Goal: Task Accomplishment & Management: Manage account settings

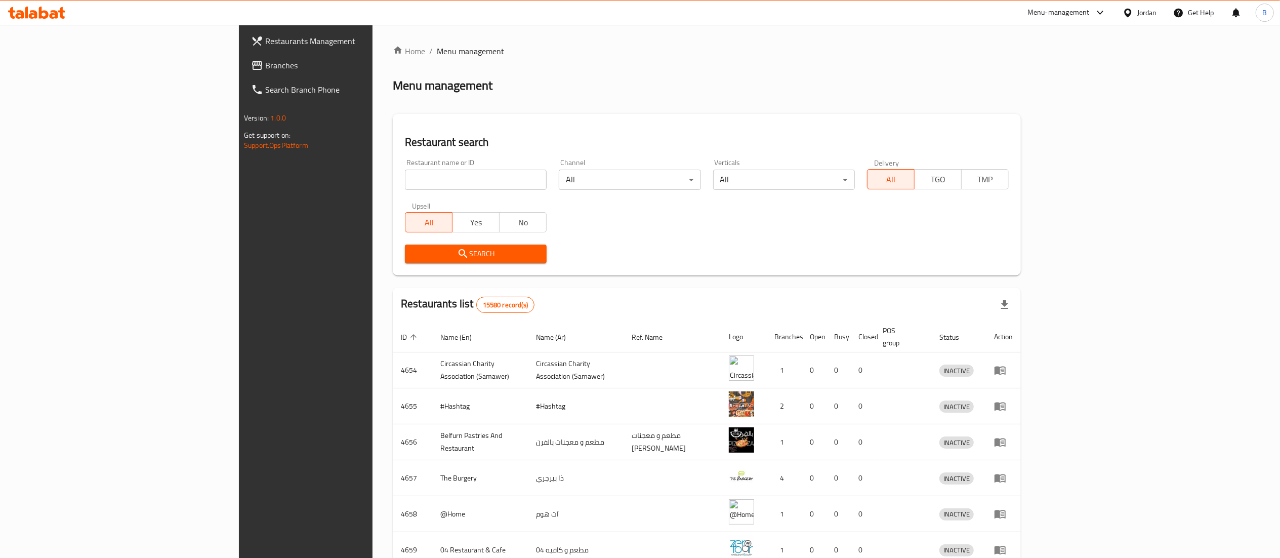
click at [265, 64] on span "Branches" at bounding box center [354, 65] width 179 height 12
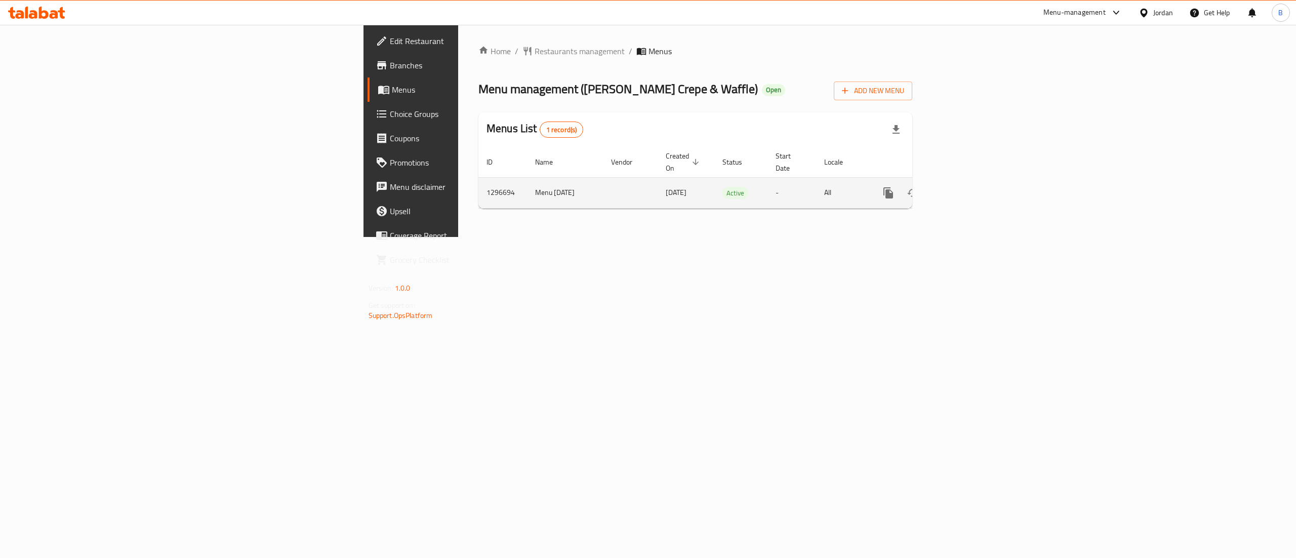
click at [966, 188] on icon "enhanced table" at bounding box center [961, 192] width 9 height 9
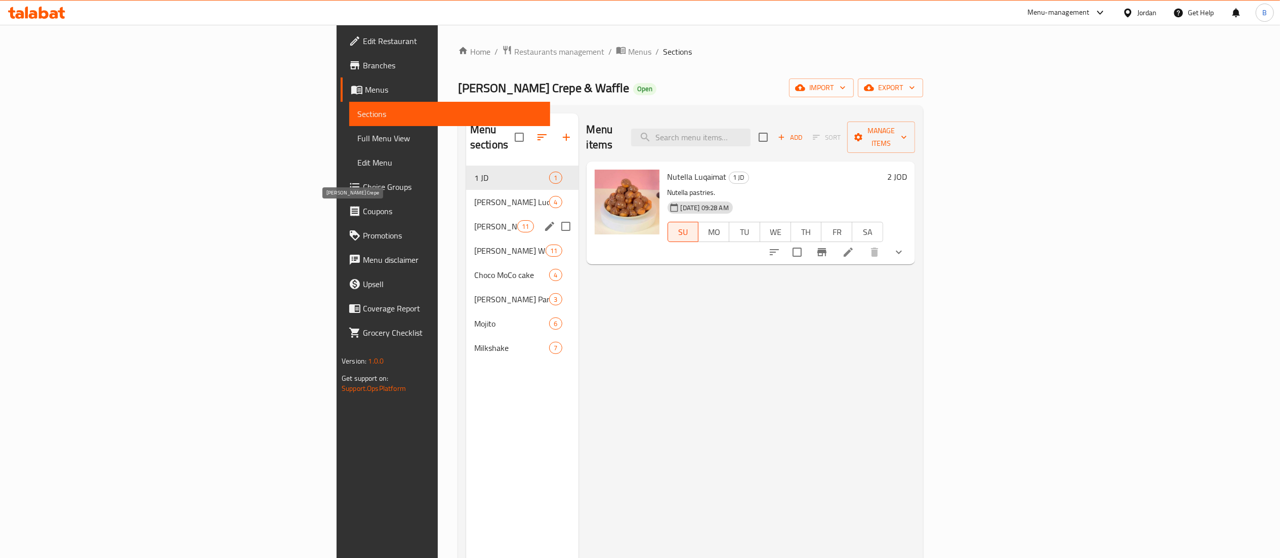
click at [474, 220] on span "Louie's Crepe" at bounding box center [495, 226] width 43 height 12
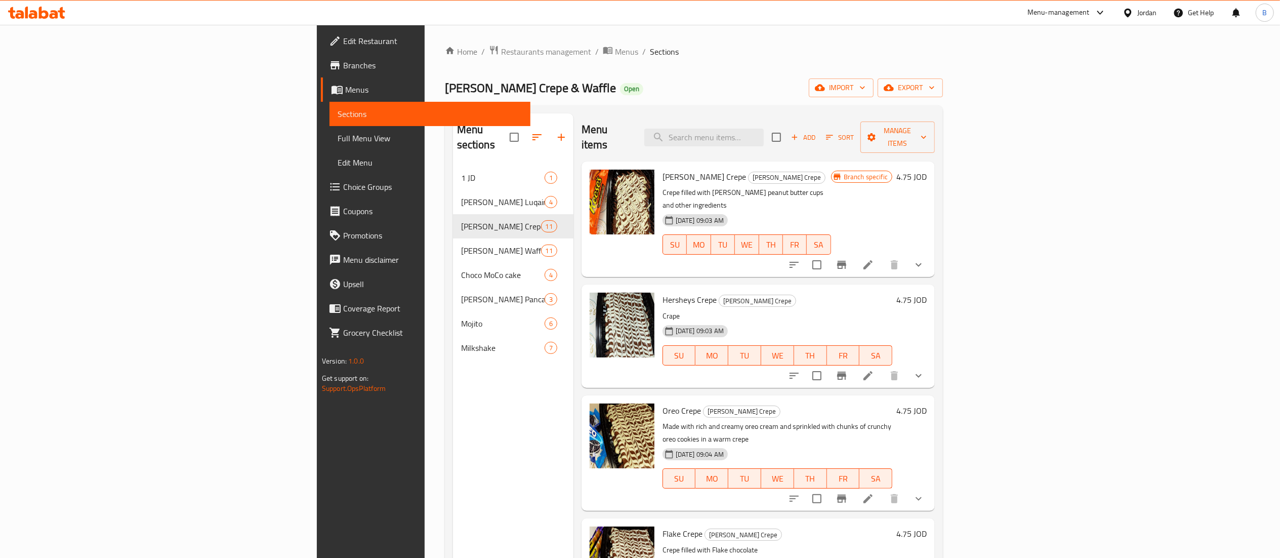
click at [817, 135] on span "Add" at bounding box center [803, 138] width 27 height 12
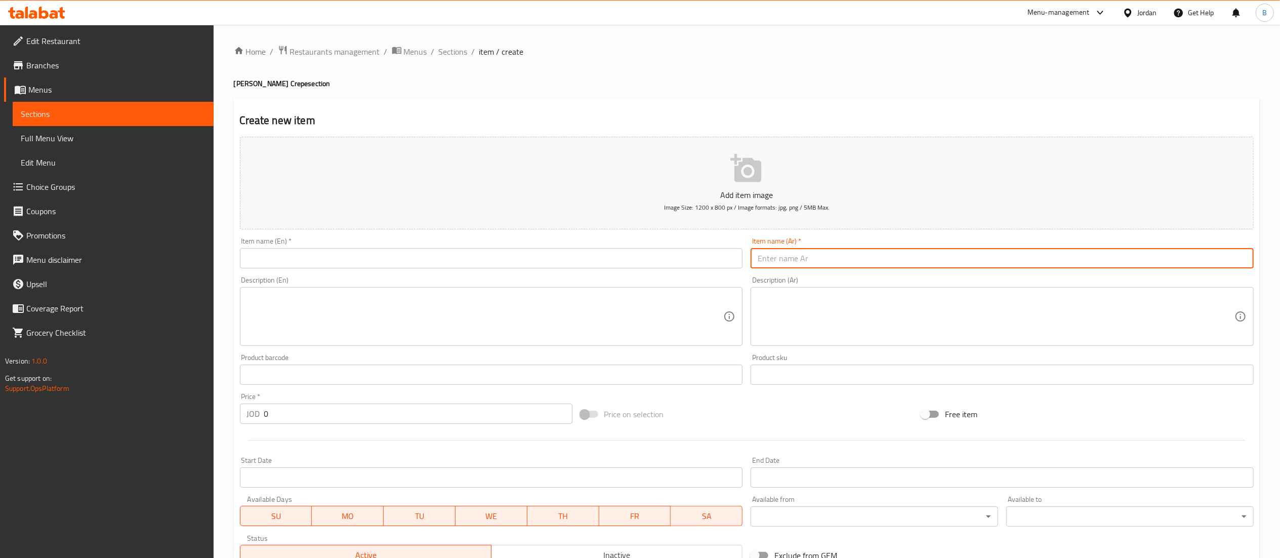
click at [873, 255] on input "text" at bounding box center [1002, 258] width 503 height 20
paste input "كريب سيريلاك"
type input "كريب سيريلاك"
click at [663, 268] on input "text" at bounding box center [491, 258] width 503 height 20
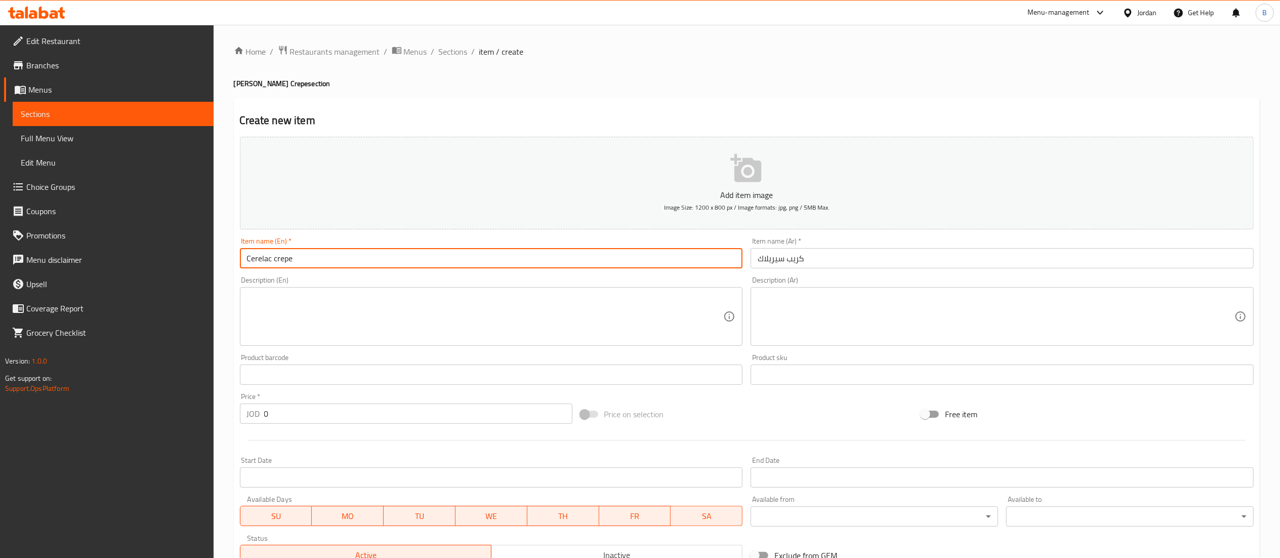
type input "Cerelac crepe"
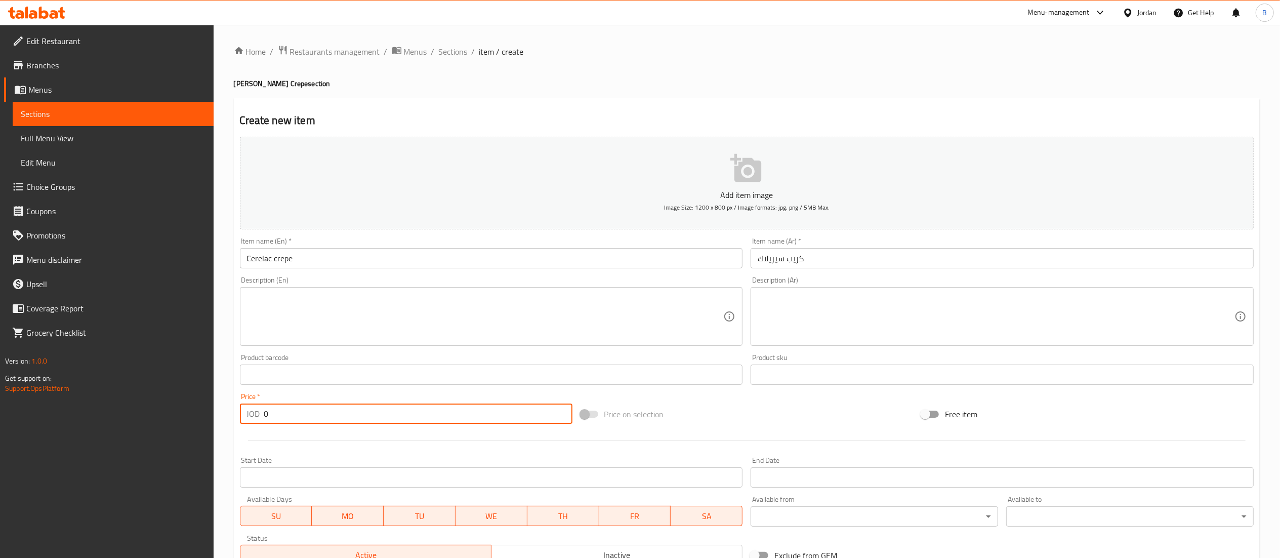
drag, startPoint x: 300, startPoint y: 410, endPoint x: 175, endPoint y: 410, distance: 125.5
click at [175, 410] on div "Edit Restaurant Branches Menus Sections Full Menu View Edit Menu Choice Groups …" at bounding box center [640, 370] width 1280 height 690
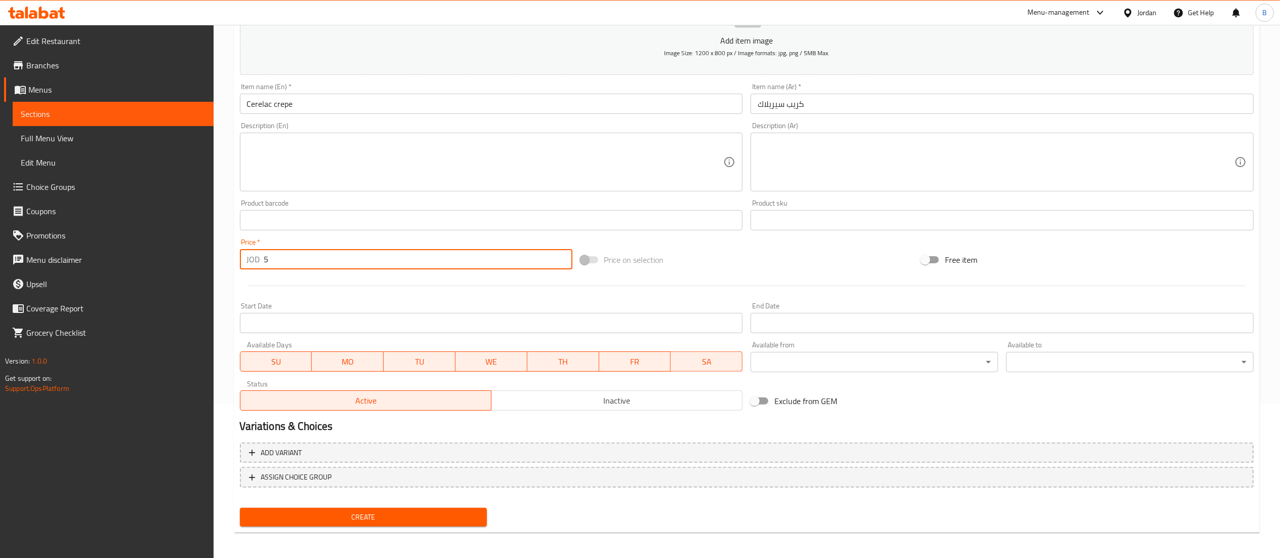
scroll to position [156, 0]
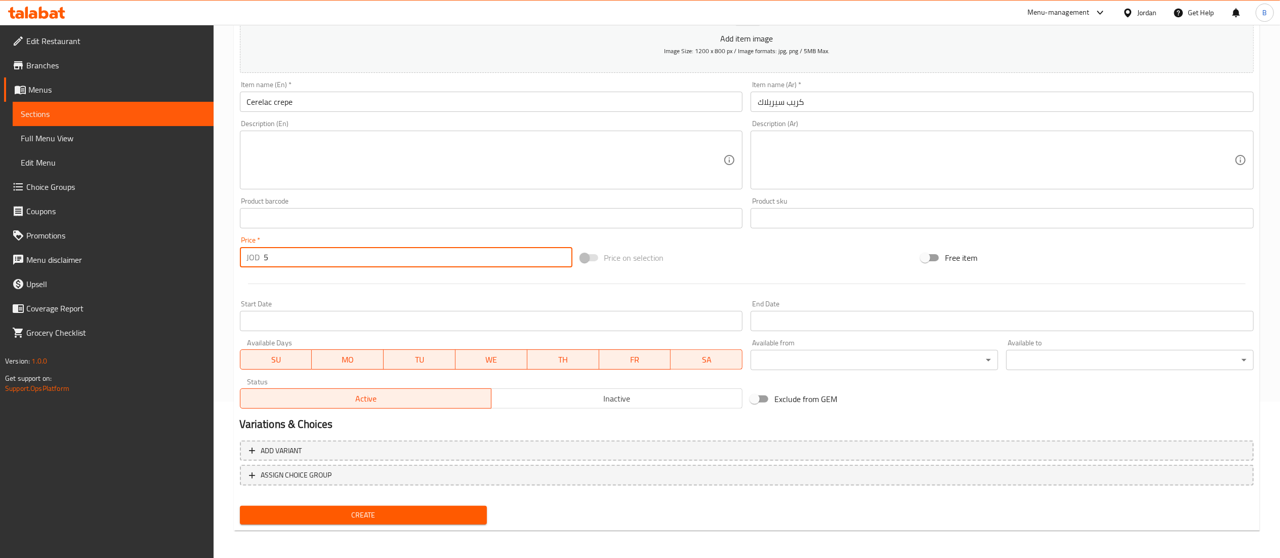
type input "5"
click at [428, 520] on span "Create" at bounding box center [363, 515] width 231 height 13
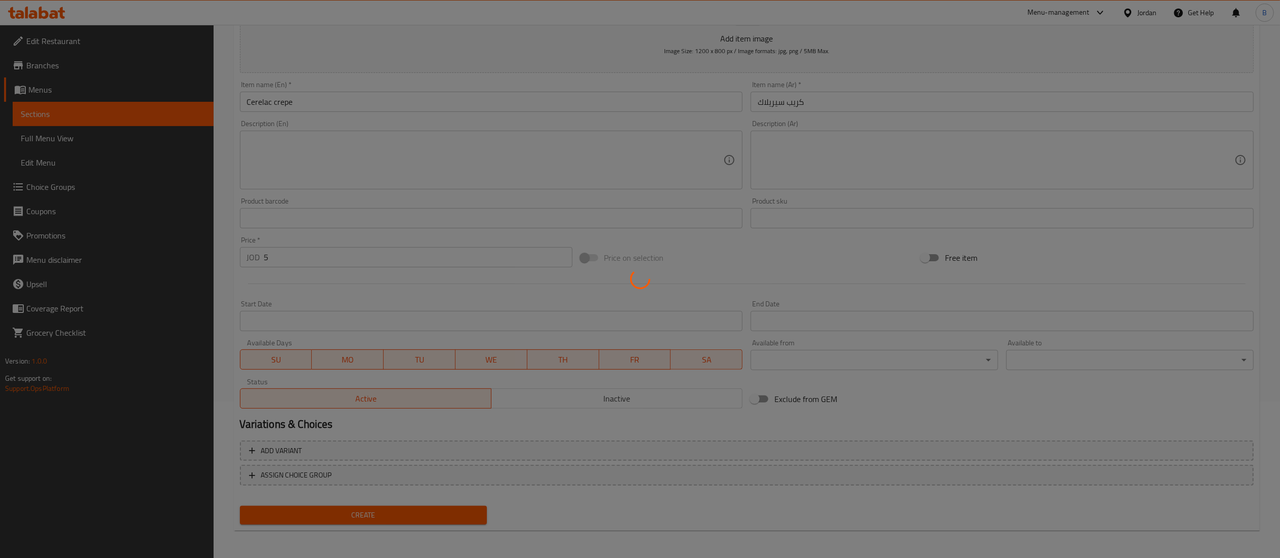
type input "0"
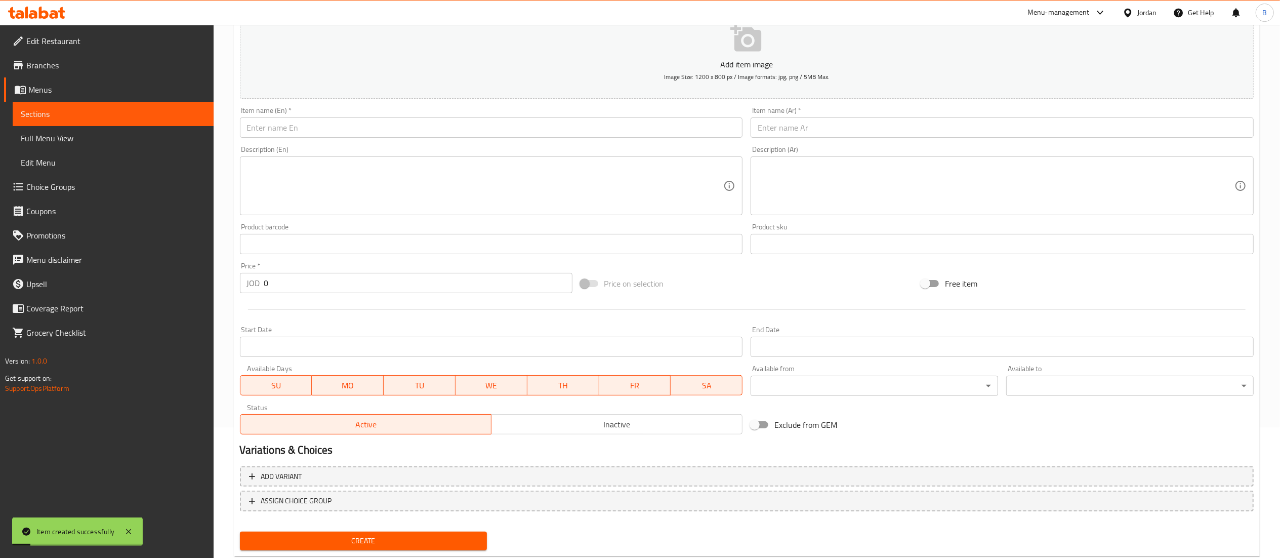
scroll to position [0, 0]
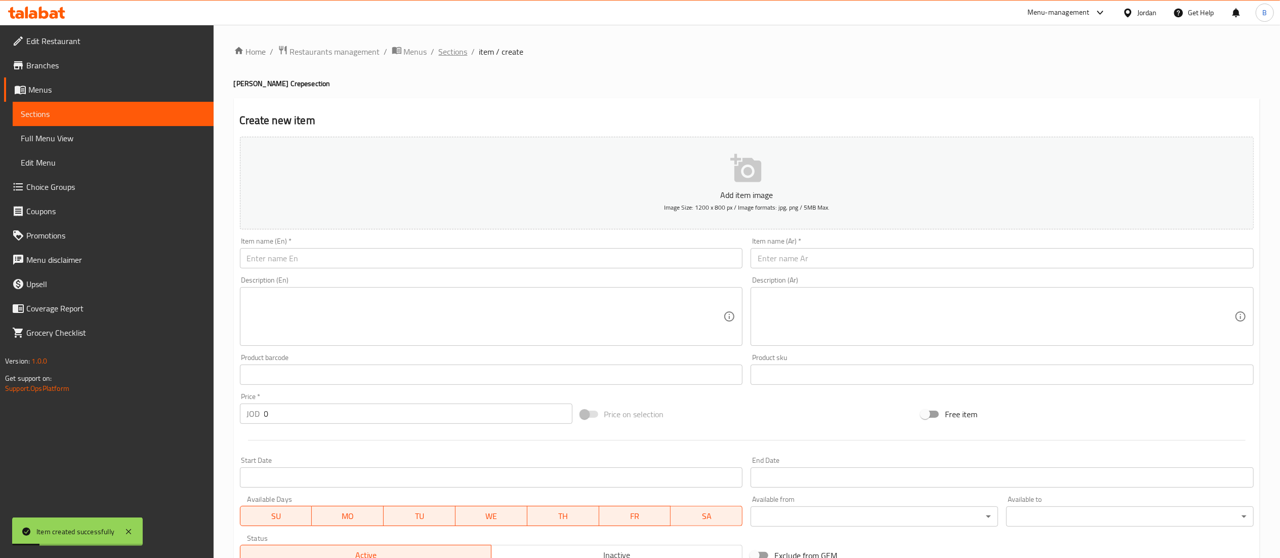
click at [443, 54] on span "Sections" at bounding box center [453, 52] width 29 height 12
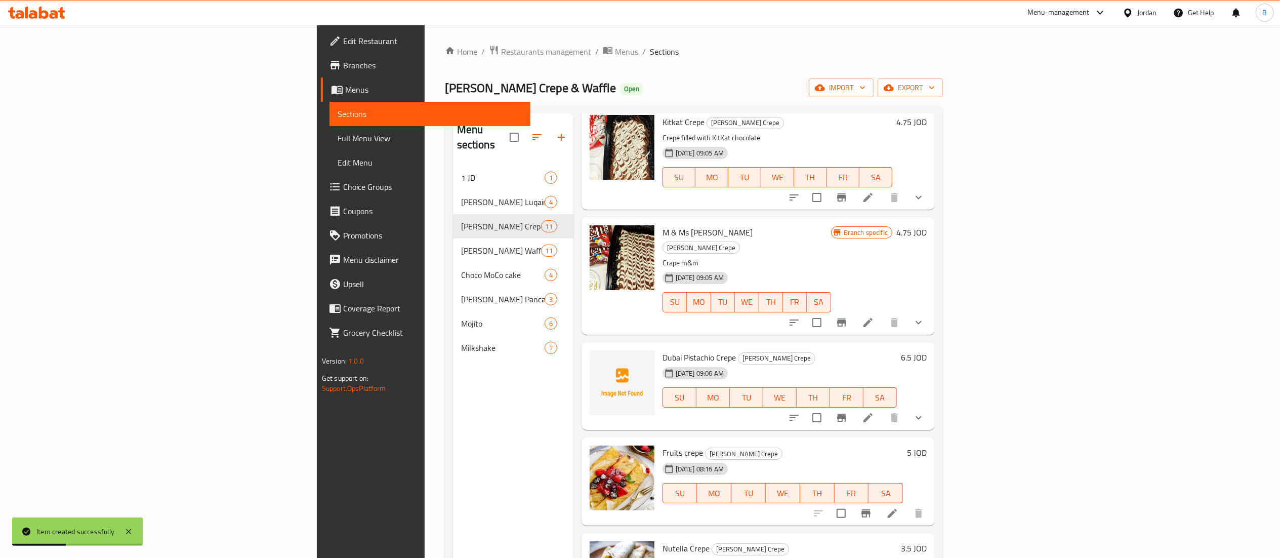
scroll to position [653, 0]
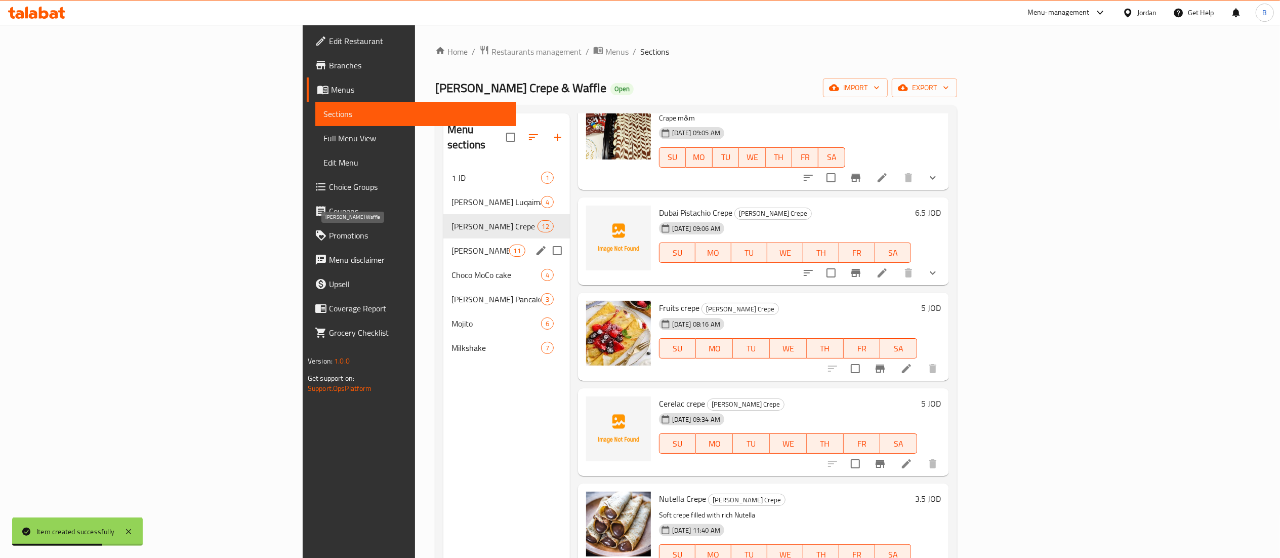
click at [451, 244] on span "Louie's Waffle" at bounding box center [479, 250] width 57 height 12
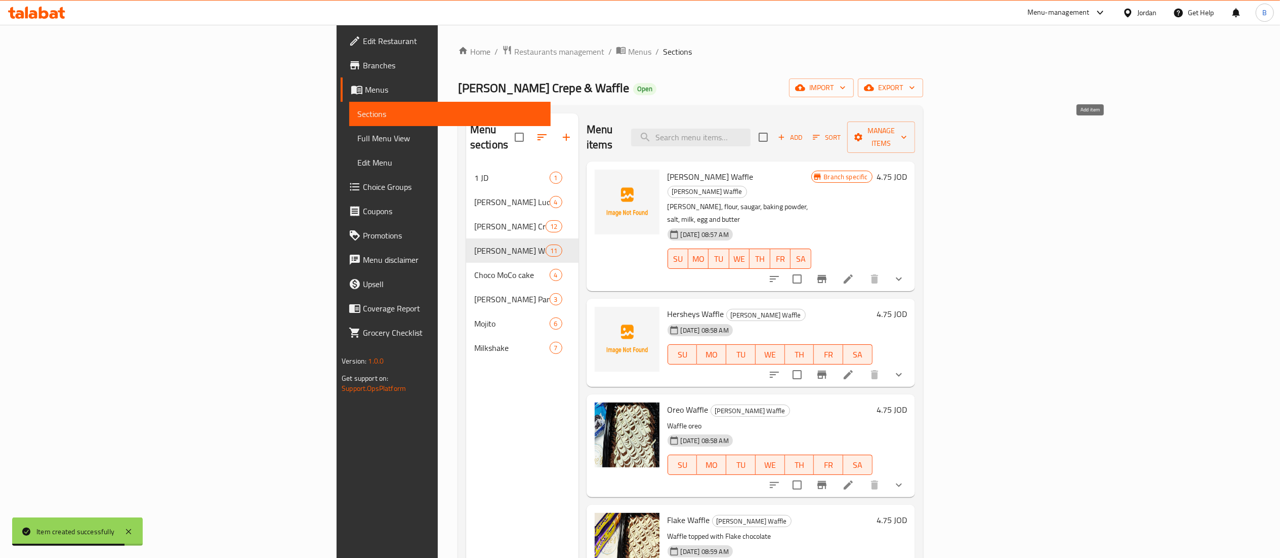
click at [786, 133] on icon "button" at bounding box center [781, 137] width 9 height 9
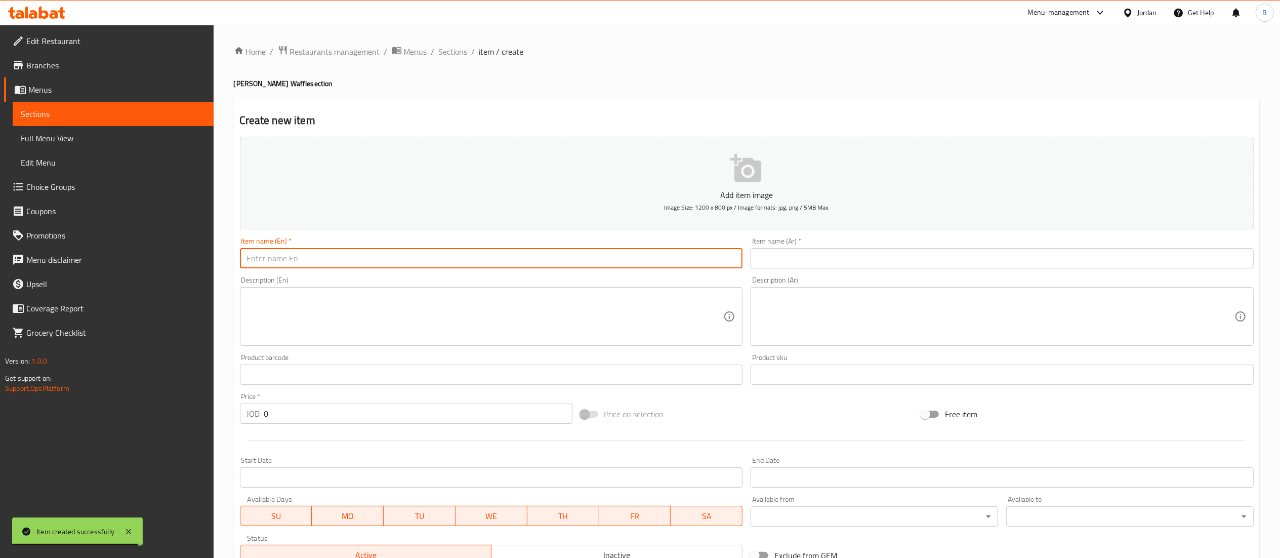
click at [487, 262] on input "text" at bounding box center [491, 258] width 503 height 20
paste input "وافل سيريلاك"
type input "وافل سيريلاك"
click at [822, 236] on div "Item name (Ar)   * Item name (Ar) *" at bounding box center [1002, 252] width 511 height 39
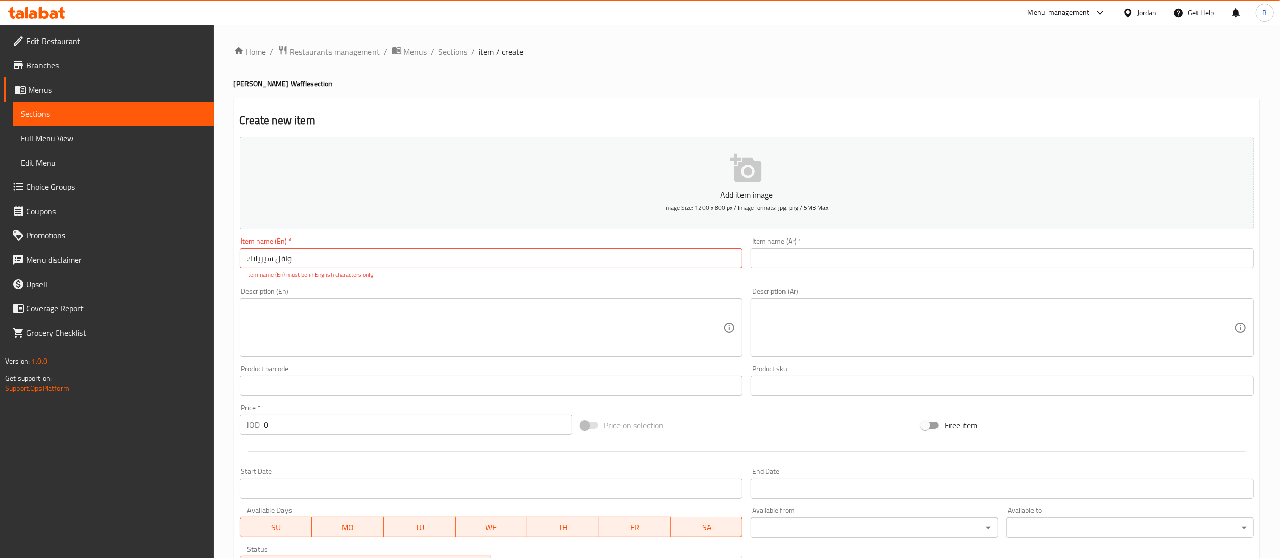
click at [794, 254] on input "text" at bounding box center [1002, 258] width 503 height 20
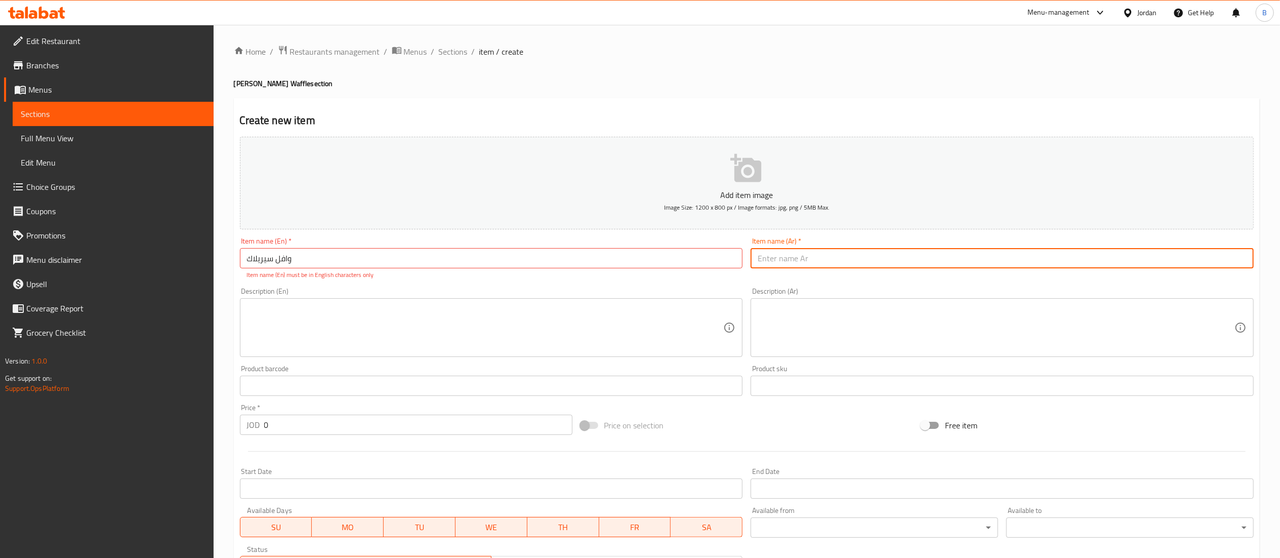
paste input "وافل سيريلاك"
type input "وافل سيريلاك"
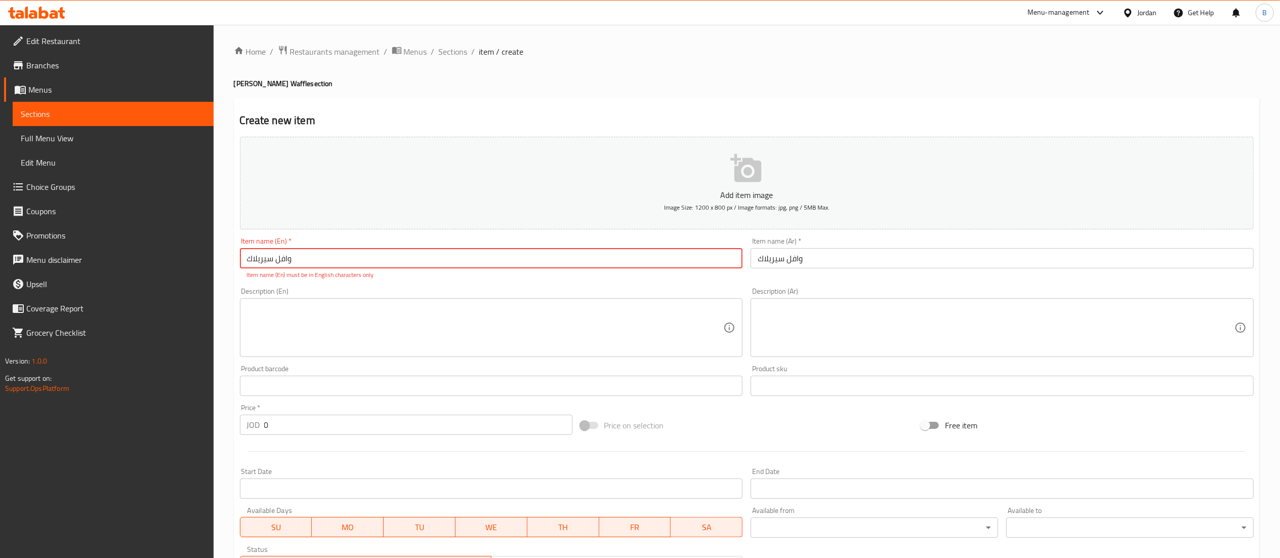
drag, startPoint x: 674, startPoint y: 262, endPoint x: 161, endPoint y: 253, distance: 513.3
click at [167, 253] on div "Edit Restaurant Branches Menus Sections Full Menu View Edit Menu Choice Groups …" at bounding box center [640, 375] width 1280 height 701
type input "Cerelac waffle"
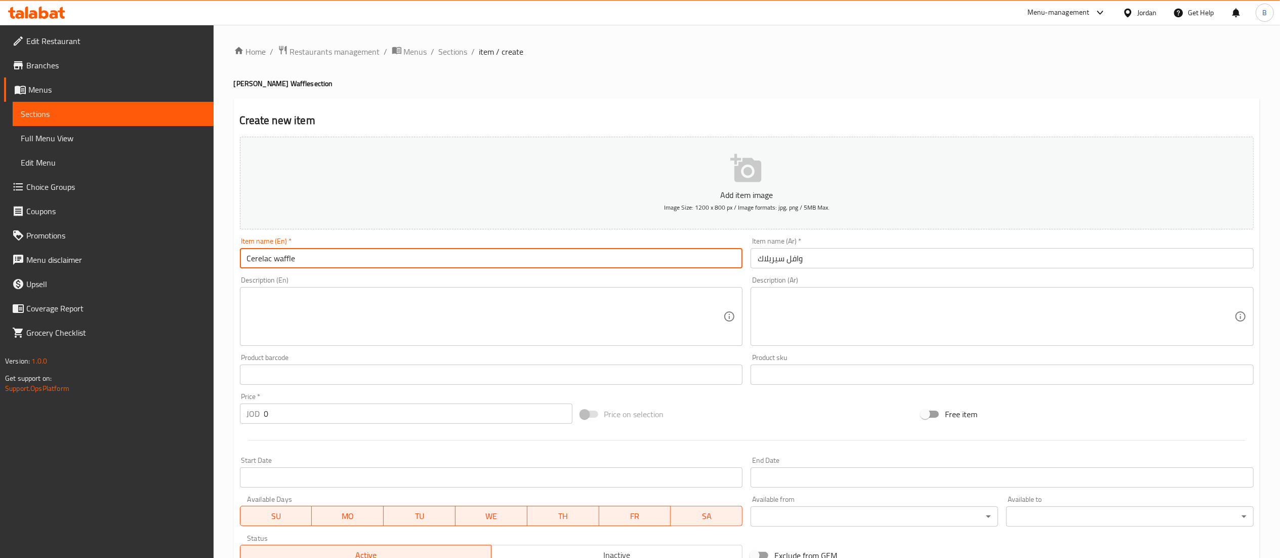
drag, startPoint x: 334, startPoint y: 426, endPoint x: 260, endPoint y: 411, distance: 75.9
click at [260, 411] on div "Price   * JOD 0 Price *" at bounding box center [406, 408] width 341 height 39
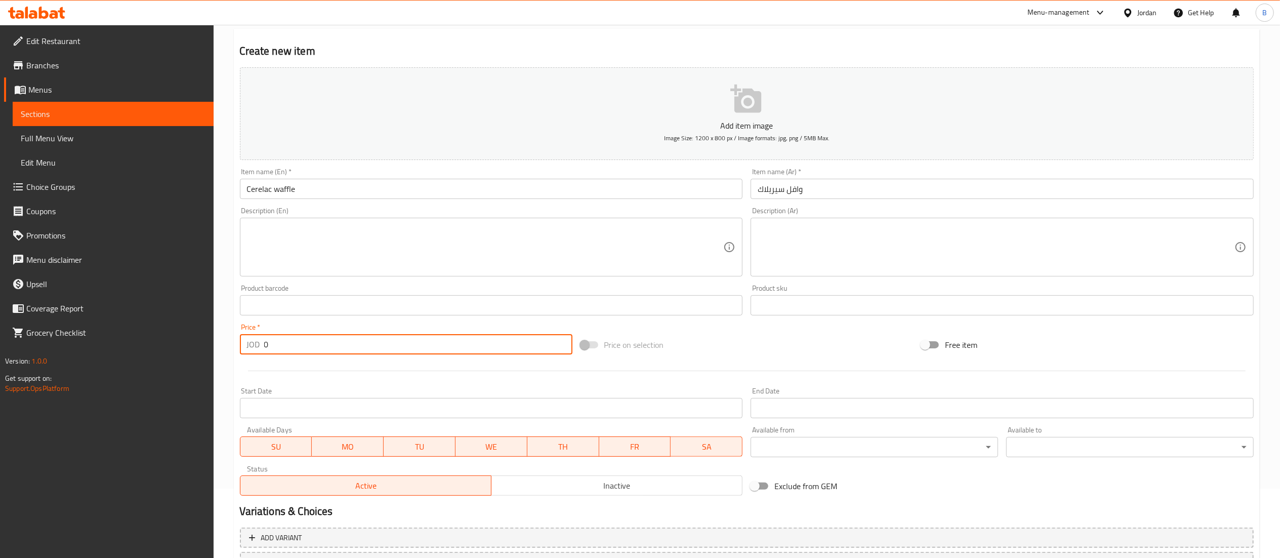
scroll to position [101, 0]
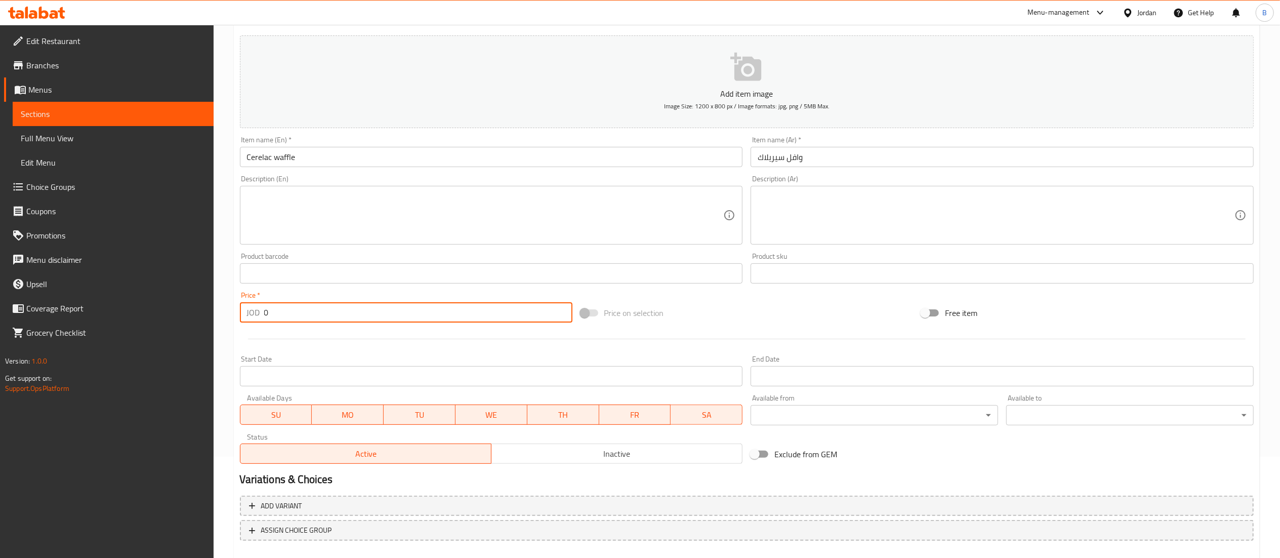
click at [295, 317] on input "0" at bounding box center [418, 312] width 308 height 20
drag, startPoint x: 295, startPoint y: 317, endPoint x: 181, endPoint y: 305, distance: 114.0
click at [181, 305] on div "Edit Restaurant Branches Menus Sections Full Menu View Edit Menu Choice Groups …" at bounding box center [640, 269] width 1280 height 690
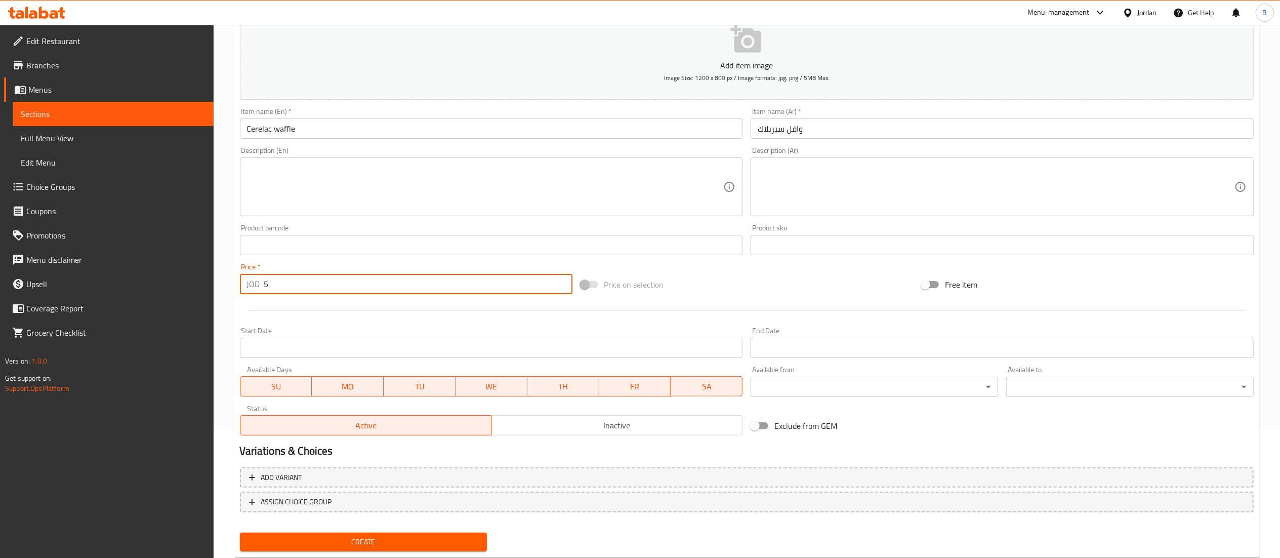
scroll to position [156, 0]
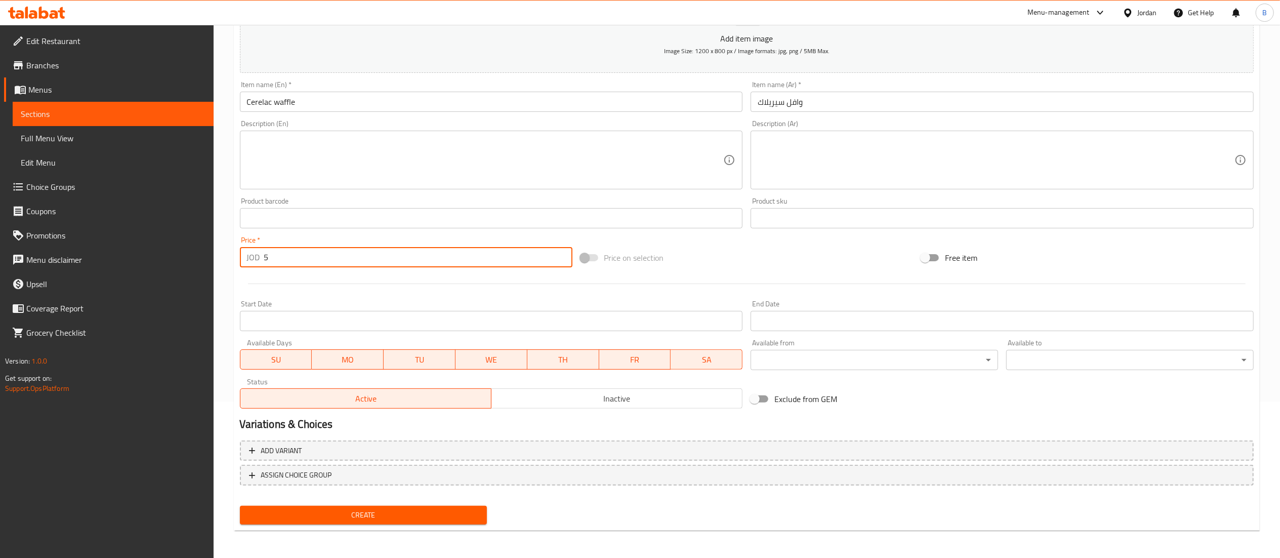
type input "5"
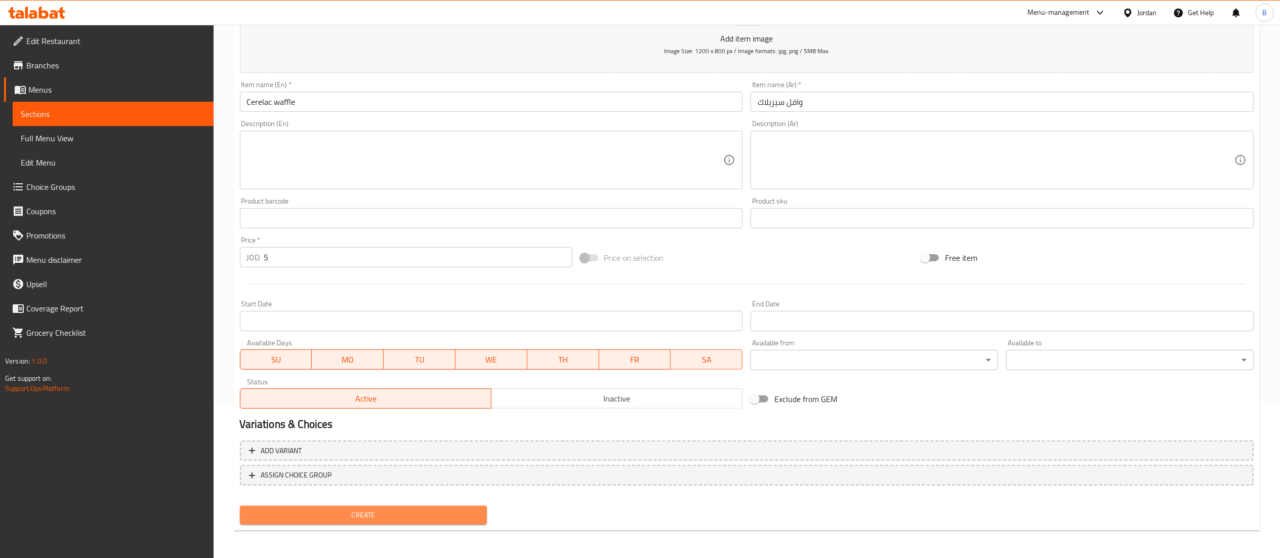
click at [424, 517] on span "Create" at bounding box center [363, 515] width 231 height 13
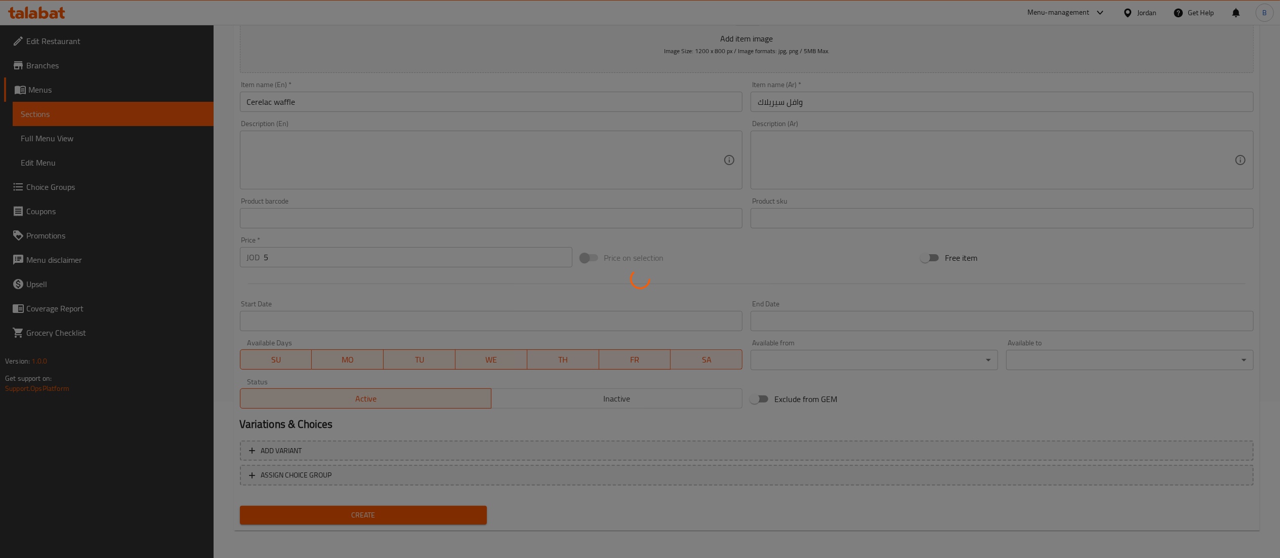
type input "0"
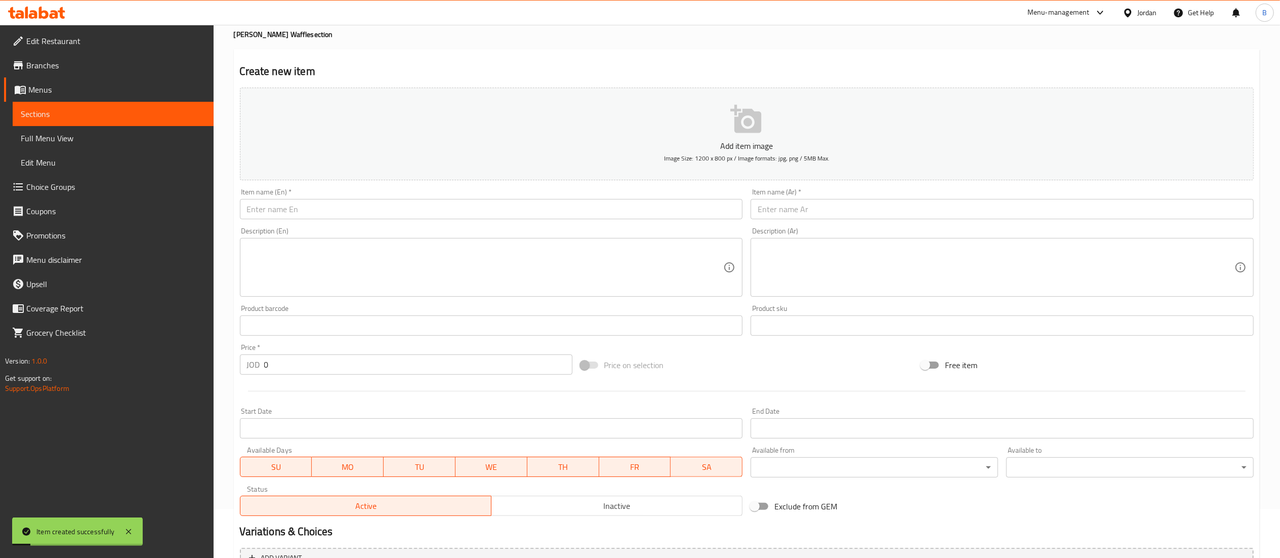
scroll to position [0, 0]
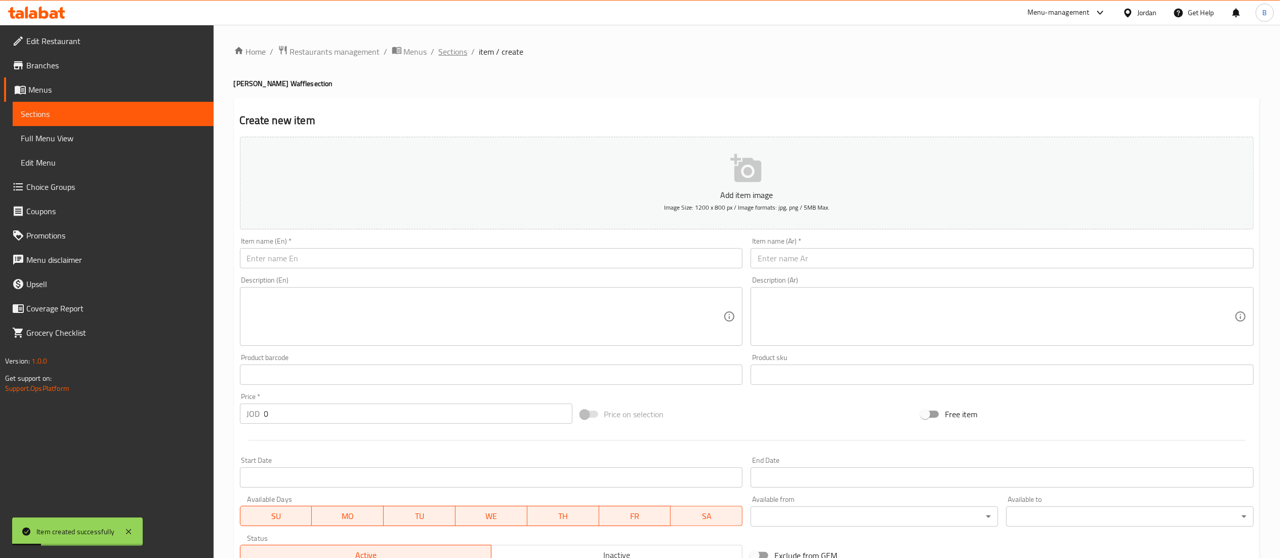
click at [454, 49] on span "Sections" at bounding box center [453, 52] width 29 height 12
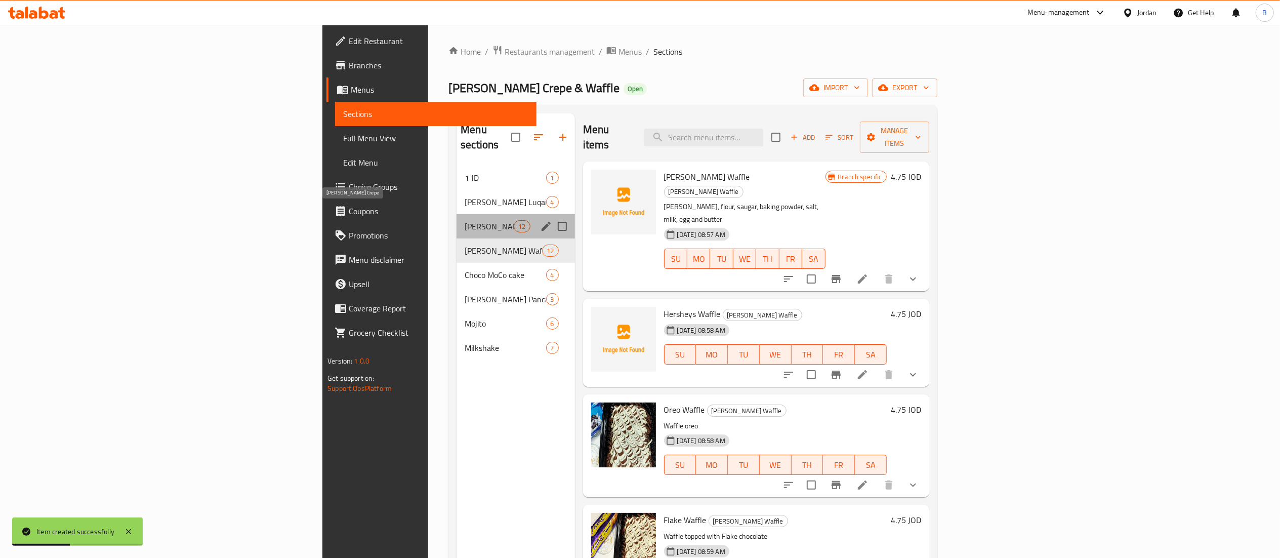
click at [465, 220] on span "Louie's Crepe" at bounding box center [489, 226] width 49 height 12
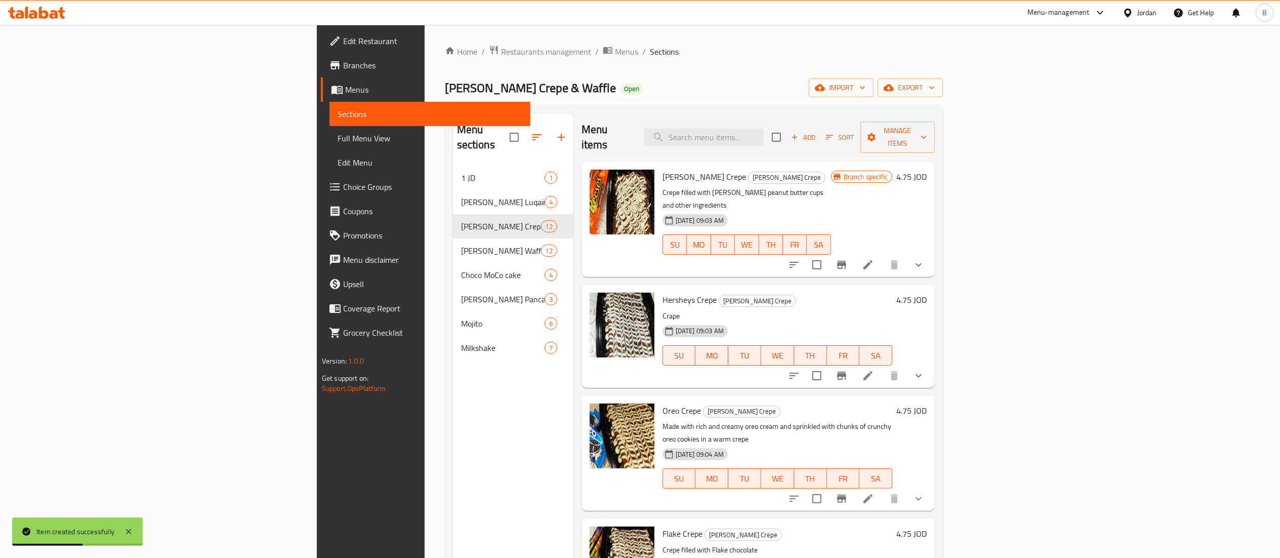
click at [817, 132] on span "Add" at bounding box center [803, 138] width 27 height 12
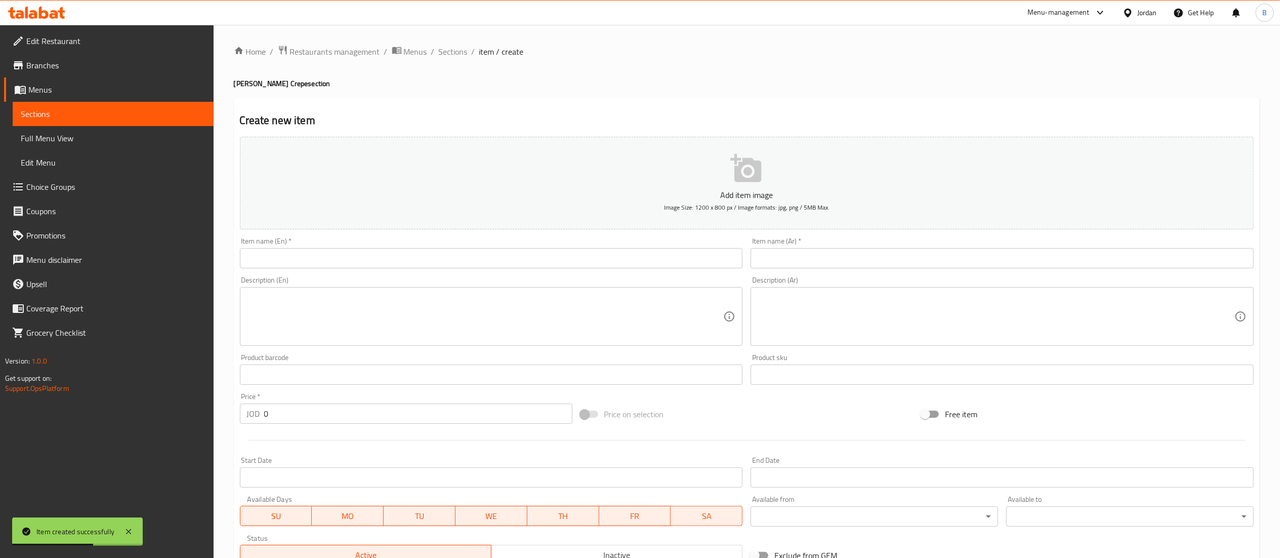
click at [925, 259] on input "text" at bounding box center [1002, 258] width 503 height 20
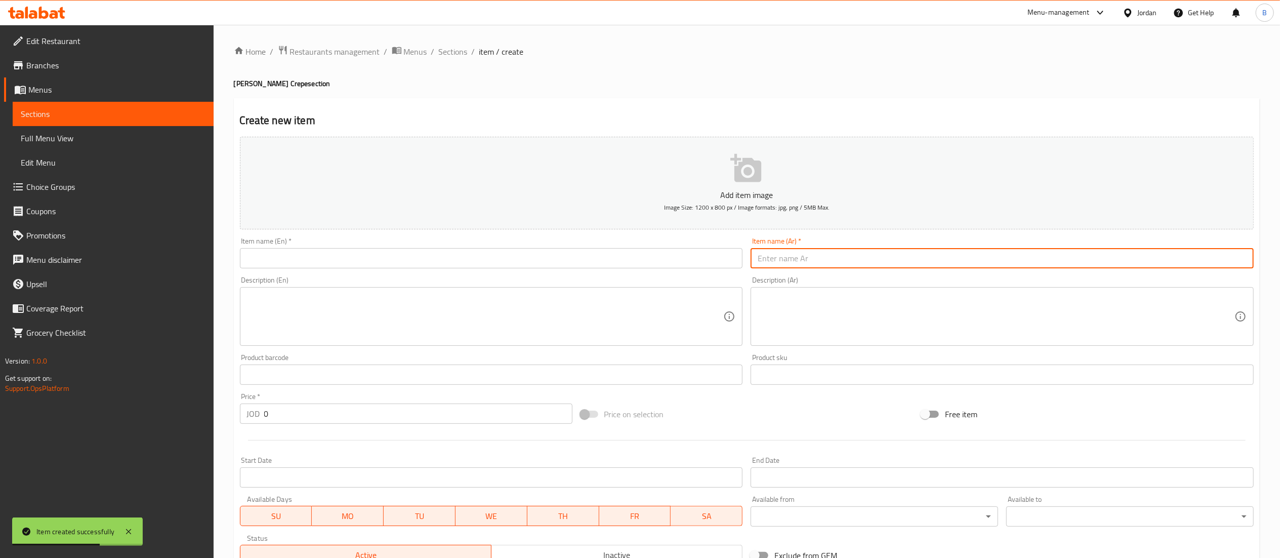
paste input "كريب كرنشي لويز"
type input "كريب كرنشي لويز"
click at [663, 254] on input "text" at bounding box center [491, 258] width 503 height 20
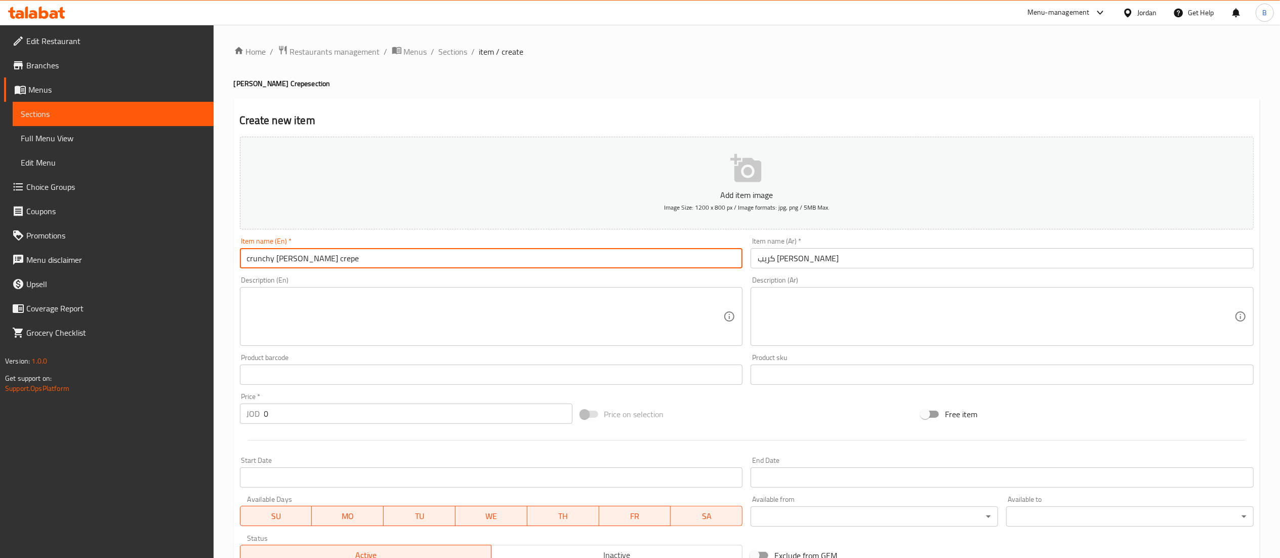
type input "crunchy louie's crepe"
drag, startPoint x: 310, startPoint y: 419, endPoint x: 138, endPoint y: 408, distance: 171.9
click at [147, 408] on div "Edit Restaurant Branches Menus Sections Full Menu View Edit Menu Choice Groups …" at bounding box center [640, 370] width 1280 height 690
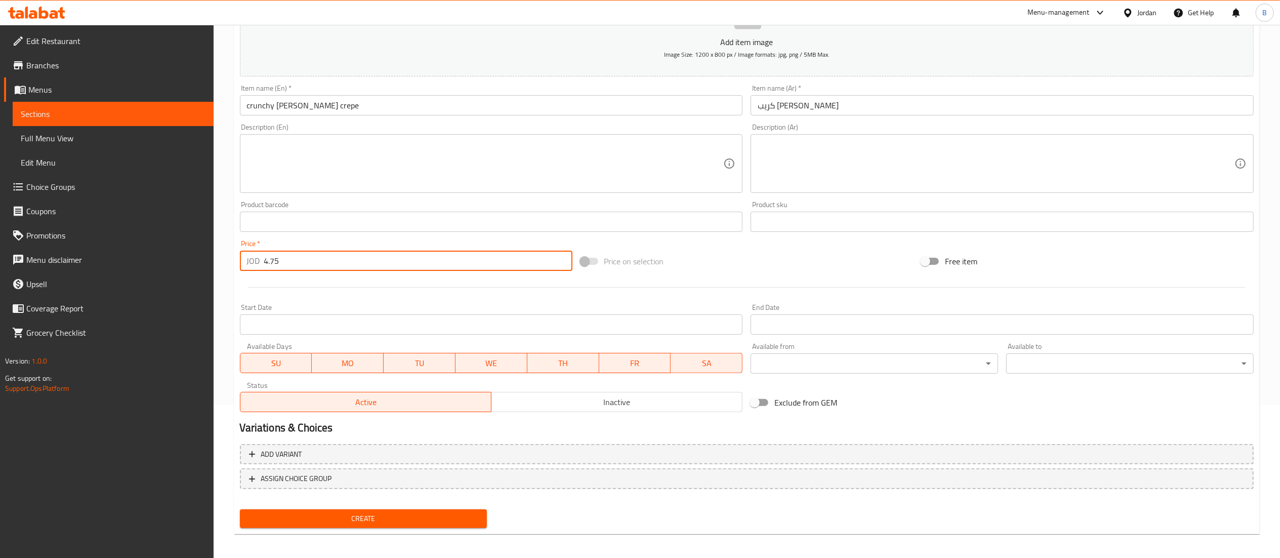
scroll to position [156, 0]
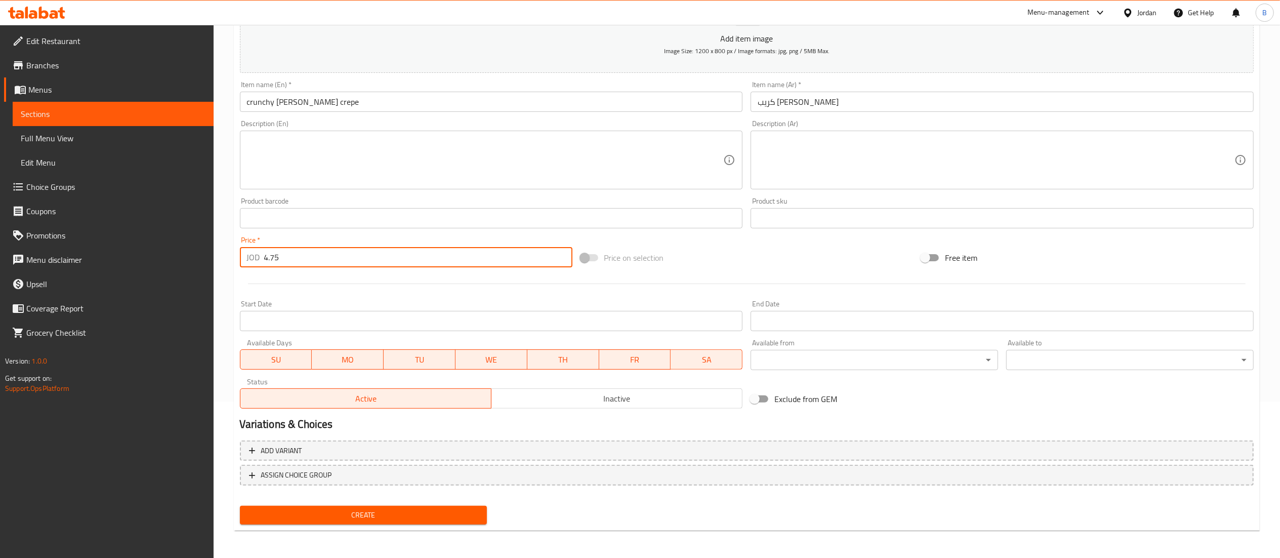
type input "4.75"
click at [414, 516] on span "Create" at bounding box center [363, 515] width 231 height 13
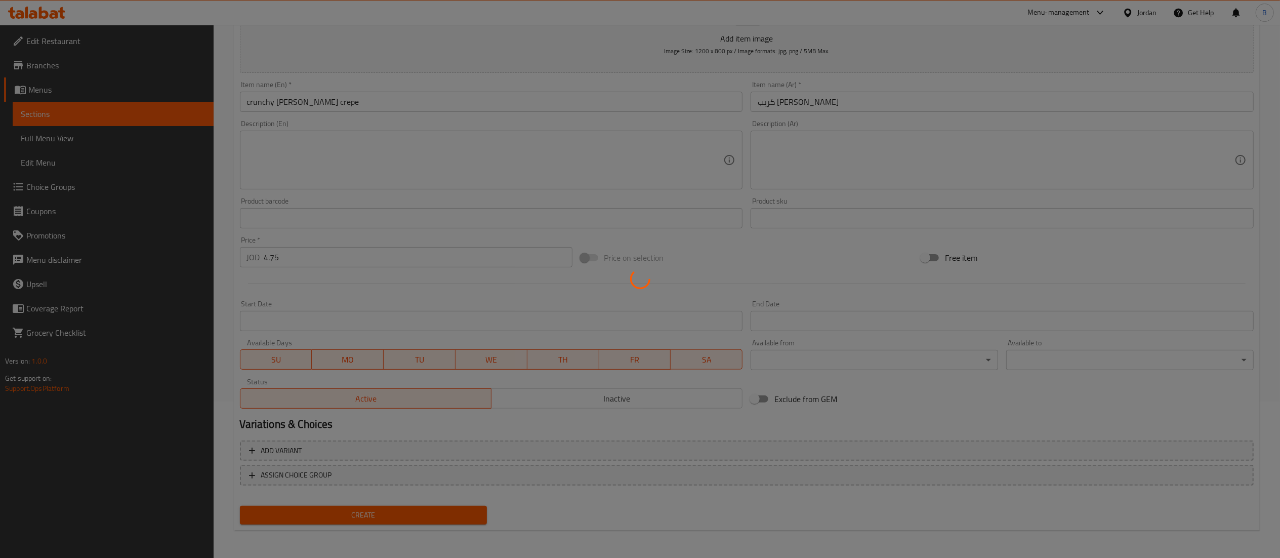
type input "0"
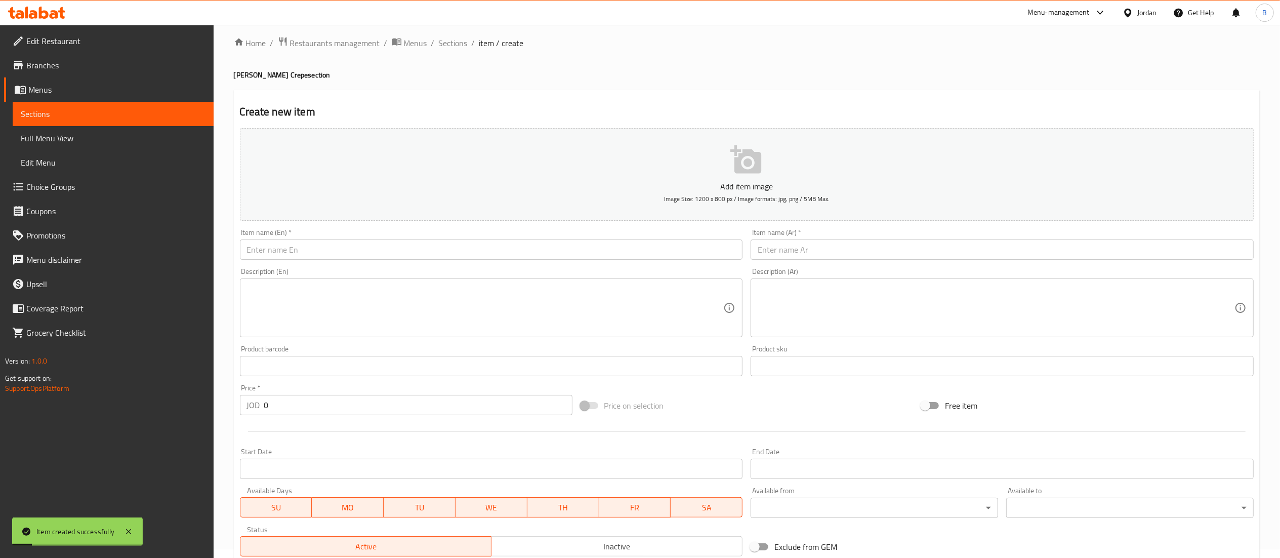
scroll to position [0, 0]
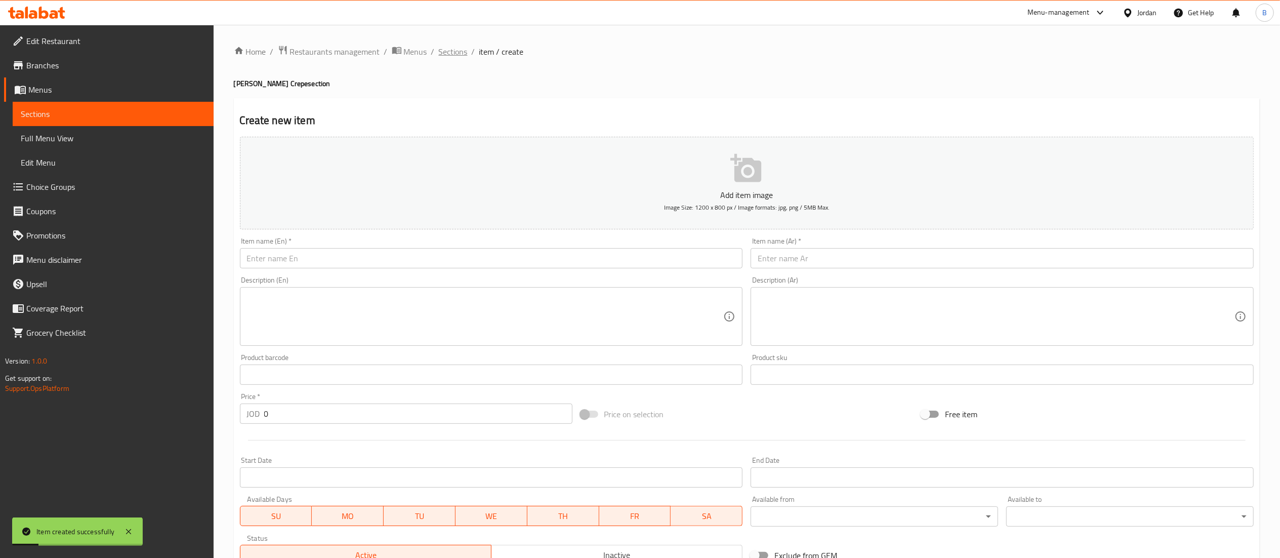
click at [458, 50] on span "Sections" at bounding box center [453, 52] width 29 height 12
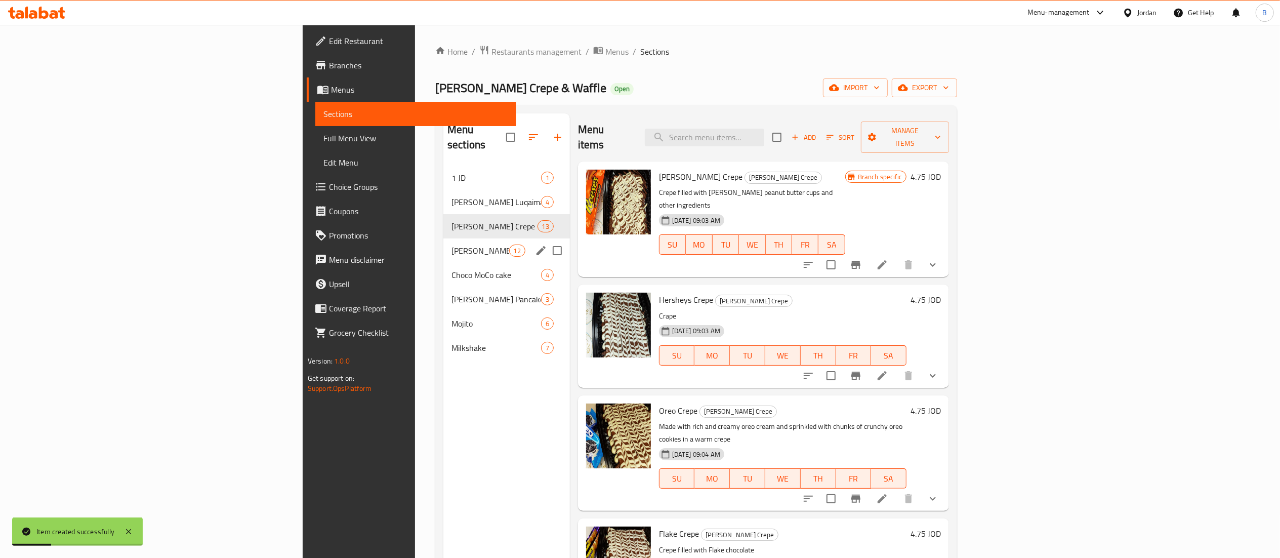
click at [443, 238] on div "Louie's Waffle 12" at bounding box center [506, 250] width 127 height 24
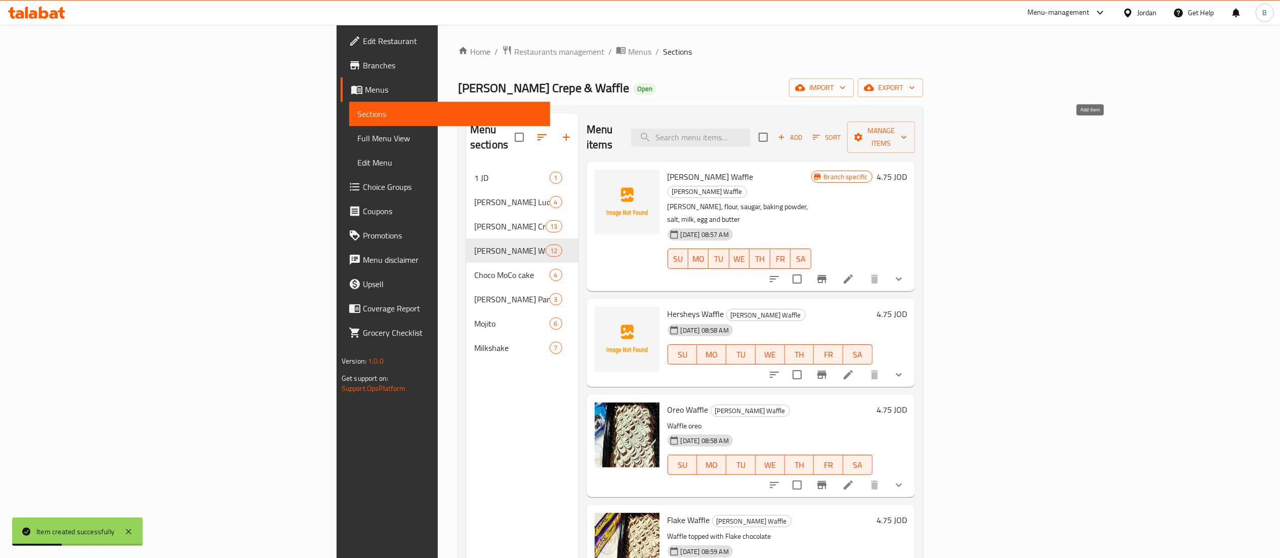
click at [786, 133] on icon "button" at bounding box center [781, 137] width 9 height 9
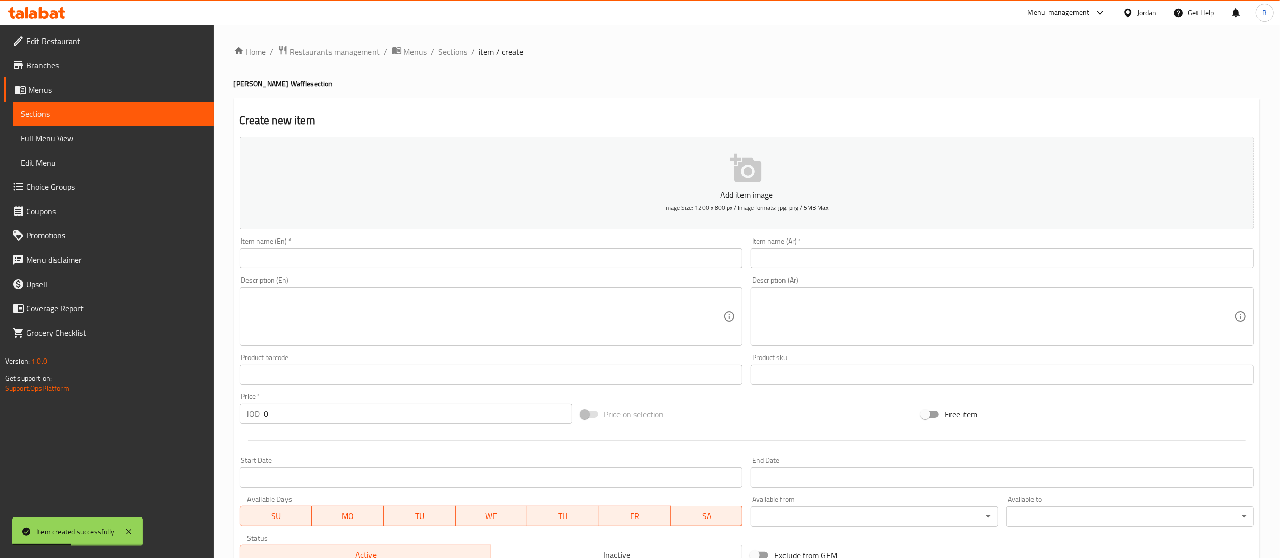
click at [889, 270] on div "Item name (Ar)   * Item name (Ar) *" at bounding box center [1002, 252] width 511 height 39
click at [894, 258] on input "text" at bounding box center [1002, 258] width 503 height 20
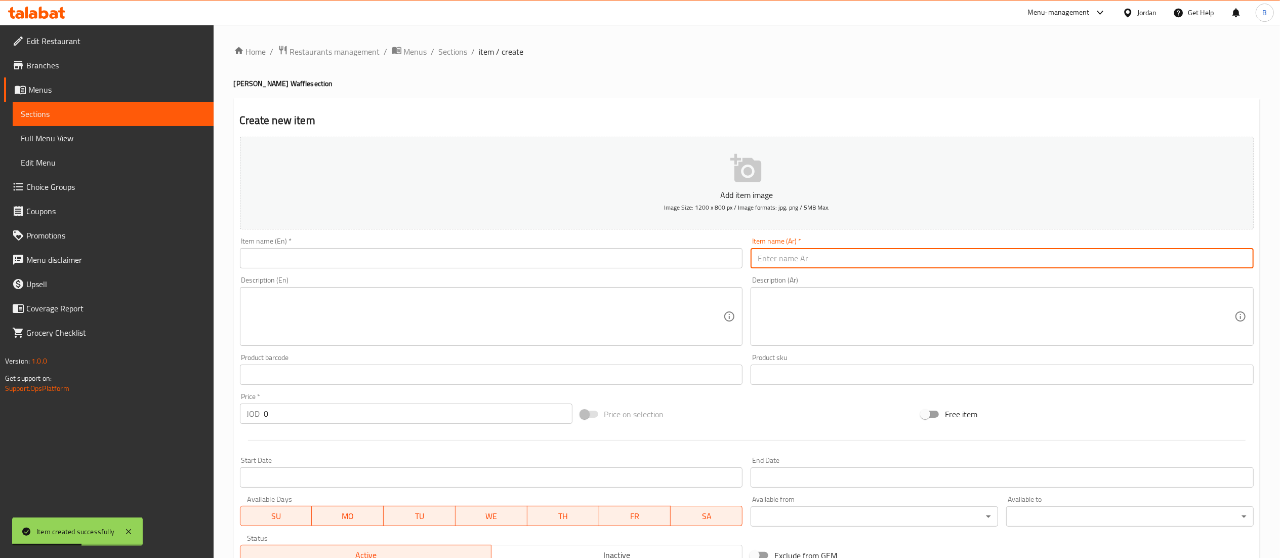
paste input "وافل كرنشي لويز"
type input "وافل كرنشي لويز"
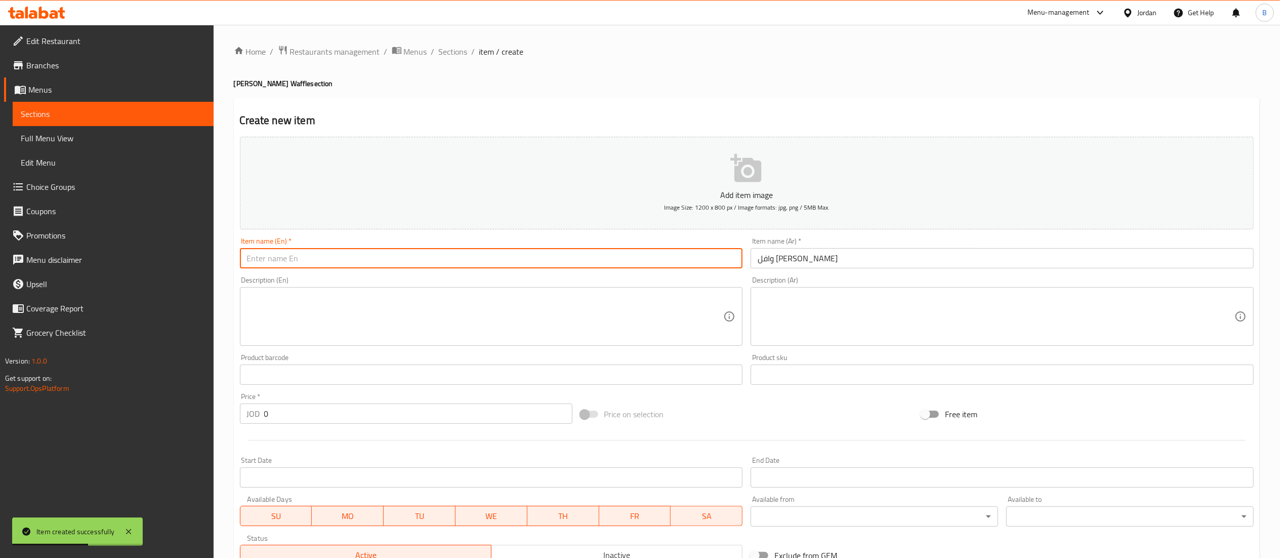
click at [692, 259] on input "text" at bounding box center [491, 258] width 503 height 20
click at [262, 253] on input "cruncy louie's waffle" at bounding box center [491, 258] width 503 height 20
type input "crunchy louie's waffle"
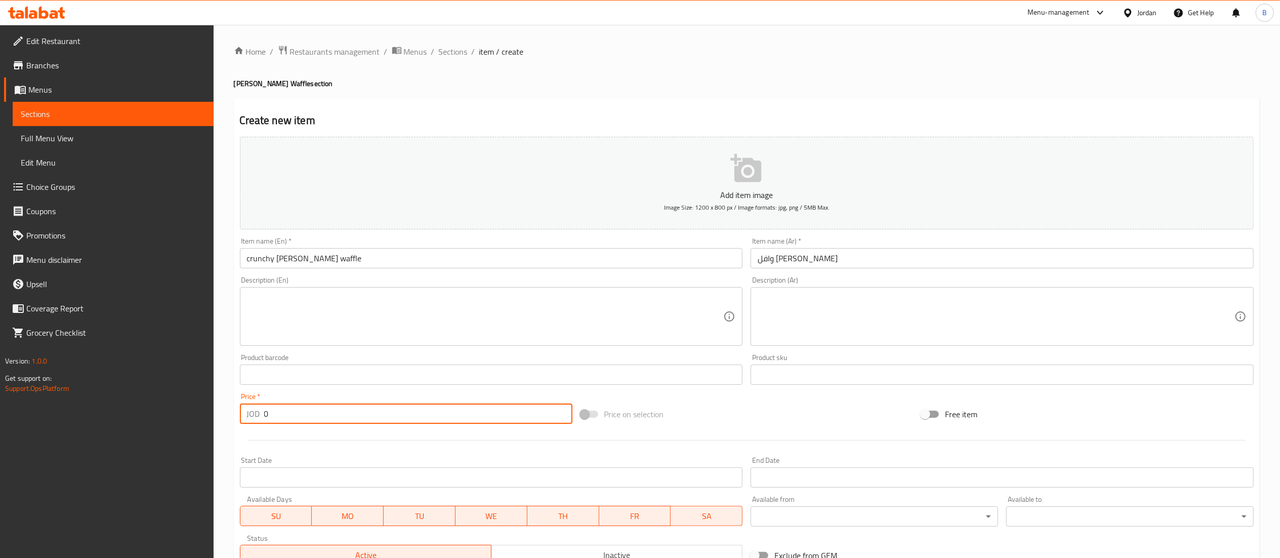
drag, startPoint x: 292, startPoint y: 414, endPoint x: 92, endPoint y: 433, distance: 200.8
click at [110, 427] on div "Edit Restaurant Branches Menus Sections Full Menu View Edit Menu Choice Groups …" at bounding box center [640, 370] width 1280 height 690
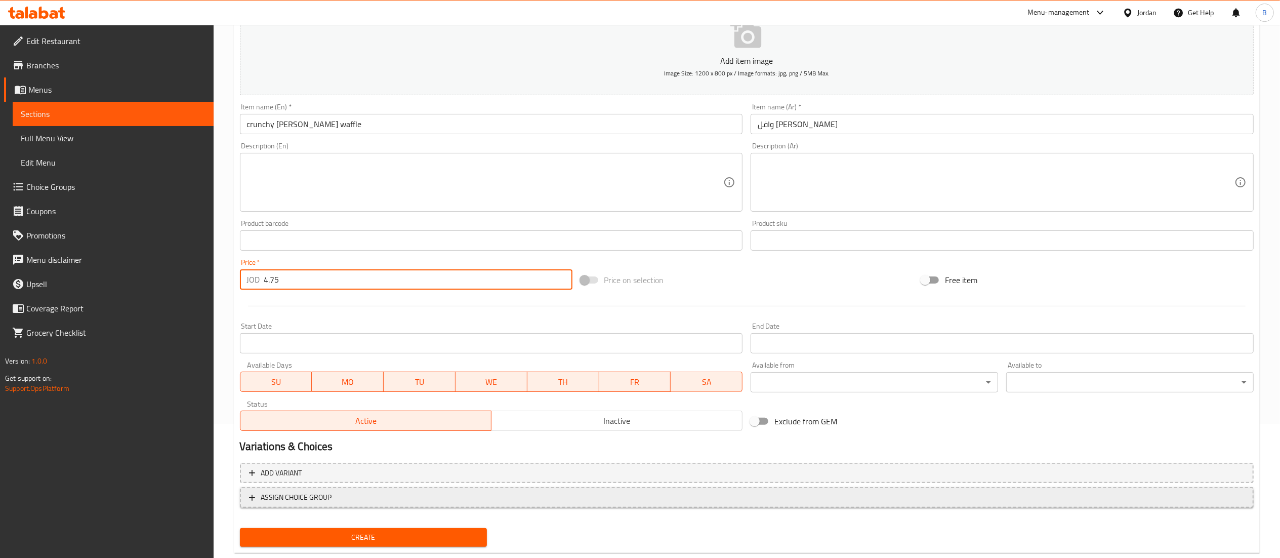
scroll to position [156, 0]
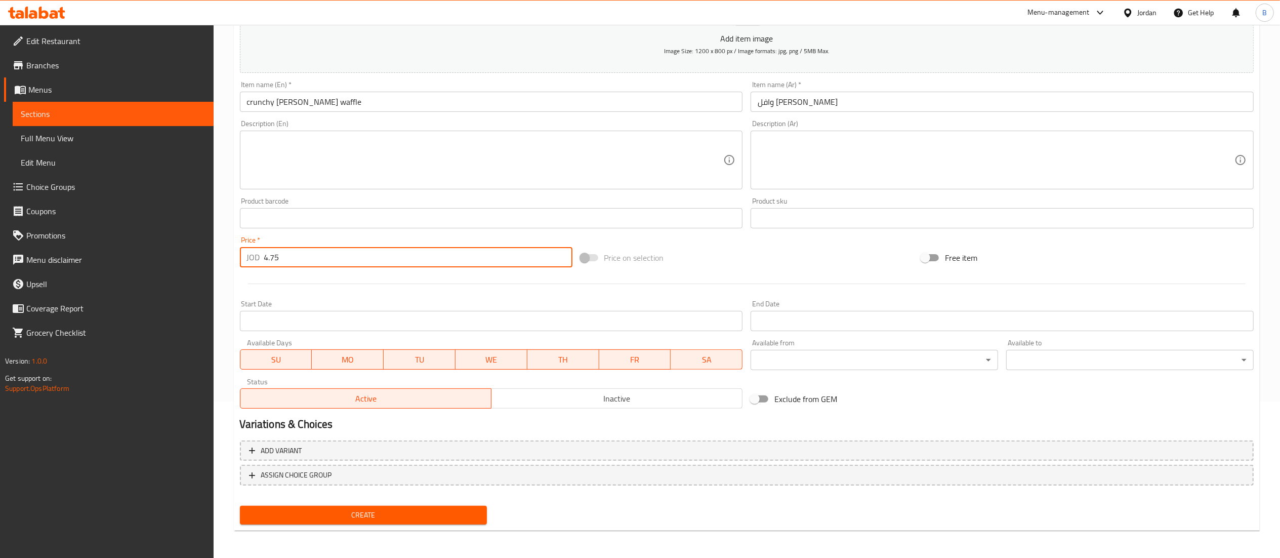
type input "4.75"
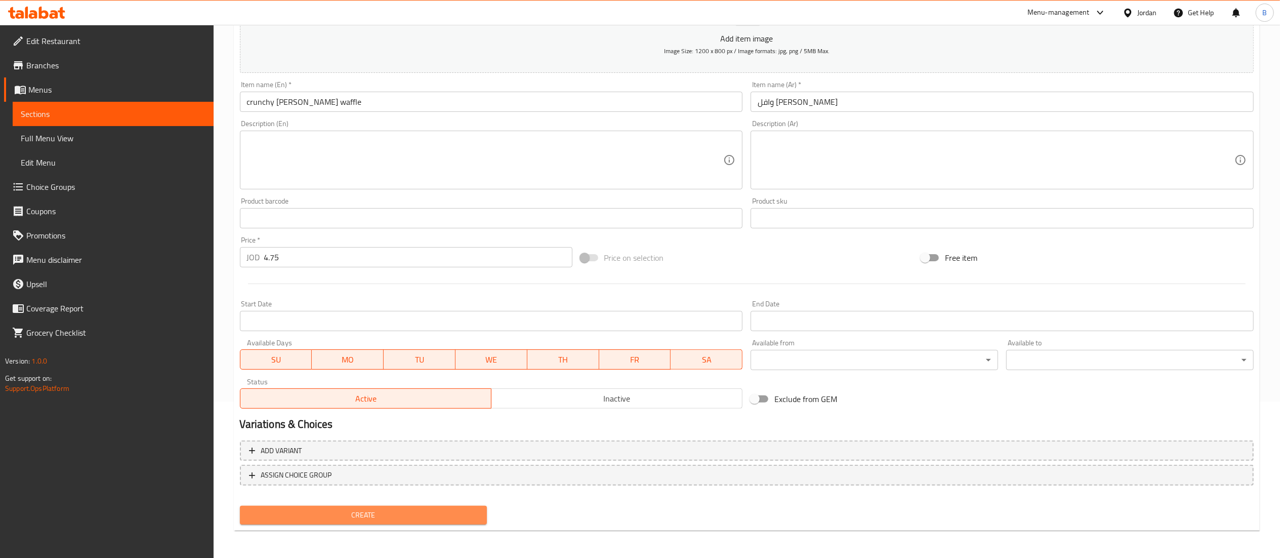
click at [418, 512] on span "Create" at bounding box center [363, 515] width 231 height 13
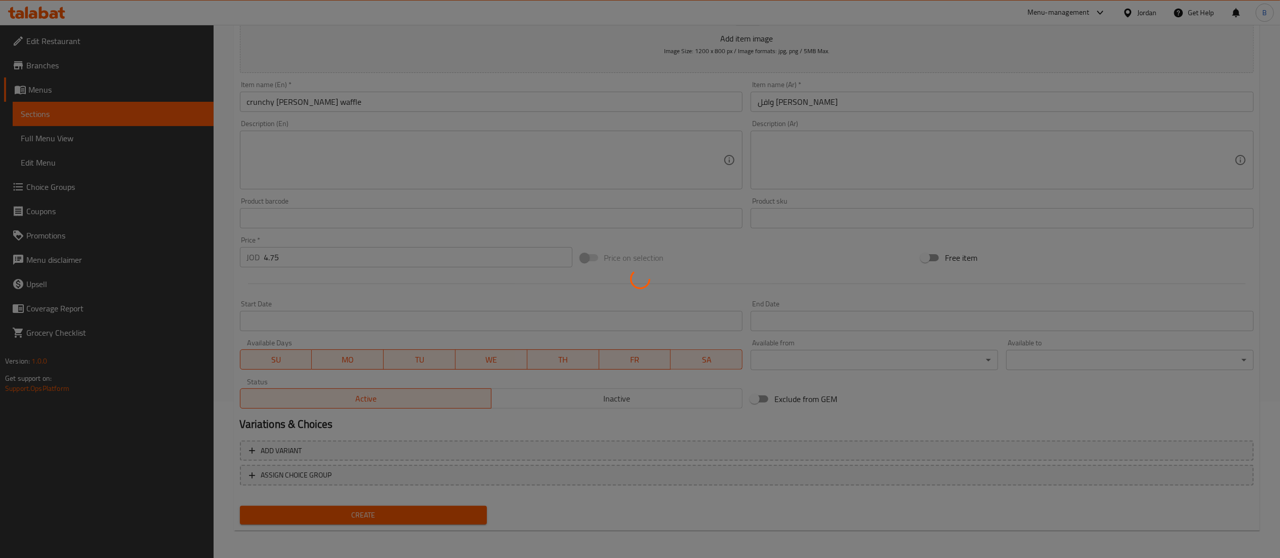
type input "0"
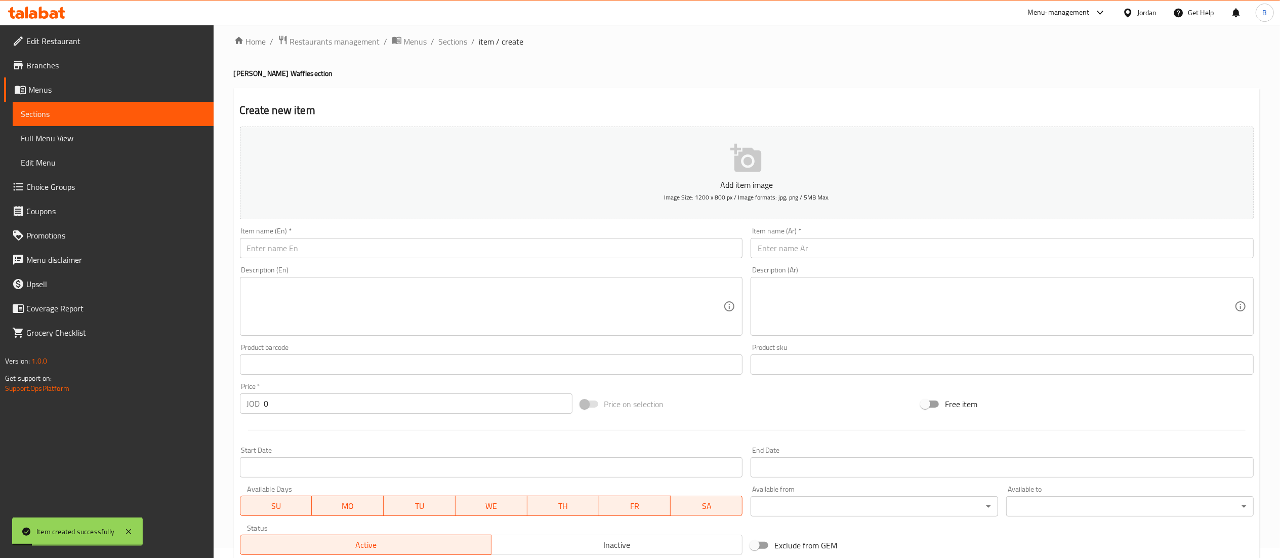
scroll to position [0, 0]
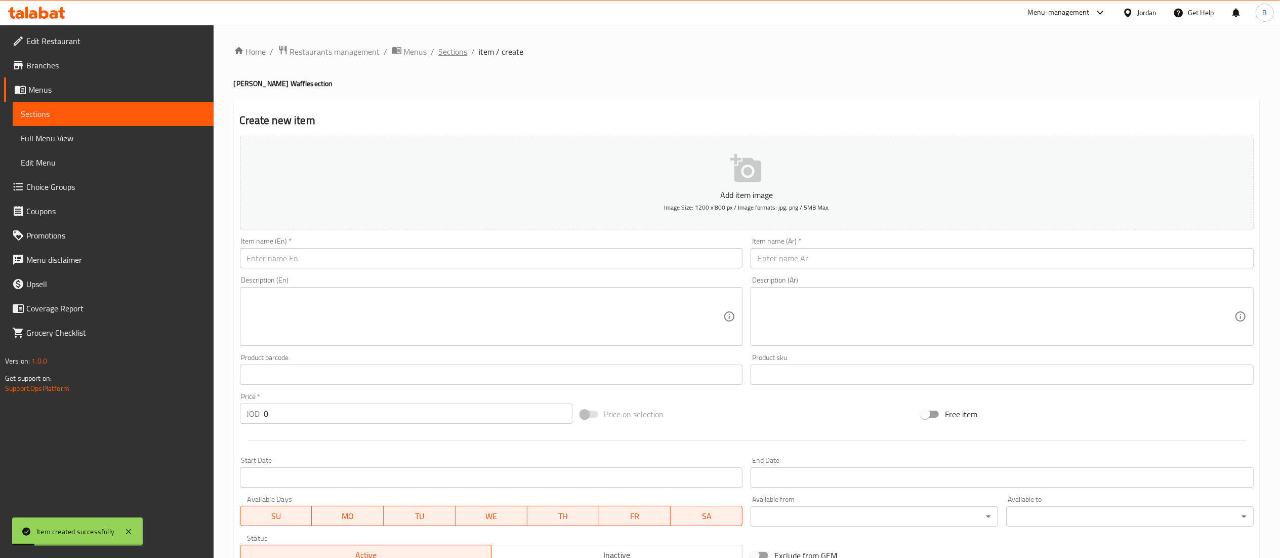
click at [454, 56] on span "Sections" at bounding box center [453, 52] width 29 height 12
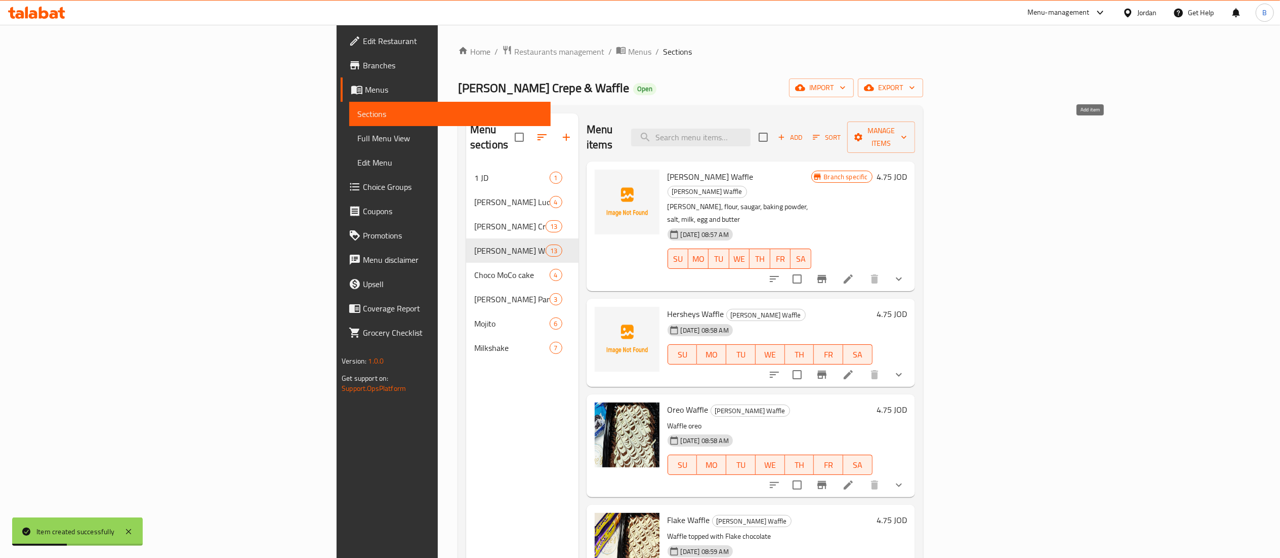
click at [804, 132] on span "Add" at bounding box center [789, 138] width 27 height 12
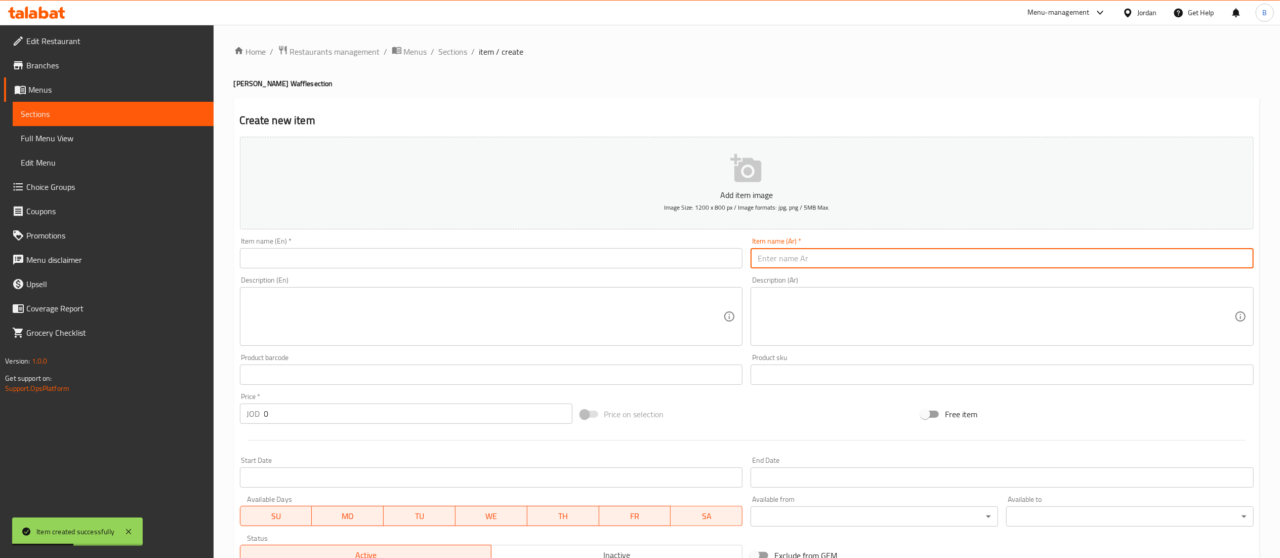
click at [820, 259] on input "text" at bounding box center [1002, 258] width 503 height 20
paste input "وافل بانوفي"
type input "وافل بانوفي"
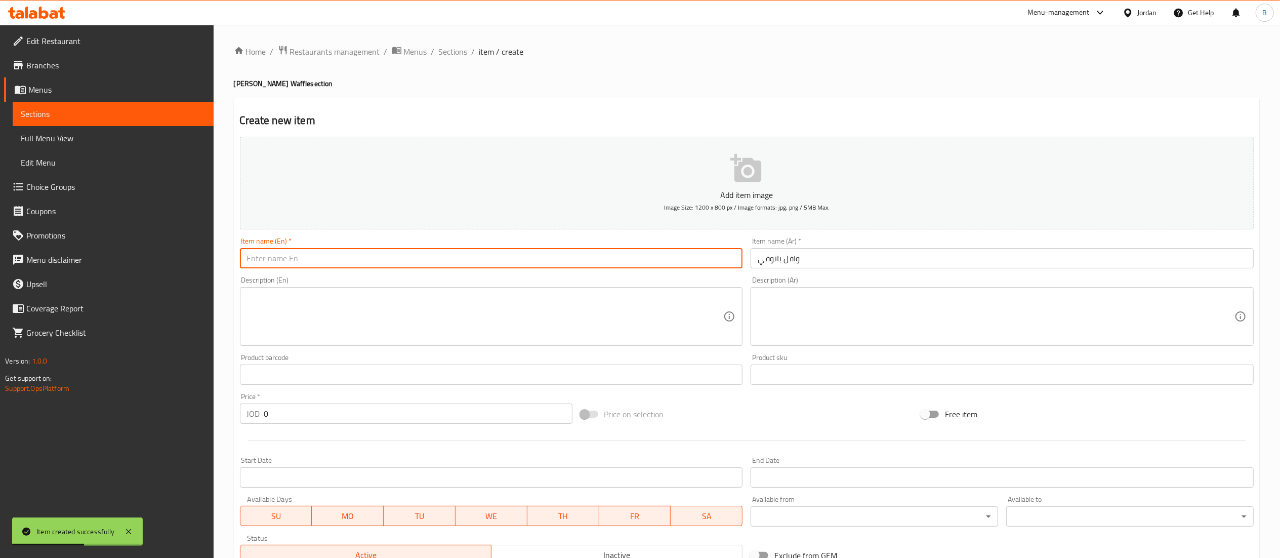
click at [649, 259] on input "text" at bounding box center [491, 258] width 503 height 20
type input "banoffie waffle"
drag, startPoint x: 298, startPoint y: 415, endPoint x: 77, endPoint y: 414, distance: 220.7
click at [96, 412] on div "Edit Restaurant Branches Menus Sections Full Menu View Edit Menu Choice Groups …" at bounding box center [640, 370] width 1280 height 690
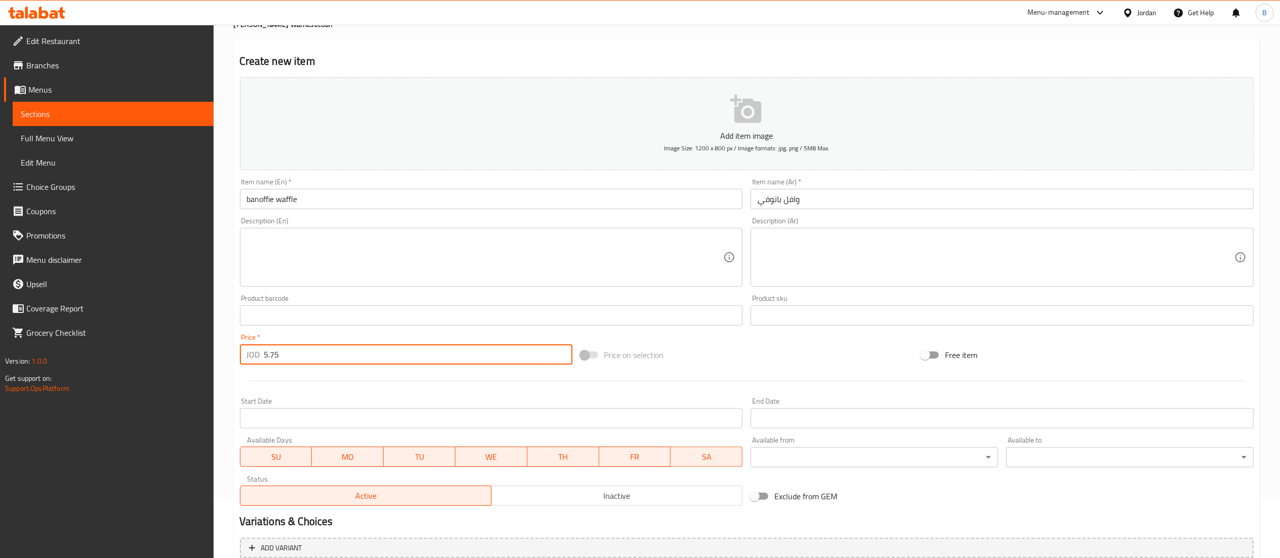
scroll to position [156, 0]
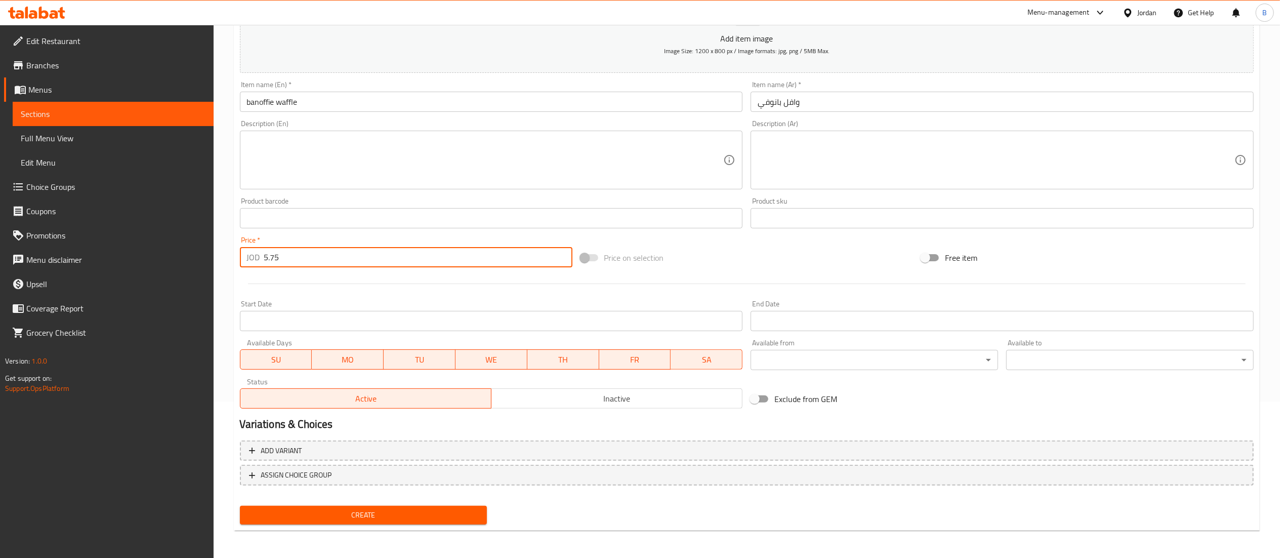
type input "5.75"
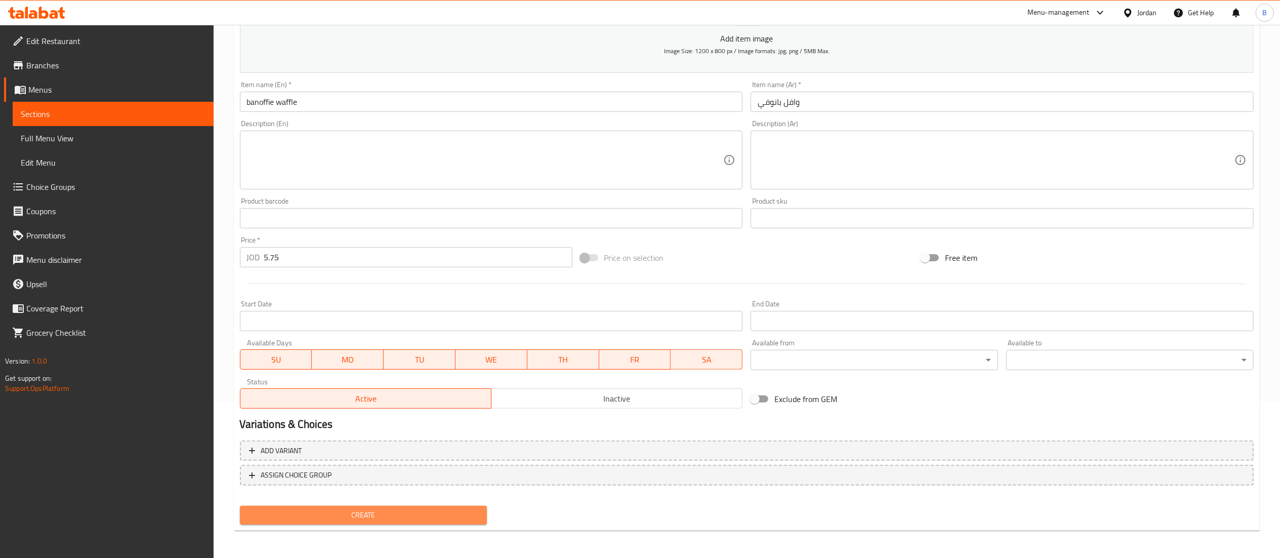
click at [381, 512] on span "Create" at bounding box center [363, 515] width 231 height 13
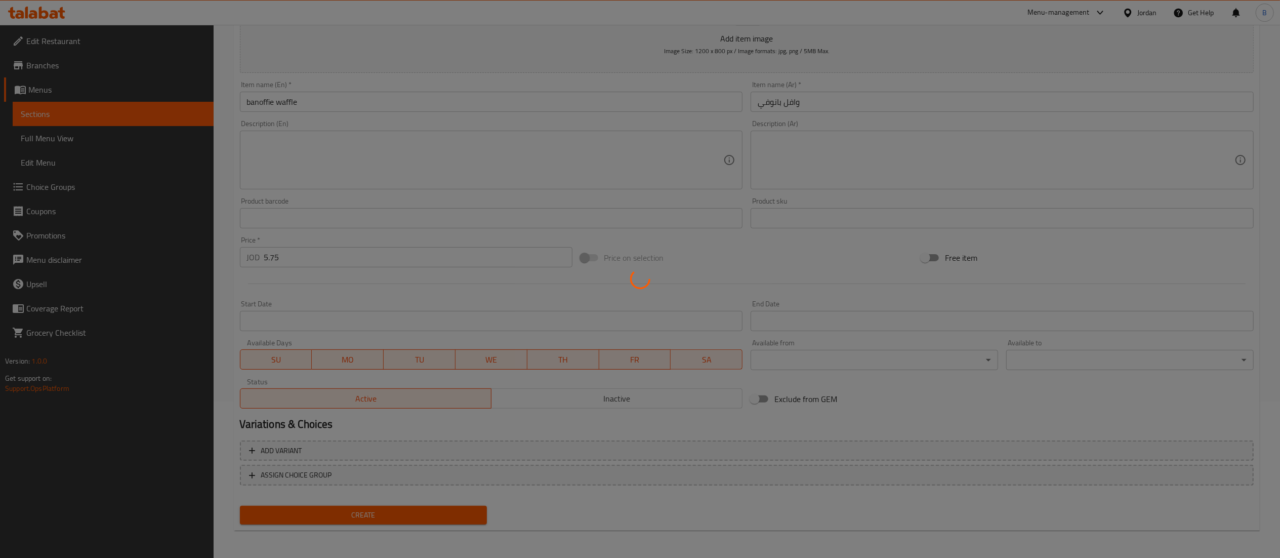
type input "0"
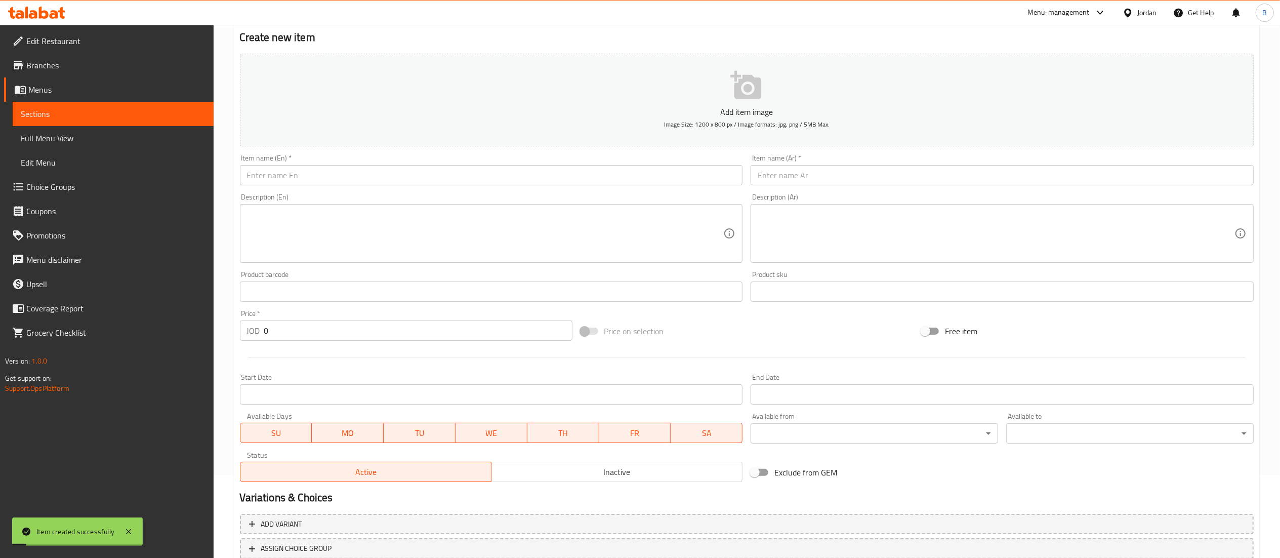
scroll to position [0, 0]
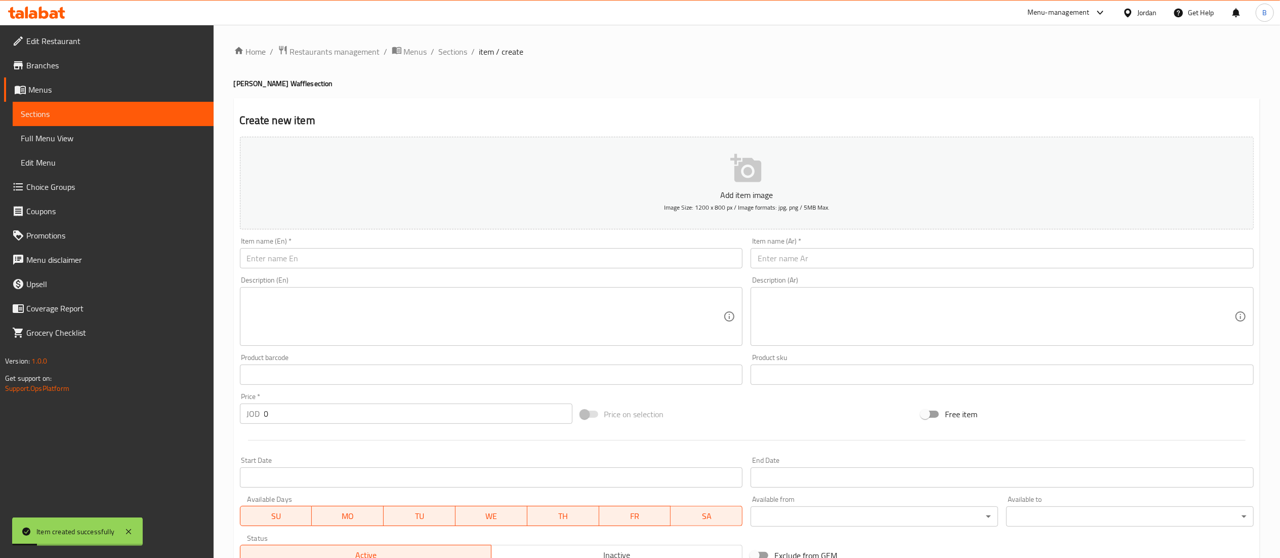
drag, startPoint x: 442, startPoint y: 53, endPoint x: 456, endPoint y: 103, distance: 52.4
click at [442, 53] on span "Sections" at bounding box center [453, 52] width 29 height 12
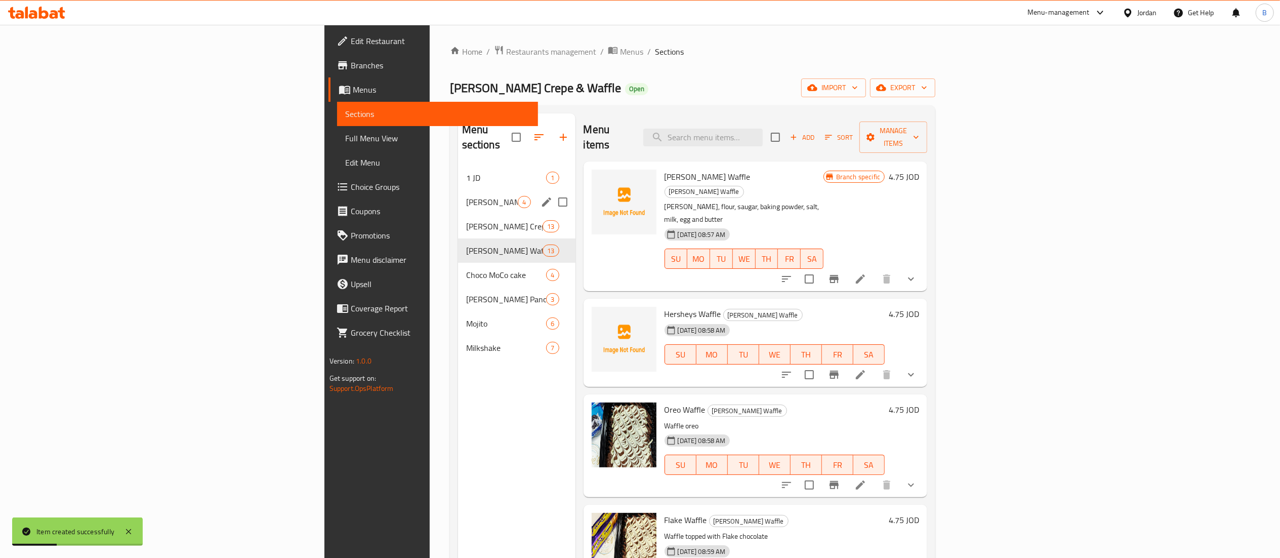
click at [466, 220] on span "Louie's Crepe" at bounding box center [504, 226] width 77 height 12
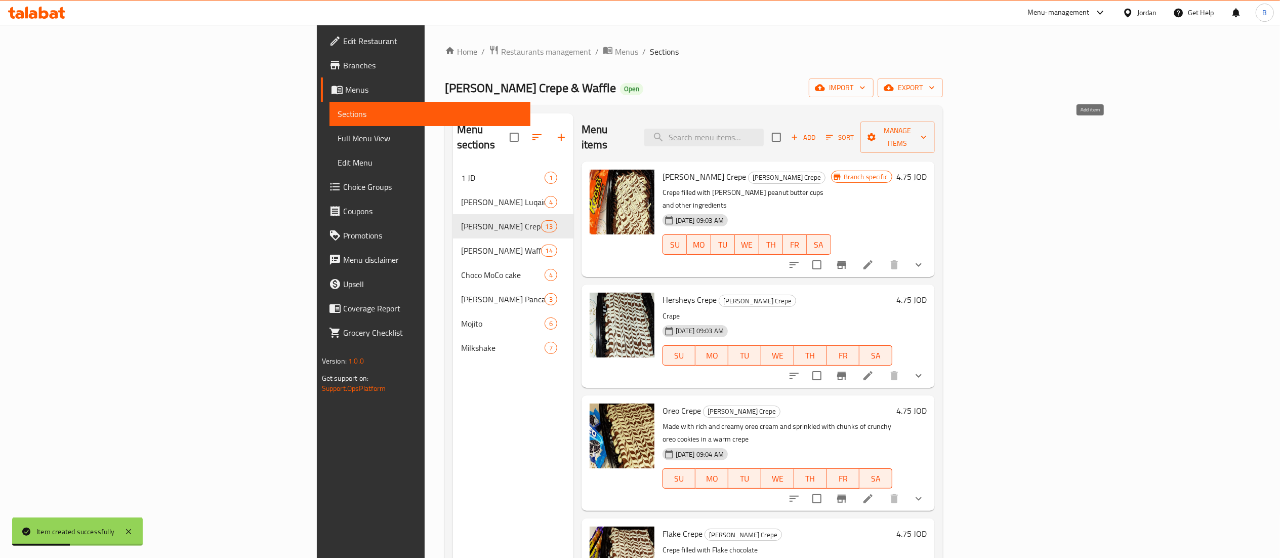
click at [817, 133] on span "Add" at bounding box center [803, 138] width 27 height 12
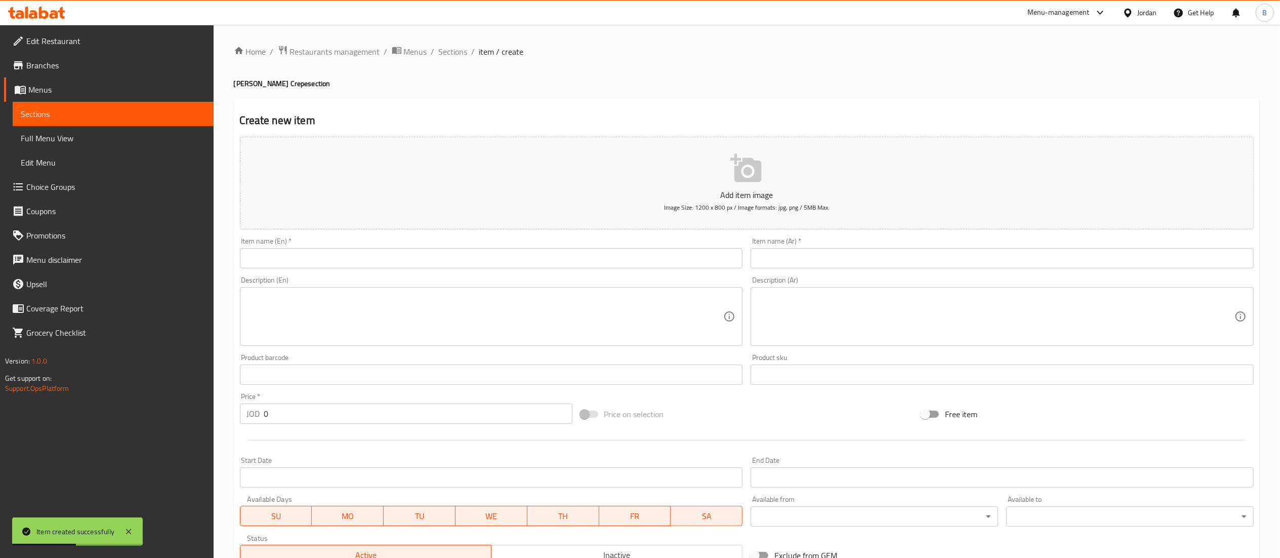
click at [861, 246] on div "Item name (Ar)   * Item name (Ar) *" at bounding box center [1002, 252] width 503 height 31
click at [855, 260] on input "text" at bounding box center [1002, 258] width 503 height 20
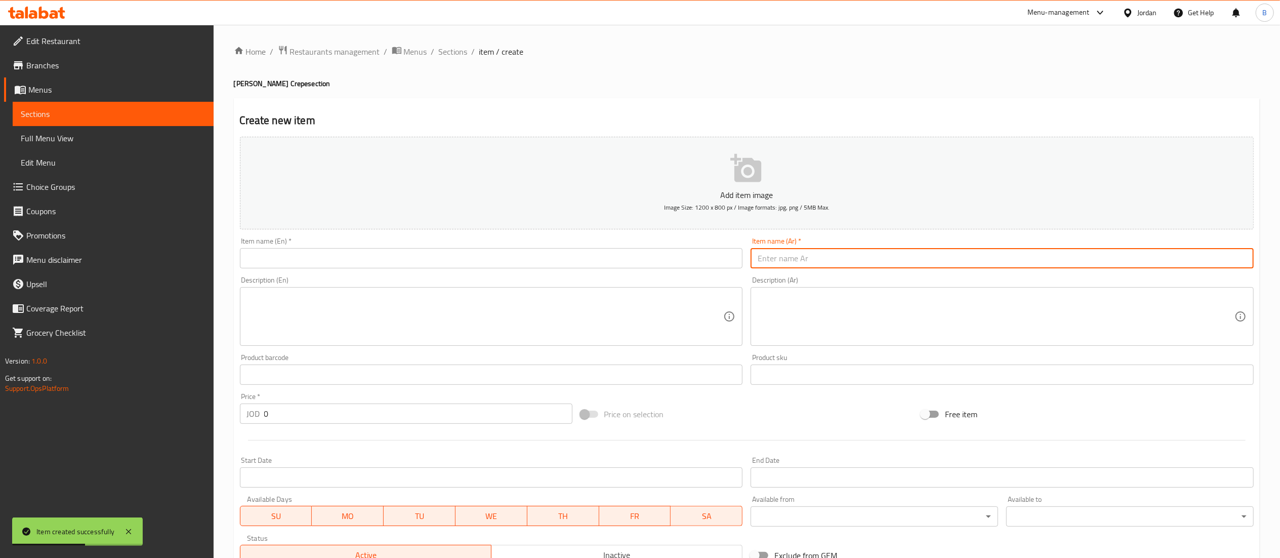
paste input "كريب بانوفي"
type input "كريب بانوفي"
click at [708, 260] on input "text" at bounding box center [491, 258] width 503 height 20
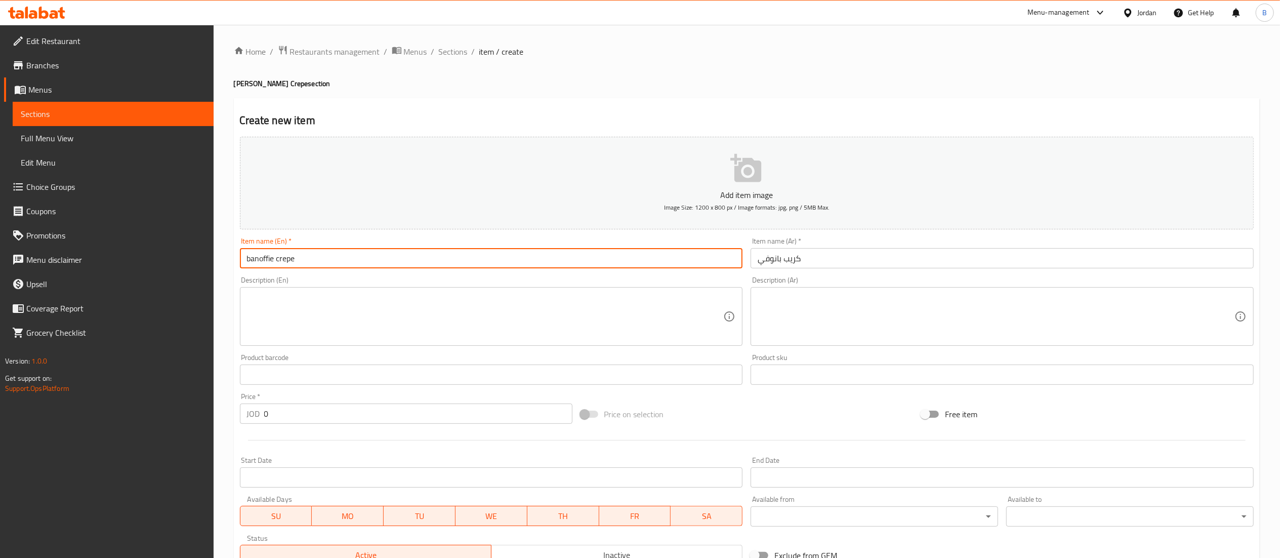
type input "banoffie crepe"
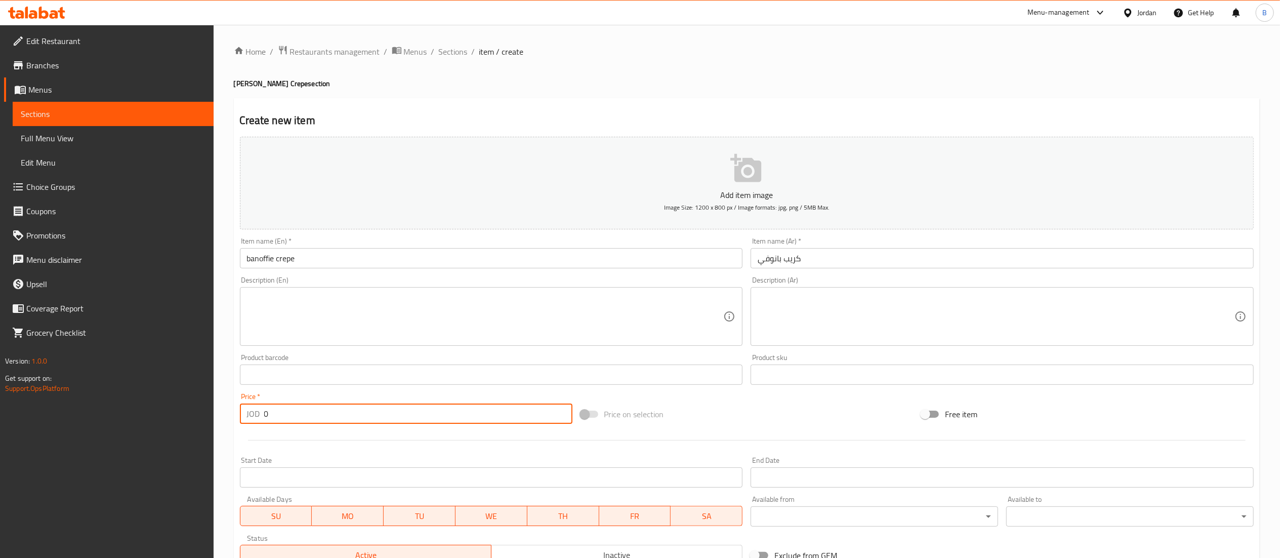
drag, startPoint x: 355, startPoint y: 419, endPoint x: 1, endPoint y: 417, distance: 354.8
click at [27, 416] on div "Edit Restaurant Branches Menus Sections Full Menu View Edit Menu Choice Groups …" at bounding box center [640, 370] width 1280 height 690
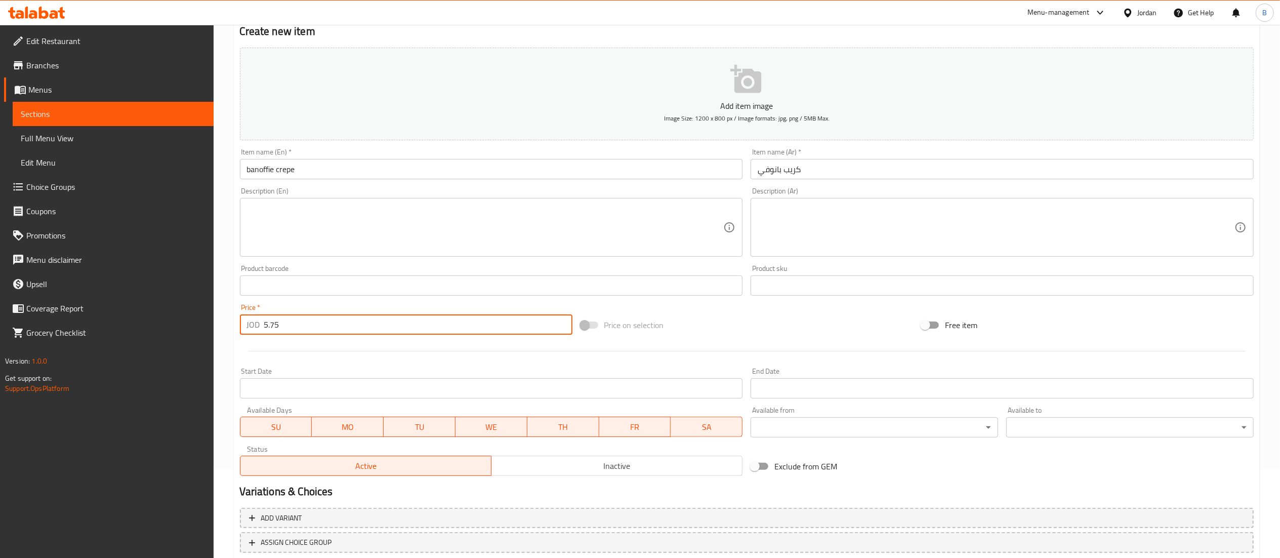
scroll to position [156, 0]
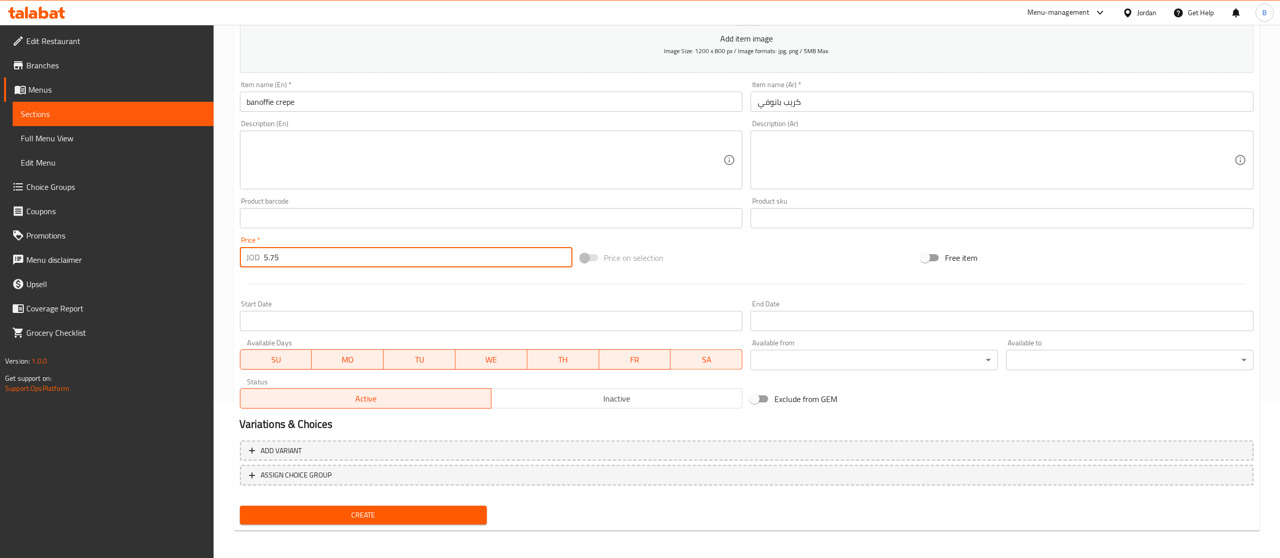
type input "5.75"
click at [383, 511] on span "Create" at bounding box center [363, 515] width 231 height 13
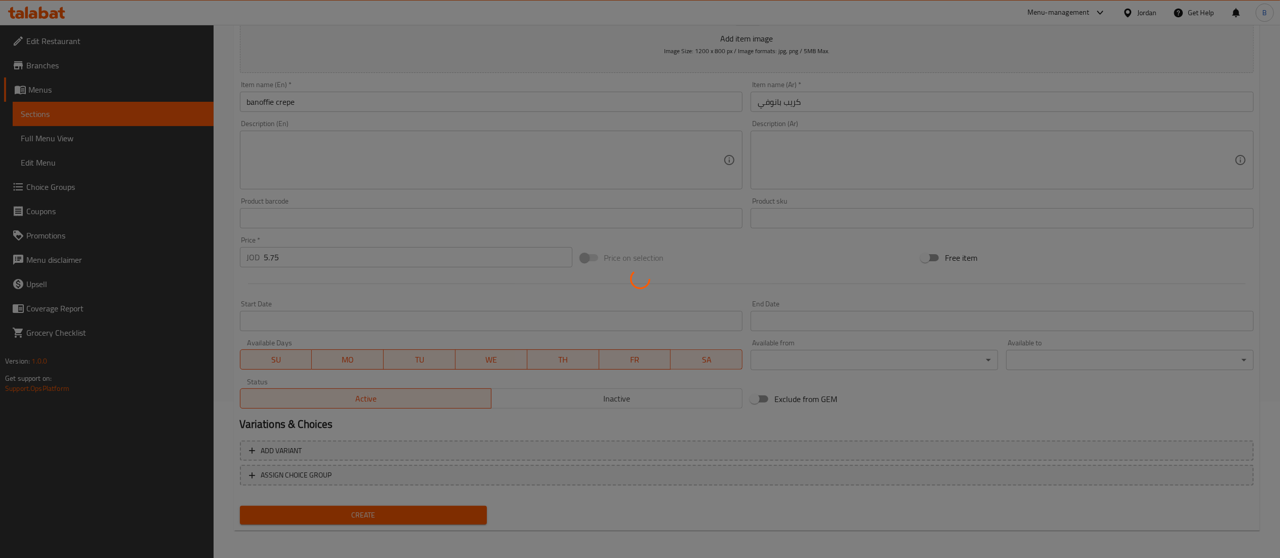
type input "0"
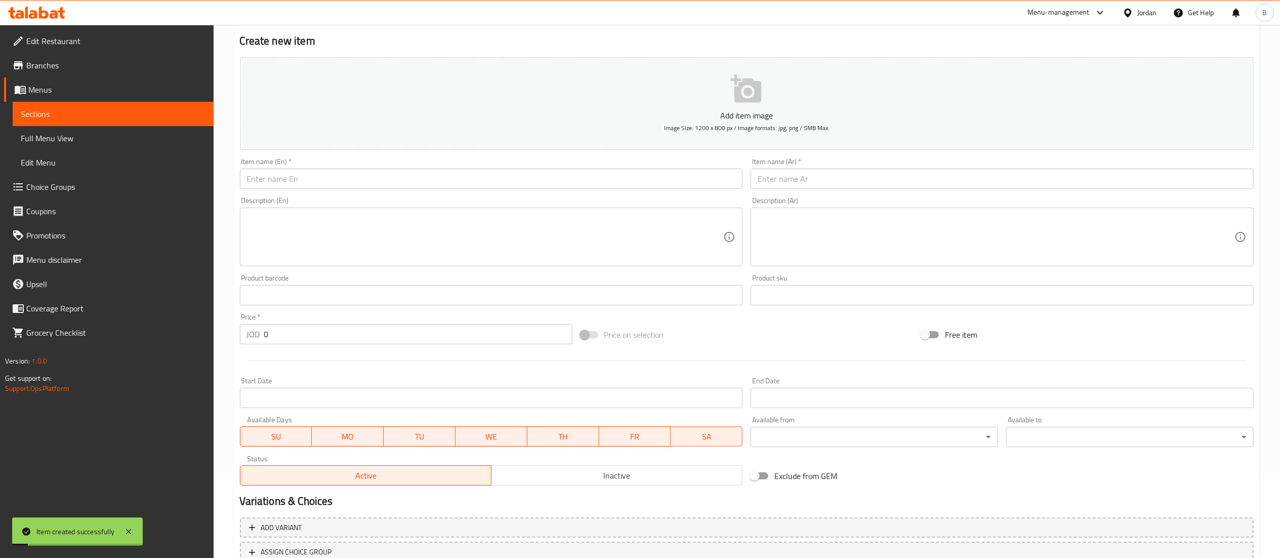
scroll to position [0, 0]
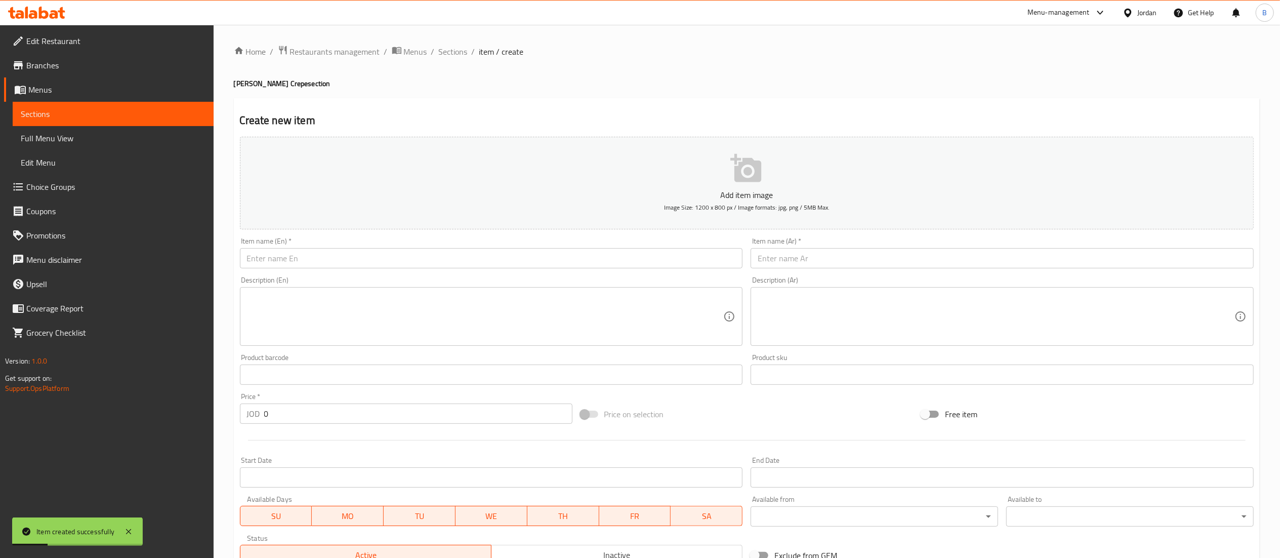
drag, startPoint x: 914, startPoint y: 265, endPoint x: 867, endPoint y: 264, distance: 46.6
click at [914, 265] on input "text" at bounding box center [1002, 258] width 503 height 20
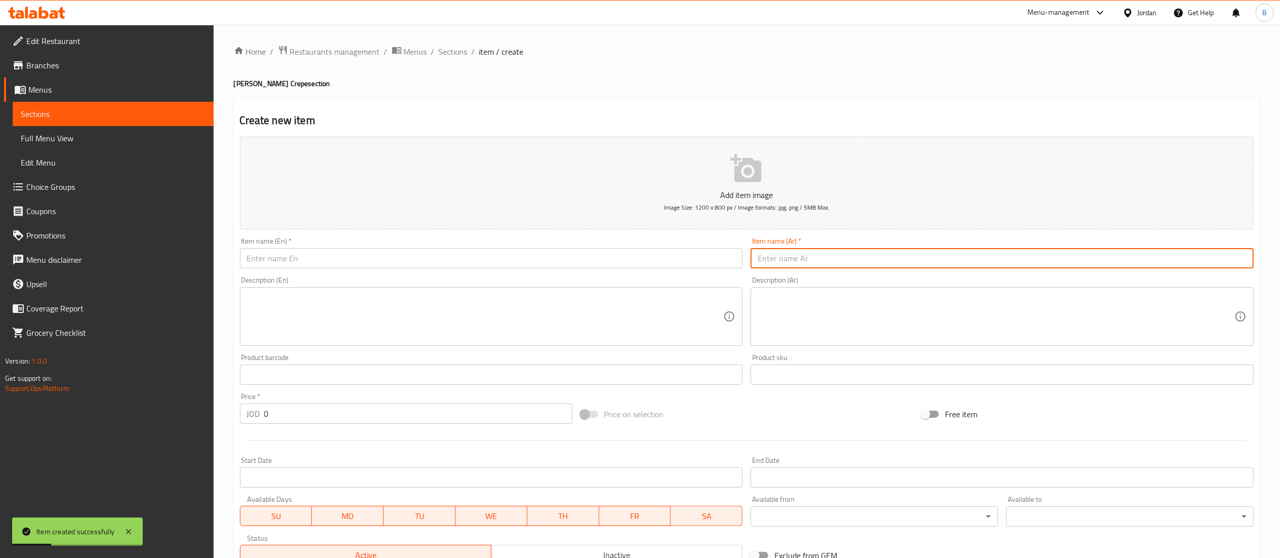
paste input "كريب كندر بوينو"
type input "كريب كندر بوينو"
click at [713, 255] on input "text" at bounding box center [491, 258] width 503 height 20
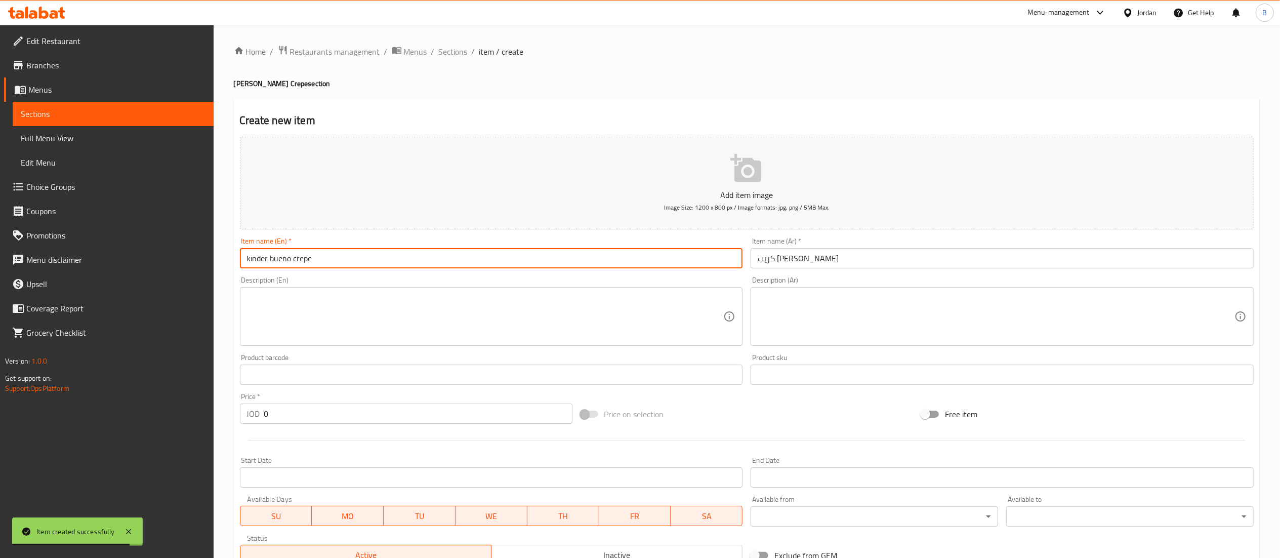
type input "kinder bueno crepe"
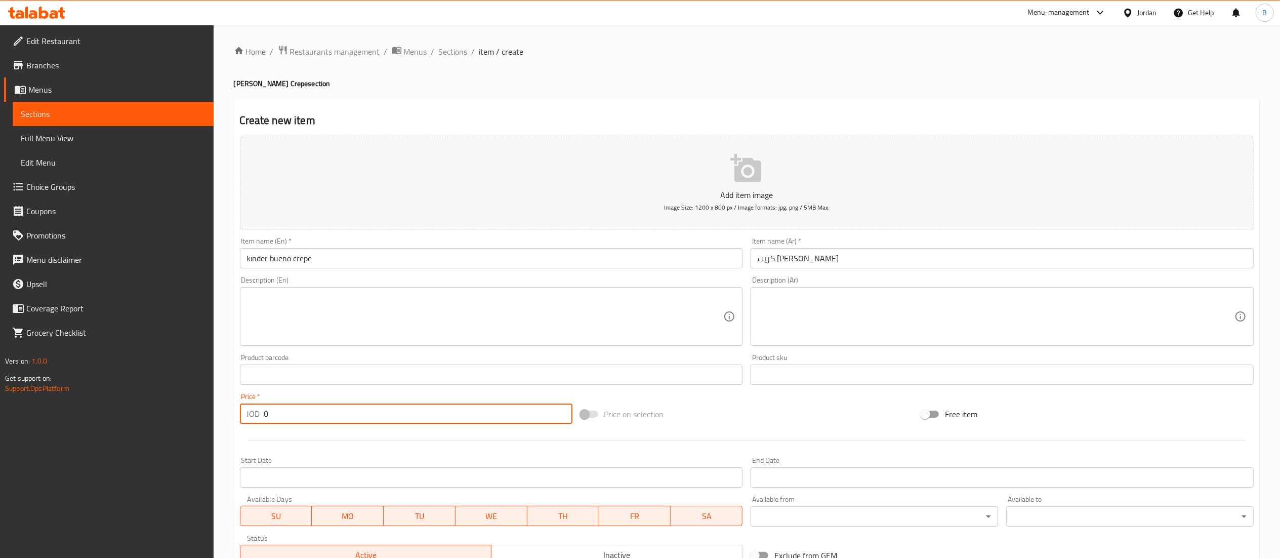
drag, startPoint x: 300, startPoint y: 417, endPoint x: 117, endPoint y: 419, distance: 182.2
click at [127, 418] on div "Edit Restaurant Branches Menus Sections Full Menu View Edit Menu Choice Groups …" at bounding box center [640, 370] width 1280 height 690
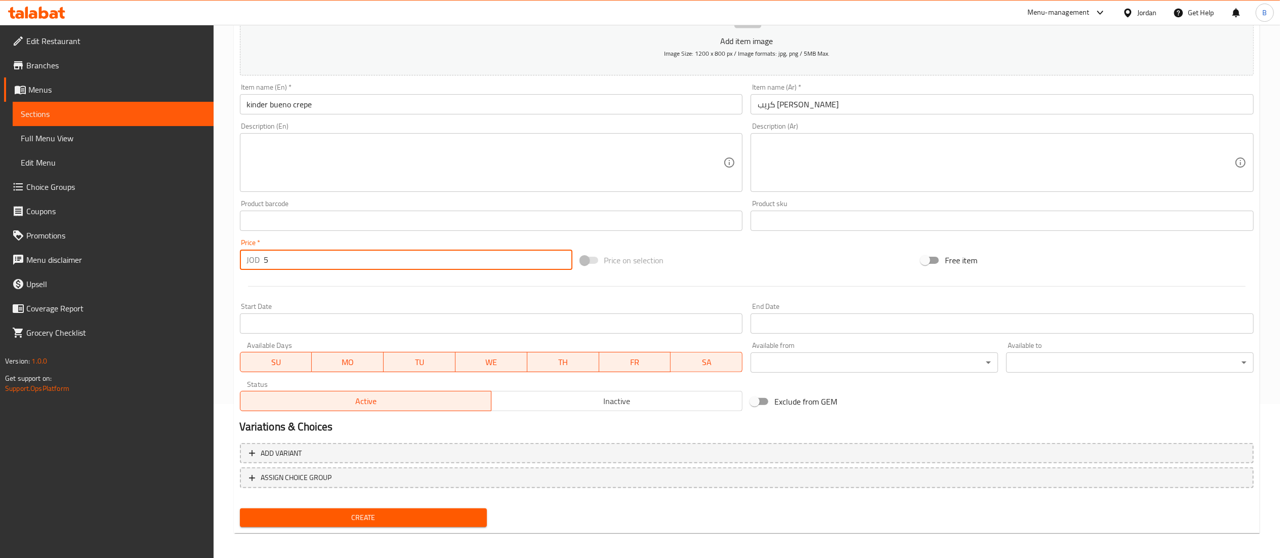
scroll to position [156, 0]
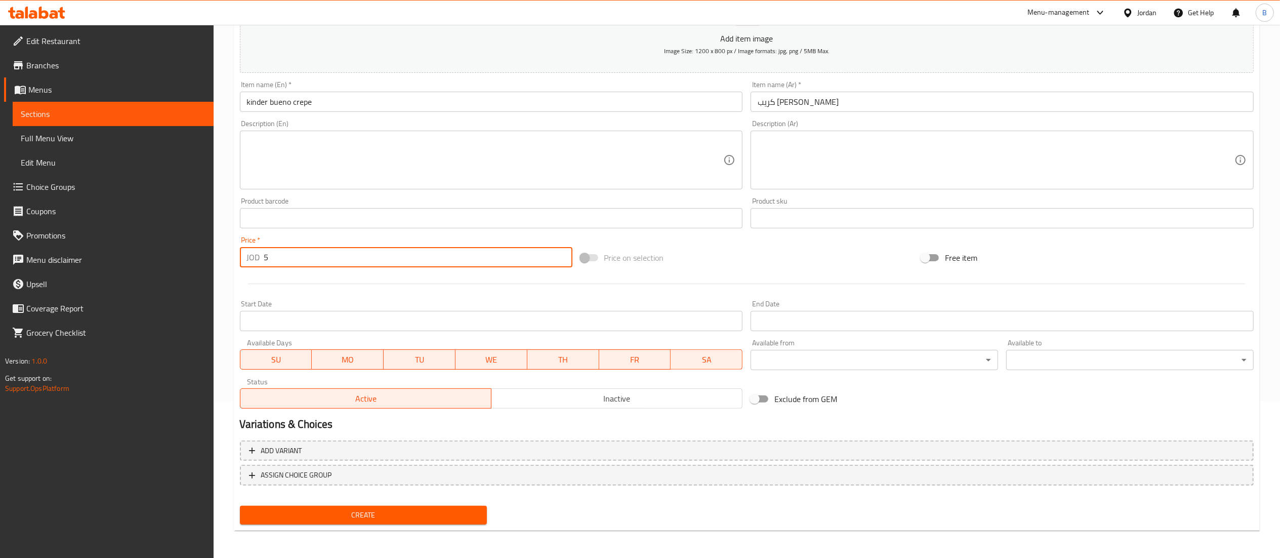
type input "5"
click at [395, 514] on span "Create" at bounding box center [363, 515] width 231 height 13
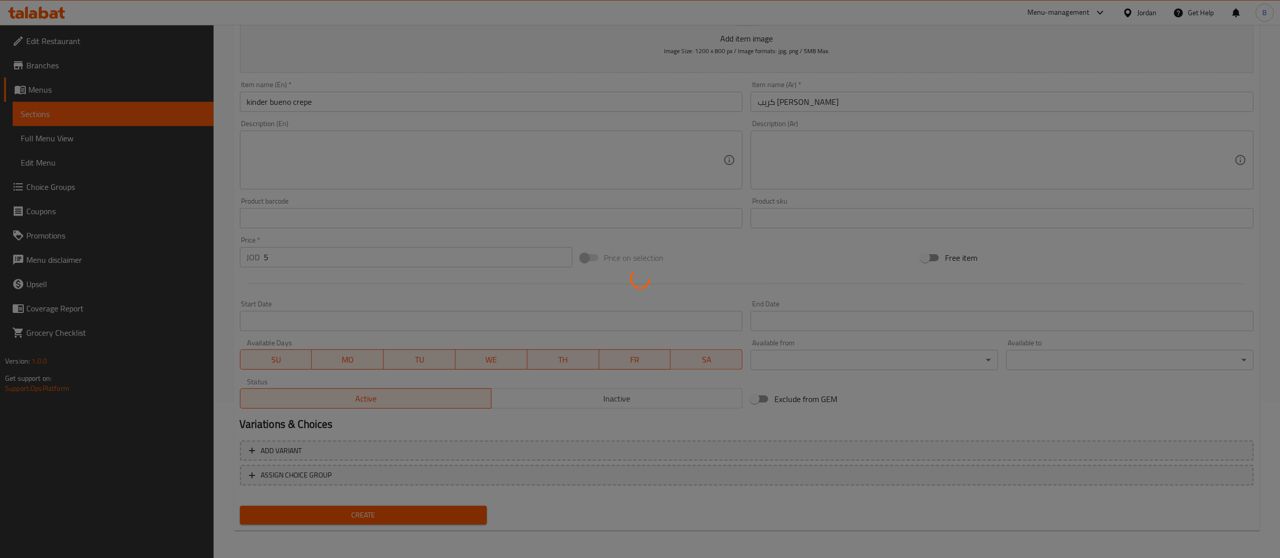
type input "0"
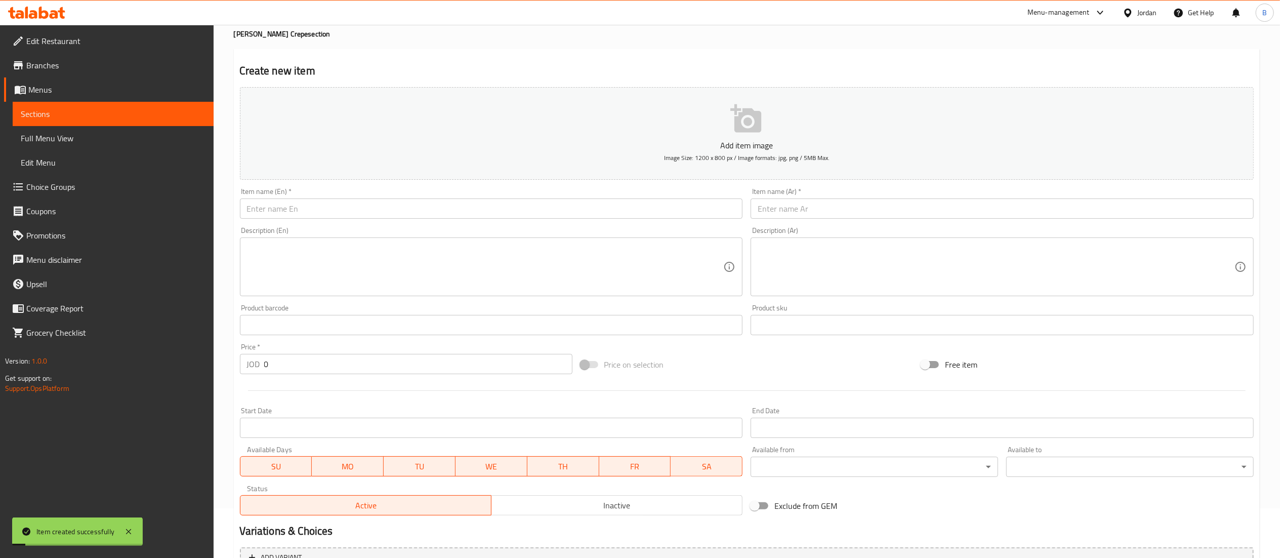
scroll to position [0, 0]
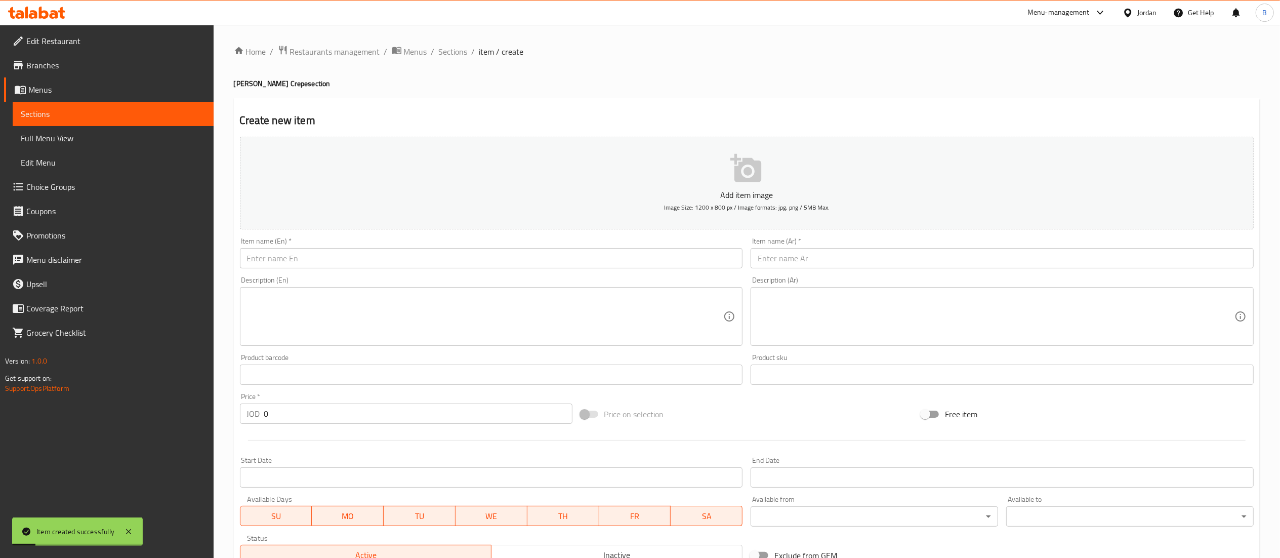
drag, startPoint x: 462, startPoint y: 47, endPoint x: 465, endPoint y: 62, distance: 16.0
click at [462, 47] on span "Sections" at bounding box center [453, 52] width 29 height 12
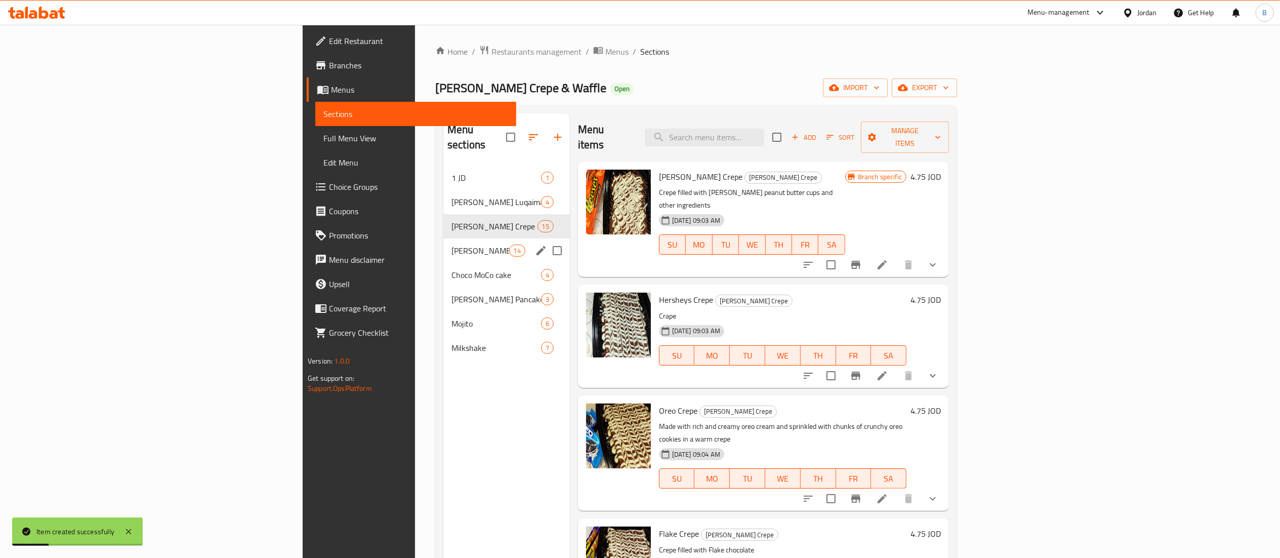
click at [443, 238] on div "Louie's Waffle 14" at bounding box center [506, 250] width 127 height 24
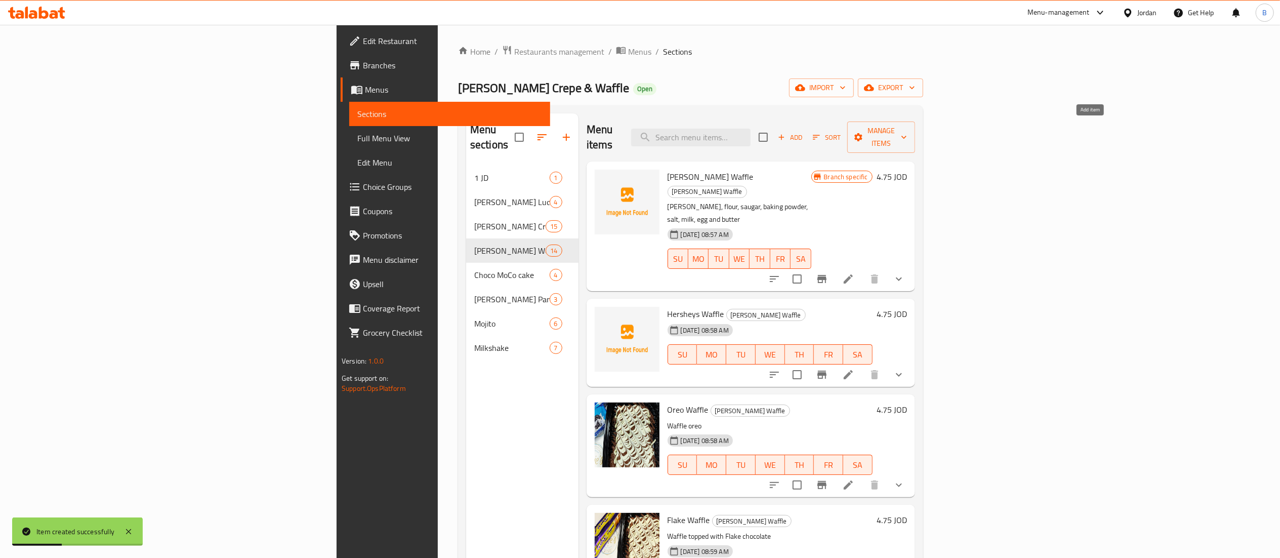
click at [804, 132] on span "Add" at bounding box center [789, 138] width 27 height 12
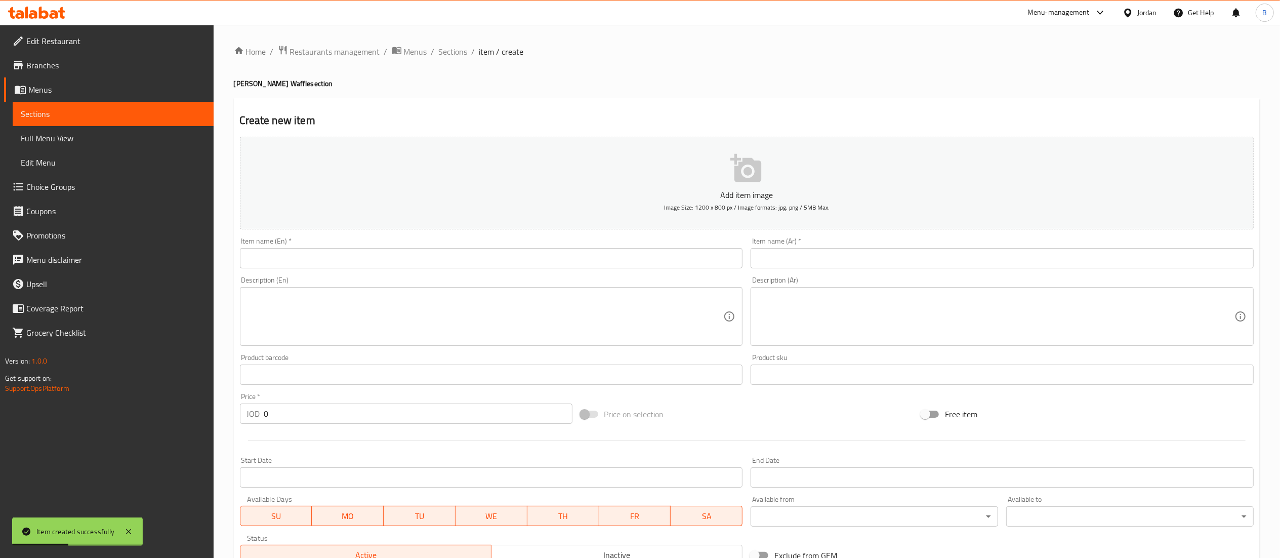
click at [843, 250] on input "text" at bounding box center [1002, 258] width 503 height 20
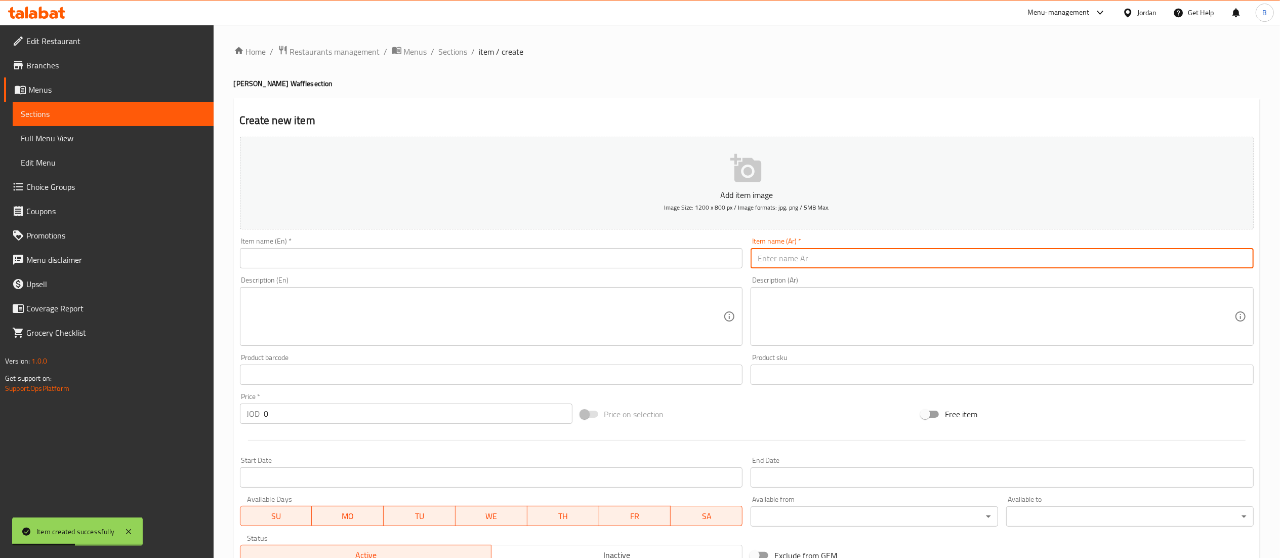
paste input "وافل كندر بوينو"
type input "وافل كندر بوينو"
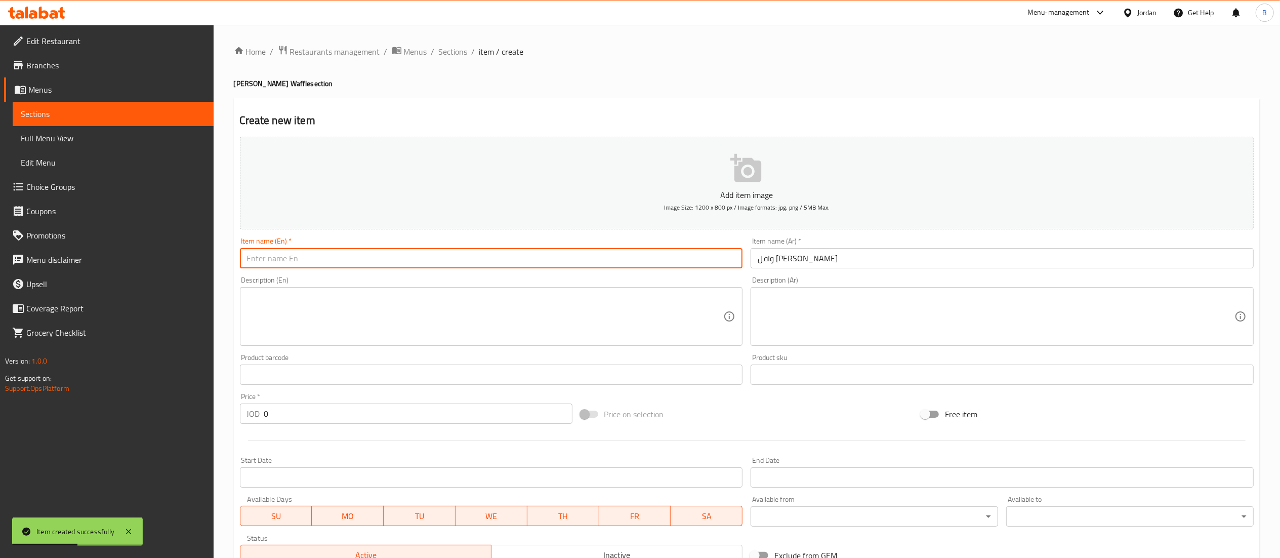
click at [696, 263] on input "text" at bounding box center [491, 258] width 503 height 20
type input "kinder bueno waffle"
drag, startPoint x: 286, startPoint y: 414, endPoint x: 128, endPoint y: 409, distance: 158.5
click at [130, 409] on div "Edit Restaurant Branches Menus Sections Full Menu View Edit Menu Choice Groups …" at bounding box center [640, 370] width 1280 height 690
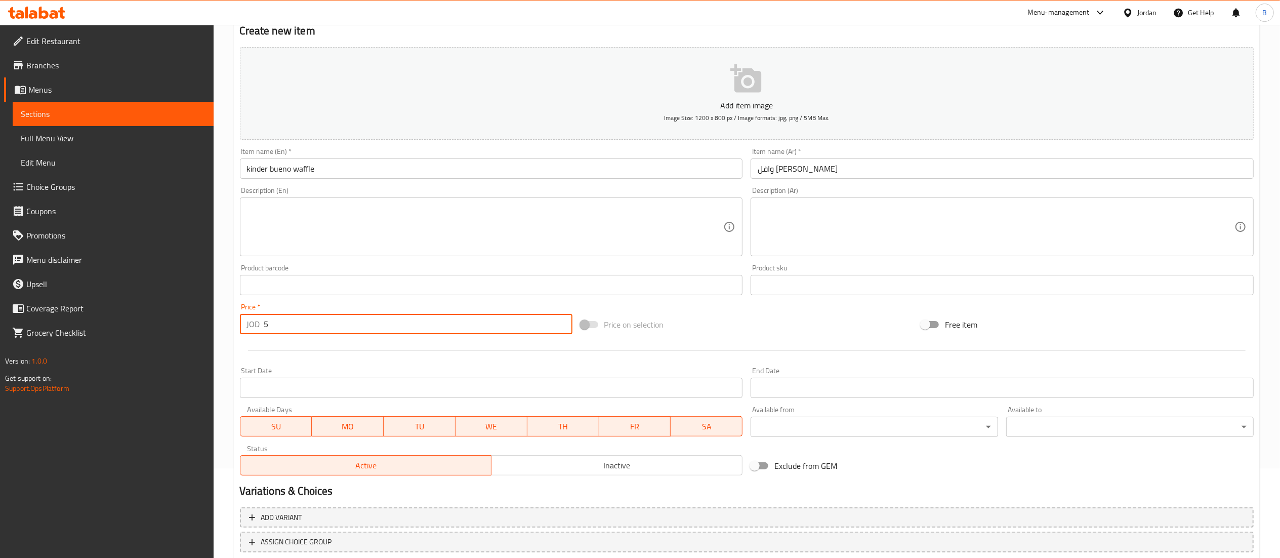
scroll to position [156, 0]
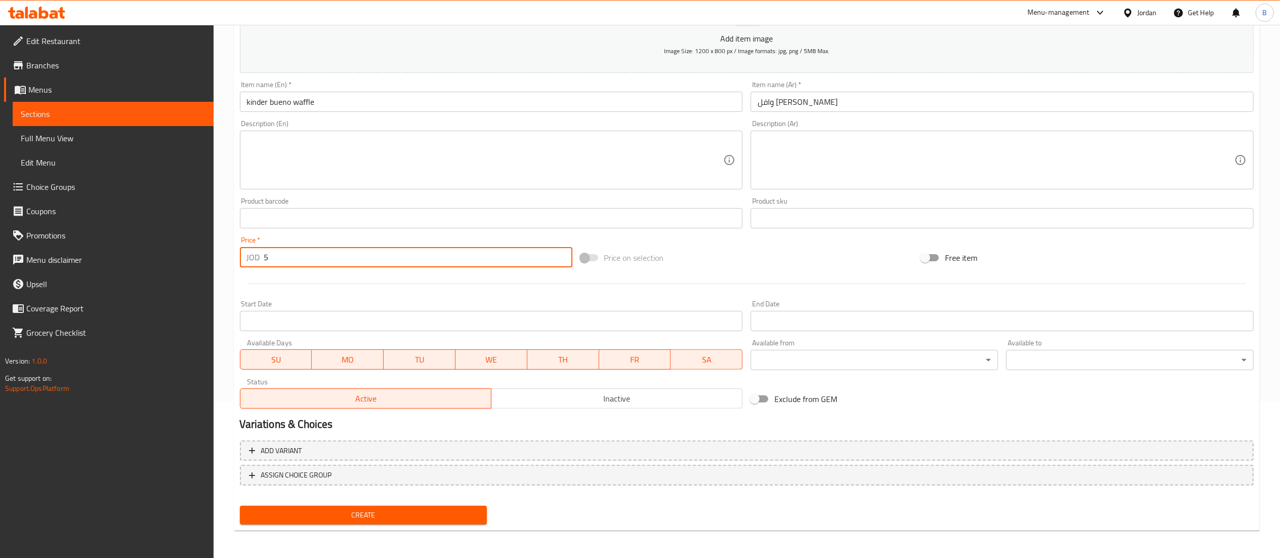
type input "5"
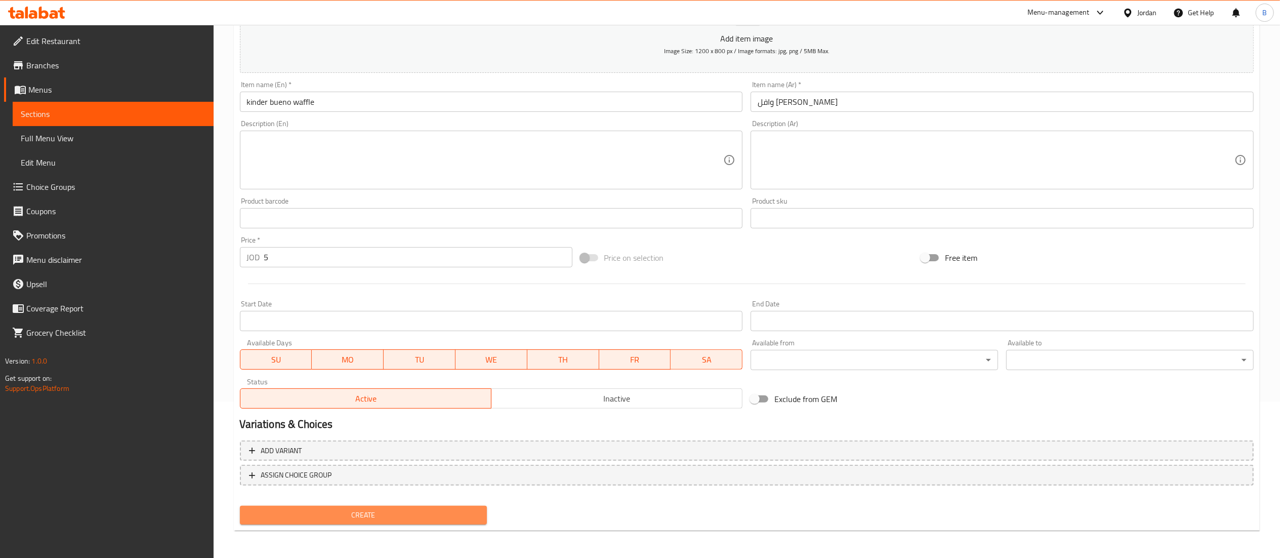
click at [462, 512] on span "Create" at bounding box center [363, 515] width 231 height 13
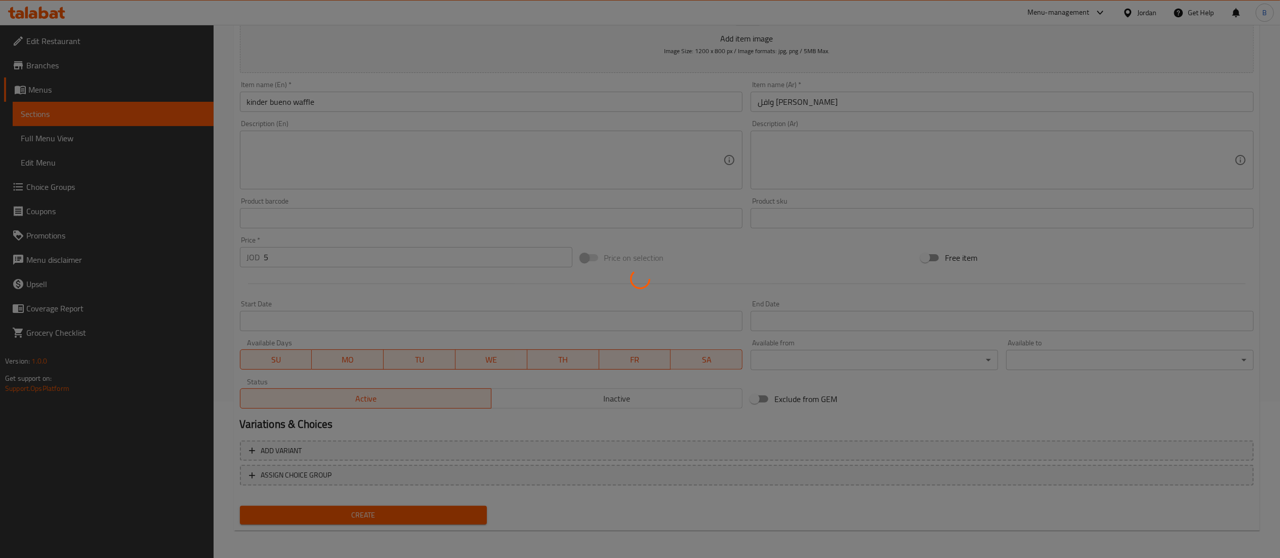
type input "0"
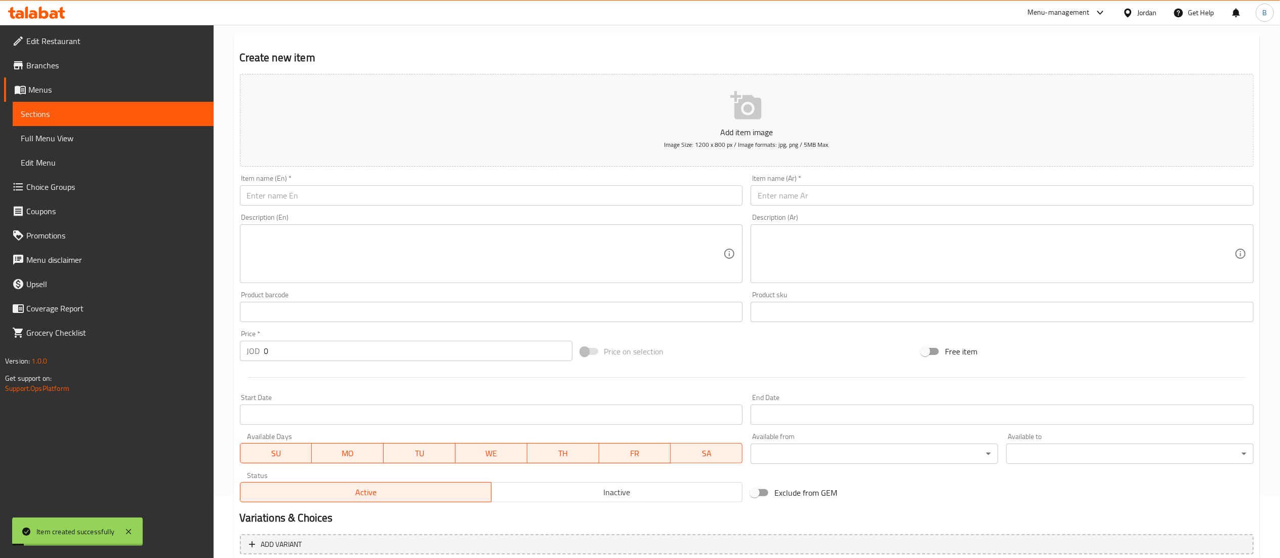
scroll to position [0, 0]
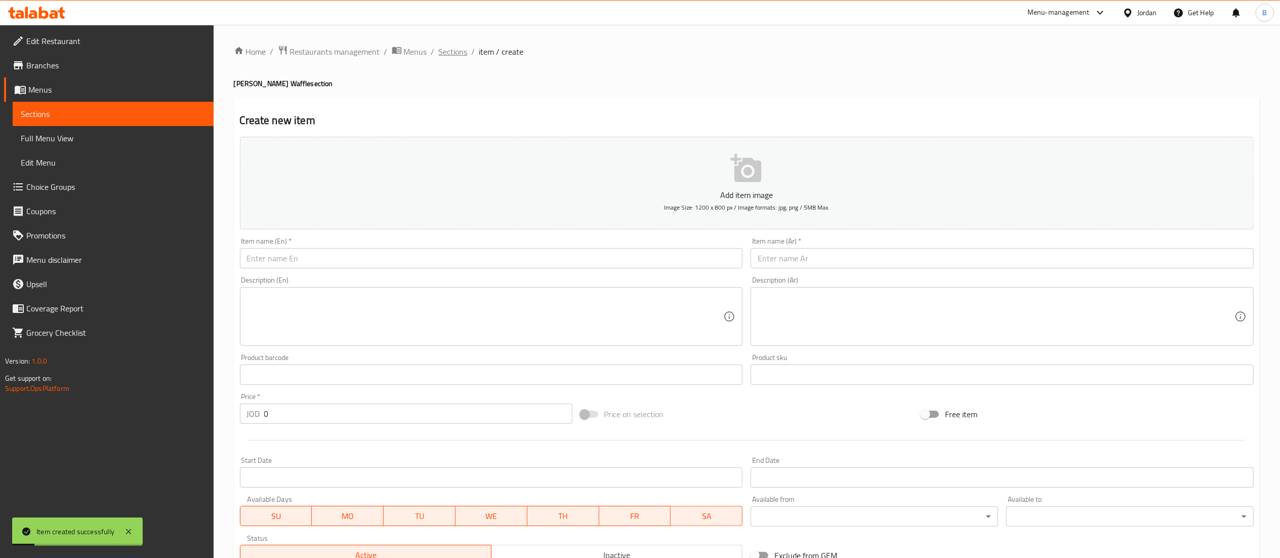
click at [450, 56] on span "Sections" at bounding box center [453, 52] width 29 height 12
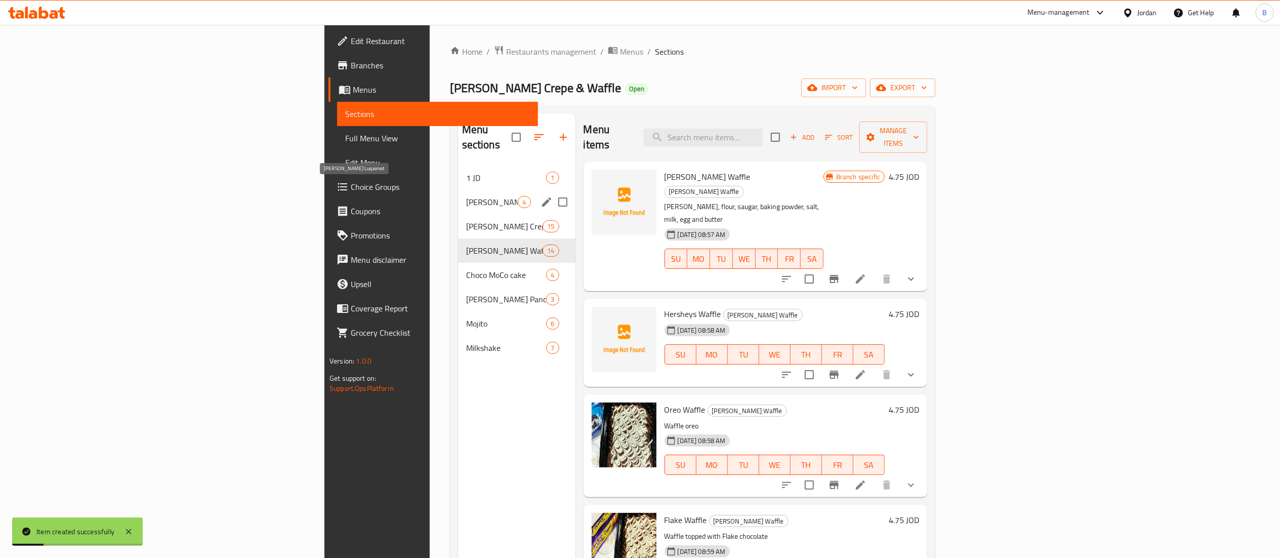
click at [466, 196] on span "Louie's Luqaimat" at bounding box center [492, 202] width 52 height 12
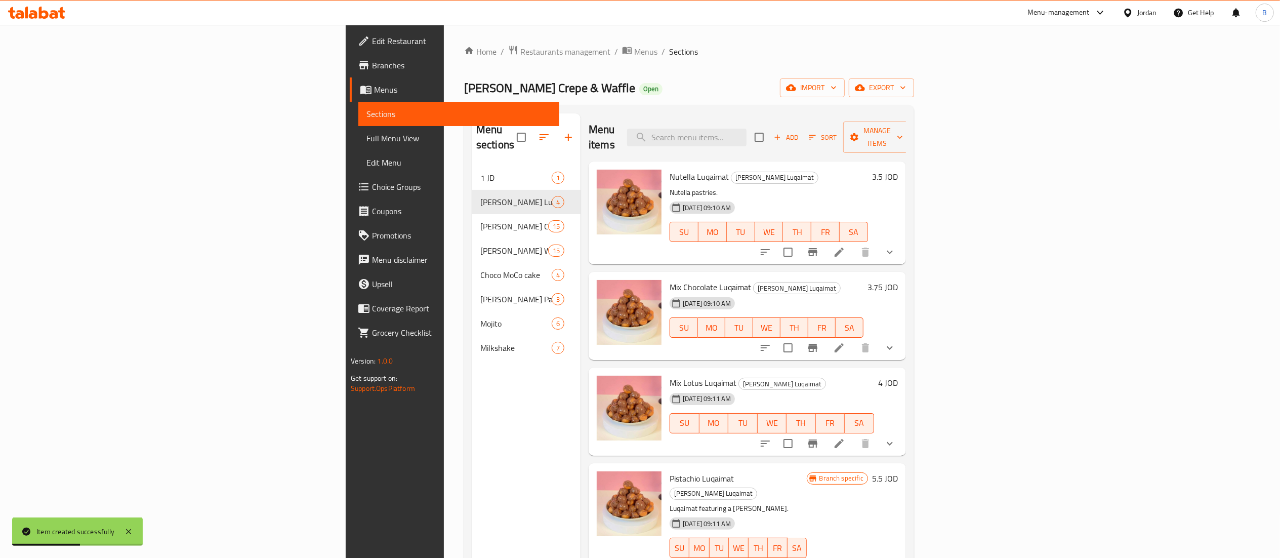
click at [782, 133] on icon "button" at bounding box center [777, 137] width 9 height 9
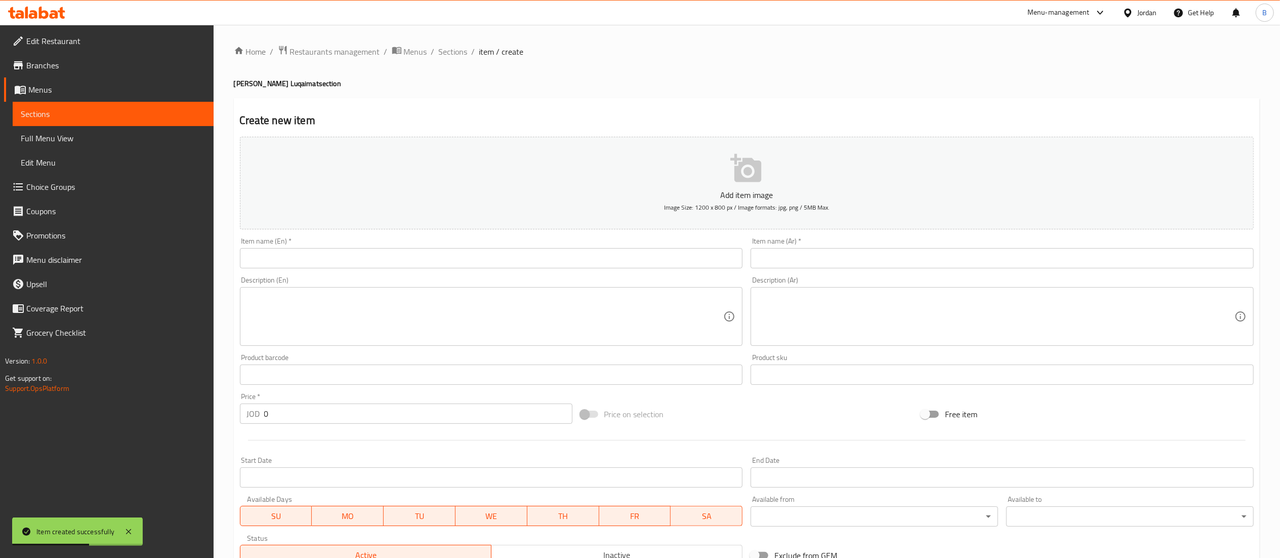
drag, startPoint x: 884, startPoint y: 259, endPoint x: 861, endPoint y: 266, distance: 23.4
click at [884, 259] on input "text" at bounding box center [1002, 258] width 503 height 20
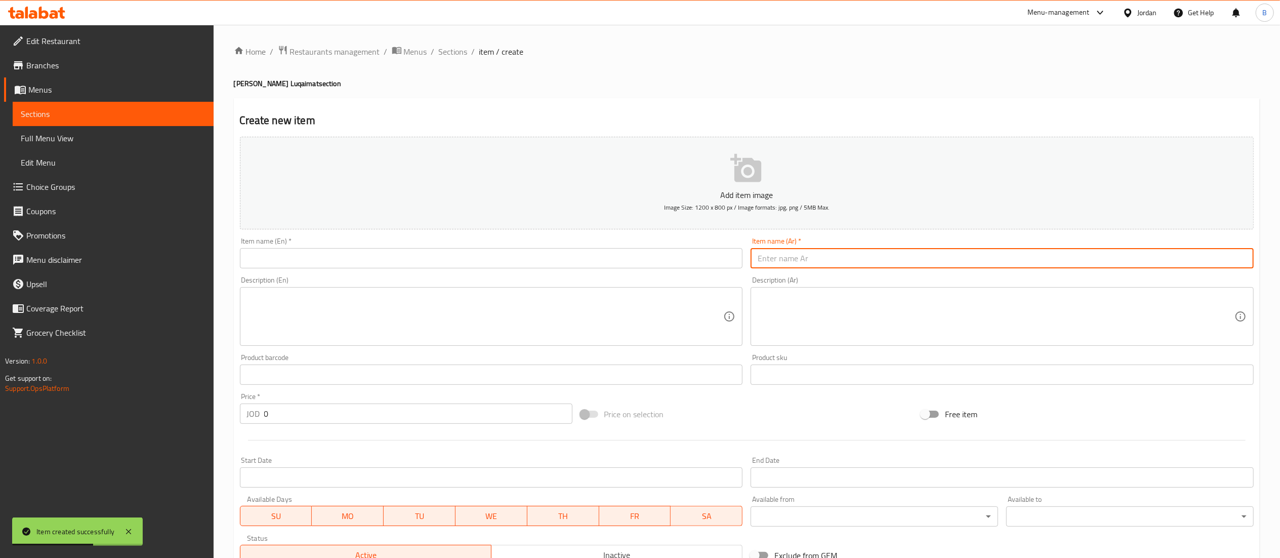
paste input "لقيمات اوريو"
type input "لقيمات اوريو"
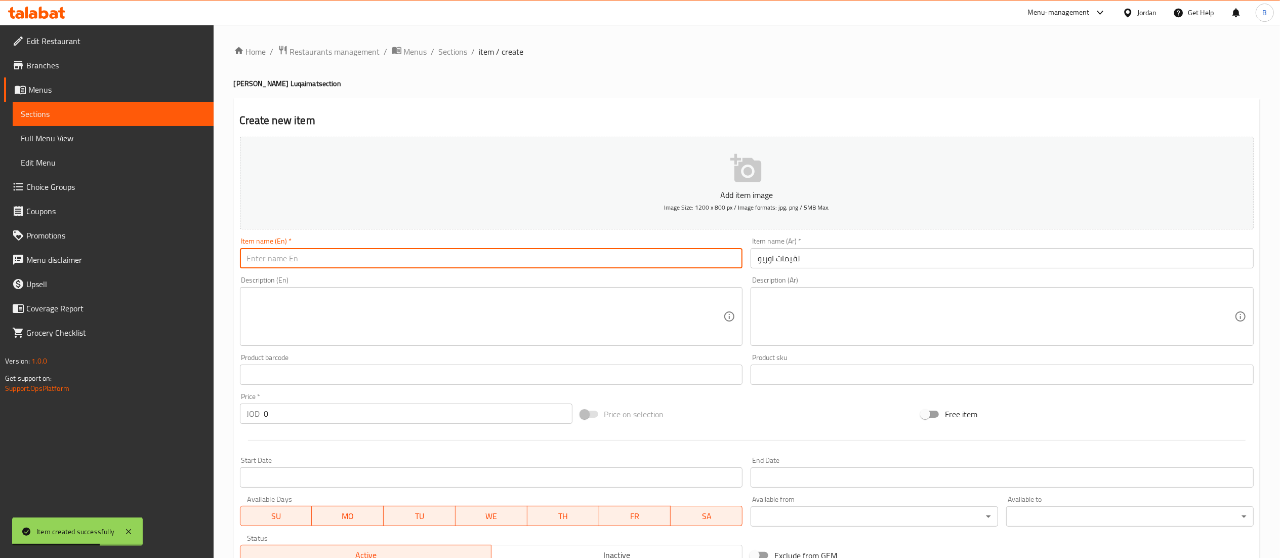
click at [691, 255] on input "text" at bounding box center [491, 258] width 503 height 20
type input "oreo luqaimat"
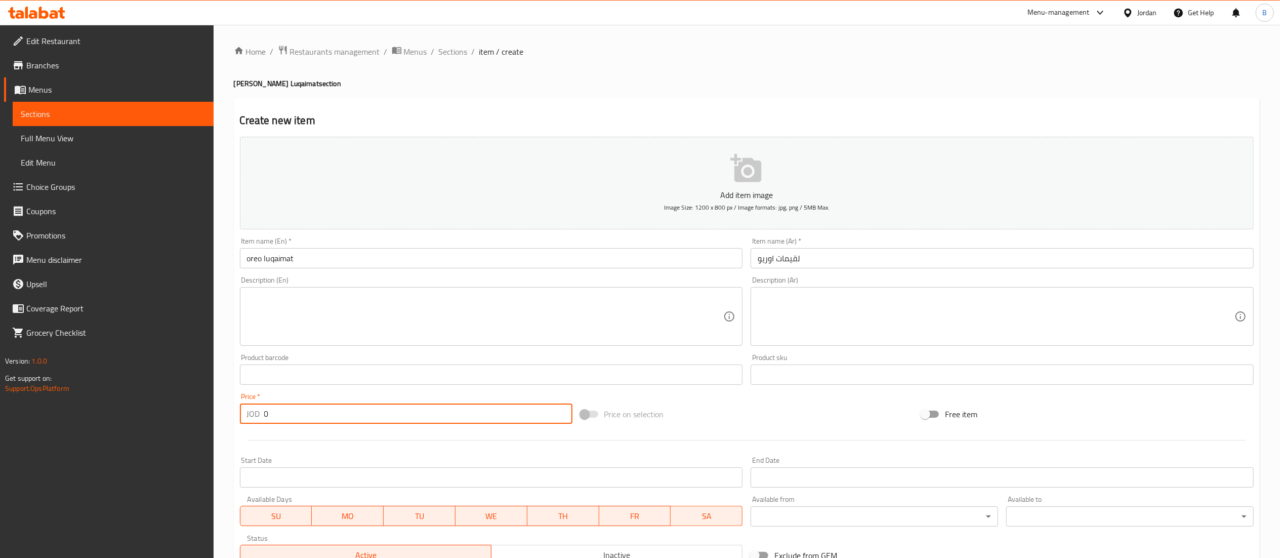
drag, startPoint x: 304, startPoint y: 411, endPoint x: 169, endPoint y: 411, distance: 134.6
click at [193, 411] on div "Edit Restaurant Branches Menus Sections Full Menu View Edit Menu Choice Groups …" at bounding box center [640, 370] width 1280 height 690
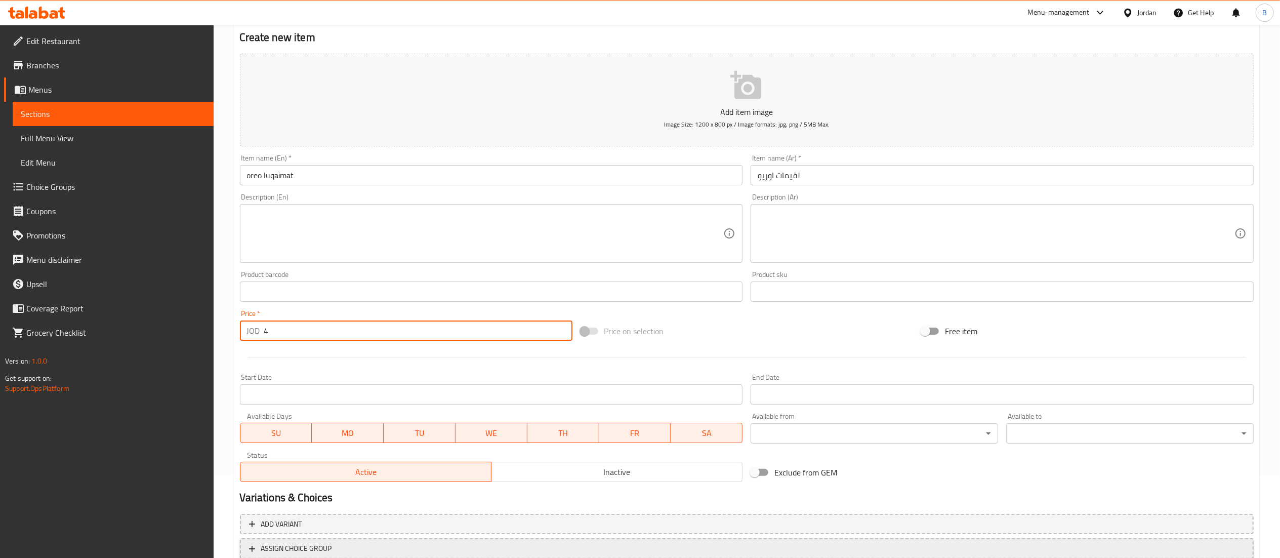
scroll to position [156, 0]
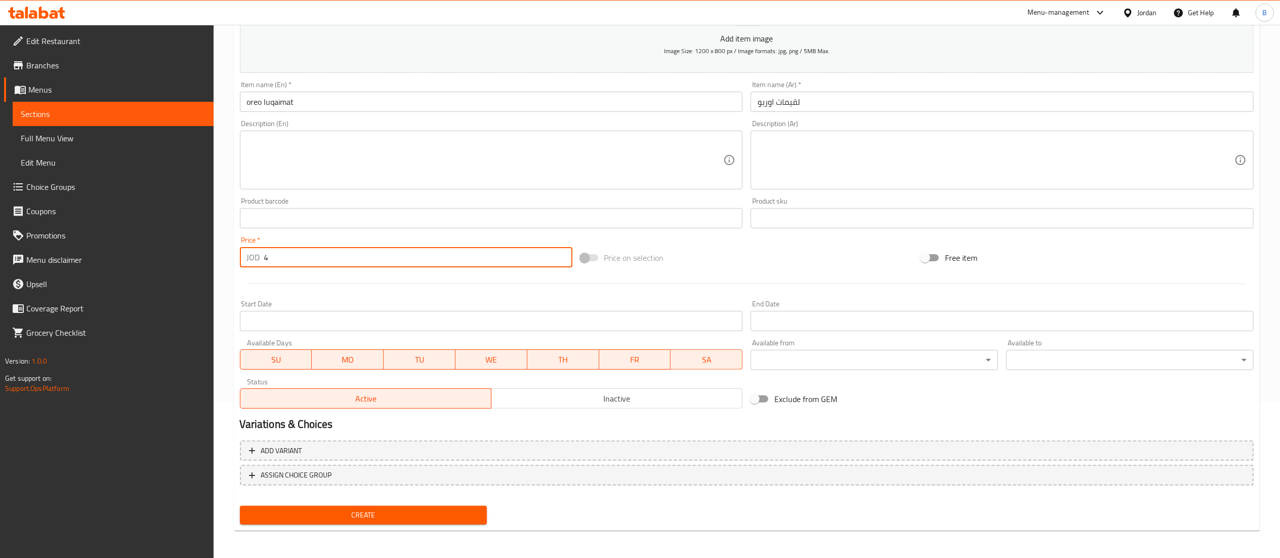
type input "4"
click at [357, 511] on span "Create" at bounding box center [363, 515] width 231 height 13
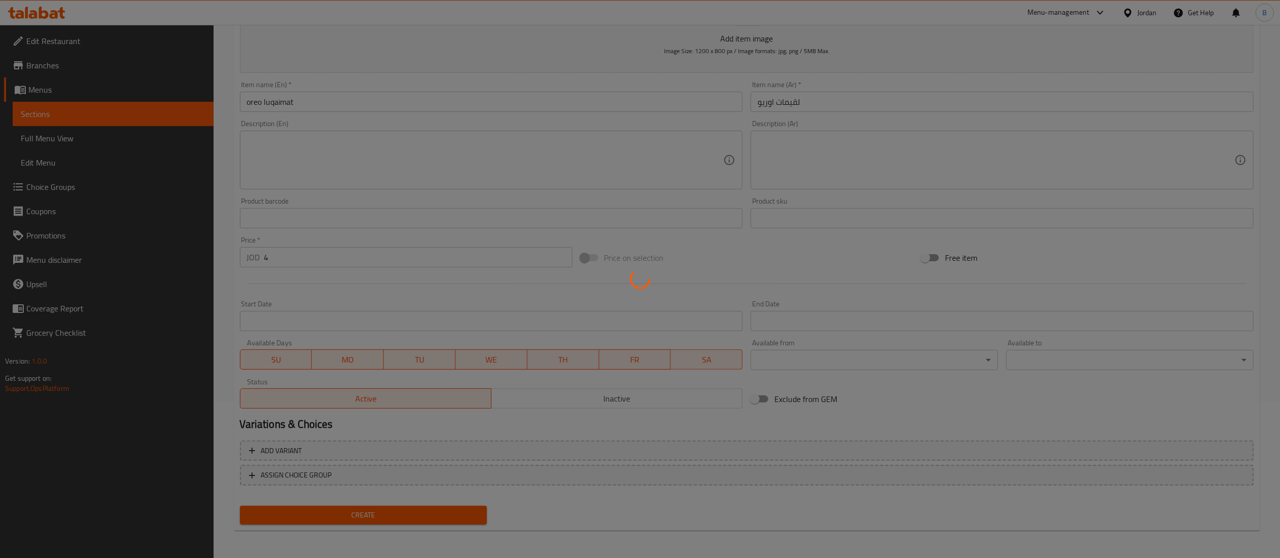
type input "0"
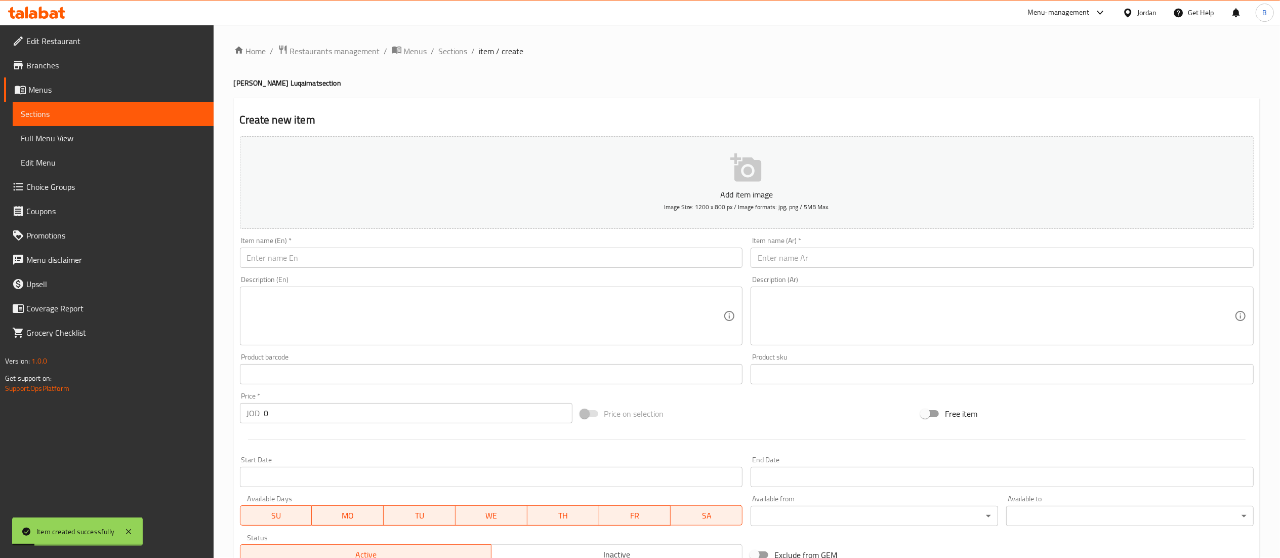
scroll to position [0, 0]
click at [461, 48] on span "Sections" at bounding box center [453, 52] width 29 height 12
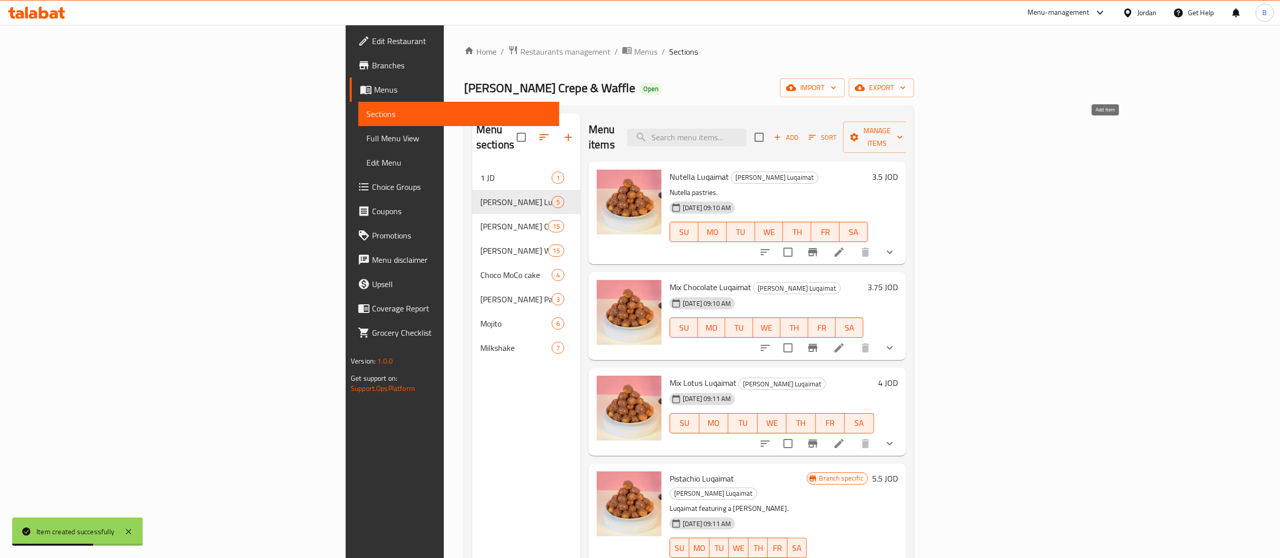
click at [800, 132] on span "Add" at bounding box center [785, 138] width 27 height 12
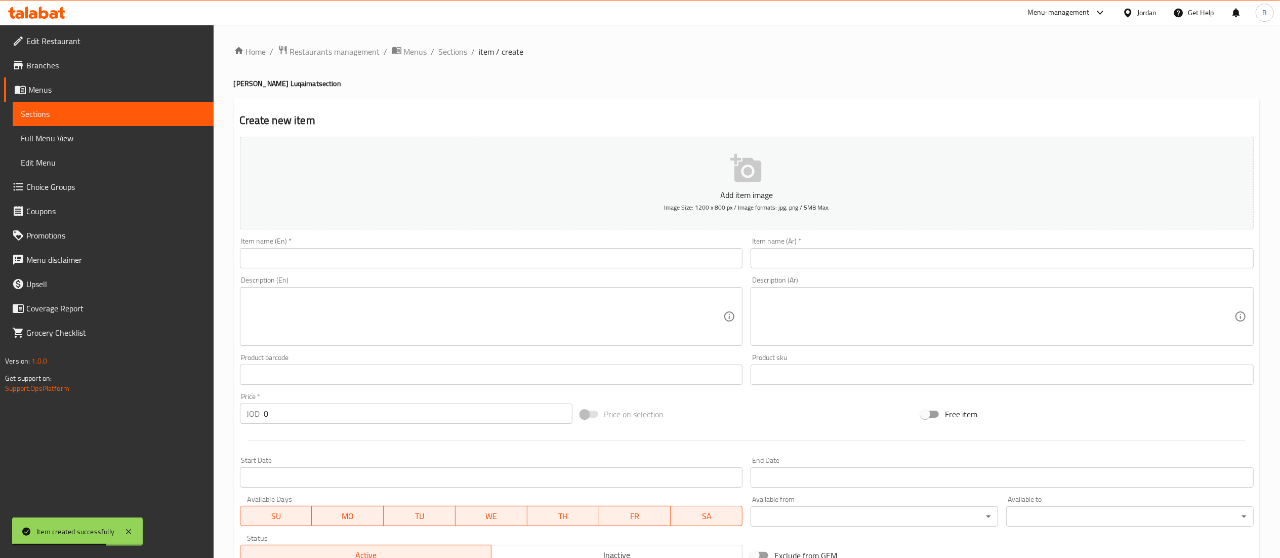
drag, startPoint x: 889, startPoint y: 261, endPoint x: 867, endPoint y: 260, distance: 21.8
click at [889, 260] on input "text" at bounding box center [1002, 258] width 503 height 20
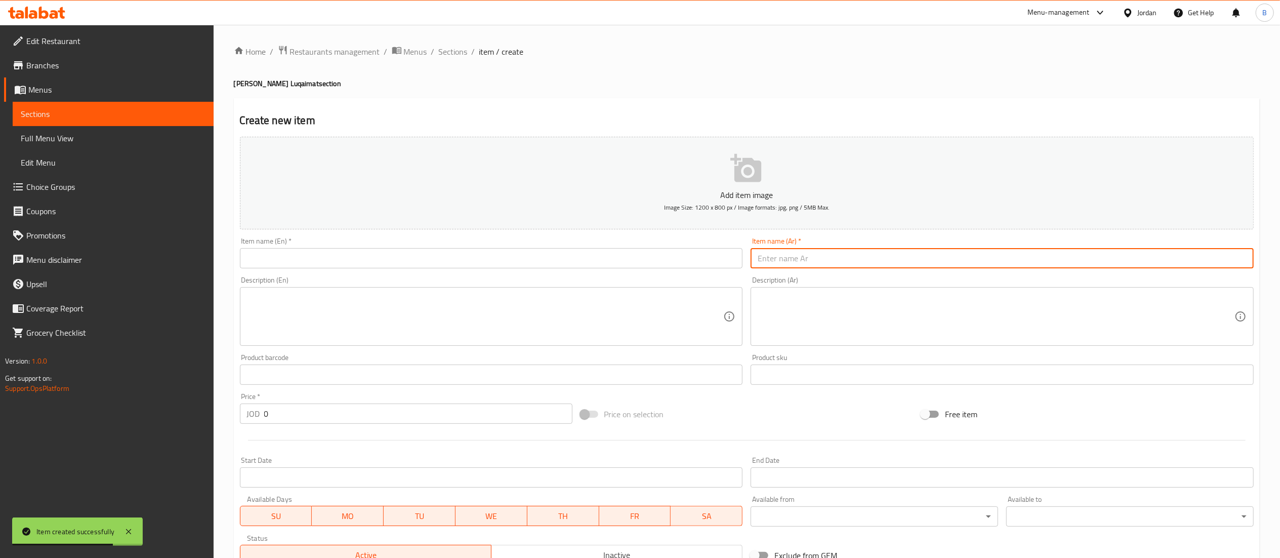
paste input "لقيمات كرنشي"
type input "لقيمات كرنشي"
click at [650, 249] on input "text" at bounding box center [491, 258] width 503 height 20
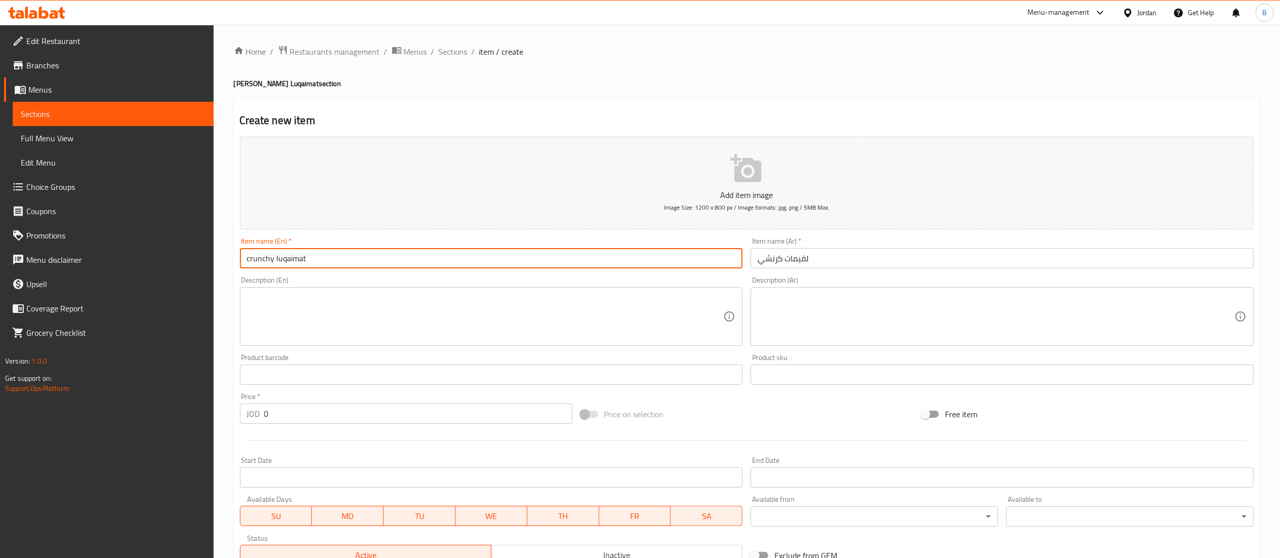
type input "crunchy luqaimat"
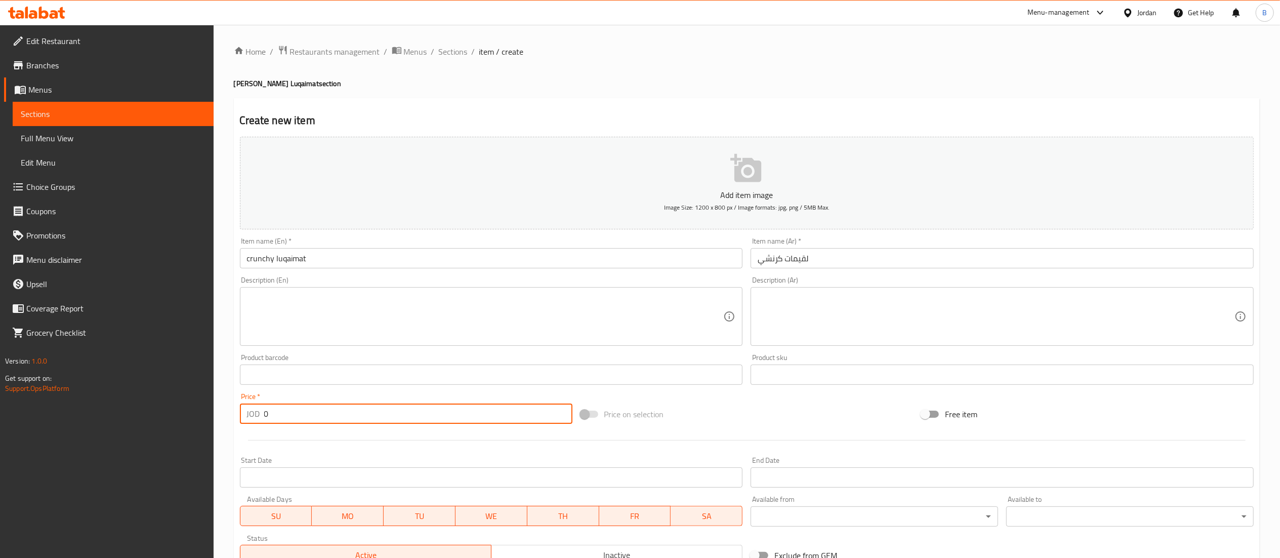
drag, startPoint x: 274, startPoint y: 412, endPoint x: 148, endPoint y: 395, distance: 127.3
click at [154, 396] on div "Edit Restaurant Branches Menus Sections Full Menu View Edit Menu Choice Groups …" at bounding box center [640, 370] width 1280 height 690
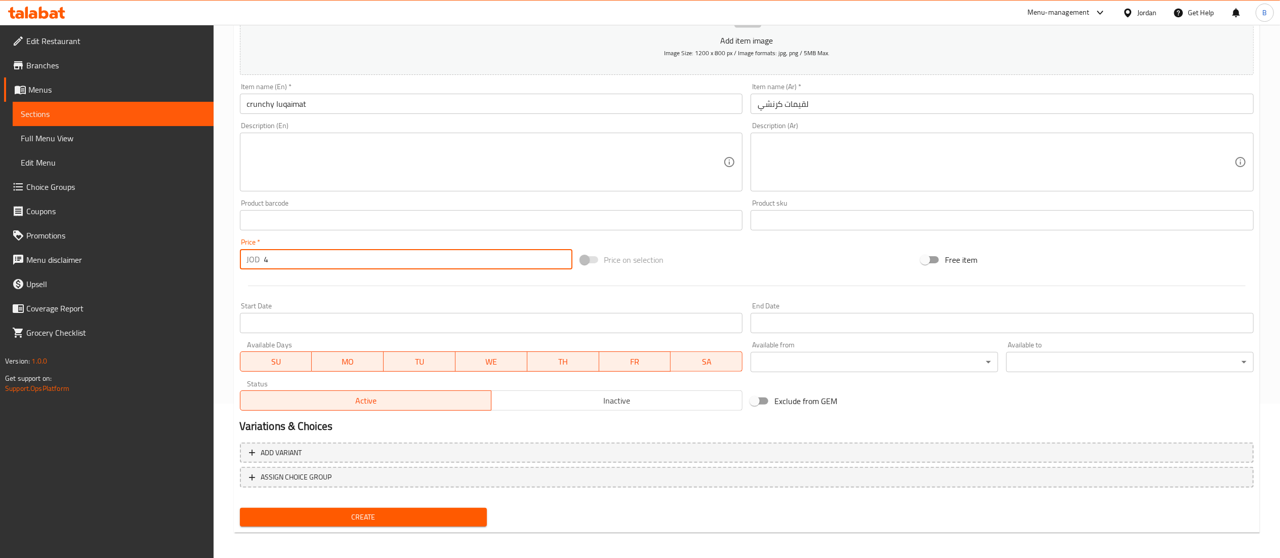
scroll to position [156, 0]
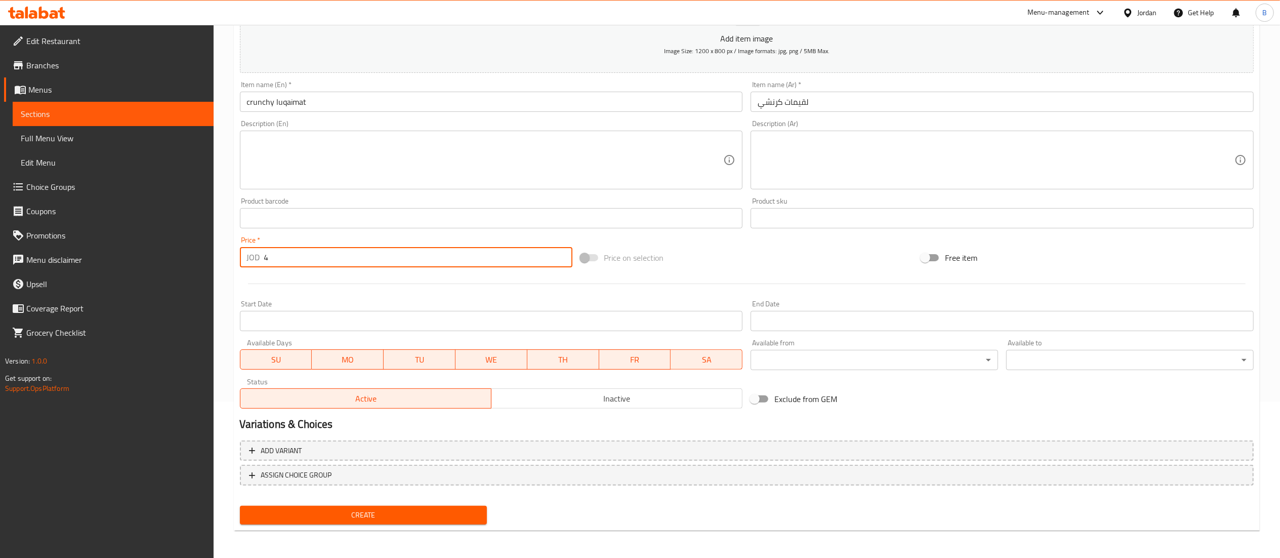
type input "4"
click at [416, 510] on span "Create" at bounding box center [363, 515] width 231 height 13
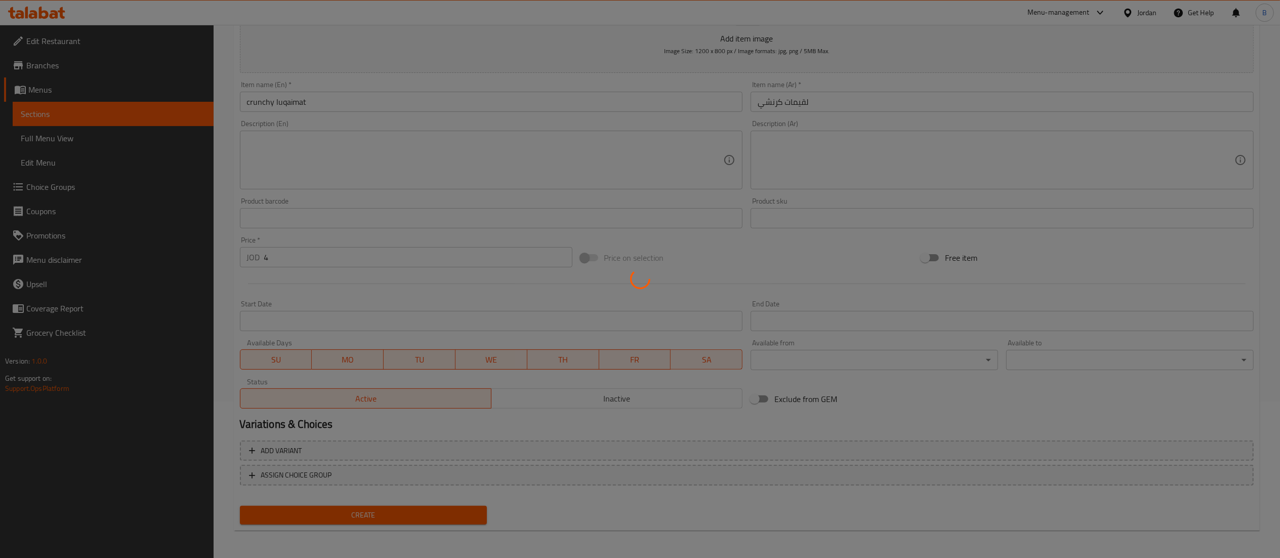
type input "0"
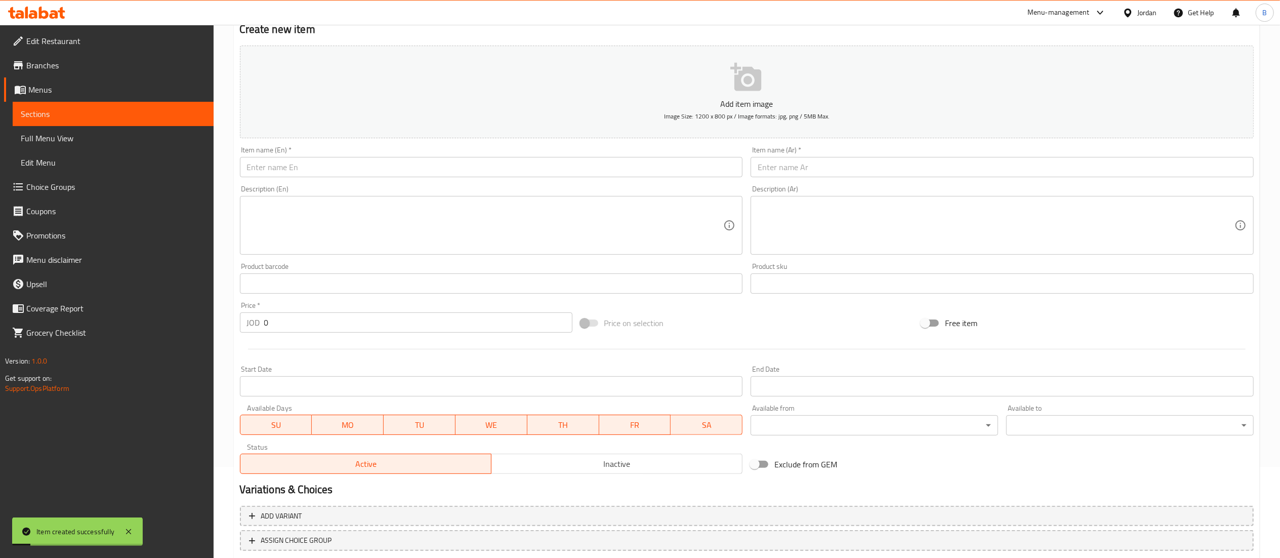
scroll to position [0, 0]
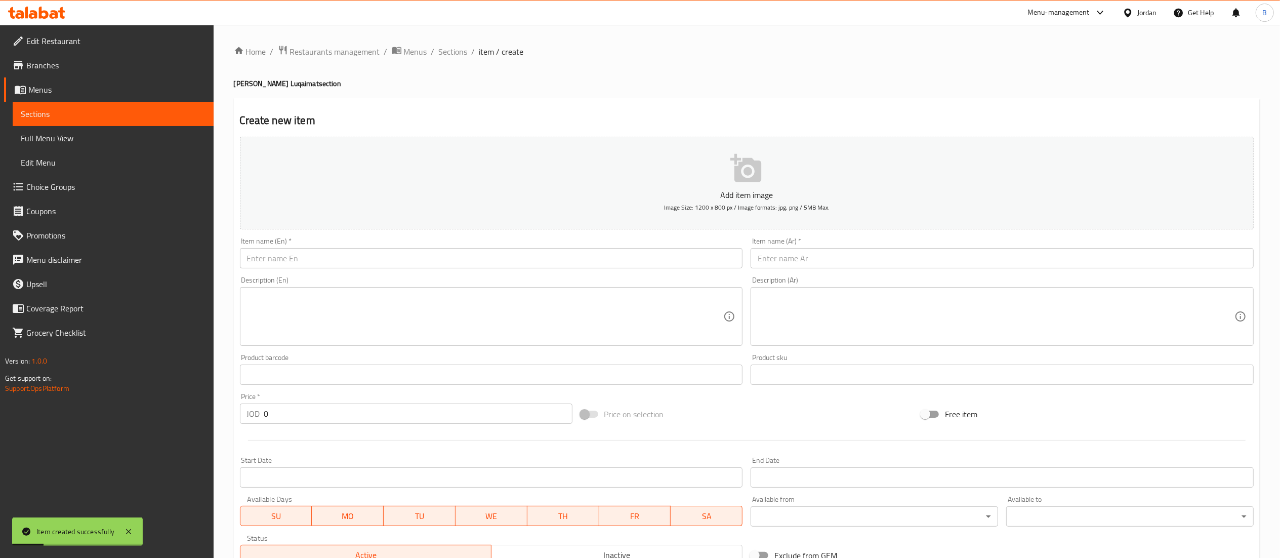
click at [846, 251] on input "text" at bounding box center [1002, 258] width 503 height 20
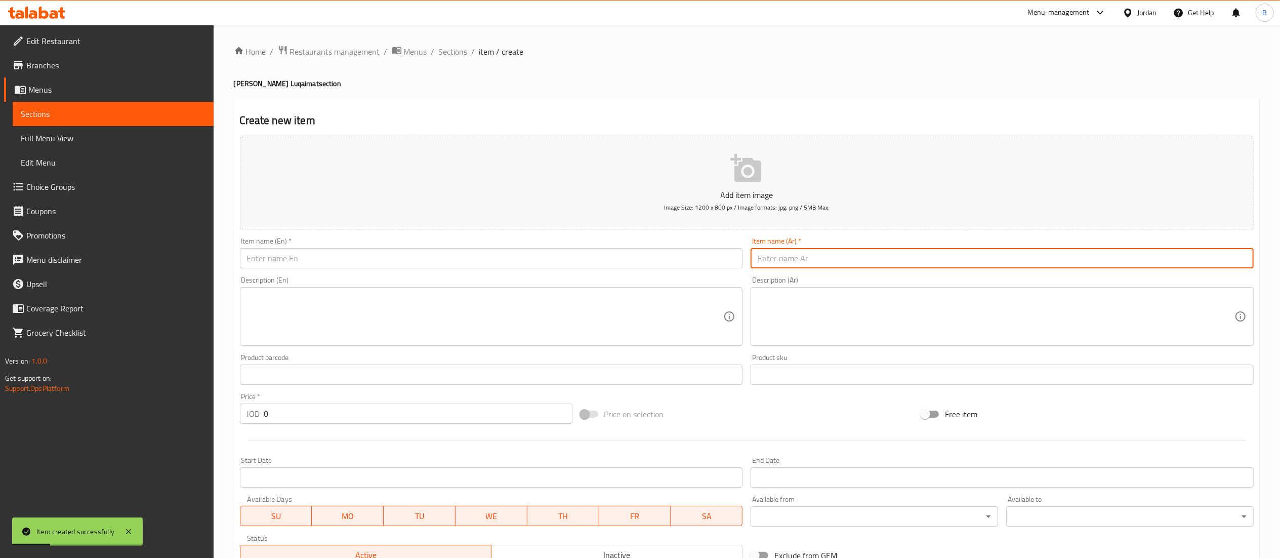
paste input "لقيمات سيريلاك"
type input "لقيمات سيريلاك"
click at [701, 253] on input "text" at bounding box center [491, 258] width 503 height 20
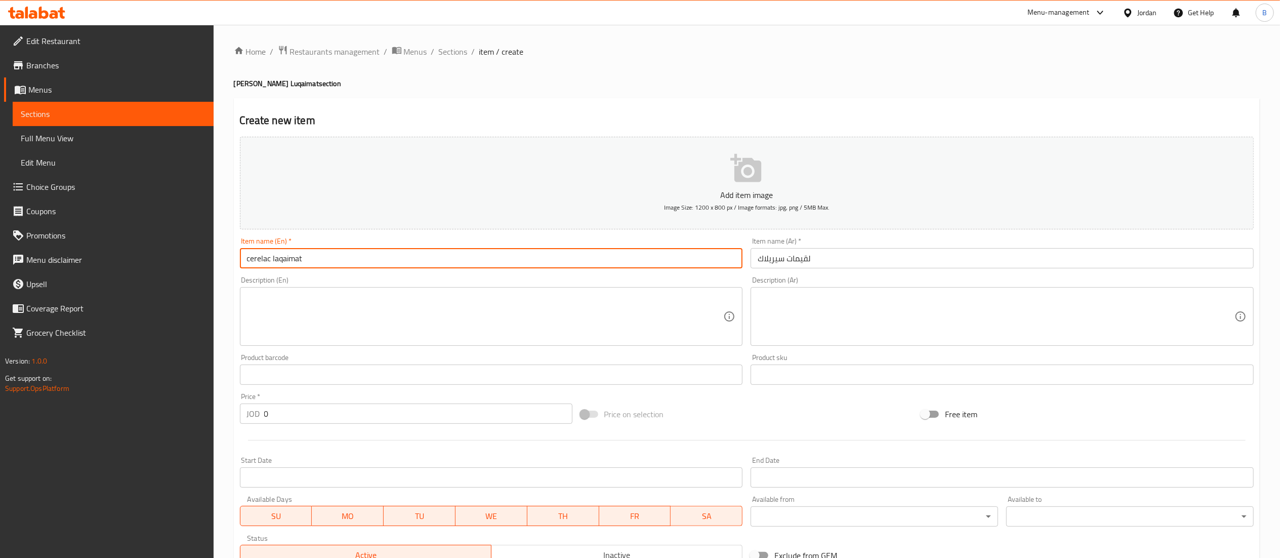
type input "cerelac laqaimat"
drag, startPoint x: 298, startPoint y: 414, endPoint x: 146, endPoint y: 402, distance: 151.8
click at [164, 404] on div "Edit Restaurant Branches Menus Sections Full Menu View Edit Menu Choice Groups …" at bounding box center [640, 370] width 1280 height 690
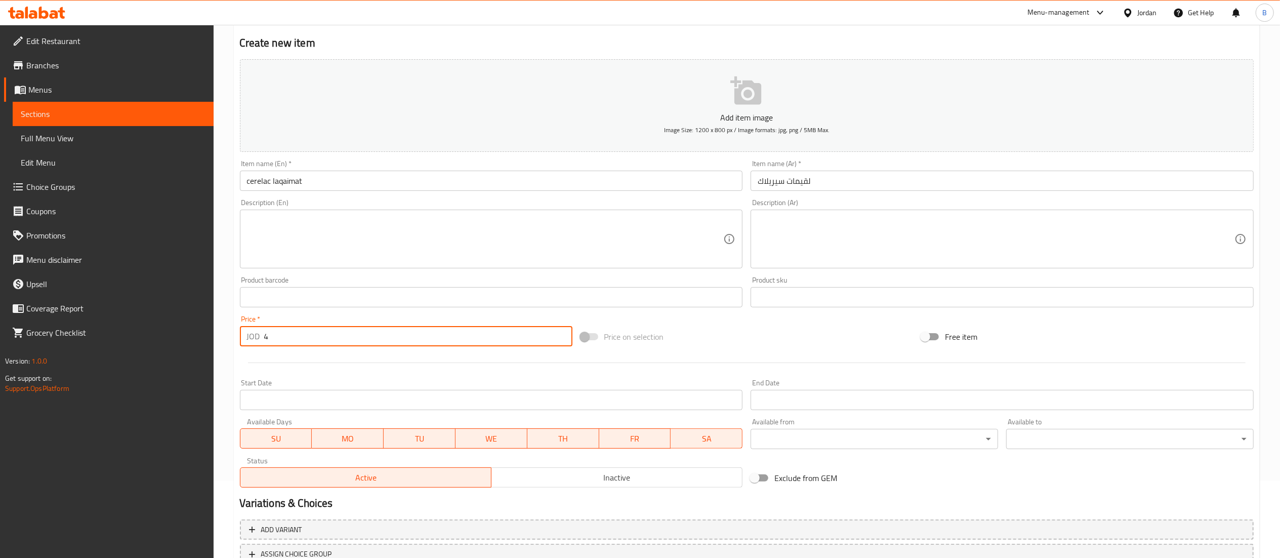
scroll to position [156, 0]
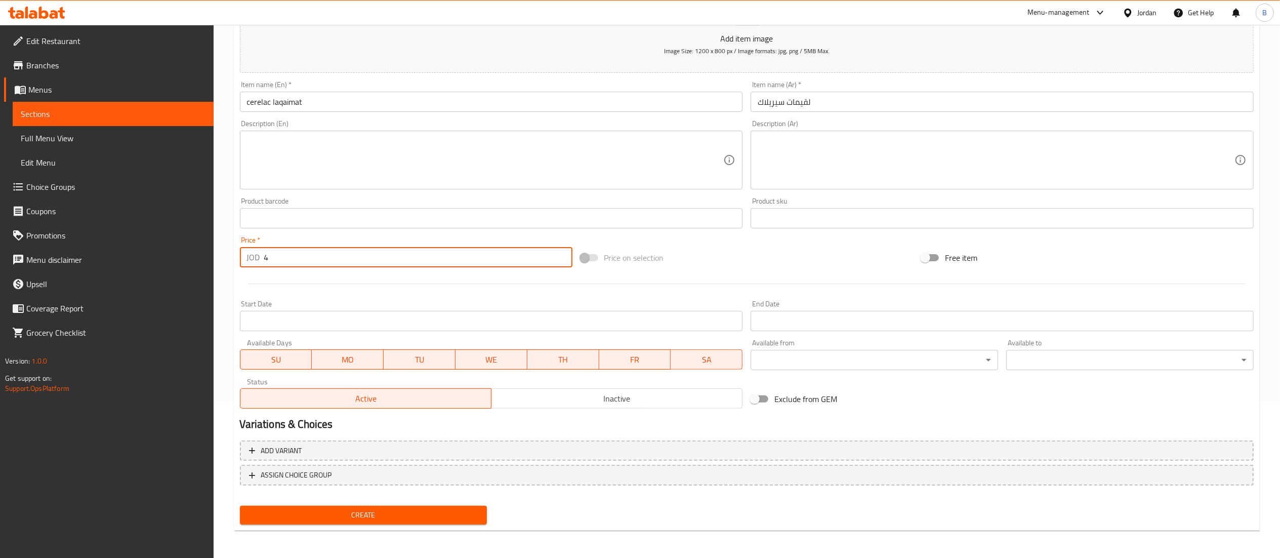
type input "4"
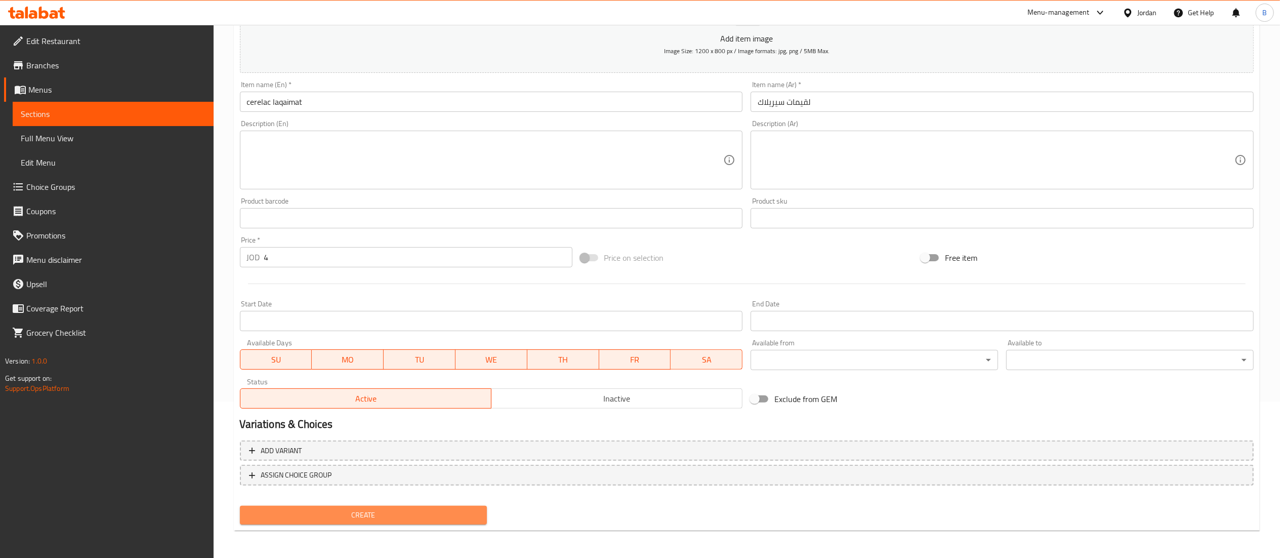
click at [427, 510] on span "Create" at bounding box center [363, 515] width 231 height 13
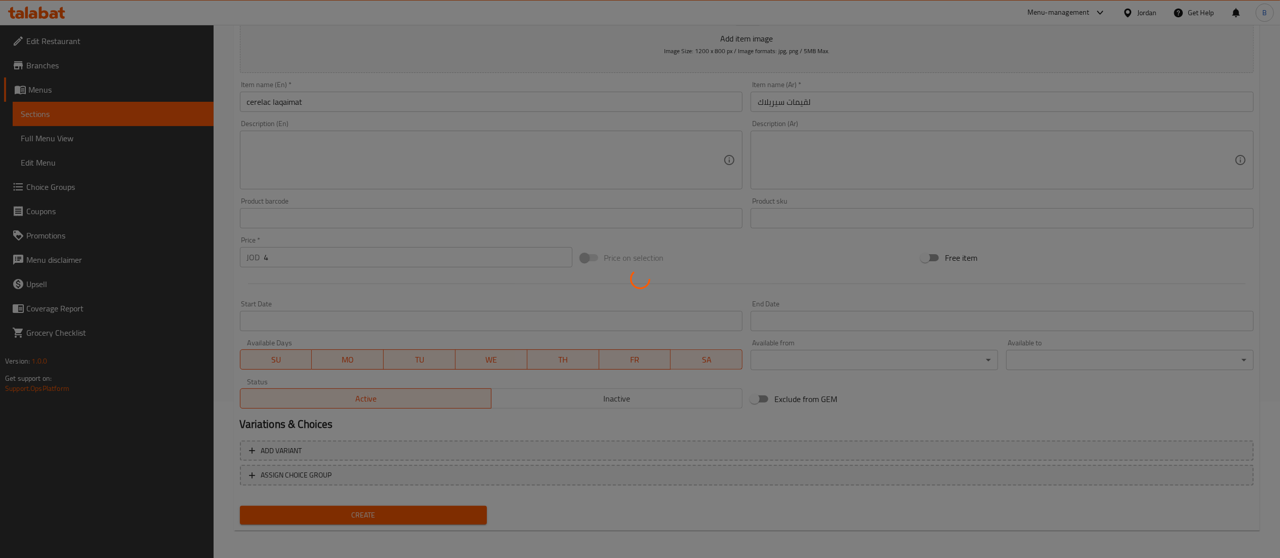
type input "0"
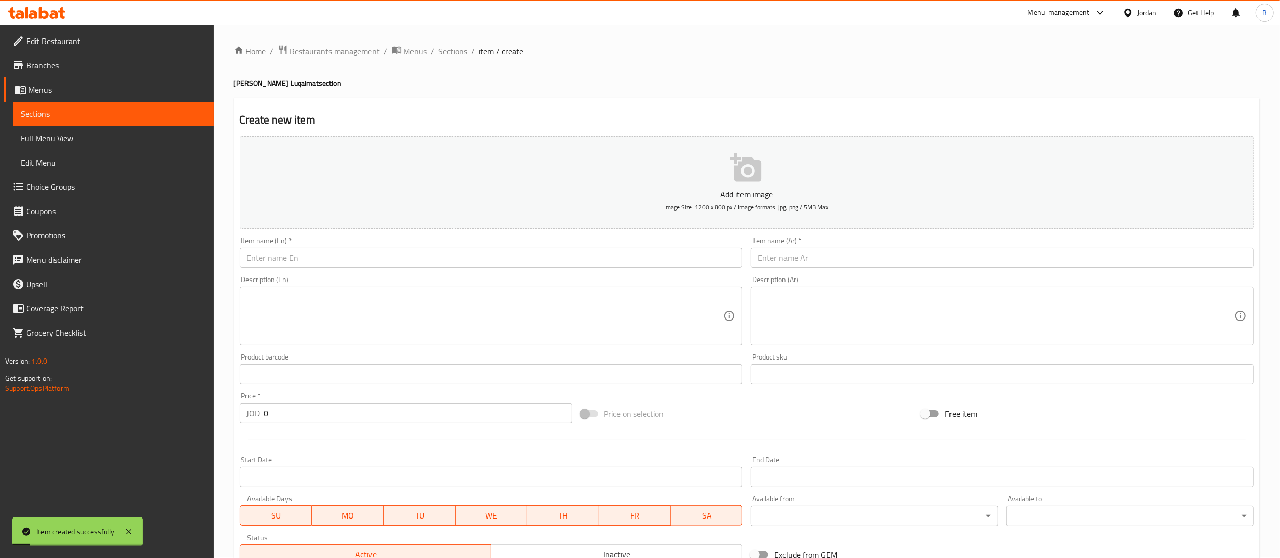
scroll to position [0, 0]
click at [805, 258] on input "text" at bounding box center [1002, 258] width 503 height 20
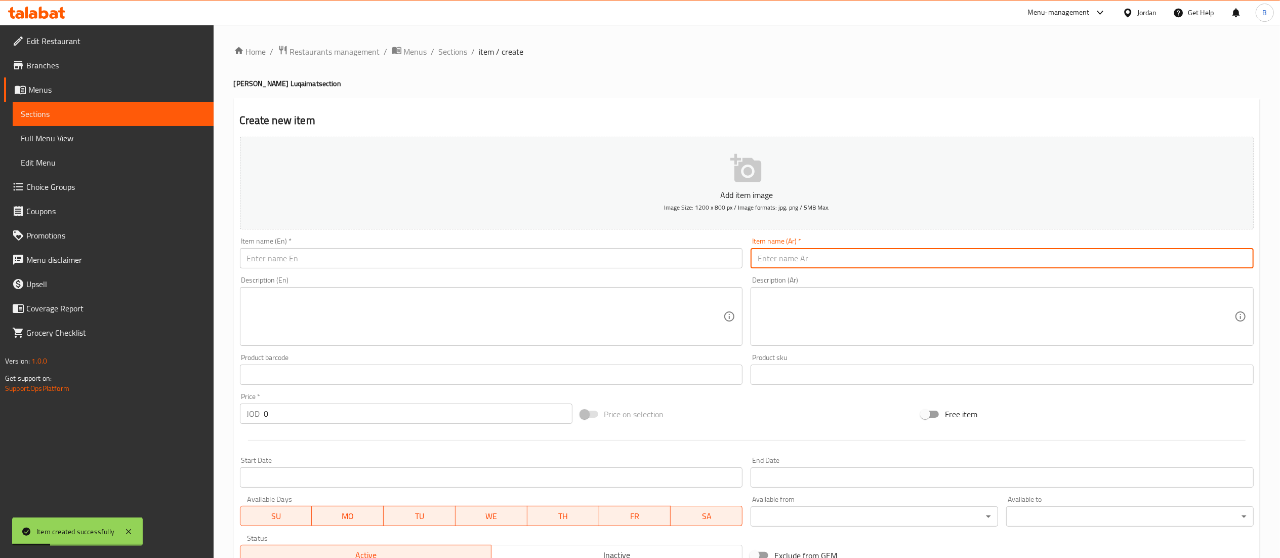
paste input "لقيمات وايت شوكلت"
type input "لقيمات وايت شوكلت"
click at [676, 259] on input "text" at bounding box center [491, 258] width 503 height 20
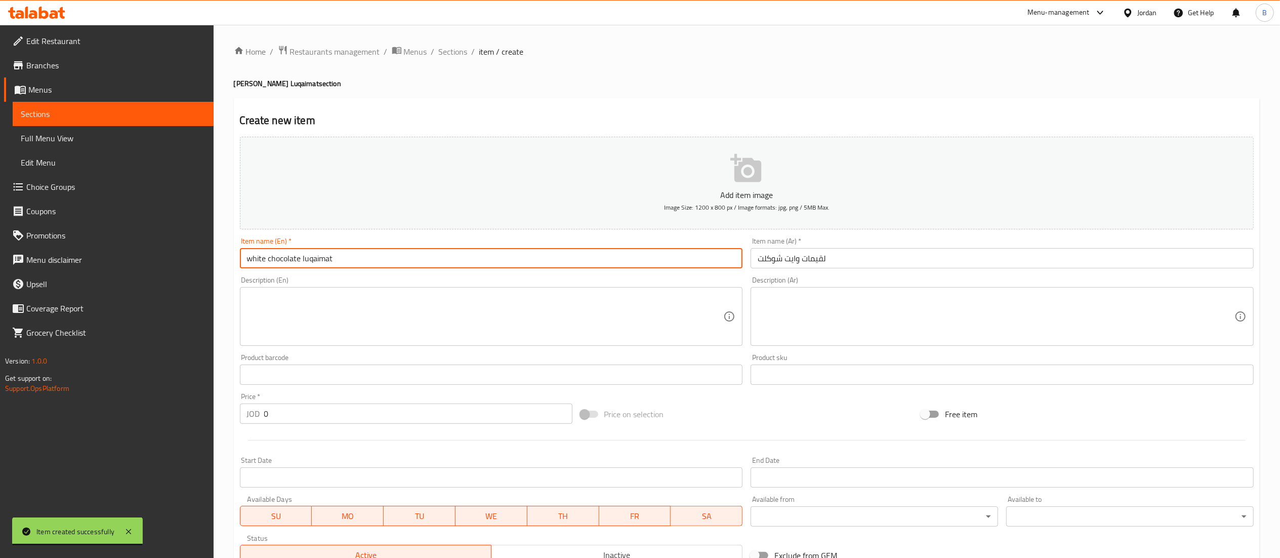
type input "white chocolate luqaimat"
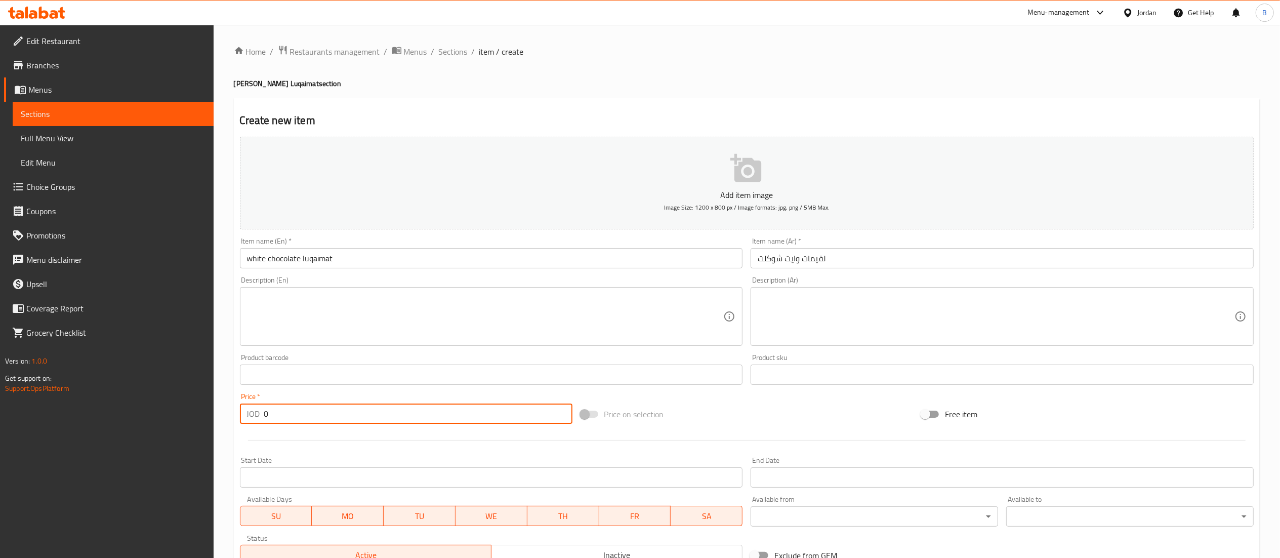
drag, startPoint x: 336, startPoint y: 414, endPoint x: 183, endPoint y: 389, distance: 154.9
click at [191, 390] on div "Edit Restaurant Branches Menus Sections Full Menu View Edit Menu Choice Groups …" at bounding box center [640, 370] width 1280 height 690
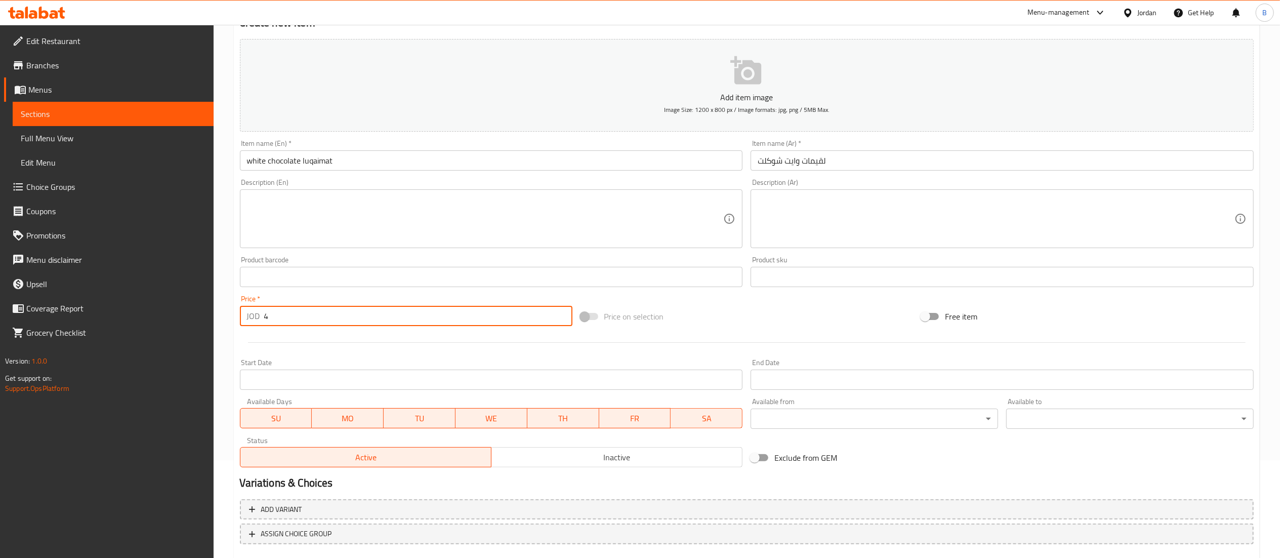
scroll to position [156, 0]
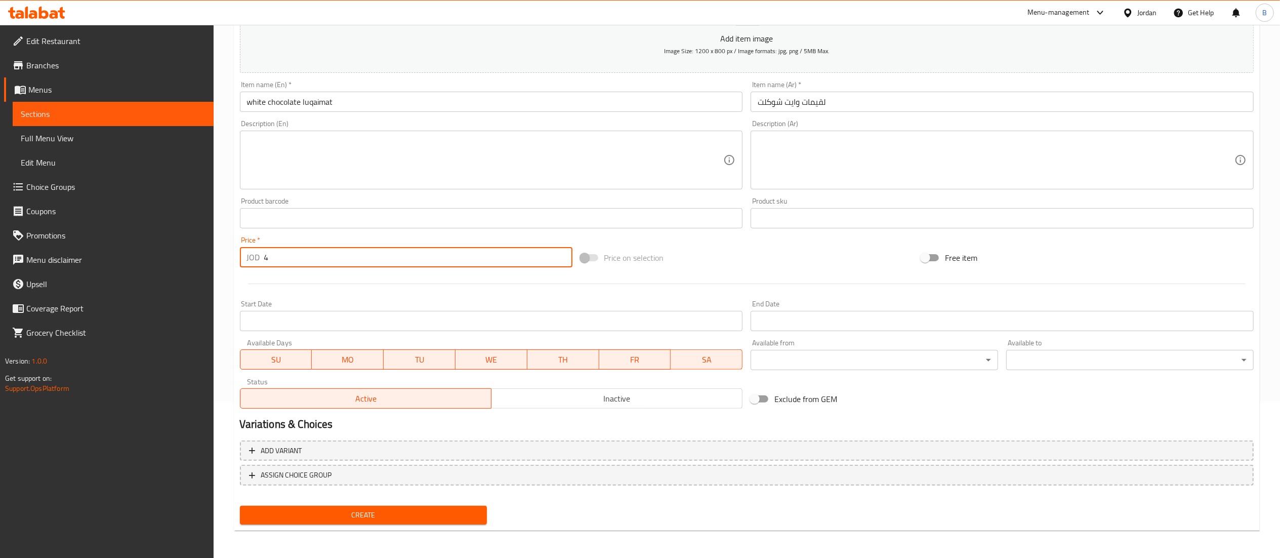
type input "4"
click at [403, 518] on span "Create" at bounding box center [363, 515] width 231 height 13
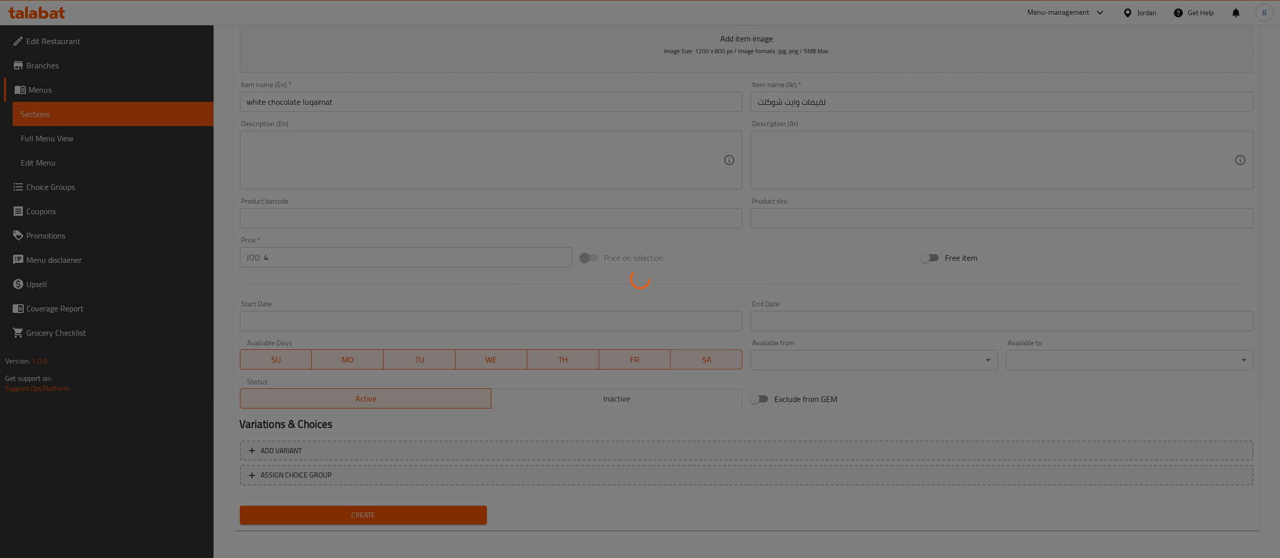
type input "0"
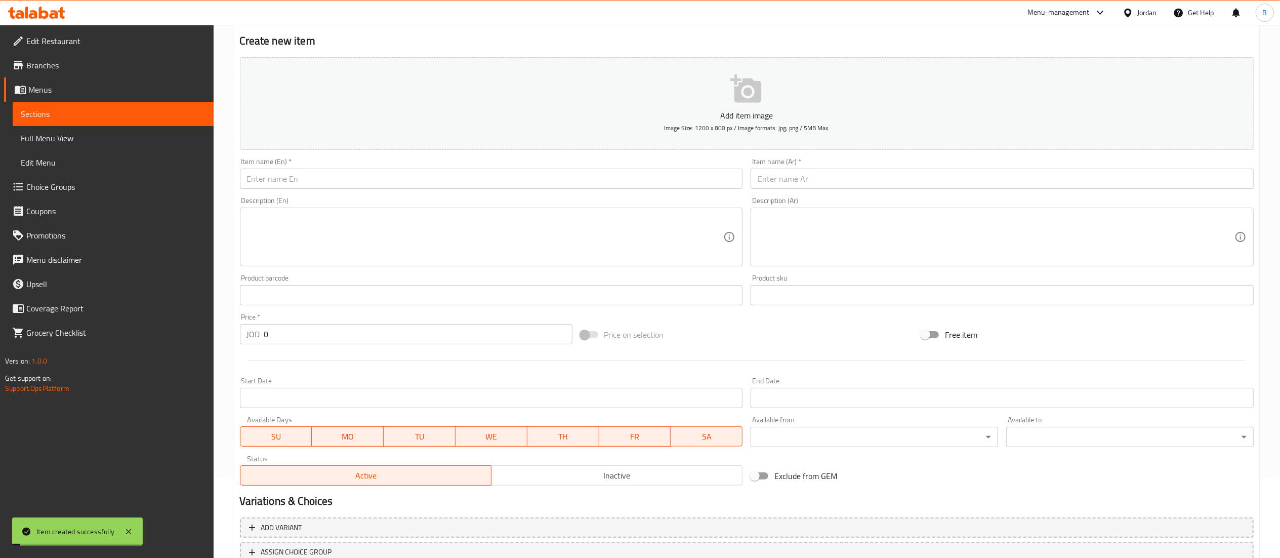
scroll to position [0, 0]
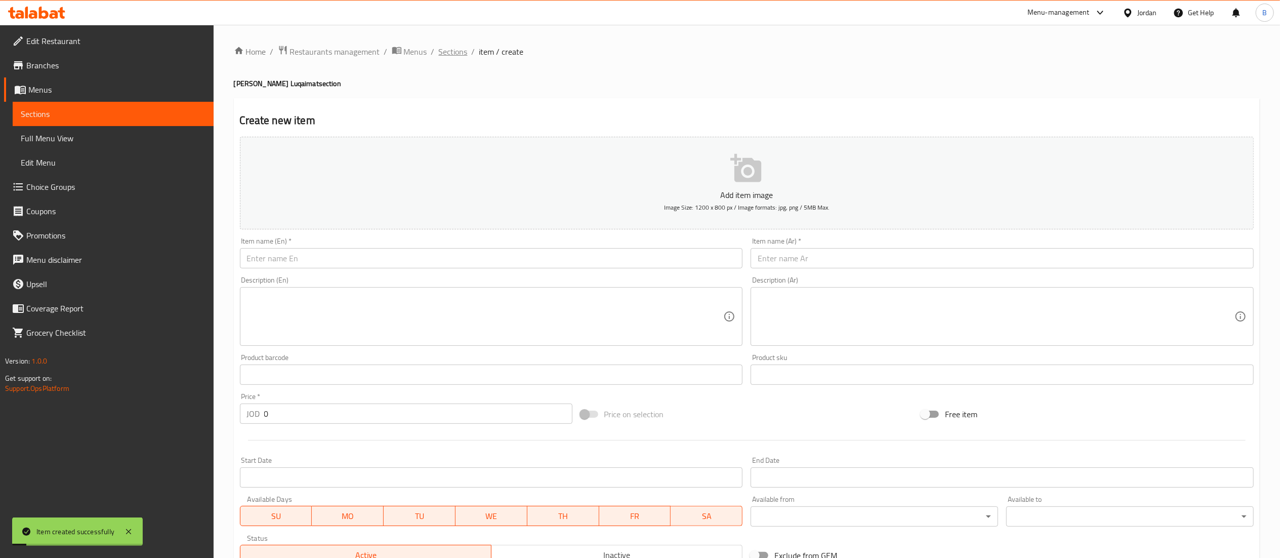
click at [463, 49] on span "Sections" at bounding box center [453, 52] width 29 height 12
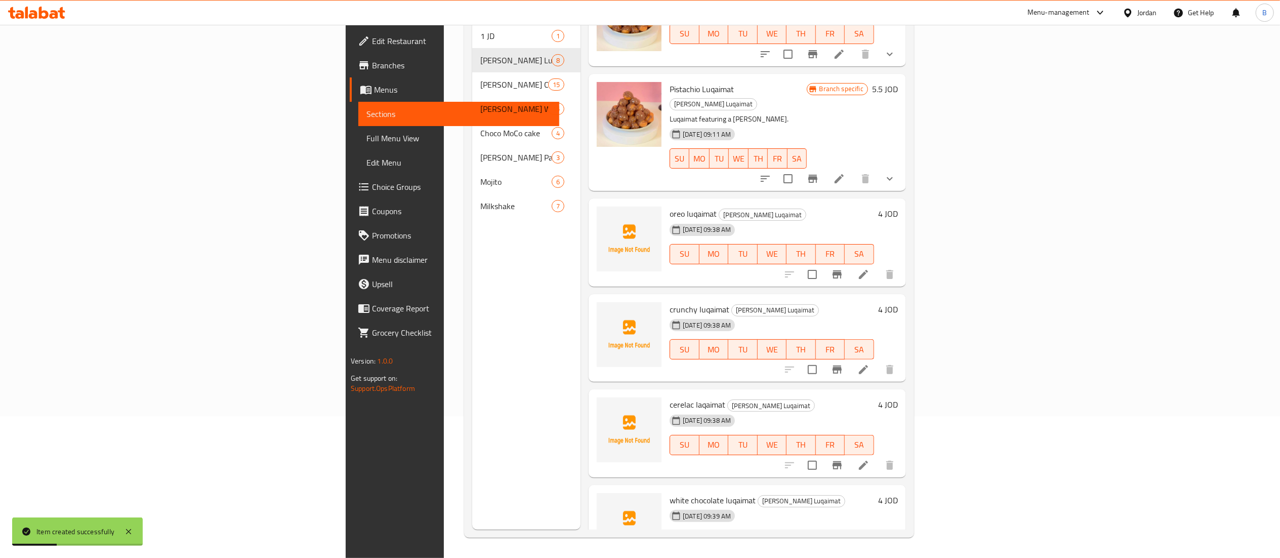
scroll to position [261, 0]
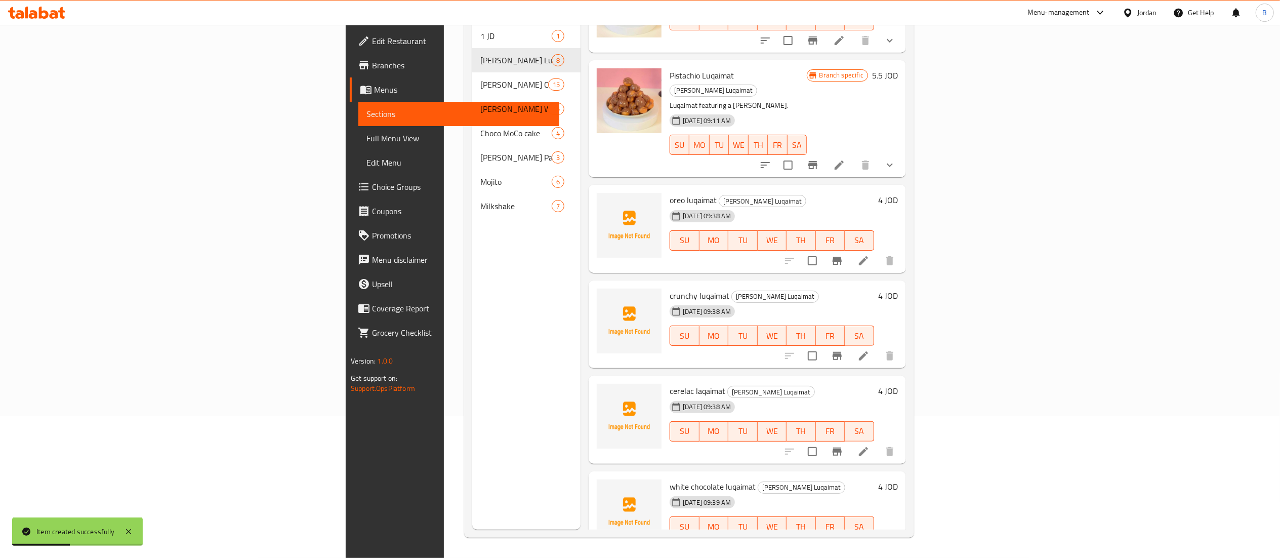
click at [898, 479] on h6 "4 JOD" at bounding box center [888, 486] width 20 height 14
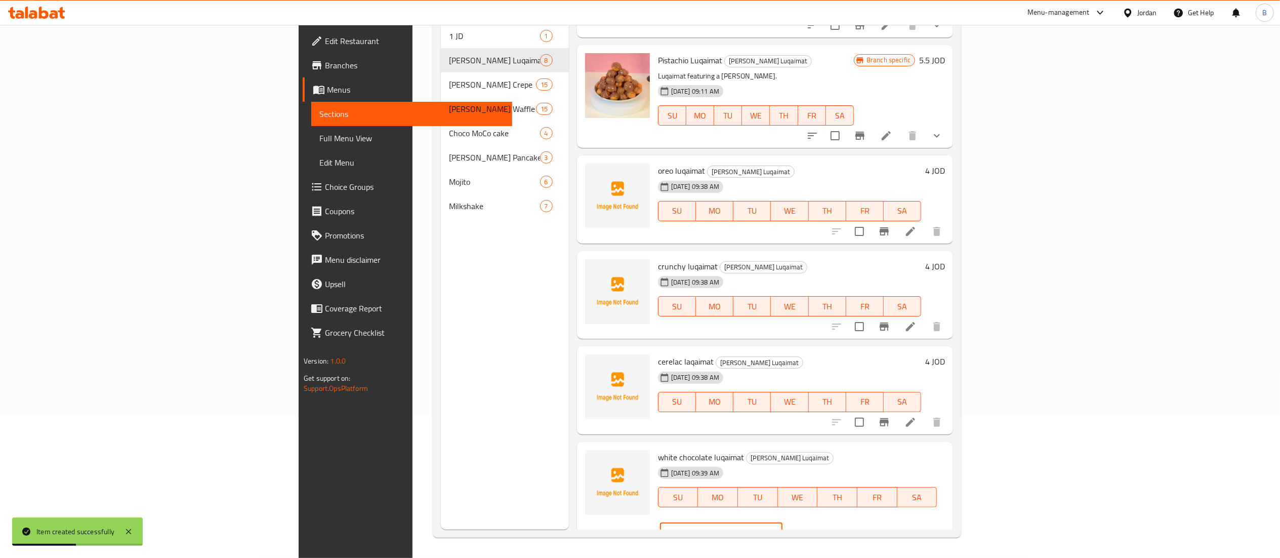
drag, startPoint x: 1148, startPoint y: 458, endPoint x: 895, endPoint y: 455, distance: 253.1
click at [927, 458] on div "white chocolate luqaimat Louie's Luqaimat 05-10-2025 09:39 AM SU MO TU WE TH FR…" at bounding box center [801, 497] width 295 height 102
type input "3.5"
click at [829, 521] on button "ok" at bounding box center [818, 532] width 22 height 22
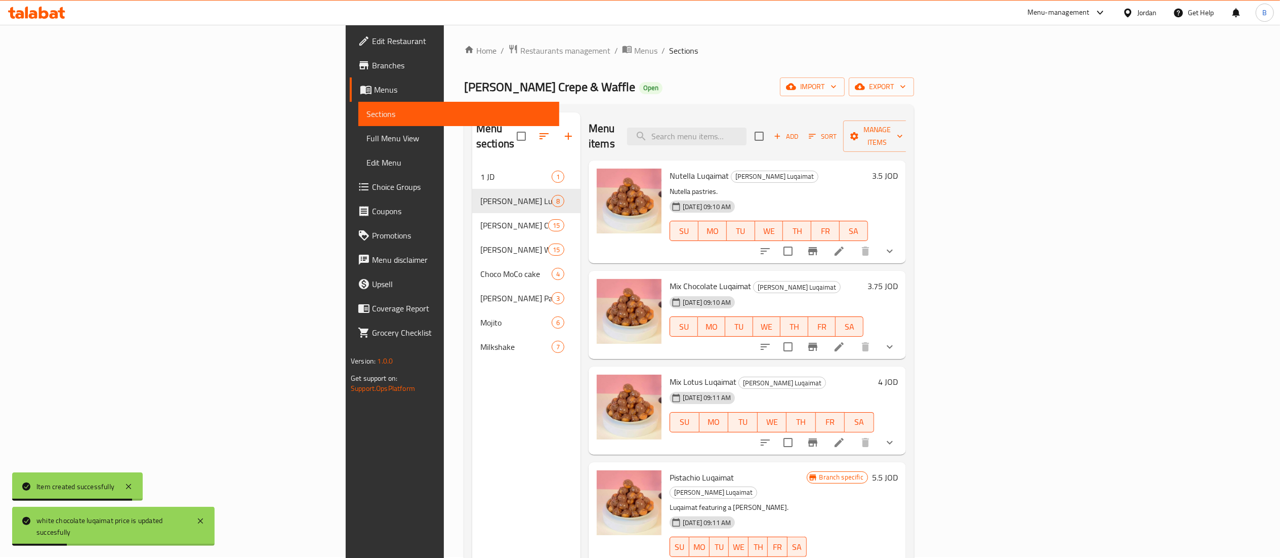
scroll to position [0, 0]
click at [782, 133] on icon "button" at bounding box center [777, 137] width 9 height 9
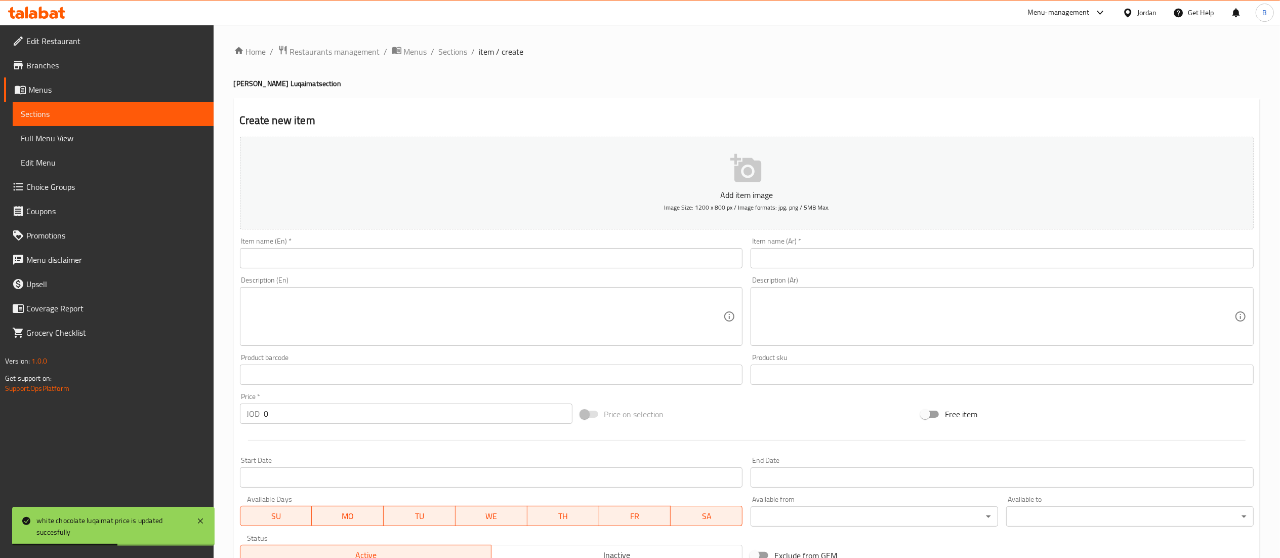
click at [820, 258] on input "text" at bounding box center [1002, 258] width 503 height 20
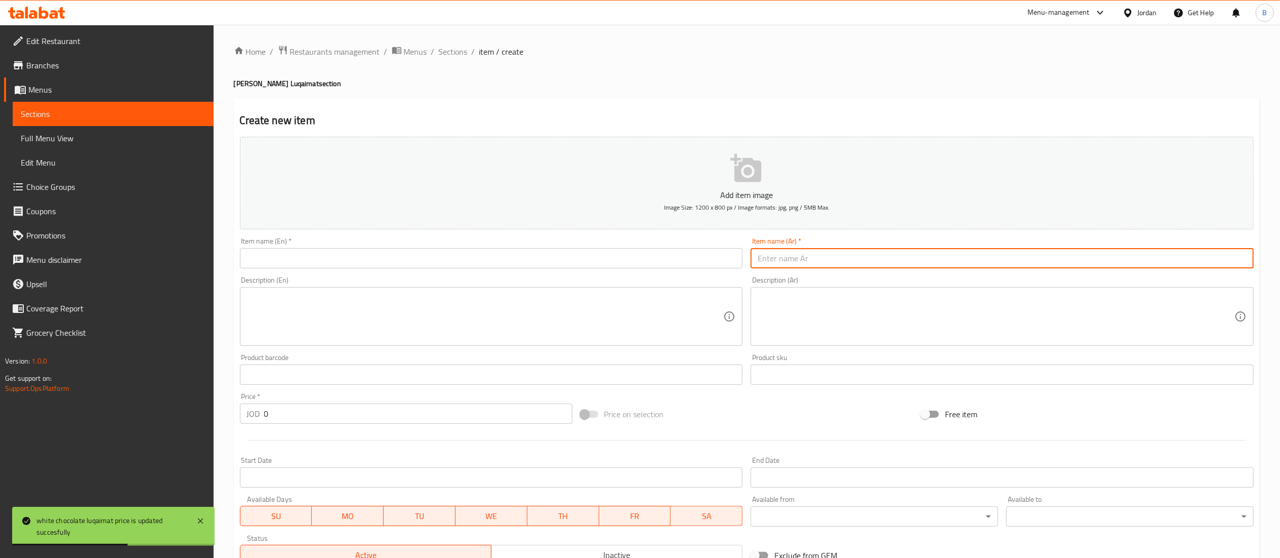
paste input "لقيمات كندر صوص"
type input "لقيمات كندر صوص"
click at [688, 264] on input "text" at bounding box center [491, 258] width 503 height 20
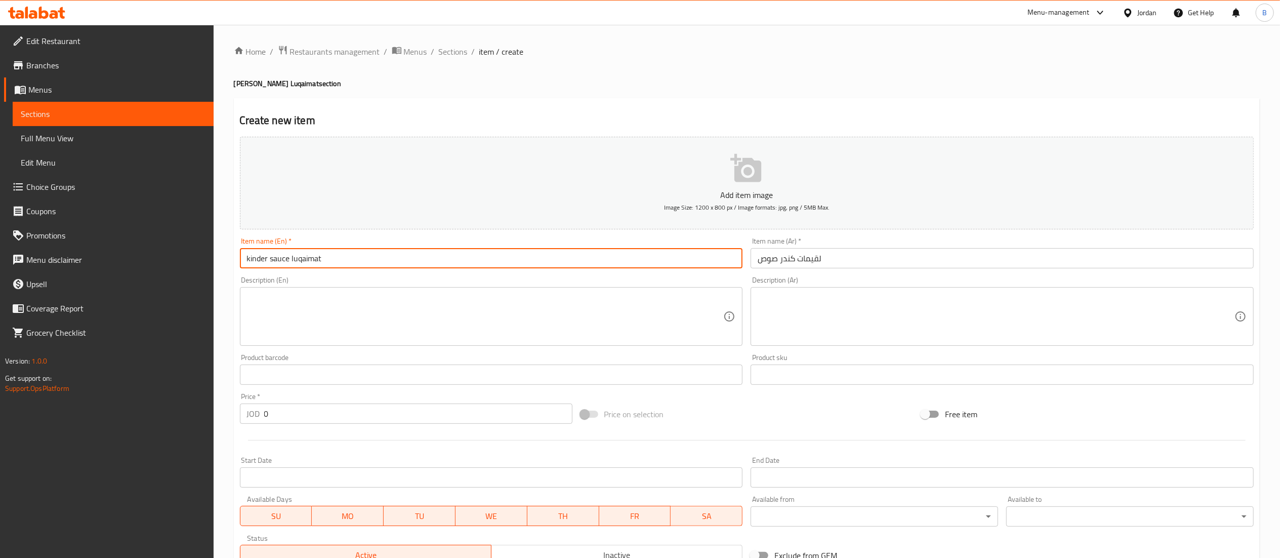
type input "kinder sauce luqaimat"
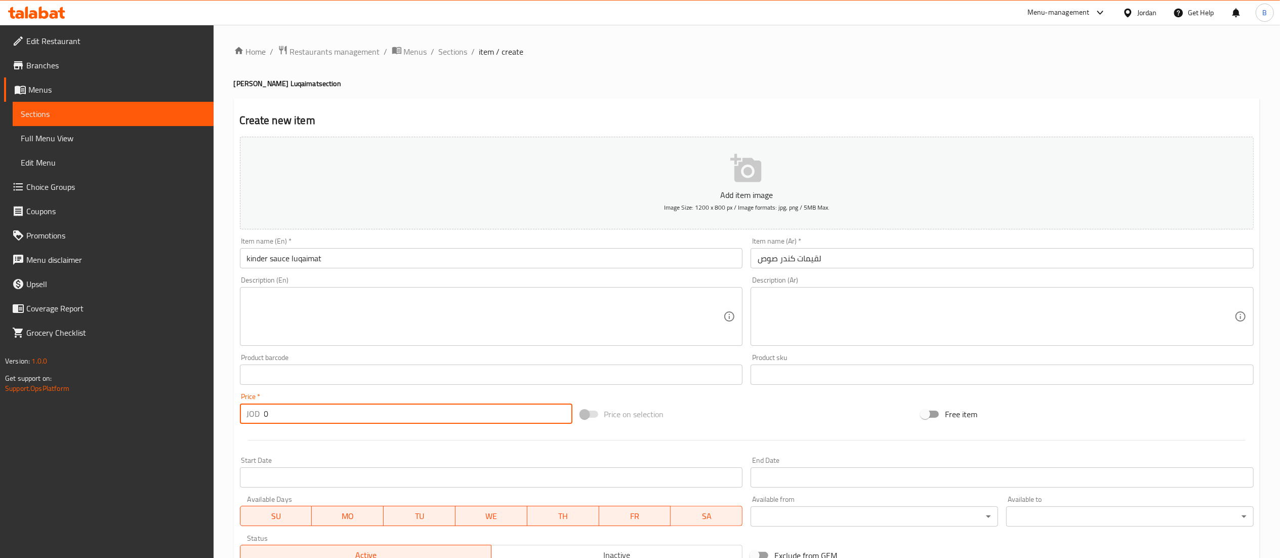
drag, startPoint x: 351, startPoint y: 417, endPoint x: 30, endPoint y: 410, distance: 320.9
click at [30, 410] on div "Edit Restaurant Branches Menus Sections Full Menu View Edit Menu Choice Groups …" at bounding box center [640, 370] width 1280 height 690
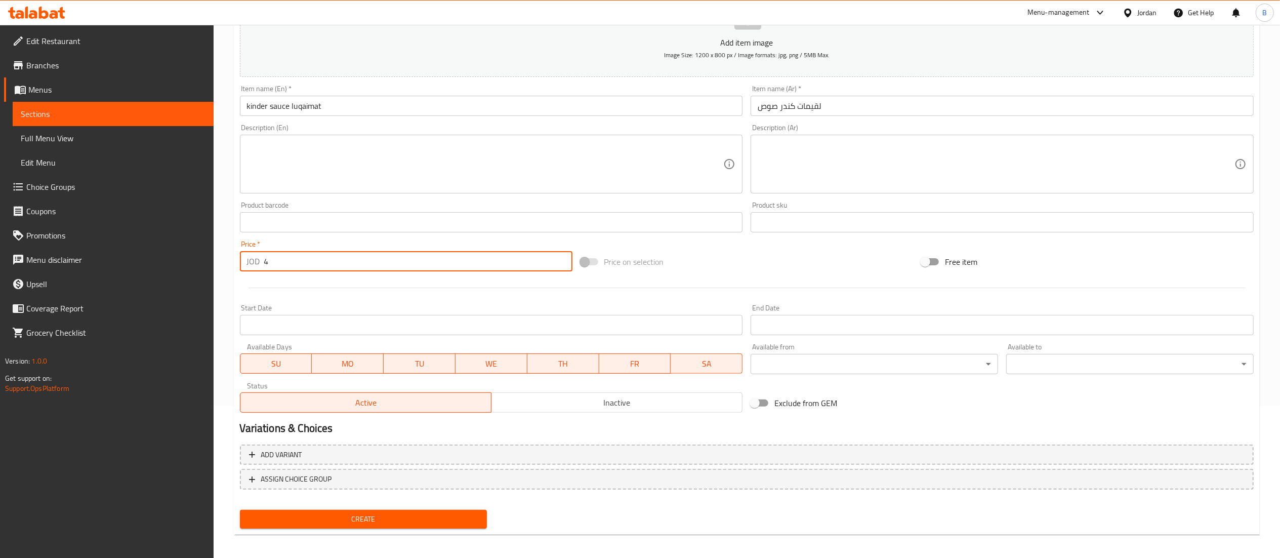
scroll to position [156, 0]
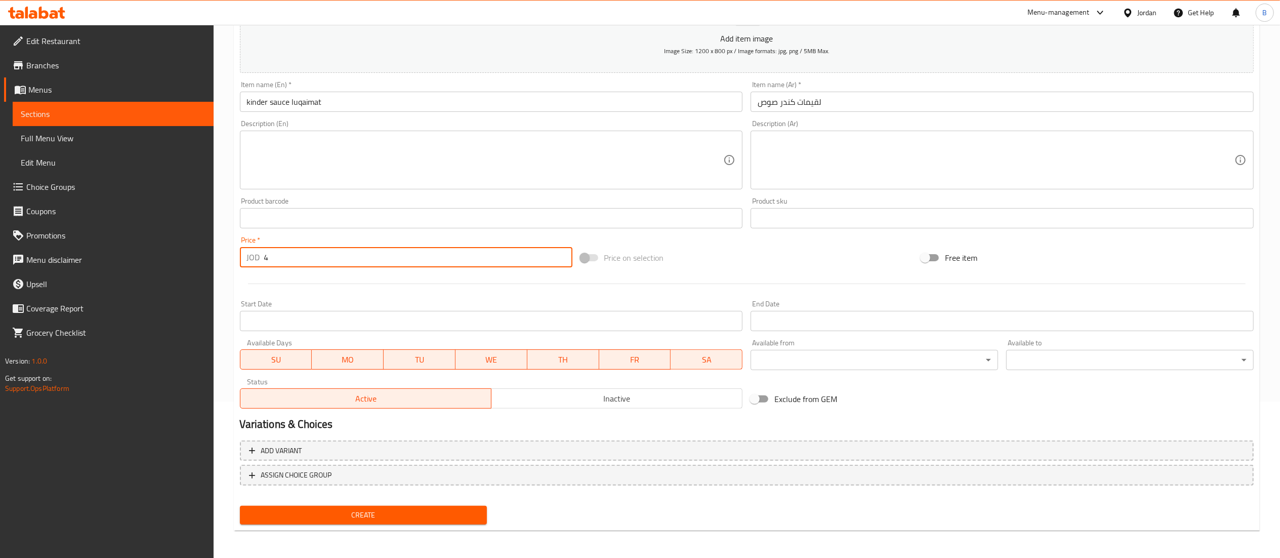
type input "4"
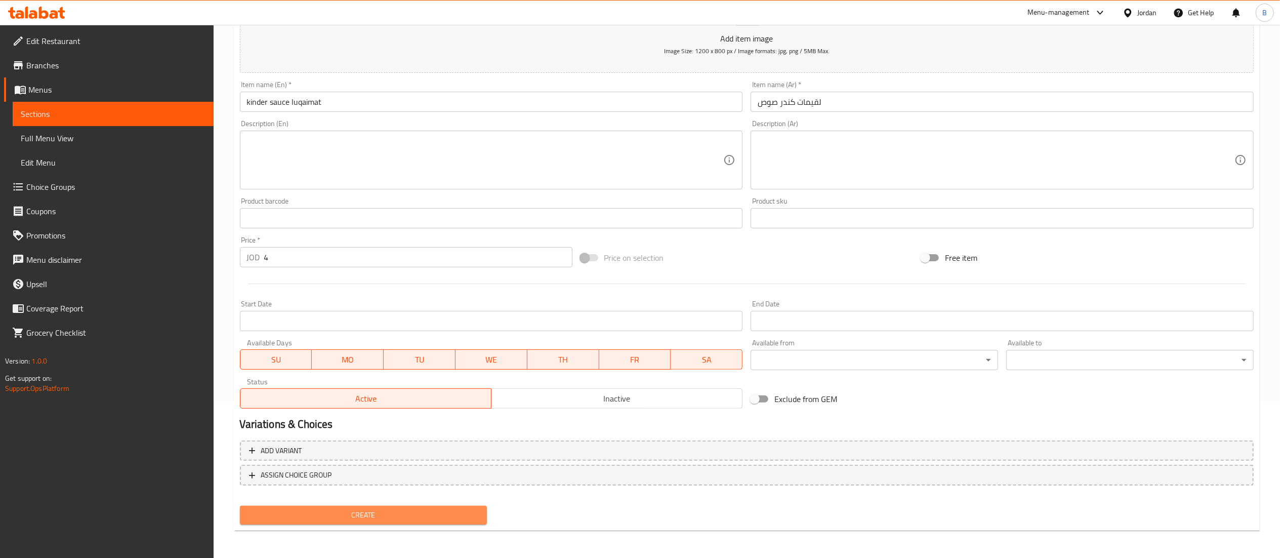
click at [397, 510] on span "Create" at bounding box center [363, 515] width 231 height 13
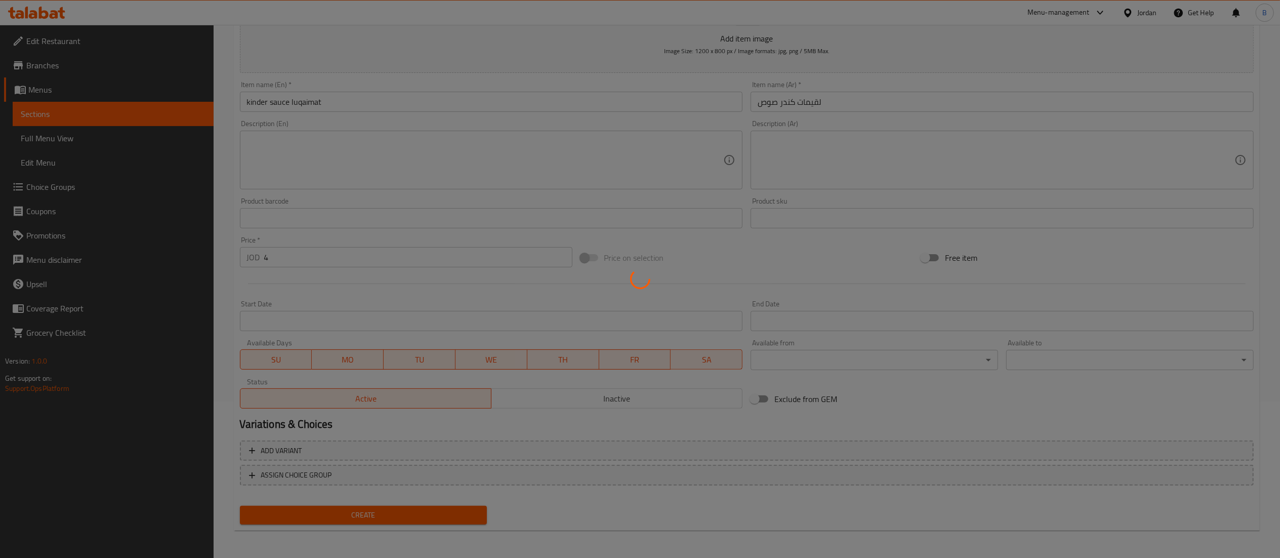
type input "0"
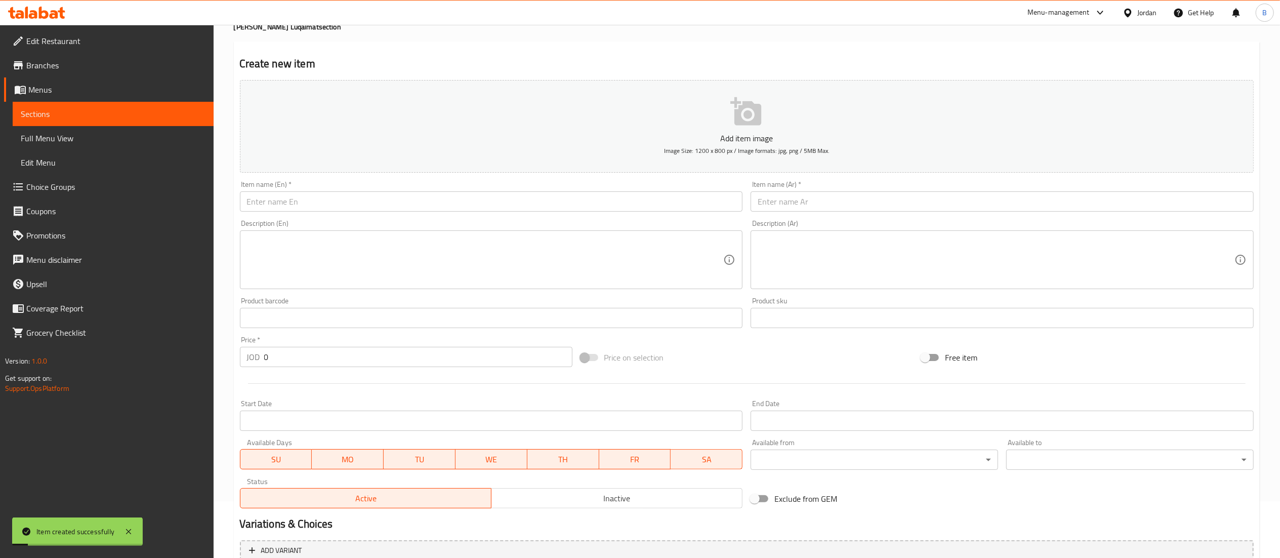
scroll to position [0, 0]
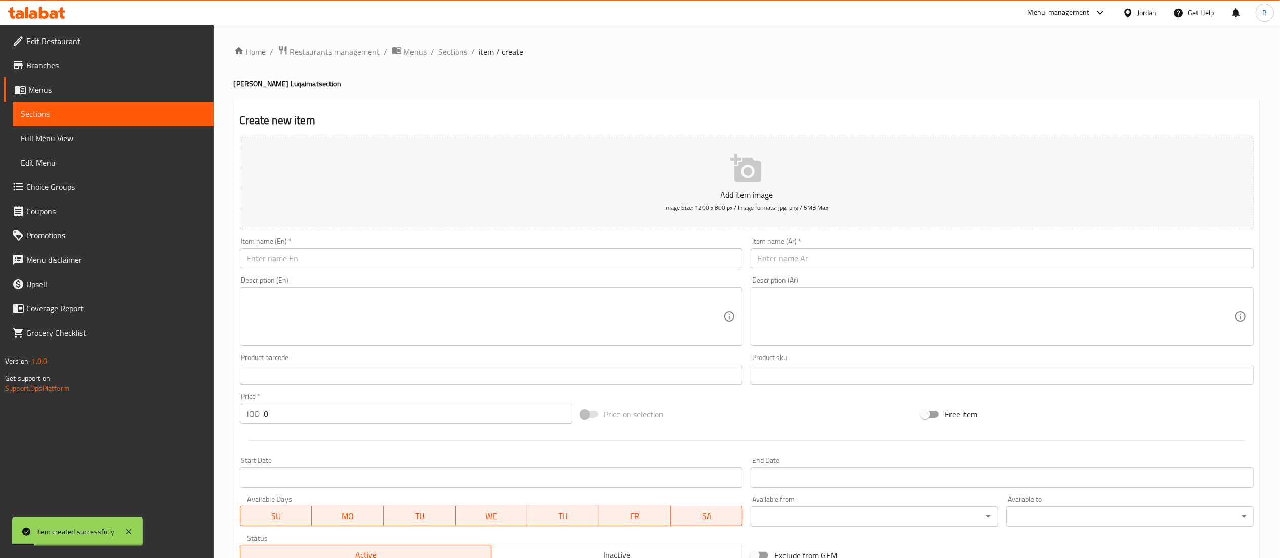
click at [858, 257] on input "text" at bounding box center [1002, 258] width 503 height 20
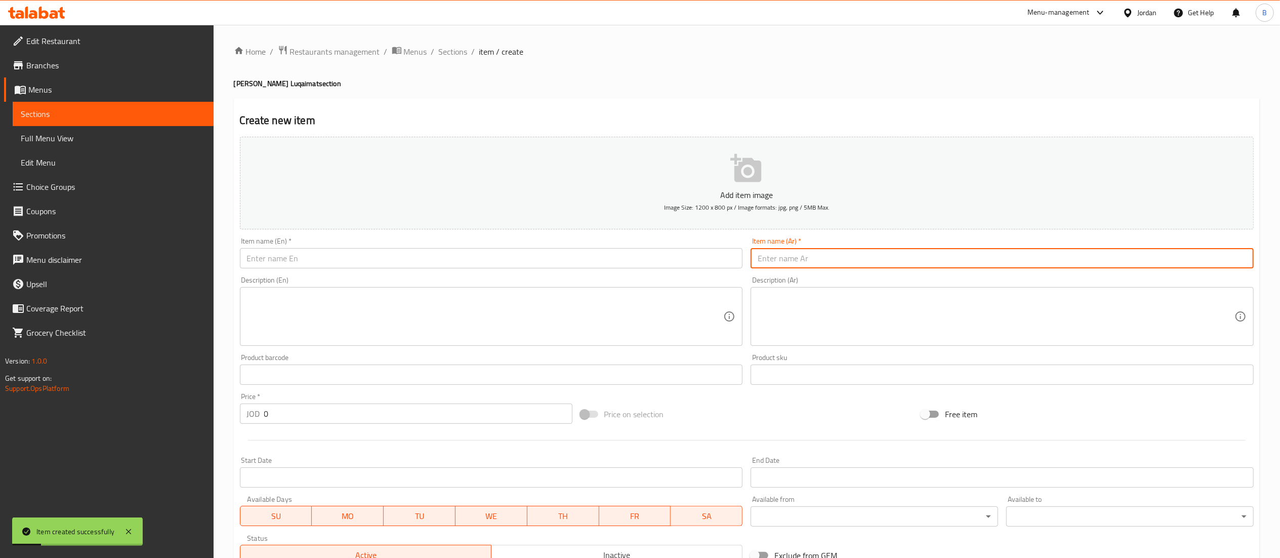
paste input "لقيمات هيرشيز"
type input "لقيمات هيرشيز"
click at [677, 255] on input "text" at bounding box center [491, 258] width 503 height 20
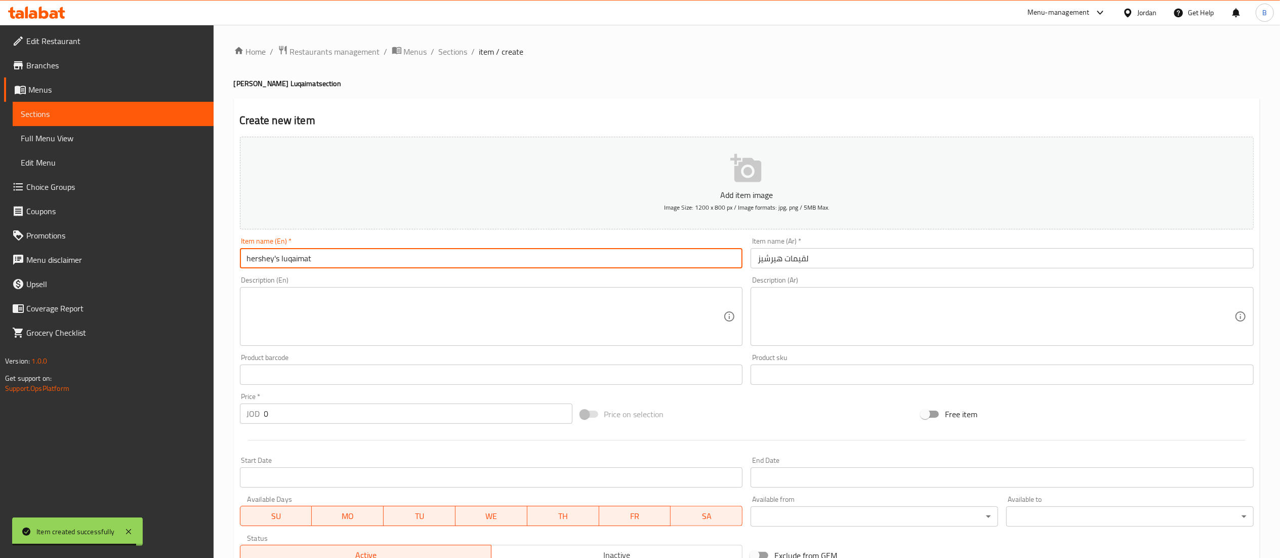
type input "hershey's luqaimat"
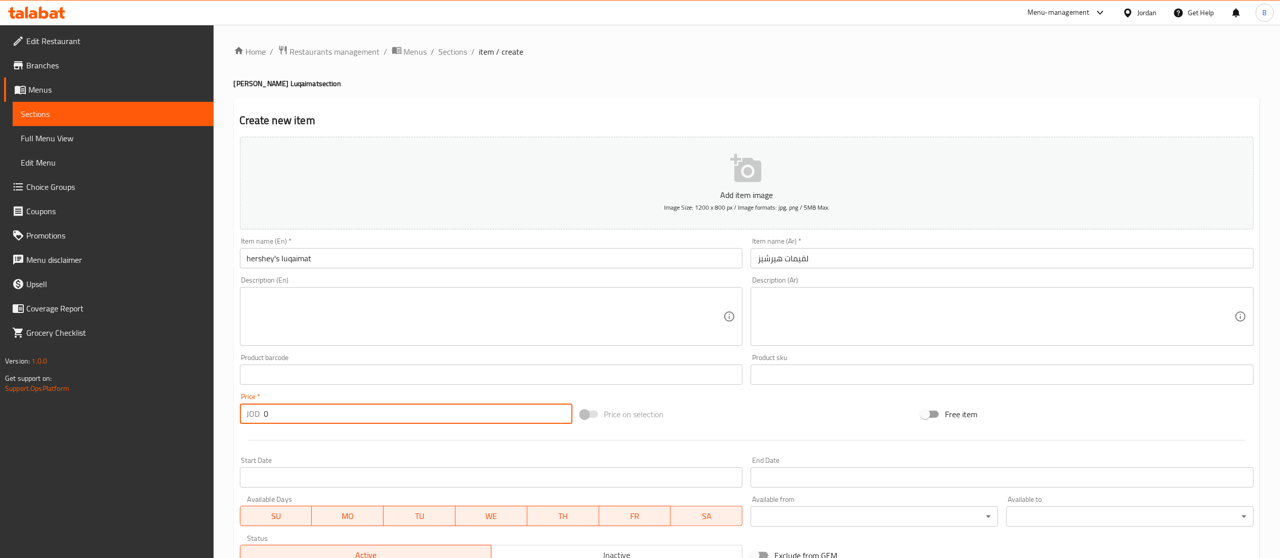
drag, startPoint x: 315, startPoint y: 407, endPoint x: 132, endPoint y: 414, distance: 182.8
click at [137, 413] on div "Edit Restaurant Branches Menus Sections Full Menu View Edit Menu Choice Groups …" at bounding box center [640, 370] width 1280 height 690
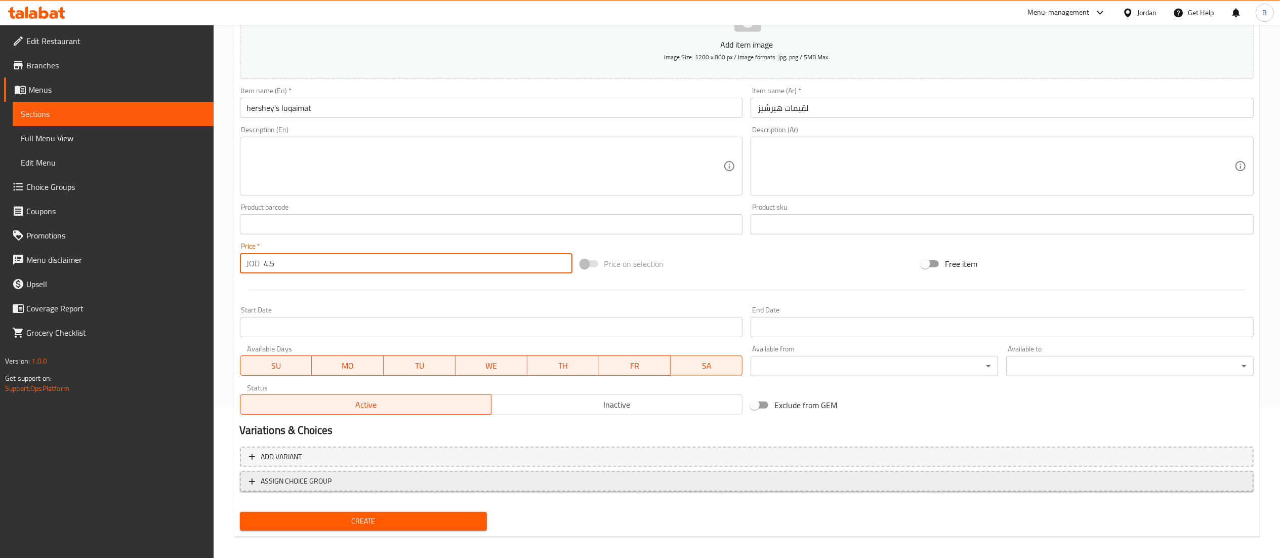
scroll to position [156, 0]
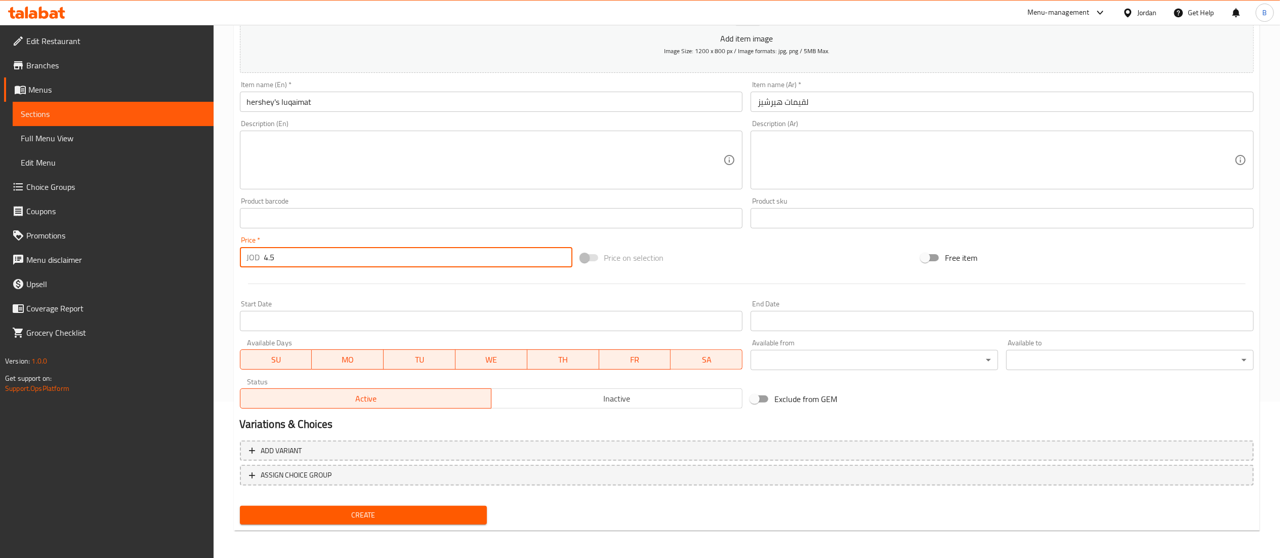
type input "4.5"
click at [355, 521] on button "Create" at bounding box center [363, 515] width 247 height 19
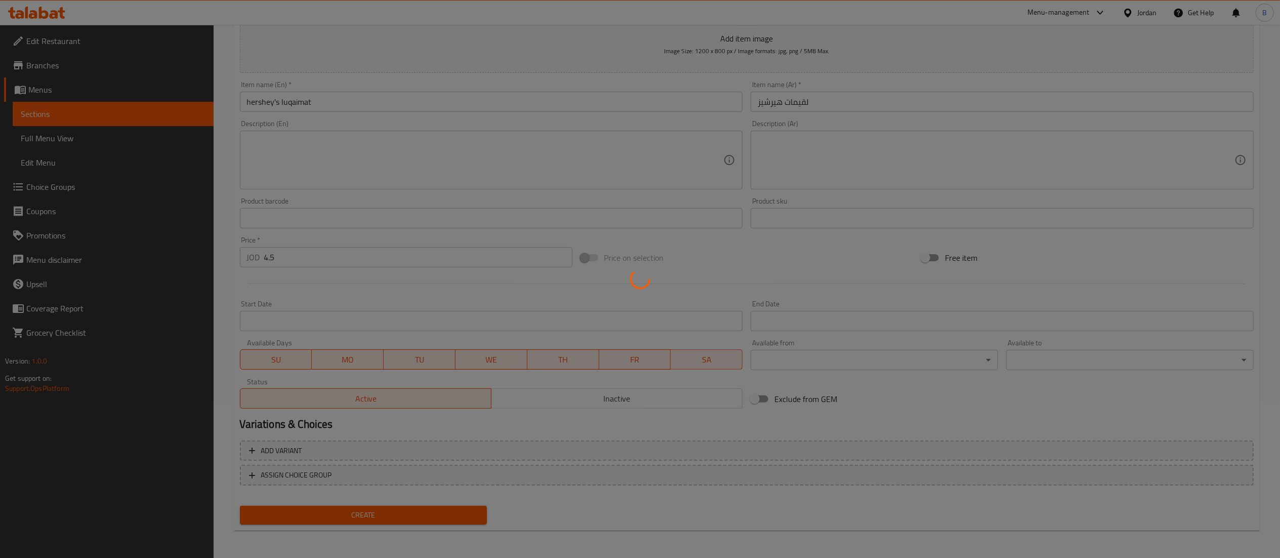
type input "0"
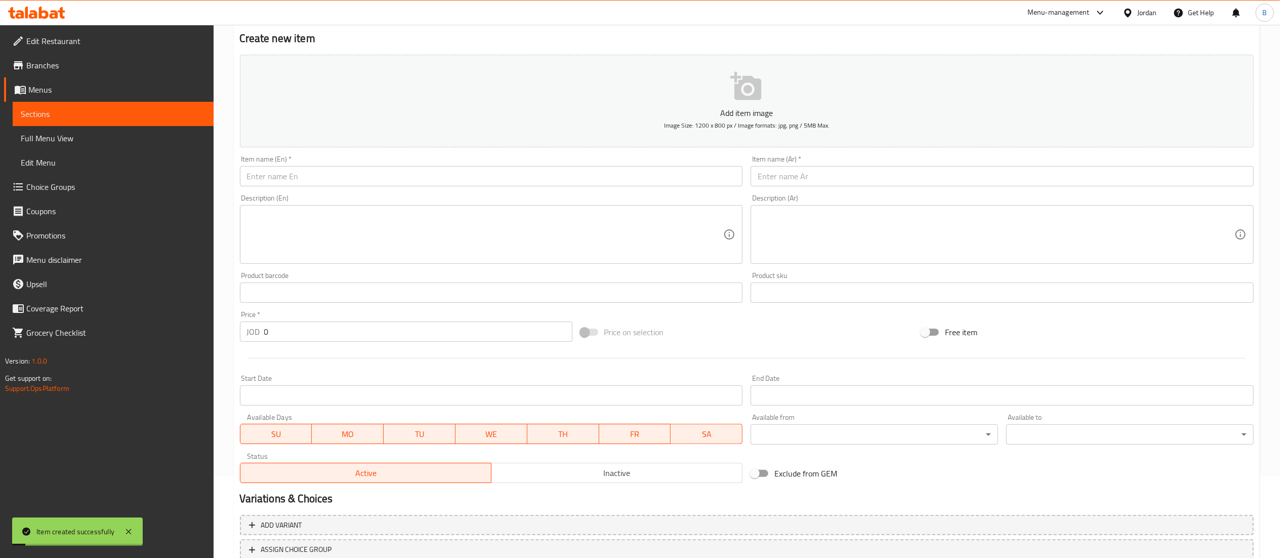
scroll to position [0, 0]
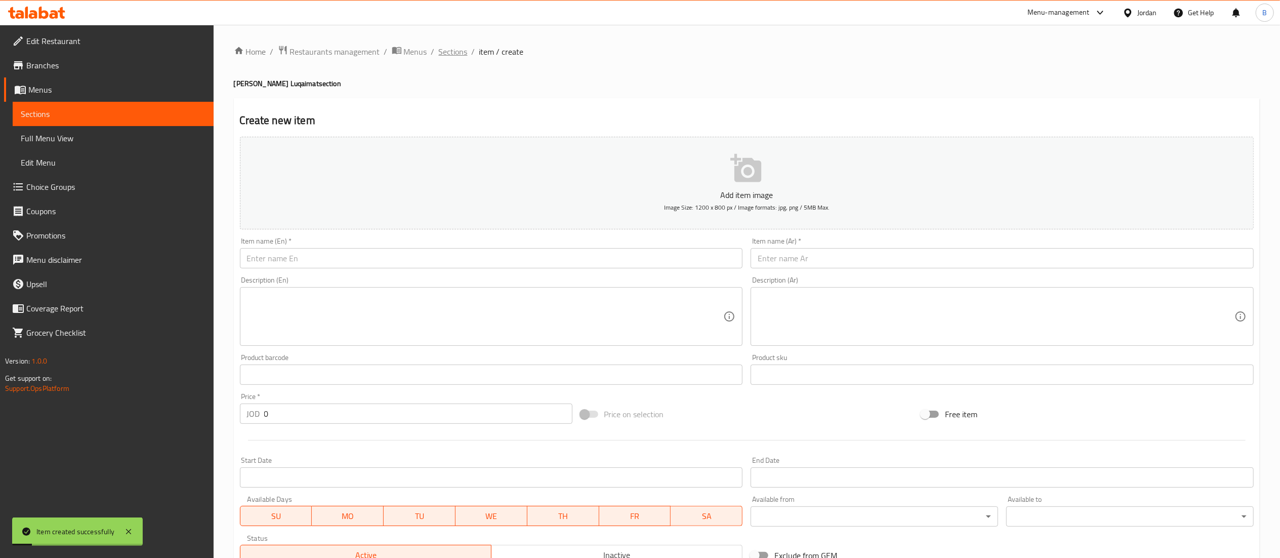
click at [452, 50] on span "Sections" at bounding box center [453, 52] width 29 height 12
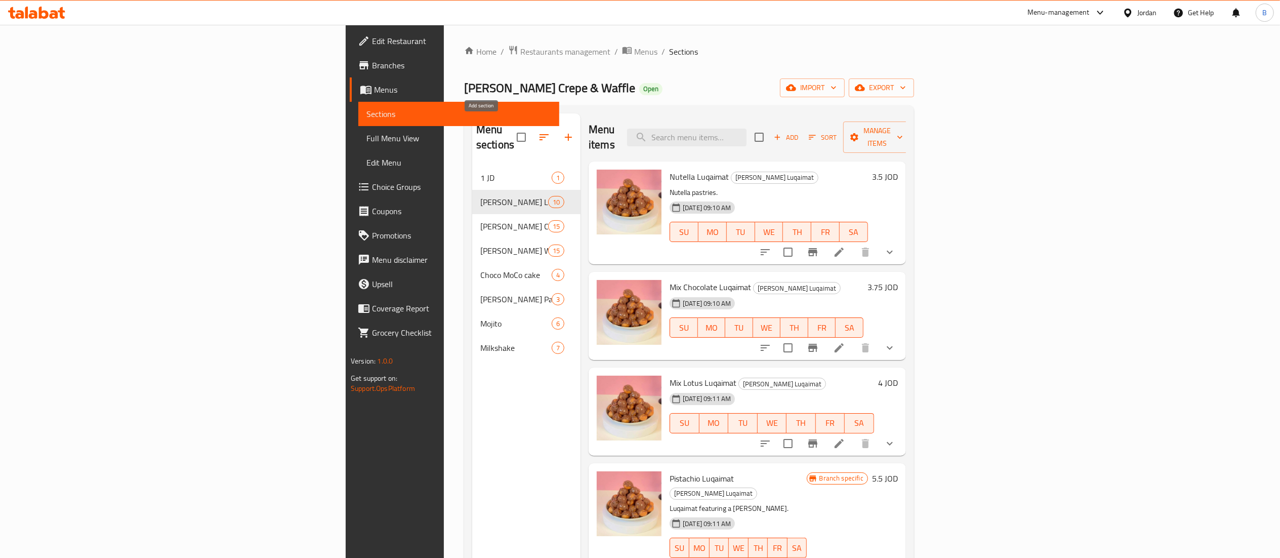
click at [562, 132] on icon "button" at bounding box center [568, 137] width 12 height 12
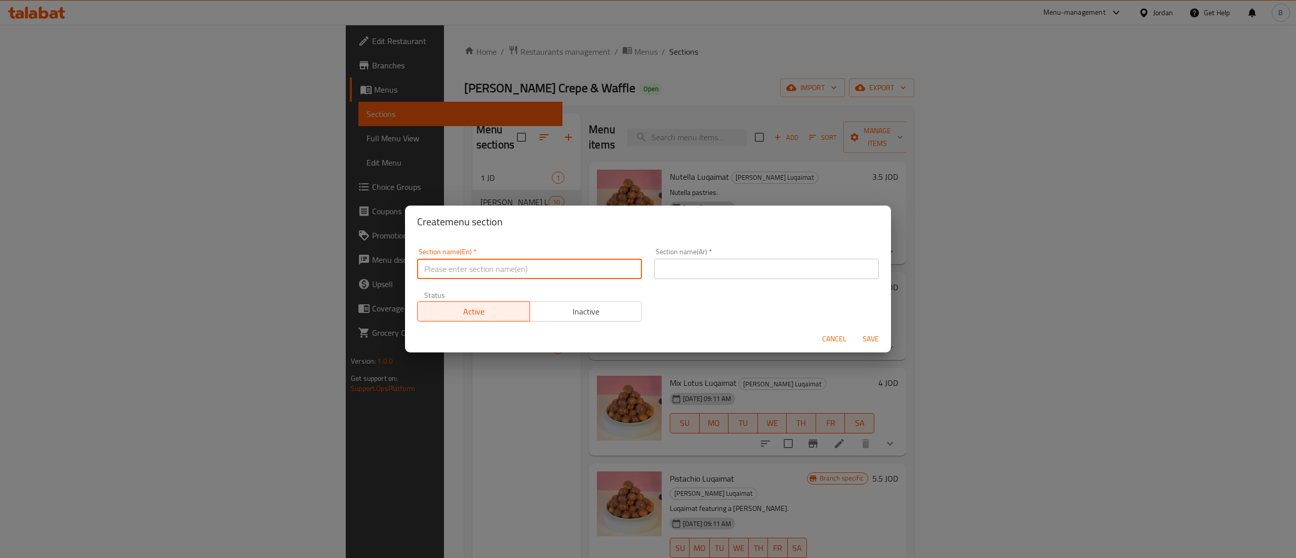
click at [489, 277] on input "text" at bounding box center [529, 269] width 225 height 20
type input "Ice latte"
click at [670, 259] on input "text" at bounding box center [766, 269] width 225 height 20
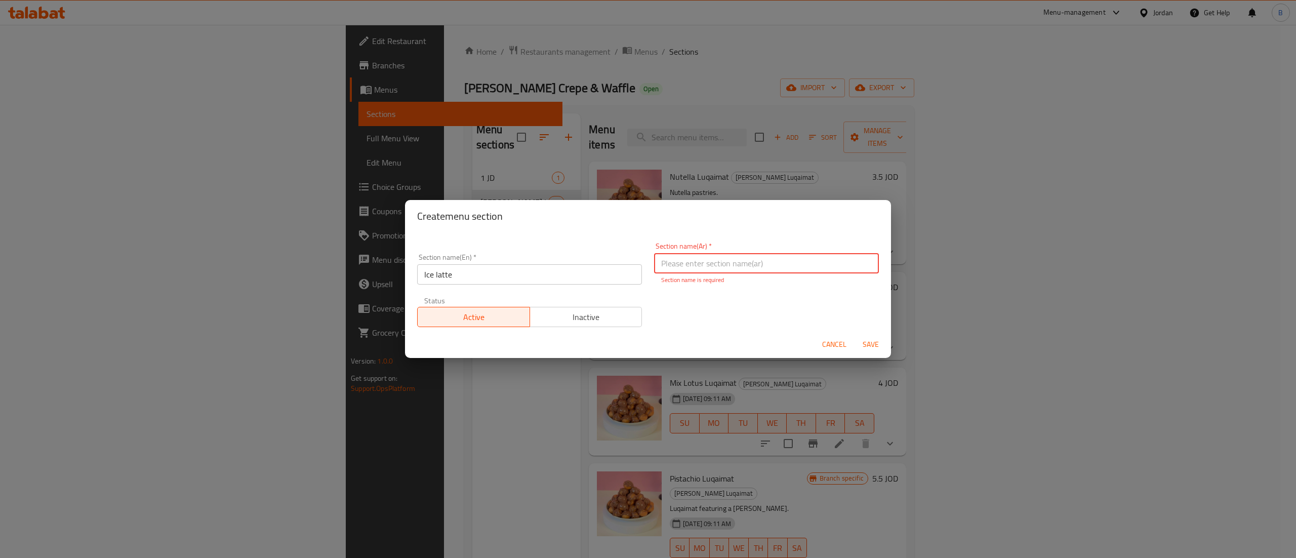
paste input "ايس لاتيه مثلج"
type input "ايس لاتيه مثلج"
click at [869, 344] on span "Save" at bounding box center [870, 344] width 24 height 13
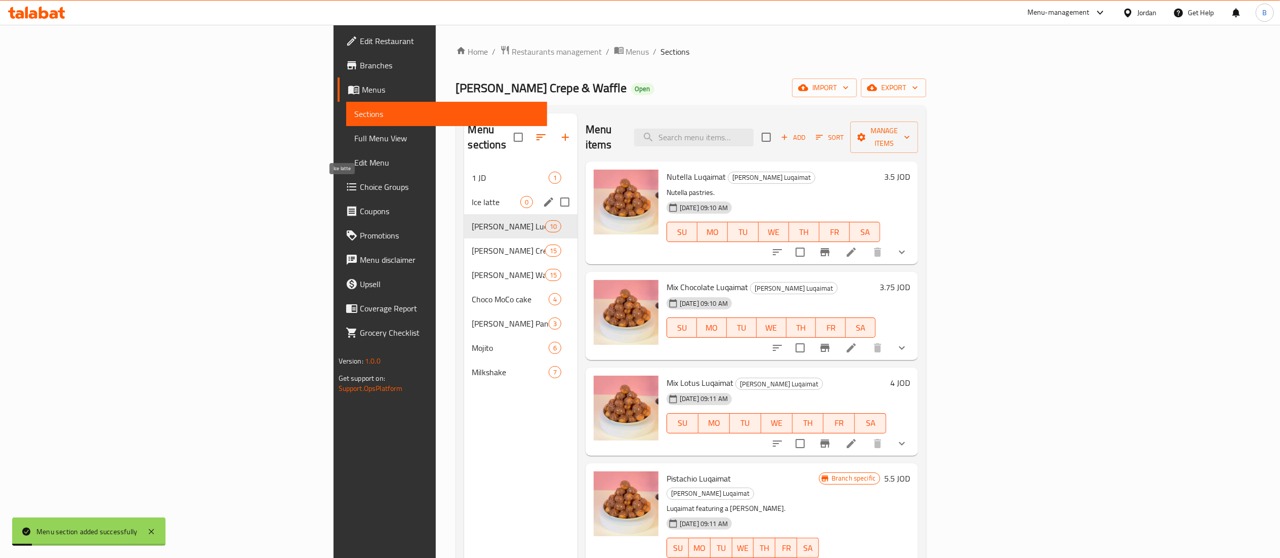
click at [472, 196] on span "Ice latte" at bounding box center [496, 202] width 48 height 12
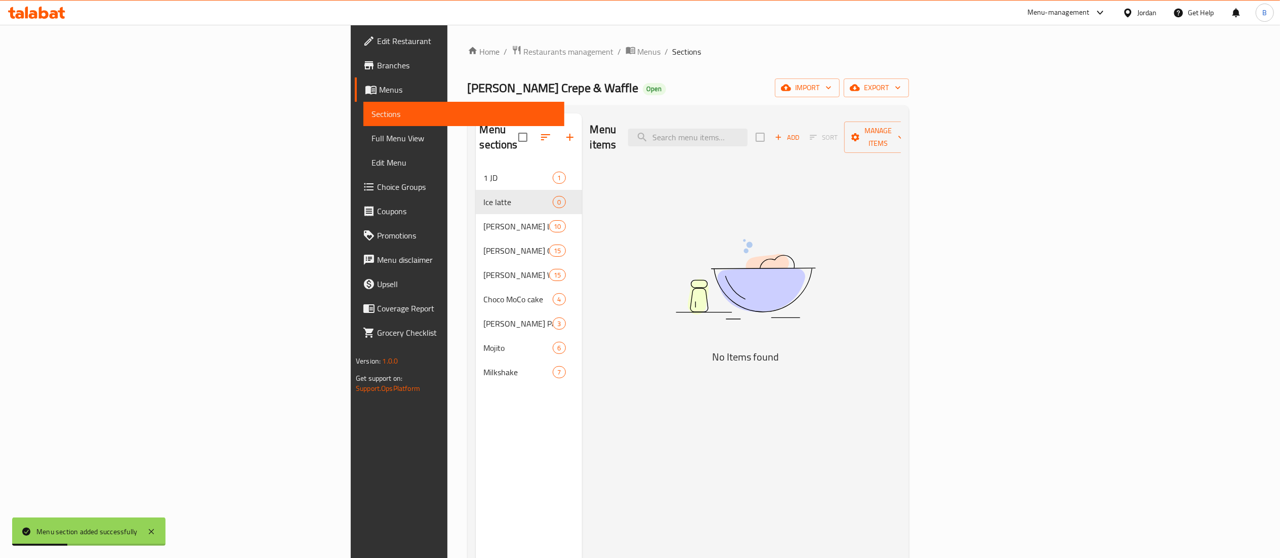
click at [801, 132] on span "Add" at bounding box center [786, 138] width 27 height 12
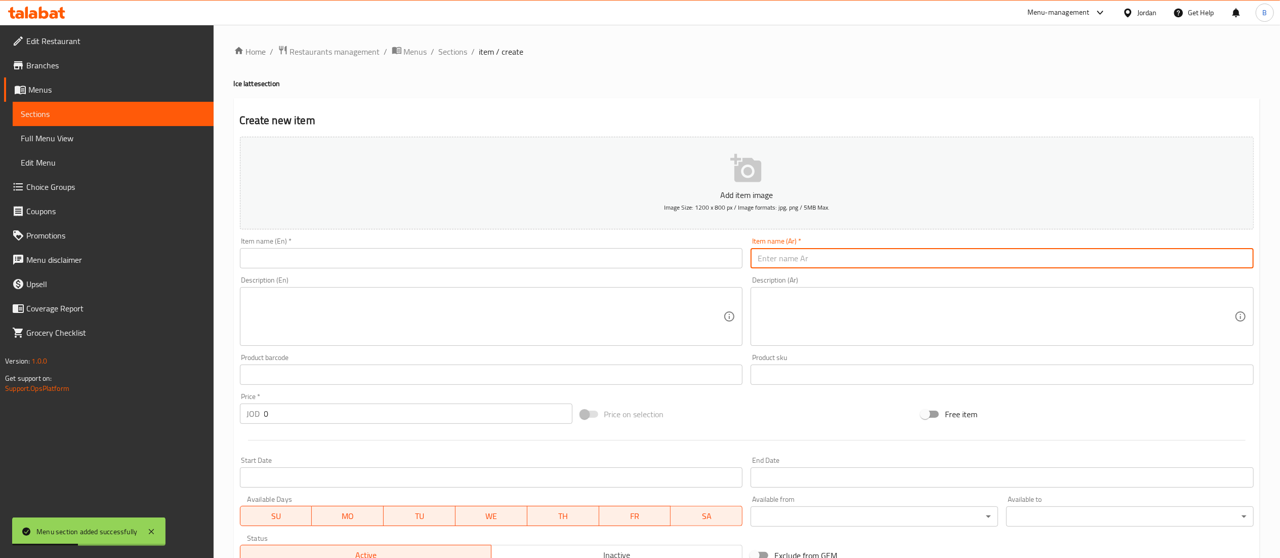
click at [901, 264] on input "text" at bounding box center [1002, 258] width 503 height 20
paste input "سبانش لاتيه"
type input "سبانش لاتيه"
click at [681, 257] on input "text" at bounding box center [491, 258] width 503 height 20
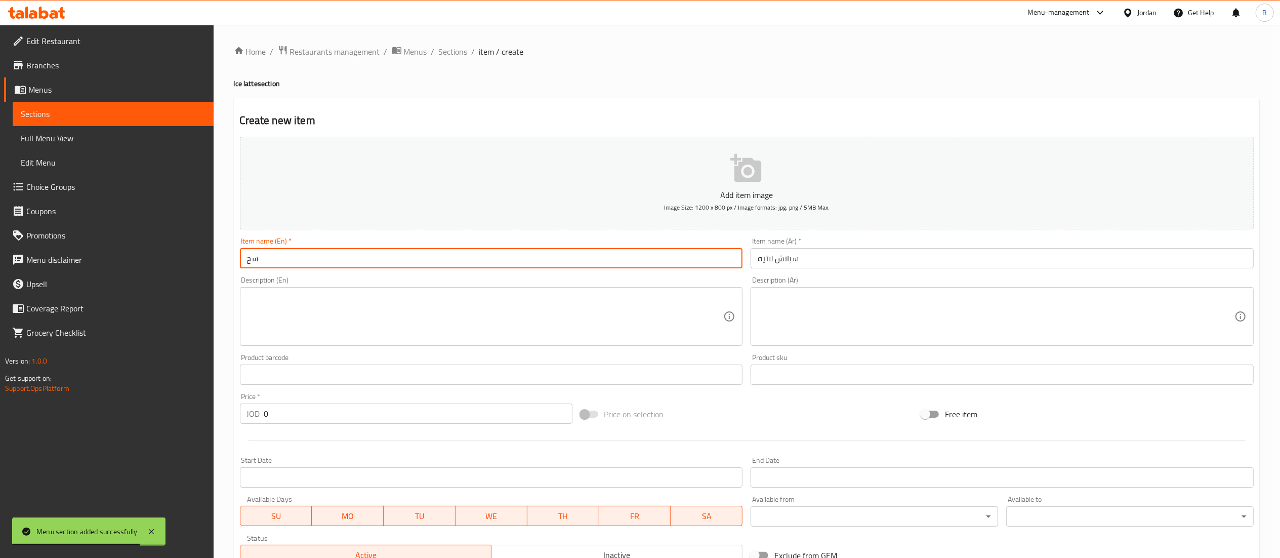
type input "س"
type input "spanish latte"
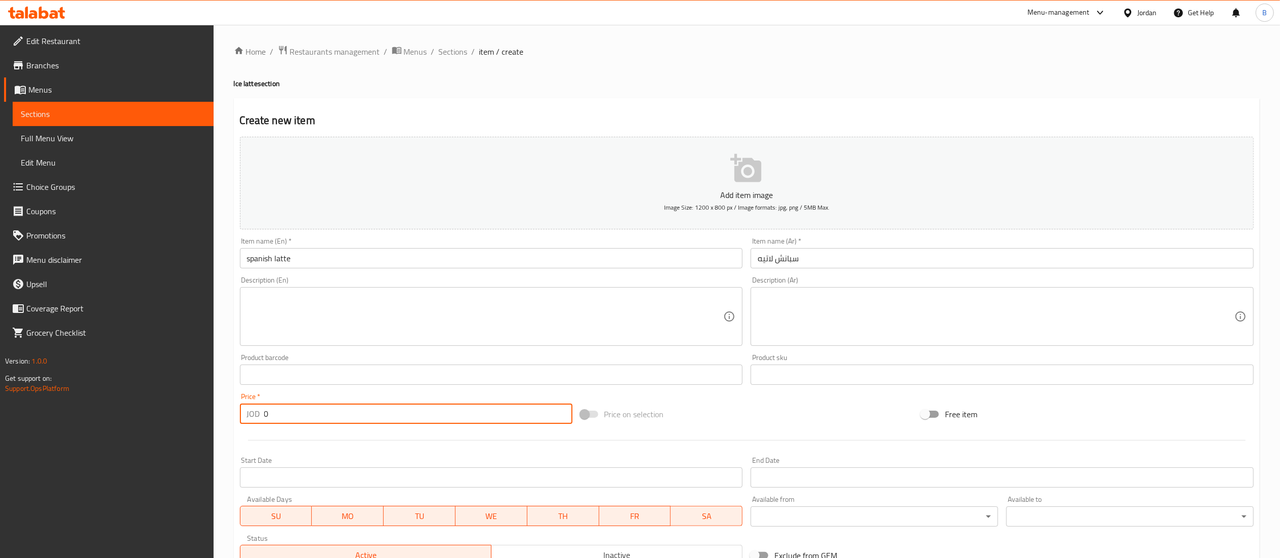
drag, startPoint x: 271, startPoint y: 419, endPoint x: 204, endPoint y: 421, distance: 66.8
click at [204, 421] on div "Edit Restaurant Branches Menus Sections Full Menu View Edit Menu Choice Groups …" at bounding box center [640, 370] width 1280 height 690
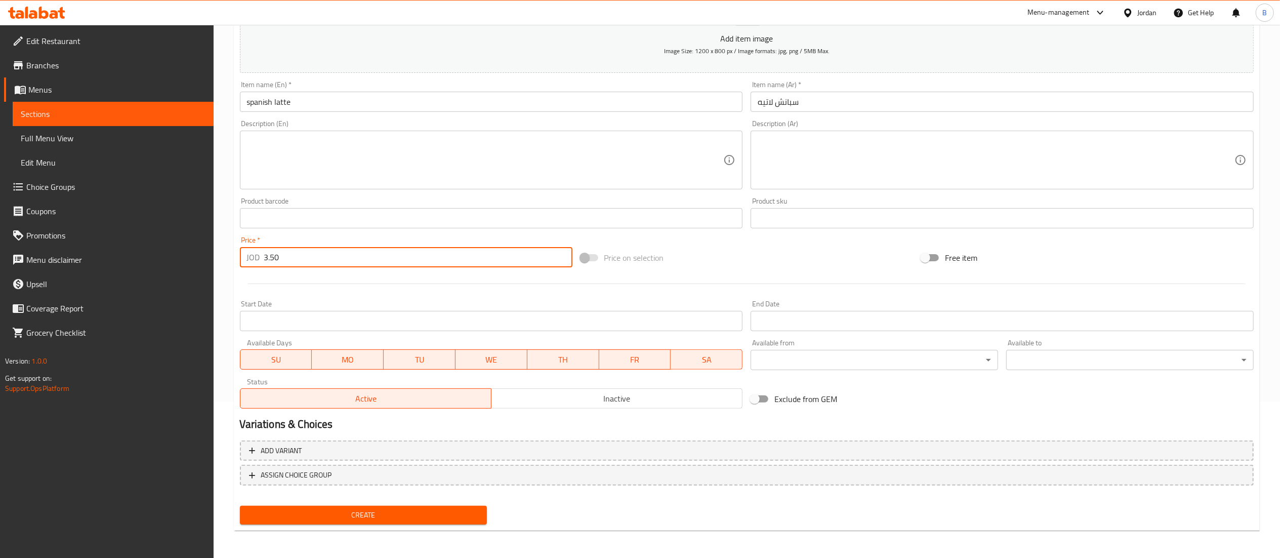
type input "3.50"
click at [351, 521] on button "Create" at bounding box center [363, 515] width 247 height 19
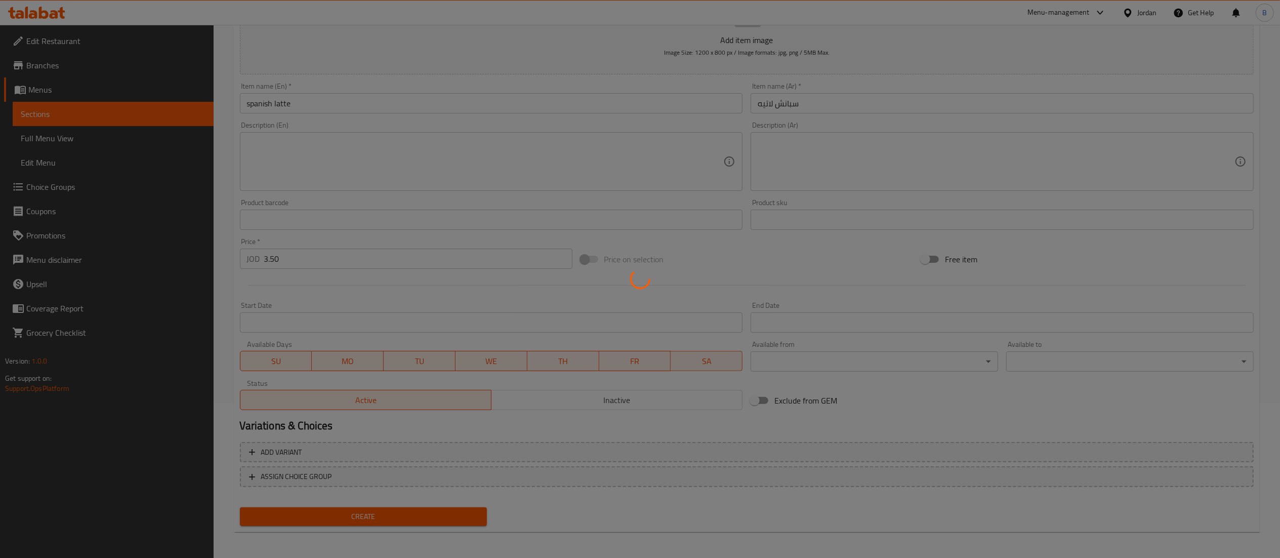
type input "0"
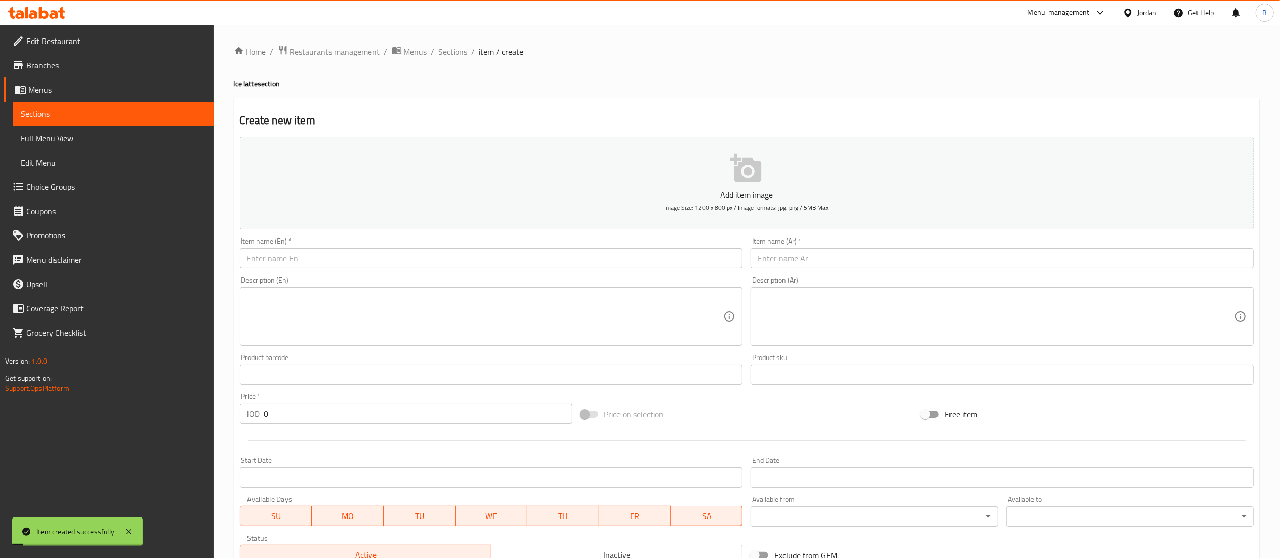
drag, startPoint x: 443, startPoint y: 50, endPoint x: 490, endPoint y: 104, distance: 72.1
click at [444, 50] on span "Sections" at bounding box center [453, 52] width 29 height 12
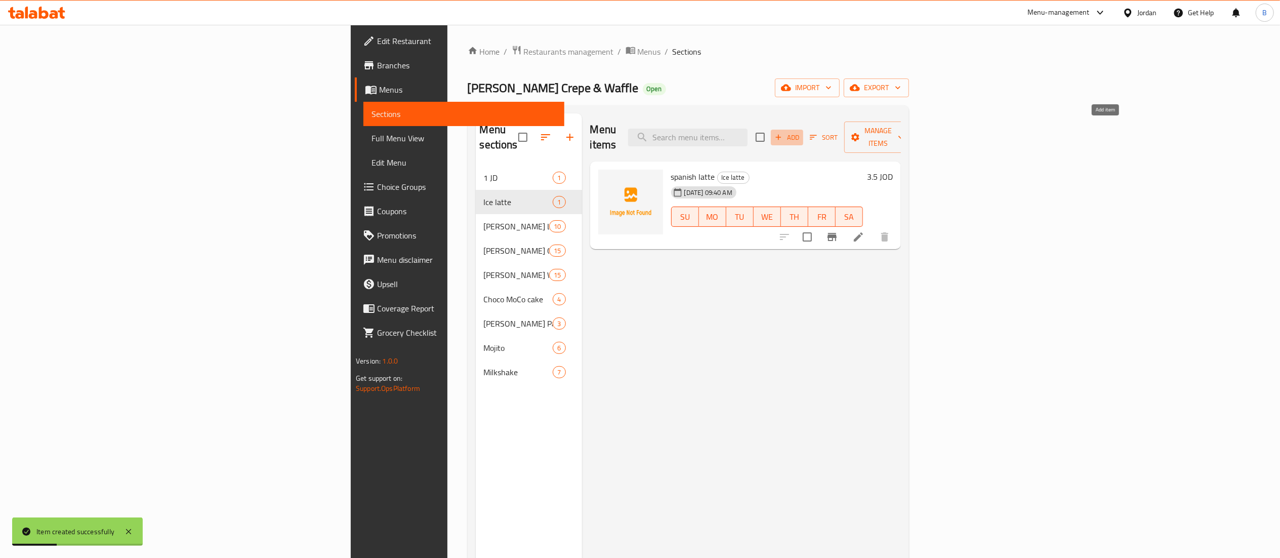
click at [801, 132] on span "Add" at bounding box center [786, 138] width 27 height 12
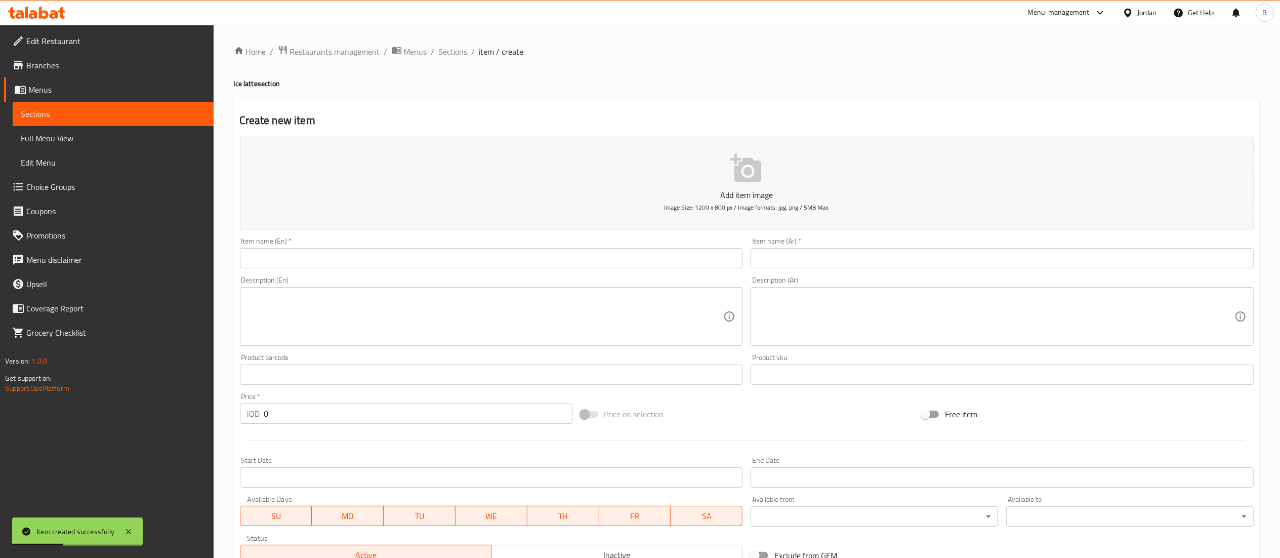
drag, startPoint x: 926, startPoint y: 248, endPoint x: 913, endPoint y: 252, distance: 13.1
click at [926, 248] on input "text" at bounding box center [1002, 258] width 503 height 20
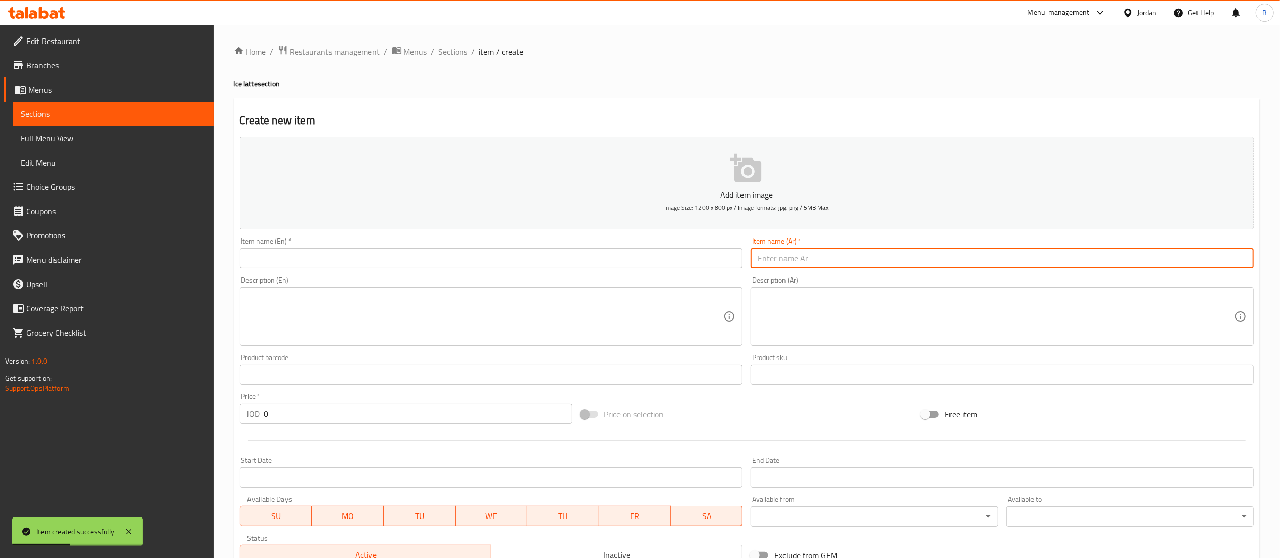
paste input "ايس كارميل لاتيه"
type input "ايس كارميل لاتيه"
click at [656, 255] on input "text" at bounding box center [491, 258] width 503 height 20
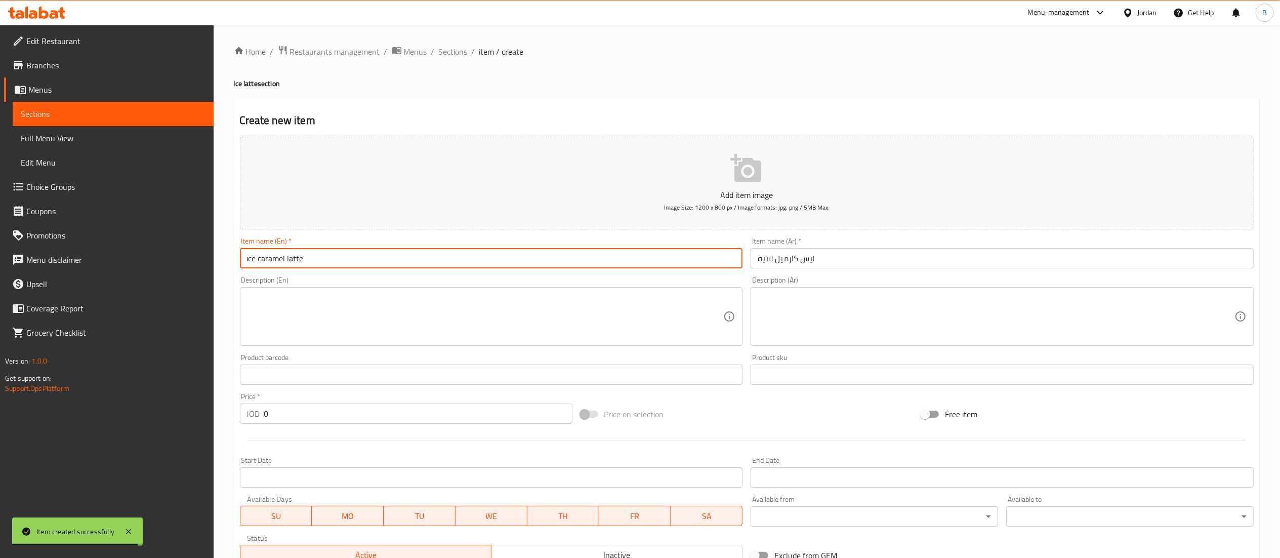
type input "ice caramel latte"
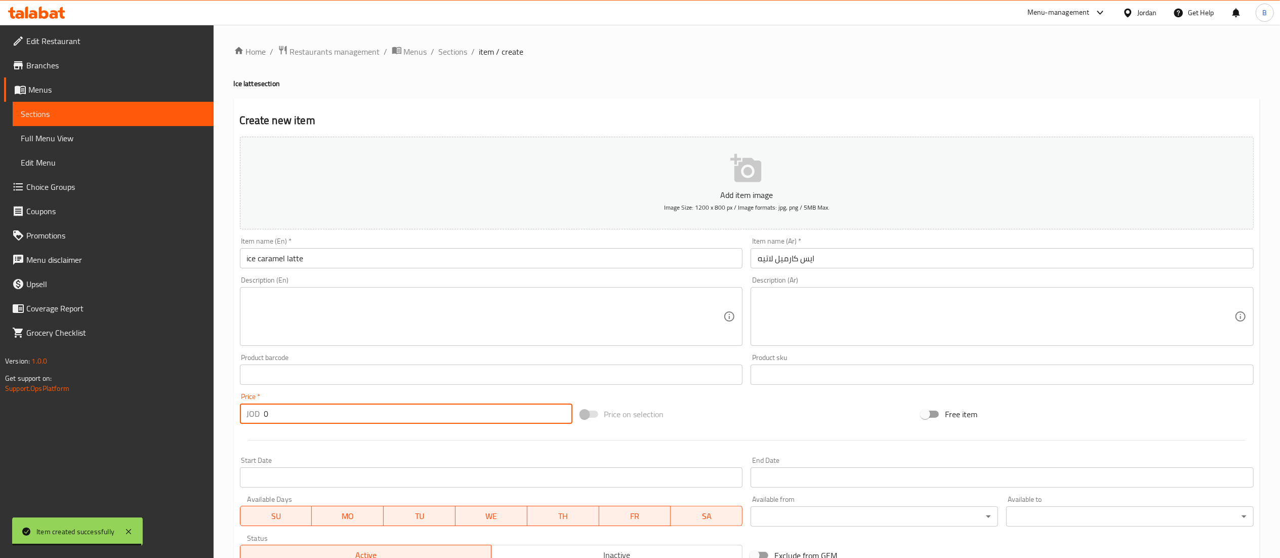
drag, startPoint x: 207, startPoint y: 417, endPoint x: 161, endPoint y: 417, distance: 46.1
click at [161, 417] on div "Edit Restaurant Branches Menus Sections Full Menu View Edit Menu Choice Groups …" at bounding box center [640, 370] width 1280 height 690
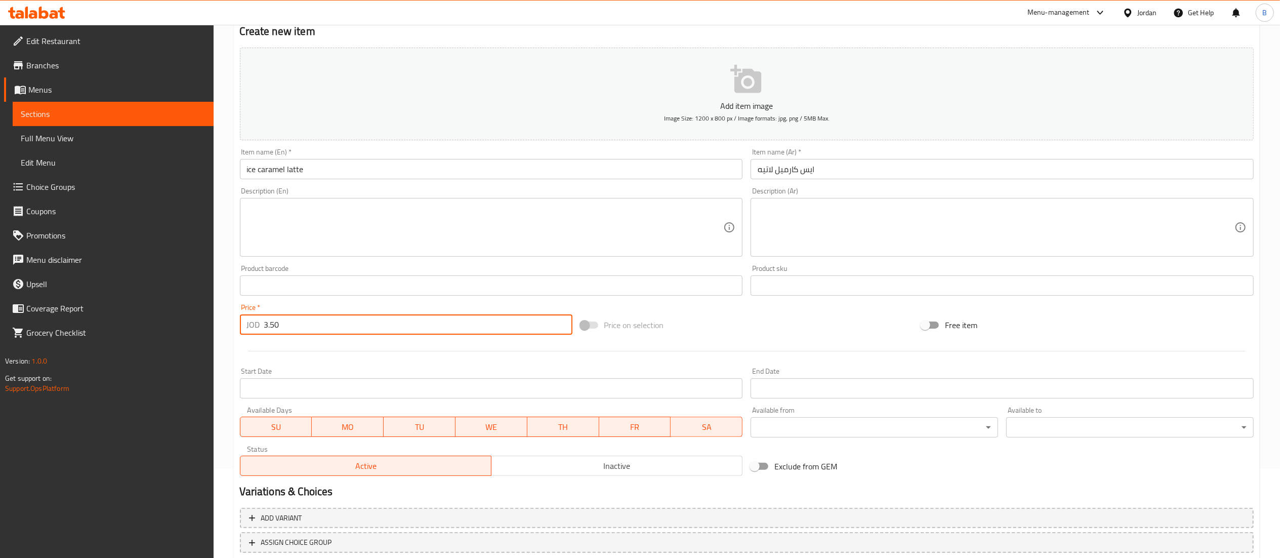
scroll to position [156, 0]
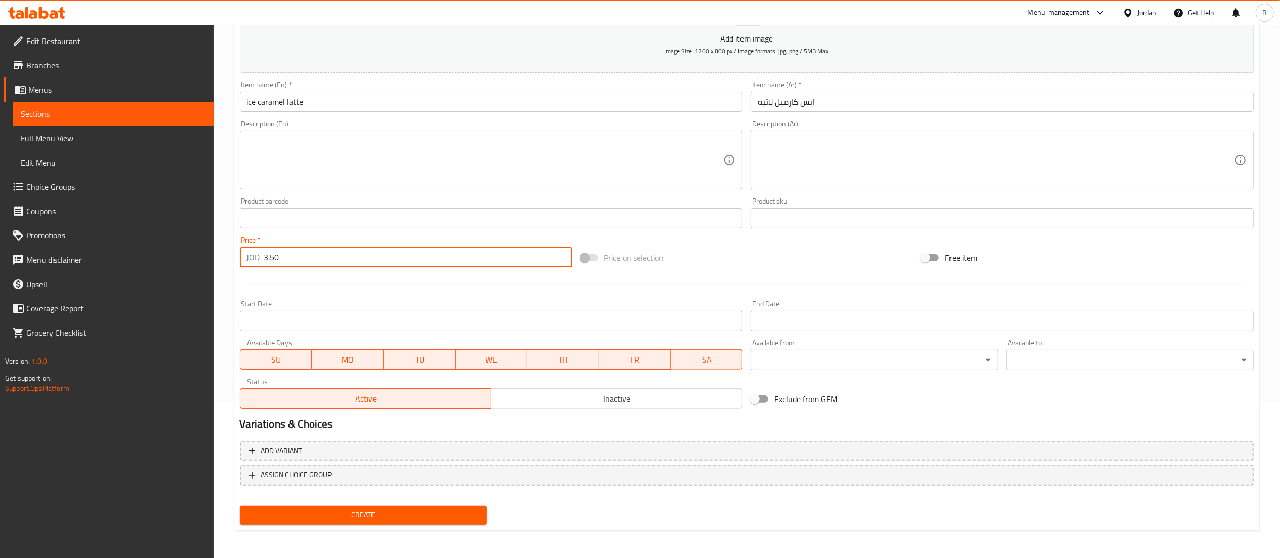
type input "3.50"
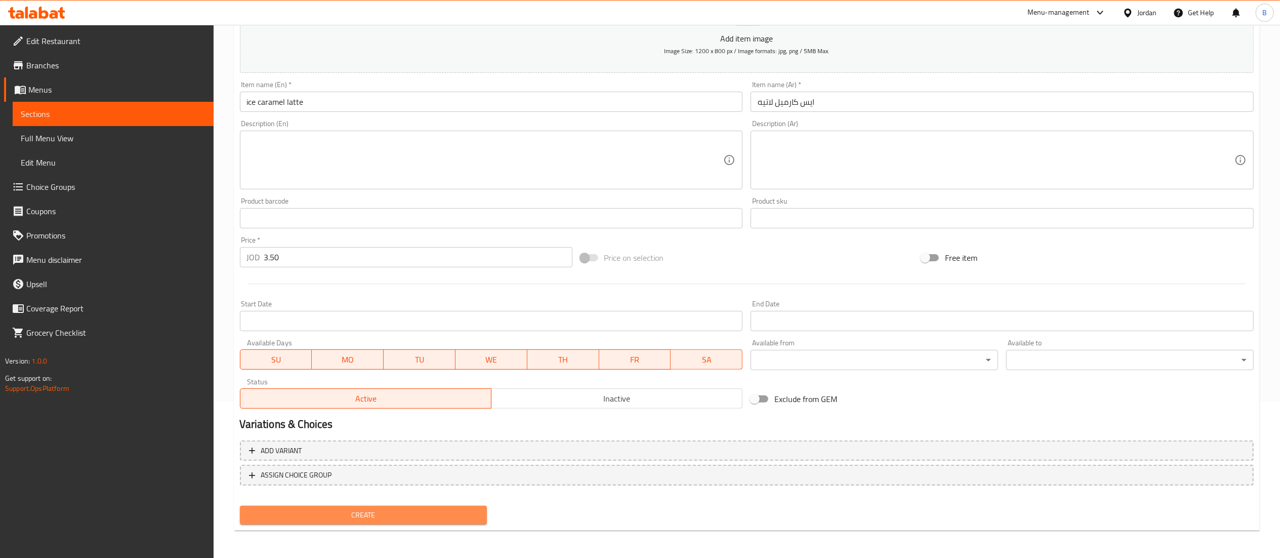
click at [416, 520] on span "Create" at bounding box center [363, 515] width 231 height 13
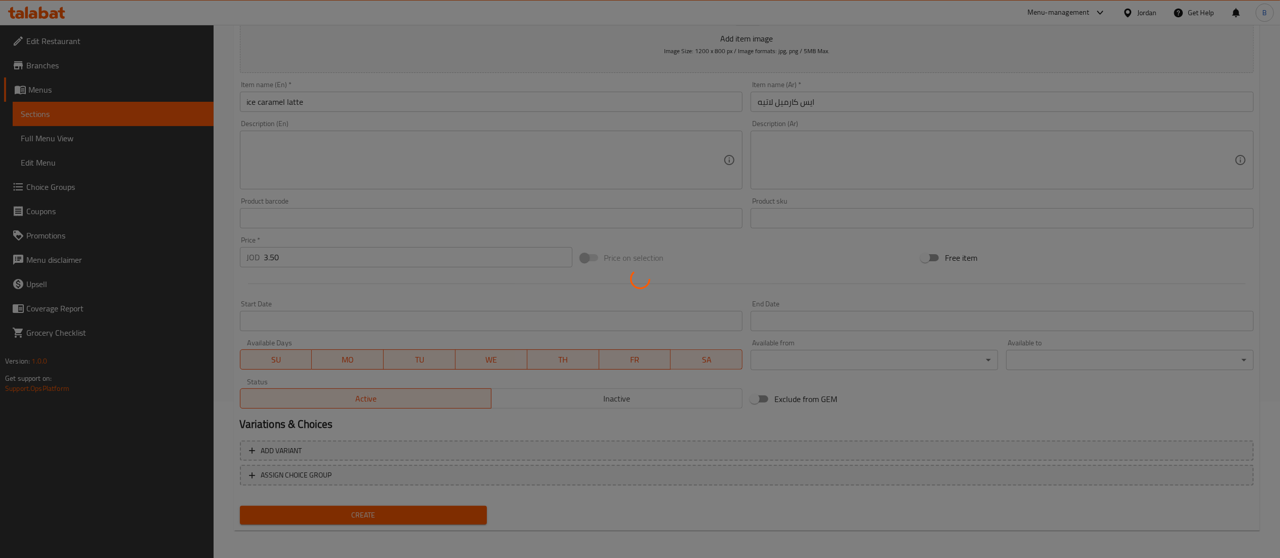
type input "0"
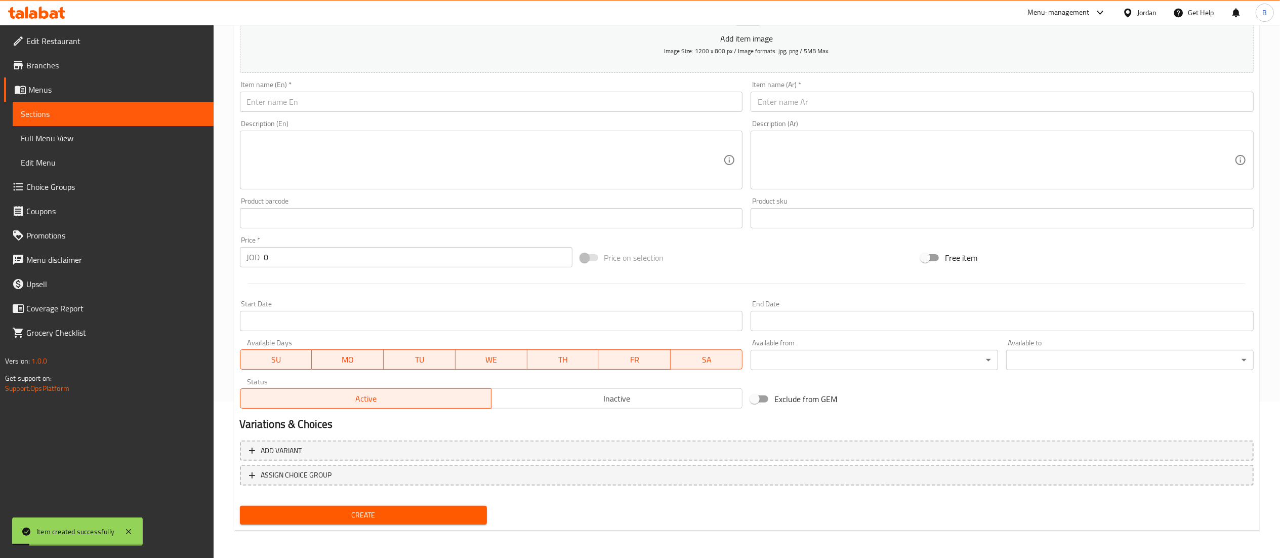
click at [893, 91] on div "Item name (Ar)   * Item name (Ar) *" at bounding box center [1002, 96] width 503 height 31
click at [843, 97] on input "text" at bounding box center [1002, 102] width 503 height 20
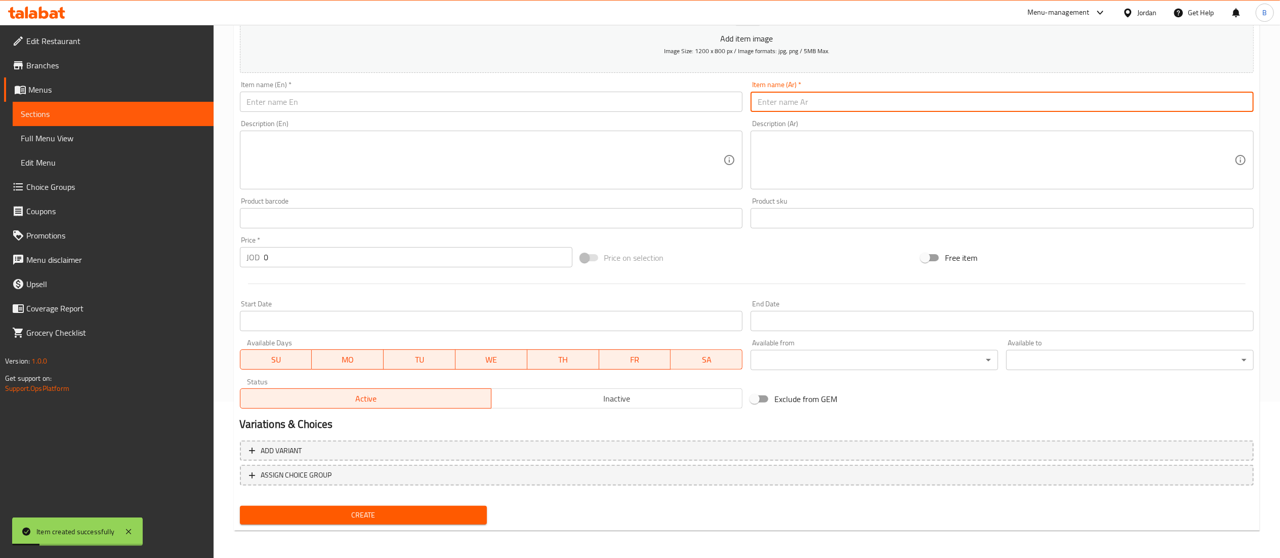
paste input "ايس لاتيه كلاسيك"
type input "ايس لاتيه كلاسيك"
click at [689, 99] on input "text" at bounding box center [491, 102] width 503 height 20
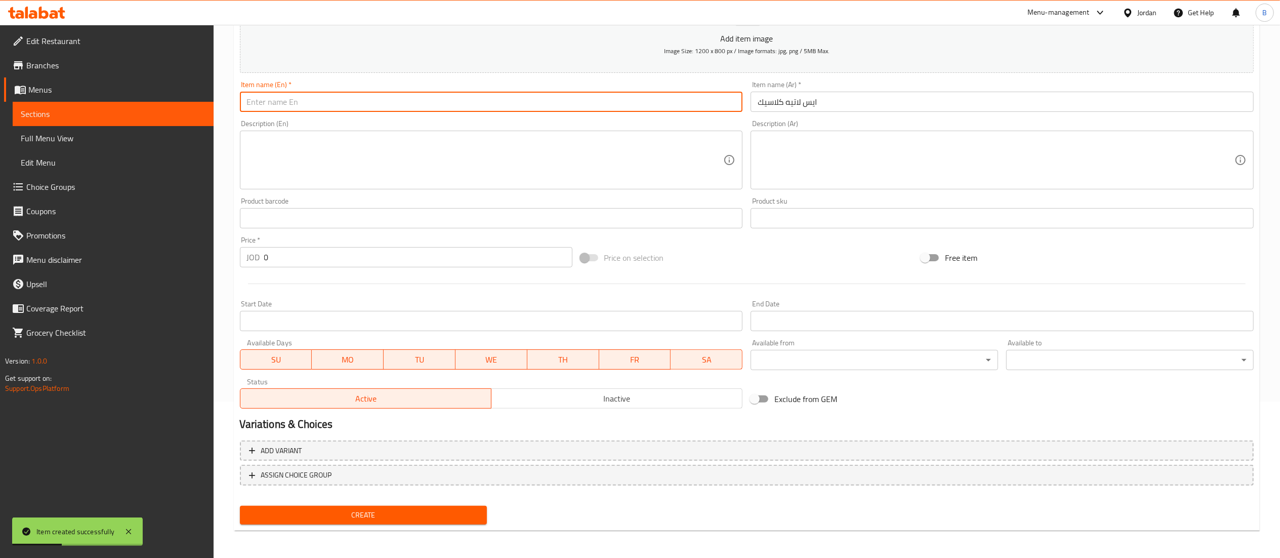
type input "i"
type input "classic ice latte"
drag, startPoint x: 284, startPoint y: 259, endPoint x: 138, endPoint y: 255, distance: 145.8
click at [139, 255] on div "Edit Restaurant Branches Menus Sections Full Menu View Edit Menu Choice Groups …" at bounding box center [640, 213] width 1280 height 690
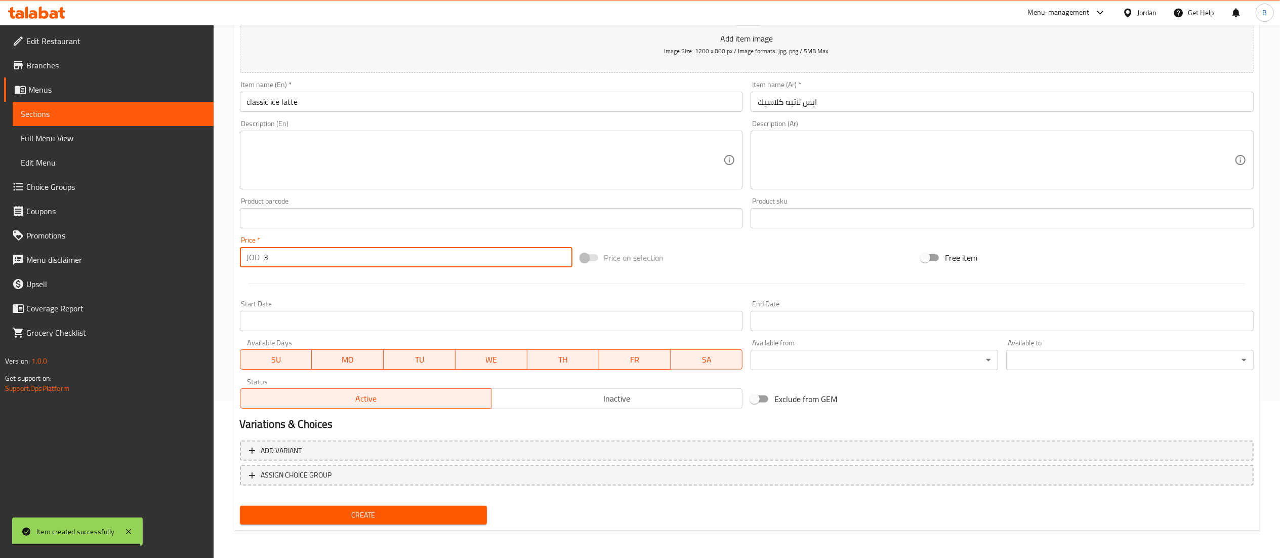
type input "3"
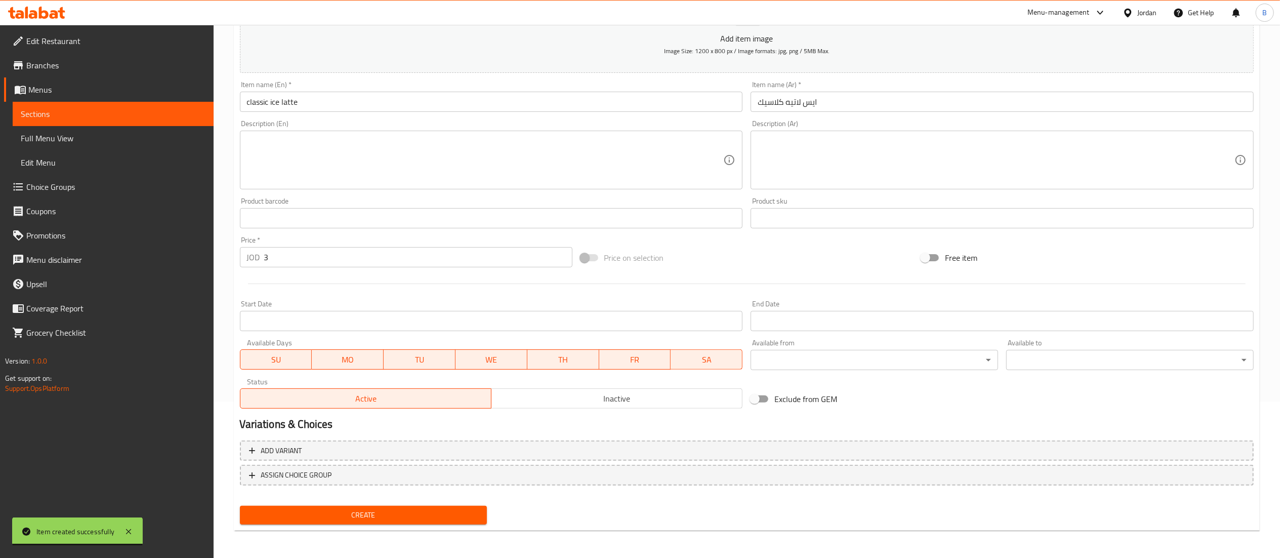
click at [394, 530] on div "Home / Restaurants management / Menus / Sections / item / create Ice latte sect…" at bounding box center [747, 214] width 1026 height 650
click at [405, 520] on span "Create" at bounding box center [363, 515] width 231 height 13
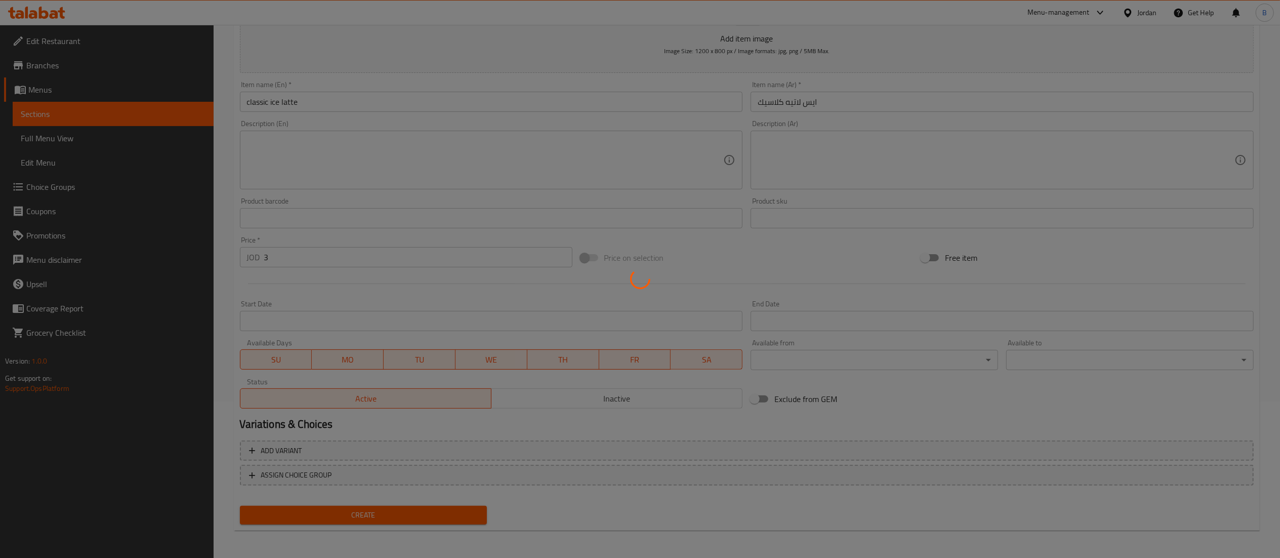
type input "0"
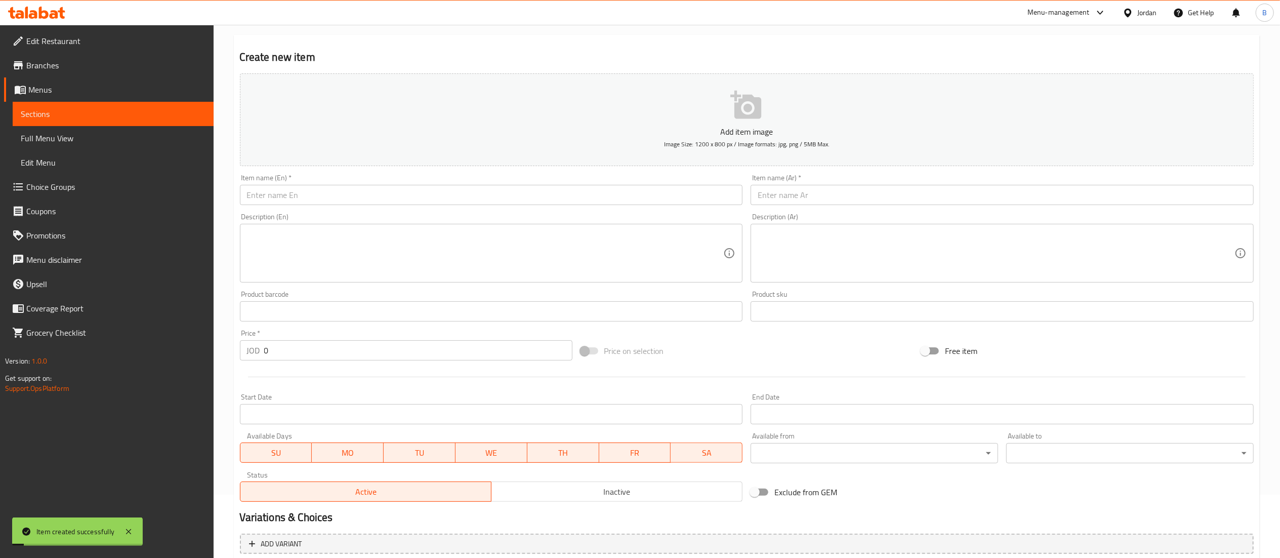
scroll to position [0, 0]
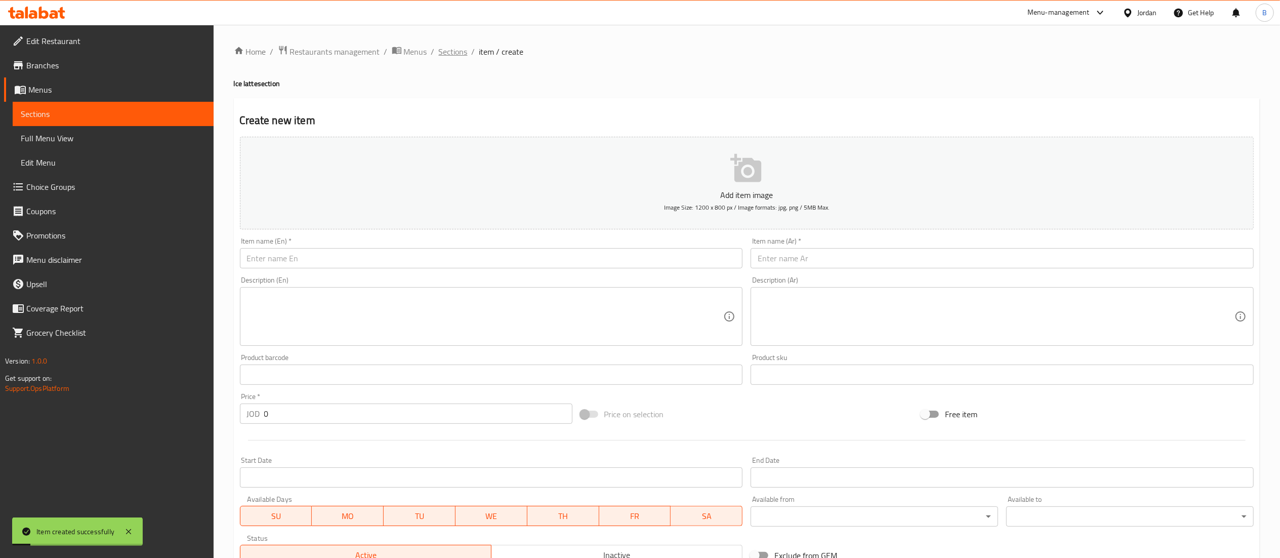
click at [444, 50] on span "Sections" at bounding box center [453, 52] width 29 height 12
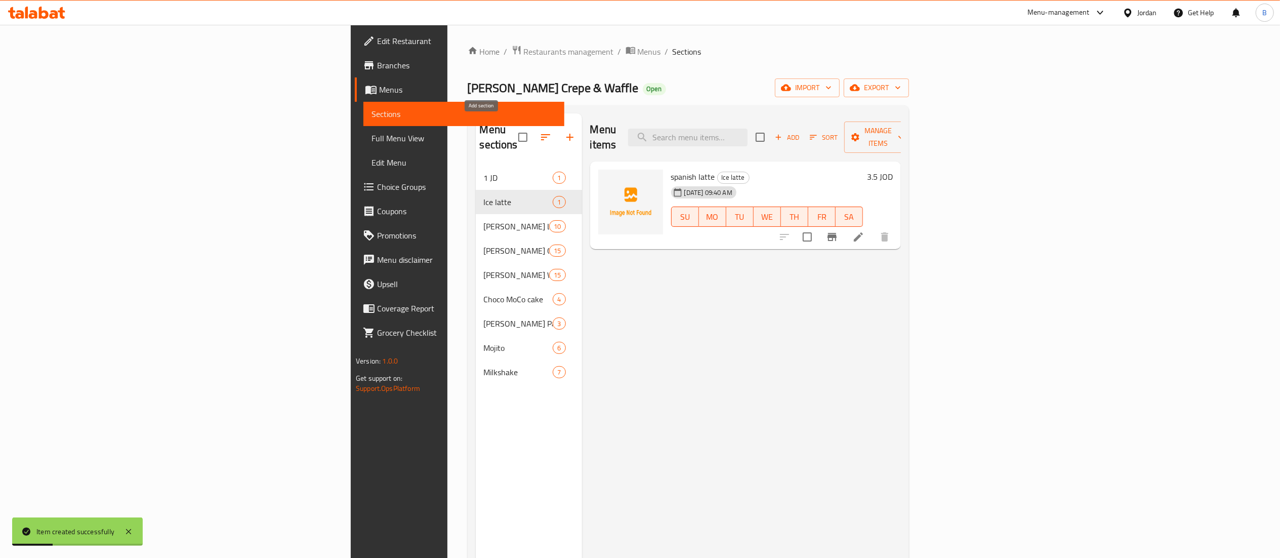
click at [564, 131] on icon "button" at bounding box center [570, 137] width 12 height 12
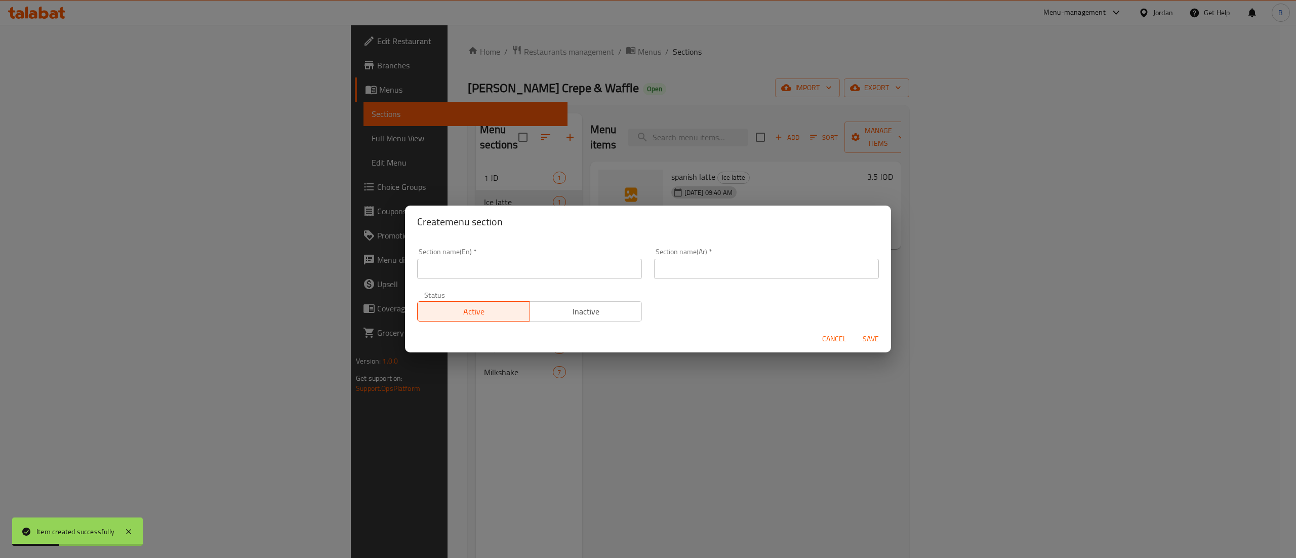
click at [495, 257] on div "Section name(En)   * Section name(En) *" at bounding box center [529, 263] width 225 height 31
drag, startPoint x: 506, startPoint y: 270, endPoint x: 509, endPoint y: 259, distance: 11.9
click at [506, 270] on input "text" at bounding box center [529, 269] width 225 height 20
type input "Energy Drinks"
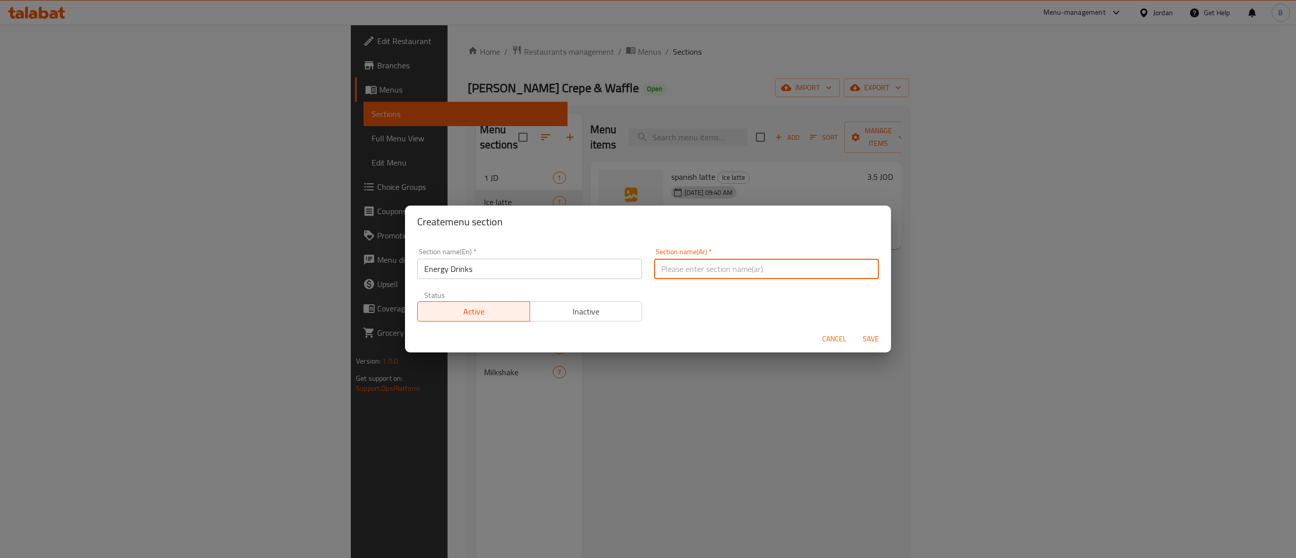
click at [796, 269] on input "text" at bounding box center [766, 269] width 225 height 20
paste input "مشروب طاقة"
type input "مشروب طاقة"
click at [869, 339] on span "Save" at bounding box center [870, 339] width 24 height 13
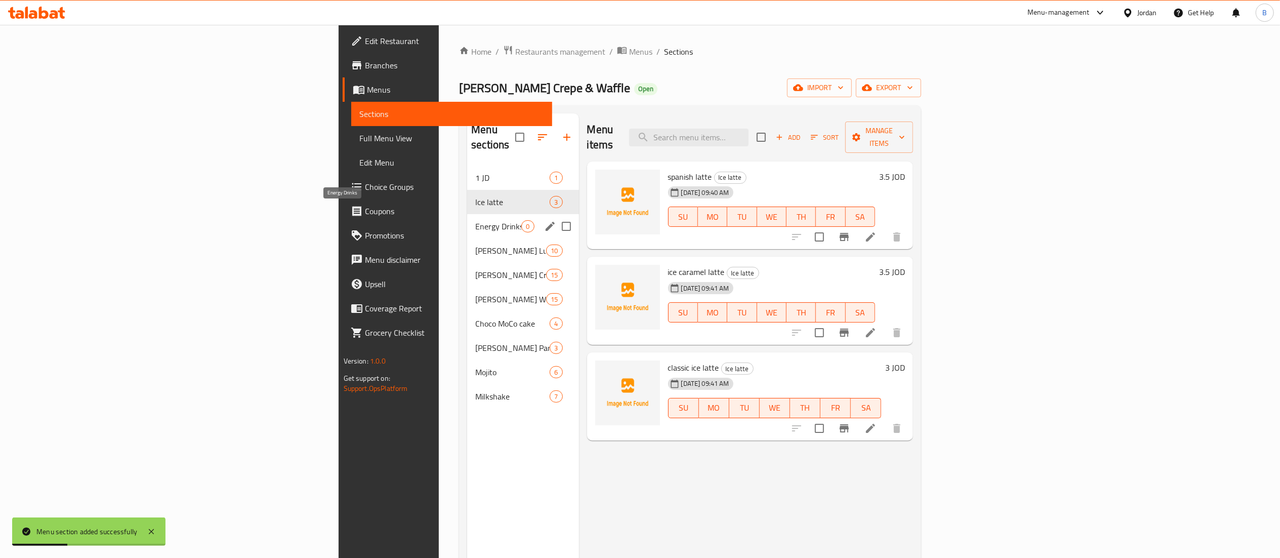
click at [475, 220] on span "Energy Drinks" at bounding box center [498, 226] width 46 height 12
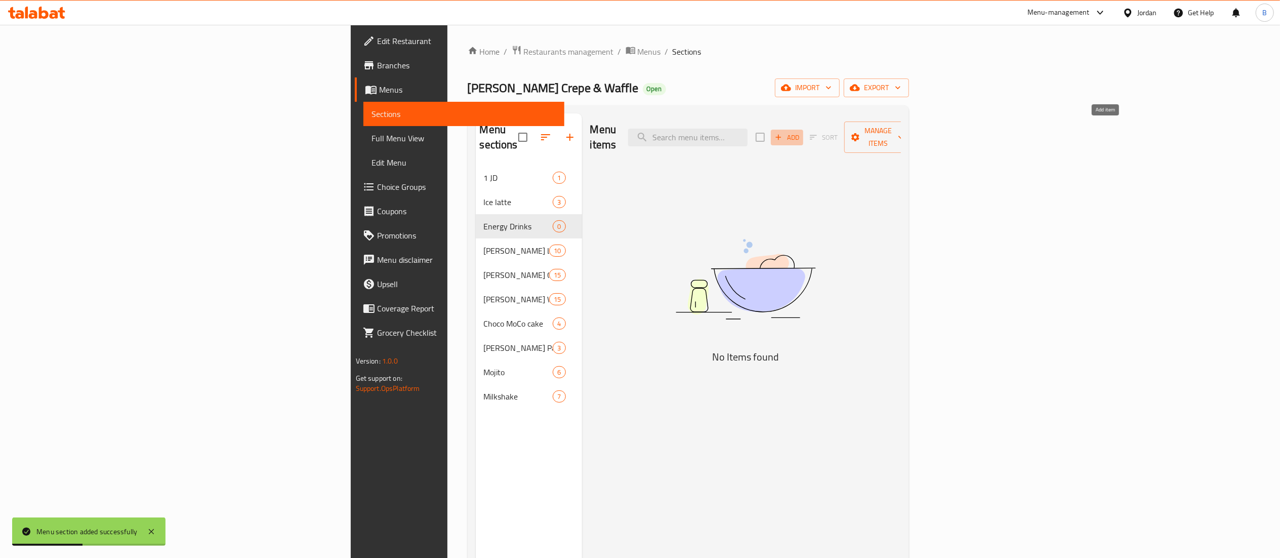
click at [801, 132] on span "Add" at bounding box center [786, 138] width 27 height 12
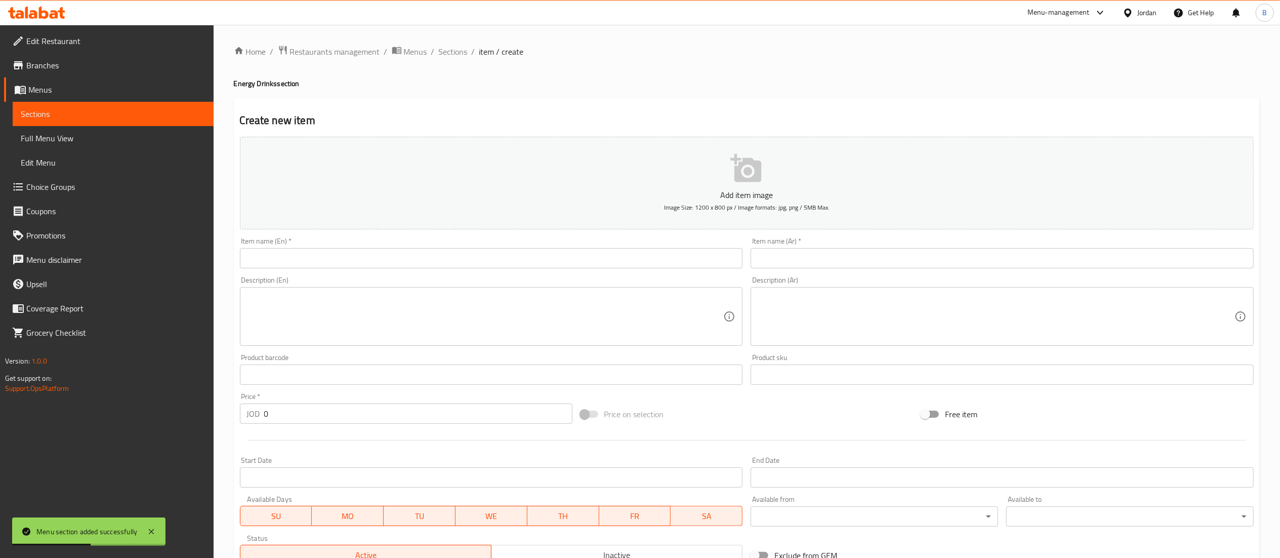
drag, startPoint x: 880, startPoint y: 258, endPoint x: 834, endPoint y: 258, distance: 45.5
click at [880, 258] on input "text" at bounding box center [1002, 258] width 503 height 20
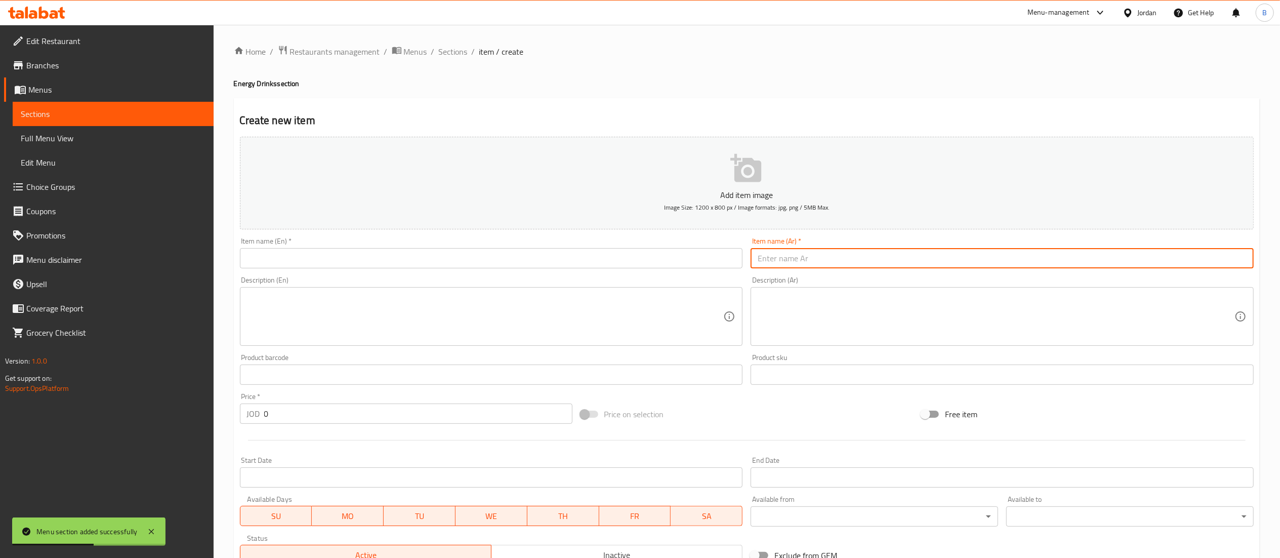
paste input "مكس انرجي درنك"
type input "مكس انرجي درنك"
click at [698, 259] on input "text" at bounding box center [491, 258] width 503 height 20
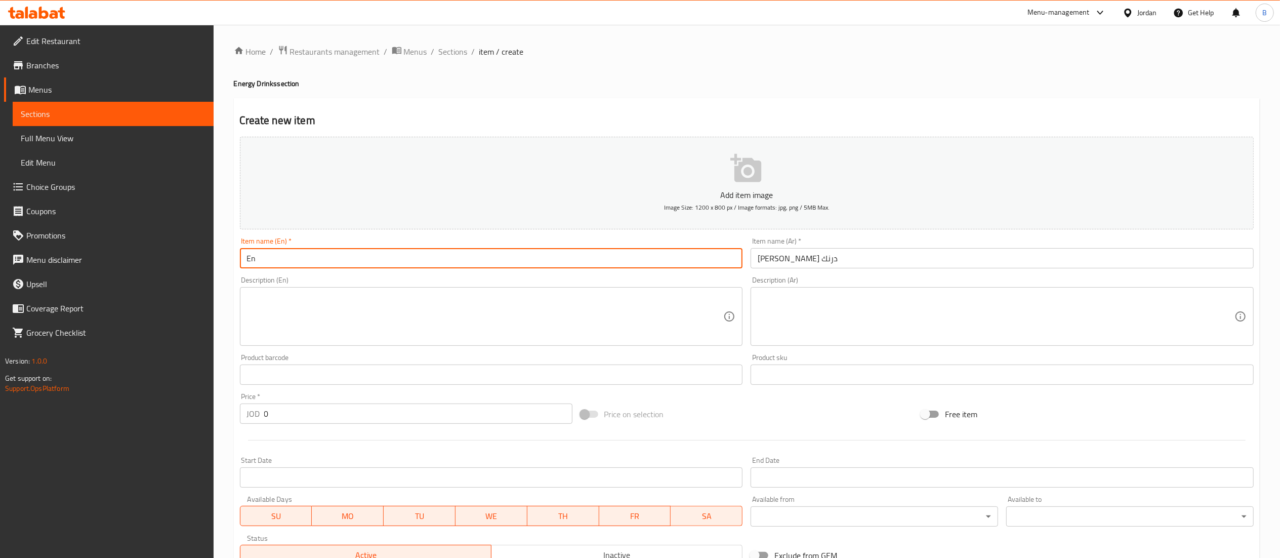
type input "E"
type input "Energy drink mix"
drag, startPoint x: 290, startPoint y: 421, endPoint x: 167, endPoint y: 412, distance: 123.3
click at [173, 413] on div "Edit Restaurant Branches Menus Sections Full Menu View Edit Menu Choice Groups …" at bounding box center [640, 370] width 1280 height 690
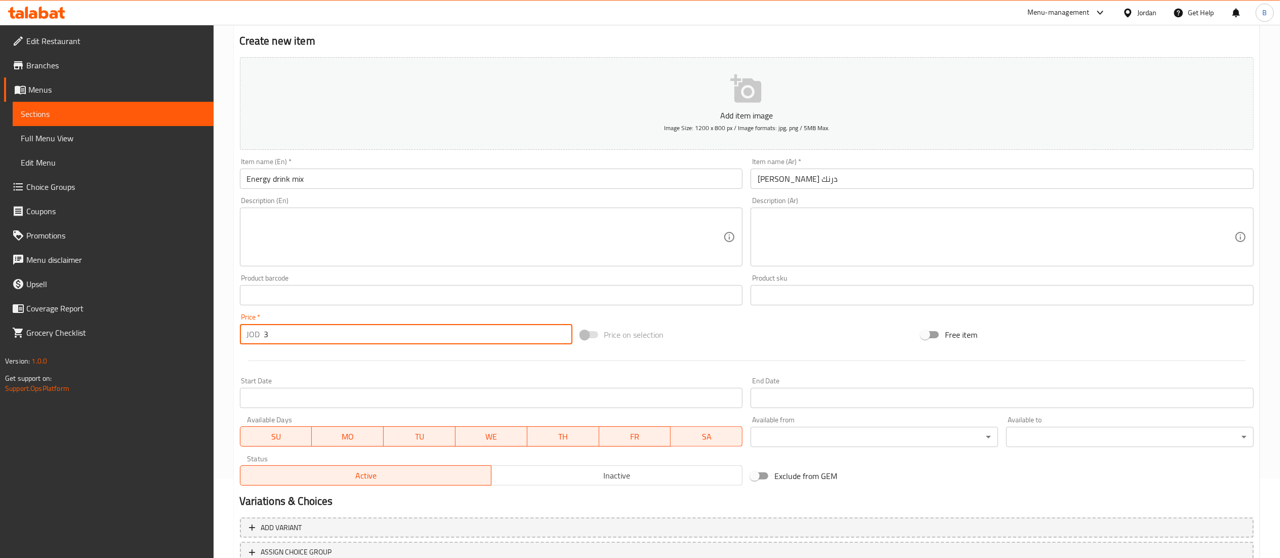
scroll to position [156, 0]
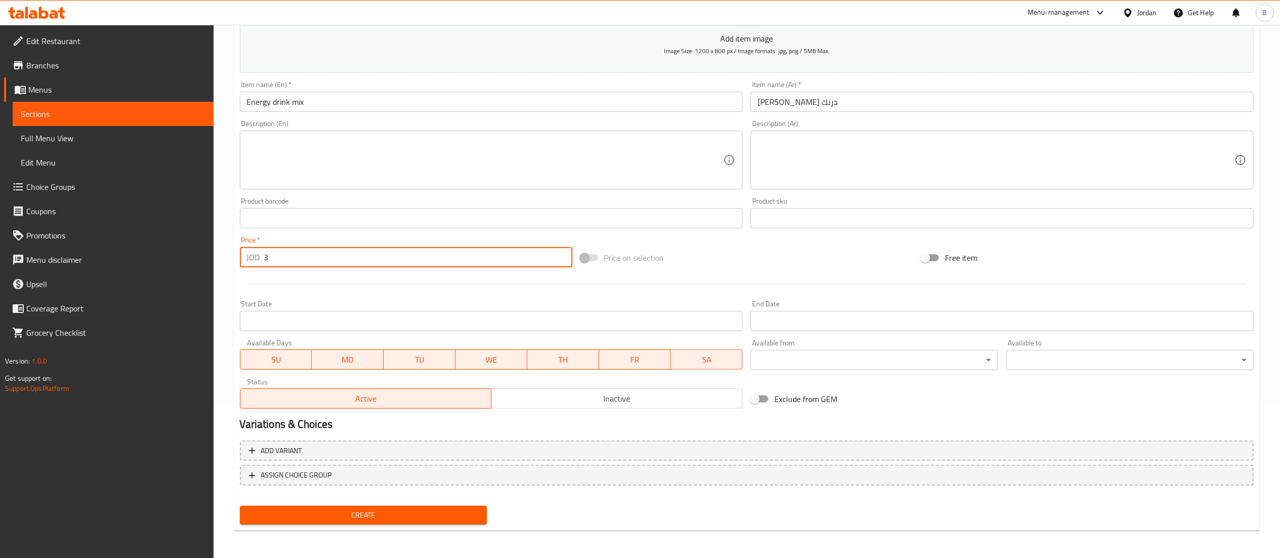
type input "3"
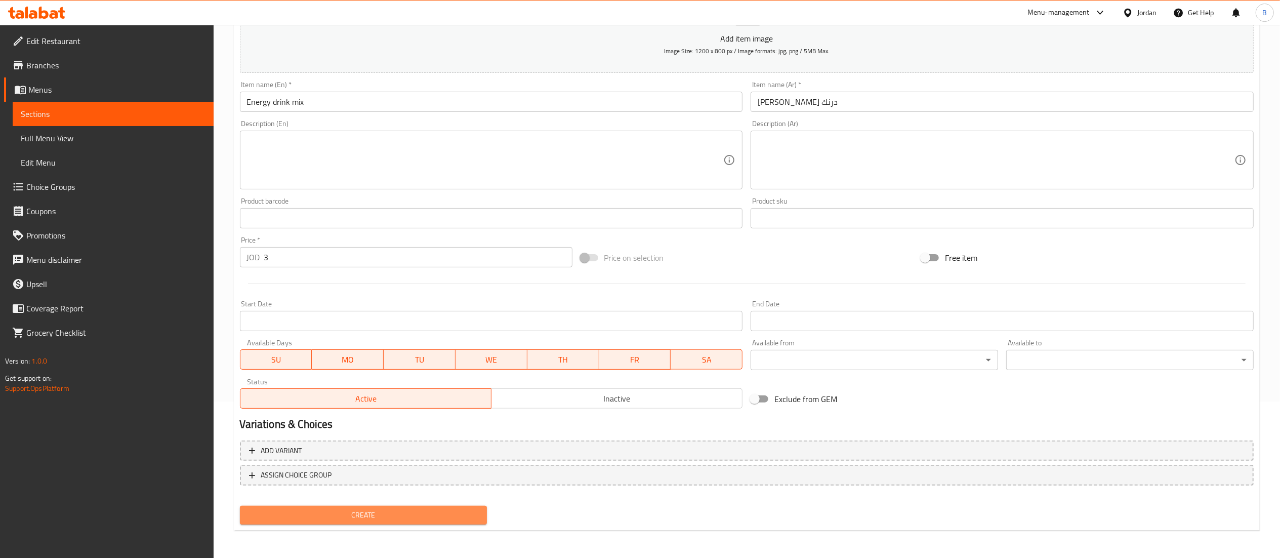
click at [356, 518] on span "Create" at bounding box center [363, 515] width 231 height 13
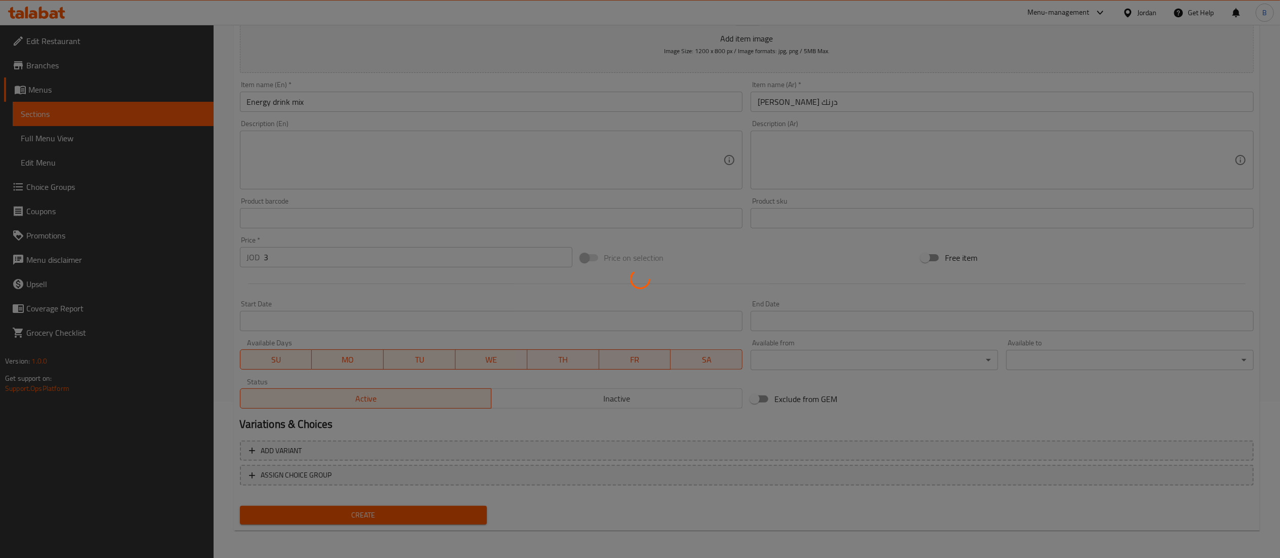
type input "0"
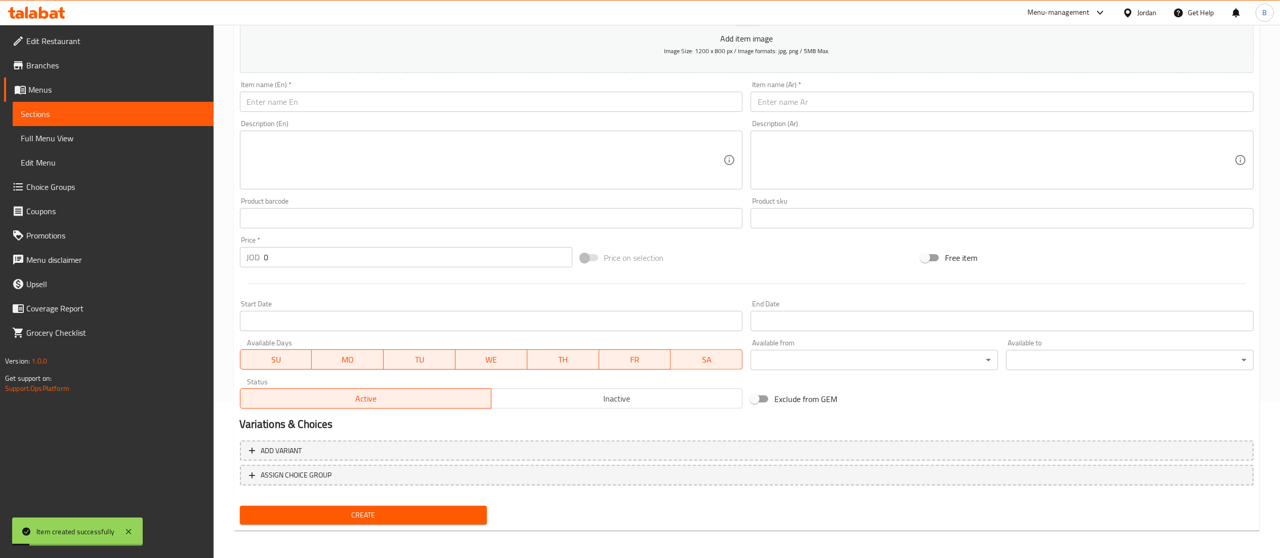
click at [108, 192] on span "Choice Groups" at bounding box center [115, 187] width 179 height 12
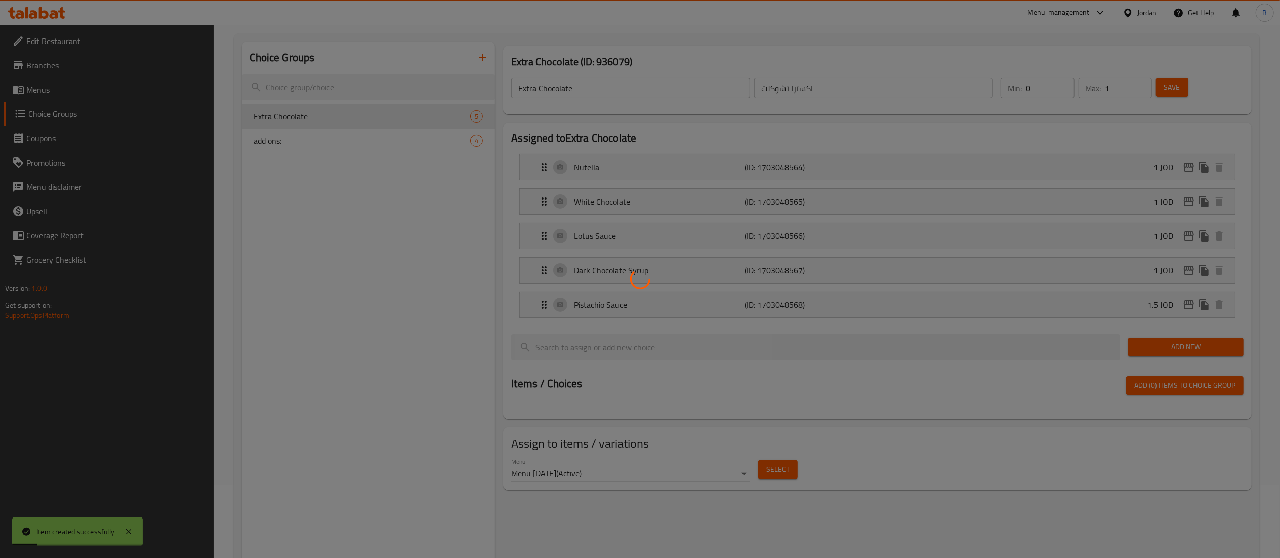
scroll to position [43, 0]
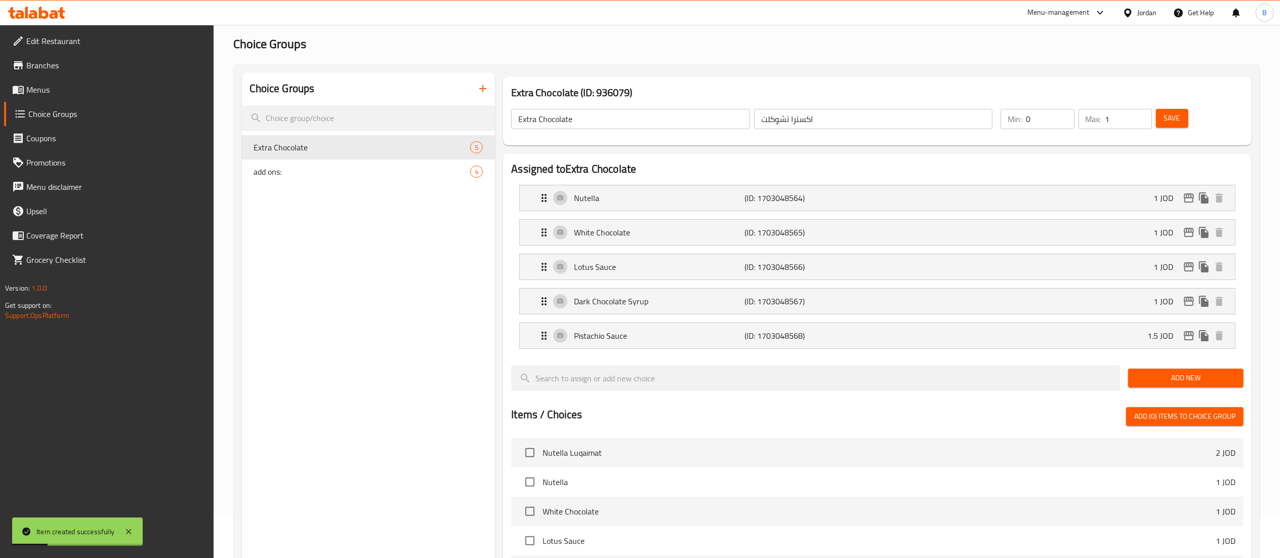
click at [486, 93] on icon "button" at bounding box center [483, 88] width 12 height 12
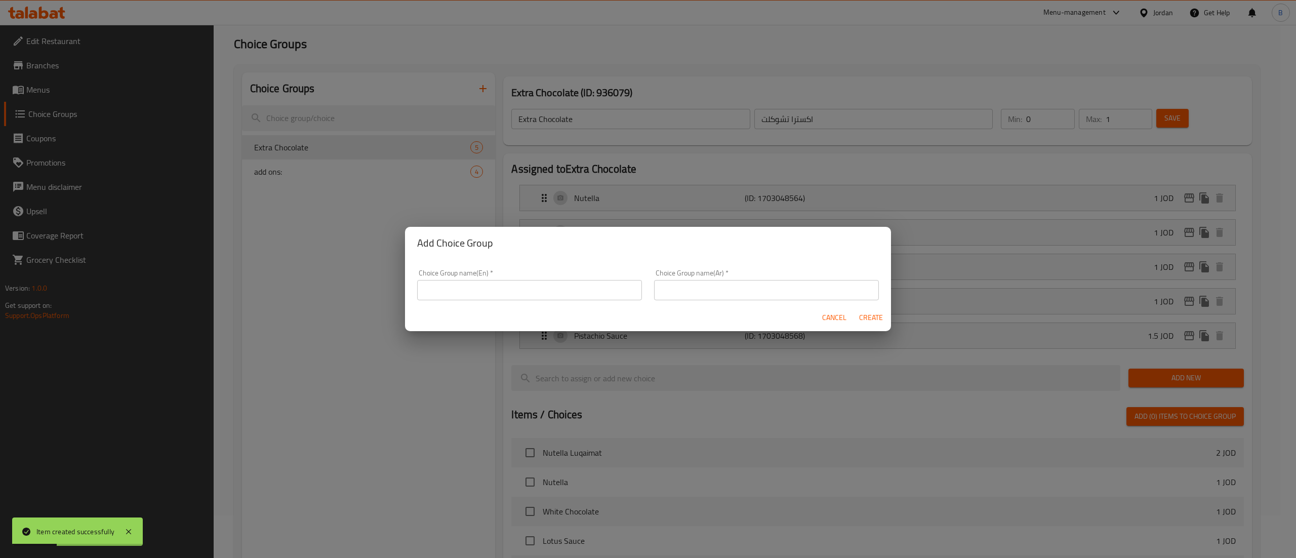
click at [556, 281] on input "text" at bounding box center [529, 290] width 225 height 20
type input "your choice of flavor:"
click at [663, 283] on input "text" at bounding box center [766, 290] width 225 height 20
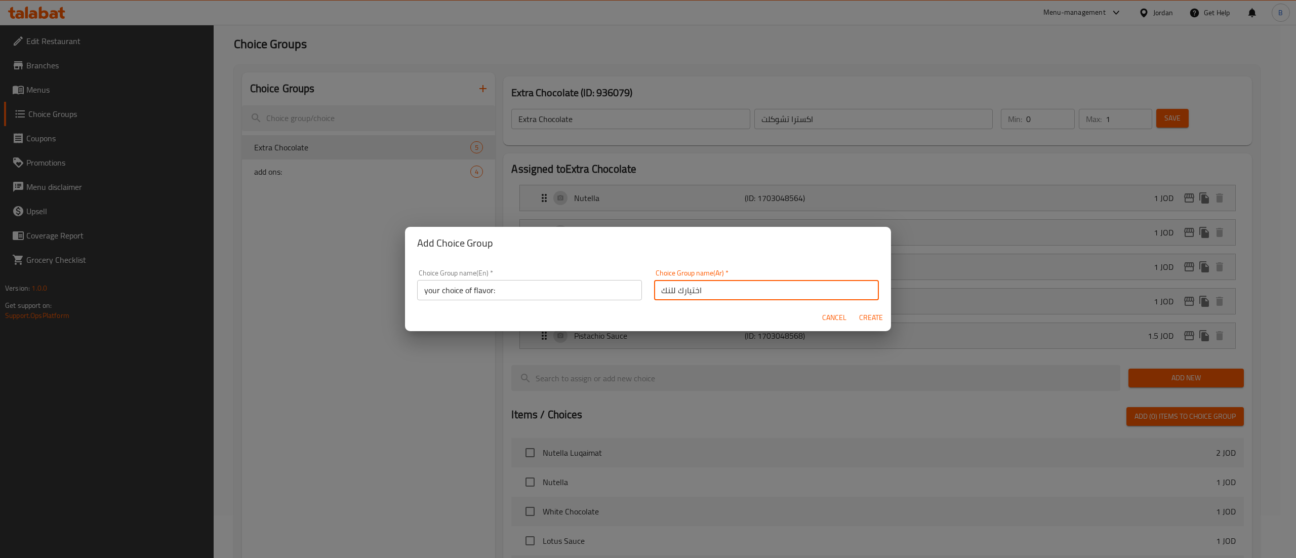
type input "اختيارك للنكهة"
click at [881, 315] on span "Create" at bounding box center [870, 317] width 24 height 13
type input "your choice of flavor:"
type input "اختيارك للنكهة"
type input "0"
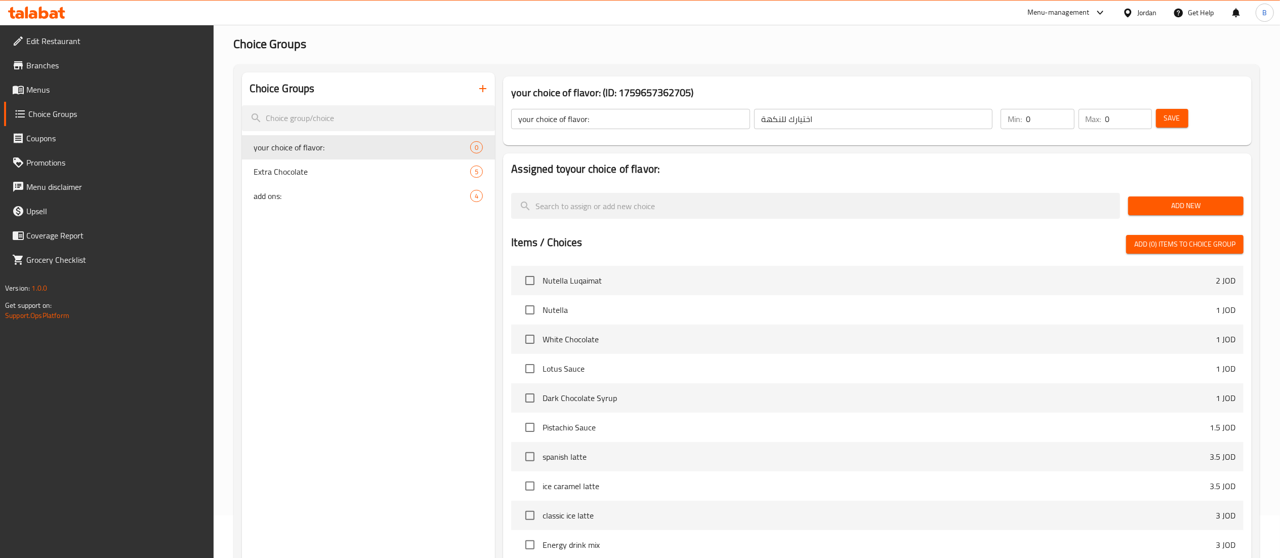
click at [1059, 110] on input "0" at bounding box center [1050, 119] width 48 height 20
click at [1066, 110] on input "0" at bounding box center [1050, 119] width 48 height 20
click at [1059, 111] on input "0" at bounding box center [1050, 119] width 48 height 20
type input "1"
click at [1065, 115] on input "1" at bounding box center [1050, 119] width 48 height 20
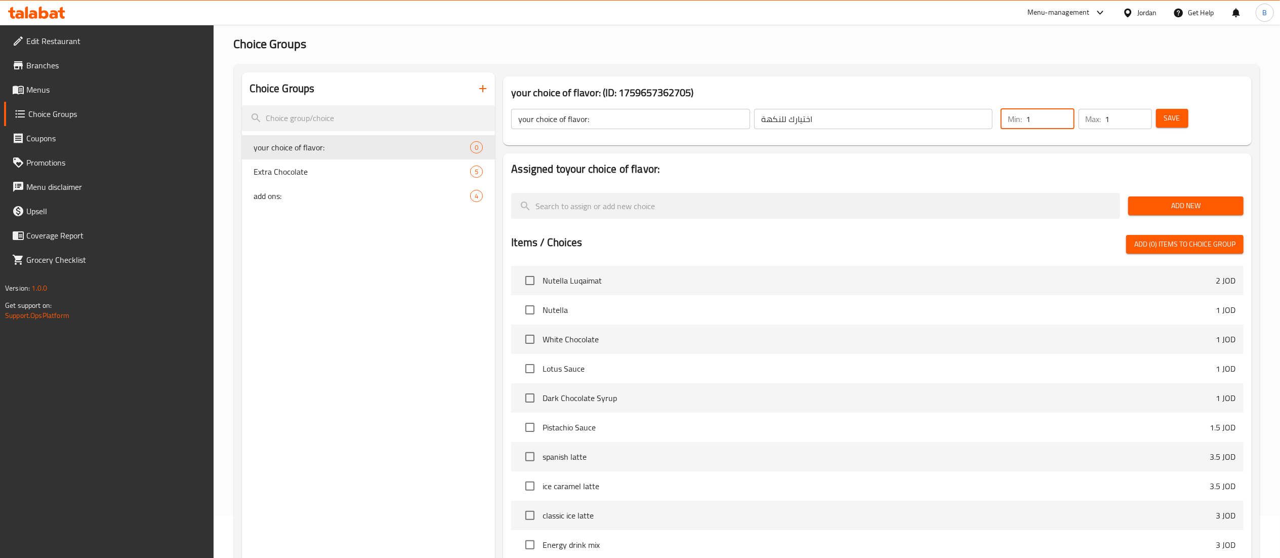
type input "1"
click at [1139, 112] on input "1" at bounding box center [1128, 119] width 47 height 20
click at [1169, 120] on span "Save" at bounding box center [1172, 118] width 16 height 13
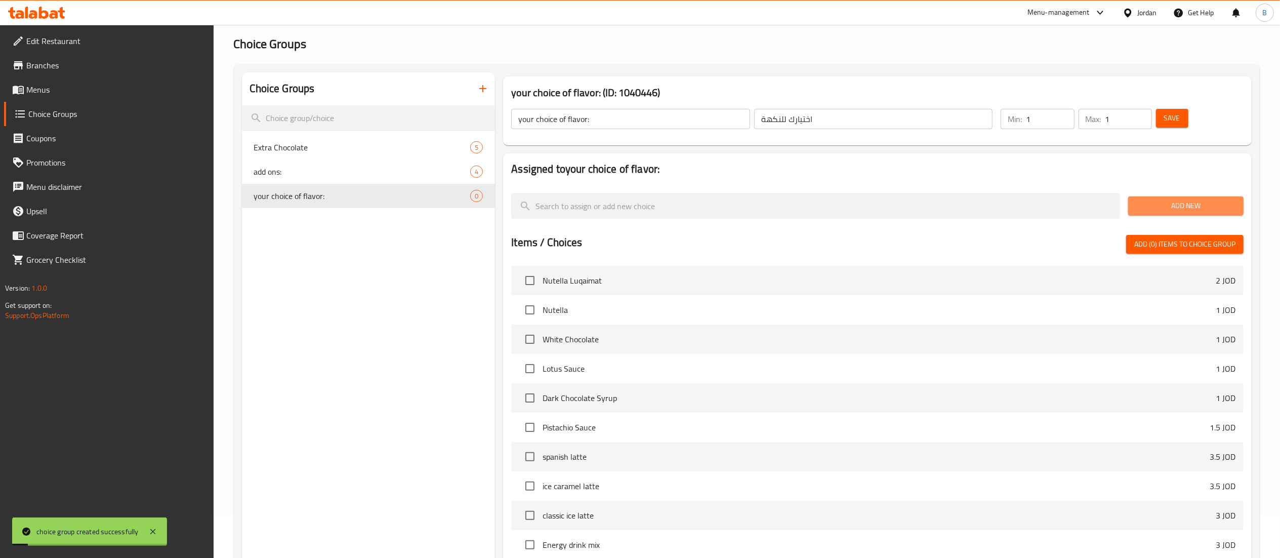
click at [1203, 199] on span "Add New" at bounding box center [1185, 205] width 99 height 13
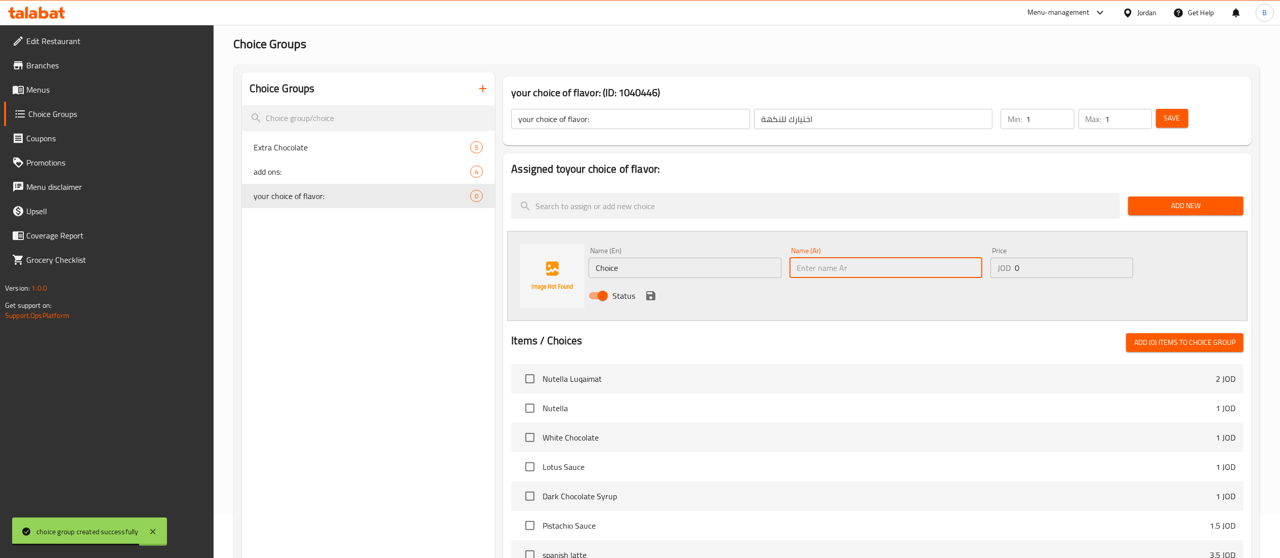
click at [885, 259] on input "text" at bounding box center [886, 268] width 193 height 20
paste input "جرانادين"
type input "جرانادين"
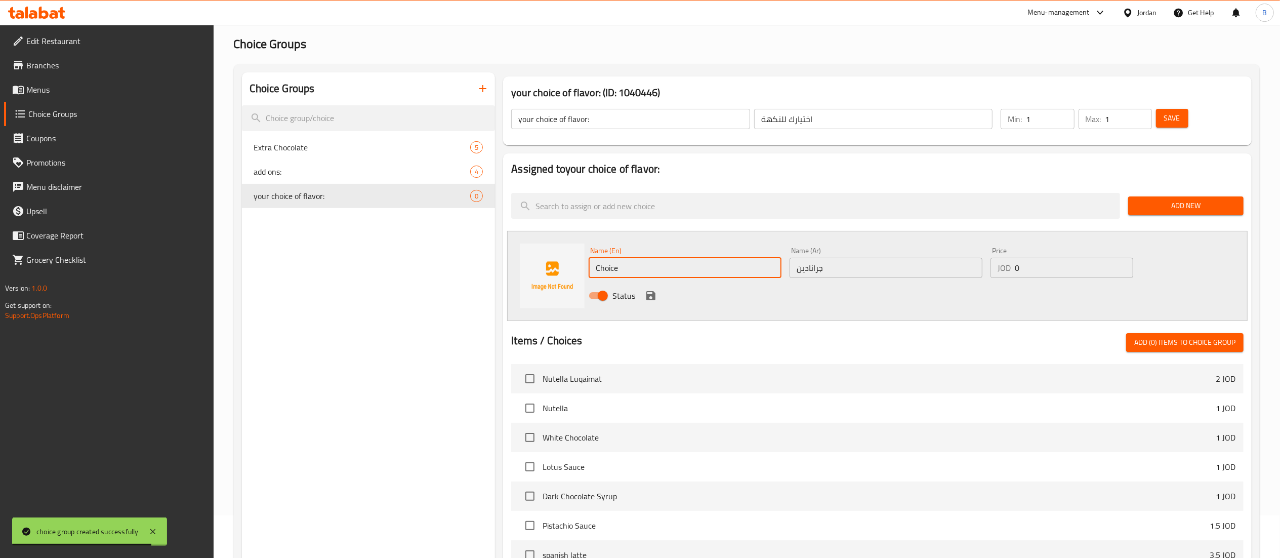
drag, startPoint x: 729, startPoint y: 270, endPoint x: 471, endPoint y: 270, distance: 258.6
click at [471, 270] on div "Choice Groups Extra Chocolate 5 add ons: 4 your choice of flavor: 0 your choice…" at bounding box center [749, 424] width 1014 height 705
type input "grenadine"
click at [650, 301] on icon "save" at bounding box center [651, 295] width 12 height 12
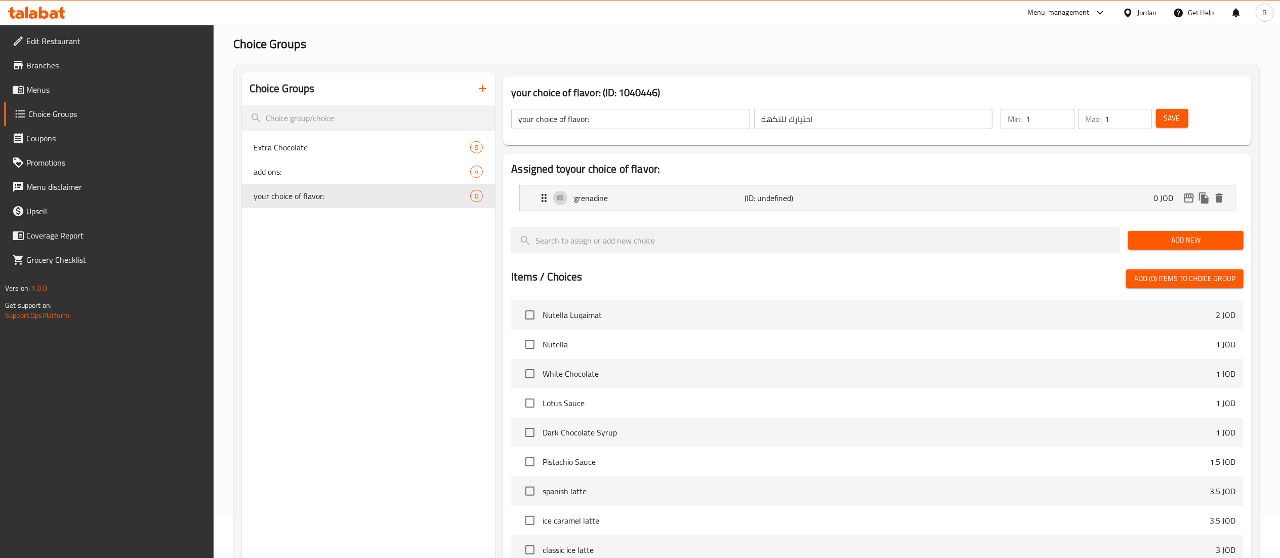
click at [1145, 243] on span "Add New" at bounding box center [1185, 240] width 99 height 13
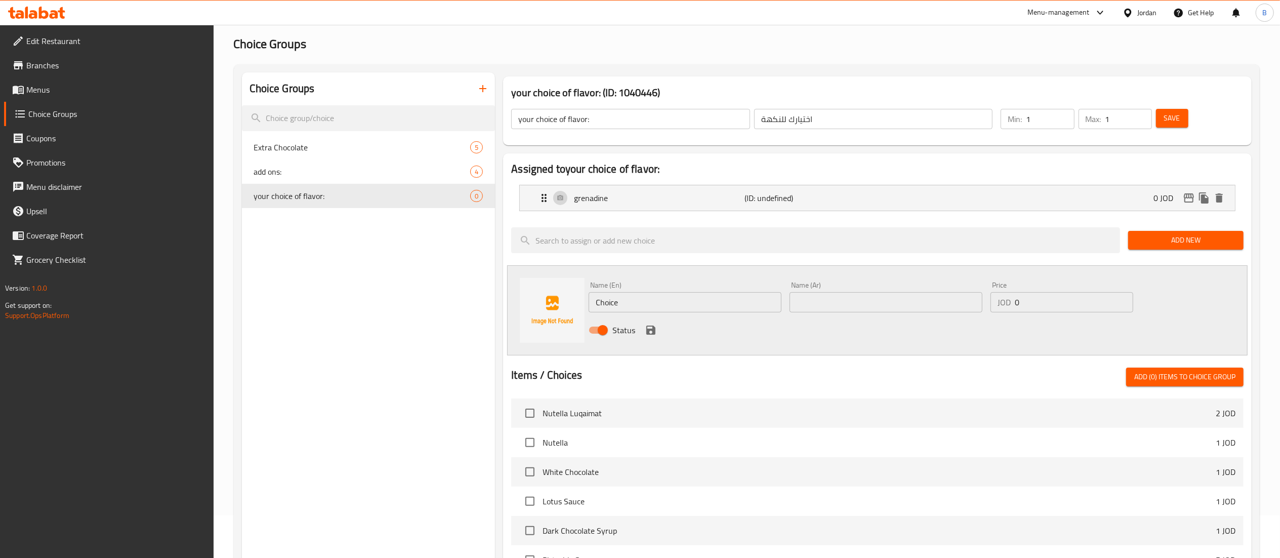
click at [819, 297] on input "text" at bounding box center [886, 302] width 193 height 20
paste input "بطيخ"
type input "بطيخ"
drag, startPoint x: 737, startPoint y: 297, endPoint x: 544, endPoint y: 297, distance: 193.8
click at [544, 297] on div "Name (En) Choice Name (En) Name (Ar) بطيخ Name (Ar) Price JOD 0 Price Status" at bounding box center [877, 310] width 740 height 90
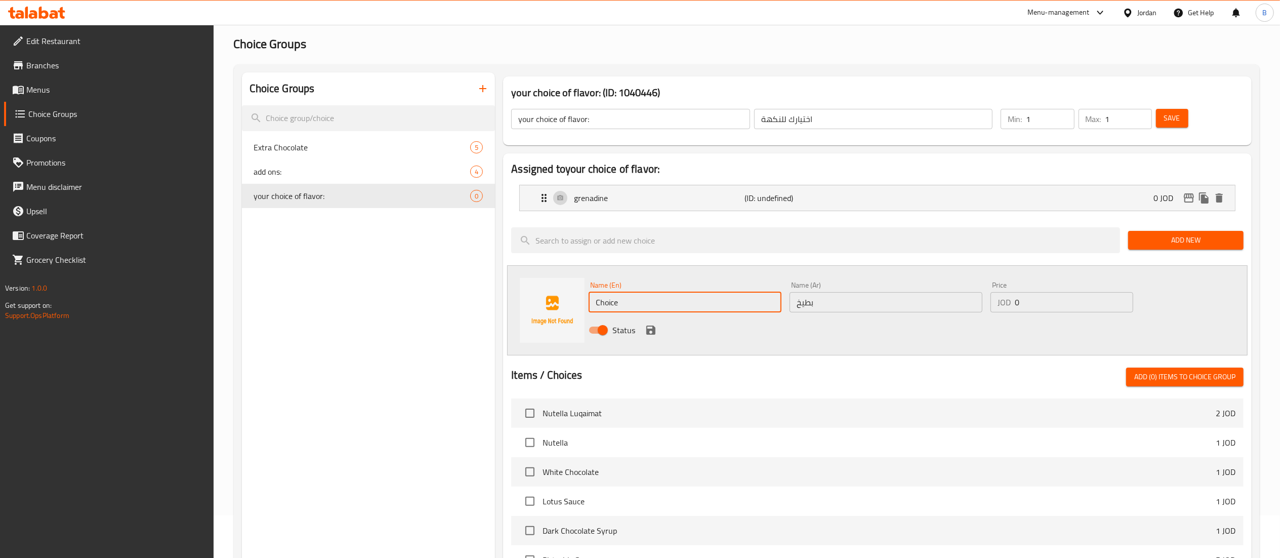
type input "a"
type input "watermelon"
click at [652, 334] on icon "save" at bounding box center [650, 329] width 9 height 9
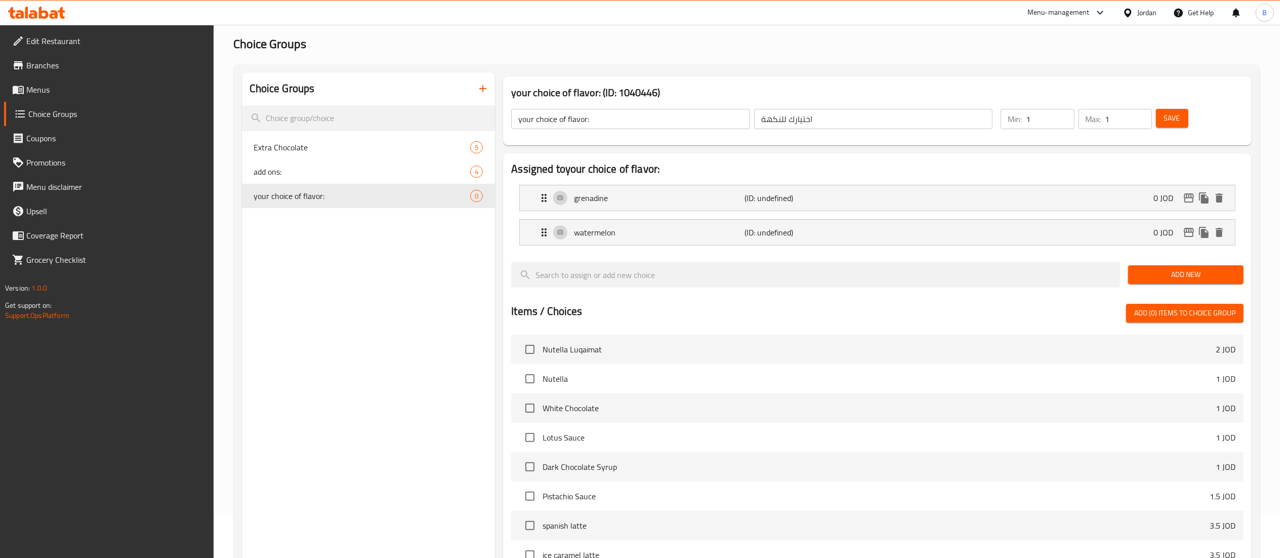
click at [1173, 278] on span "Add New" at bounding box center [1185, 274] width 99 height 13
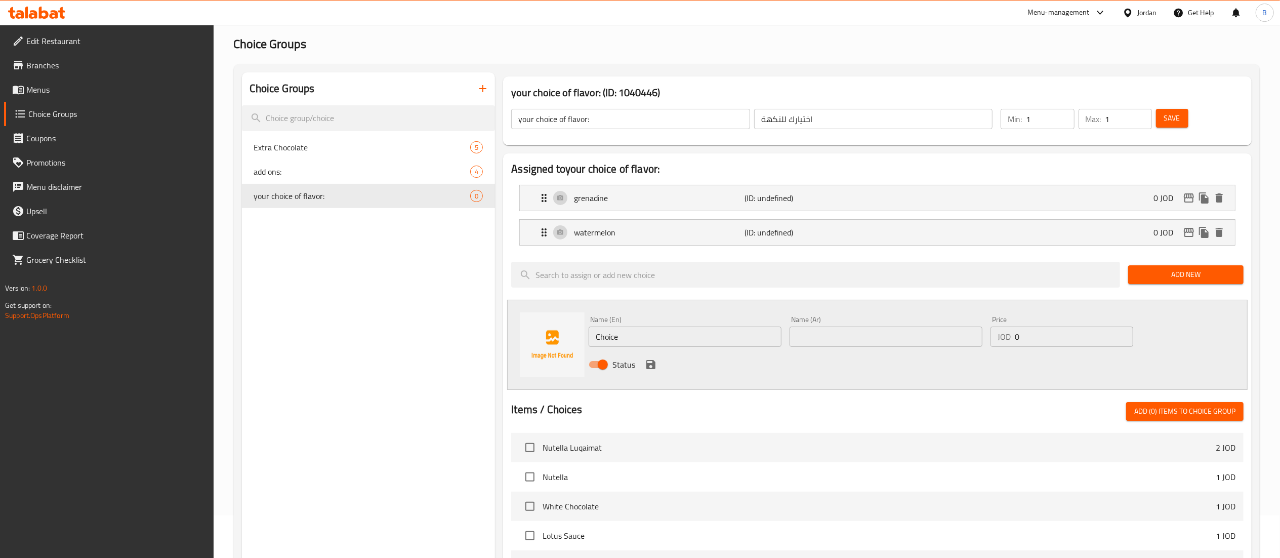
click at [835, 338] on input "text" at bounding box center [886, 336] width 193 height 20
paste input "بلوبري"
type input "بلوبري"
drag, startPoint x: 679, startPoint y: 347, endPoint x: 492, endPoint y: 332, distance: 187.4
click at [492, 332] on div "Choice Groups Extra Chocolate 5 add ons: 4 your choice of flavor: 0 your choice…" at bounding box center [749, 459] width 1014 height 774
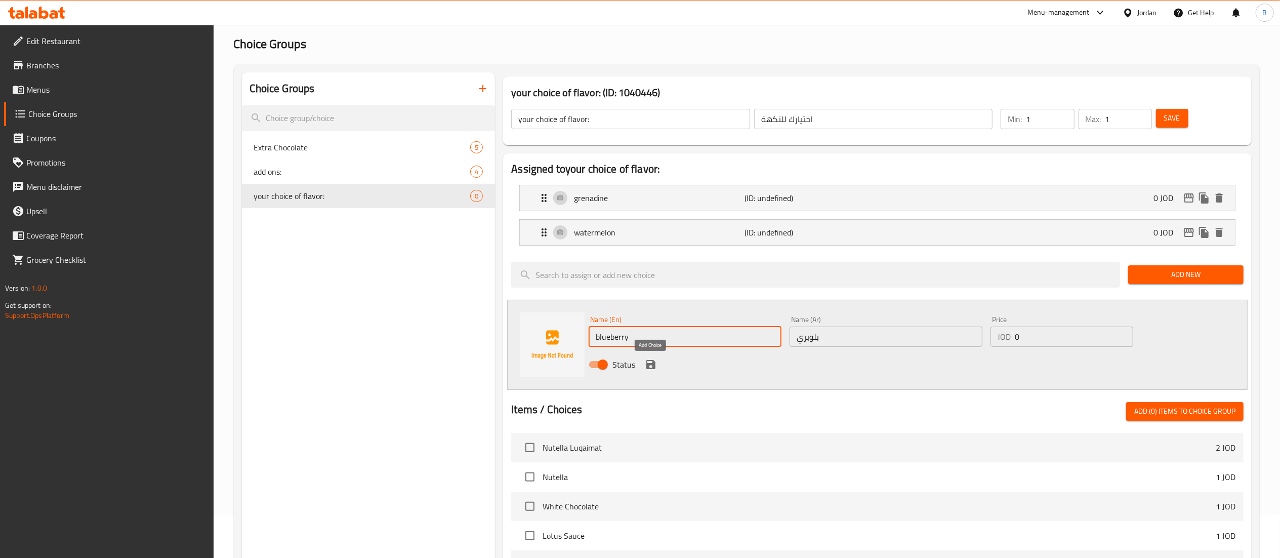
type input "blueberry"
click at [650, 365] on icon "save" at bounding box center [650, 364] width 9 height 9
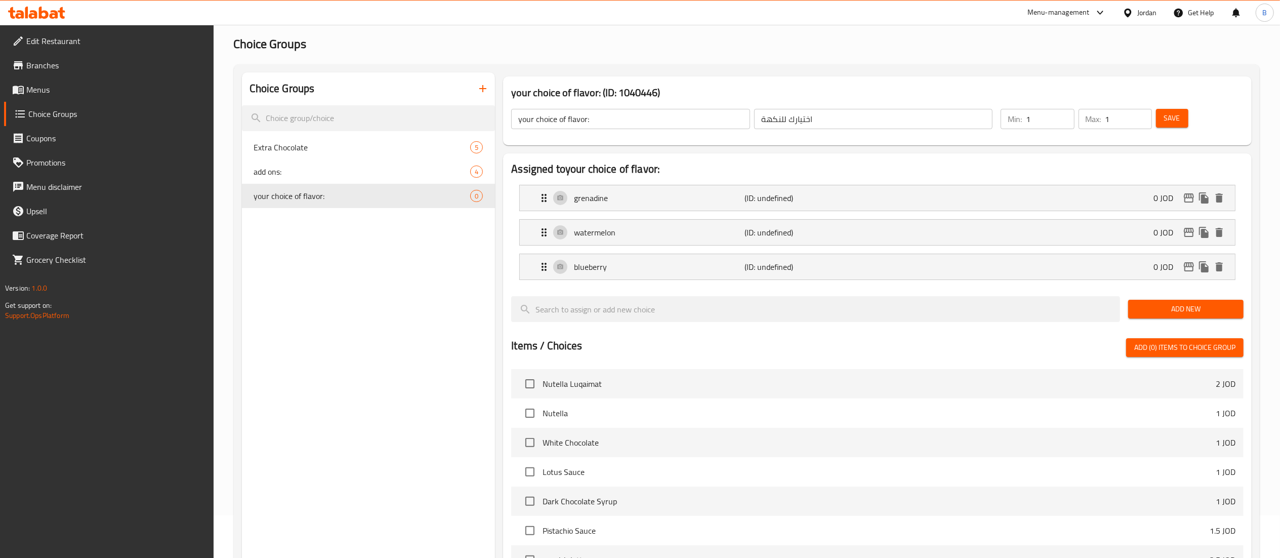
click at [1151, 311] on span "Add New" at bounding box center [1185, 309] width 99 height 13
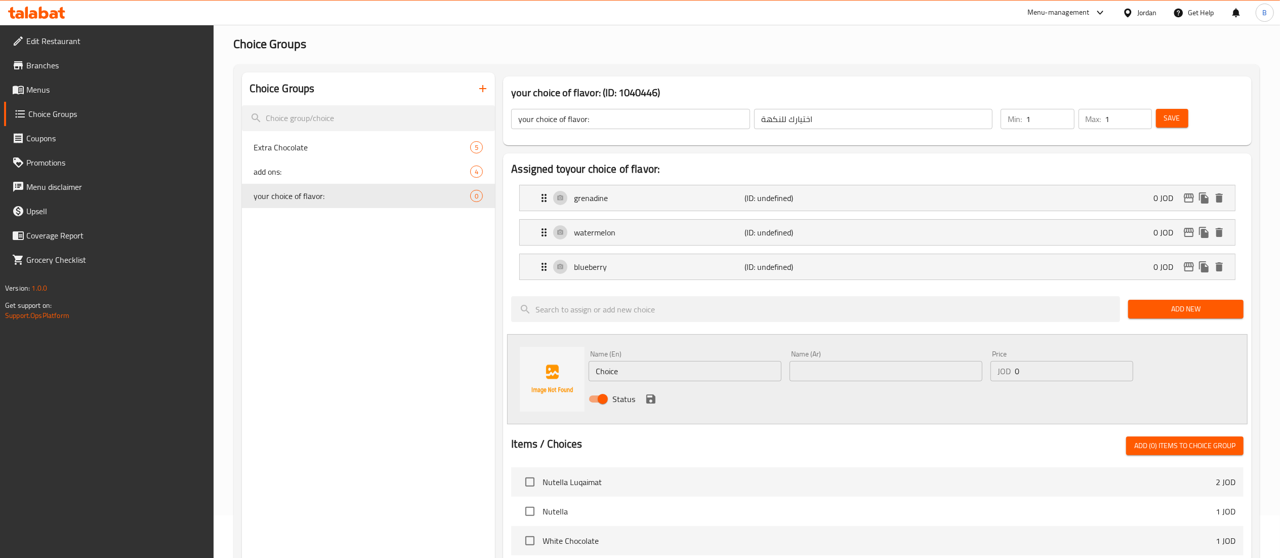
click at [881, 361] on div "Name (Ar) Name (Ar)" at bounding box center [886, 365] width 193 height 31
drag, startPoint x: 845, startPoint y: 366, endPoint x: 802, endPoint y: 366, distance: 42.5
click at [844, 366] on input "text" at bounding box center [886, 371] width 193 height 20
paste input "فراولة"
type input "فراولة"
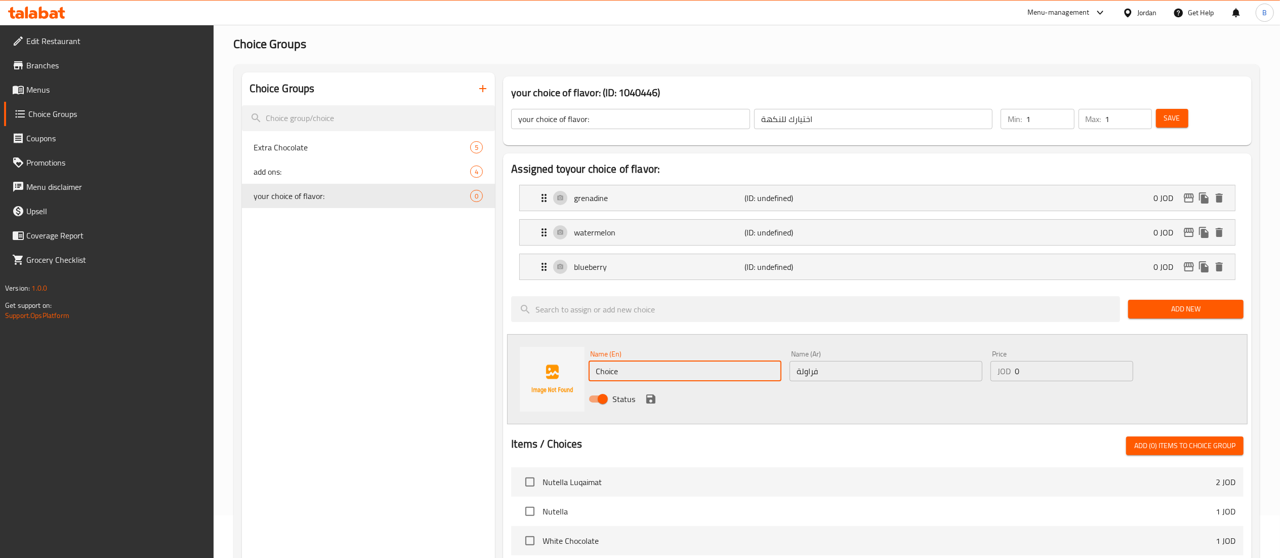
drag, startPoint x: 697, startPoint y: 370, endPoint x: 406, endPoint y: 362, distance: 291.1
click at [411, 362] on div "Choice Groups Extra Chocolate 5 add ons: 4 your choice of flavor: 0 your choice…" at bounding box center [749, 476] width 1014 height 808
type input "strawberry"
click at [645, 397] on icon "save" at bounding box center [651, 399] width 12 height 12
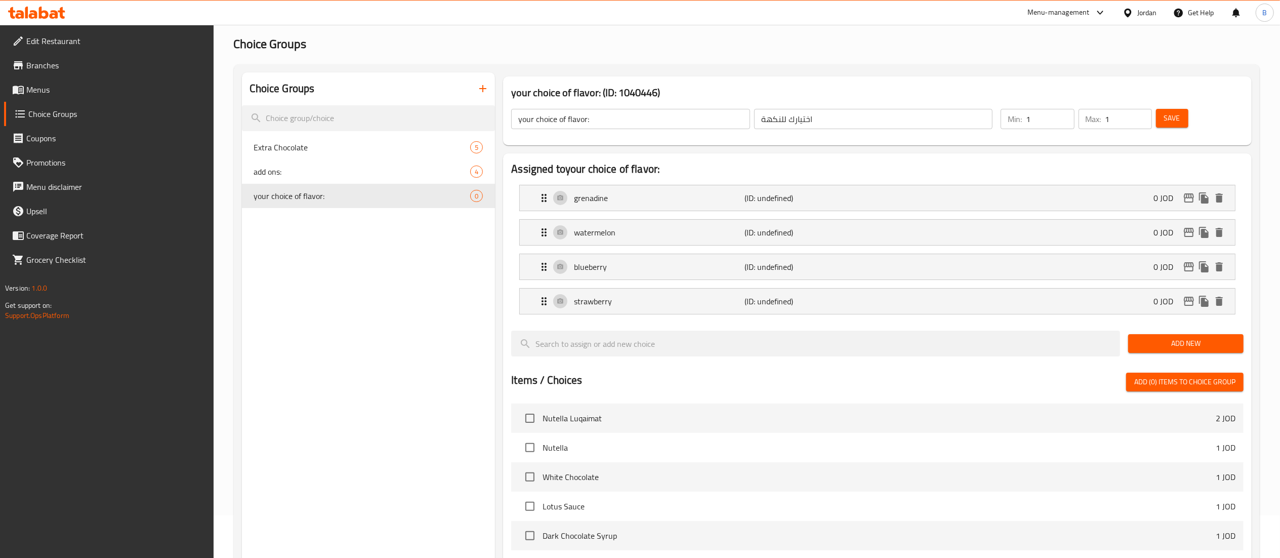
click at [1157, 349] on span "Add New" at bounding box center [1185, 343] width 99 height 13
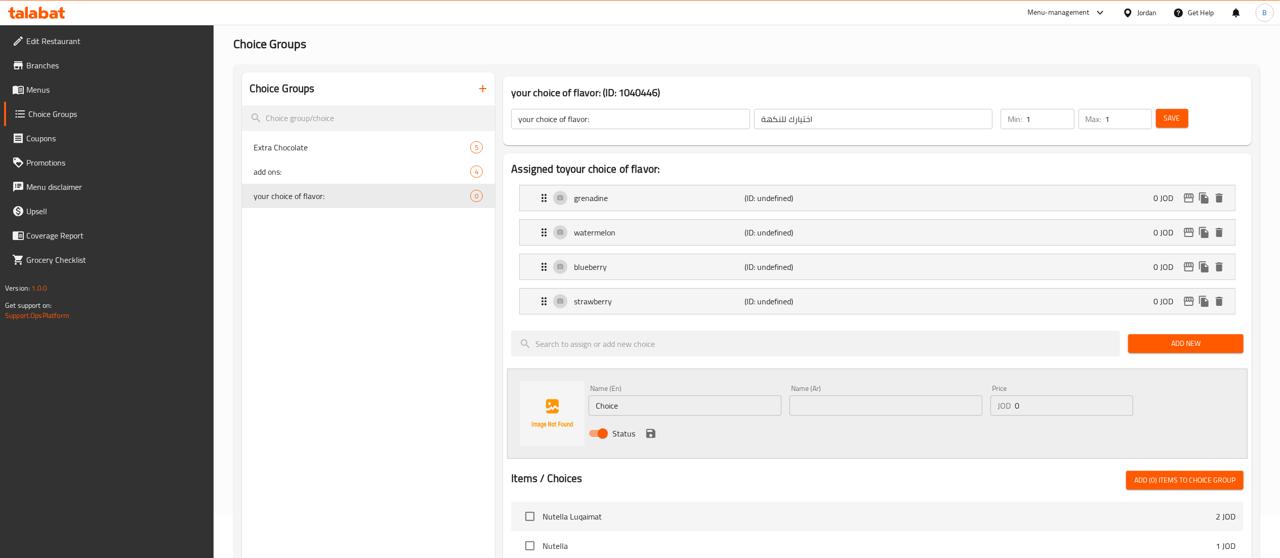
click at [845, 414] on input "text" at bounding box center [886, 405] width 193 height 20
paste input "بلوسكاي"
type input "بلوسكاي"
drag, startPoint x: 720, startPoint y: 404, endPoint x: 468, endPoint y: 400, distance: 251.6
click at [471, 400] on div "Choice Groups Extra Chocolate 5 add ons: 4 your choice of flavor: 0 your choice…" at bounding box center [749, 493] width 1014 height 843
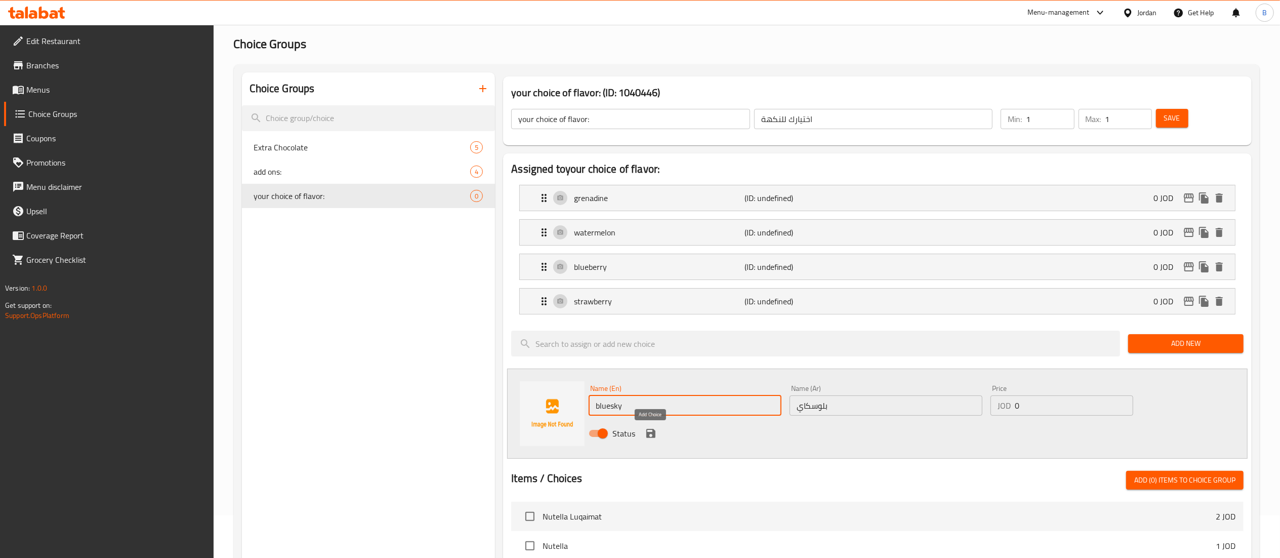
type input "bluesky"
click at [646, 434] on icon "save" at bounding box center [650, 433] width 9 height 9
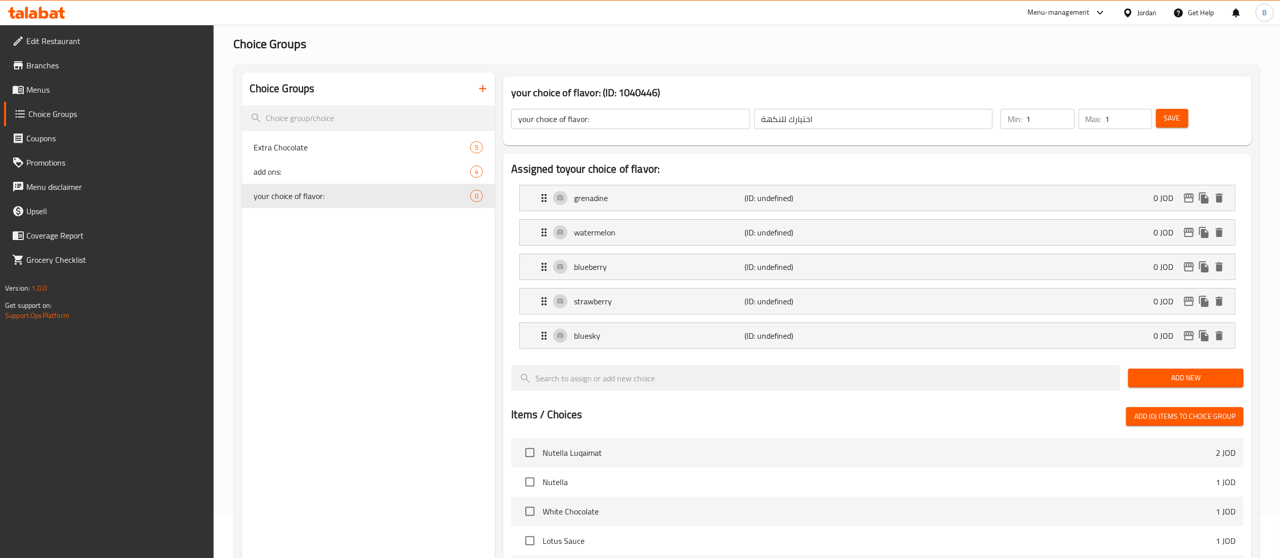
click at [1186, 378] on span "Add New" at bounding box center [1185, 377] width 99 height 13
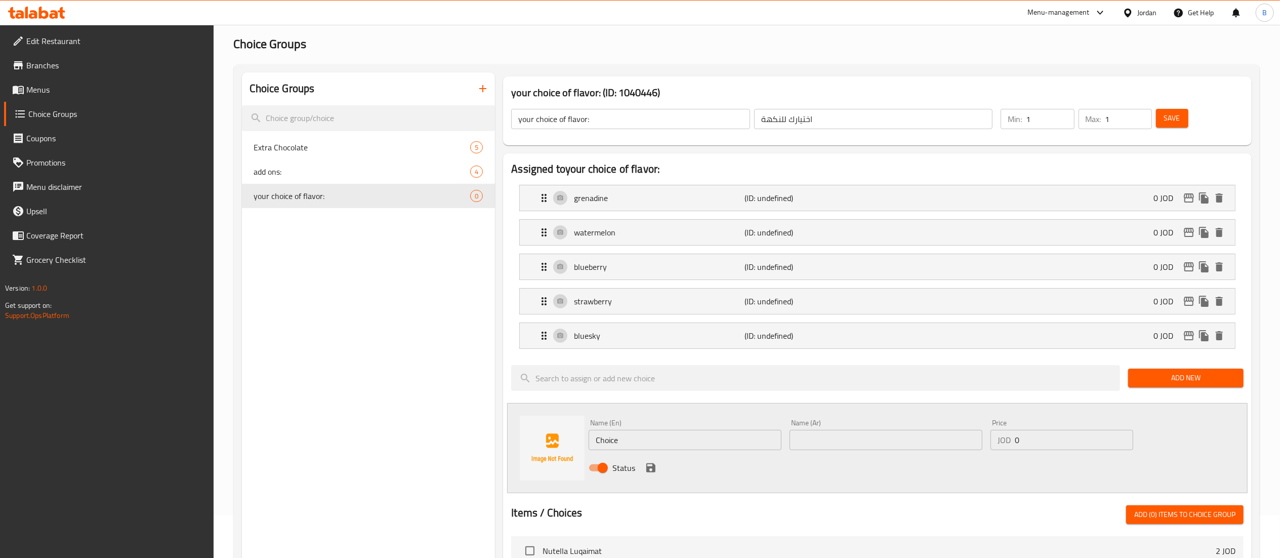
click at [857, 434] on input "text" at bounding box center [886, 440] width 193 height 20
paste input "كوتون كاندي"
type input "كوتون كاندي"
drag, startPoint x: 766, startPoint y: 445, endPoint x: 397, endPoint y: 412, distance: 370.5
click at [397, 412] on div "Choice Groups Extra Chocolate 5 add ons: 4 your choice of flavor: 0 your choice…" at bounding box center [749, 510] width 1014 height 877
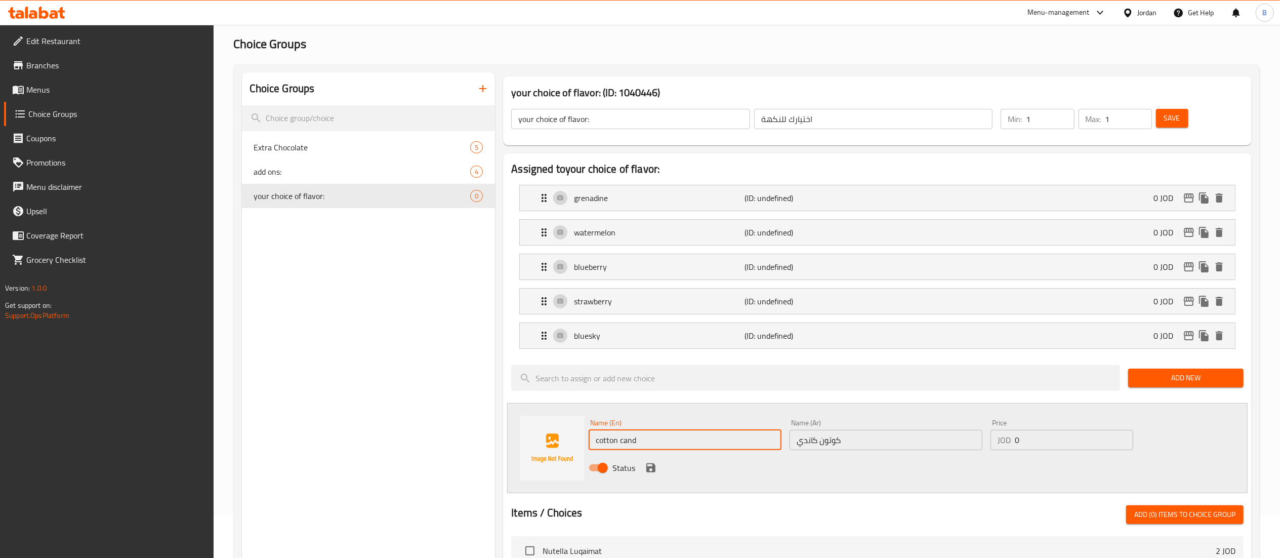
type input "cotton candy"
click at [649, 467] on icon "save" at bounding box center [651, 468] width 12 height 12
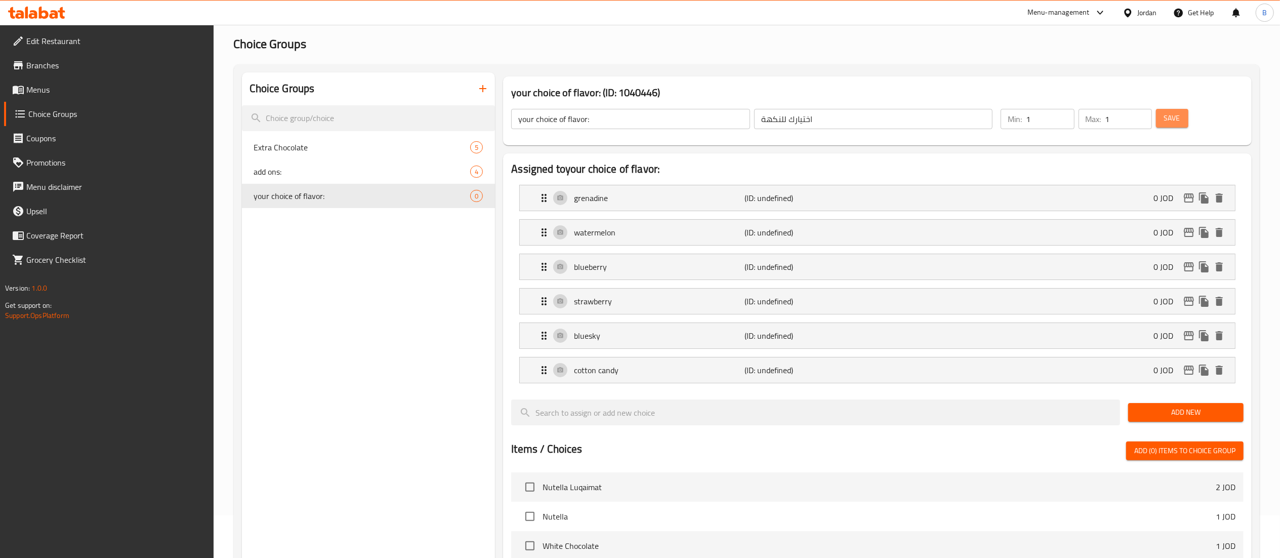
click at [1167, 115] on span "Save" at bounding box center [1172, 118] width 16 height 13
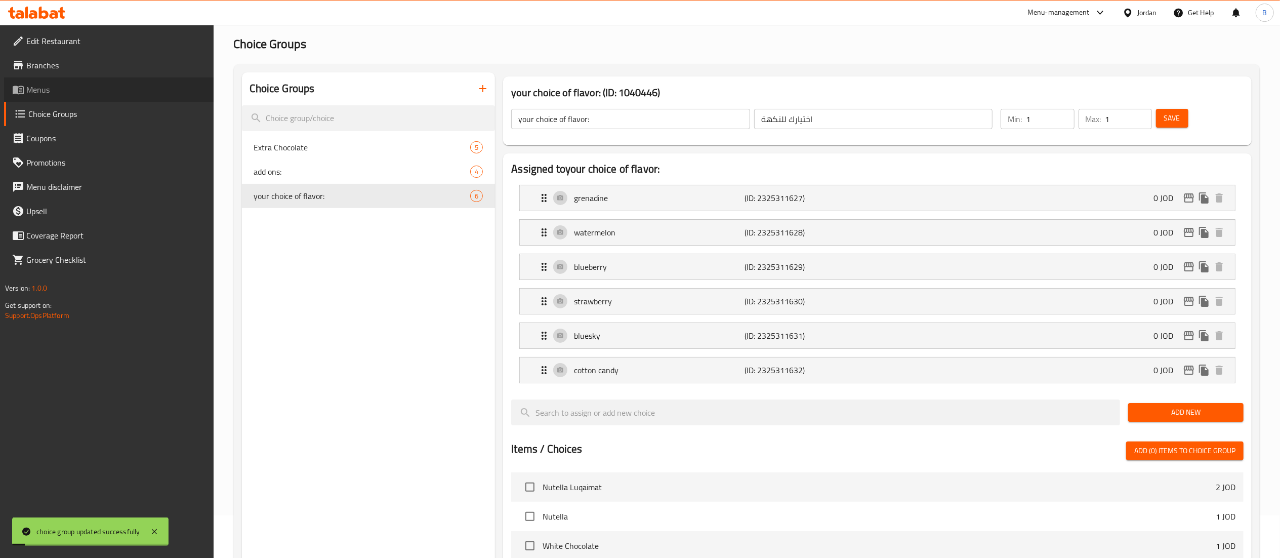
click at [61, 89] on span "Menus" at bounding box center [115, 90] width 179 height 12
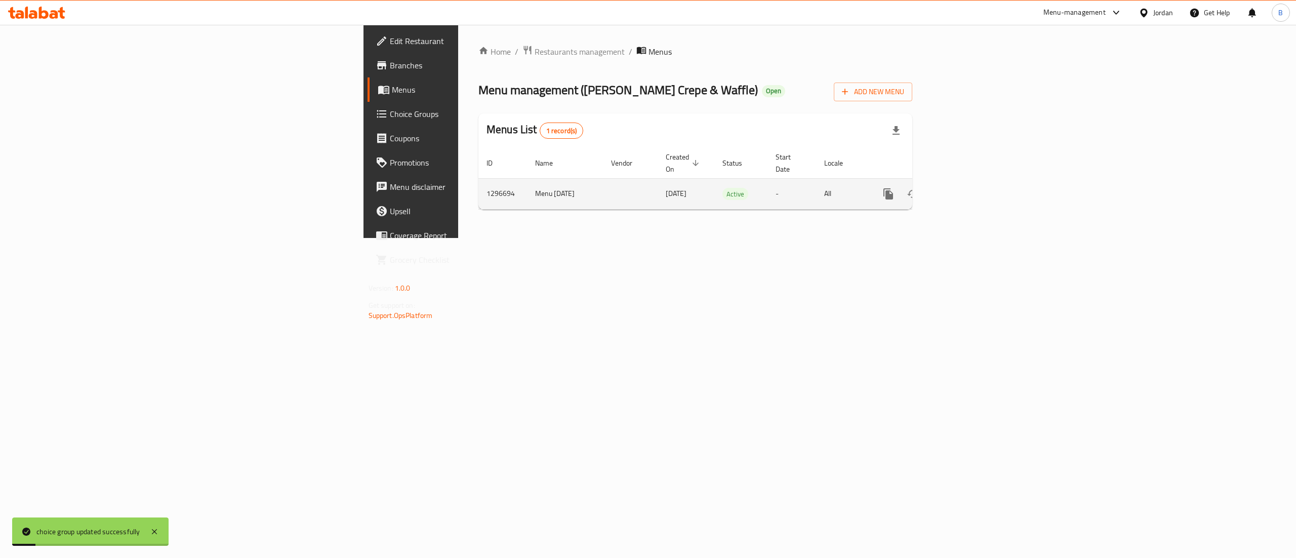
click at [967, 188] on icon "enhanced table" at bounding box center [961, 194] width 12 height 12
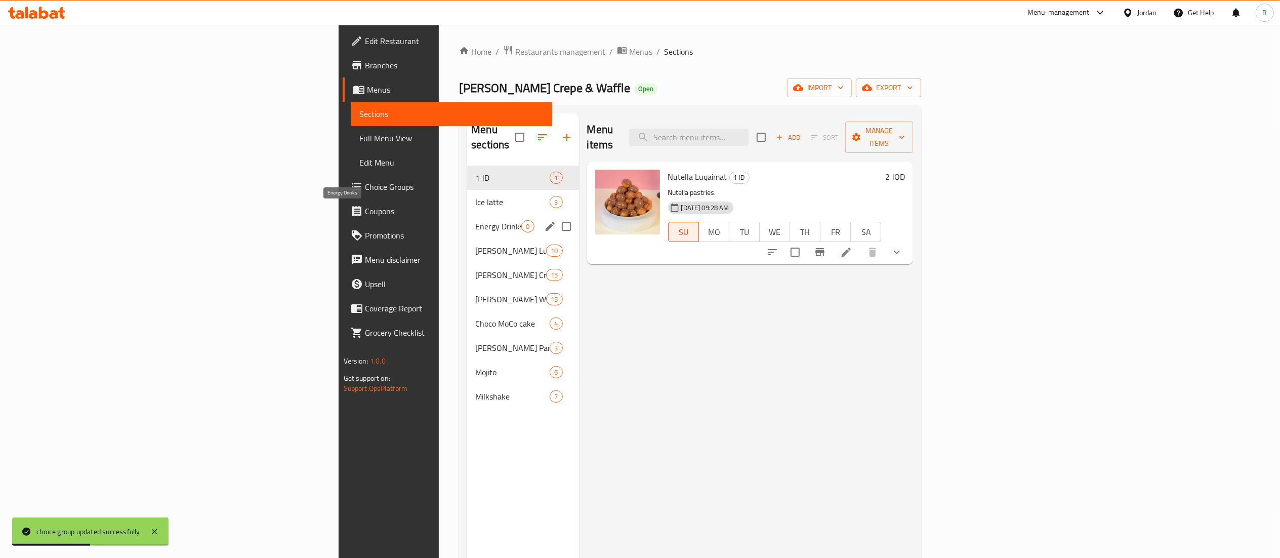
click at [475, 220] on span "Energy Drinks" at bounding box center [498, 226] width 46 height 12
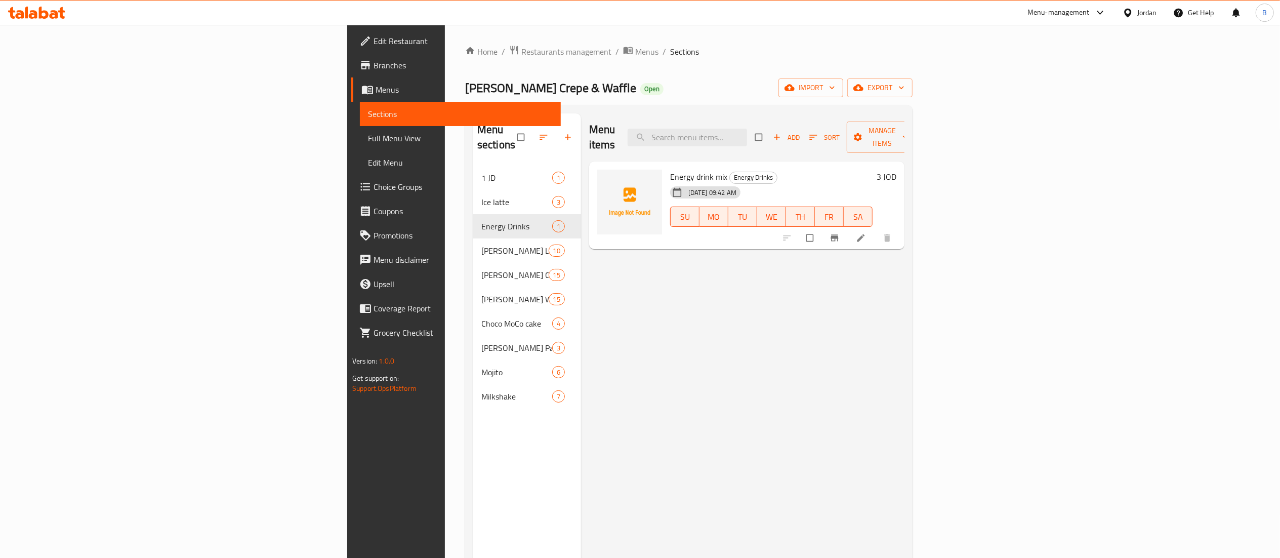
click at [866, 233] on icon at bounding box center [861, 238] width 10 height 10
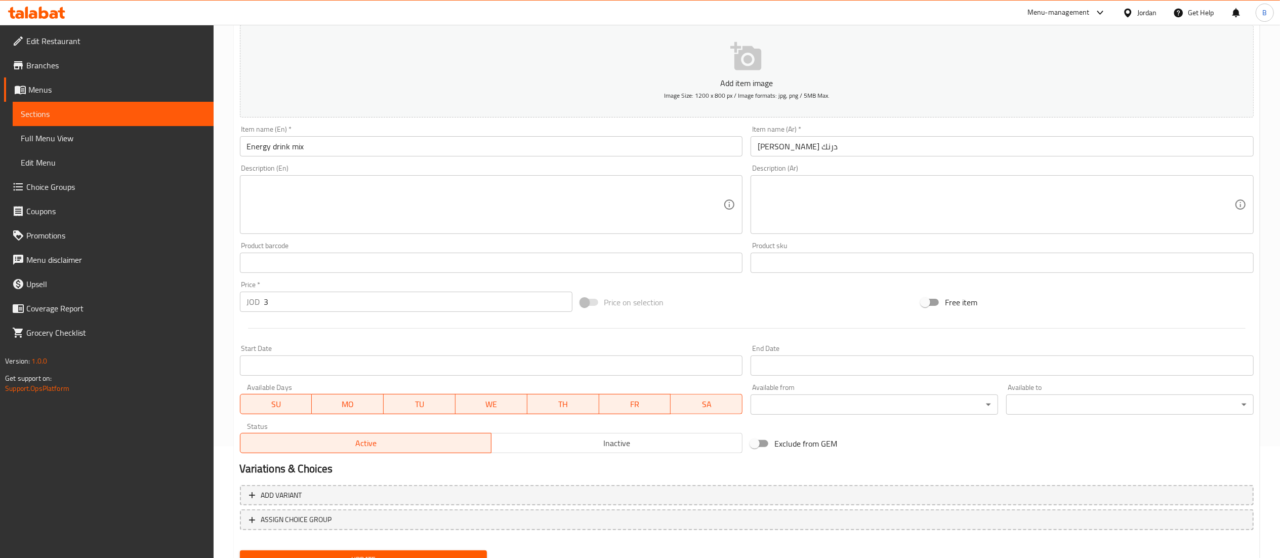
scroll to position [142, 0]
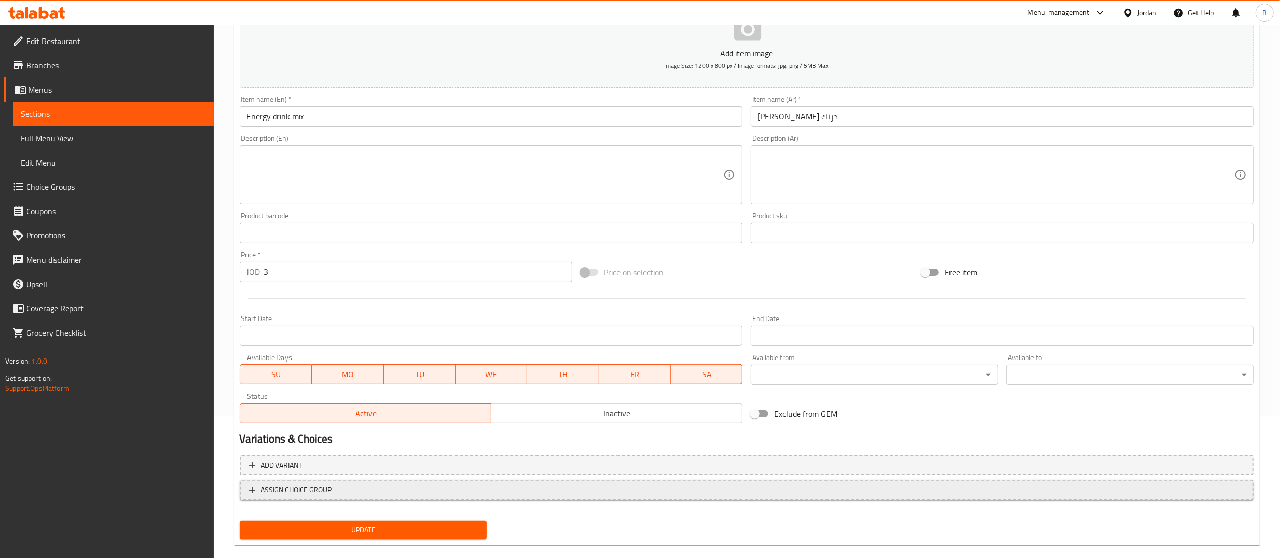
click at [285, 486] on span "ASSIGN CHOICE GROUP" at bounding box center [296, 489] width 71 height 13
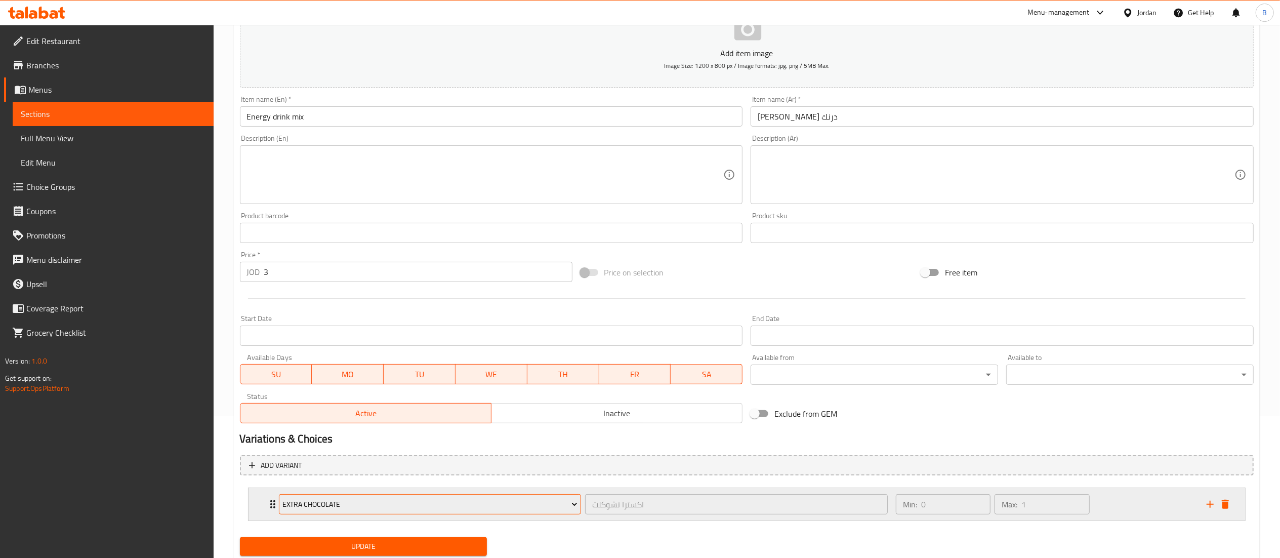
click at [406, 504] on span "Extra Chocolate" at bounding box center [429, 504] width 295 height 13
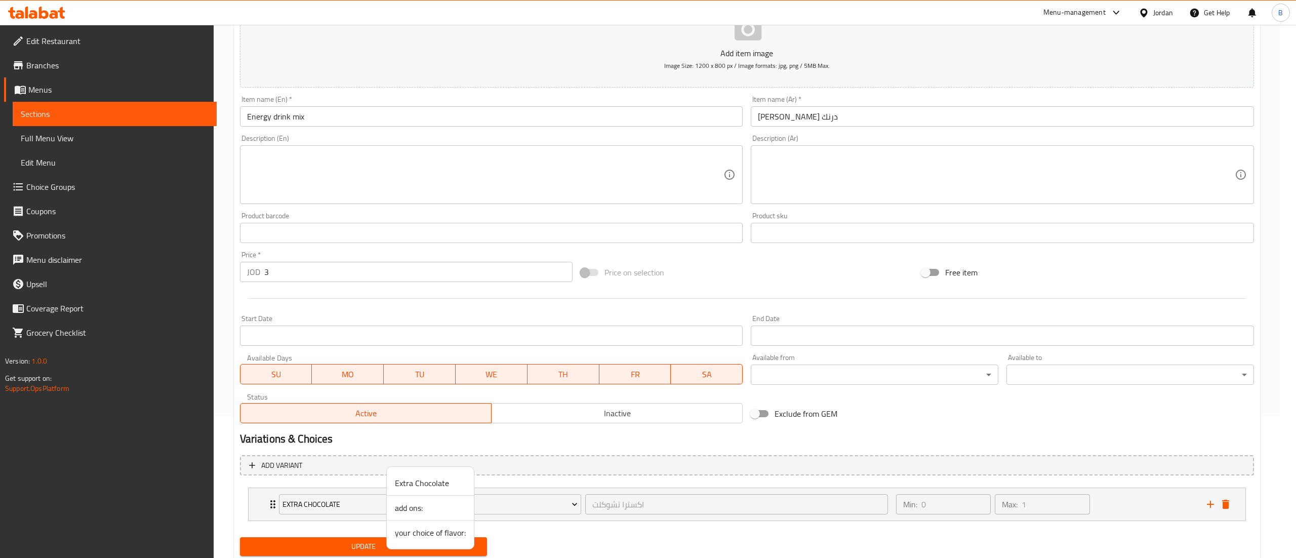
click at [449, 535] on span "your choice of flavor:" at bounding box center [430, 532] width 71 height 12
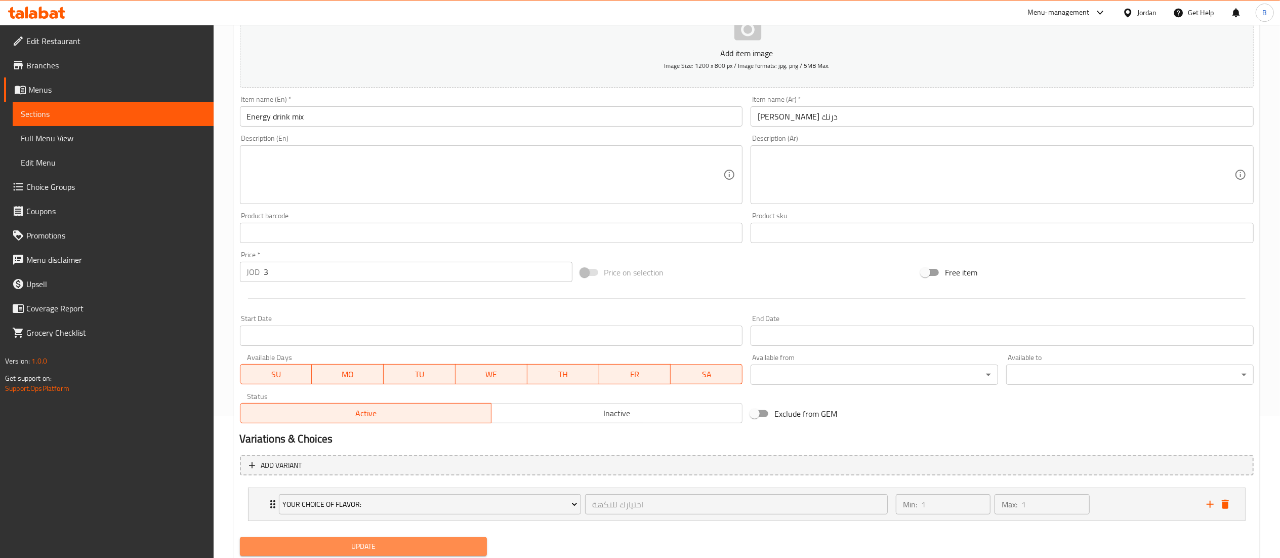
click at [391, 541] on span "Update" at bounding box center [363, 546] width 231 height 13
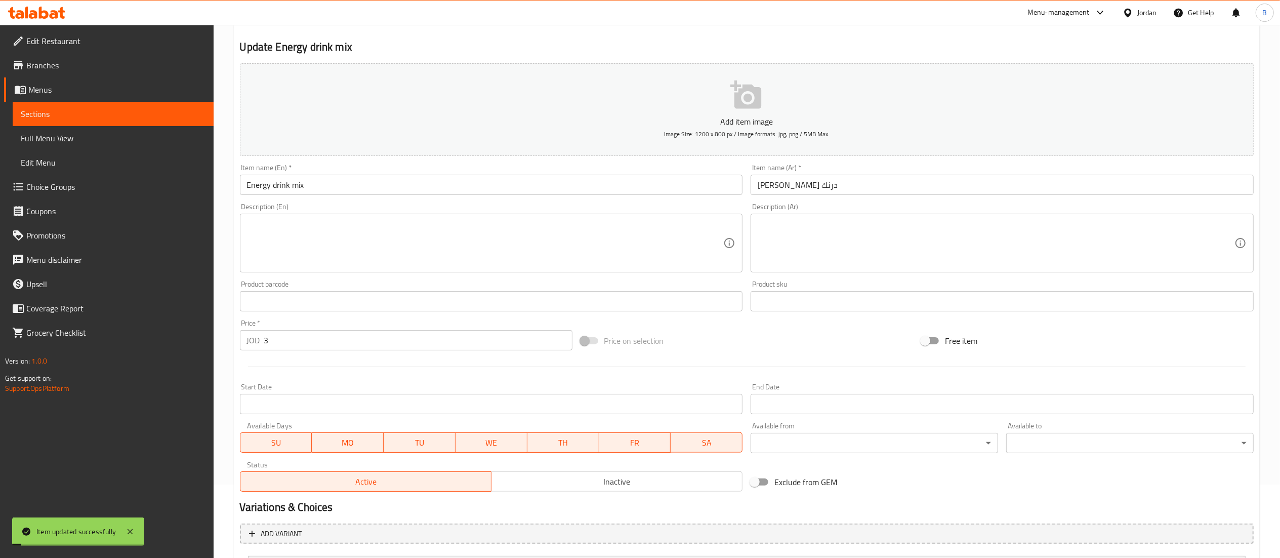
scroll to position [0, 0]
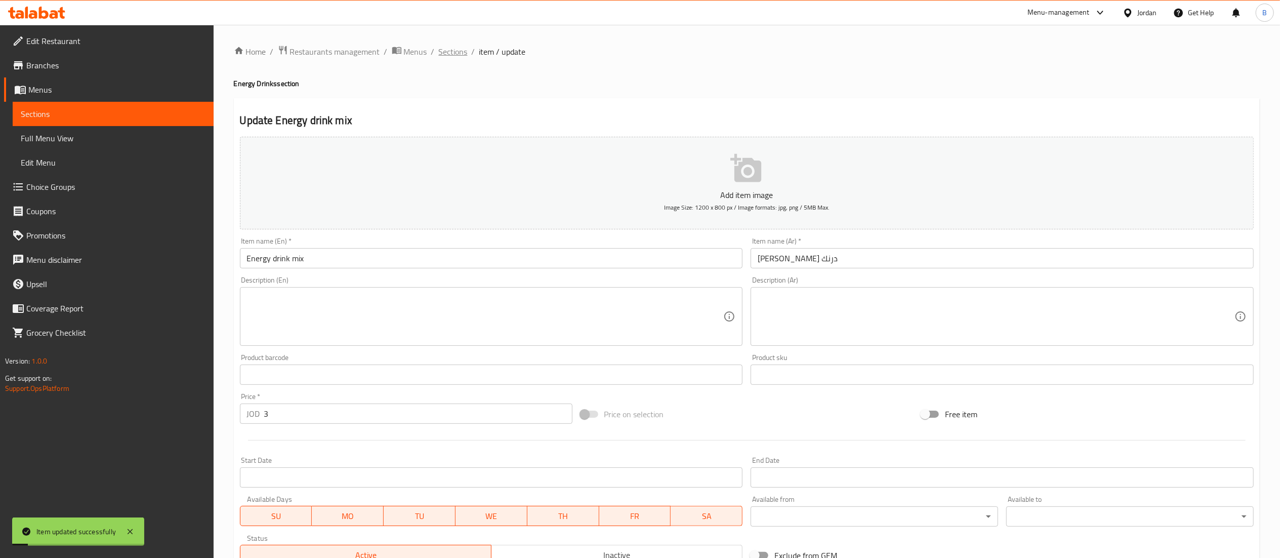
click at [448, 56] on span "Sections" at bounding box center [453, 52] width 29 height 12
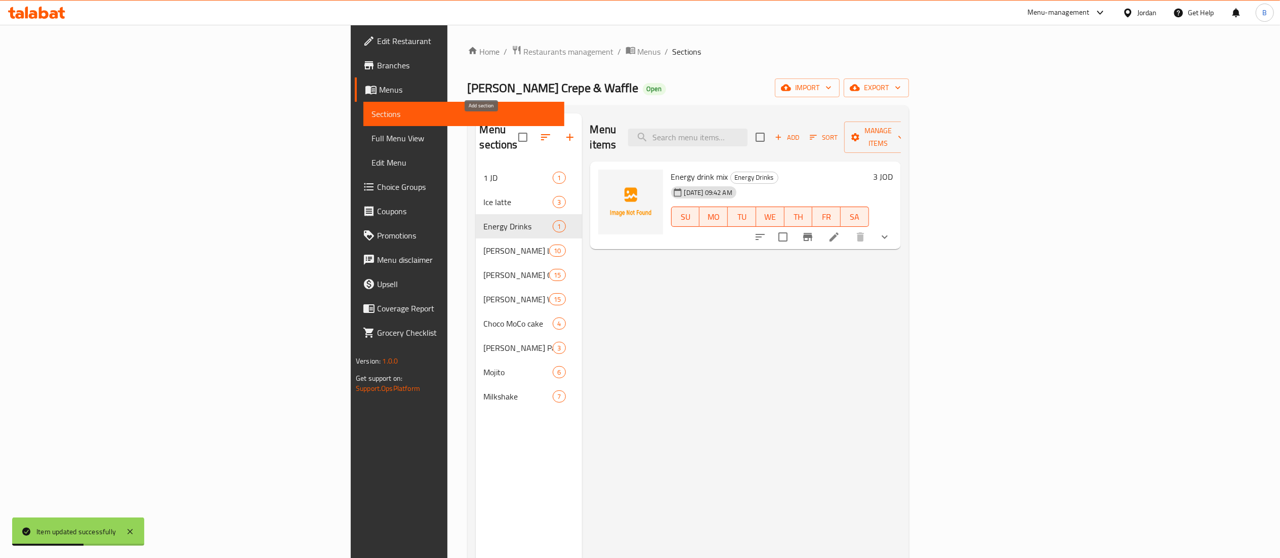
click at [564, 133] on icon "button" at bounding box center [570, 137] width 12 height 12
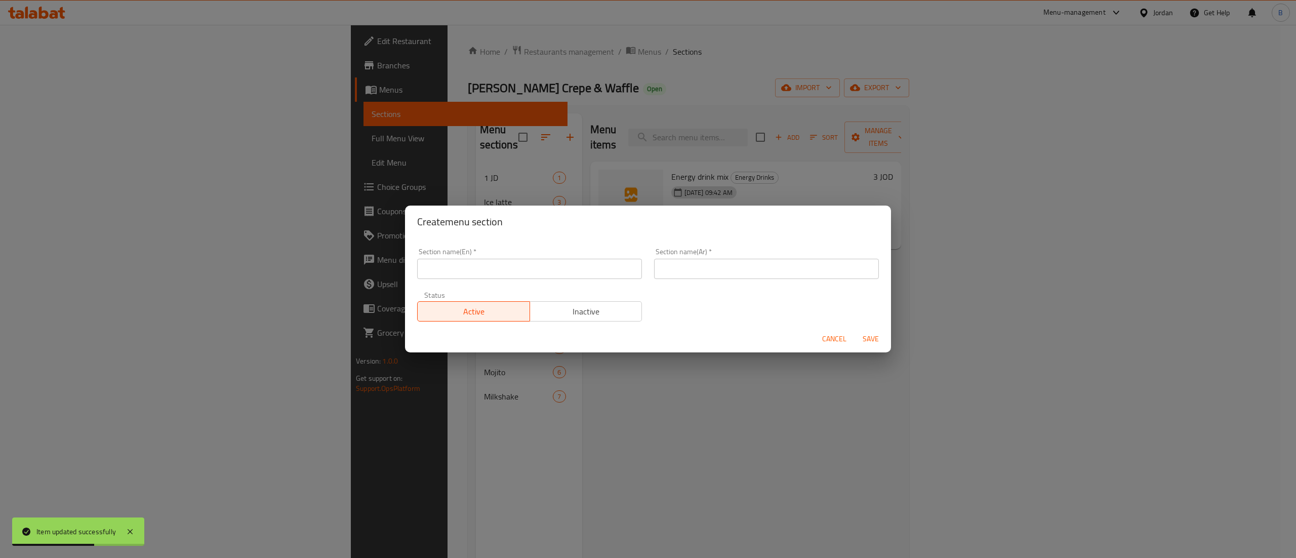
click at [547, 269] on input "text" at bounding box center [529, 269] width 225 height 20
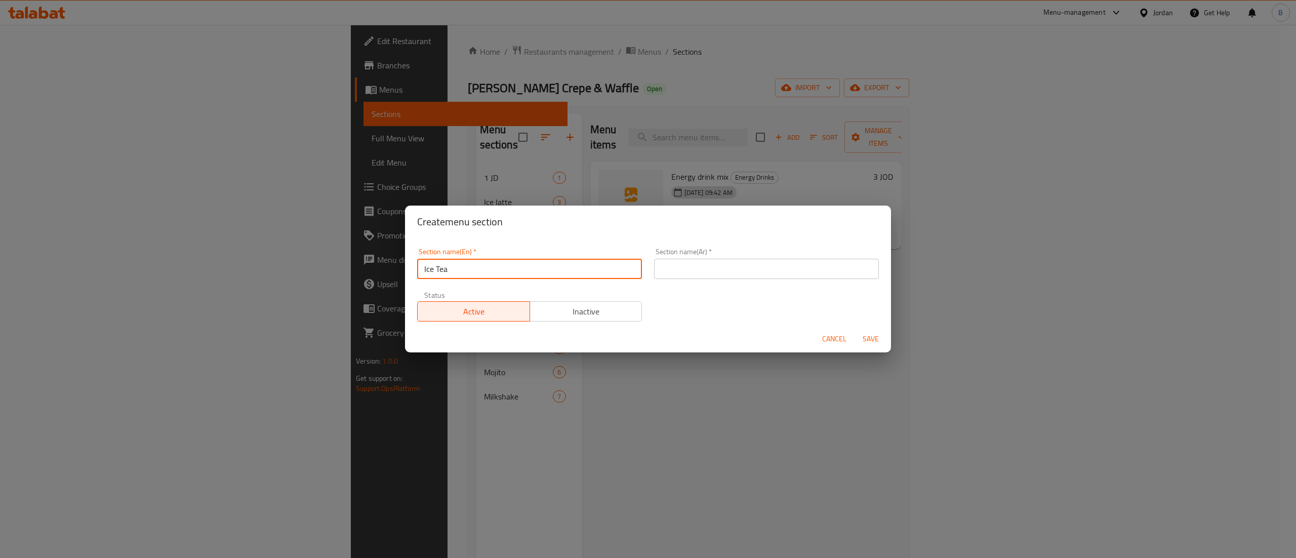
type input "Ice Tea"
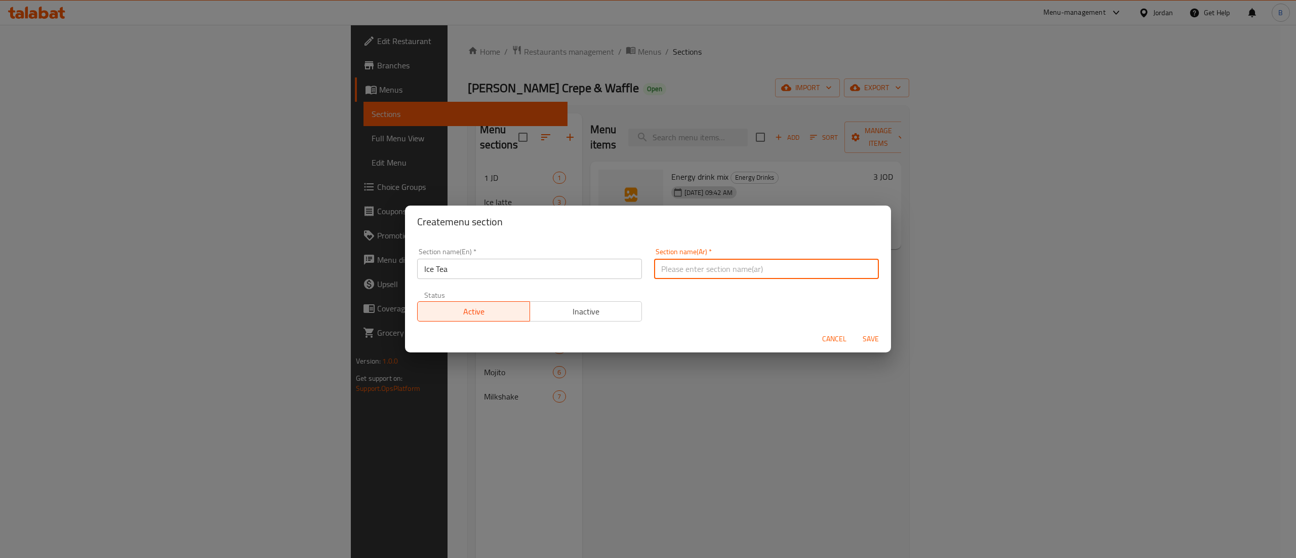
click at [685, 272] on input "text" at bounding box center [766, 269] width 225 height 20
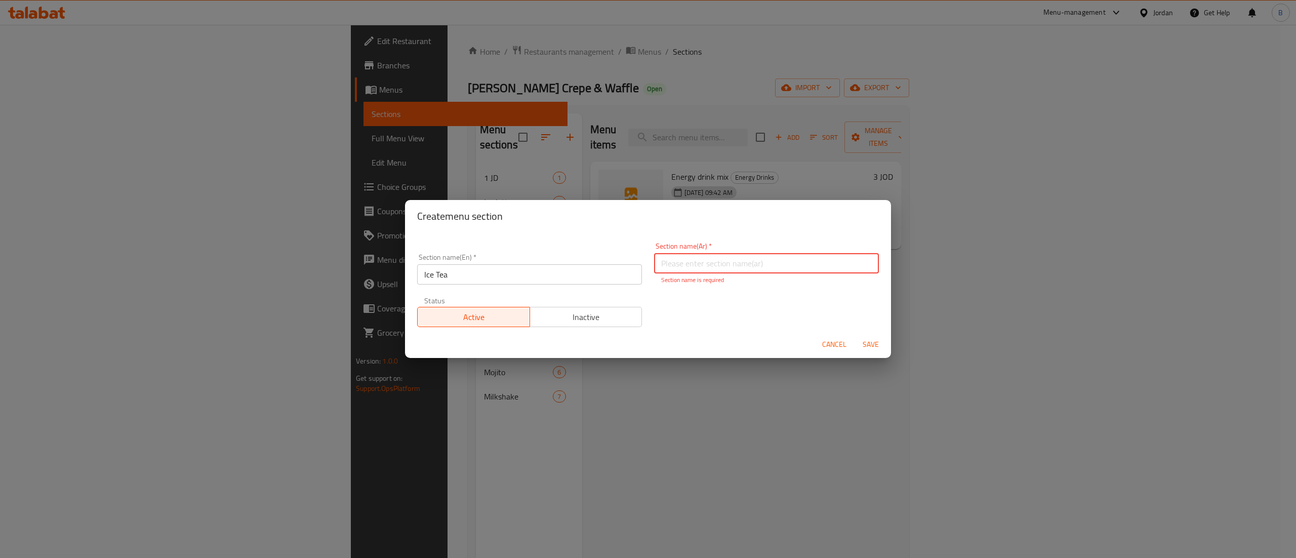
paste input "ايس تي"
type input "ايس تي"
click at [870, 344] on span "Save" at bounding box center [870, 344] width 24 height 13
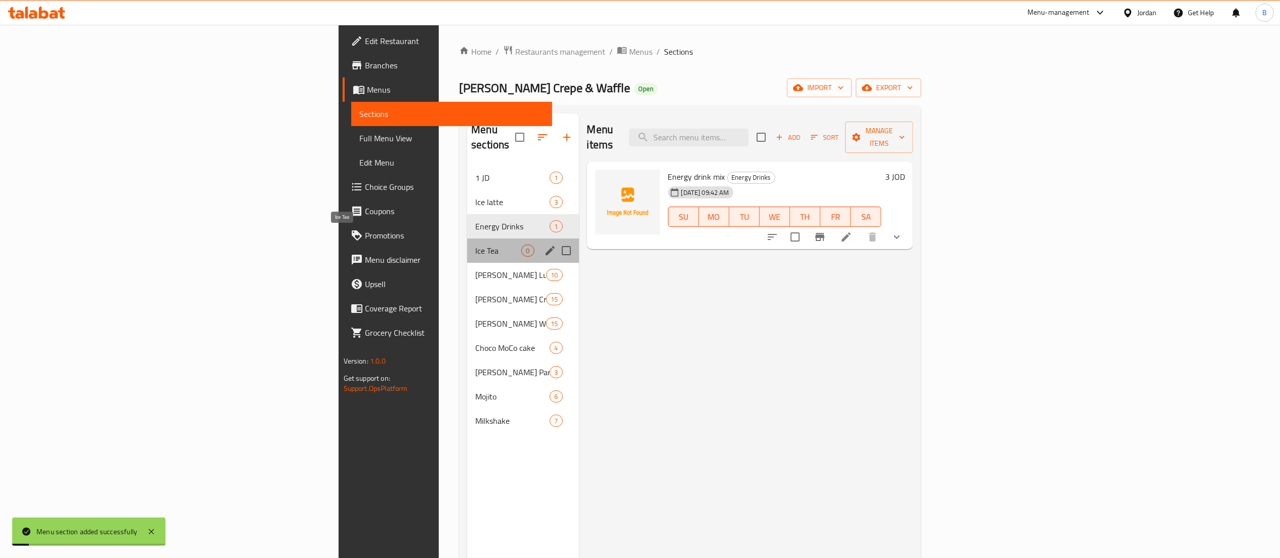
click at [475, 244] on span "Ice Tea" at bounding box center [498, 250] width 46 height 12
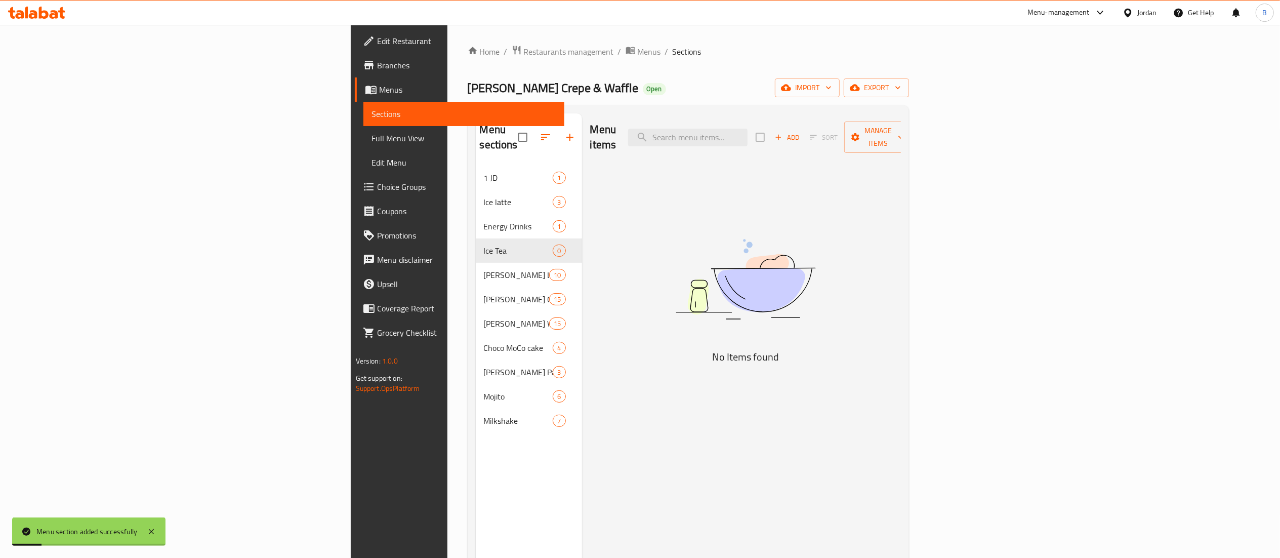
click at [783, 133] on icon "button" at bounding box center [778, 137] width 9 height 9
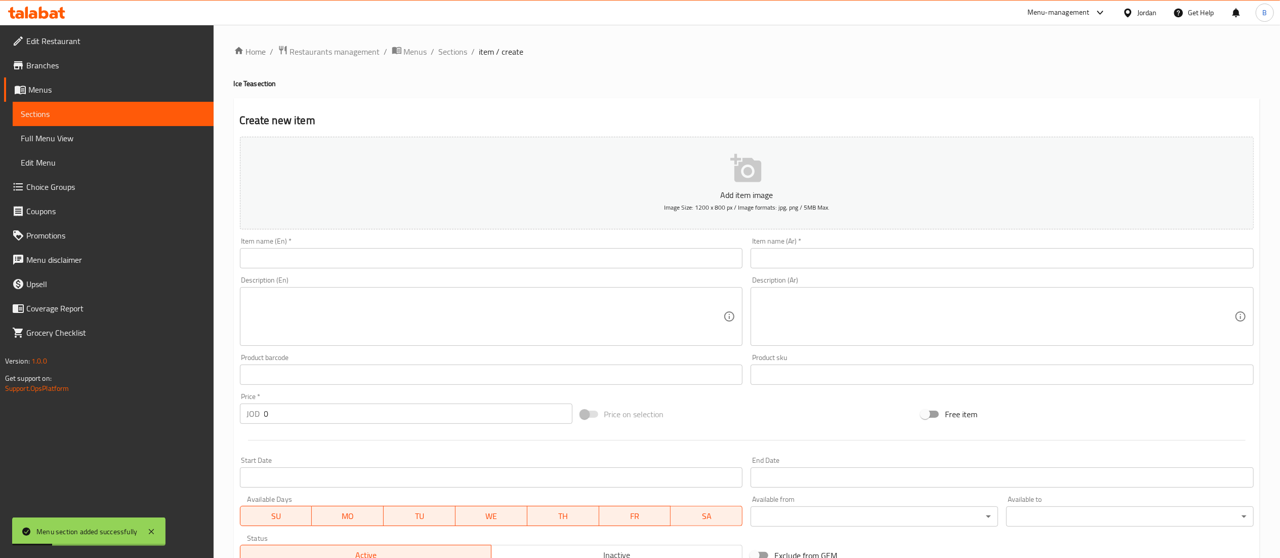
click at [606, 257] on input "text" at bounding box center [491, 258] width 503 height 20
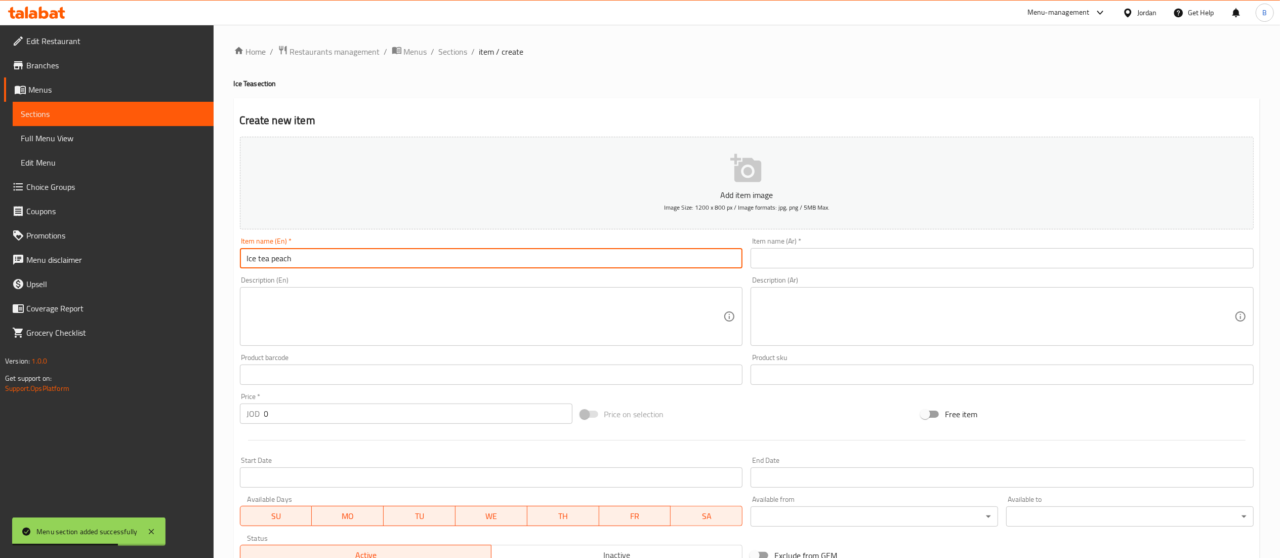
type input "Ice tea peach"
click at [786, 251] on input "text" at bounding box center [1002, 258] width 503 height 20
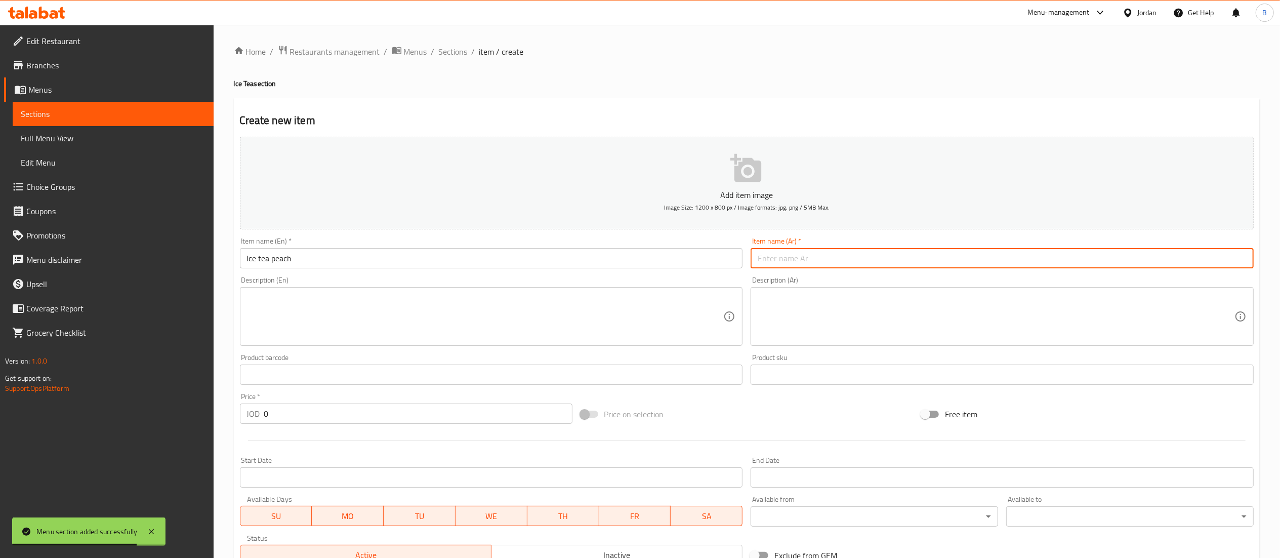
paste input "ايس تي خوخ"
type input "ايس تي خوخ"
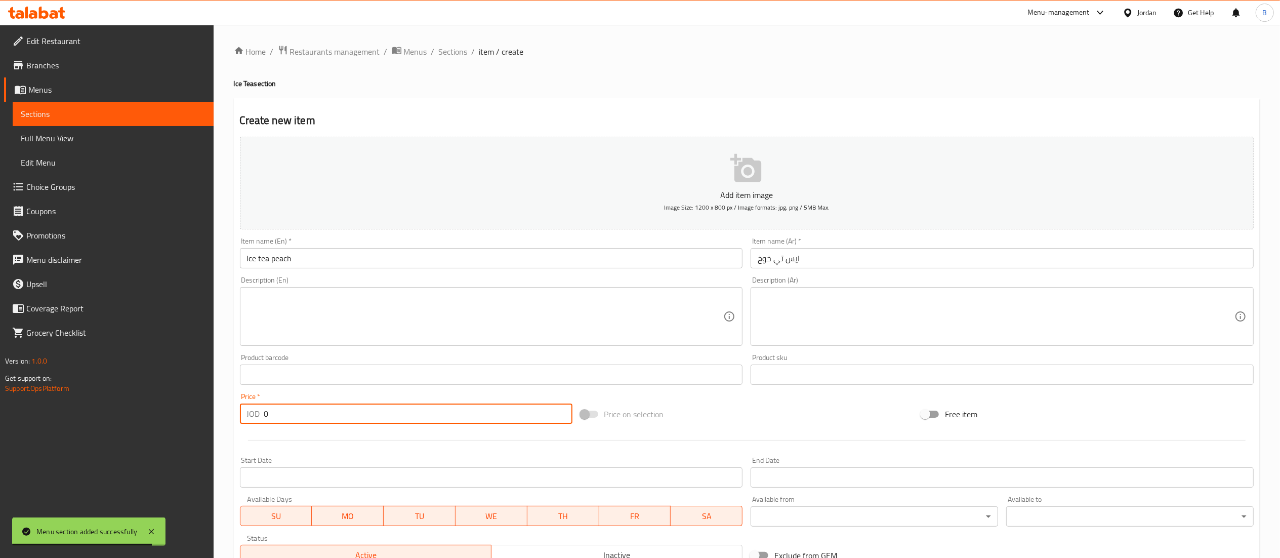
drag, startPoint x: 312, startPoint y: 420, endPoint x: 179, endPoint y: 418, distance: 133.1
click at [184, 418] on div "Edit Restaurant Branches Menus Sections Full Menu View Edit Menu Choice Groups …" at bounding box center [640, 370] width 1280 height 690
type input "4"
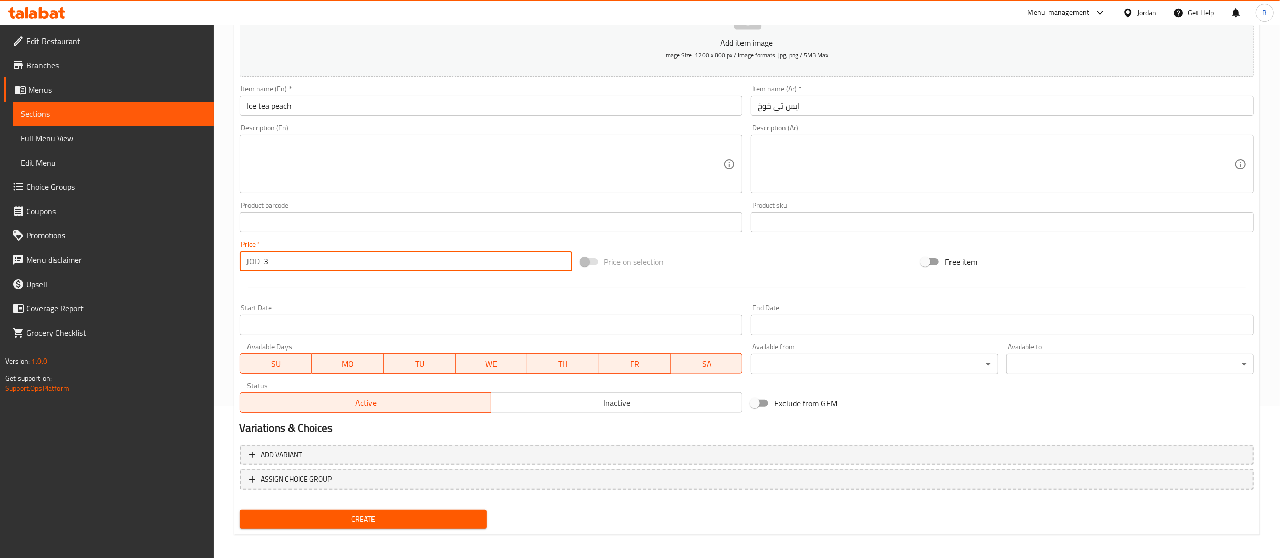
scroll to position [156, 0]
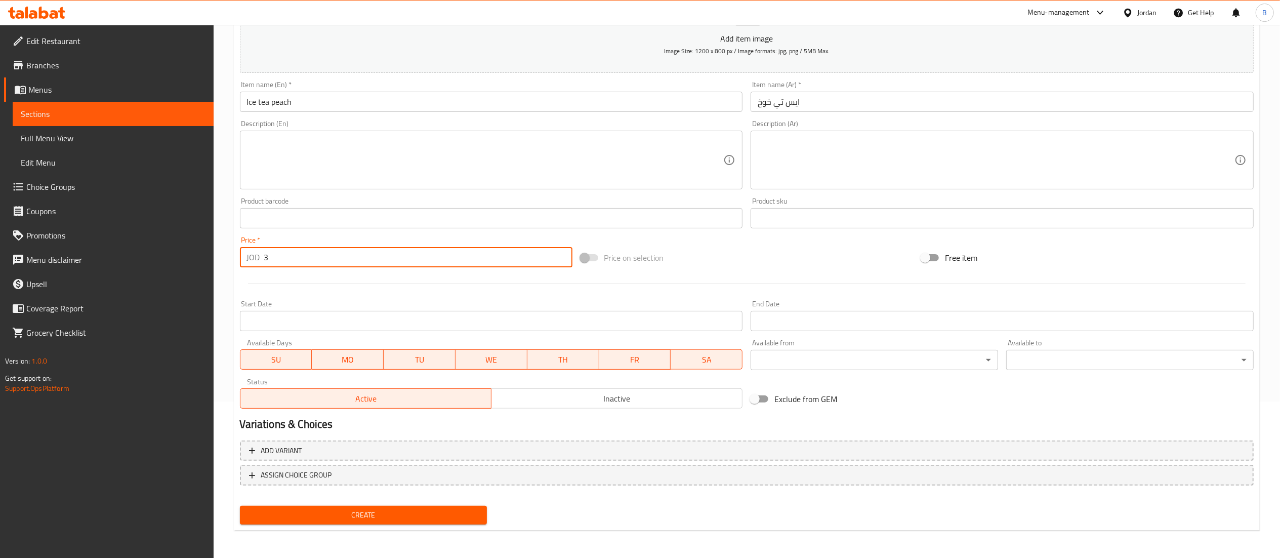
type input "3"
click at [387, 507] on button "Create" at bounding box center [363, 515] width 247 height 19
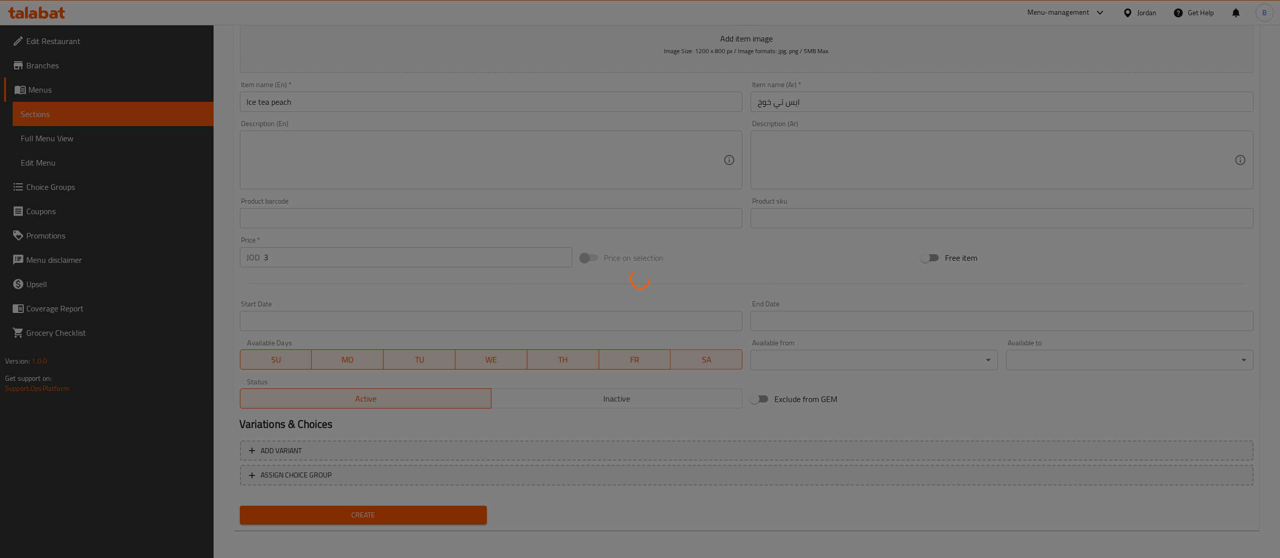
type input "0"
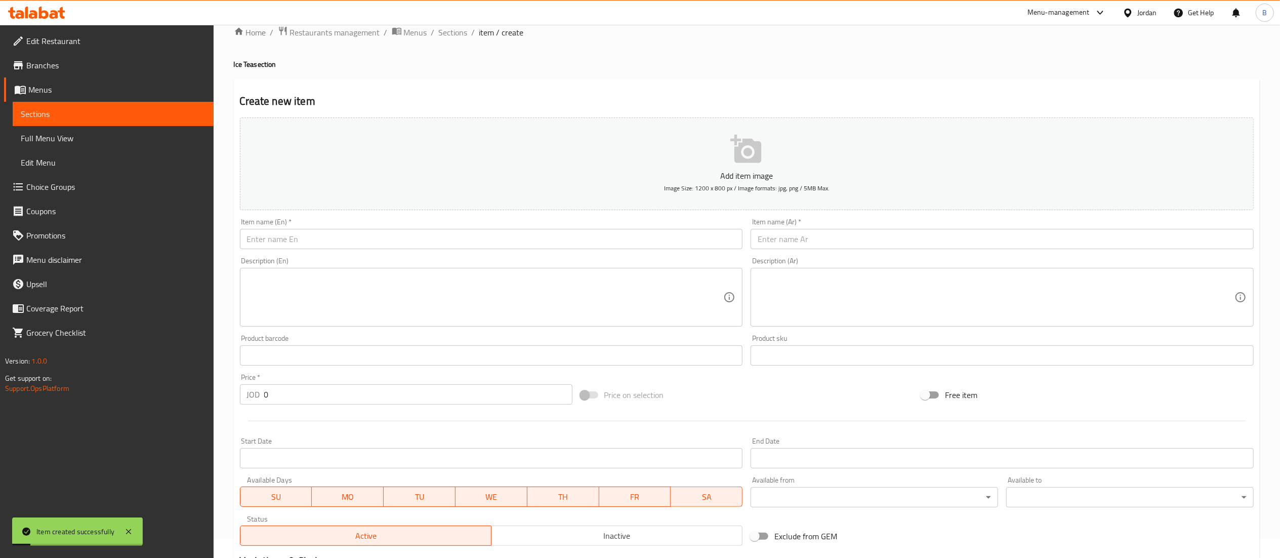
scroll to position [0, 0]
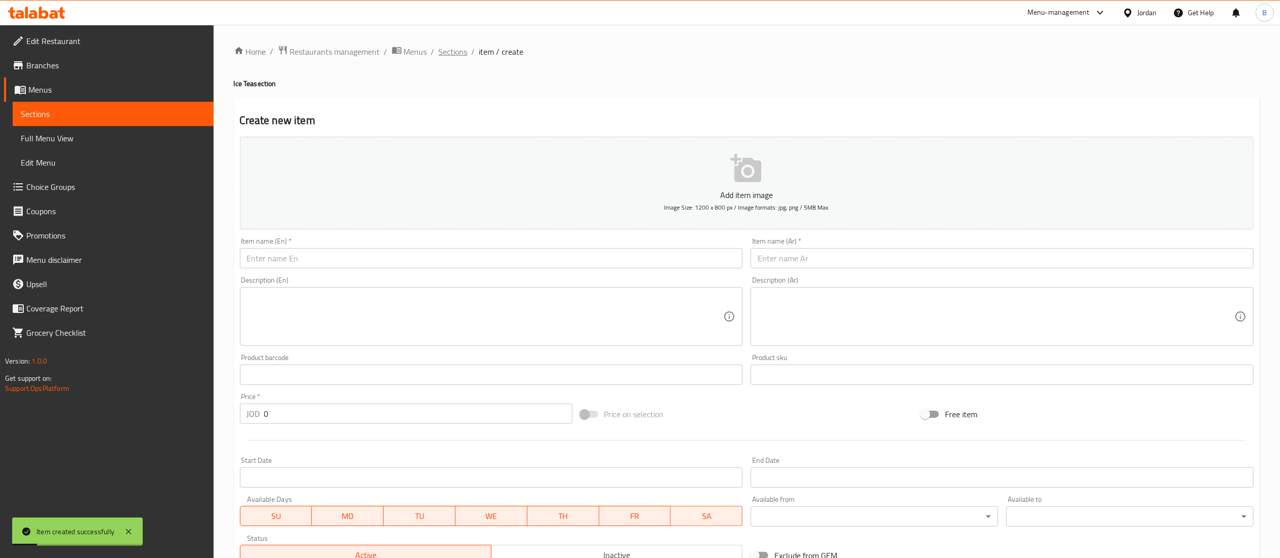
click at [446, 58] on span "Sections" at bounding box center [453, 52] width 29 height 12
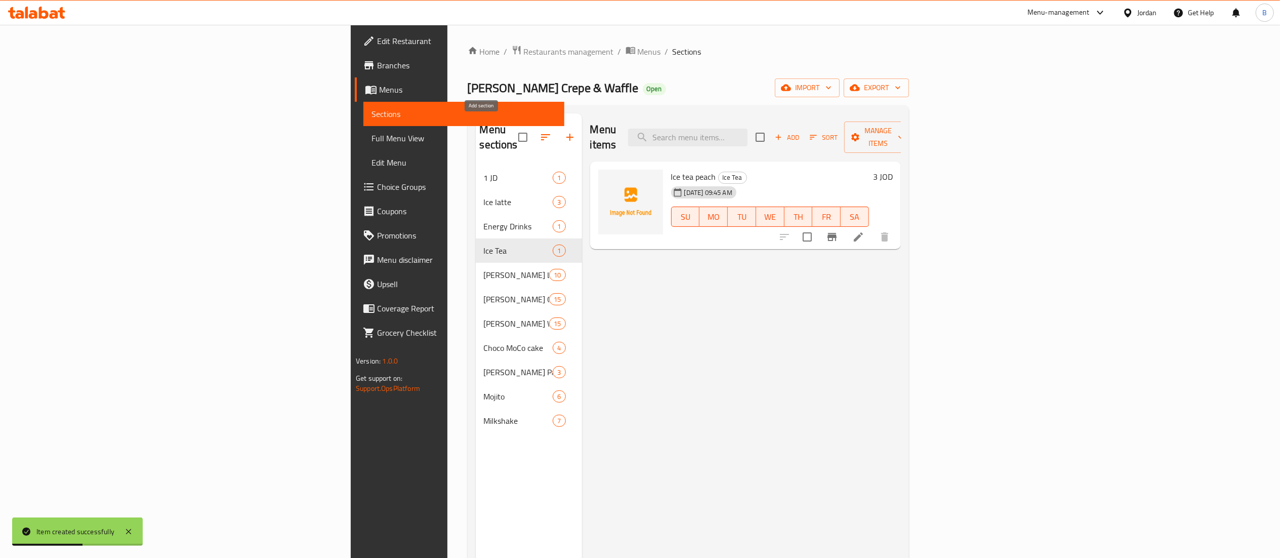
click at [564, 133] on icon "button" at bounding box center [570, 137] width 12 height 12
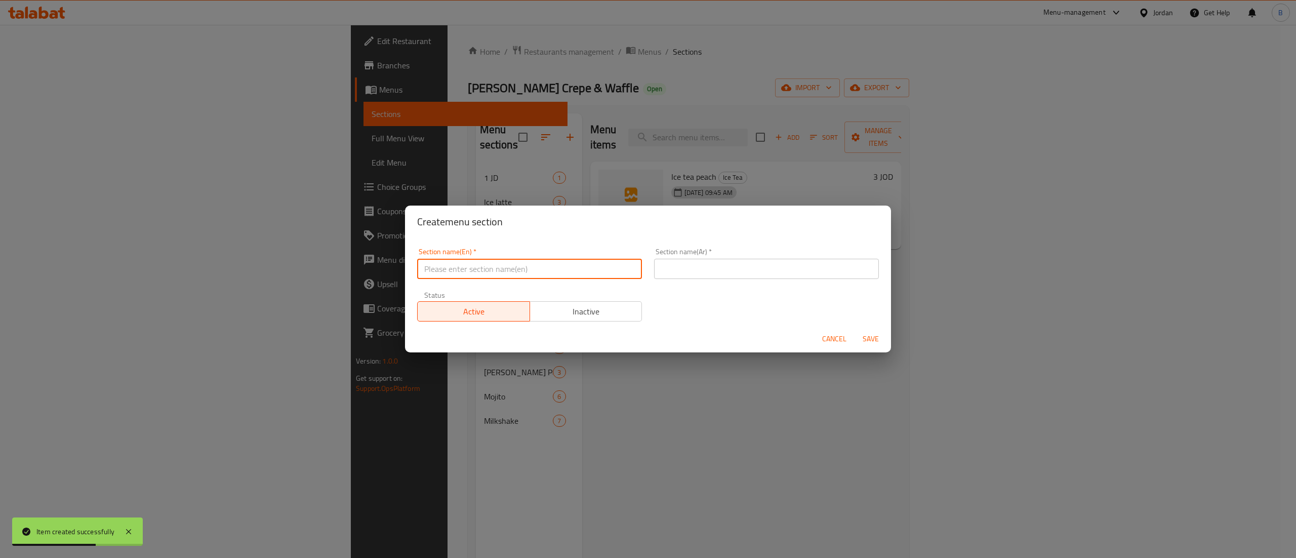
click at [485, 273] on input "text" at bounding box center [529, 269] width 225 height 20
paste input "لمة لويز"
type input "لمة لويز"
click at [711, 267] on input "text" at bounding box center [766, 269] width 225 height 20
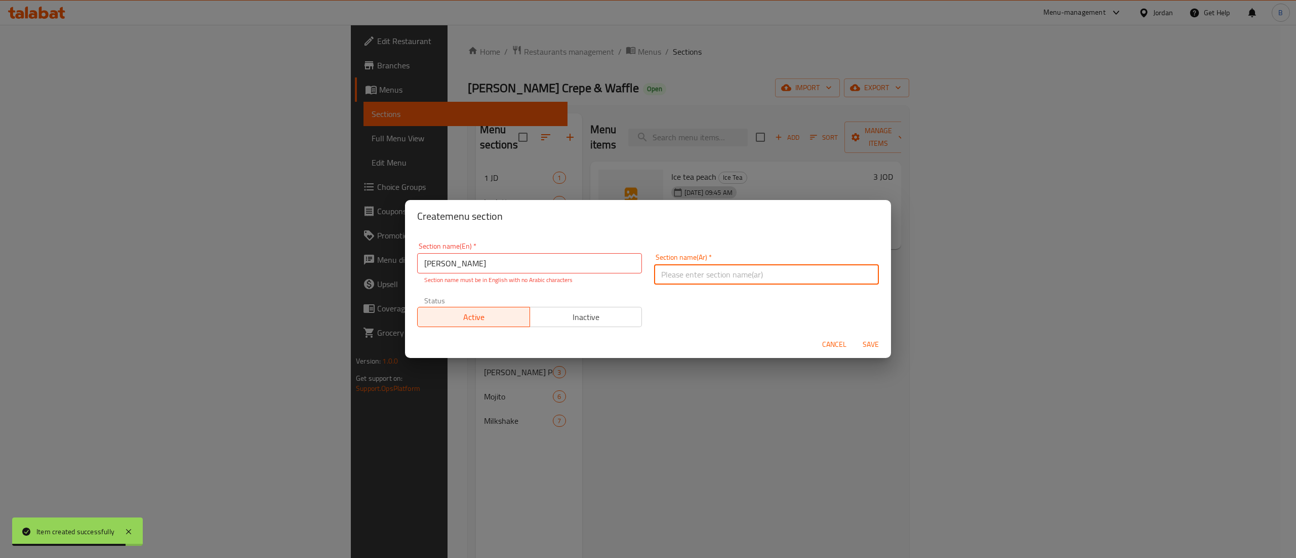
paste input "لمة لويز"
type input "لمة لويز"
drag, startPoint x: 592, startPoint y: 269, endPoint x: 250, endPoint y: 261, distance: 342.2
click at [250, 261] on div "Create menu section Section name(En)   * لمة لويز Section name(En) * Section na…" at bounding box center [648, 279] width 1296 height 558
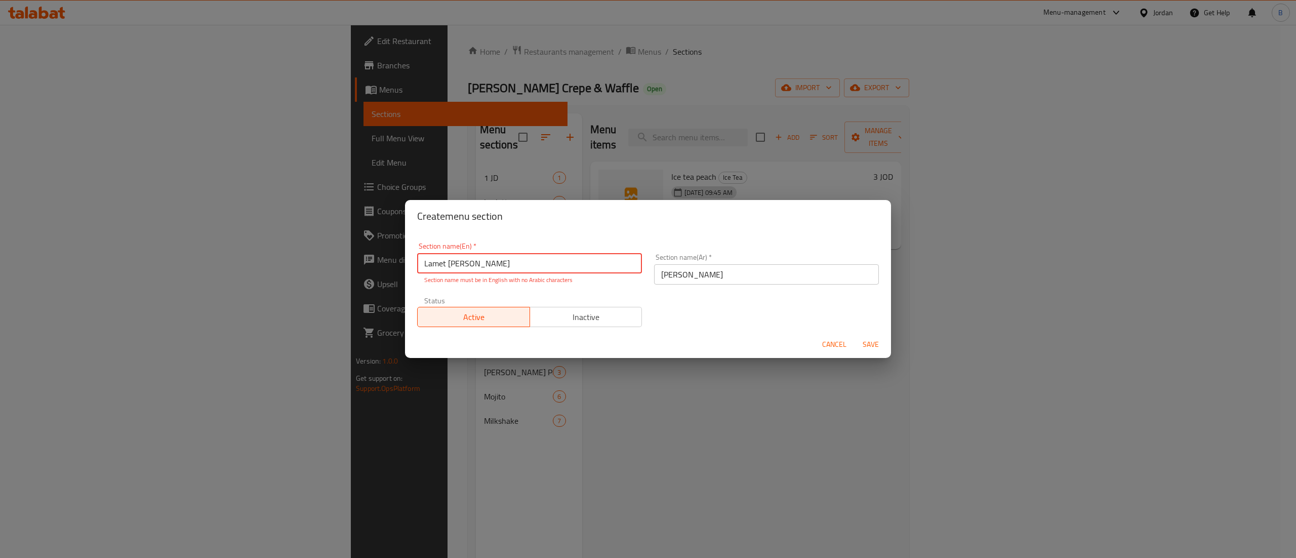
type input "Lamet Louie's"
click at [881, 344] on span "Save" at bounding box center [870, 344] width 24 height 13
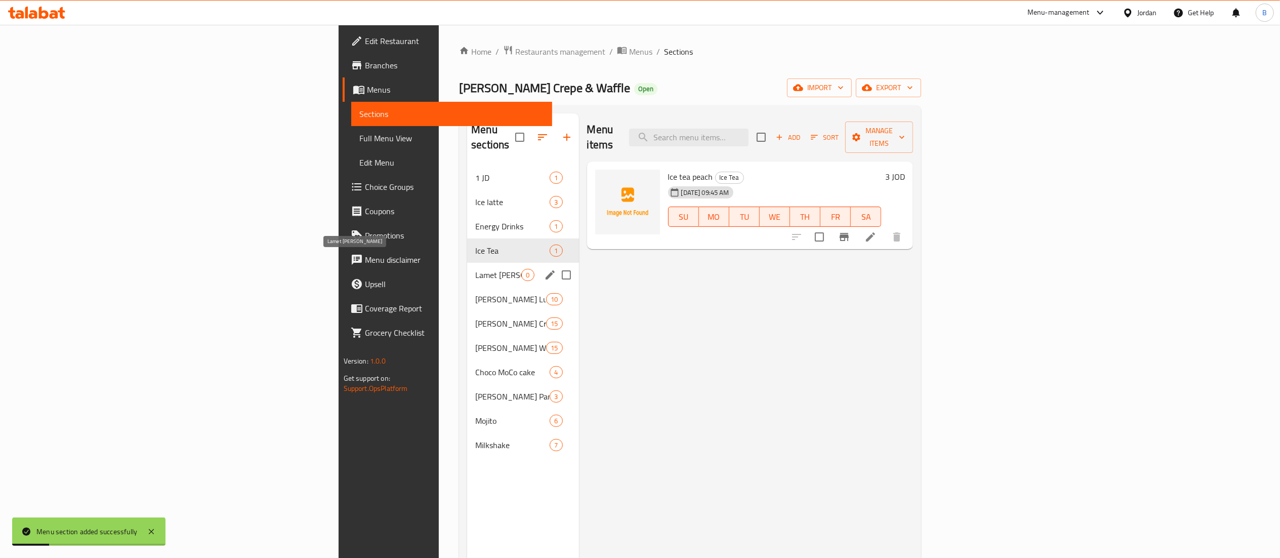
click at [475, 269] on span "Lamet Louie's" at bounding box center [498, 275] width 46 height 12
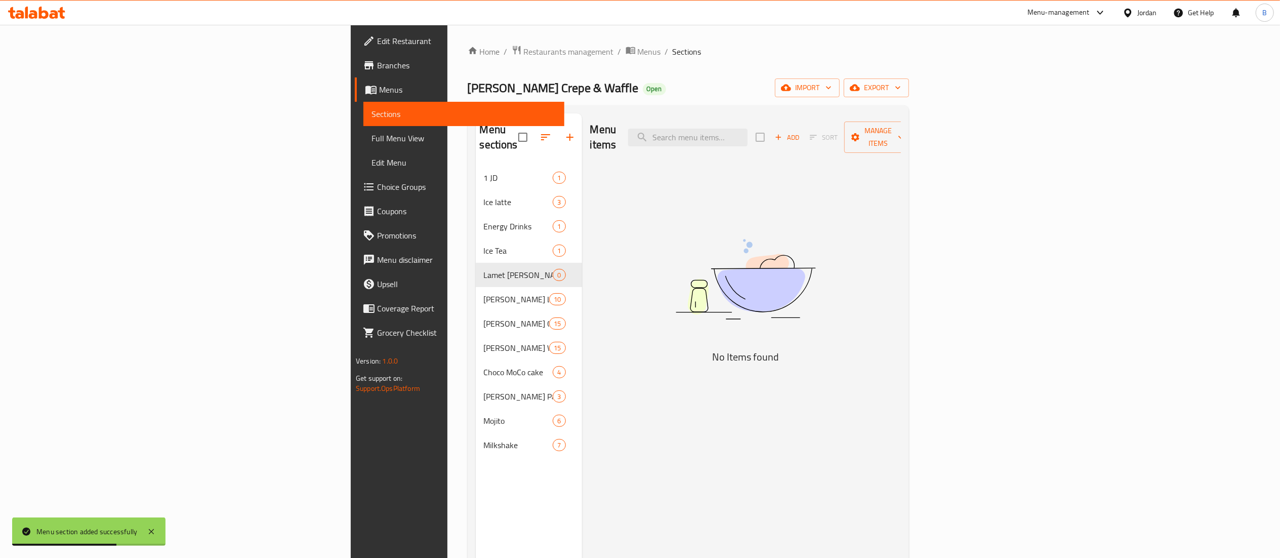
click at [801, 132] on span "Add" at bounding box center [786, 138] width 27 height 12
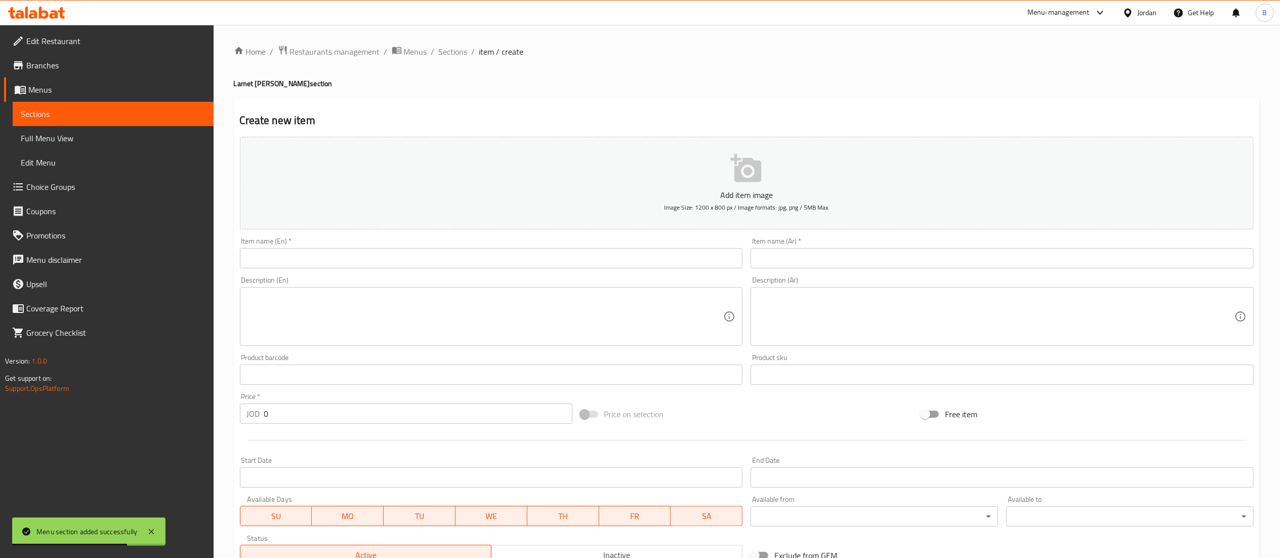
click at [894, 251] on input "text" at bounding box center [1002, 258] width 503 height 20
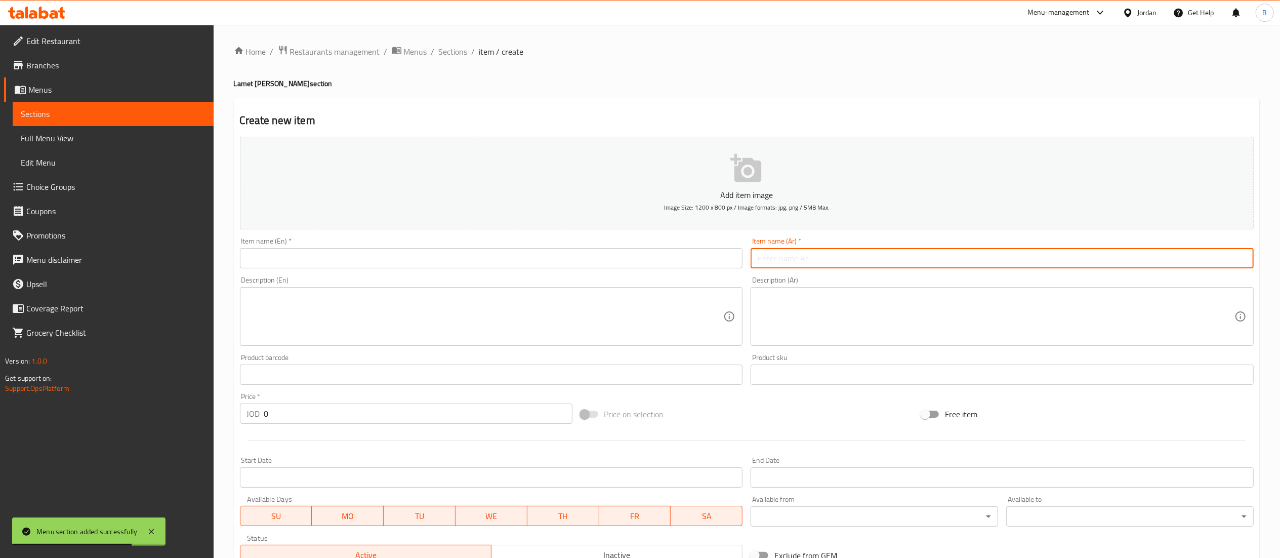
paste input "٣ وافل نوتيلا بسعر ٩.٩٩ دينار"
drag, startPoint x: 790, startPoint y: 259, endPoint x: 734, endPoint y: 255, distance: 55.8
click at [734, 255] on div "Add item image Image Size: 1200 x 800 px / Image formats: jpg, png / 5MB Max. I…" at bounding box center [747, 351] width 1022 height 436
click at [753, 257] on input "٣ وافل نوتيلا بسعر ٩.٩٩ دينار" at bounding box center [1002, 258] width 503 height 20
drag, startPoint x: 753, startPoint y: 257, endPoint x: 785, endPoint y: 261, distance: 32.6
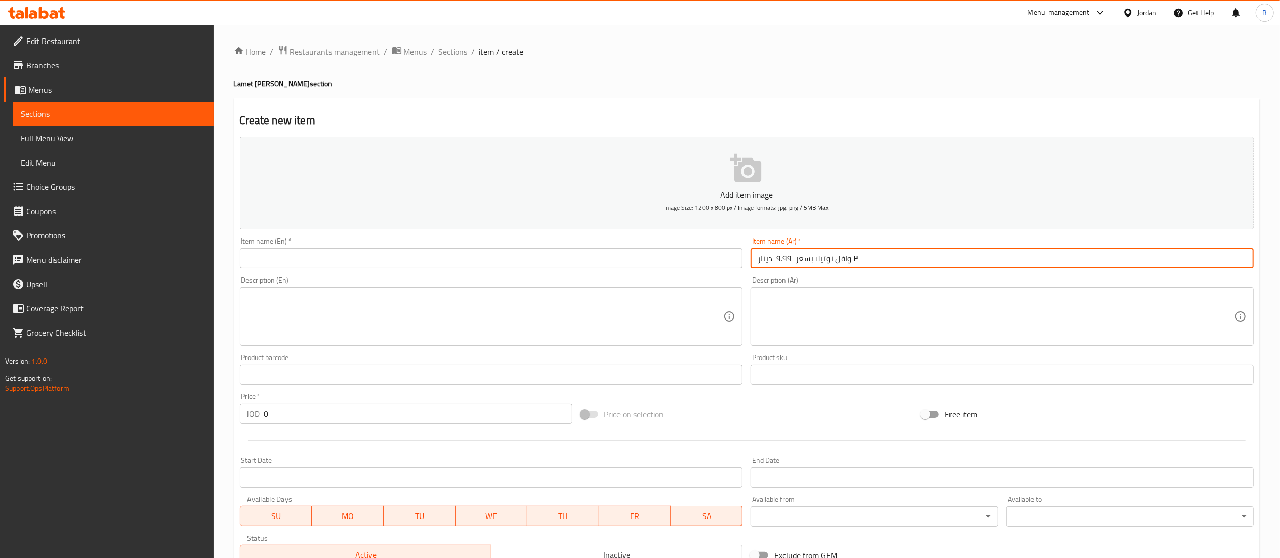
click at [785, 261] on input "٣ وافل نوتيلا بسعر ٩.٩٩ دينار" at bounding box center [1002, 258] width 503 height 20
click at [784, 261] on input "٣ وافل نوتيلا بسعر ٩.٩٩ دينار" at bounding box center [1002, 258] width 503 height 20
drag, startPoint x: 795, startPoint y: 263, endPoint x: 762, endPoint y: 263, distance: 32.4
click at [762, 263] on input "٣ وافل نوتيلا بسعر ٩.٩٩ دينار" at bounding box center [1002, 258] width 503 height 20
drag, startPoint x: 763, startPoint y: 261, endPoint x: 752, endPoint y: 261, distance: 11.1
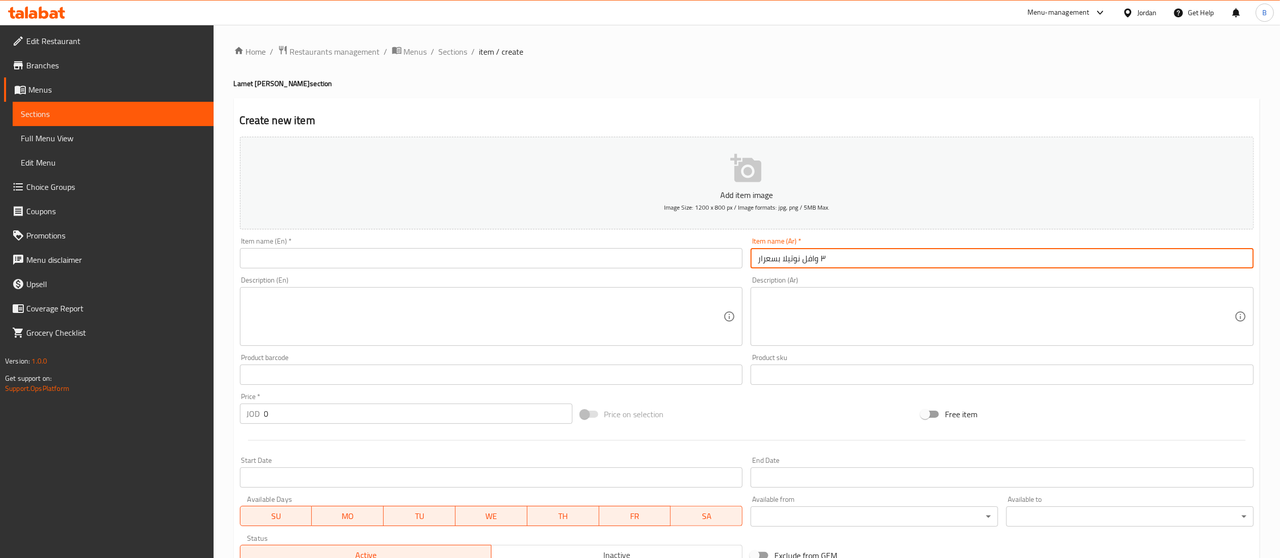
click at [752, 261] on input "٣ وافل نوتيلا بسعرار" at bounding box center [1002, 258] width 503 height 20
type input "٣ وافل نوتيلا بسعر"
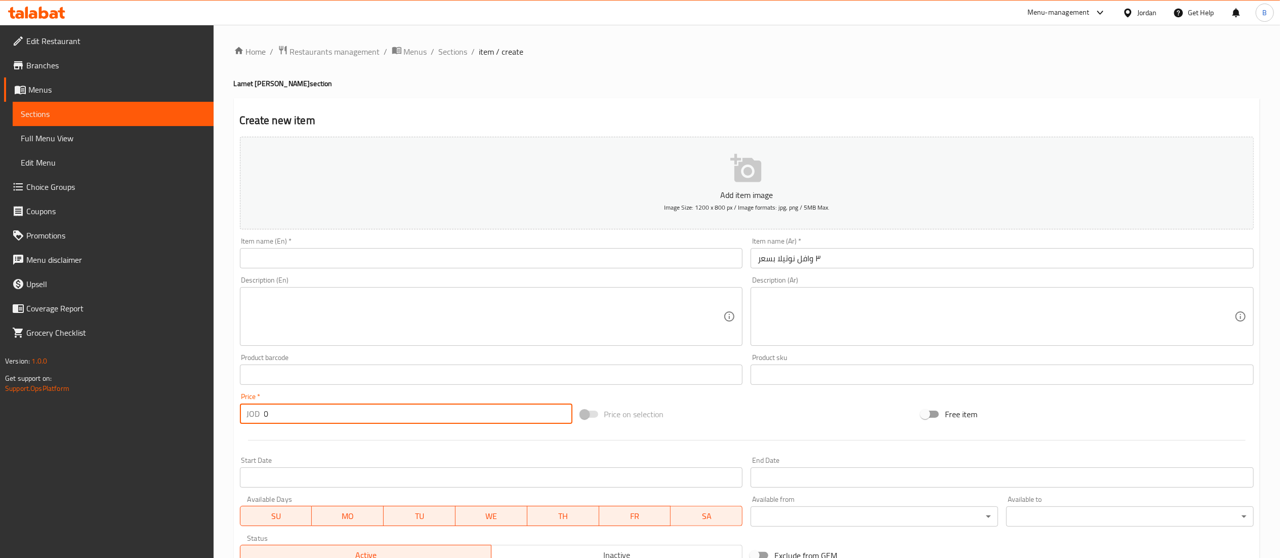
drag, startPoint x: 302, startPoint y: 416, endPoint x: 112, endPoint y: 408, distance: 190.0
click at [122, 408] on div "Edit Restaurant Branches Menus Sections Full Menu View Edit Menu Choice Groups …" at bounding box center [640, 370] width 1280 height 690
type input "9.99"
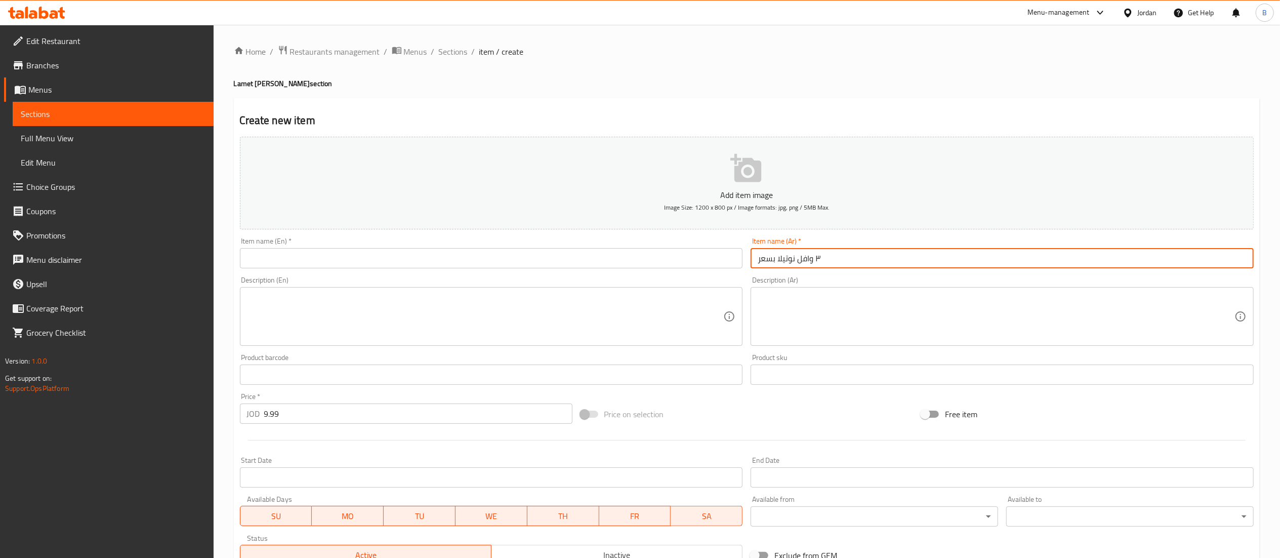
drag, startPoint x: 774, startPoint y: 259, endPoint x: 737, endPoint y: 263, distance: 37.7
click at [737, 263] on div "Add item image Image Size: 1200 x 800 px / Image formats: jpg, png / 5MB Max. I…" at bounding box center [747, 351] width 1022 height 436
type input "٣ وافل نوتيلا"
click at [630, 255] on input "text" at bounding box center [491, 258] width 503 height 20
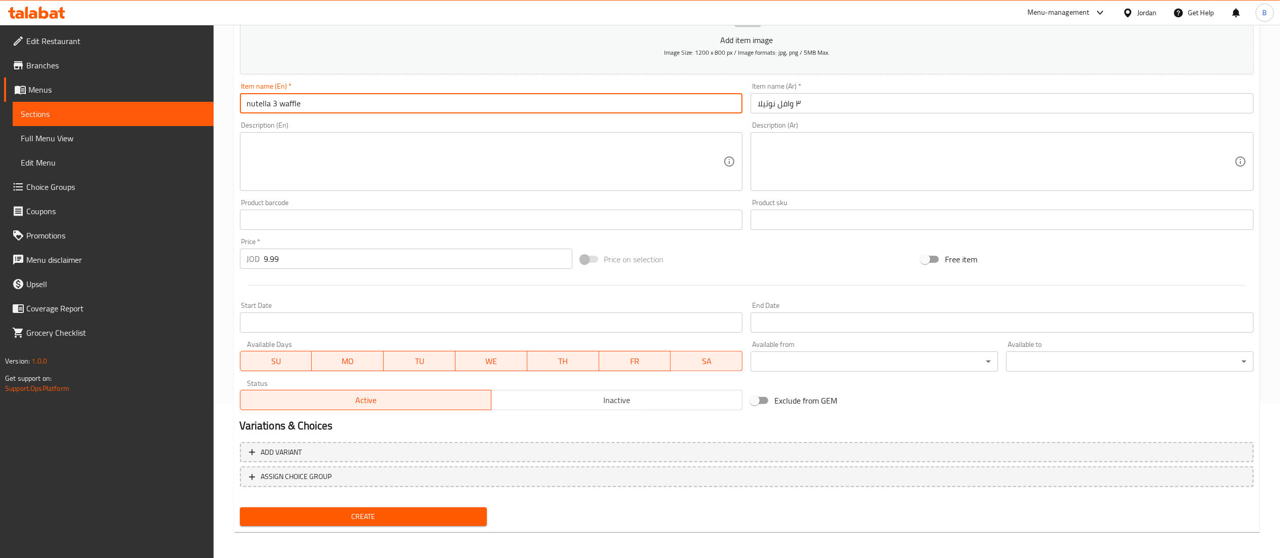
scroll to position [156, 0]
type input "nutella 3 waffle"
click at [393, 510] on span "Create" at bounding box center [363, 515] width 231 height 13
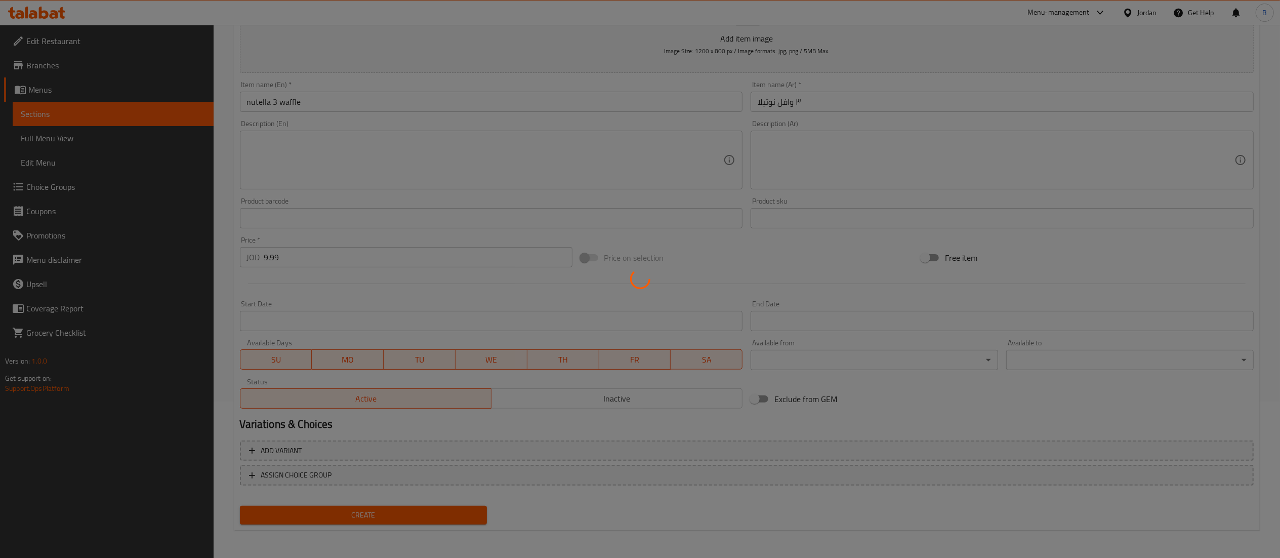
type input "0"
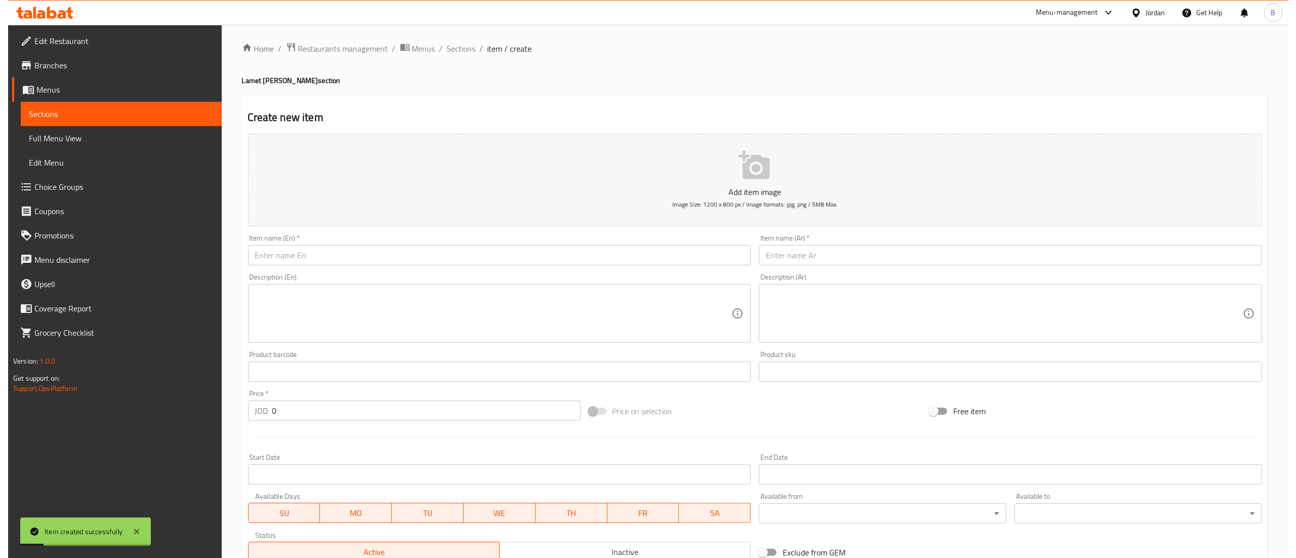
scroll to position [0, 0]
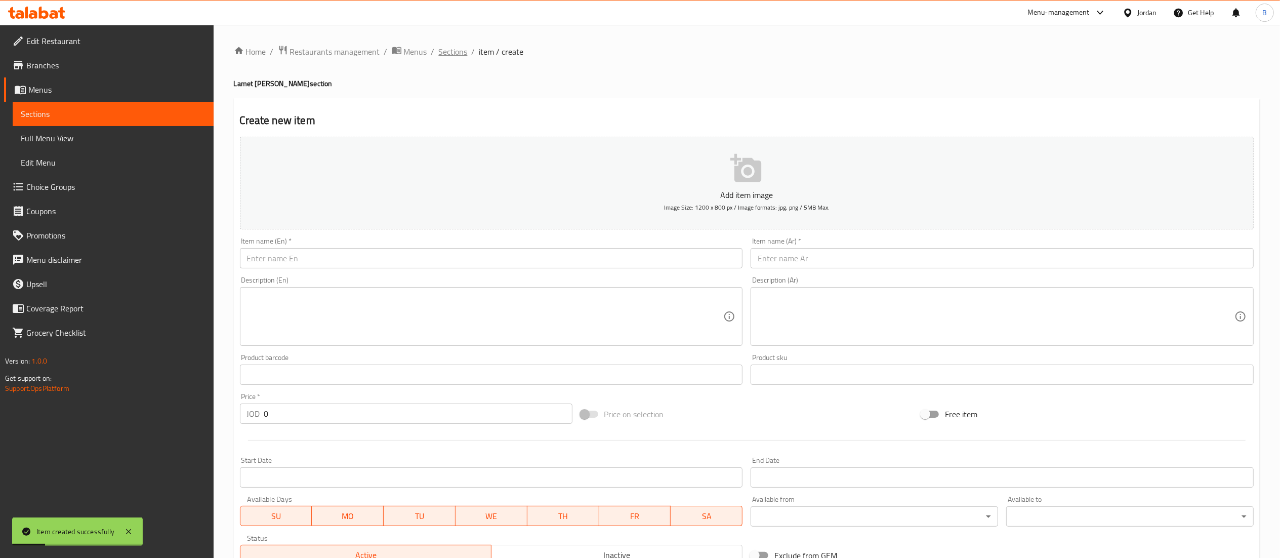
click at [456, 57] on span "Sections" at bounding box center [453, 52] width 29 height 12
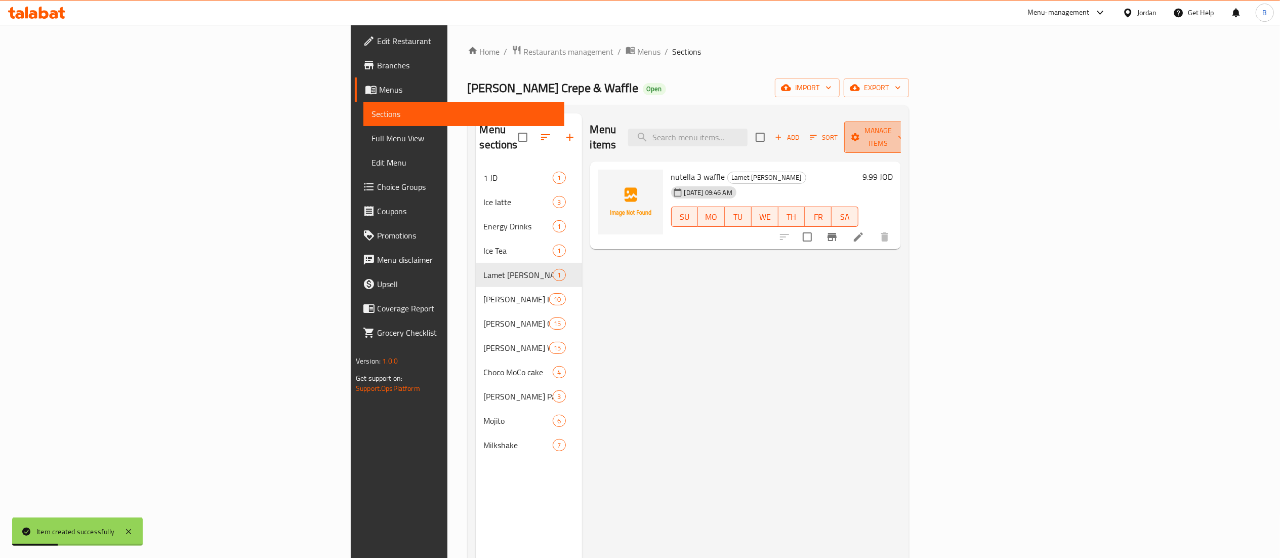
click at [906, 133] on icon "button" at bounding box center [901, 137] width 10 height 10
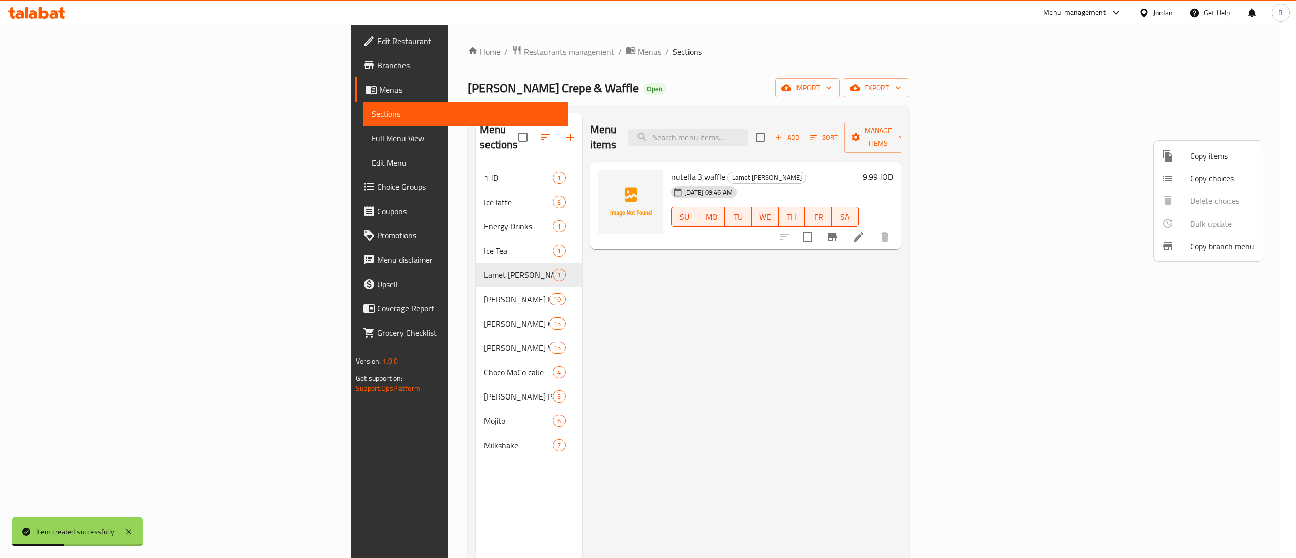
click at [1217, 167] on li "Copy choices" at bounding box center [1207, 178] width 109 height 22
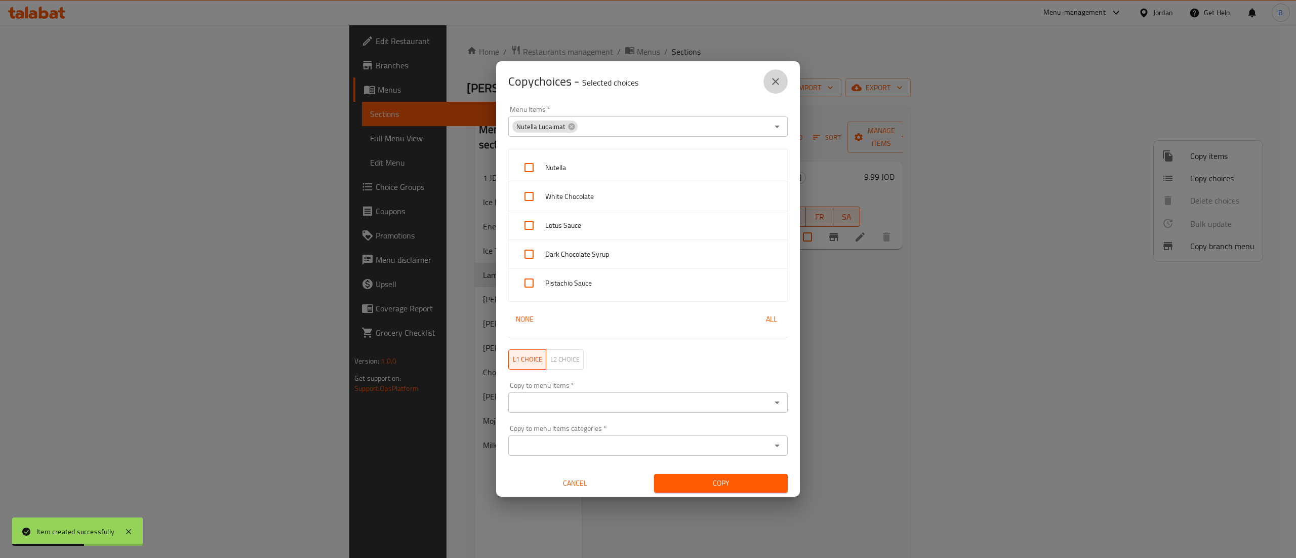
click at [770, 78] on icon "close" at bounding box center [775, 81] width 12 height 12
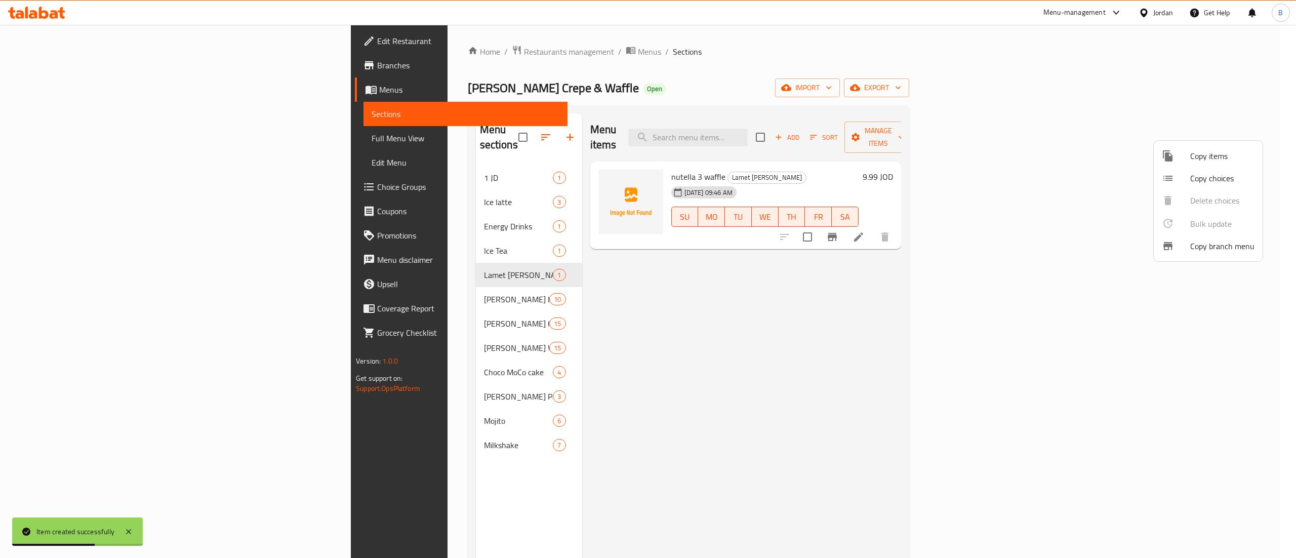
click at [1229, 155] on span "Copy items" at bounding box center [1222, 156] width 64 height 12
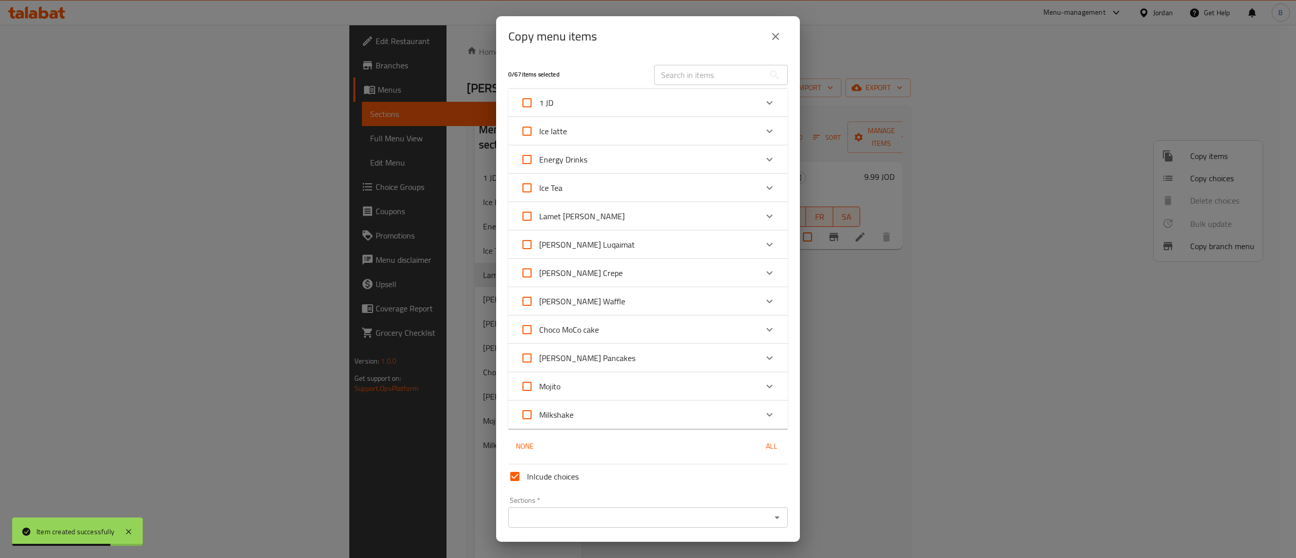
click at [735, 216] on div "Lamet Louie's" at bounding box center [638, 216] width 237 height 24
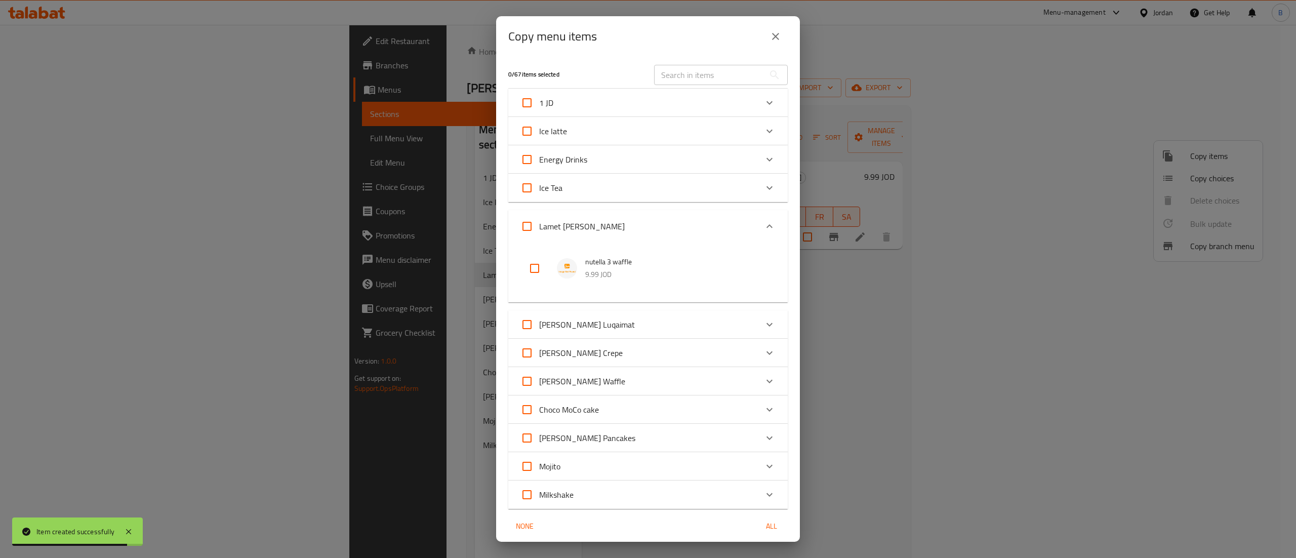
click at [537, 269] on input "checkbox" at bounding box center [534, 268] width 24 height 24
checkbox input "true"
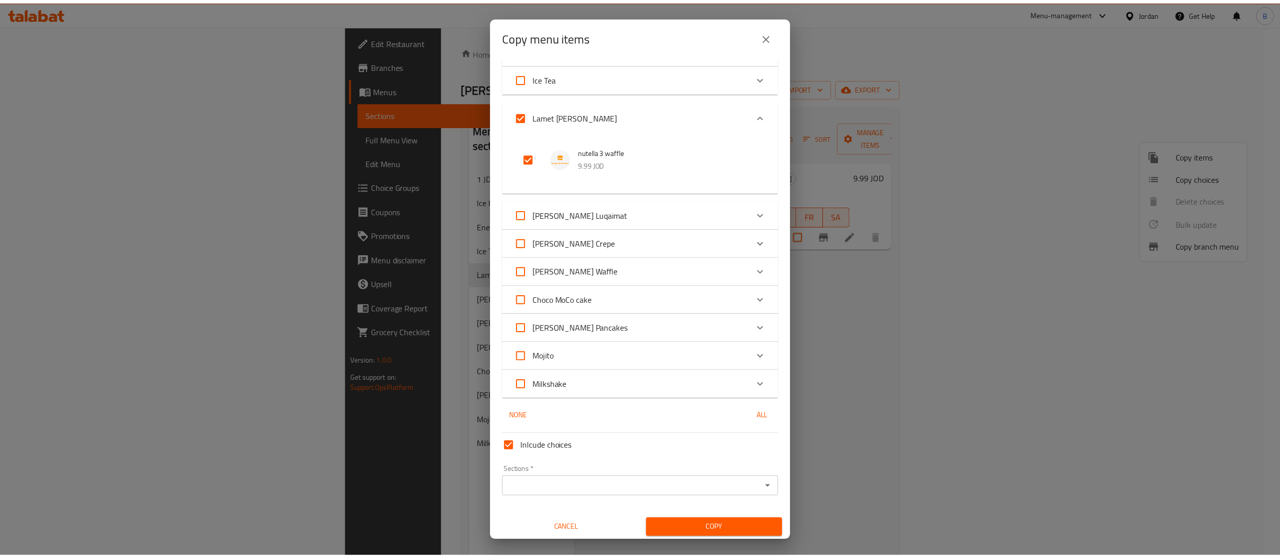
scroll to position [112, 0]
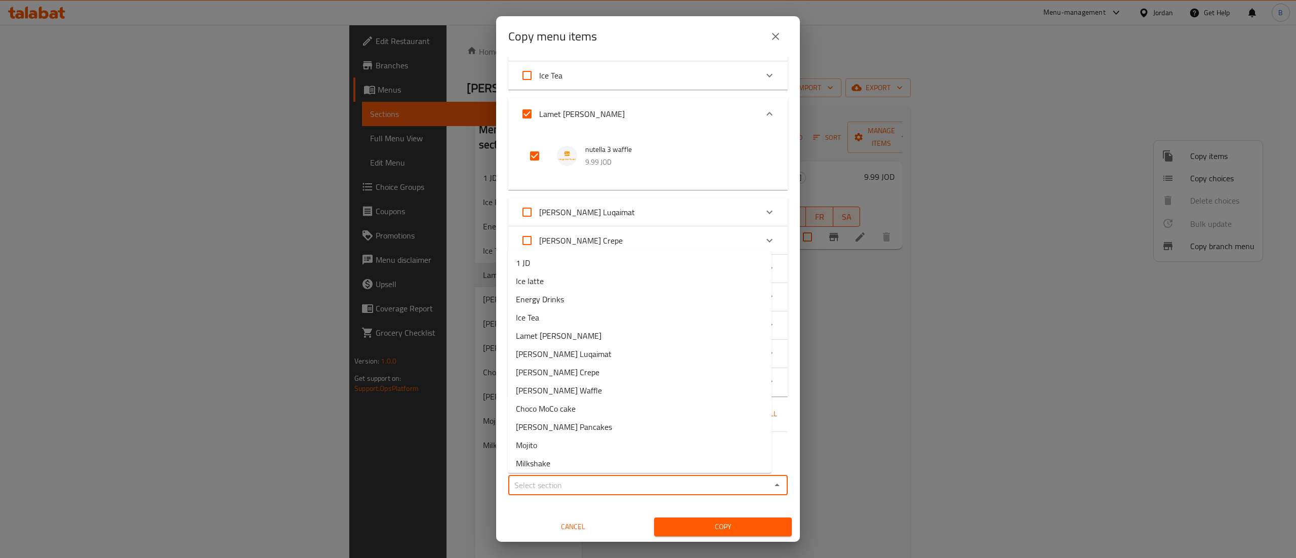
click at [584, 480] on input "Sections   *" at bounding box center [639, 485] width 257 height 14
click at [564, 338] on li "Lamet Louie's" at bounding box center [640, 335] width 264 height 18
type input "Lamet Louie's"
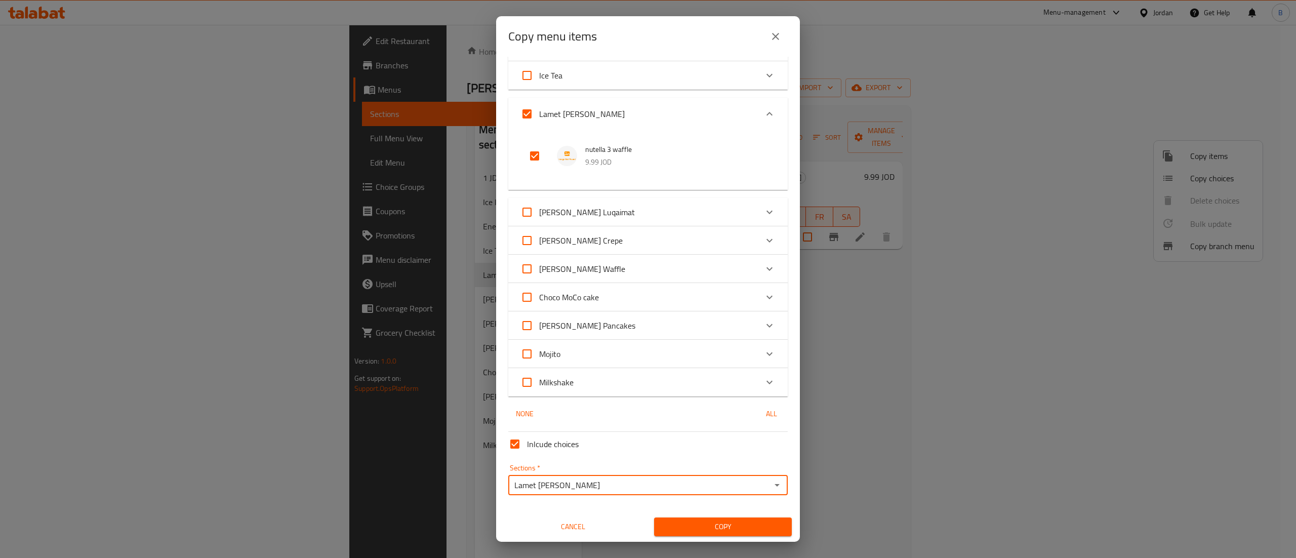
click at [738, 527] on span "Copy" at bounding box center [722, 526] width 121 height 13
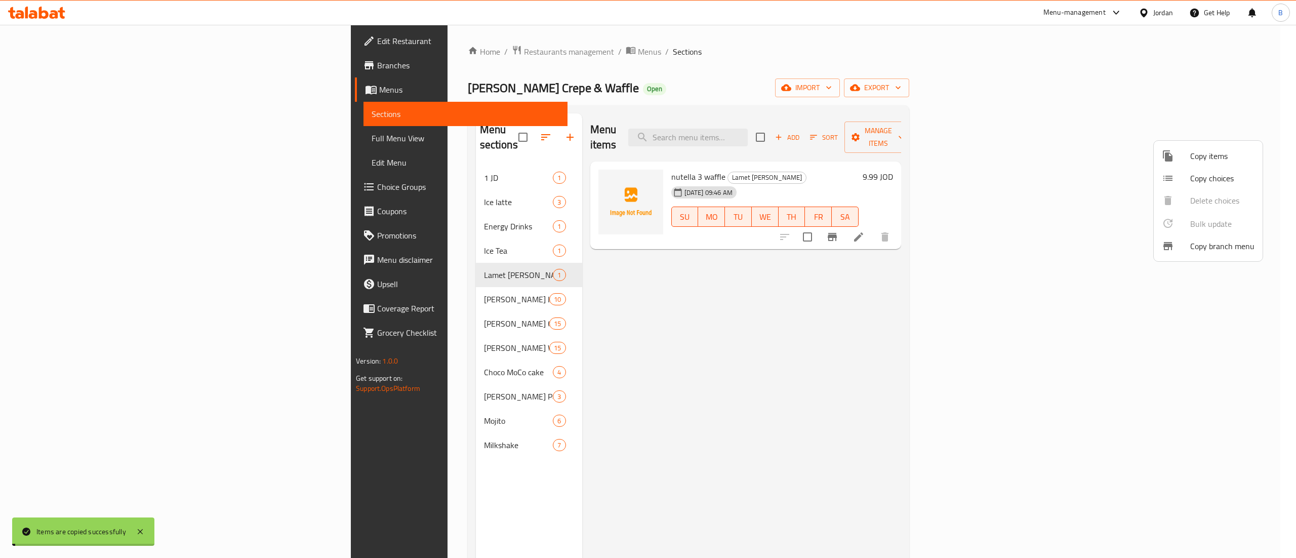
click at [911, 328] on div at bounding box center [648, 279] width 1296 height 558
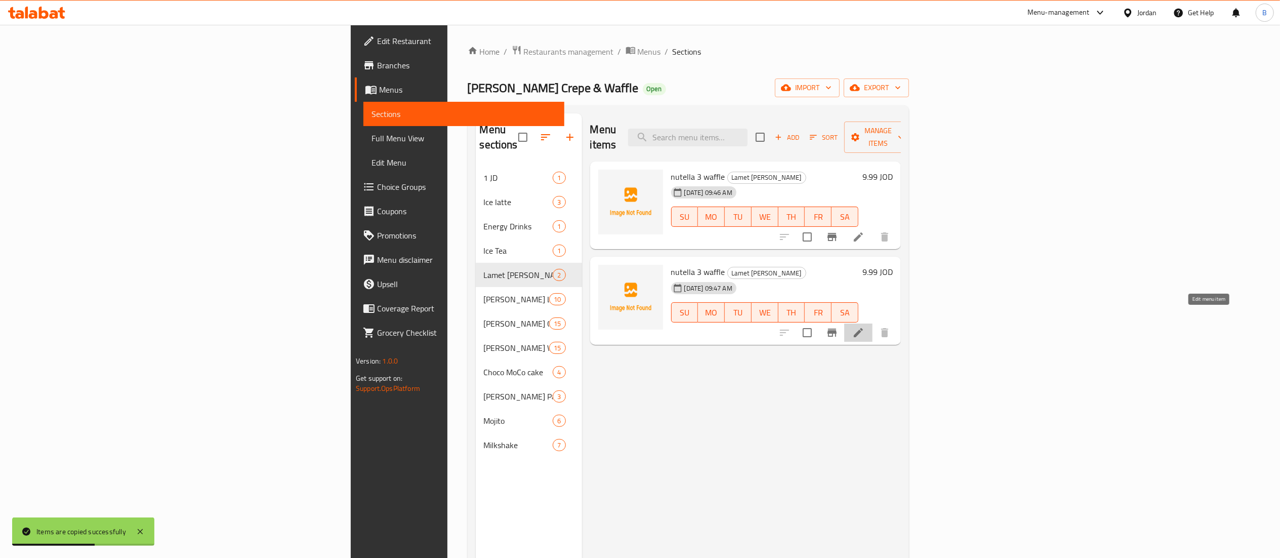
click at [864, 326] on icon at bounding box center [858, 332] width 12 height 12
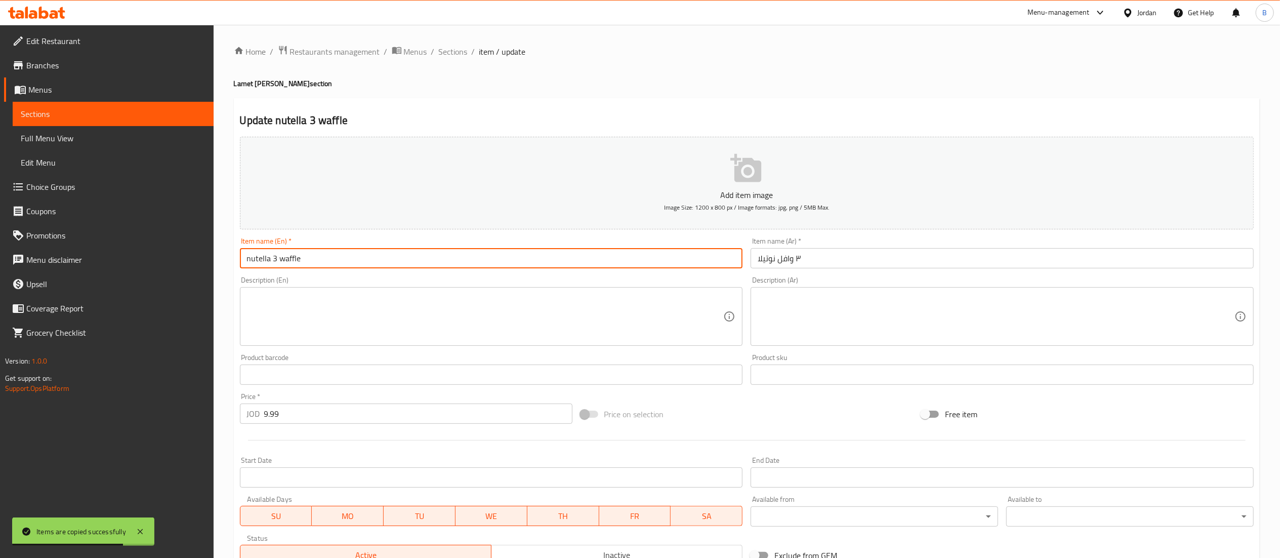
drag, startPoint x: 322, startPoint y: 268, endPoint x: 280, endPoint y: 264, distance: 42.7
click at [280, 264] on input "nutella 3 waffle" at bounding box center [491, 258] width 503 height 20
type input "nutella 3 crepe"
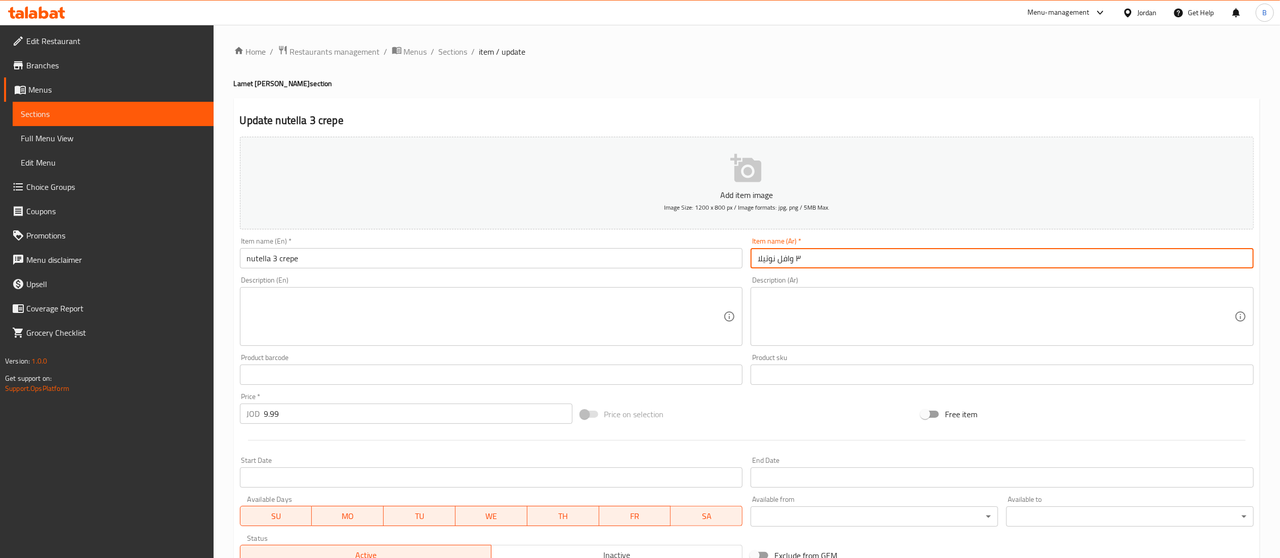
drag, startPoint x: 795, startPoint y: 260, endPoint x: 787, endPoint y: 260, distance: 7.1
click at [787, 260] on input "٣ وافل نوتيلا" at bounding box center [1002, 258] width 503 height 20
drag, startPoint x: 778, startPoint y: 260, endPoint x: 793, endPoint y: 262, distance: 14.8
click at [793, 262] on input "٣ وافل نوتيلا" at bounding box center [1002, 258] width 503 height 20
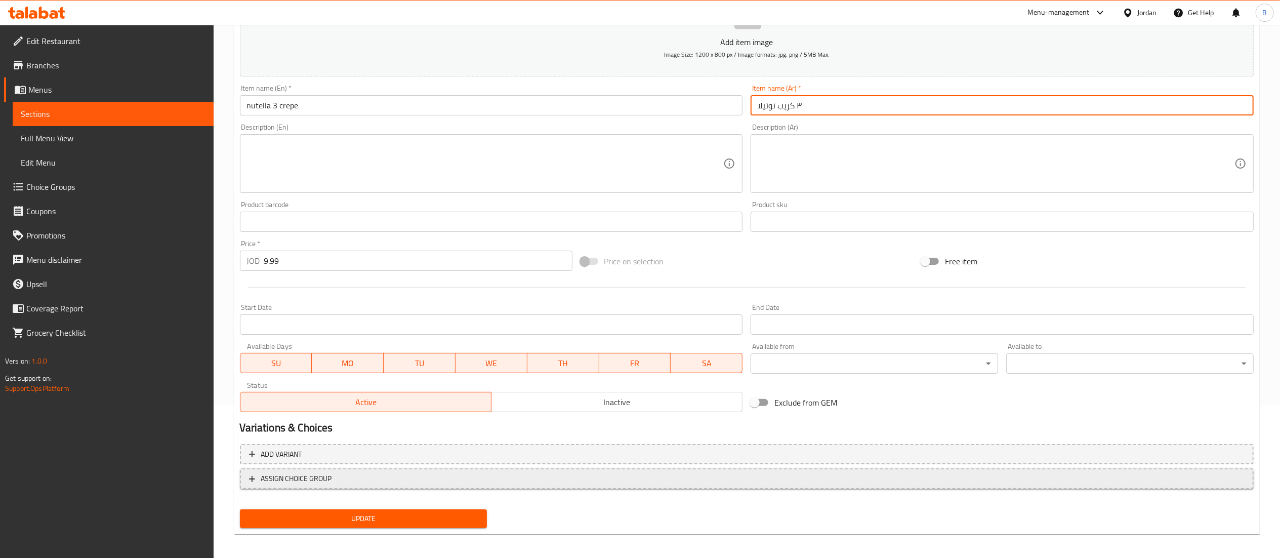
scroll to position [156, 0]
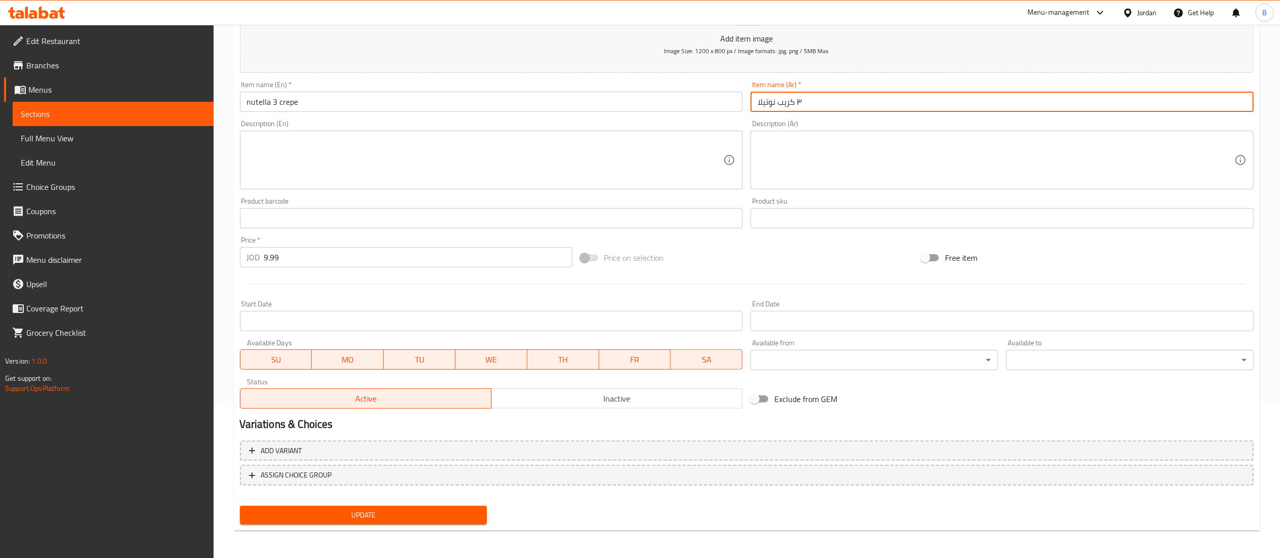
type input "٣ كريب نوتيلا"
click at [433, 509] on span "Update" at bounding box center [363, 515] width 231 height 13
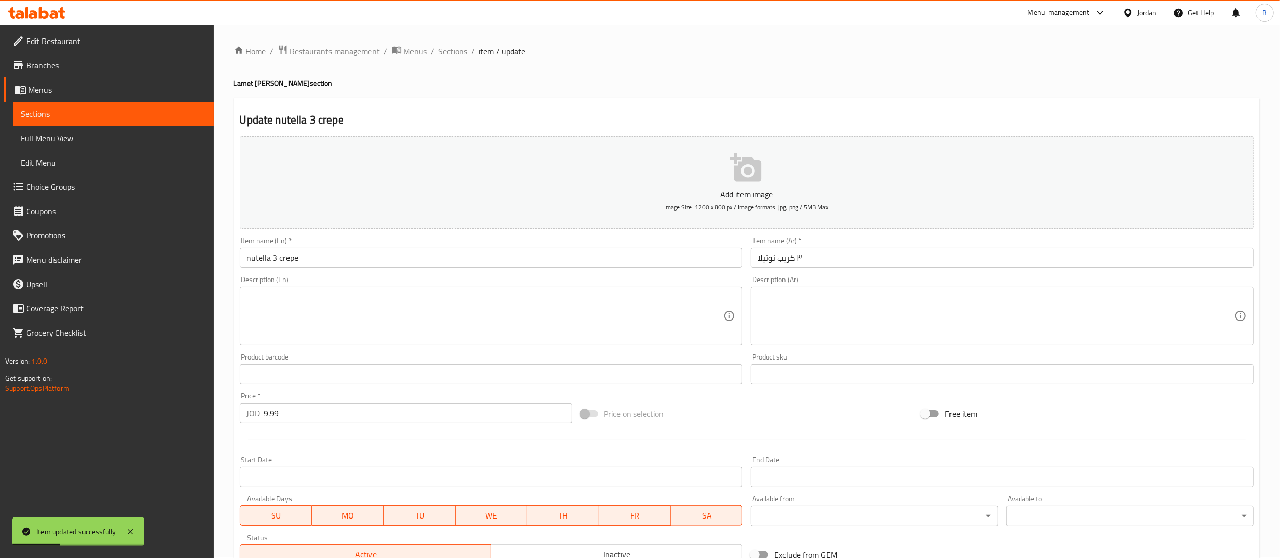
scroll to position [0, 0]
click at [455, 53] on span "Sections" at bounding box center [453, 52] width 29 height 12
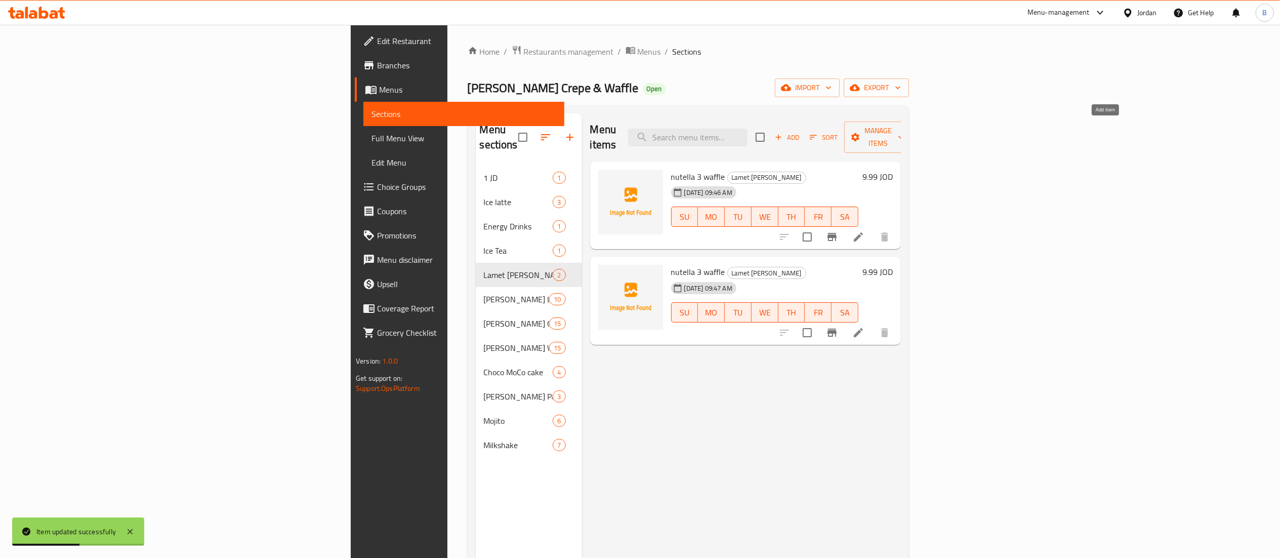
click at [803, 137] on button "Add" at bounding box center [787, 138] width 32 height 16
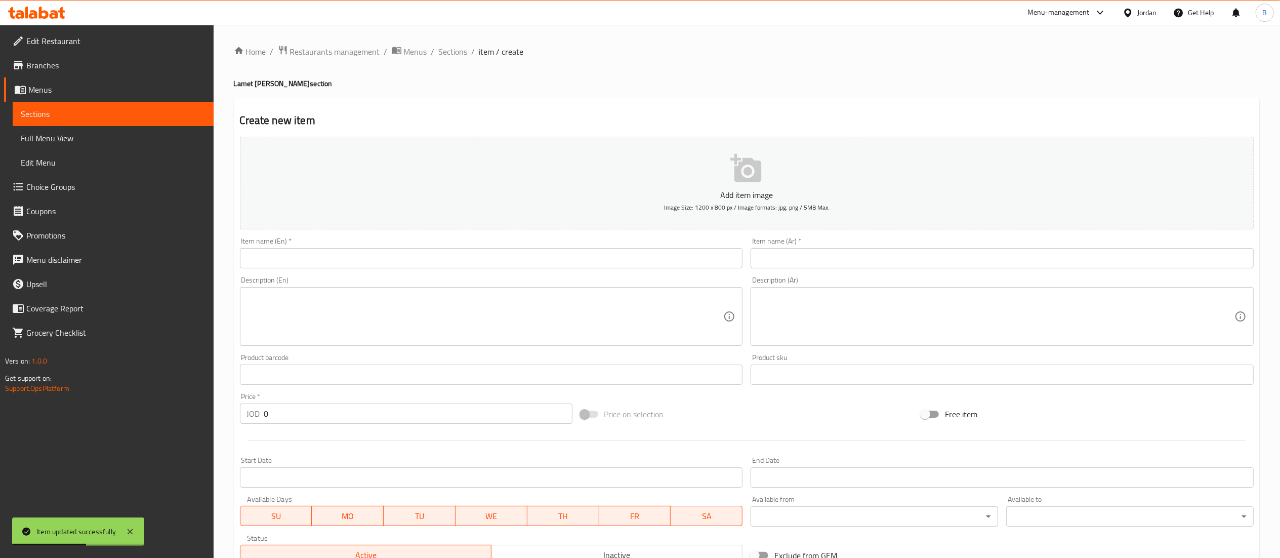
click at [958, 265] on input "text" at bounding box center [1002, 258] width 503 height 20
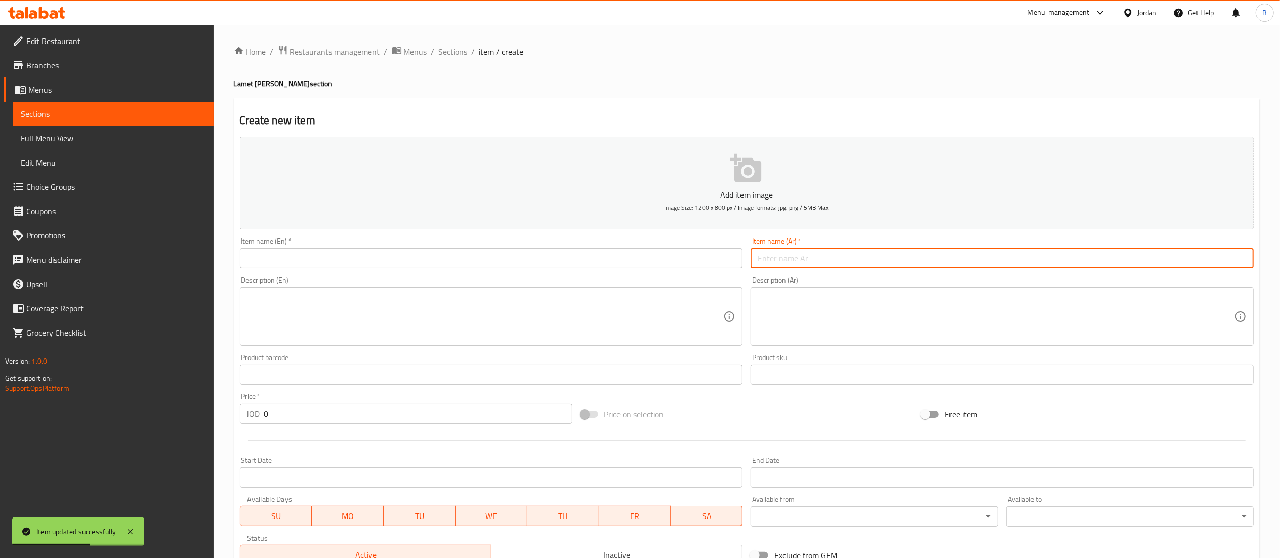
paste input "٣ لقيمات نوتيلا بسعر ٩.٩٩ دينار"
drag, startPoint x: 754, startPoint y: 257, endPoint x: 806, endPoint y: 256, distance: 52.1
click at [806, 256] on input "٣ لقيمات نوتيلا بسعر ٩.٩٩ دينار" at bounding box center [1002, 258] width 503 height 20
click at [808, 255] on input "٣ لقيمات نوتيلا بسعر ٩.٩٩ دينار" at bounding box center [1002, 258] width 503 height 20
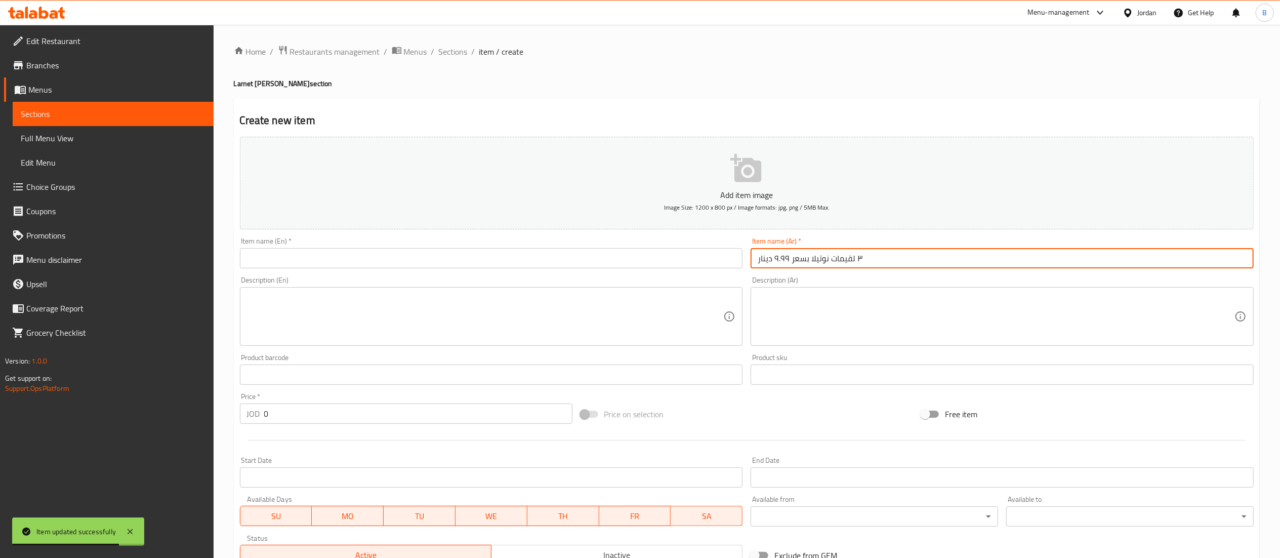
click at [808, 255] on input "٣ لقيمات نوتيلا بسعر ٩.٩٩ دينار" at bounding box center [1002, 258] width 503 height 20
click at [809, 260] on input "٣ لقيمات نوتيلا بسعر ٩.٩٩ دينار" at bounding box center [1002, 258] width 503 height 20
drag, startPoint x: 811, startPoint y: 260, endPoint x: 729, endPoint y: 263, distance: 81.5
click at [729, 263] on div "Add item image Image Size: 1200 x 800 px / Image formats: jpg, png / 5MB Max. I…" at bounding box center [747, 351] width 1022 height 436
click at [764, 264] on input "٣ لقيمات نوتيلا بسعر ٩.٩٩ دينار" at bounding box center [1002, 258] width 503 height 20
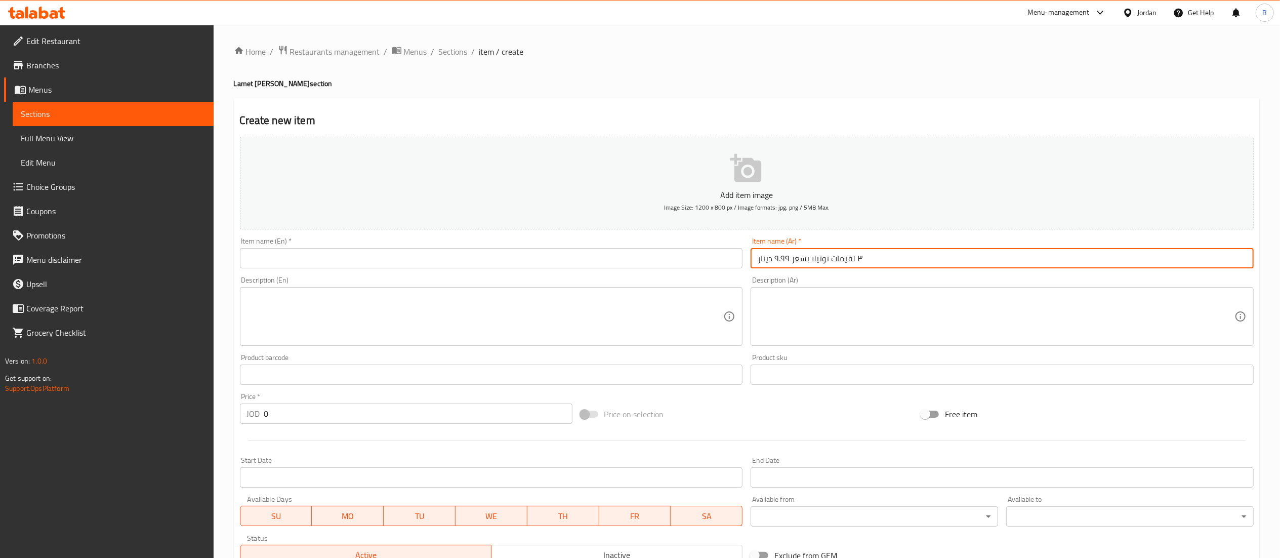
drag, startPoint x: 756, startPoint y: 264, endPoint x: 796, endPoint y: 264, distance: 39.5
click at [796, 264] on input "٣ لقيمات نوتيلا بسعر ٩.٩٩ دينار" at bounding box center [1002, 258] width 503 height 20
click at [798, 263] on input "٣ لقيمات نوتيلا بسعر ٩.٩٩ دينار" at bounding box center [1002, 258] width 503 height 20
drag, startPoint x: 810, startPoint y: 260, endPoint x: 772, endPoint y: 262, distance: 38.0
click at [772, 262] on input "٣ لقيمات نوتيلا بسعر ٩.٩٩ دينار" at bounding box center [1002, 258] width 503 height 20
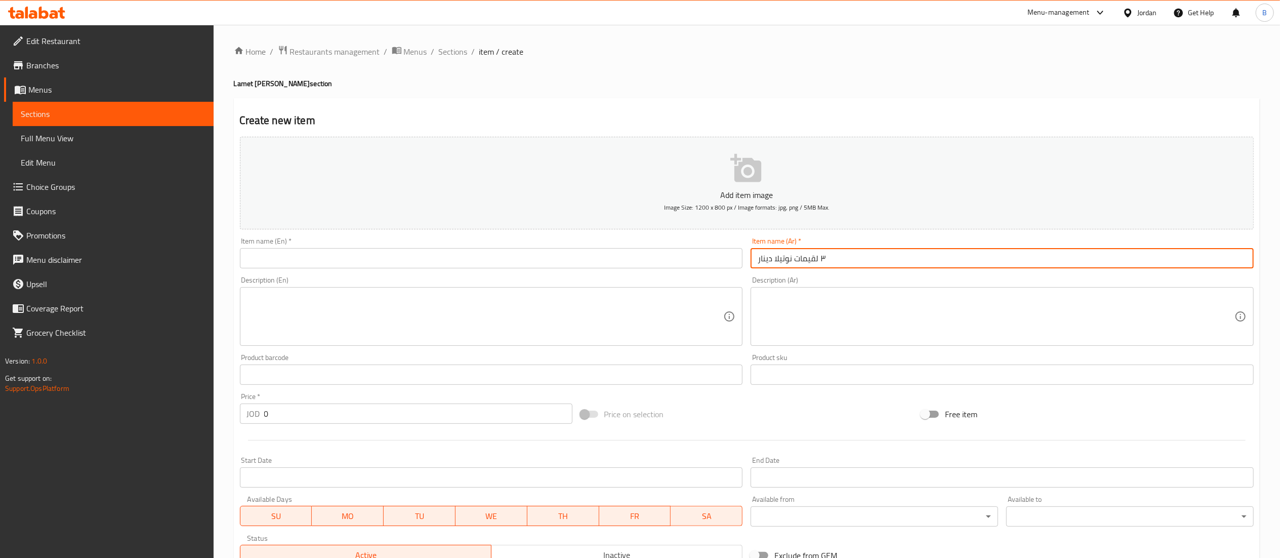
drag, startPoint x: 776, startPoint y: 259, endPoint x: 764, endPoint y: 259, distance: 12.1
click at [764, 259] on input "٣ لقيمات نوتيلا دينار" at bounding box center [1002, 258] width 503 height 20
drag, startPoint x: 762, startPoint y: 259, endPoint x: 753, endPoint y: 257, distance: 9.2
click at [753, 257] on input "٣ لقيمات نوتيلاار" at bounding box center [1002, 258] width 503 height 20
click at [767, 260] on input "٣ لقيمات نوتيلاار" at bounding box center [1002, 258] width 503 height 20
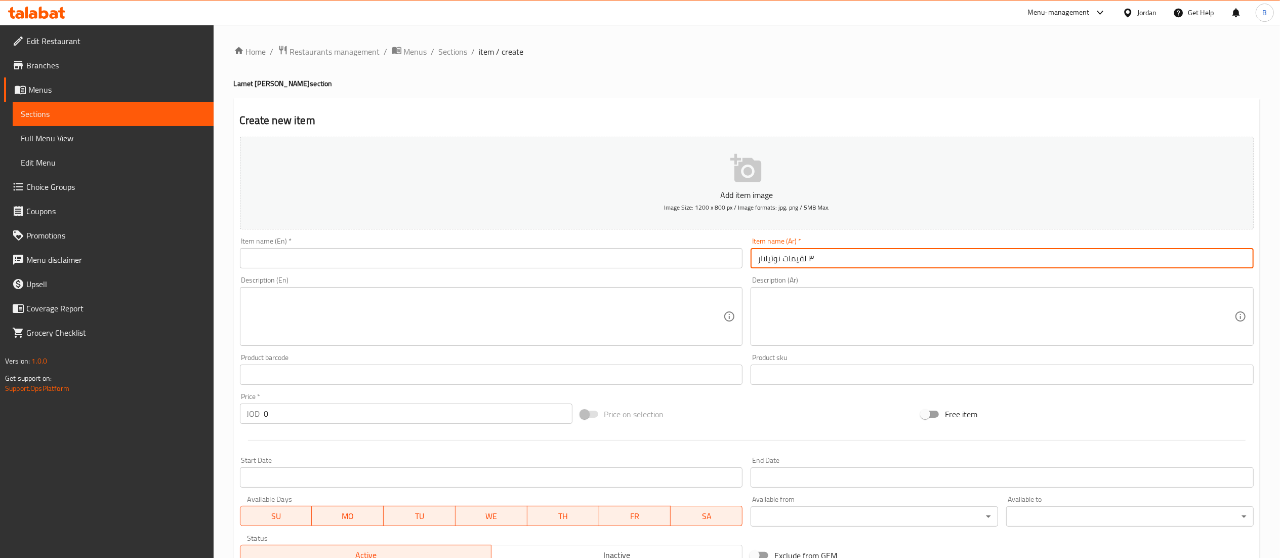
click at [758, 260] on input "٣ لقيمات نوتيلاار" at bounding box center [1002, 258] width 503 height 20
click at [761, 261] on input "٣ لقيمات نوتيلاار" at bounding box center [1002, 258] width 503 height 20
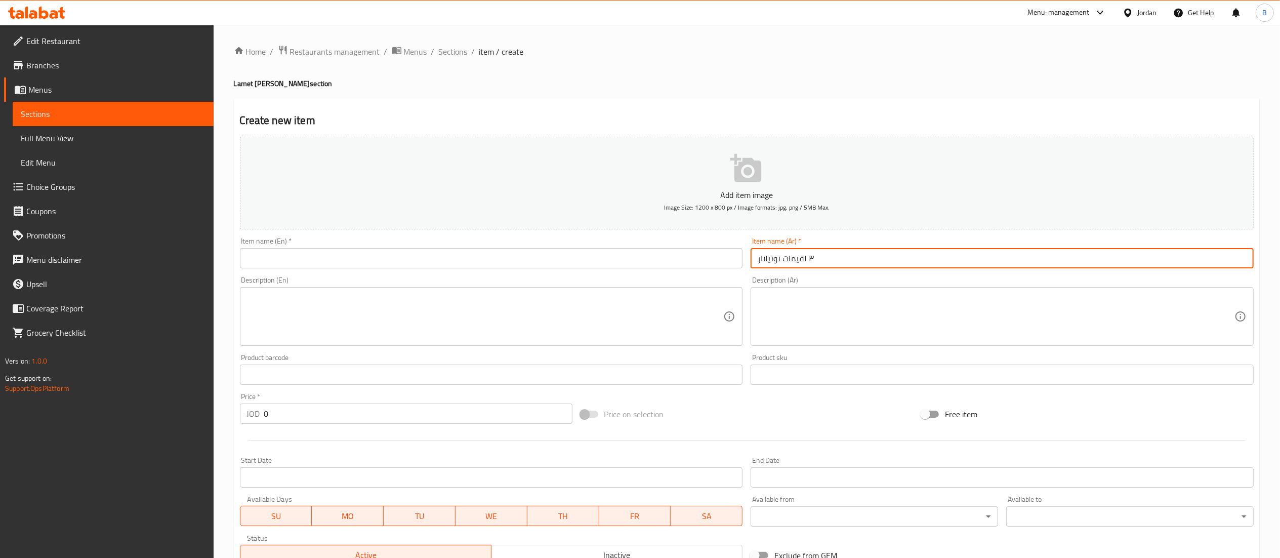
click at [769, 261] on input "٣ لقيمات نوتيلاار" at bounding box center [1002, 258] width 503 height 20
click at [771, 261] on input "٣ لقيمات نوتيلاار" at bounding box center [1002, 258] width 503 height 20
click at [758, 260] on input "٣ لقيمات نوتيلاار" at bounding box center [1002, 258] width 503 height 20
drag, startPoint x: 758, startPoint y: 260, endPoint x: 784, endPoint y: 264, distance: 27.1
click at [758, 260] on input "٣ لقيمات نوتيلاار" at bounding box center [1002, 258] width 503 height 20
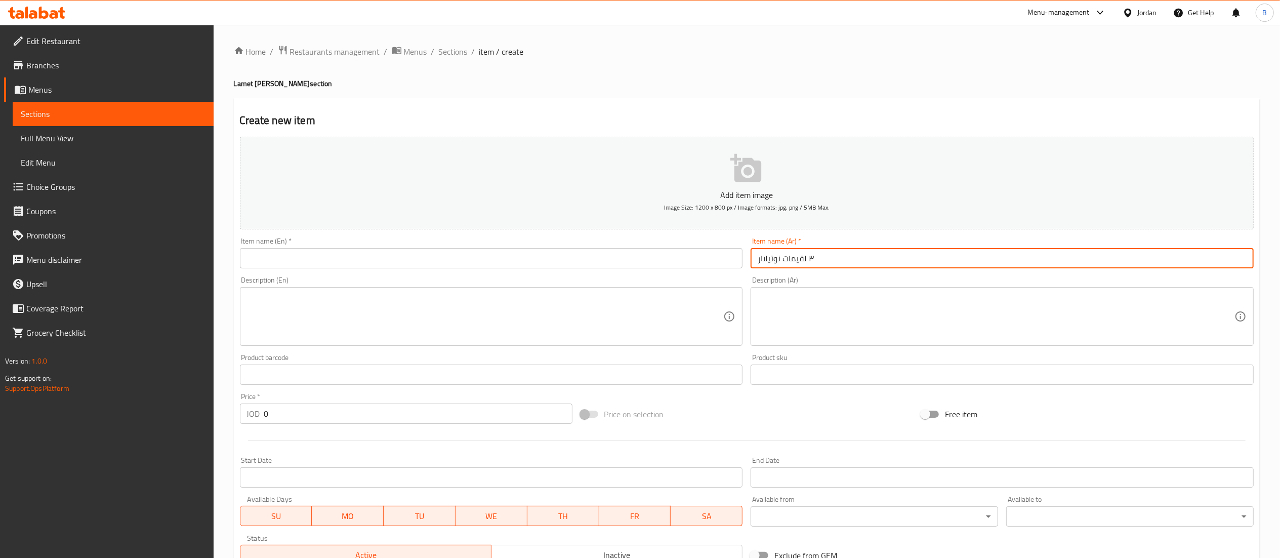
click at [764, 259] on input "٣ لقيمات نوتيلاار" at bounding box center [1002, 258] width 503 height 20
click at [762, 259] on input "٣ لقيمات نوتيلاار" at bounding box center [1002, 258] width 503 height 20
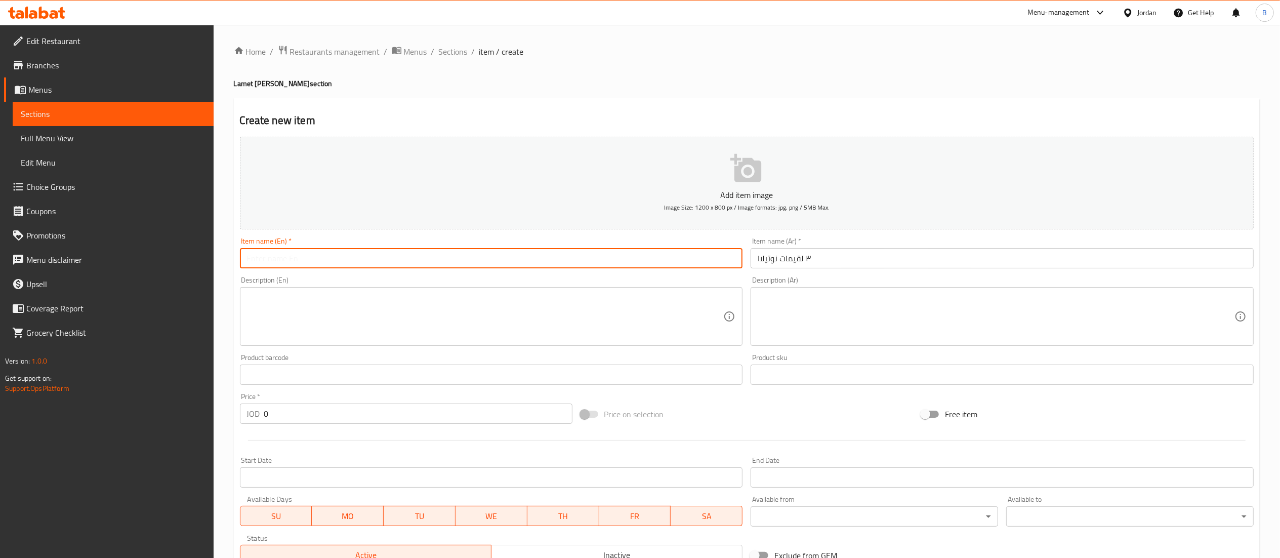
click at [689, 256] on input "text" at bounding box center [491, 258] width 503 height 20
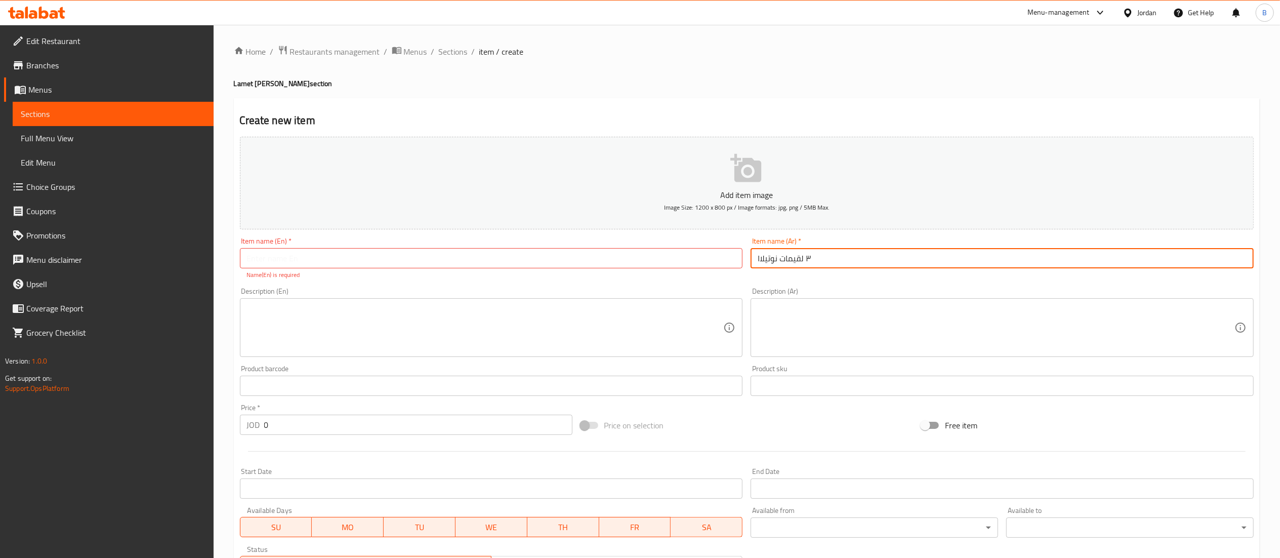
drag, startPoint x: 756, startPoint y: 261, endPoint x: 762, endPoint y: 261, distance: 6.1
click at [762, 261] on input "٣ لقيمات نوتيلاا" at bounding box center [1002, 258] width 503 height 20
click at [762, 257] on input "٣ لقيمات نوتيلاا" at bounding box center [1002, 258] width 503 height 20
type input "٣ لقيمات نوتيلا"
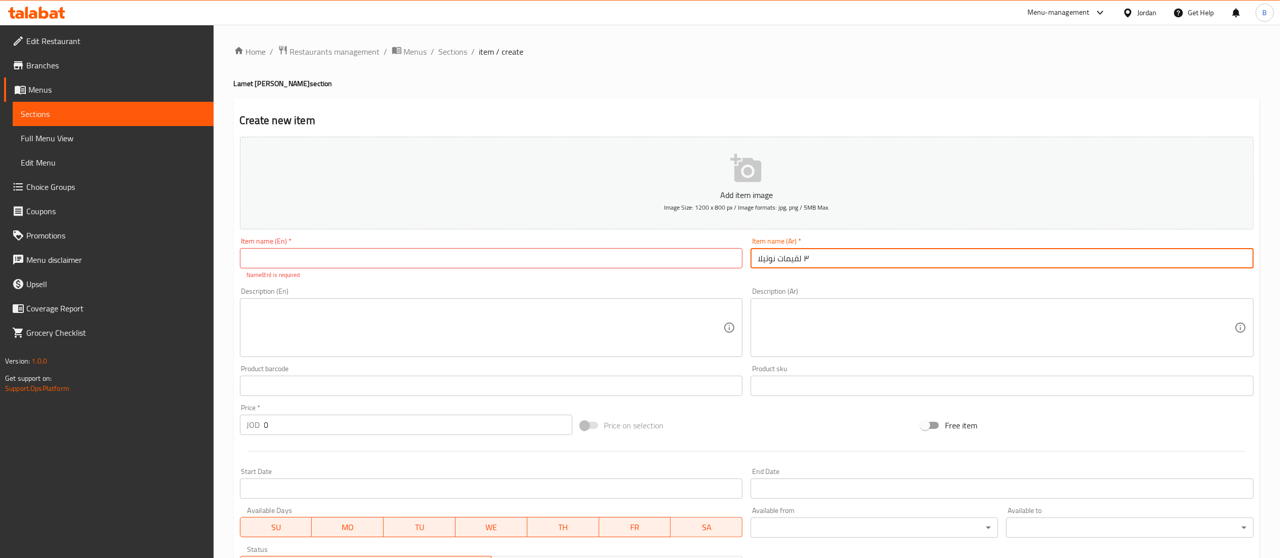
drag, startPoint x: 608, startPoint y: 257, endPoint x: 604, endPoint y: 263, distance: 7.3
click at [608, 257] on input "text" at bounding box center [491, 258] width 503 height 20
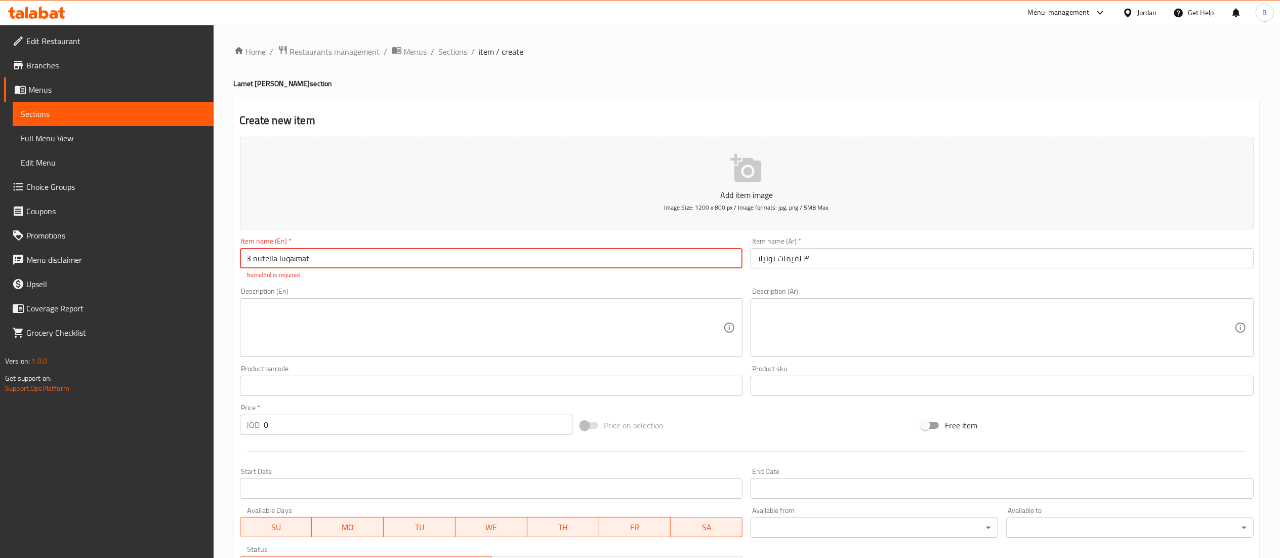
type input "3 nutella luqaimat"
click at [328, 420] on input "0" at bounding box center [418, 424] width 308 height 20
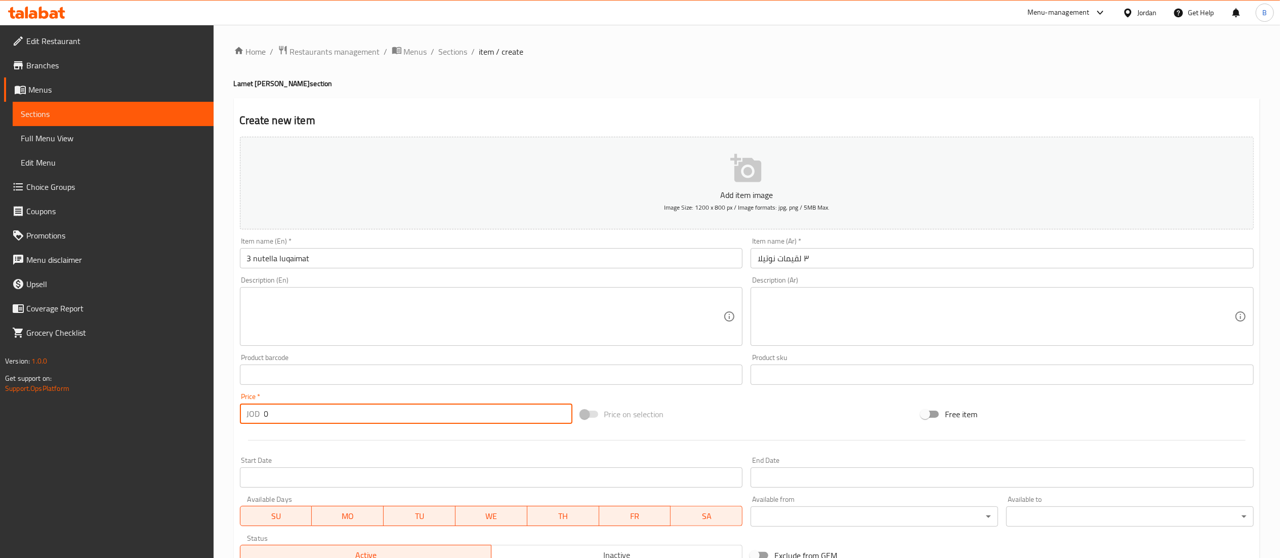
drag, startPoint x: 333, startPoint y: 414, endPoint x: 0, endPoint y: 394, distance: 333.7
click at [0, 394] on div "Edit Restaurant Branches Menus Sections Full Menu View Edit Menu Choice Groups …" at bounding box center [640, 370] width 1280 height 690
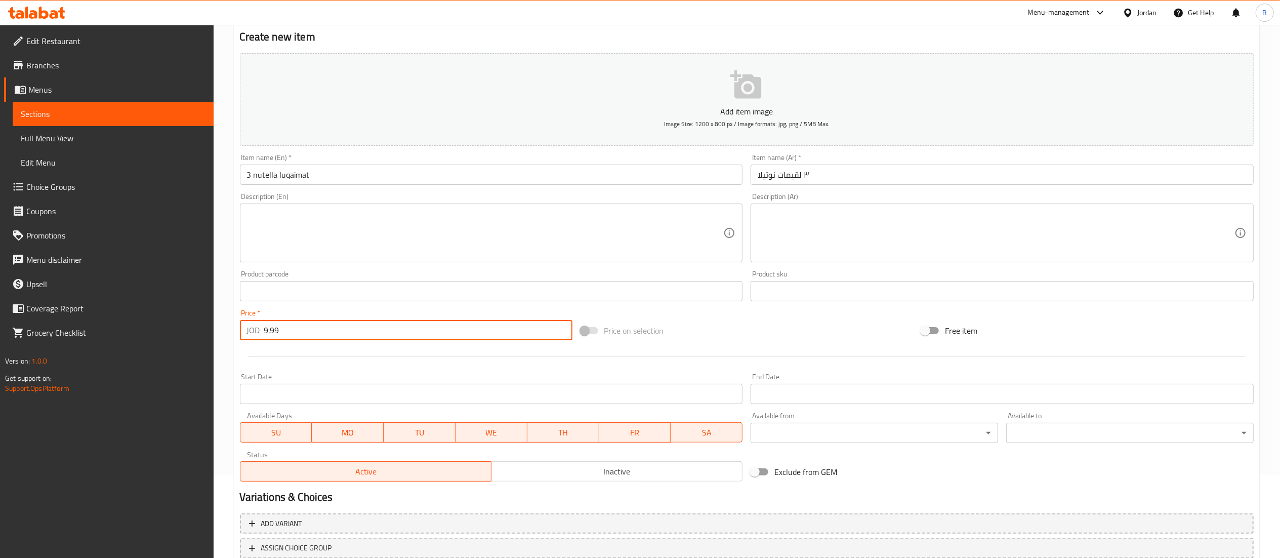
scroll to position [156, 0]
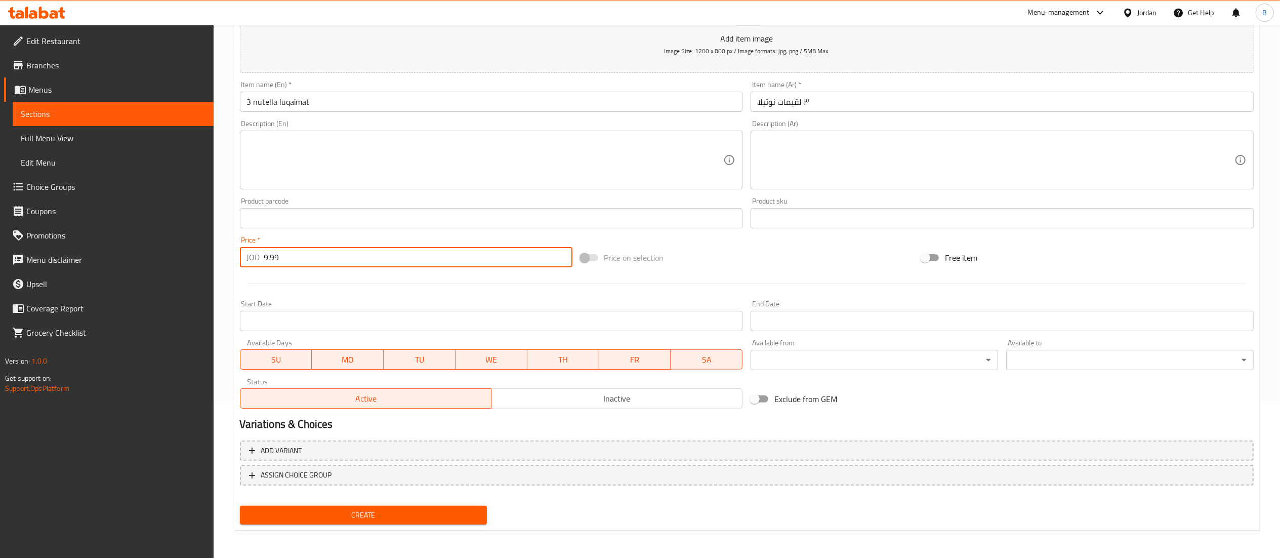
type input "9.99"
click at [445, 509] on span "Create" at bounding box center [363, 515] width 231 height 13
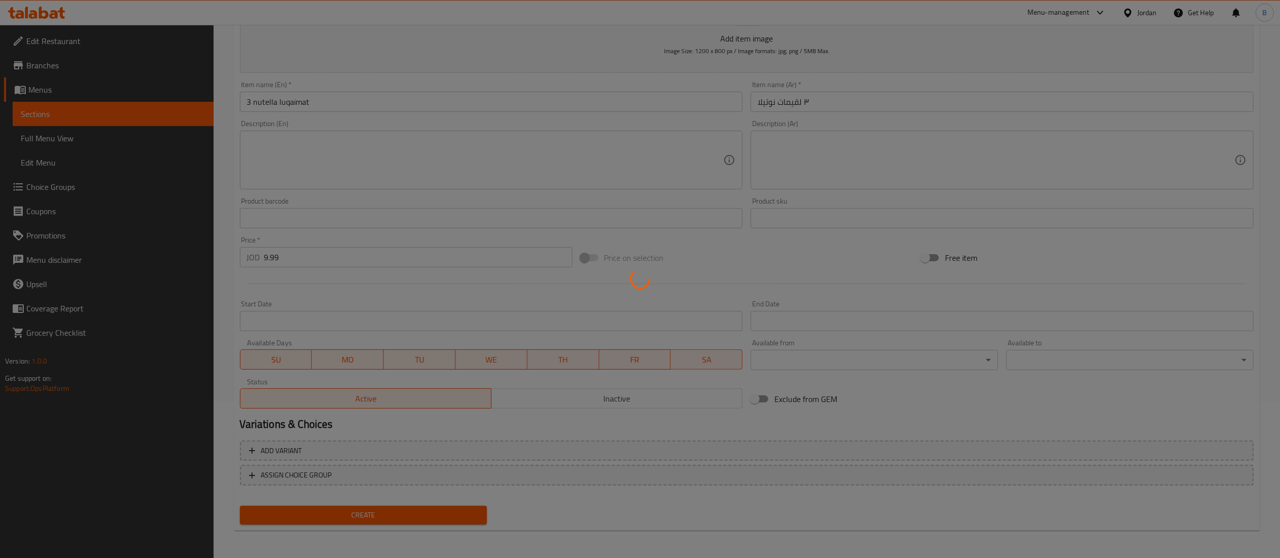
type input "0"
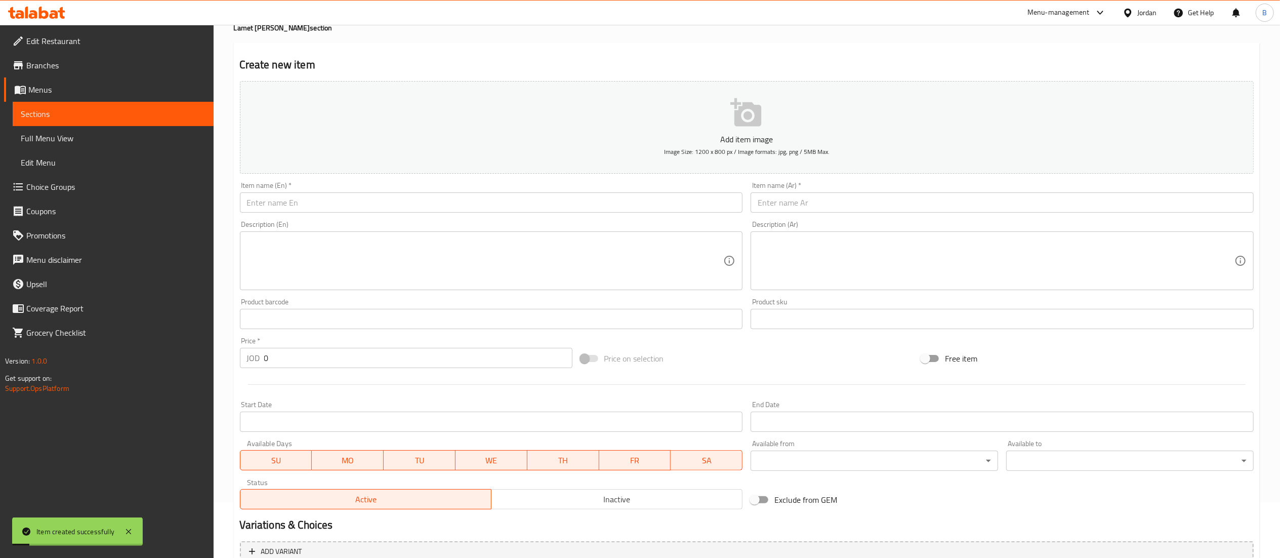
scroll to position [55, 0]
click at [838, 197] on input "text" at bounding box center [1002, 203] width 503 height 20
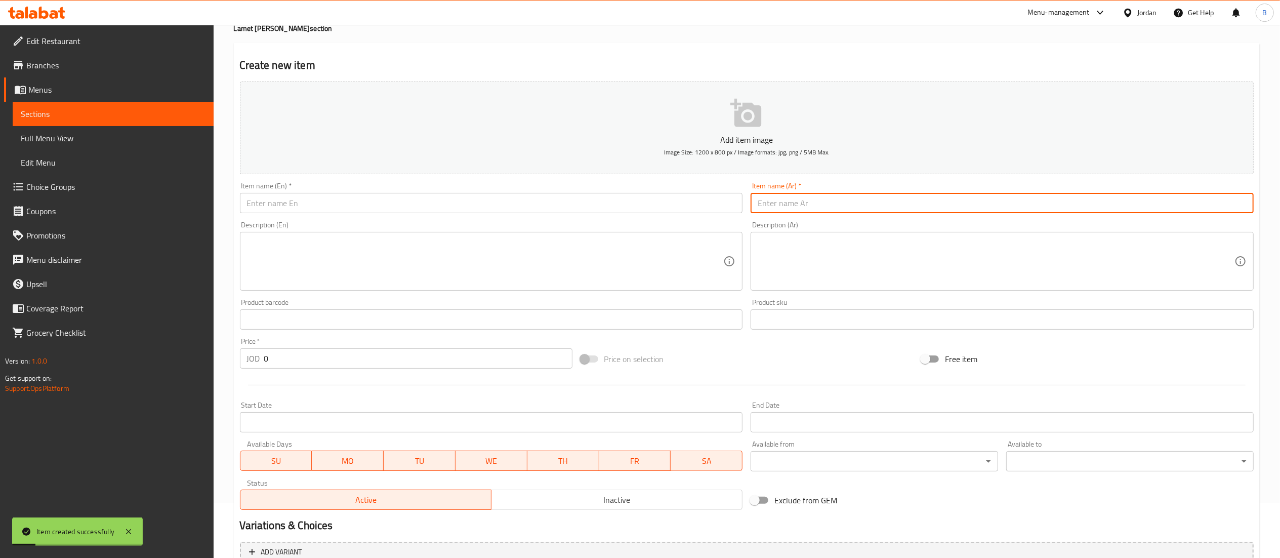
paste input "٣ شوكوموكو نوتيلا ٩.٩٩ دينار"
drag, startPoint x: 792, startPoint y: 201, endPoint x: 766, endPoint y: 203, distance: 25.9
click at [766, 203] on input "٣ شوكوموكو نوتيلا ٩.٩٩ دينار" at bounding box center [1002, 203] width 503 height 20
drag, startPoint x: 758, startPoint y: 203, endPoint x: 777, endPoint y: 204, distance: 19.7
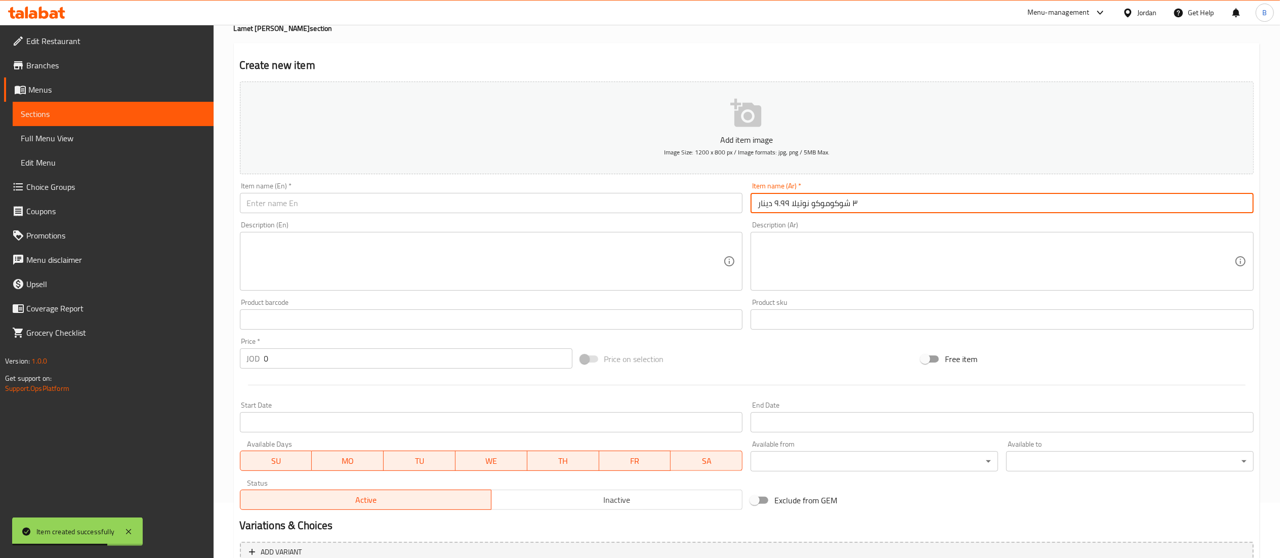
click at [777, 204] on input "٣ شوكوموكو نوتيلا ٩.٩٩ دينار" at bounding box center [1002, 203] width 503 height 20
click at [761, 201] on input "٣ شوكوموكو نوتيلا ٩" at bounding box center [1002, 203] width 503 height 20
type input "٣ شوكوموكو نوتيلا"
click at [688, 194] on input "text" at bounding box center [491, 203] width 503 height 20
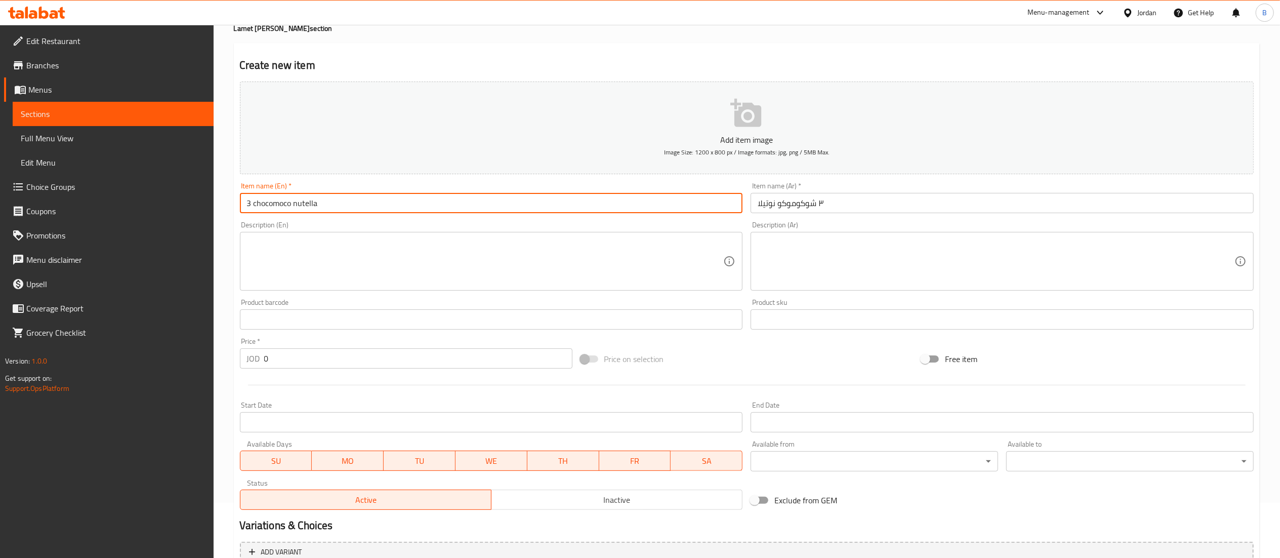
drag, startPoint x: 348, startPoint y: 206, endPoint x: 253, endPoint y: 204, distance: 95.2
click at [253, 204] on input "3 chocomoco nutella" at bounding box center [491, 203] width 503 height 20
type input "3 nutella chocomoco"
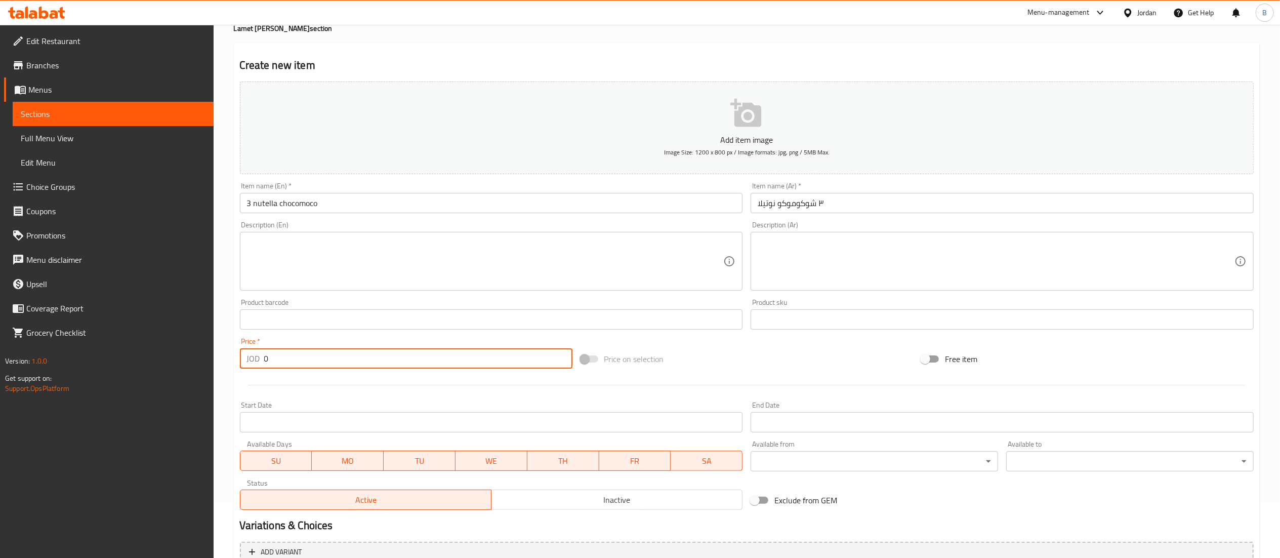
drag, startPoint x: 281, startPoint y: 359, endPoint x: 203, endPoint y: 362, distance: 78.5
click at [218, 360] on div "Home / Restaurants management / Menus / Sections / item / create Lamet Louie's …" at bounding box center [747, 315] width 1066 height 690
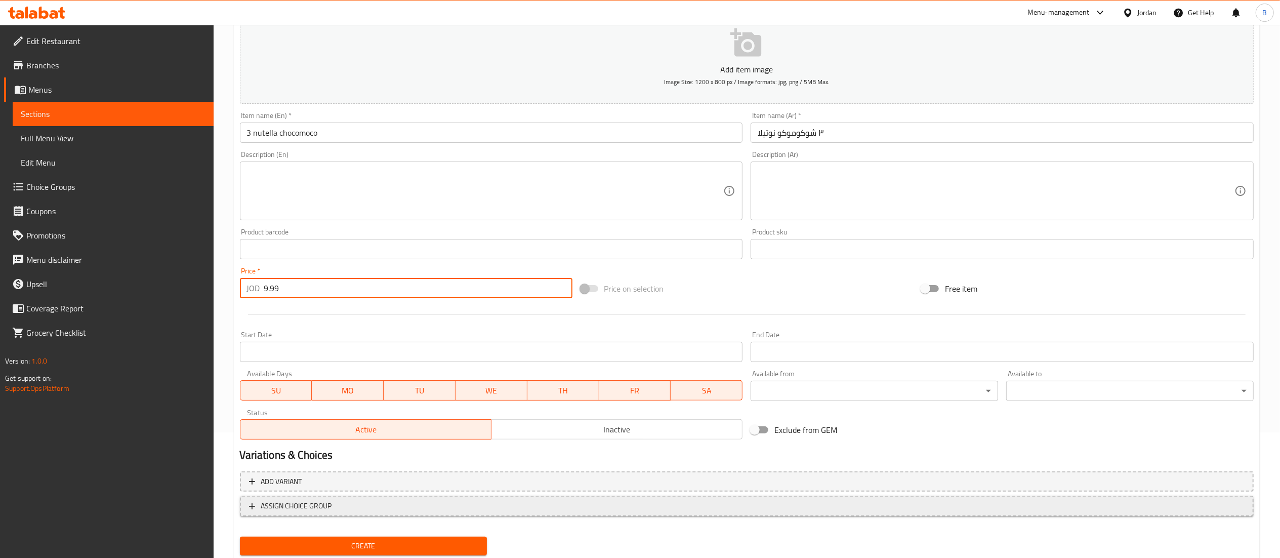
scroll to position [156, 0]
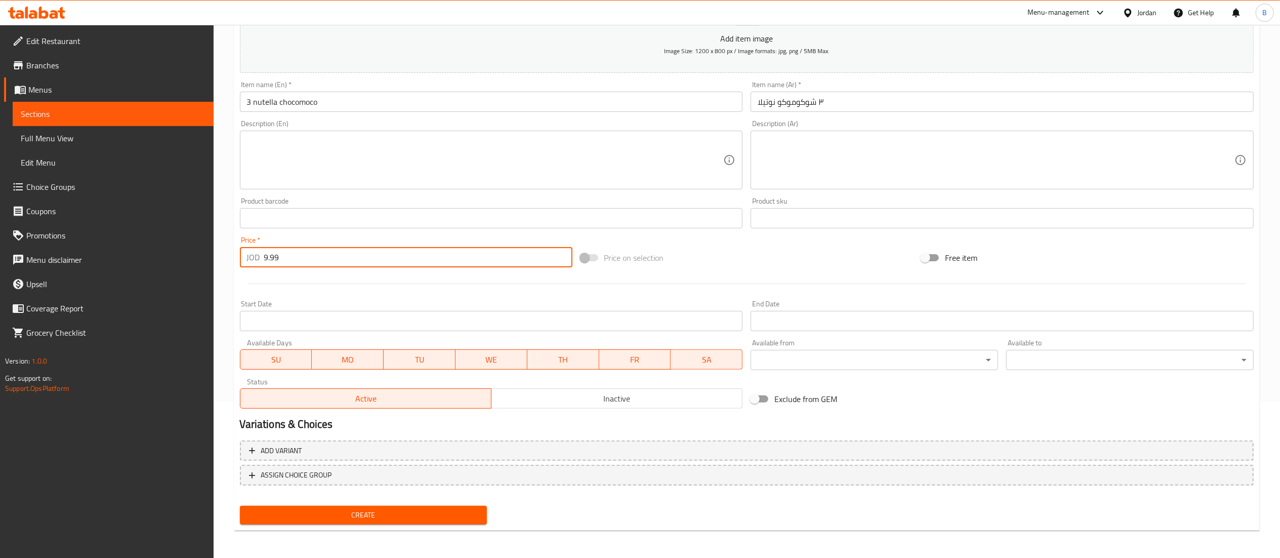
type input "9.99"
click at [393, 522] on button "Create" at bounding box center [363, 515] width 247 height 19
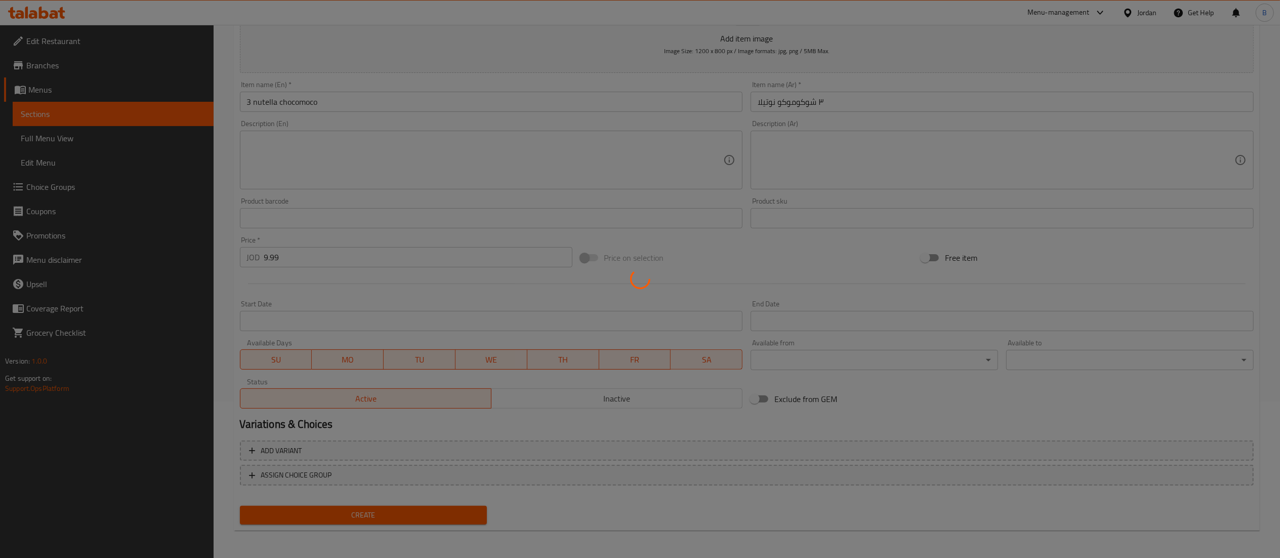
type input "0"
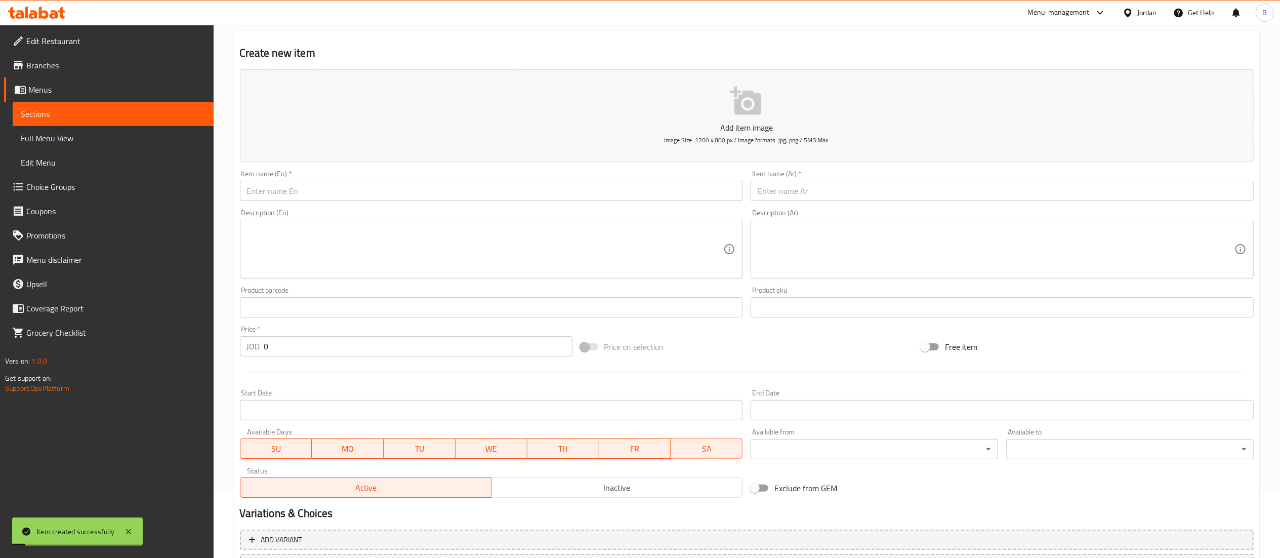
scroll to position [0, 0]
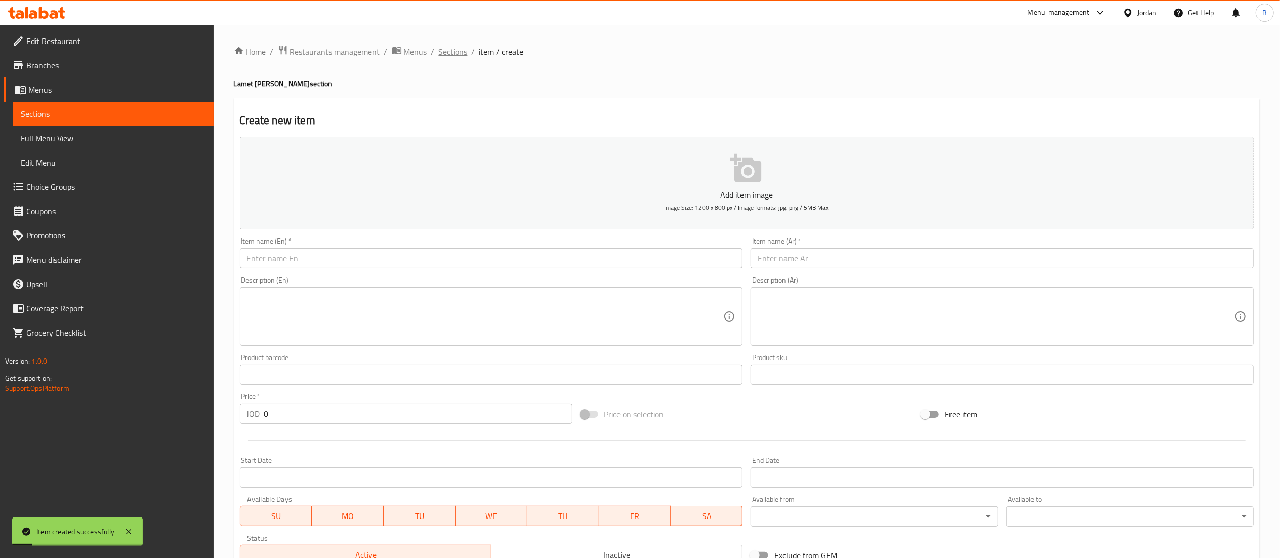
click at [458, 50] on span "Sections" at bounding box center [453, 52] width 29 height 12
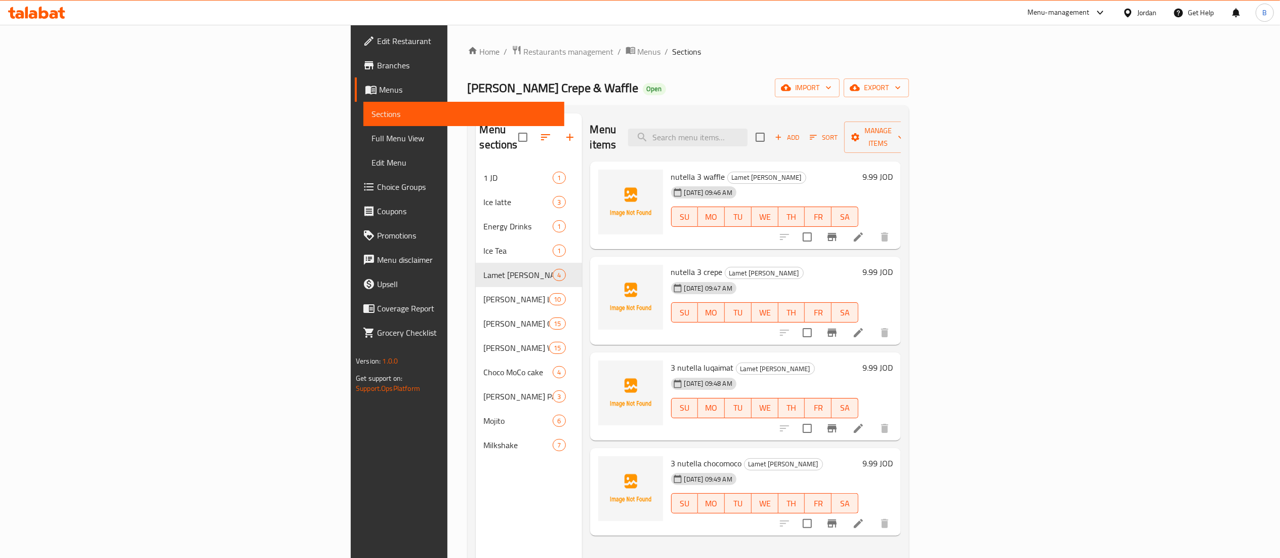
click at [50, 17] on icon at bounding box center [54, 14] width 9 height 9
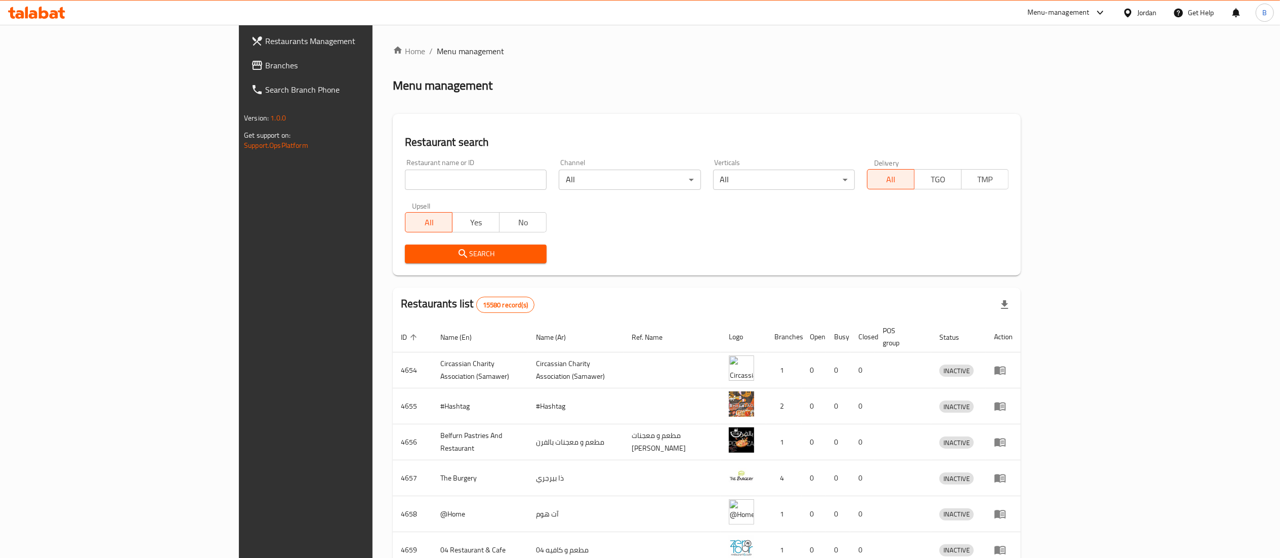
drag, startPoint x: 0, startPoint y: 0, endPoint x: 75, endPoint y: 64, distance: 99.1
click at [265, 64] on span "Branches" at bounding box center [354, 65] width 179 height 12
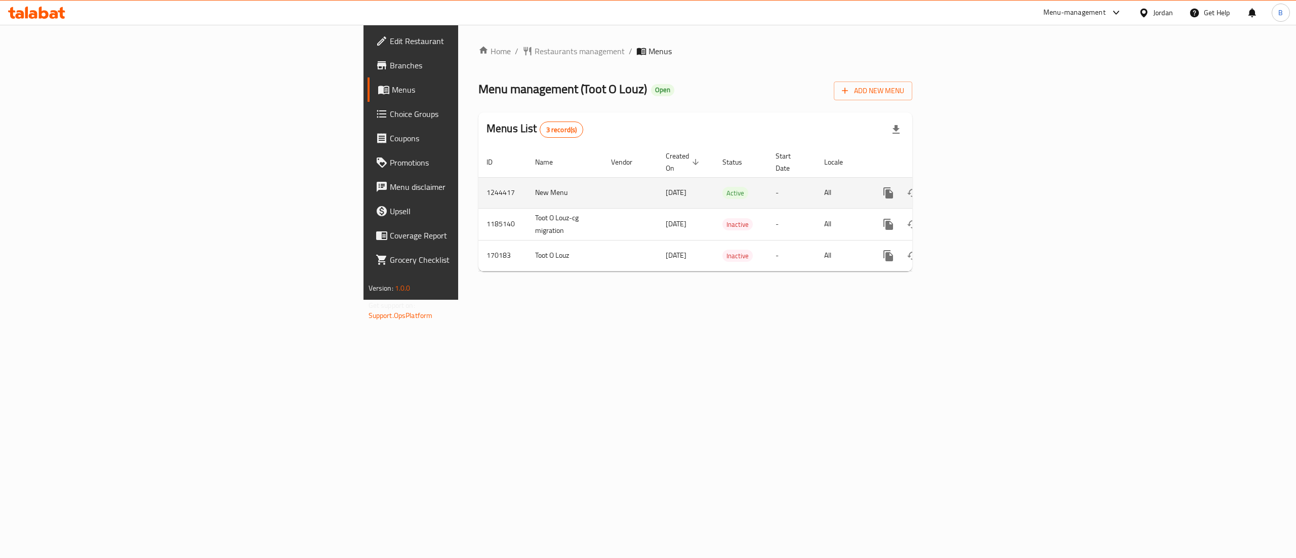
click at [967, 187] on icon "enhanced table" at bounding box center [961, 193] width 12 height 12
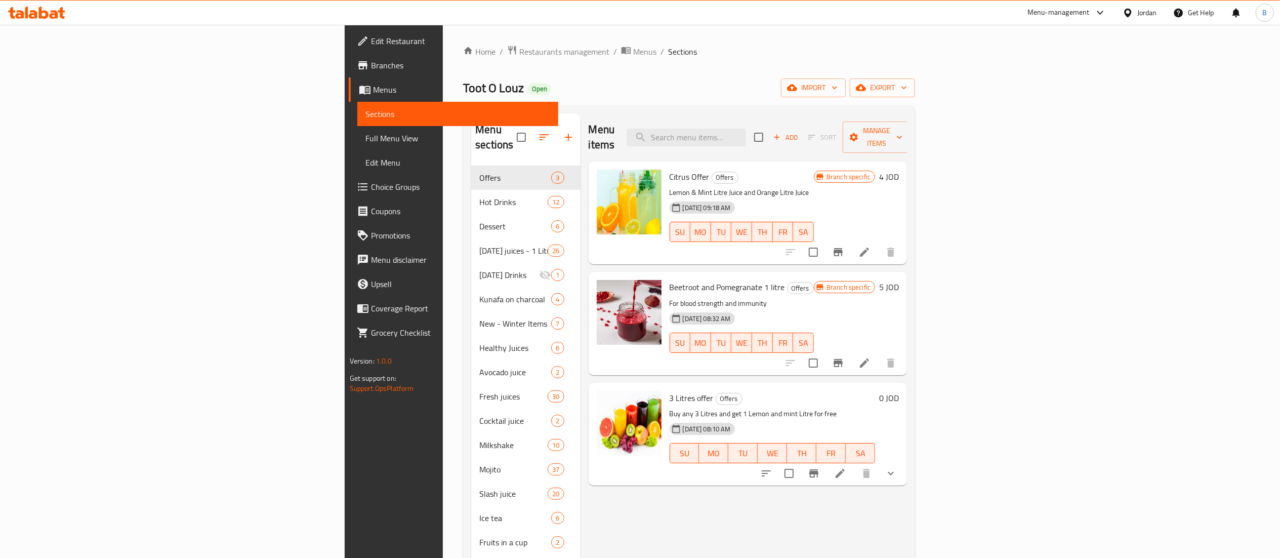
click at [903, 461] on button "show more" at bounding box center [891, 473] width 24 height 24
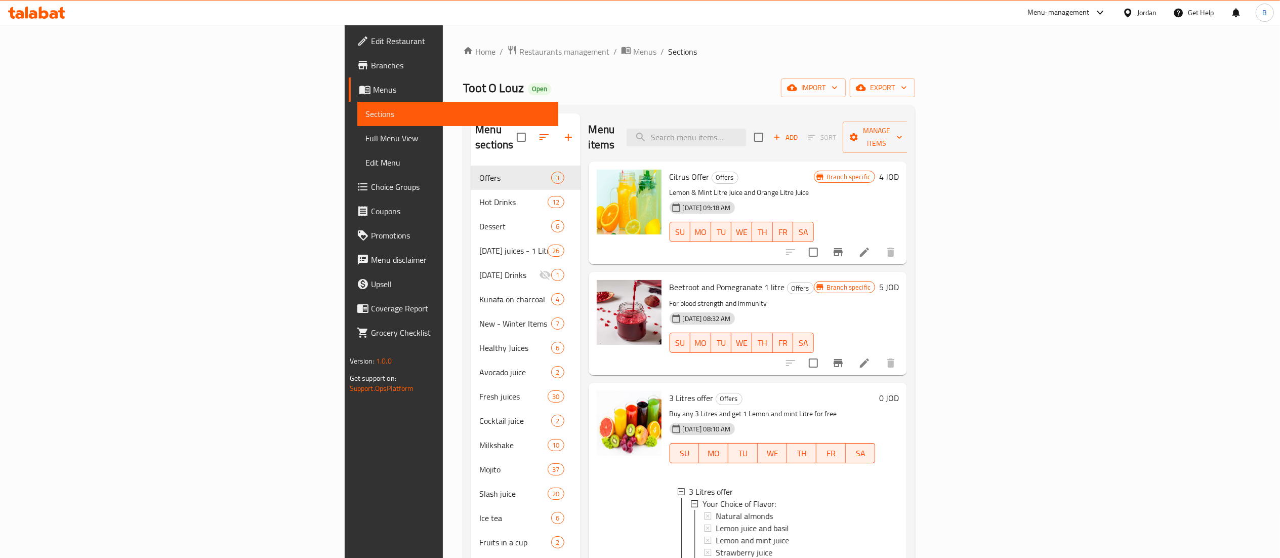
scroll to position [101, 0]
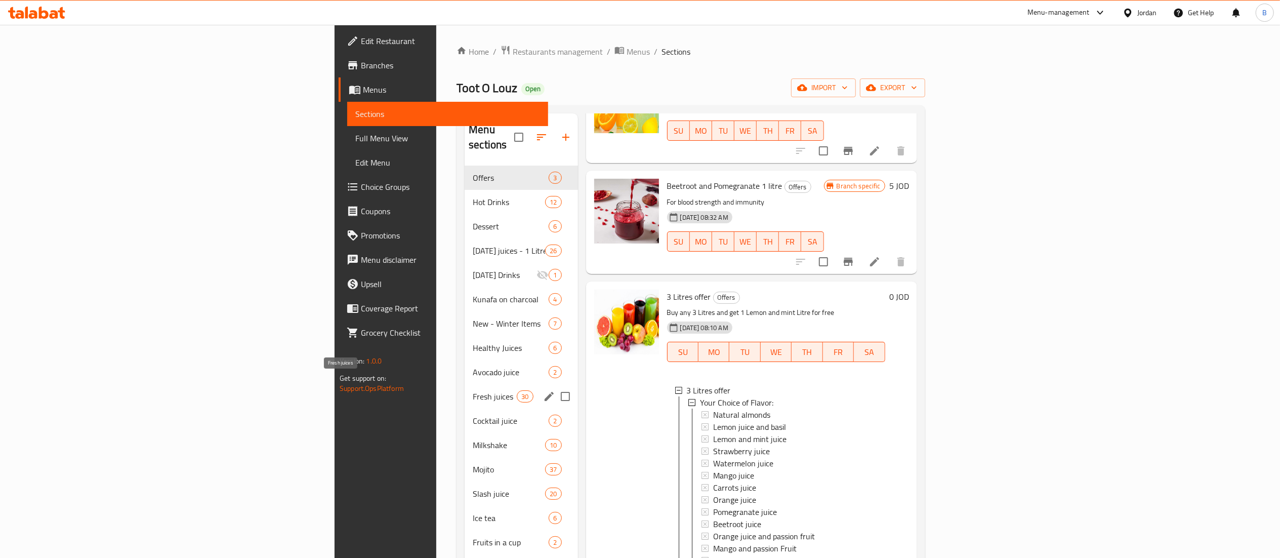
click at [473, 390] on span "Fresh juices" at bounding box center [495, 396] width 44 height 12
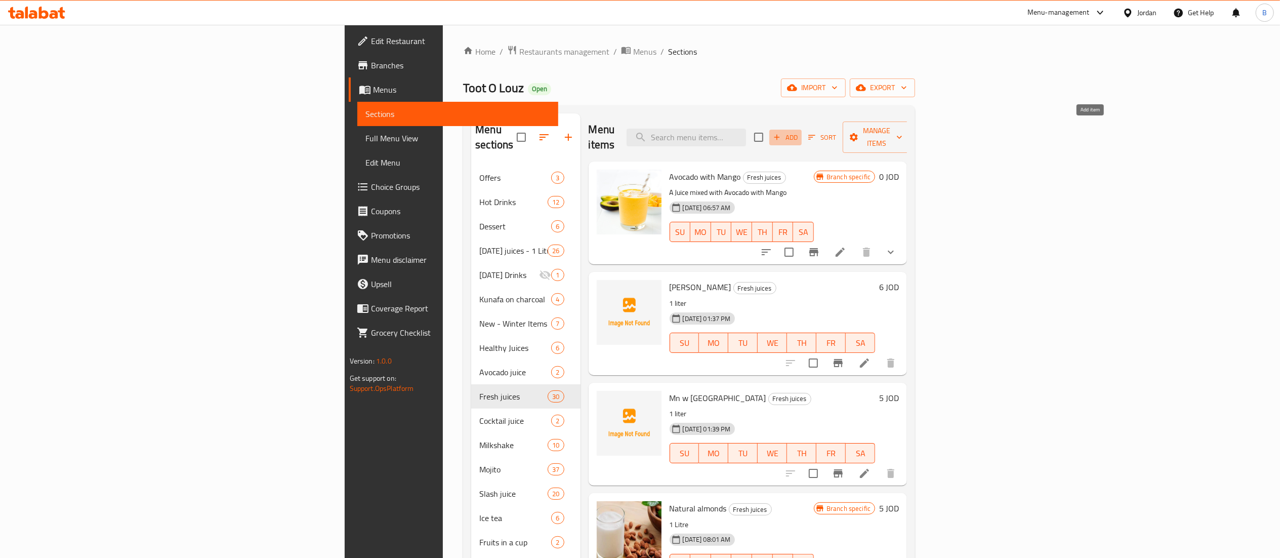
click at [799, 135] on span "Add" at bounding box center [785, 138] width 27 height 12
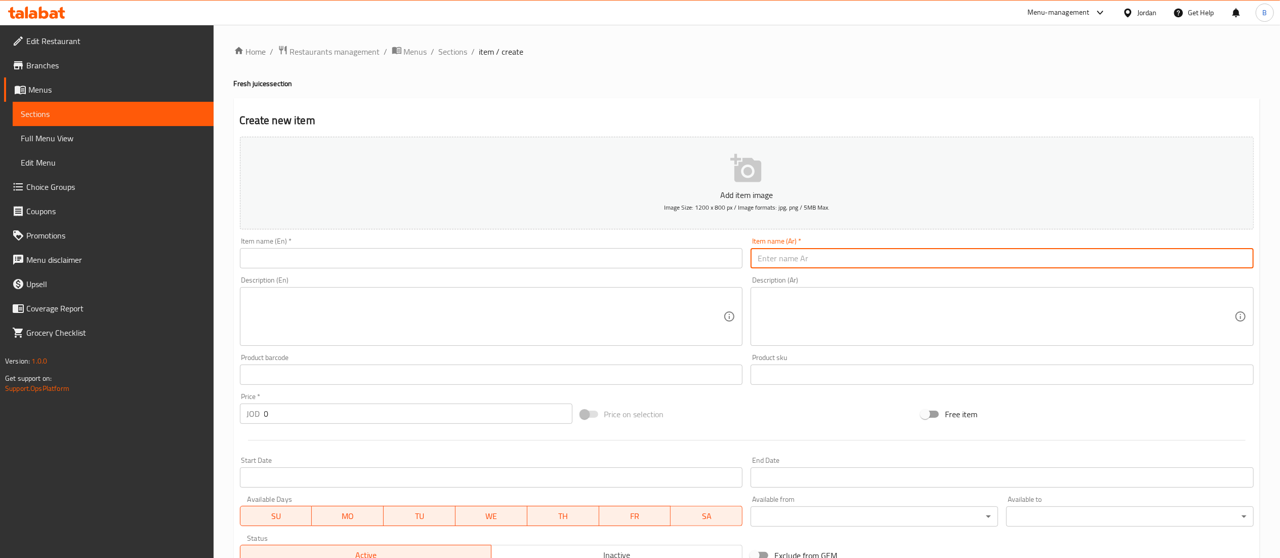
click at [900, 255] on input "text" at bounding box center [1002, 258] width 503 height 20
paste input "جريفوت احمر لتر ٥"
type input "جريفوت احمر لتر ٥"
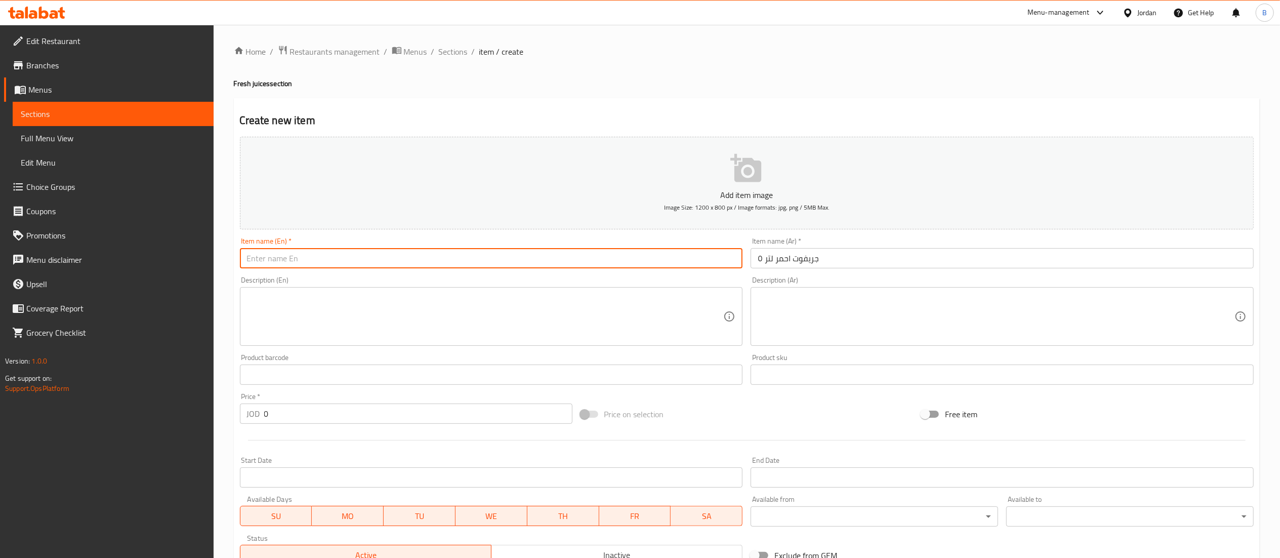
click at [669, 255] on input "text" at bounding box center [491, 258] width 503 height 20
drag, startPoint x: 245, startPoint y: 256, endPoint x: 317, endPoint y: 286, distance: 77.6
click at [245, 257] on input "Grapefruit" at bounding box center [491, 258] width 503 height 20
click at [537, 263] on input "Red Grapefruit" at bounding box center [491, 258] width 503 height 20
drag, startPoint x: 328, startPoint y: 259, endPoint x: 298, endPoint y: 257, distance: 30.4
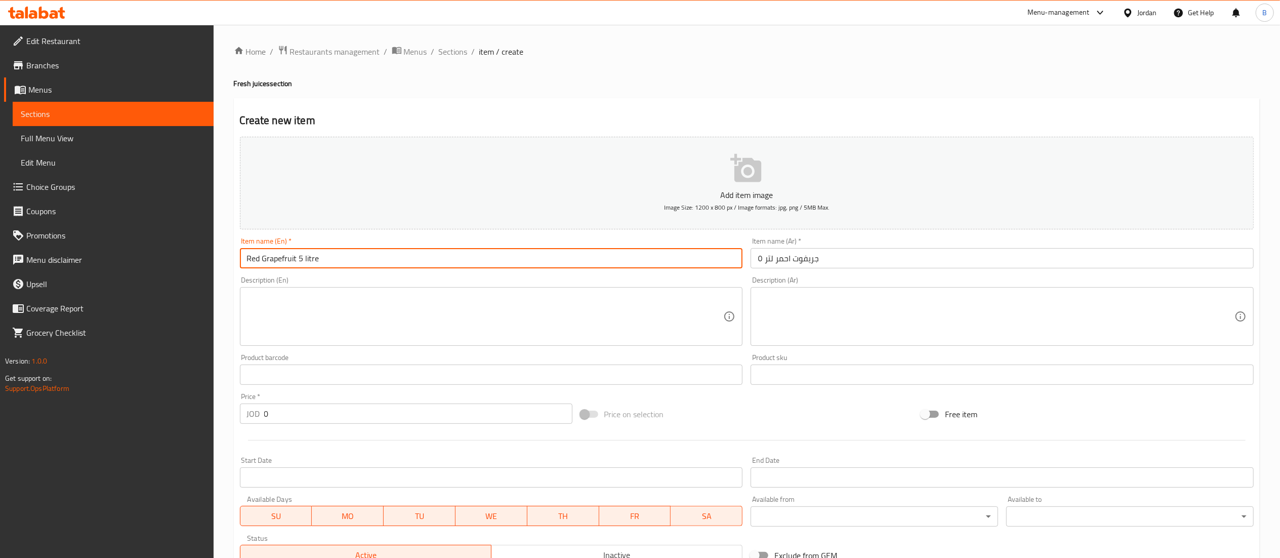
click at [298, 257] on input "Red Grapefruit 5 litre" at bounding box center [491, 258] width 503 height 20
type input "Red Grapefruit 1 litre"
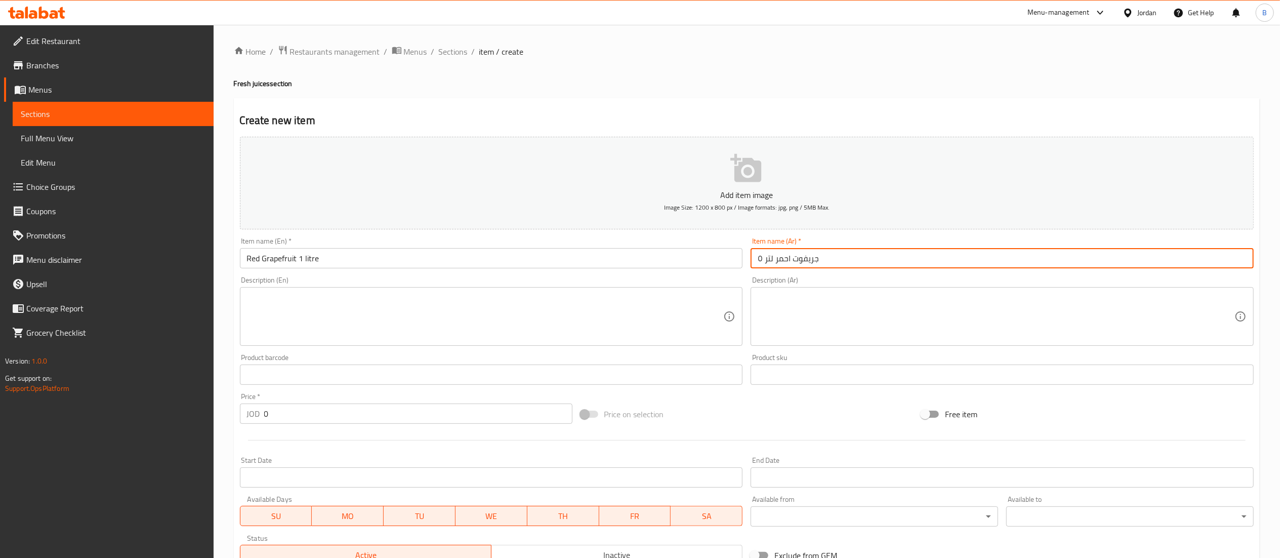
drag, startPoint x: 764, startPoint y: 254, endPoint x: 756, endPoint y: 255, distance: 7.6
click at [756, 255] on input "جريفوت احمر لتر ٥" at bounding box center [1002, 258] width 503 height 20
click at [761, 259] on input "جريفوت احمر لتر ٥" at bounding box center [1002, 258] width 503 height 20
click at [758, 259] on input "جريفوت احمر لتر ٥" at bounding box center [1002, 258] width 503 height 20
type input "جريفوت احمر لتر"
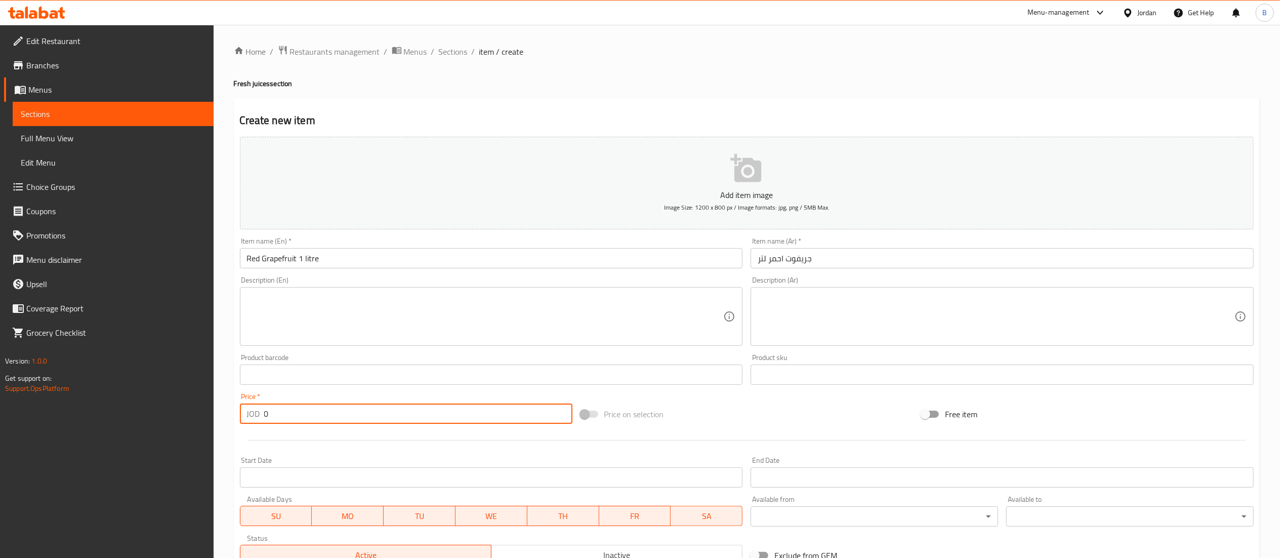
drag, startPoint x: 307, startPoint y: 407, endPoint x: 52, endPoint y: 408, distance: 255.1
click at [71, 408] on div "Edit Restaurant Branches Menus Sections Full Menu View Edit Menu Choice Groups …" at bounding box center [640, 370] width 1280 height 690
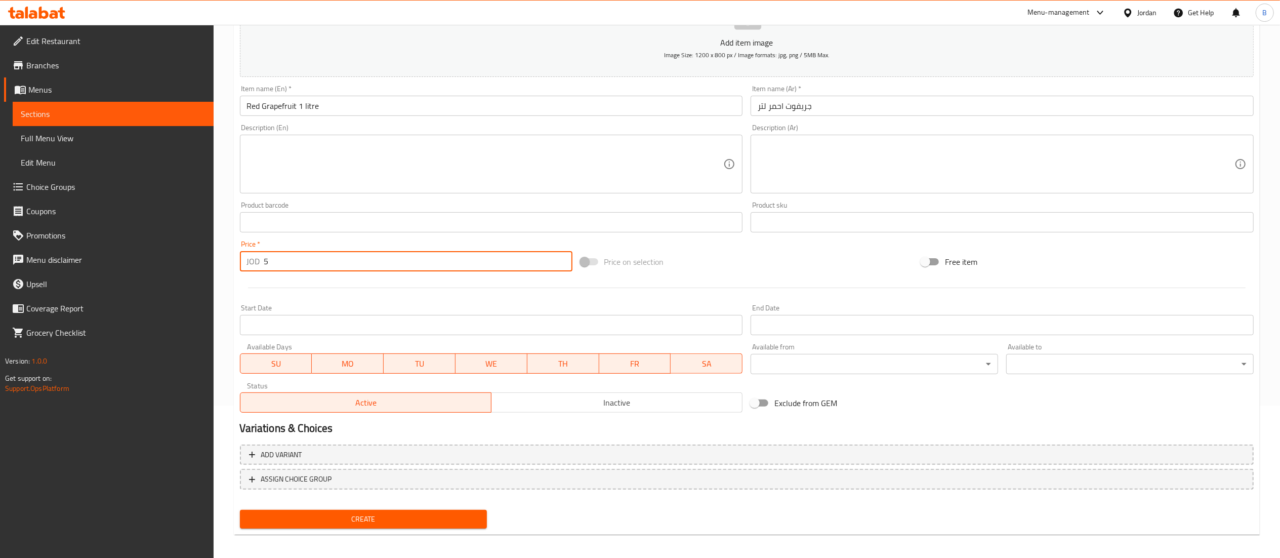
scroll to position [156, 0]
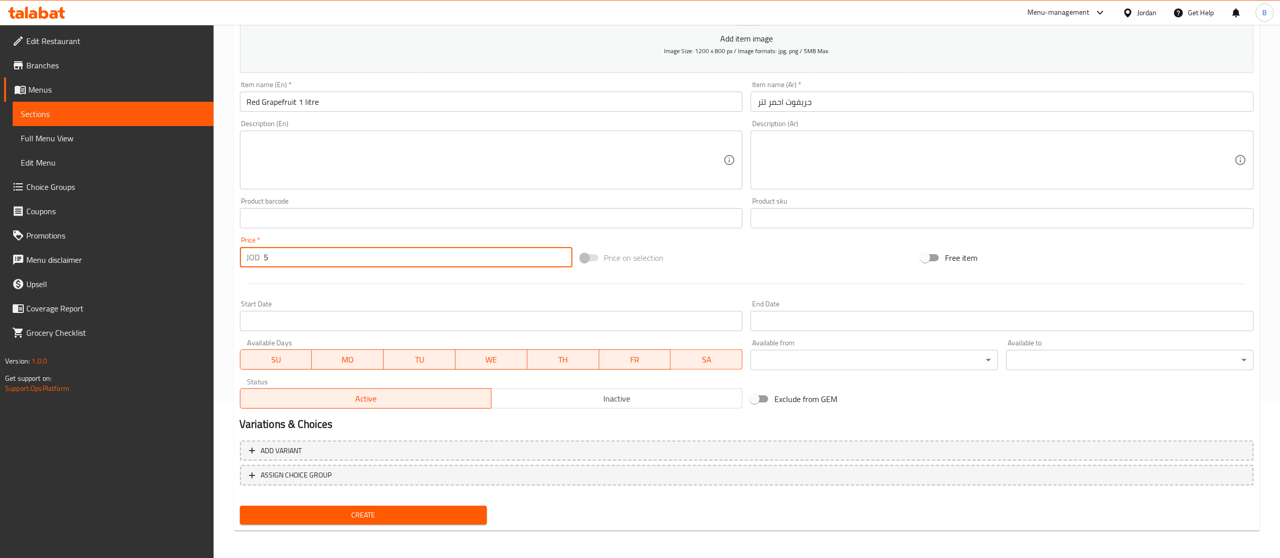
type input "5"
drag, startPoint x: 379, startPoint y: 514, endPoint x: 435, endPoint y: 528, distance: 58.6
click at [378, 512] on span "Create" at bounding box center [363, 515] width 231 height 13
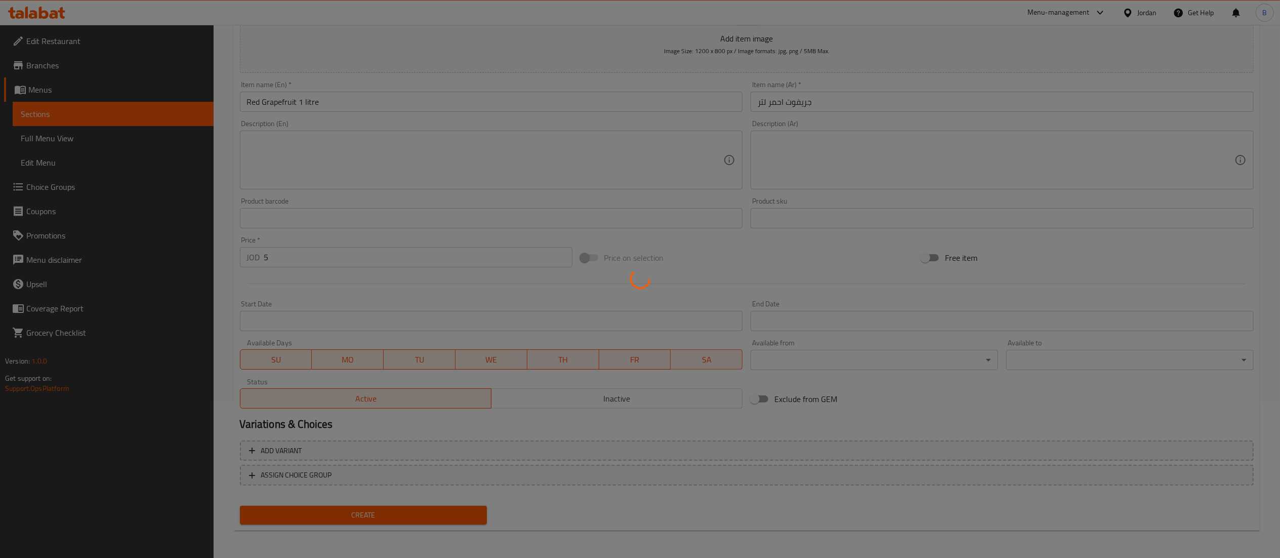
type input "0"
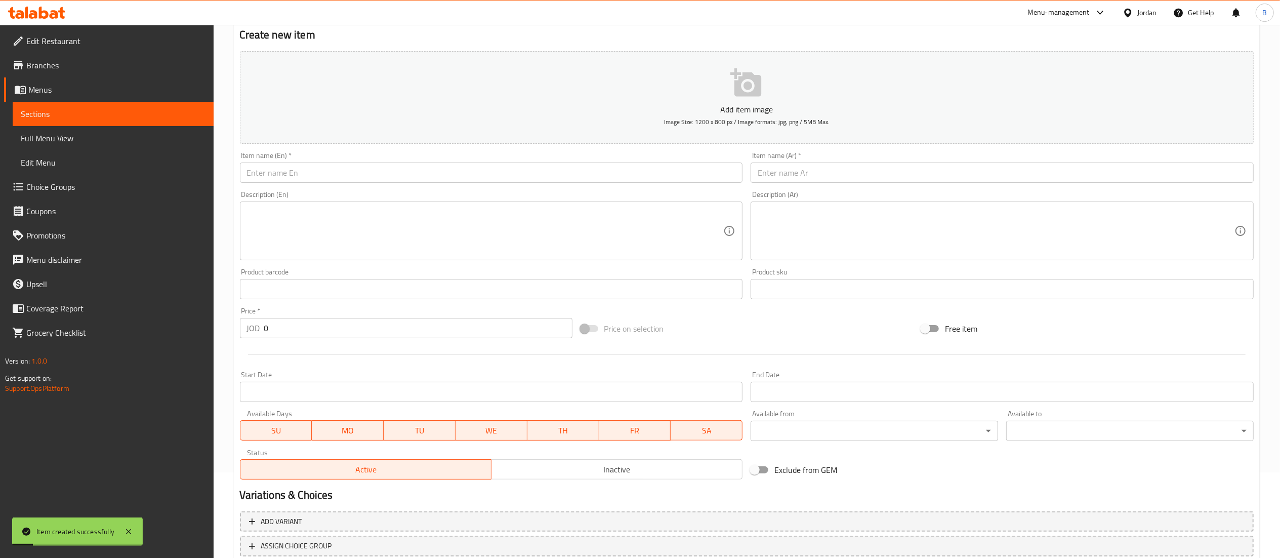
scroll to position [0, 0]
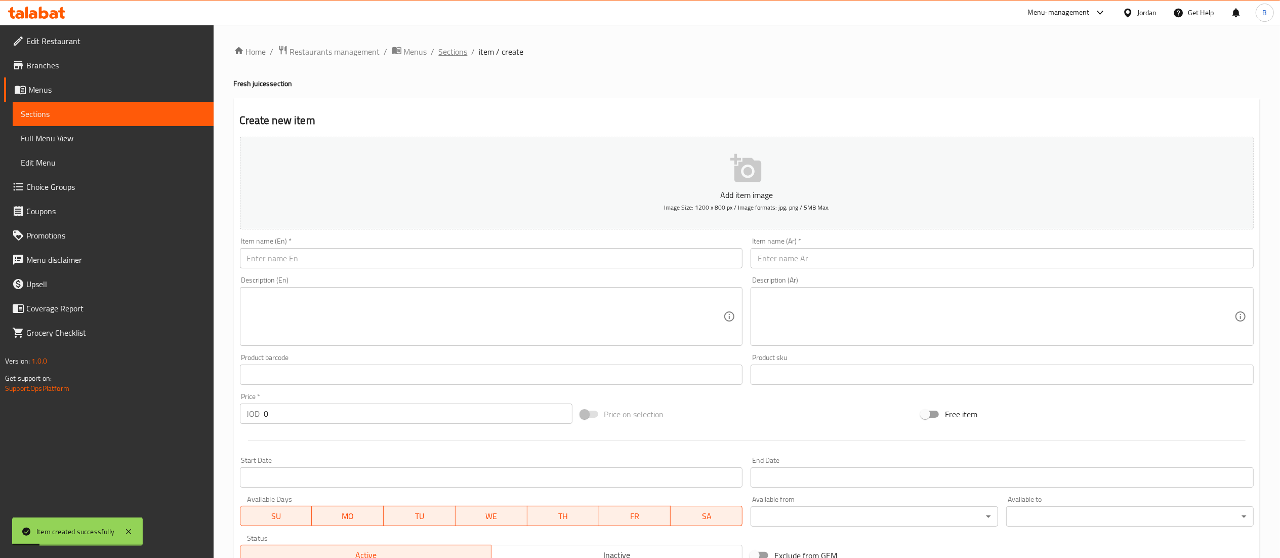
click at [462, 57] on span "Sections" at bounding box center [453, 52] width 29 height 12
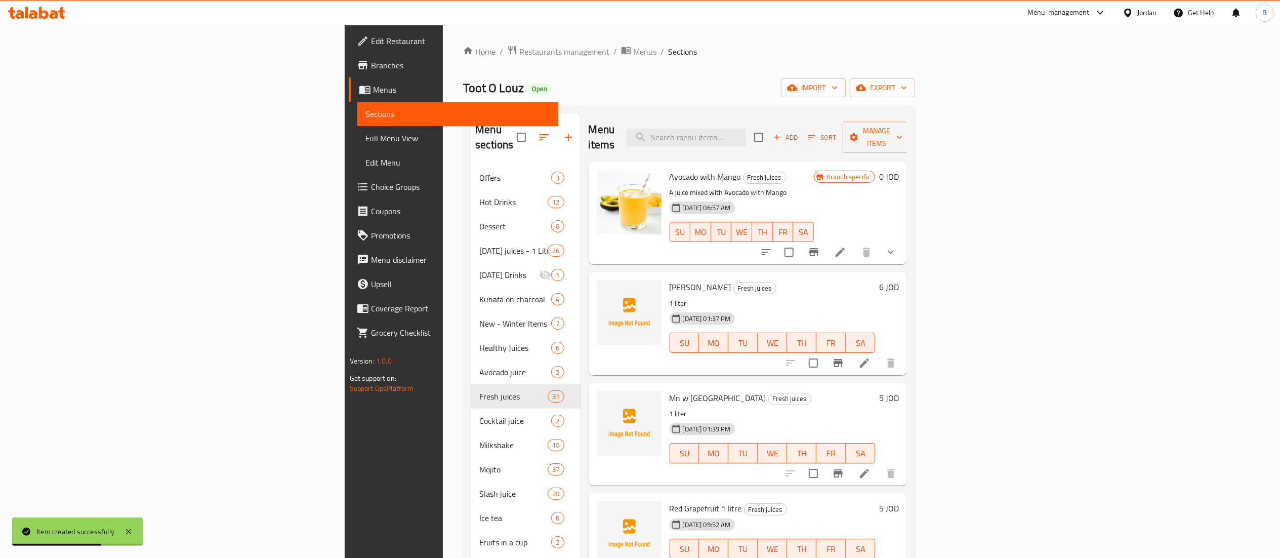
click at [371, 185] on span "Choice Groups" at bounding box center [460, 187] width 179 height 12
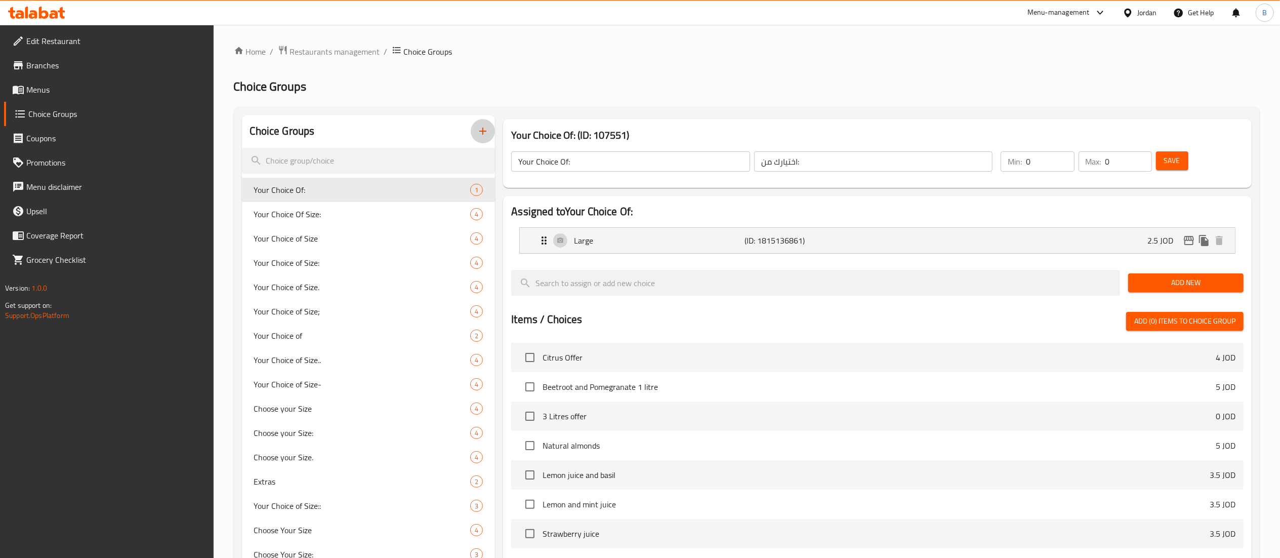
click at [480, 137] on icon "button" at bounding box center [483, 131] width 12 height 12
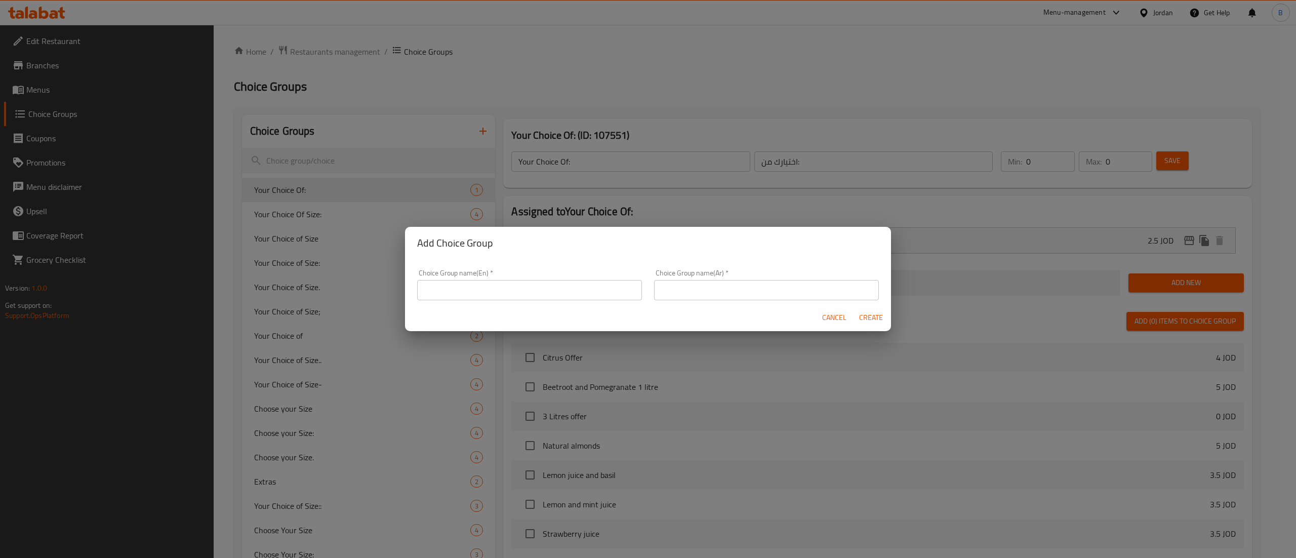
click at [482, 291] on input "text" at bounding box center [529, 290] width 225 height 20
type input "Grapefruit Cup"
click at [680, 288] on input "text" at bounding box center [766, 290] width 225 height 20
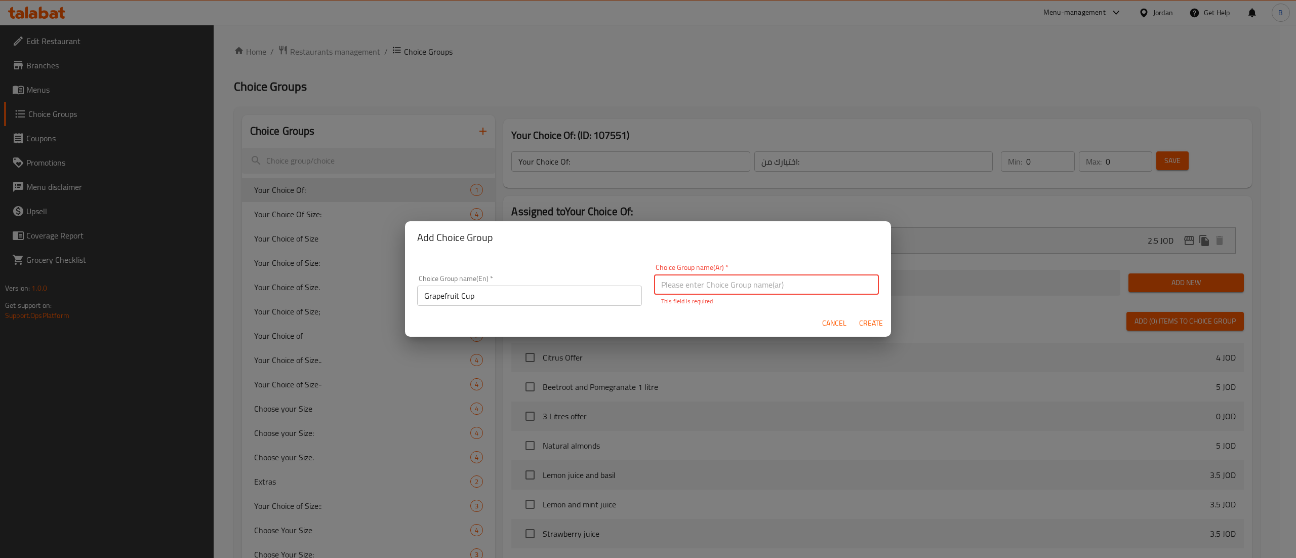
paste input "جريفوت"
type input "جريفوت كاسة"
click at [867, 323] on span "Create" at bounding box center [870, 323] width 24 height 13
type input "Grapefruit Cup"
type input "جريفوت كاسة"
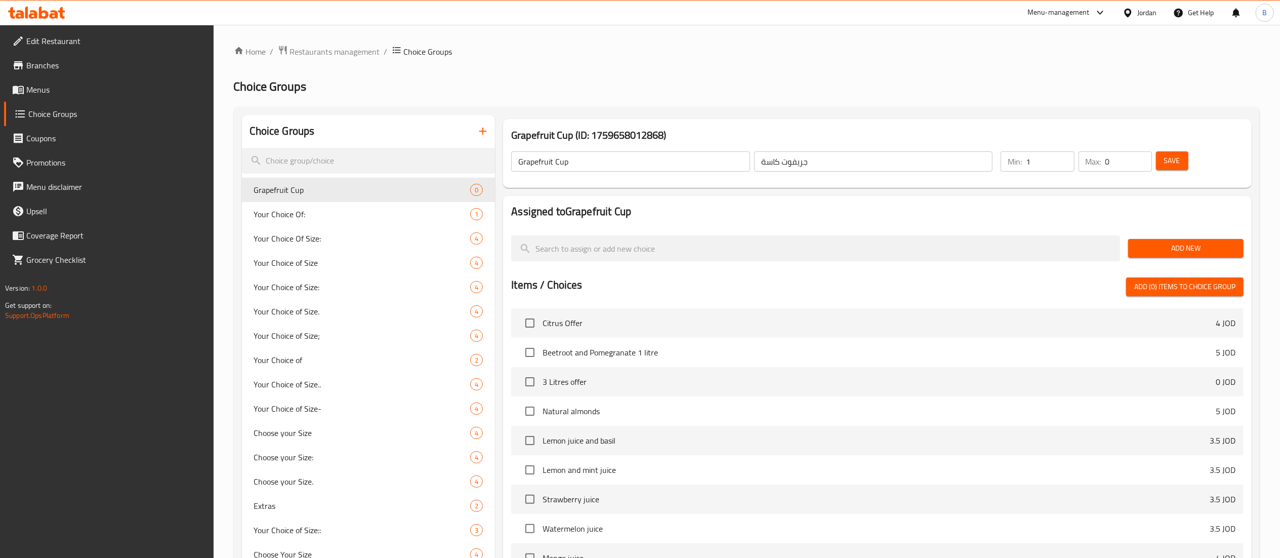
type input "1"
click at [1063, 159] on input "1" at bounding box center [1050, 161] width 48 height 20
drag, startPoint x: 1136, startPoint y: 156, endPoint x: 1150, endPoint y: 155, distance: 13.7
click at [1137, 155] on input "0" at bounding box center [1128, 161] width 47 height 20
type input "1"
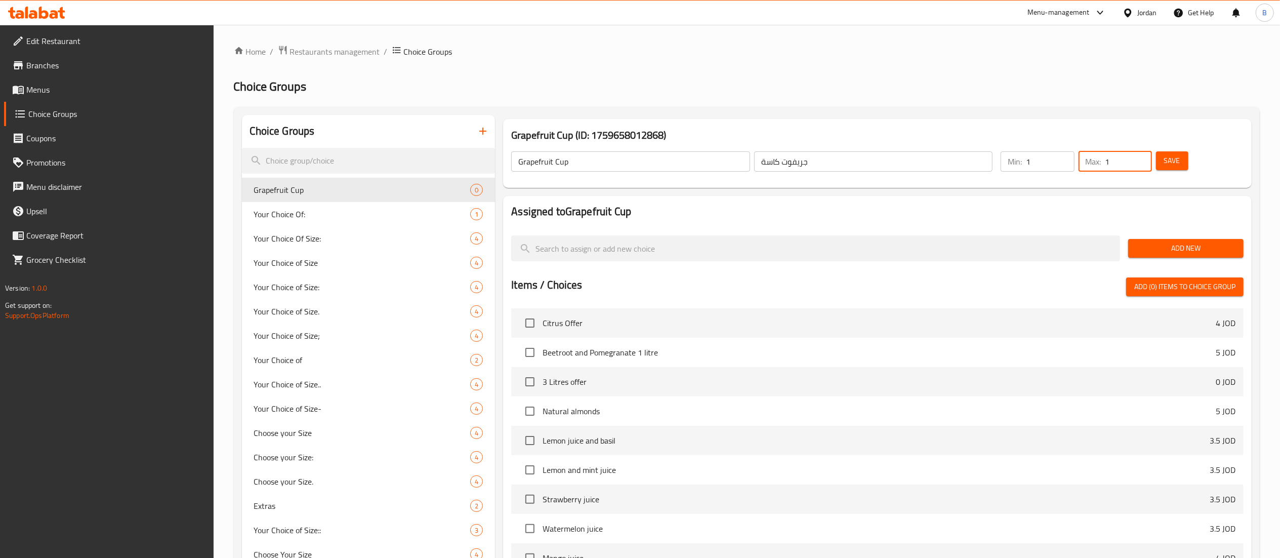
click at [1141, 154] on input "1" at bounding box center [1128, 161] width 47 height 20
drag, startPoint x: 1170, startPoint y: 156, endPoint x: 1178, endPoint y: 181, distance: 26.6
click at [1171, 156] on span "Save" at bounding box center [1172, 160] width 16 height 13
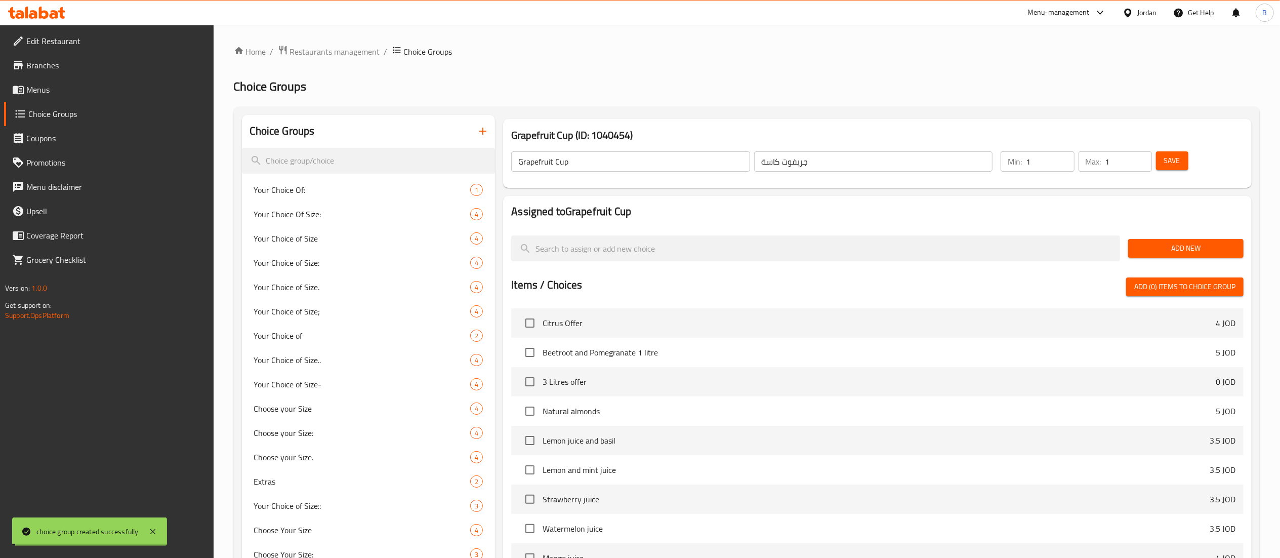
click at [1190, 242] on span "Add New" at bounding box center [1185, 248] width 99 height 13
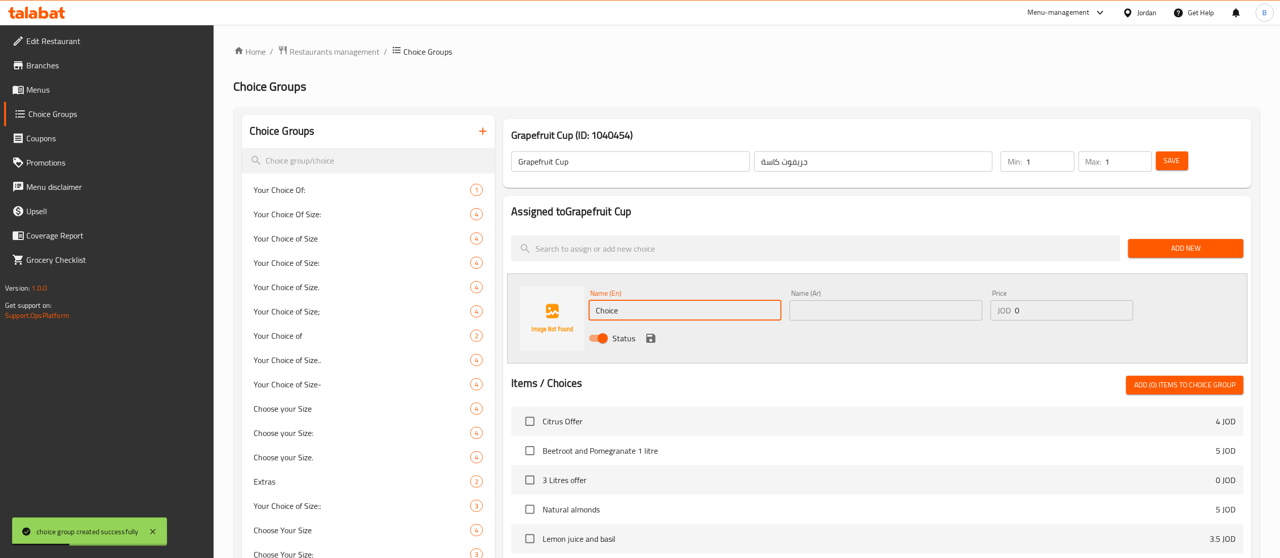
drag, startPoint x: 733, startPoint y: 306, endPoint x: 352, endPoint y: 307, distance: 380.6
click at [354, 307] on div "Choice Groups Your Choice Of: 1 Your Choice Of Size: 4 Your Choice of Size 4 Yo…" at bounding box center [749, 467] width 1014 height 705
type input "small"
click at [847, 311] on input "text" at bounding box center [886, 310] width 193 height 20
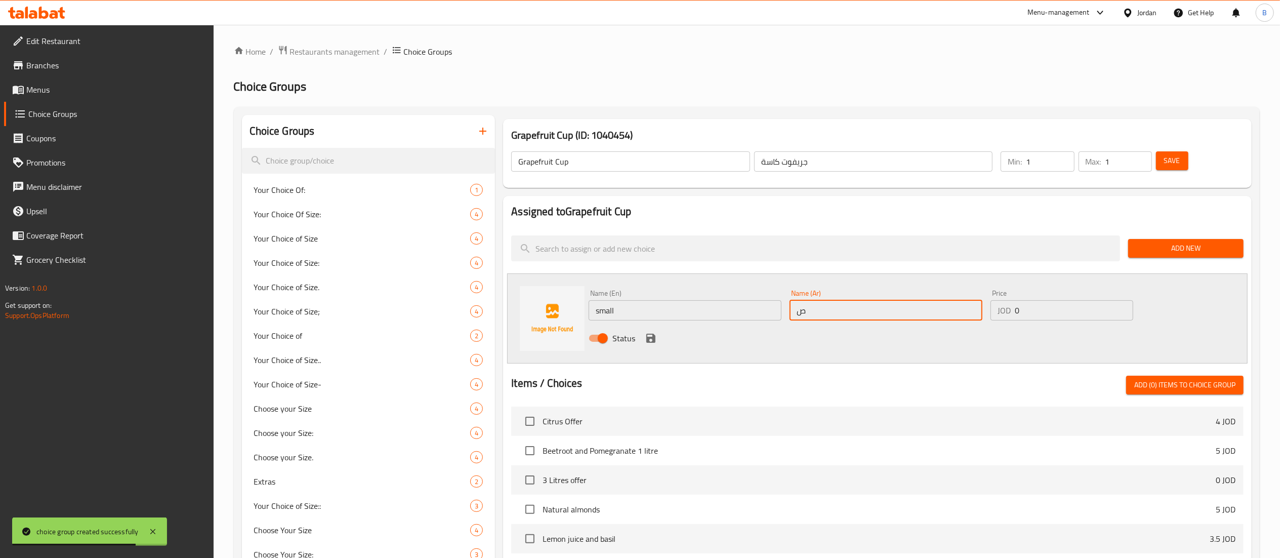
type input "صغير"
drag, startPoint x: 1055, startPoint y: 313, endPoint x: 944, endPoint y: 322, distance: 111.2
click at [944, 322] on div "Name (En) small Name (En) Name (Ar) صغير Name (Ar) Price JOD 0 Price Status" at bounding box center [886, 318] width 603 height 66
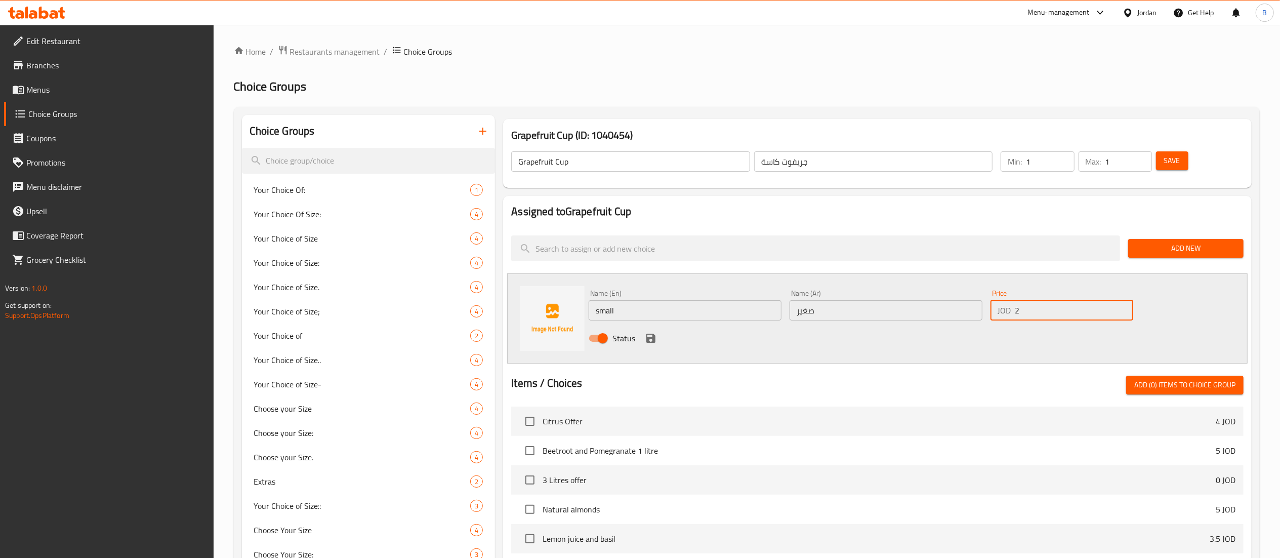
type input "2"
click at [653, 339] on icon "save" at bounding box center [650, 338] width 9 height 9
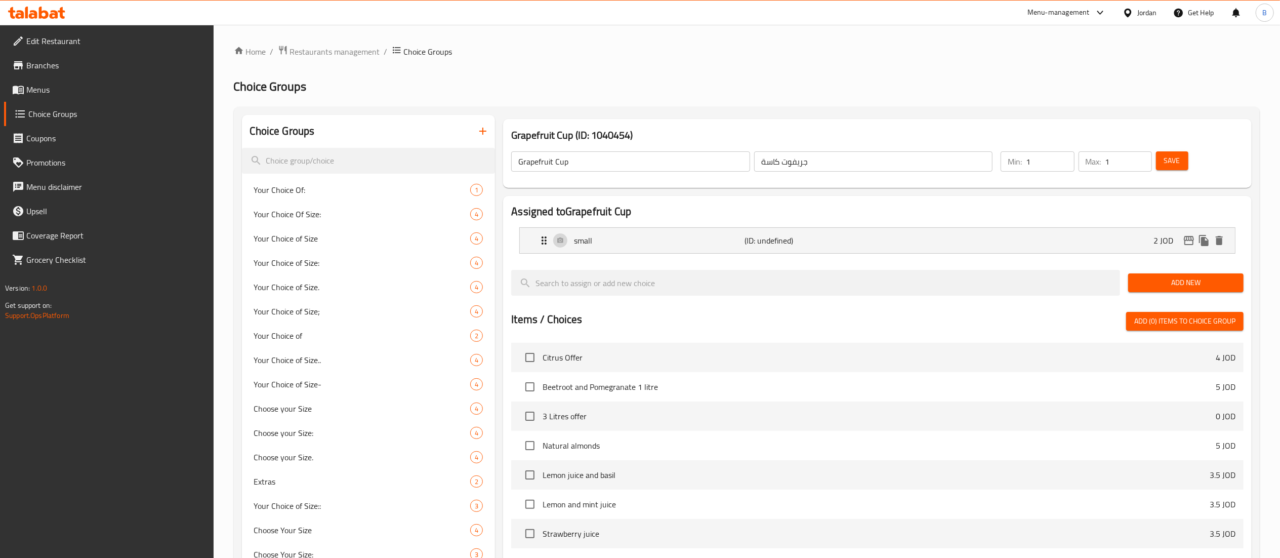
drag, startPoint x: 1181, startPoint y: 283, endPoint x: 1080, endPoint y: 299, distance: 101.9
click at [1179, 283] on span "Add New" at bounding box center [1185, 282] width 99 height 13
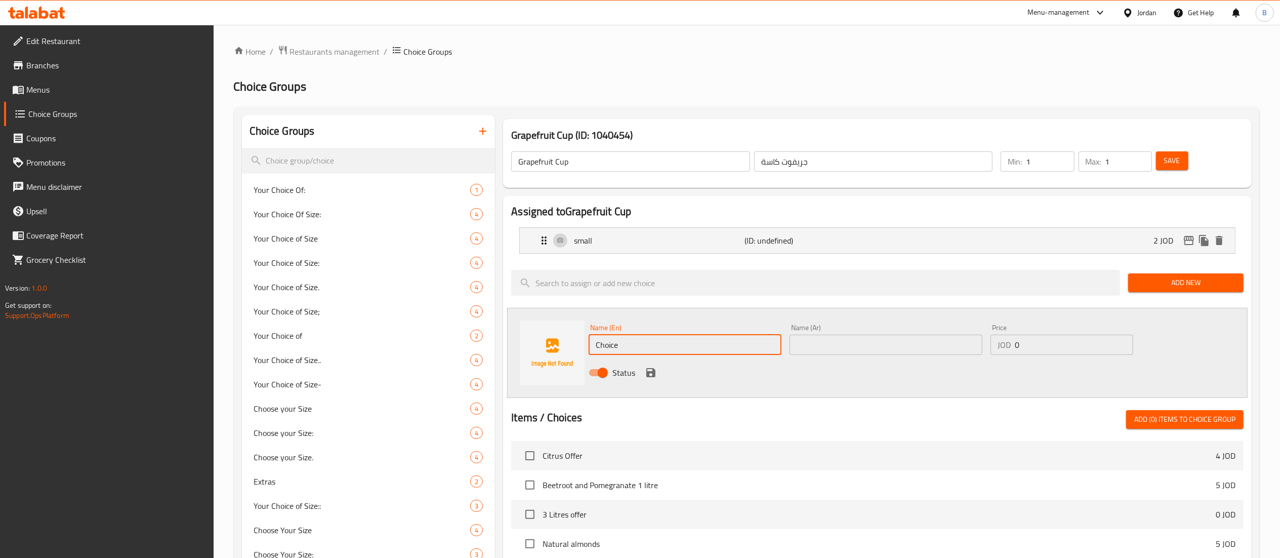
click at [468, 341] on div "Choice Groups Your Choice Of: 1 Your Choice Of Size: 4 Your Choice of Size 4 Yo…" at bounding box center [749, 484] width 1014 height 739
type input "medium"
click at [804, 345] on input "text" at bounding box center [886, 345] width 193 height 20
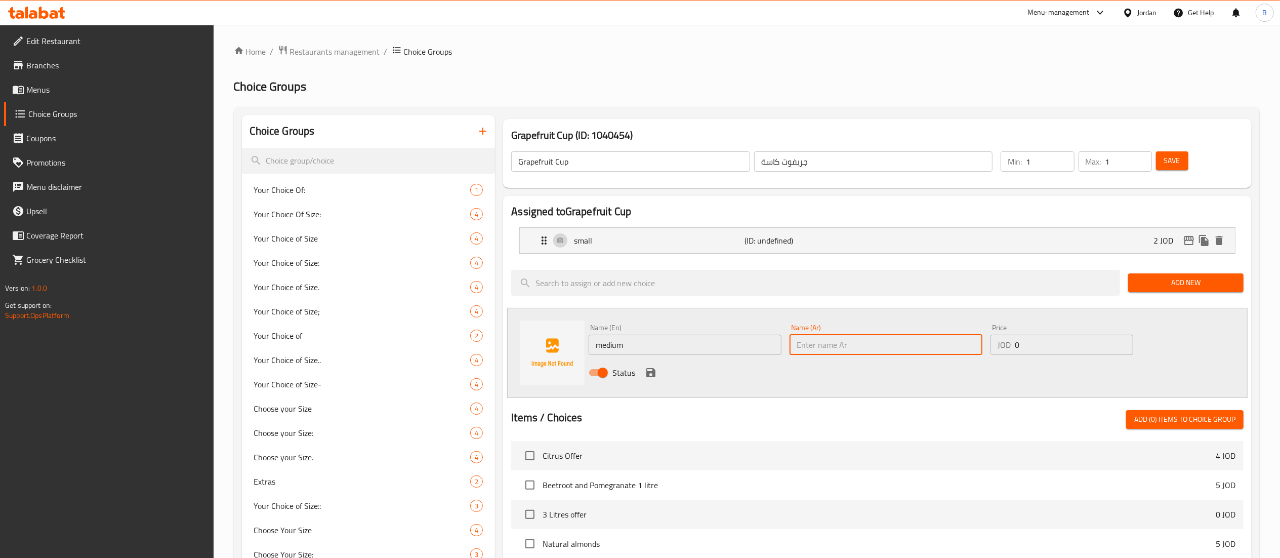
type input "وسط"
drag, startPoint x: 1032, startPoint y: 348, endPoint x: 839, endPoint y: 344, distance: 193.9
click at [855, 342] on div "Name (En) medium Name (En) Name (Ar) وسط Name (Ar) Price JOD 0 Price Status" at bounding box center [886, 353] width 603 height 66
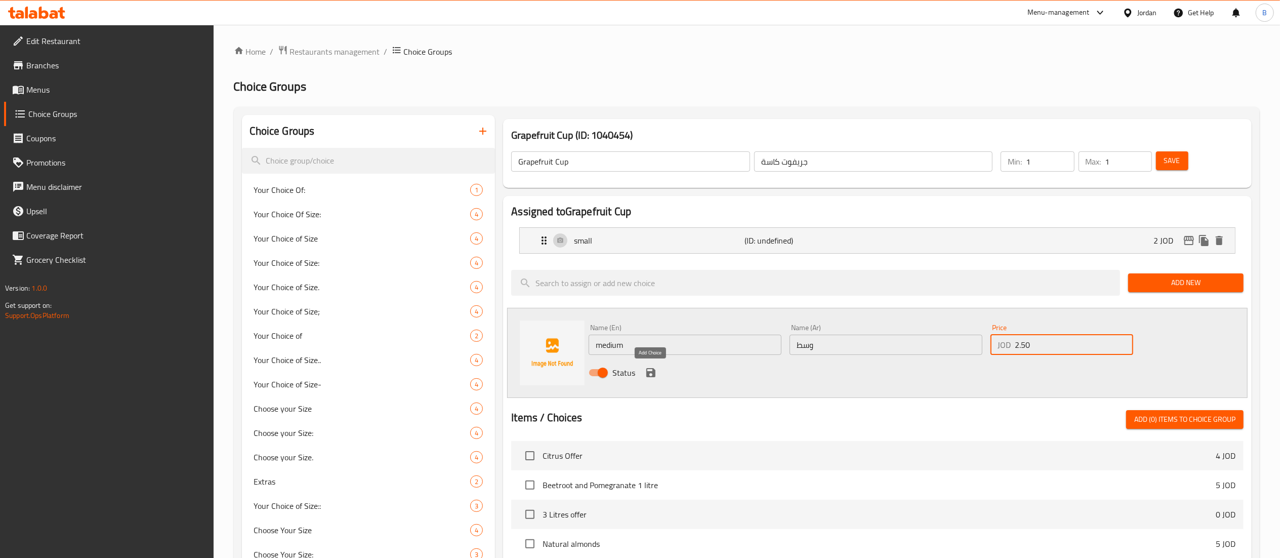
type input "2.50"
click at [648, 370] on icon "save" at bounding box center [651, 372] width 12 height 12
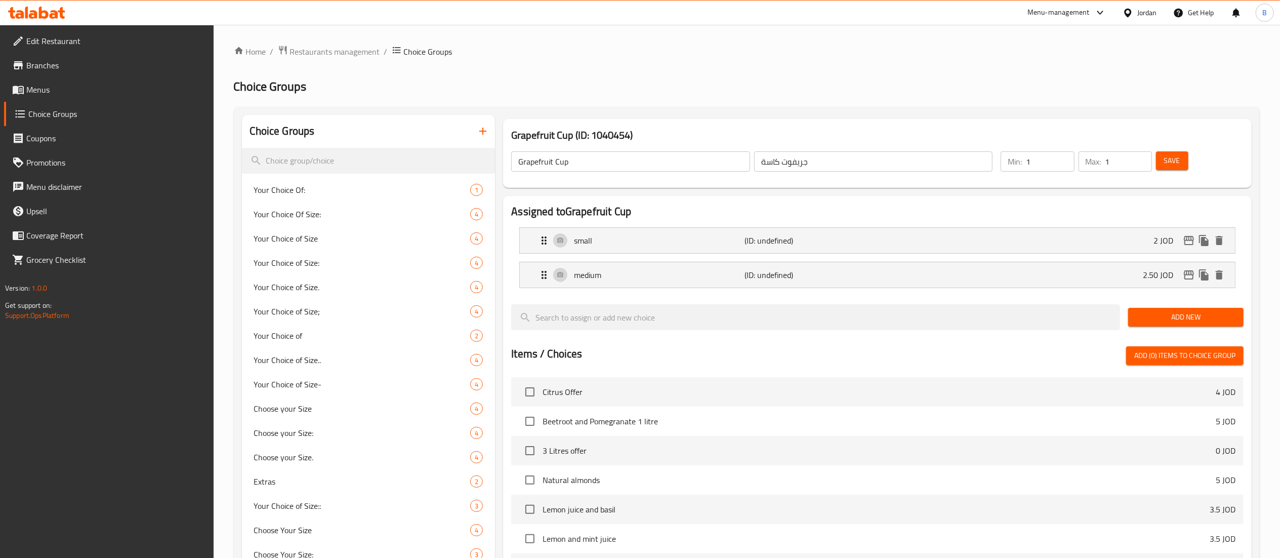
click at [1168, 317] on span "Add New" at bounding box center [1185, 317] width 99 height 13
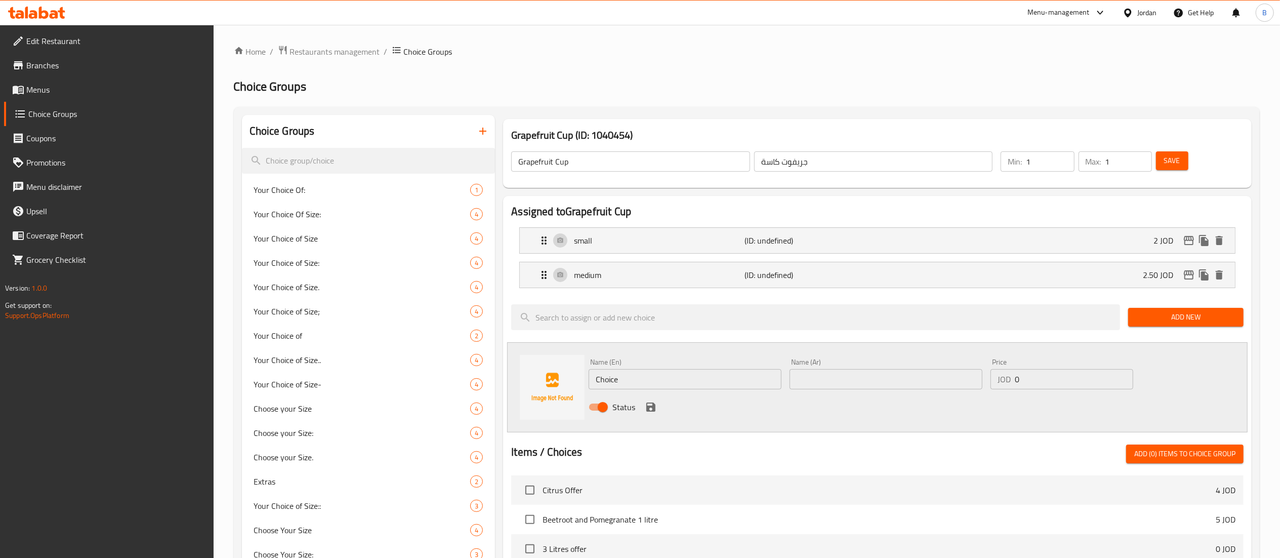
drag, startPoint x: 685, startPoint y: 378, endPoint x: 254, endPoint y: 457, distance: 438.4
click at [509, 384] on div "Name (En) Choice Name (En) Name (Ar) Name (Ar) Price JOD 0 Price Status" at bounding box center [877, 387] width 740 height 90
type input "large"
click at [922, 374] on input "text" at bounding box center [886, 379] width 193 height 20
drag, startPoint x: 1035, startPoint y: 380, endPoint x: 899, endPoint y: 396, distance: 137.6
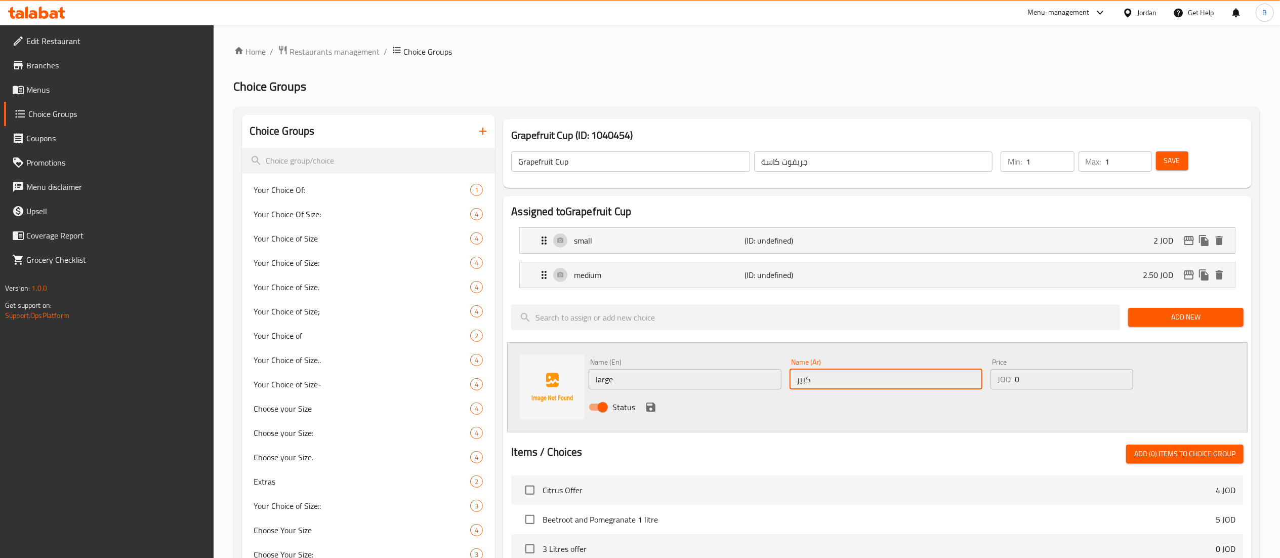
click at [900, 395] on div "Name (En) large Name (En) Name (Ar) كبير Name (Ar) Price JOD 0 Price Status" at bounding box center [886, 387] width 603 height 66
click at [796, 380] on input "كبير" at bounding box center [886, 379] width 193 height 20
click at [859, 383] on input "كبير" at bounding box center [886, 379] width 193 height 20
type input "كبيره"
drag, startPoint x: 1078, startPoint y: 384, endPoint x: 816, endPoint y: 383, distance: 261.7
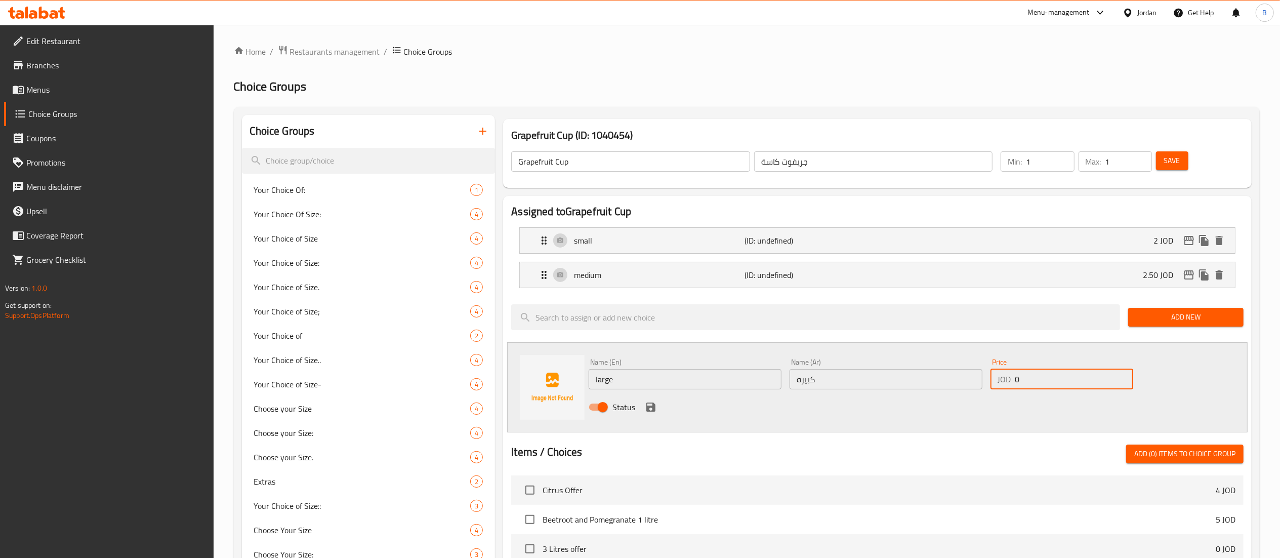
click at [869, 383] on div "Name (En) large Name (En) Name (Ar) كبيره Name (Ar) Price JOD 0 Price Status" at bounding box center [886, 387] width 603 height 66
type input "4"
click at [654, 408] on icon "save" at bounding box center [650, 406] width 9 height 9
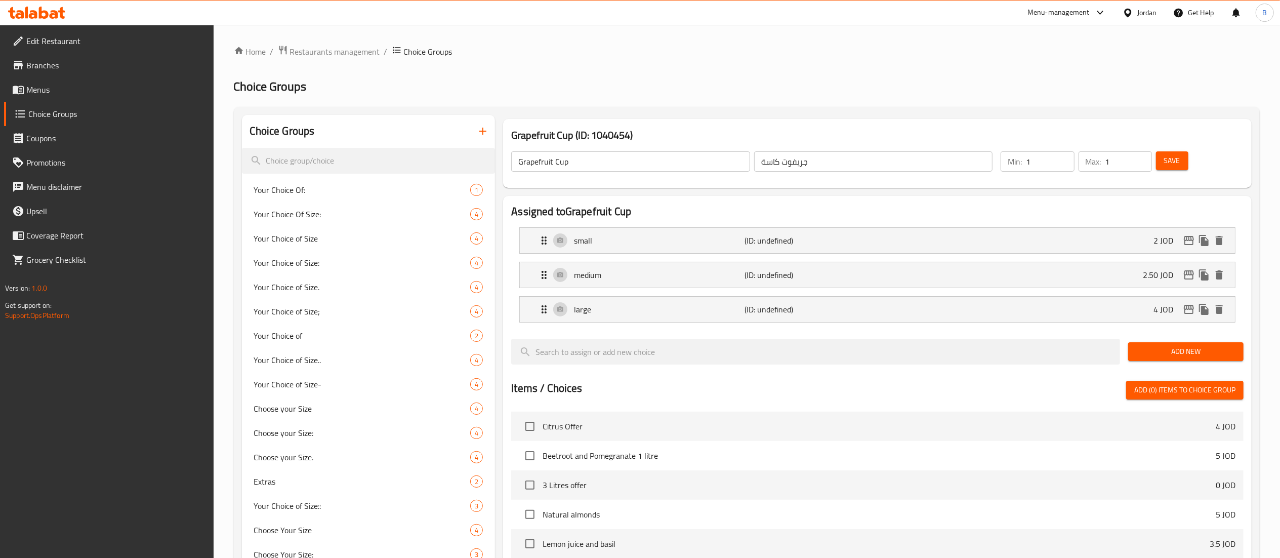
click at [1176, 163] on span "Save" at bounding box center [1172, 160] width 16 height 13
drag, startPoint x: 57, startPoint y: 89, endPoint x: 189, endPoint y: 117, distance: 135.1
click at [57, 89] on span "Menus" at bounding box center [115, 90] width 179 height 12
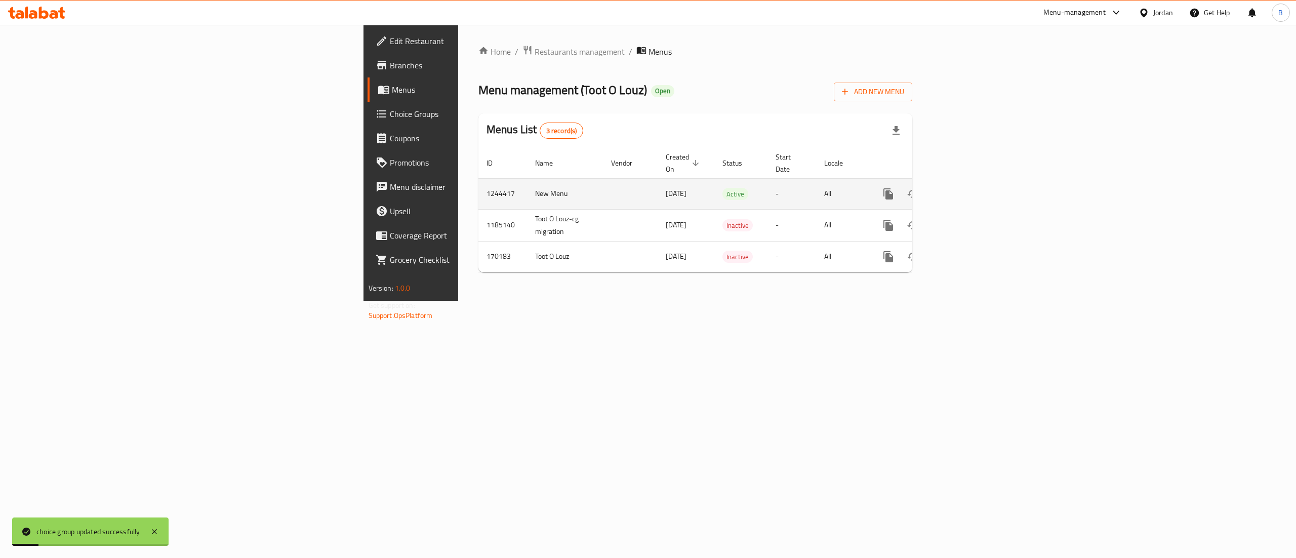
click at [981, 180] on td "enhanced table" at bounding box center [924, 193] width 113 height 31
click at [967, 188] on icon "enhanced table" at bounding box center [961, 194] width 12 height 12
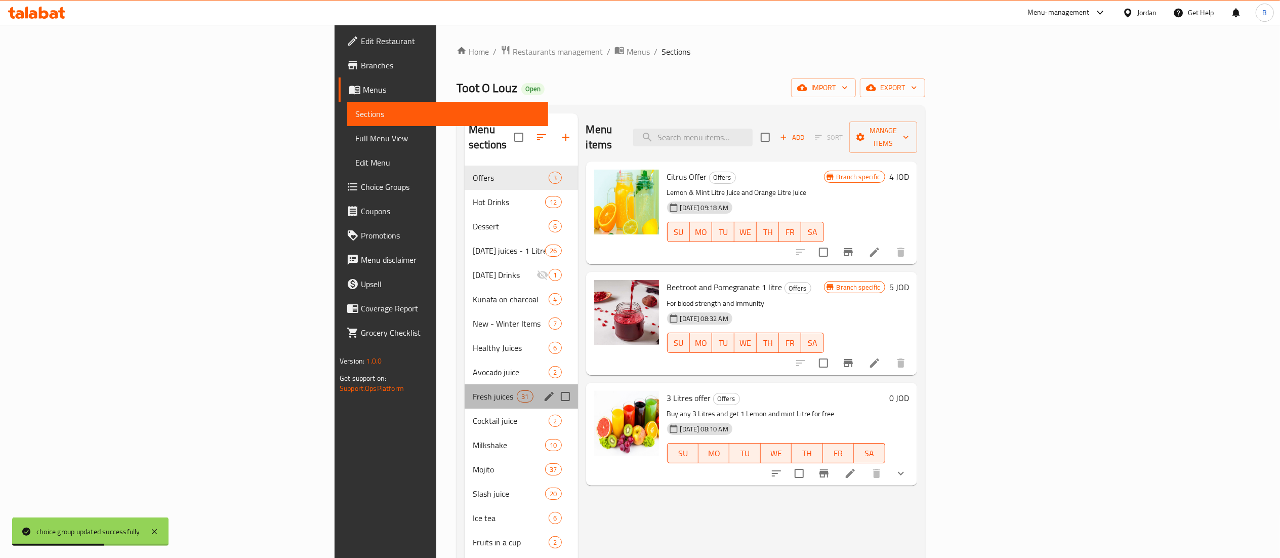
click at [465, 390] on div "Fresh juices 31" at bounding box center [521, 396] width 113 height 24
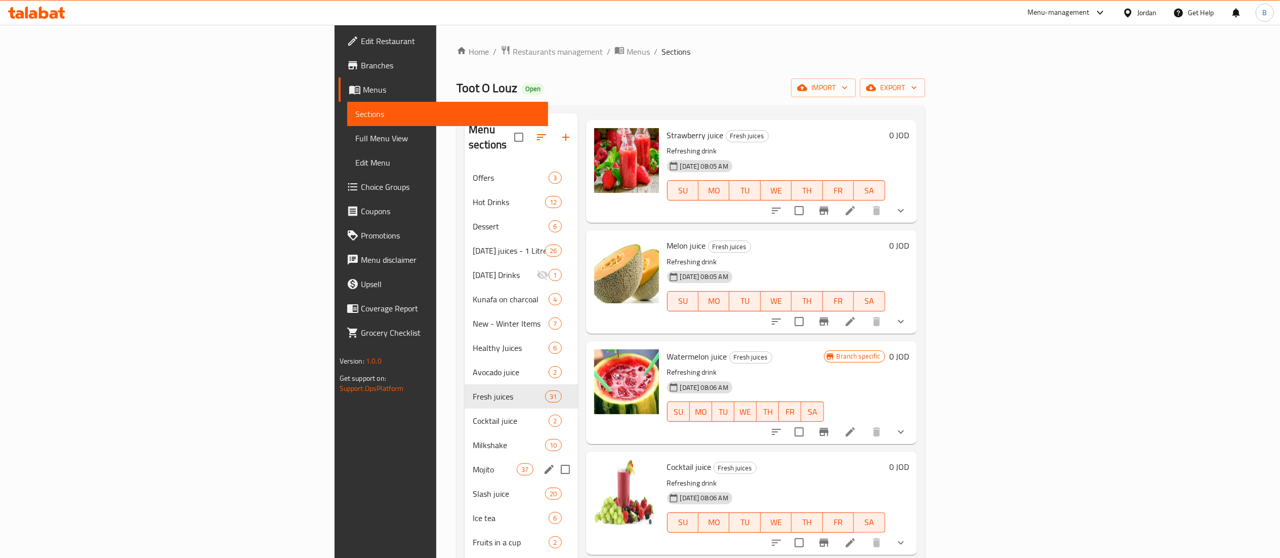
scroll to position [142, 0]
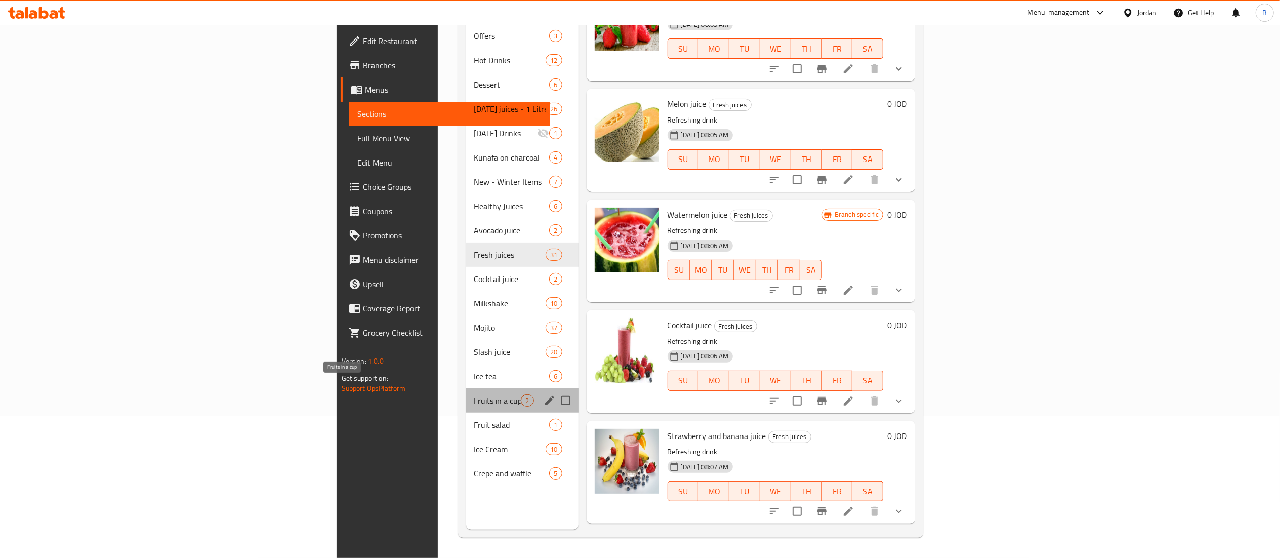
click at [474, 394] on span "Fruits in a cup" at bounding box center [497, 400] width 47 height 12
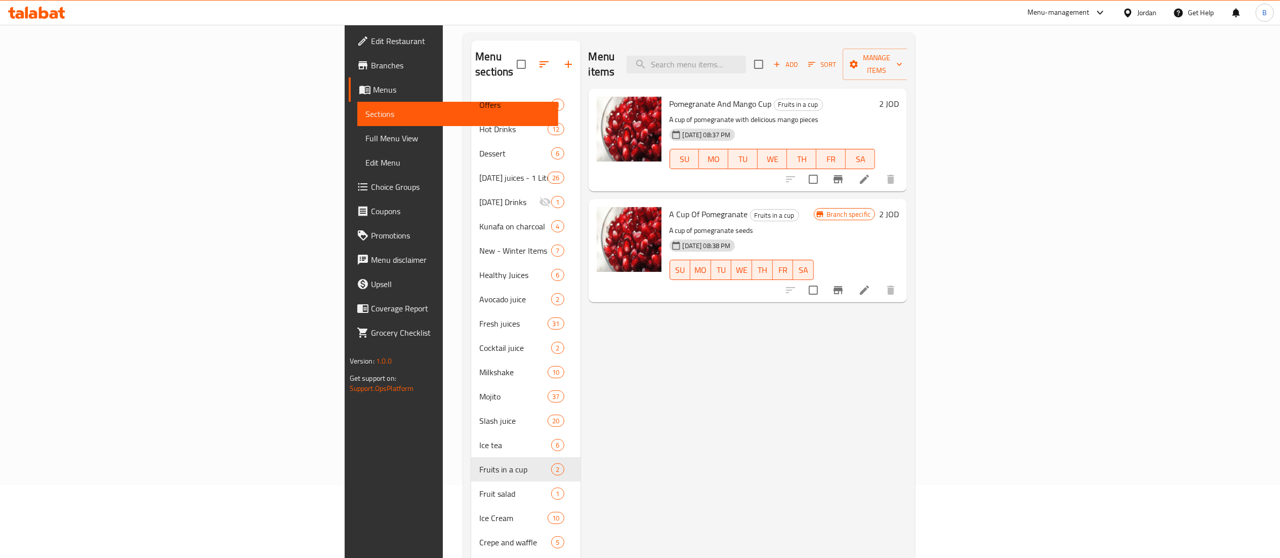
scroll to position [41, 0]
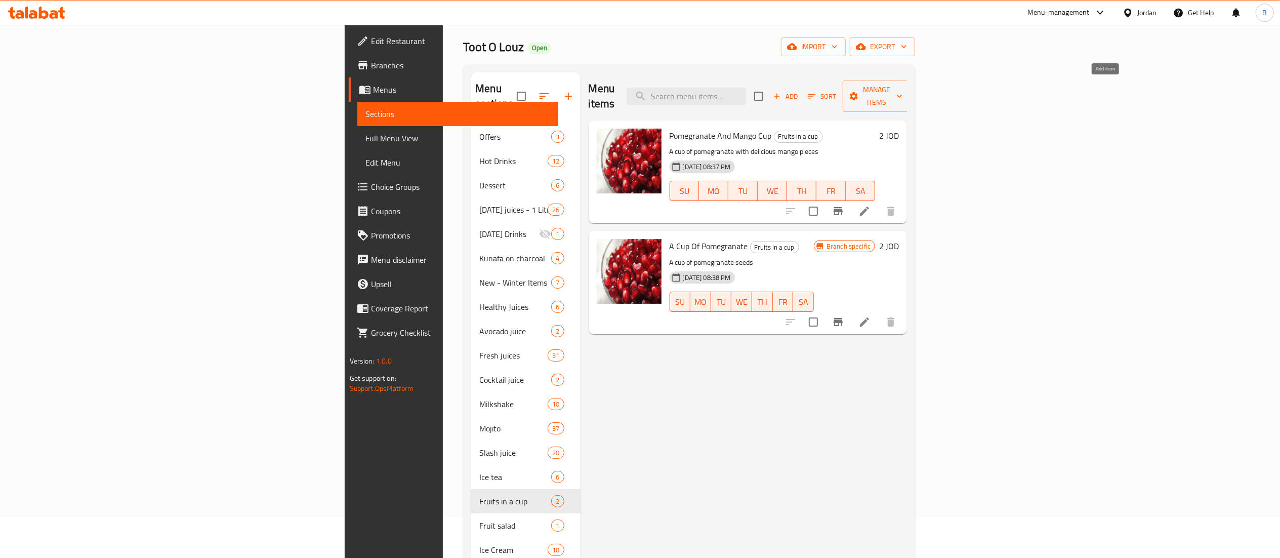
click at [799, 93] on span "Add" at bounding box center [785, 97] width 27 height 12
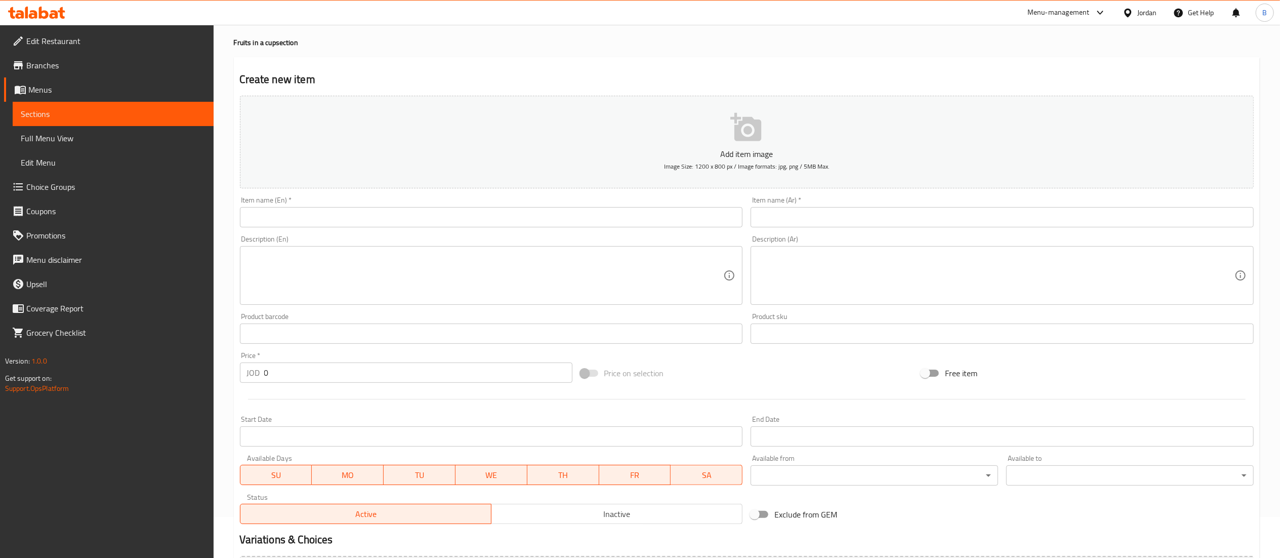
click at [494, 218] on input "text" at bounding box center [491, 217] width 503 height 20
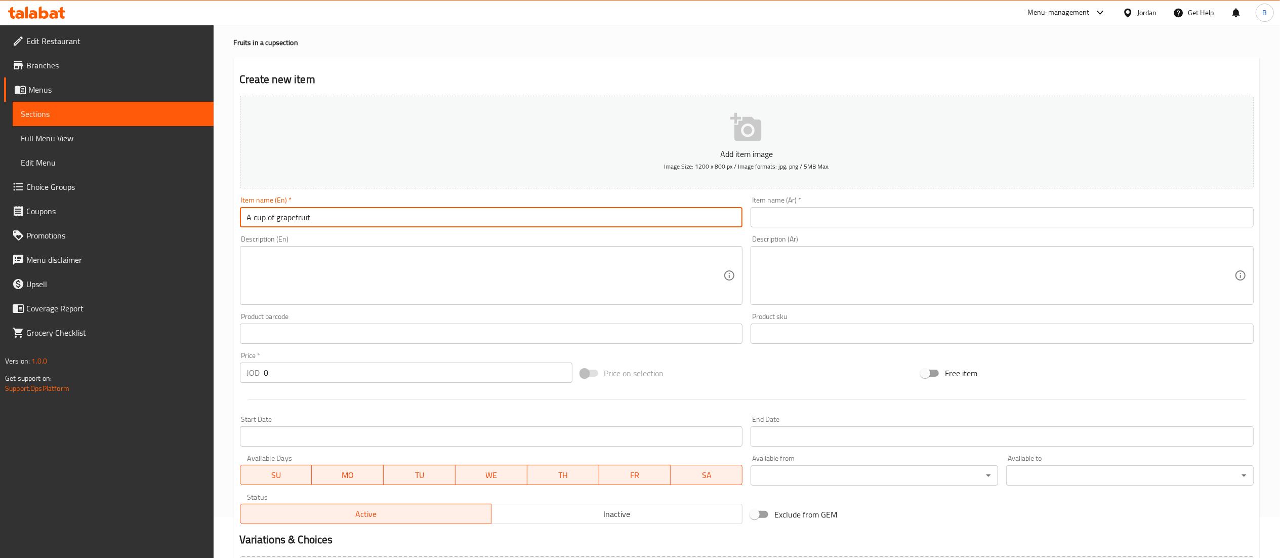
type input "A cup of grapefruit"
click at [854, 218] on input "text" at bounding box center [1002, 217] width 503 height 20
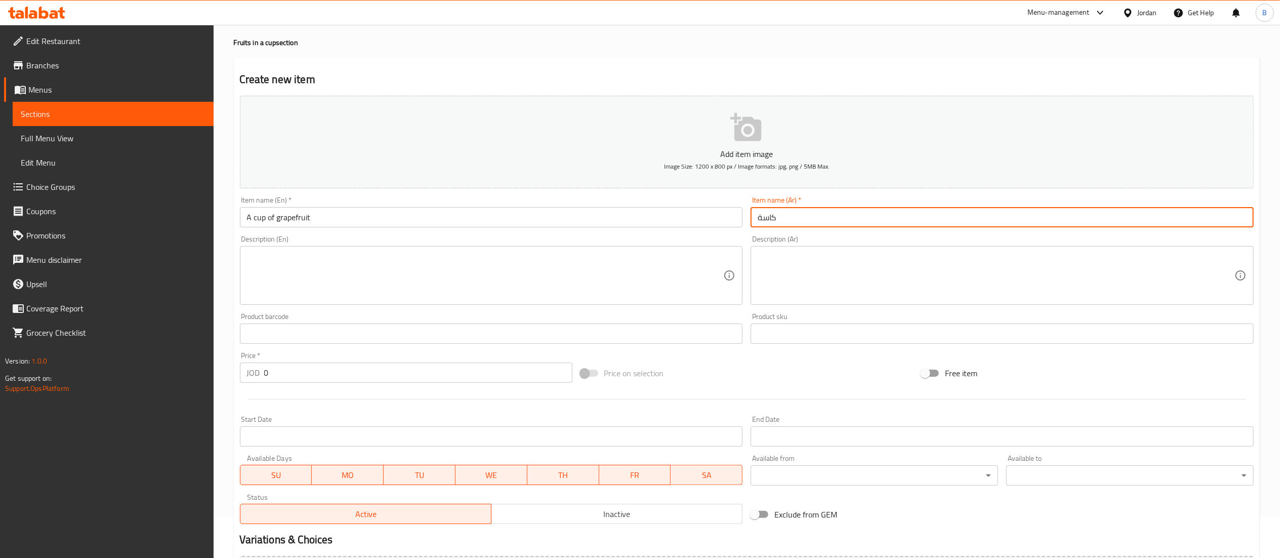
paste input "جريفوت"
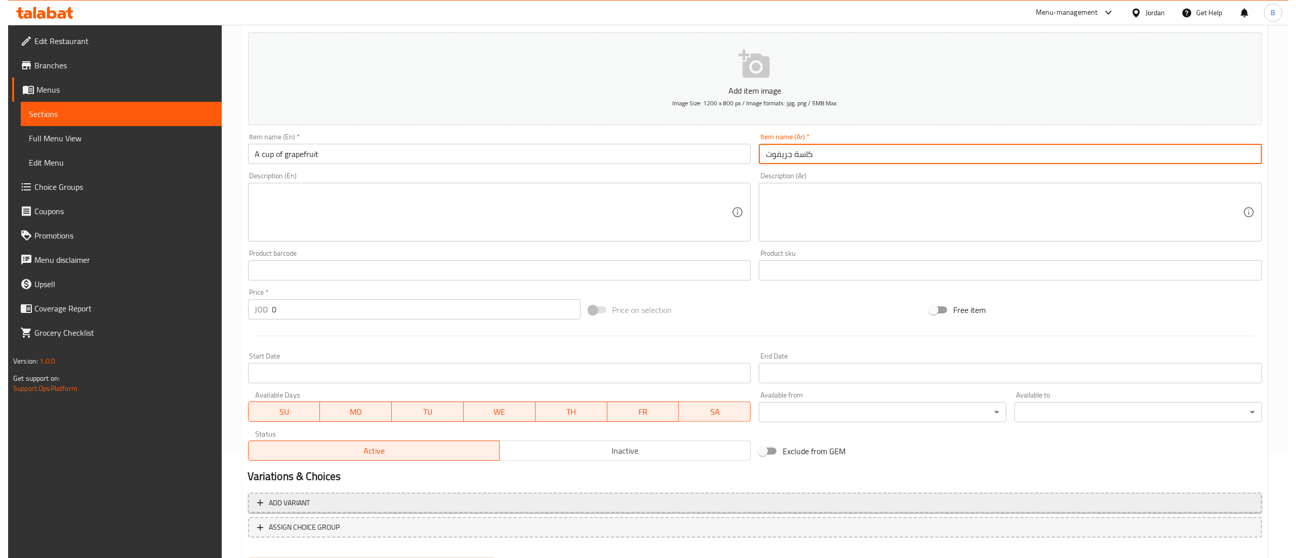
scroll to position [156, 0]
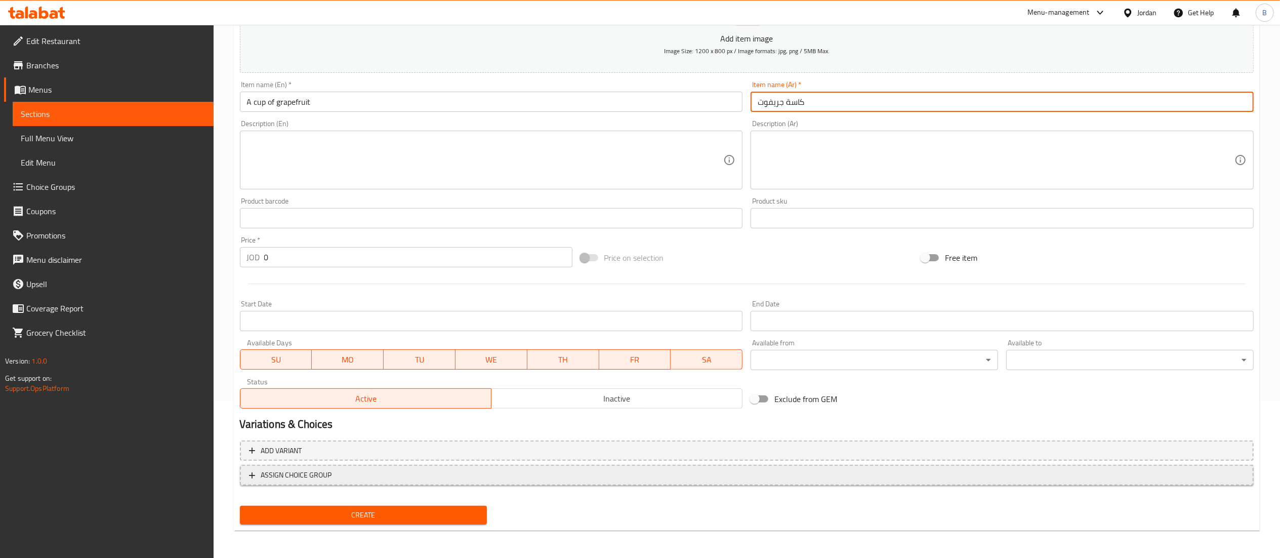
type input "كاسة جريفوت"
click at [346, 479] on span "ASSIGN CHOICE GROUP" at bounding box center [747, 475] width 996 height 13
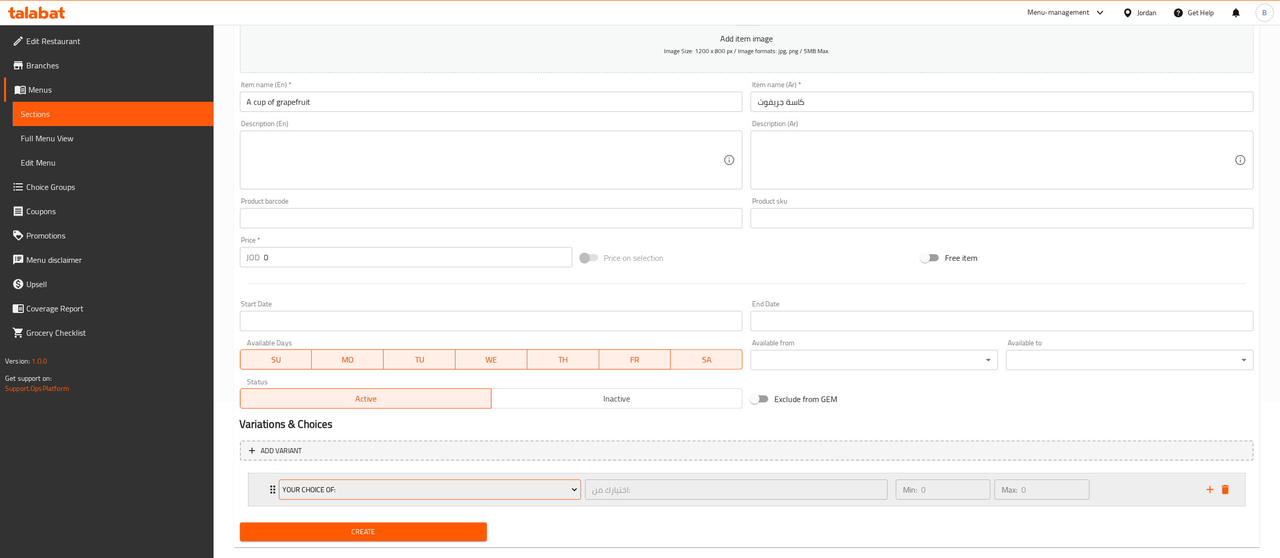
click at [382, 489] on span "Your Choice Of:" at bounding box center [429, 489] width 295 height 13
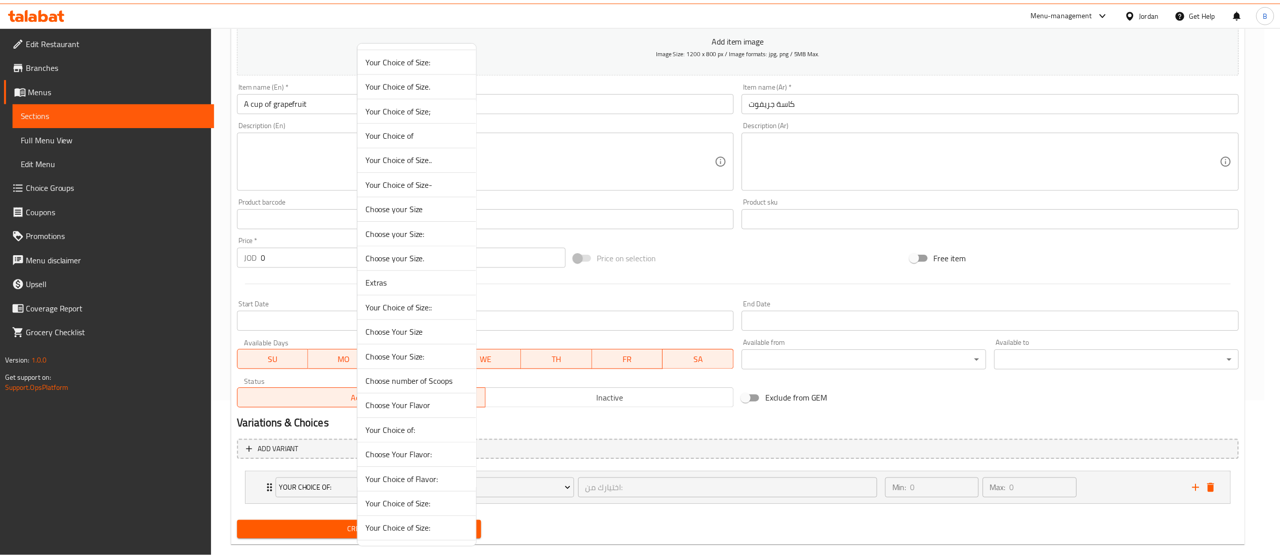
scroll to position [98, 0]
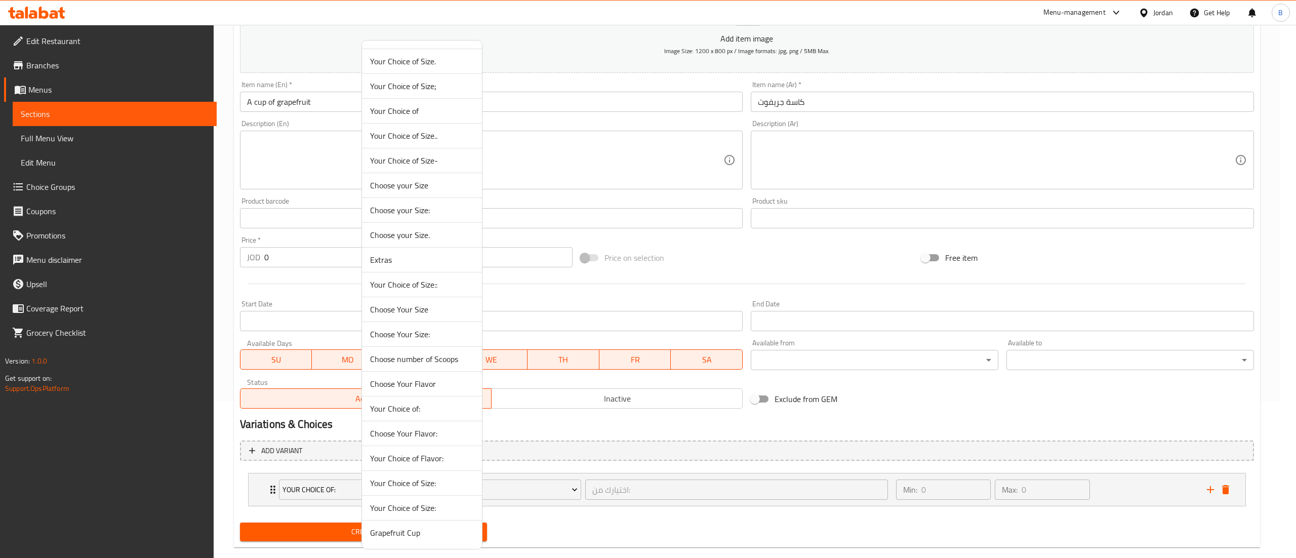
click at [395, 529] on span "Grapefruit Cup" at bounding box center [422, 532] width 104 height 12
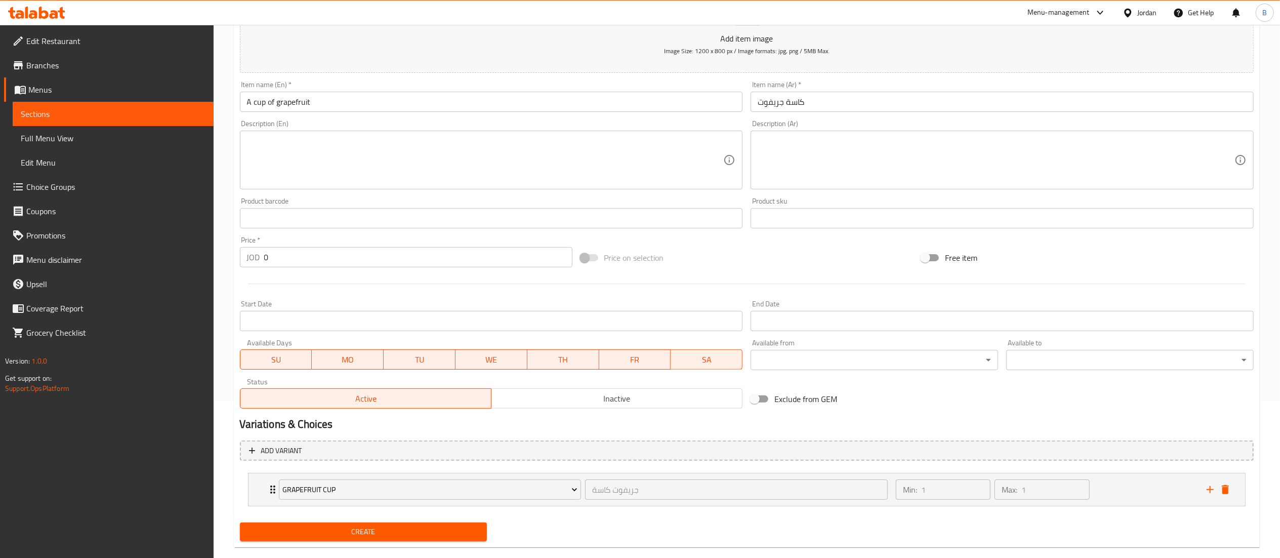
click at [398, 532] on span "Create" at bounding box center [363, 531] width 231 height 13
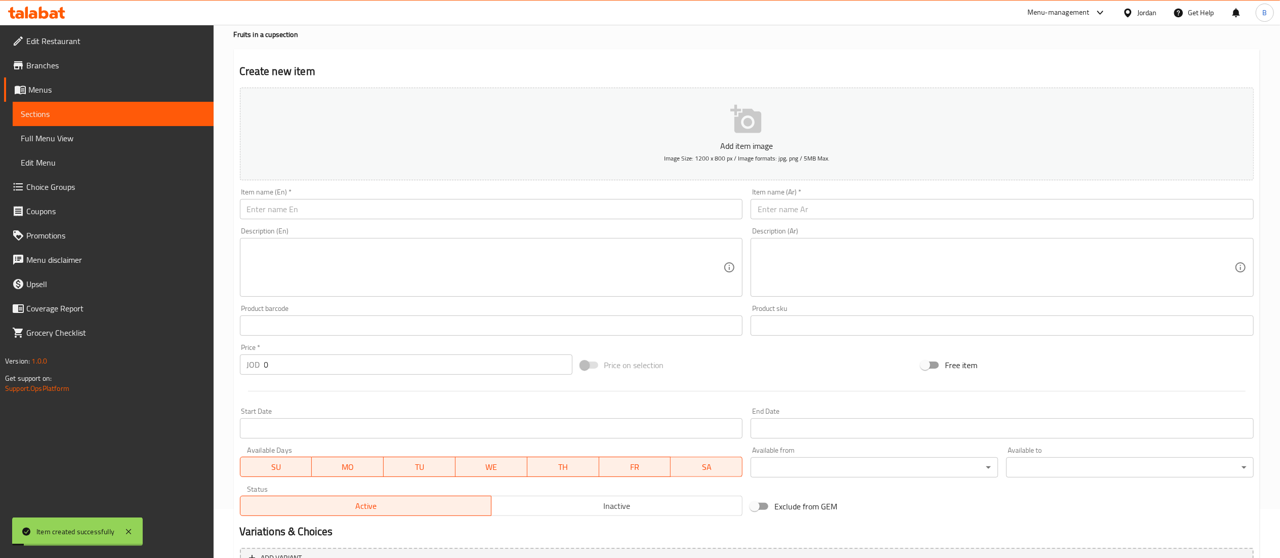
scroll to position [0, 0]
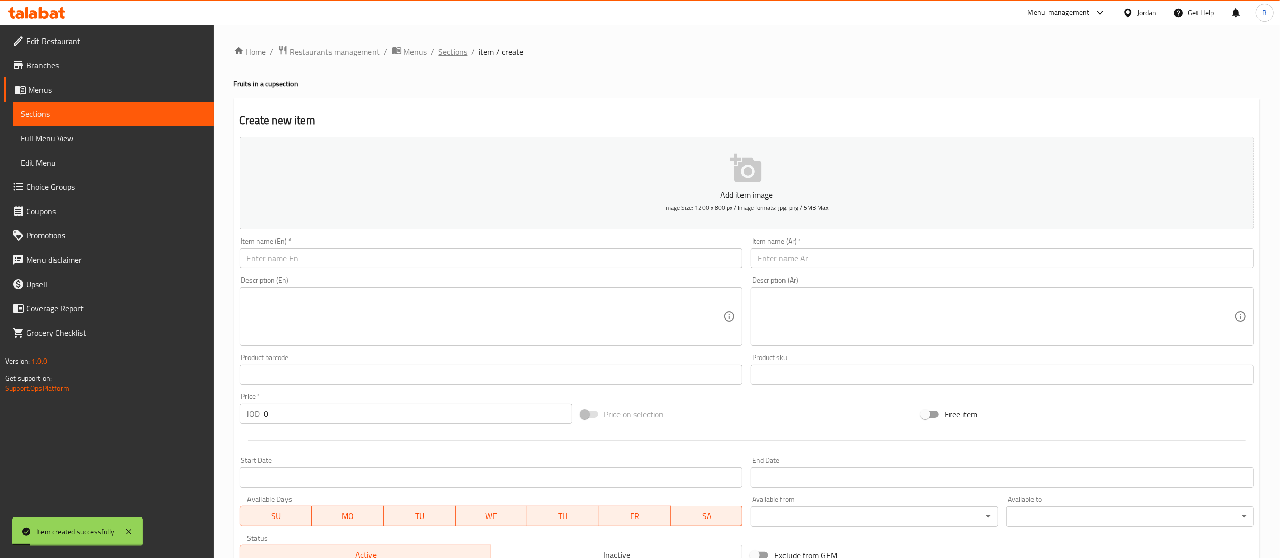
click at [451, 55] on span "Sections" at bounding box center [453, 52] width 29 height 12
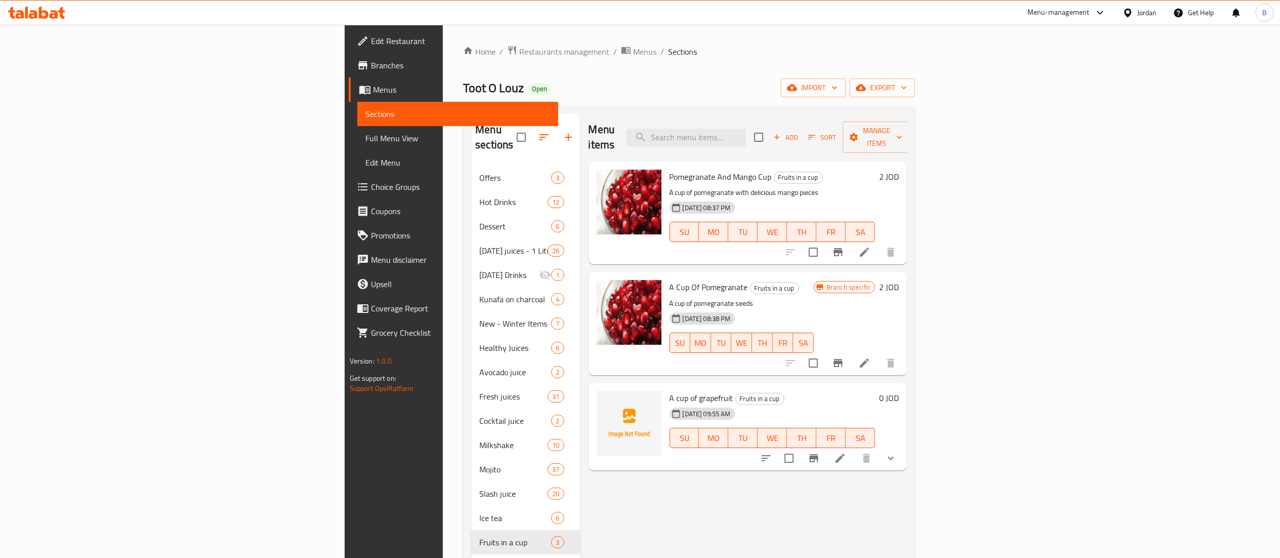
click at [35, 10] on icon at bounding box center [36, 13] width 57 height 12
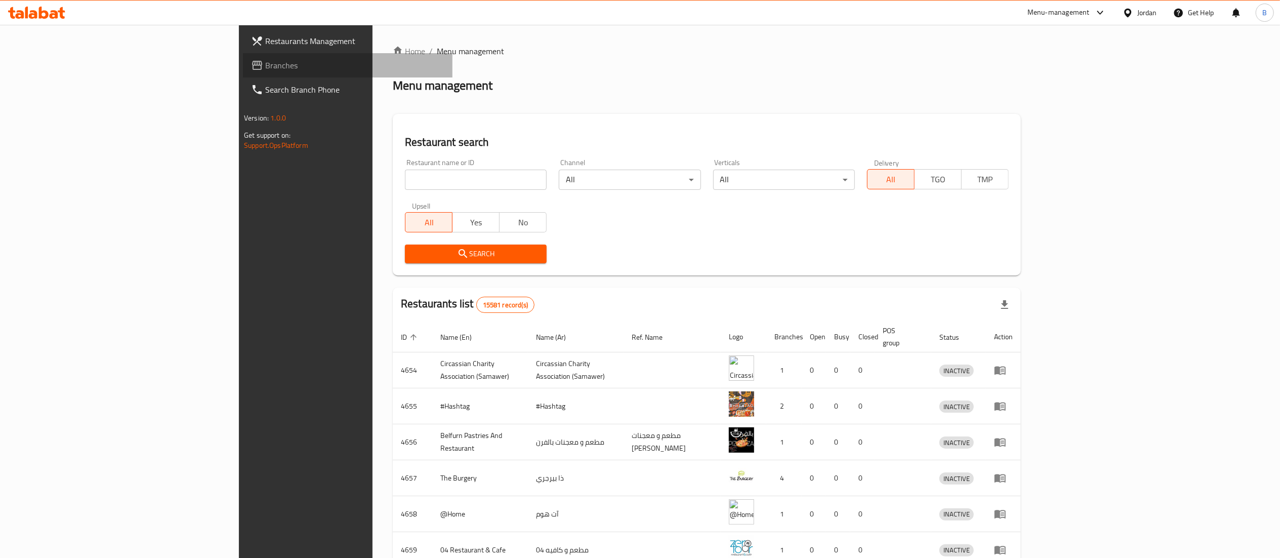
click at [265, 70] on span "Branches" at bounding box center [354, 65] width 179 height 12
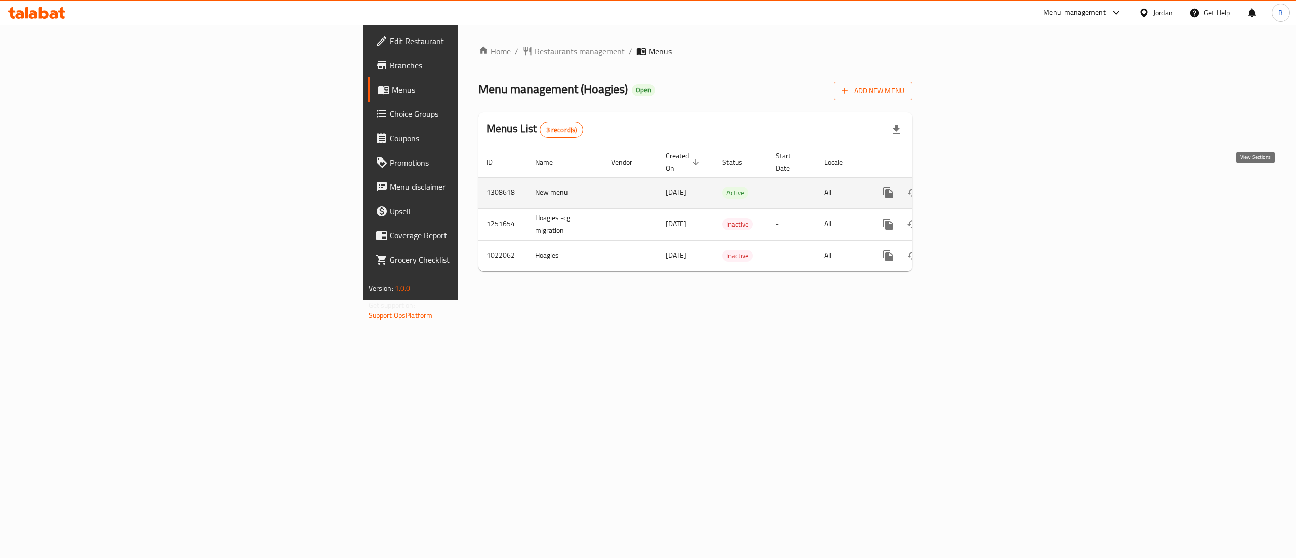
click at [973, 181] on link "enhanced table" at bounding box center [961, 193] width 24 height 24
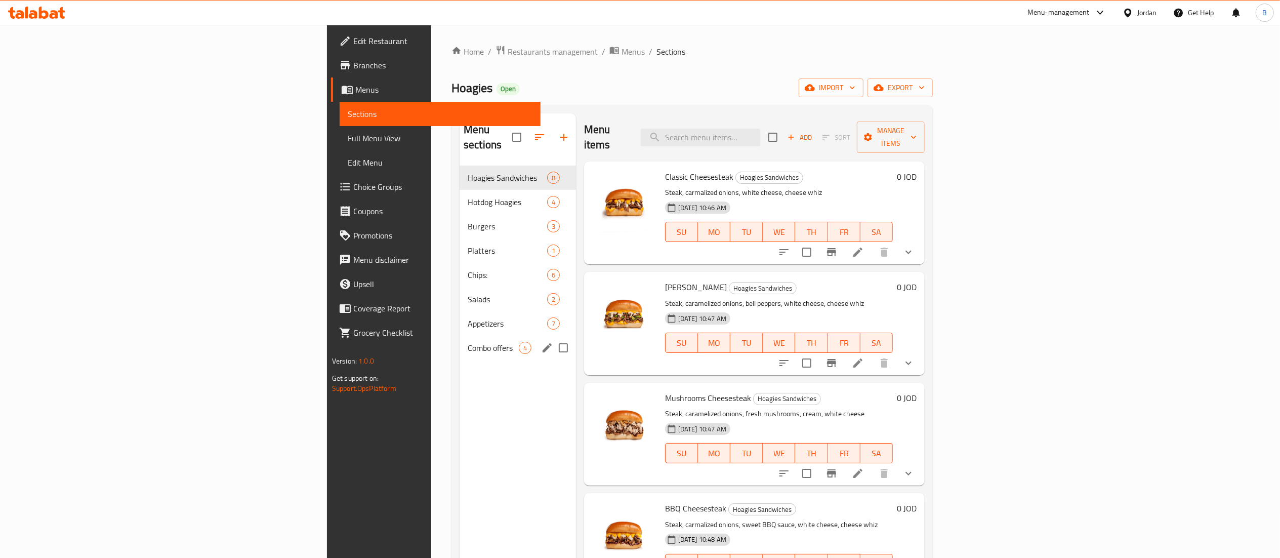
click at [468, 342] on span "Combo offers" at bounding box center [493, 348] width 51 height 12
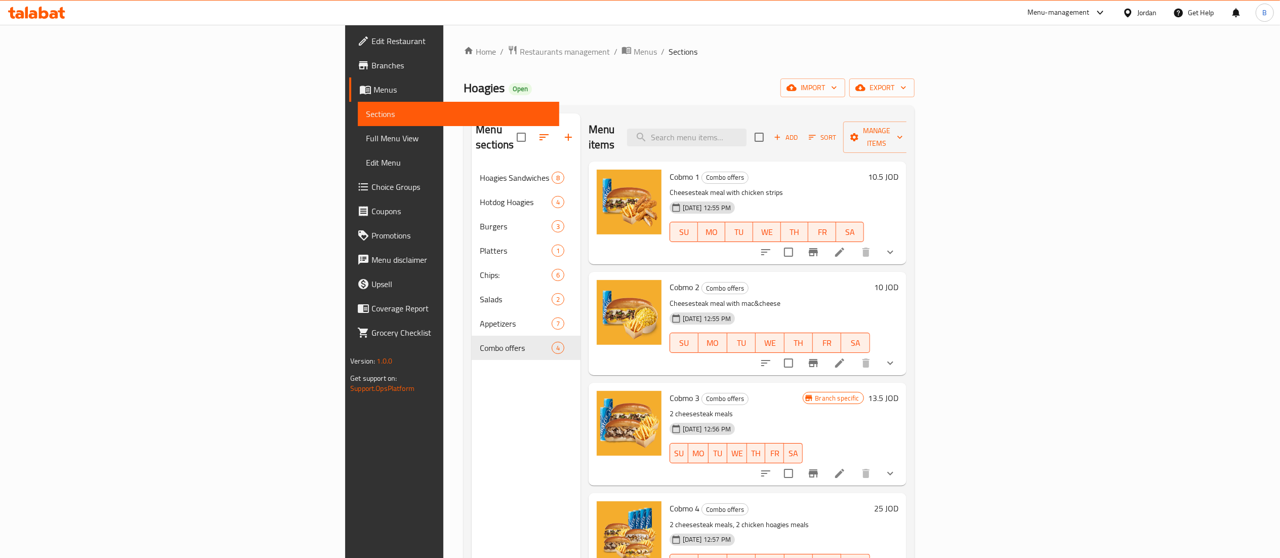
click at [854, 243] on li at bounding box center [839, 252] width 28 height 18
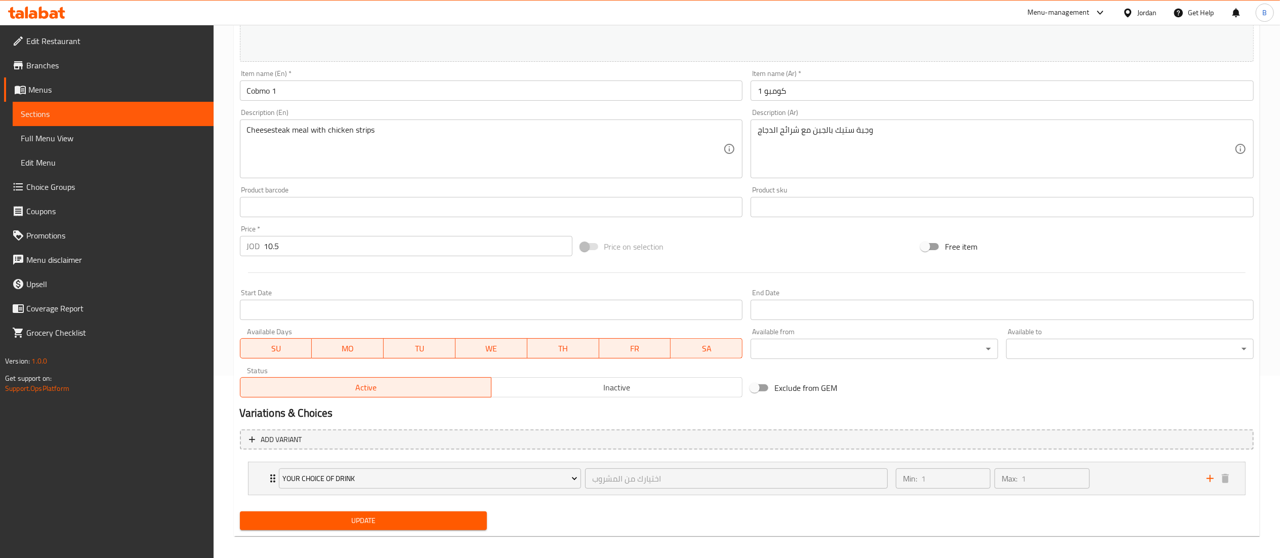
scroll to position [189, 0]
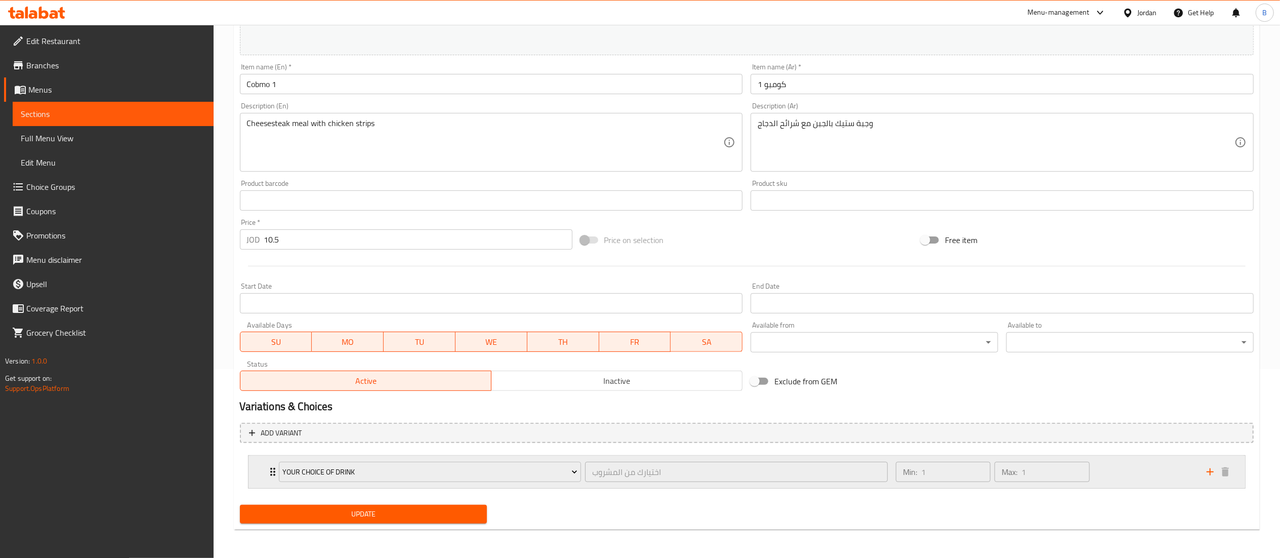
click at [1142, 471] on div "Min: 1 ​ Max: 1 ​" at bounding box center [1045, 471] width 311 height 32
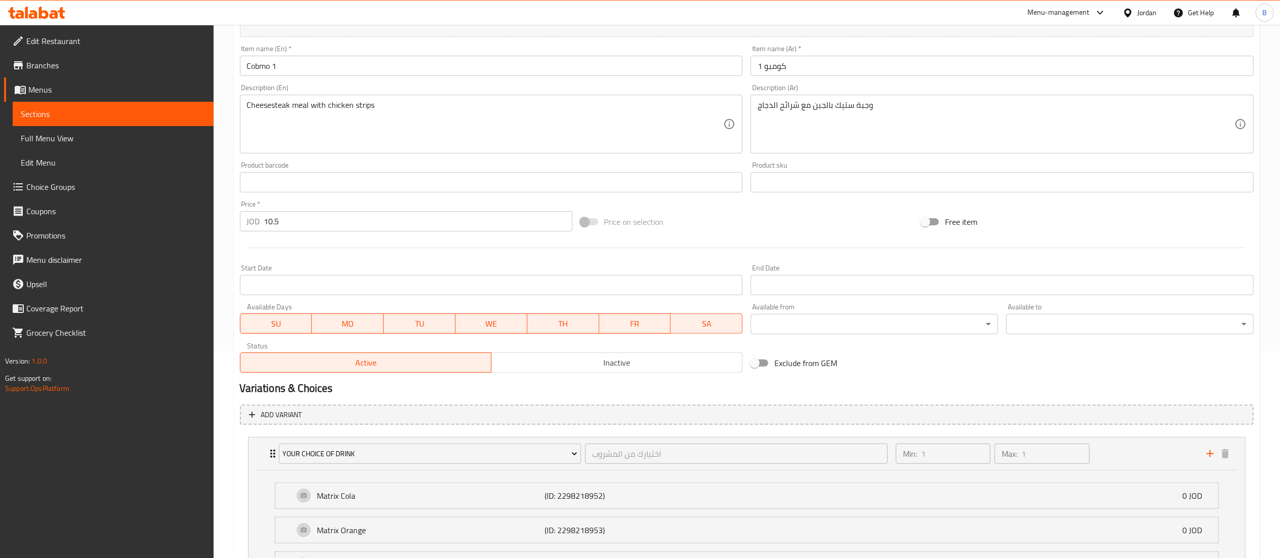
scroll to position [11, 0]
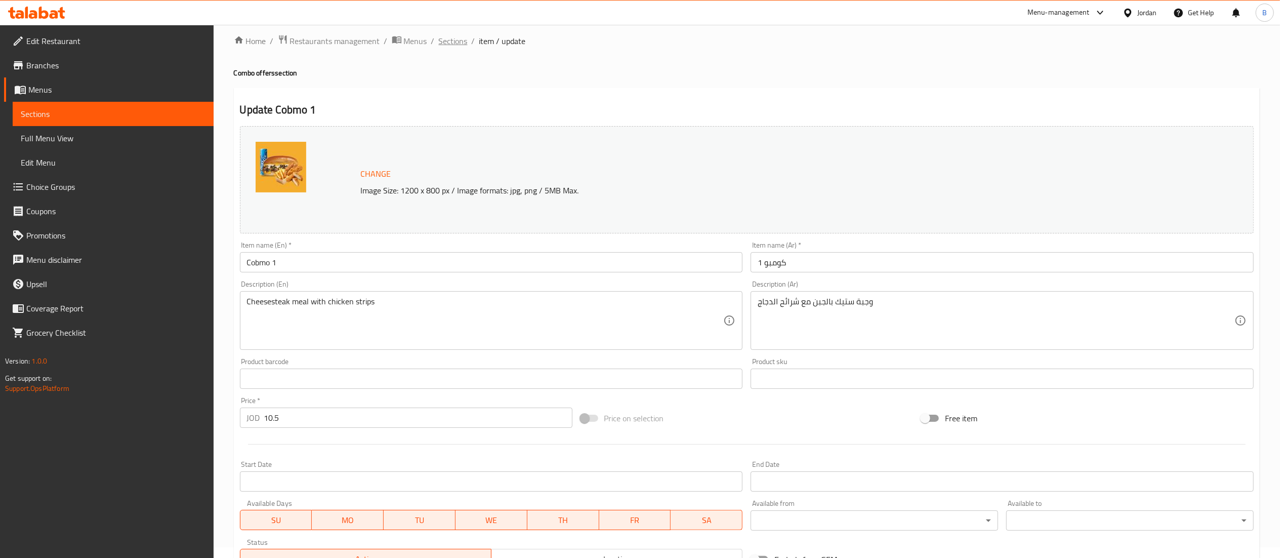
click at [445, 40] on span "Sections" at bounding box center [453, 41] width 29 height 12
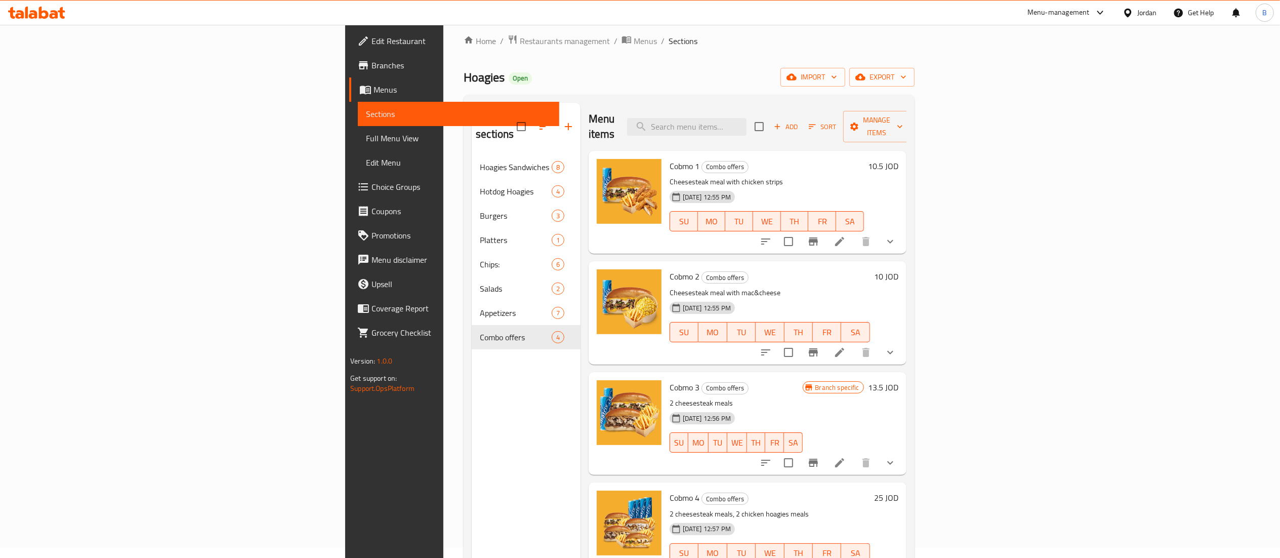
click at [846, 346] on icon at bounding box center [840, 352] width 12 height 12
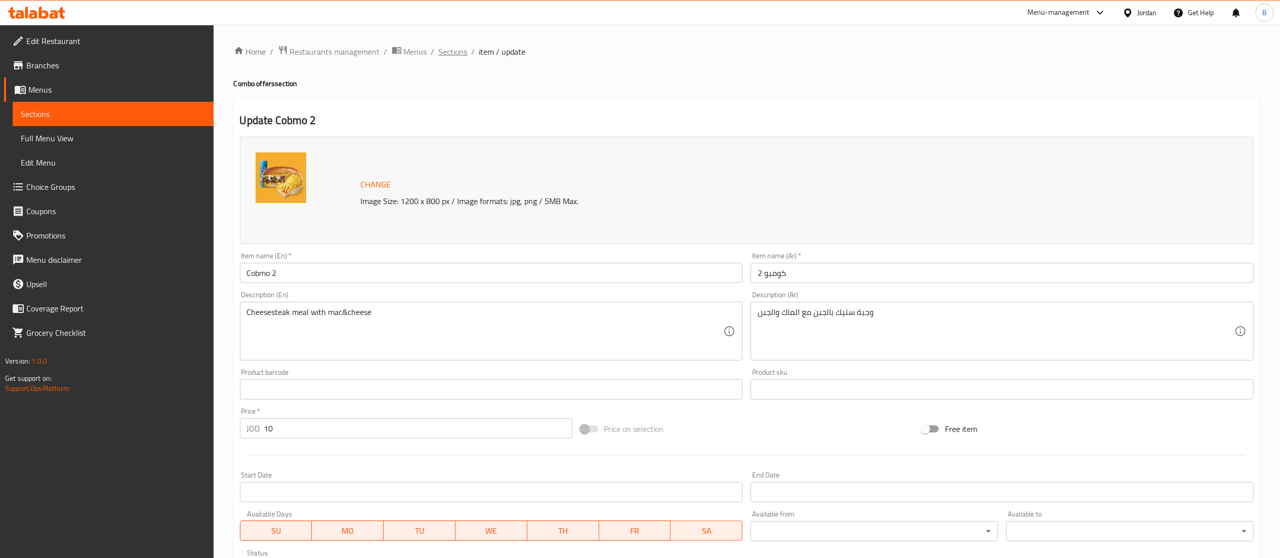
click at [443, 50] on span "Sections" at bounding box center [453, 52] width 29 height 12
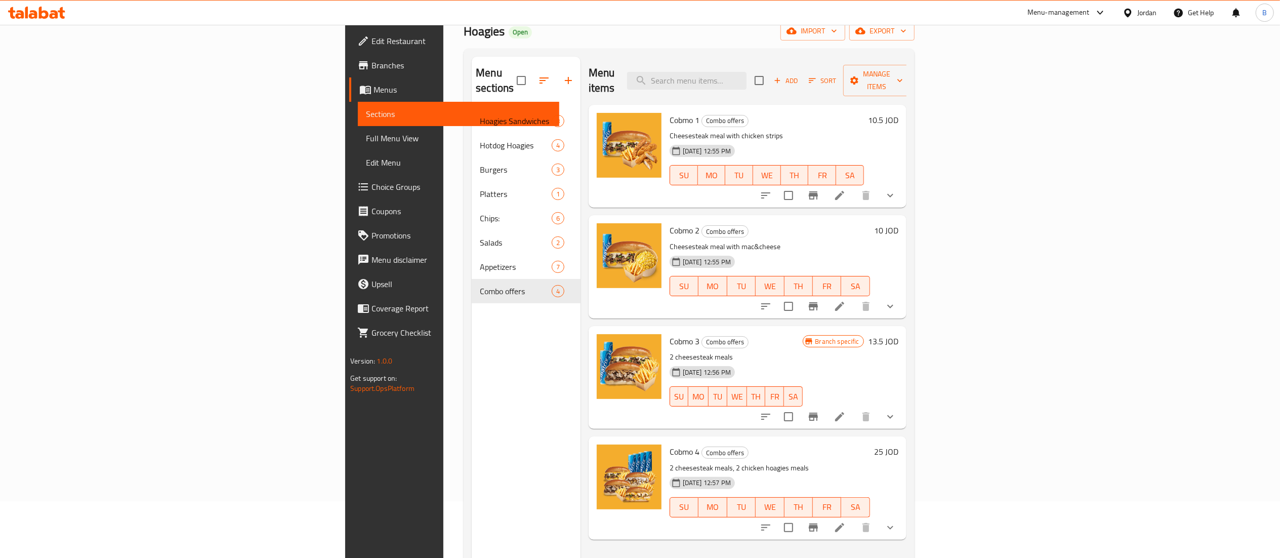
scroll to position [101, 0]
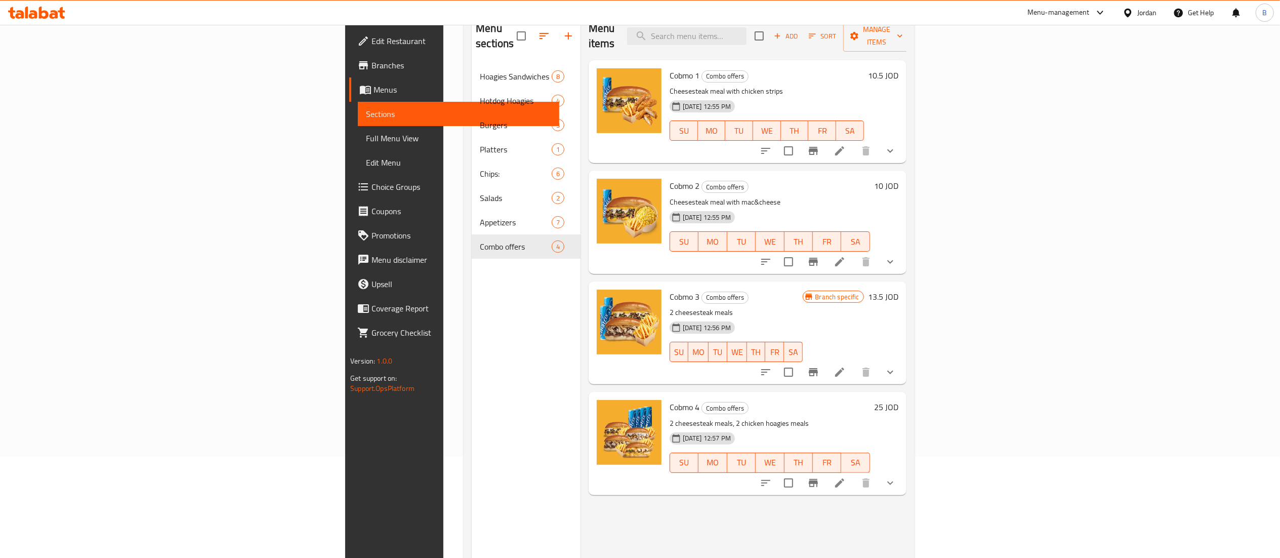
click at [854, 363] on li at bounding box center [839, 372] width 28 height 18
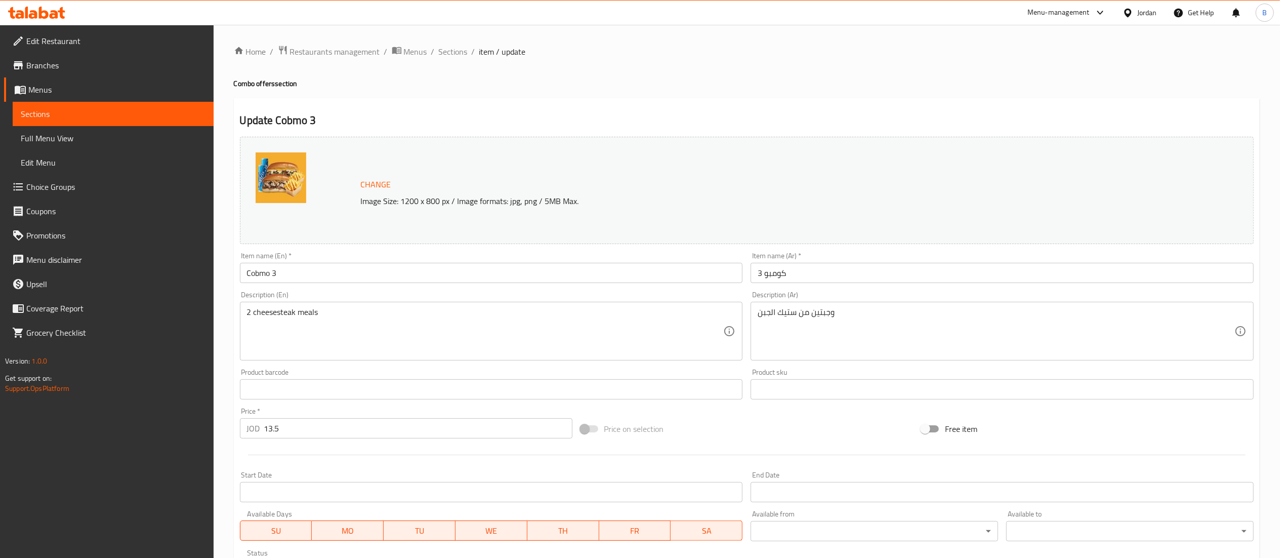
scroll to position [315, 0]
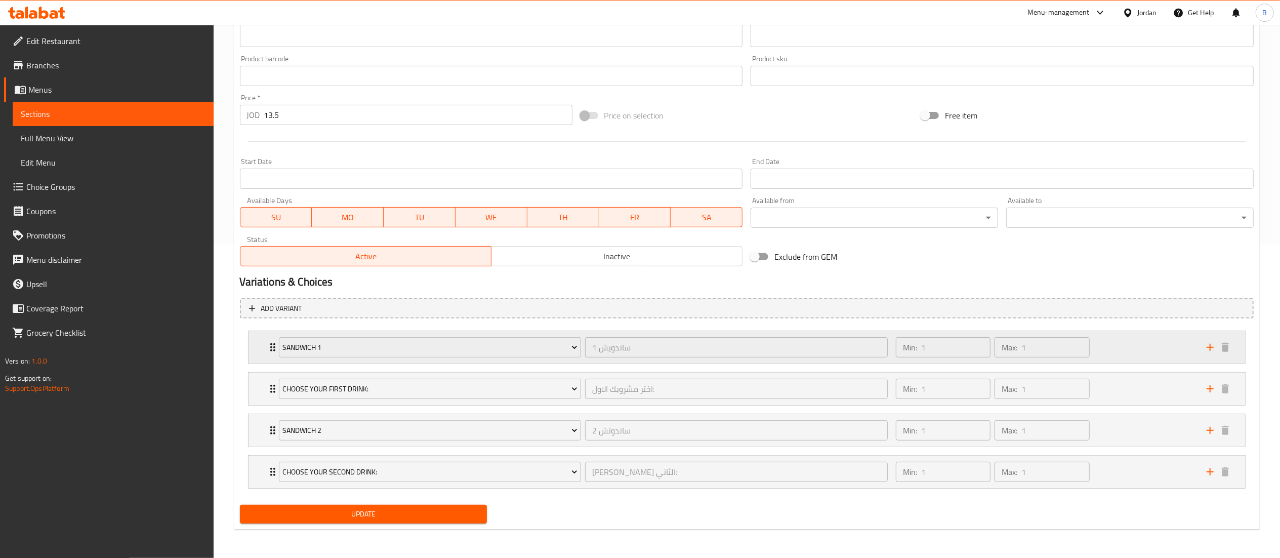
click at [1156, 358] on div "Min: 1 ​ Max: 1 ​" at bounding box center [1045, 347] width 311 height 32
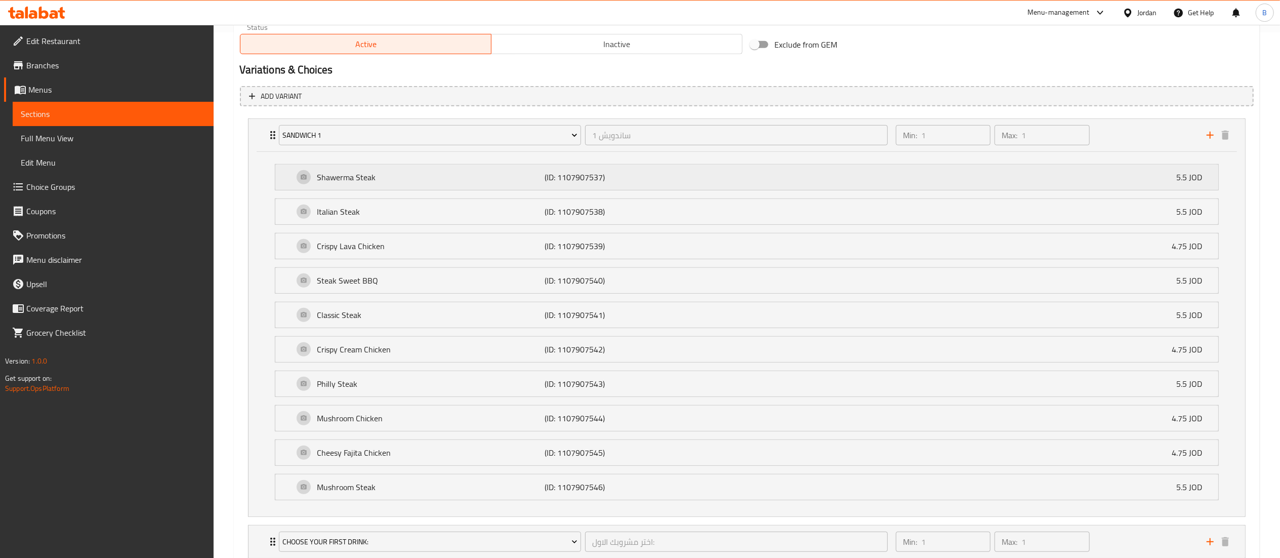
scroll to position [683, 0]
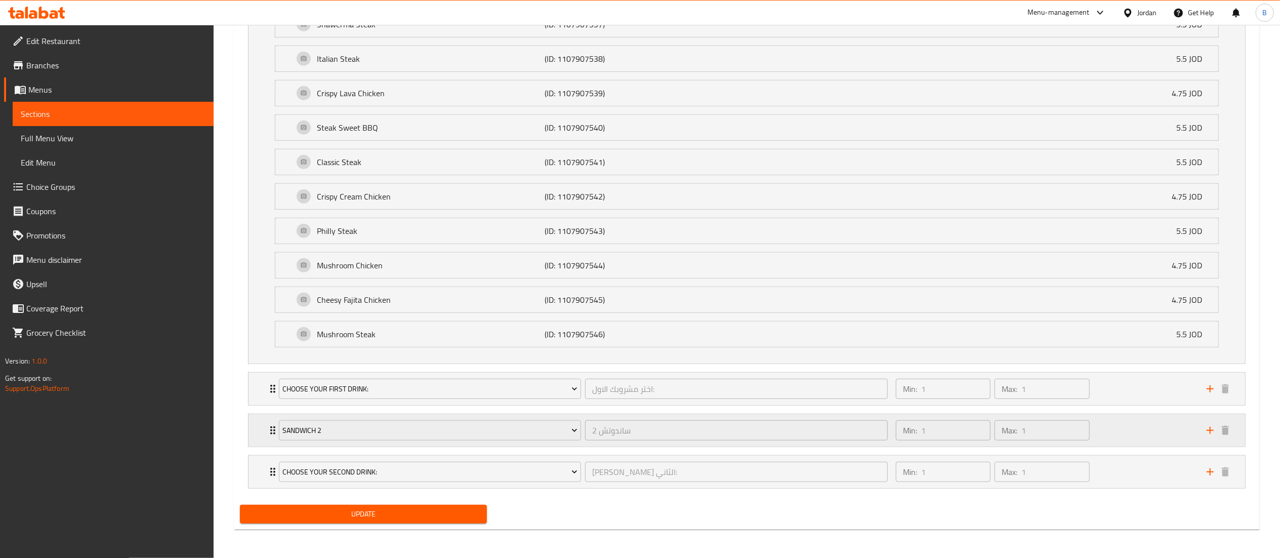
click at [1142, 424] on div "Min: 1 ​ Max: 1 ​" at bounding box center [1045, 430] width 311 height 32
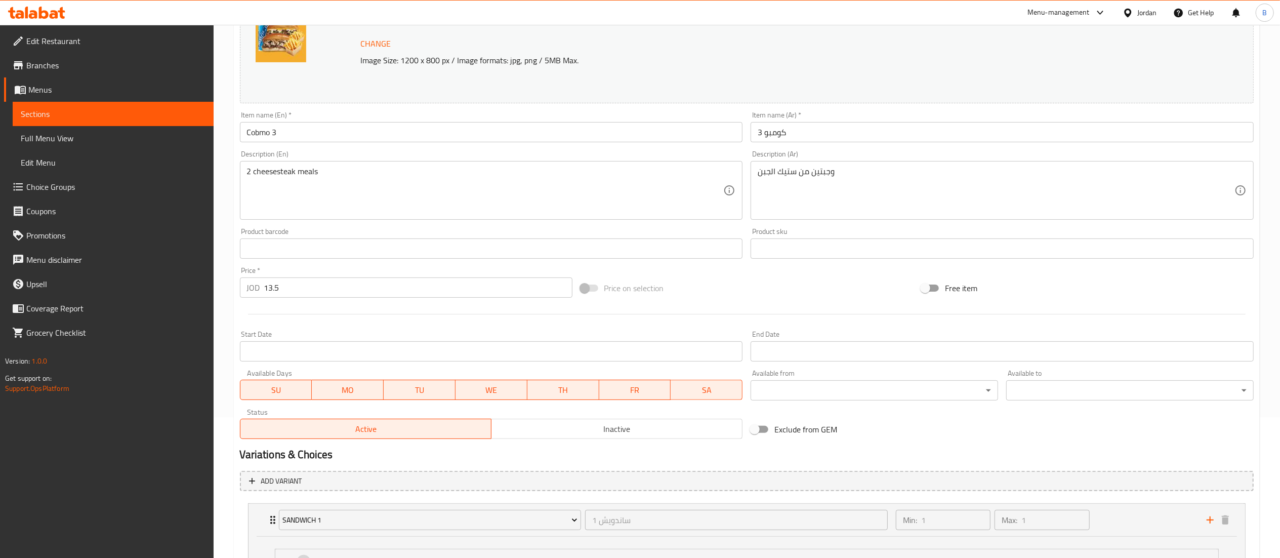
scroll to position [0, 0]
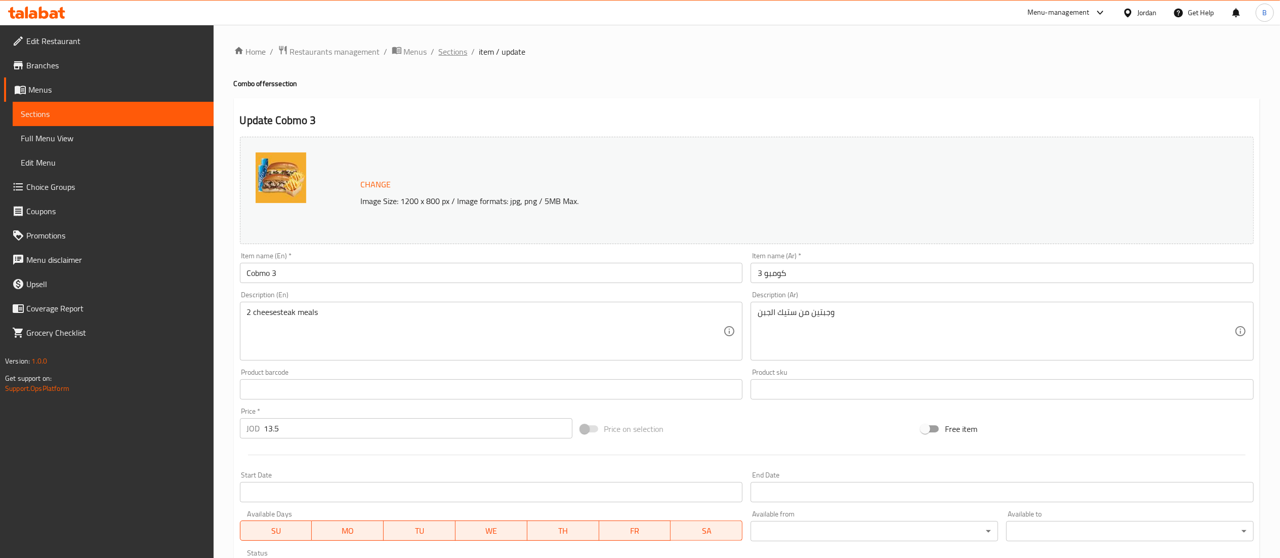
click at [450, 52] on span "Sections" at bounding box center [453, 52] width 29 height 12
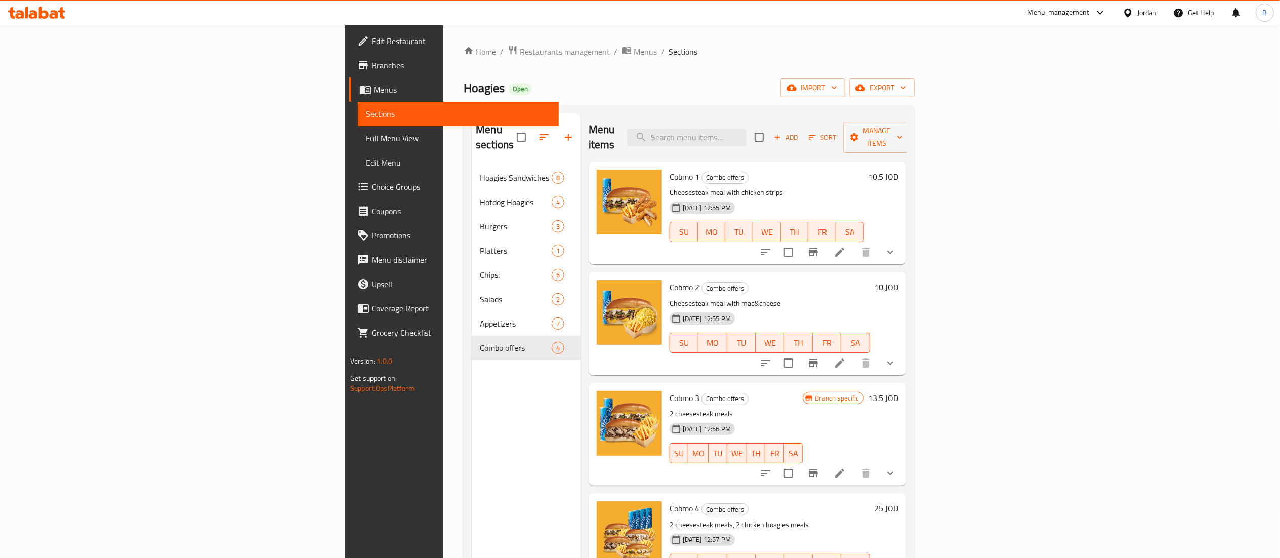
scroll to position [142, 0]
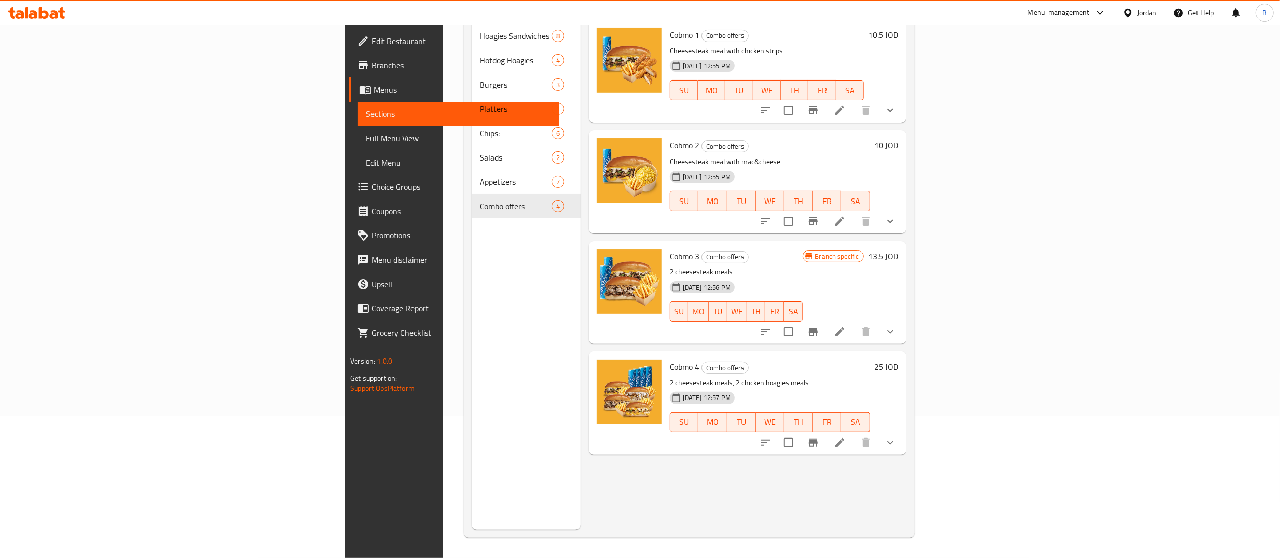
click at [854, 433] on li at bounding box center [839, 442] width 28 height 18
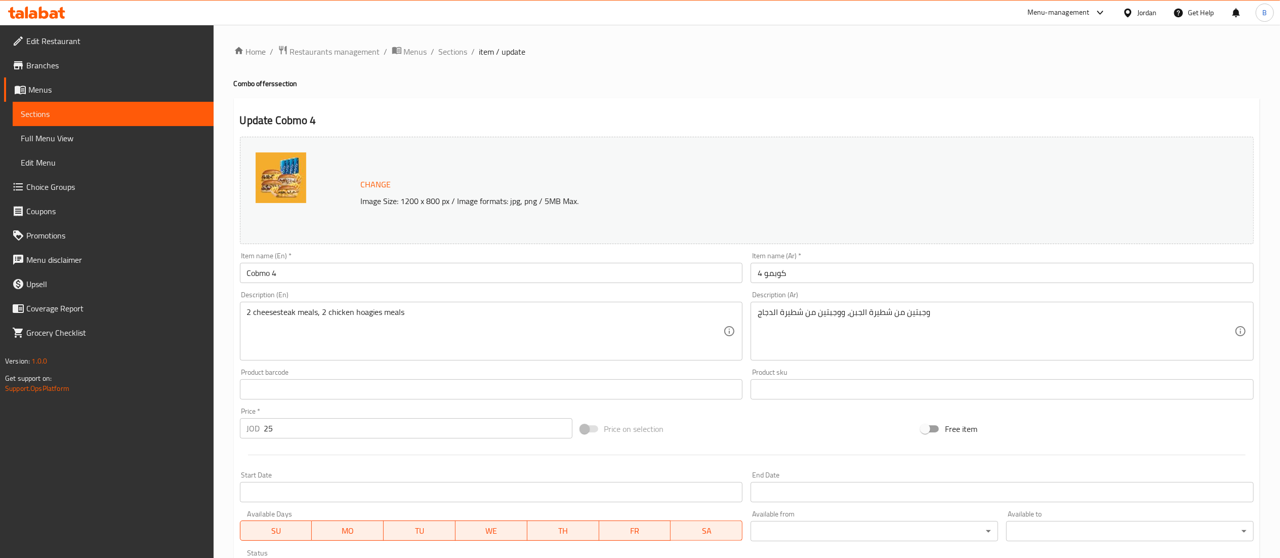
click at [460, 54] on span "Sections" at bounding box center [453, 52] width 29 height 12
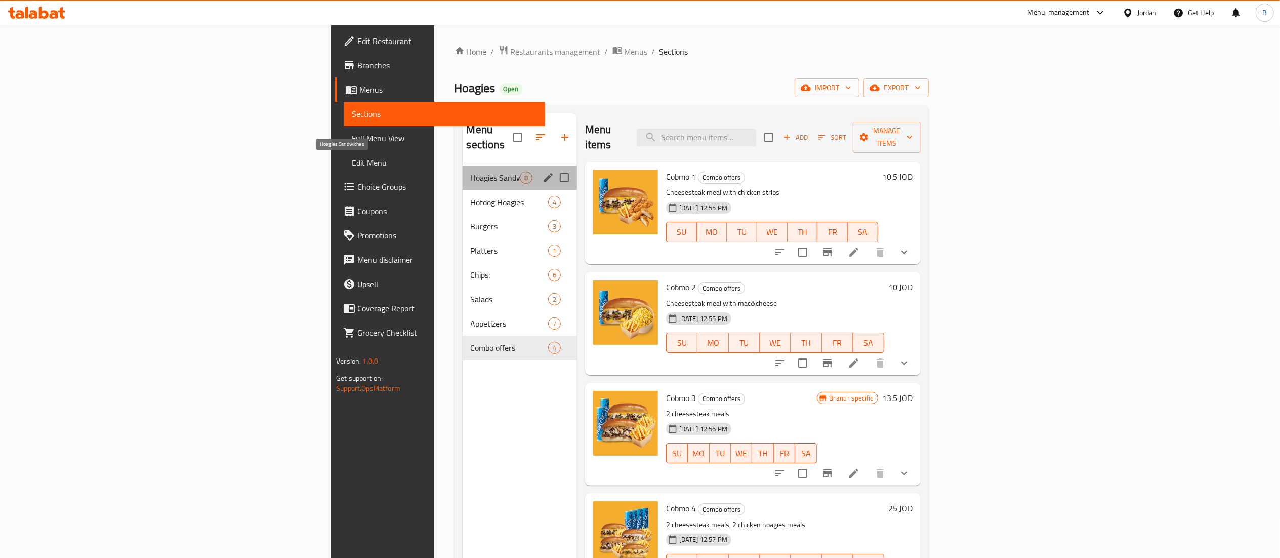
click at [471, 172] on span "Hoagies Sandwiches" at bounding box center [495, 178] width 49 height 12
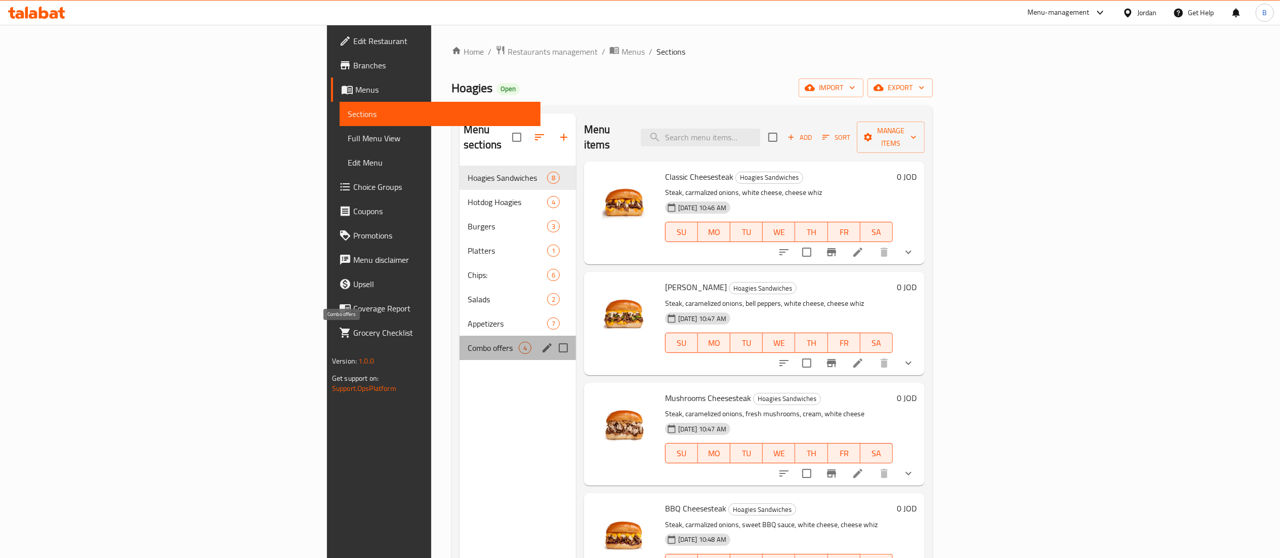
click at [468, 342] on span "Combo offers" at bounding box center [493, 348] width 51 height 12
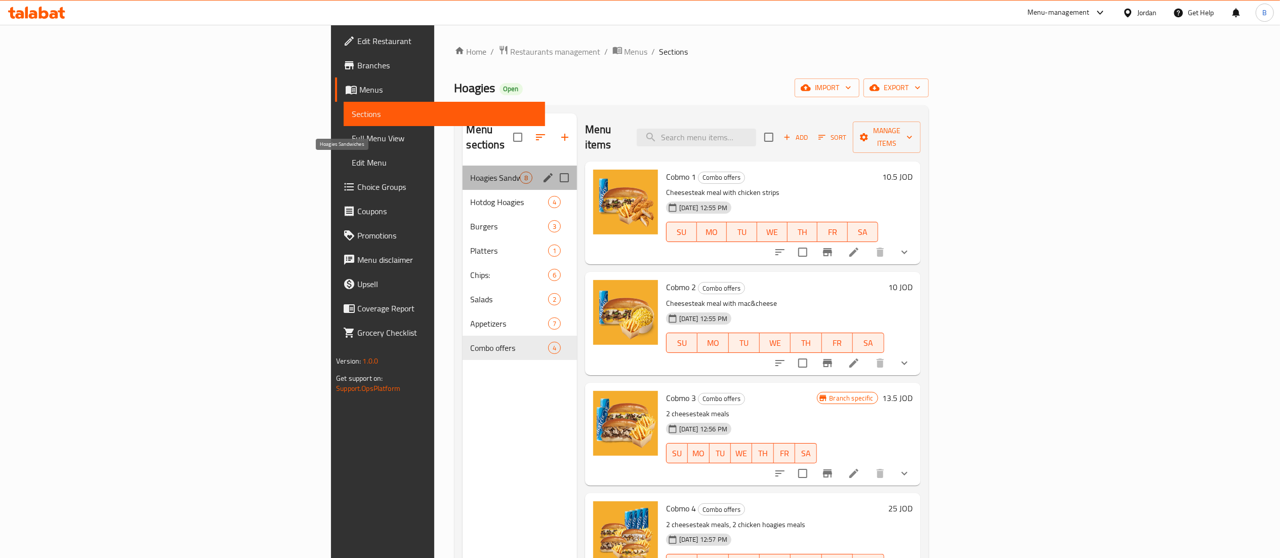
click at [471, 172] on span "Hoagies Sandwiches" at bounding box center [495, 178] width 49 height 12
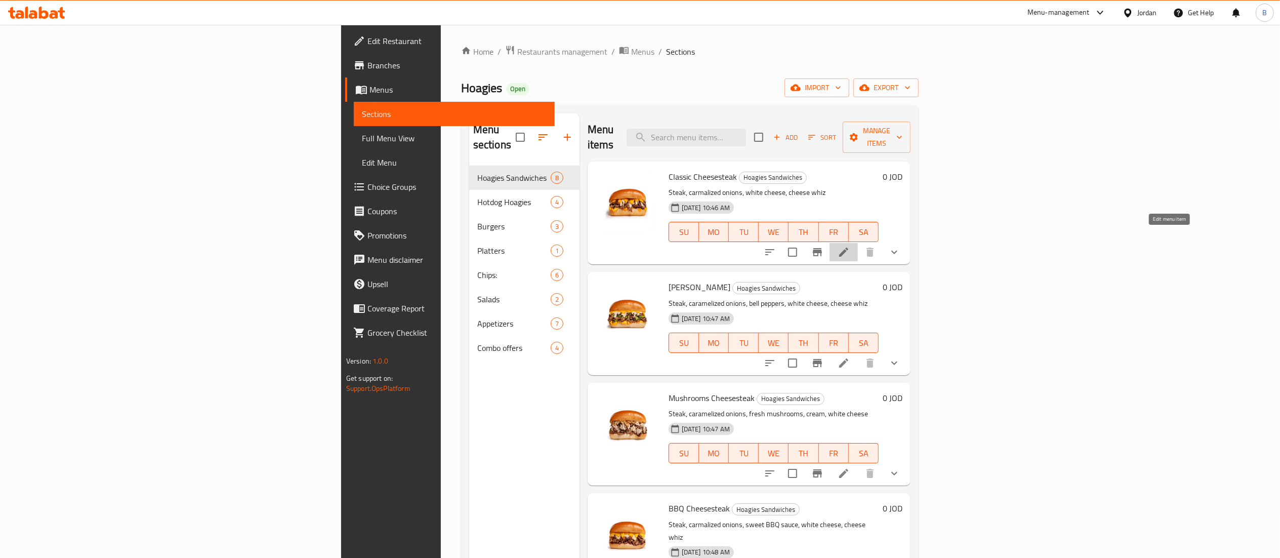
click at [850, 246] on icon at bounding box center [844, 252] width 12 height 12
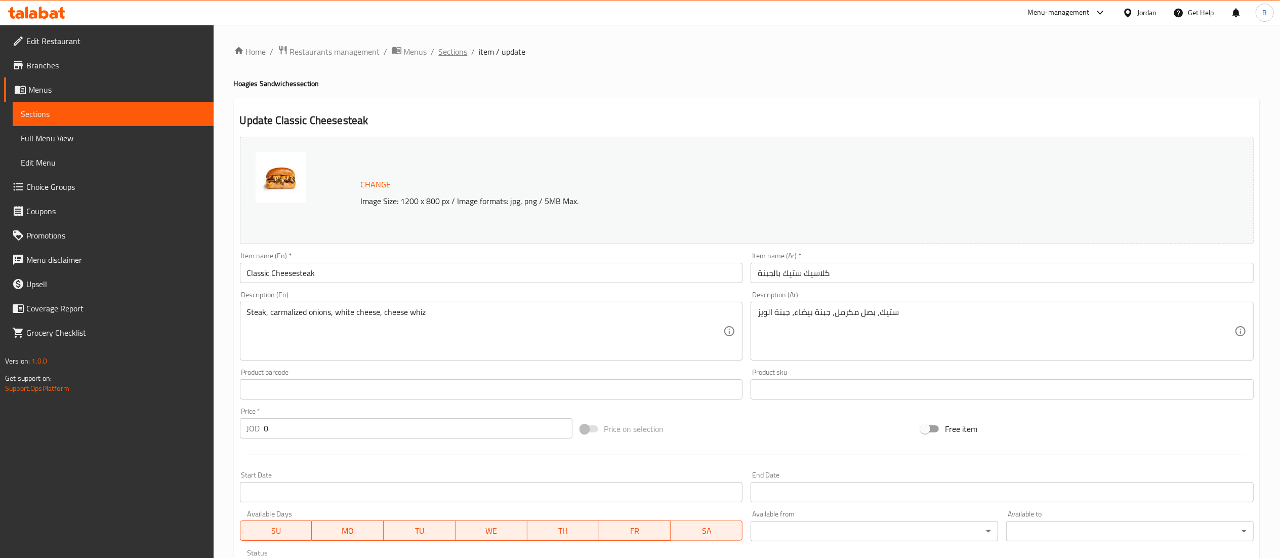
click at [440, 52] on span "Sections" at bounding box center [453, 52] width 29 height 12
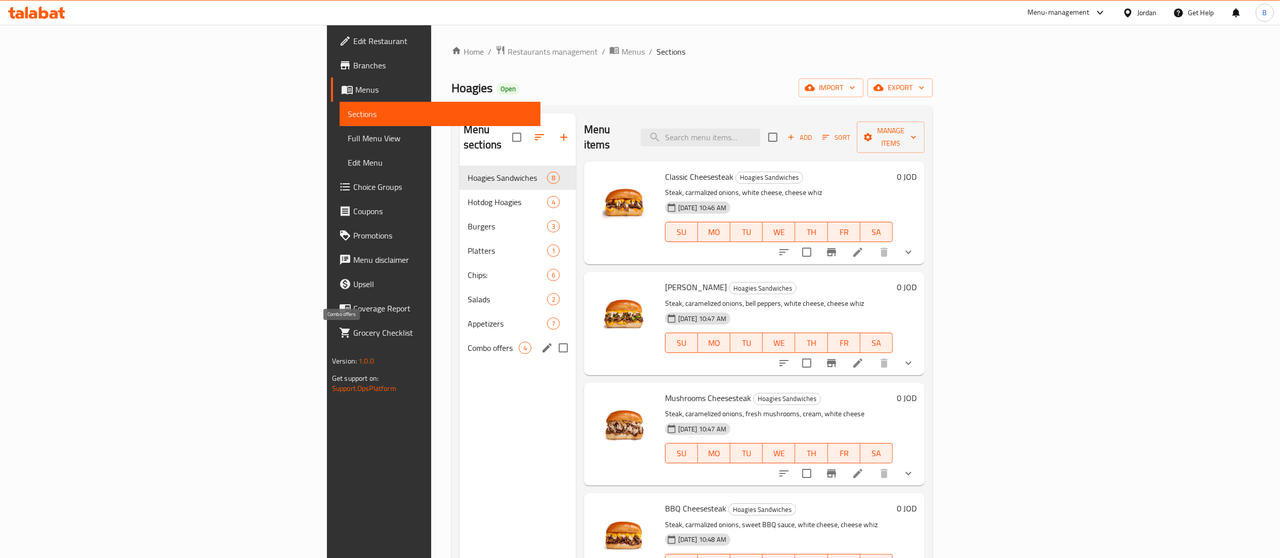
click at [468, 342] on span "Combo offers" at bounding box center [493, 348] width 51 height 12
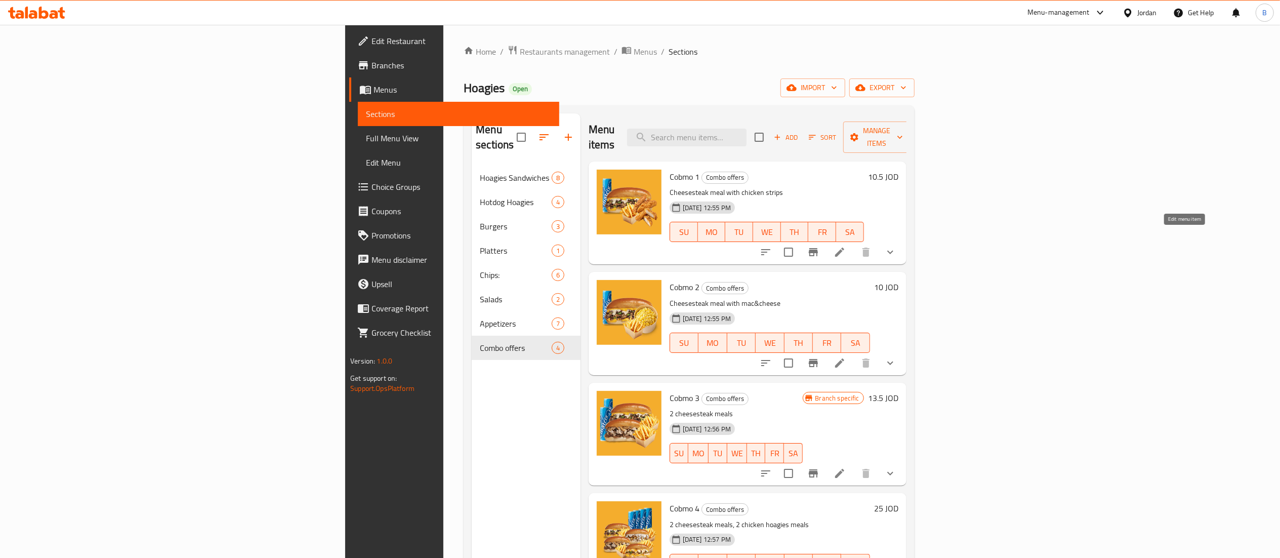
click at [846, 246] on icon at bounding box center [840, 252] width 12 height 12
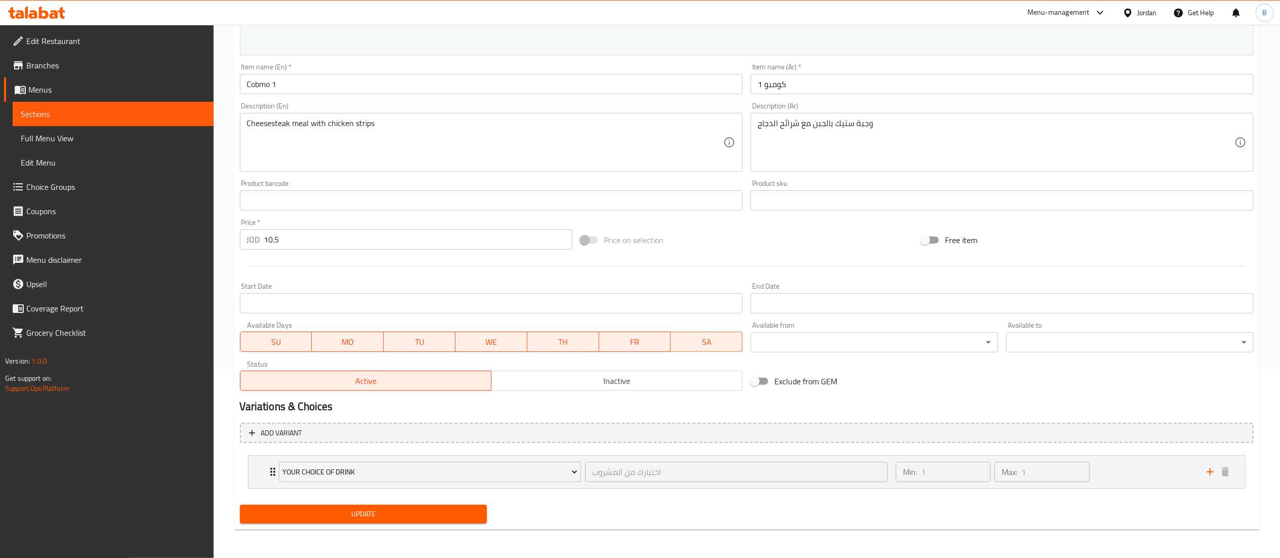
scroll to position [164, 0]
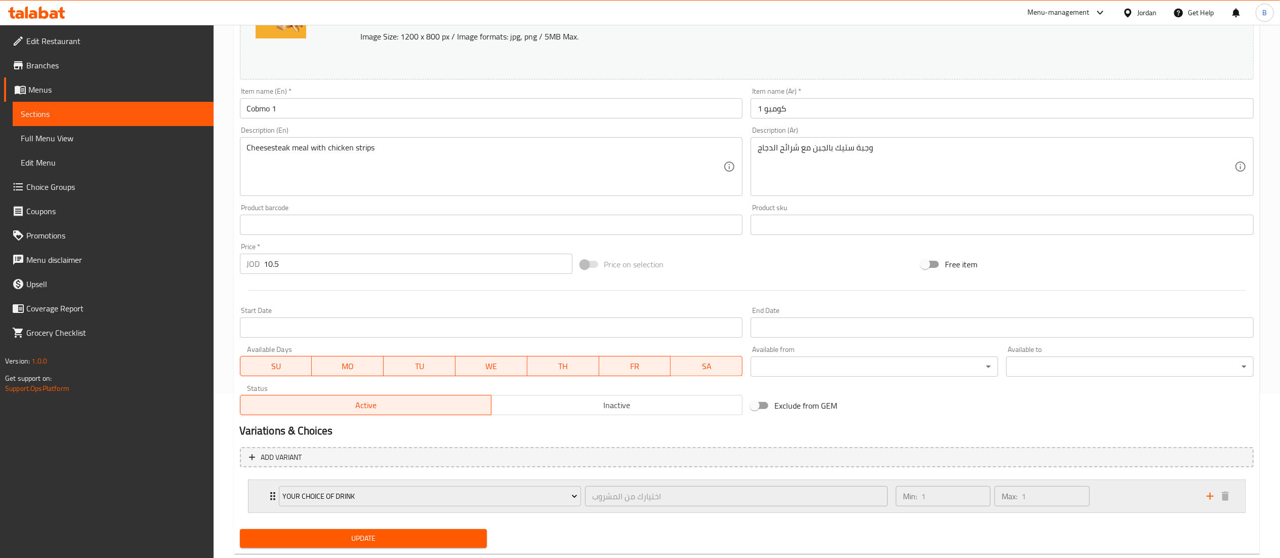
click at [1157, 497] on div "Min: 1 ​ Max: 1 ​" at bounding box center [1045, 496] width 311 height 32
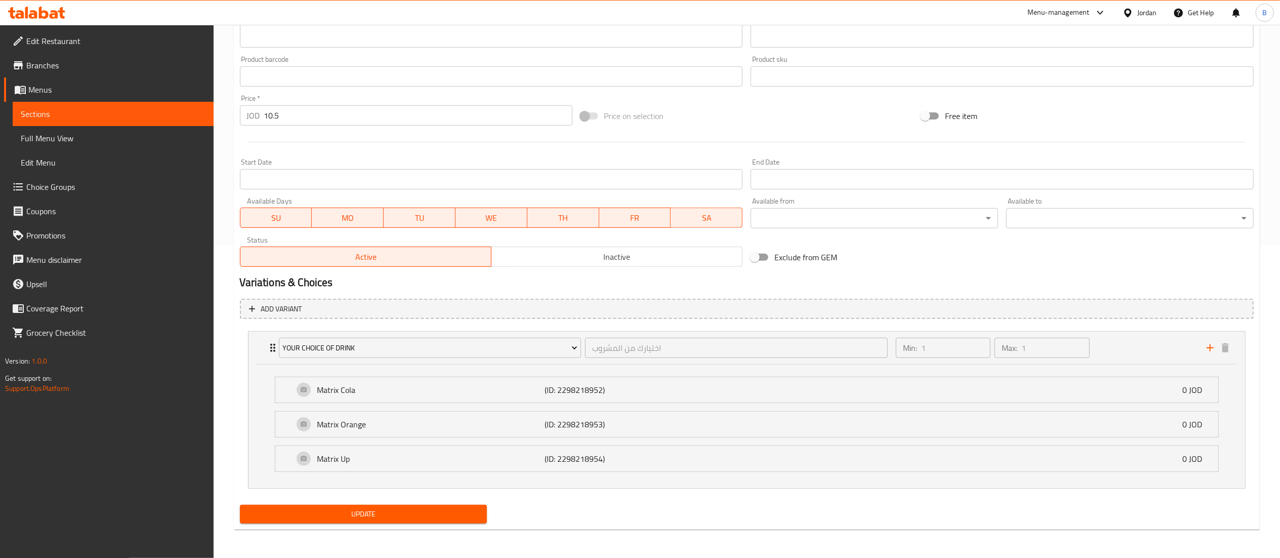
scroll to position [0, 0]
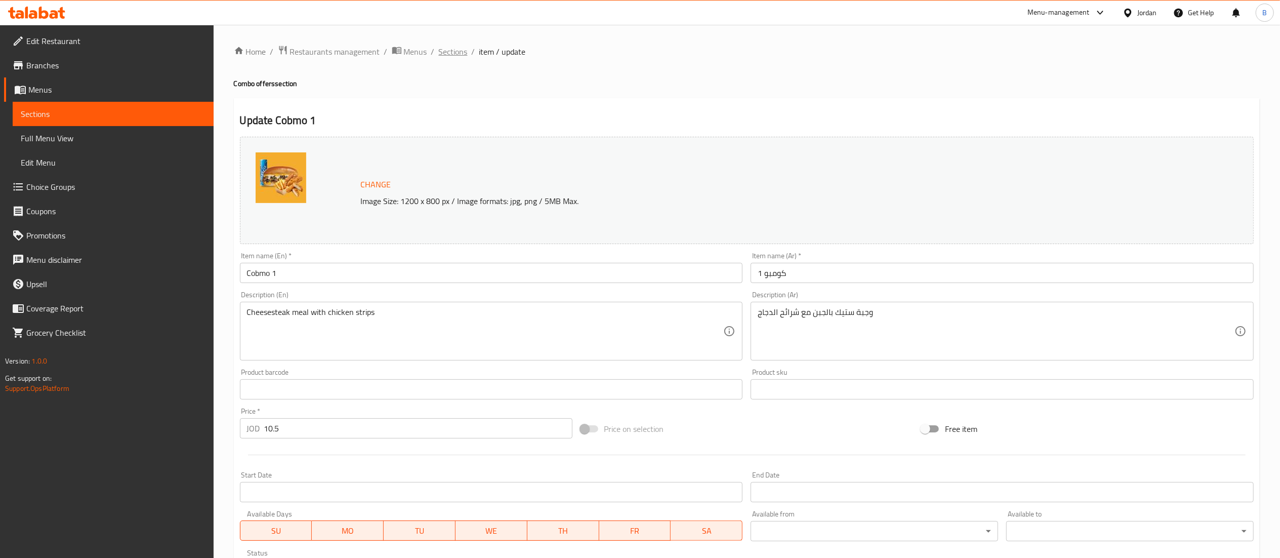
click at [448, 58] on span "Sections" at bounding box center [453, 52] width 29 height 12
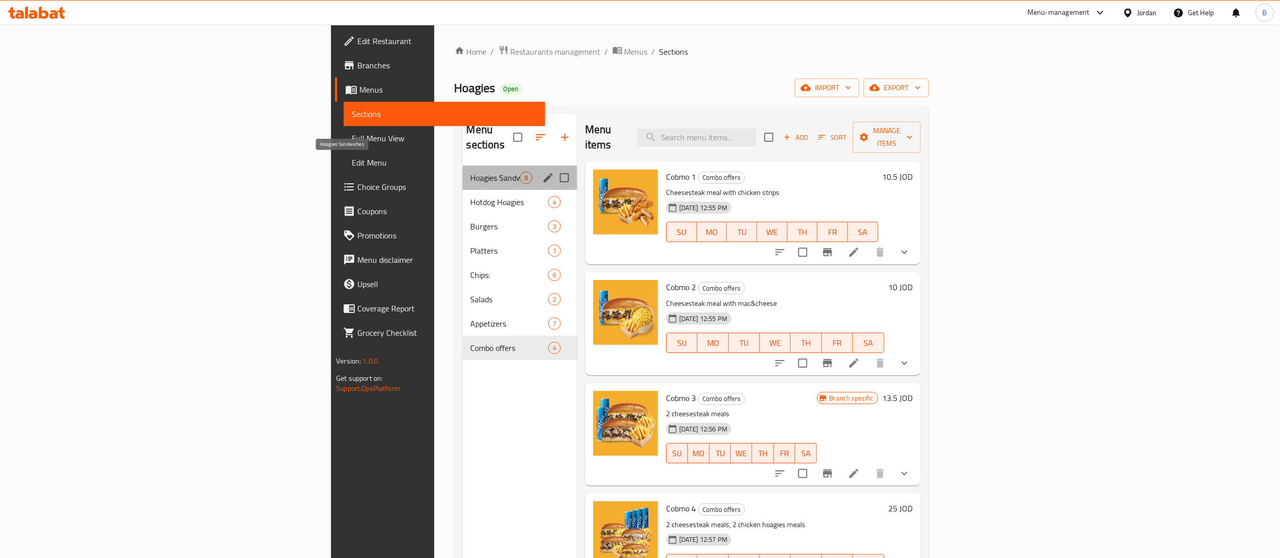
click at [471, 172] on span "Hoagies Sandwiches" at bounding box center [495, 178] width 49 height 12
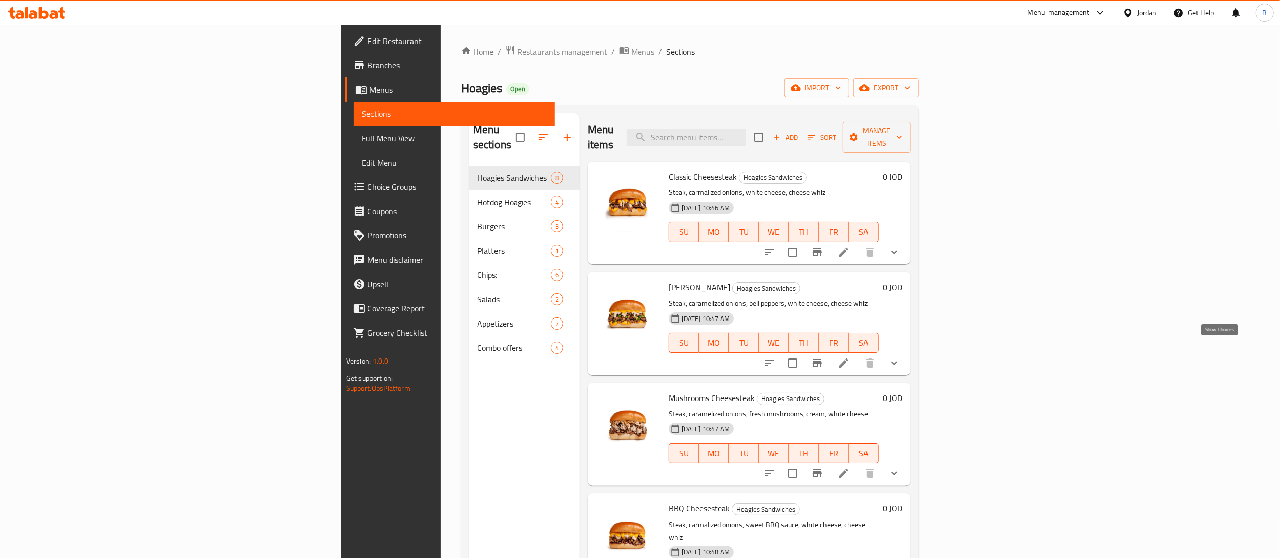
click at [900, 357] on icon "show more" at bounding box center [894, 363] width 12 height 12
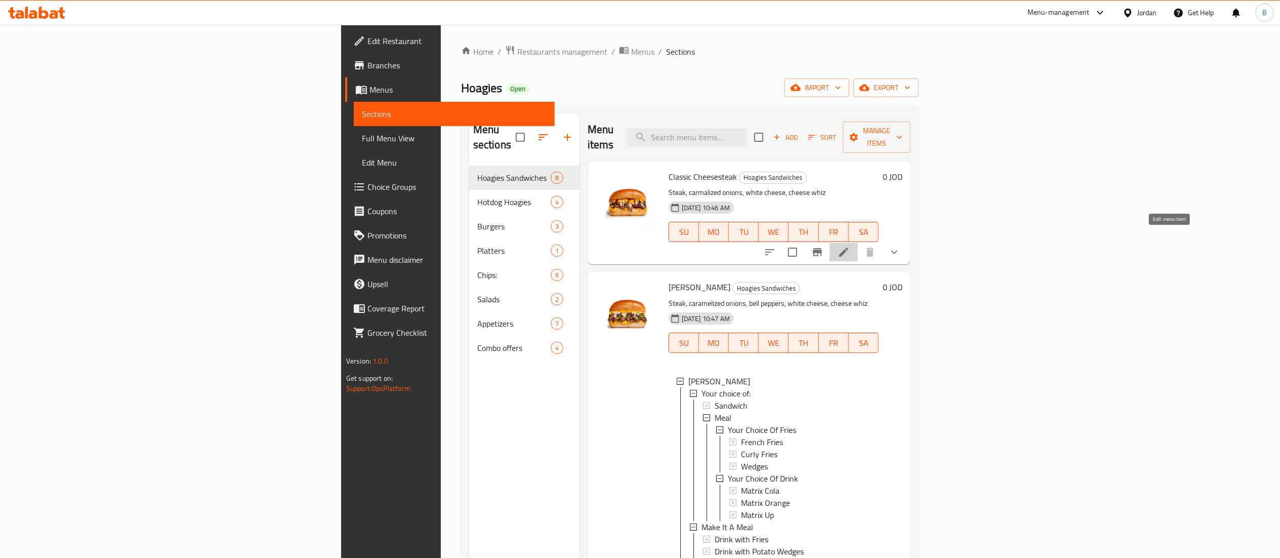
click at [850, 246] on icon at bounding box center [844, 252] width 12 height 12
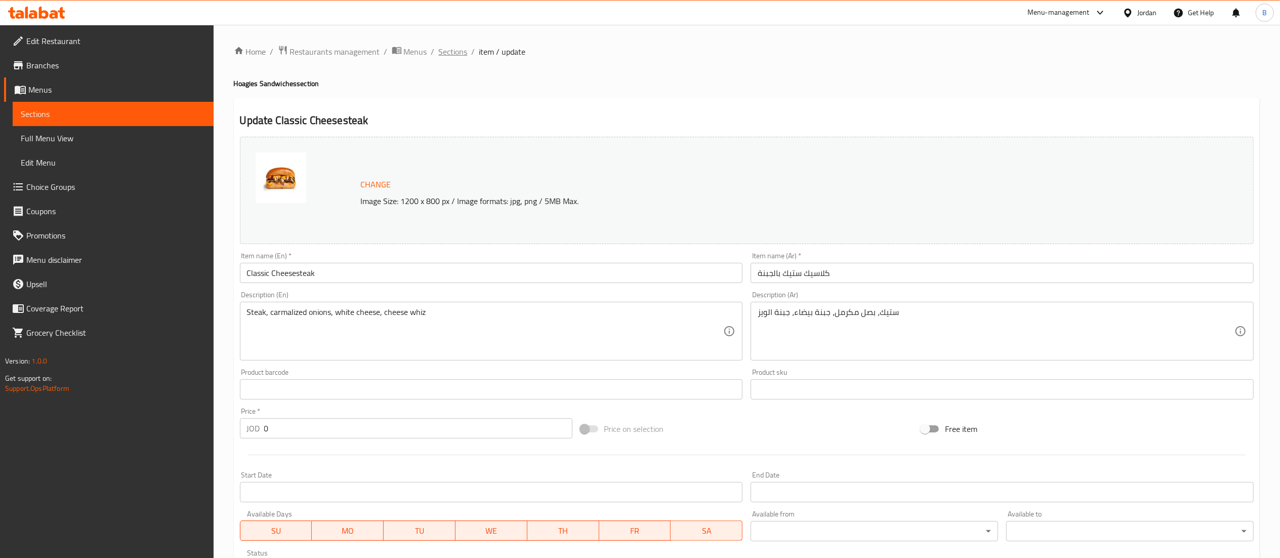
click at [452, 52] on span "Sections" at bounding box center [453, 52] width 29 height 12
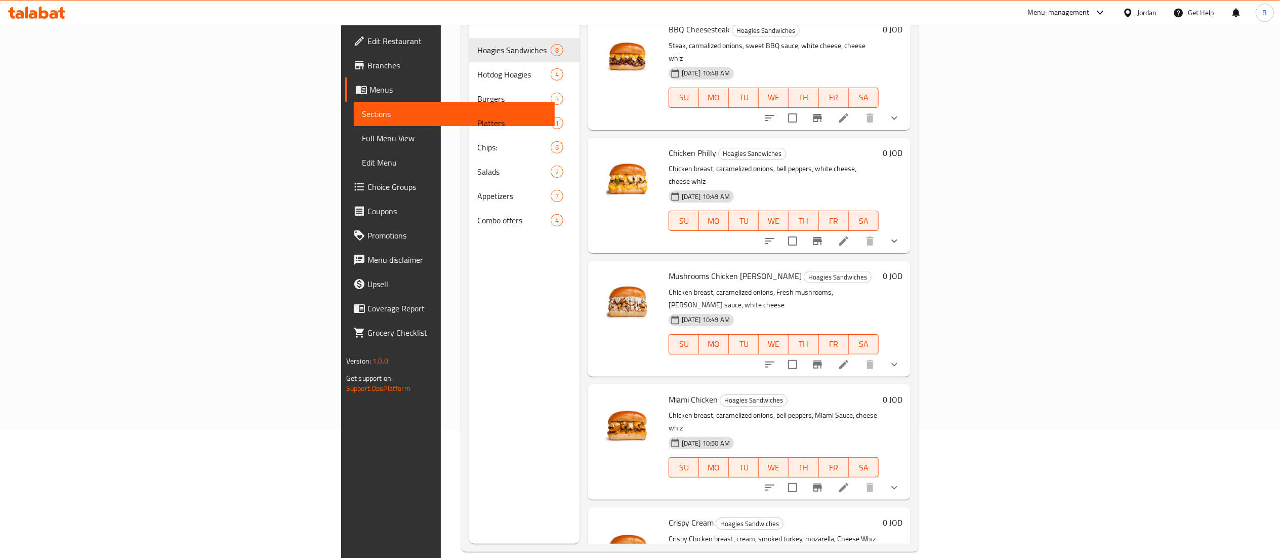
scroll to position [142, 0]
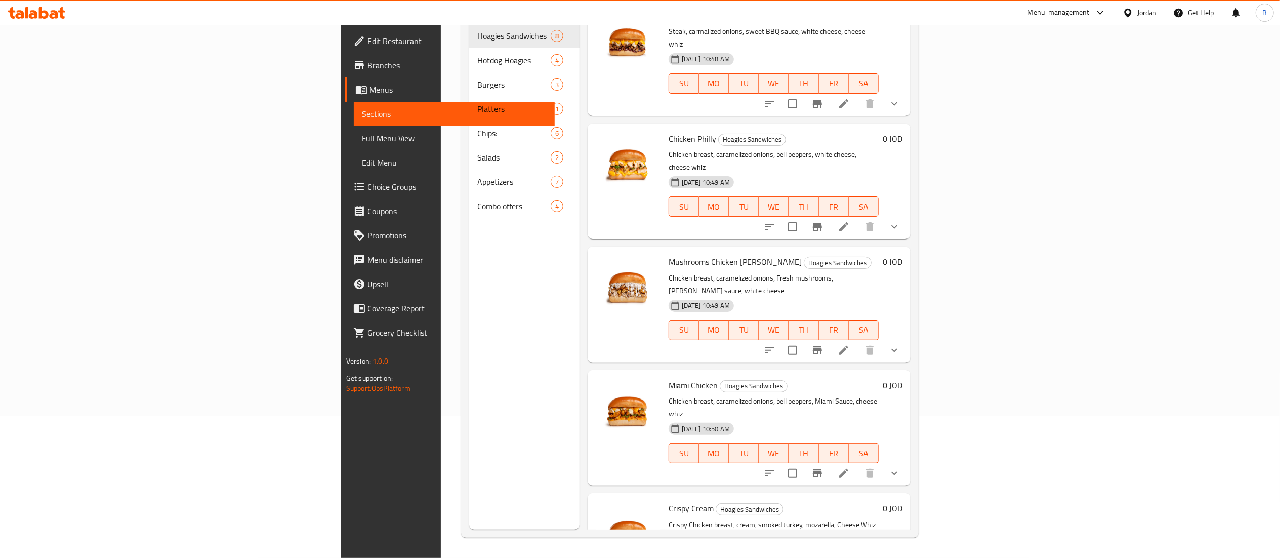
click at [345, 176] on link "Choice Groups" at bounding box center [450, 187] width 210 height 24
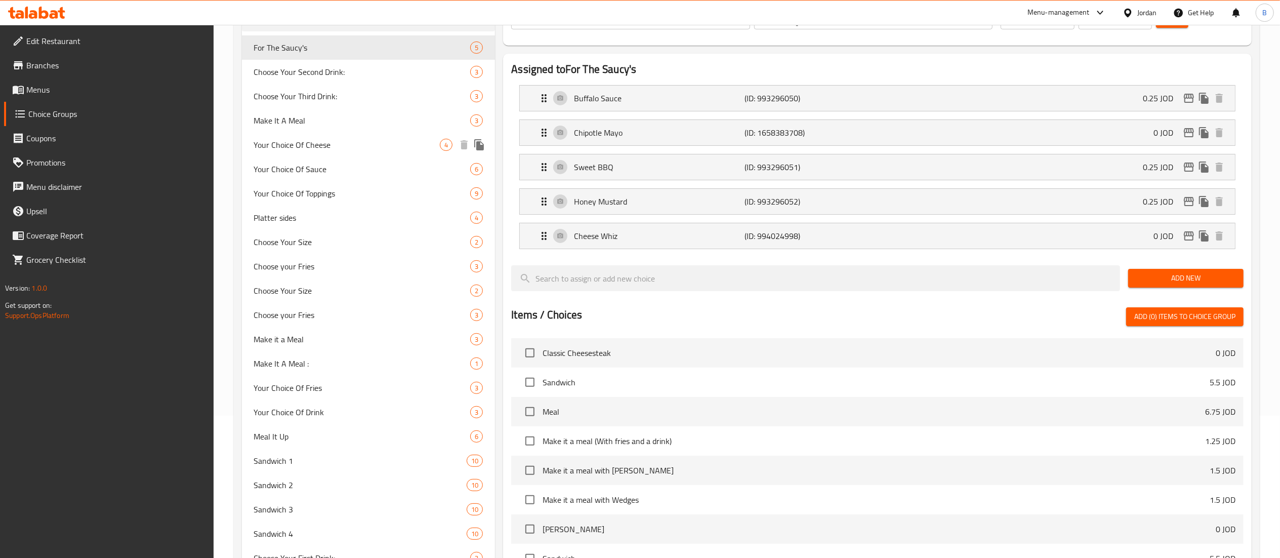
click at [312, 141] on span "Your Choice Of Cheese" at bounding box center [347, 145] width 186 height 12
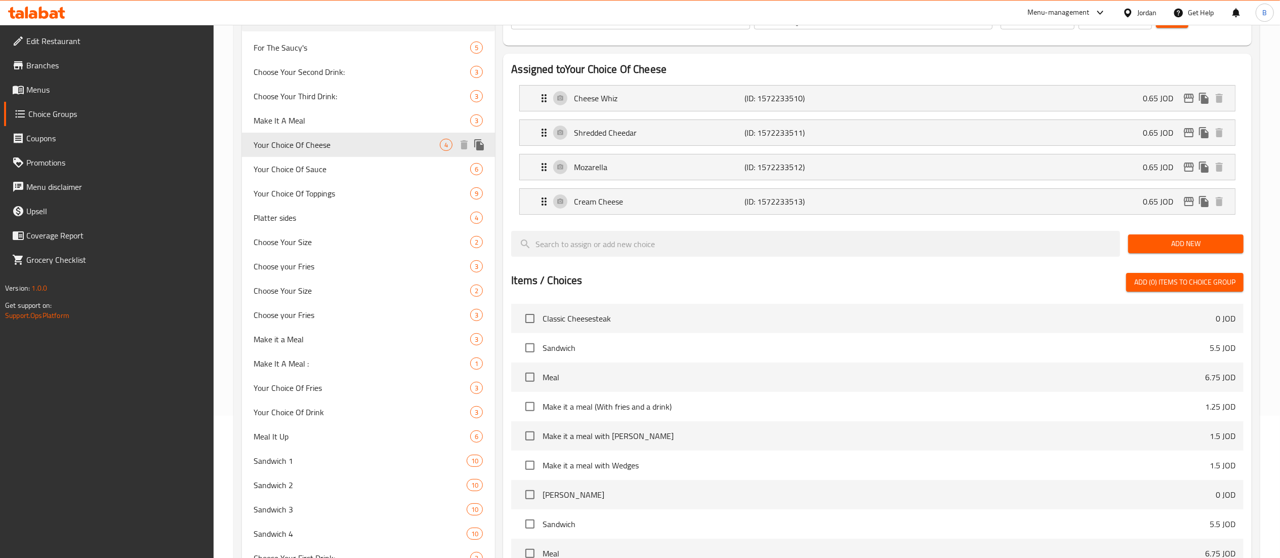
type input "Your Choice Of Cheese"
type input "اختيارك من الجبنة"
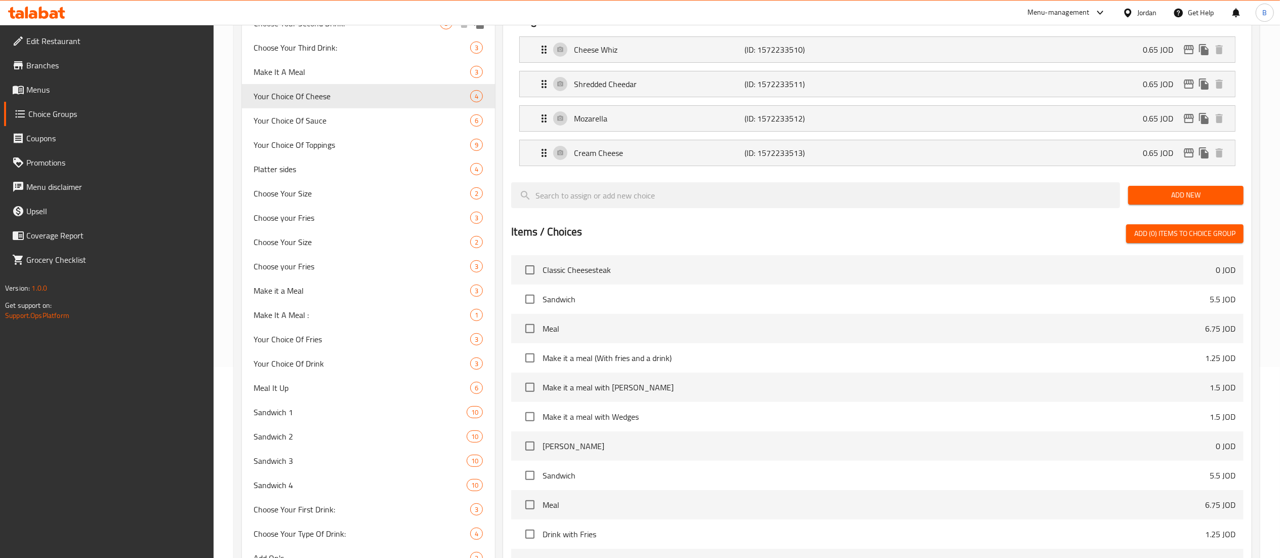
scroll to position [27, 0]
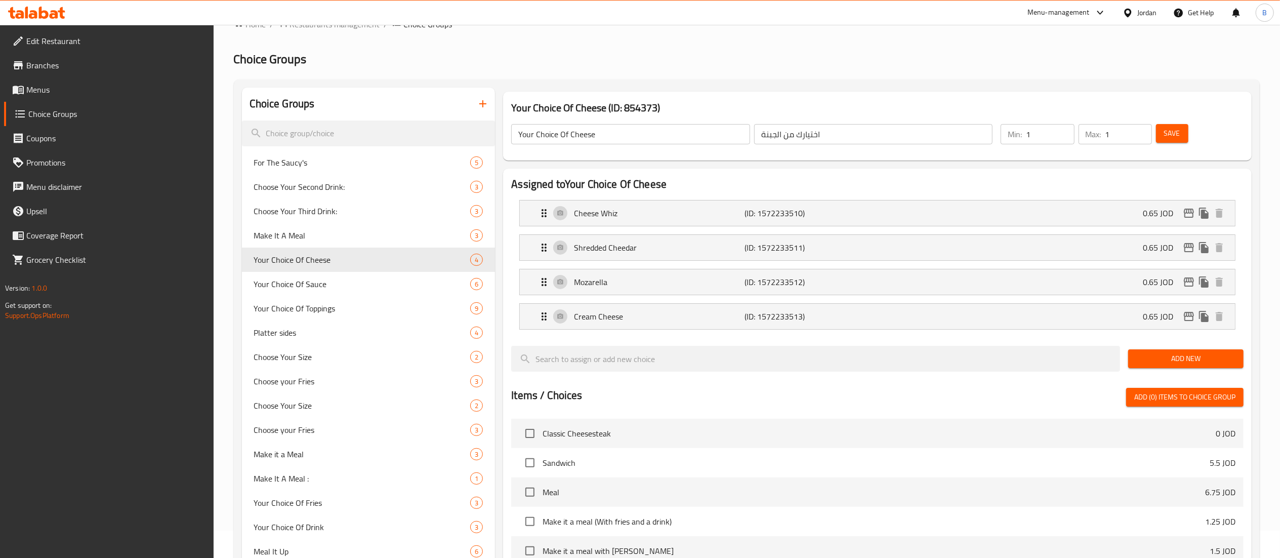
click at [482, 113] on button "button" at bounding box center [483, 104] width 24 height 24
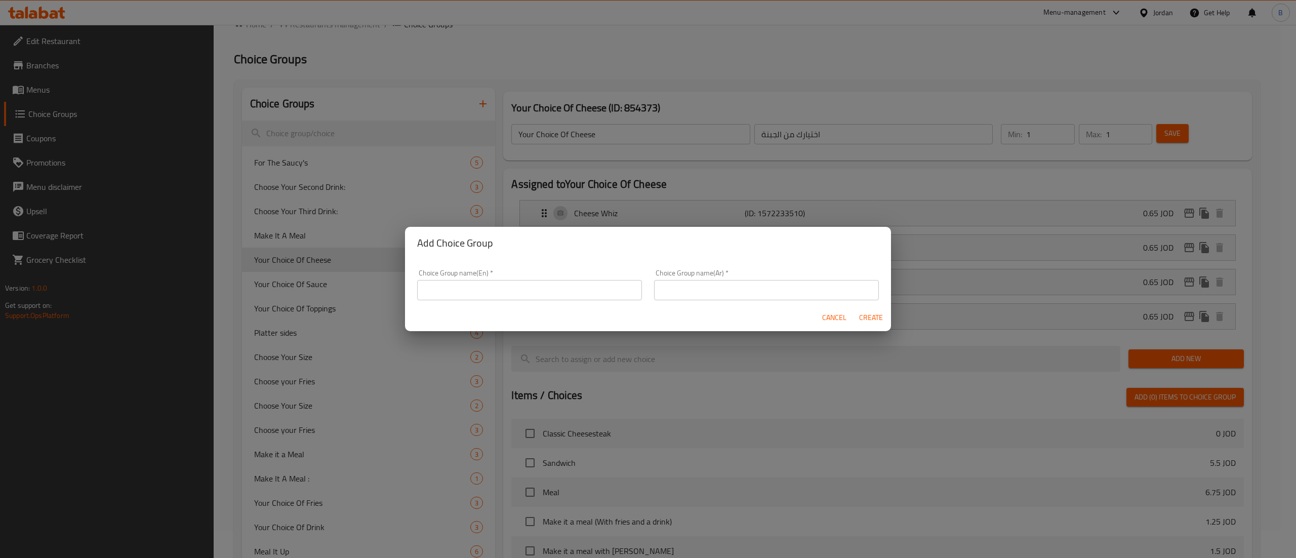
click at [556, 280] on input "text" at bounding box center [529, 290] width 225 height 20
type input "your choice of sandwich::"
click at [712, 292] on input "text" at bounding box center [766, 290] width 225 height 20
type input "اختيارك للساندويش"
click at [667, 317] on div "Cancel Create" at bounding box center [648, 317] width 486 height 27
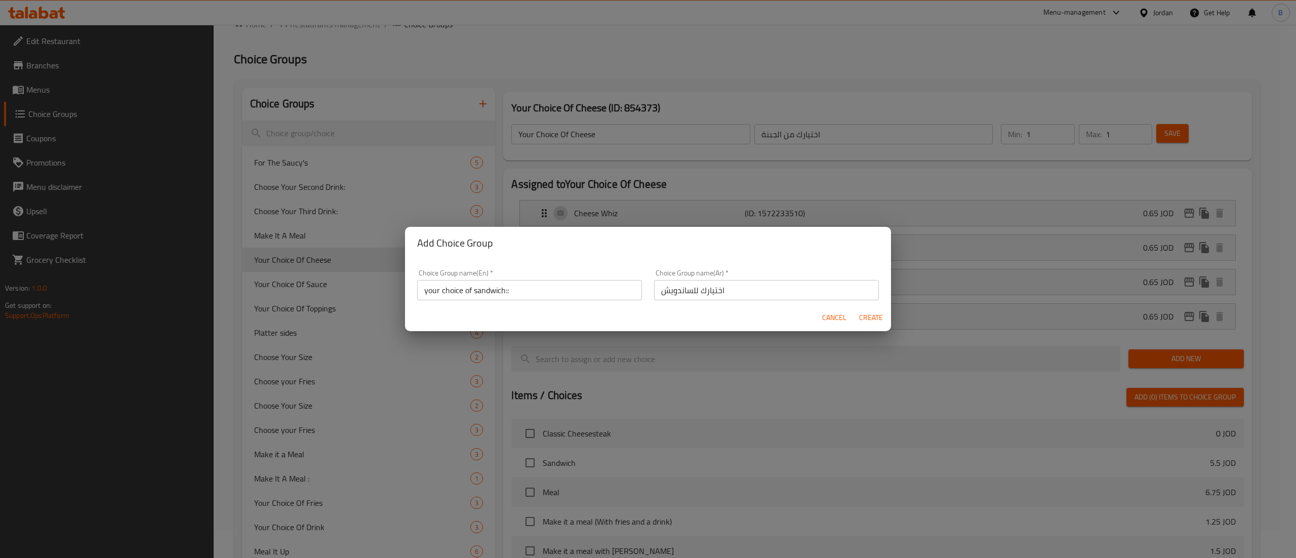
click at [867, 314] on span "Create" at bounding box center [870, 317] width 24 height 13
type input "your choice of sandwich::"
type input "اختيارك للساندويش"
type input "0"
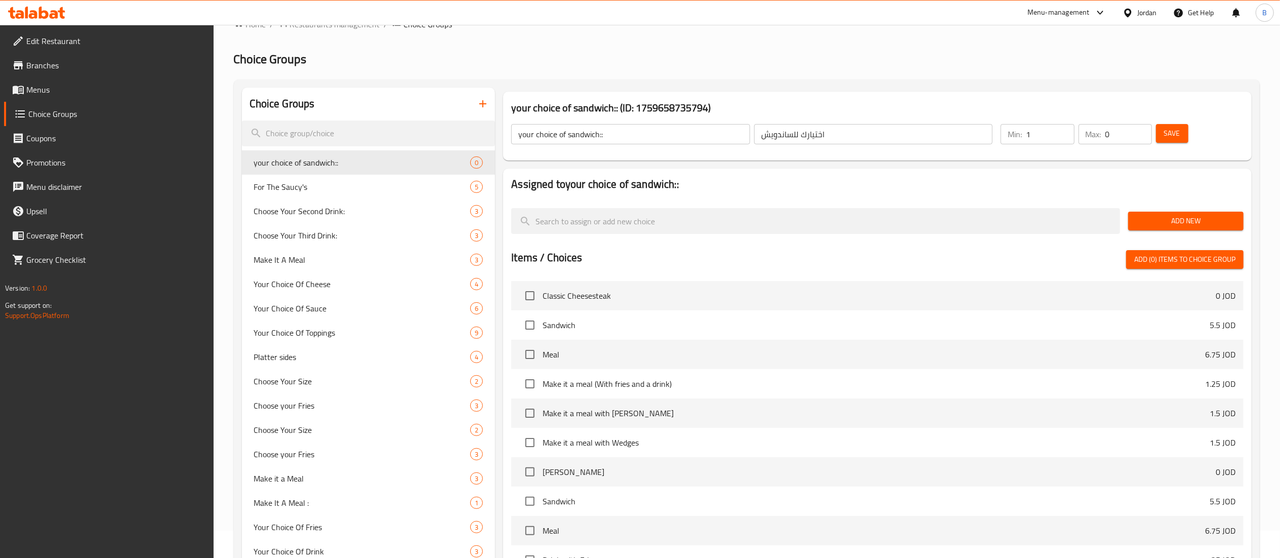
type input "1"
click at [1064, 128] on input "1" at bounding box center [1050, 134] width 48 height 20
type input "1"
click at [1143, 129] on input "1" at bounding box center [1128, 134] width 47 height 20
click at [1177, 135] on span "Save" at bounding box center [1172, 133] width 16 height 13
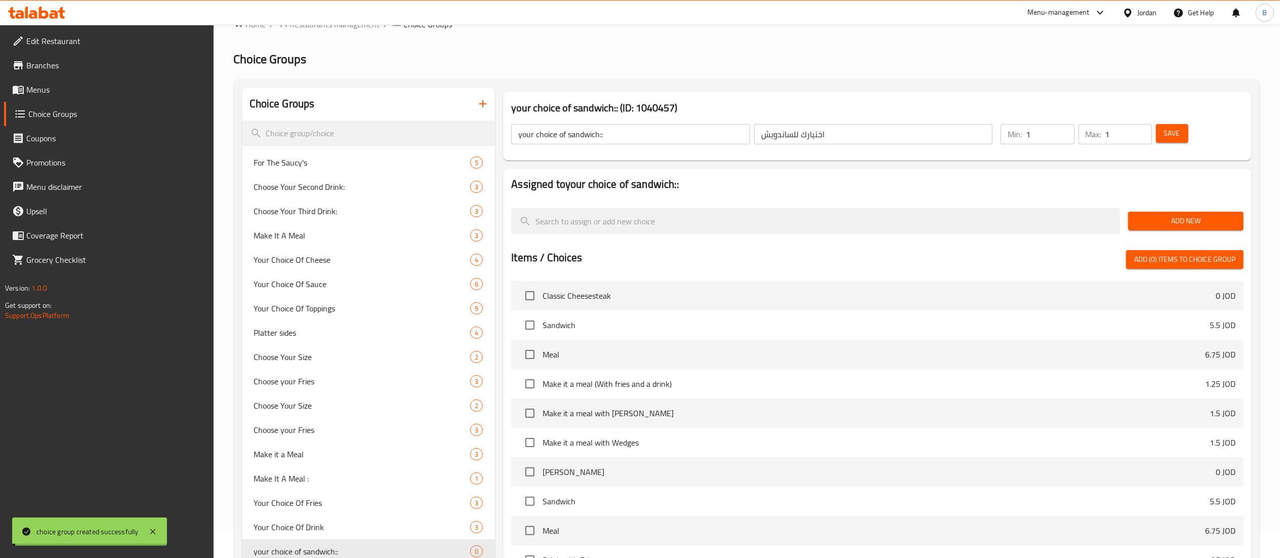
click at [49, 90] on span "Menus" at bounding box center [115, 90] width 179 height 12
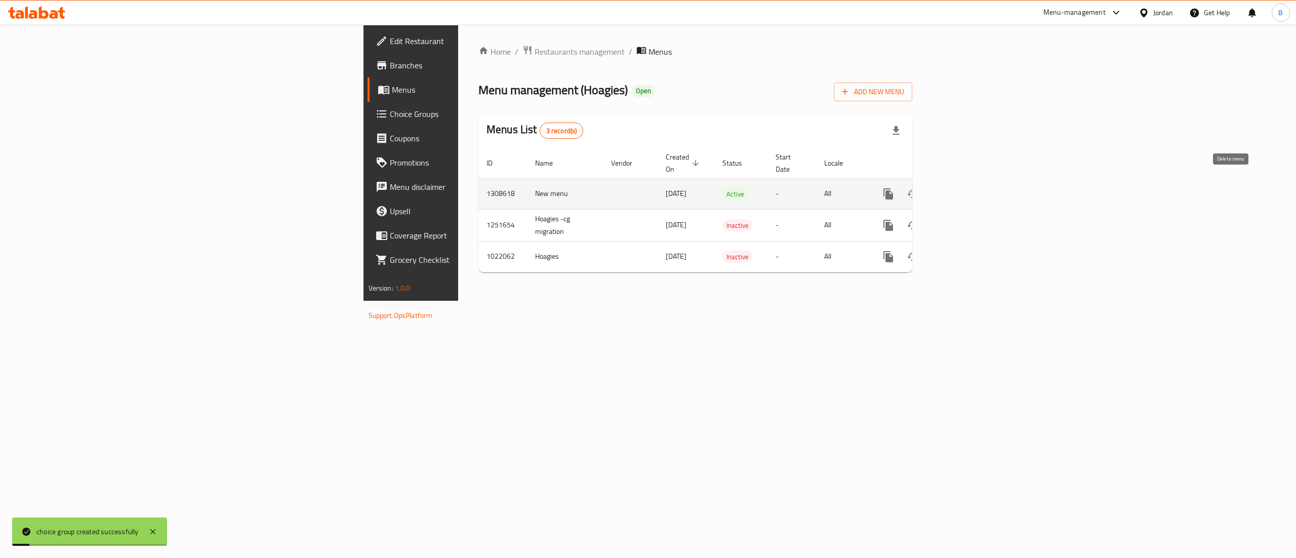
click at [967, 188] on icon "enhanced table" at bounding box center [961, 194] width 12 height 12
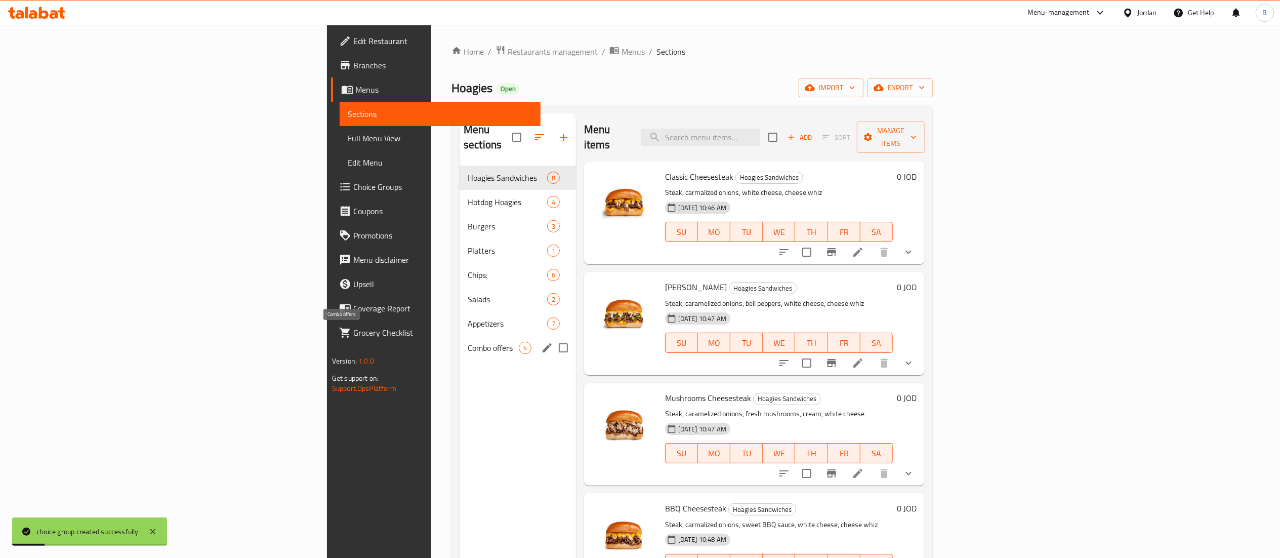
click at [468, 342] on span "Combo offers" at bounding box center [493, 348] width 51 height 12
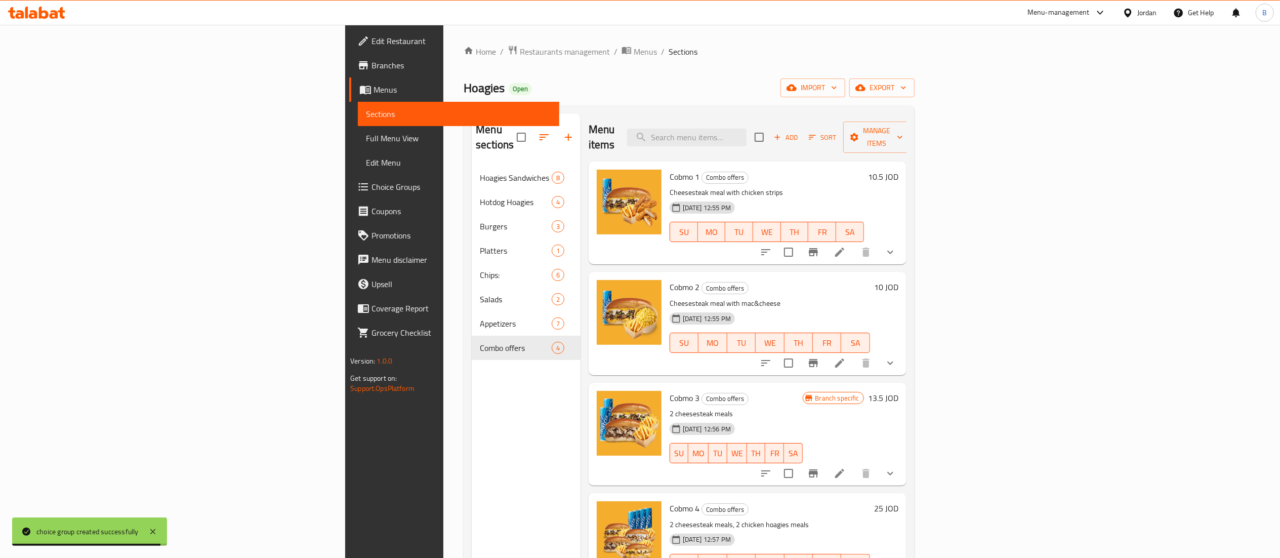
click at [374, 87] on span "Menus" at bounding box center [462, 90] width 177 height 12
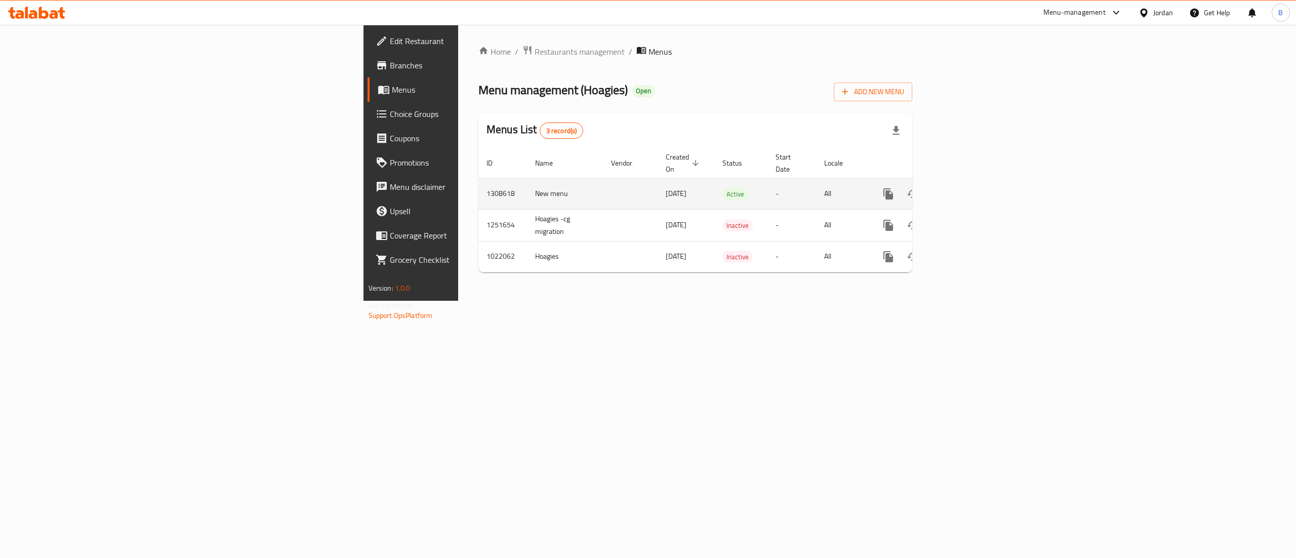
click at [966, 189] on icon "enhanced table" at bounding box center [961, 193] width 9 height 9
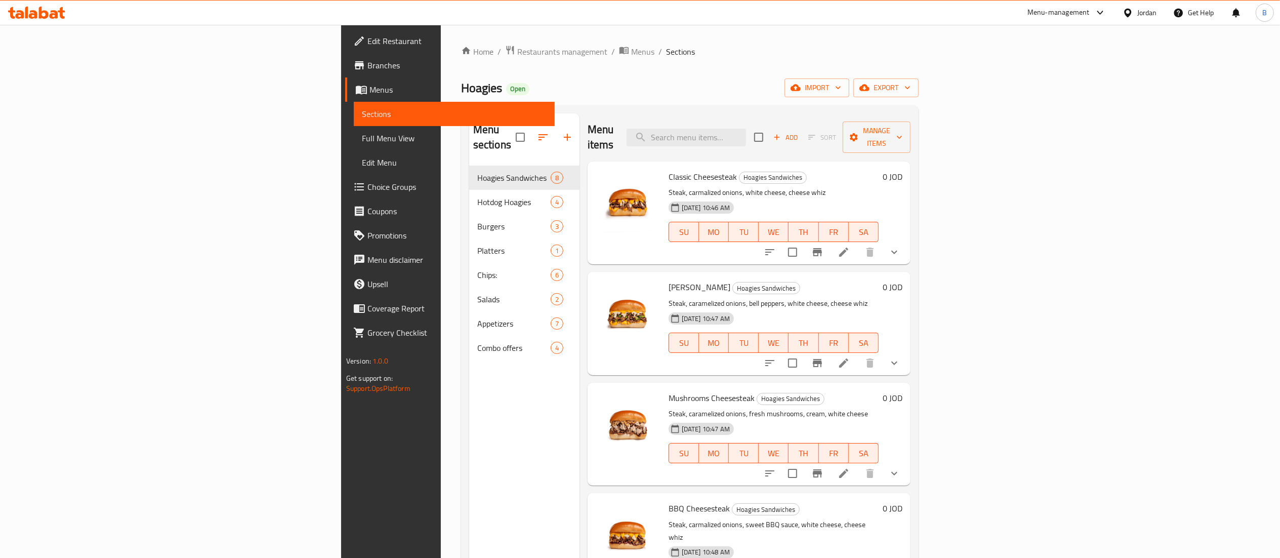
click at [367, 185] on span "Choice Groups" at bounding box center [456, 187] width 179 height 12
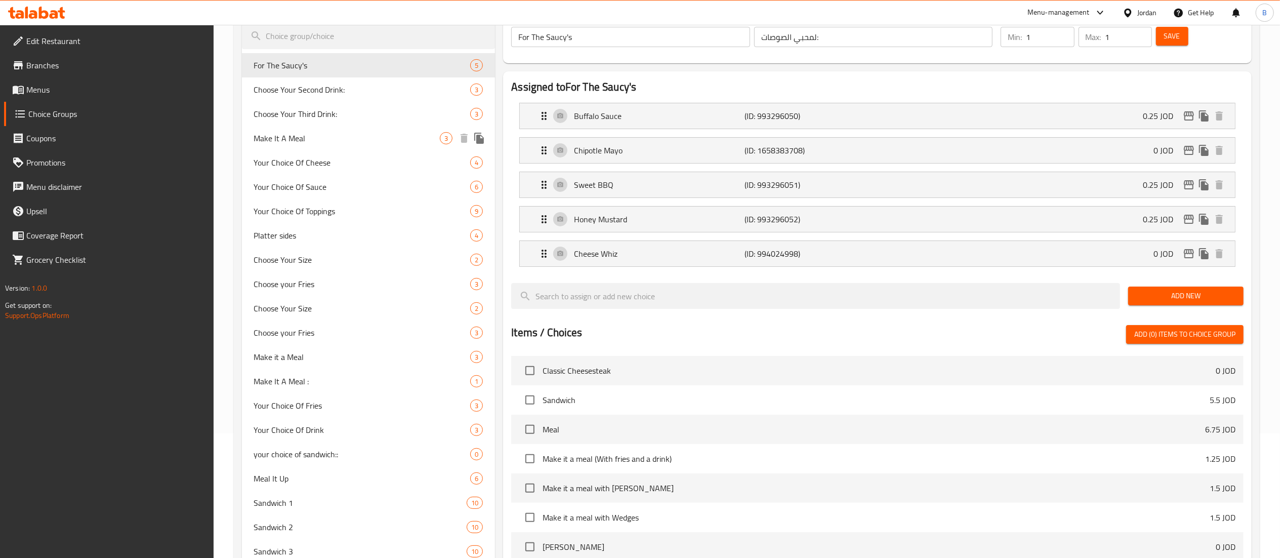
scroll to position [366, 0]
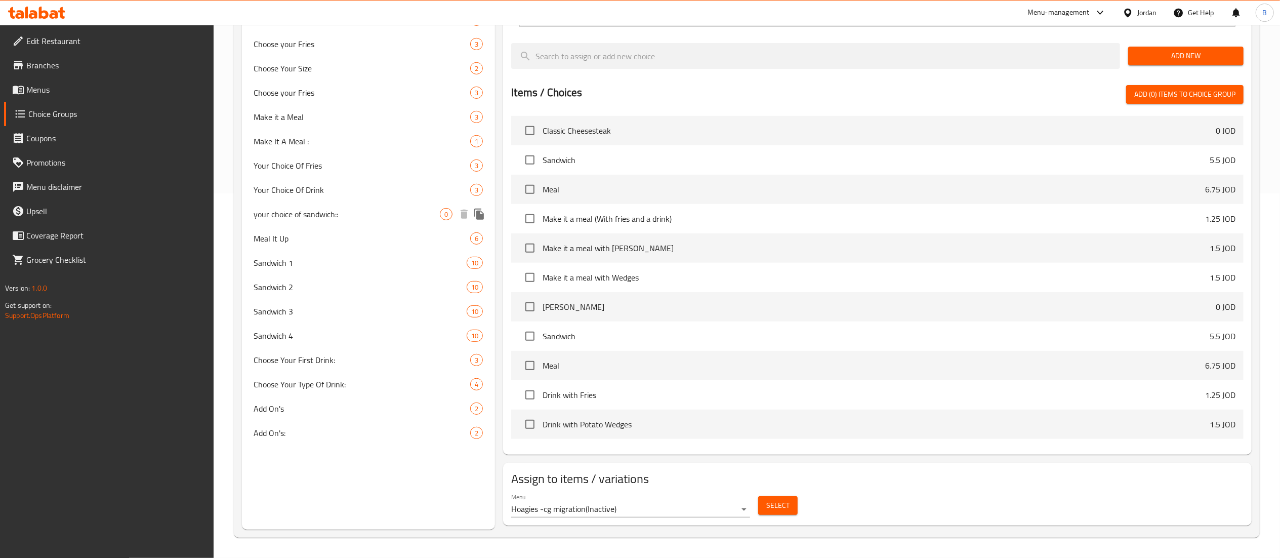
click at [347, 210] on span "your choice of sandwich::" at bounding box center [347, 214] width 186 height 12
type input "your choice of sandwich::"
type input "اختيارك للساندويش"
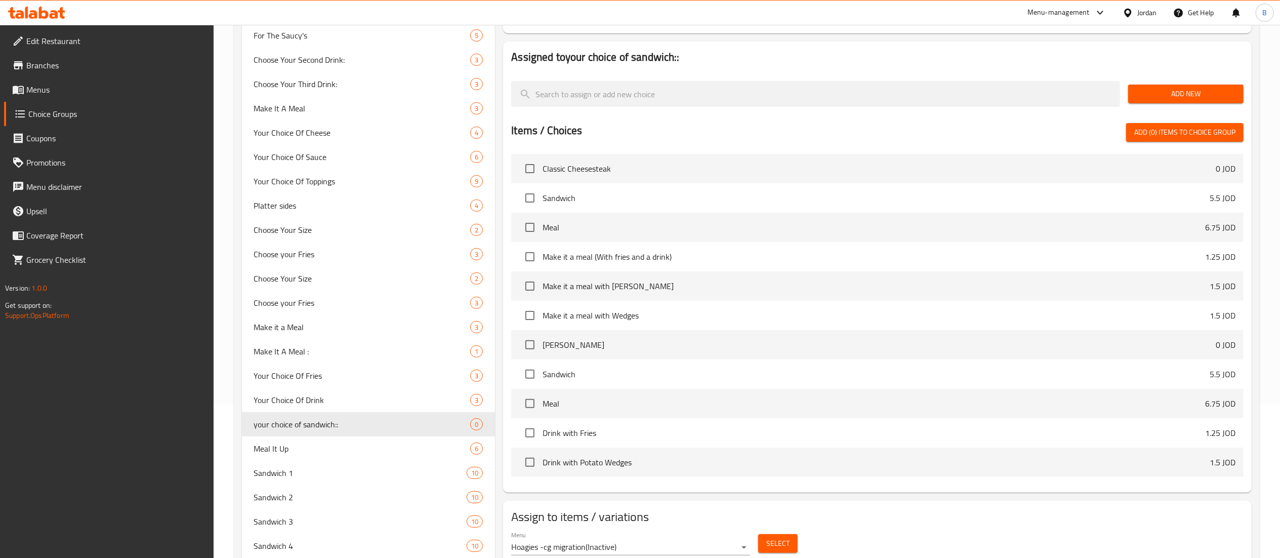
scroll to position [0, 0]
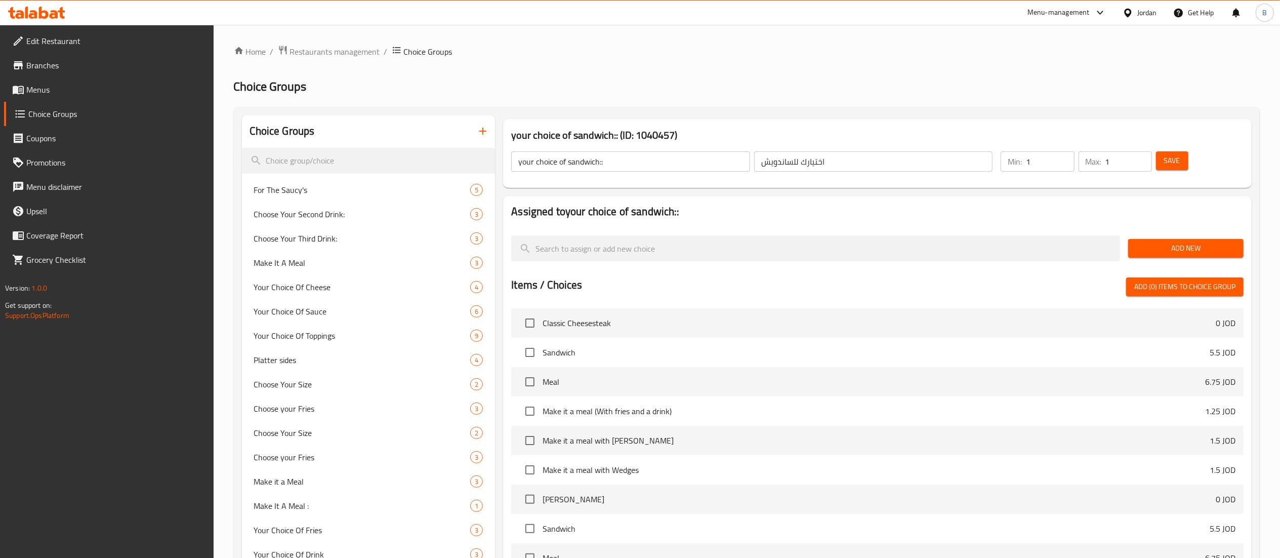
click at [1183, 285] on span "Add (0) items to choice group" at bounding box center [1184, 286] width 101 height 13
click at [530, 326] on input "checkbox" at bounding box center [529, 322] width 21 height 21
checkbox input "true"
click at [521, 352] on input "checkbox" at bounding box center [529, 352] width 21 height 21
click at [527, 351] on input "checkbox" at bounding box center [529, 352] width 21 height 21
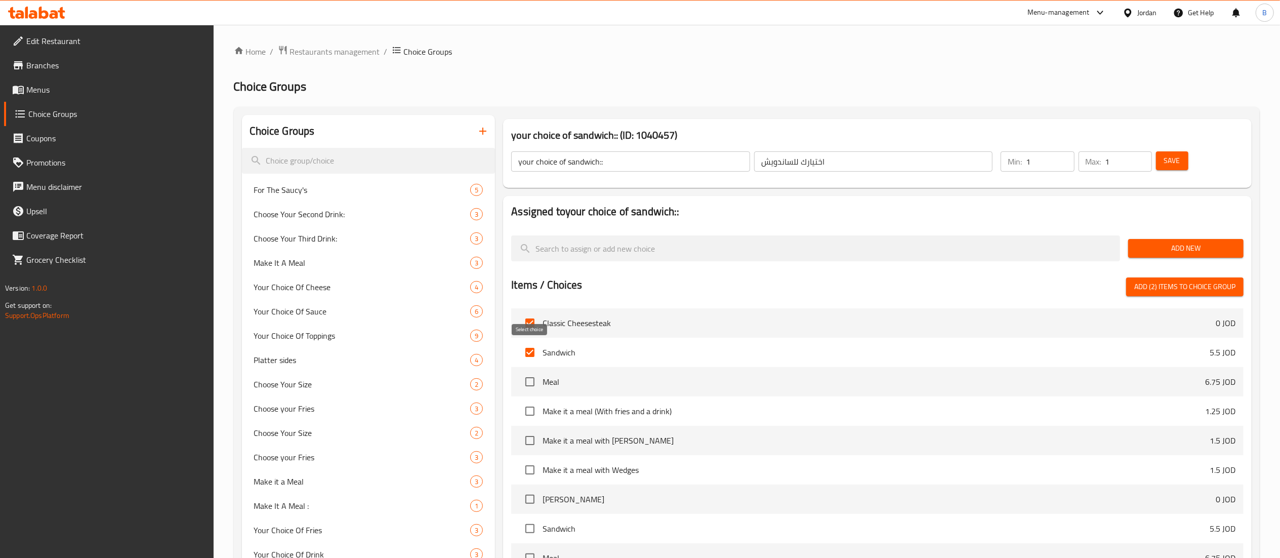
checkbox input "false"
click at [532, 504] on input "checkbox" at bounding box center [529, 498] width 21 height 21
checkbox input "true"
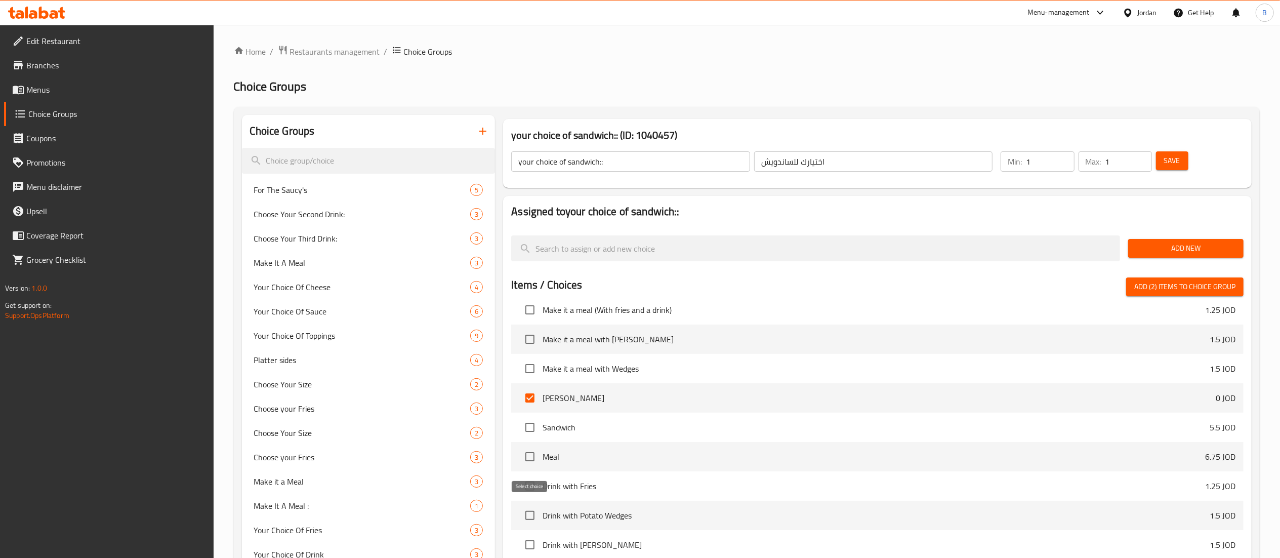
scroll to position [202, 0]
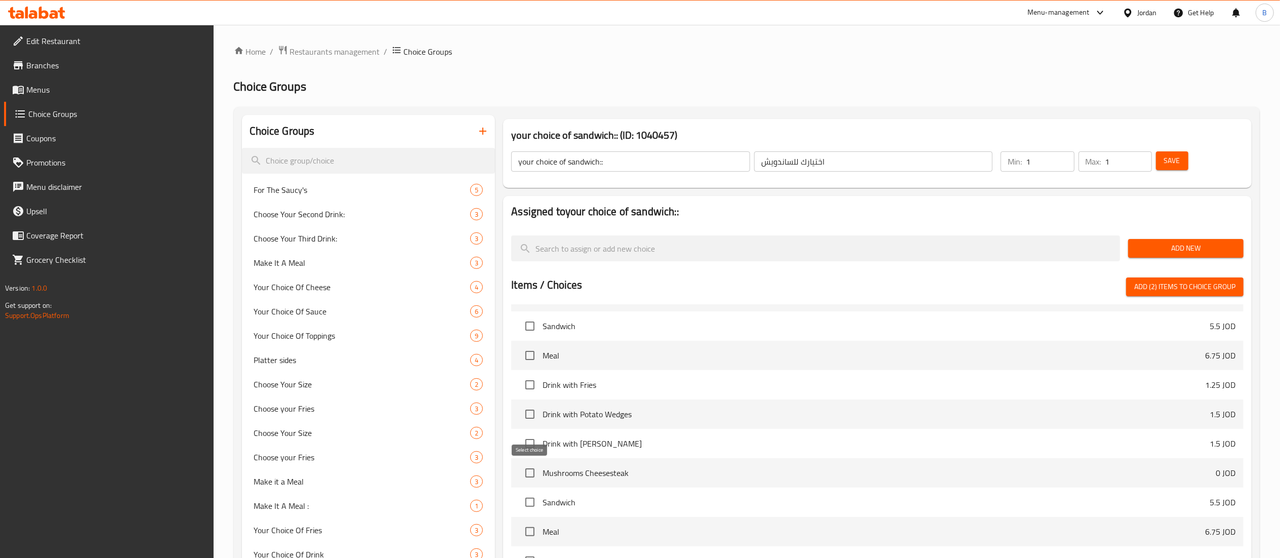
click at [531, 479] on input "checkbox" at bounding box center [529, 472] width 21 height 21
checkbox input "true"
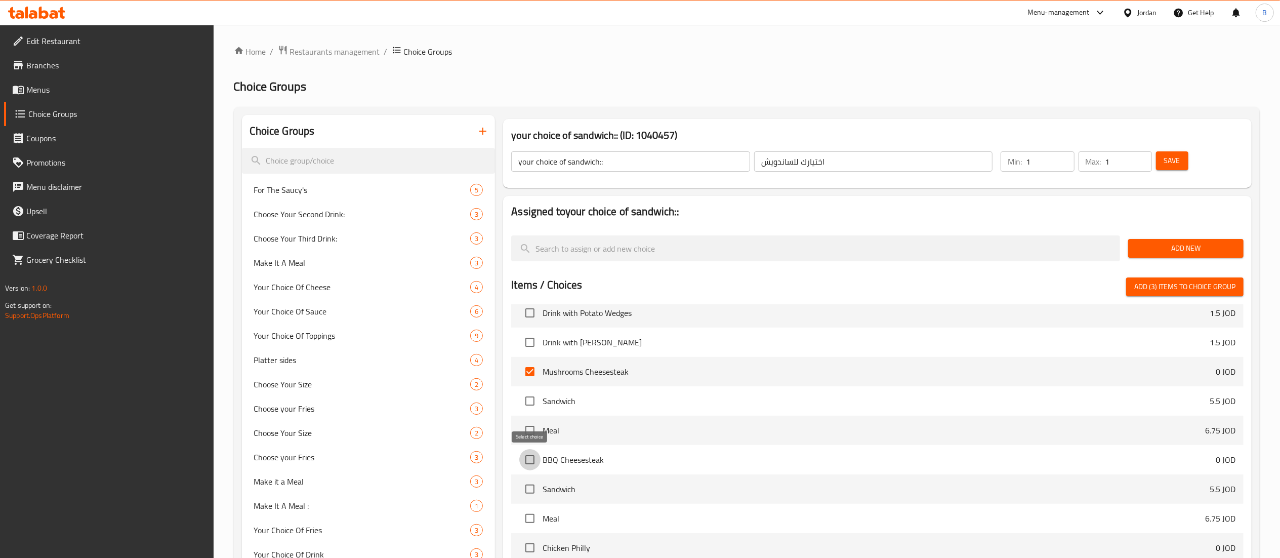
click at [525, 458] on input "checkbox" at bounding box center [529, 459] width 21 height 21
checkbox input "true"
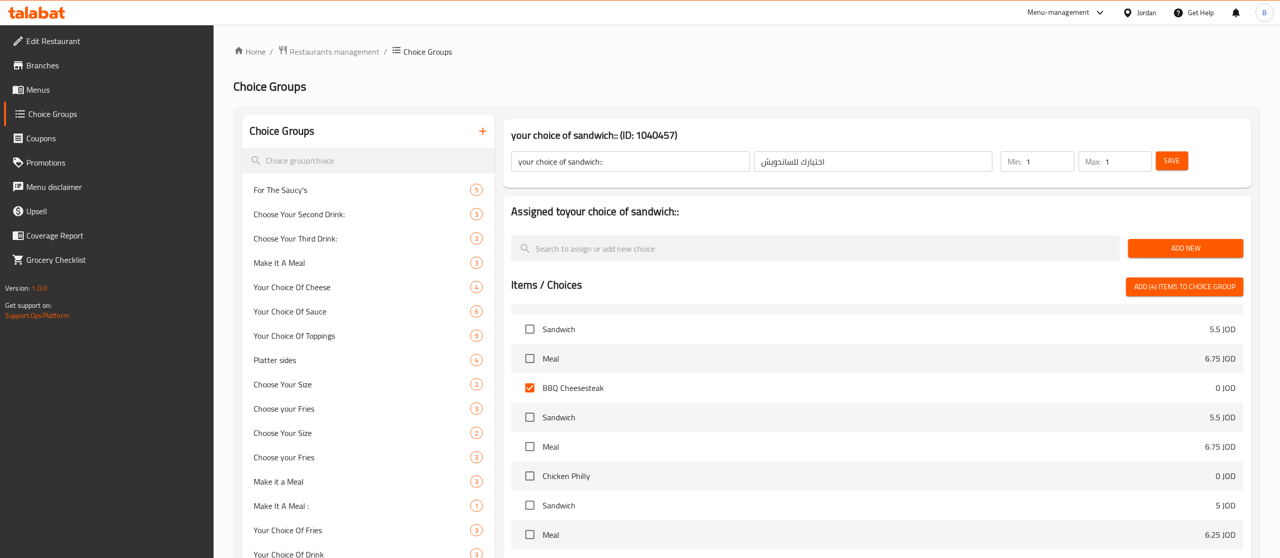
scroll to position [405, 0]
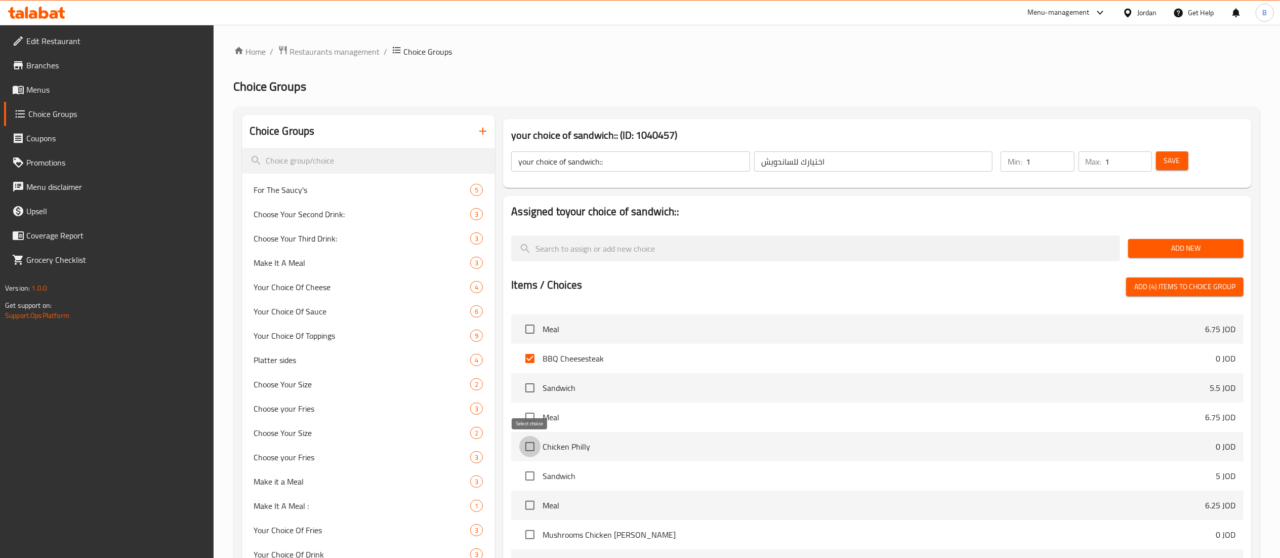
click at [523, 451] on input "checkbox" at bounding box center [529, 446] width 21 height 21
checkbox input "true"
click at [524, 533] on input "checkbox" at bounding box center [529, 534] width 21 height 21
checkbox input "true"
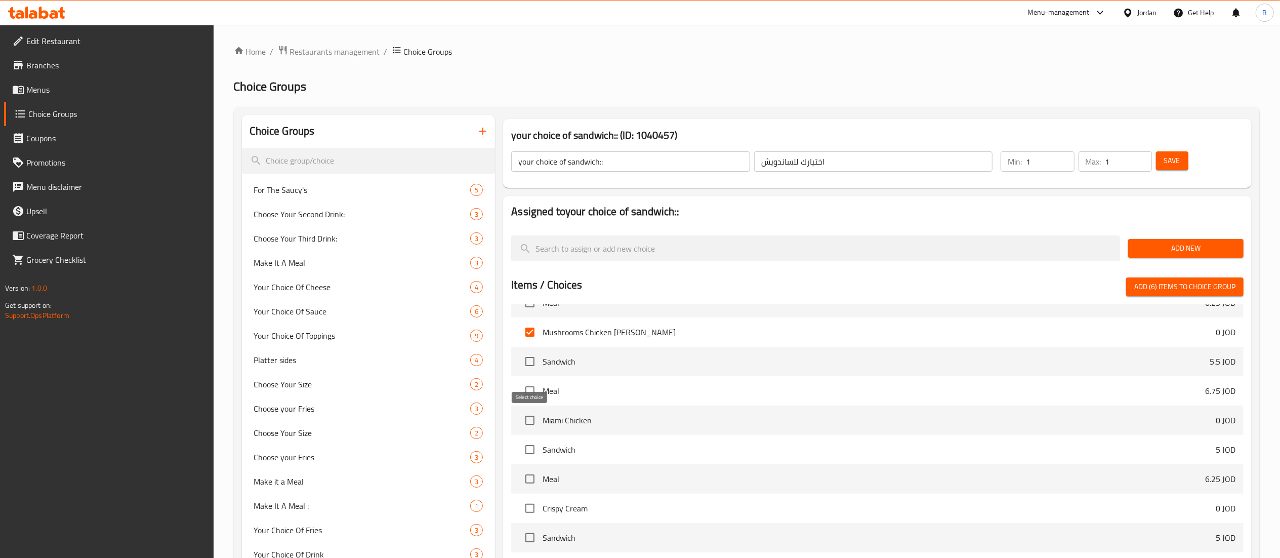
click at [530, 424] on input "checkbox" at bounding box center [529, 419] width 21 height 21
checkbox input "true"
click at [528, 511] on input "checkbox" at bounding box center [529, 508] width 21 height 21
checkbox input "true"
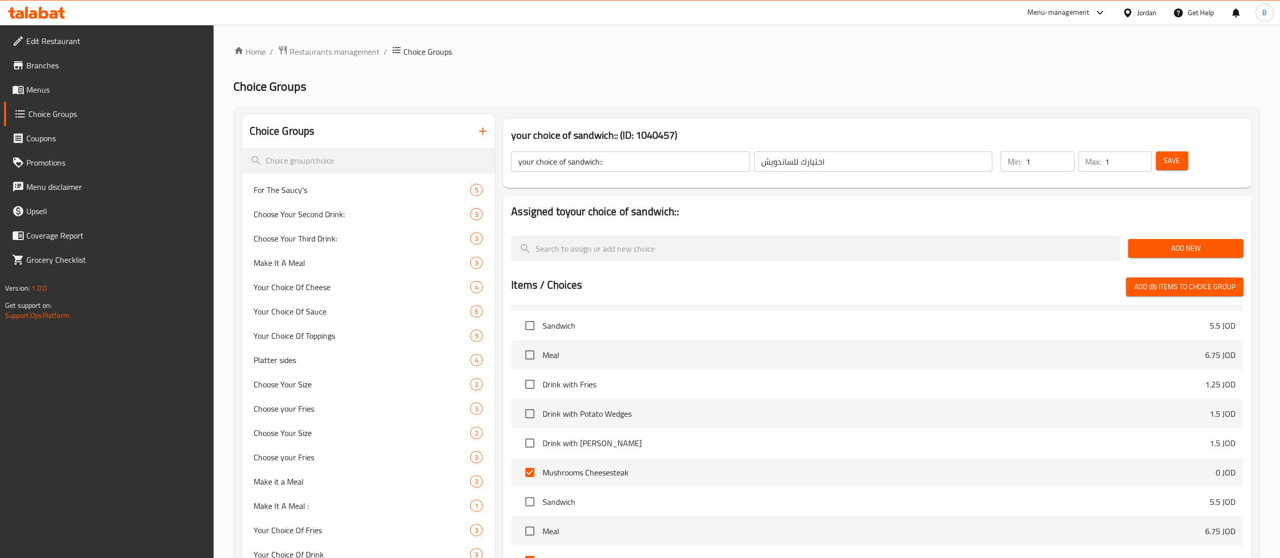
scroll to position [202, 0]
click at [1156, 289] on span "Add (8) items to choice group" at bounding box center [1184, 286] width 101 height 13
checkbox input "false"
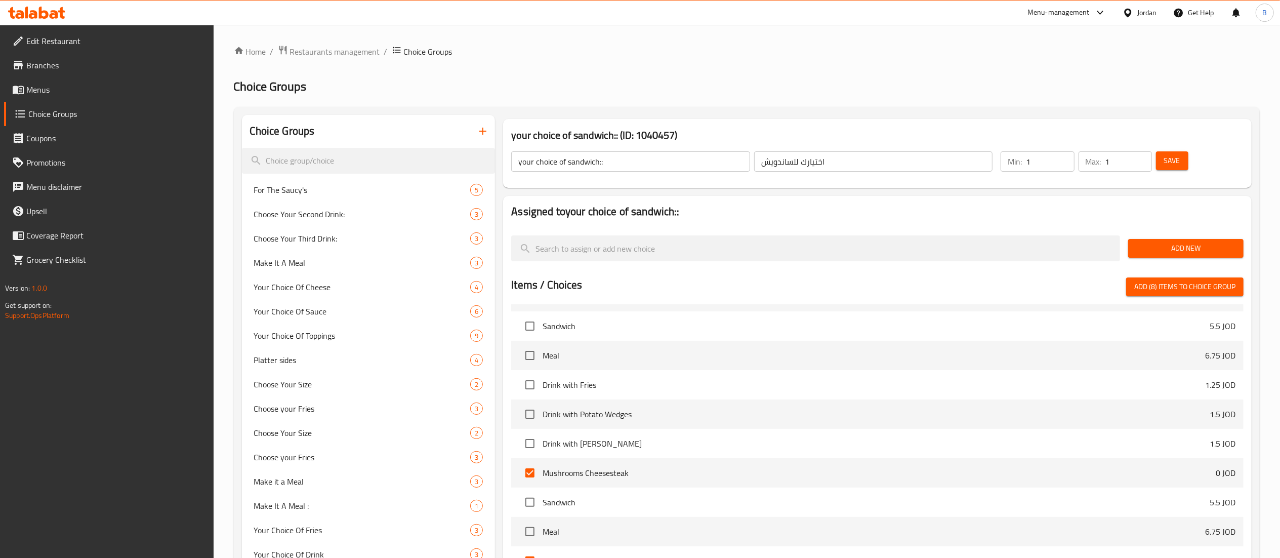
checkbox input "false"
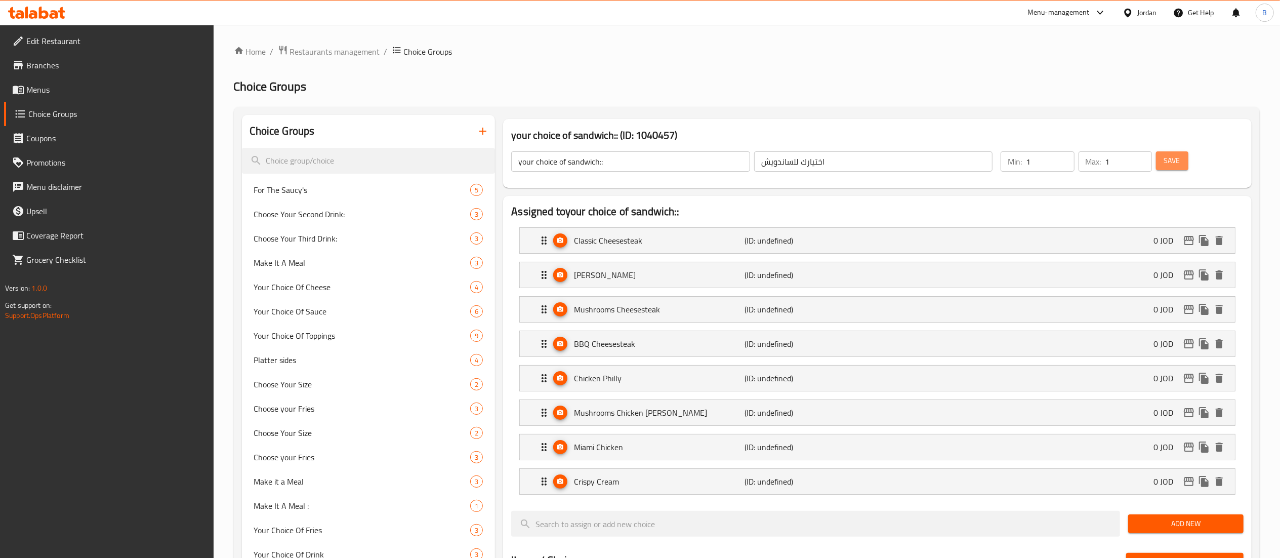
click at [1162, 163] on button "Save" at bounding box center [1172, 160] width 32 height 19
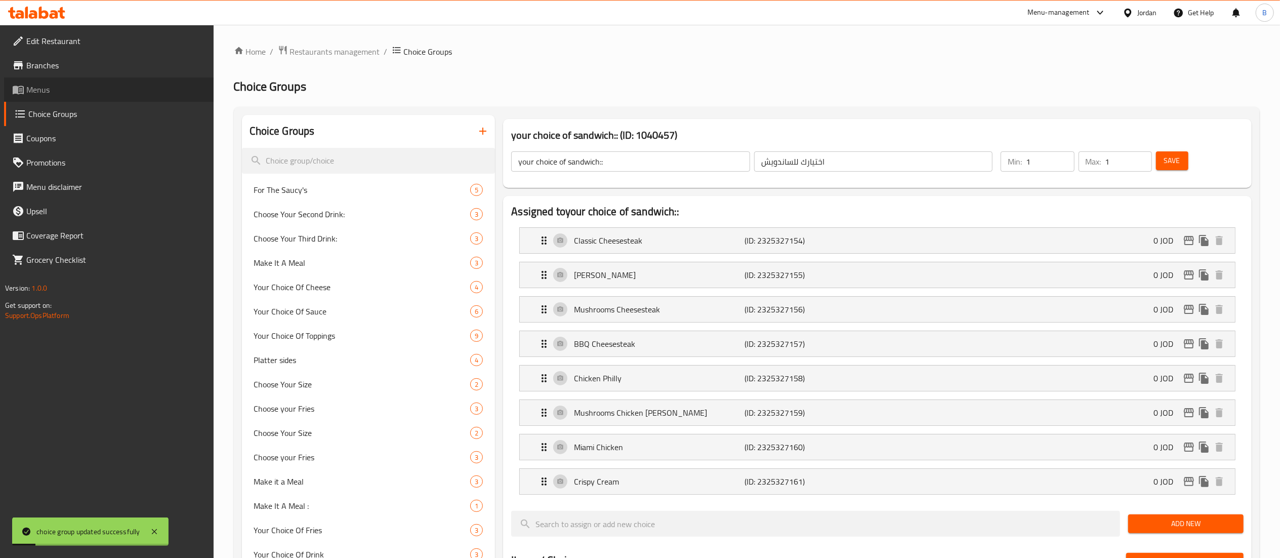
click at [67, 98] on link "Menus" at bounding box center [109, 89] width 210 height 24
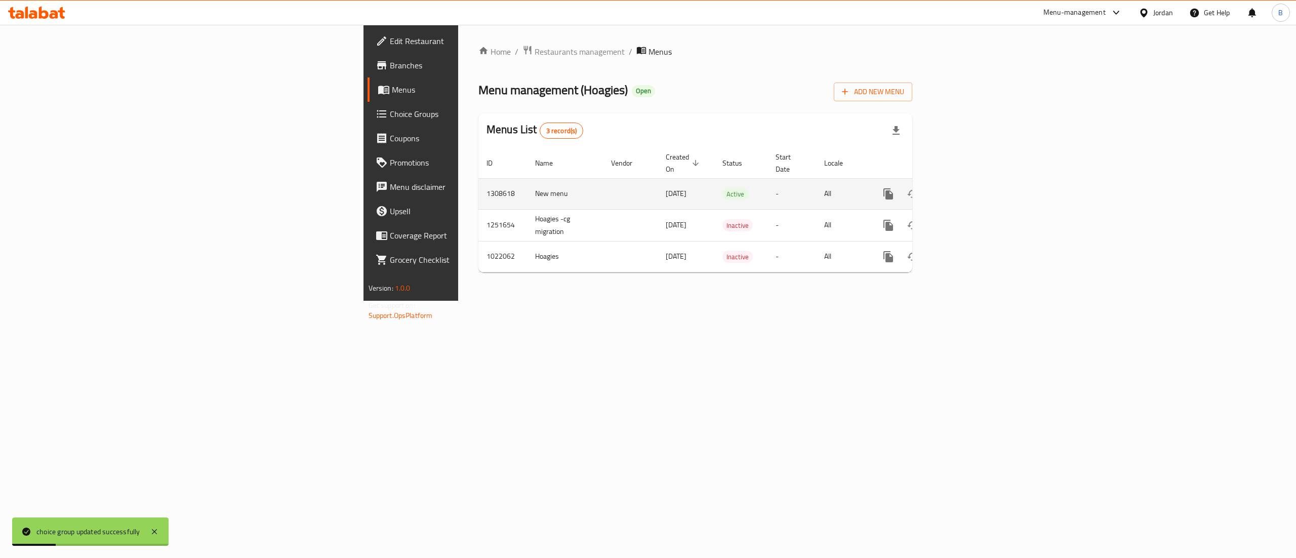
click at [967, 188] on icon "enhanced table" at bounding box center [961, 194] width 12 height 12
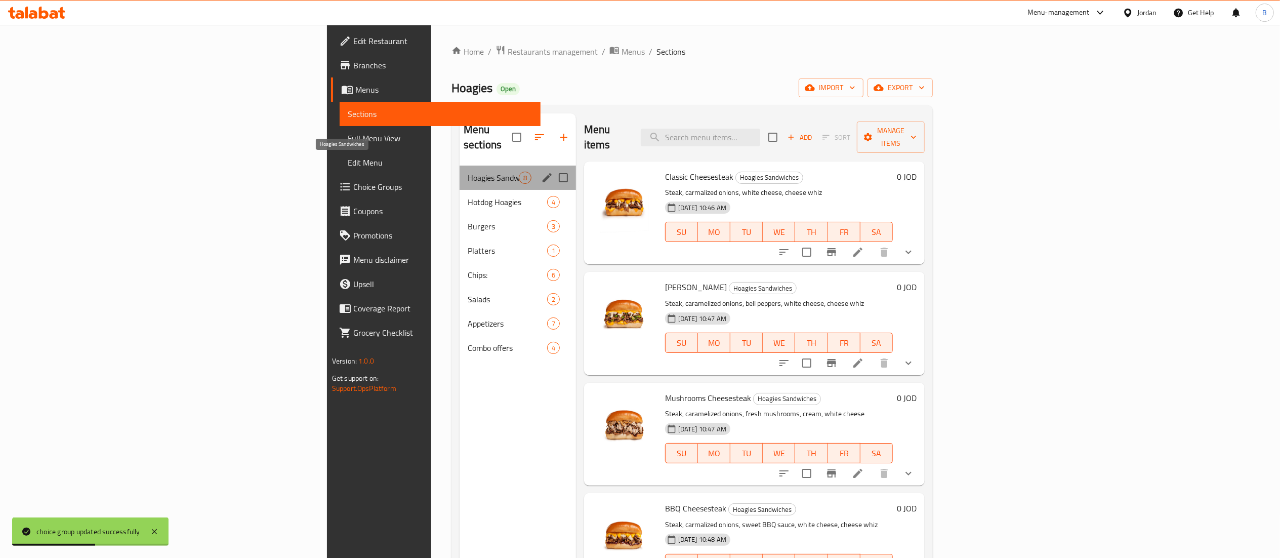
click at [468, 172] on span "Hoagies Sandwiches" at bounding box center [493, 178] width 51 height 12
click at [468, 342] on span "Combo offers" at bounding box center [493, 348] width 51 height 12
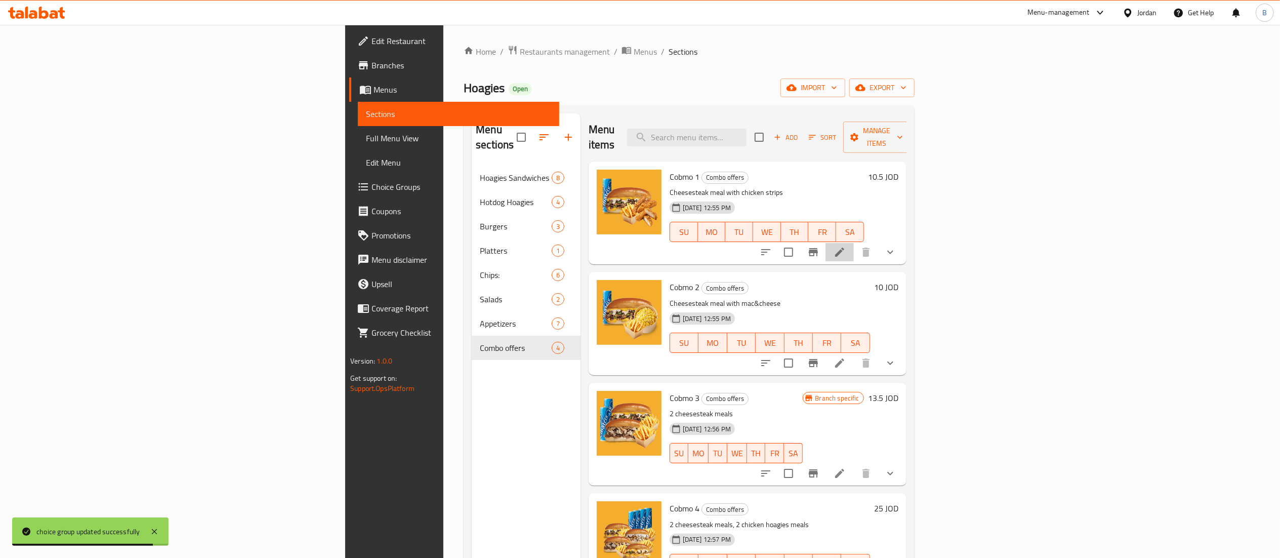
click at [854, 243] on li at bounding box center [839, 252] width 28 height 18
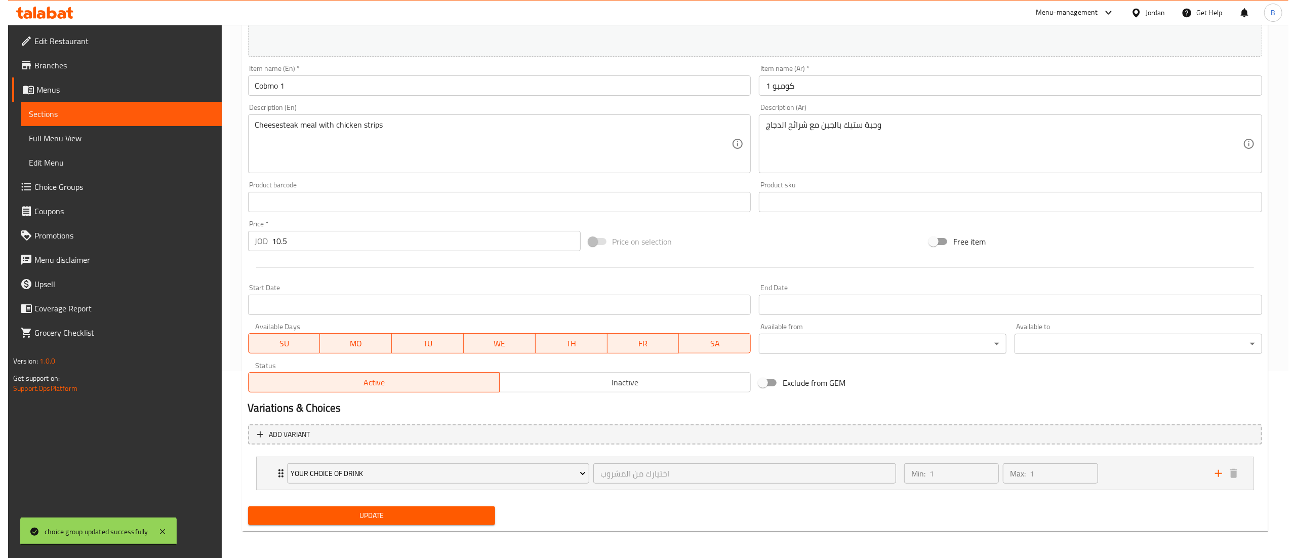
scroll to position [189, 0]
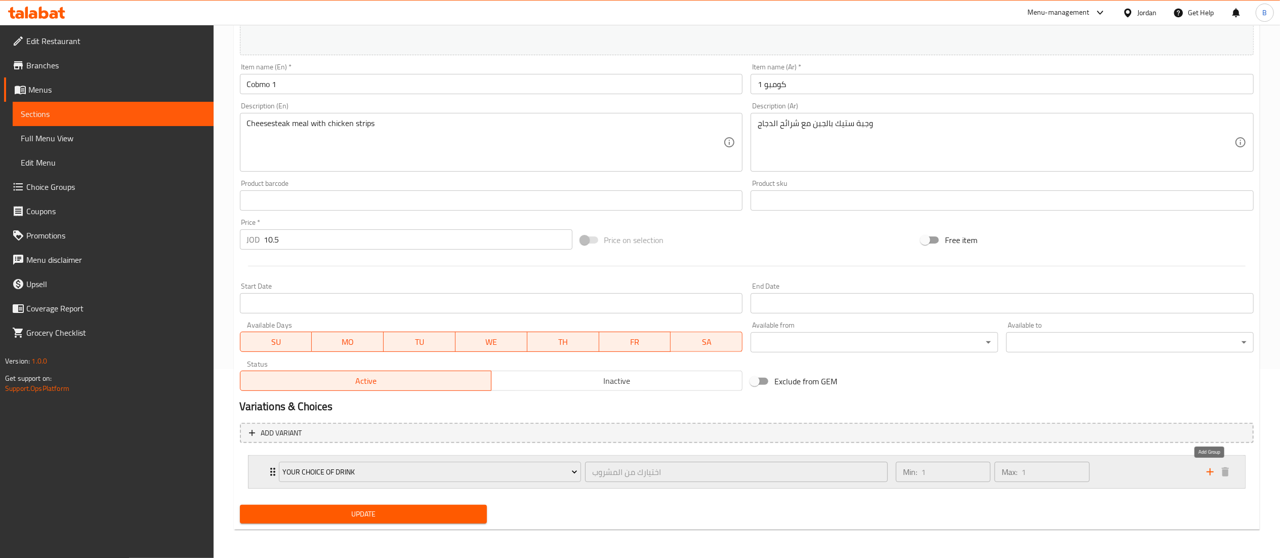
click at [1211, 472] on icon "add" at bounding box center [1210, 471] width 7 height 7
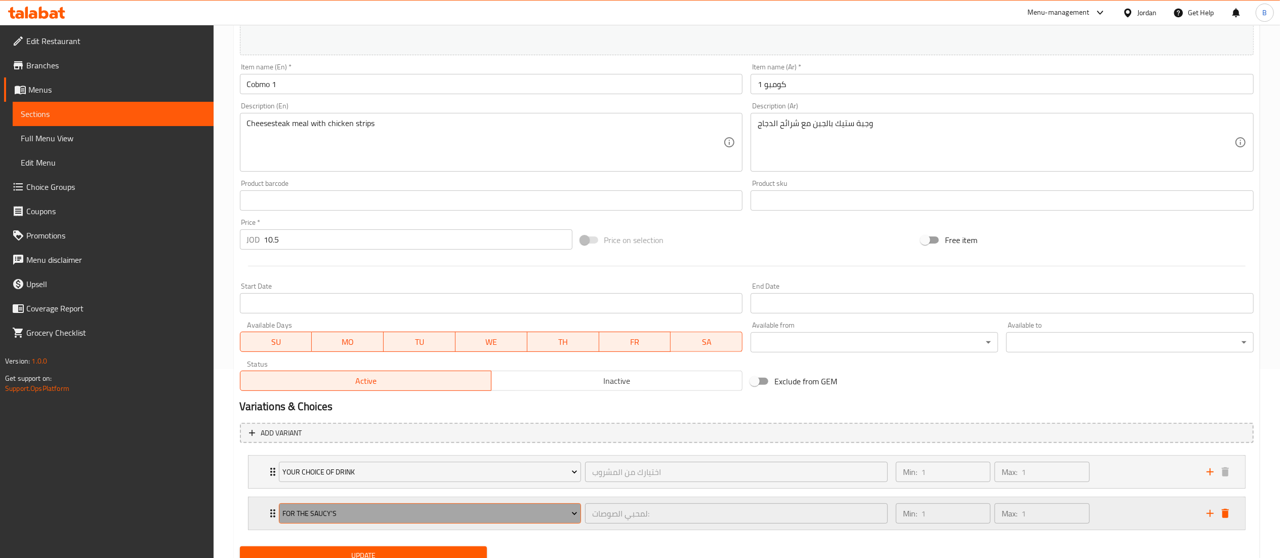
click at [376, 516] on span "For The Saucy's" at bounding box center [429, 513] width 295 height 13
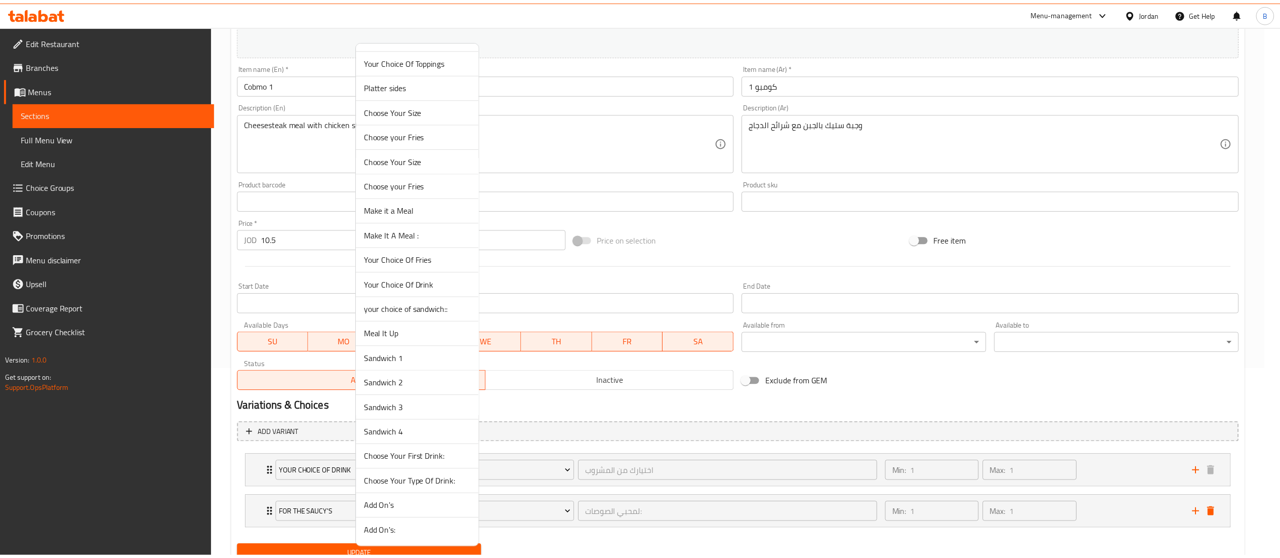
scroll to position [148, 0]
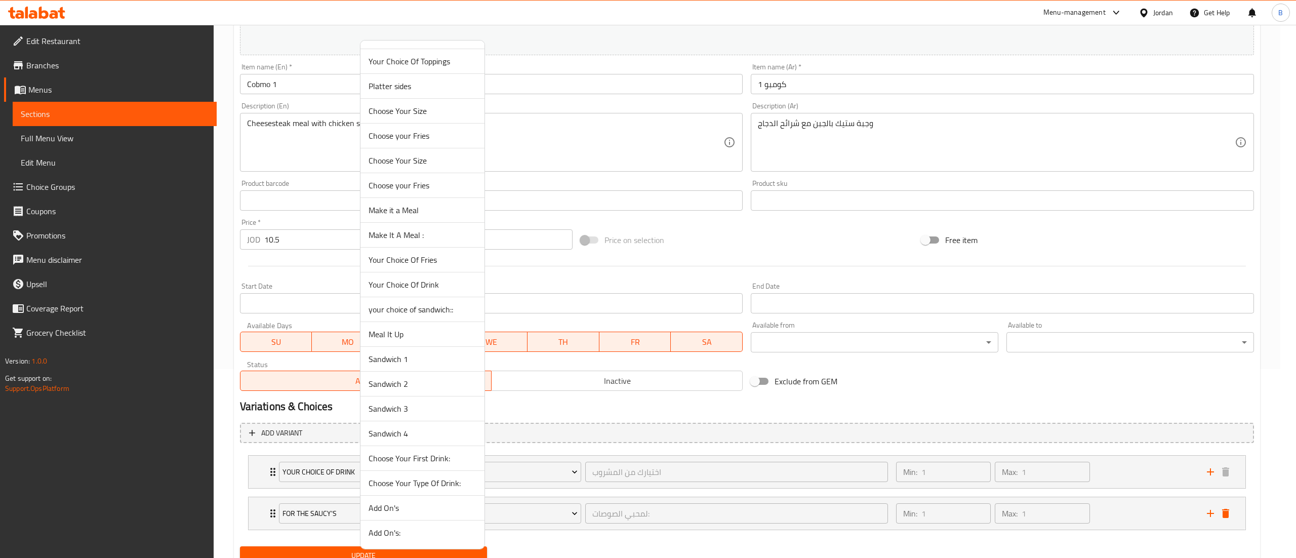
click at [423, 312] on span "your choice of sandwich::" at bounding box center [422, 309] width 108 height 12
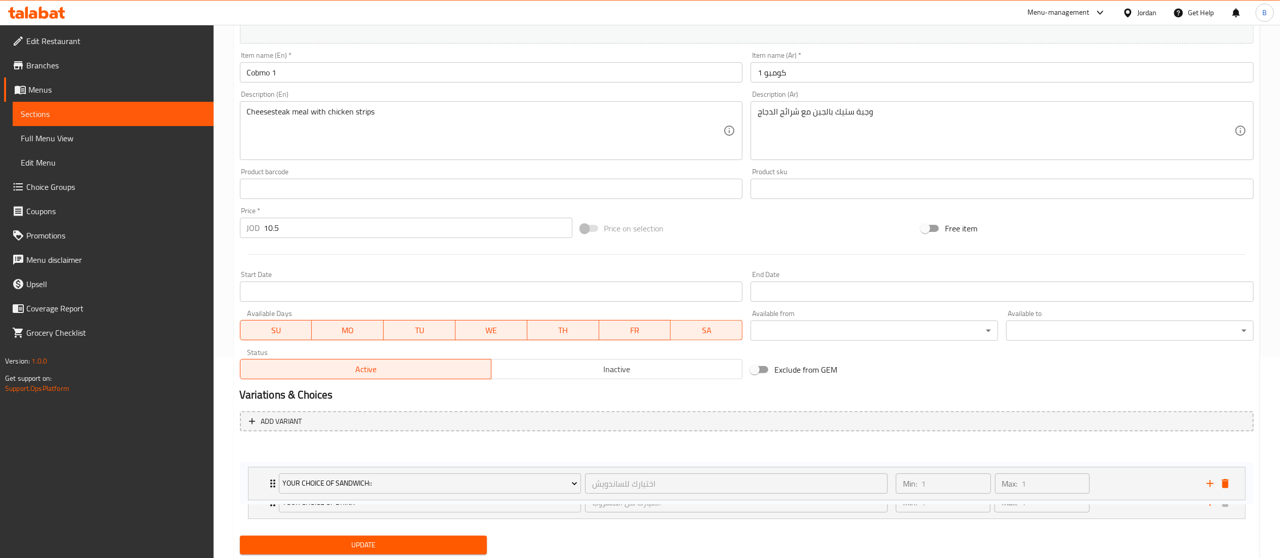
drag, startPoint x: 260, startPoint y: 509, endPoint x: 260, endPoint y: 475, distance: 34.4
click at [260, 475] on div "Your Choice Of Drink اختيارك من المشروب ​ Min: 1 ​ Max: 1 ​ Matrix Cola (ID: 22…" at bounding box center [747, 481] width 1014 height 84
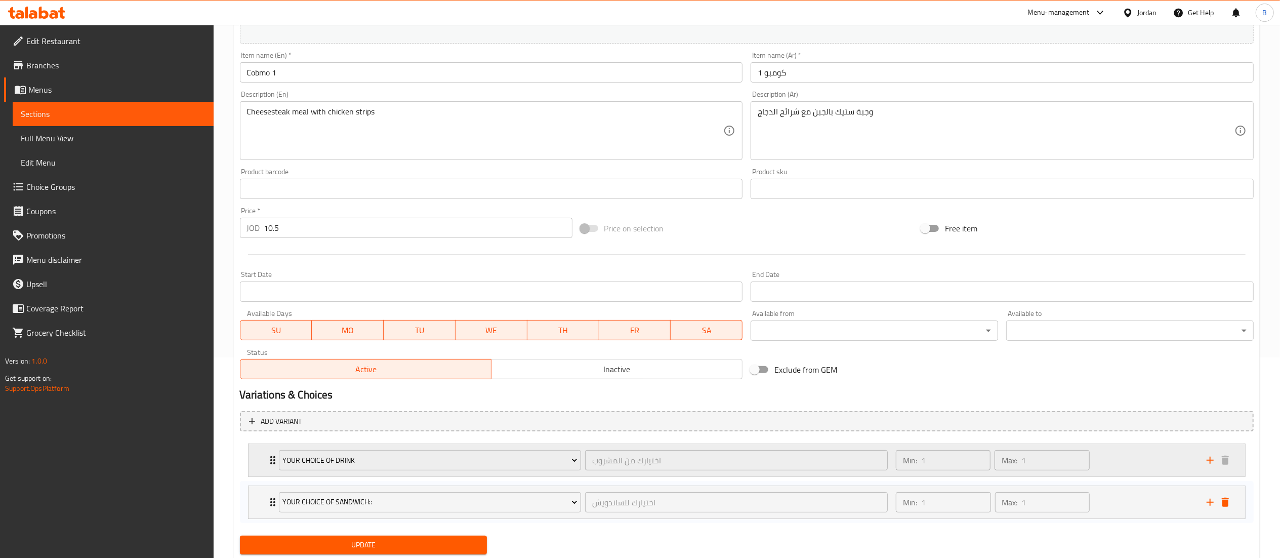
scroll to position [201, 0]
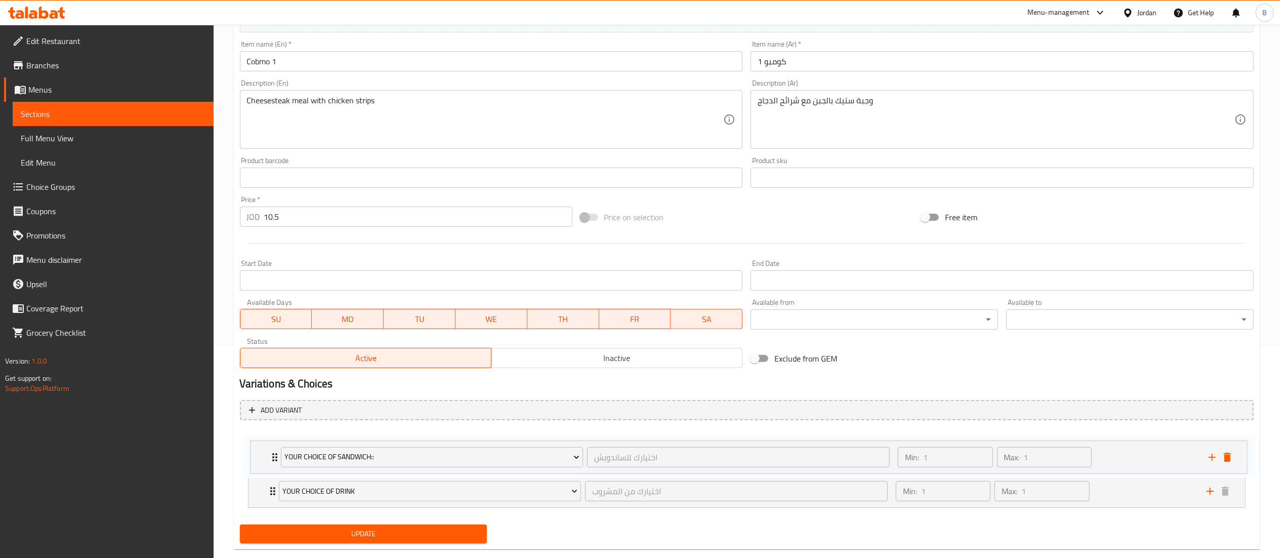
drag, startPoint x: 264, startPoint y: 500, endPoint x: 265, endPoint y: 447, distance: 52.7
click at [265, 447] on div "Your Choice Of Drink اختيارك من المشروب ​ Min: 1 ​ Max: 1 ​ Matrix Cola (ID: 22…" at bounding box center [747, 470] width 1014 height 84
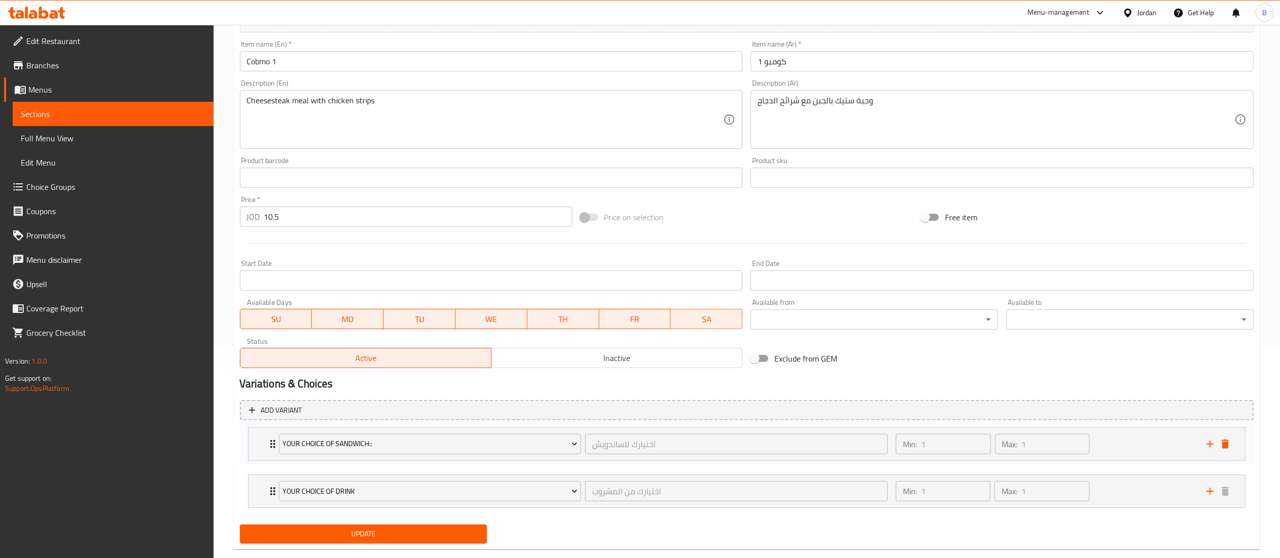
scroll to position [217, 0]
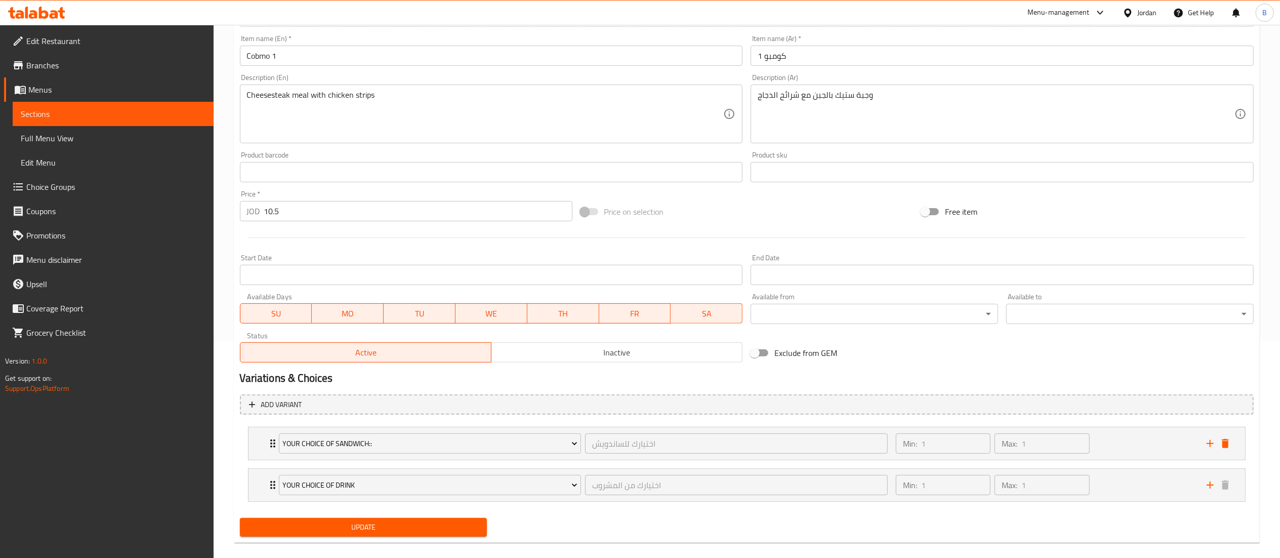
click at [354, 535] on button "Update" at bounding box center [363, 527] width 247 height 19
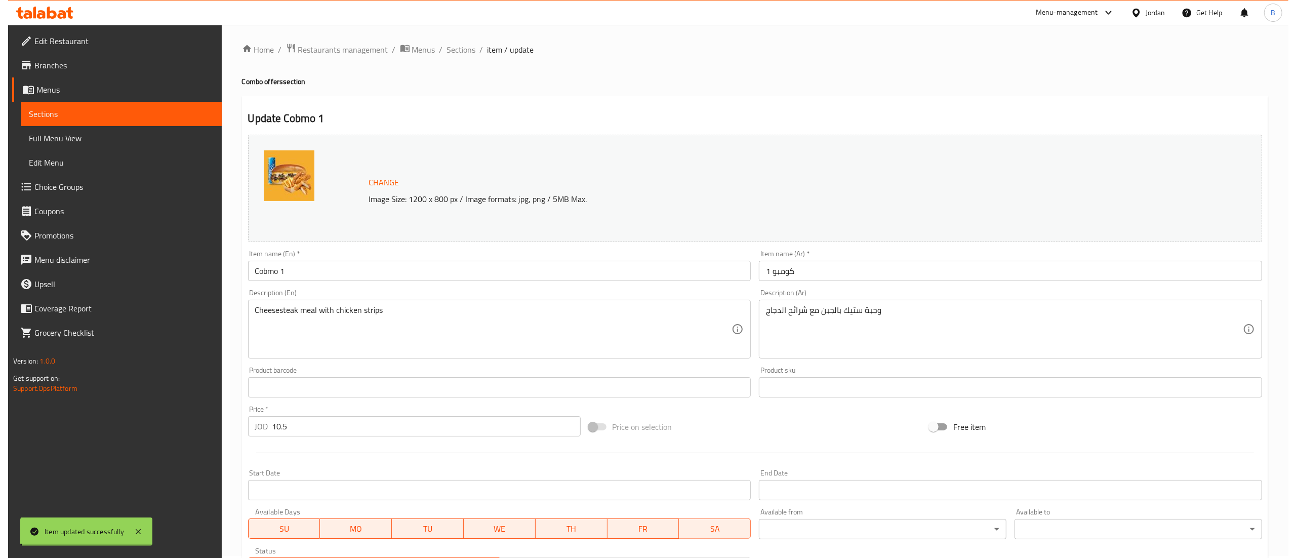
scroll to position [0, 0]
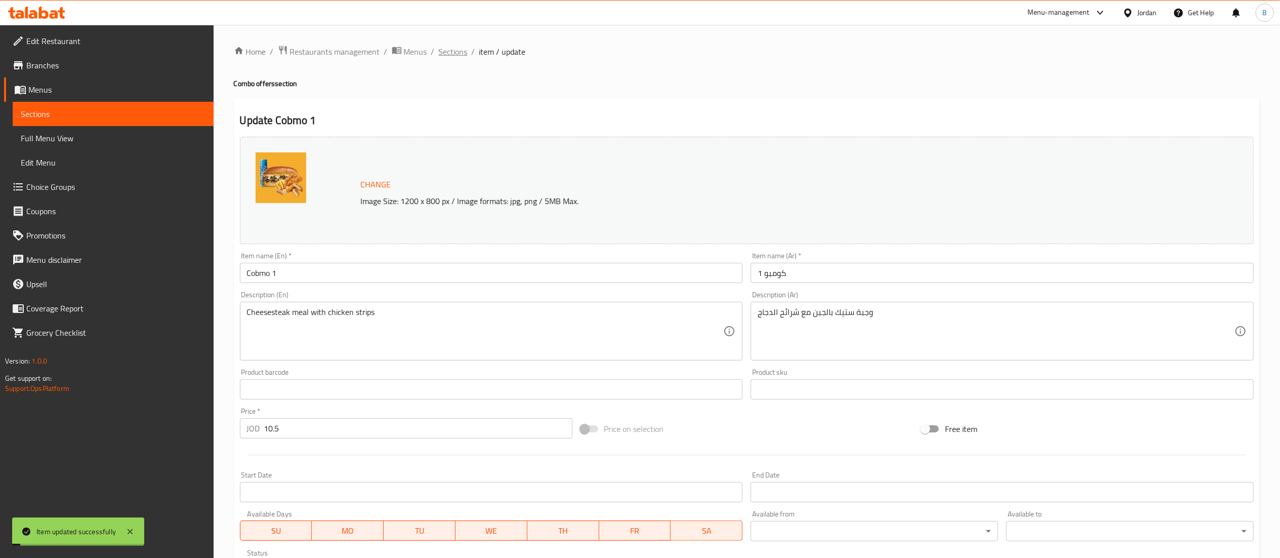
click at [440, 53] on span "Sections" at bounding box center [453, 52] width 29 height 12
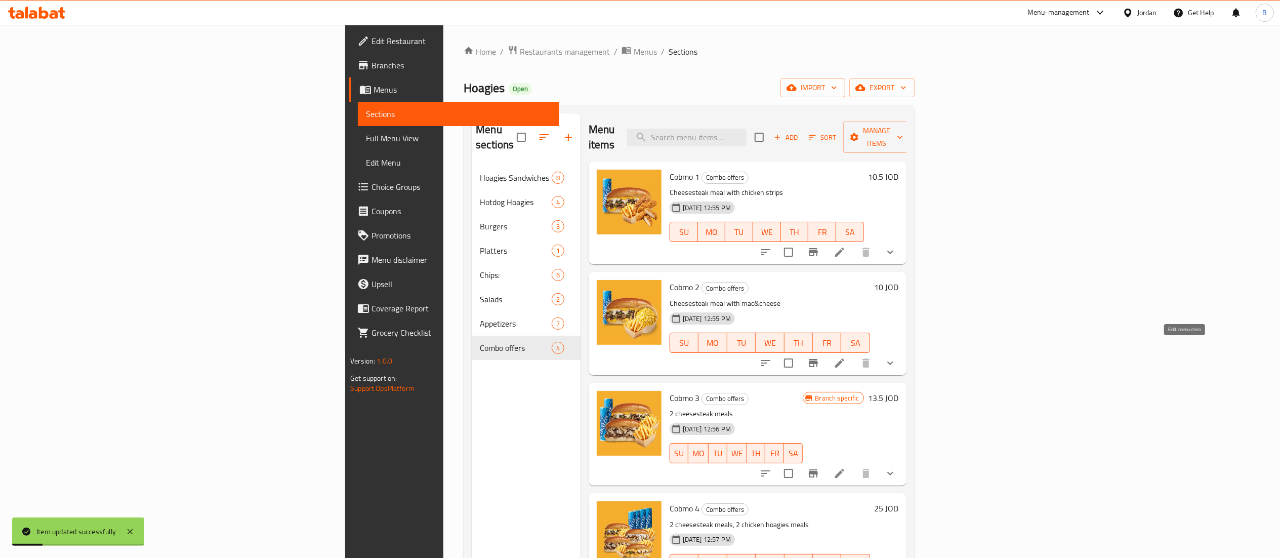
click at [846, 357] on icon at bounding box center [840, 363] width 12 height 12
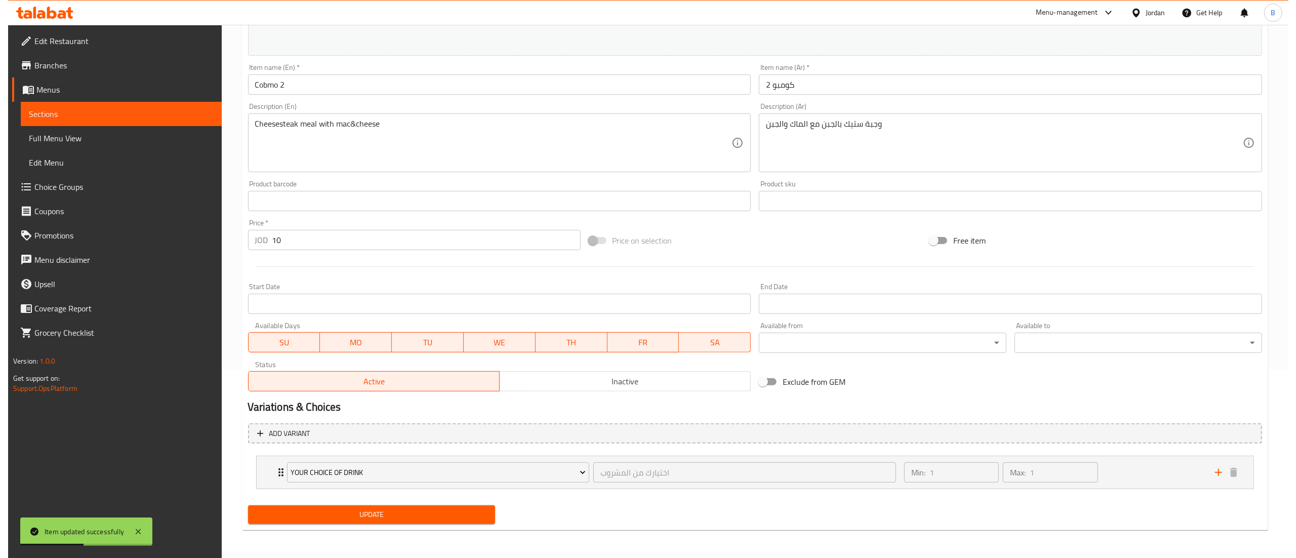
scroll to position [189, 0]
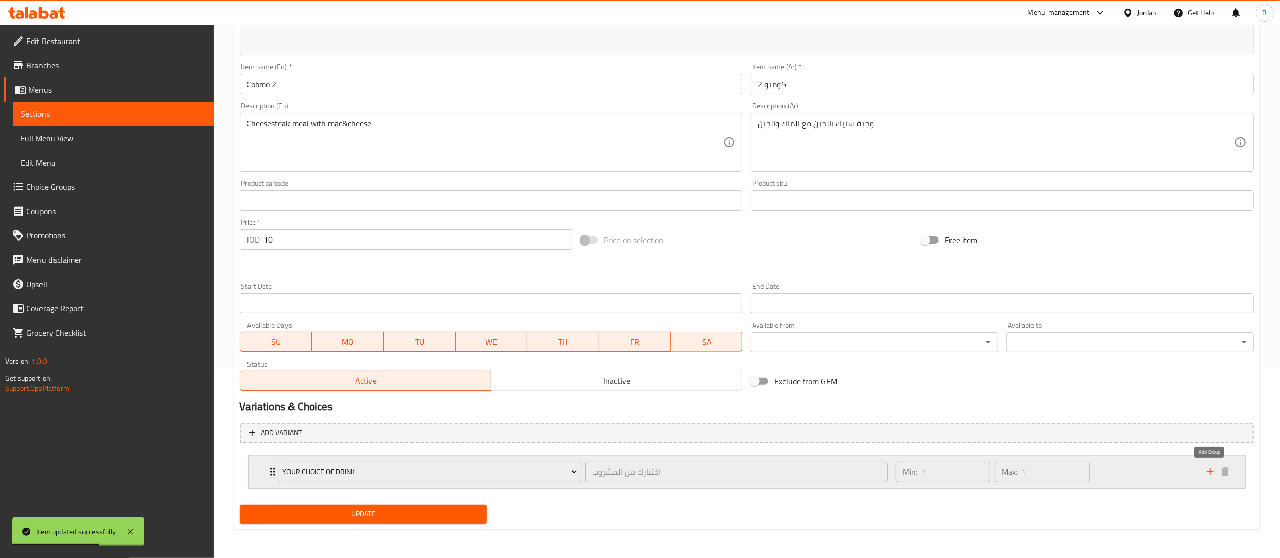
click at [1208, 473] on icon "add" at bounding box center [1210, 472] width 12 height 12
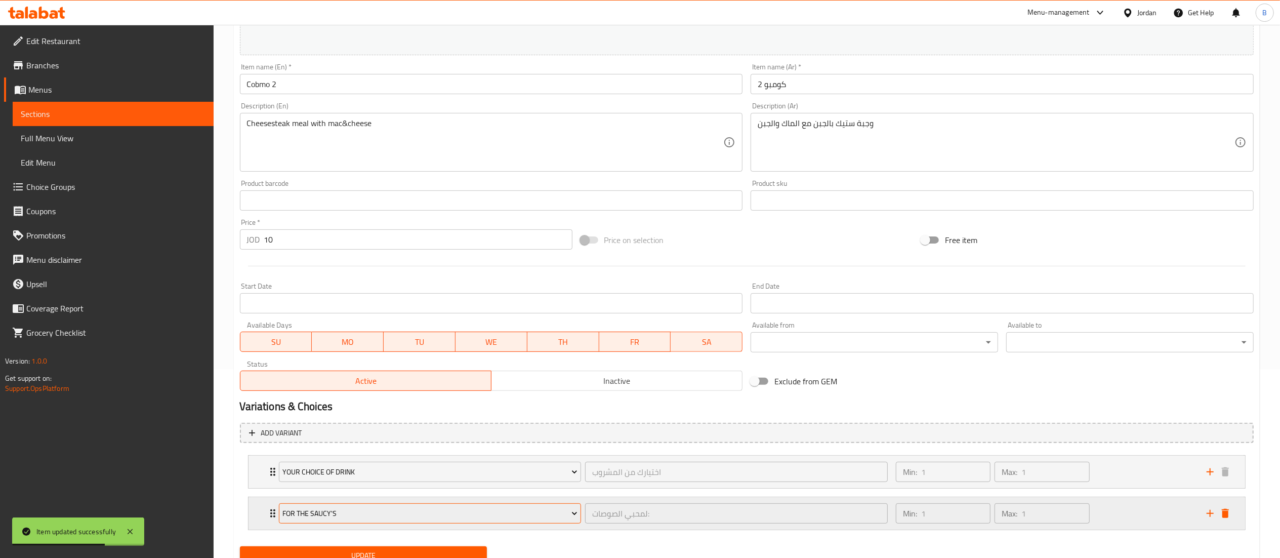
click at [431, 511] on span "For The Saucy's" at bounding box center [429, 513] width 295 height 13
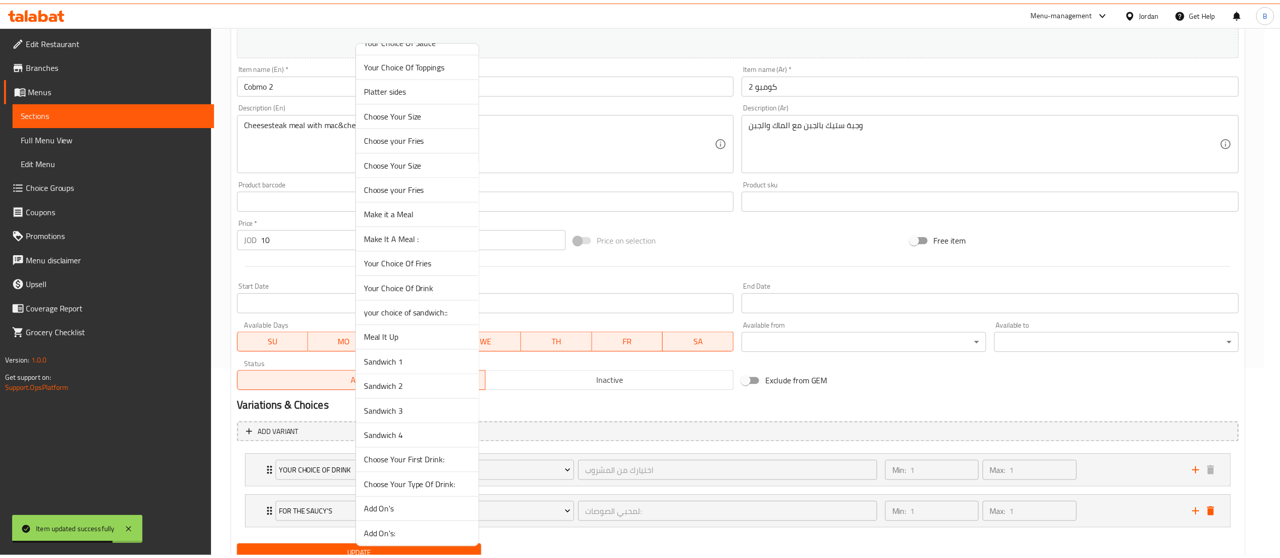
scroll to position [148, 0]
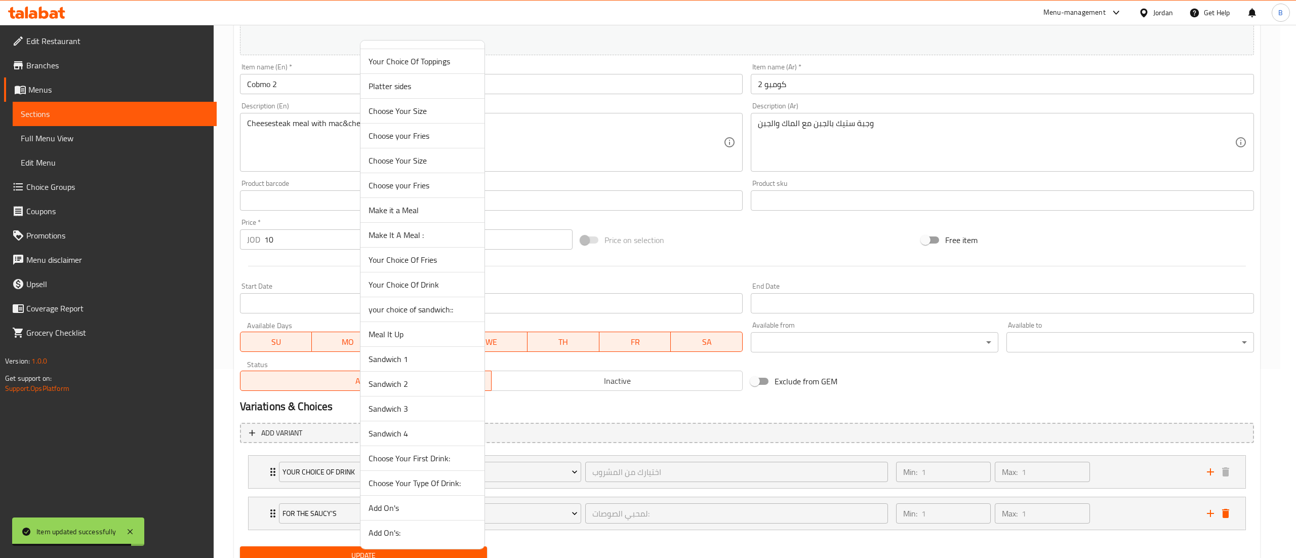
click at [413, 307] on span "your choice of sandwich::" at bounding box center [422, 309] width 108 height 12
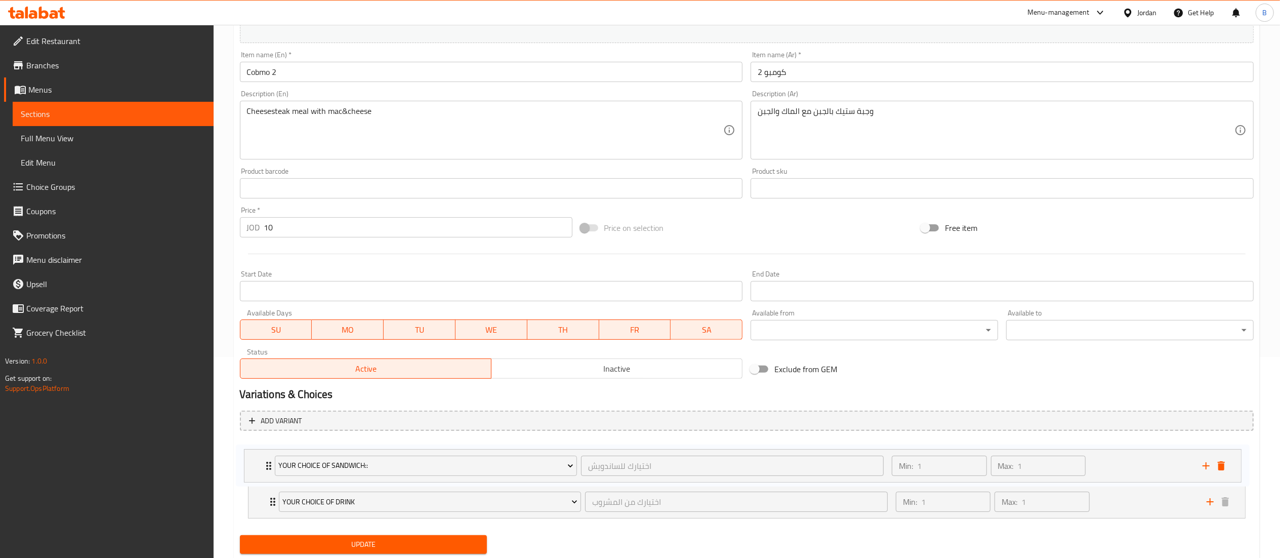
drag, startPoint x: 259, startPoint y: 518, endPoint x: 255, endPoint y: 461, distance: 57.3
click at [255, 461] on div "Your Choice Of Drink اختيارك من المشروب ​ Min: 1 ​ Max: 1 ​ Matrix Cola (ID: 22…" at bounding box center [747, 481] width 1014 height 84
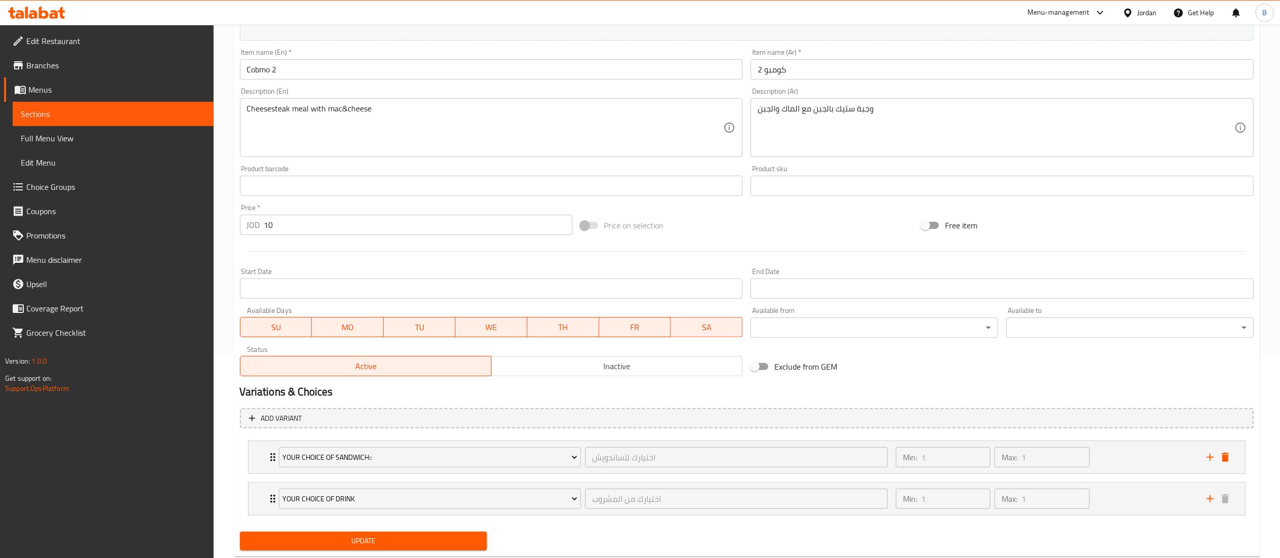
click at [322, 538] on span "Update" at bounding box center [363, 540] width 231 height 13
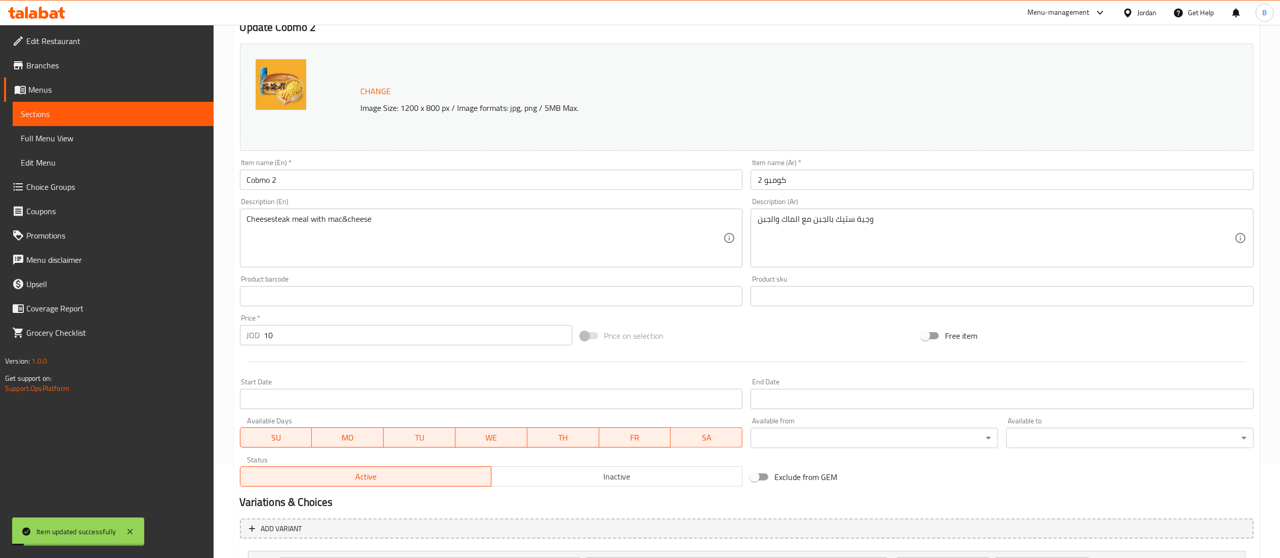
scroll to position [0, 0]
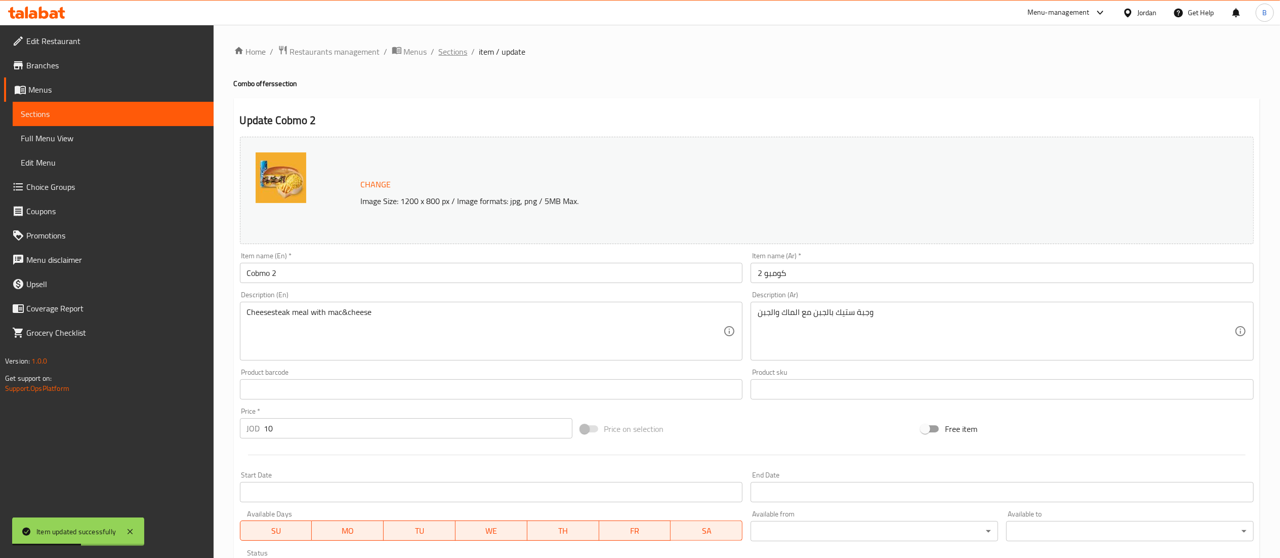
click at [455, 46] on span "Sections" at bounding box center [453, 52] width 29 height 12
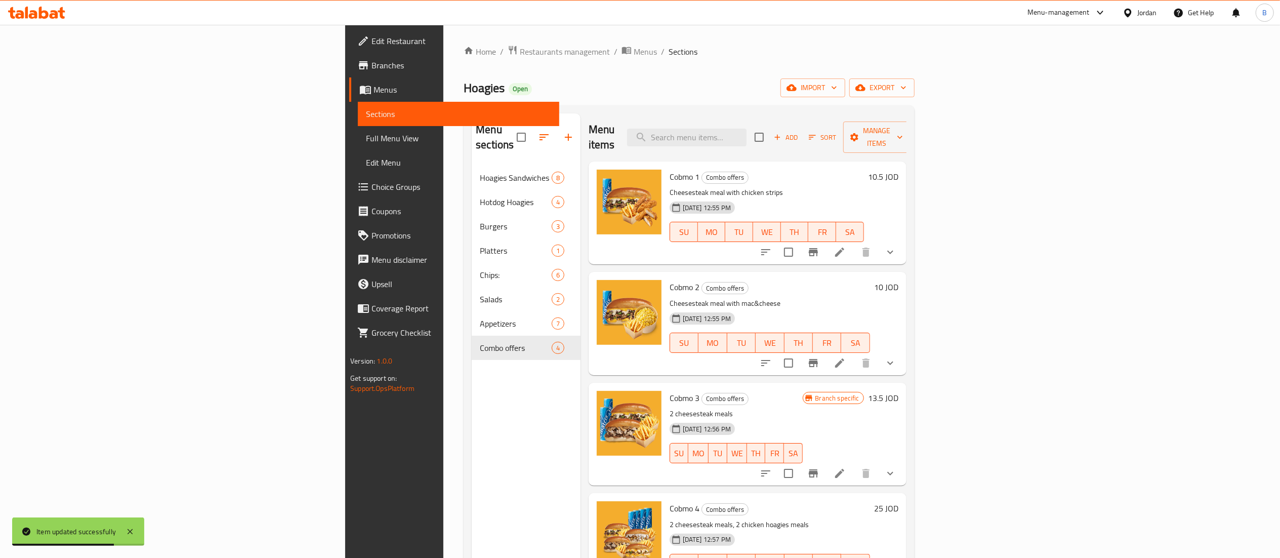
scroll to position [101, 0]
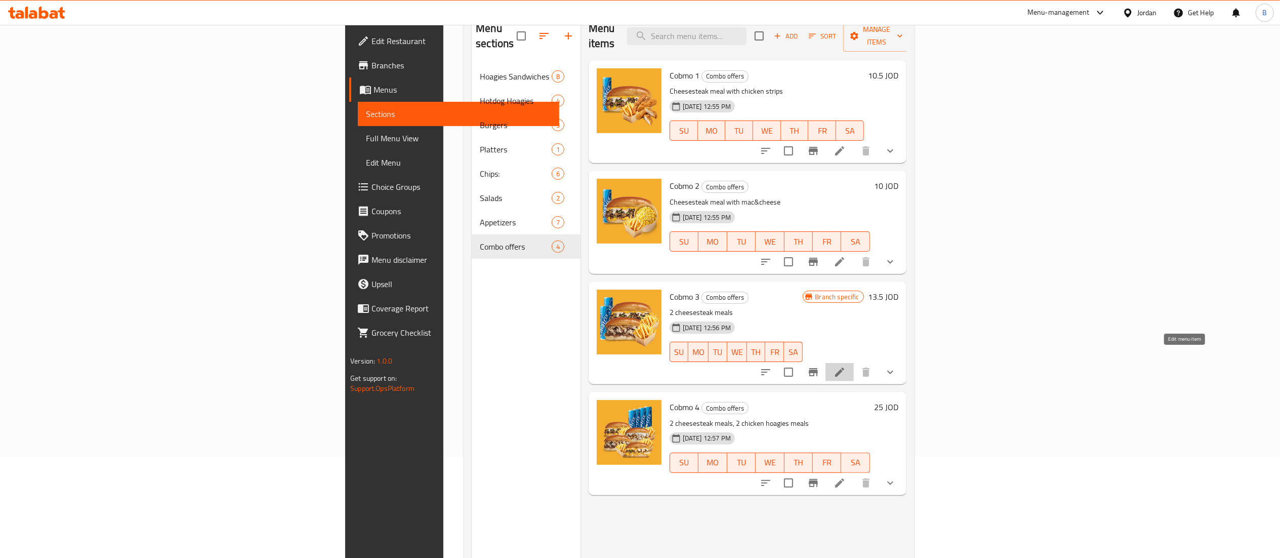
click at [846, 366] on icon at bounding box center [840, 372] width 12 height 12
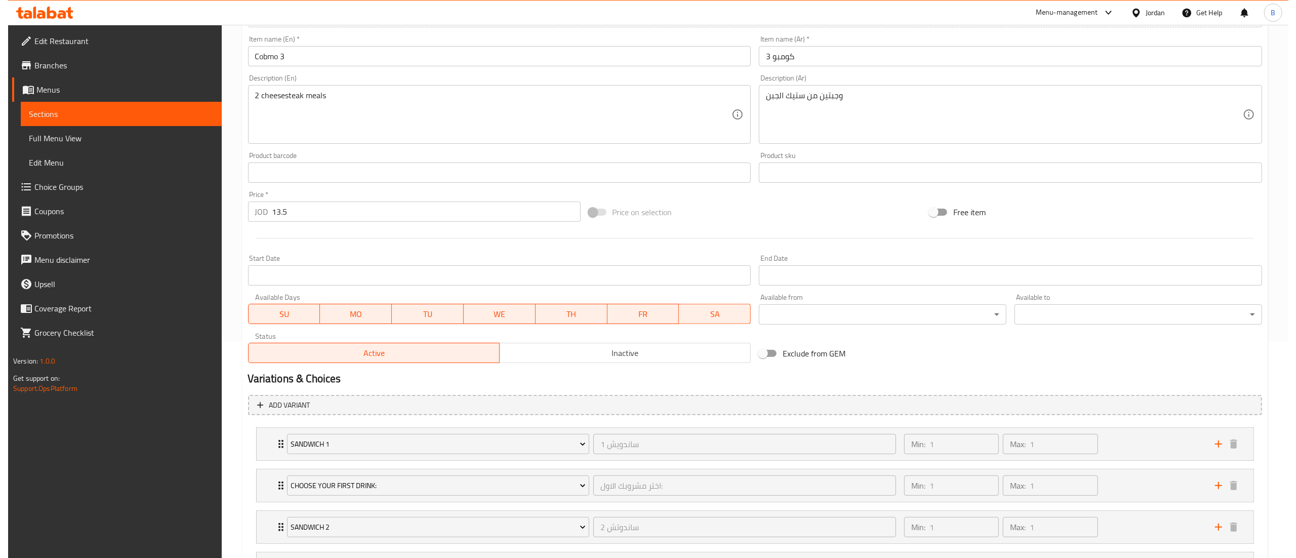
scroll to position [315, 0]
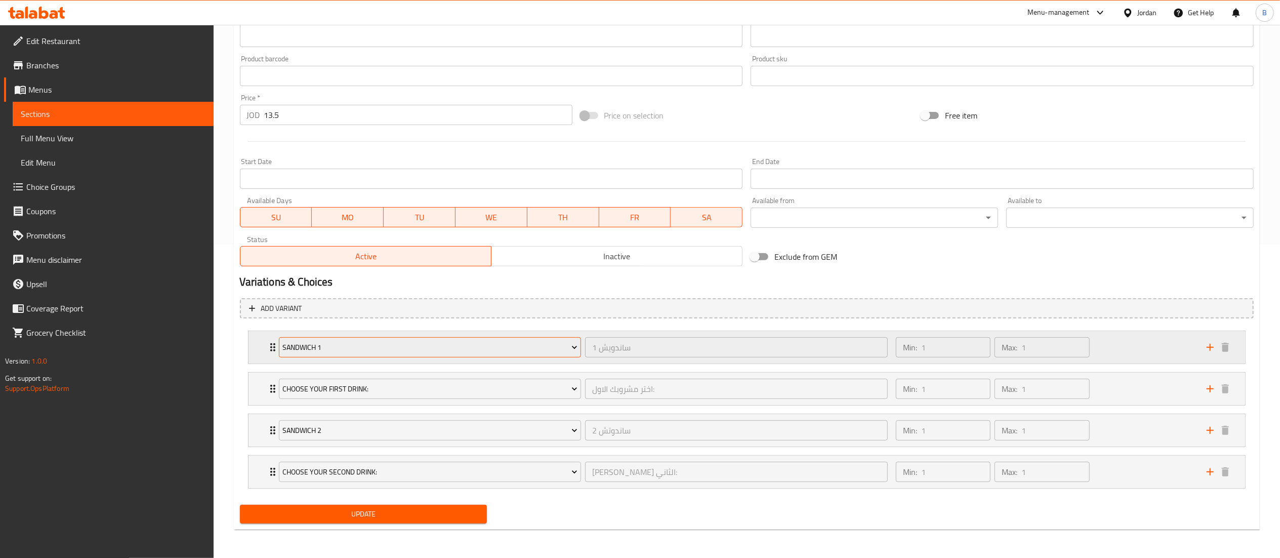
click at [297, 341] on span "Sandwich 1" at bounding box center [429, 347] width 295 height 13
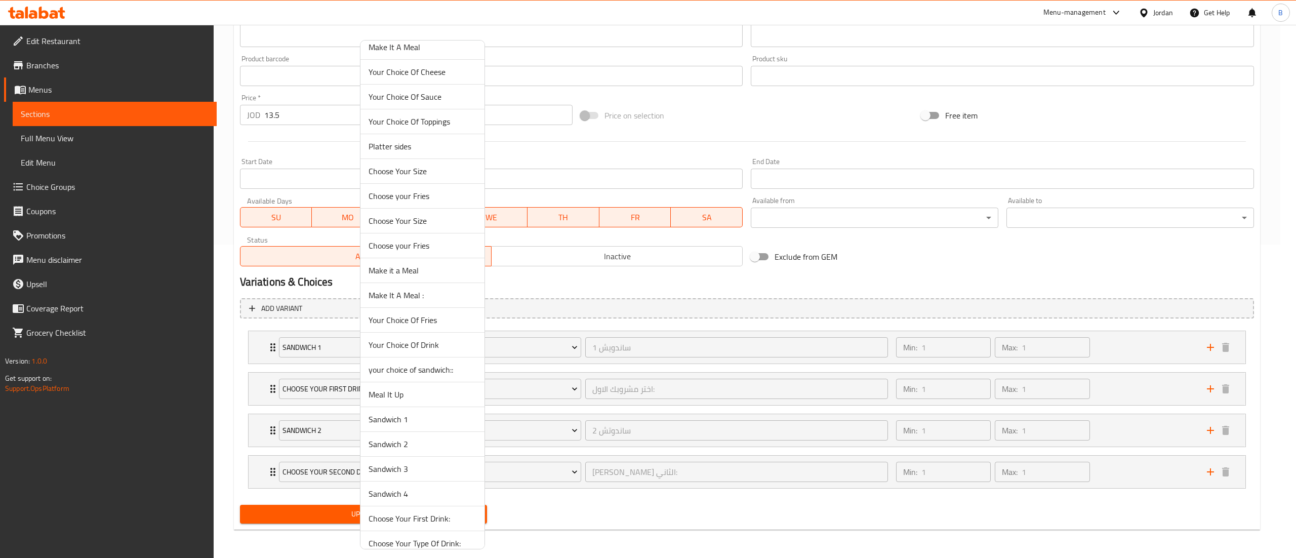
scroll to position [148, 0]
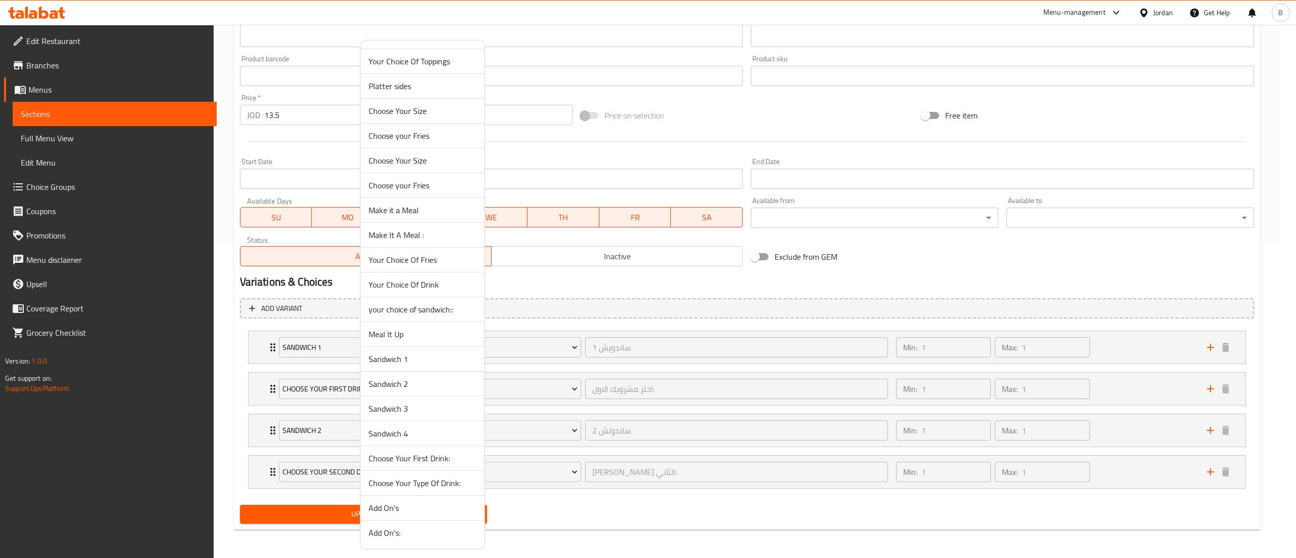
click at [431, 309] on span "your choice of sandwich::" at bounding box center [422, 309] width 108 height 12
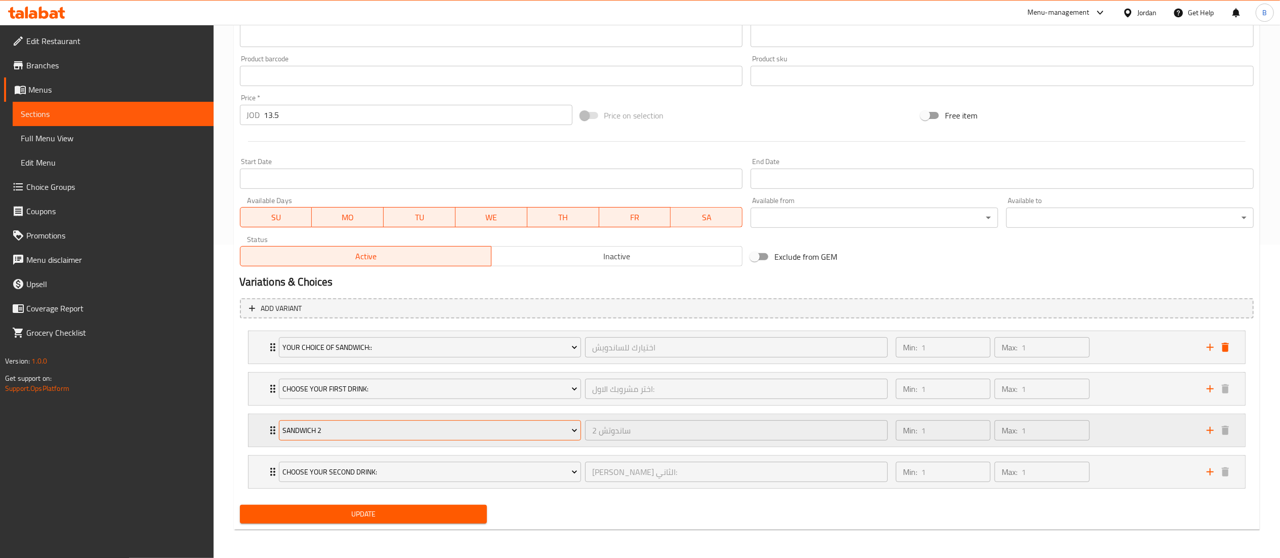
click at [406, 428] on span "Sandwich 2" at bounding box center [429, 430] width 295 height 13
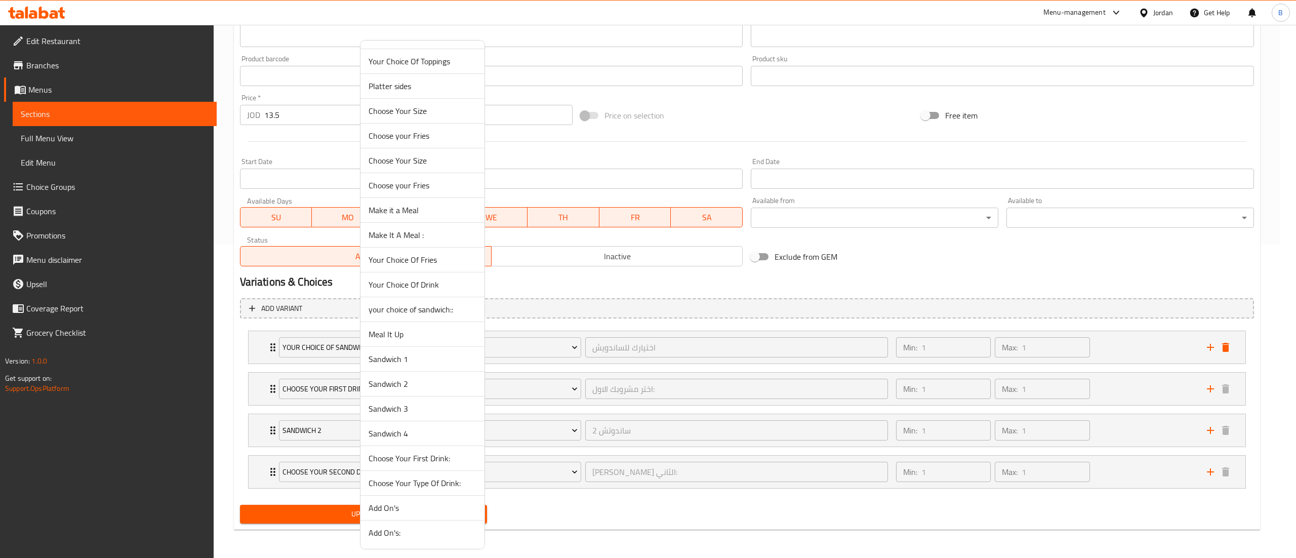
click at [408, 311] on span "your choice of sandwich::" at bounding box center [422, 309] width 108 height 12
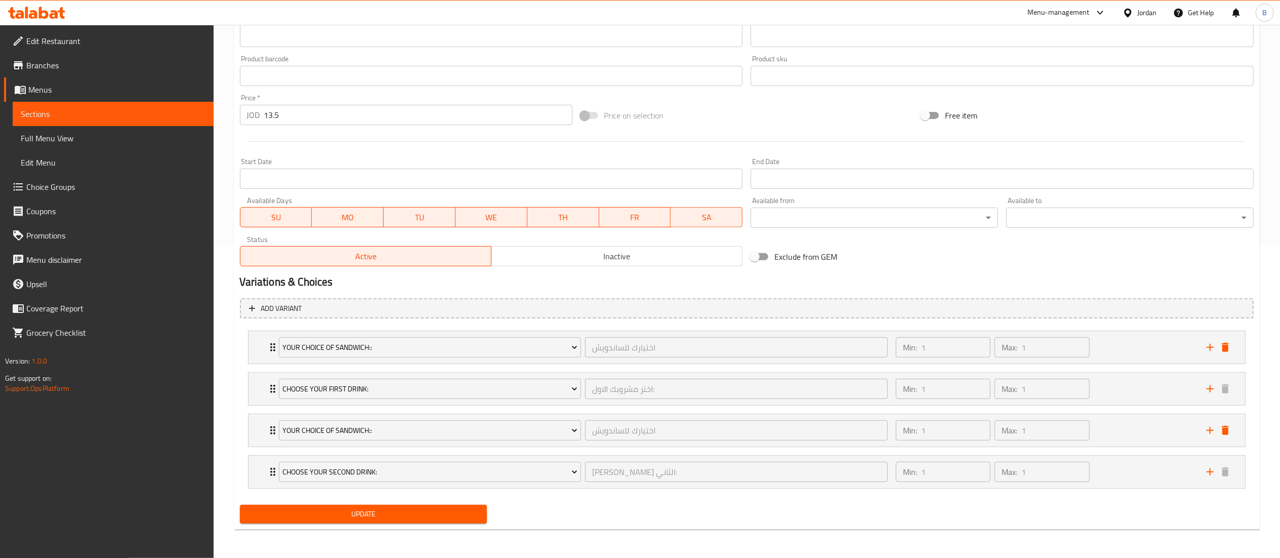
click at [381, 519] on span "Update" at bounding box center [363, 514] width 231 height 13
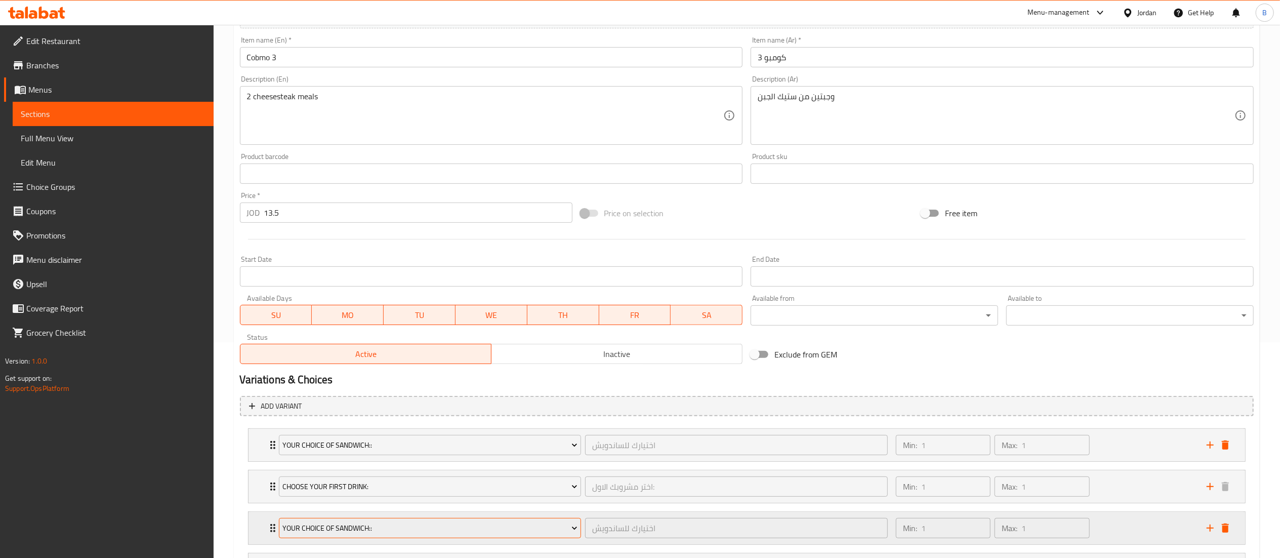
scroll to position [315, 0]
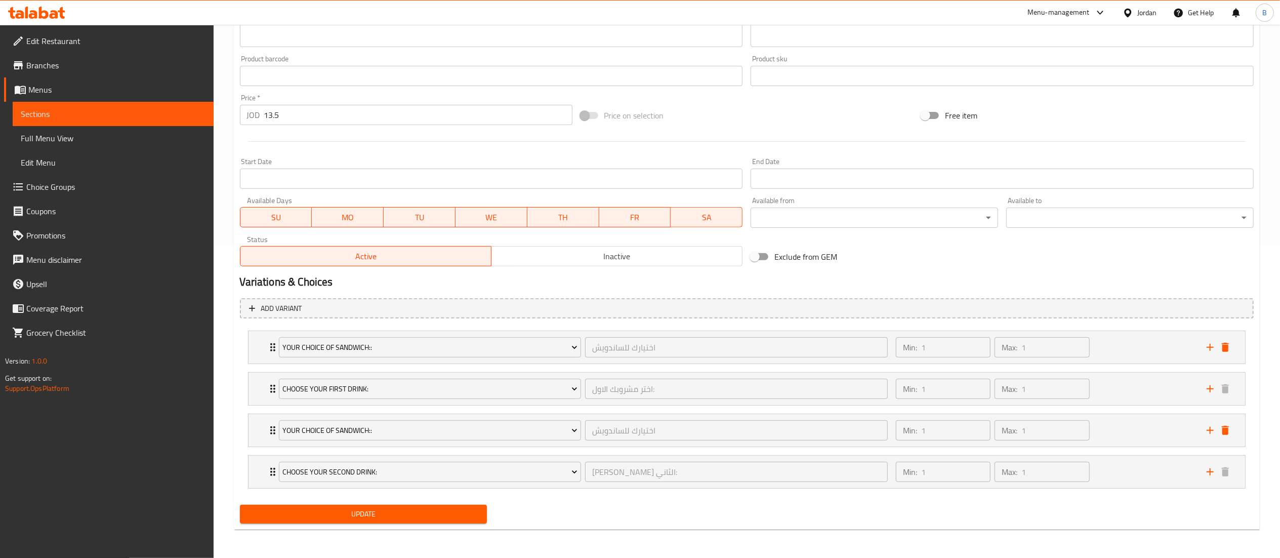
click at [399, 506] on div "Update" at bounding box center [364, 514] width 256 height 27
click at [399, 511] on span "Update" at bounding box center [363, 514] width 231 height 13
click at [335, 513] on span "Update" at bounding box center [363, 514] width 231 height 13
click at [77, 188] on span "Choice Groups" at bounding box center [115, 187] width 179 height 12
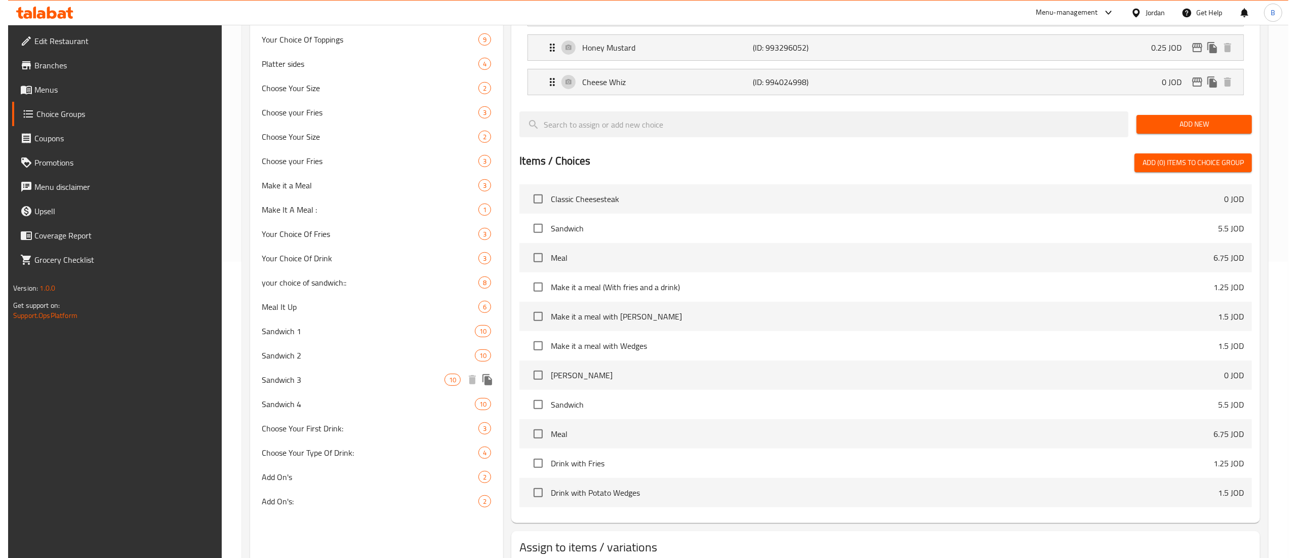
scroll to position [366, 0]
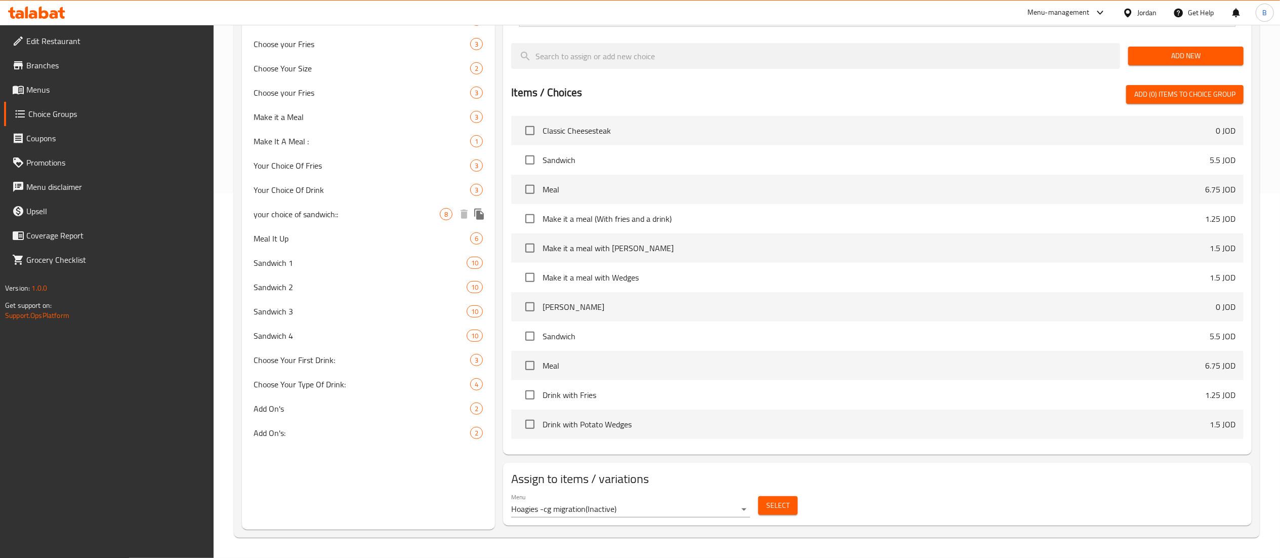
click at [474, 212] on icon "duplicate" at bounding box center [479, 214] width 12 height 12
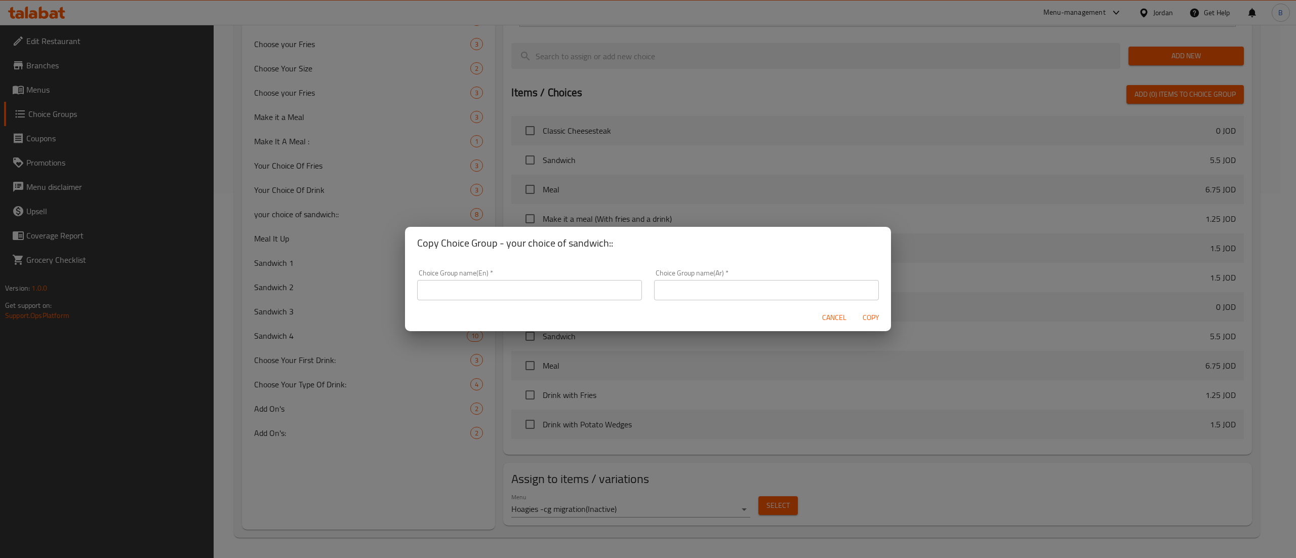
click at [548, 284] on input "text" at bounding box center [529, 290] width 225 height 20
type input "your choice of sandwich/"
click at [749, 282] on input "text" at bounding box center [766, 290] width 225 height 20
type input "اختيارك للساندويش"
click at [558, 303] on div "Choice Group name(En)   * your choice of sandwich/ Choice Group name(En) *" at bounding box center [529, 284] width 237 height 43
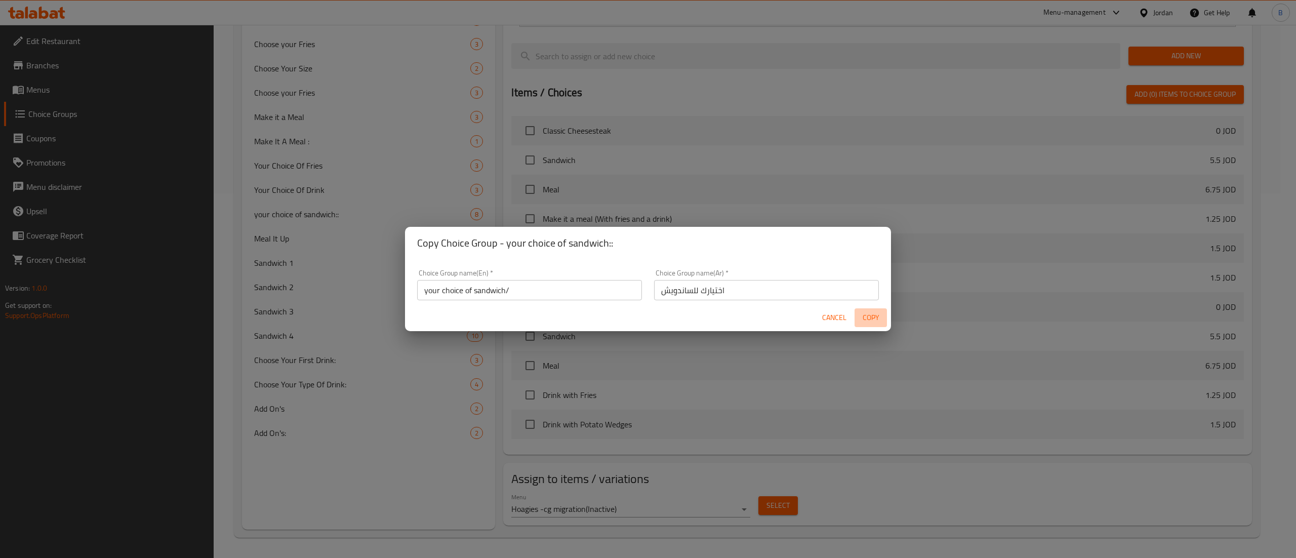
click at [874, 316] on span "Copy" at bounding box center [870, 317] width 24 height 13
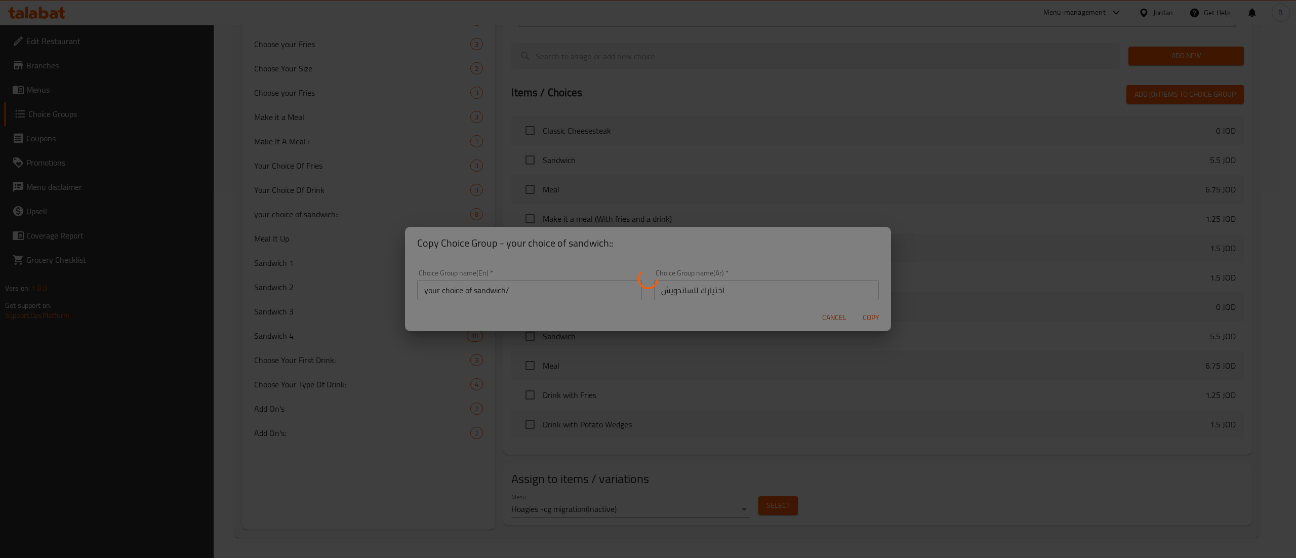
type input "your choice of sandwich/"
type input "اختيارك للساندويش"
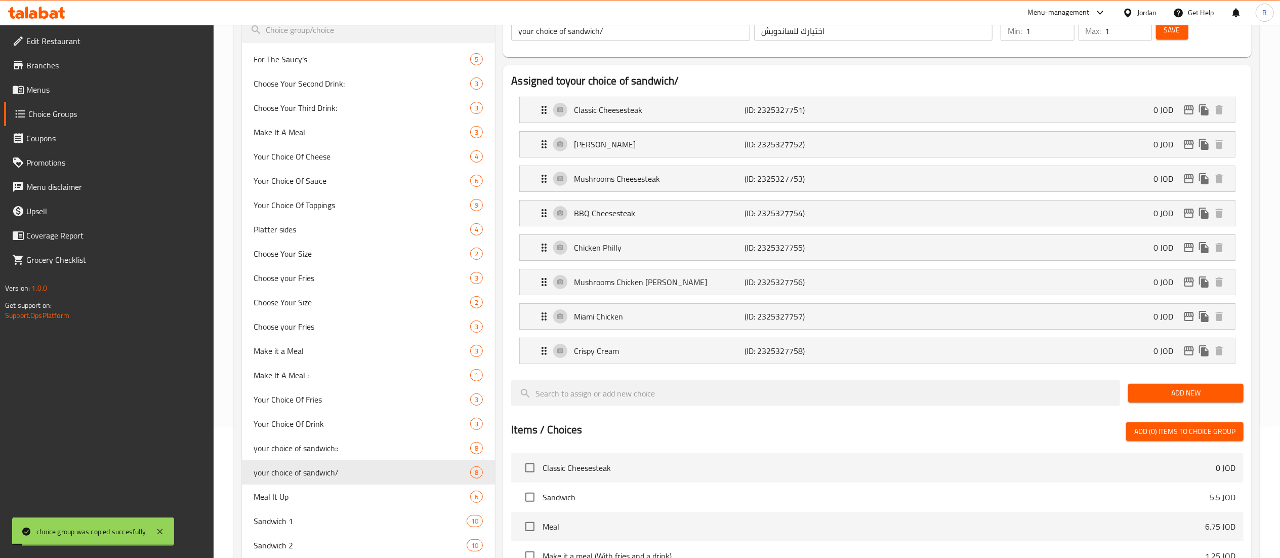
scroll to position [0, 0]
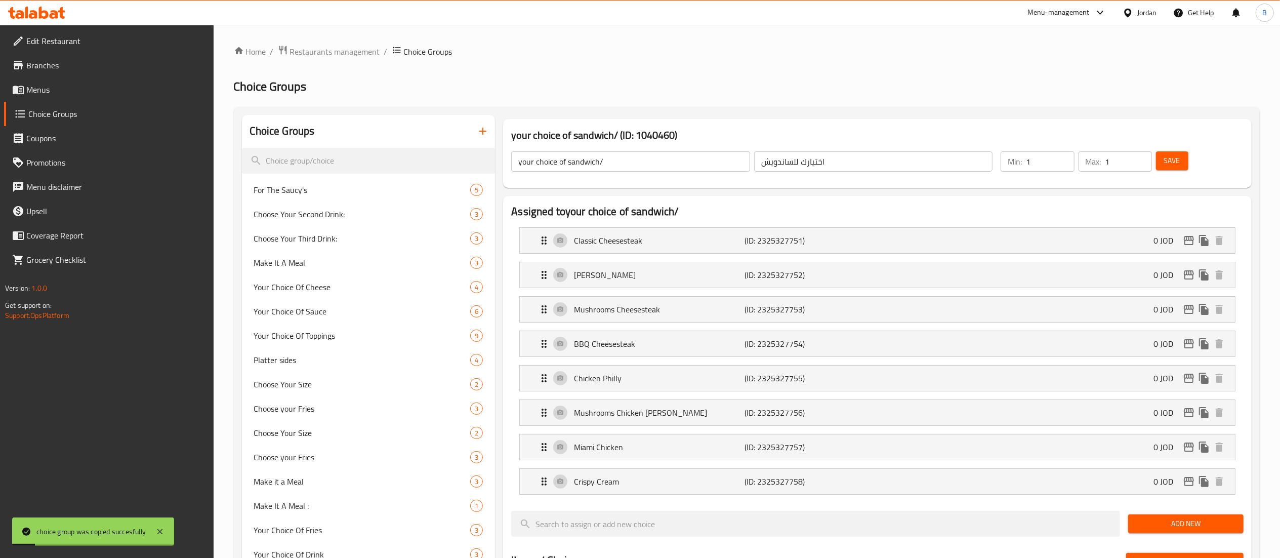
click at [1181, 170] on button "Save" at bounding box center [1172, 160] width 32 height 19
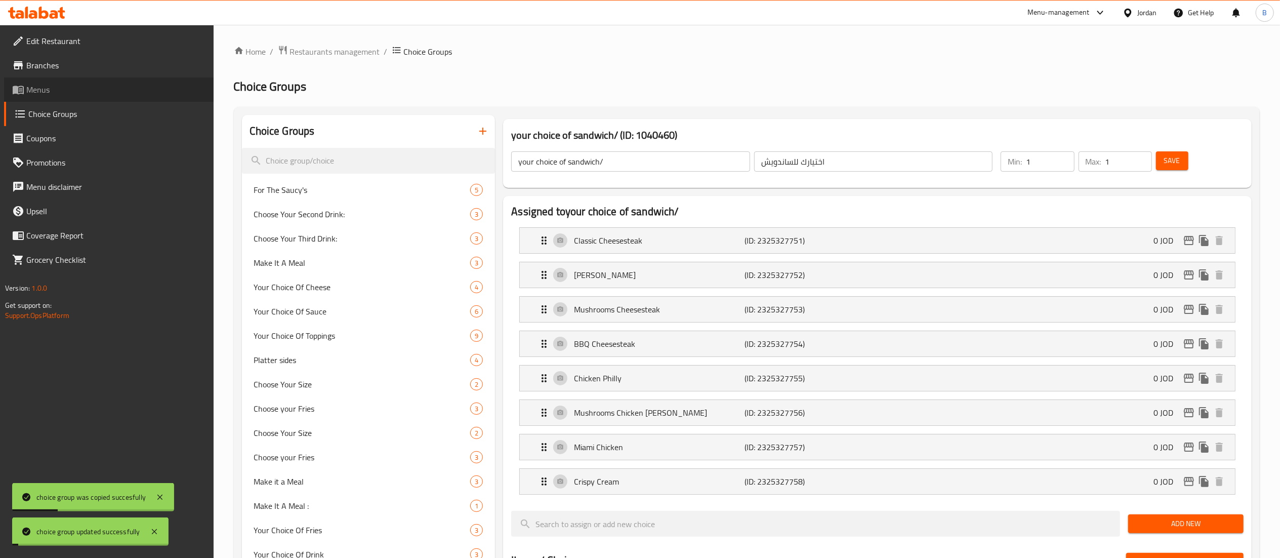
click at [55, 91] on span "Menus" at bounding box center [115, 90] width 179 height 12
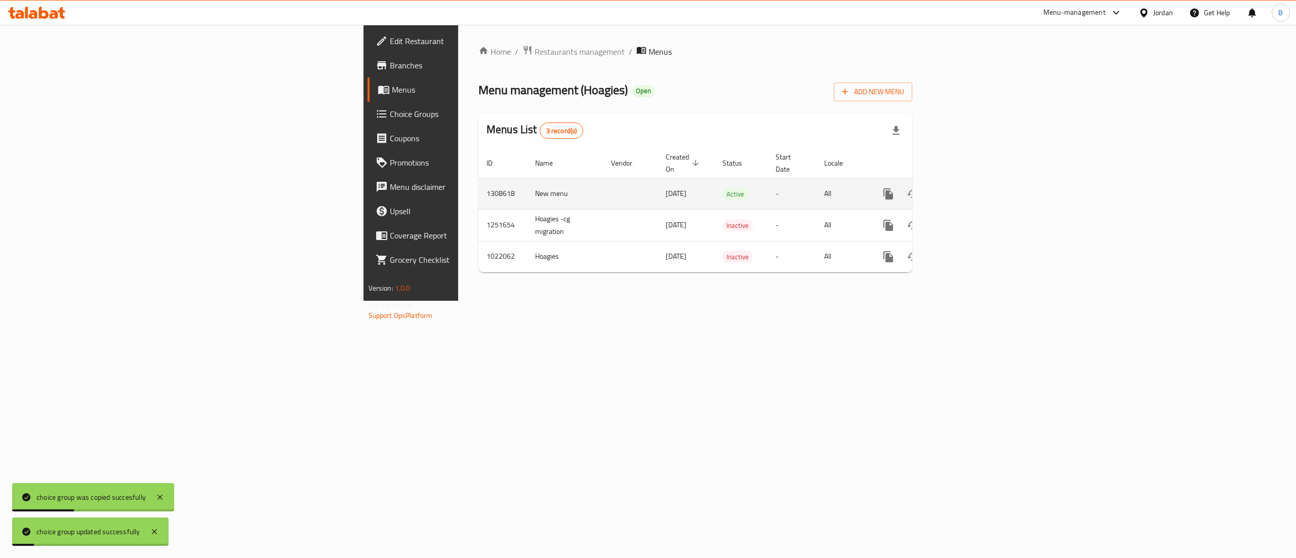
click at [966, 189] on icon "enhanced table" at bounding box center [961, 193] width 9 height 9
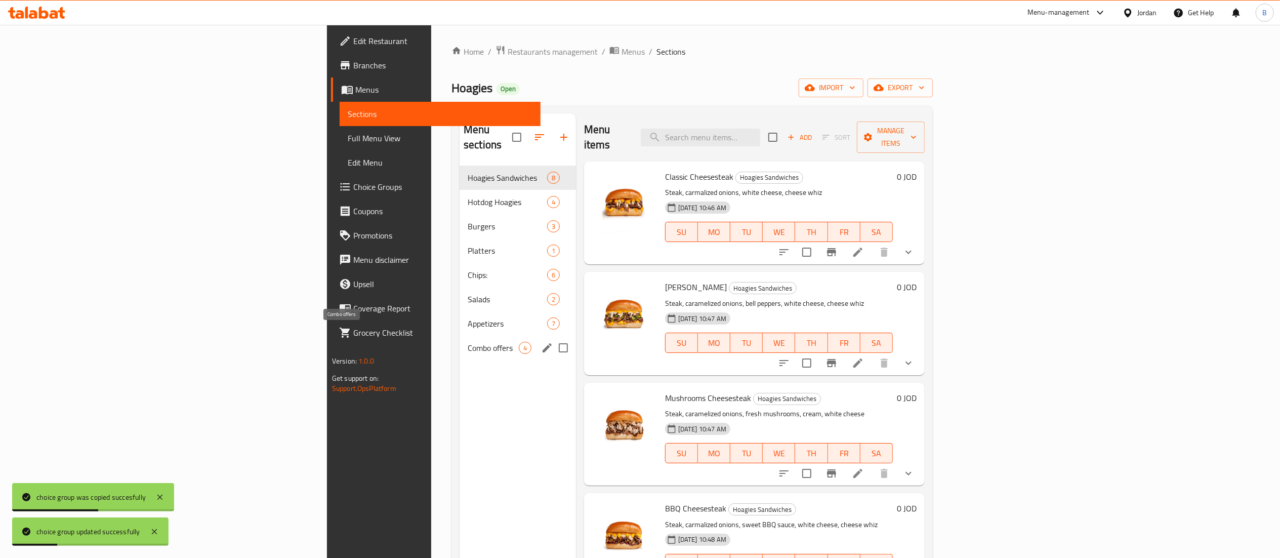
click at [468, 342] on span "Combo offers" at bounding box center [493, 348] width 51 height 12
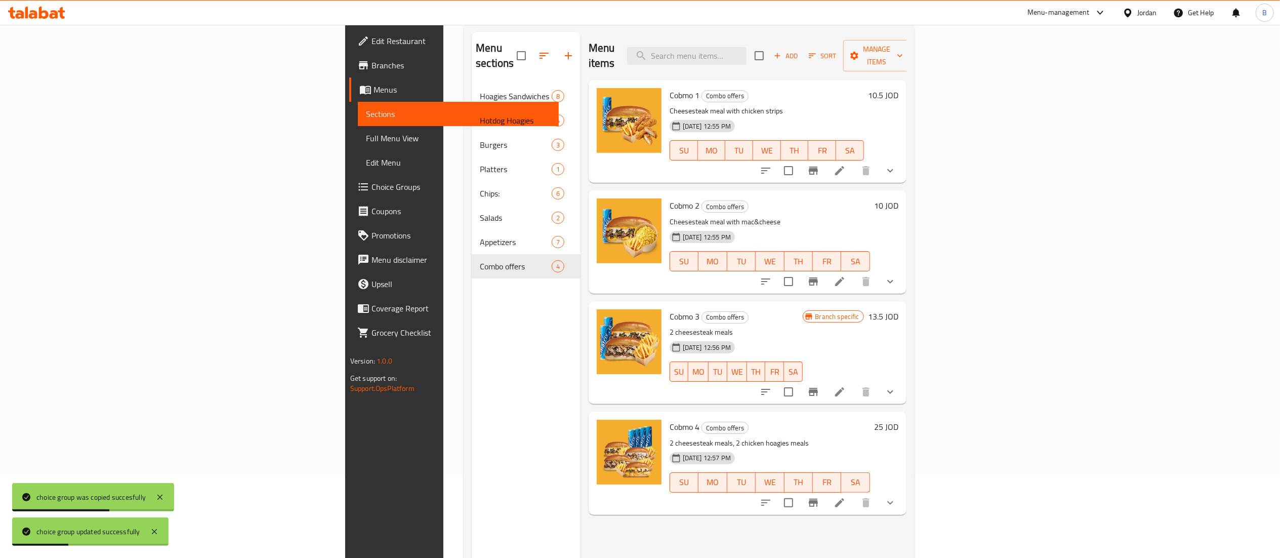
scroll to position [101, 0]
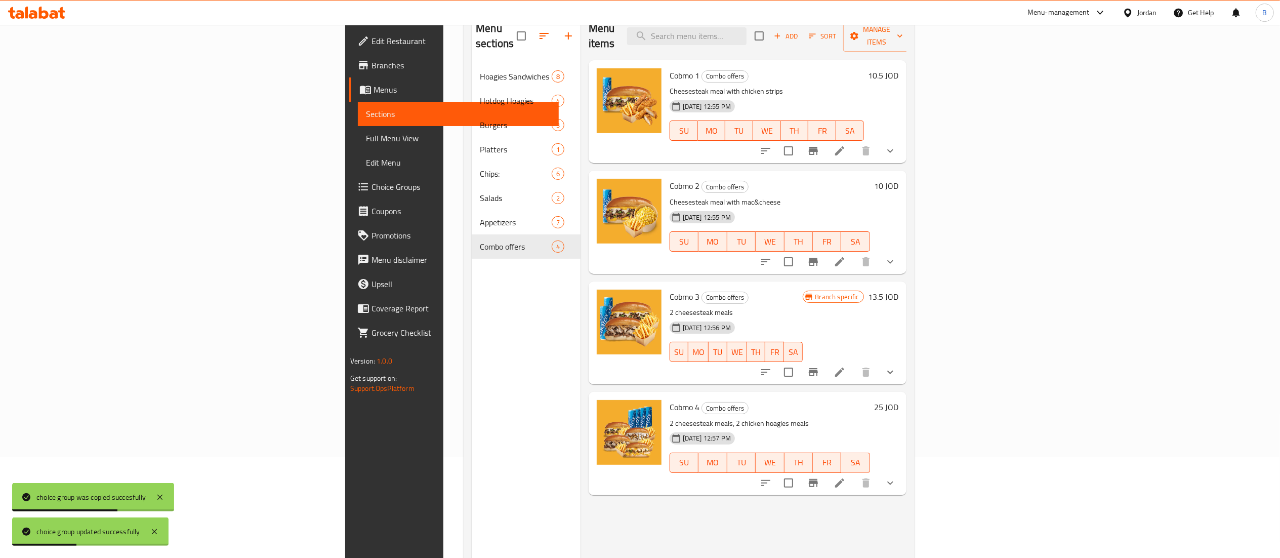
click at [854, 363] on li at bounding box center [839, 372] width 28 height 18
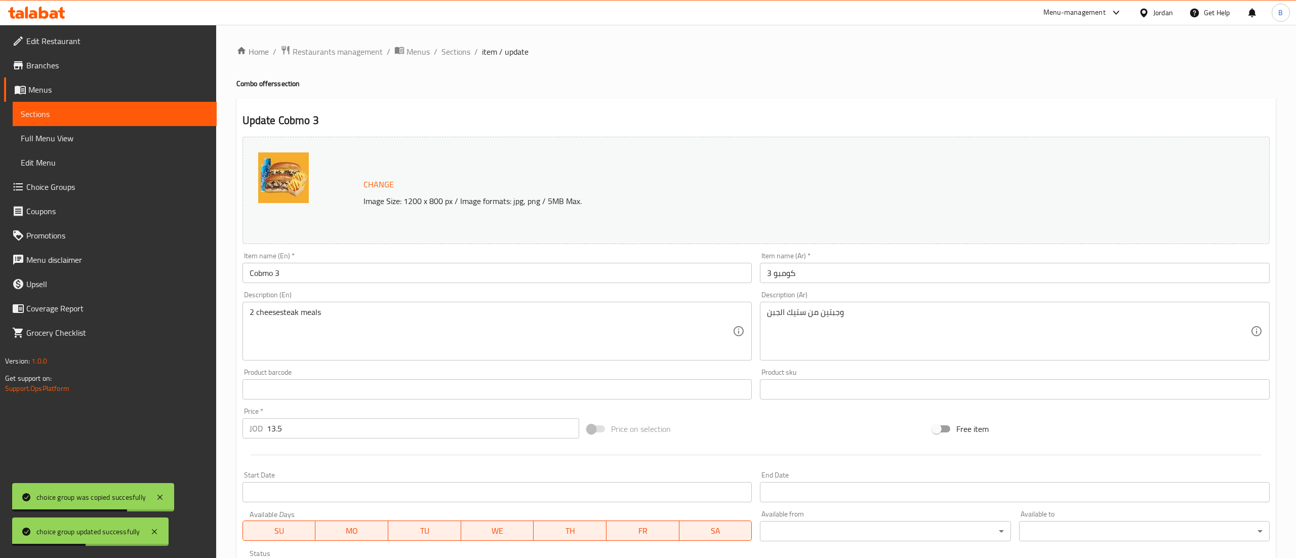
scroll to position [315, 0]
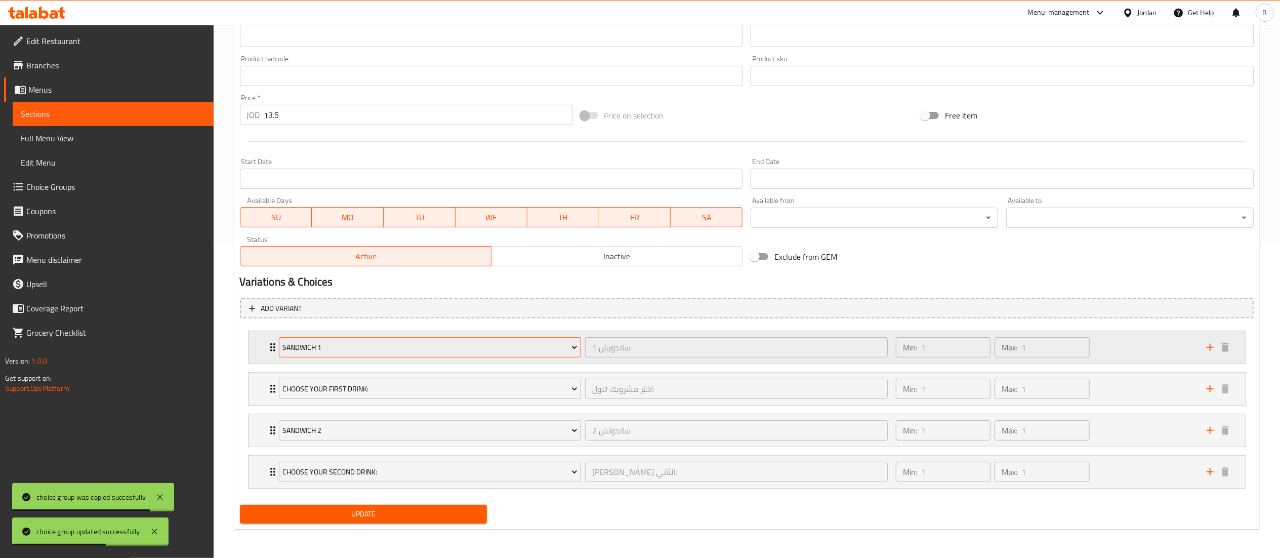
click at [396, 341] on span "Sandwich 1" at bounding box center [429, 347] width 295 height 13
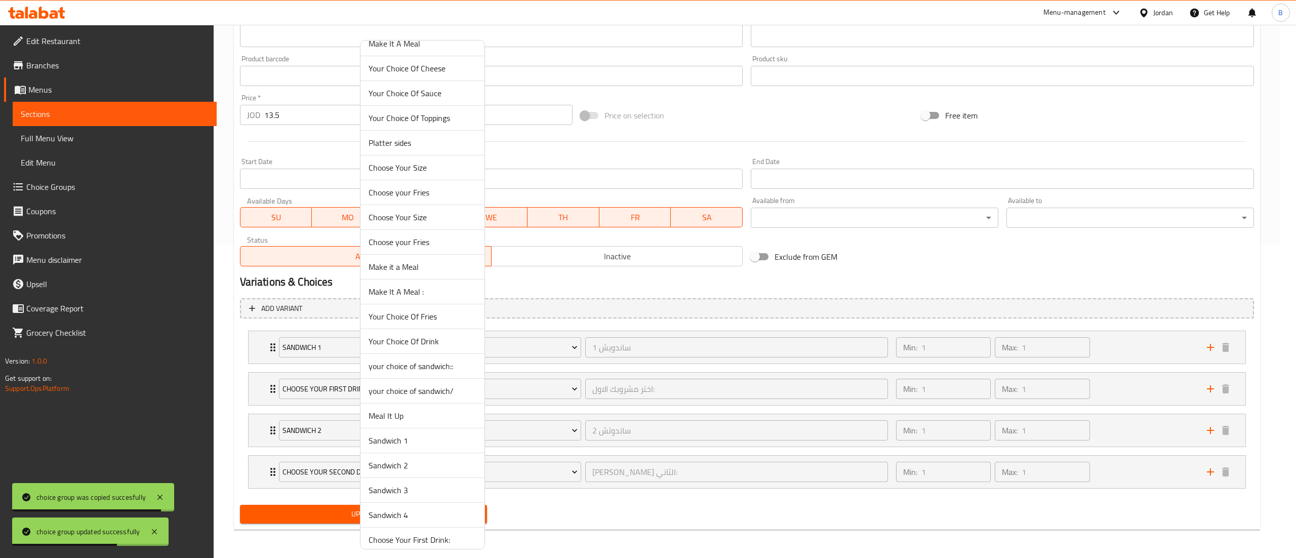
scroll to position [173, 0]
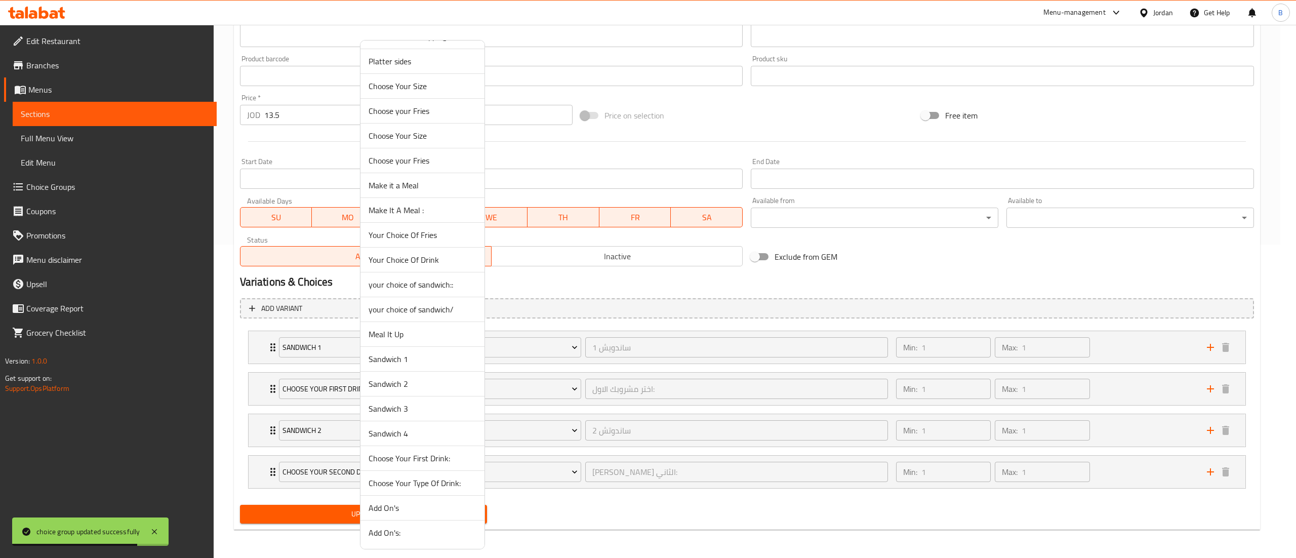
click at [445, 282] on span "your choice of sandwich::" at bounding box center [422, 284] width 108 height 12
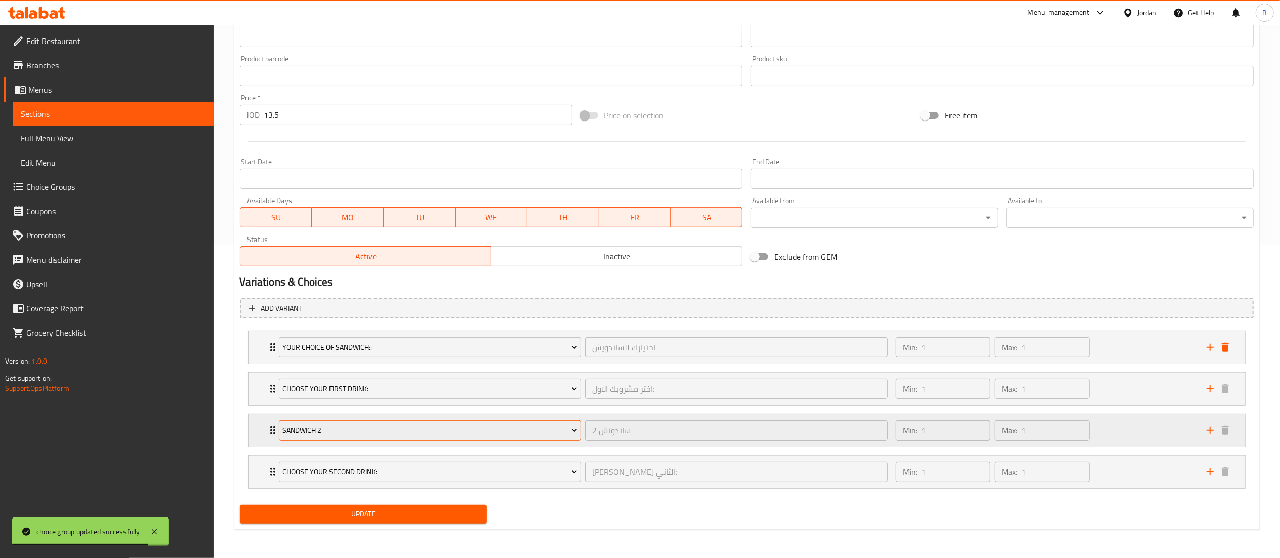
click at [372, 428] on span "Sandwich 2" at bounding box center [429, 430] width 295 height 13
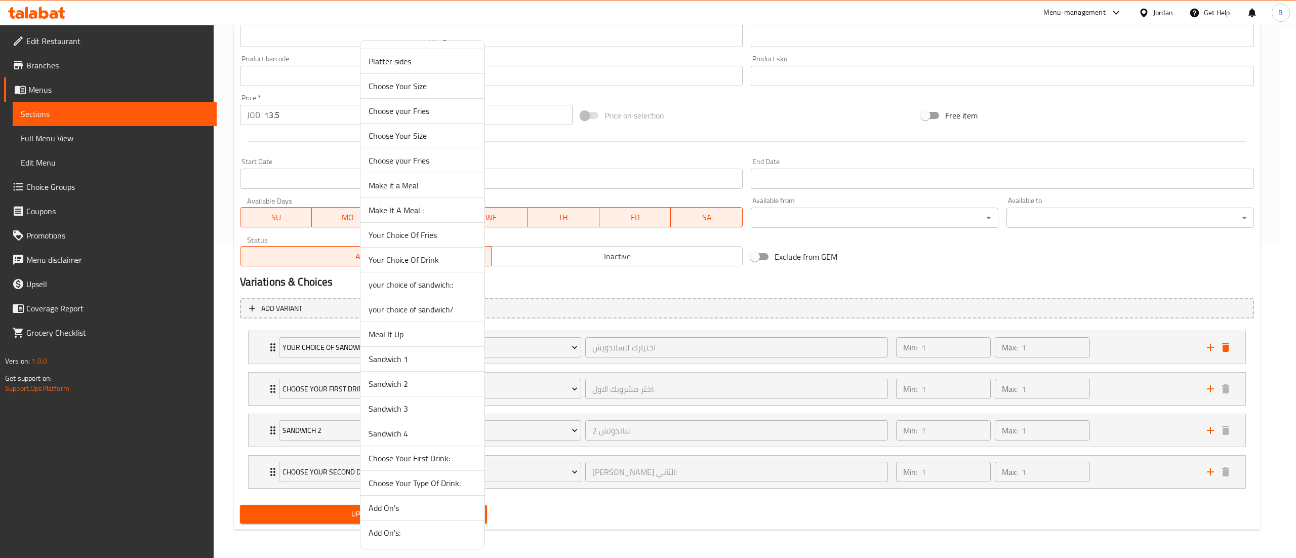
click at [420, 312] on span "your choice of sandwich/" at bounding box center [422, 309] width 108 height 12
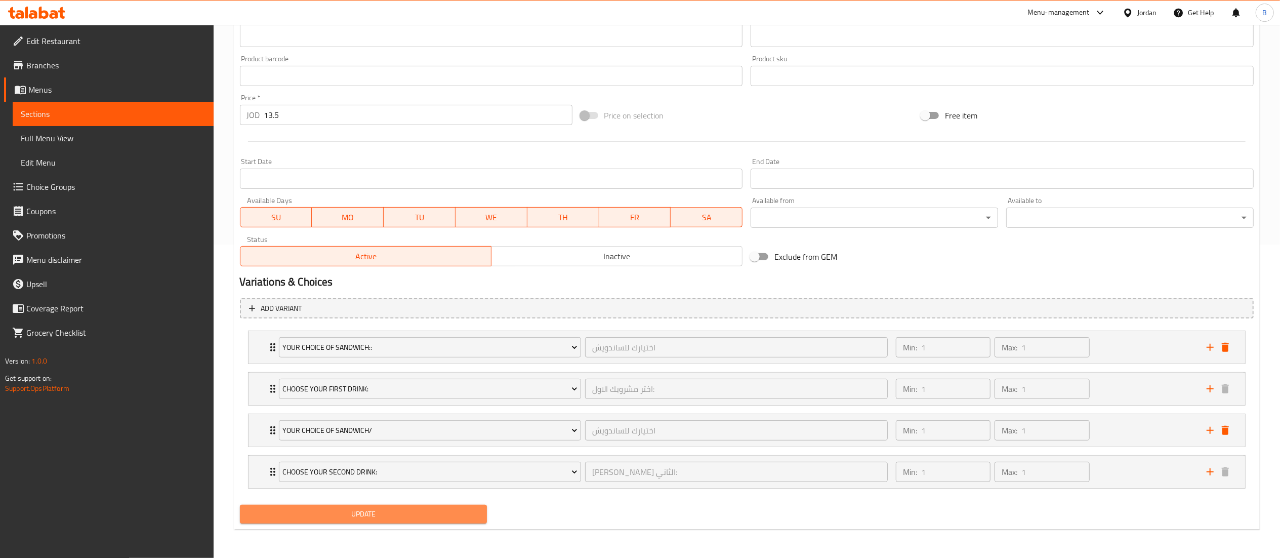
click at [387, 516] on span "Update" at bounding box center [363, 514] width 231 height 13
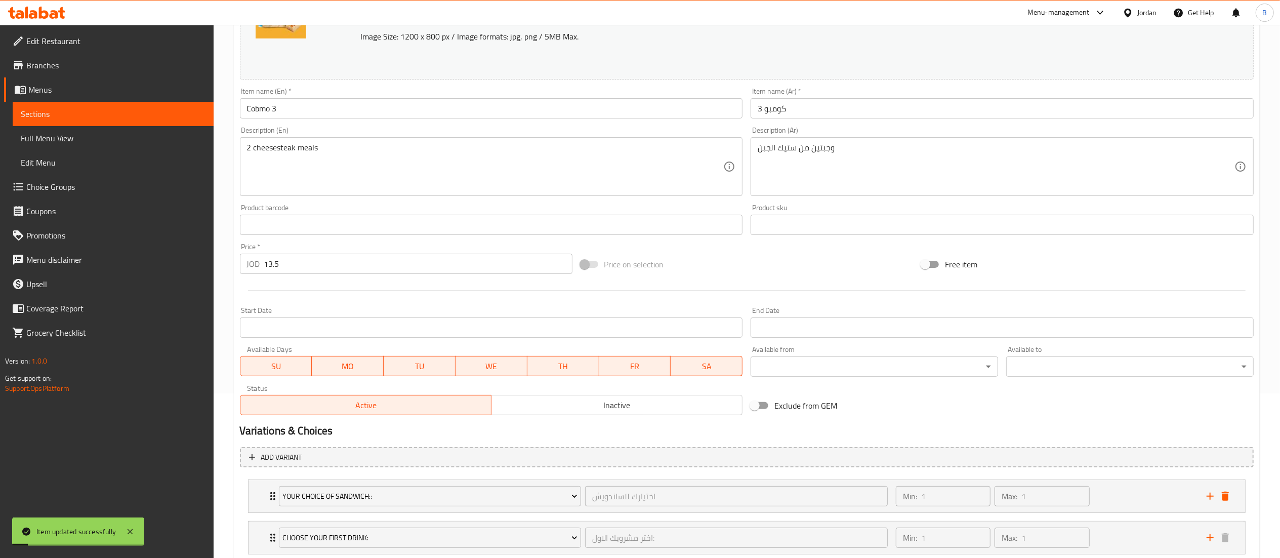
scroll to position [0, 0]
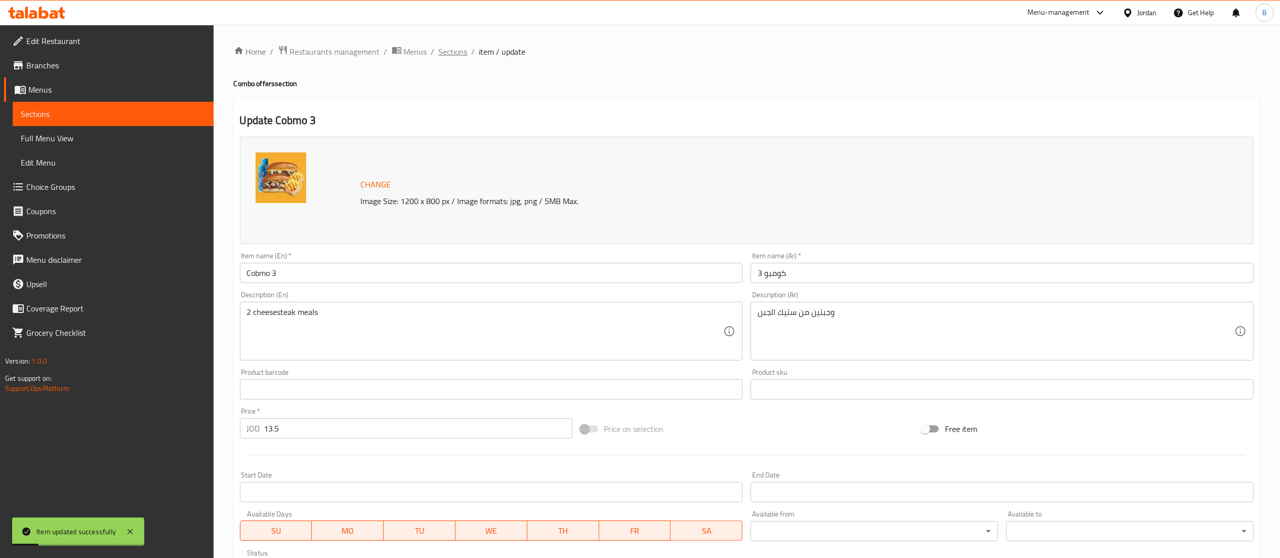
click at [454, 54] on span "Sections" at bounding box center [453, 52] width 29 height 12
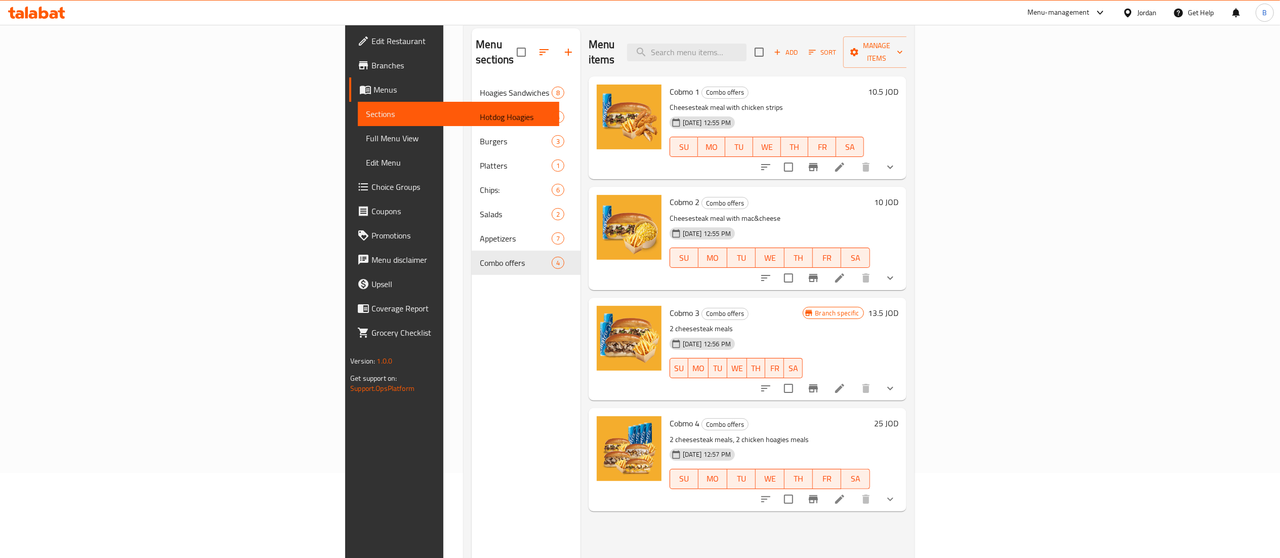
scroll to position [142, 0]
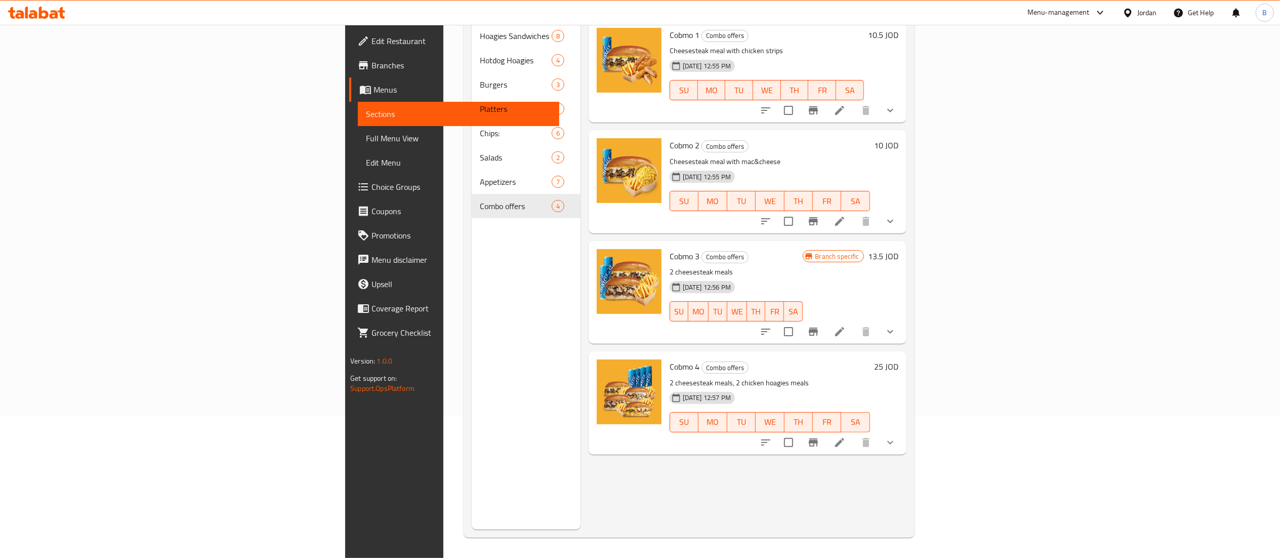
click at [854, 433] on li at bounding box center [839, 442] width 28 height 18
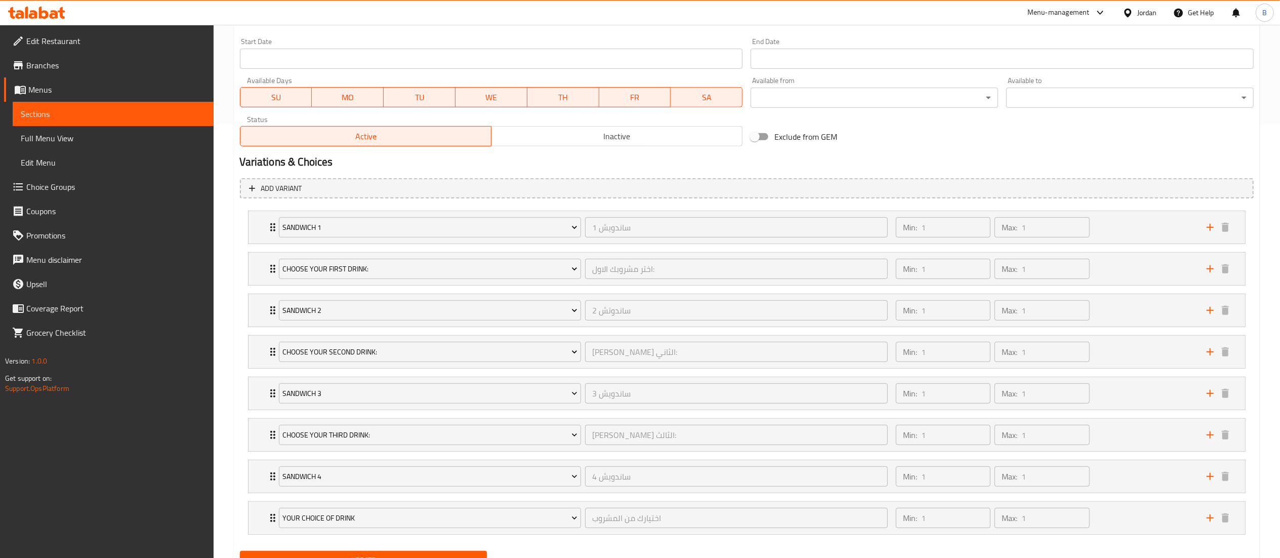
scroll to position [484, 0]
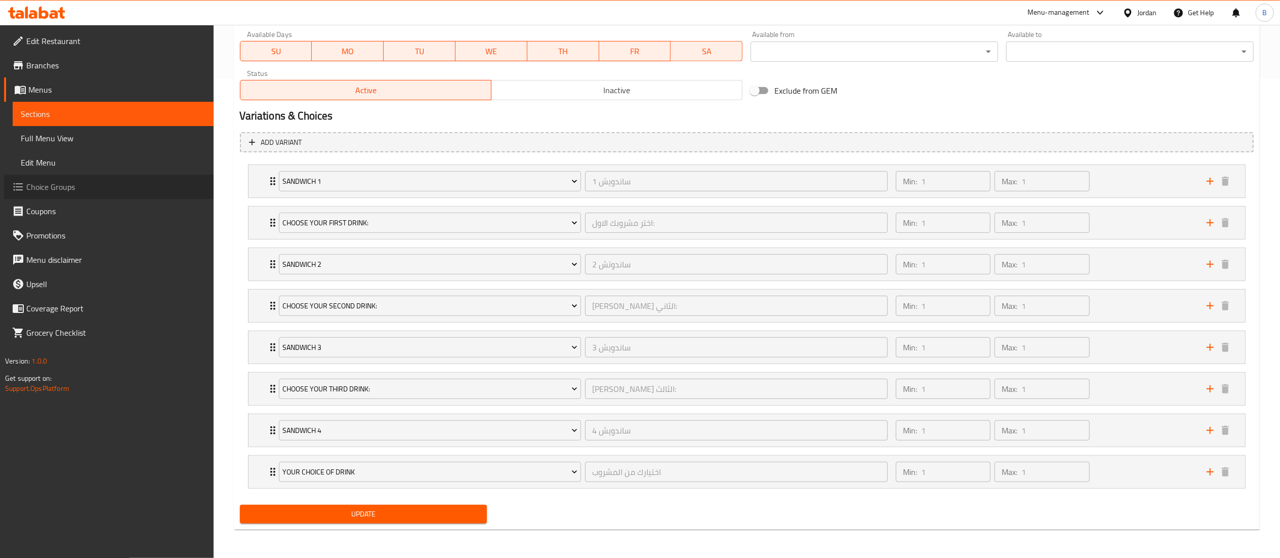
click at [70, 192] on span "Choice Groups" at bounding box center [115, 187] width 179 height 12
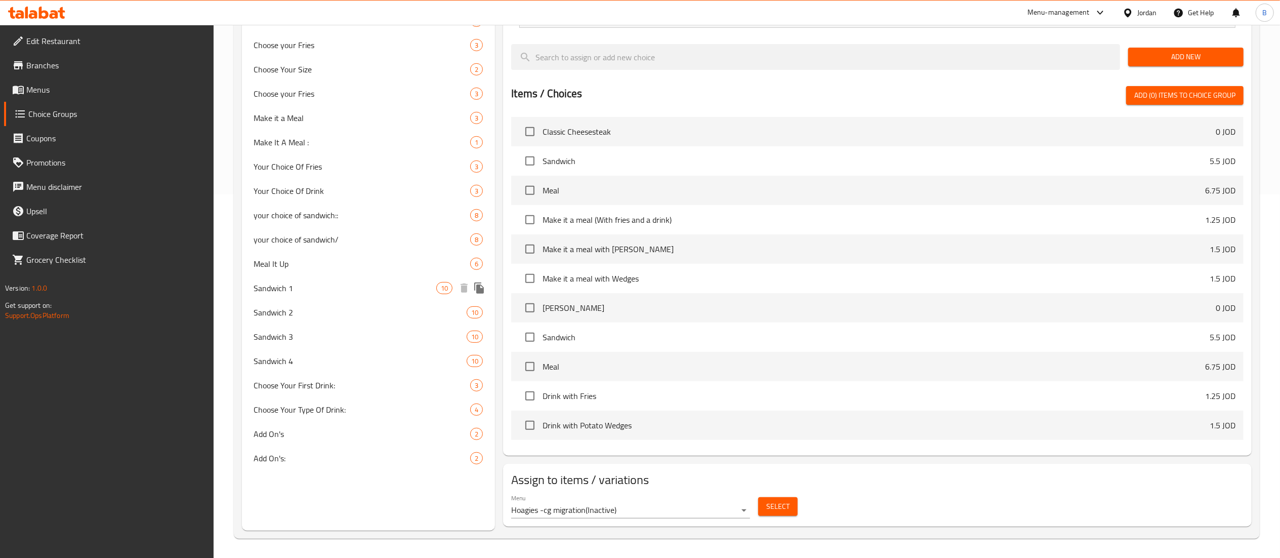
scroll to position [366, 0]
click at [477, 240] on icon "duplicate" at bounding box center [479, 238] width 10 height 11
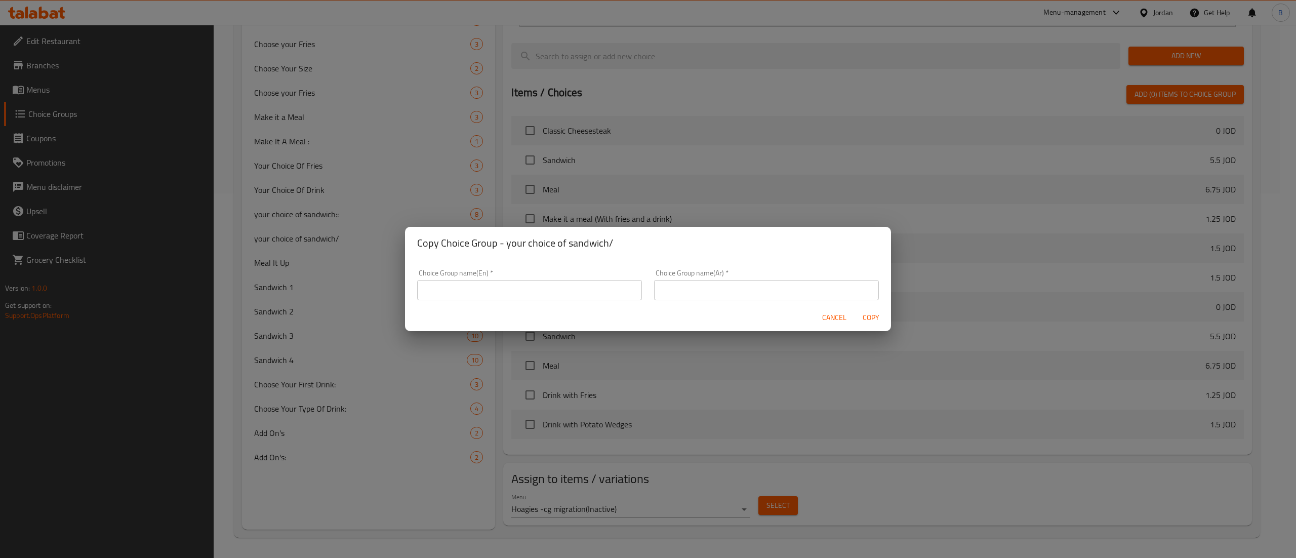
click at [537, 284] on input "text" at bounding box center [529, 290] width 225 height 20
type input "your choice of sandwich//"
click at [743, 281] on input "text" at bounding box center [766, 290] width 225 height 20
type input "اختيارك للساندويش"
click at [861, 312] on span "Copy" at bounding box center [870, 317] width 24 height 13
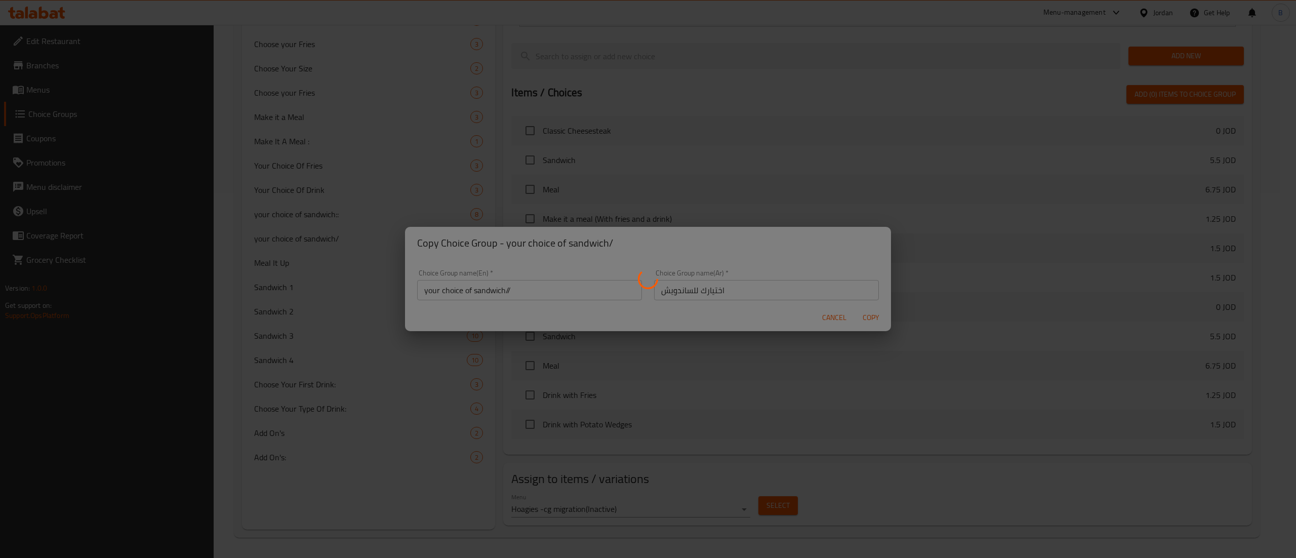
type input "your choice of sandwich//"
type input "اختيارك للساندويش"
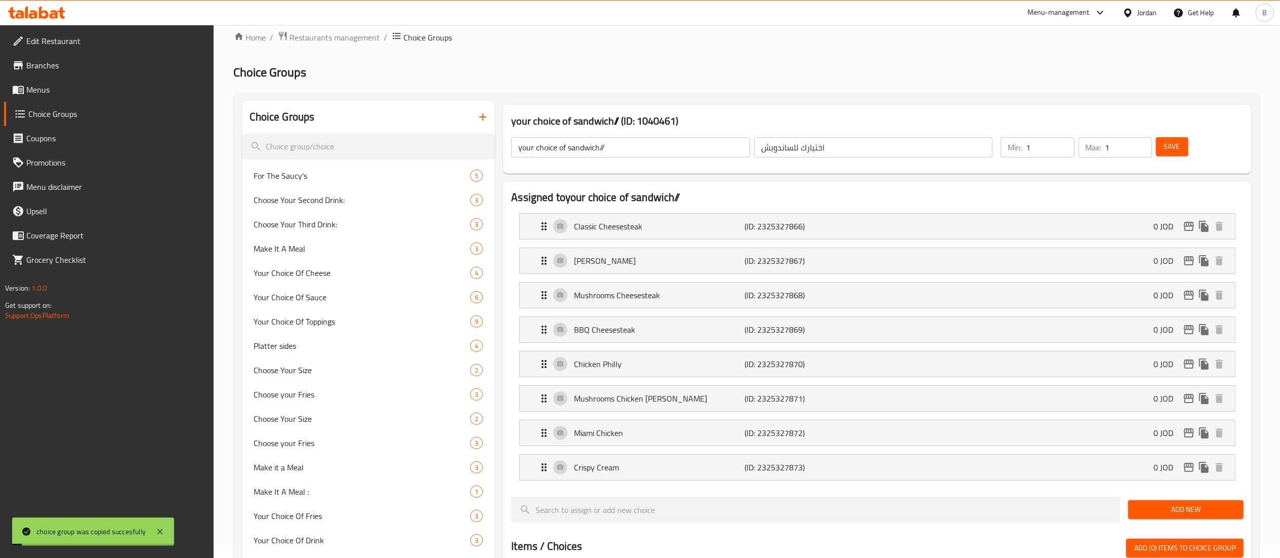
scroll to position [0, 0]
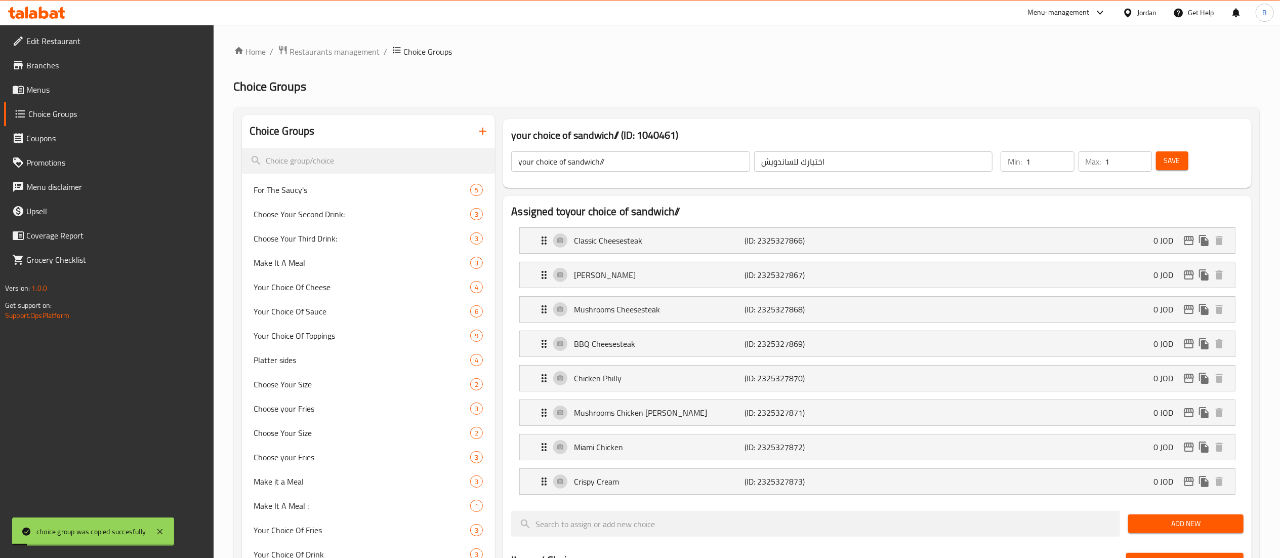
click at [1174, 162] on span "Save" at bounding box center [1172, 160] width 16 height 13
click at [53, 94] on span "Menus" at bounding box center [115, 90] width 179 height 12
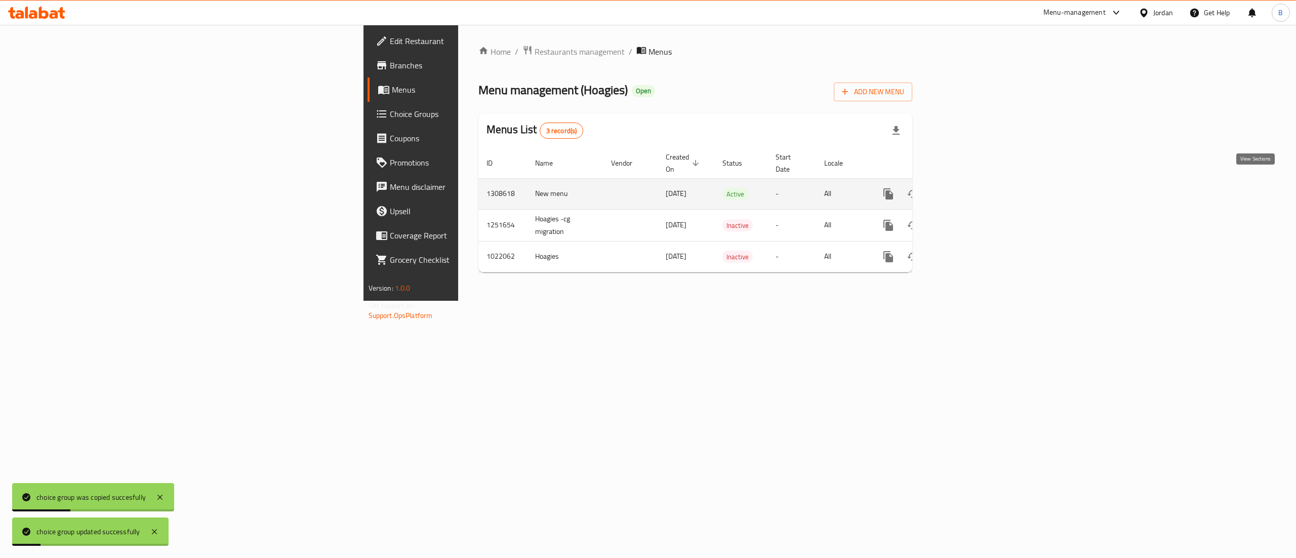
click at [973, 184] on link "enhanced table" at bounding box center [961, 194] width 24 height 24
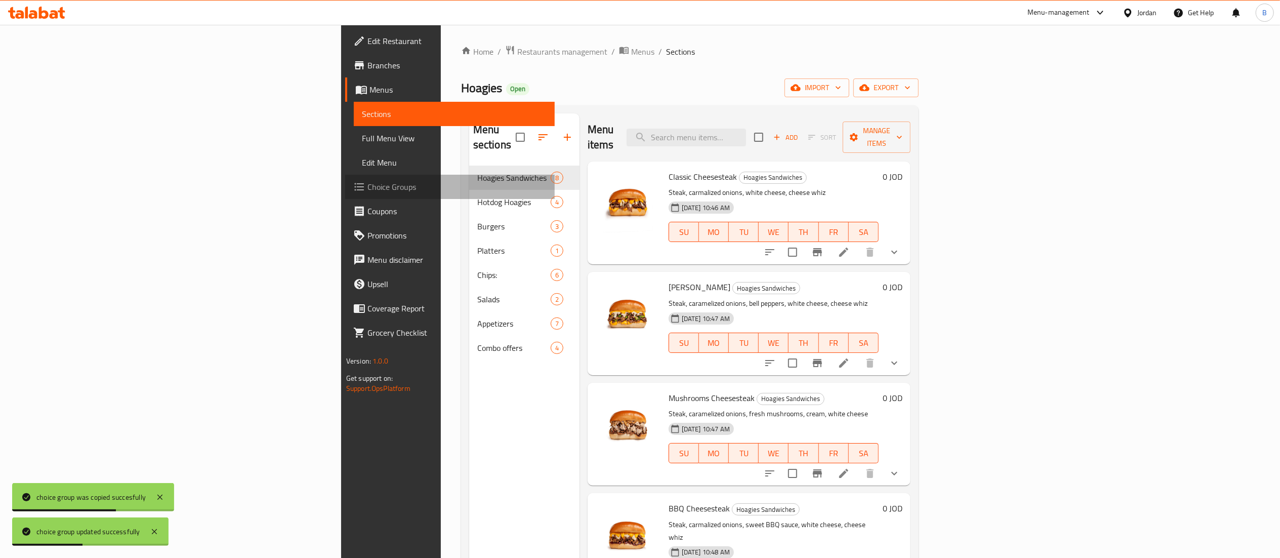
click at [367, 193] on span "Choice Groups" at bounding box center [456, 187] width 179 height 12
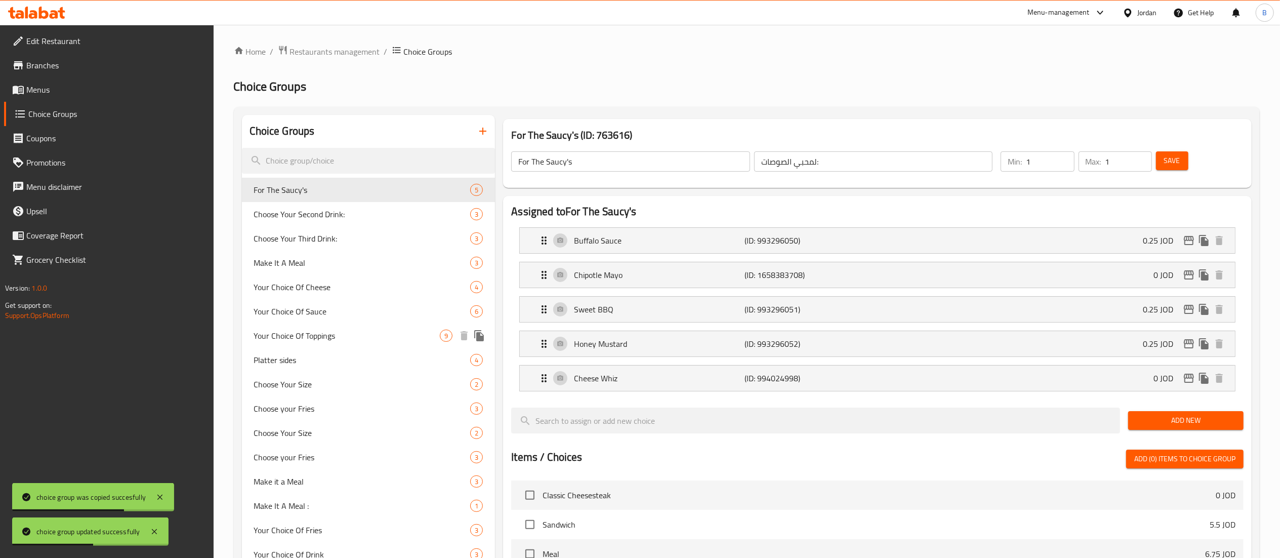
scroll to position [366, 0]
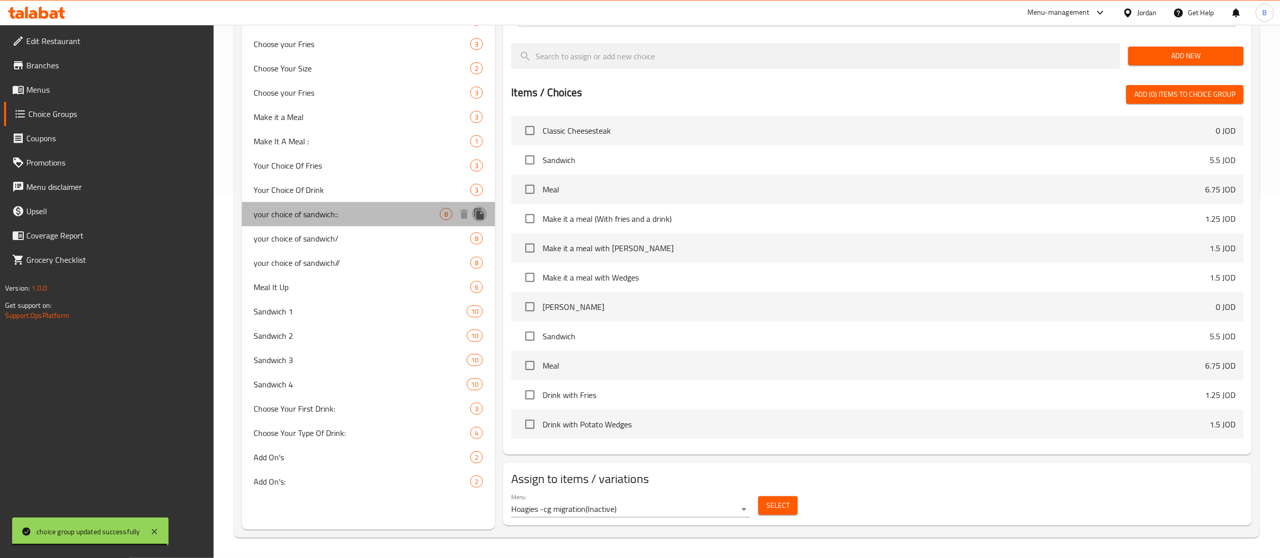
click at [482, 214] on icon "duplicate" at bounding box center [479, 214] width 10 height 11
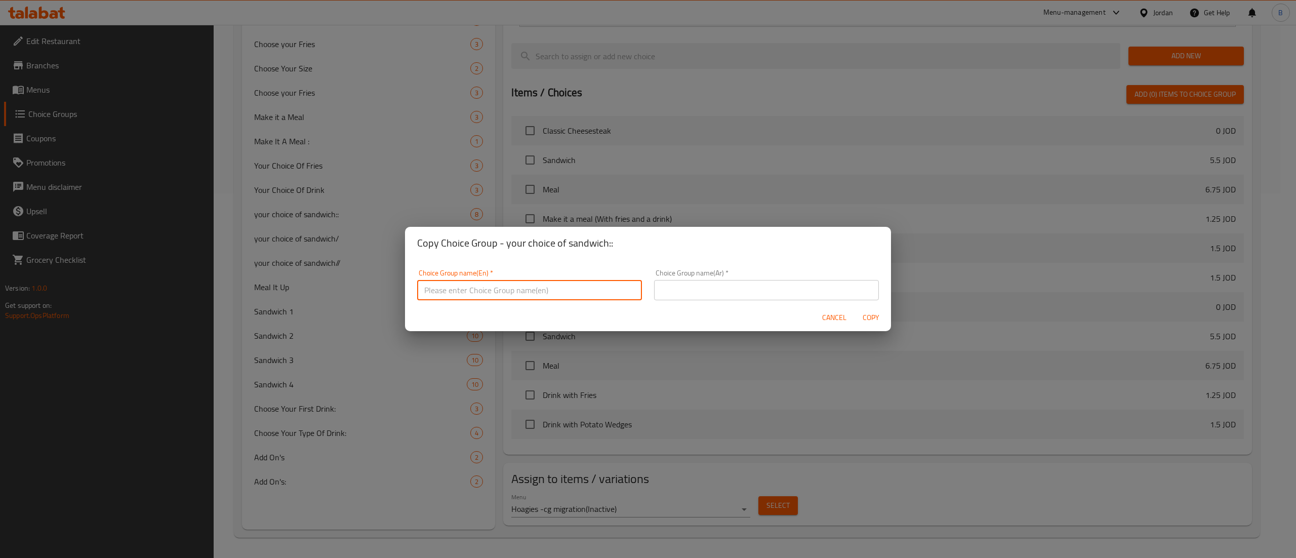
click at [555, 285] on input "text" at bounding box center [529, 290] width 225 height 20
type input "your choice of sandwich."
click at [810, 291] on input "text" at bounding box center [766, 290] width 225 height 20
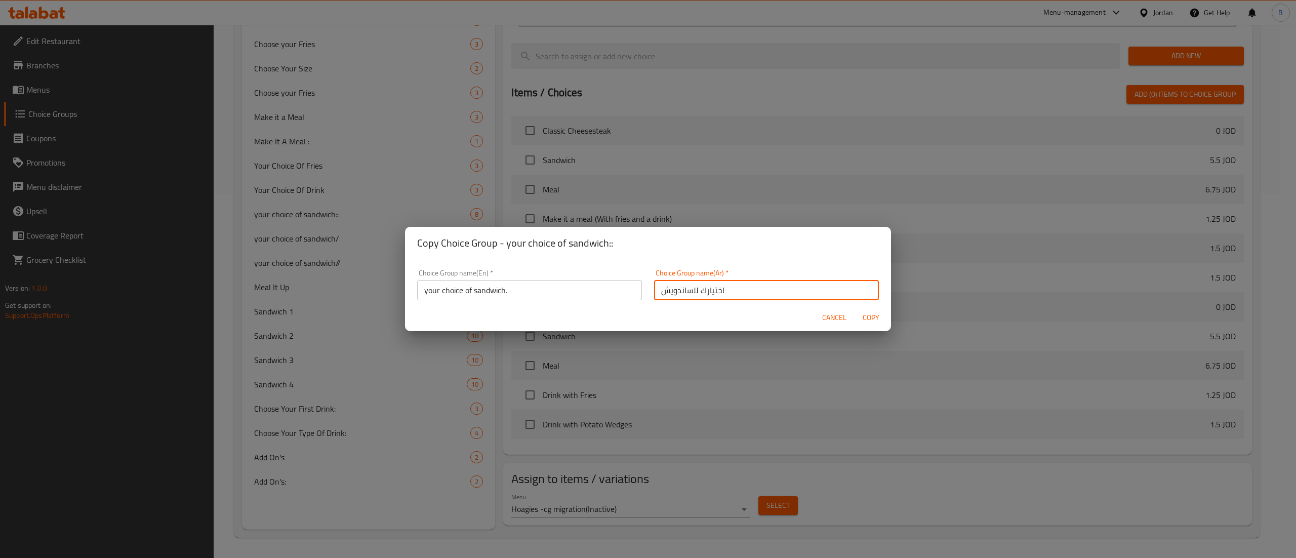
type input "اختيارك للساندويش"
drag, startPoint x: 619, startPoint y: 314, endPoint x: 693, endPoint y: 322, distance: 73.8
click at [619, 314] on div "Cancel Copy" at bounding box center [648, 317] width 486 height 27
click at [865, 316] on span "Copy" at bounding box center [870, 317] width 24 height 13
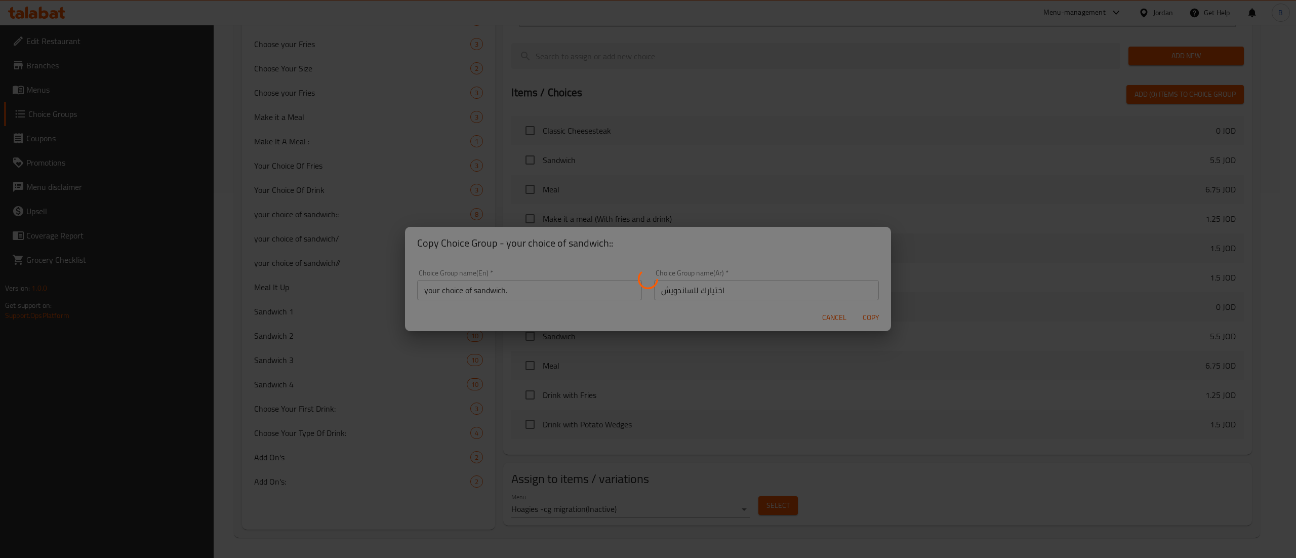
type input "your choice of sandwich."
type input "اختيارك للساندويش"
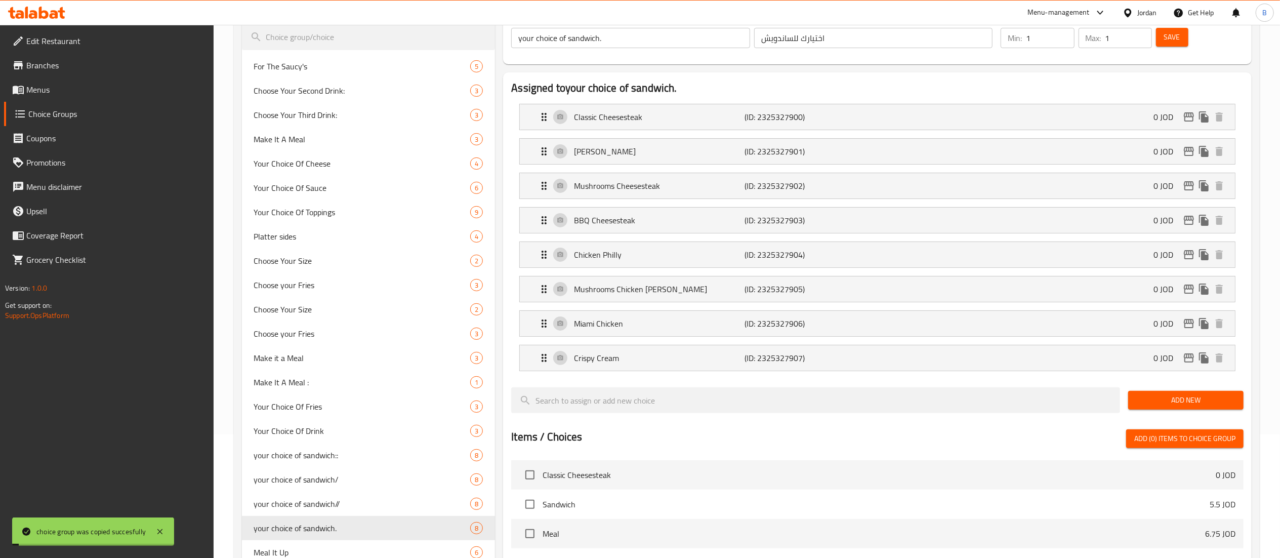
scroll to position [0, 0]
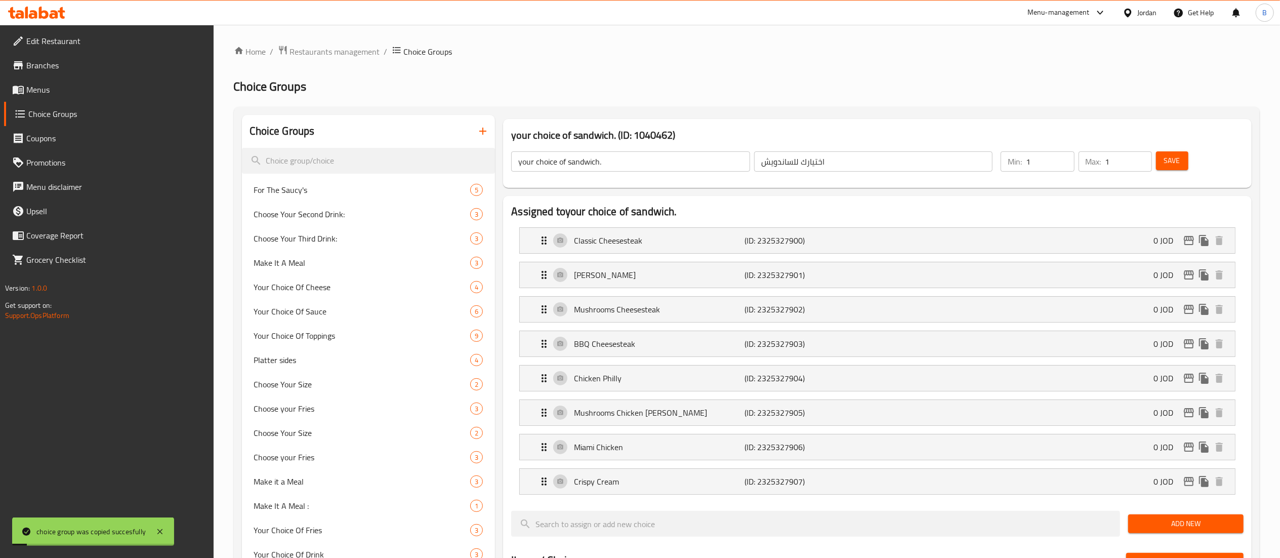
click at [1180, 160] on span "Save" at bounding box center [1172, 160] width 16 height 13
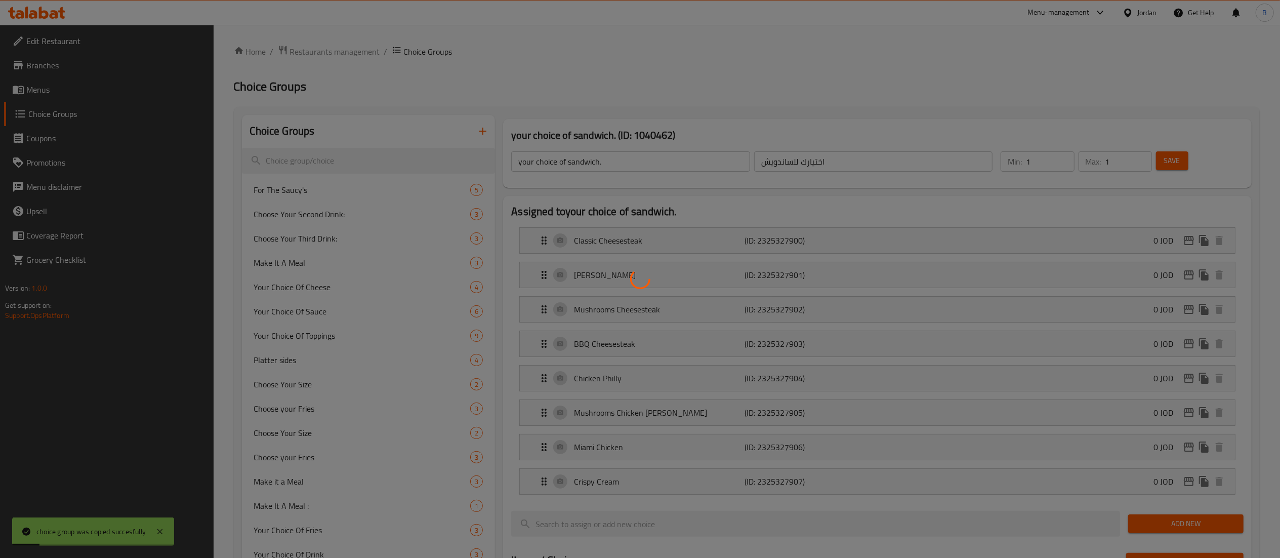
click at [49, 85] on div at bounding box center [640, 279] width 1280 height 558
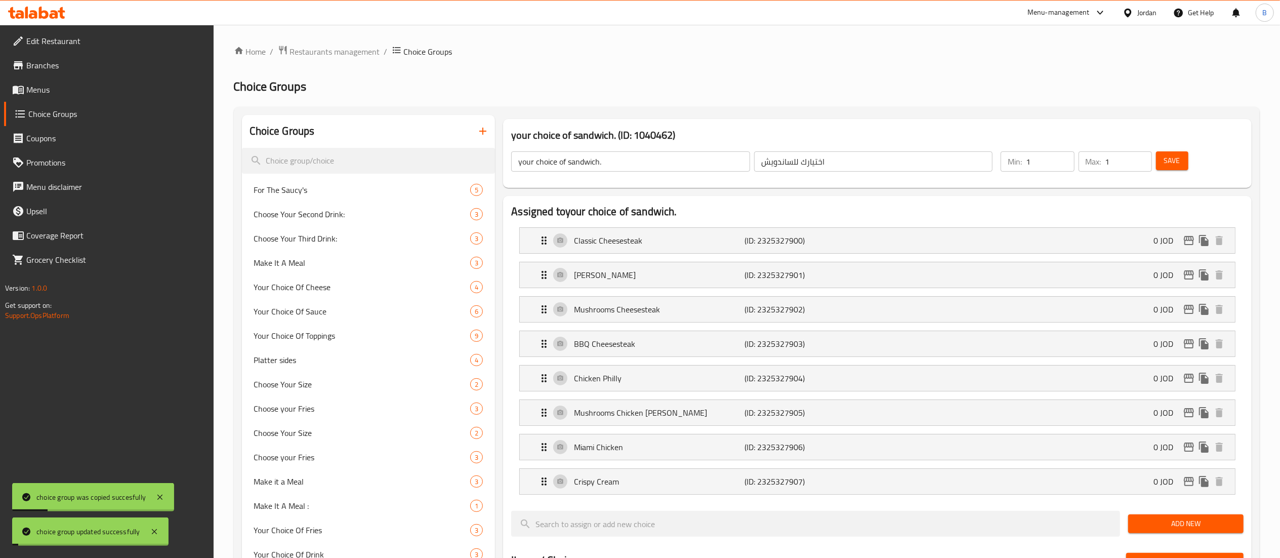
click at [50, 91] on span "Menus" at bounding box center [115, 90] width 179 height 12
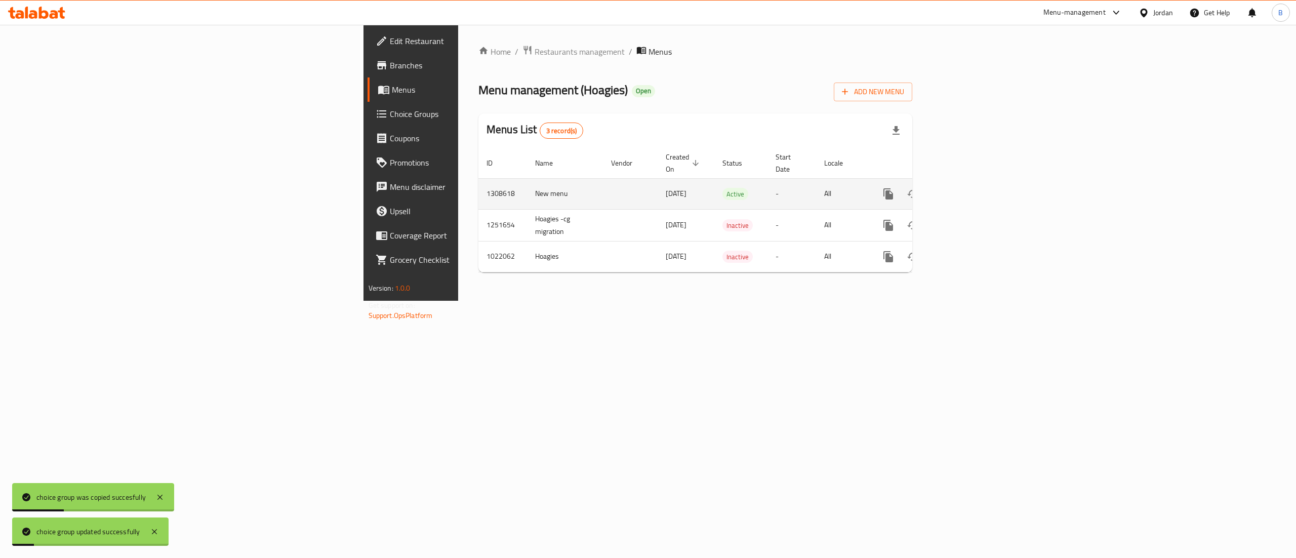
click at [973, 188] on link "enhanced table" at bounding box center [961, 194] width 24 height 24
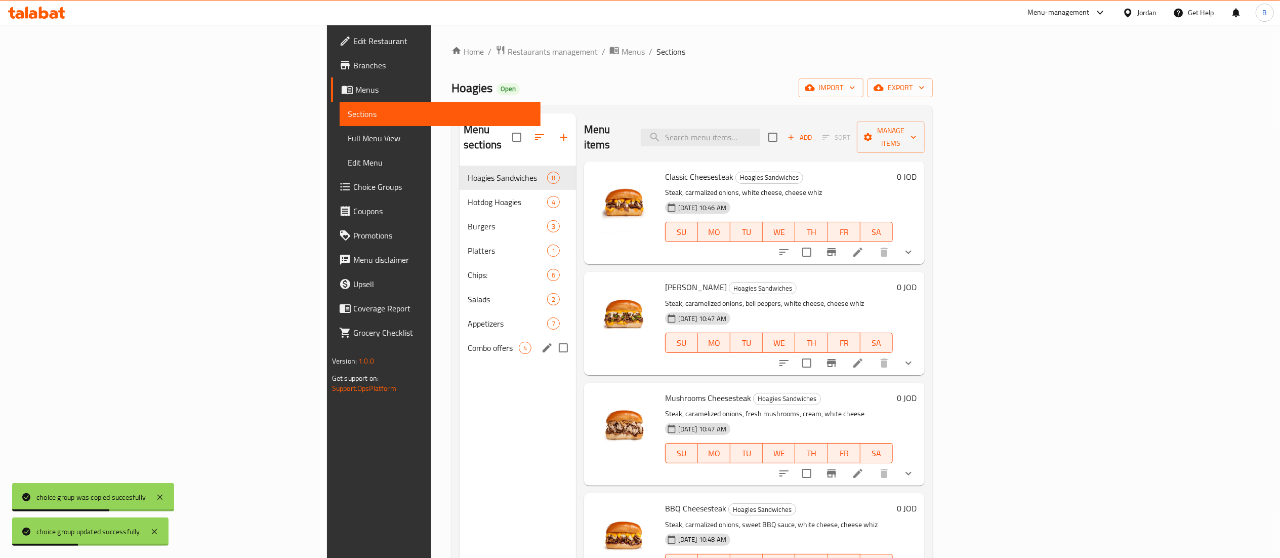
click at [468, 342] on span "Combo offers" at bounding box center [493, 348] width 51 height 12
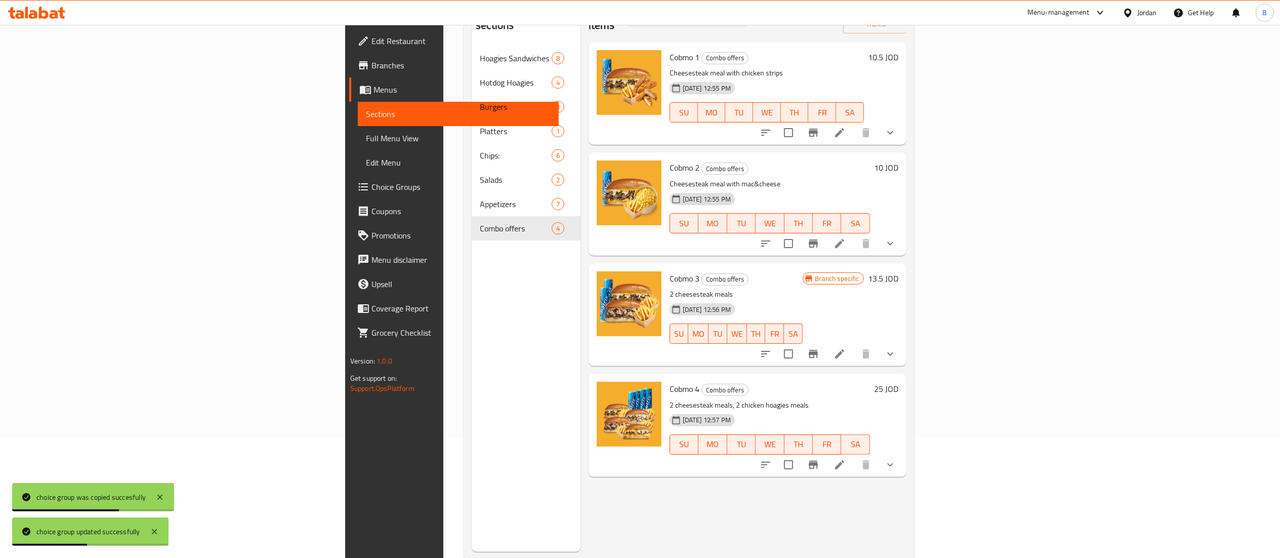
scroll to position [142, 0]
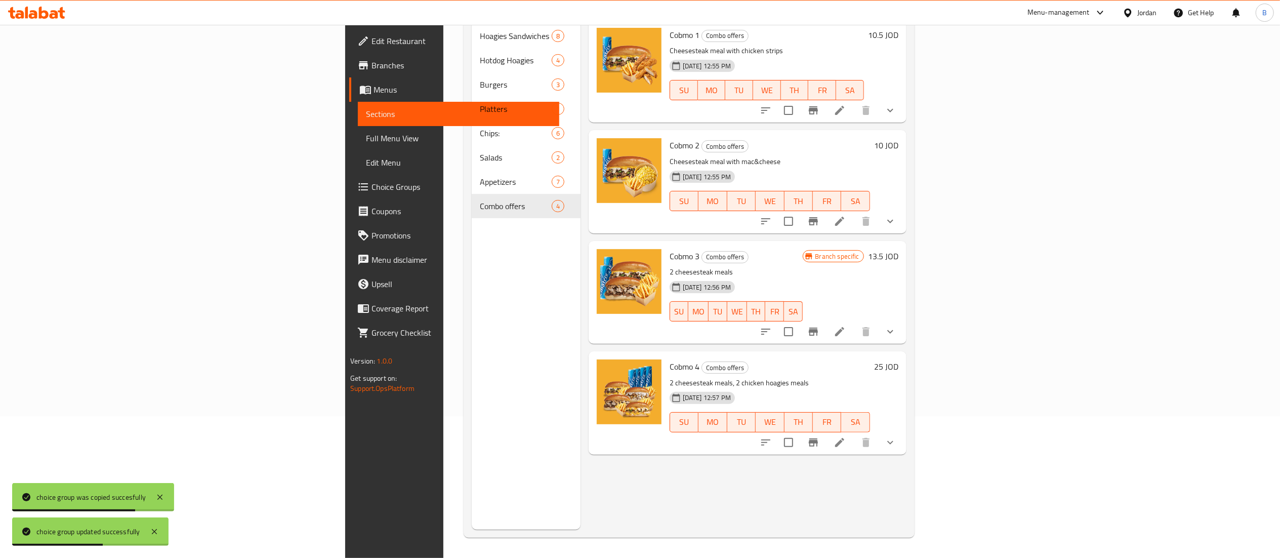
click at [854, 433] on li at bounding box center [839, 442] width 28 height 18
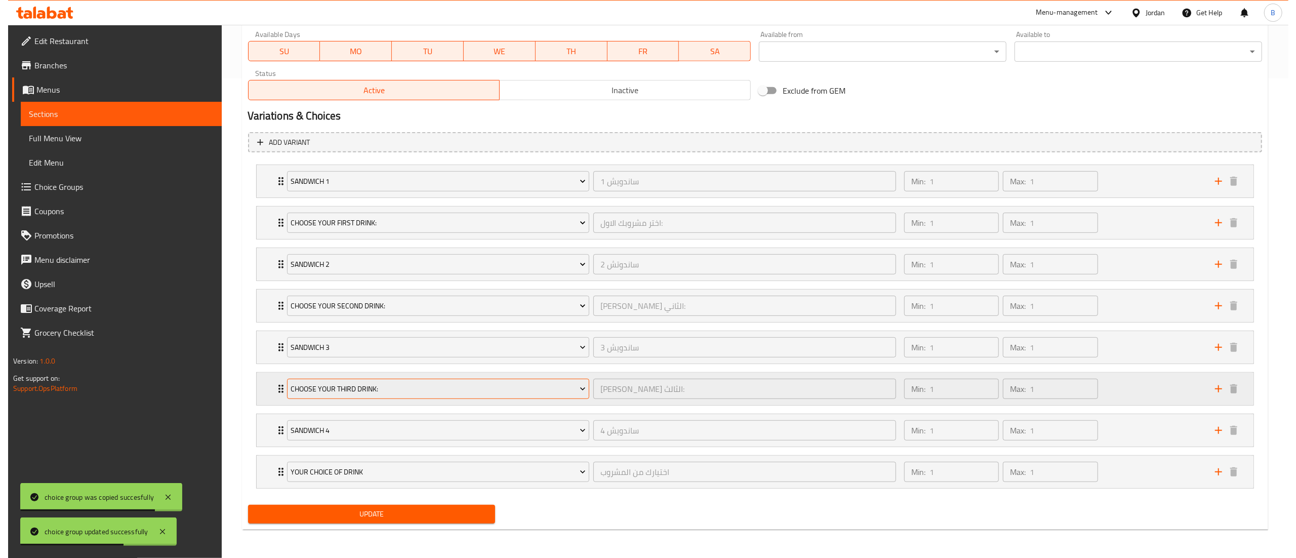
scroll to position [484, 0]
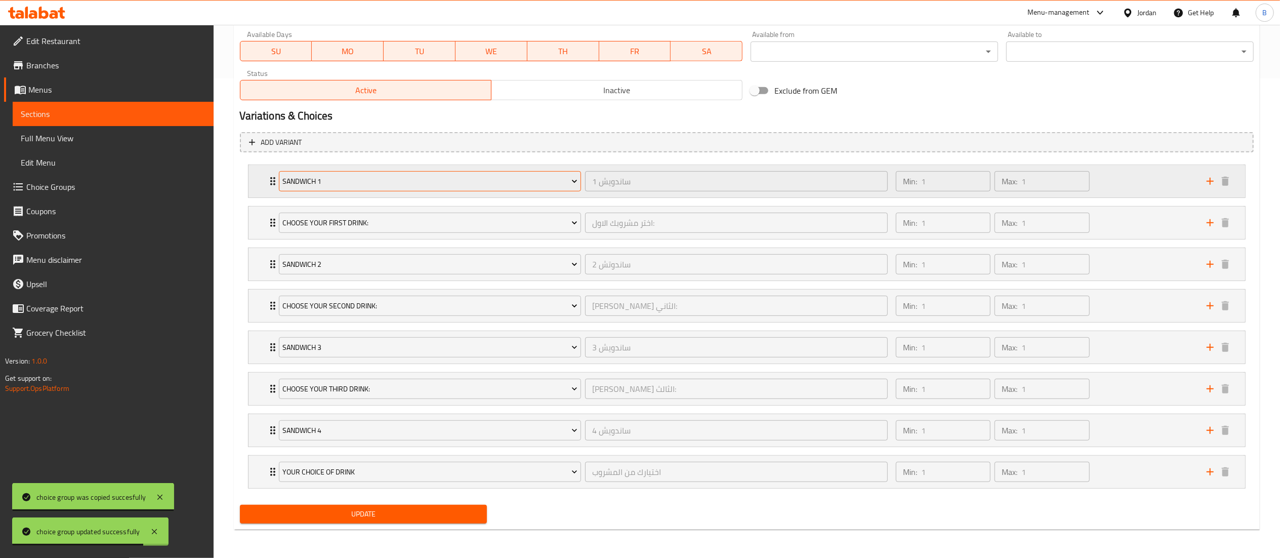
click at [389, 184] on button "Sandwich 1" at bounding box center [430, 181] width 303 height 20
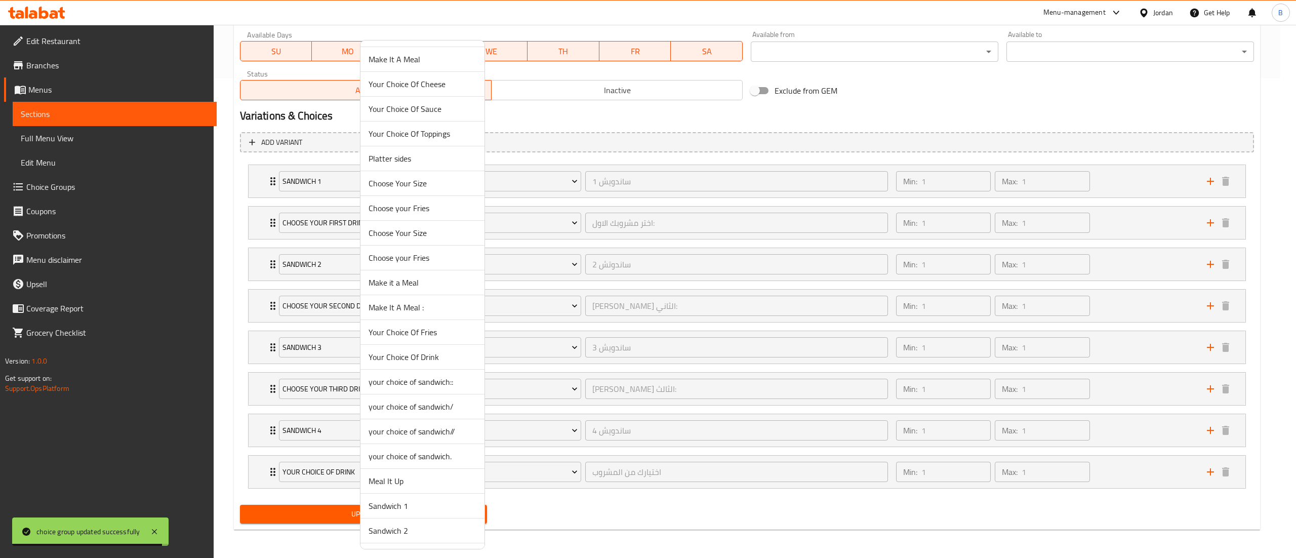
scroll to position [101, 0]
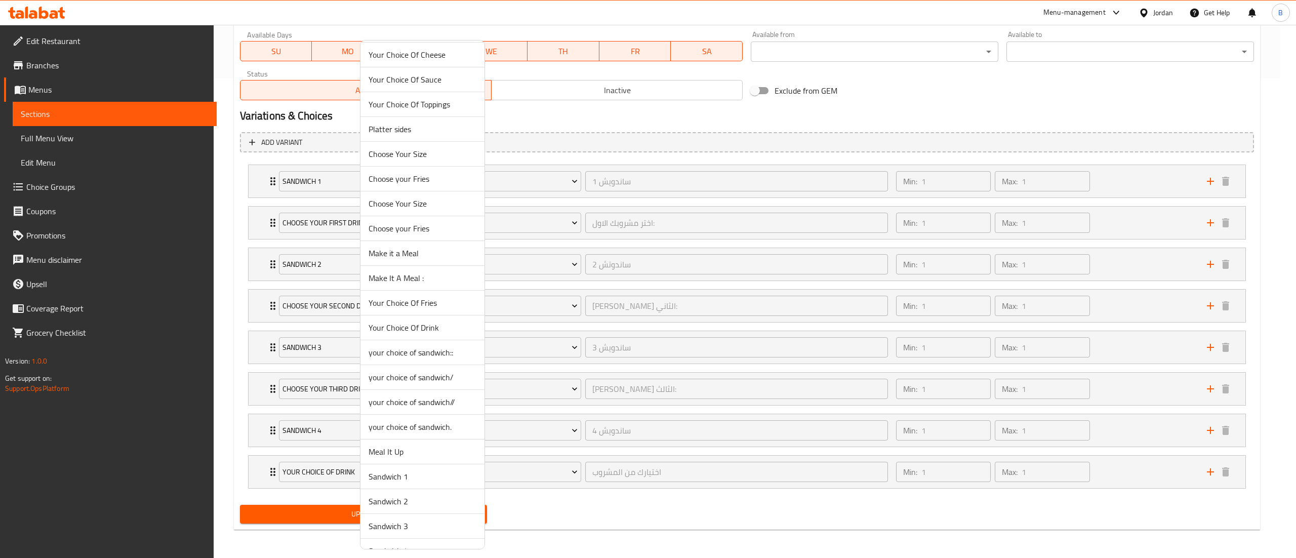
click at [458, 354] on span "your choice of sandwich::" at bounding box center [422, 352] width 108 height 12
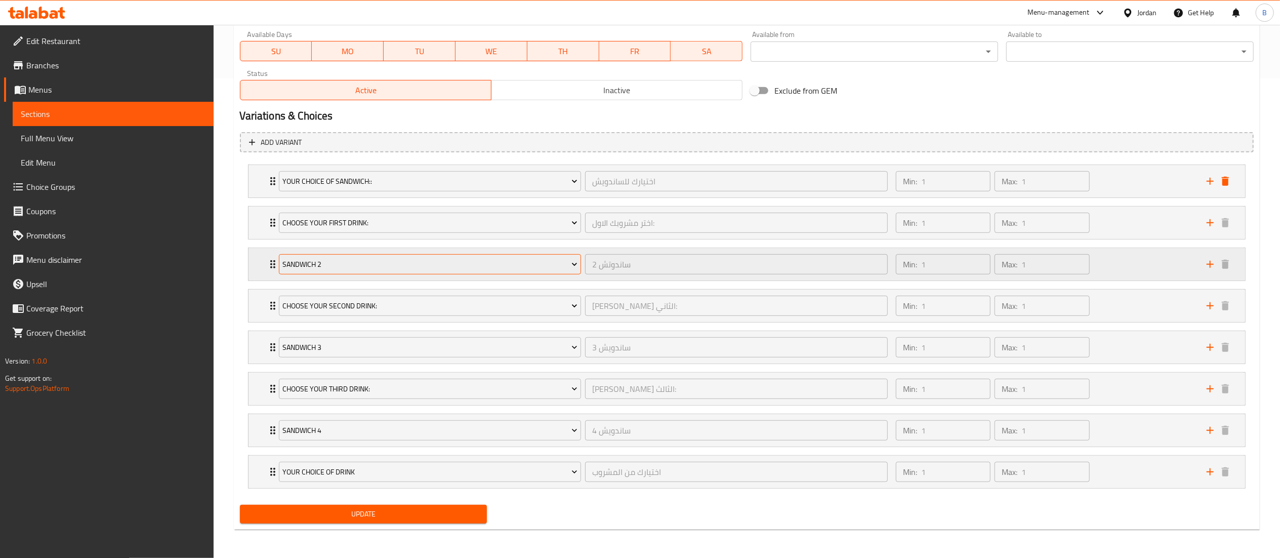
click at [411, 260] on span "Sandwich 2" at bounding box center [429, 264] width 295 height 13
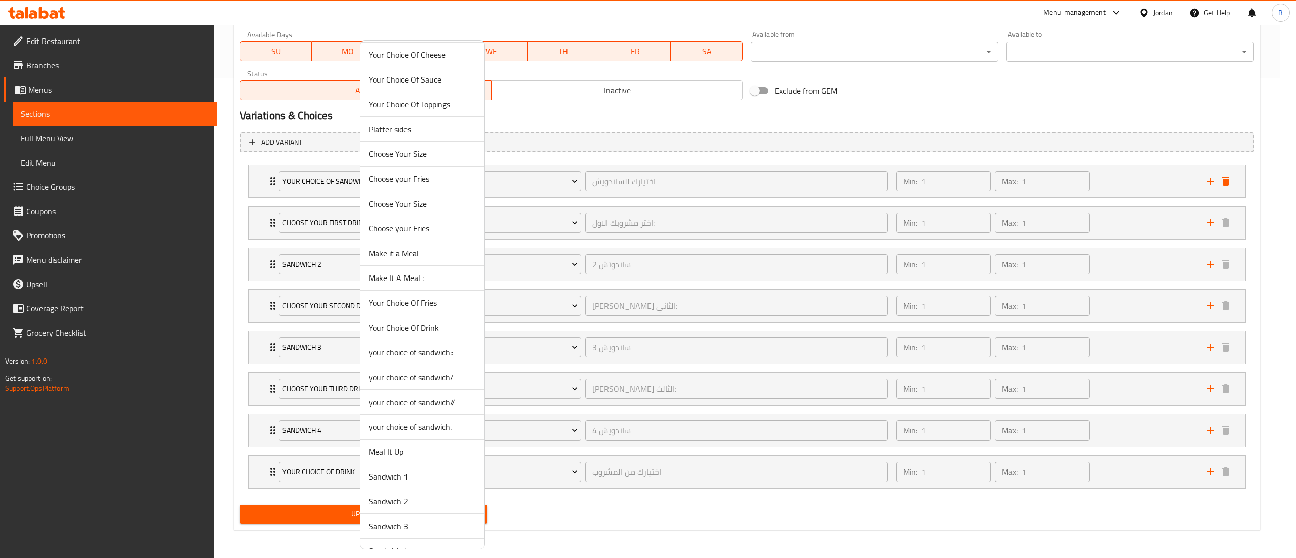
click at [452, 381] on span "your choice of sandwich/" at bounding box center [422, 377] width 108 height 12
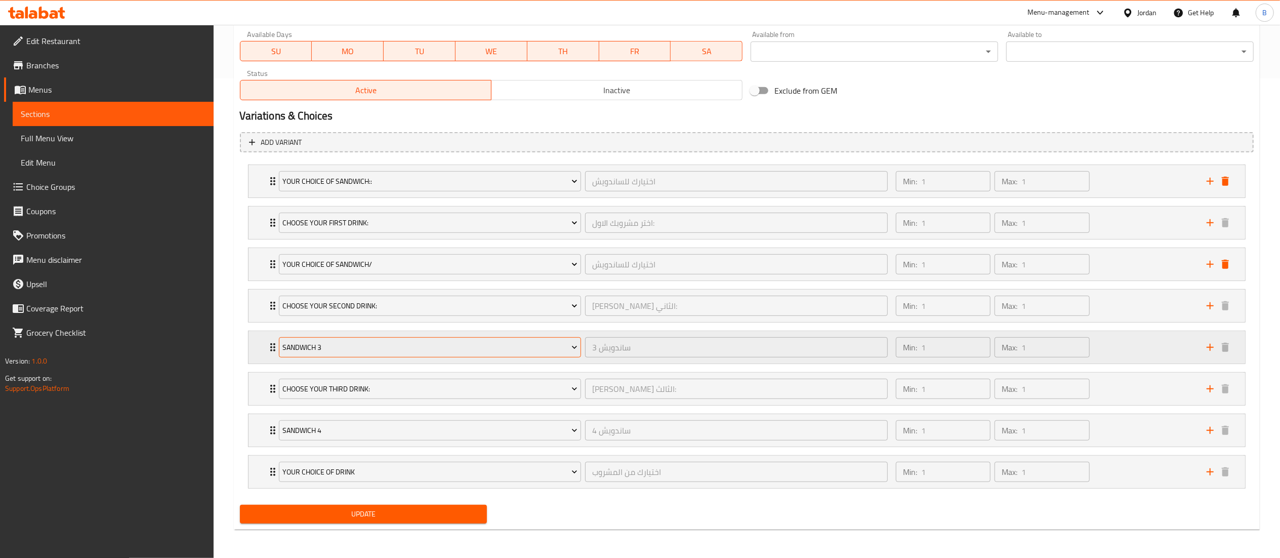
click at [385, 342] on span "Sandwich 3" at bounding box center [429, 347] width 295 height 13
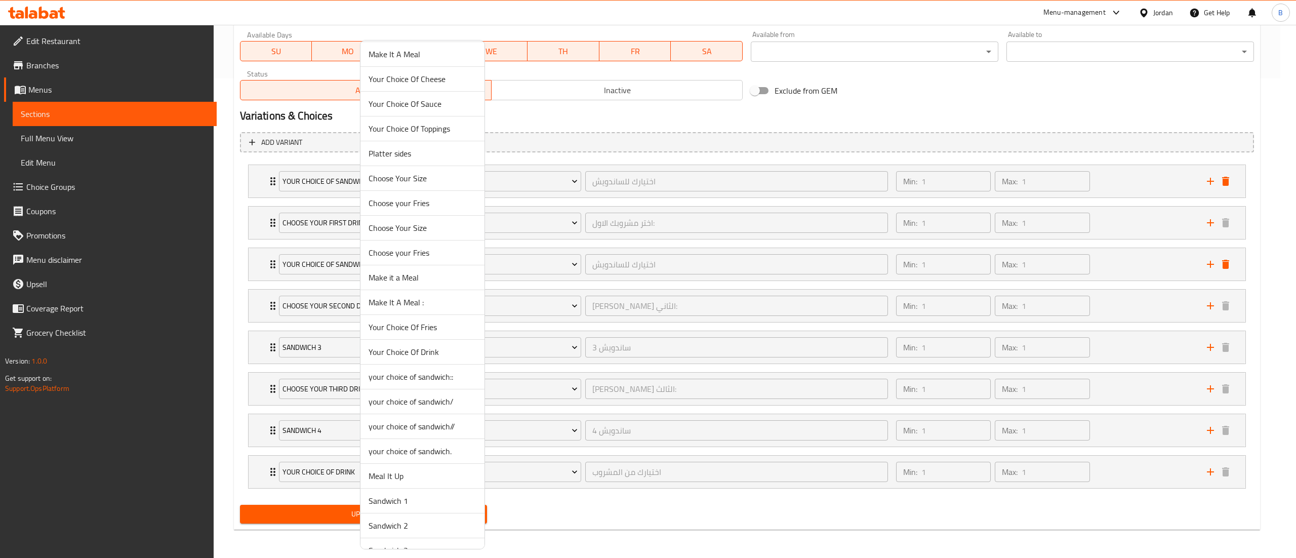
scroll to position [223, 0]
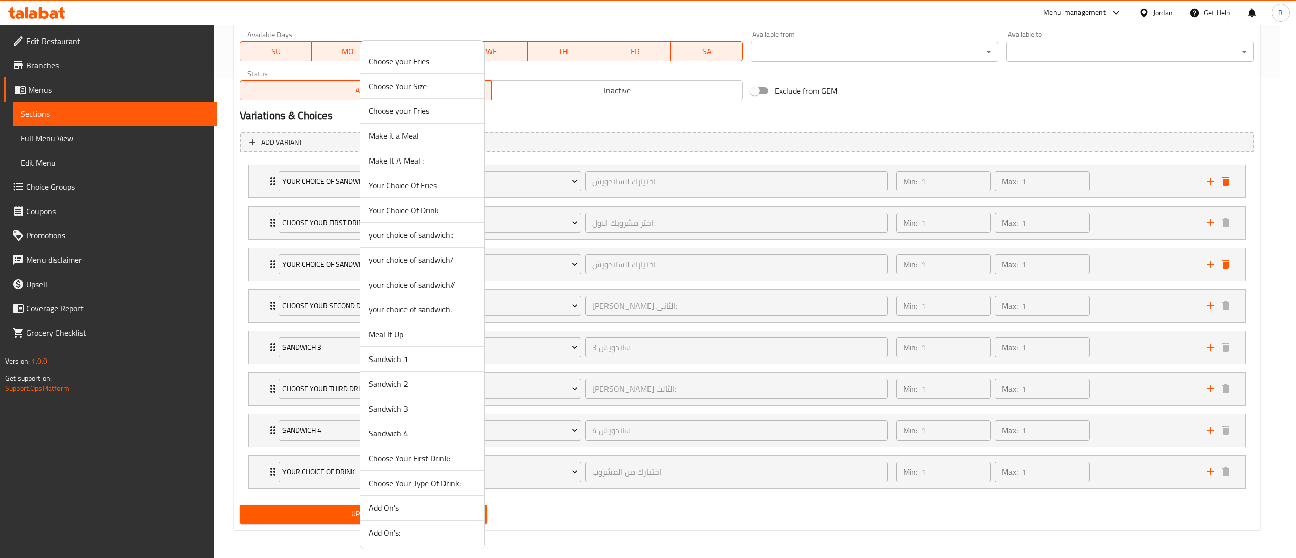
click at [446, 261] on span "your choice of sandwich/" at bounding box center [422, 260] width 108 height 12
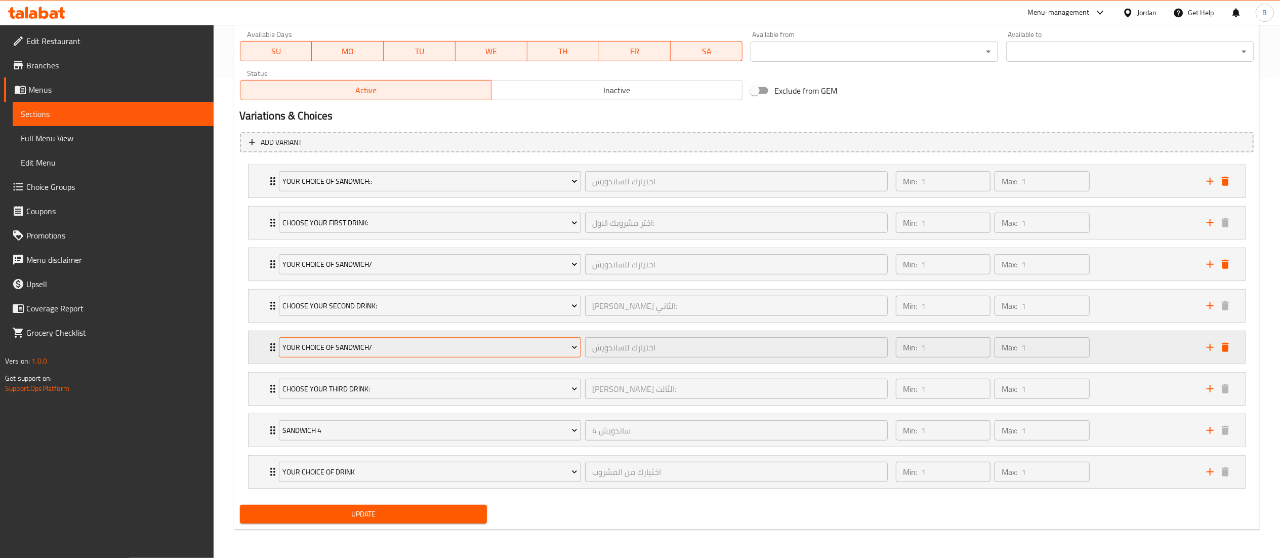
click at [384, 344] on span "your choice of sandwich/" at bounding box center [429, 347] width 295 height 13
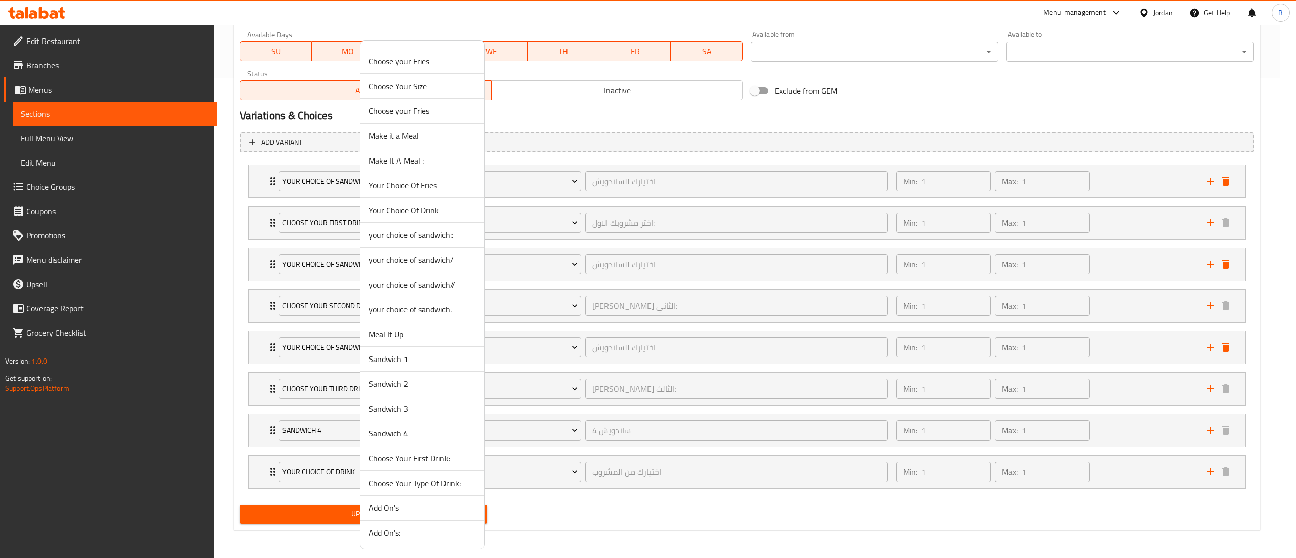
click at [441, 285] on span "your choice of sandwich//" at bounding box center [422, 284] width 108 height 12
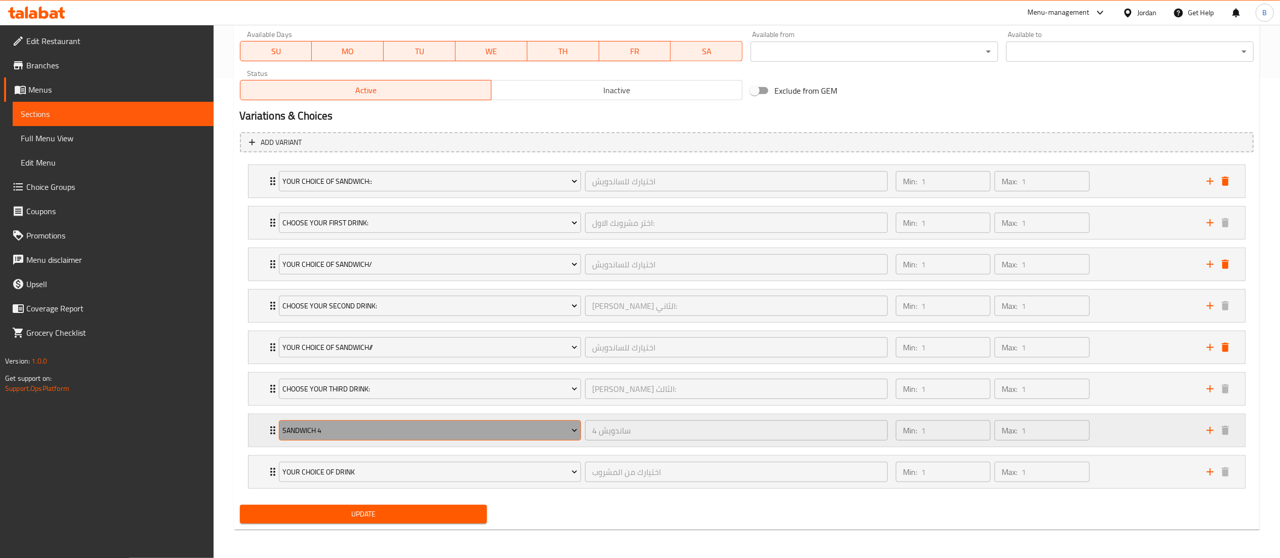
click at [389, 427] on span "Sandwich 4" at bounding box center [429, 430] width 295 height 13
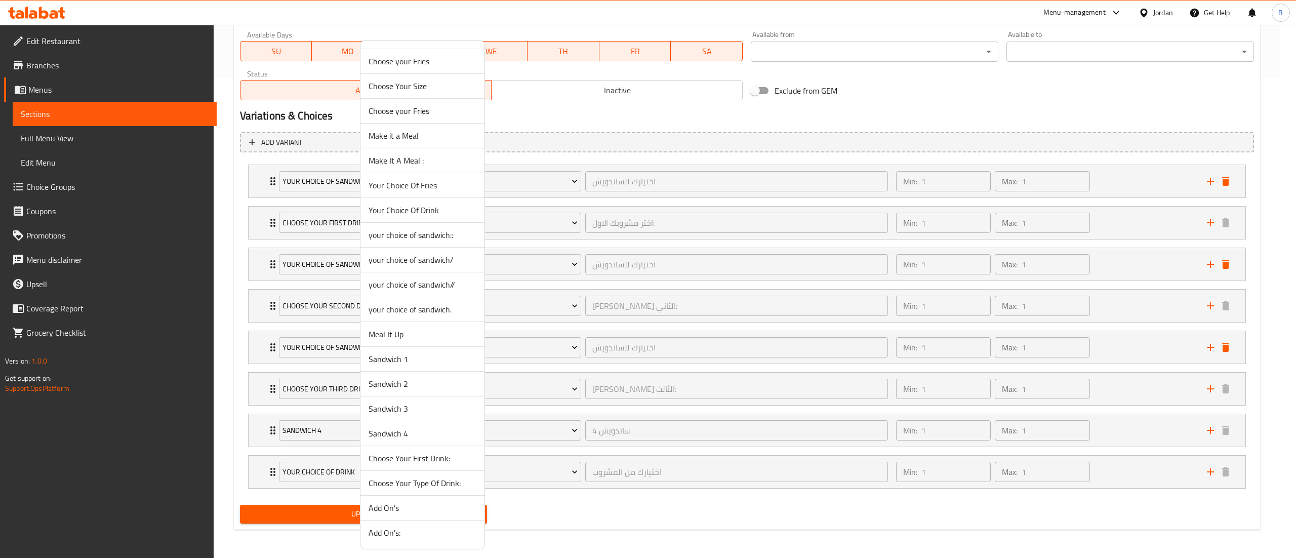
click at [435, 311] on span "your choice of sandwich." at bounding box center [422, 309] width 108 height 12
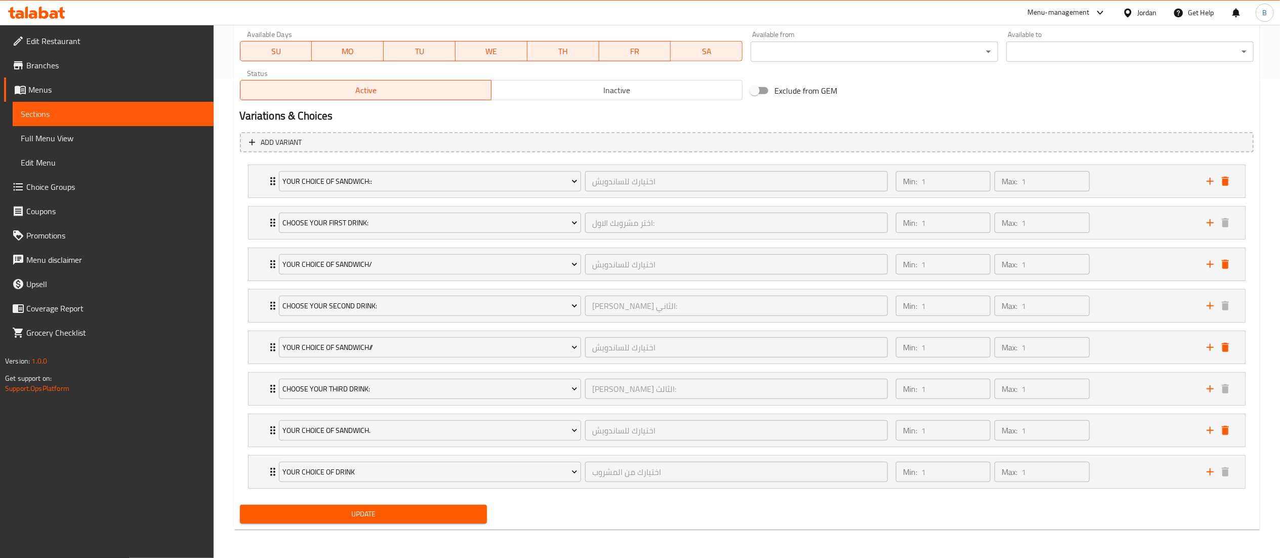
click at [359, 519] on span "Update" at bounding box center [363, 514] width 231 height 13
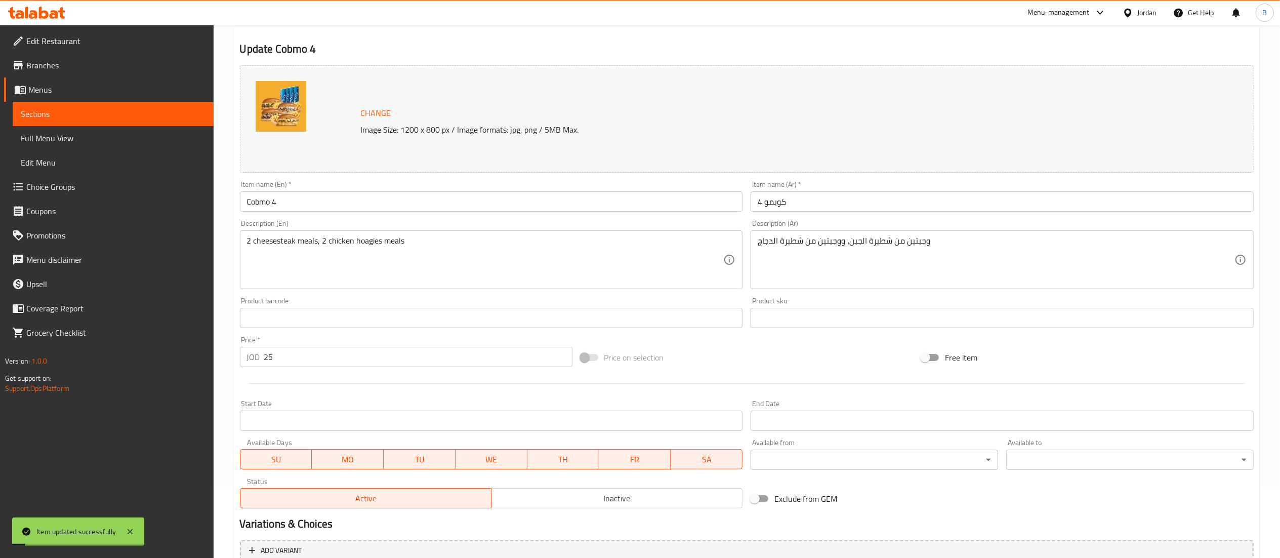
scroll to position [0, 0]
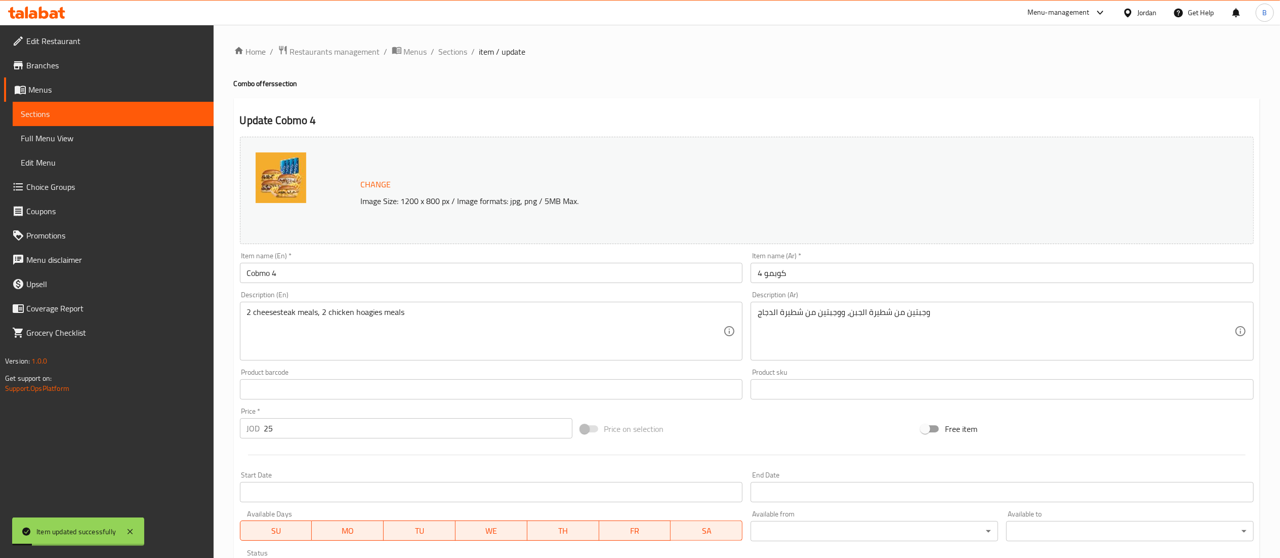
drag, startPoint x: 443, startPoint y: 49, endPoint x: 463, endPoint y: 74, distance: 31.8
click at [443, 49] on span "Sections" at bounding box center [453, 52] width 29 height 12
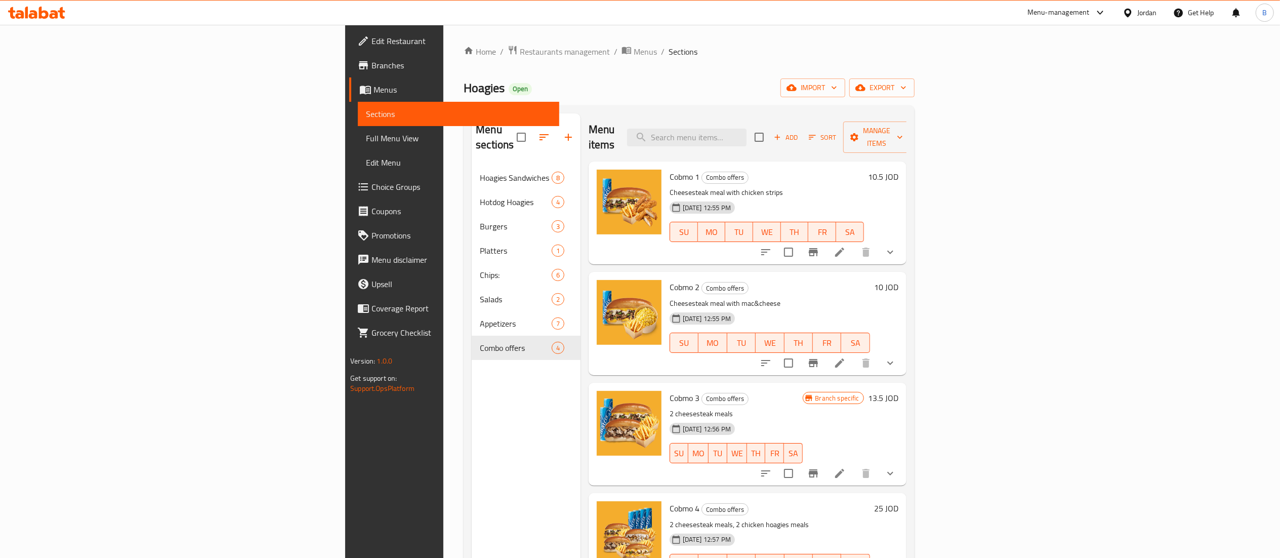
click at [38, 16] on icon at bounding box center [36, 13] width 57 height 12
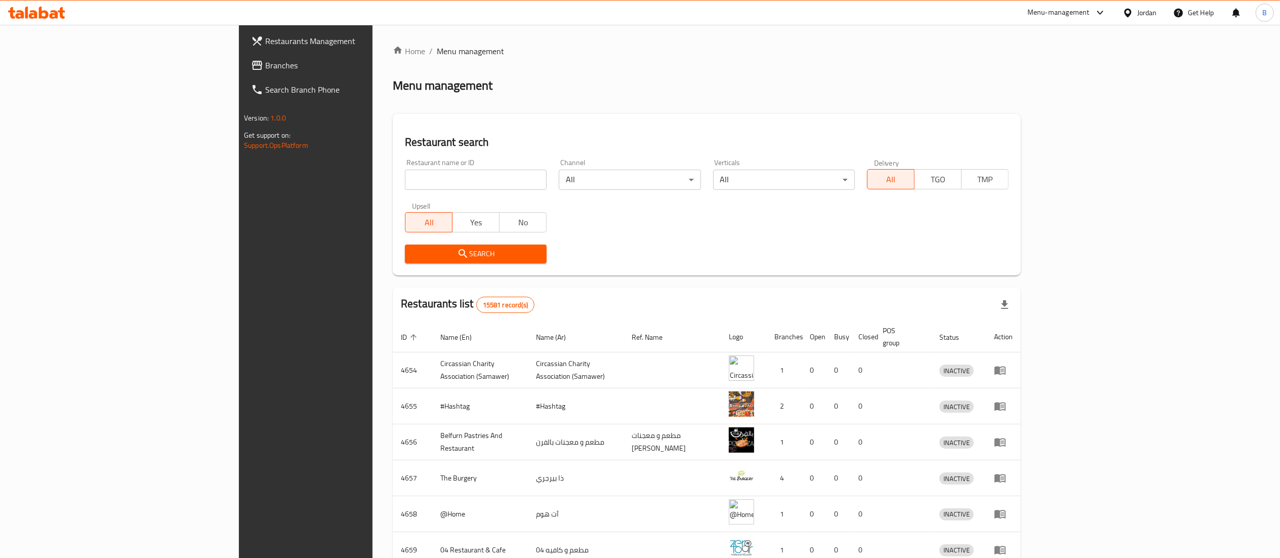
click at [265, 65] on span "Branches" at bounding box center [354, 65] width 179 height 12
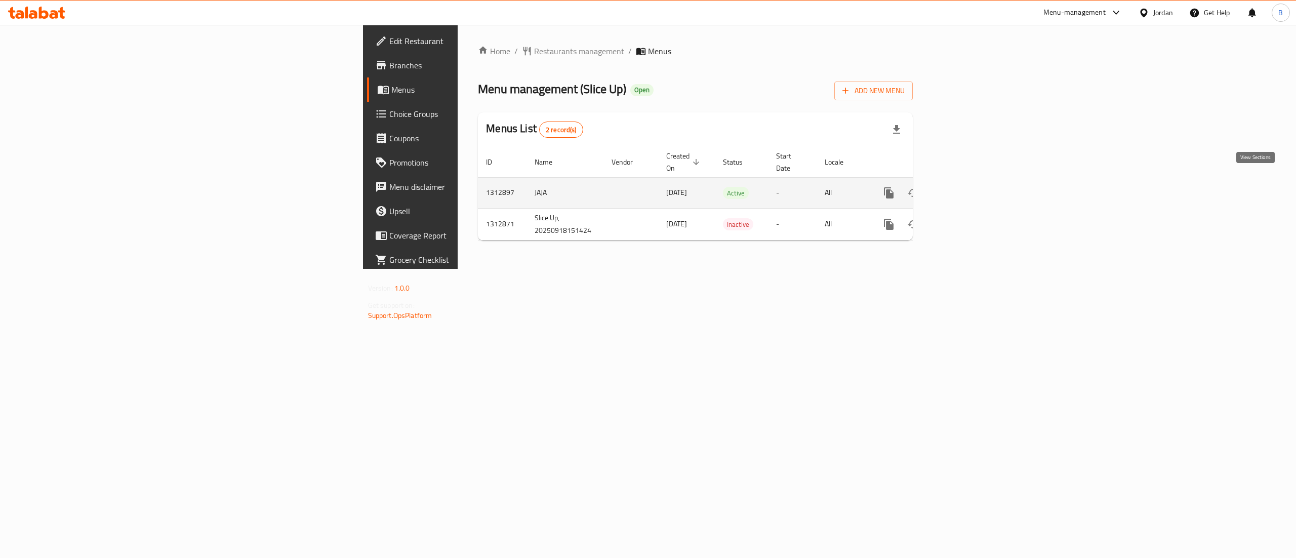
click at [968, 187] on icon "enhanced table" at bounding box center [962, 193] width 12 height 12
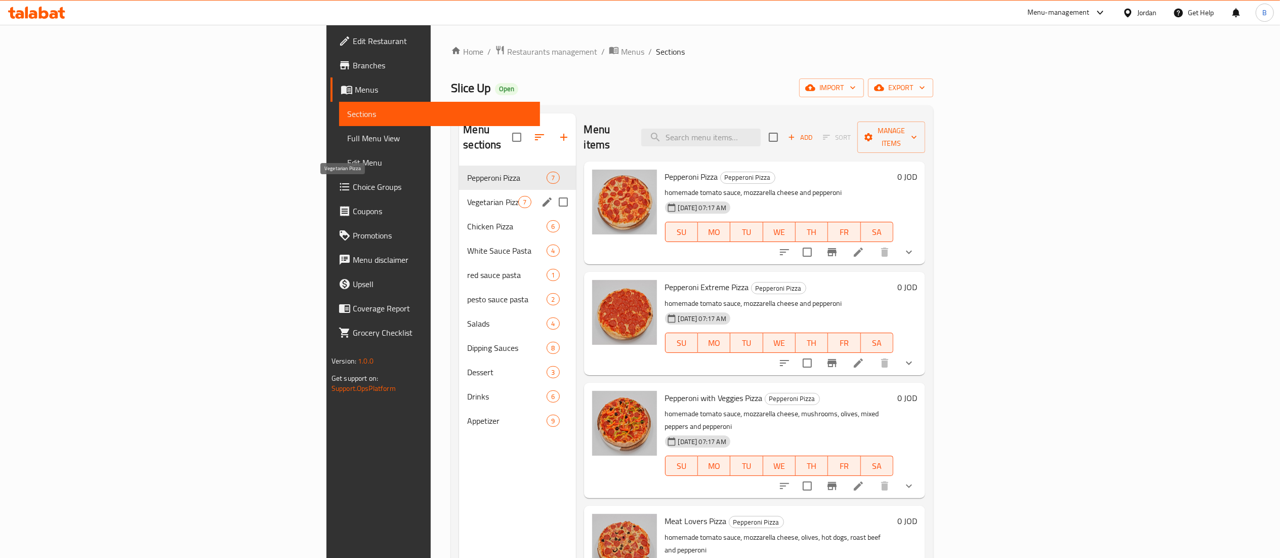
click at [467, 196] on span "Vegetarian Pizza" at bounding box center [492, 202] width 51 height 12
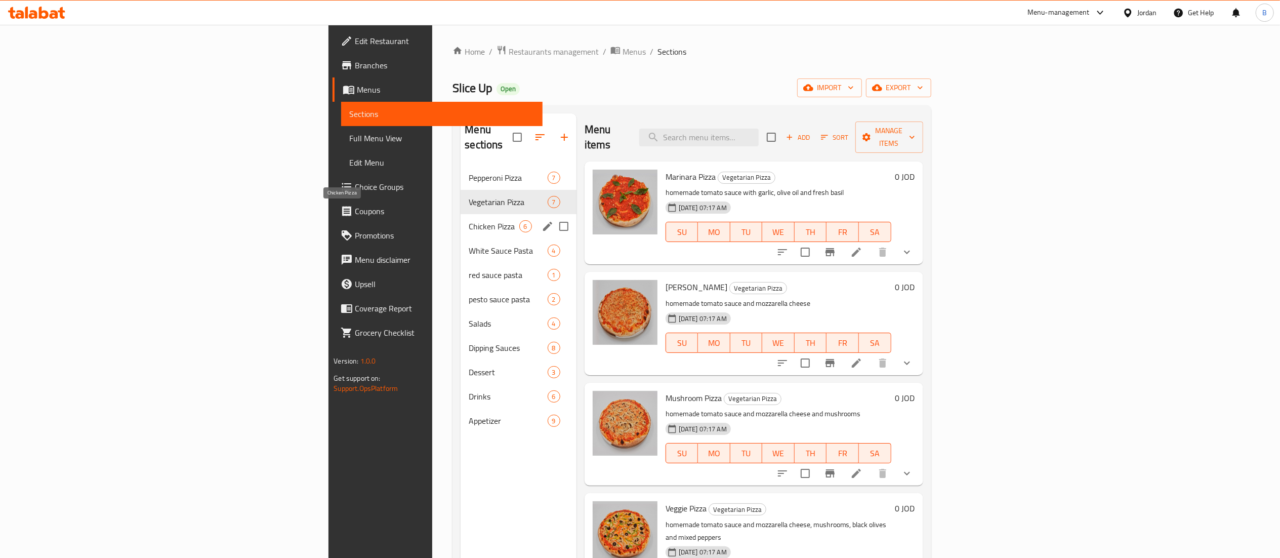
click at [469, 220] on span "Chicken Pizza" at bounding box center [494, 226] width 50 height 12
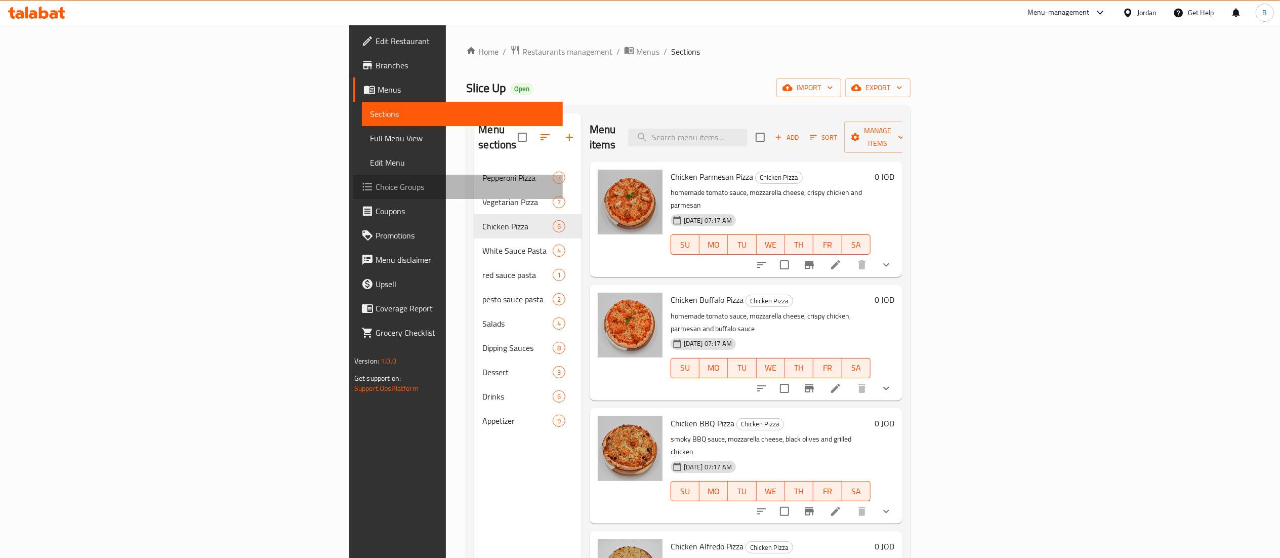
click at [376, 190] on span "Choice Groups" at bounding box center [465, 187] width 179 height 12
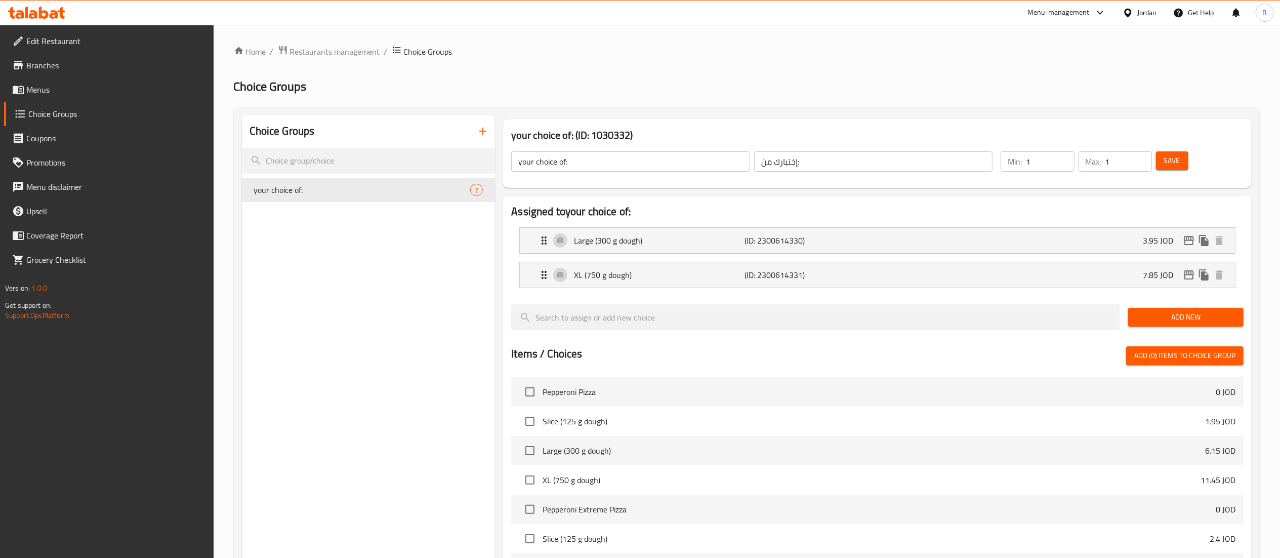
click at [479, 138] on button "button" at bounding box center [483, 131] width 24 height 24
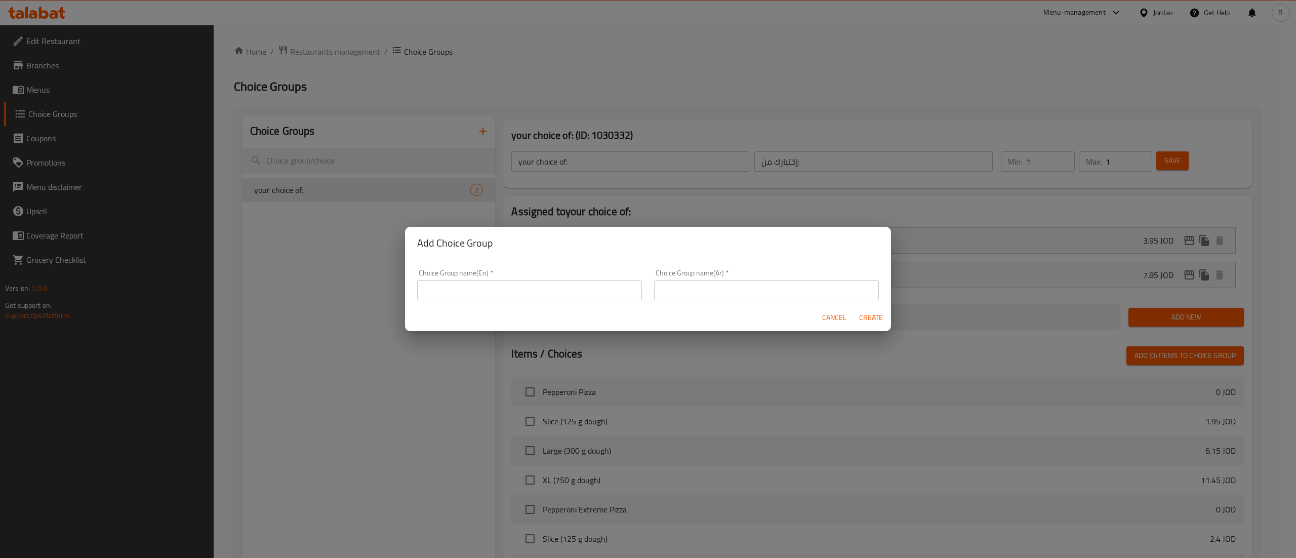
click at [487, 283] on input "text" at bounding box center [529, 290] width 225 height 20
type input "add ons:"
click at [719, 288] on input "text" at bounding box center [766, 290] width 225 height 20
type input "اضافات"
click at [871, 323] on span "Create" at bounding box center [870, 317] width 24 height 13
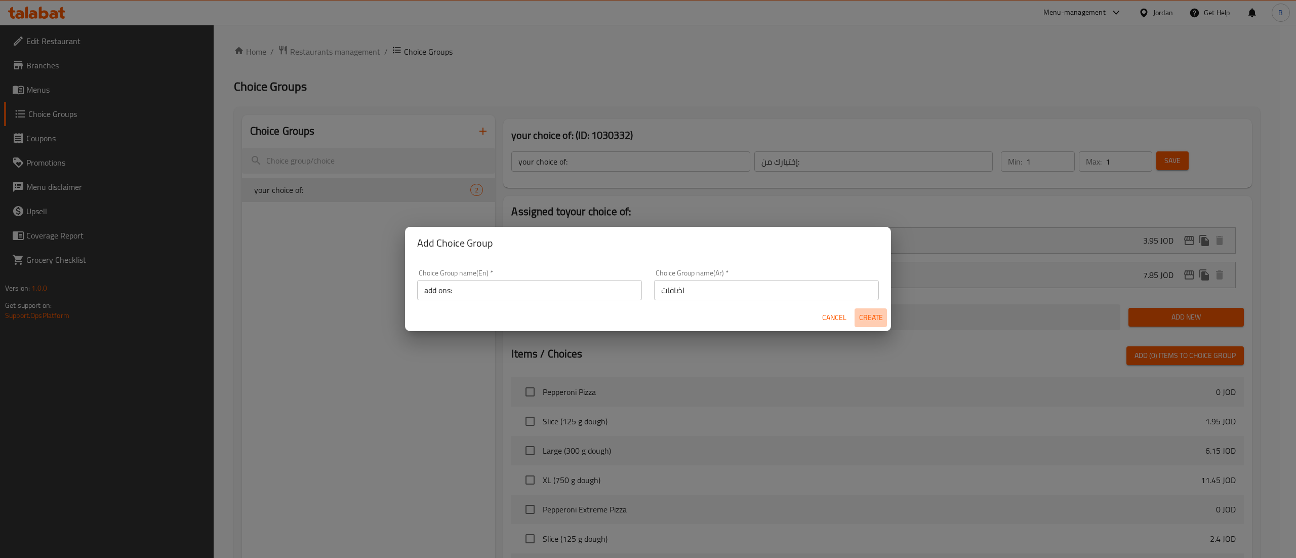
type input "add ons:"
type input "اضافات"
type input "0"
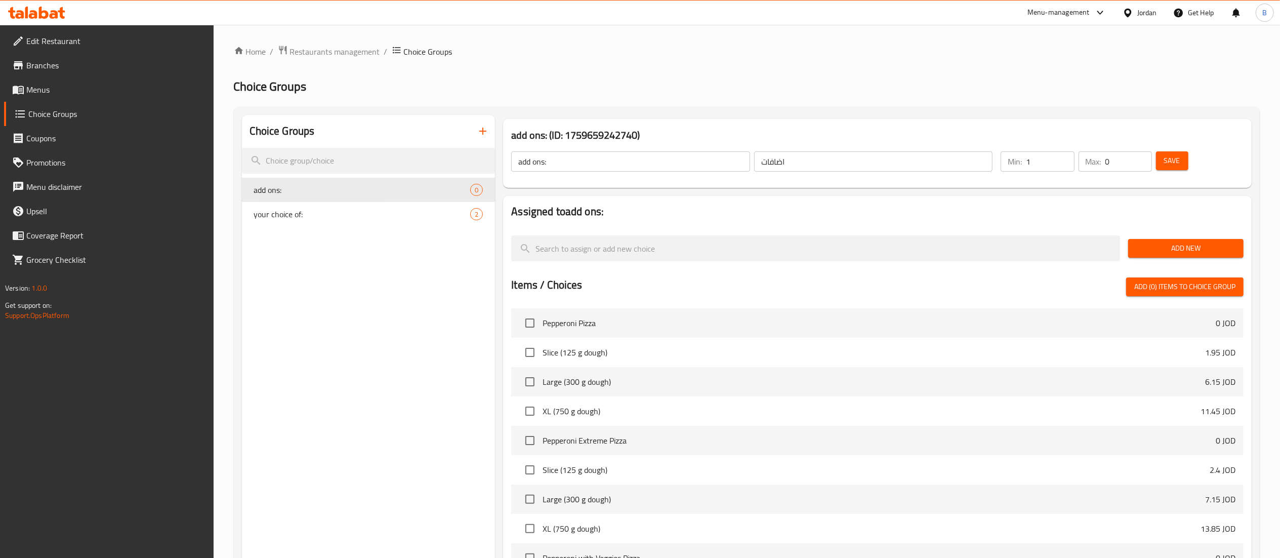
click at [1067, 155] on input "1" at bounding box center [1050, 161] width 48 height 20
type input "0"
click at [1063, 167] on input "0" at bounding box center [1050, 161] width 48 height 20
click at [1121, 158] on input "0" at bounding box center [1128, 161] width 47 height 20
click at [1111, 162] on input "016" at bounding box center [1128, 161] width 47 height 20
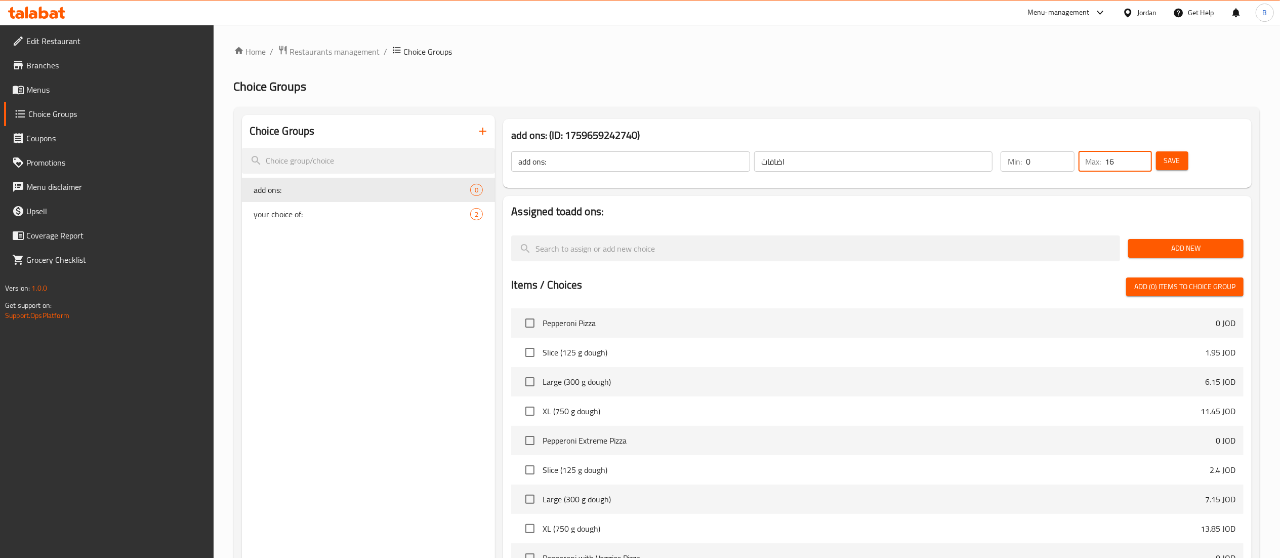
type input "16"
click at [1167, 163] on span "Save" at bounding box center [1172, 160] width 16 height 13
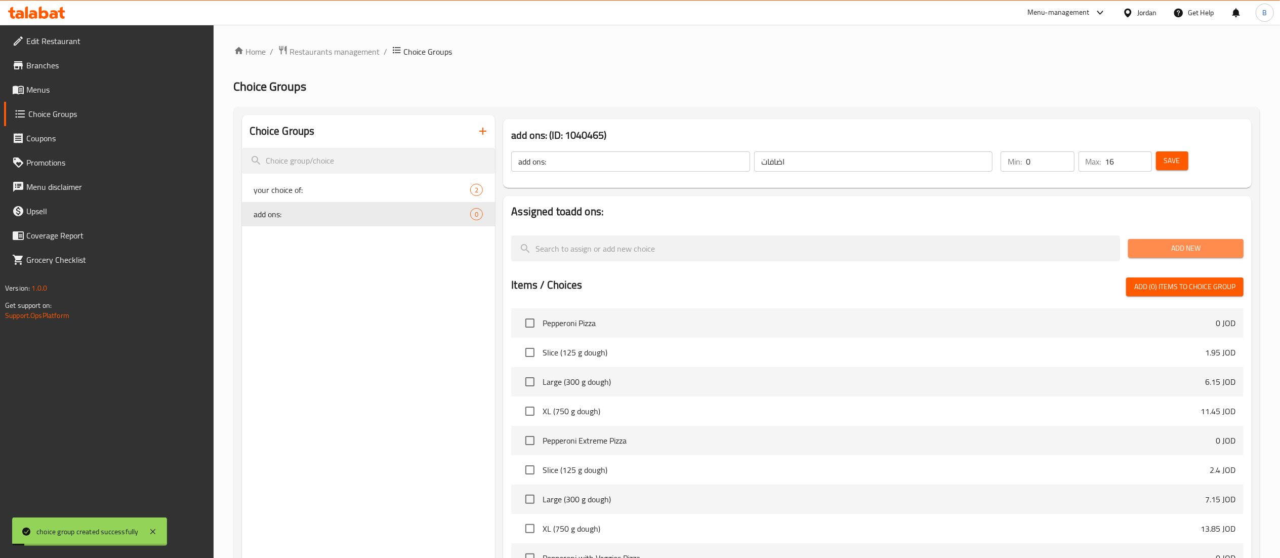
click at [1163, 247] on span "Add New" at bounding box center [1185, 248] width 99 height 13
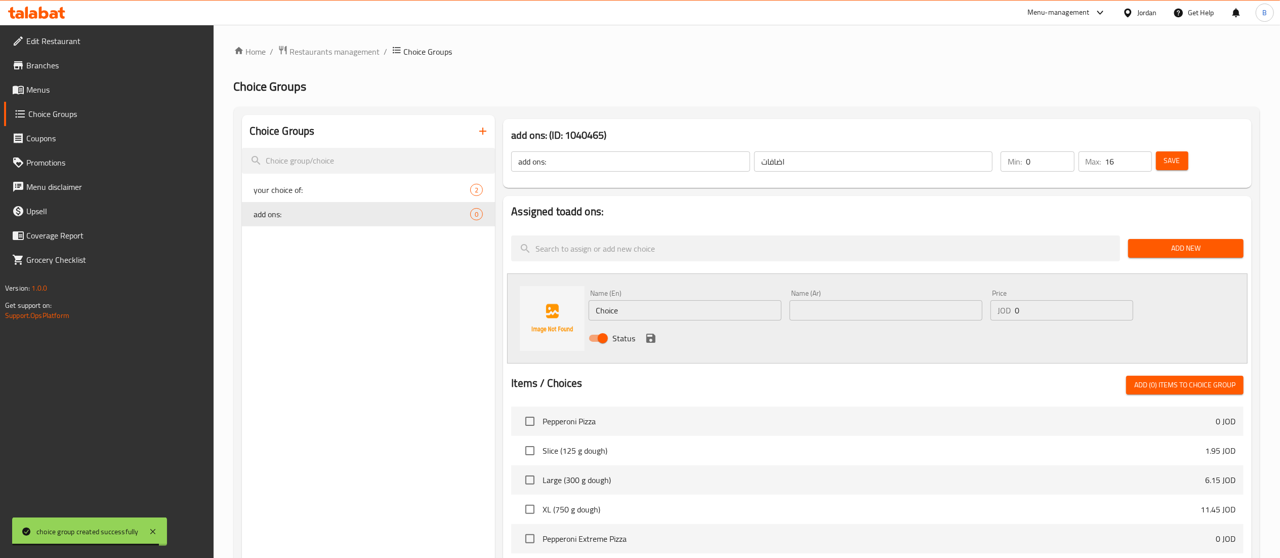
drag, startPoint x: 805, startPoint y: 307, endPoint x: 786, endPoint y: 313, distance: 19.7
click at [805, 307] on input "text" at bounding box center [886, 310] width 193 height 20
click at [732, 320] on input "Choice" at bounding box center [685, 310] width 193 height 20
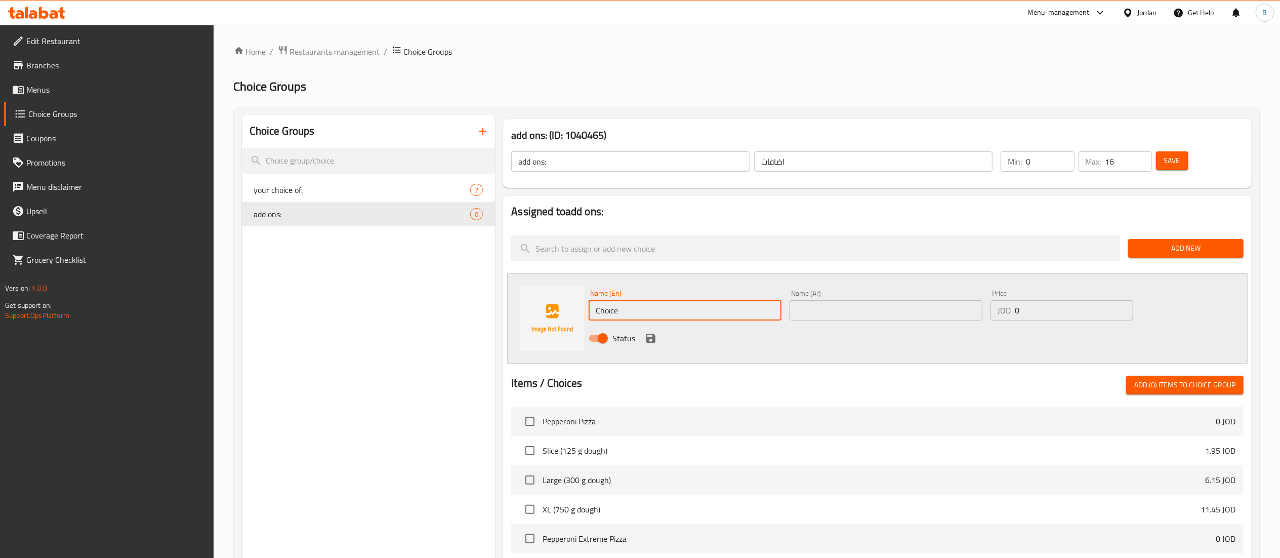
drag, startPoint x: 728, startPoint y: 318, endPoint x: 462, endPoint y: 310, distance: 265.8
click at [464, 310] on div "Choice Groups your choice of: 2 add ons: 0 add ons: (ID: 1040465) add ons: ​ اض…" at bounding box center [749, 467] width 1014 height 705
paste input "Extra [GEOGRAPHIC_DATA]"
type input "Extra [GEOGRAPHIC_DATA]"
click at [826, 306] on input "text" at bounding box center [886, 310] width 193 height 20
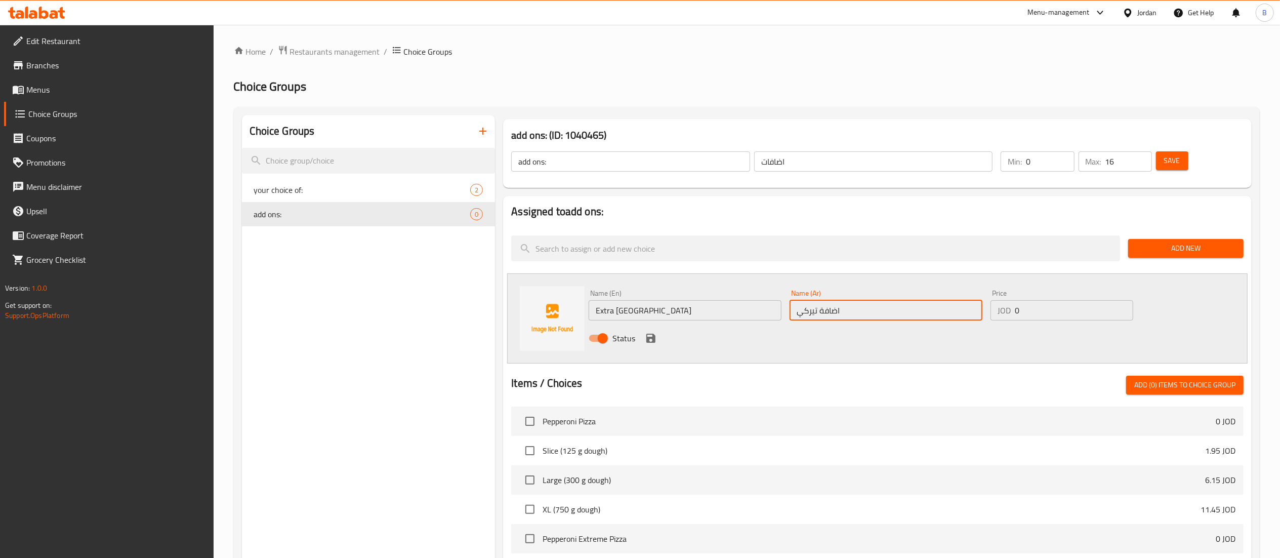
type input "اضافة تيركي"
click at [1061, 306] on input "0" at bounding box center [1074, 310] width 118 height 20
type input "0.75"
drag, startPoint x: 655, startPoint y: 343, endPoint x: 739, endPoint y: 330, distance: 85.5
click at [654, 344] on icon "save" at bounding box center [651, 338] width 12 height 12
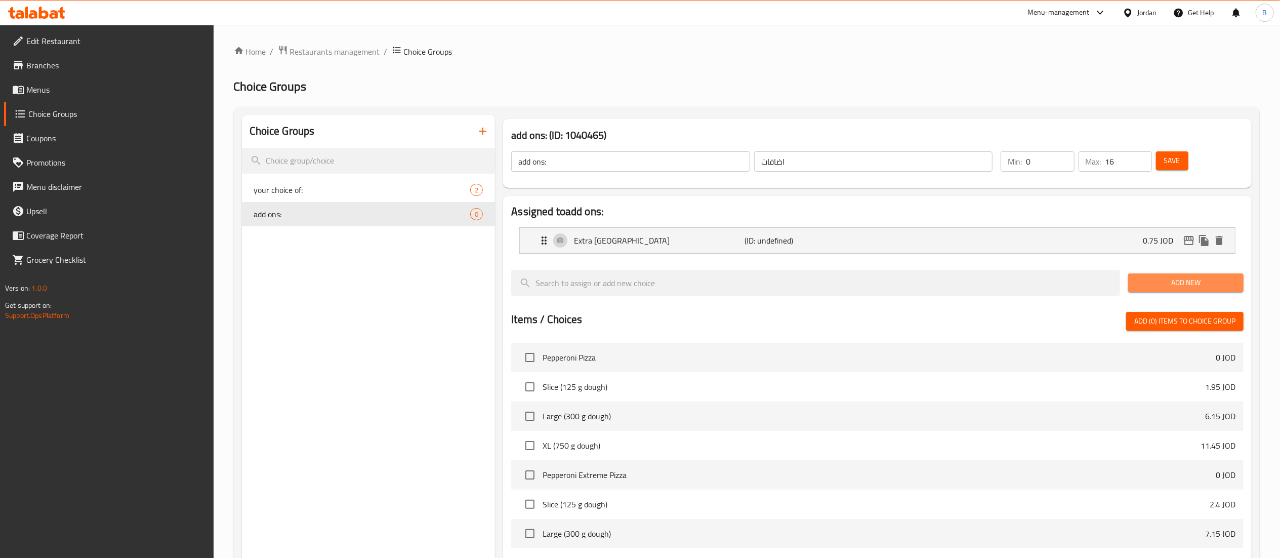
click at [1146, 286] on span "Add New" at bounding box center [1185, 282] width 99 height 13
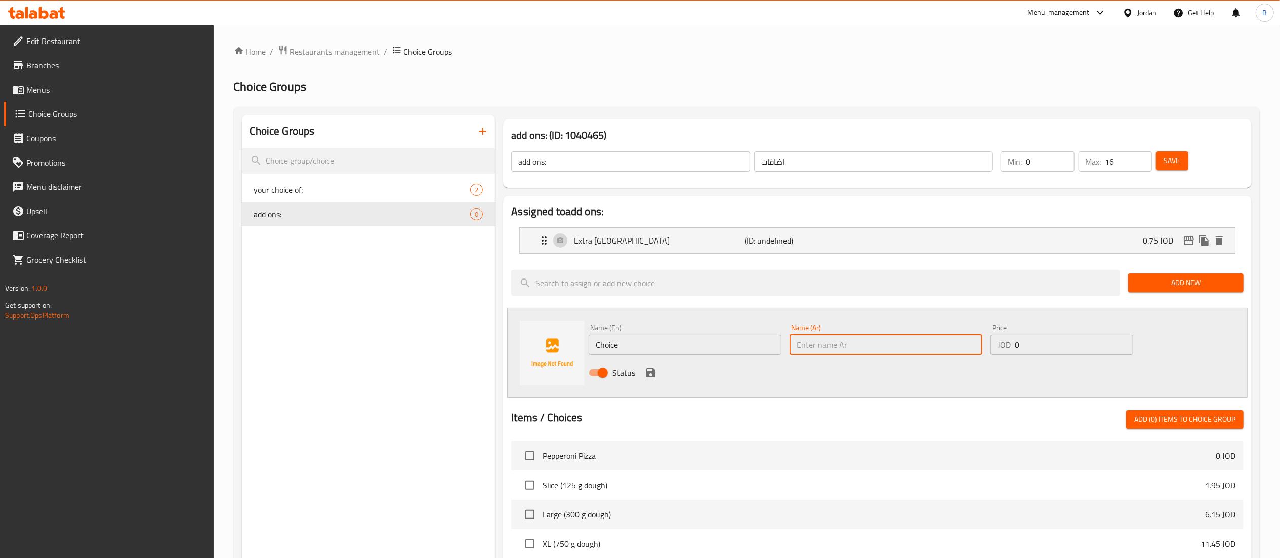
drag, startPoint x: 911, startPoint y: 352, endPoint x: 849, endPoint y: 349, distance: 61.8
click at [911, 351] on input "text" at bounding box center [886, 345] width 193 height 20
paste input "Extra Pepperoni"
type input "Extra Pepperoni"
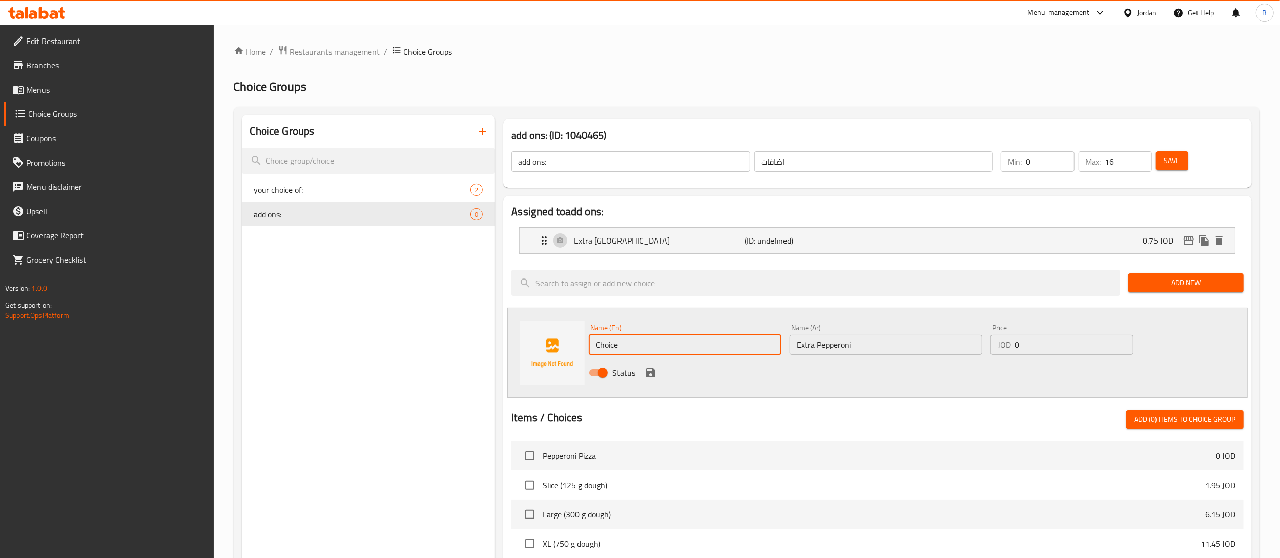
drag, startPoint x: 719, startPoint y: 348, endPoint x: 456, endPoint y: 360, distance: 263.4
click at [460, 358] on div "Choice Groups your choice of: 2 add ons: 0 add ons: (ID: 1040465) add ons: ​ اض…" at bounding box center [749, 484] width 1014 height 739
paste input "Extra Pepperoni"
type input "Extra Pepperoni"
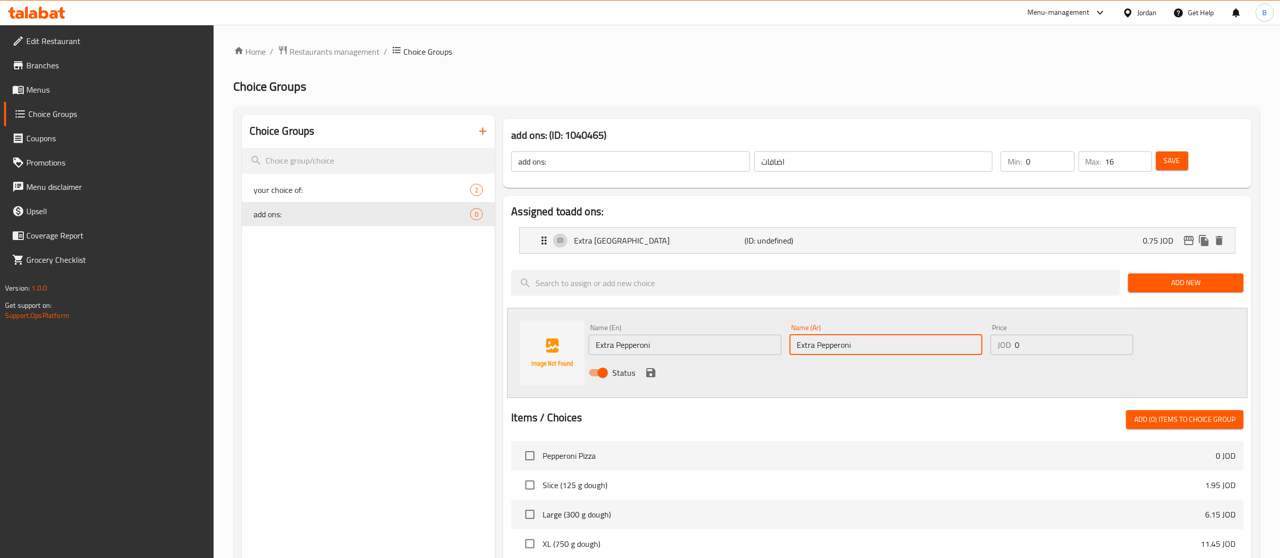
drag, startPoint x: 870, startPoint y: 350, endPoint x: 517, endPoint y: 375, distance: 354.6
click at [517, 375] on div "Name (En) Extra Pepperoni Name (En) Name (Ar) Extra Pepperoni Name (Ar) Price J…" at bounding box center [877, 353] width 740 height 90
type input "اضافة بيبيروني"
drag, startPoint x: 1073, startPoint y: 354, endPoint x: 809, endPoint y: 385, distance: 265.9
click at [819, 382] on div "Name (En) Extra Pepperoni Name (En) Name (Ar) اضافة بيبيروني Name (Ar) Price JO…" at bounding box center [886, 353] width 603 height 66
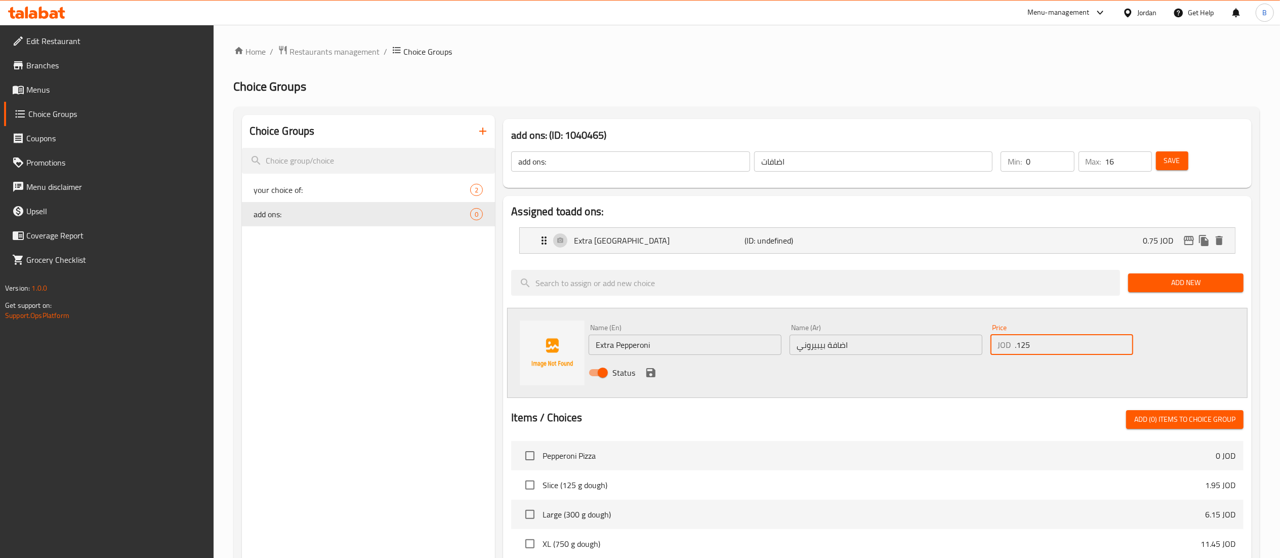
drag, startPoint x: 1050, startPoint y: 344, endPoint x: 646, endPoint y: 396, distance: 407.2
click at [700, 384] on div "Name (En) Extra Pepperoni Name (En) Name (Ar) اضافة بيبيروني Name (Ar) Price JO…" at bounding box center [886, 353] width 603 height 66
type input "1.25"
click at [652, 371] on icon "save" at bounding box center [650, 372] width 9 height 9
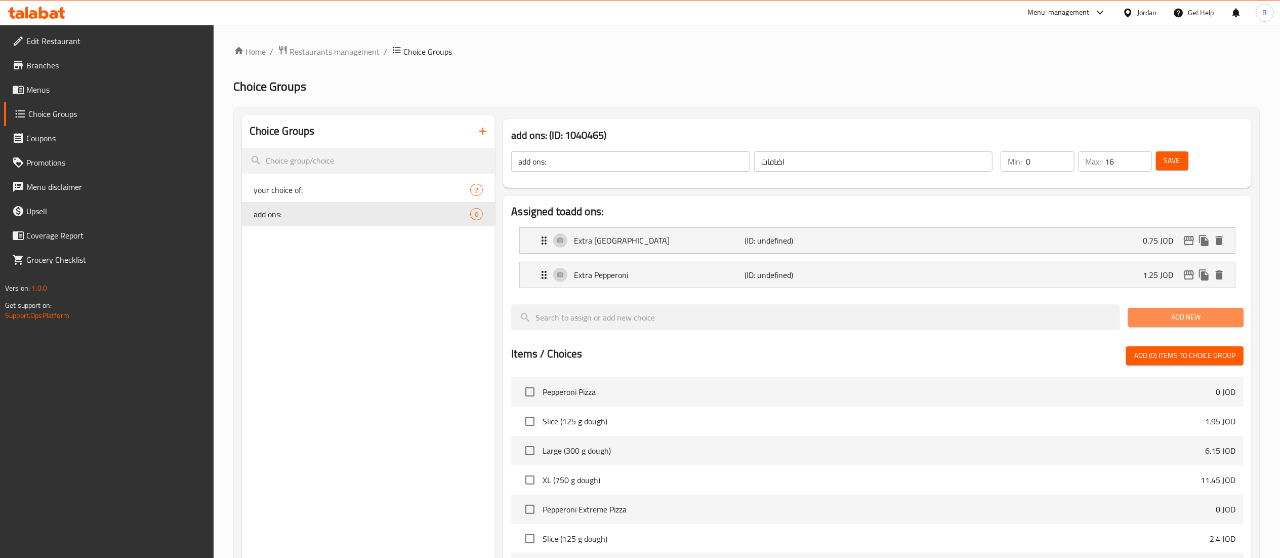
click at [1233, 314] on span "Add New" at bounding box center [1185, 317] width 99 height 13
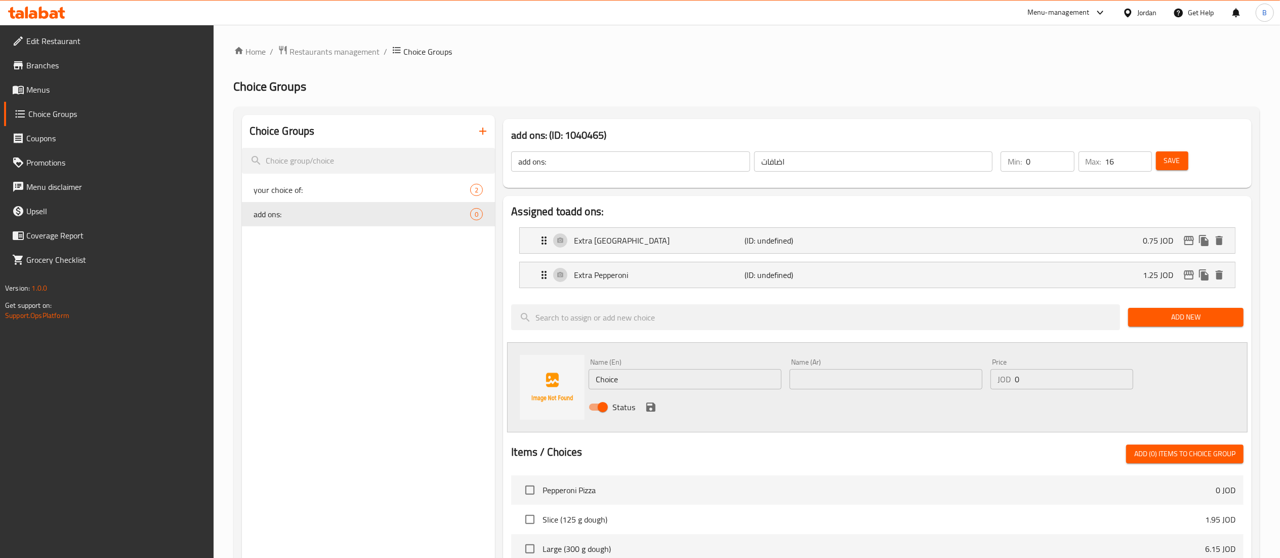
drag, startPoint x: 652, startPoint y: 386, endPoint x: 468, endPoint y: 407, distance: 185.9
click at [498, 400] on div "add ons: (ID: 1040465) add ons: ​ اضافات ​ Min: 0 ​ Max: 16 ​ Save Assigned to …" at bounding box center [875, 502] width 761 height 774
paste input "Extra chicken"
type input "Extra chicken"
click at [839, 380] on input "text" at bounding box center [886, 379] width 193 height 20
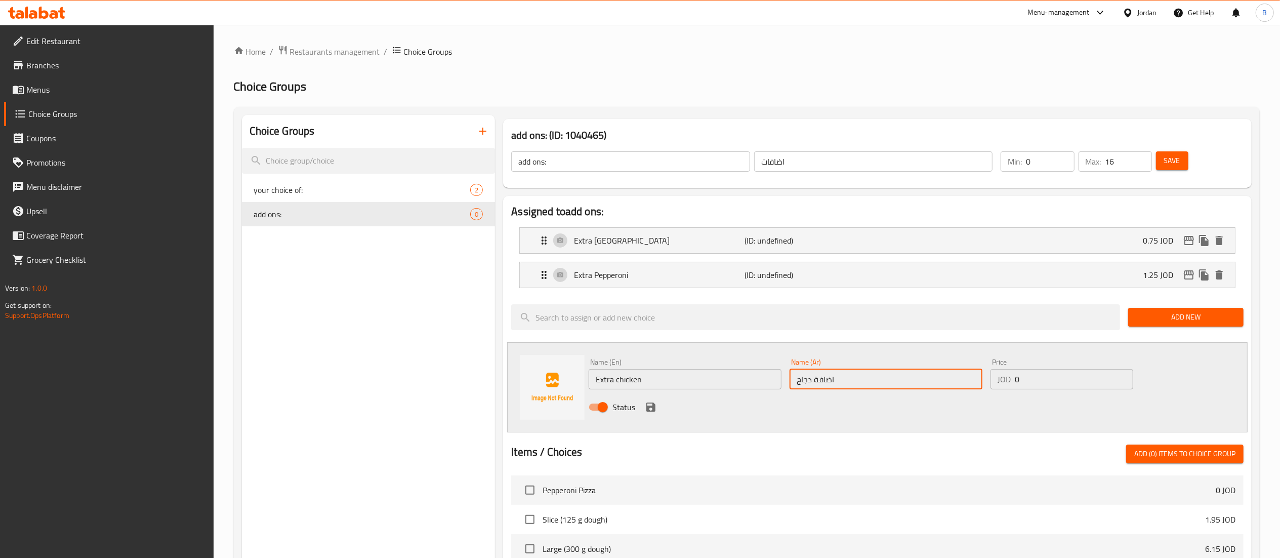
type input "اضافة دجاج"
drag, startPoint x: 1031, startPoint y: 386, endPoint x: 924, endPoint y: 390, distance: 107.4
click at [930, 390] on div "Name (En) Extra chicken Name (En) Name (Ar) اضافة دجاج Name (Ar) Price JOD 0 Pr…" at bounding box center [886, 387] width 603 height 66
type input ".1"
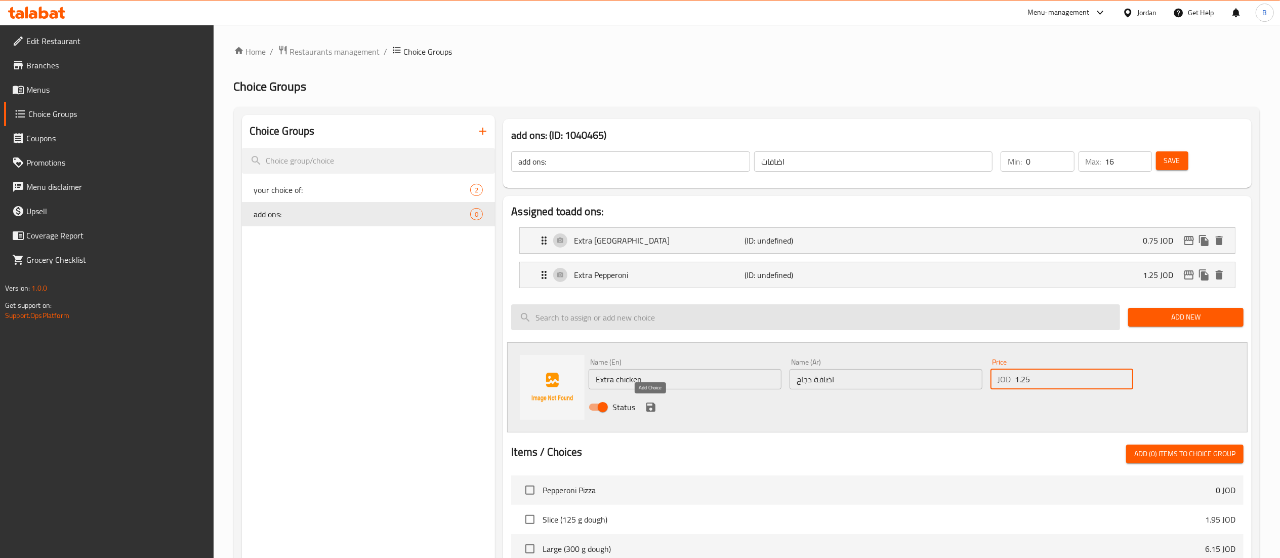
type input "1.25"
click at [646, 404] on icon "save" at bounding box center [650, 406] width 9 height 9
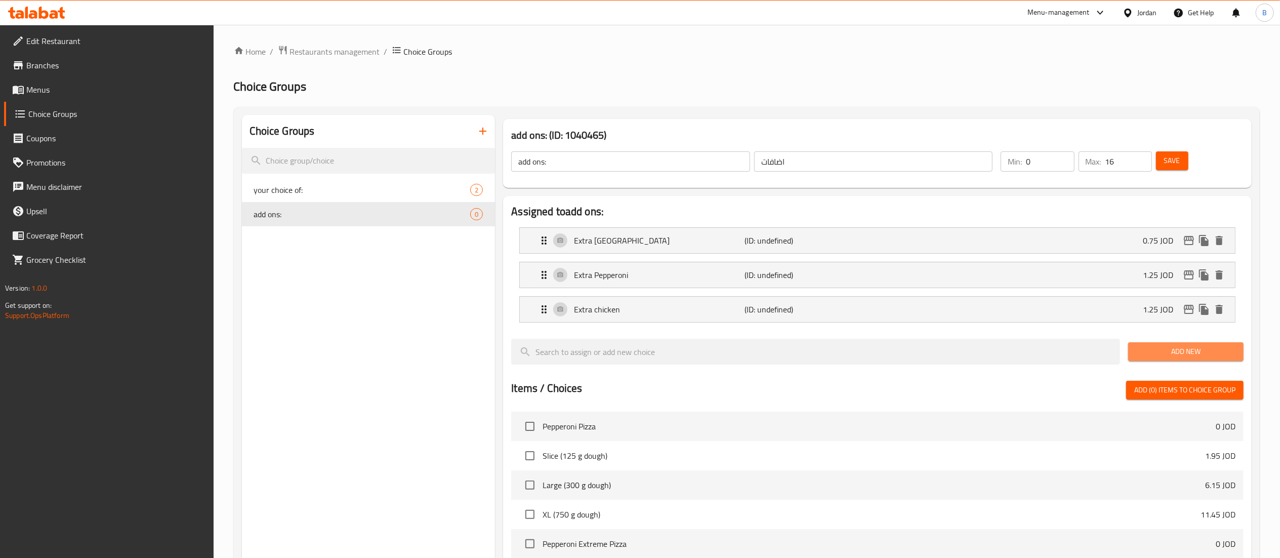
click at [1174, 352] on span "Add New" at bounding box center [1185, 351] width 99 height 13
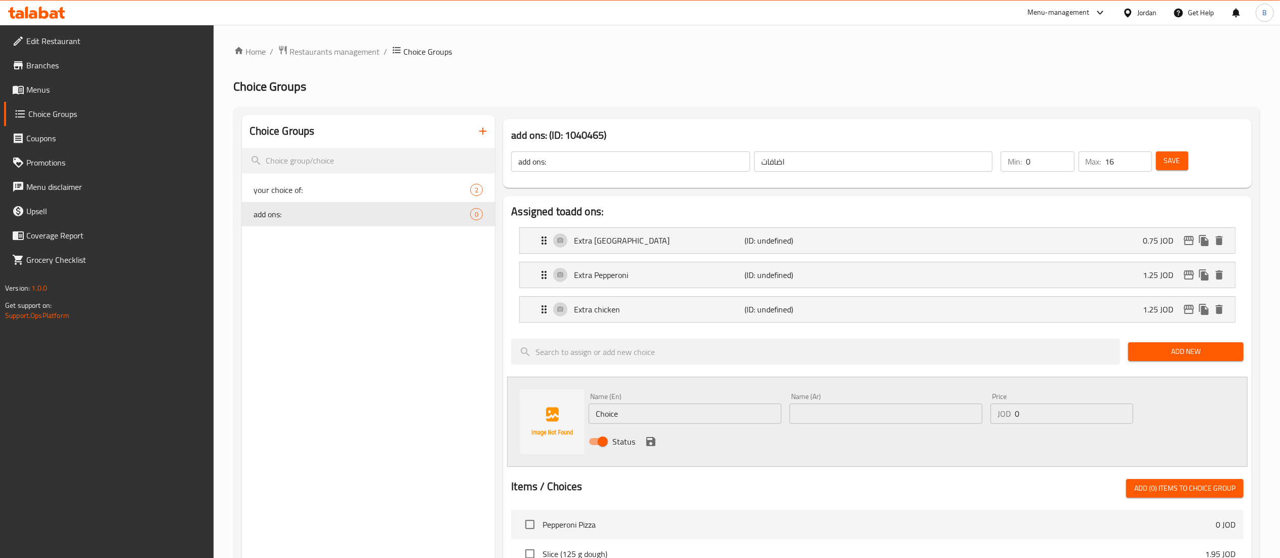
click at [661, 429] on div "Status" at bounding box center [886, 441] width 603 height 27
drag, startPoint x: 661, startPoint y: 418, endPoint x: 529, endPoint y: 414, distance: 132.1
click at [534, 414] on div "Name (En) Choice Name (En) Name (Ar) Name (Ar) Price JOD 0 Price Status" at bounding box center [877, 422] width 740 height 90
paste input "Extra Corn"
type input "Extra Corn"
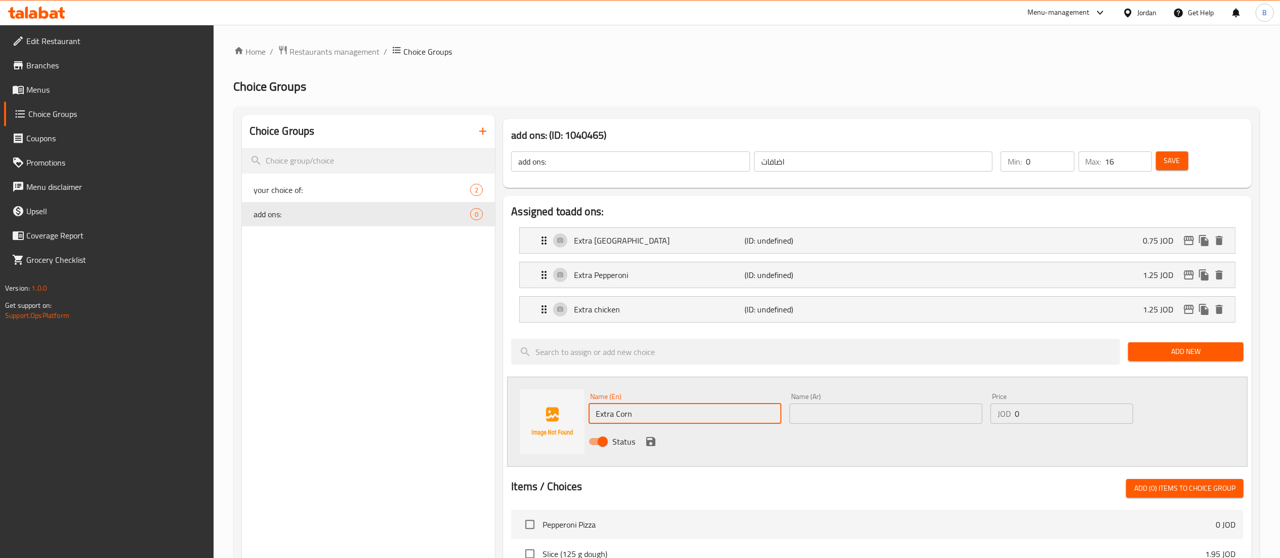
click at [846, 419] on input "text" at bounding box center [886, 413] width 193 height 20
type input "اضافة درة"
click at [1039, 414] on input "0" at bounding box center [1074, 413] width 118 height 20
click at [1035, 411] on input "0" at bounding box center [1074, 413] width 118 height 20
type input "0.35"
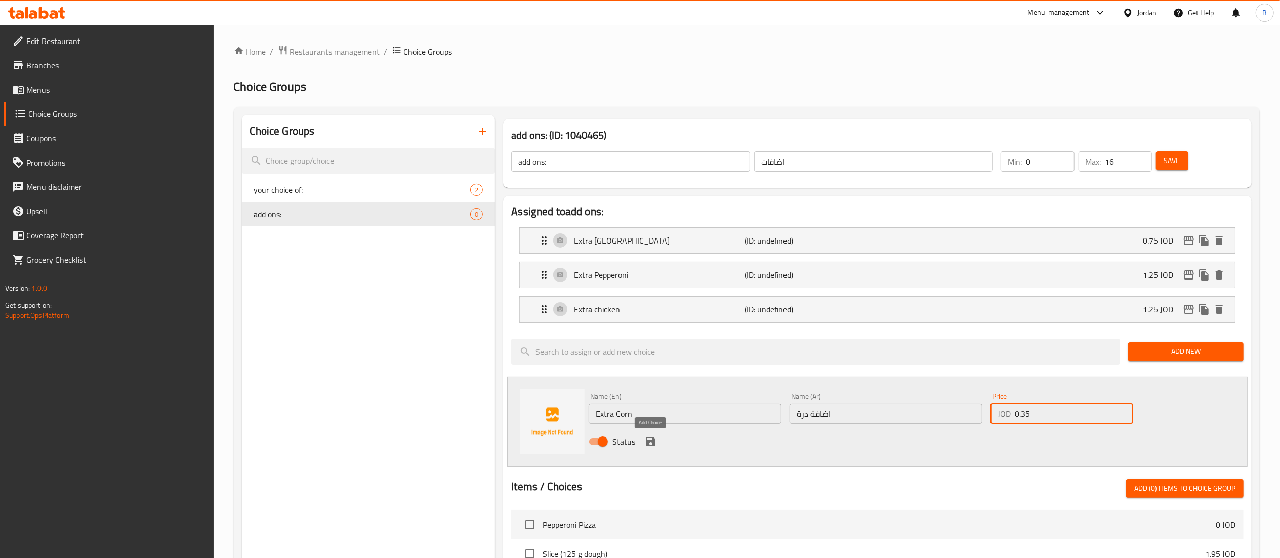
click at [652, 444] on icon "save" at bounding box center [651, 441] width 12 height 12
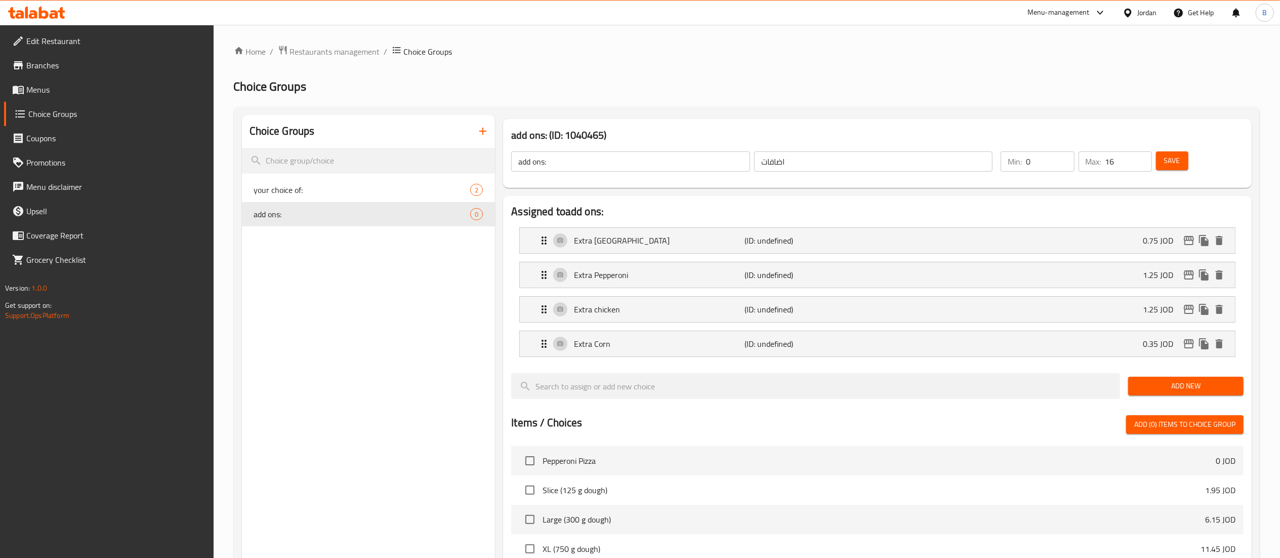
click at [1186, 392] on span "Add New" at bounding box center [1185, 386] width 99 height 13
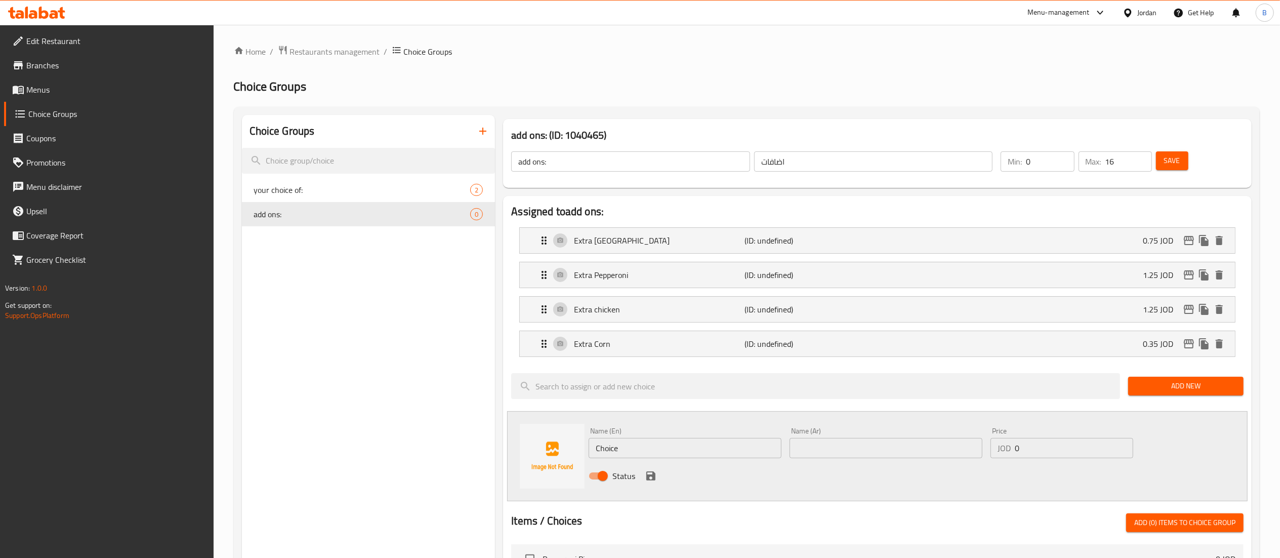
click at [893, 433] on div "Name (Ar) Name (Ar)" at bounding box center [886, 442] width 193 height 31
drag, startPoint x: 766, startPoint y: 445, endPoint x: 404, endPoint y: 447, distance: 361.9
click at [452, 447] on div "Choice Groups your choice of: 2 add ons: 0 add ons: (ID: 1040465) add ons: ​ اض…" at bounding box center [749, 536] width 1014 height 843
paste input "Extra Broccoli"
type input "Extra Broccoli"
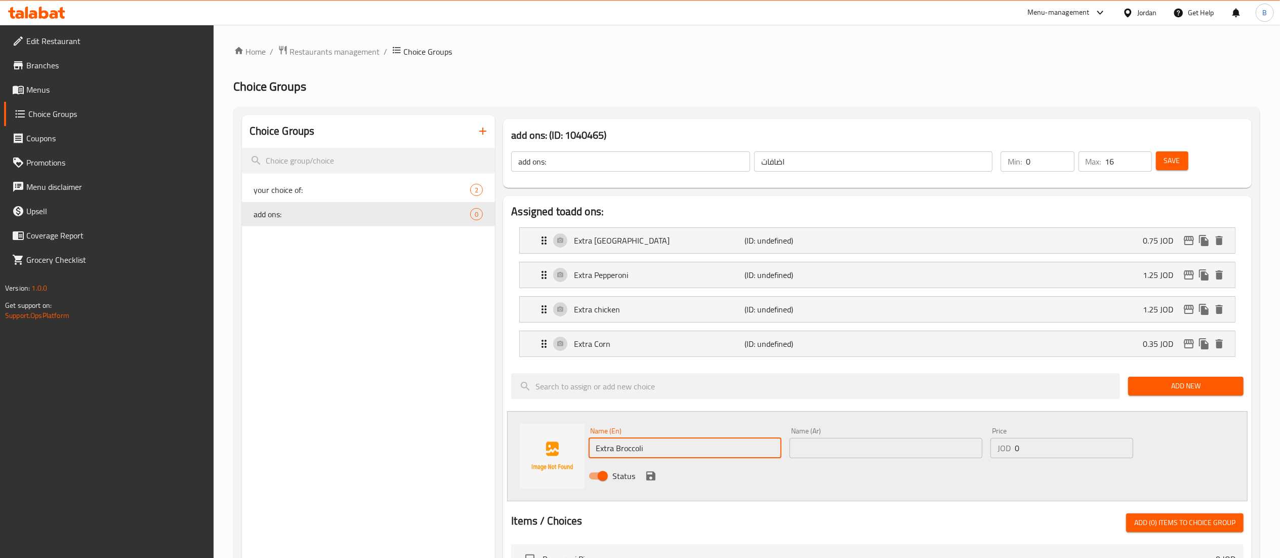
click at [814, 451] on input "text" at bounding box center [886, 448] width 193 height 20
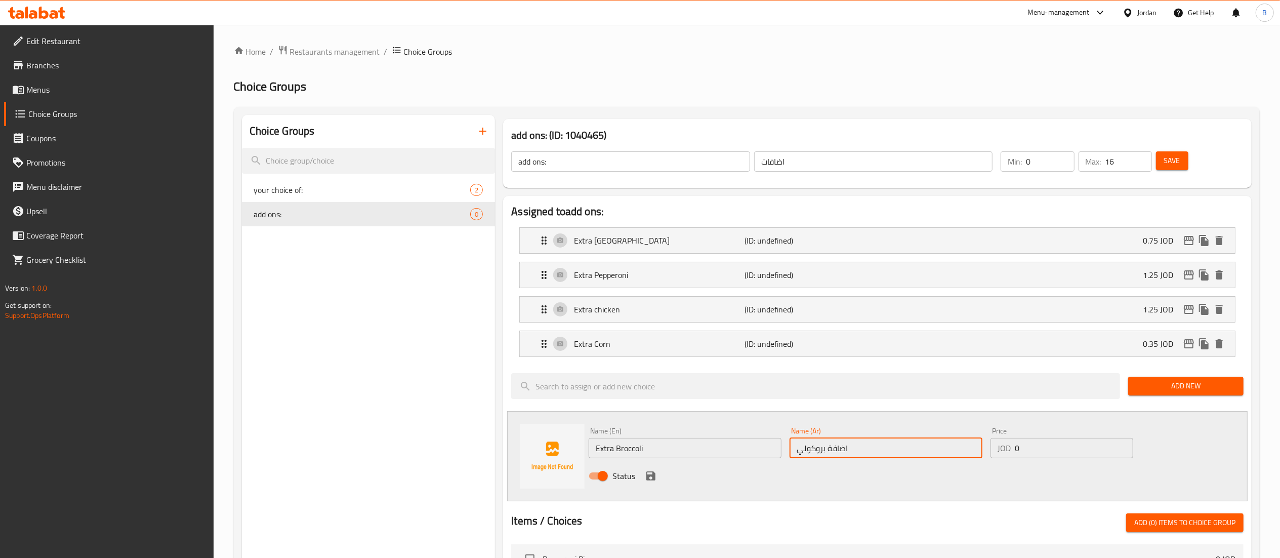
type input "اضافة بروكولي"
click at [1082, 449] on input "0" at bounding box center [1074, 448] width 118 height 20
click at [1079, 449] on input "0" at bounding box center [1074, 448] width 118 height 20
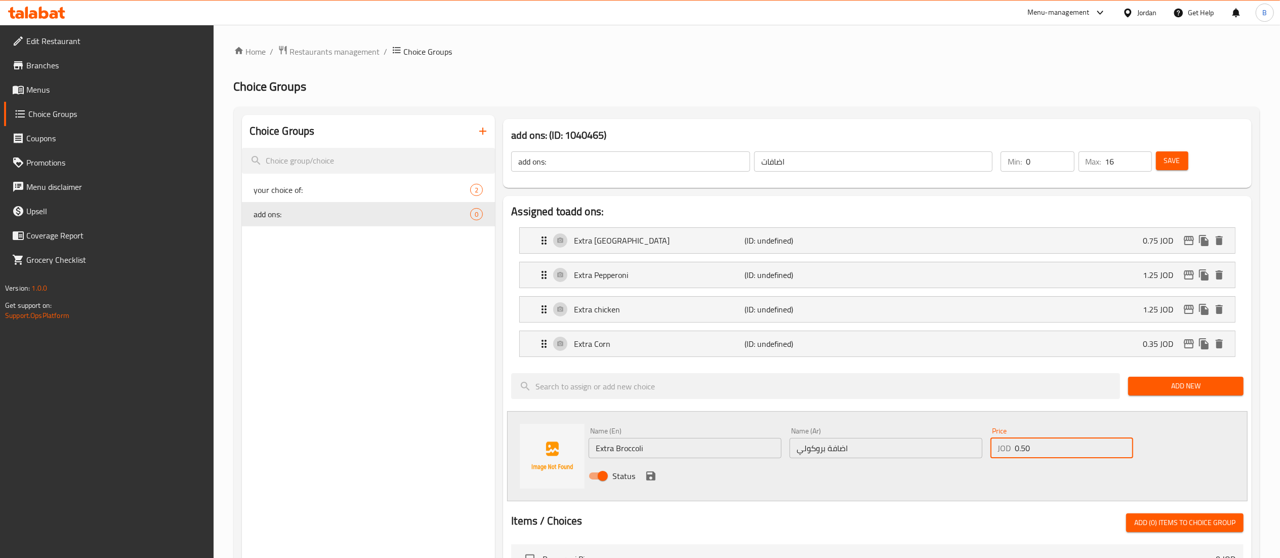
type input "0.50"
click at [645, 477] on icon "save" at bounding box center [651, 476] width 12 height 12
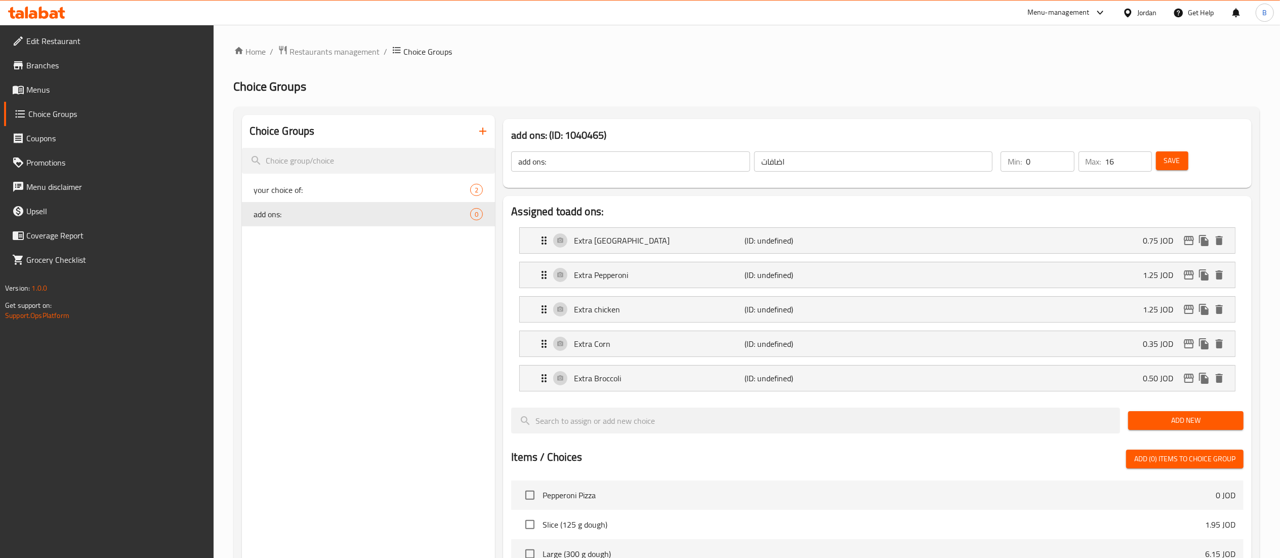
click at [1169, 429] on button "Add New" at bounding box center [1185, 420] width 115 height 19
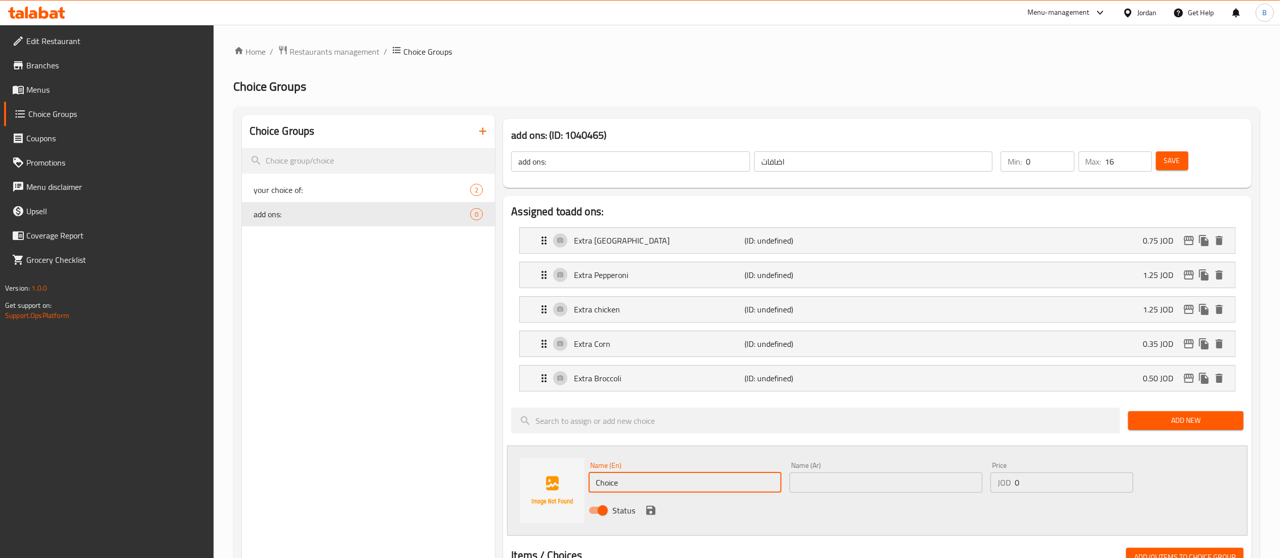
drag, startPoint x: 642, startPoint y: 494, endPoint x: 607, endPoint y: 486, distance: 35.8
click at [474, 485] on div "Choice Groups your choice of: 2 add ons: 0 add ons: (ID: 1040465) add ons: ​ اض…" at bounding box center [749, 553] width 1014 height 877
paste input "Extra Basil"
type input "Extra Basil"
click at [871, 483] on input "text" at bounding box center [886, 482] width 193 height 20
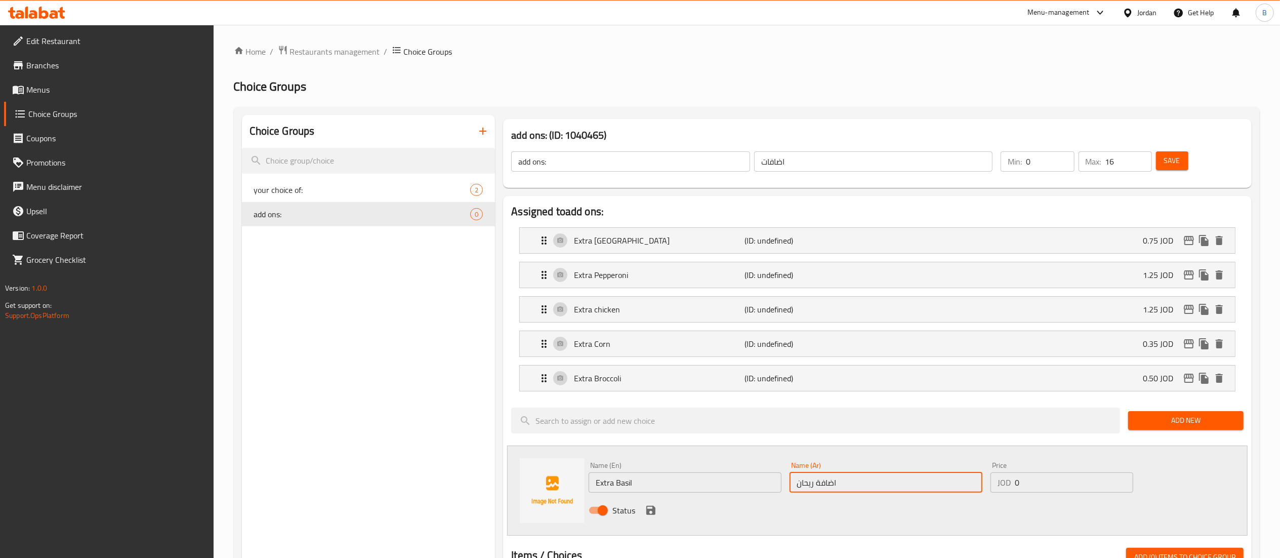
type input "اضافة ريحان"
click at [1056, 477] on input "0" at bounding box center [1074, 482] width 118 height 20
type input "0.25"
click at [640, 516] on div "Status" at bounding box center [886, 509] width 603 height 27
click at [643, 512] on button "save" at bounding box center [650, 510] width 15 height 15
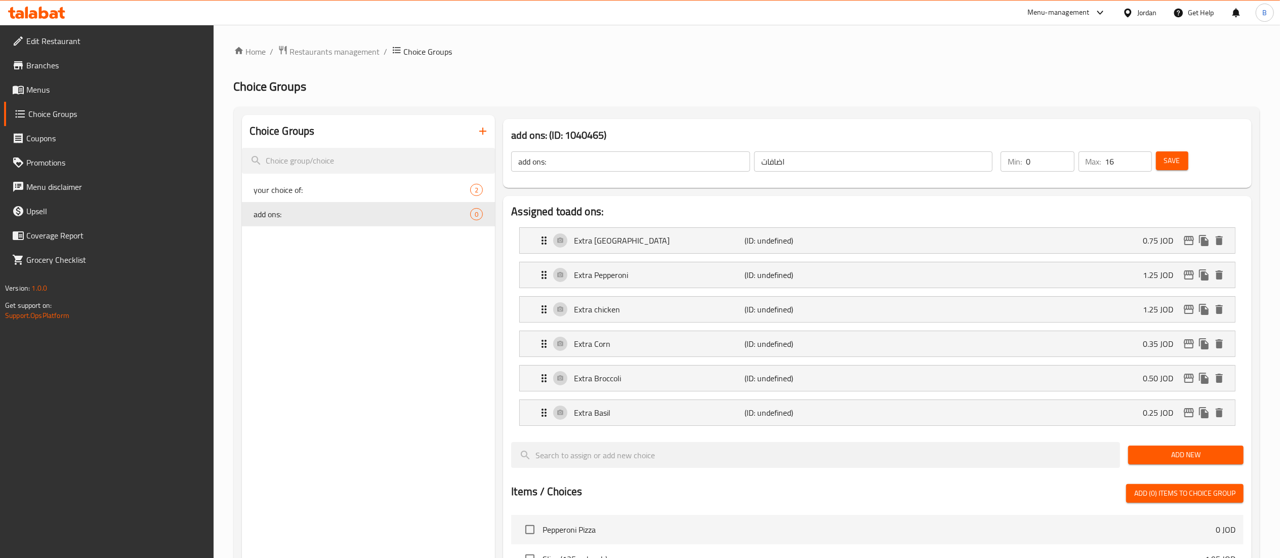
click at [1170, 459] on span "Add New" at bounding box center [1185, 454] width 99 height 13
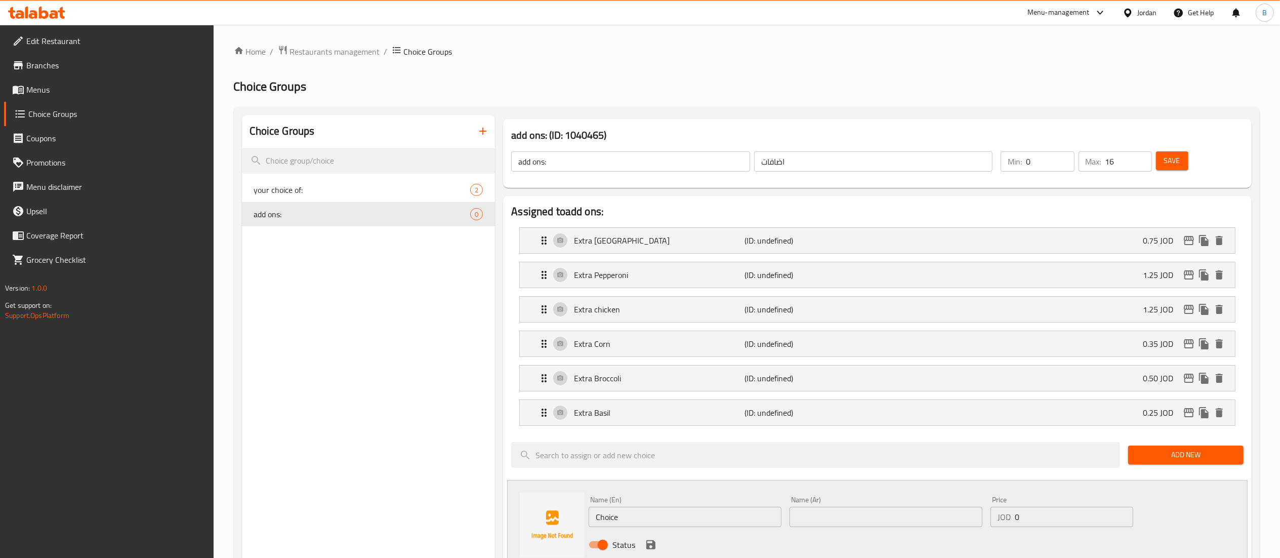
click at [853, 515] on input "text" at bounding box center [886, 517] width 193 height 20
drag, startPoint x: 725, startPoint y: 515, endPoint x: 588, endPoint y: 528, distance: 138.3
click at [510, 515] on div "Name (En) Choice Name (En) Name (Ar) Name (Ar) Price JOD 0 Price Status" at bounding box center [877, 525] width 740 height 90
paste input "Extra Mushroom"
type input "Extra Mushroom"
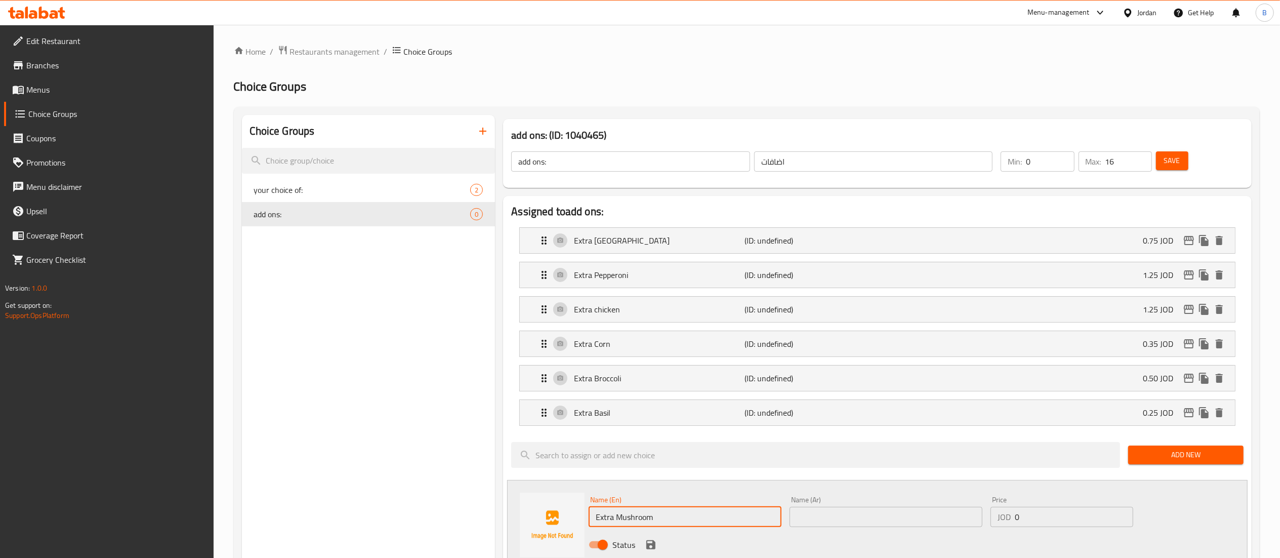
click at [865, 520] on input "text" at bounding box center [886, 517] width 193 height 20
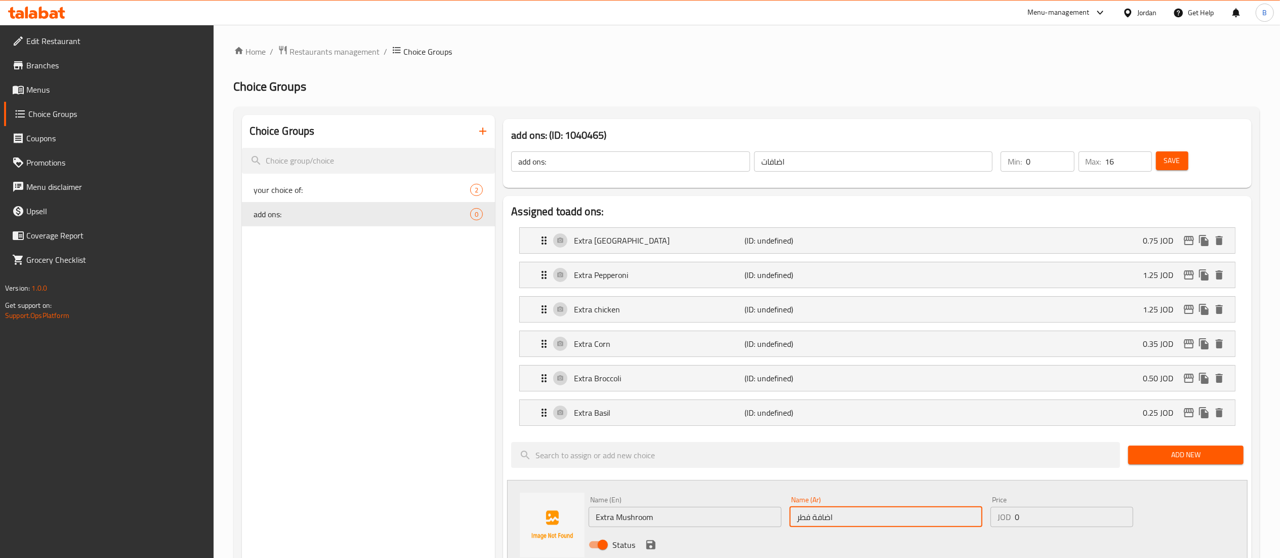
type input "اضافة فطر"
click at [1065, 513] on input "0" at bounding box center [1074, 517] width 118 height 20
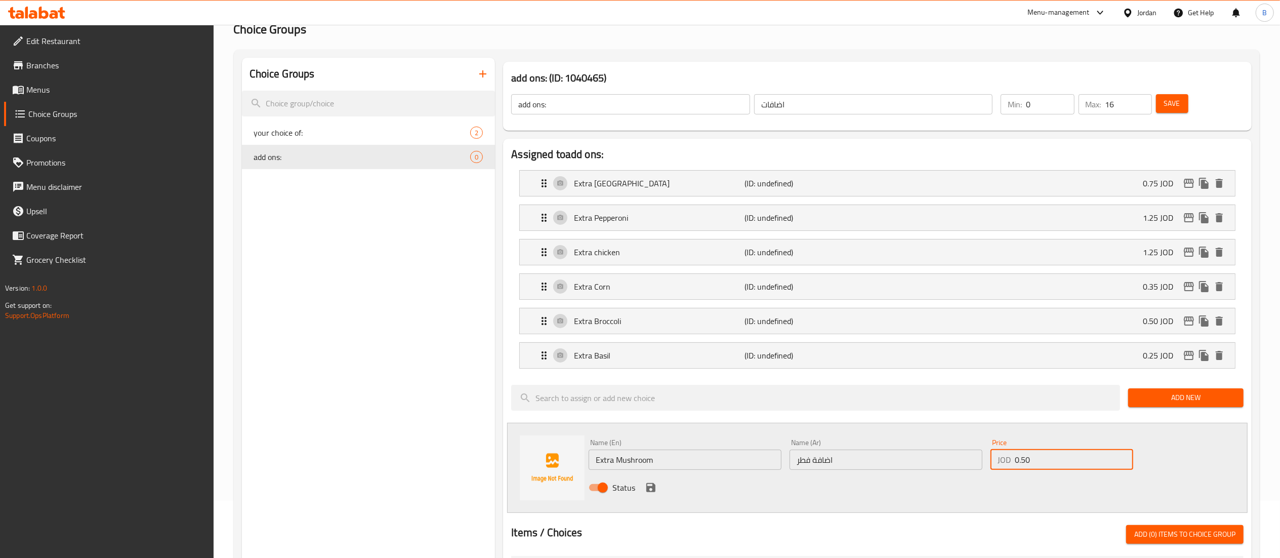
scroll to position [101, 0]
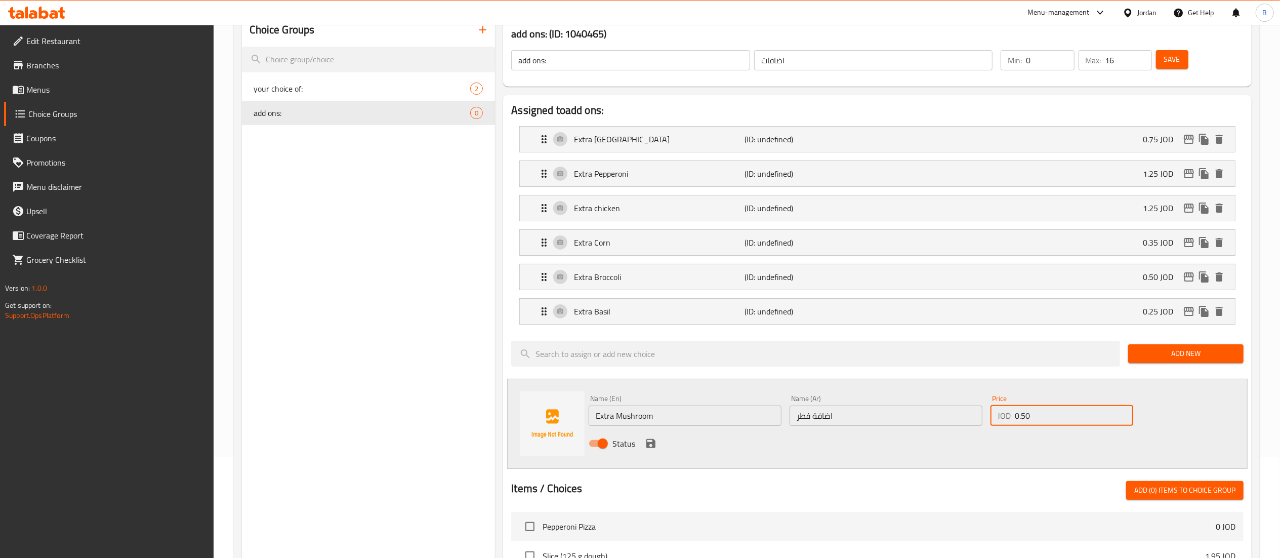
type input "0.50"
click at [644, 445] on div "Status" at bounding box center [886, 443] width 603 height 27
drag, startPoint x: 645, startPoint y: 445, endPoint x: 700, endPoint y: 443, distance: 55.7
click at [647, 443] on icon "save" at bounding box center [651, 443] width 12 height 12
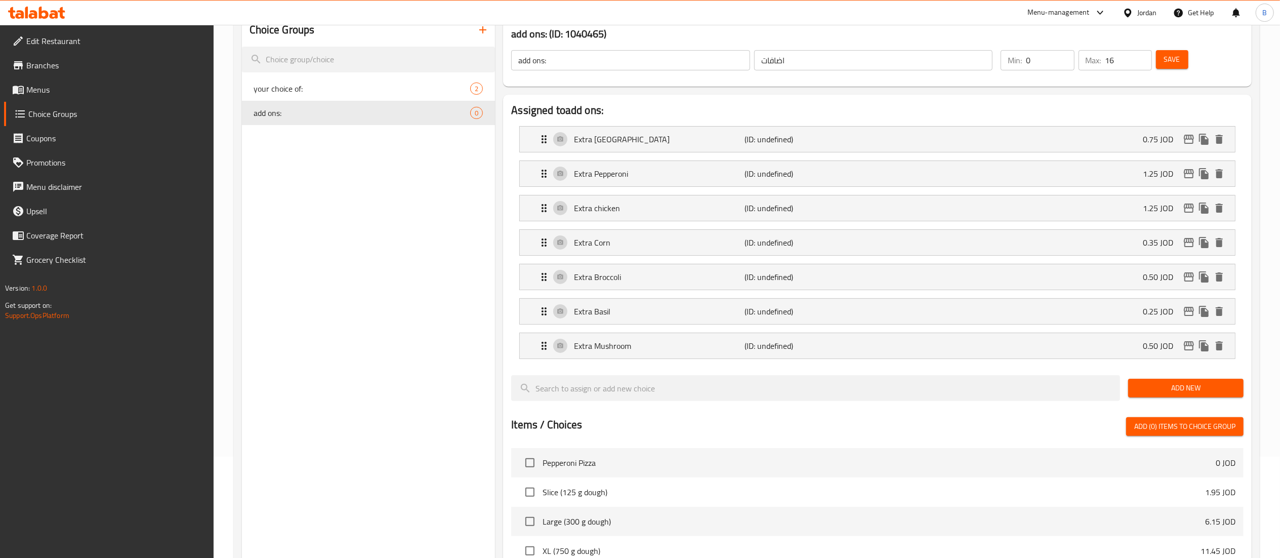
click at [1169, 394] on span "Add New" at bounding box center [1185, 388] width 99 height 13
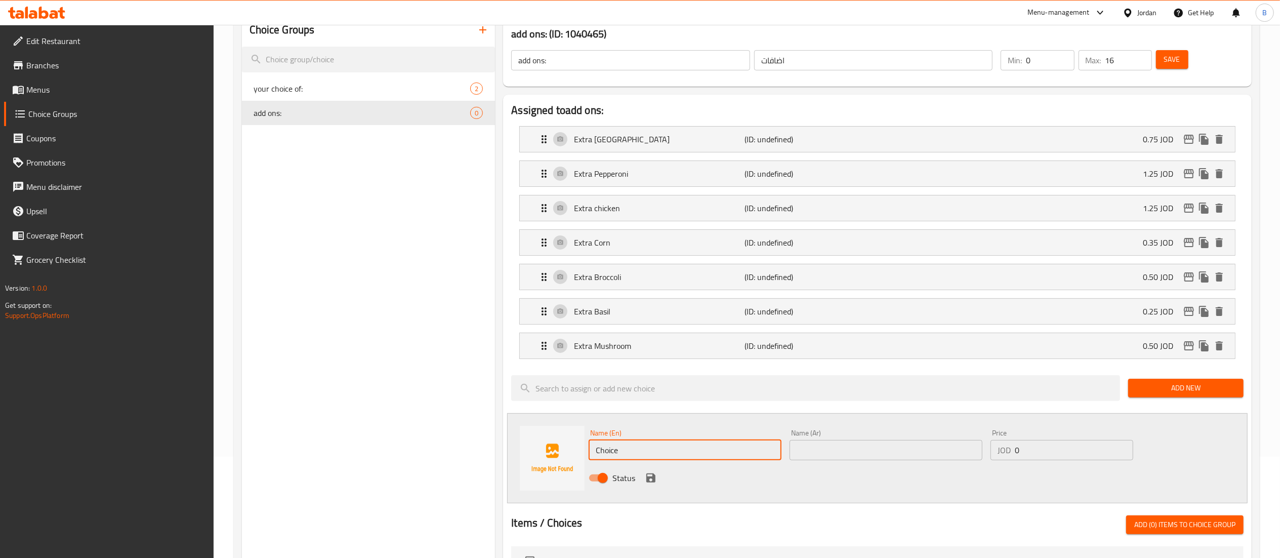
drag, startPoint x: 681, startPoint y: 449, endPoint x: 399, endPoint y: 449, distance: 281.4
click at [407, 449] on div "Choice Groups your choice of: 2 add ons: 0 add ons: (ID: 1040465) add ons: ​ اض…" at bounding box center [749, 487] width 1014 height 946
paste input "Extra Hotdog"
type input "Extra Hotdog"
click at [900, 449] on input "text" at bounding box center [886, 450] width 193 height 20
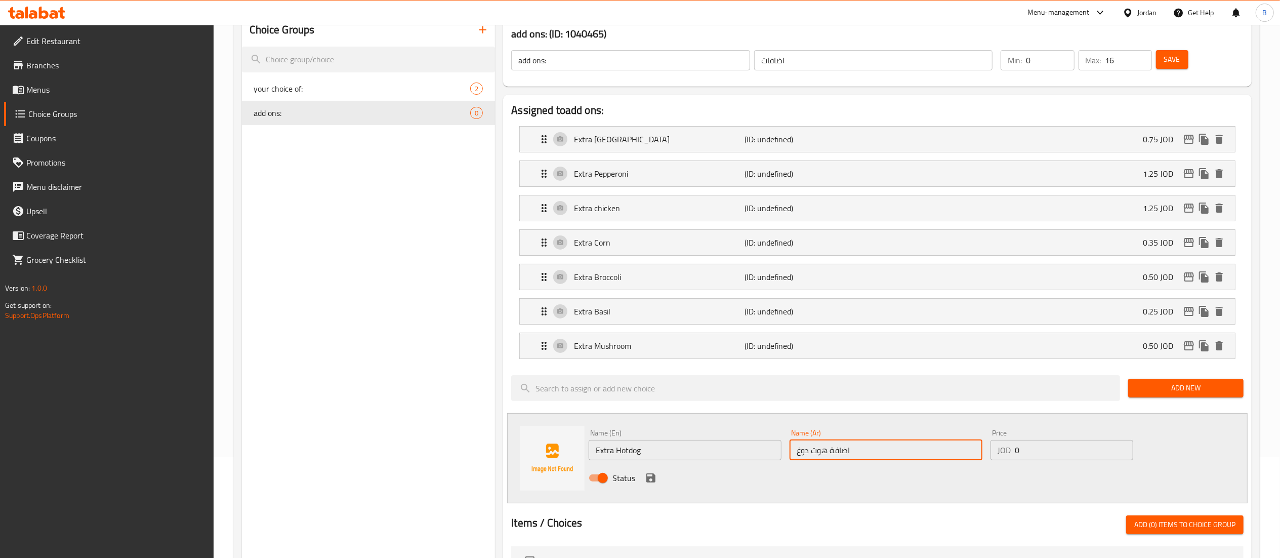
type input "اضافة هوت دوغ"
click at [1073, 457] on input "0" at bounding box center [1074, 450] width 118 height 20
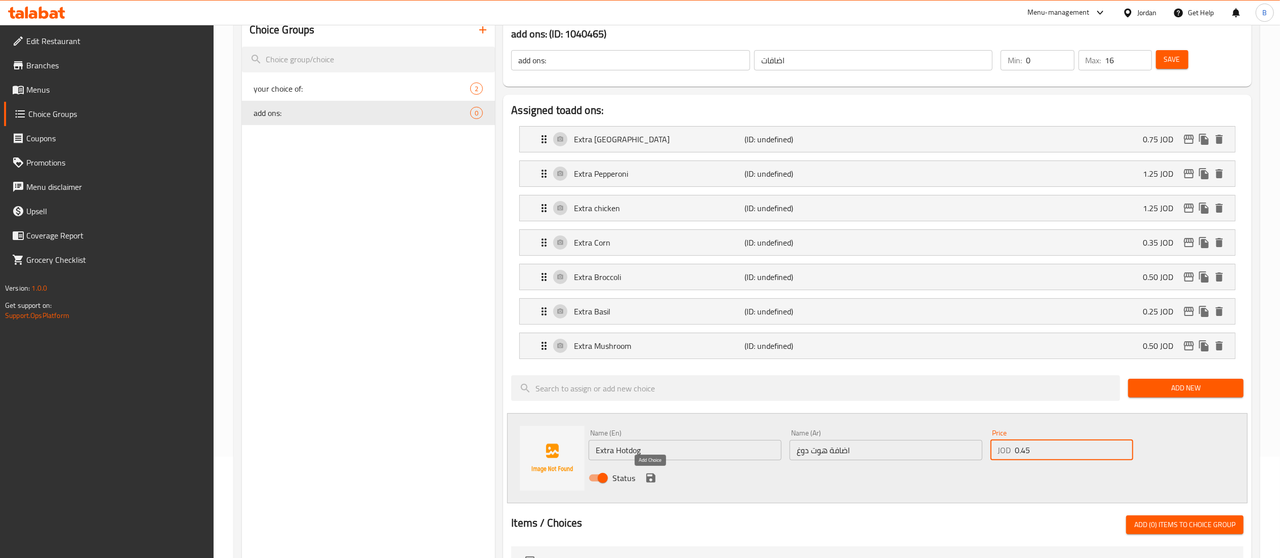
type input "0.45"
click at [645, 479] on icon "save" at bounding box center [651, 478] width 12 height 12
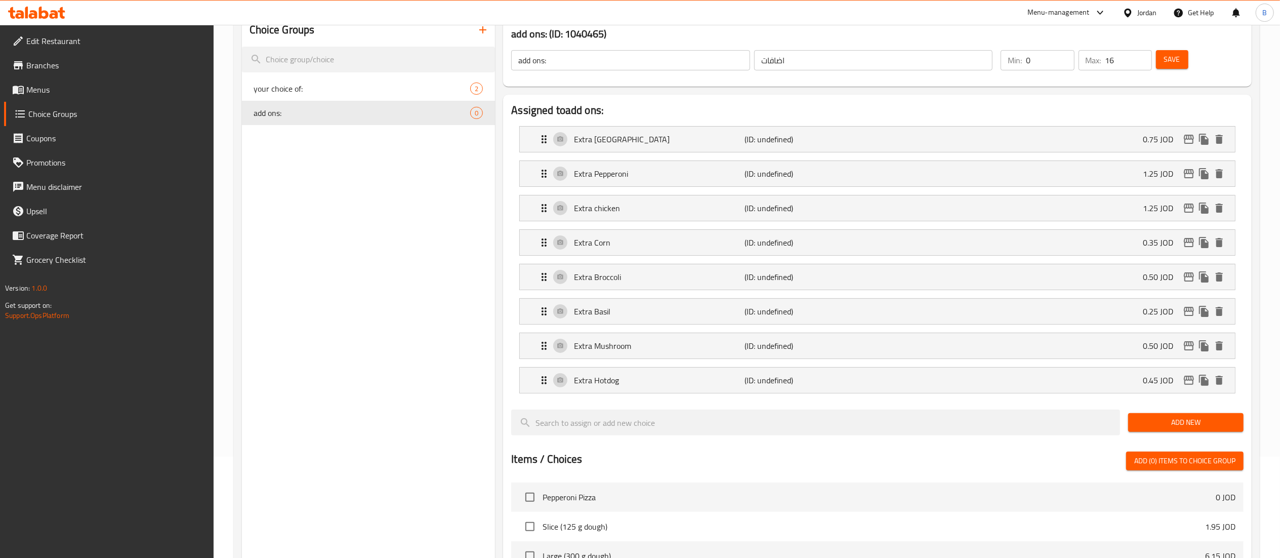
click at [1167, 429] on span "Add New" at bounding box center [1185, 422] width 99 height 13
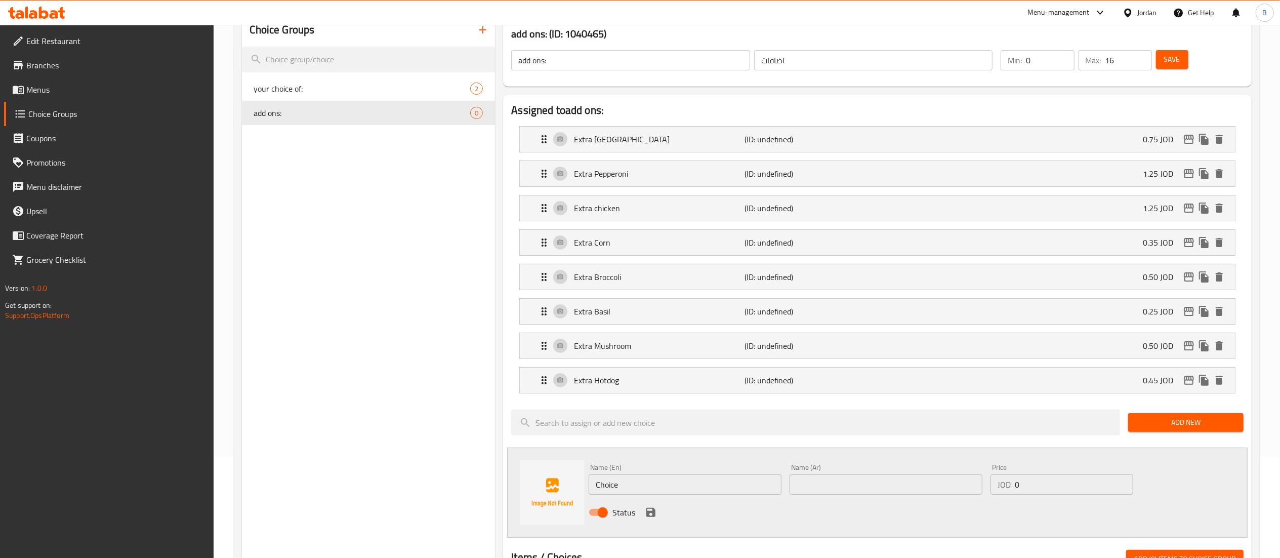
drag, startPoint x: 665, startPoint y: 483, endPoint x: 526, endPoint y: 483, distance: 138.2
click at [533, 483] on div "Name (En) Choice Name (En) Name (Ar) Name (Ar) Price JOD 0 Price Status" at bounding box center [877, 492] width 740 height 90
paste input "Extra pineappl"
type input "Extra pineapple"
click at [865, 489] on input "text" at bounding box center [886, 484] width 193 height 20
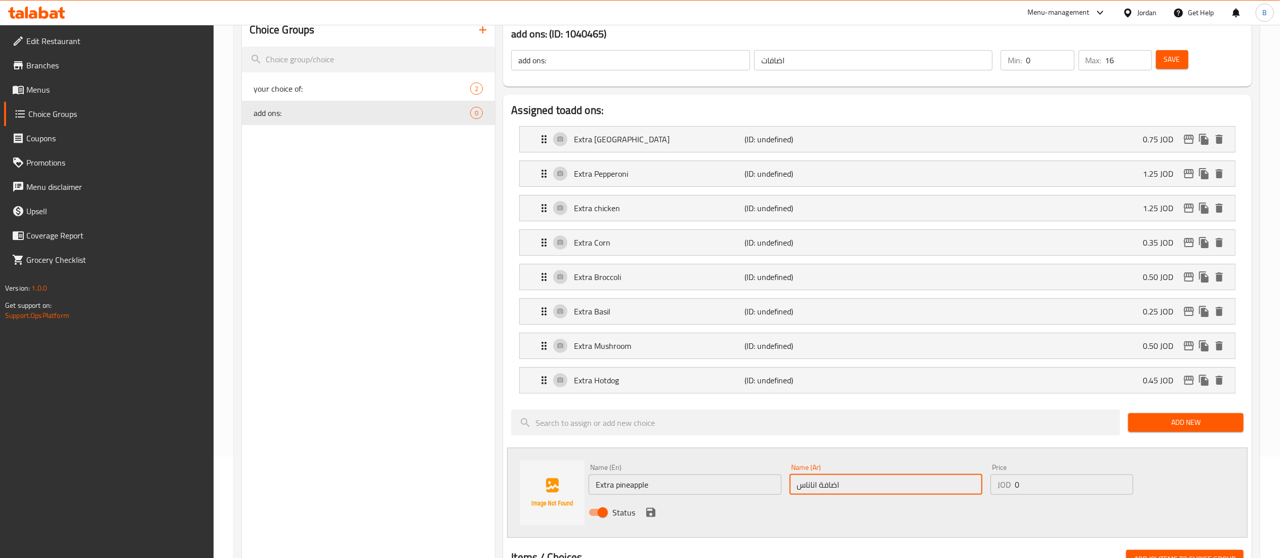
type input "اضافة اناناس"
drag, startPoint x: 1043, startPoint y: 483, endPoint x: 916, endPoint y: 502, distance: 127.9
click at [922, 502] on div "Name (En) Extra pineapple Name (En) Name (Ar) اضافة اناناس Name (Ar) Price JOD …" at bounding box center [886, 493] width 603 height 66
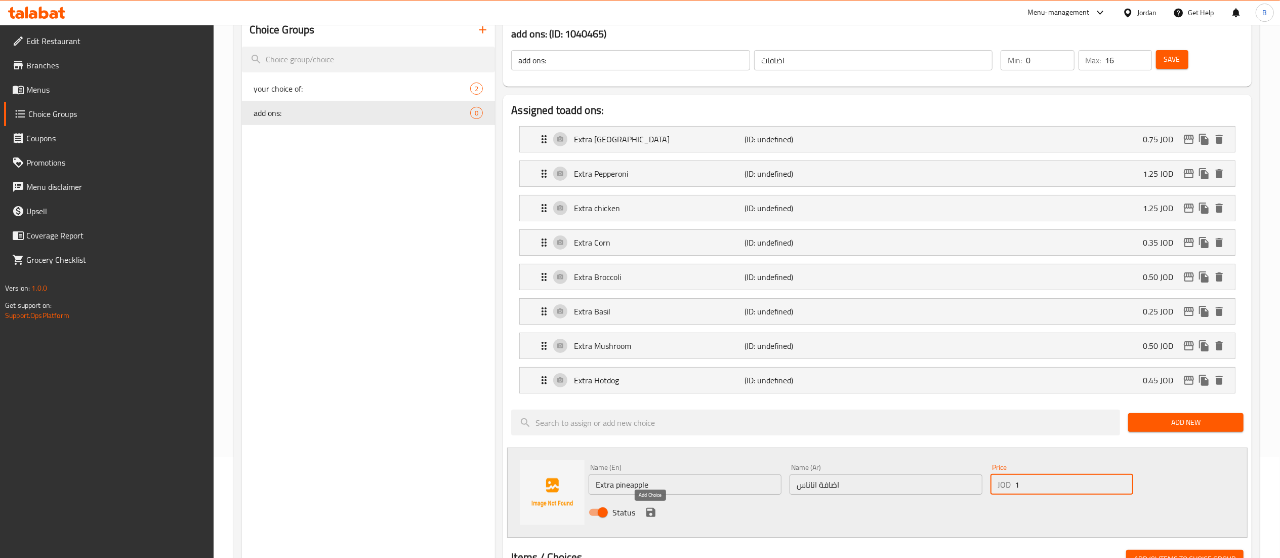
type input "1"
click at [656, 515] on icon "save" at bounding box center [651, 512] width 12 height 12
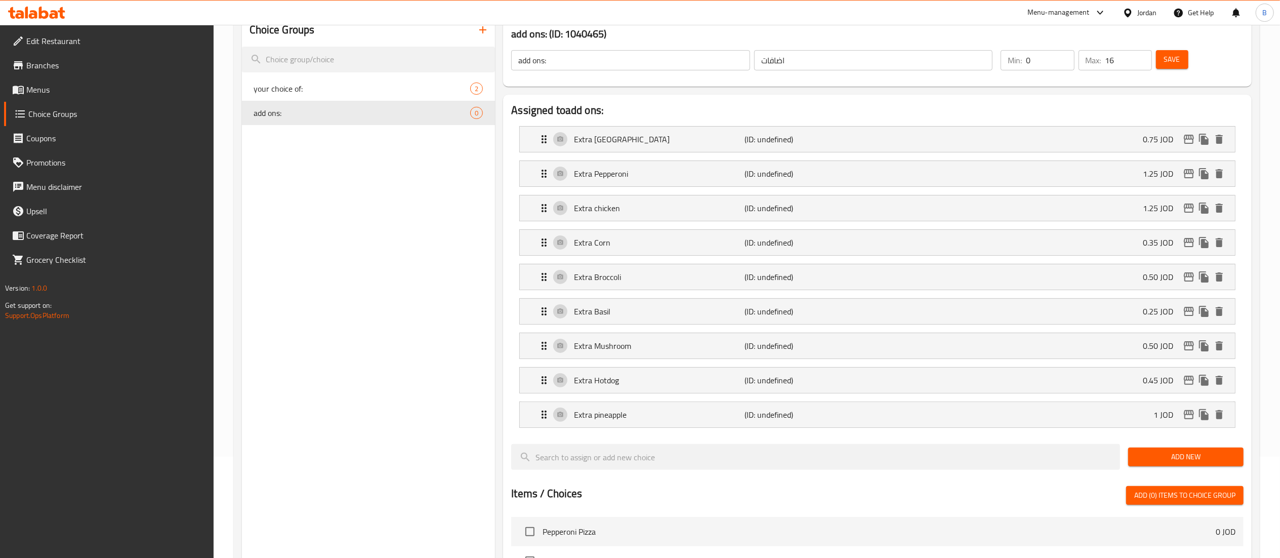
click at [1163, 463] on span "Add New" at bounding box center [1185, 456] width 99 height 13
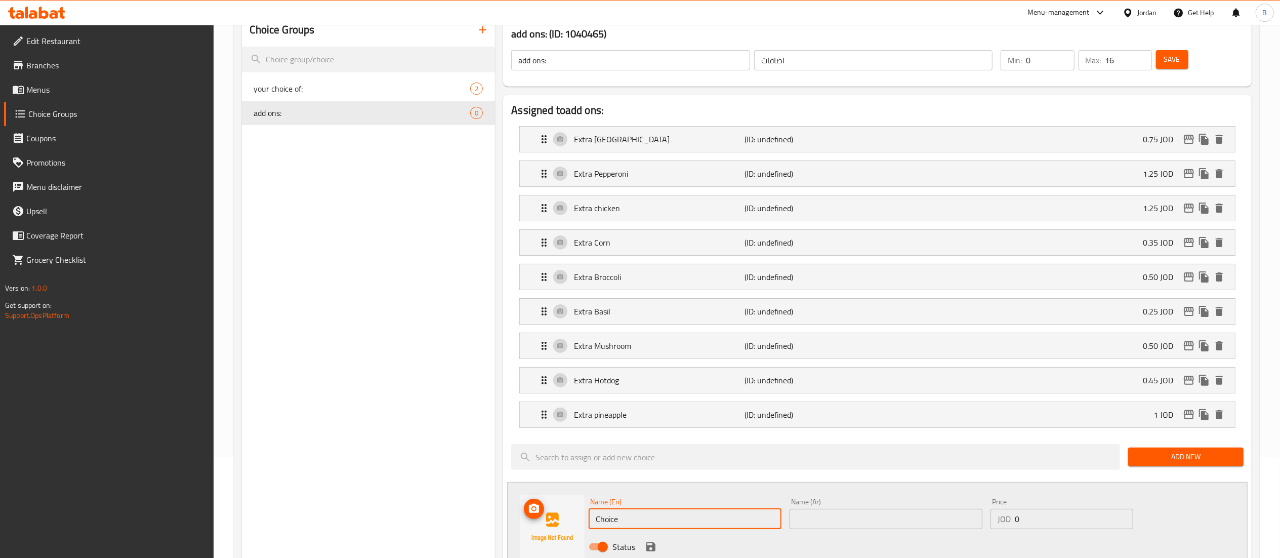
drag, startPoint x: 681, startPoint y: 520, endPoint x: 517, endPoint y: 536, distance: 164.7
click at [521, 536] on div "Name (En) Choice Name (En) Name (Ar) Name (Ar) Price JOD 0 Price Status" at bounding box center [877, 527] width 740 height 90
paste input "Extra chicken strips"
type input "Extra chicken strips"
click at [901, 518] on input "text" at bounding box center [886, 519] width 193 height 20
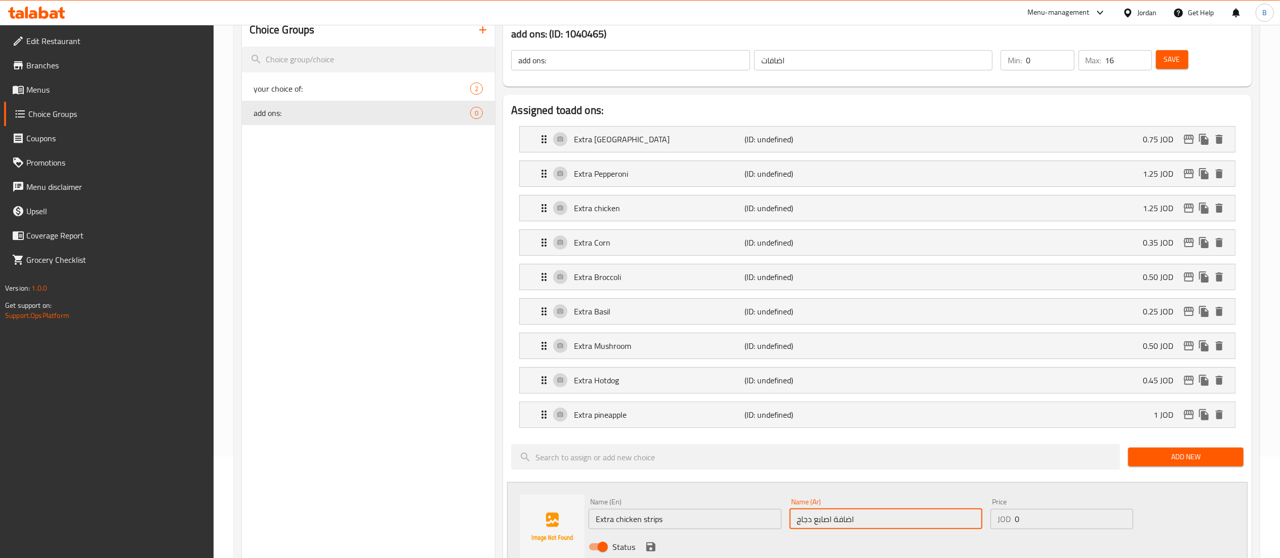
type input "اضافة اصابع دجاج"
drag, startPoint x: 1054, startPoint y: 514, endPoint x: 797, endPoint y: 552, distance: 259.8
click at [872, 526] on div "Name (En) Extra chicken strips Name (En) Name (Ar) اضافة اصابع دجاج Name (Ar) P…" at bounding box center [886, 527] width 603 height 66
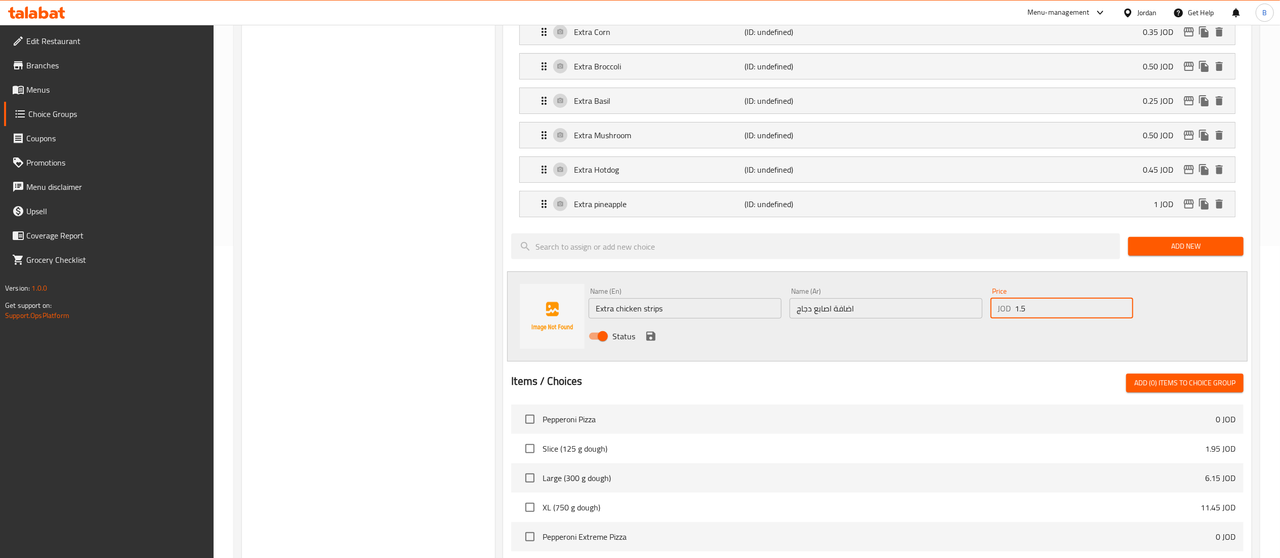
scroll to position [405, 0]
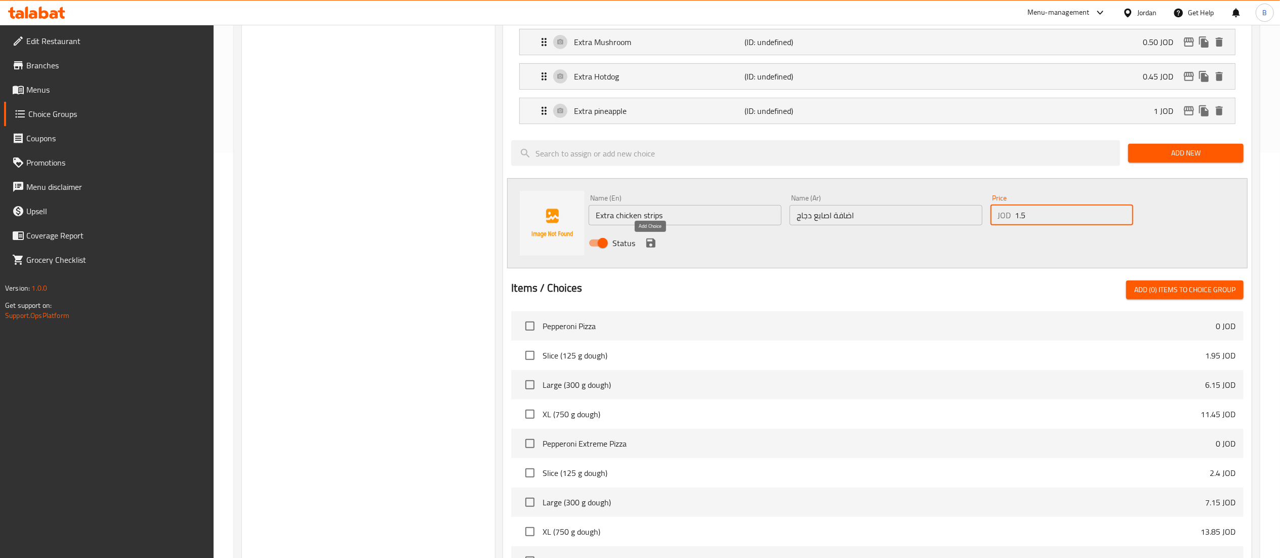
type input "1.5"
click at [644, 246] on button "save" at bounding box center [650, 242] width 15 height 15
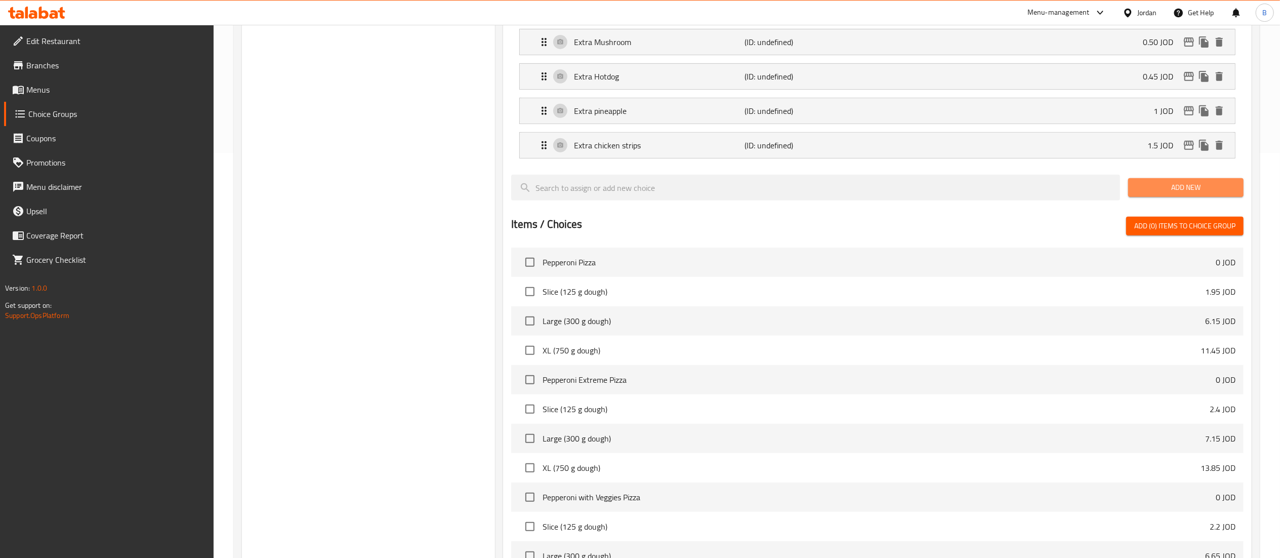
click at [1158, 188] on span "Add New" at bounding box center [1185, 187] width 99 height 13
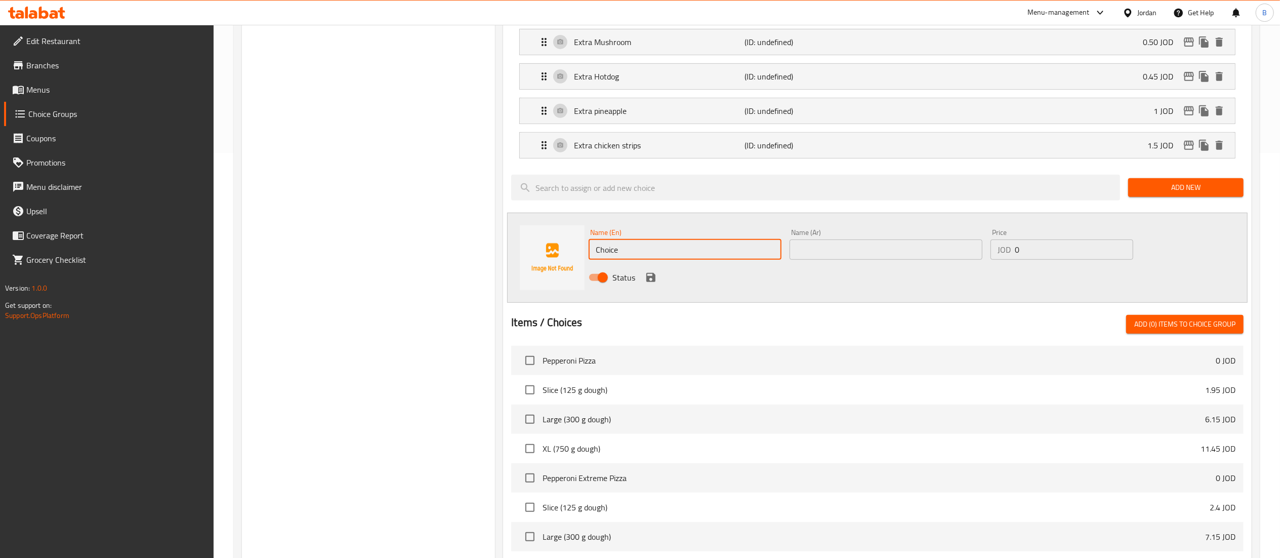
drag, startPoint x: 762, startPoint y: 251, endPoint x: 527, endPoint y: 248, distance: 234.3
click at [527, 248] on div "Name (En) Choice Name (En) Name (Ar) Name (Ar) Price JOD 0 Price Status" at bounding box center [877, 258] width 740 height 90
paste input "Extra Jalapeño"
type input "Extra Jalapeño"
click at [818, 257] on input "text" at bounding box center [886, 249] width 193 height 20
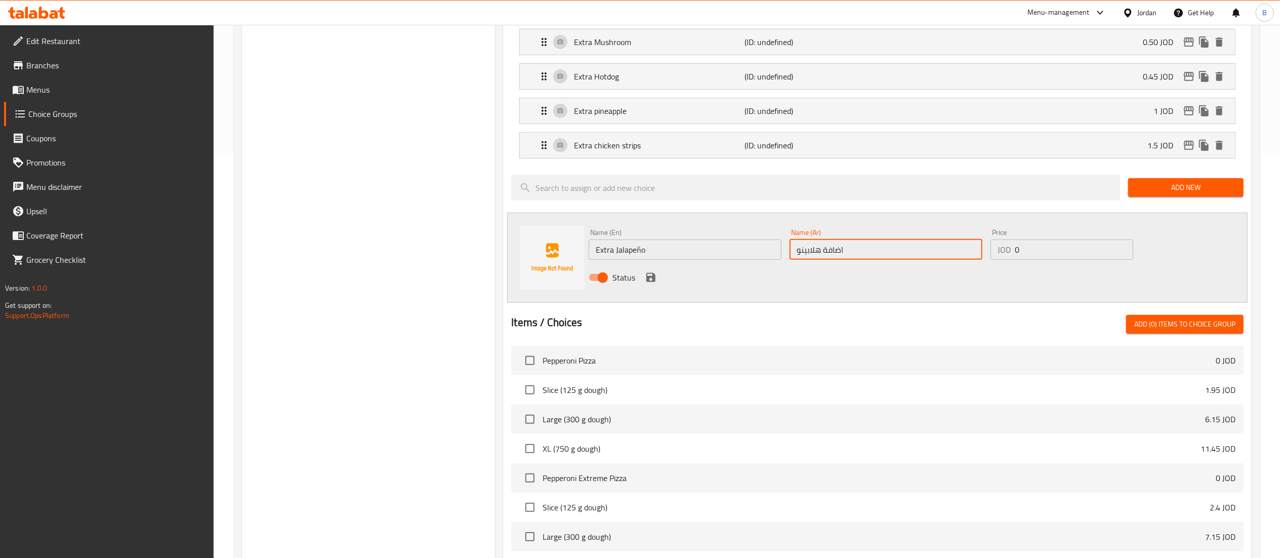
type input "اضافة هلابينو"
click at [1051, 251] on input "0" at bounding box center [1074, 249] width 118 height 20
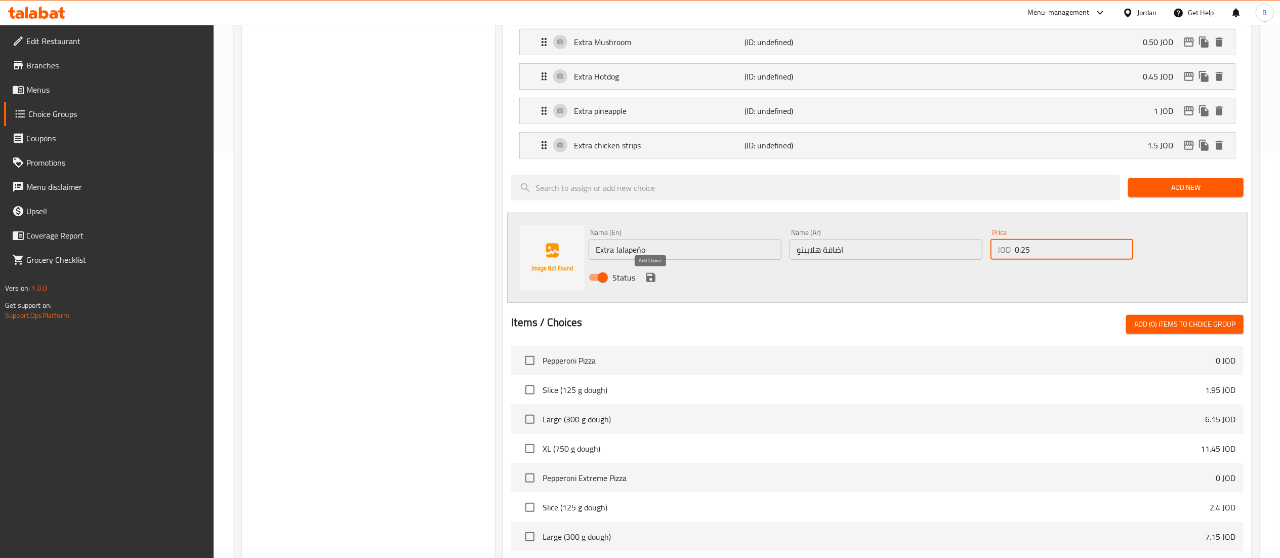
type input "0.25"
click at [655, 279] on icon "save" at bounding box center [651, 277] width 12 height 12
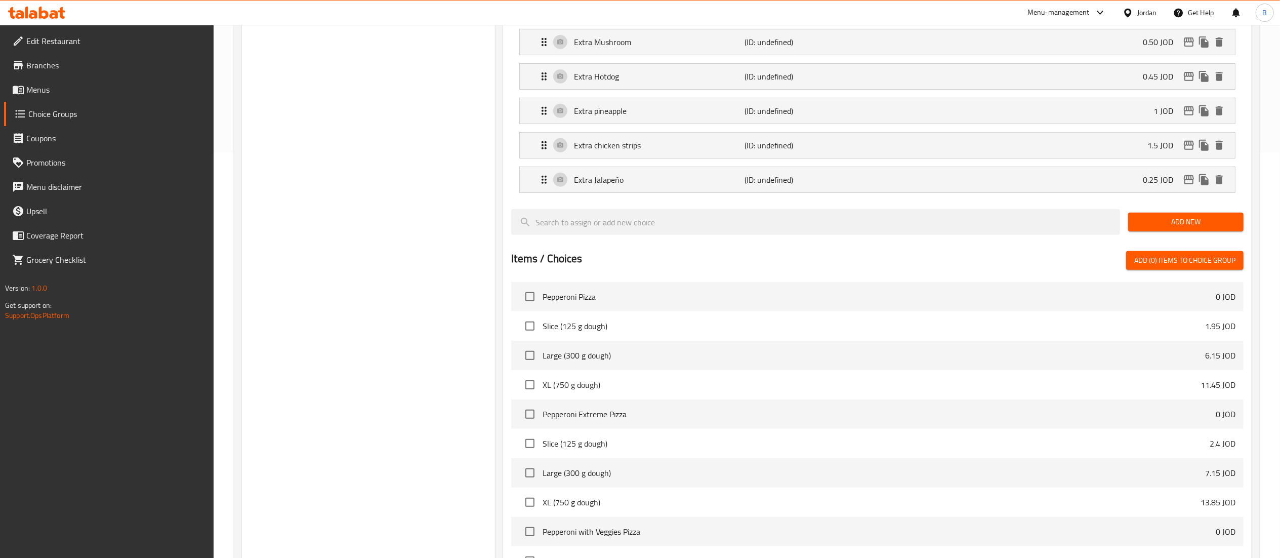
click at [1175, 228] on span "Add New" at bounding box center [1185, 222] width 99 height 13
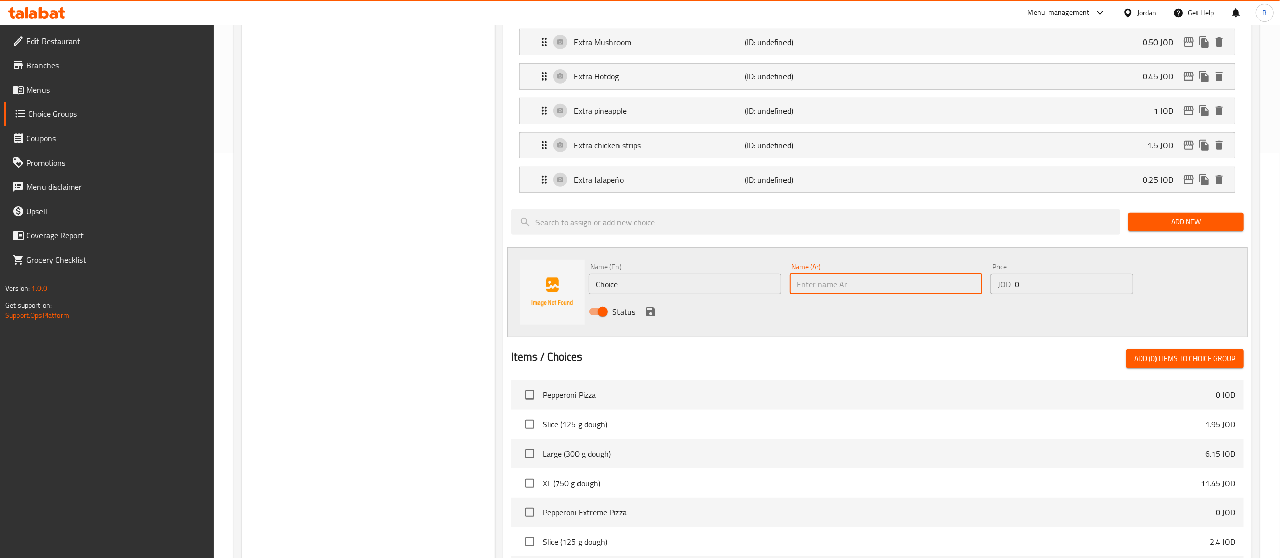
click at [875, 289] on input "text" at bounding box center [886, 284] width 193 height 20
paste input "Extra Black olives"
type input "Extra Black olives"
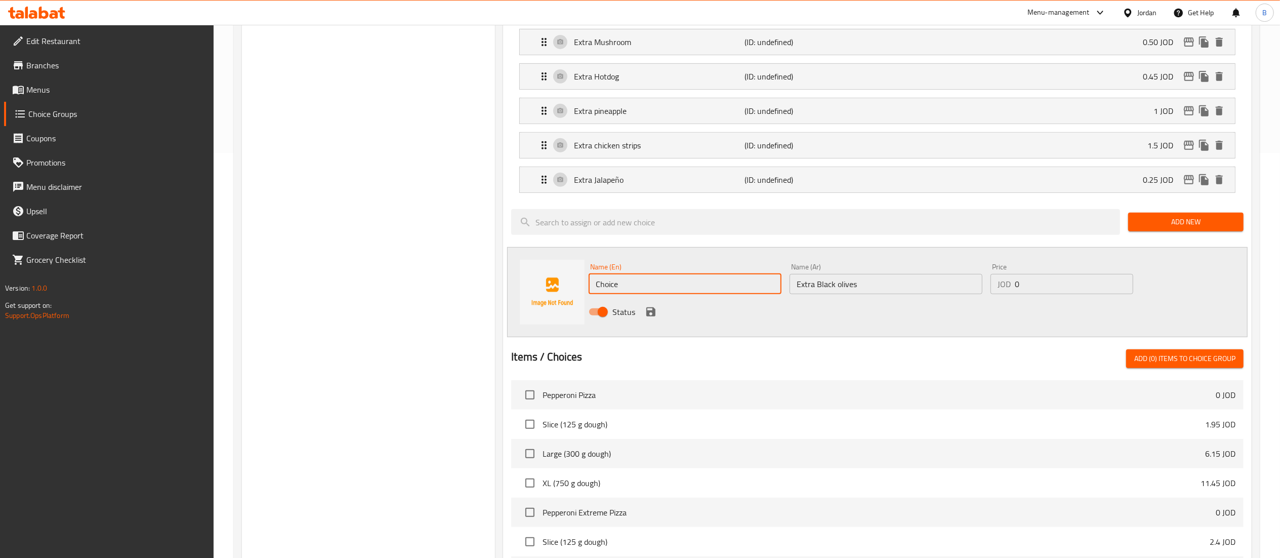
drag, startPoint x: 743, startPoint y: 284, endPoint x: 383, endPoint y: 284, distance: 360.3
click at [386, 284] on div "Choice Groups your choice of: 2 add ons: 0 add ons: (ID: 1040465) add ons: ​ اض…" at bounding box center [749, 252] width 1014 height 1084
paste input "Extra Black olives"
type input "Extra Black olives"
drag, startPoint x: 889, startPoint y: 278, endPoint x: 887, endPoint y: 284, distance: 6.3
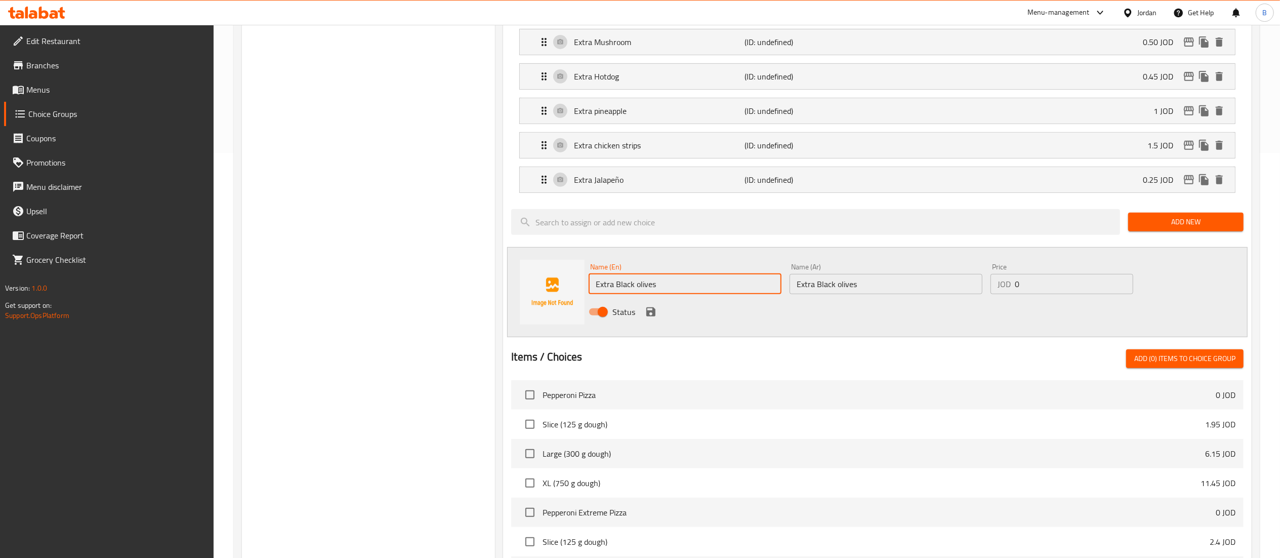
click at [887, 283] on input "Extra Black olives" at bounding box center [886, 284] width 193 height 20
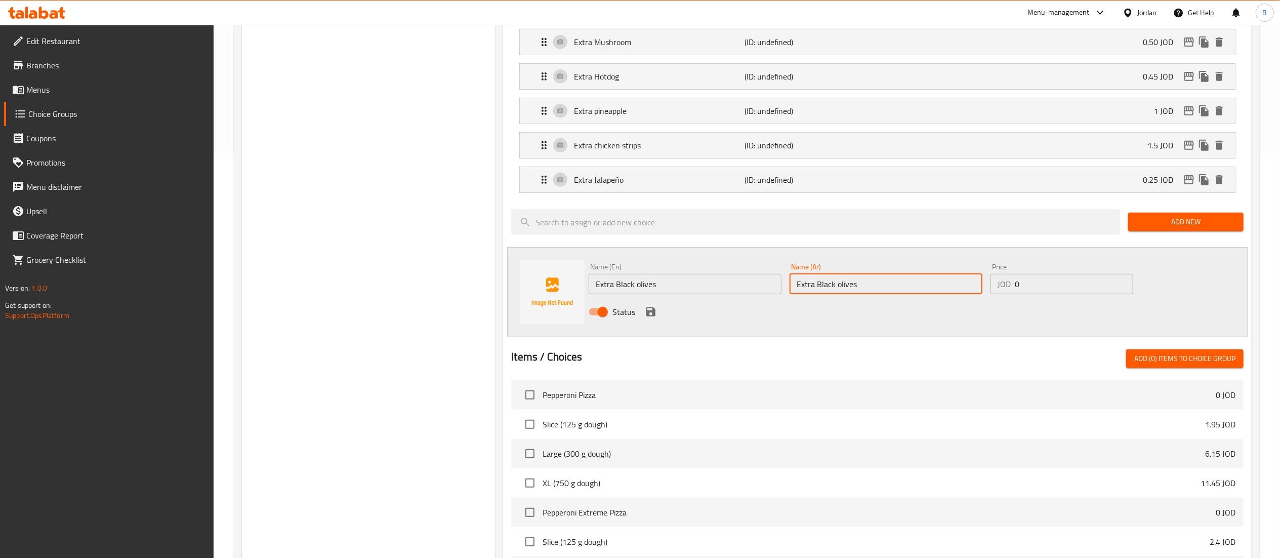
drag, startPoint x: 887, startPoint y: 284, endPoint x: 604, endPoint y: 285, distance: 283.4
click at [604, 285] on div "Name (En) Extra Black olives Name (En) Name (Ar) Extra Black olives Name (Ar) P…" at bounding box center [886, 292] width 603 height 66
type input "اضافة زيتون اسود"
click at [1083, 294] on input "0" at bounding box center [1074, 284] width 118 height 20
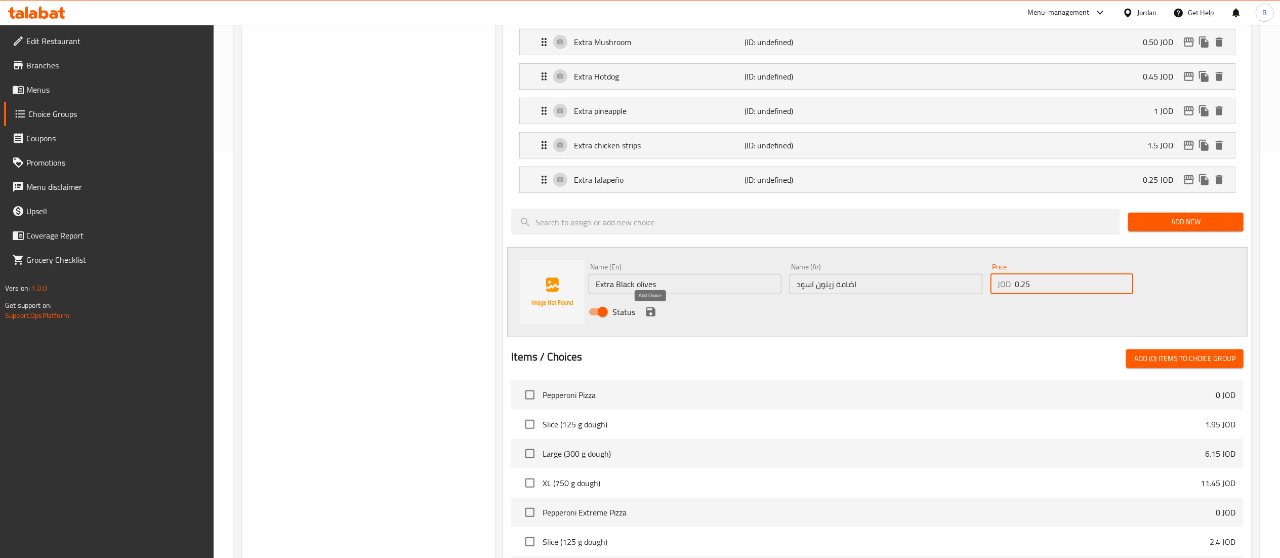
type input "0.25"
click at [646, 314] on icon "save" at bounding box center [650, 311] width 9 height 9
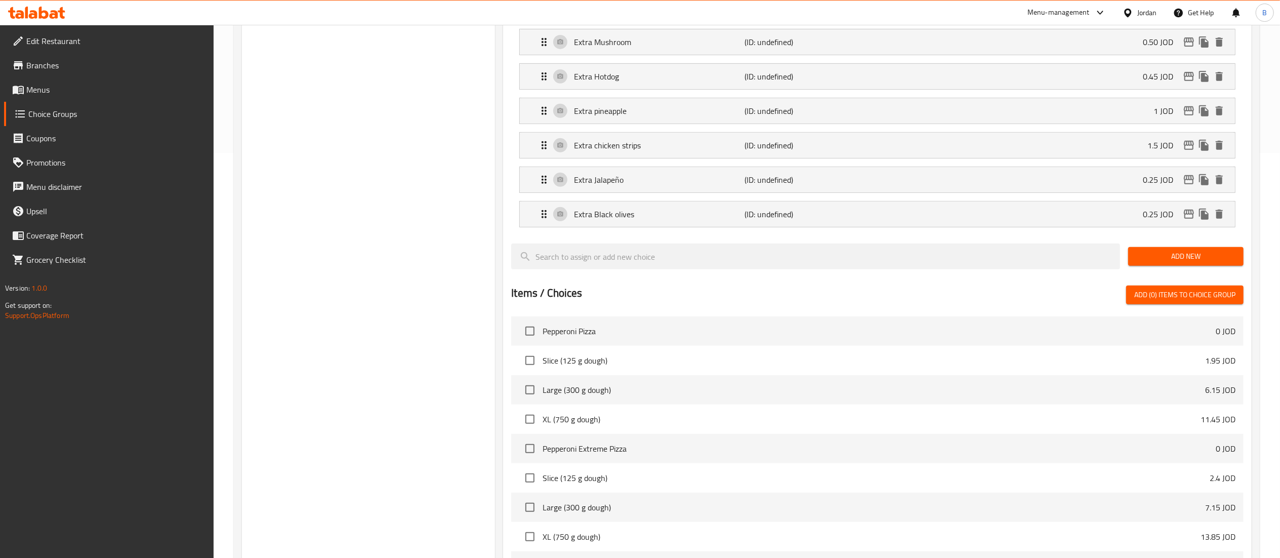
click at [1207, 266] on button "Add New" at bounding box center [1185, 256] width 115 height 19
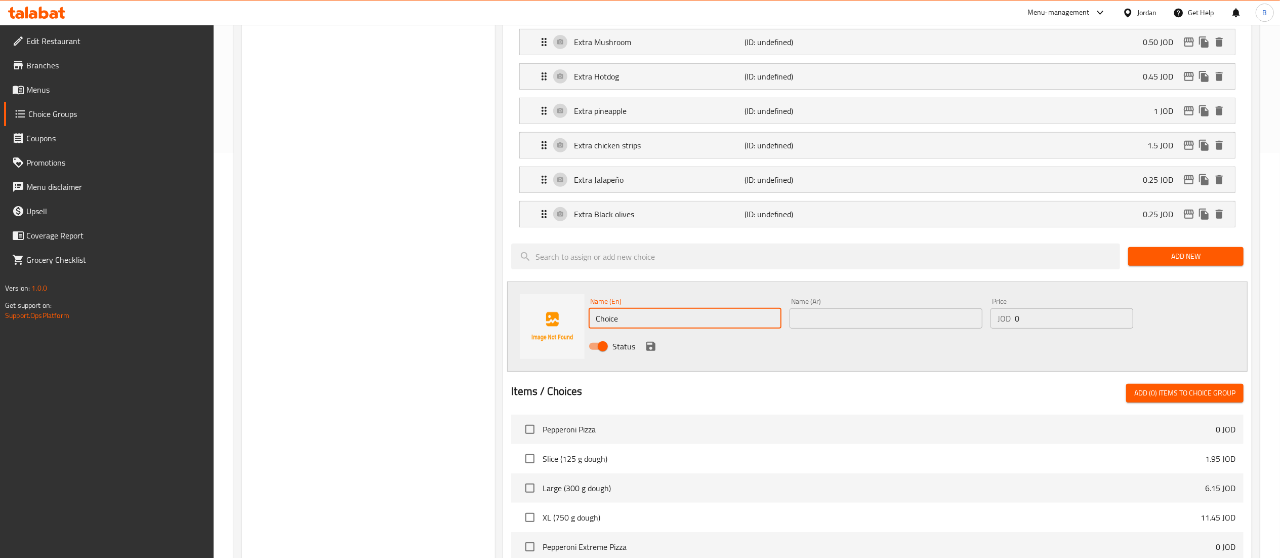
drag, startPoint x: 693, startPoint y: 321, endPoint x: 414, endPoint y: 313, distance: 279.0
click at [383, 313] on div "Choice Groups your choice of: 2 add ons: 0 add ons: (ID: 1040465) add ons: ​ اض…" at bounding box center [749, 269] width 1014 height 1118
paste input "Extra BlackGarlic"
type input "Extra BlackGarlic"
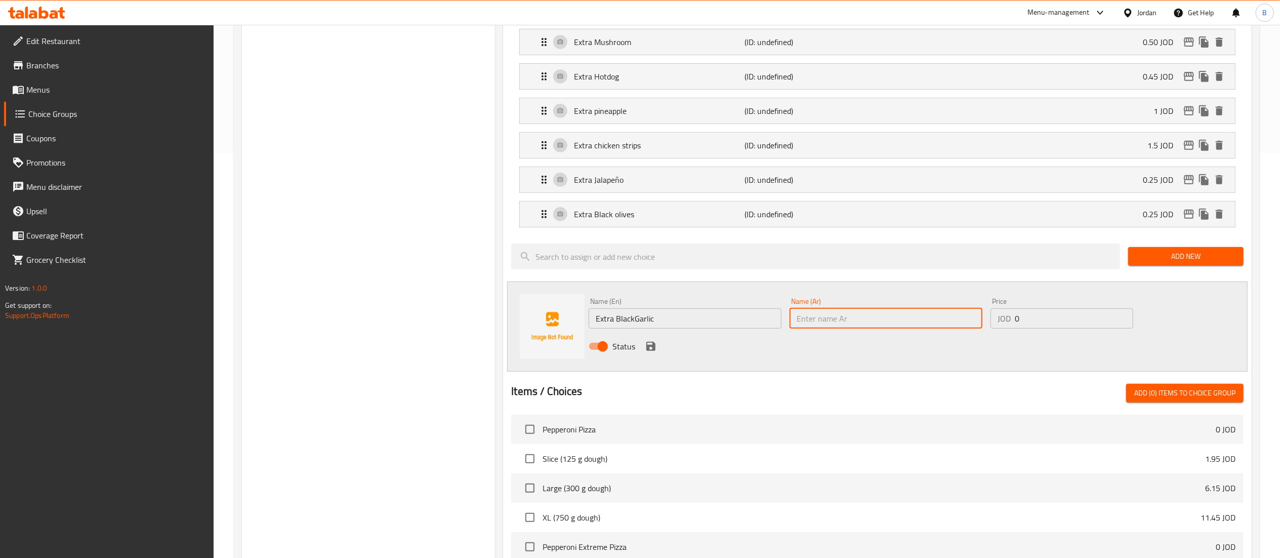
click at [831, 324] on input "text" at bounding box center [886, 318] width 193 height 20
type input "اضافة مثومة سوداء"
click at [1063, 328] on input "0" at bounding box center [1074, 318] width 118 height 20
type input "0.5"
click at [649, 349] on icon "save" at bounding box center [650, 346] width 9 height 9
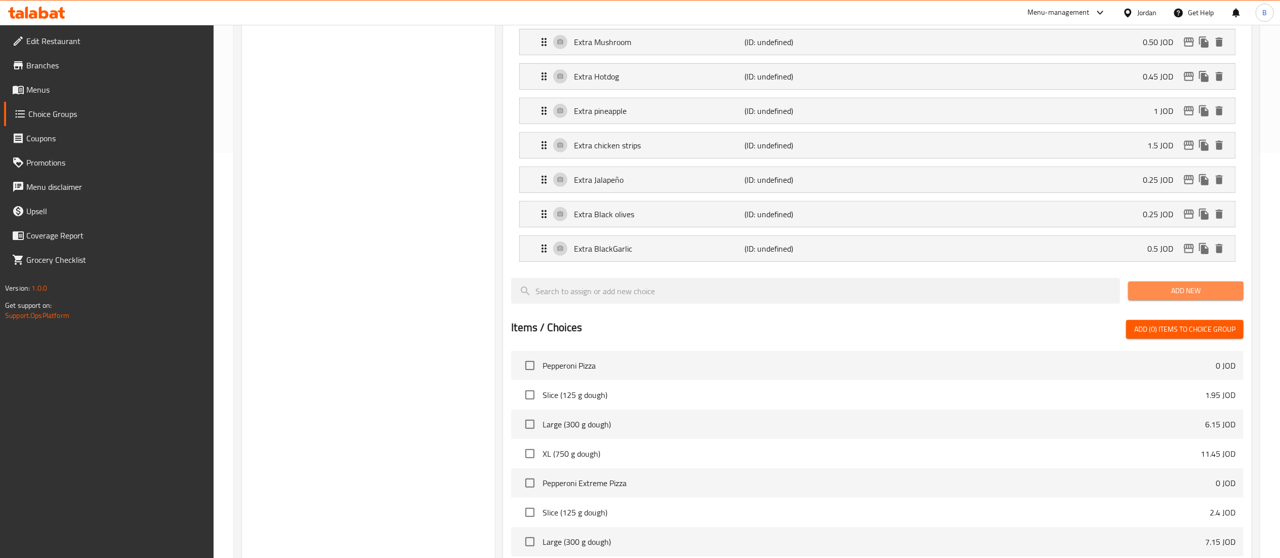
click at [1185, 300] on button "Add New" at bounding box center [1185, 290] width 115 height 19
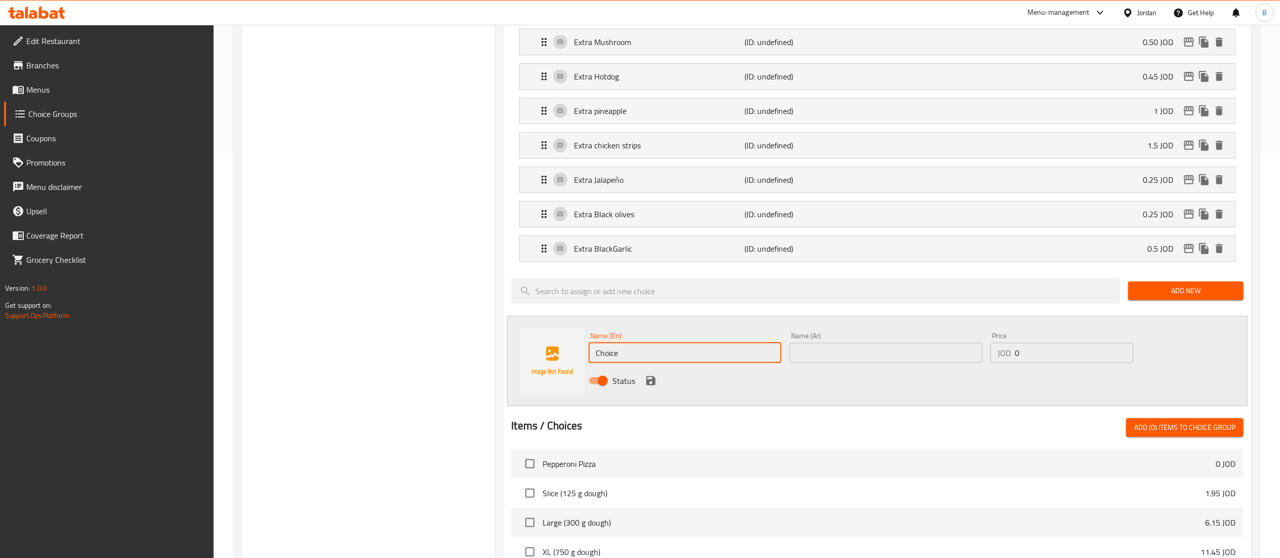
drag, startPoint x: 697, startPoint y: 349, endPoint x: 575, endPoint y: 370, distance: 123.8
click at [575, 370] on div "Name (En) Choice Name (En) Name (Ar) Name (Ar) Price JOD 0 Price Status" at bounding box center [877, 361] width 740 height 90
paste input "Extra Feta chees"
type input "Extra Feta cheese"
click at [822, 363] on input "text" at bounding box center [886, 353] width 193 height 20
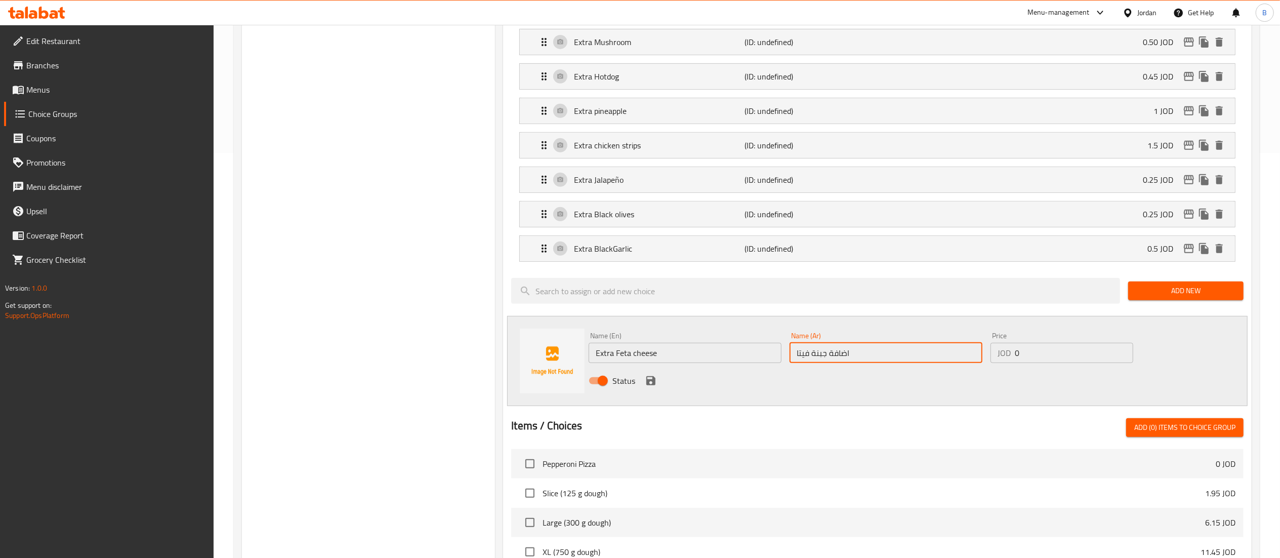
type input "اضافة جبنة فيتا"
click at [1067, 363] on input "0" at bounding box center [1074, 353] width 118 height 20
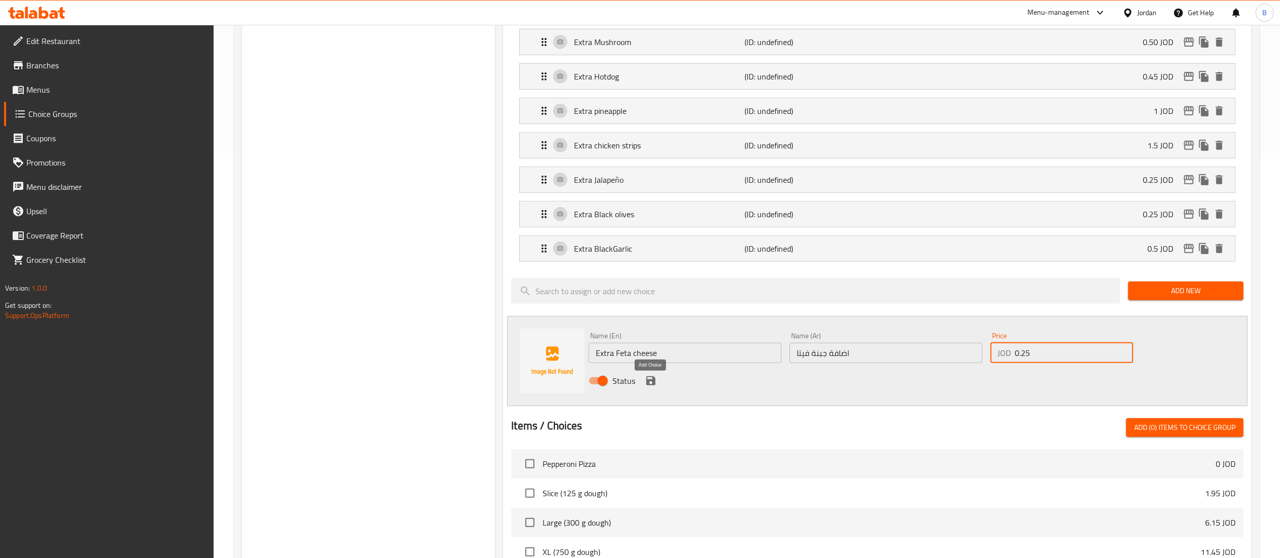
type input "0.25"
click at [652, 385] on icon "save" at bounding box center [650, 380] width 9 height 9
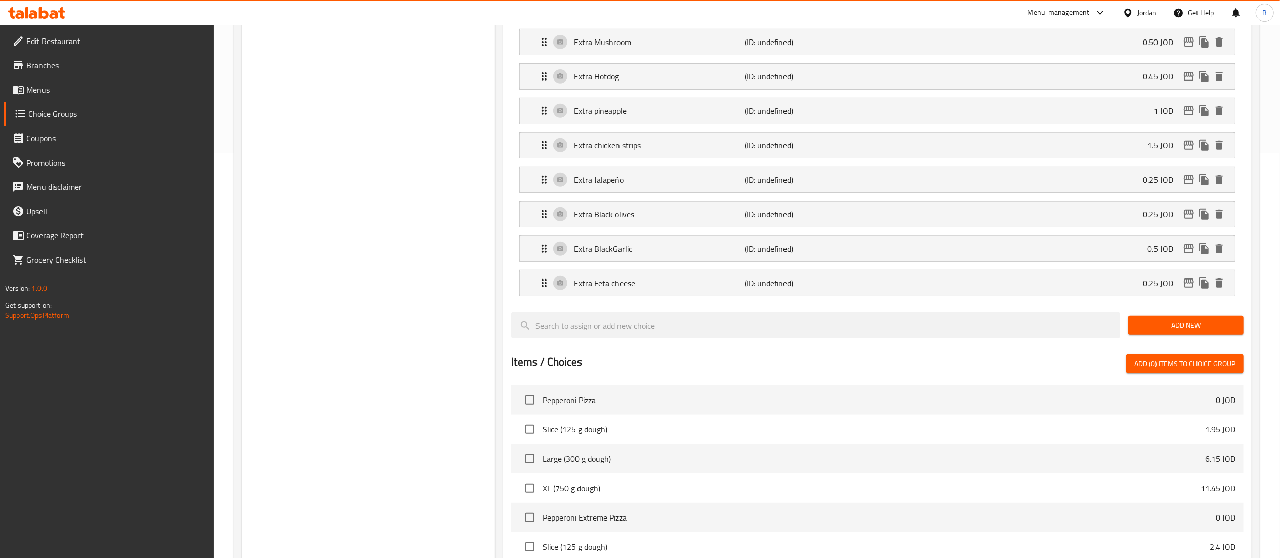
click at [1166, 335] on button "Add New" at bounding box center [1185, 325] width 115 height 19
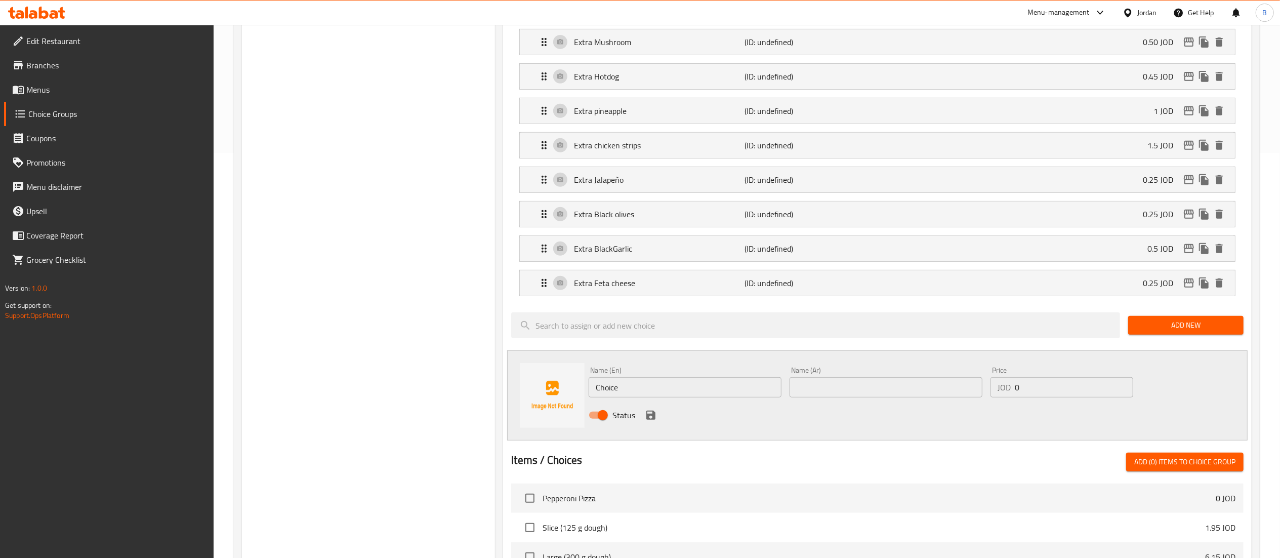
drag, startPoint x: 881, startPoint y: 394, endPoint x: 814, endPoint y: 398, distance: 66.9
click at [881, 394] on input "text" at bounding box center [886, 387] width 193 height 20
paste input "Extra cheddar cheese"
type input "Extra cheddar cheese"
drag, startPoint x: 648, startPoint y: 388, endPoint x: 492, endPoint y: 392, distance: 155.9
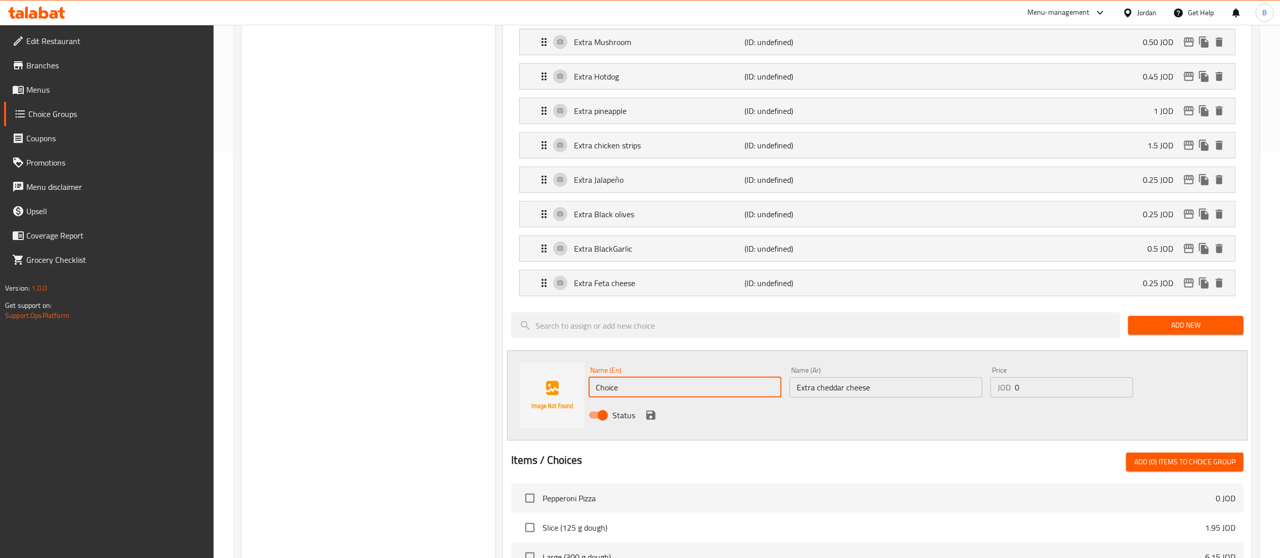
click at [524, 387] on div "Name (En) Choice Name (En) Name (Ar) Extra cheddar cheese Name (Ar) Price JOD 0…" at bounding box center [877, 395] width 740 height 90
paste input "Extra cheddar cheese"
type input "Extra cheddar cheese"
drag, startPoint x: 910, startPoint y: 396, endPoint x: 472, endPoint y: 410, distance: 438.5
click at [563, 399] on div "Name (En) Extra cheddar cheese Name (En) Name (Ar) Extra cheddar cheese Name (A…" at bounding box center [877, 395] width 740 height 90
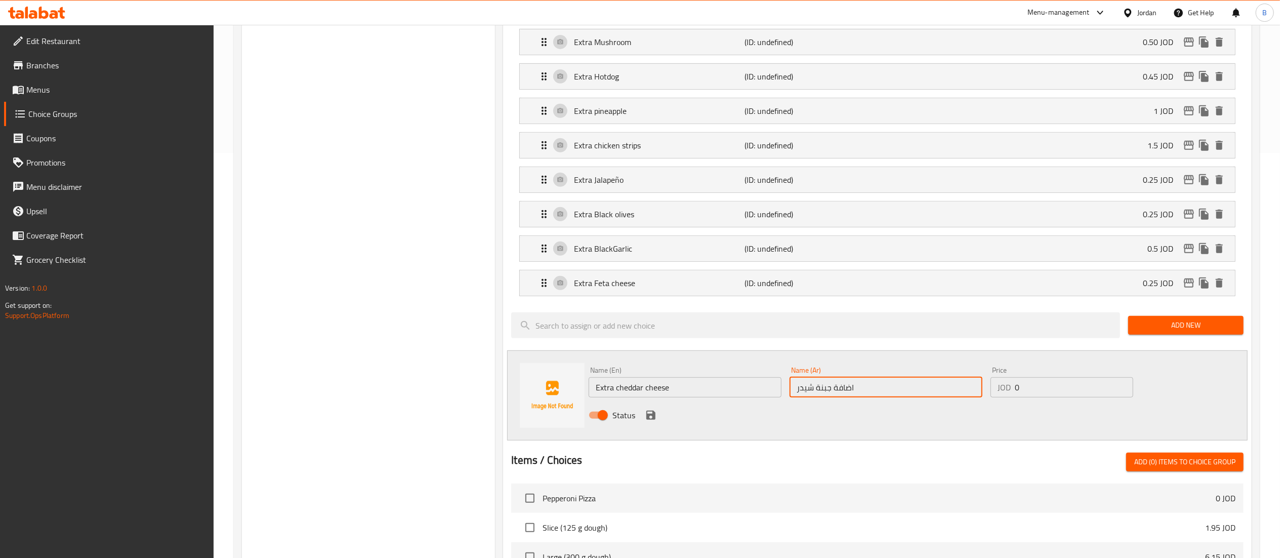
type input "اضافة جبنة شيدر"
click at [1053, 395] on input "0" at bounding box center [1074, 387] width 118 height 20
type input "0.75"
click at [650, 417] on icon "save" at bounding box center [651, 415] width 12 height 12
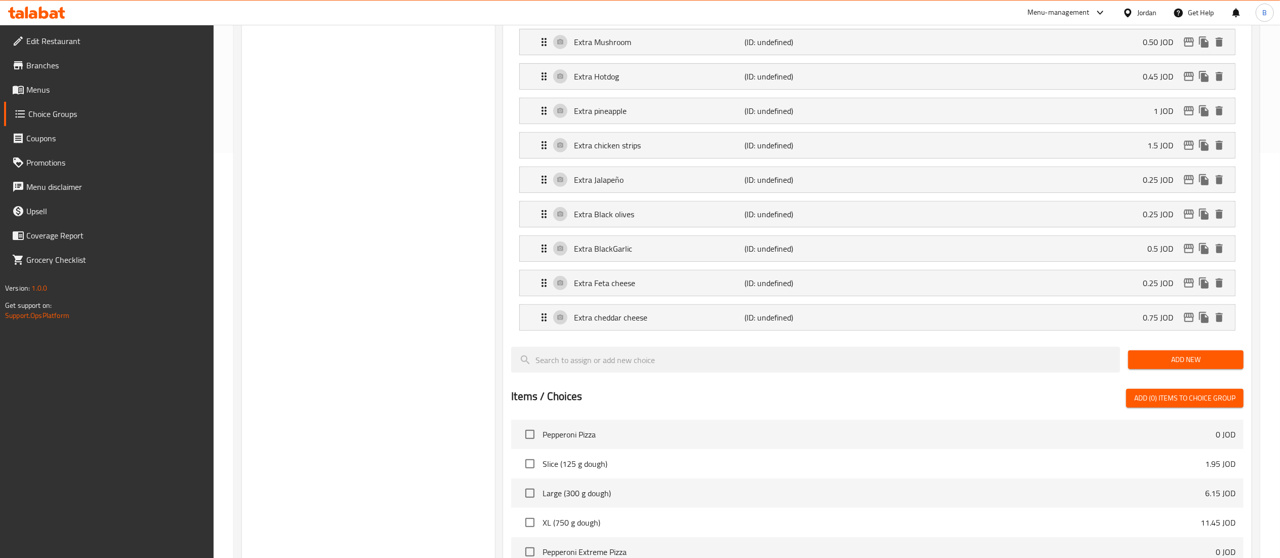
click at [1187, 362] on span "Add New" at bounding box center [1185, 359] width 99 height 13
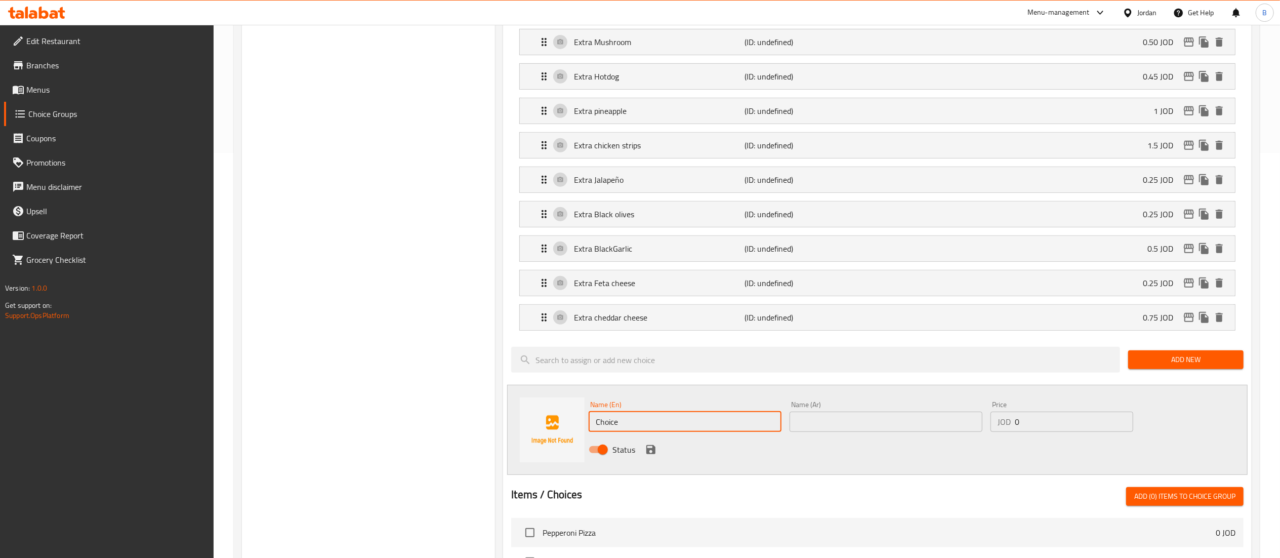
drag, startPoint x: 621, startPoint y: 421, endPoint x: 480, endPoint y: 421, distance: 141.2
click at [511, 421] on div "Name (En) Choice Name (En) Name (Ar) Name (Ar) Price JOD 0 Price Status" at bounding box center [877, 430] width 740 height 90
paste input "Extra Parmesan chees"
type input "Extra Parmesan cheese"
click at [821, 423] on input "text" at bounding box center [886, 421] width 193 height 20
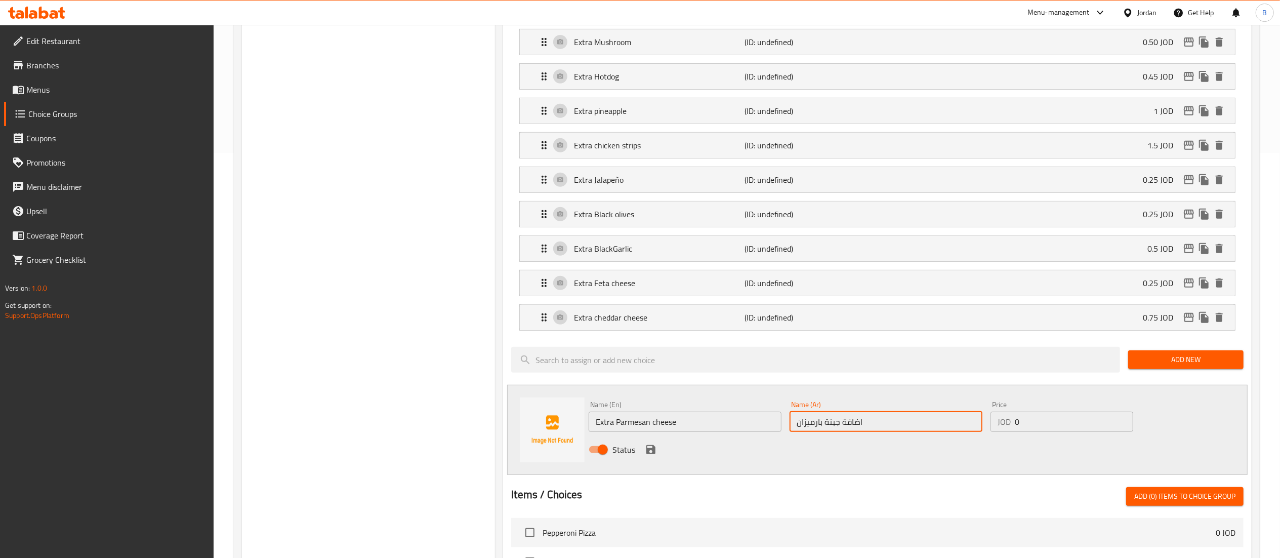
type input "اضافة جبنة بارميزان"
drag, startPoint x: 1057, startPoint y: 419, endPoint x: 880, endPoint y: 454, distance: 180.7
click at [896, 449] on div "Name (En) Extra Parmesan cheese Name (En) Name (Ar) اضافة جبنة بارميزان Name (A…" at bounding box center [886, 430] width 603 height 66
type input "1"
click at [653, 453] on icon "save" at bounding box center [650, 449] width 9 height 9
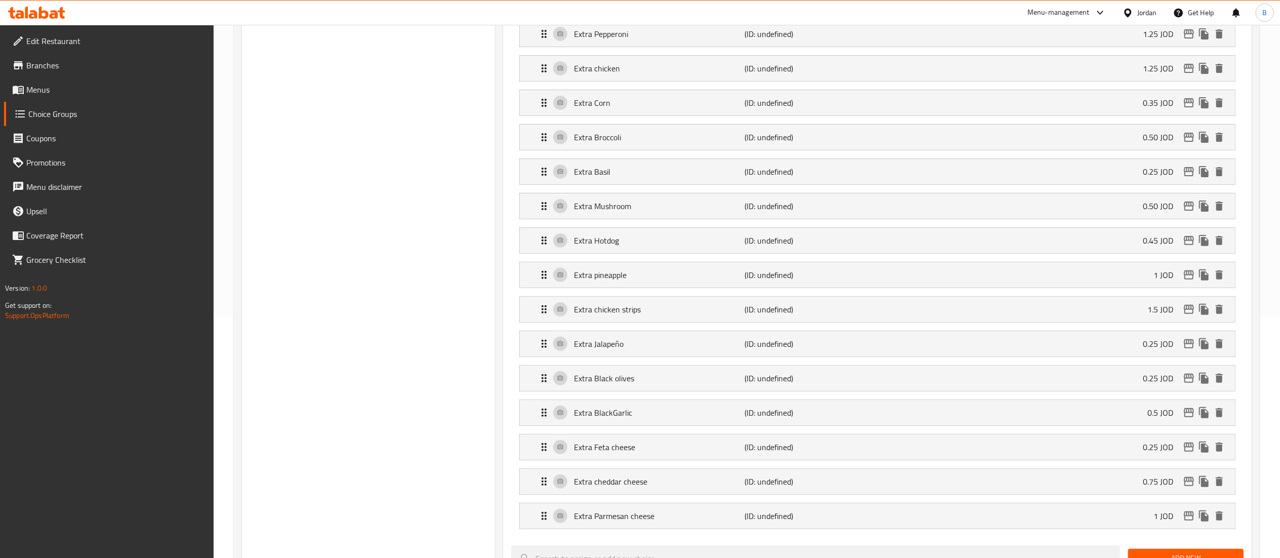
scroll to position [0, 0]
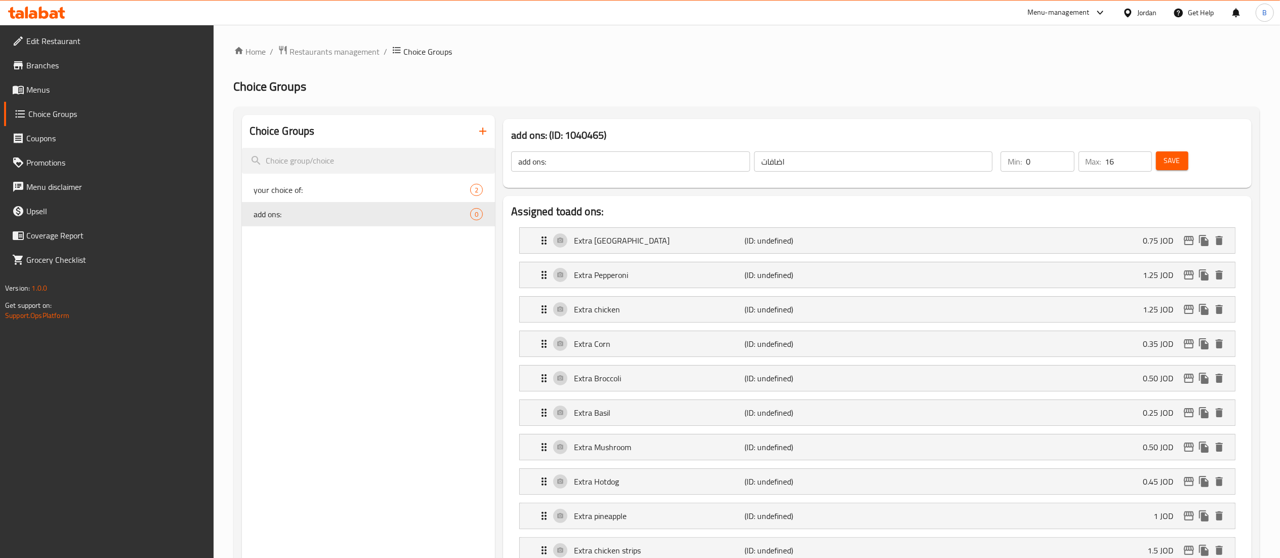
click at [1166, 155] on span "Save" at bounding box center [1172, 160] width 16 height 13
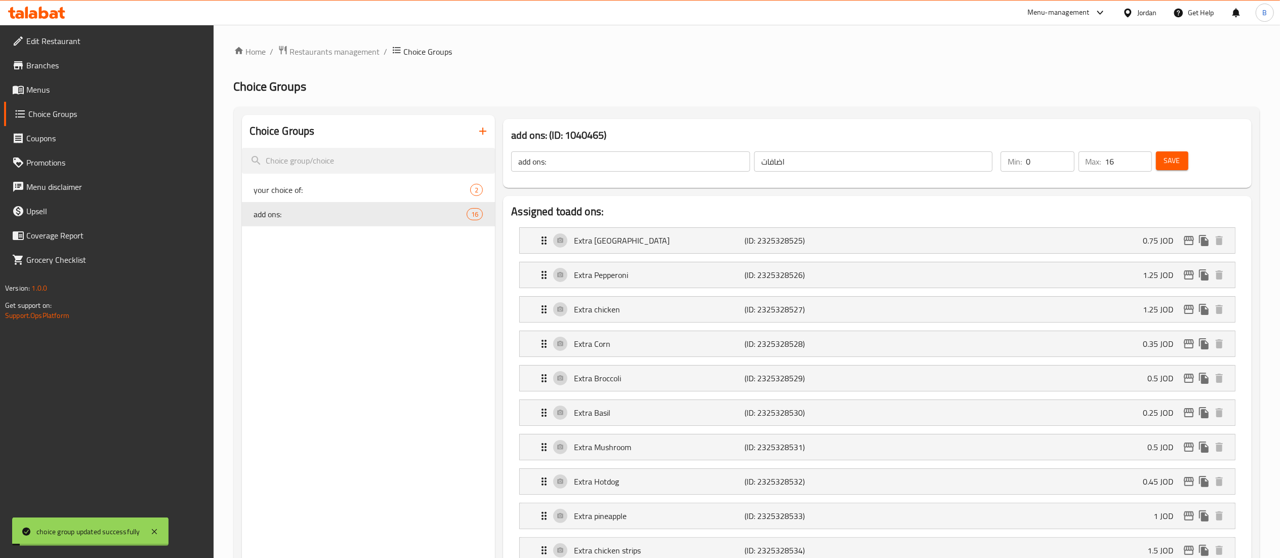
click at [49, 88] on span "Menus" at bounding box center [115, 90] width 179 height 12
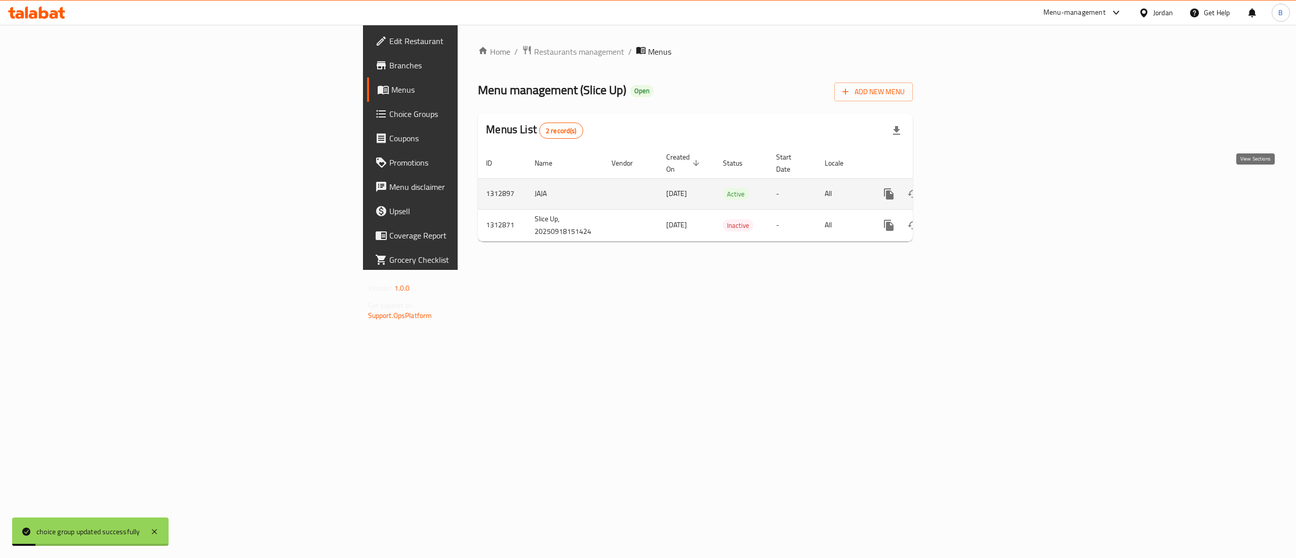
click at [966, 189] on icon "enhanced table" at bounding box center [961, 193] width 9 height 9
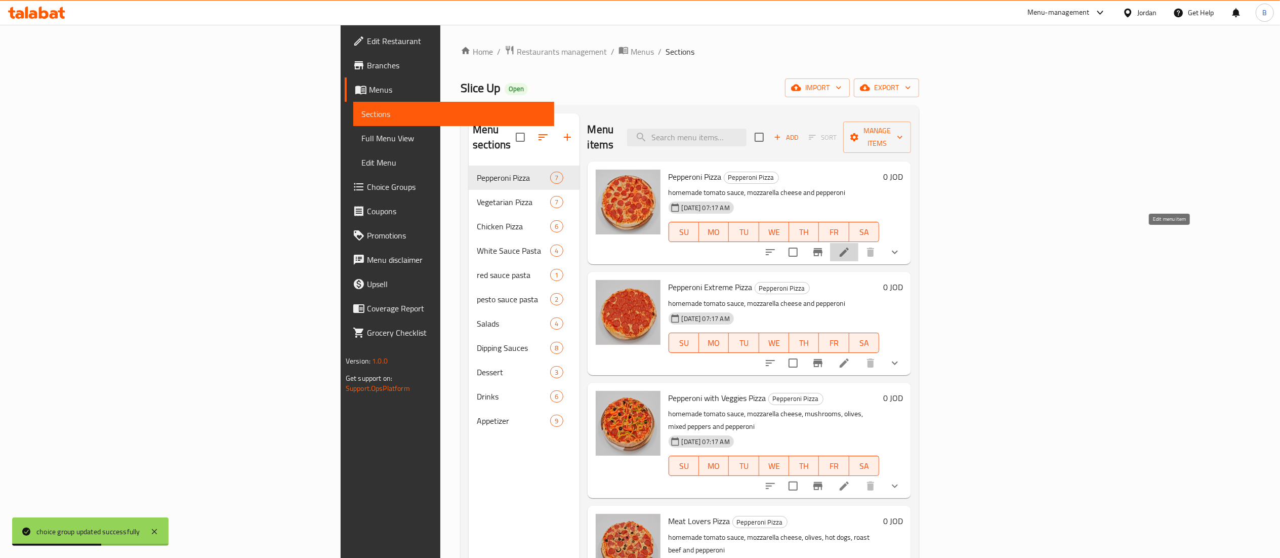
click at [850, 246] on icon at bounding box center [844, 252] width 12 height 12
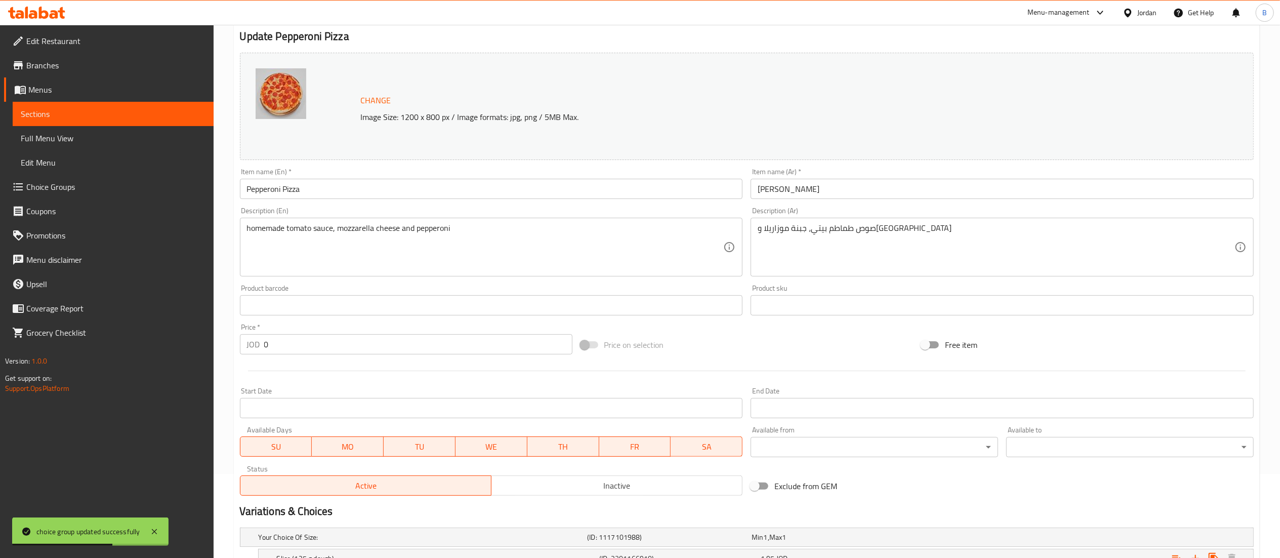
scroll to position [225, 0]
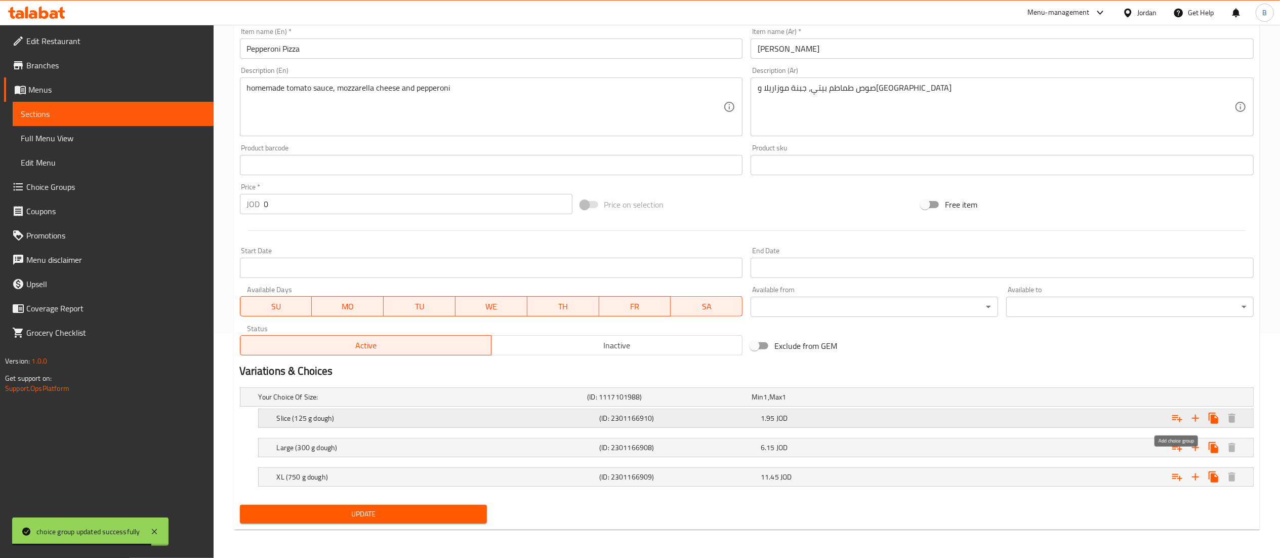
click at [1173, 419] on icon "Expand" at bounding box center [1177, 418] width 12 height 12
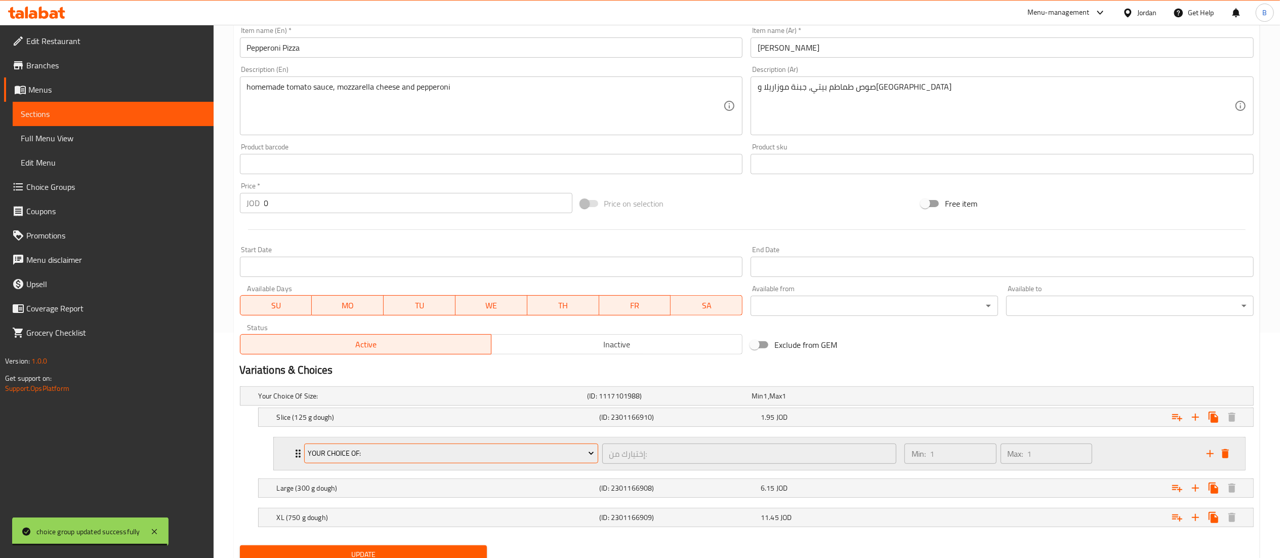
click at [436, 451] on span "your choice of:" at bounding box center [451, 453] width 286 height 13
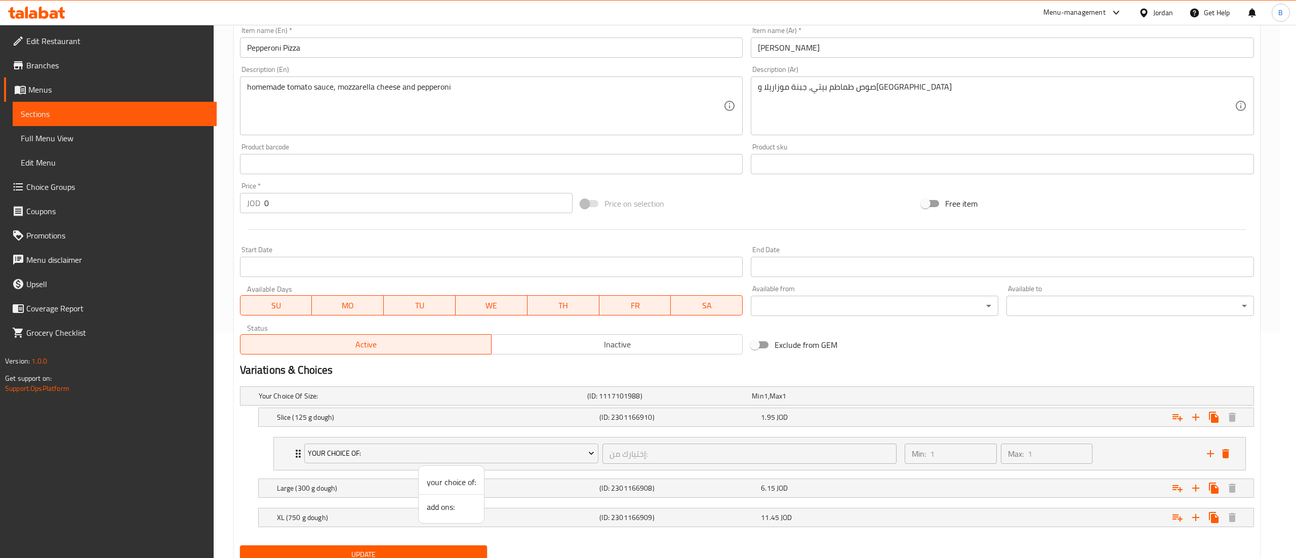
click at [446, 504] on span "add ons:" at bounding box center [451, 507] width 49 height 12
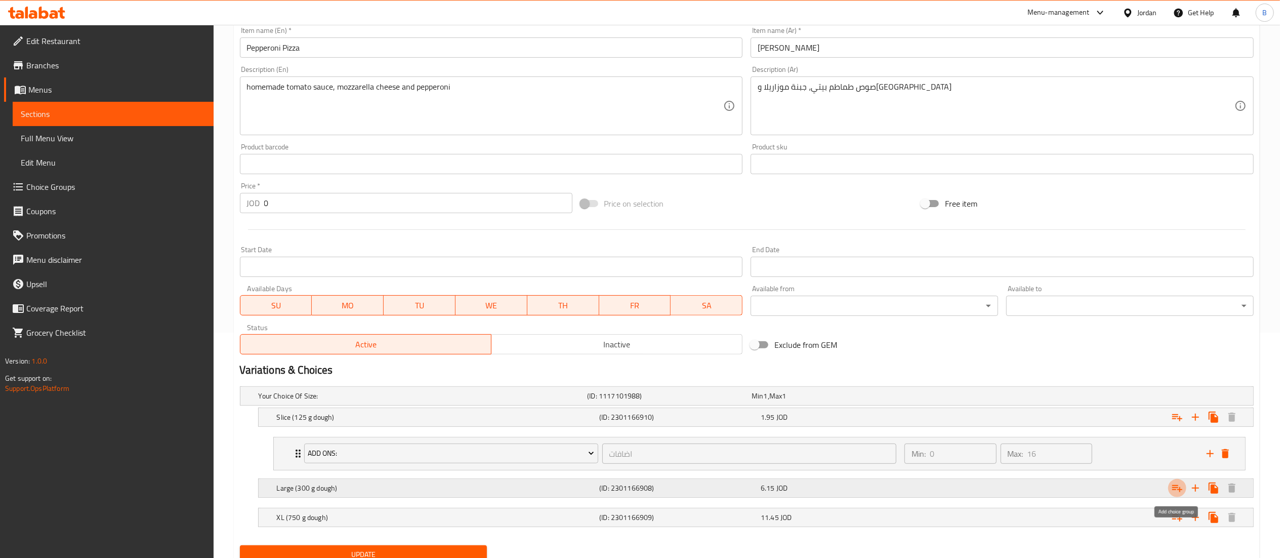
click at [1178, 489] on icon "Expand" at bounding box center [1177, 488] width 12 height 12
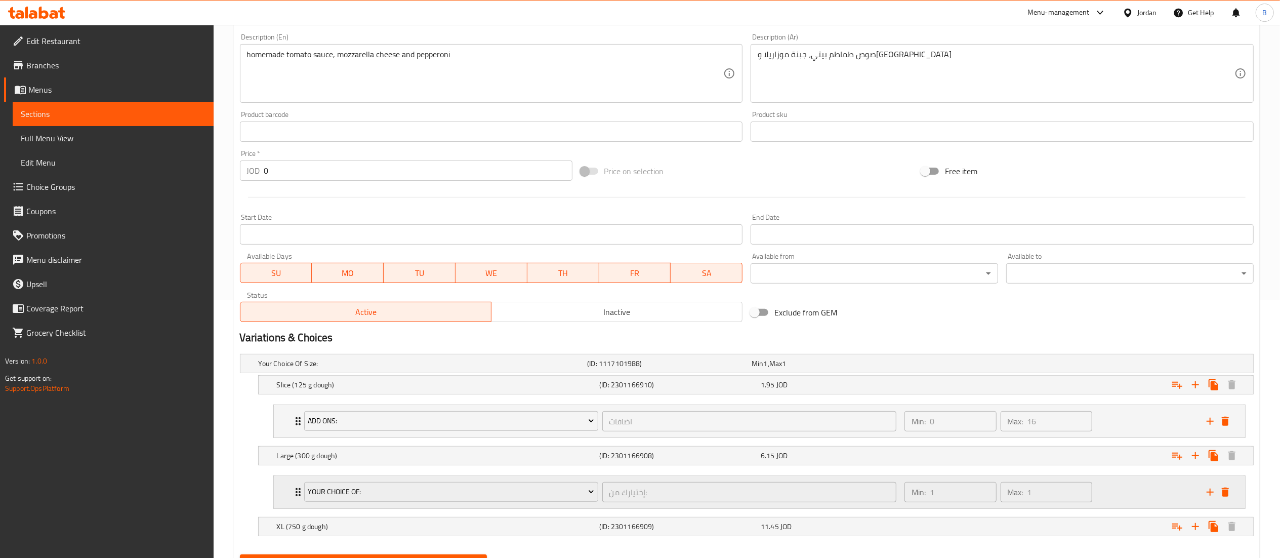
scroll to position [310, 0]
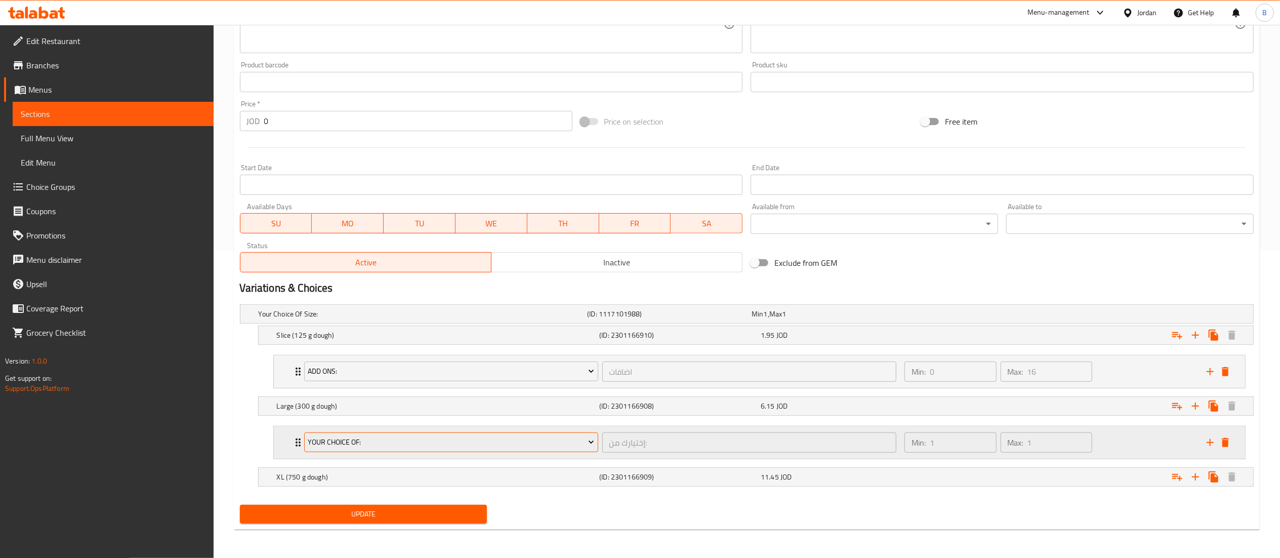
click at [376, 443] on span "your choice of:" at bounding box center [451, 442] width 286 height 13
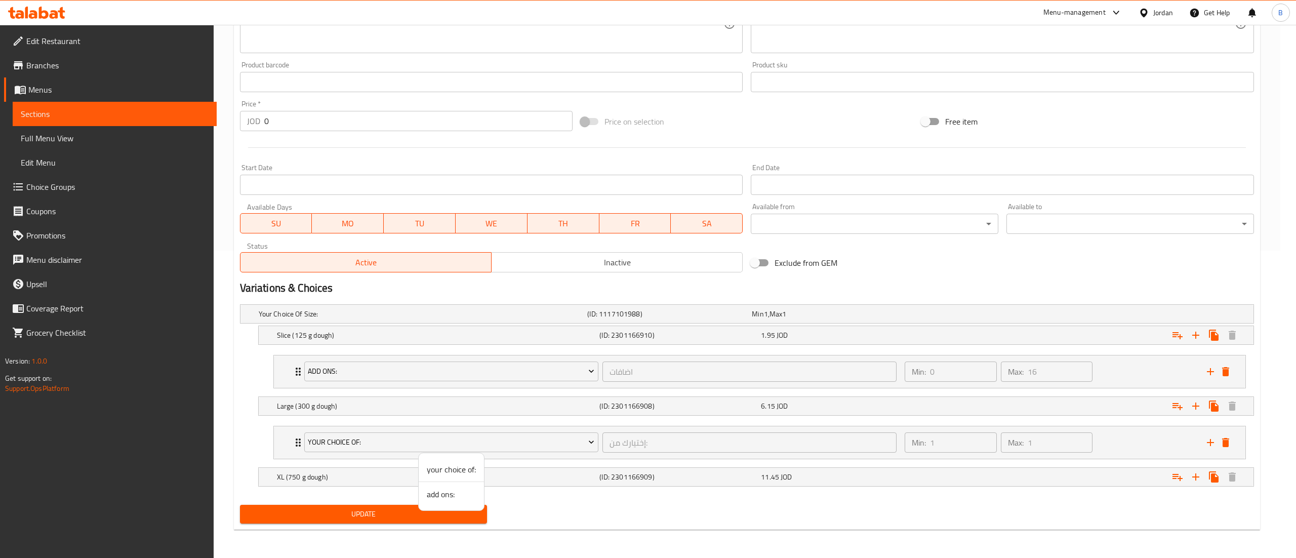
click at [435, 495] on span "add ons:" at bounding box center [451, 494] width 49 height 12
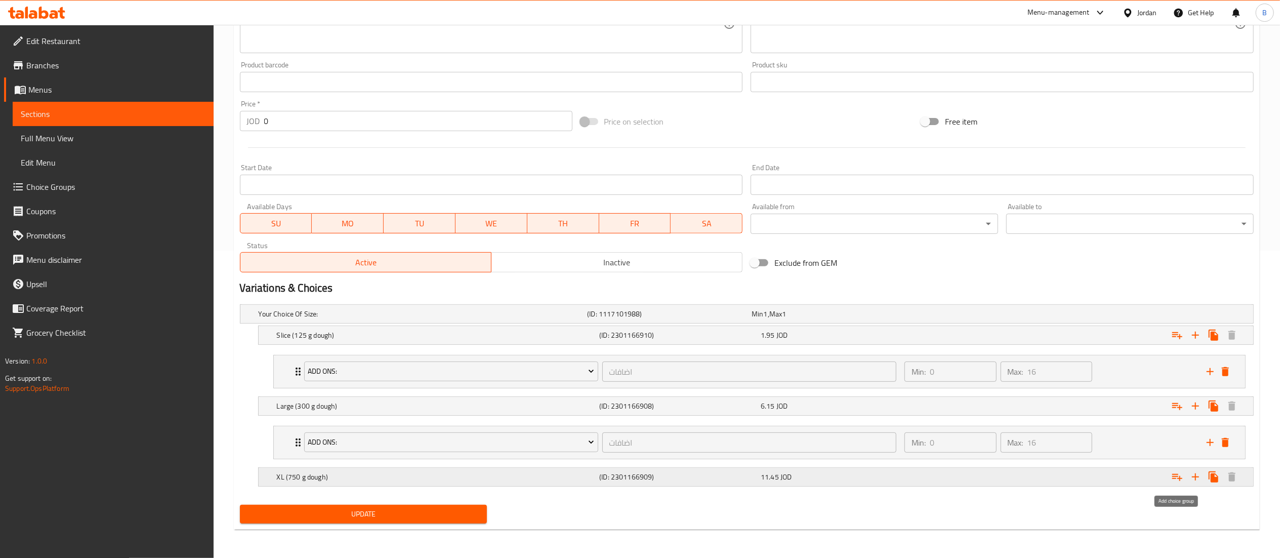
click at [1177, 479] on icon "Expand" at bounding box center [1177, 477] width 12 height 12
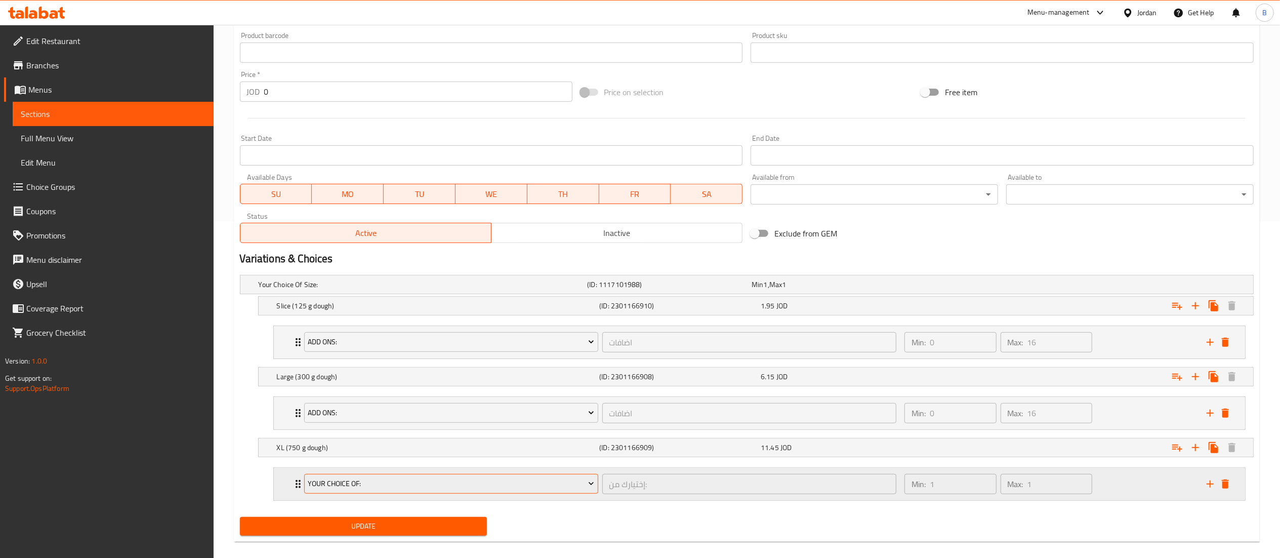
scroll to position [351, 0]
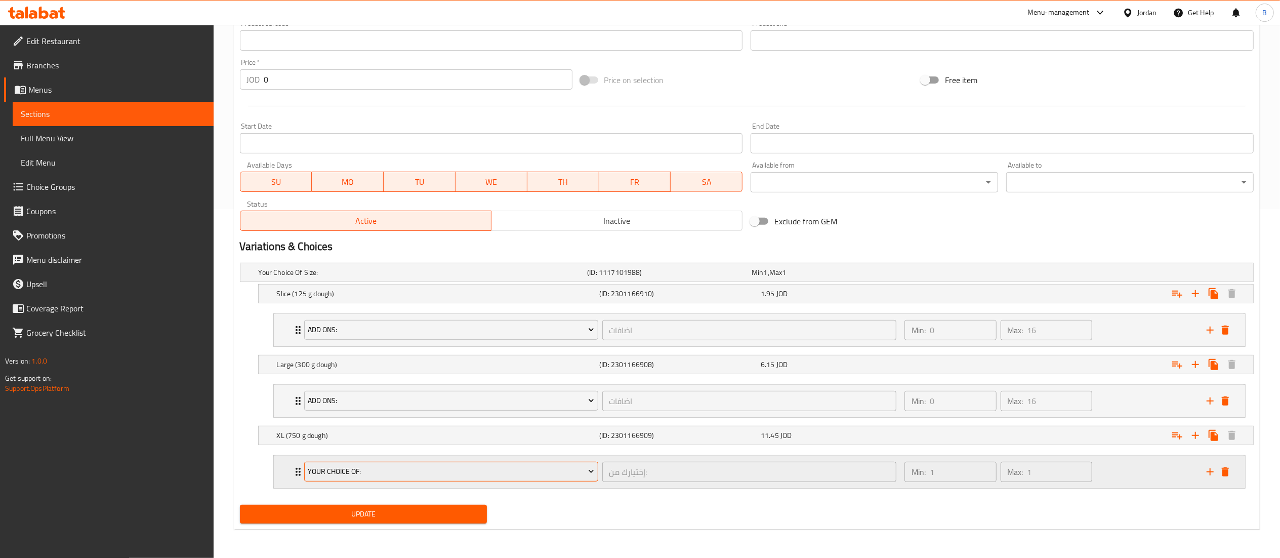
click at [384, 480] on button "your choice of:" at bounding box center [451, 472] width 294 height 20
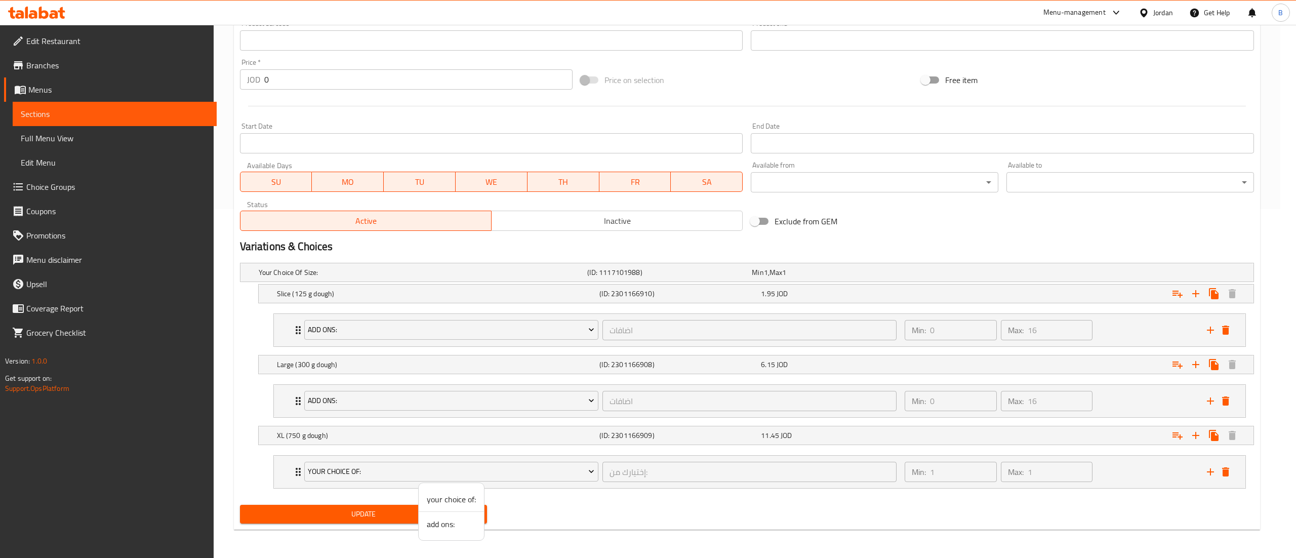
click at [432, 525] on span "add ons:" at bounding box center [451, 524] width 49 height 12
click at [365, 520] on span "Update" at bounding box center [363, 514] width 231 height 13
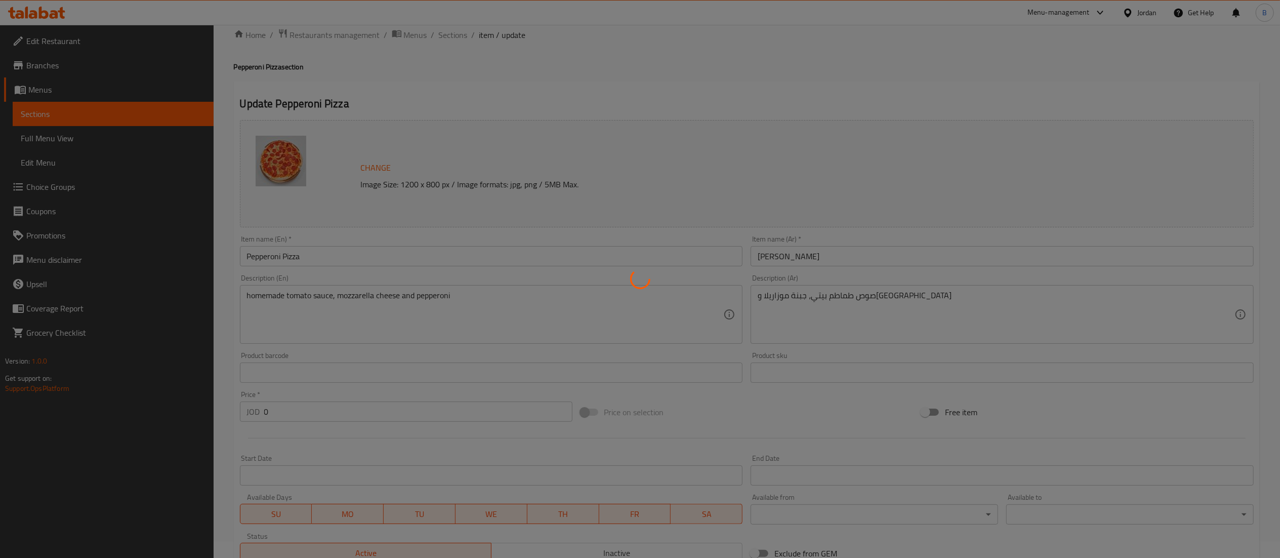
scroll to position [0, 0]
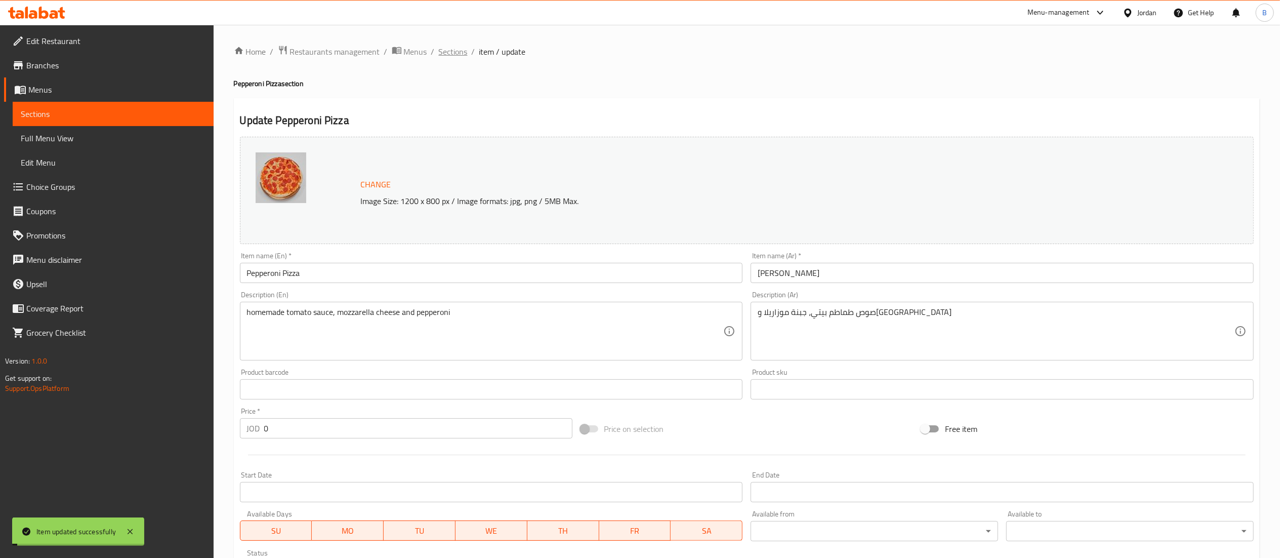
click at [448, 54] on span "Sections" at bounding box center [453, 52] width 29 height 12
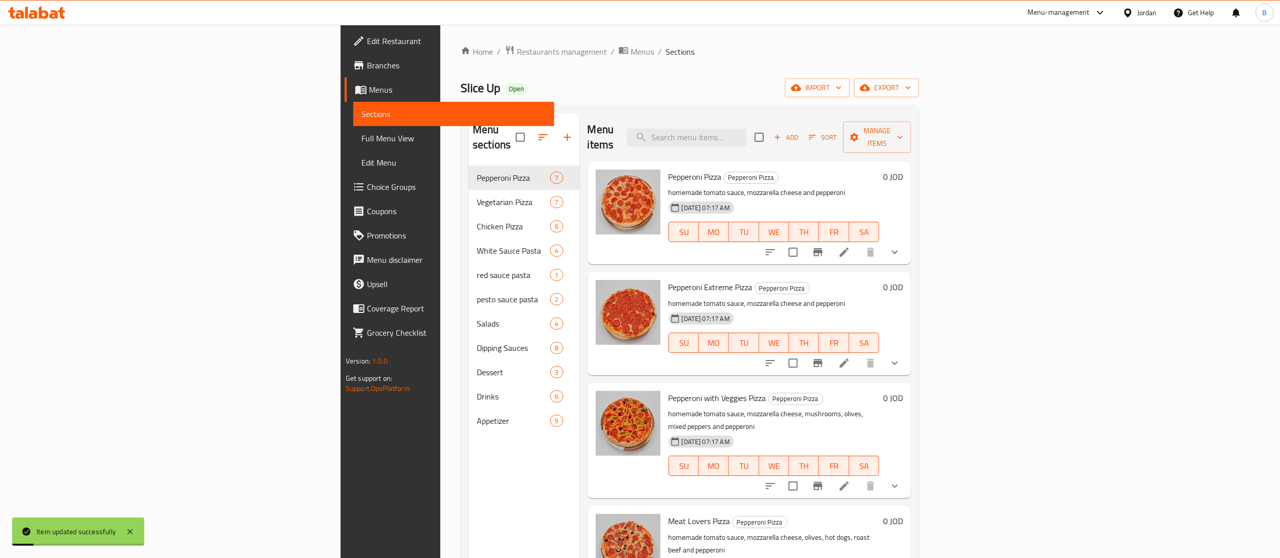
click at [850, 357] on icon at bounding box center [844, 363] width 12 height 12
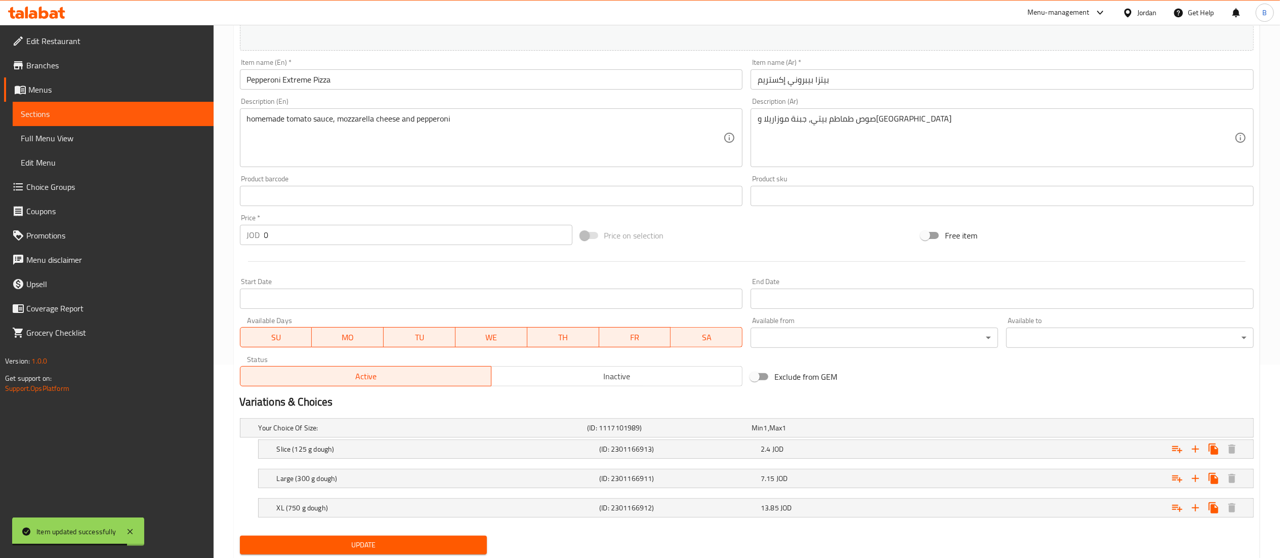
scroll to position [225, 0]
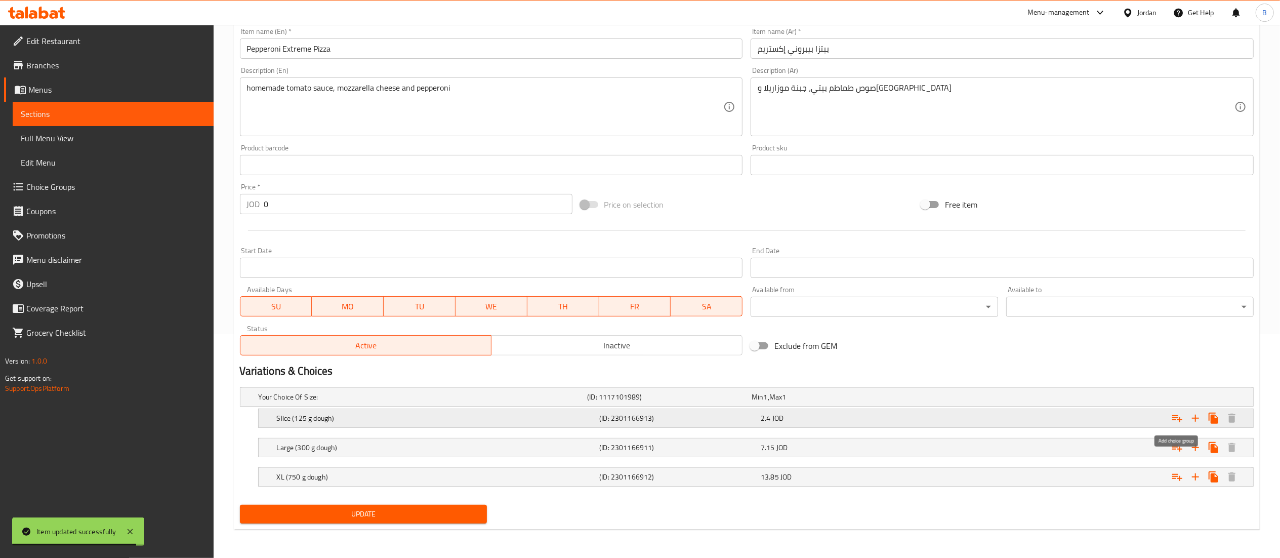
click at [1177, 418] on icon "Expand" at bounding box center [1177, 418] width 12 height 12
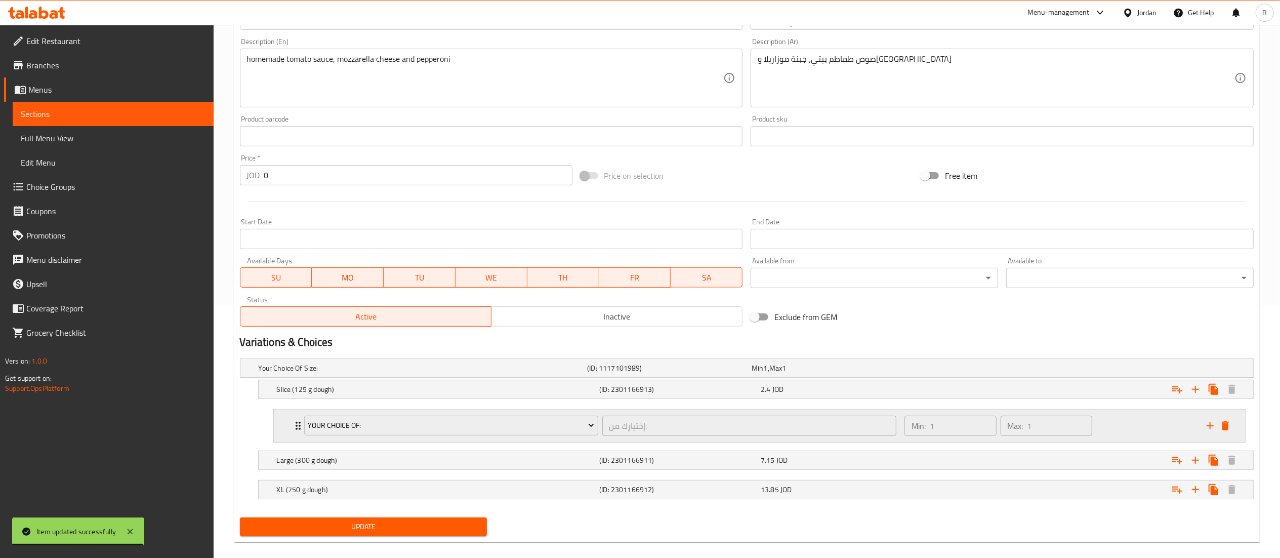
scroll to position [268, 0]
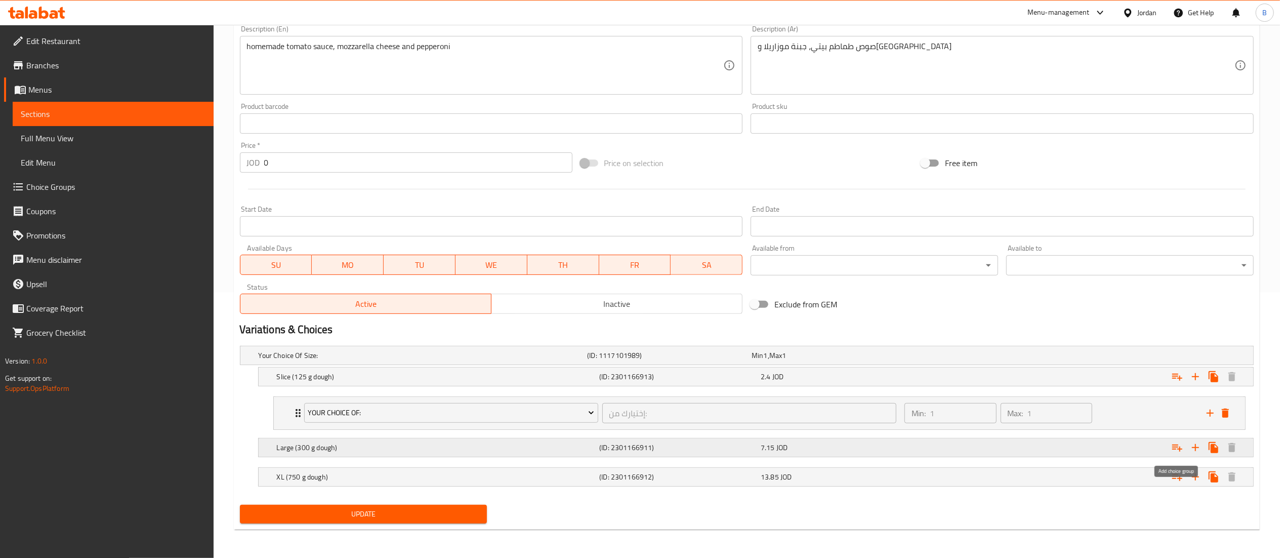
click at [1175, 448] on icon "Expand" at bounding box center [1177, 447] width 10 height 7
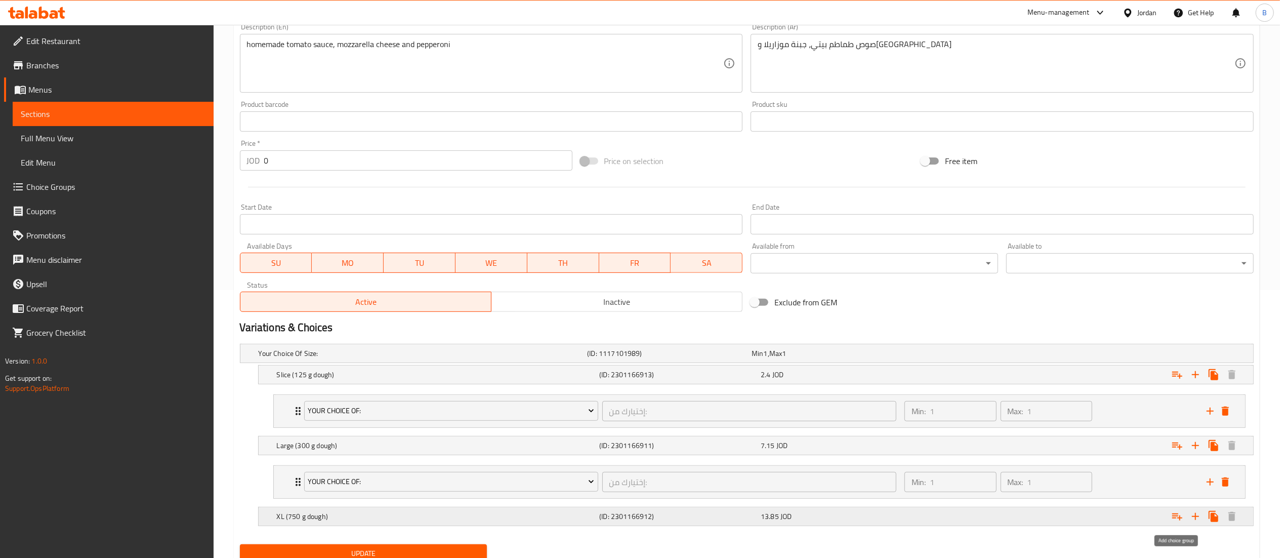
click at [1175, 518] on icon "Expand" at bounding box center [1177, 516] width 10 height 7
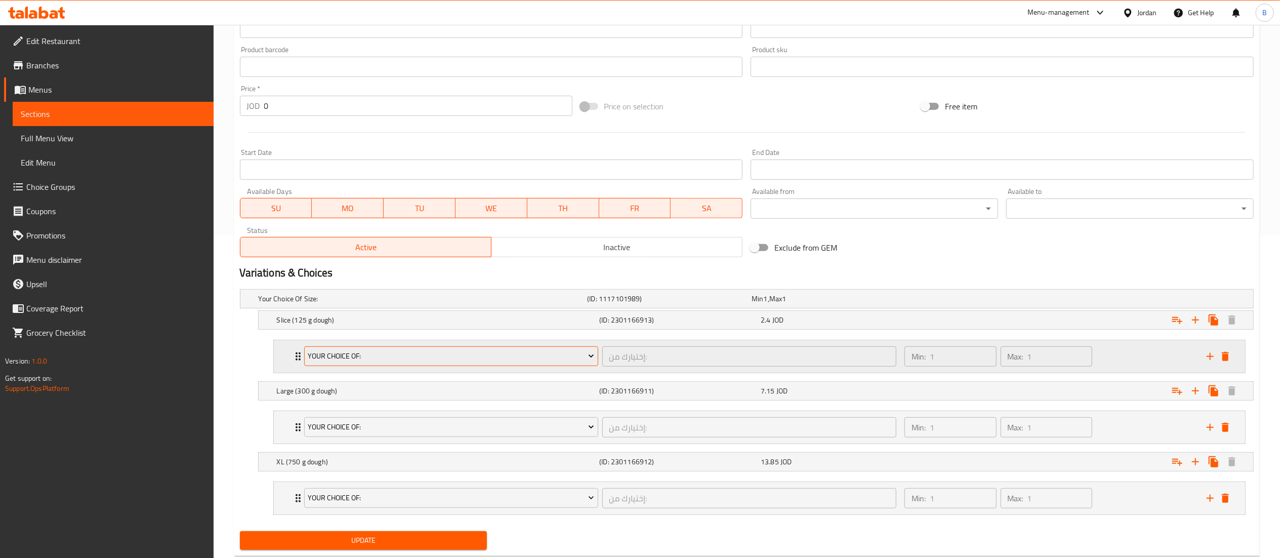
scroll to position [351, 0]
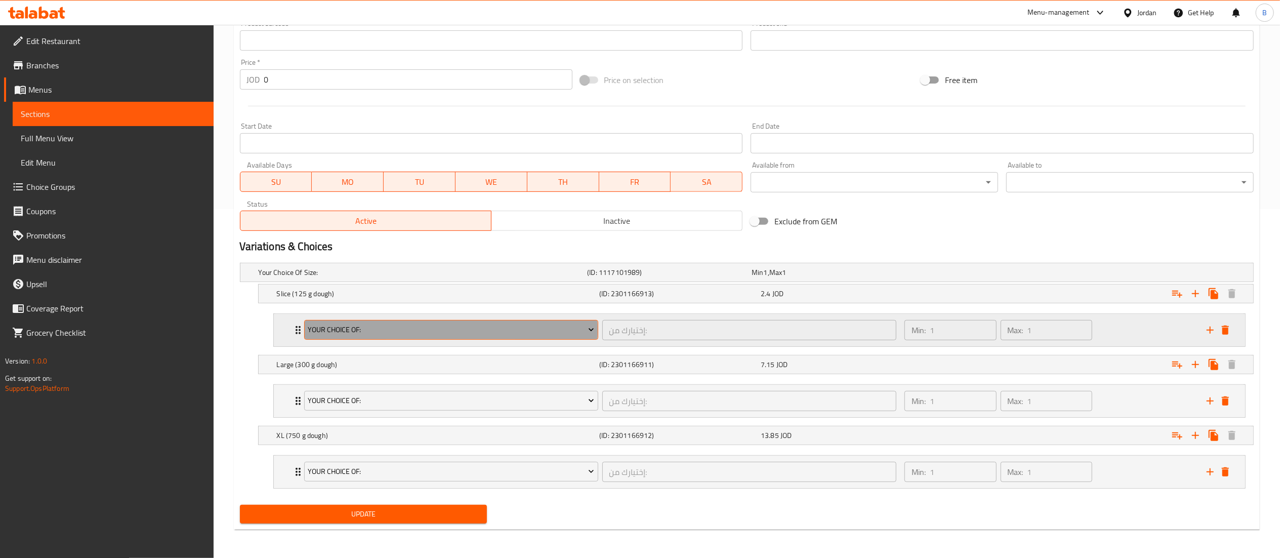
click at [405, 329] on span "your choice of:" at bounding box center [451, 329] width 286 height 13
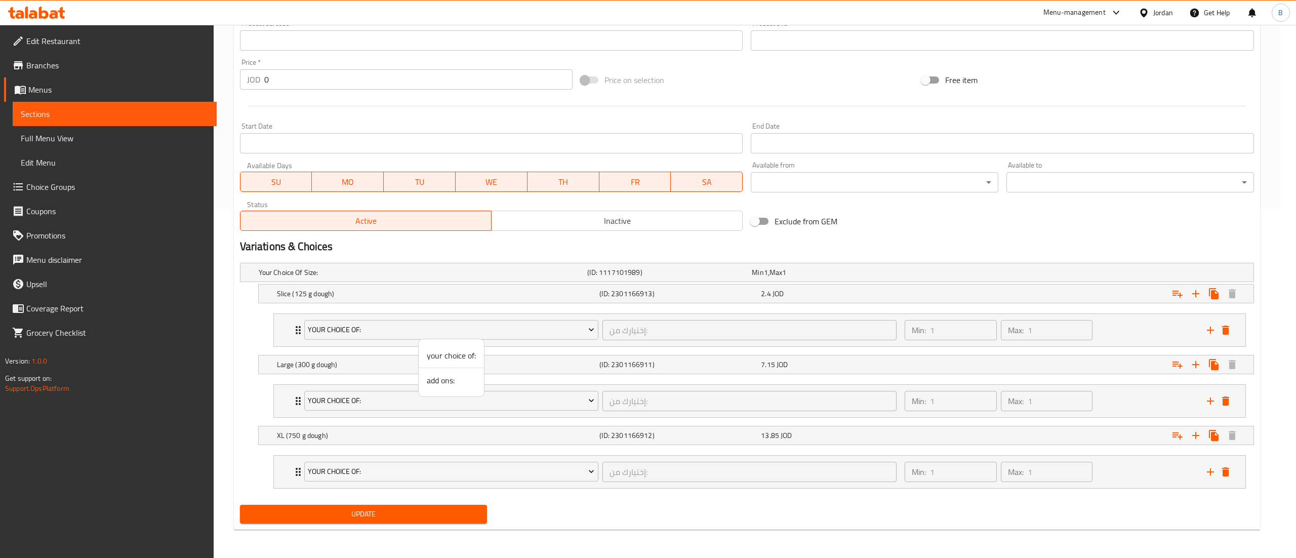
click at [447, 384] on span "add ons:" at bounding box center [451, 380] width 49 height 12
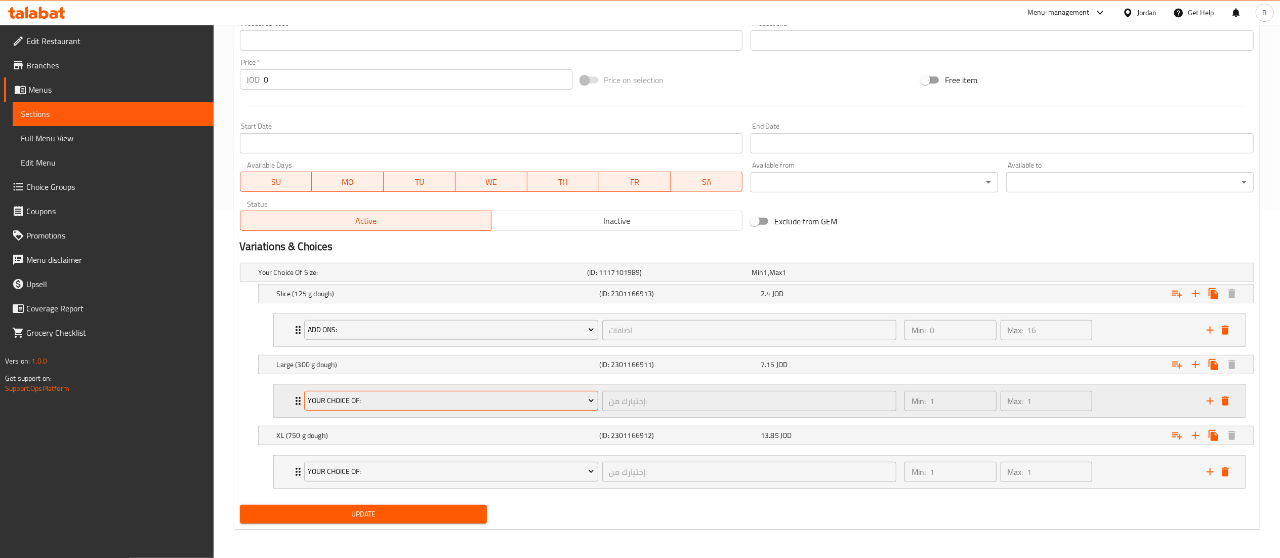
click at [418, 398] on span "your choice of:" at bounding box center [451, 400] width 286 height 13
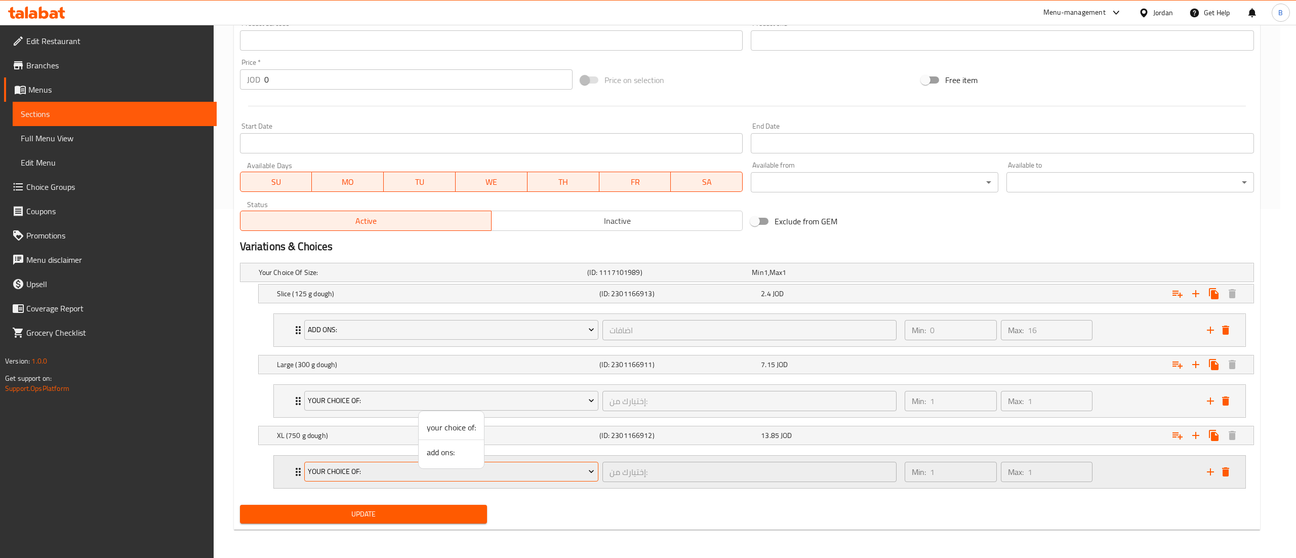
click at [446, 453] on span "add ons:" at bounding box center [451, 452] width 49 height 12
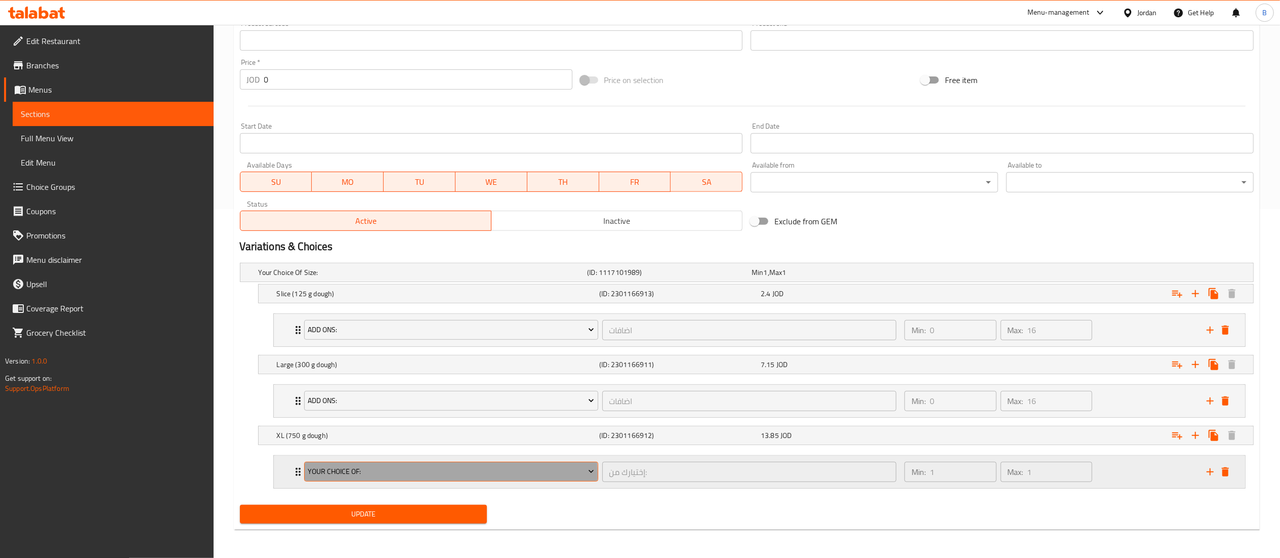
click at [389, 475] on span "your choice of:" at bounding box center [451, 471] width 286 height 13
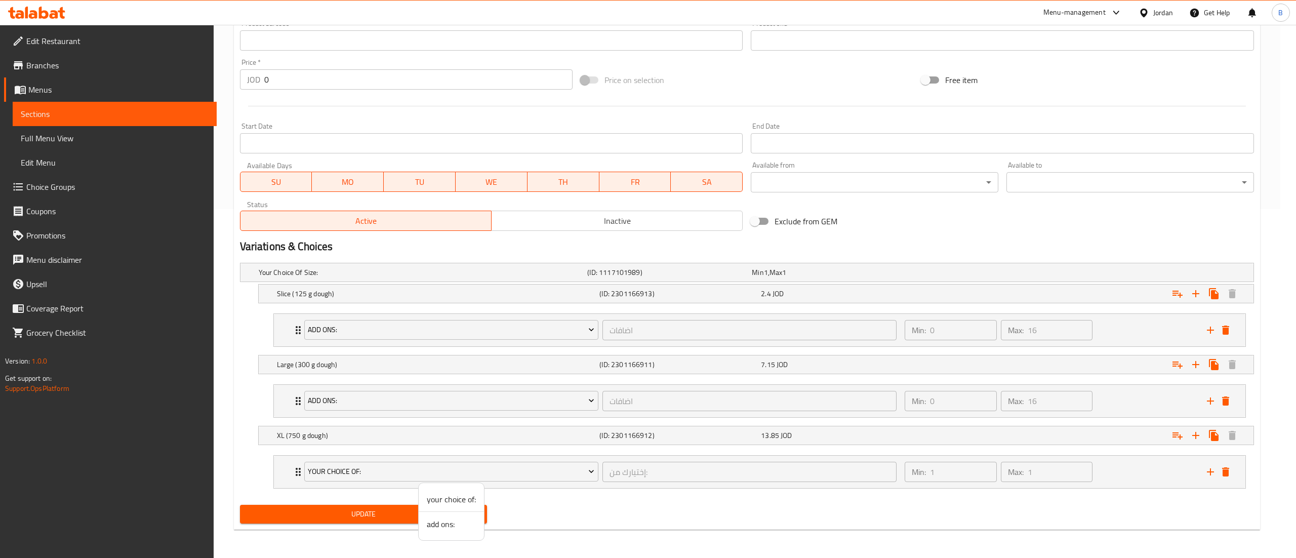
click at [439, 522] on span "add ons:" at bounding box center [451, 524] width 49 height 12
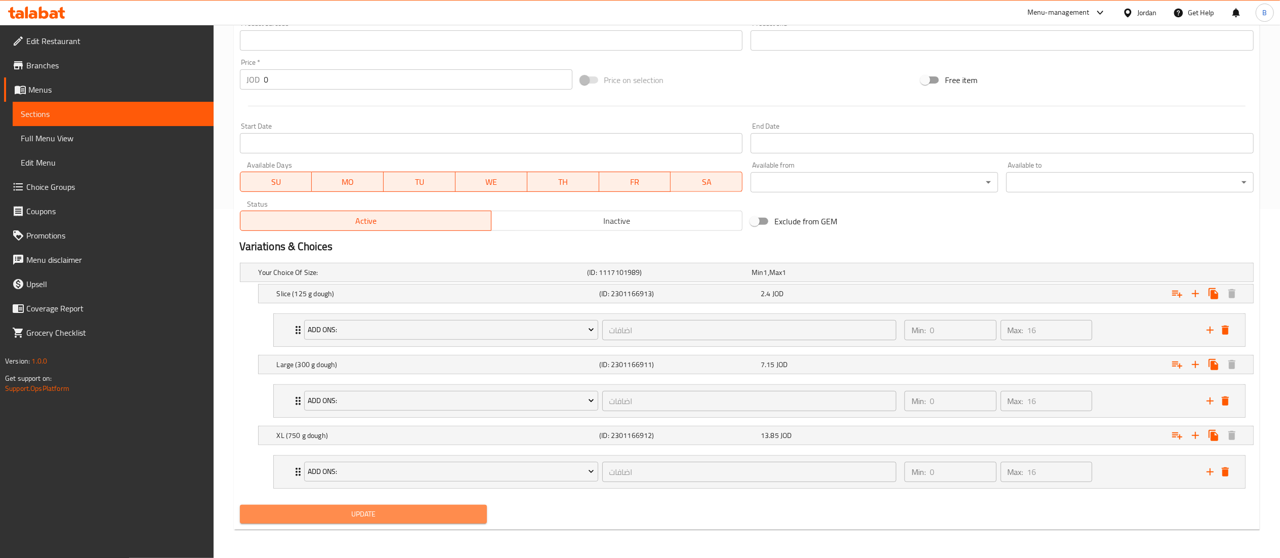
click at [385, 518] on span "Update" at bounding box center [363, 514] width 231 height 13
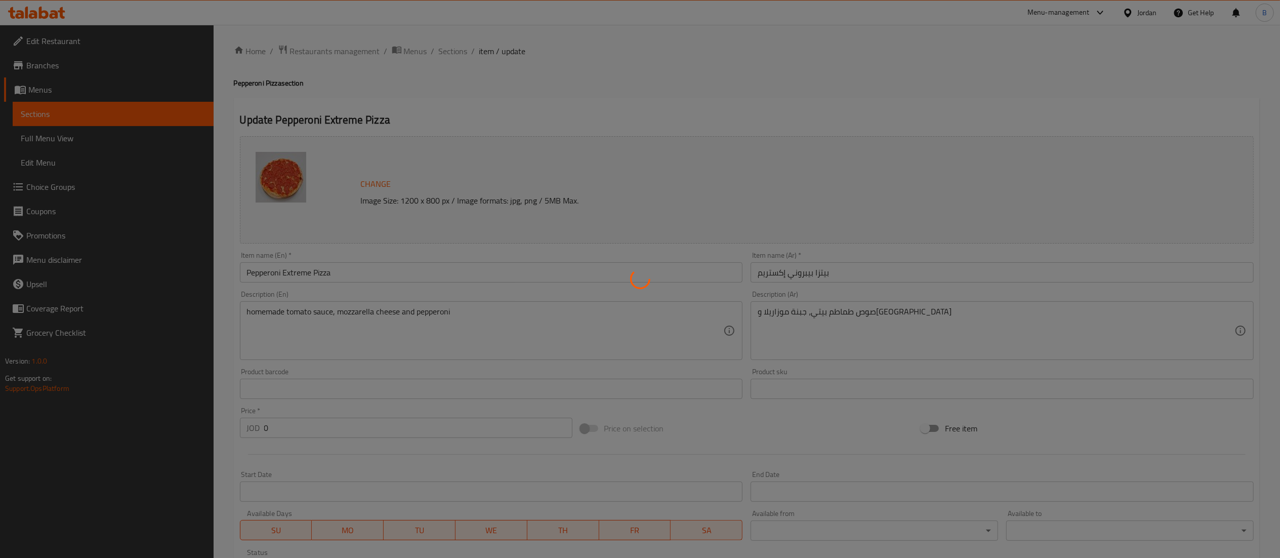
scroll to position [0, 0]
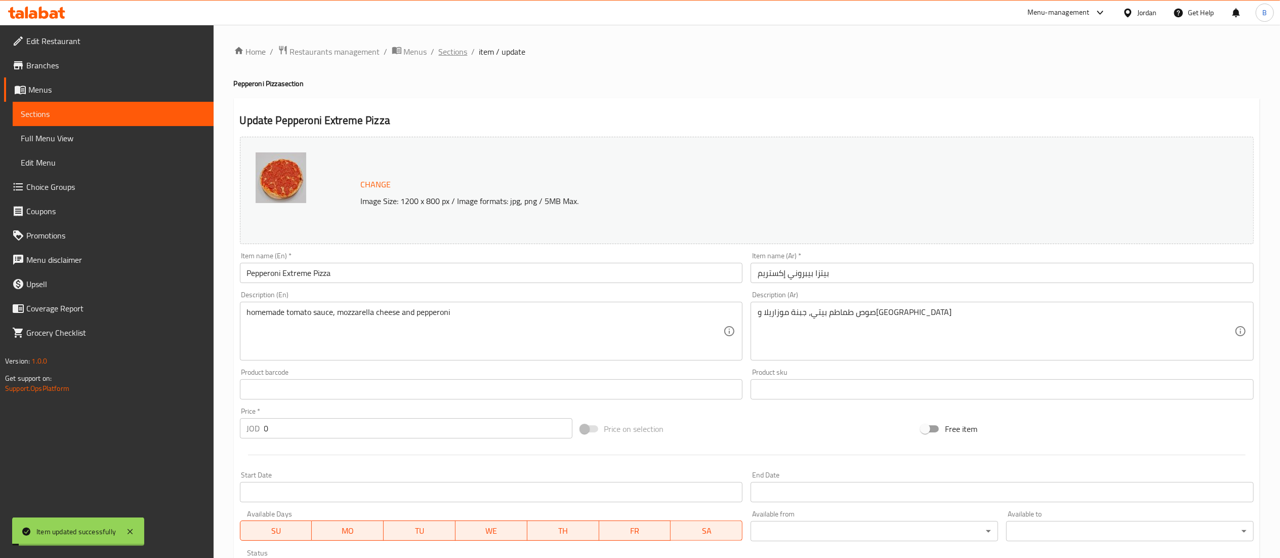
click at [446, 51] on span "Sections" at bounding box center [453, 52] width 29 height 12
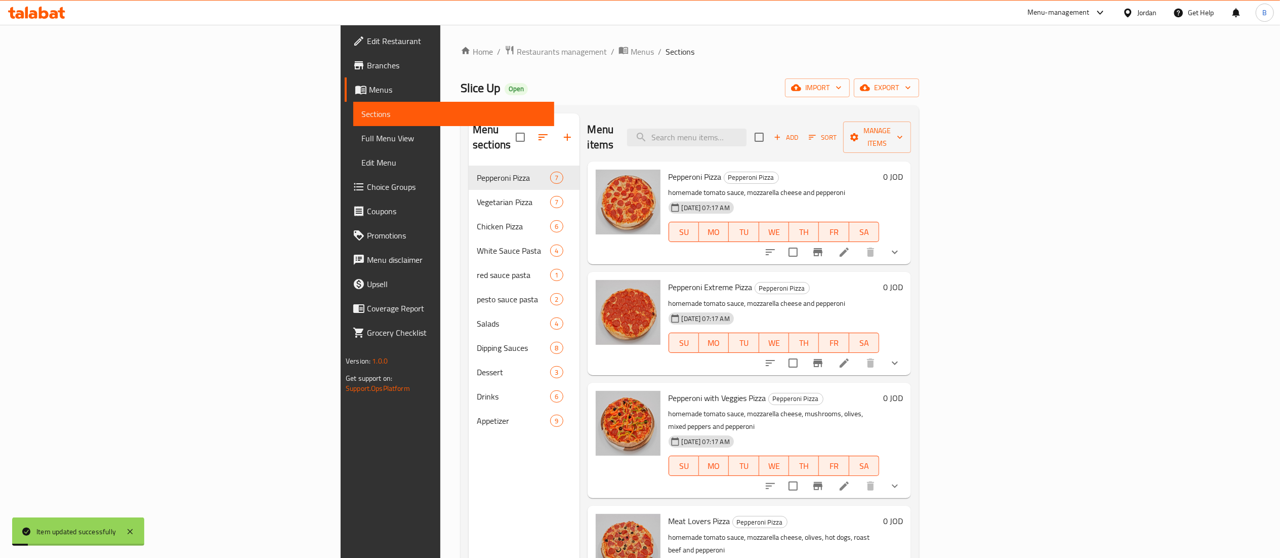
scroll to position [101, 0]
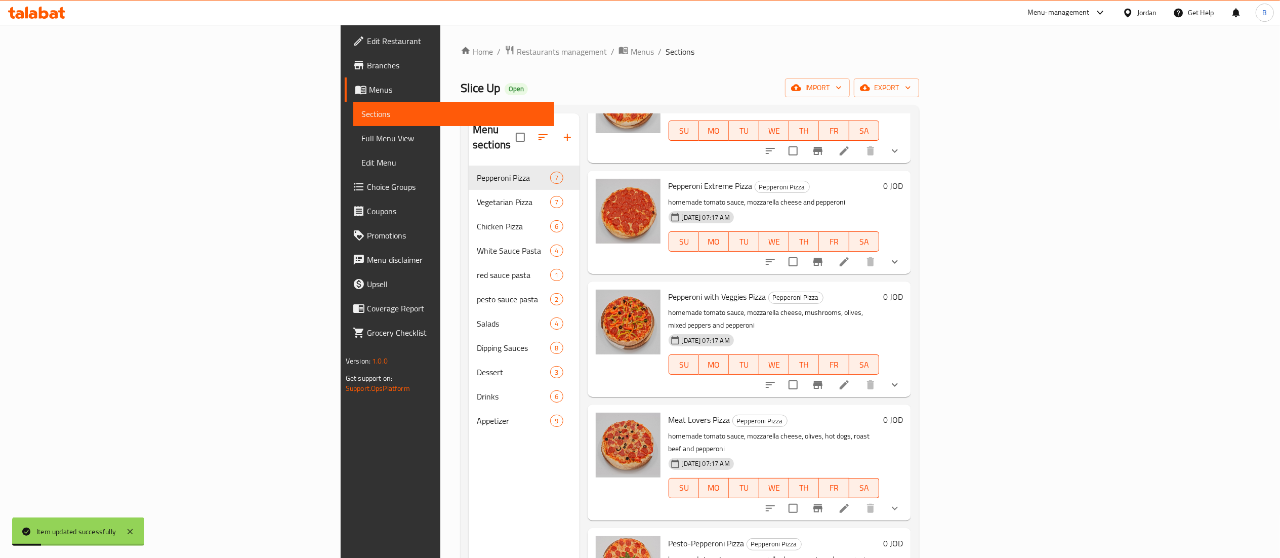
click at [849, 380] on icon at bounding box center [844, 384] width 9 height 9
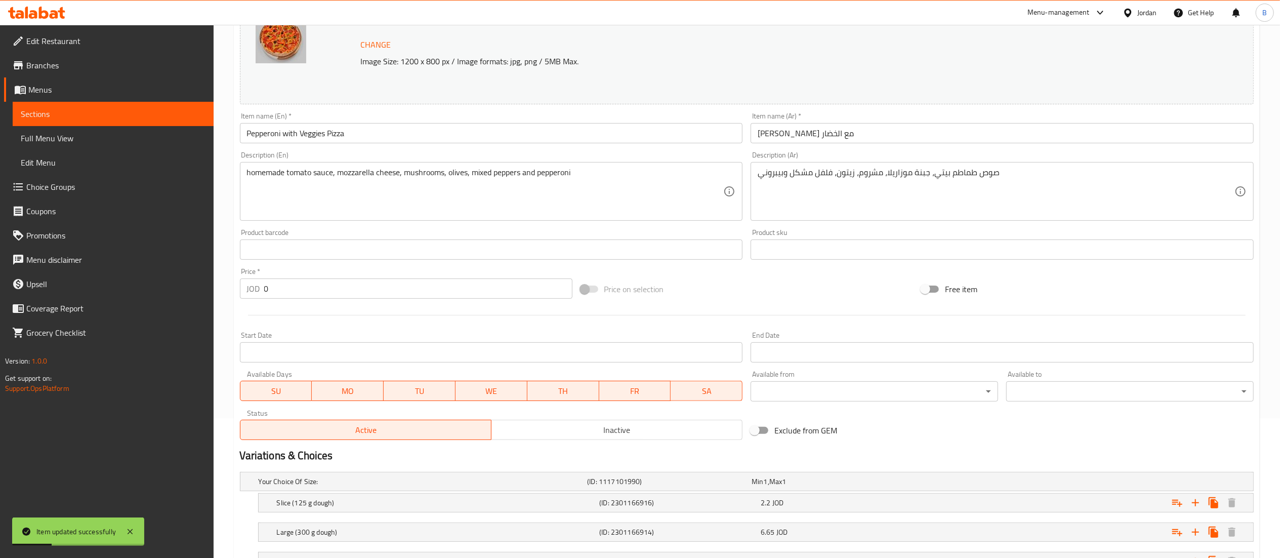
scroll to position [225, 0]
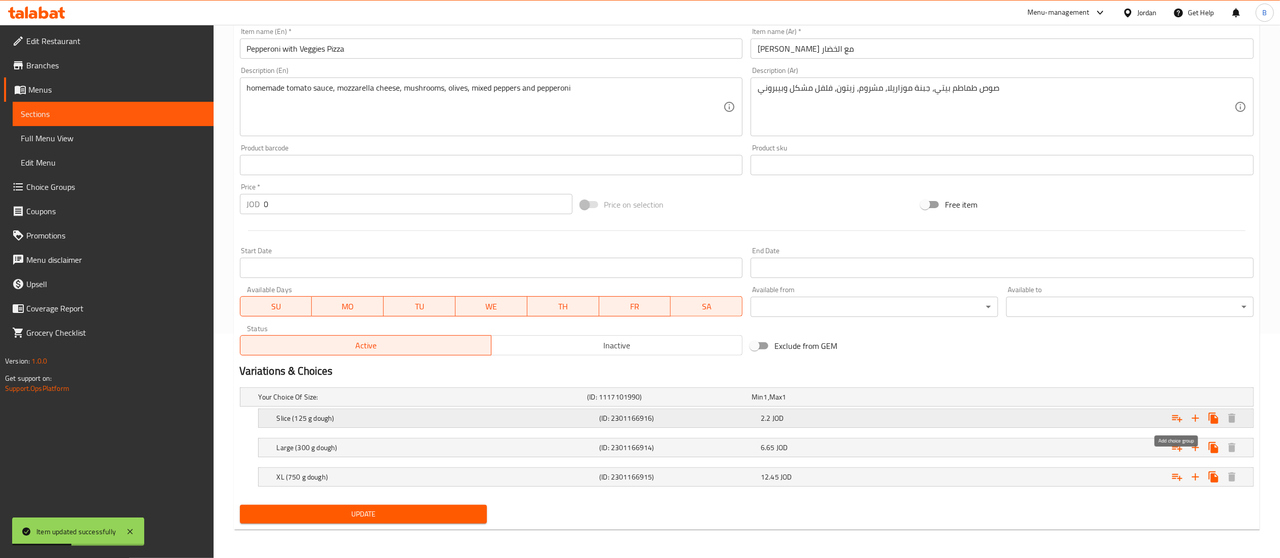
click at [1171, 417] on icon "Expand" at bounding box center [1177, 418] width 12 height 12
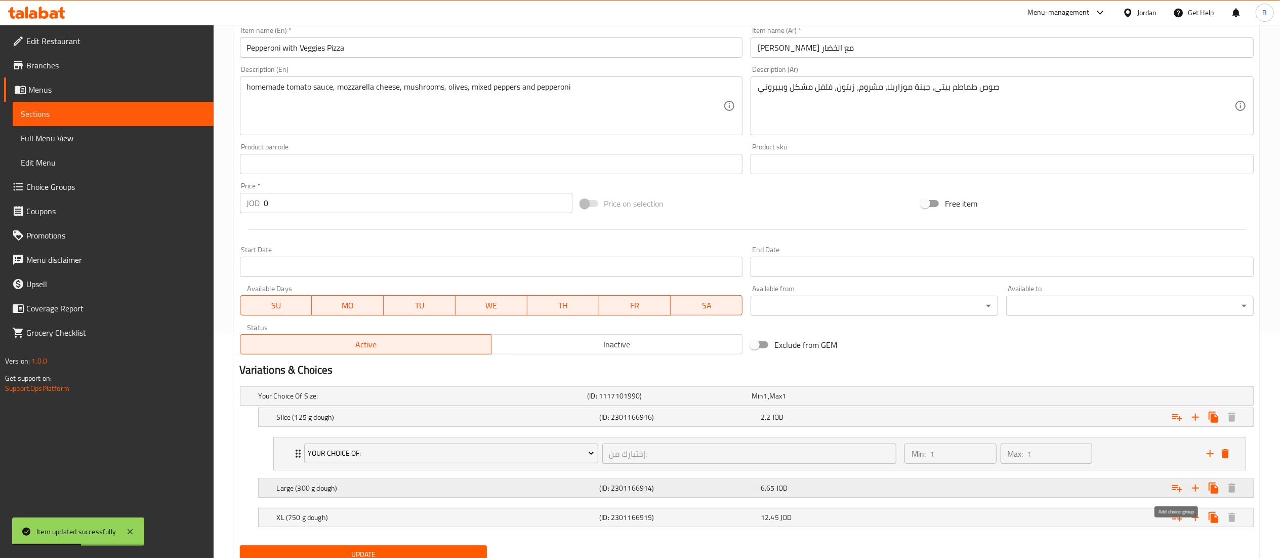
click at [1177, 485] on icon "Expand" at bounding box center [1177, 488] width 12 height 12
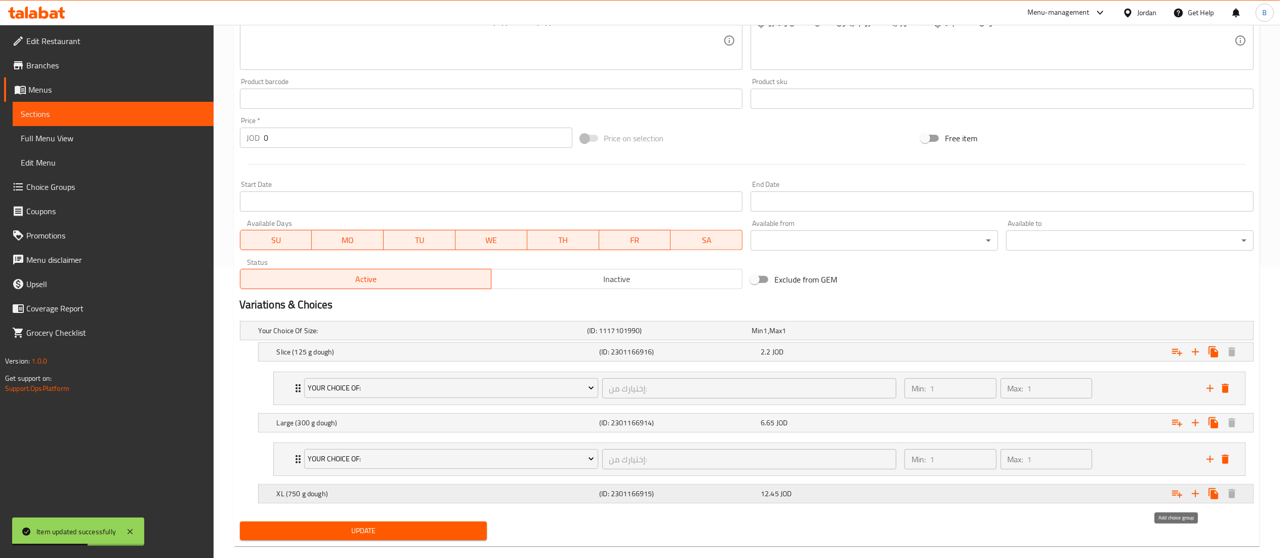
scroll to position [310, 0]
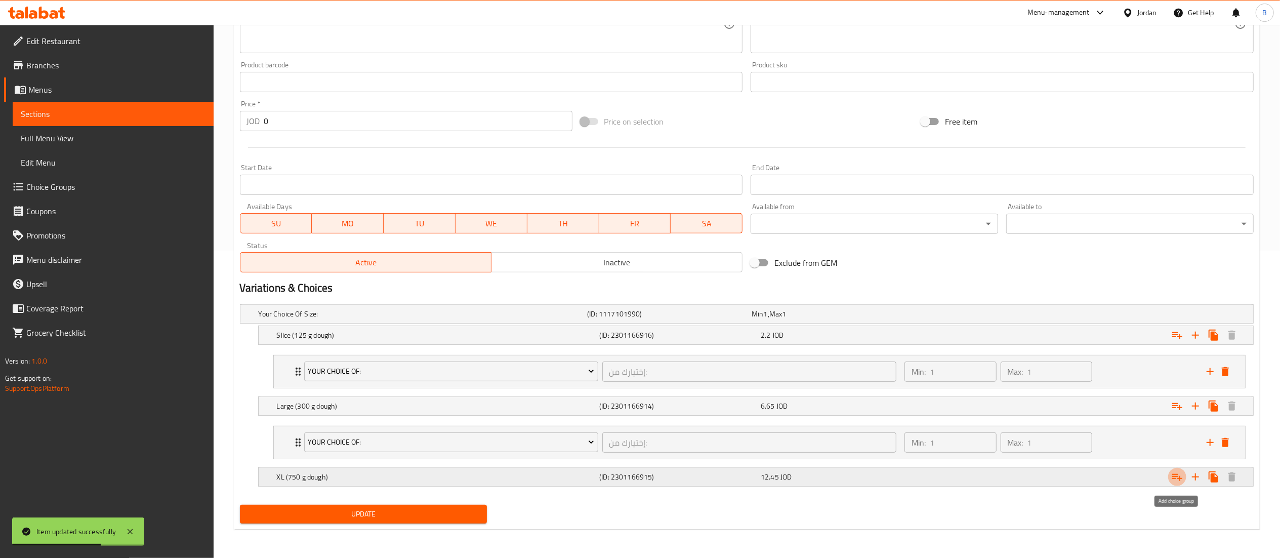
click at [1181, 481] on icon "Expand" at bounding box center [1177, 477] width 12 height 12
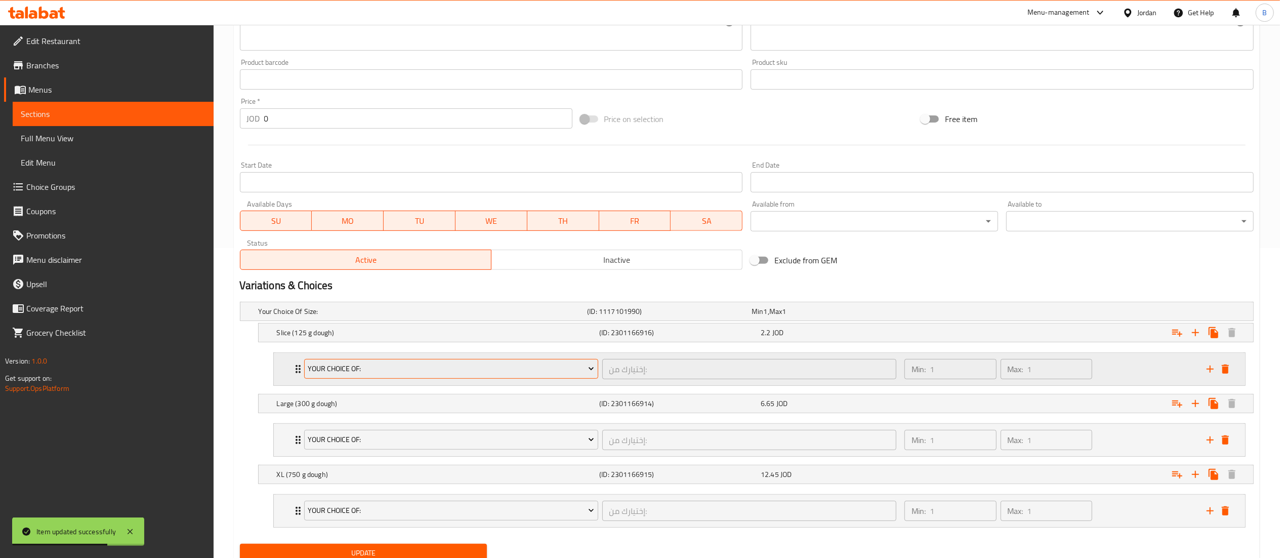
click at [388, 368] on span "your choice of:" at bounding box center [451, 368] width 286 height 13
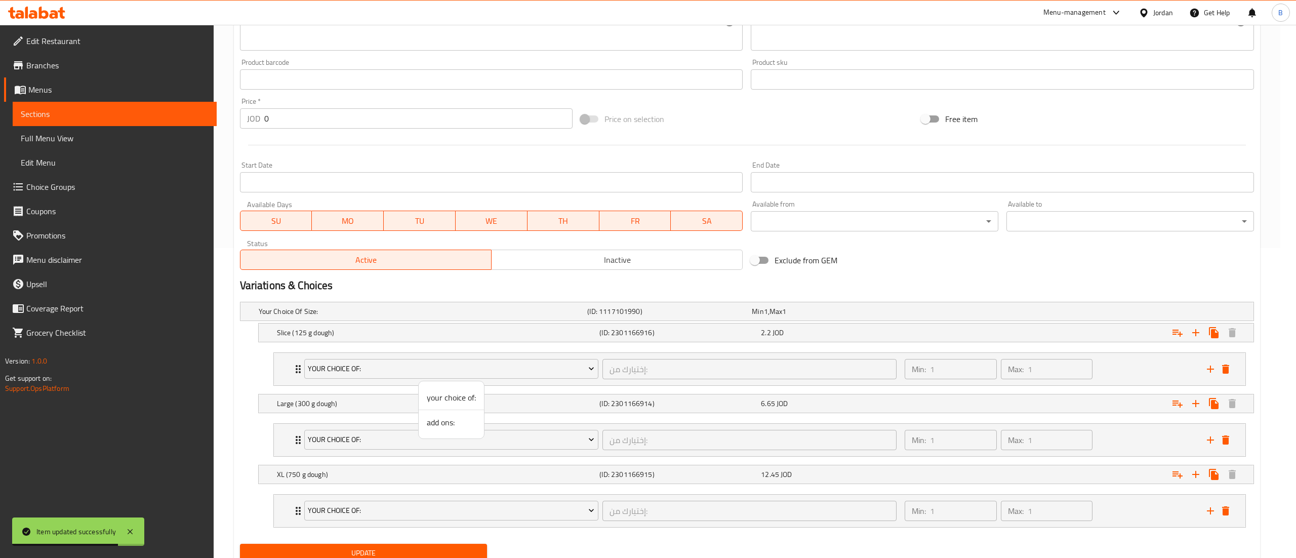
click at [446, 425] on span "add ons:" at bounding box center [451, 422] width 49 height 12
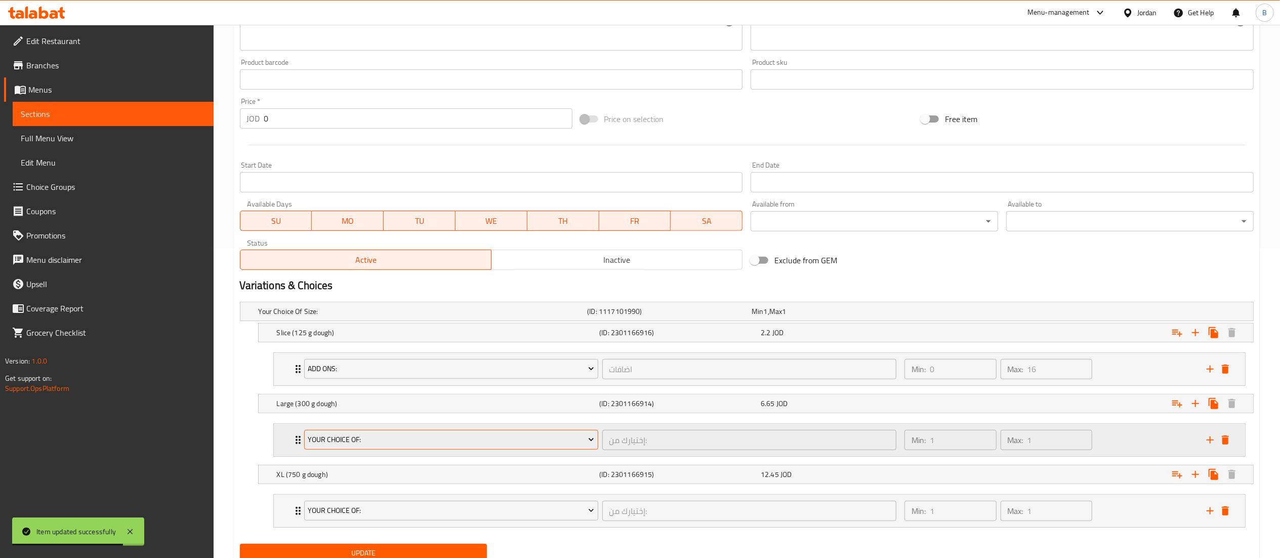
click at [375, 436] on span "your choice of:" at bounding box center [451, 439] width 286 height 13
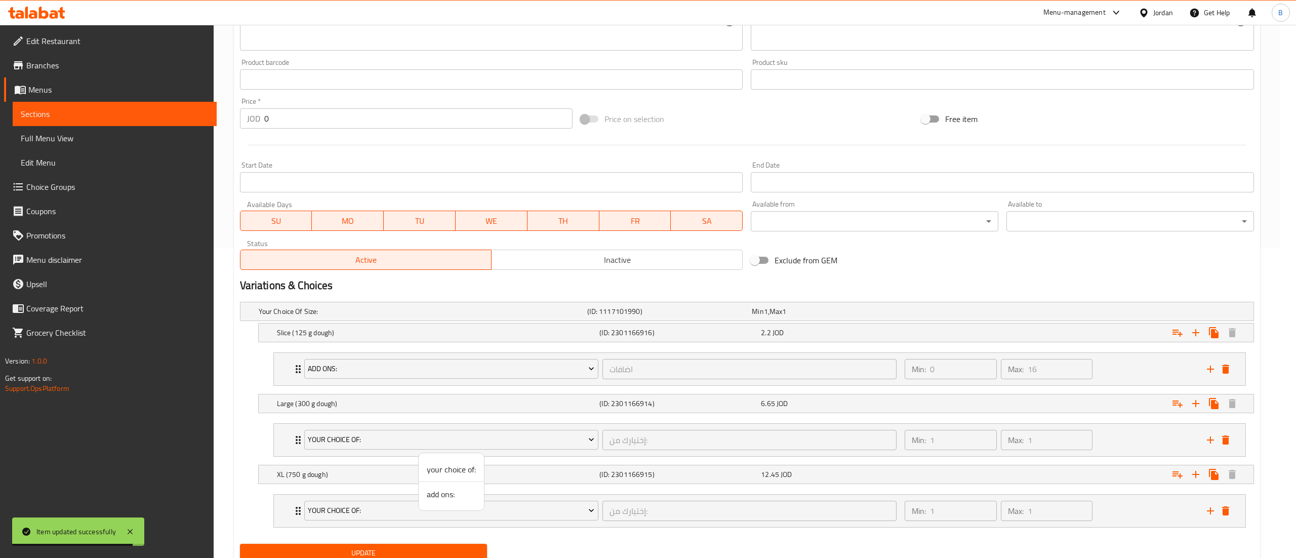
click at [444, 495] on span "add ons:" at bounding box center [451, 494] width 49 height 12
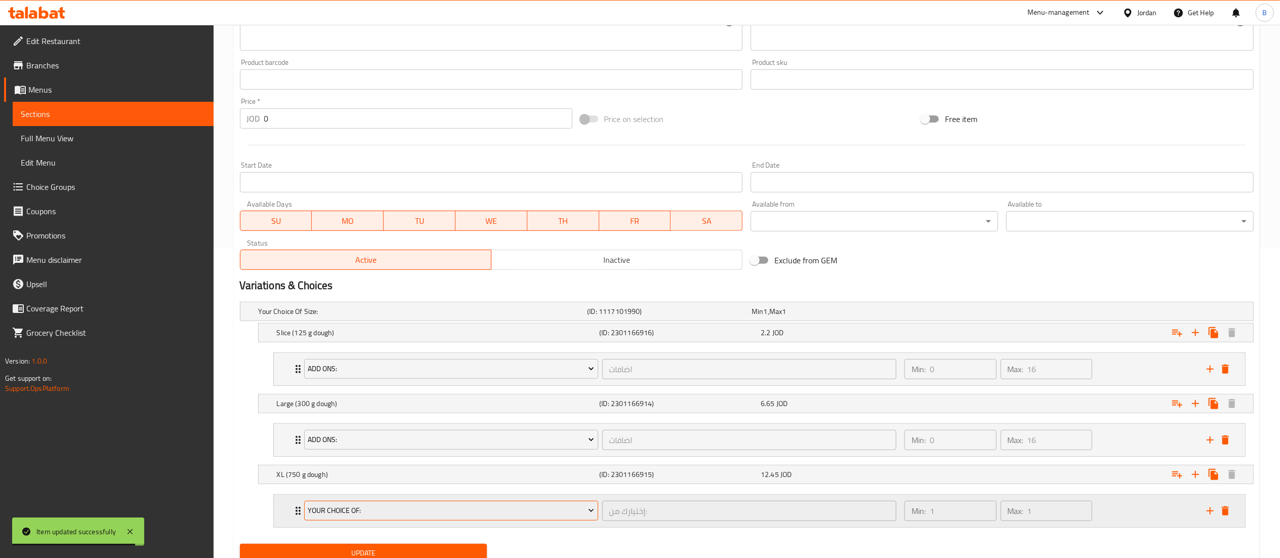
click at [383, 512] on span "your choice of:" at bounding box center [451, 510] width 286 height 13
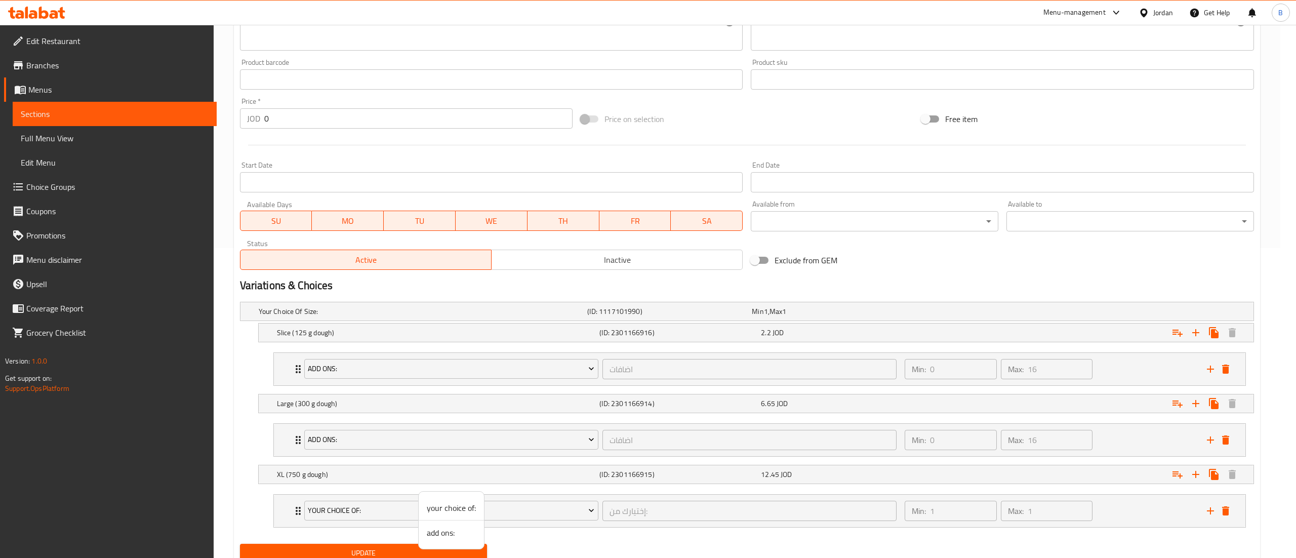
click at [447, 537] on span "add ons:" at bounding box center [451, 532] width 49 height 12
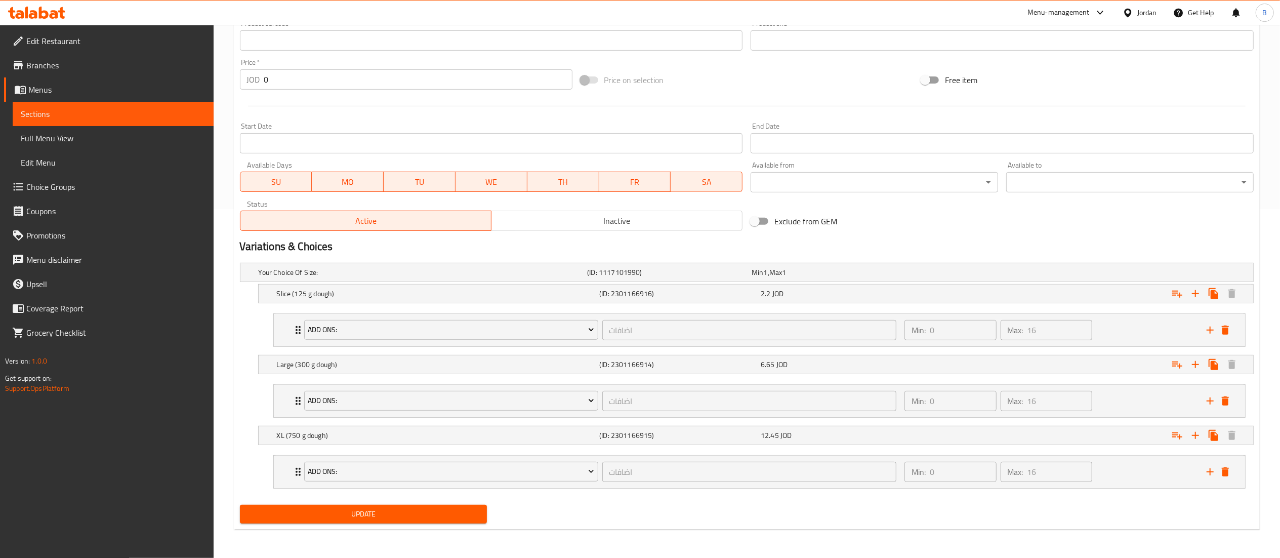
click at [368, 520] on span "Update" at bounding box center [363, 514] width 231 height 13
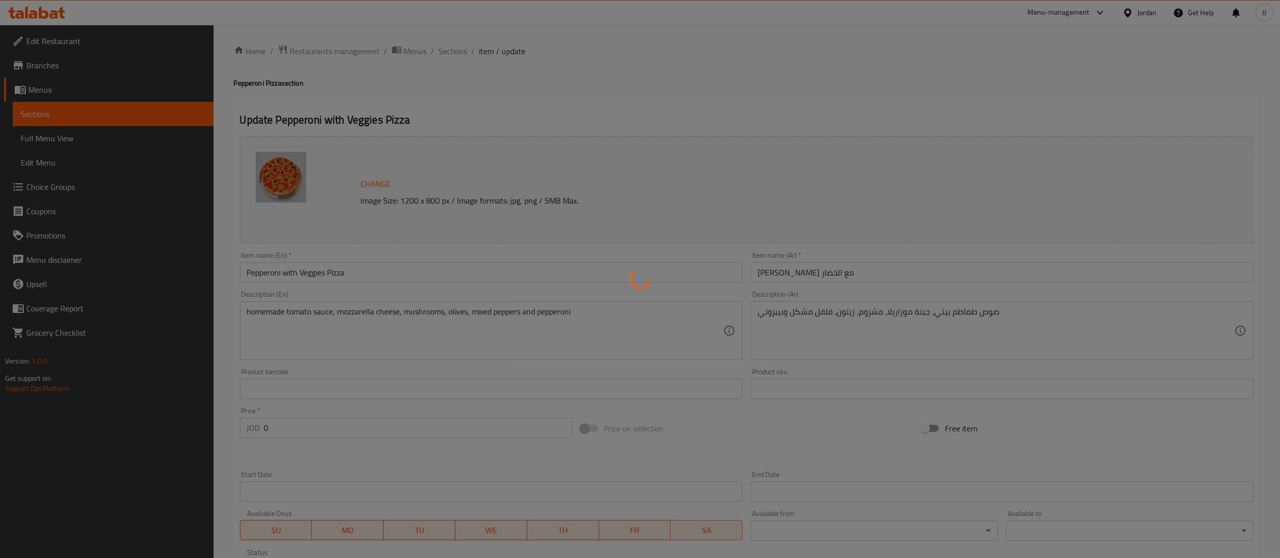
scroll to position [0, 0]
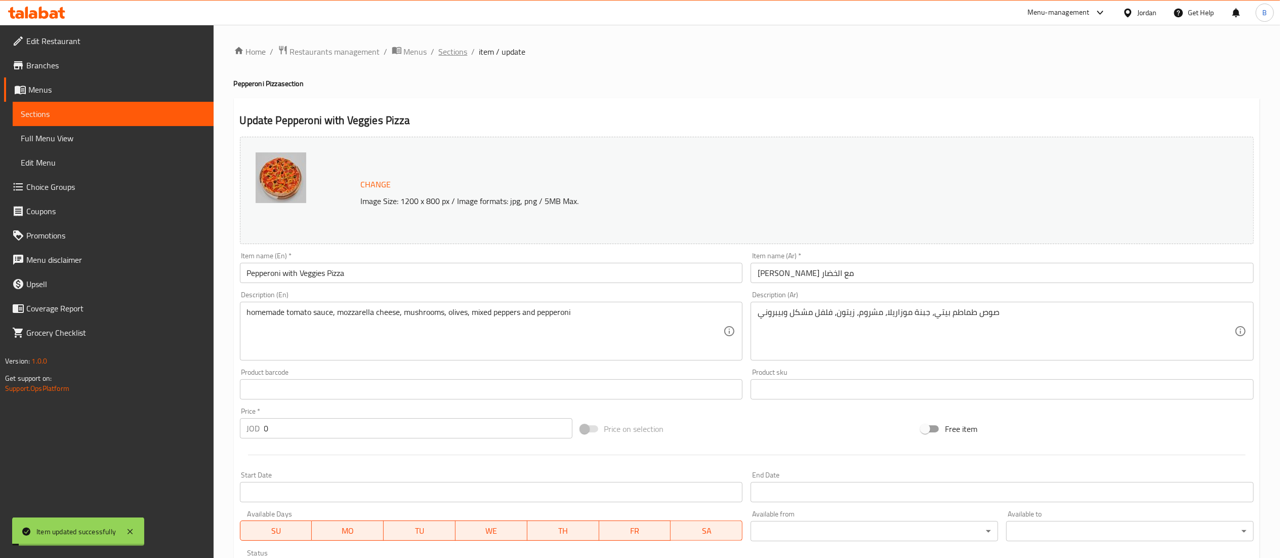
click at [450, 50] on span "Sections" at bounding box center [453, 52] width 29 height 12
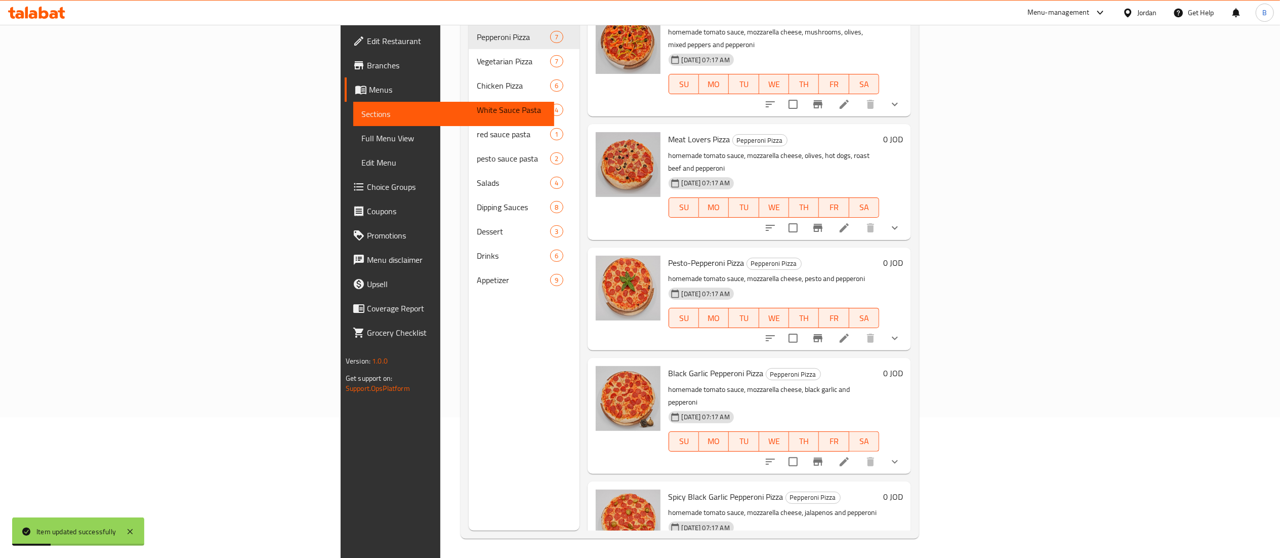
scroll to position [142, 0]
click at [849, 222] on icon at bounding box center [844, 226] width 9 height 9
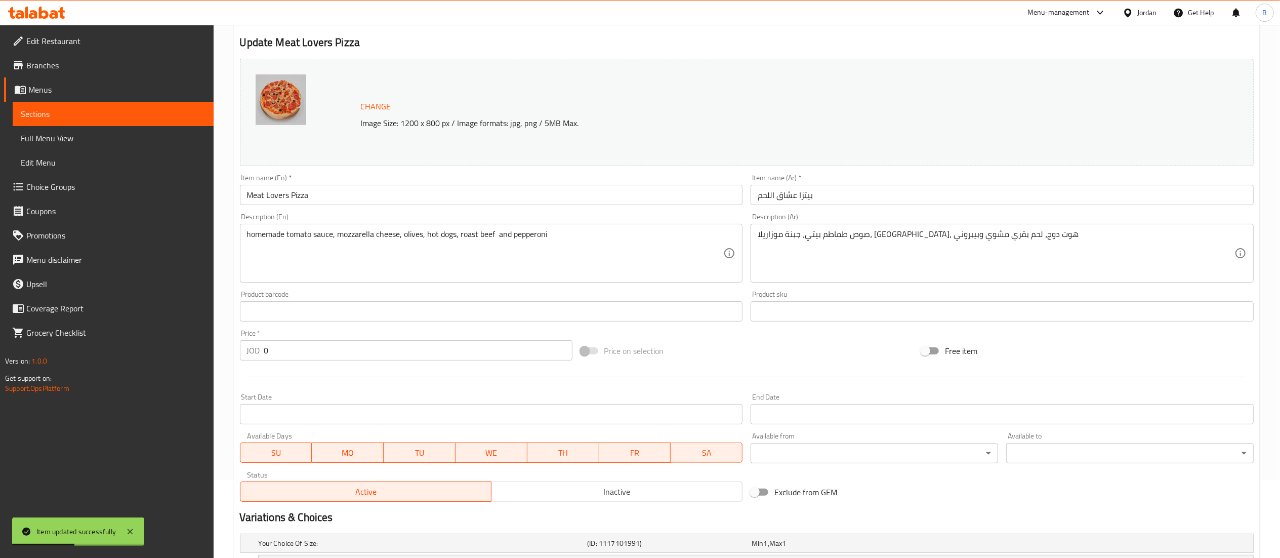
scroll to position [225, 0]
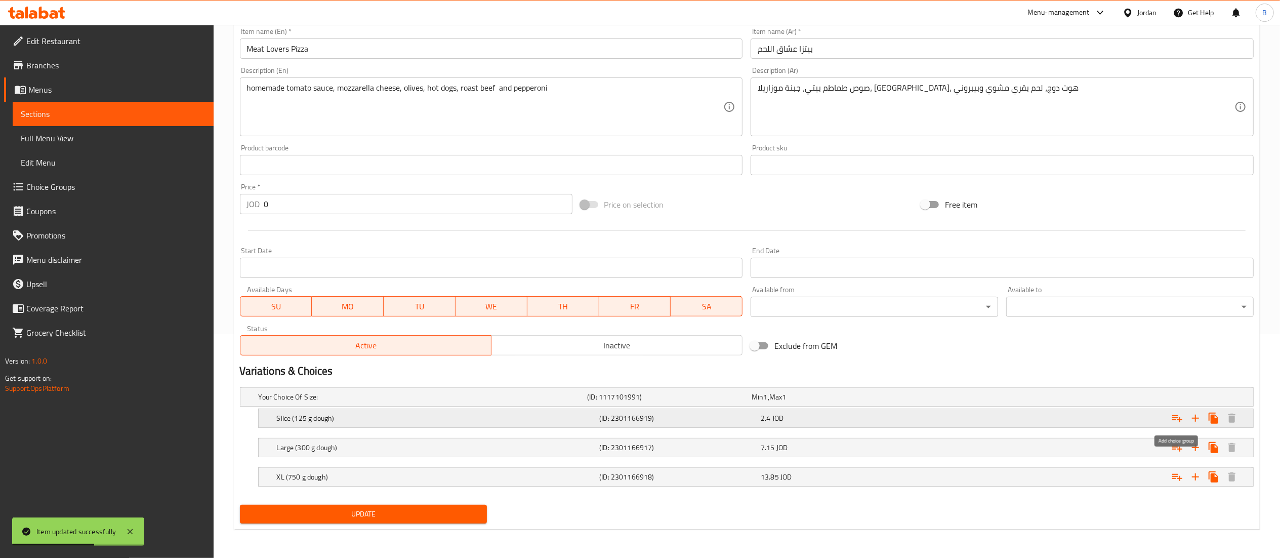
click at [1180, 417] on icon "Expand" at bounding box center [1177, 418] width 12 height 12
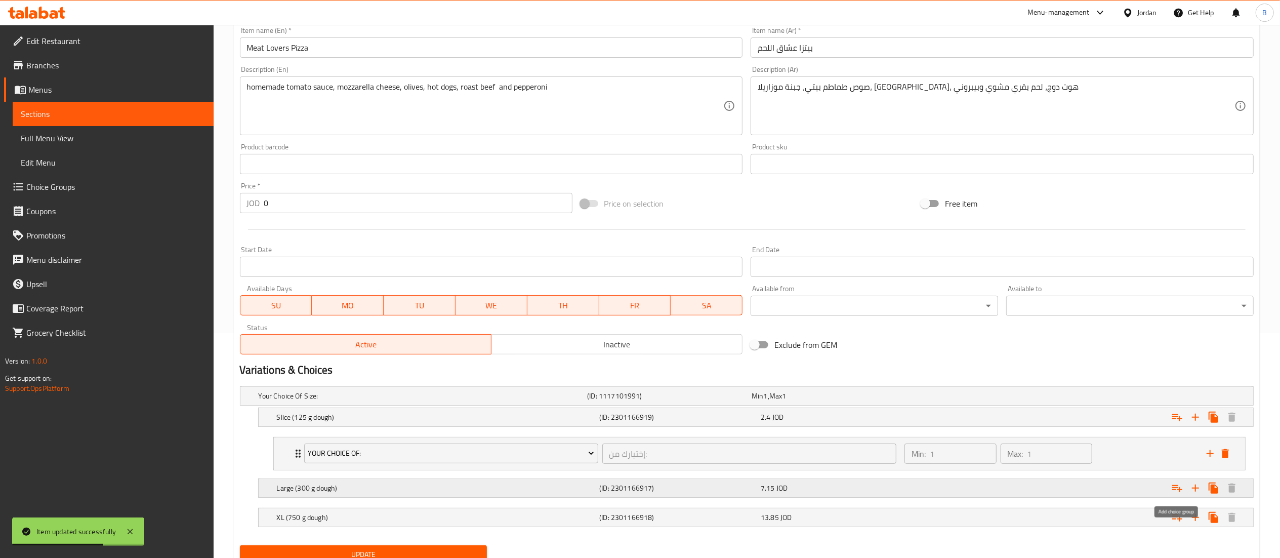
click at [1175, 494] on icon "Expand" at bounding box center [1177, 488] width 12 height 12
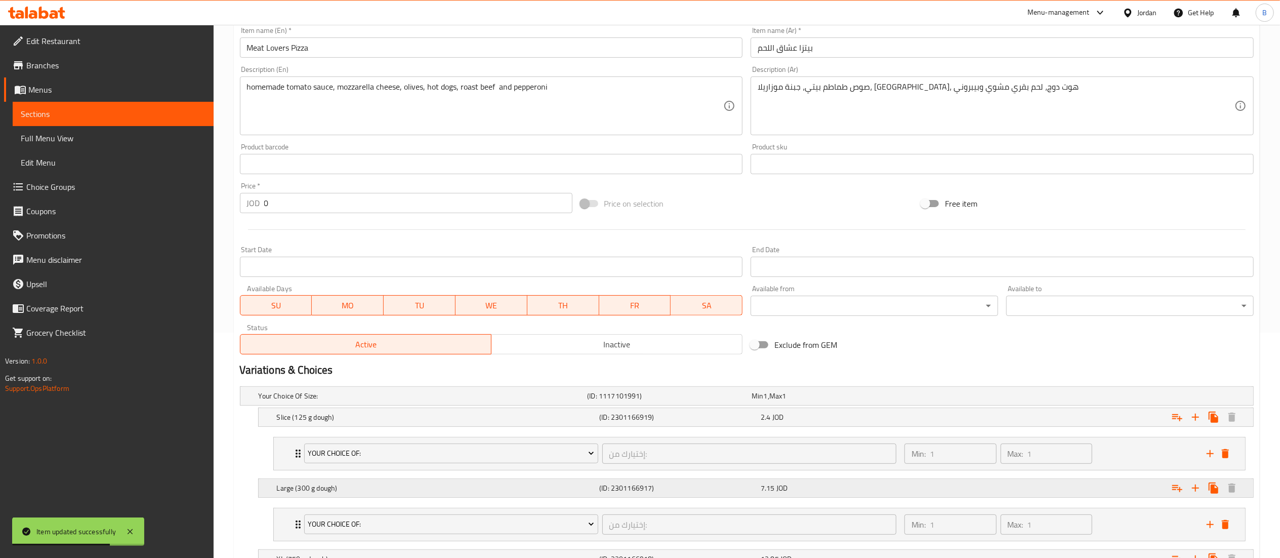
scroll to position [310, 0]
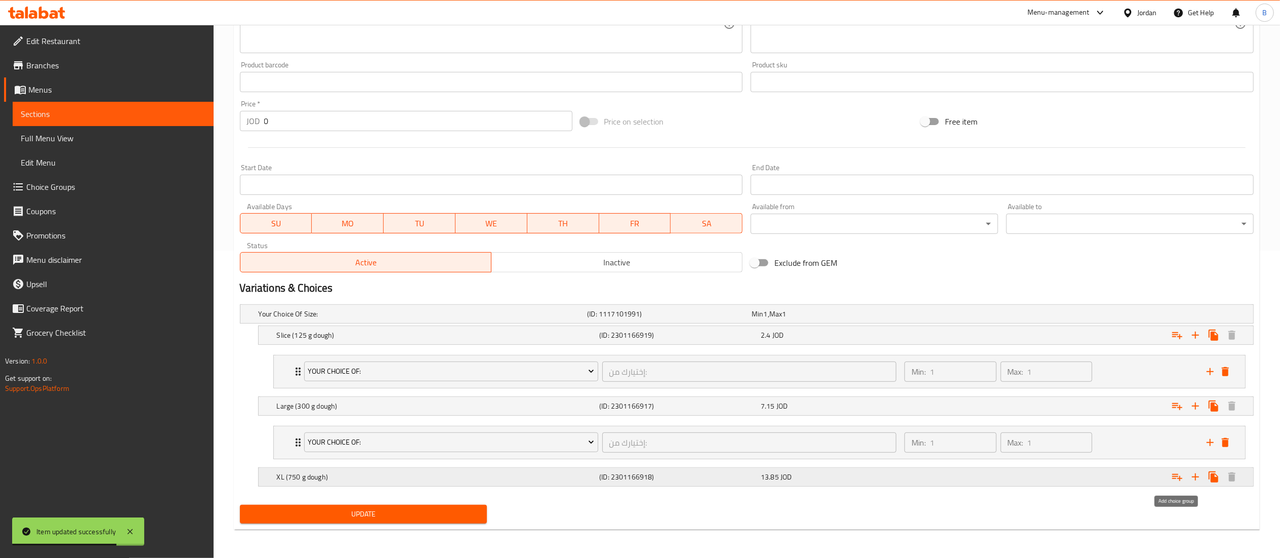
click at [1177, 477] on icon "Expand" at bounding box center [1177, 477] width 10 height 7
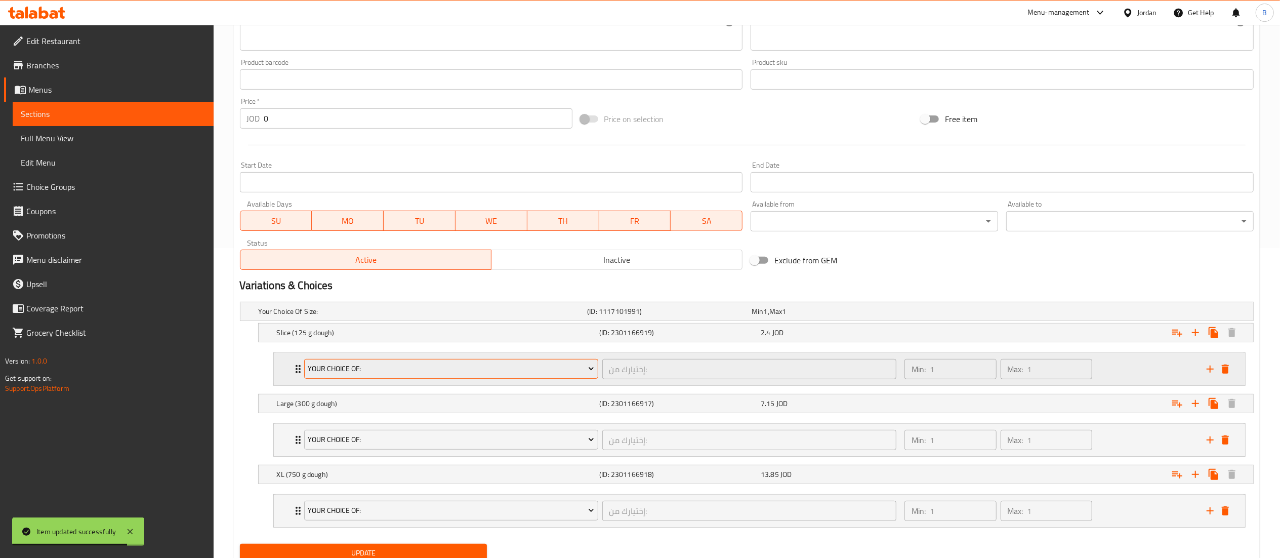
click at [335, 374] on span "your choice of:" at bounding box center [451, 368] width 286 height 13
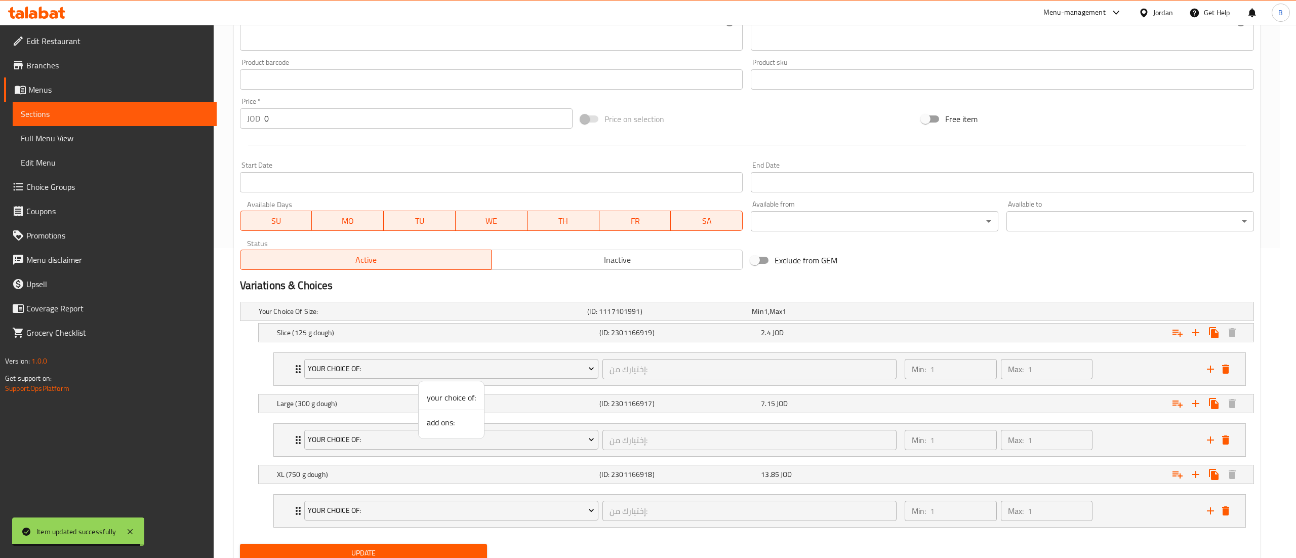
click at [438, 424] on span "add ons:" at bounding box center [451, 422] width 49 height 12
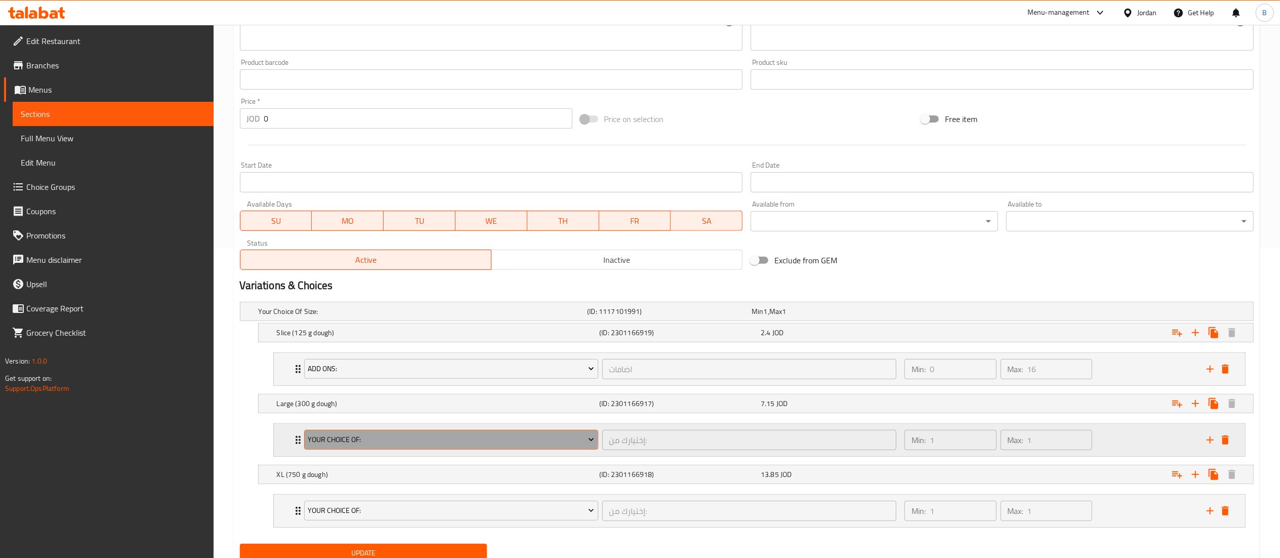
click at [410, 439] on span "your choice of:" at bounding box center [451, 439] width 286 height 13
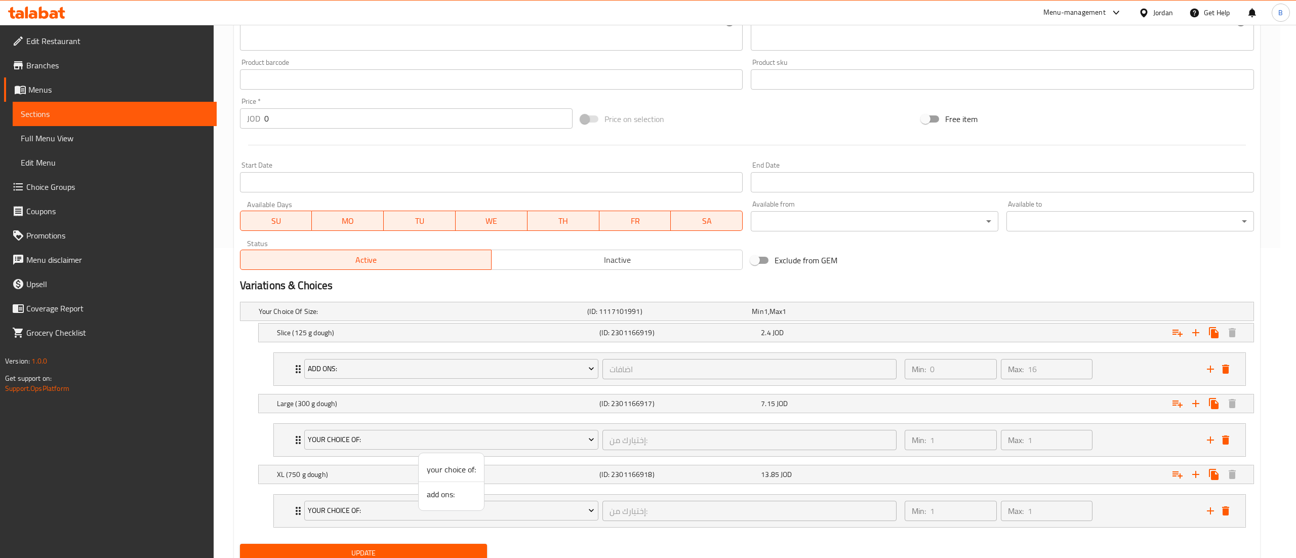
click at [439, 490] on span "add ons:" at bounding box center [451, 494] width 49 height 12
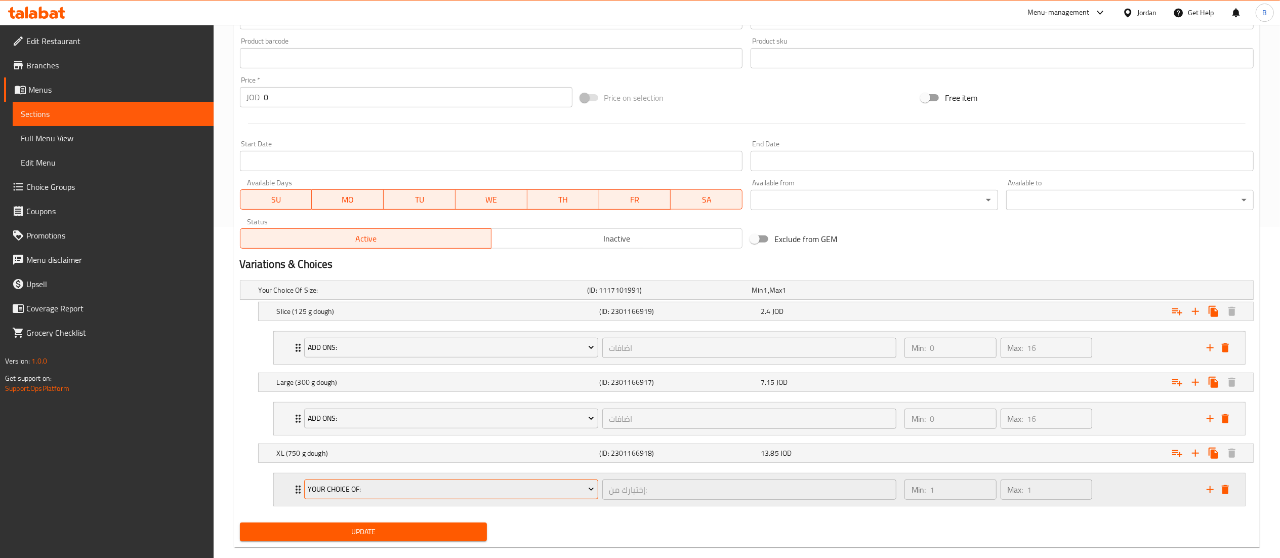
scroll to position [351, 0]
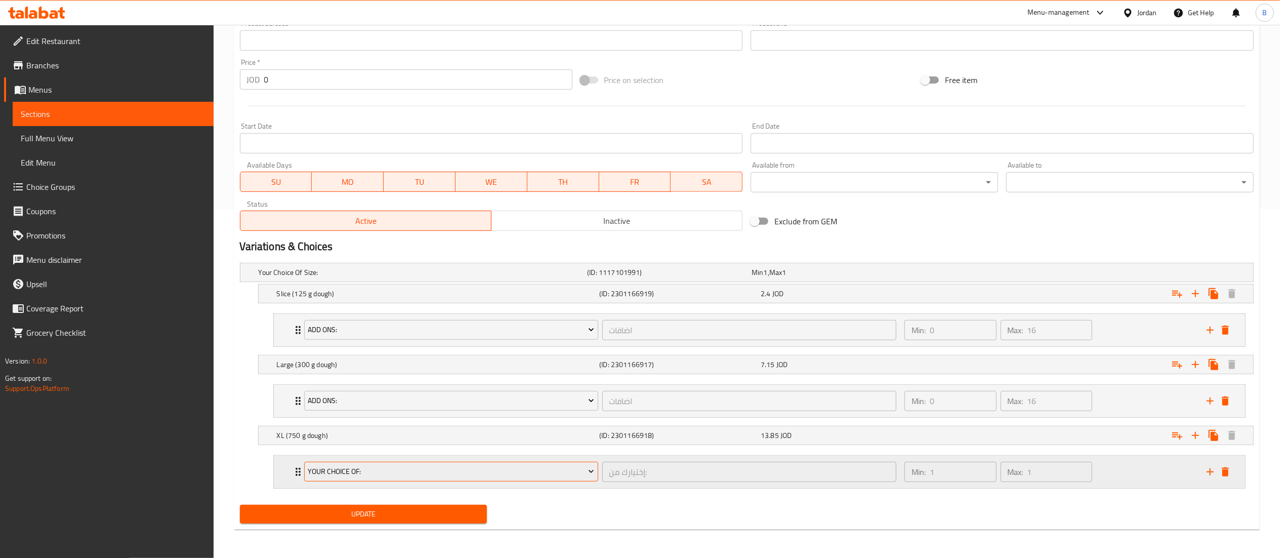
click at [371, 471] on span "your choice of:" at bounding box center [451, 471] width 286 height 13
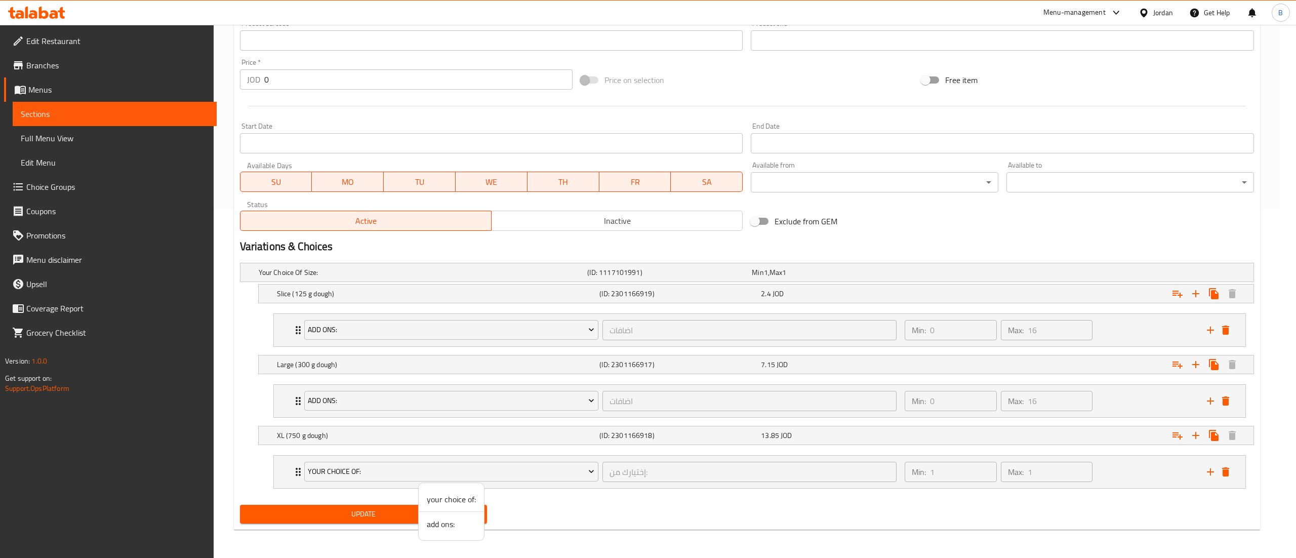
click at [425, 518] on li "add ons:" at bounding box center [451, 524] width 65 height 24
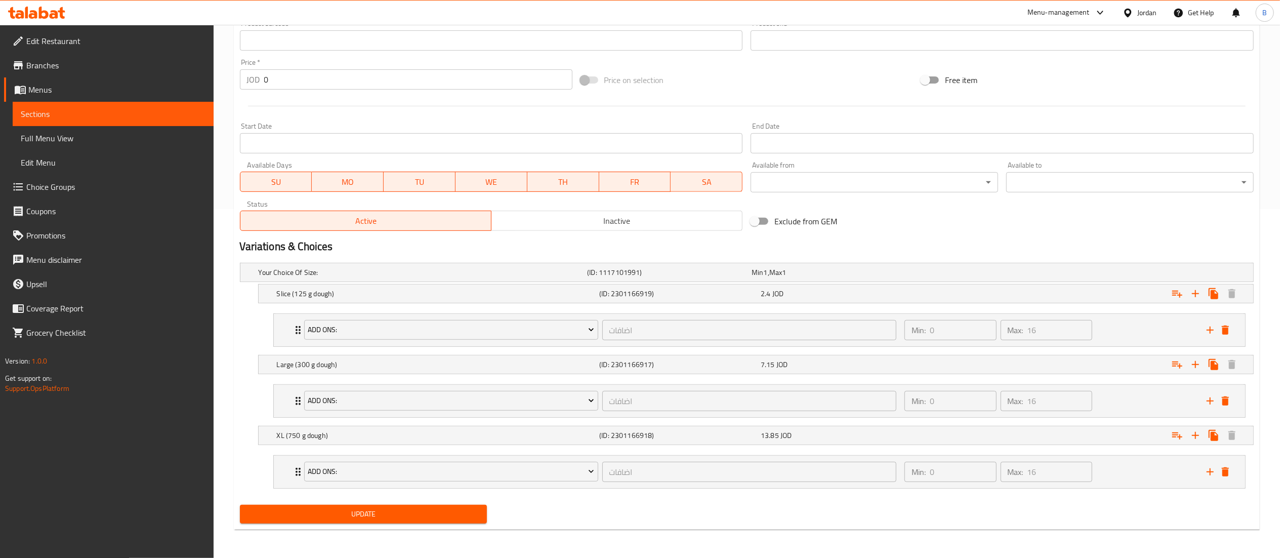
click at [378, 516] on span "Update" at bounding box center [363, 514] width 231 height 13
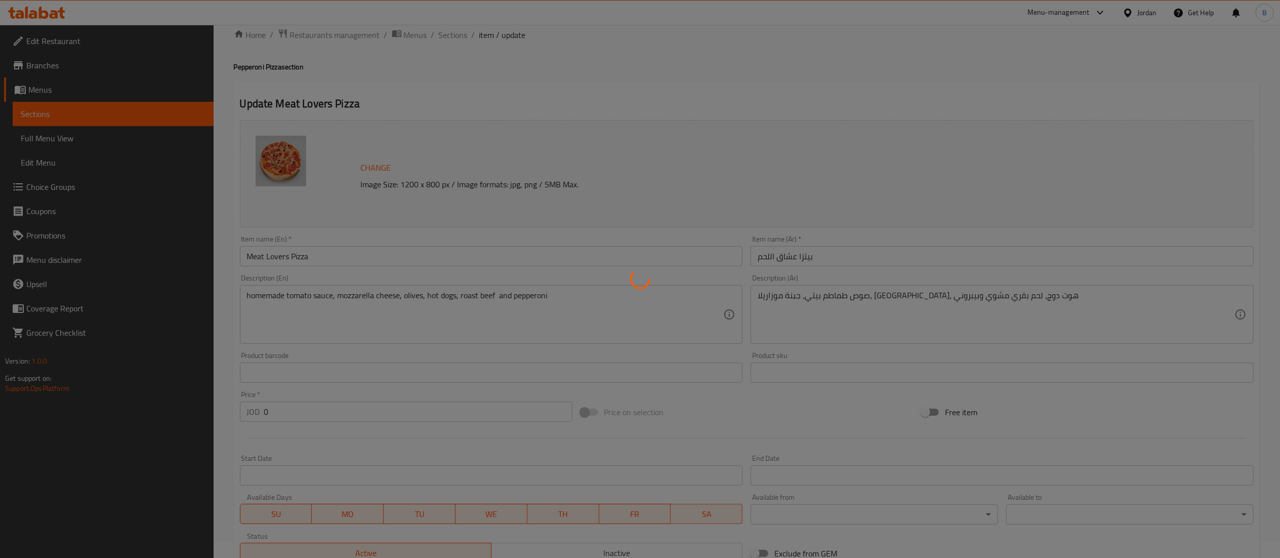
scroll to position [0, 0]
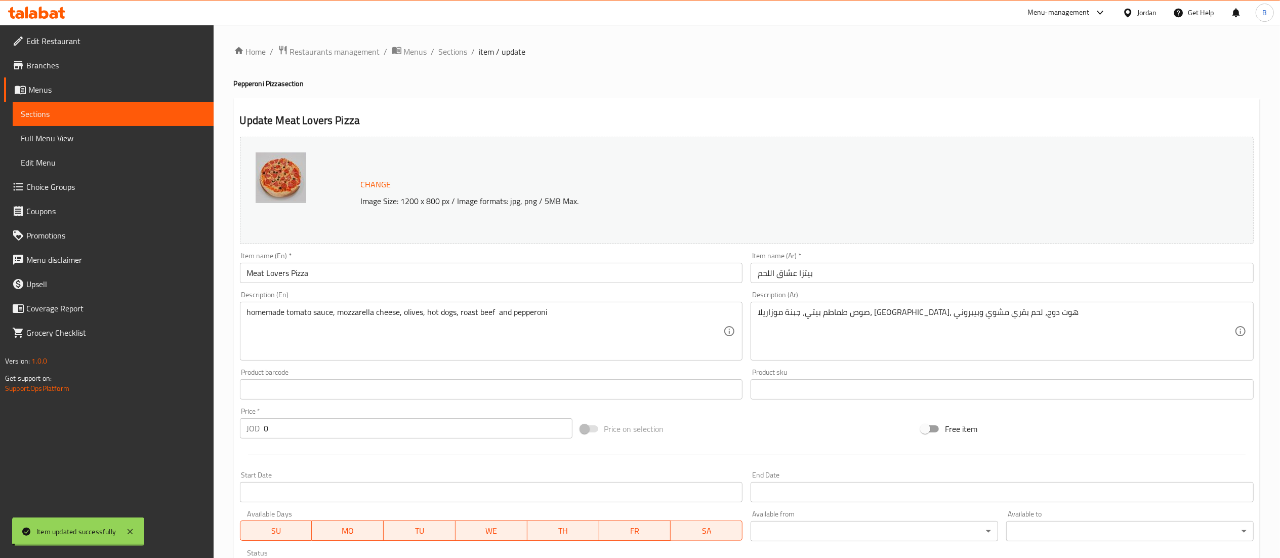
drag, startPoint x: 447, startPoint y: 51, endPoint x: 464, endPoint y: 63, distance: 20.7
click at [447, 51] on span "Sections" at bounding box center [453, 52] width 29 height 12
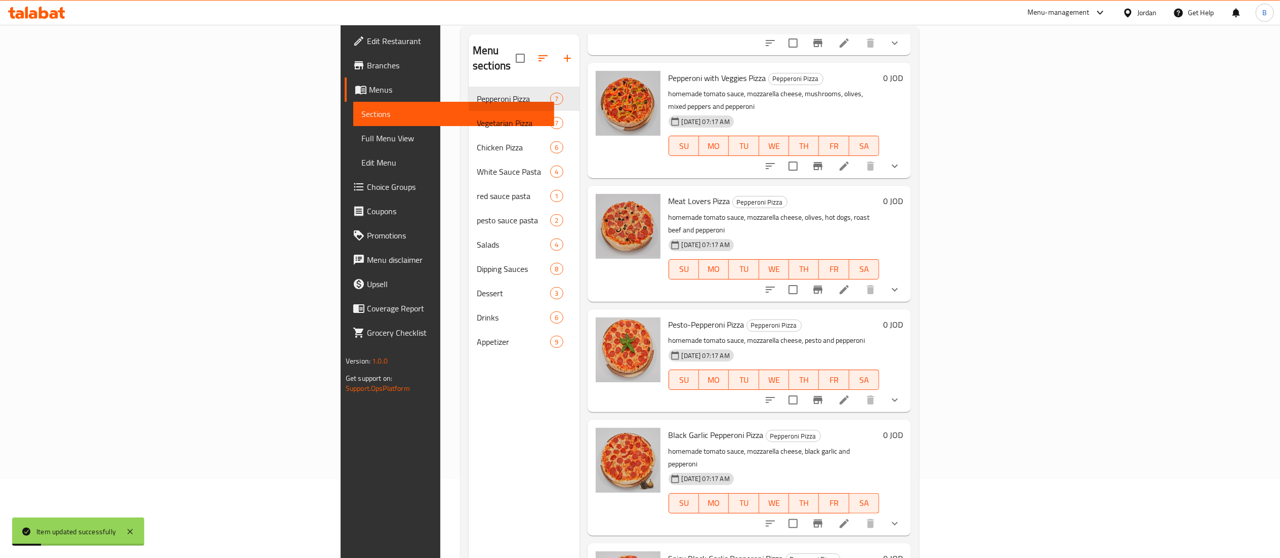
scroll to position [142, 0]
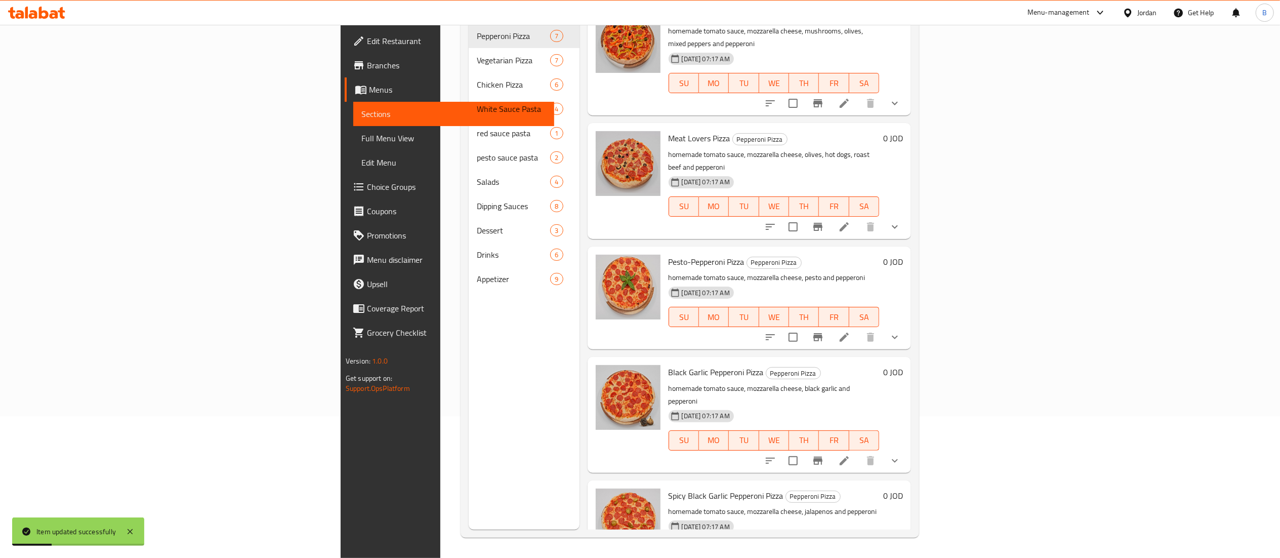
click at [849, 333] on icon at bounding box center [844, 337] width 9 height 9
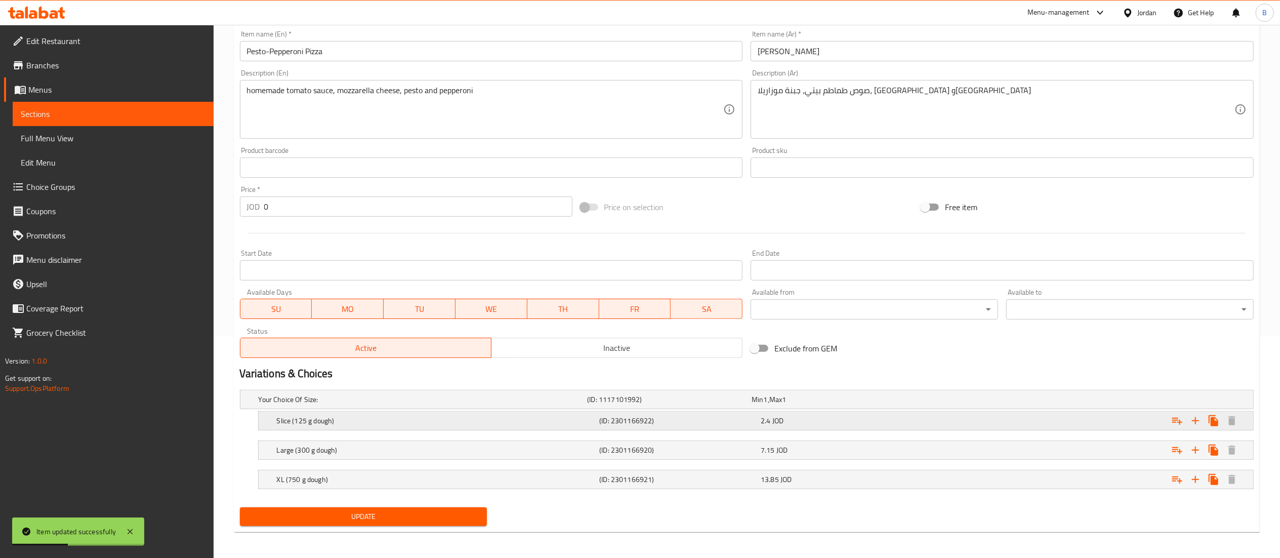
scroll to position [225, 0]
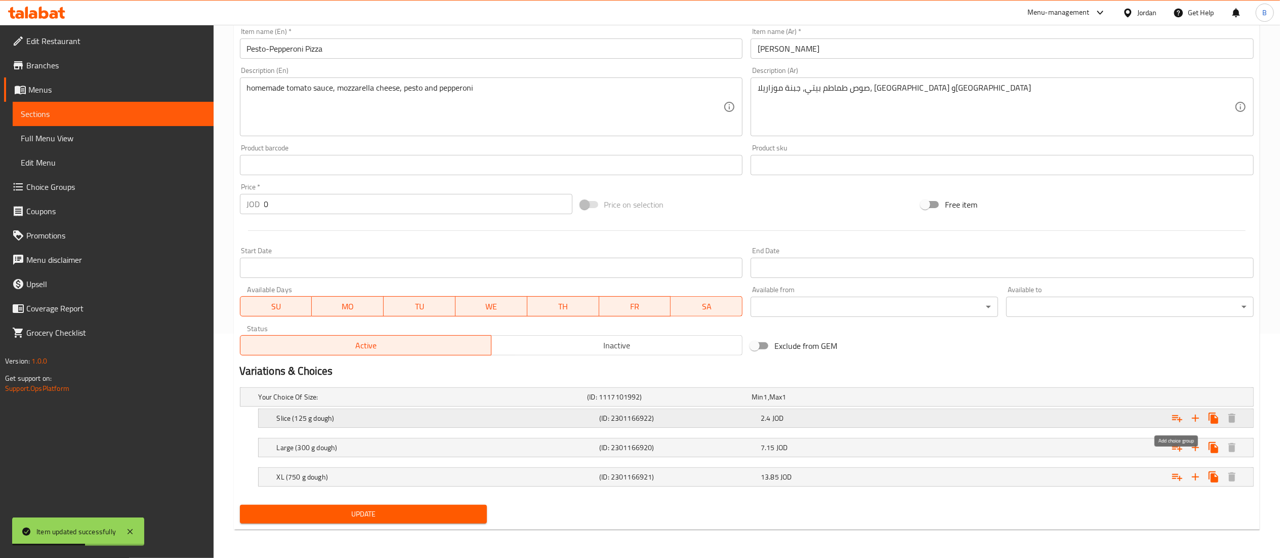
click at [1176, 414] on icon "Expand" at bounding box center [1177, 418] width 12 height 12
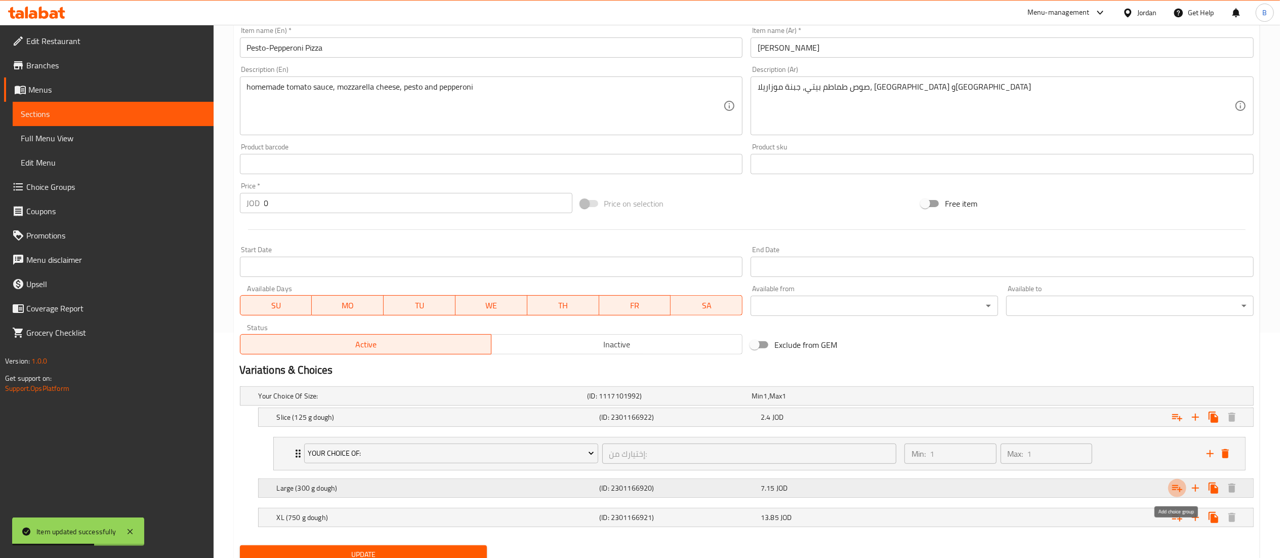
click at [1174, 491] on icon "Expand" at bounding box center [1177, 488] width 12 height 12
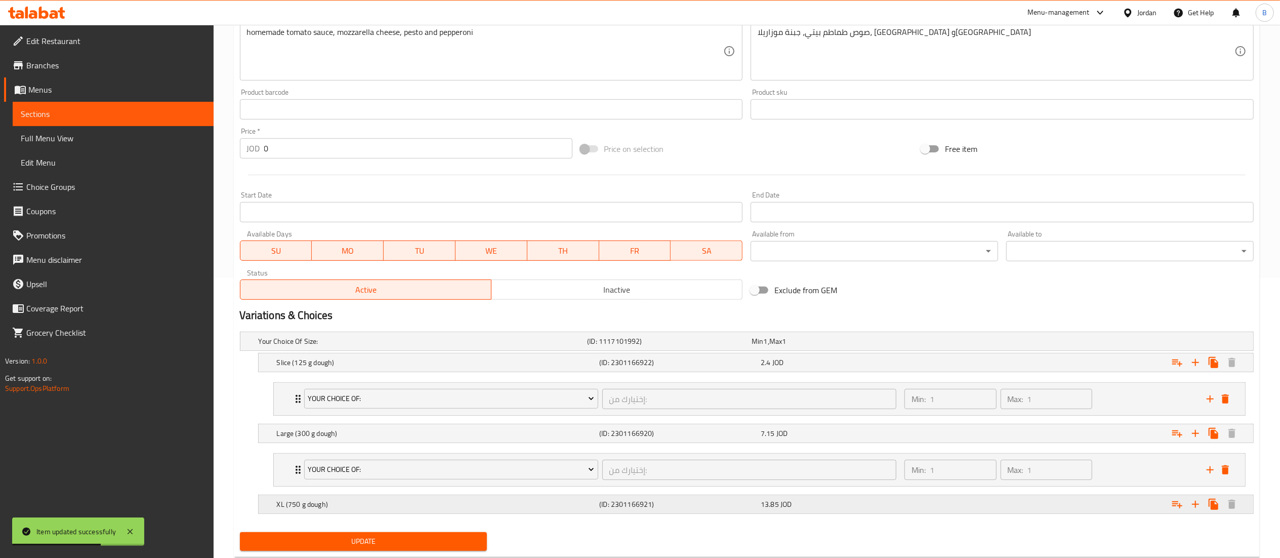
scroll to position [310, 0]
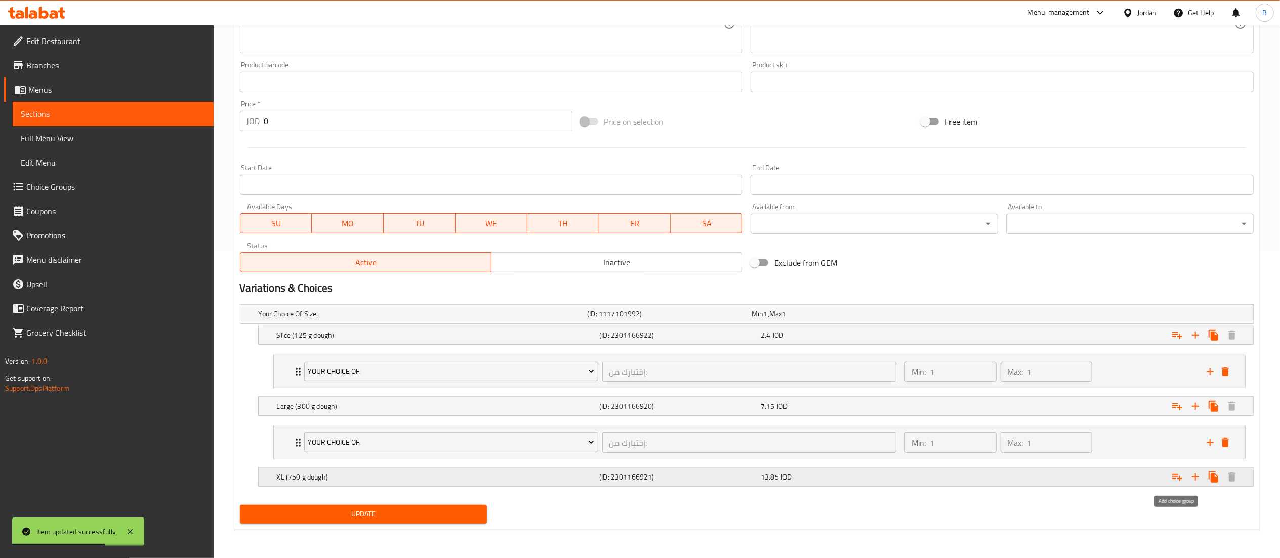
click at [1184, 481] on button "Expand" at bounding box center [1177, 477] width 18 height 18
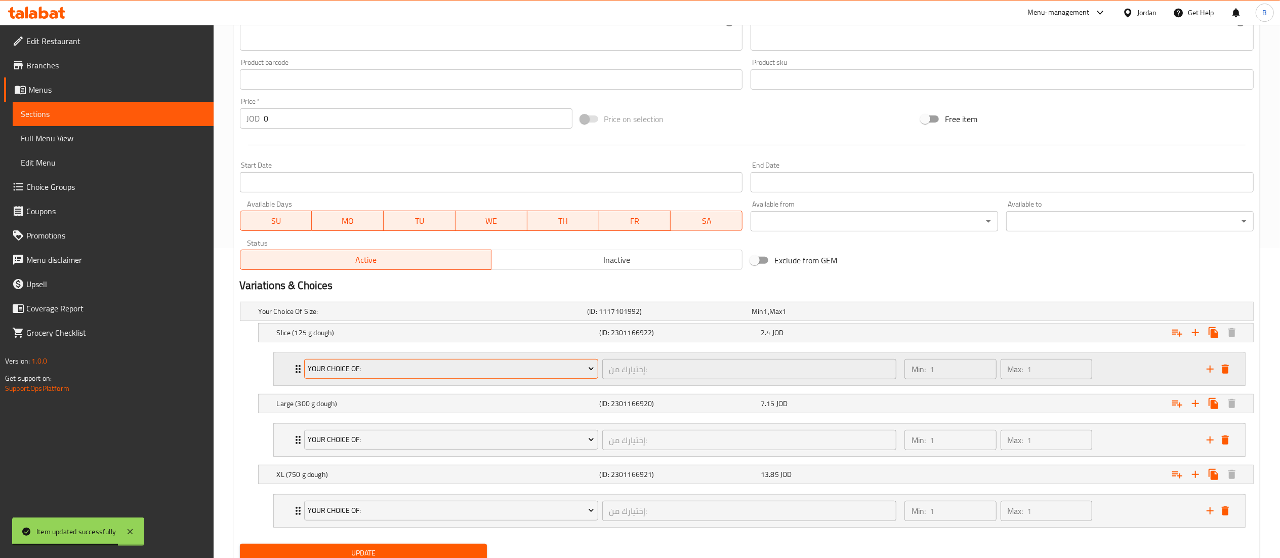
click at [362, 368] on span "your choice of:" at bounding box center [451, 368] width 286 height 13
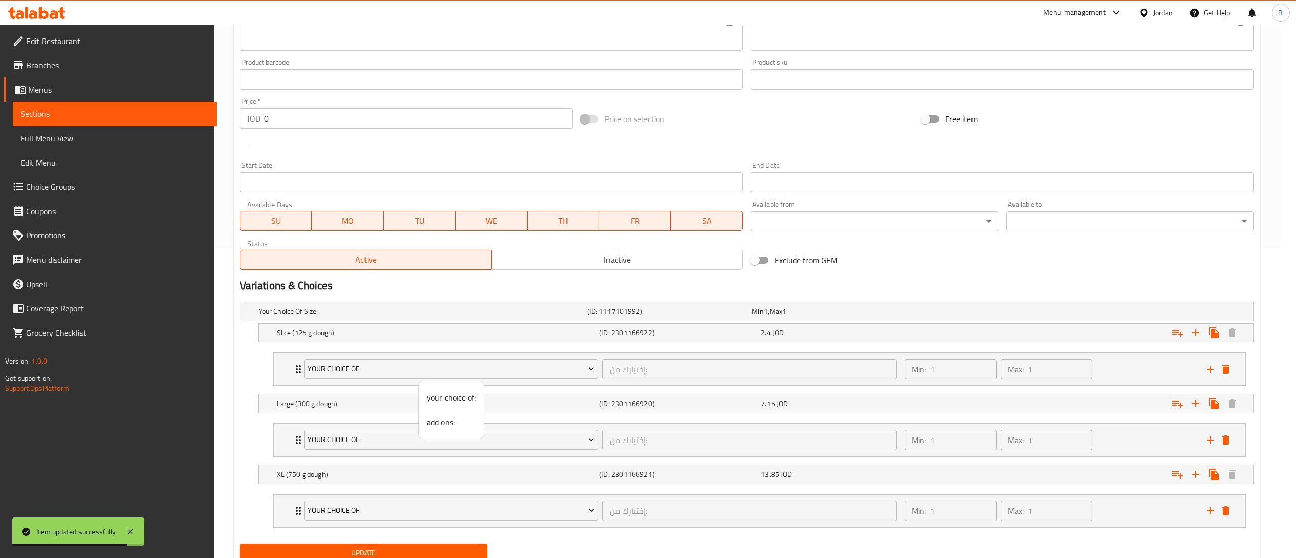
click at [447, 425] on span "add ons:" at bounding box center [451, 422] width 49 height 12
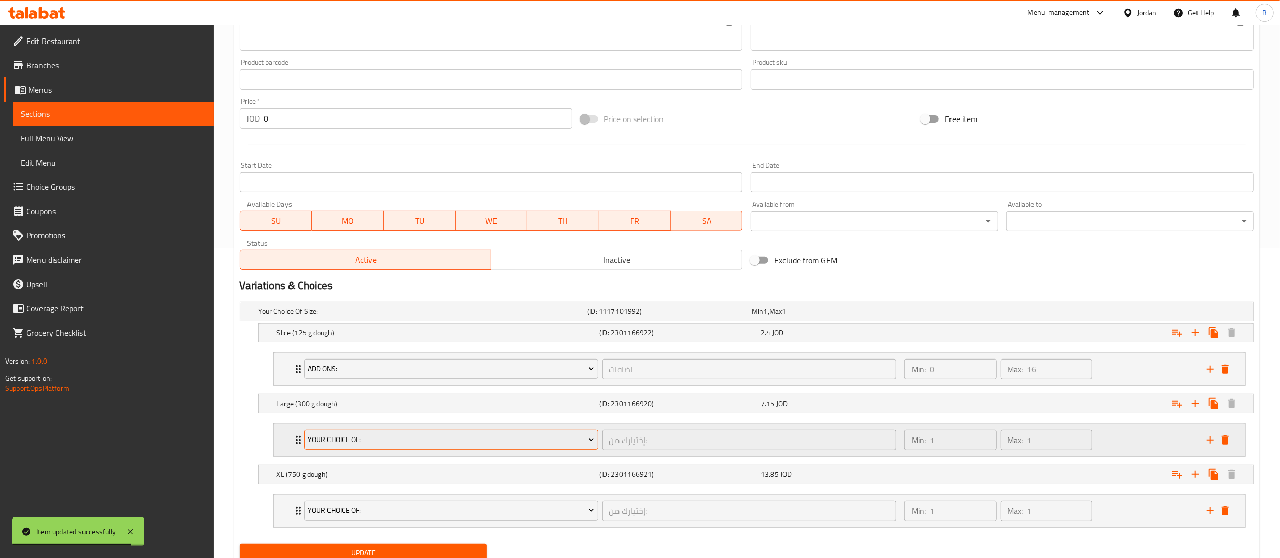
click at [403, 439] on span "your choice of:" at bounding box center [451, 439] width 286 height 13
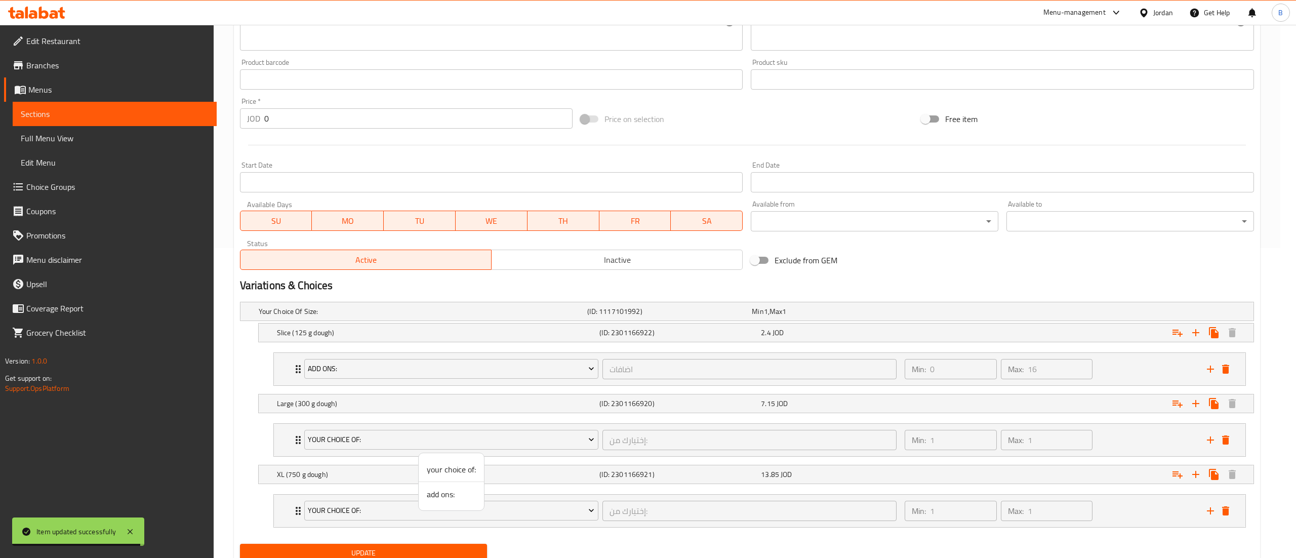
click at [441, 493] on span "add ons:" at bounding box center [451, 494] width 49 height 12
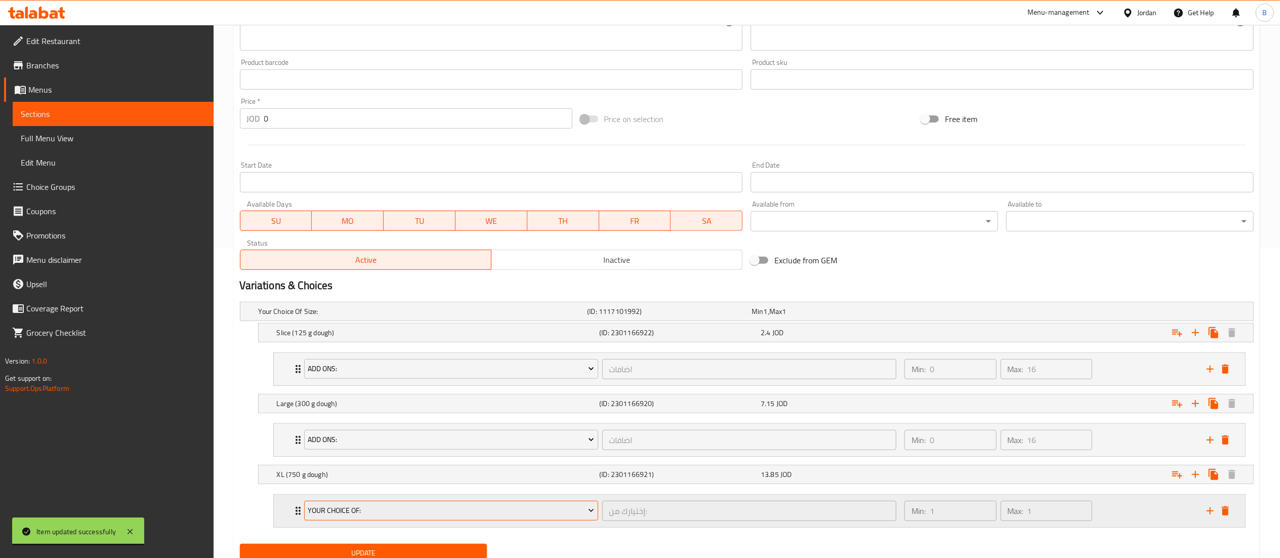
click at [380, 506] on button "your choice of:" at bounding box center [451, 511] width 294 height 20
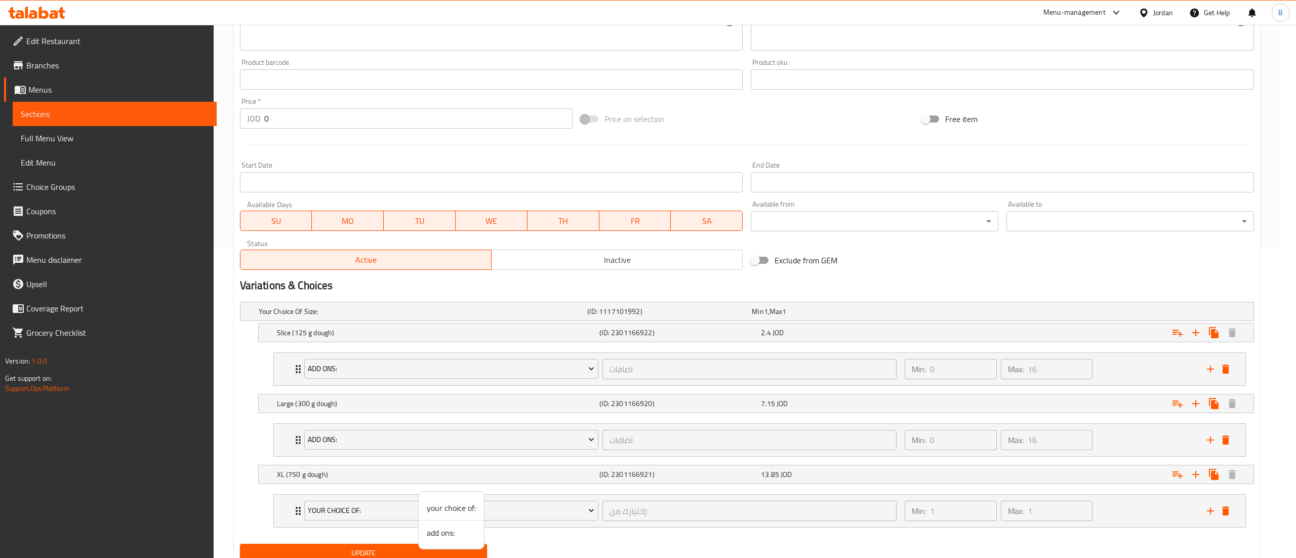
click at [436, 536] on span "add ons:" at bounding box center [451, 532] width 49 height 12
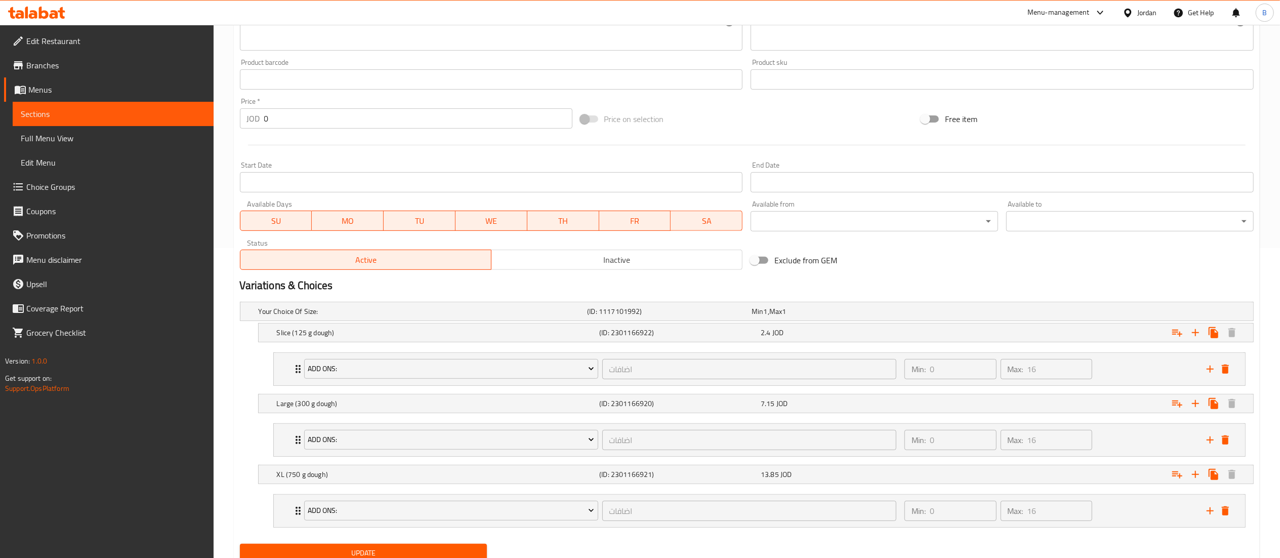
click at [384, 554] on span "Update" at bounding box center [363, 553] width 231 height 13
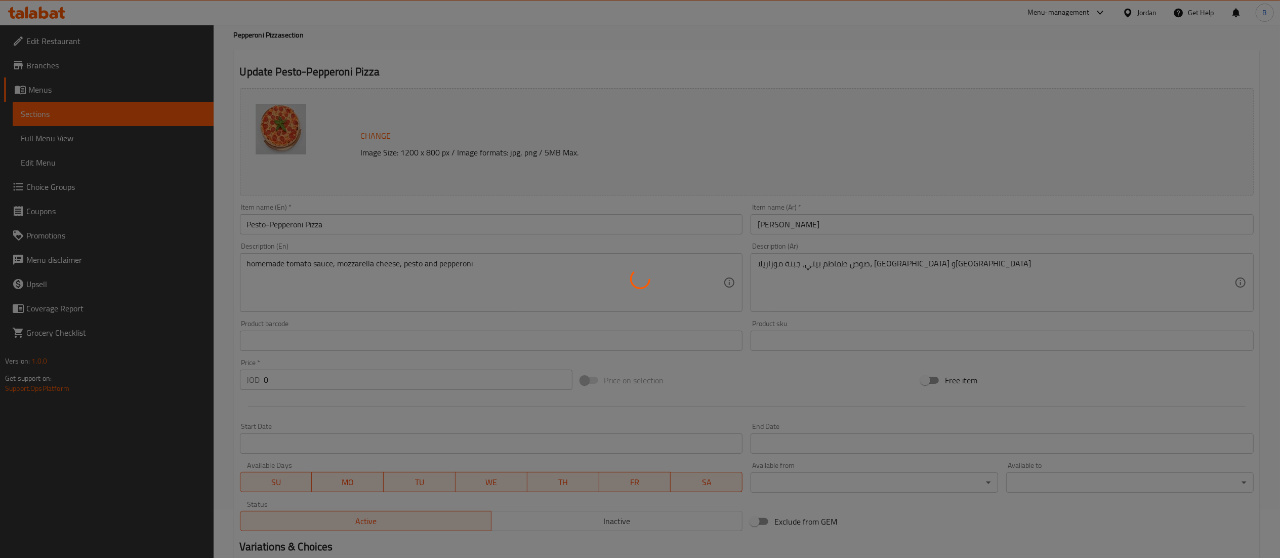
scroll to position [0, 0]
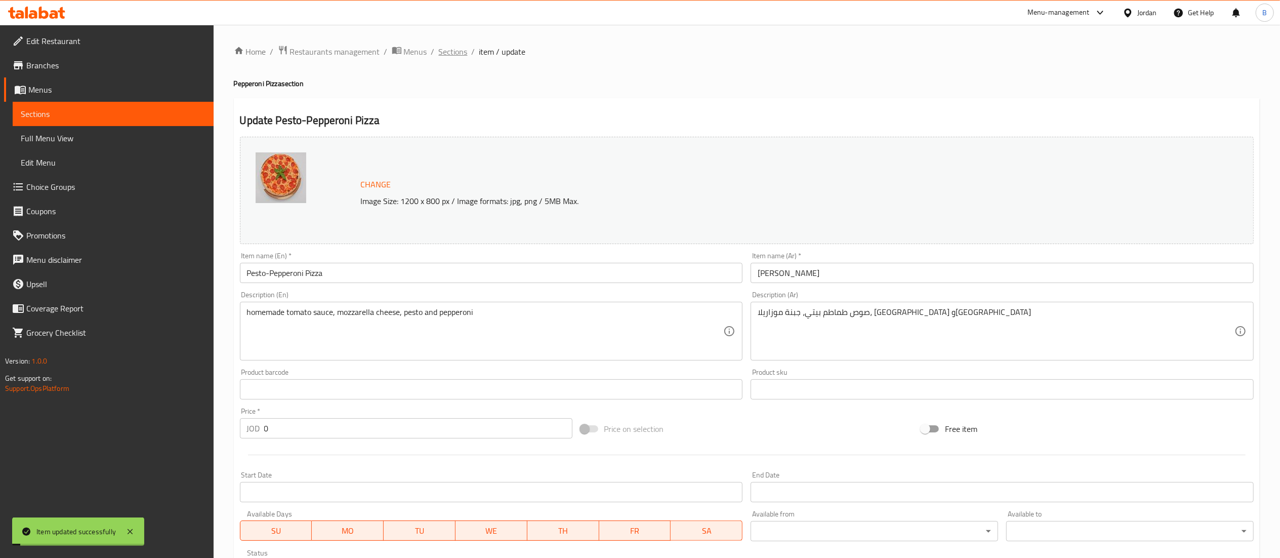
click at [449, 52] on span "Sections" at bounding box center [453, 52] width 29 height 12
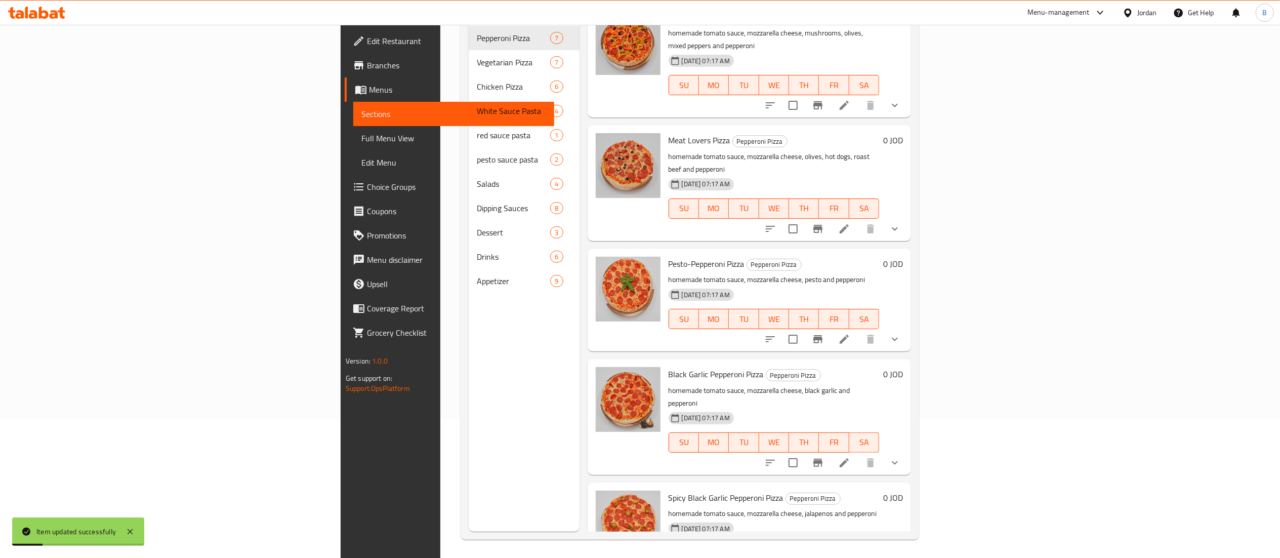
scroll to position [142, 0]
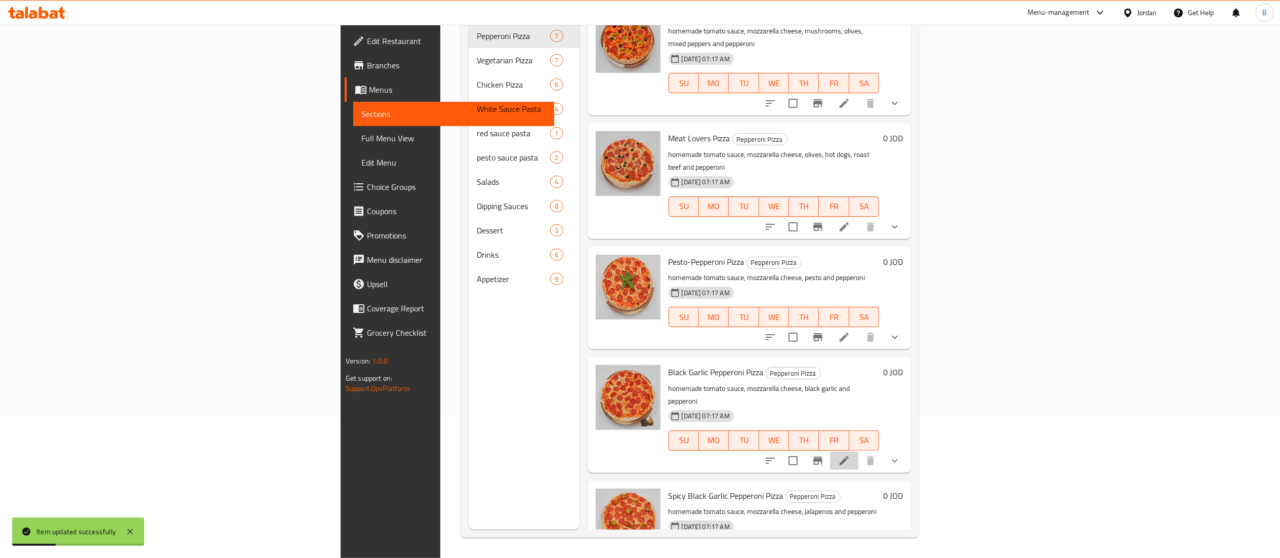
click at [858, 451] on li at bounding box center [844, 460] width 28 height 18
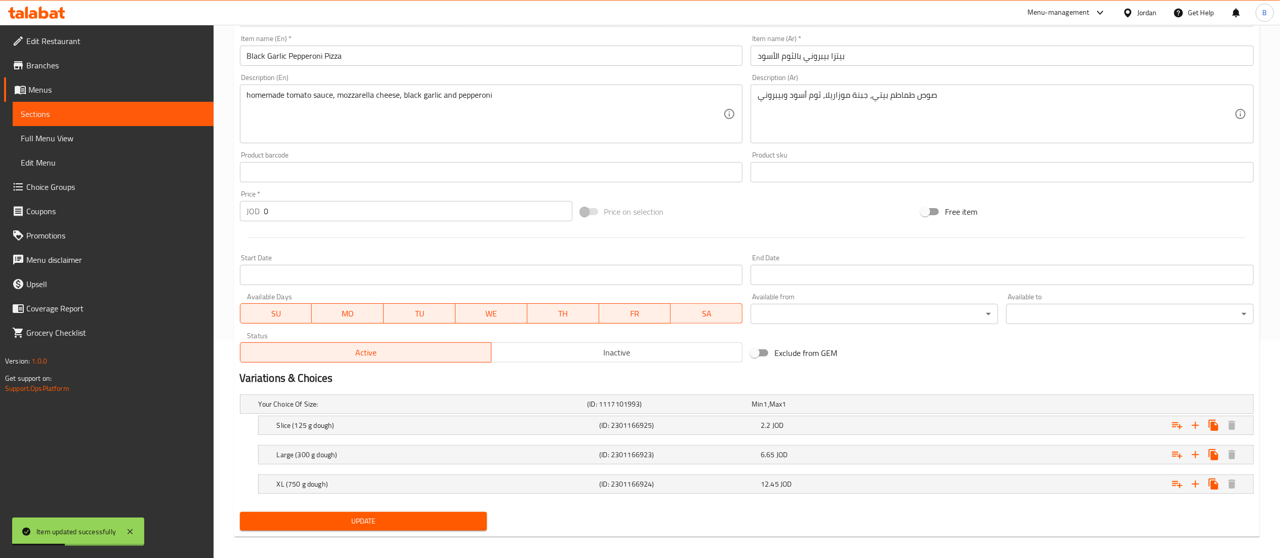
scroll to position [225, 0]
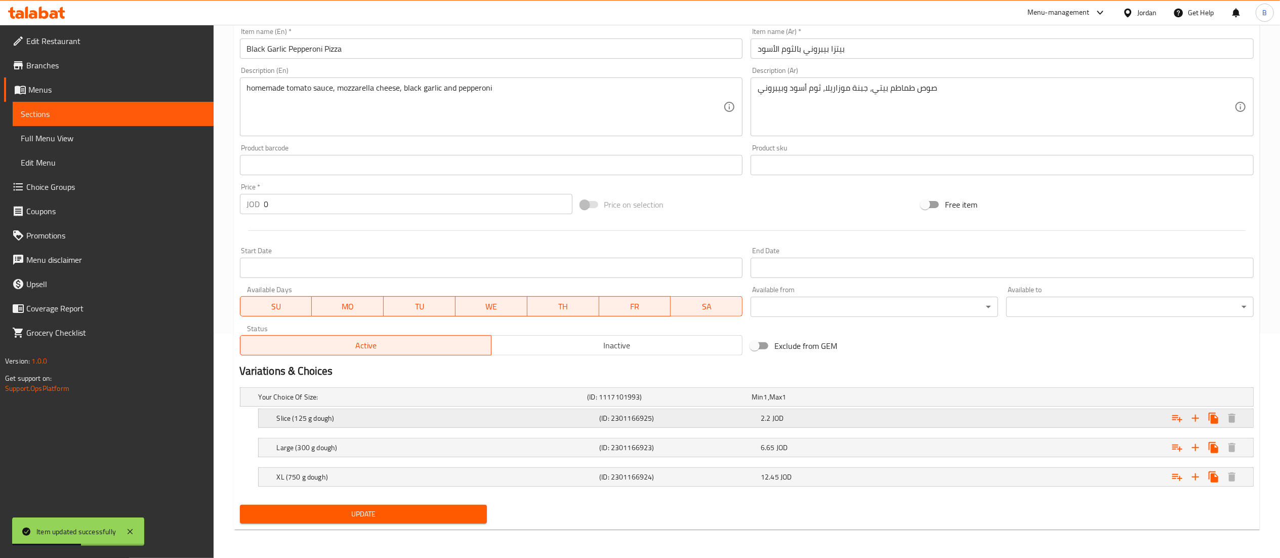
click at [1176, 419] on icon "Expand" at bounding box center [1177, 418] width 12 height 12
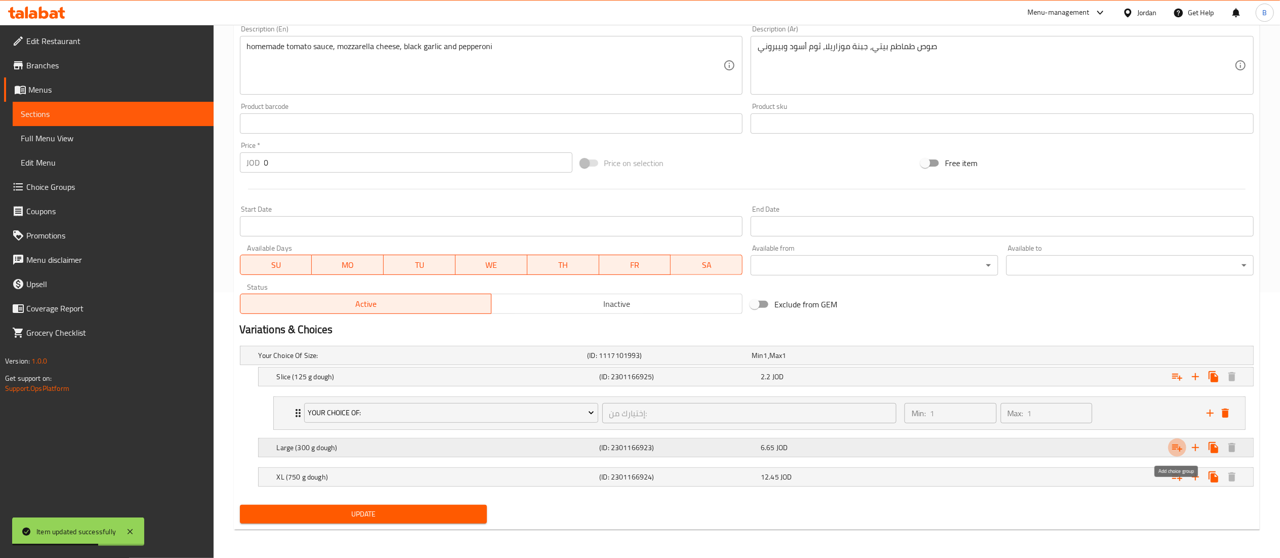
click at [1182, 449] on icon "Expand" at bounding box center [1177, 447] width 12 height 12
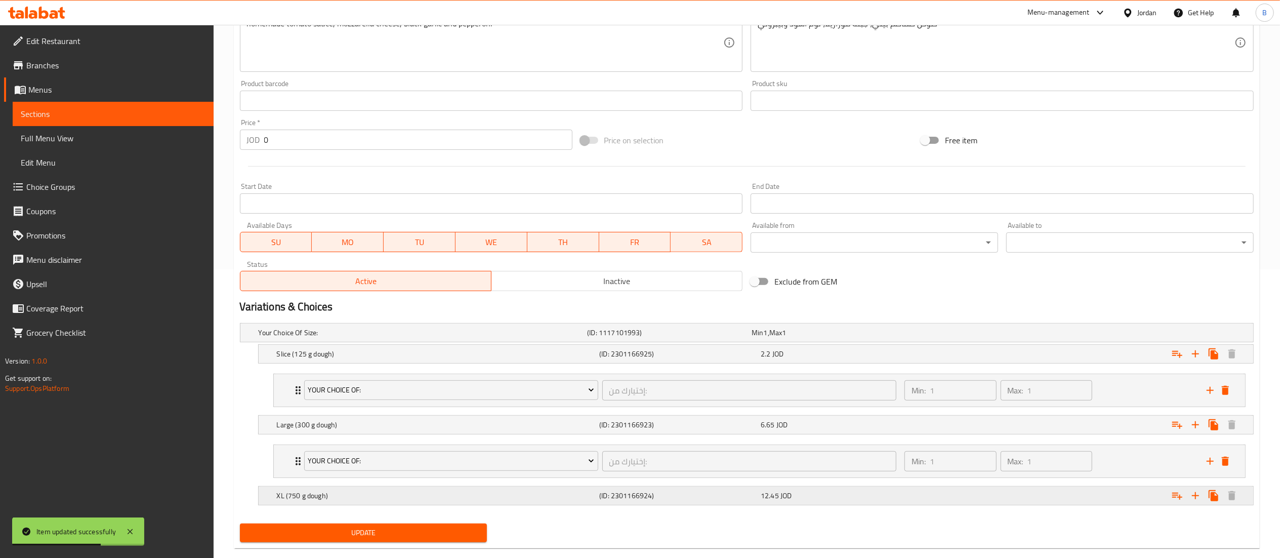
scroll to position [310, 0]
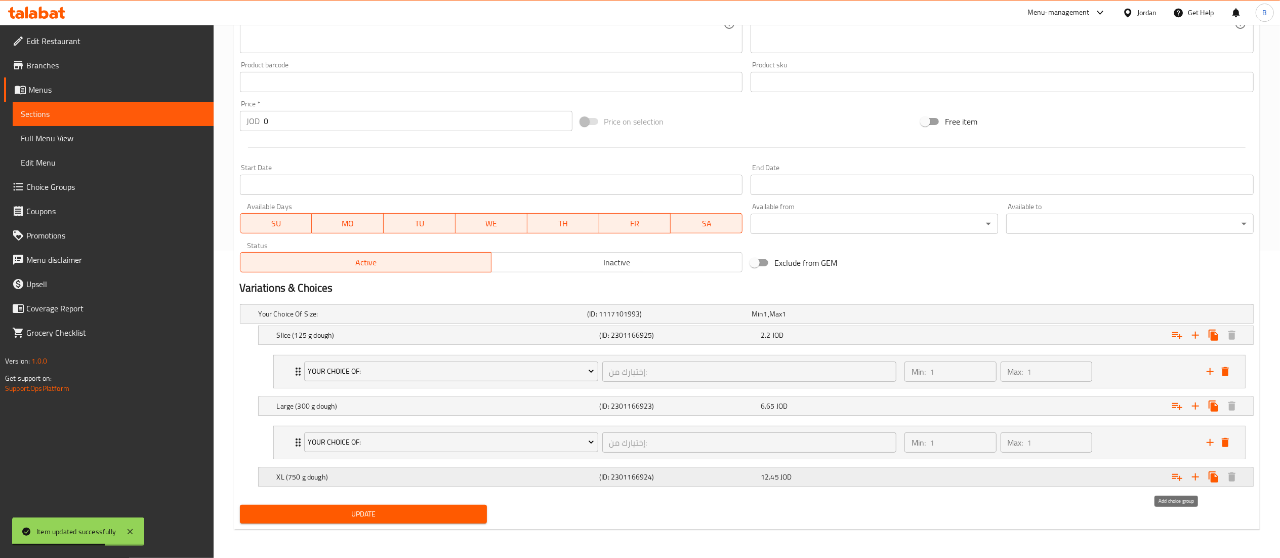
click at [1174, 477] on icon "Expand" at bounding box center [1177, 477] width 12 height 12
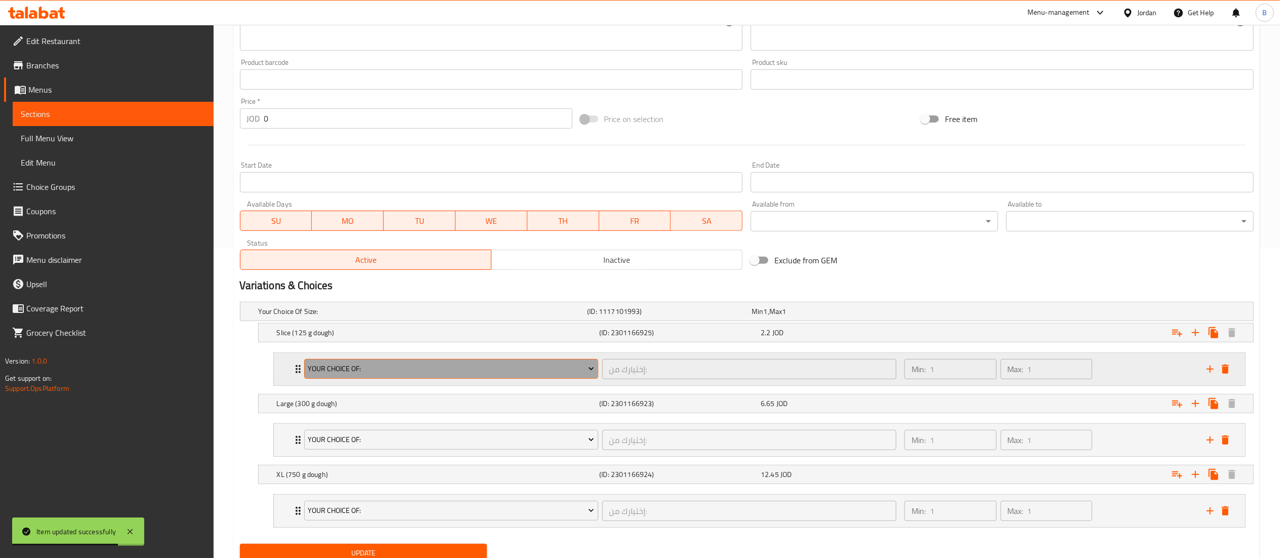
click at [358, 371] on span "your choice of:" at bounding box center [451, 368] width 286 height 13
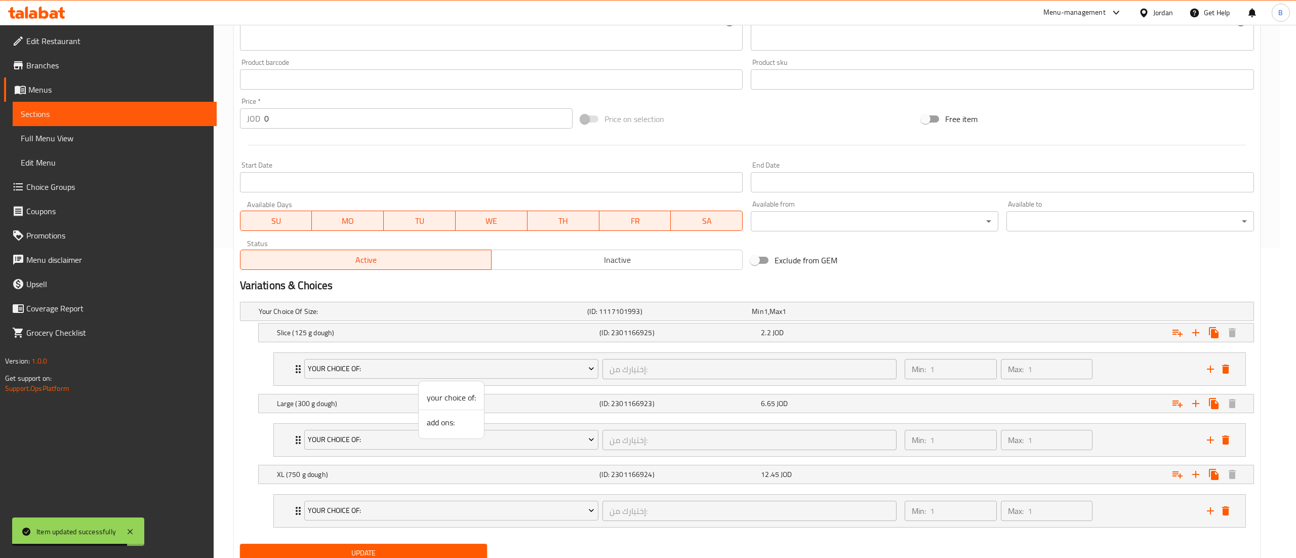
click at [445, 425] on span "add ons:" at bounding box center [451, 422] width 49 height 12
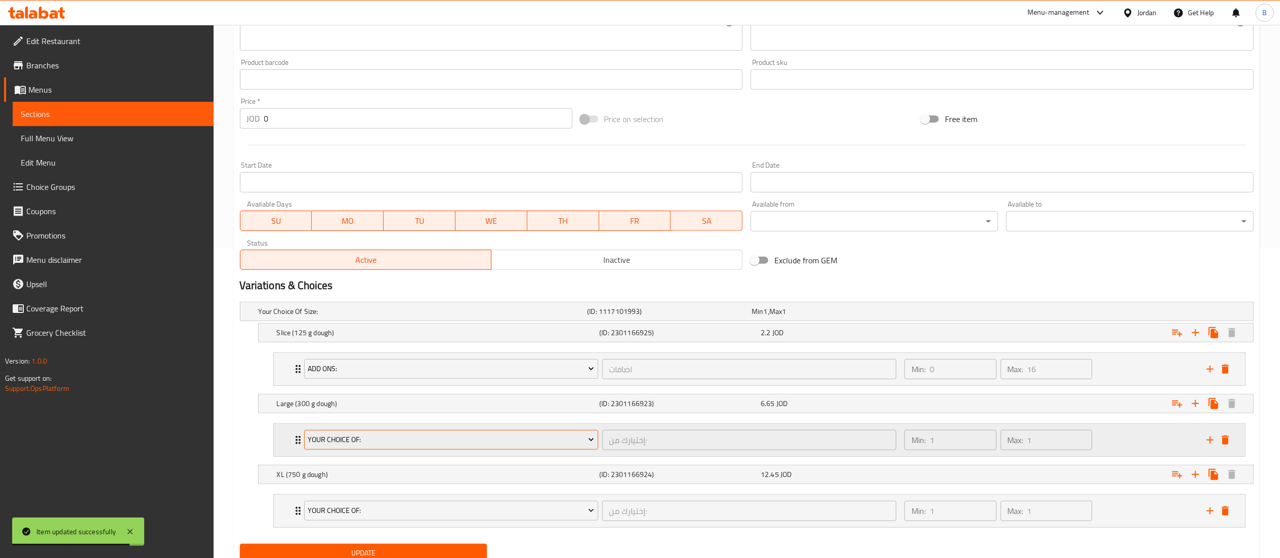
click at [383, 443] on span "your choice of:" at bounding box center [451, 439] width 286 height 13
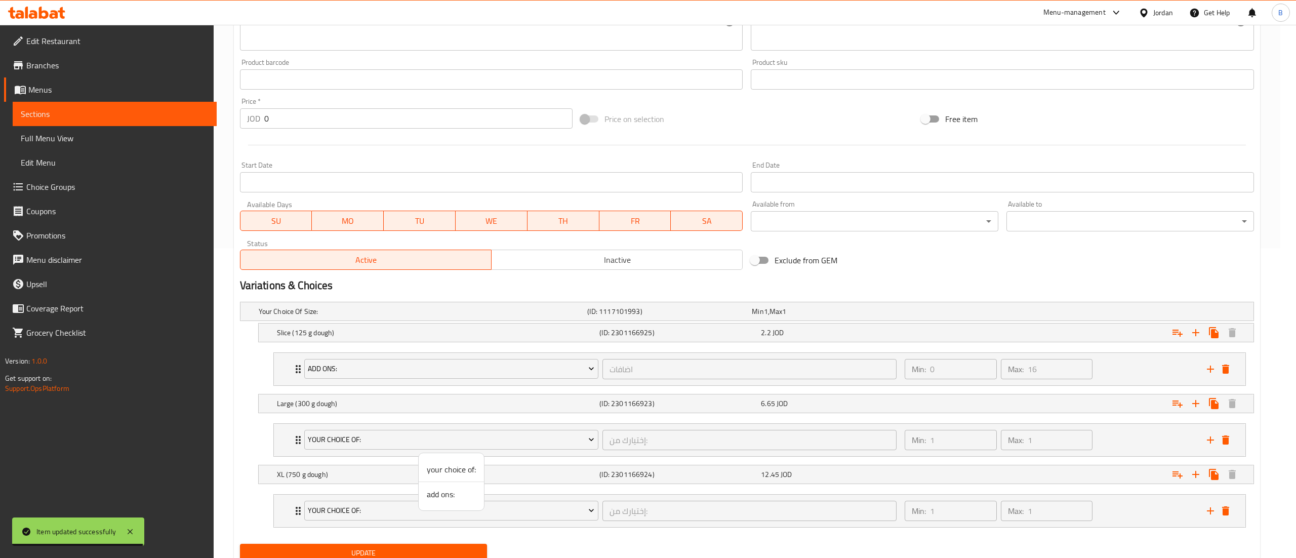
click at [432, 495] on span "add ons:" at bounding box center [451, 494] width 49 height 12
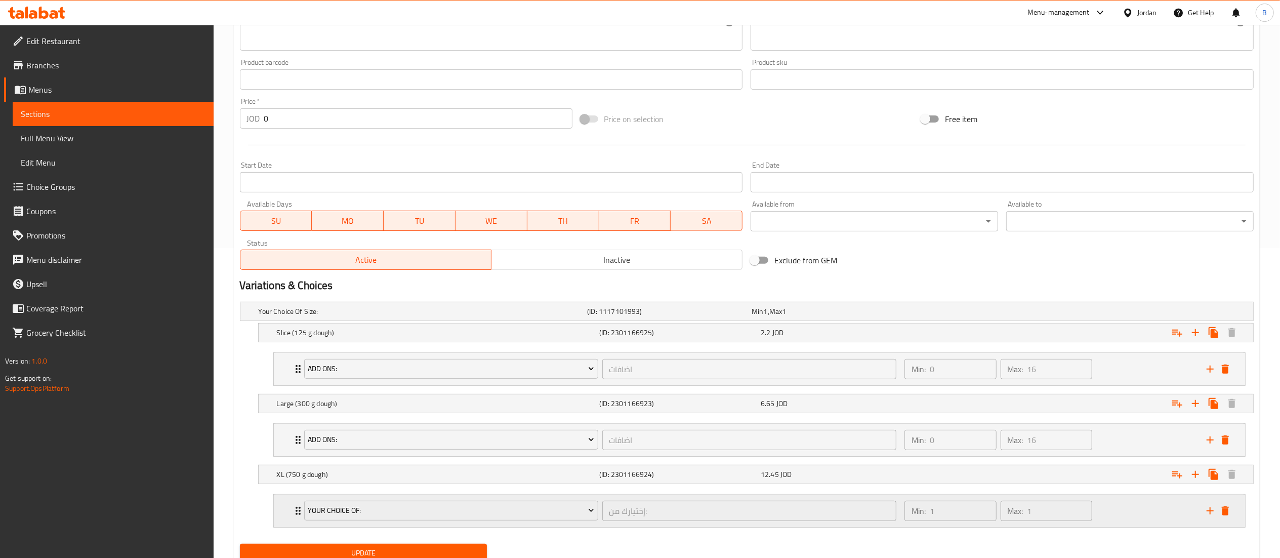
scroll to position [351, 0]
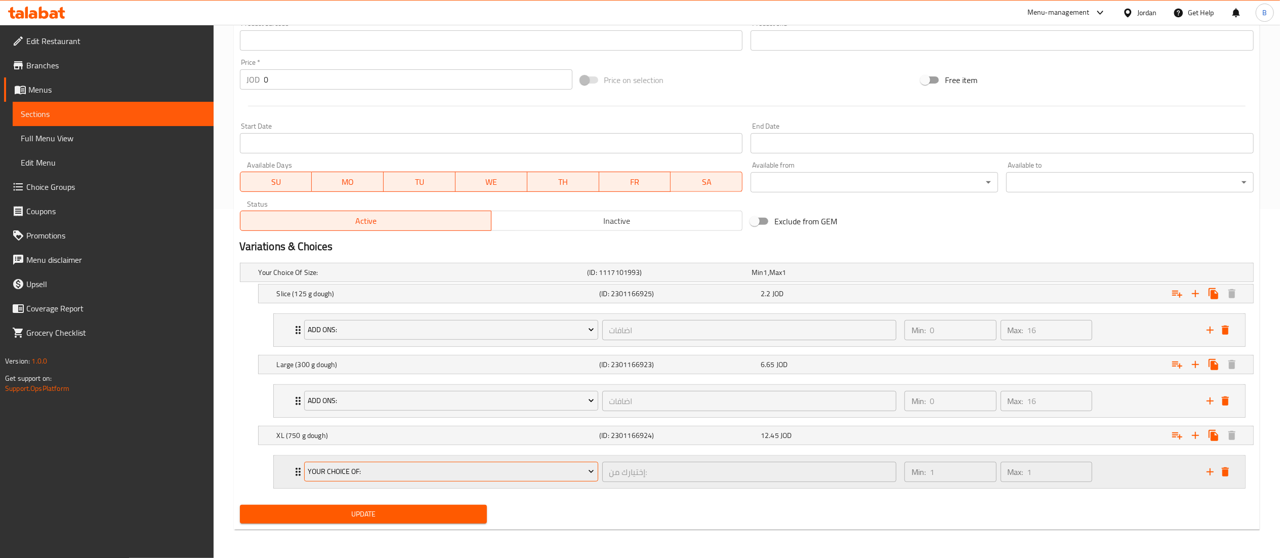
click at [350, 471] on span "your choice of:" at bounding box center [451, 471] width 286 height 13
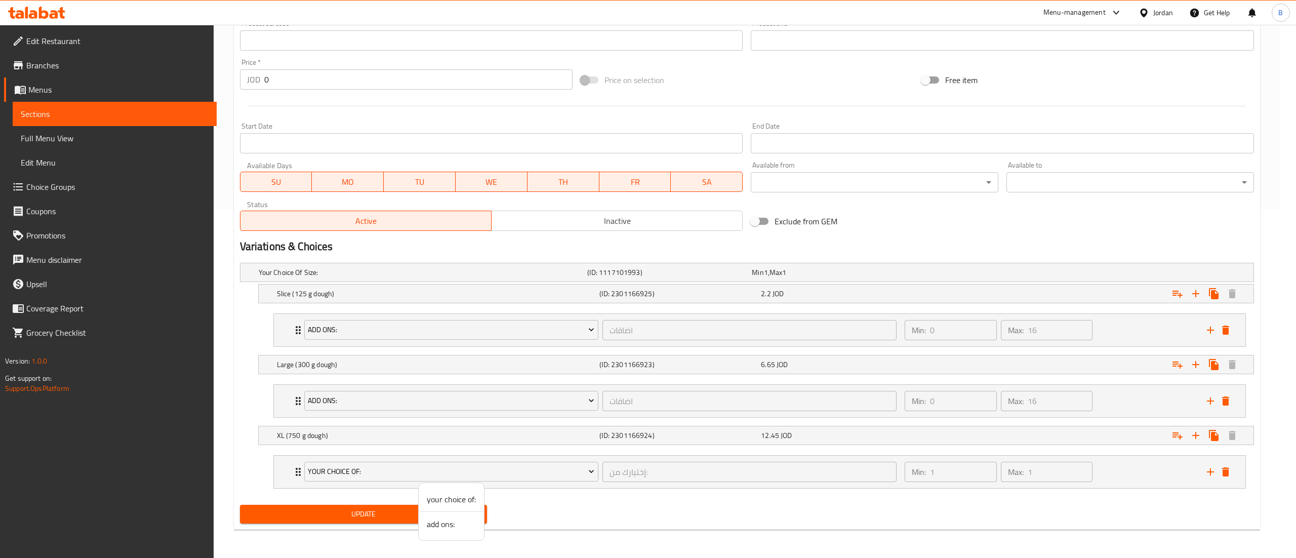
click at [442, 522] on span "add ons:" at bounding box center [451, 524] width 49 height 12
click at [365, 512] on span "Update" at bounding box center [363, 514] width 231 height 13
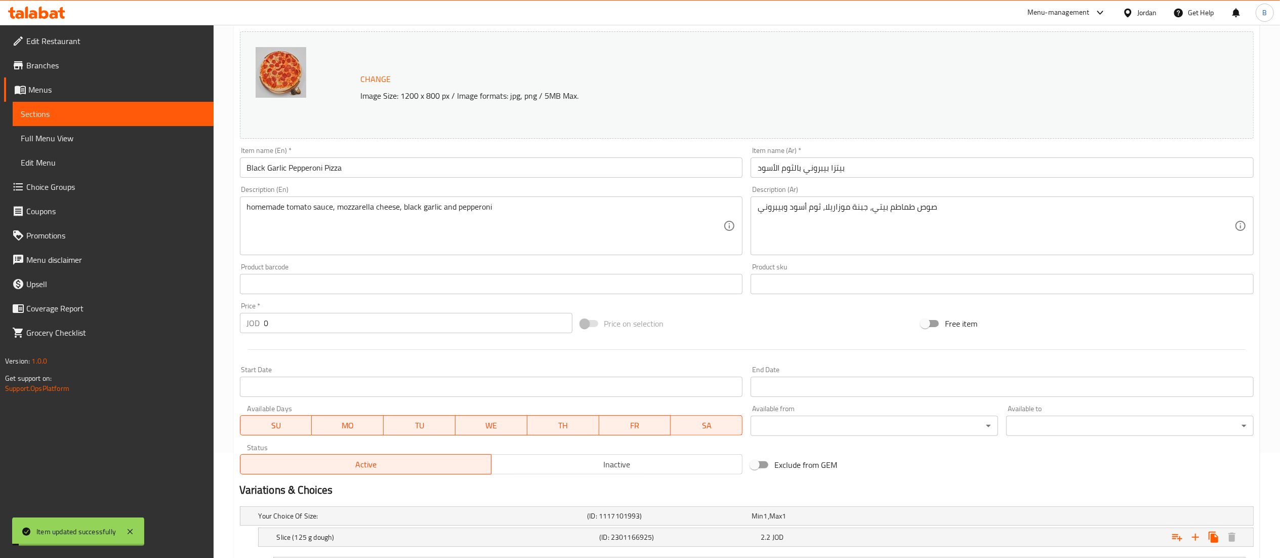
scroll to position [0, 0]
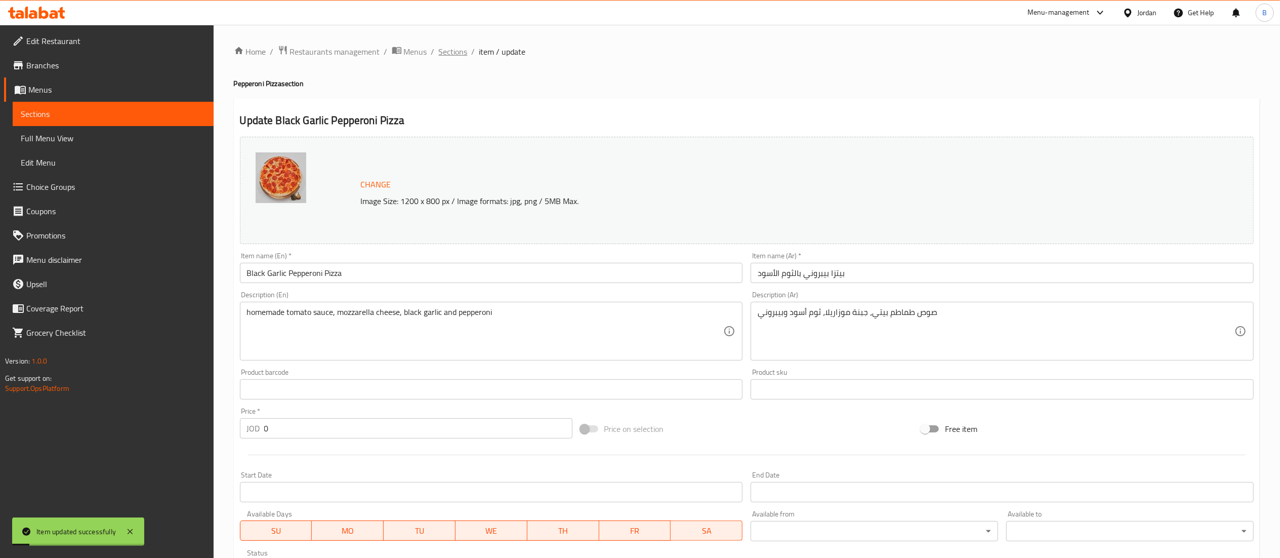
click at [441, 46] on span "Sections" at bounding box center [453, 52] width 29 height 12
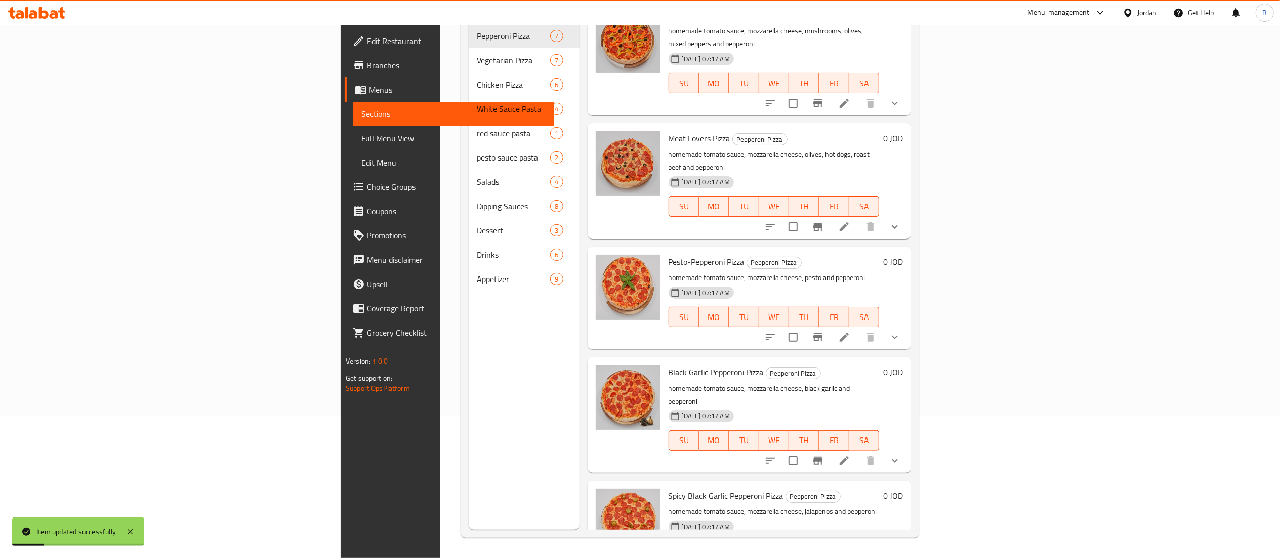
scroll to position [142, 0]
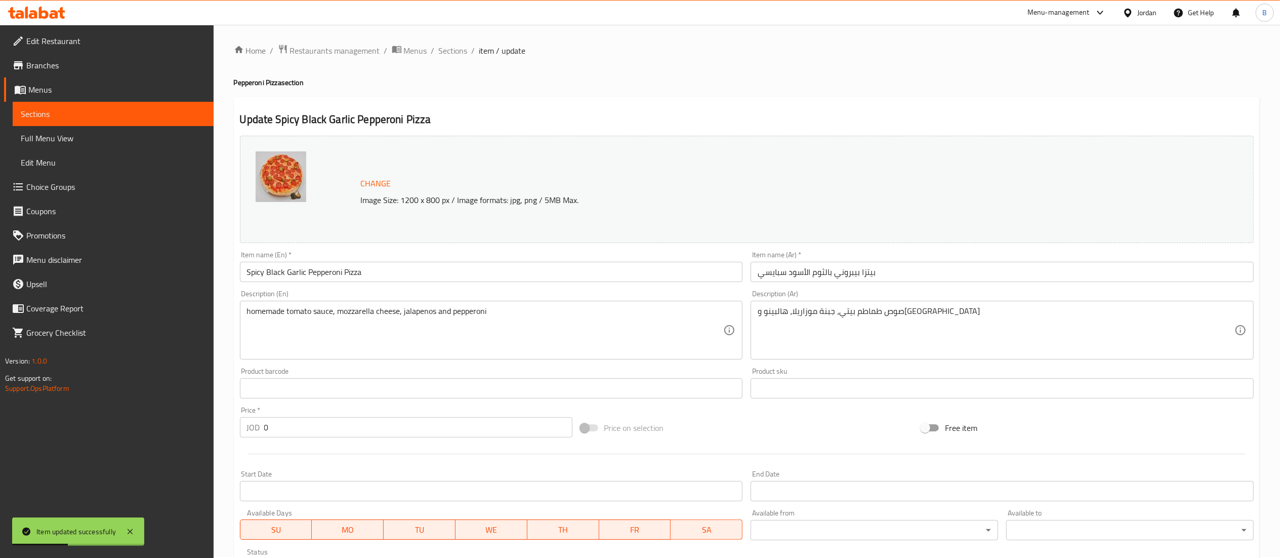
scroll to position [225, 0]
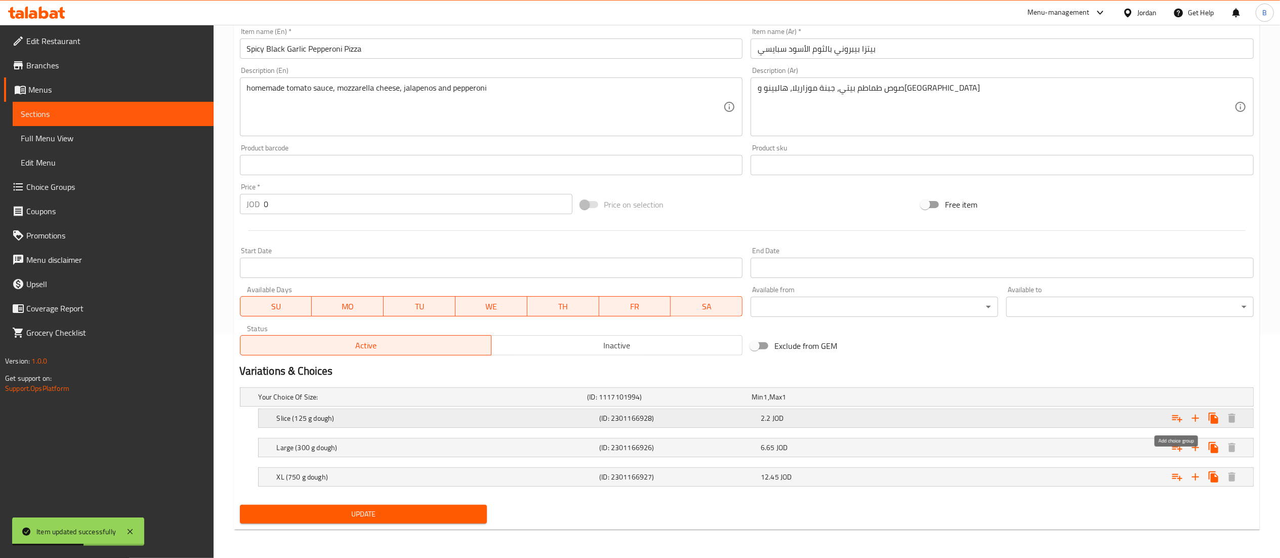
click at [1181, 419] on icon "Expand" at bounding box center [1177, 418] width 10 height 7
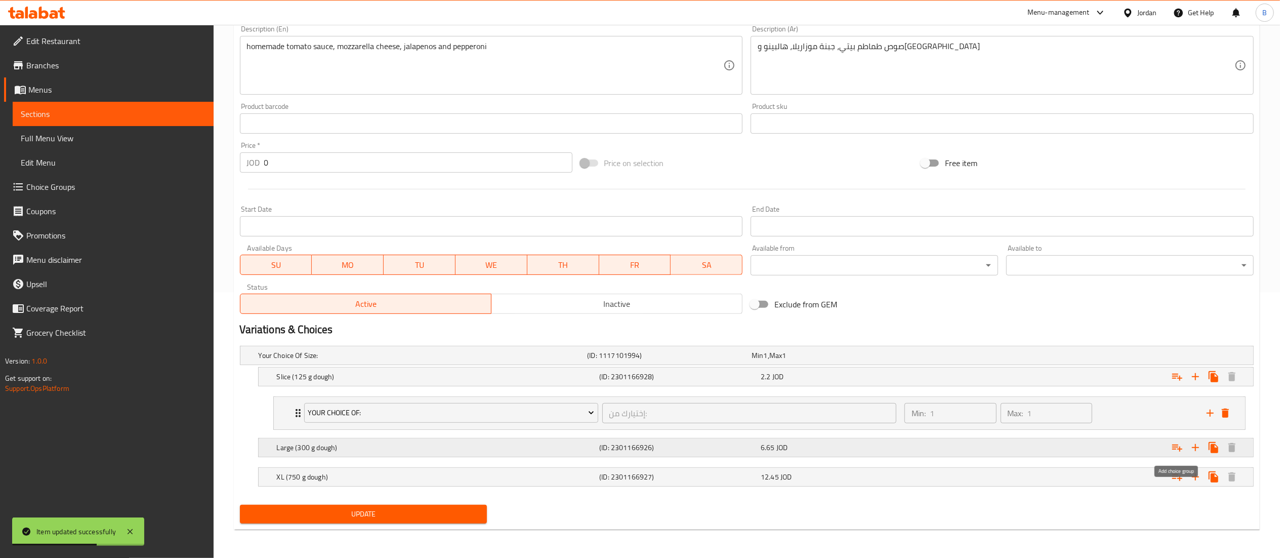
click at [1177, 447] on icon "Expand" at bounding box center [1177, 447] width 12 height 12
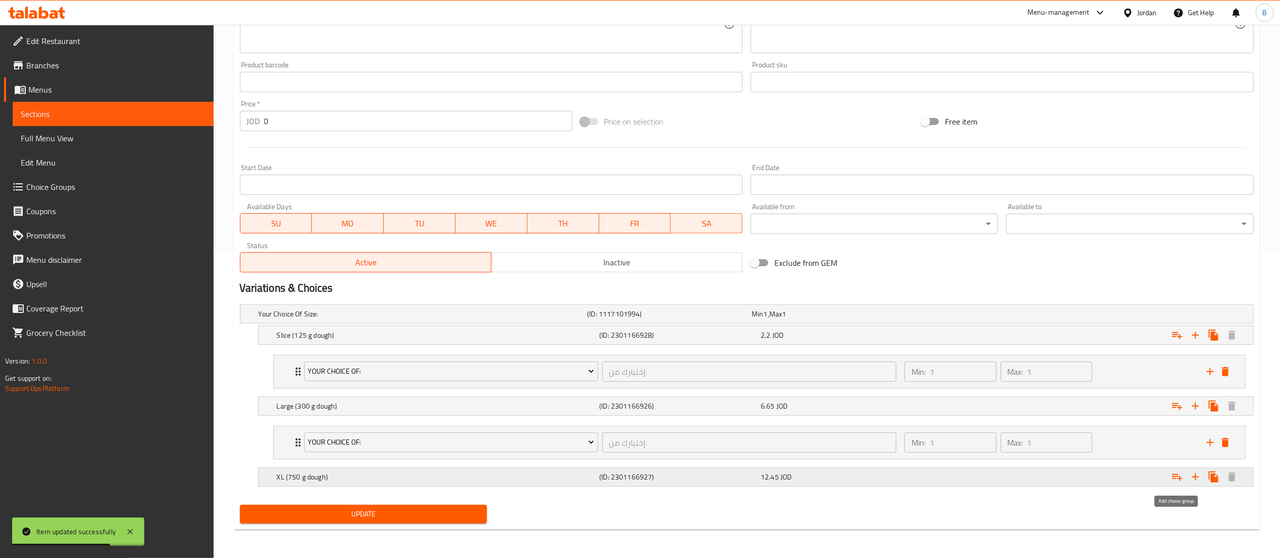
click at [1176, 479] on icon "Expand" at bounding box center [1177, 477] width 12 height 12
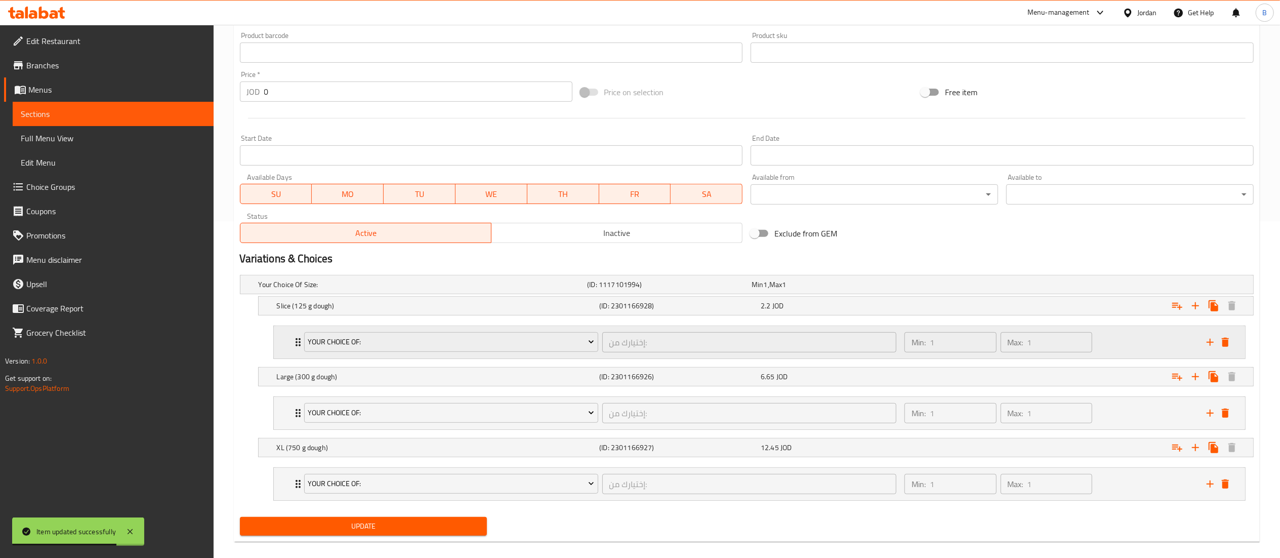
scroll to position [351, 0]
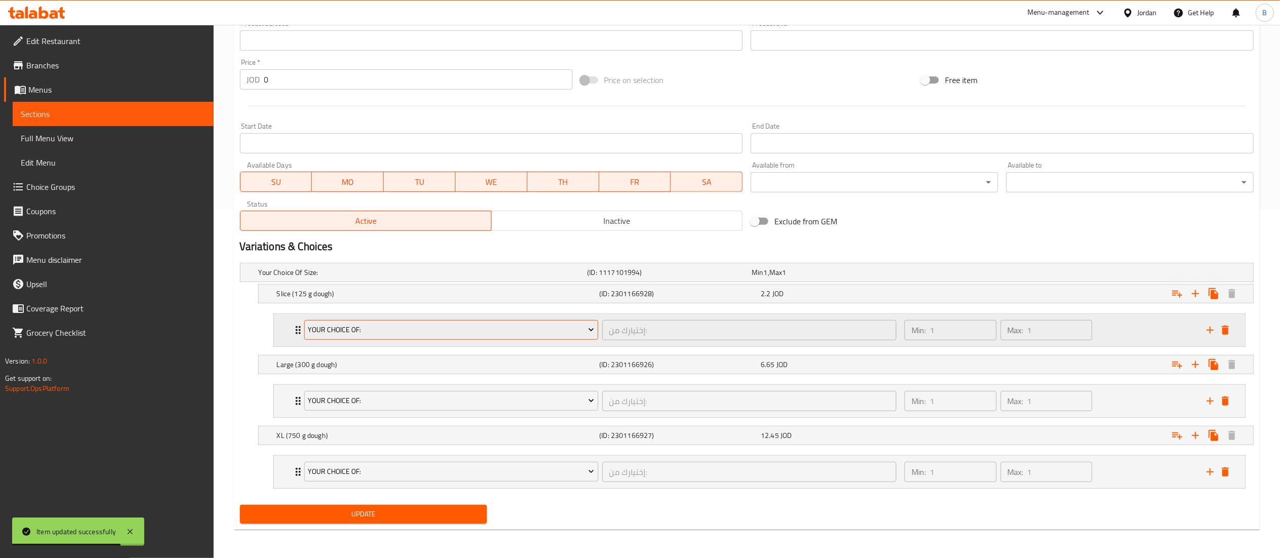
click at [379, 326] on span "your choice of:" at bounding box center [451, 329] width 286 height 13
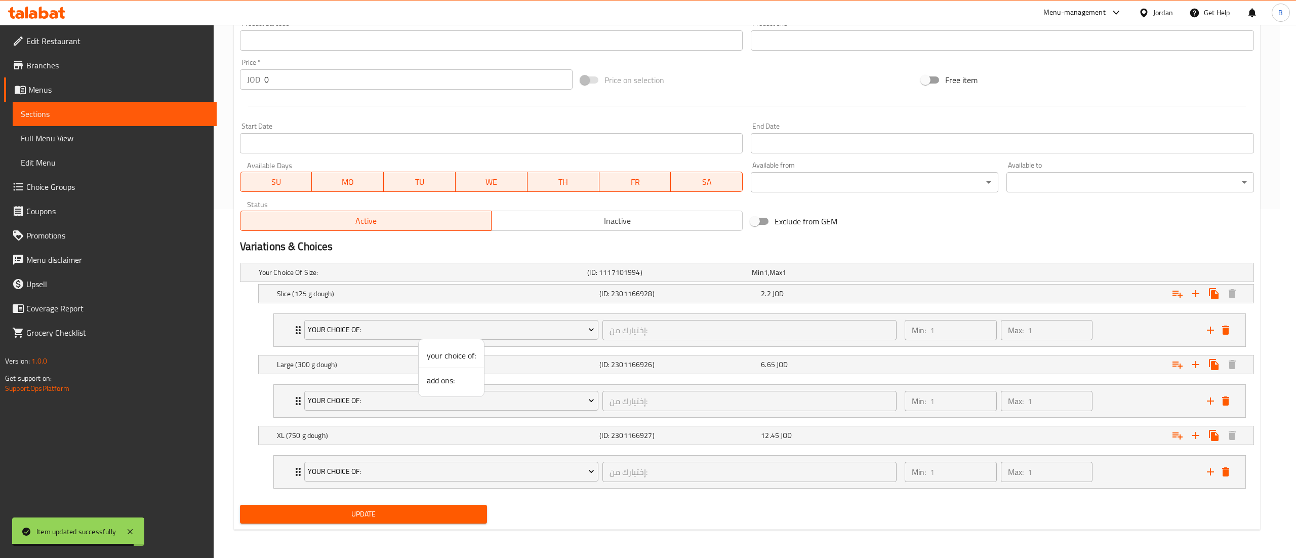
click at [439, 382] on span "add ons:" at bounding box center [451, 380] width 49 height 12
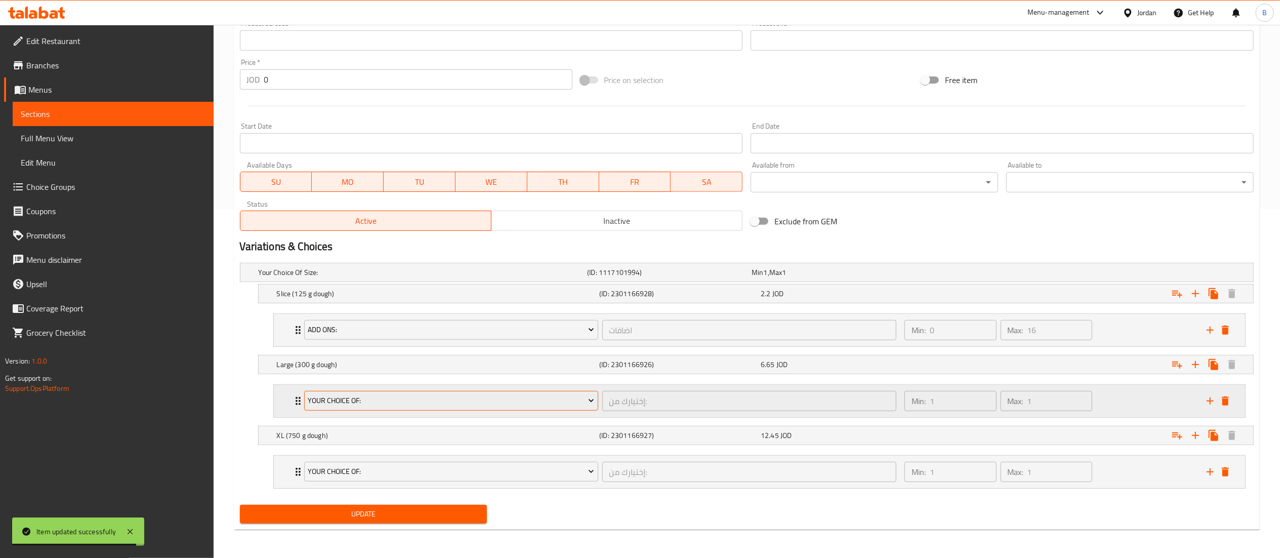
click at [404, 398] on span "your choice of:" at bounding box center [451, 400] width 286 height 13
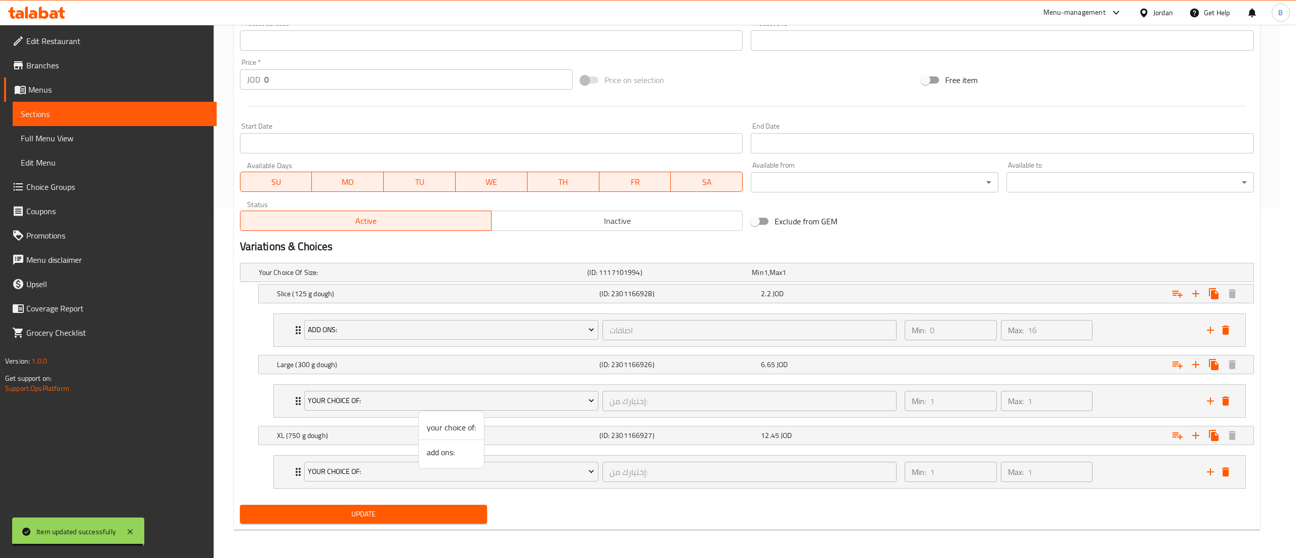
click at [436, 453] on span "add ons:" at bounding box center [451, 452] width 49 height 12
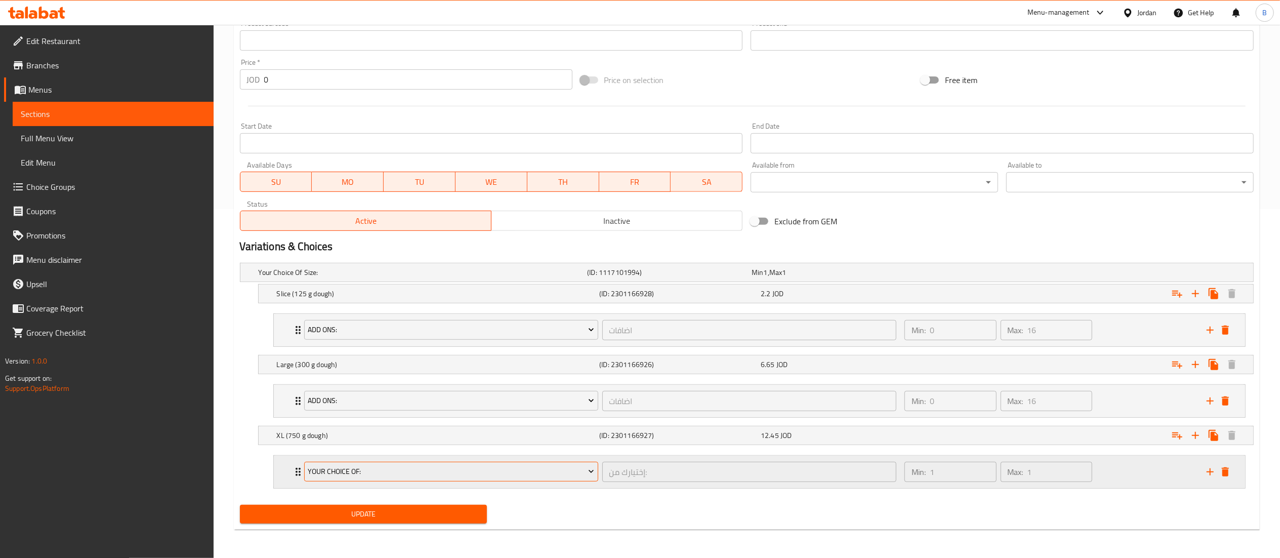
click at [377, 480] on button "your choice of:" at bounding box center [451, 472] width 294 height 20
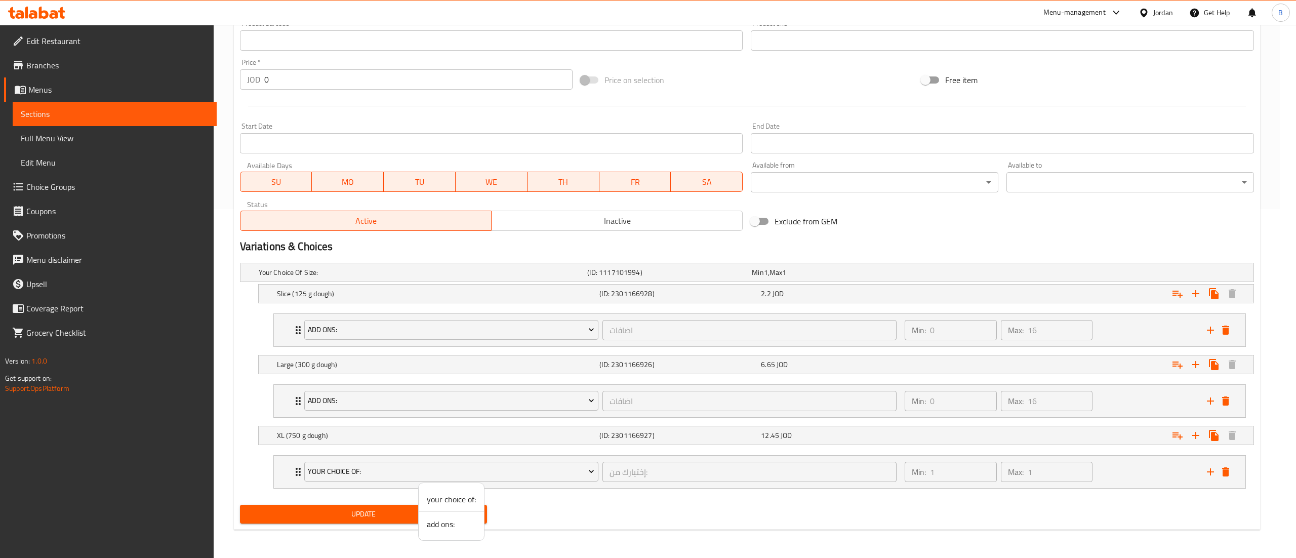
click at [424, 522] on li "add ons:" at bounding box center [451, 524] width 65 height 24
click at [358, 510] on span "Update" at bounding box center [363, 514] width 231 height 13
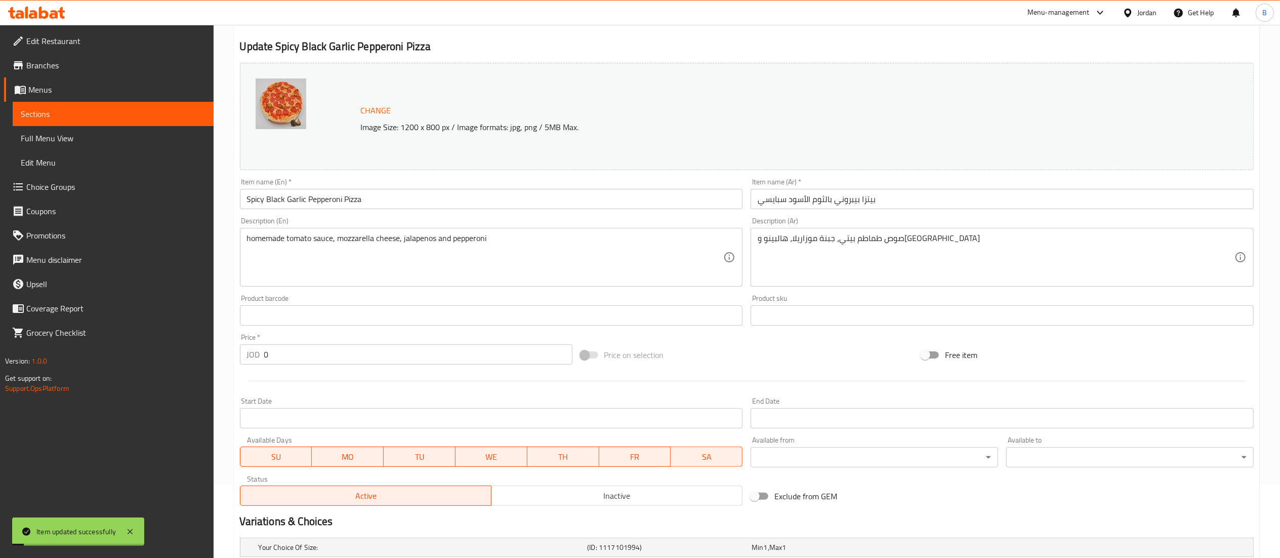
scroll to position [0, 0]
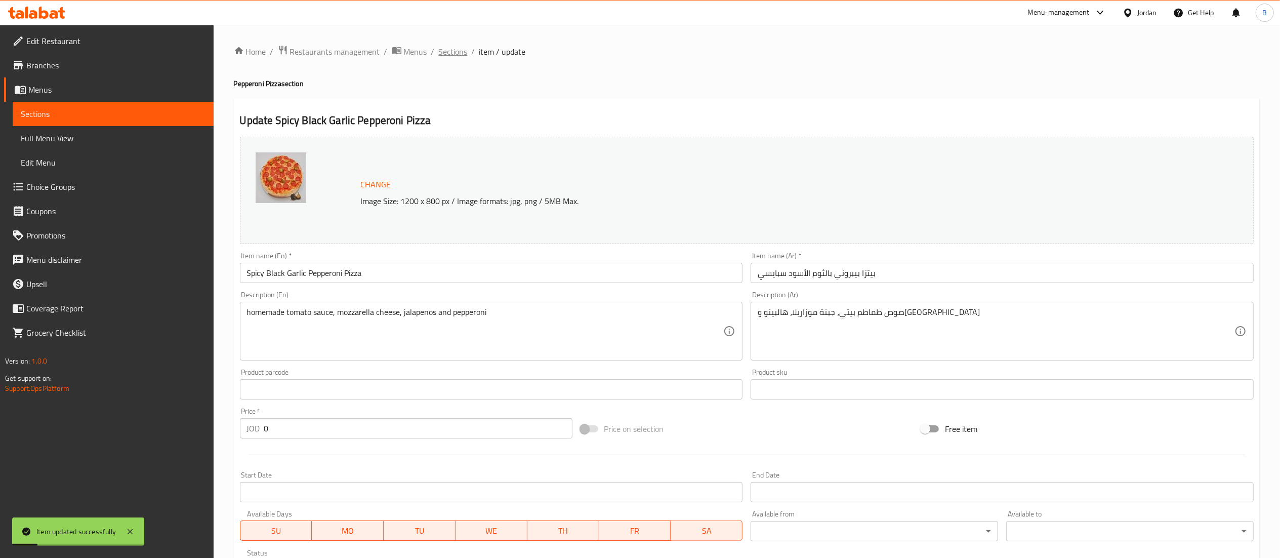
click at [450, 52] on span "Sections" at bounding box center [453, 52] width 29 height 12
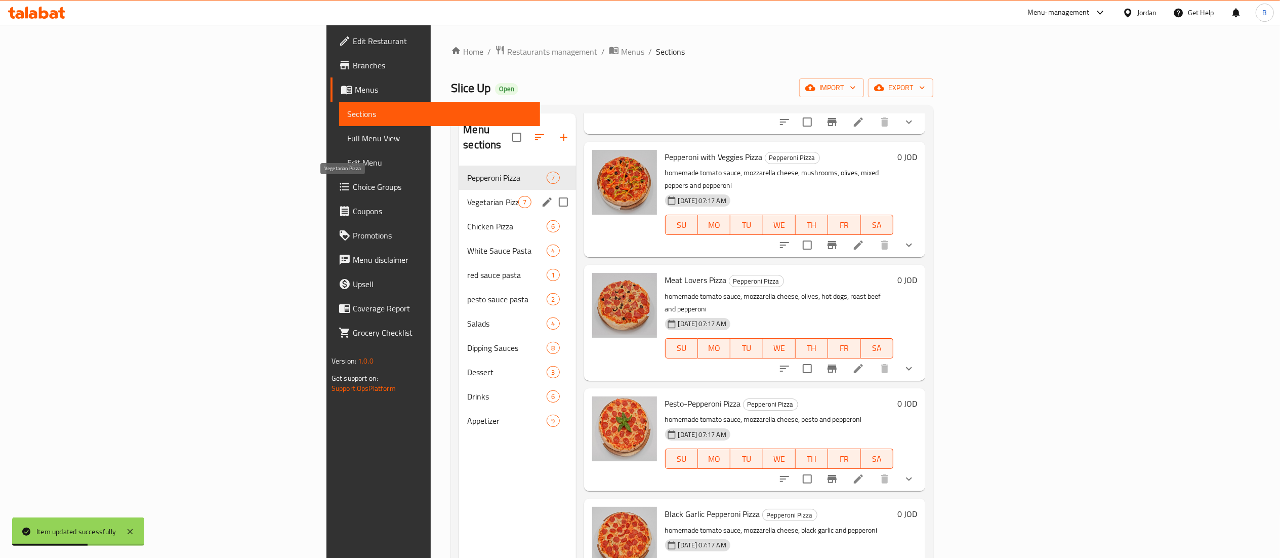
click at [467, 196] on span "Vegetarian Pizza" at bounding box center [492, 202] width 51 height 12
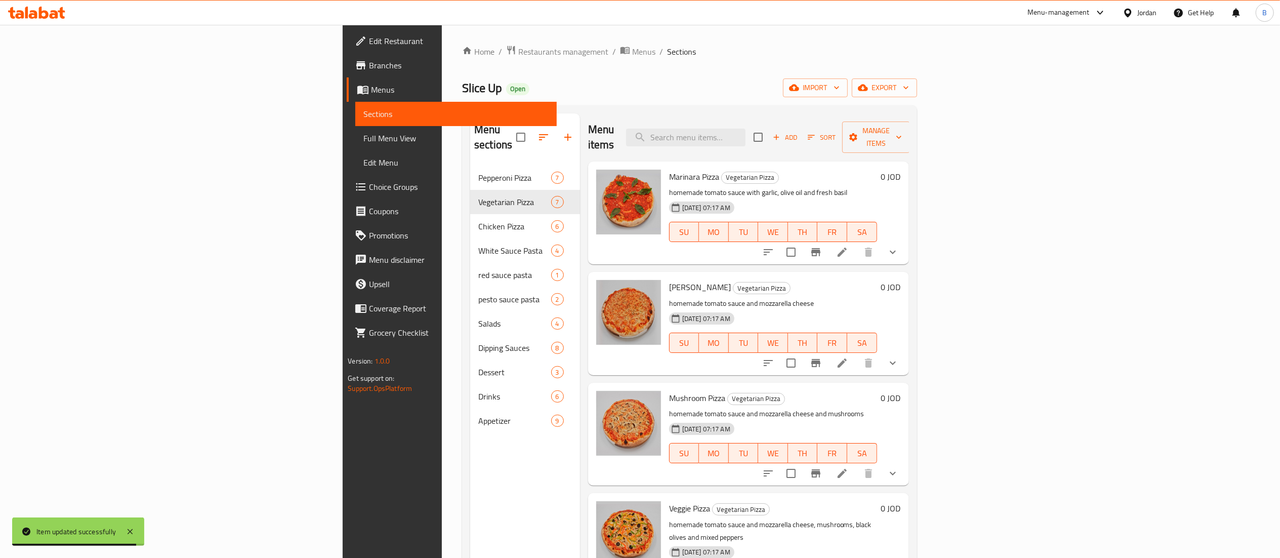
click at [856, 243] on li at bounding box center [842, 252] width 28 height 18
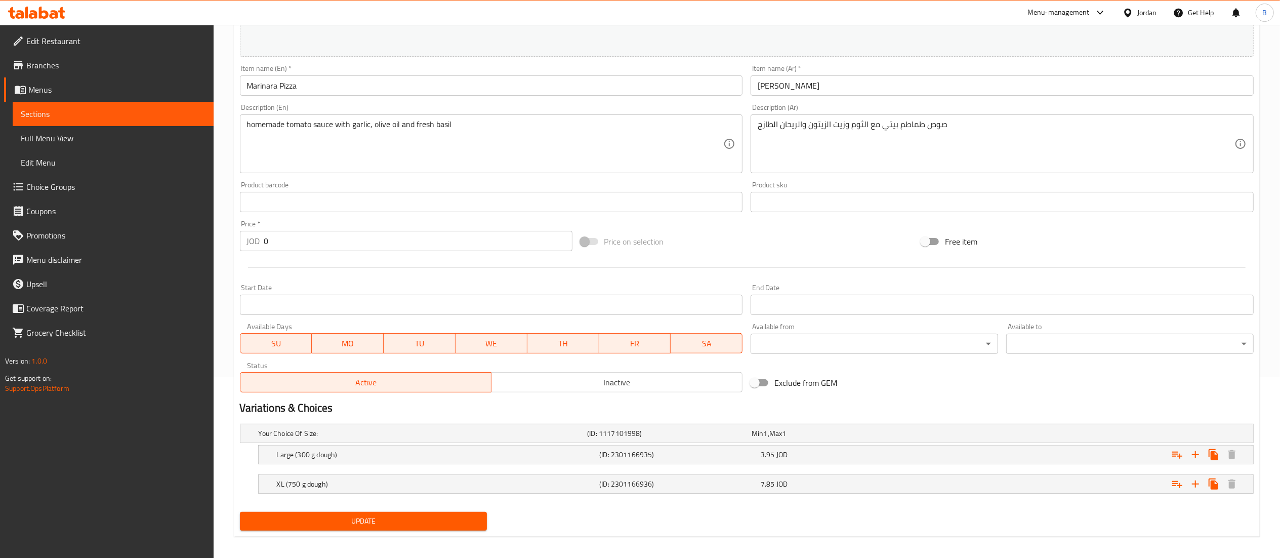
scroll to position [189, 0]
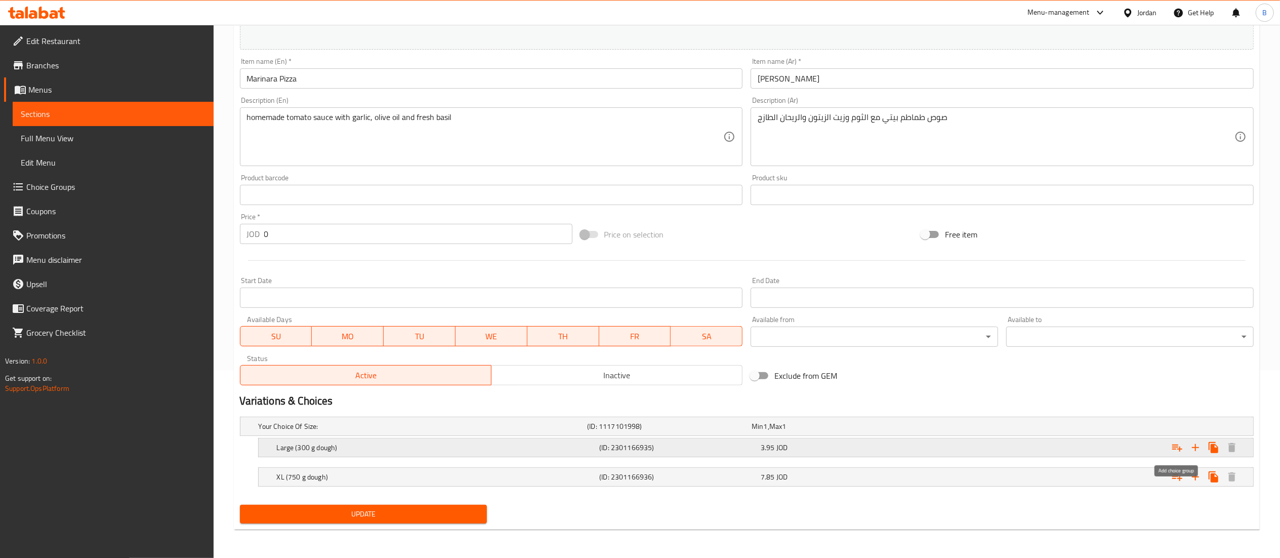
click at [1174, 449] on icon "Expand" at bounding box center [1177, 447] width 10 height 7
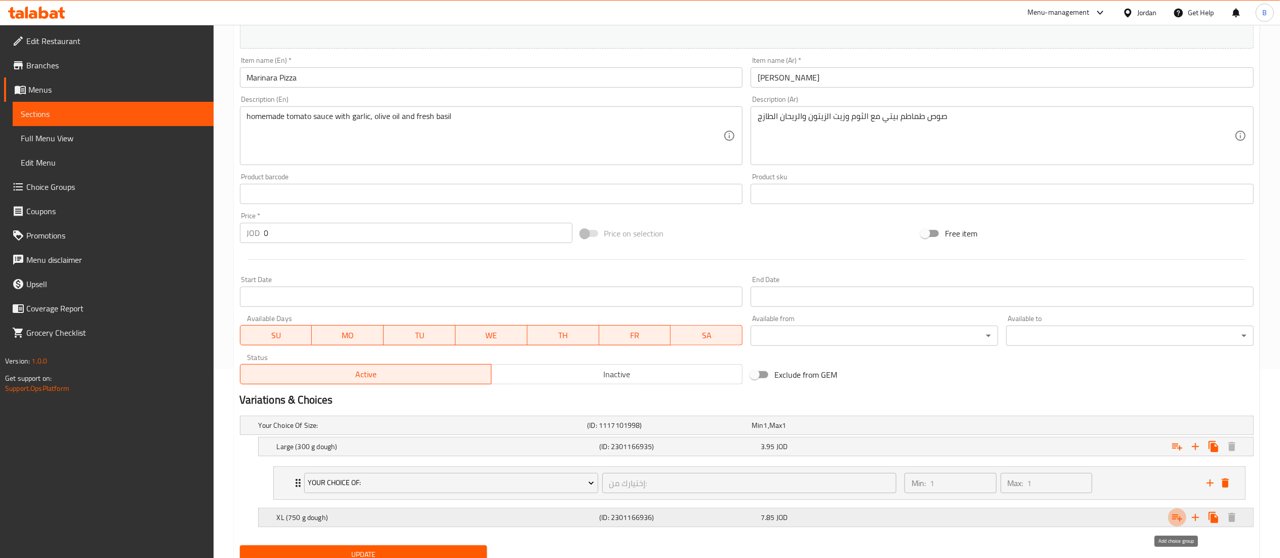
click at [1173, 518] on icon "Expand" at bounding box center [1177, 517] width 10 height 7
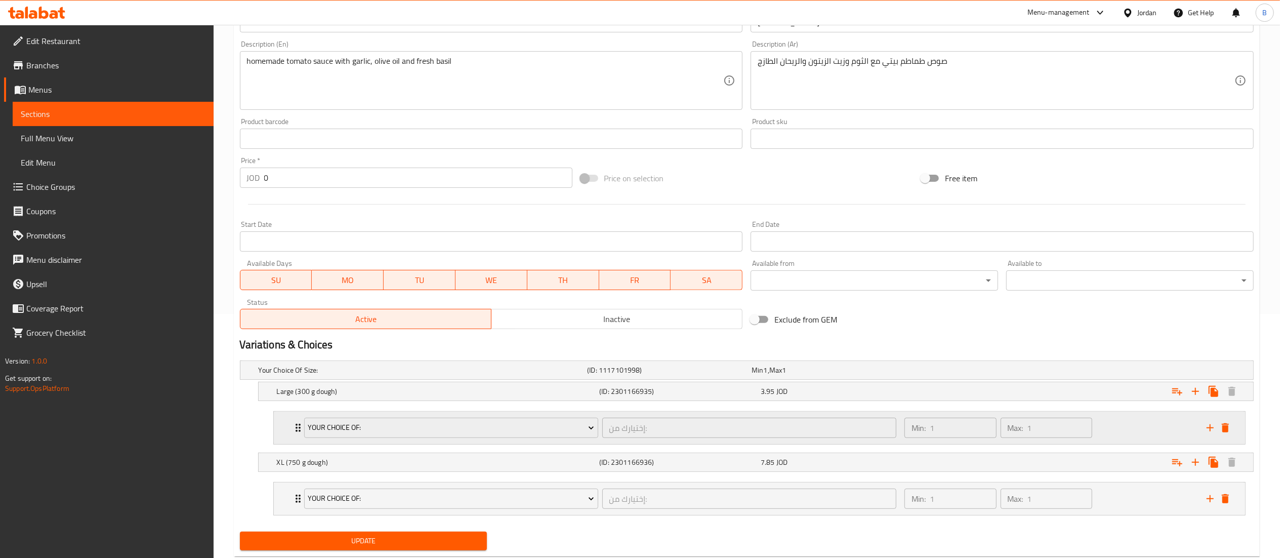
scroll to position [273, 0]
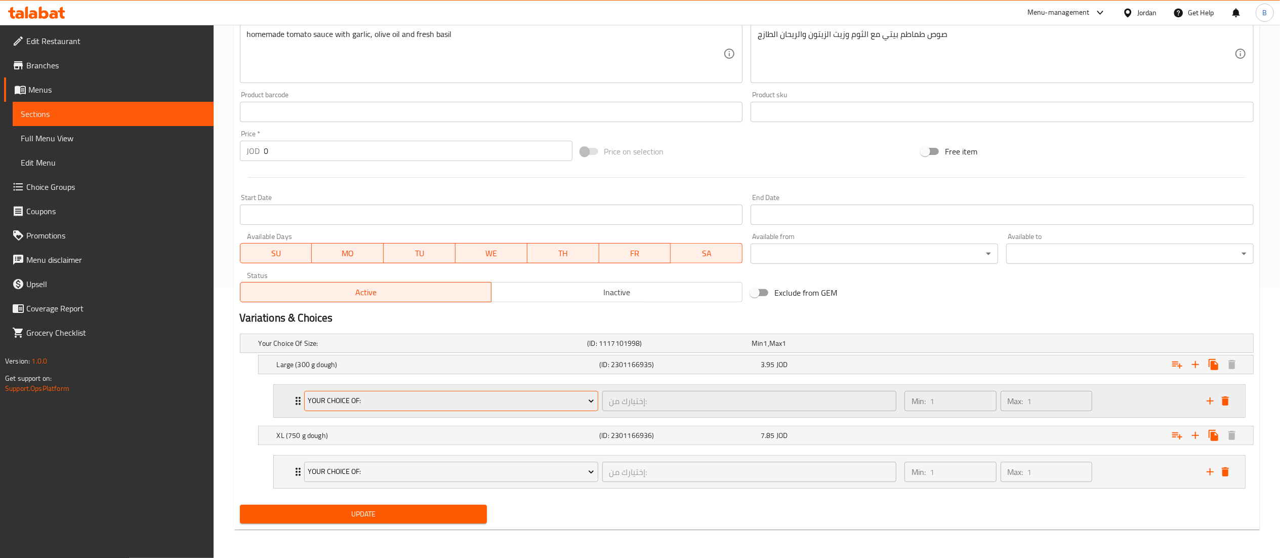
click at [375, 399] on span "your choice of:" at bounding box center [451, 400] width 286 height 13
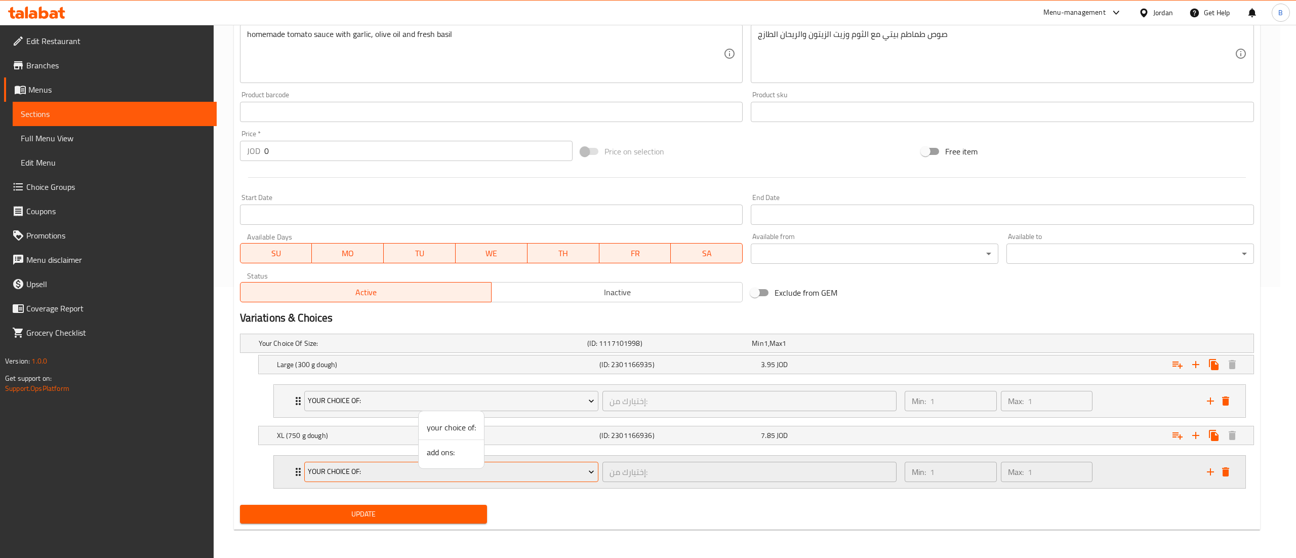
click at [435, 453] on span "add ons:" at bounding box center [451, 452] width 49 height 12
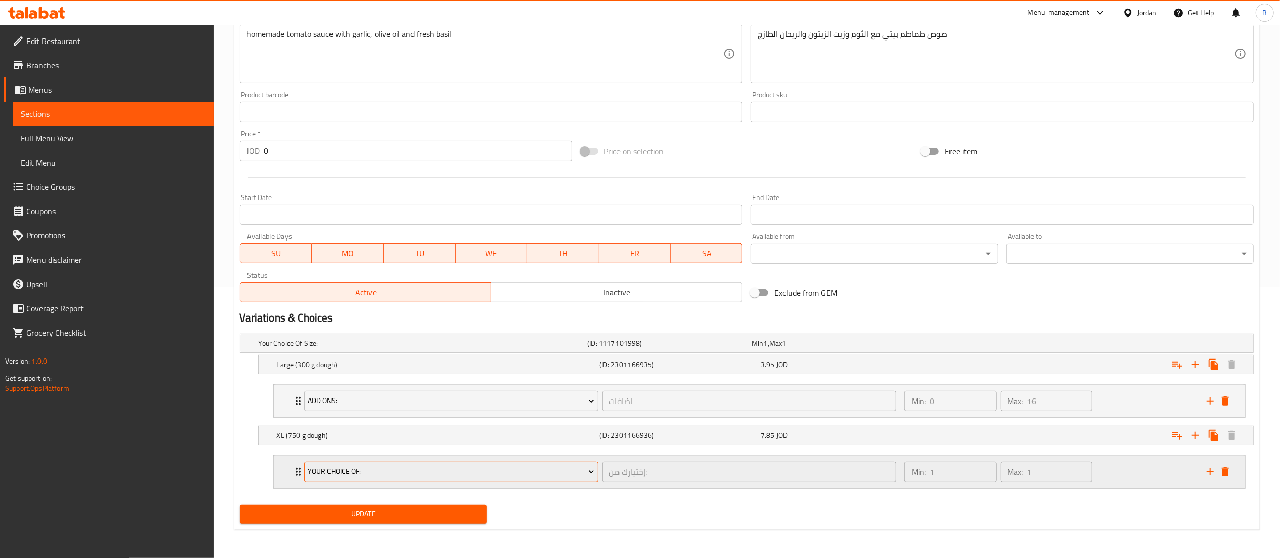
click at [405, 474] on span "your choice of:" at bounding box center [451, 471] width 286 height 13
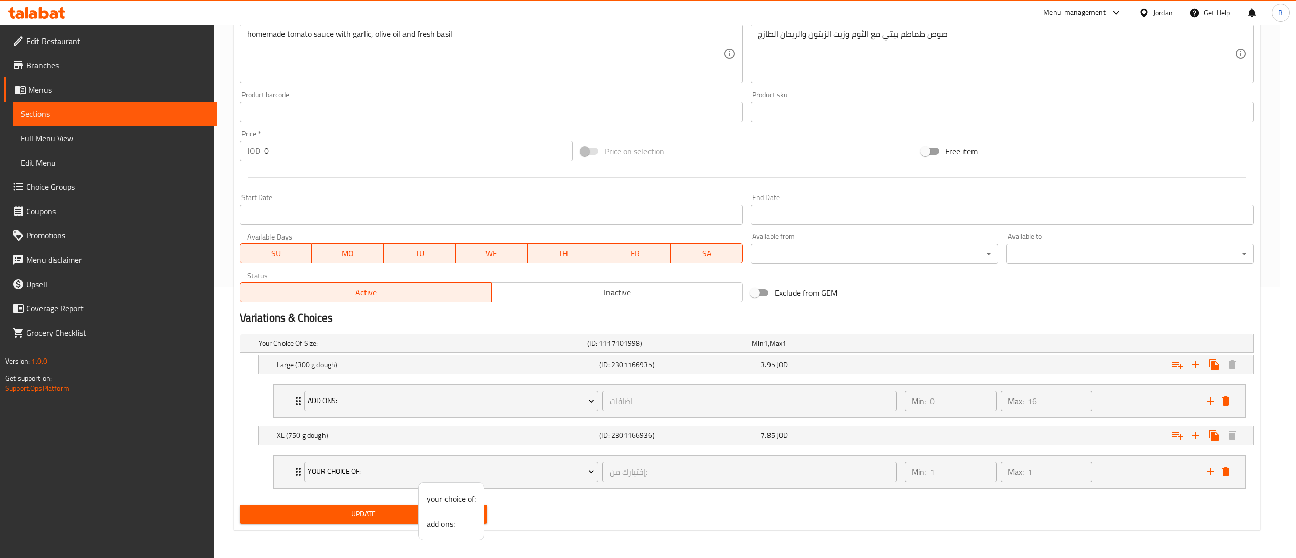
click at [436, 526] on span "add ons:" at bounding box center [451, 523] width 49 height 12
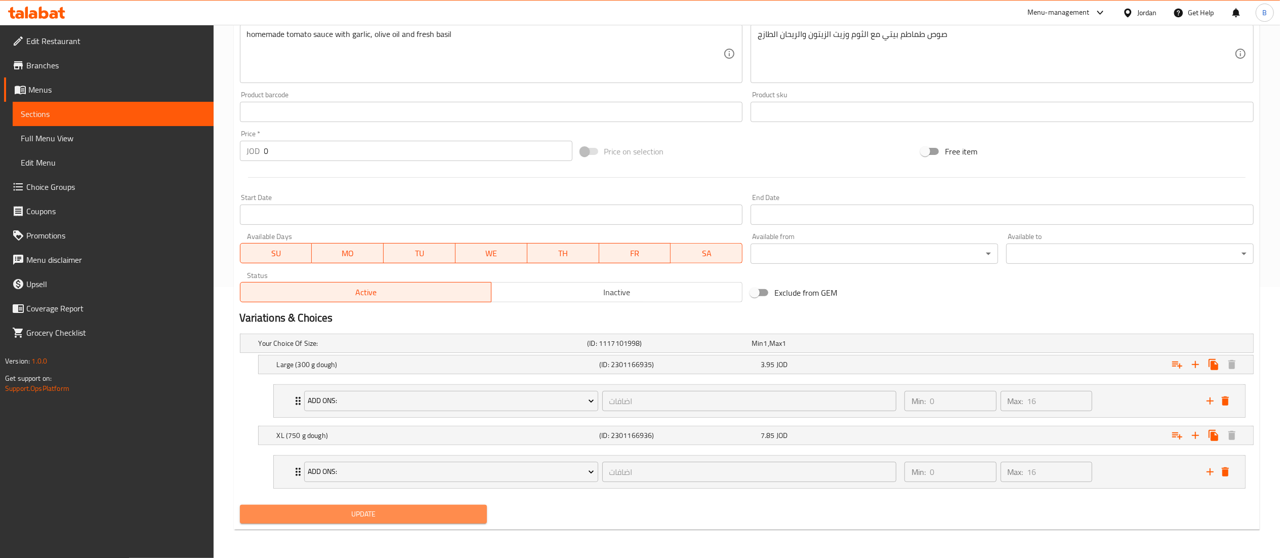
click at [395, 522] on button "Update" at bounding box center [363, 514] width 247 height 19
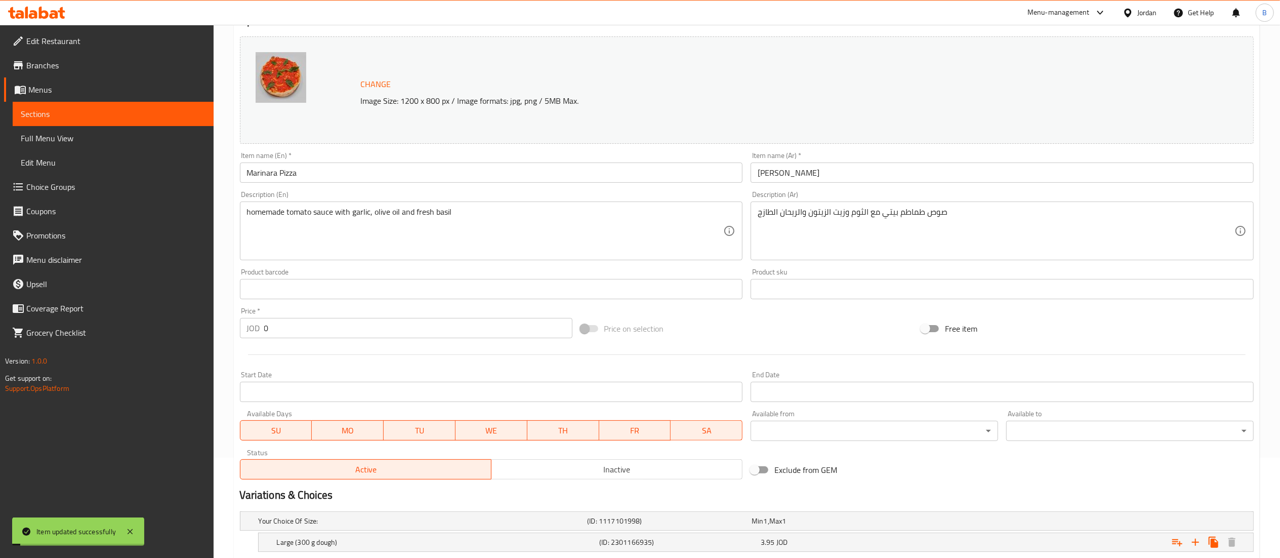
scroll to position [0, 0]
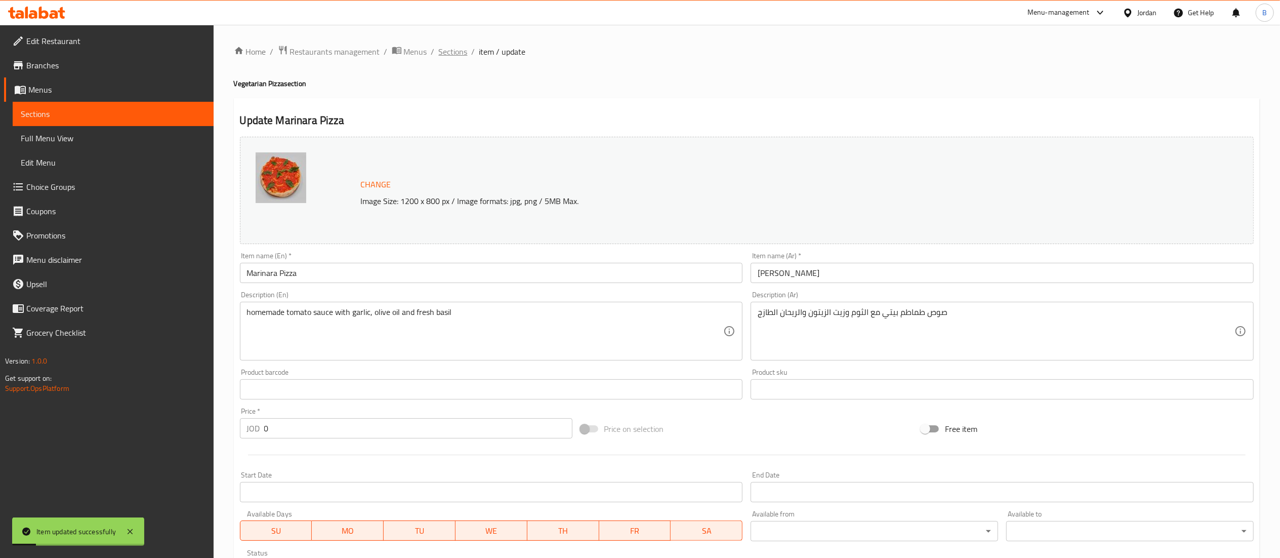
click at [461, 50] on span "Sections" at bounding box center [453, 52] width 29 height 12
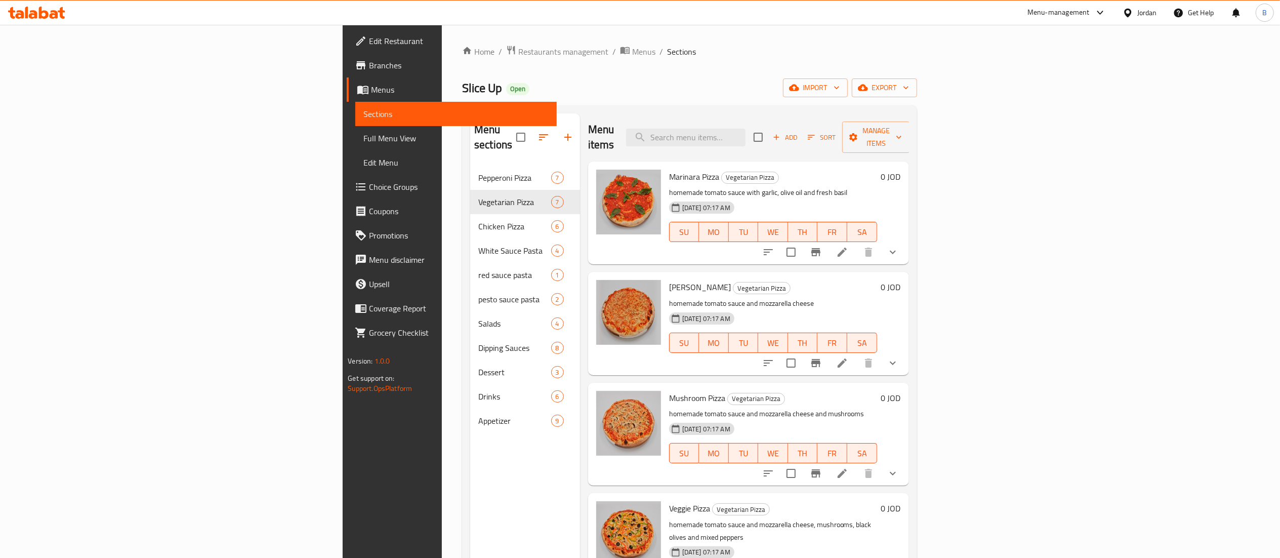
click at [856, 243] on li at bounding box center [842, 252] width 28 height 18
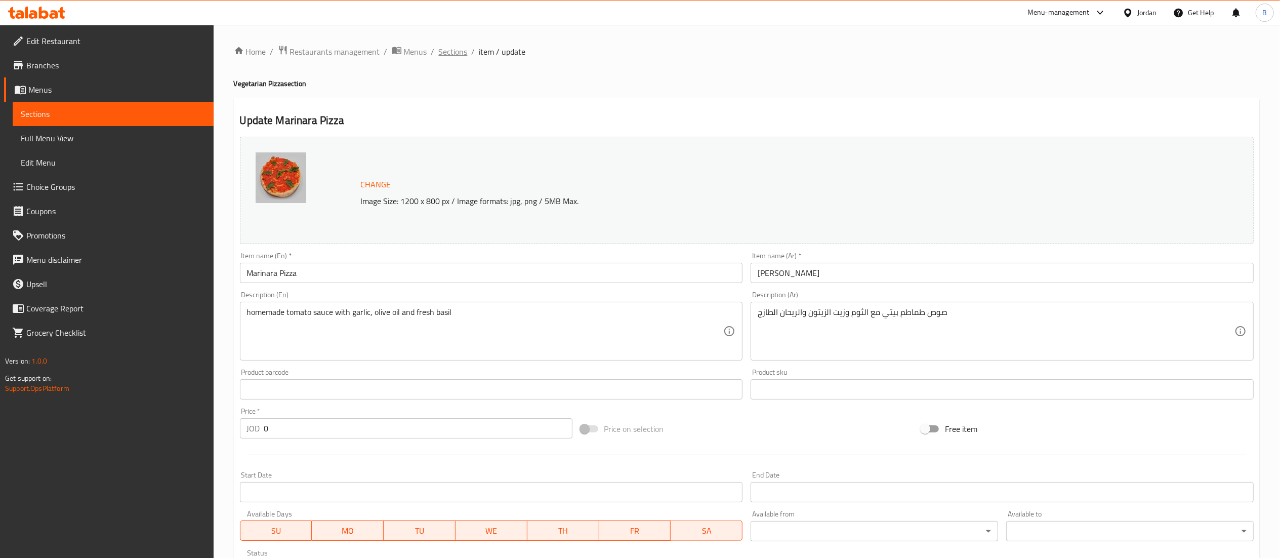
click at [442, 53] on span "Sections" at bounding box center [453, 52] width 29 height 12
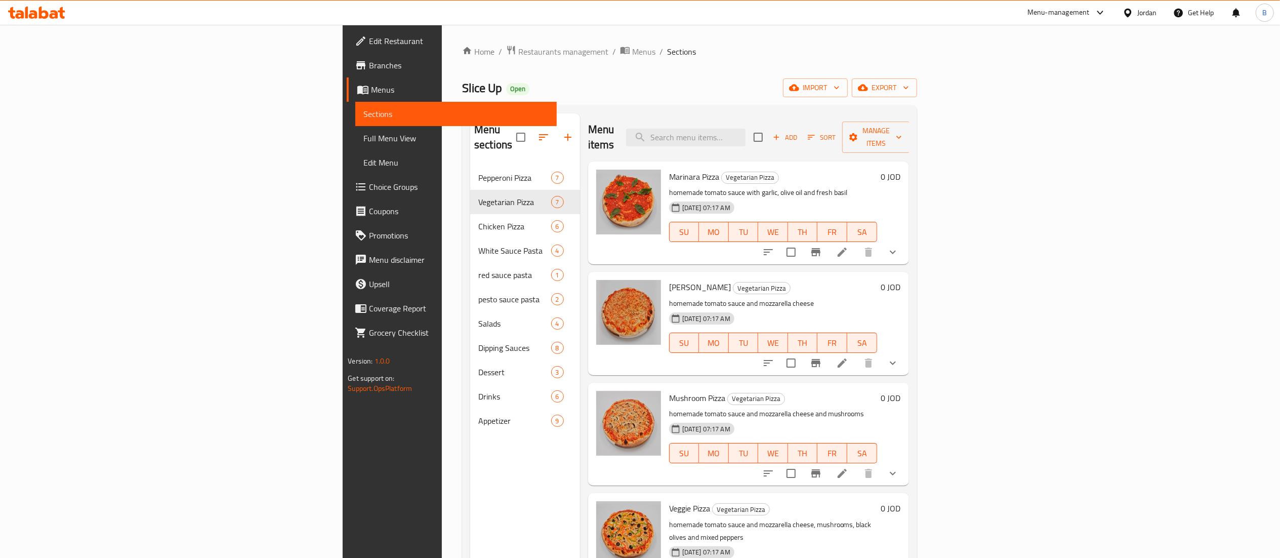
click at [856, 356] on li at bounding box center [842, 363] width 28 height 18
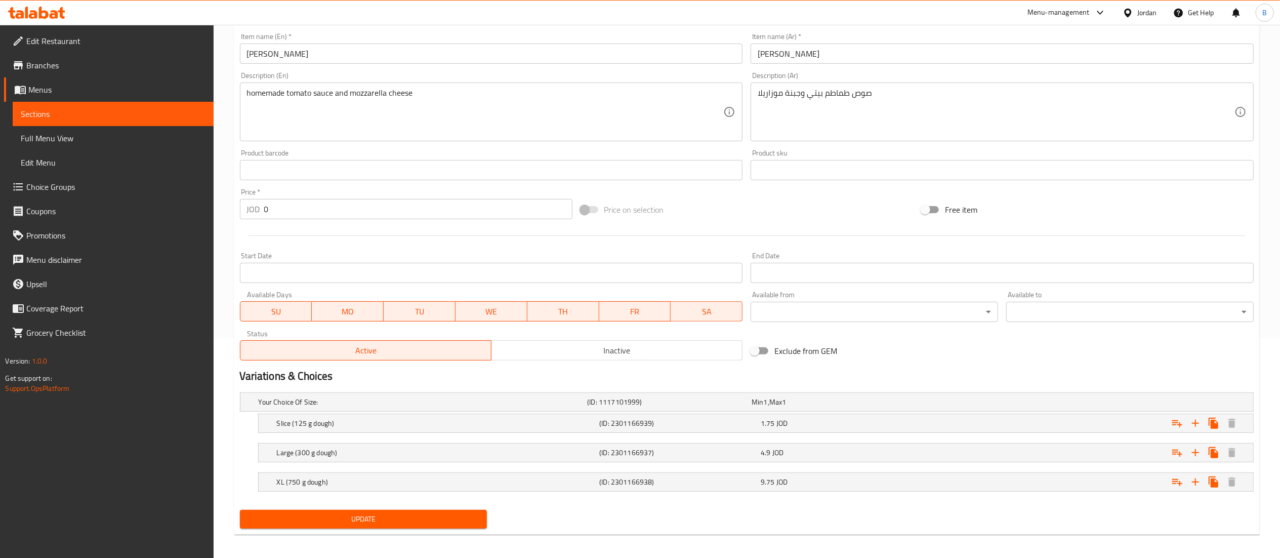
scroll to position [225, 0]
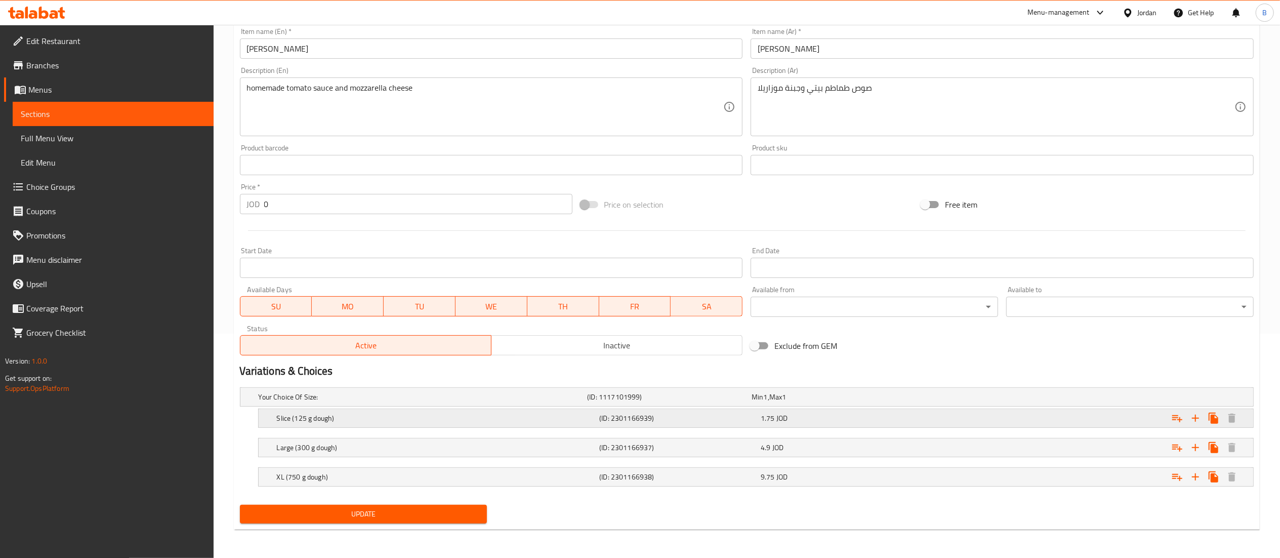
click at [1178, 424] on button "Expand" at bounding box center [1177, 418] width 18 height 18
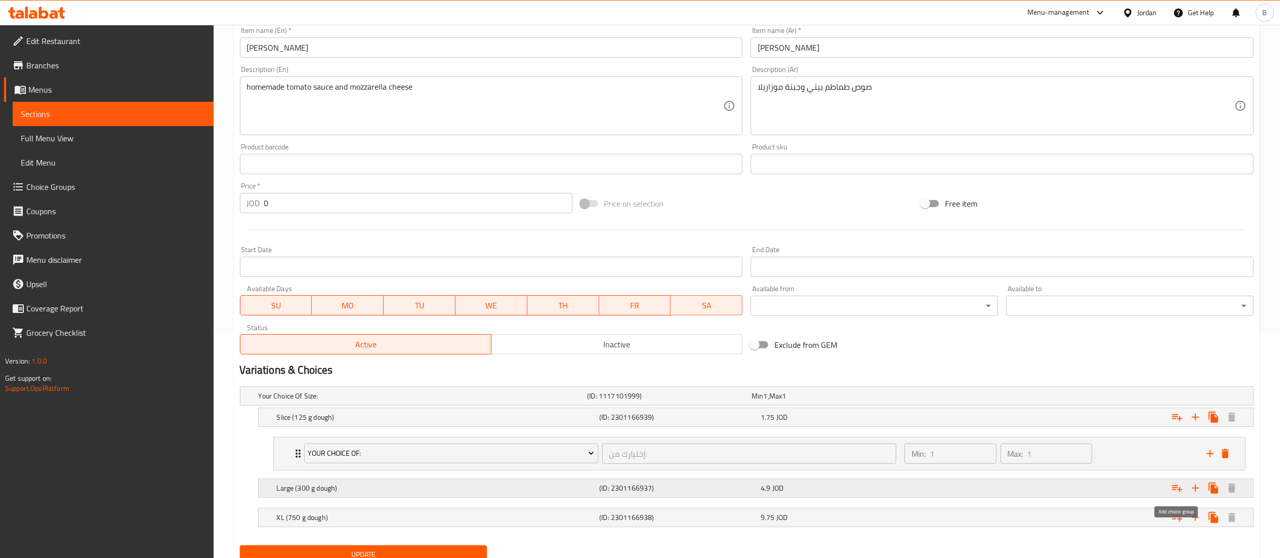
click at [1174, 488] on icon "Expand" at bounding box center [1177, 488] width 12 height 12
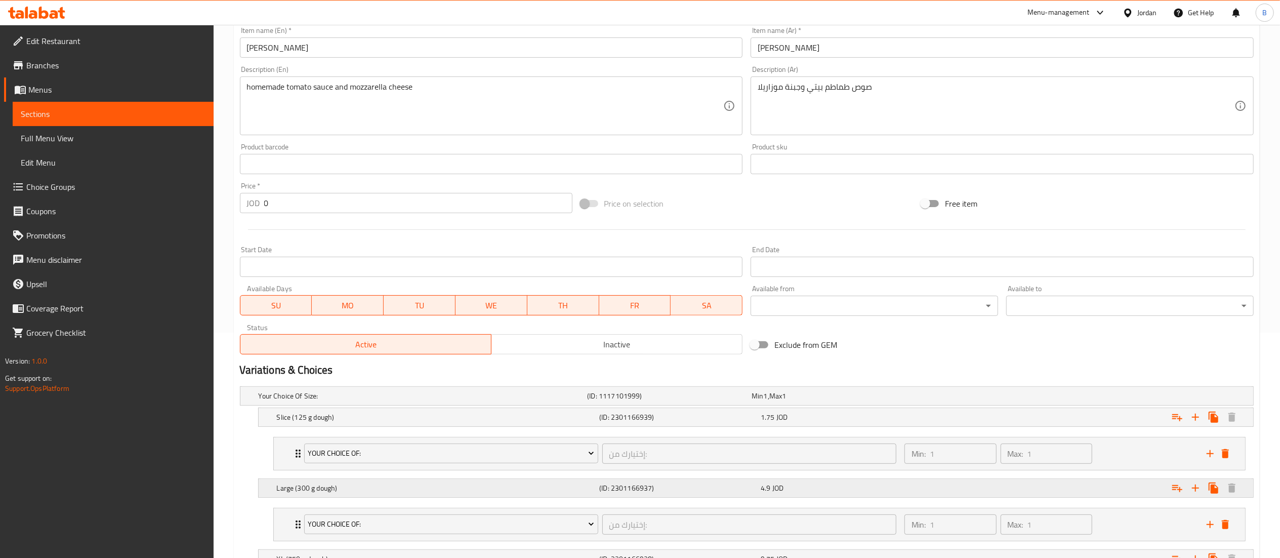
scroll to position [310, 0]
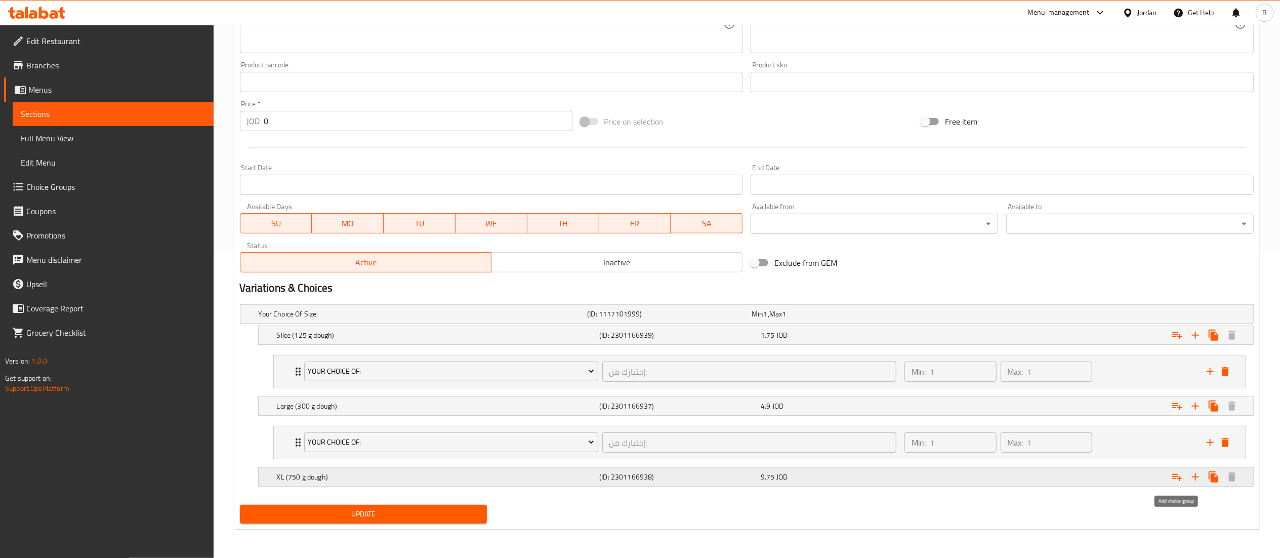
click at [1174, 476] on icon "Expand" at bounding box center [1177, 477] width 10 height 7
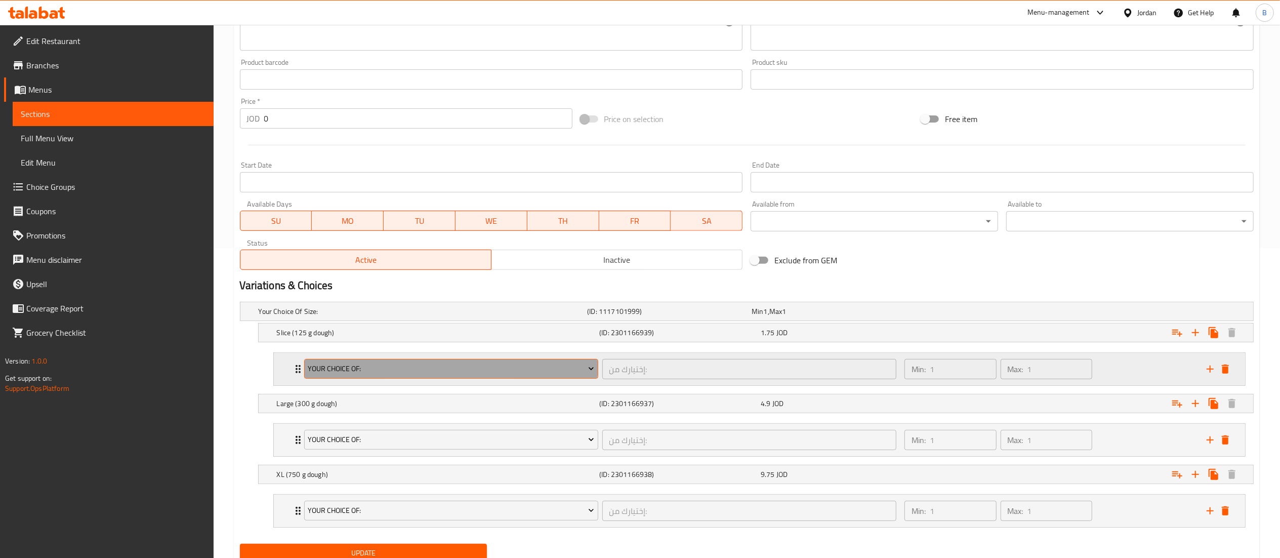
click at [438, 364] on span "your choice of:" at bounding box center [451, 368] width 286 height 13
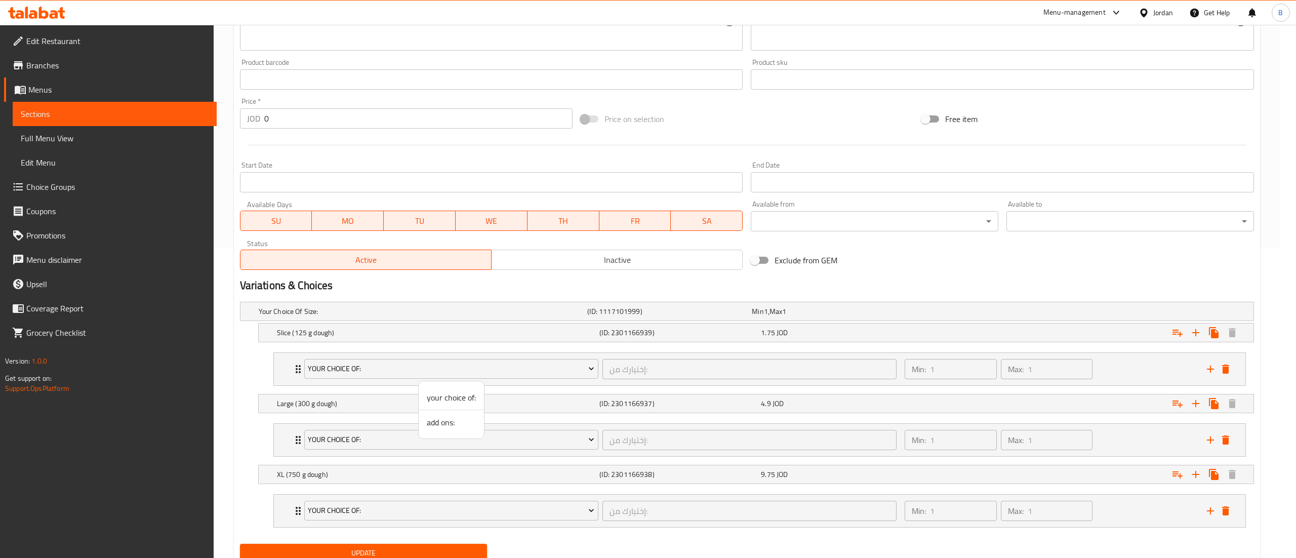
click at [460, 422] on span "add ons:" at bounding box center [451, 422] width 49 height 12
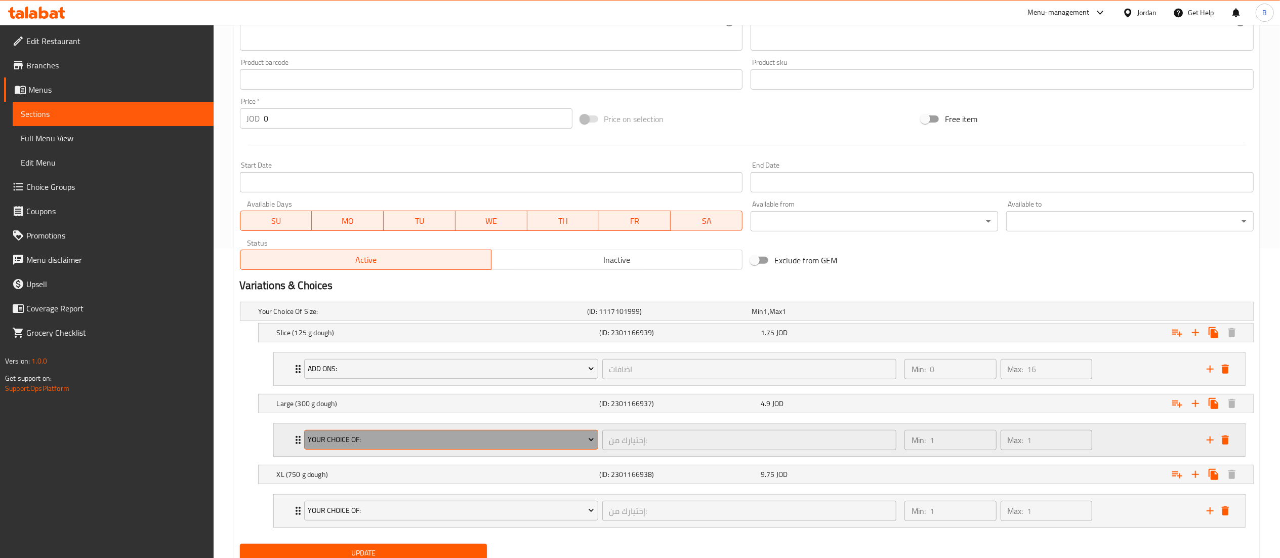
click at [440, 439] on span "your choice of:" at bounding box center [451, 439] width 286 height 13
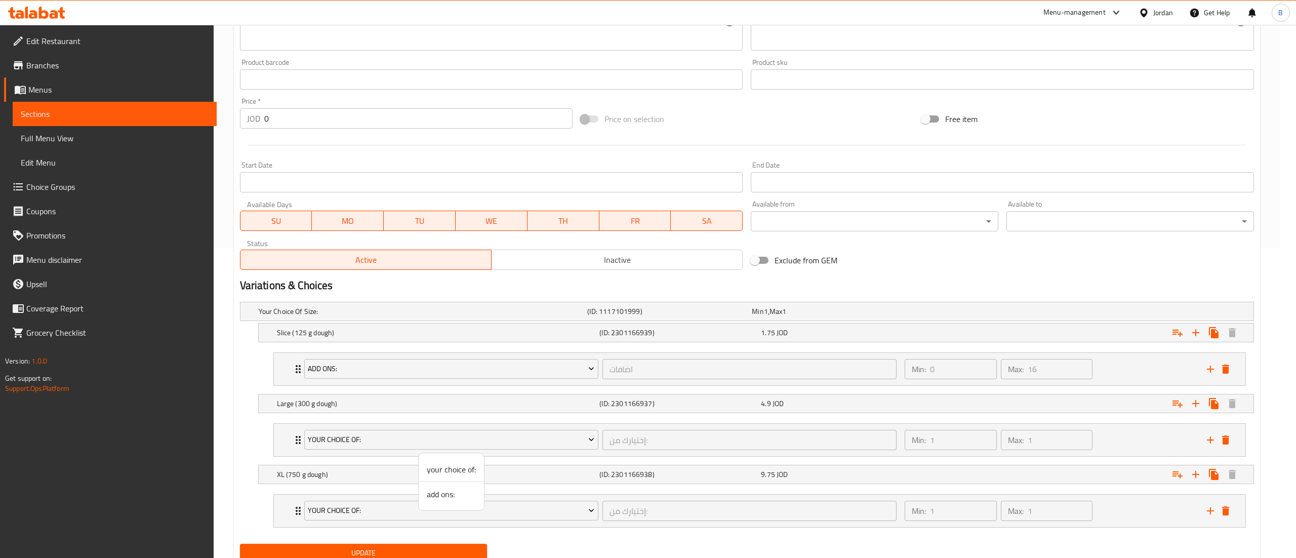
click at [454, 493] on span "add ons:" at bounding box center [451, 494] width 49 height 12
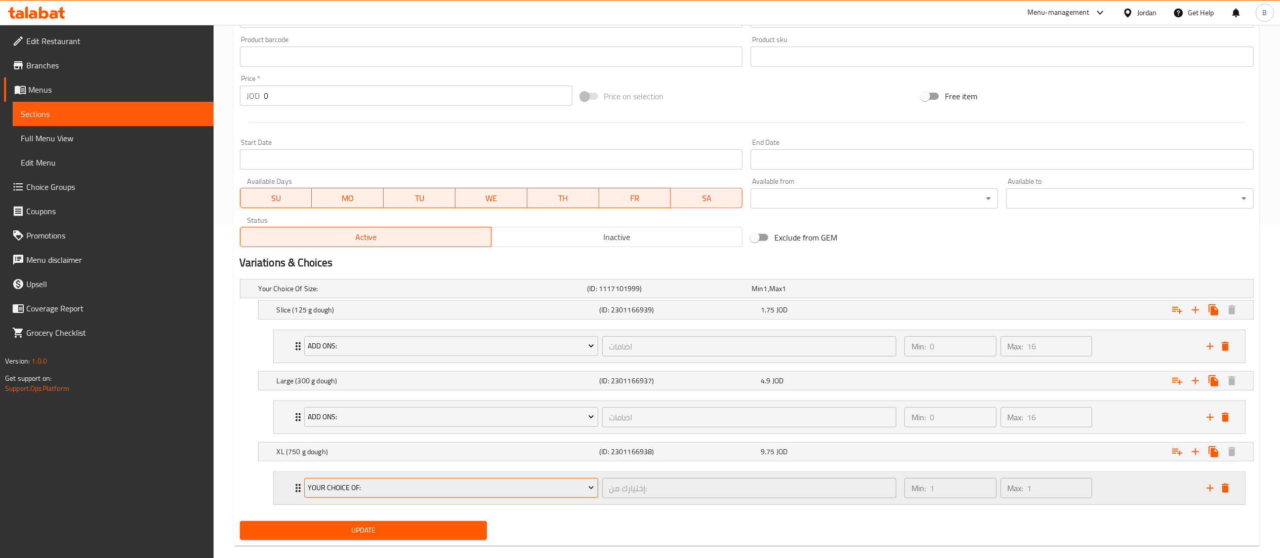
scroll to position [351, 0]
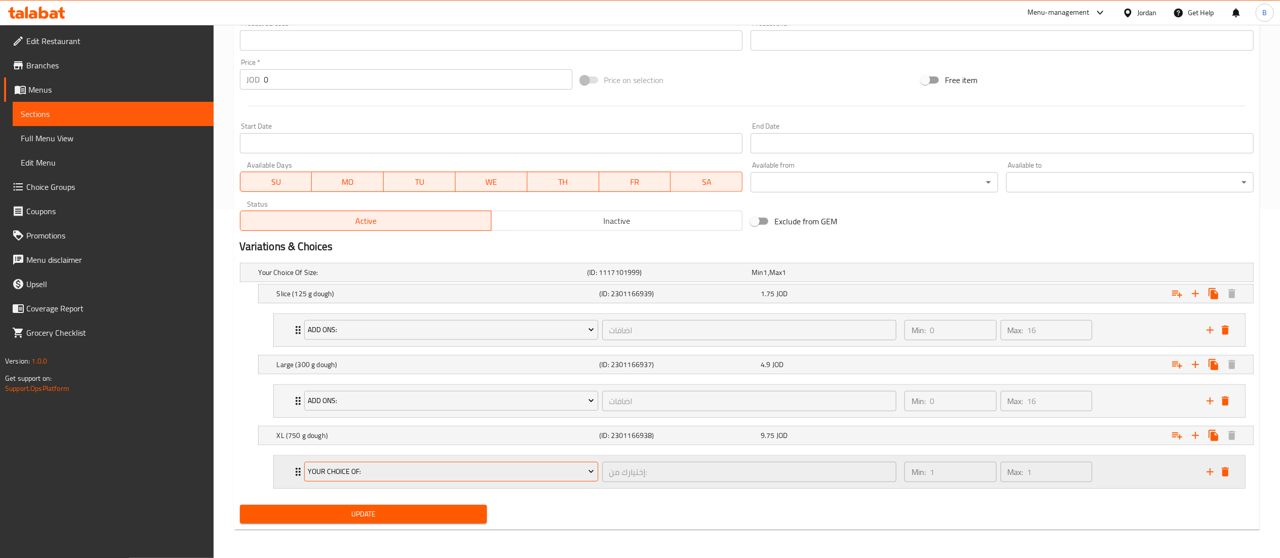
click at [399, 469] on span "your choice of:" at bounding box center [451, 471] width 286 height 13
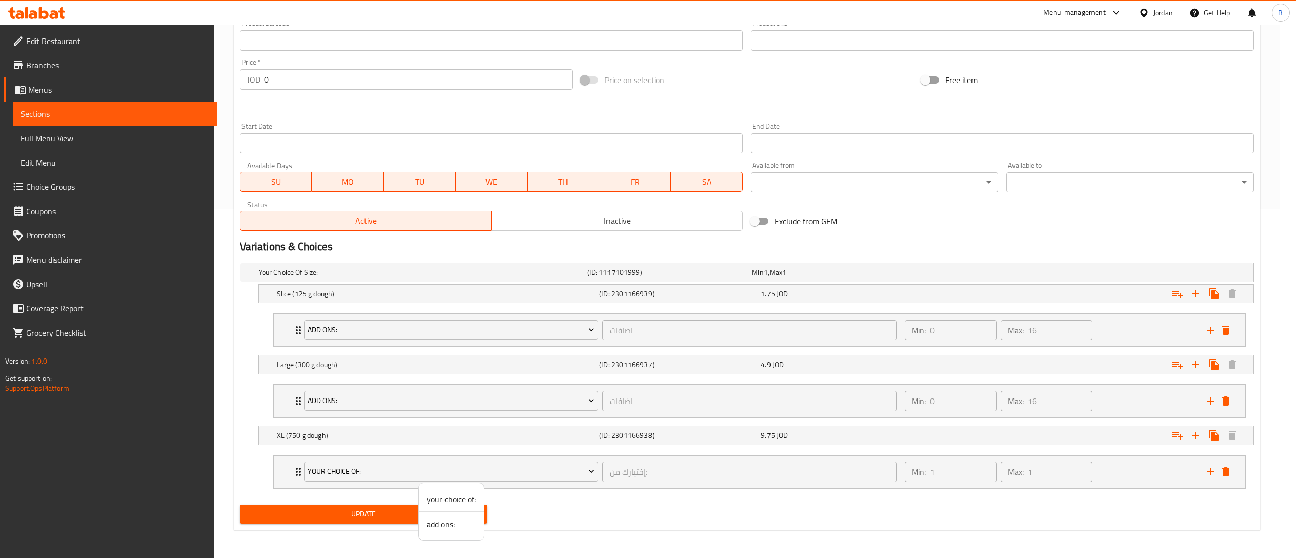
click at [437, 528] on span "add ons:" at bounding box center [451, 524] width 49 height 12
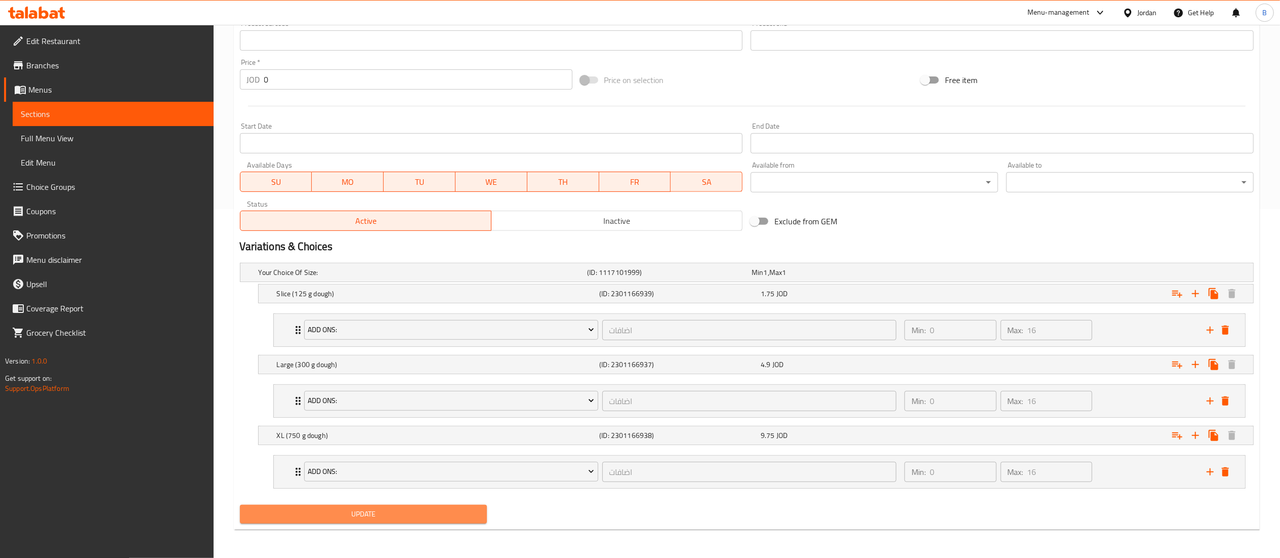
click at [407, 523] on button "Update" at bounding box center [363, 514] width 247 height 19
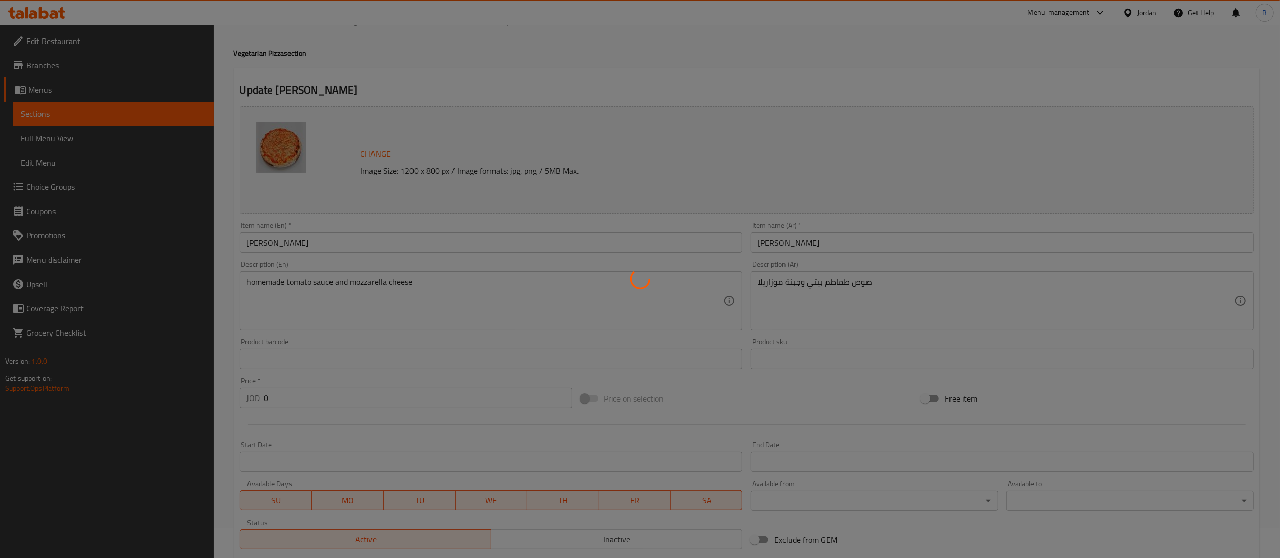
scroll to position [0, 0]
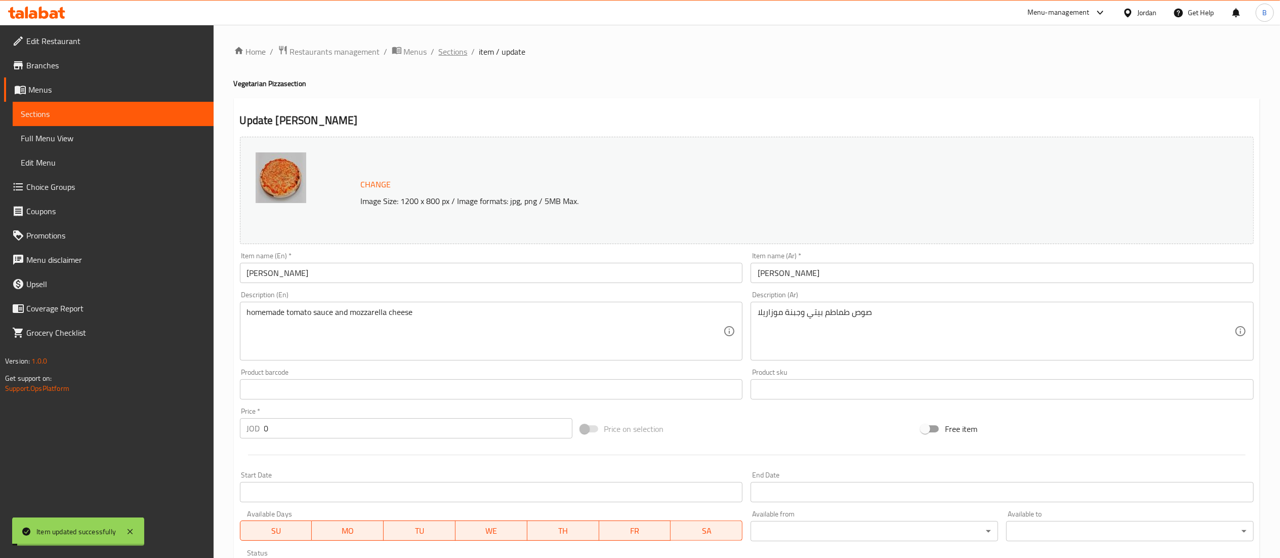
click at [457, 51] on span "Sections" at bounding box center [453, 52] width 29 height 12
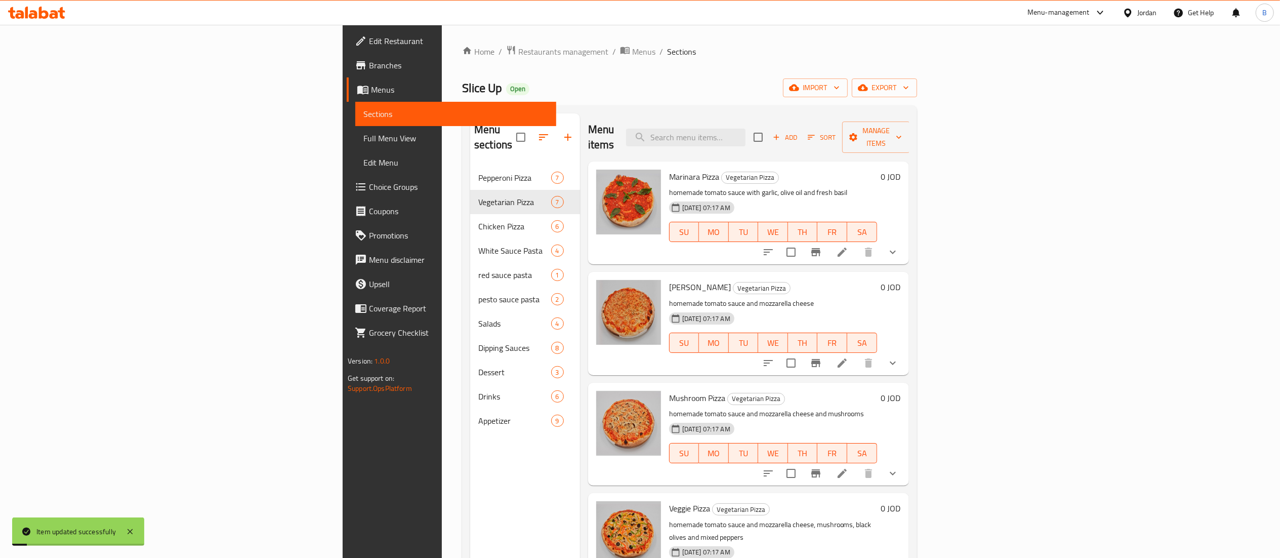
scroll to position [101, 0]
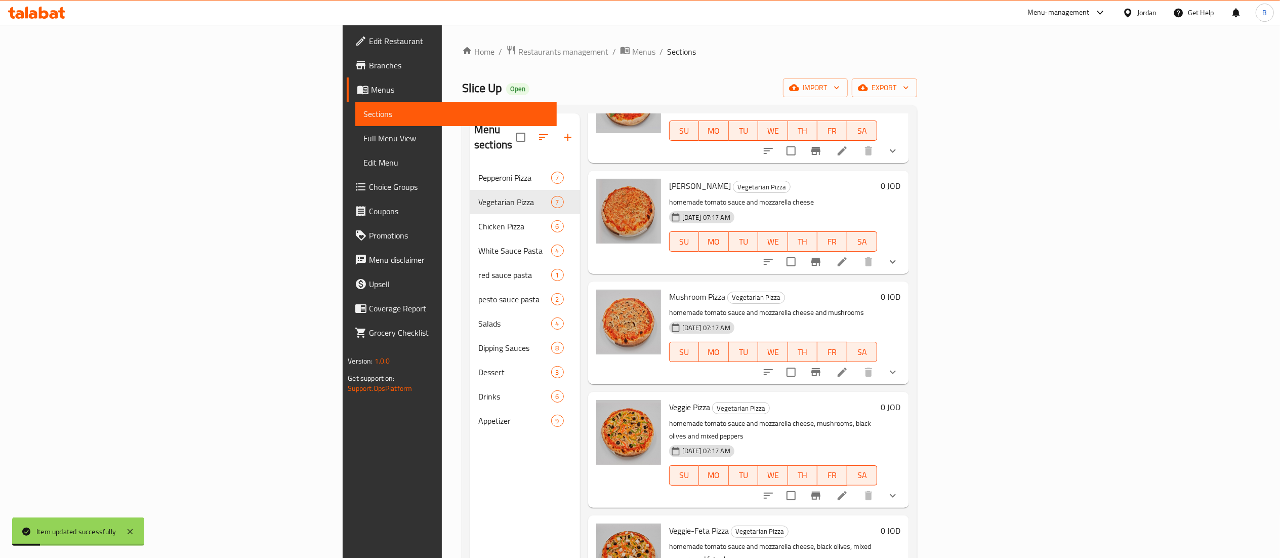
click at [848, 366] on icon at bounding box center [842, 372] width 12 height 12
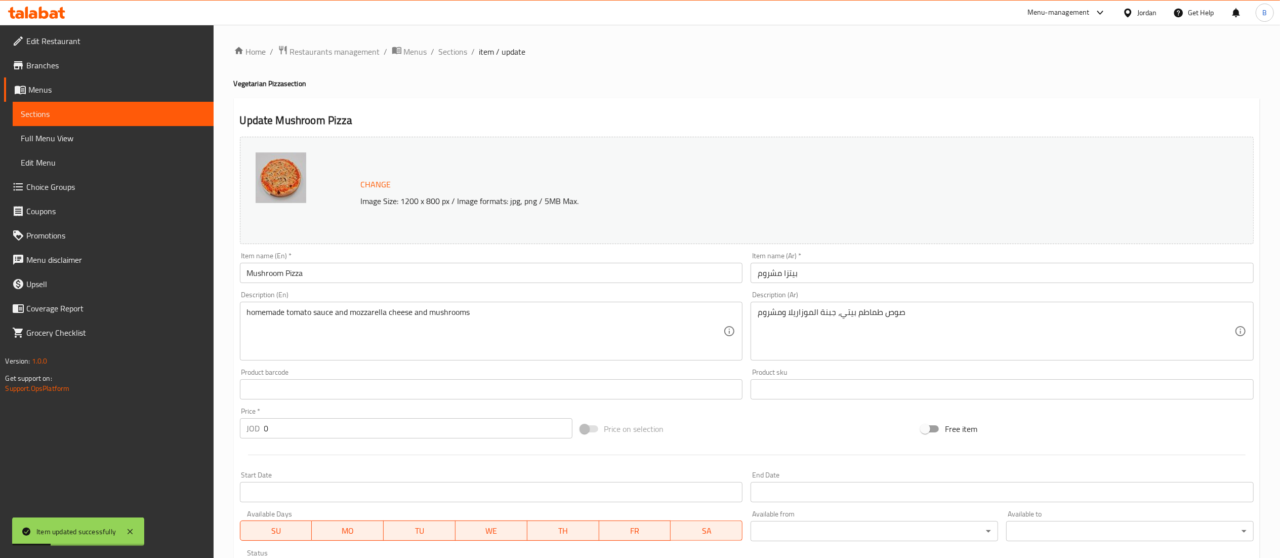
scroll to position [225, 0]
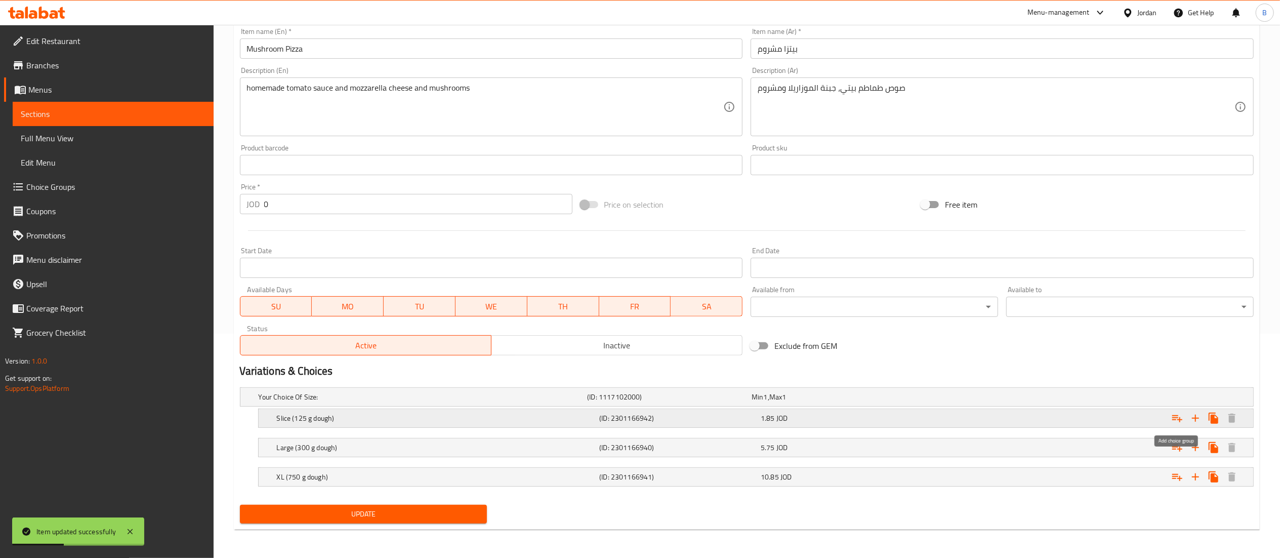
click at [1174, 417] on icon "Expand" at bounding box center [1177, 418] width 12 height 12
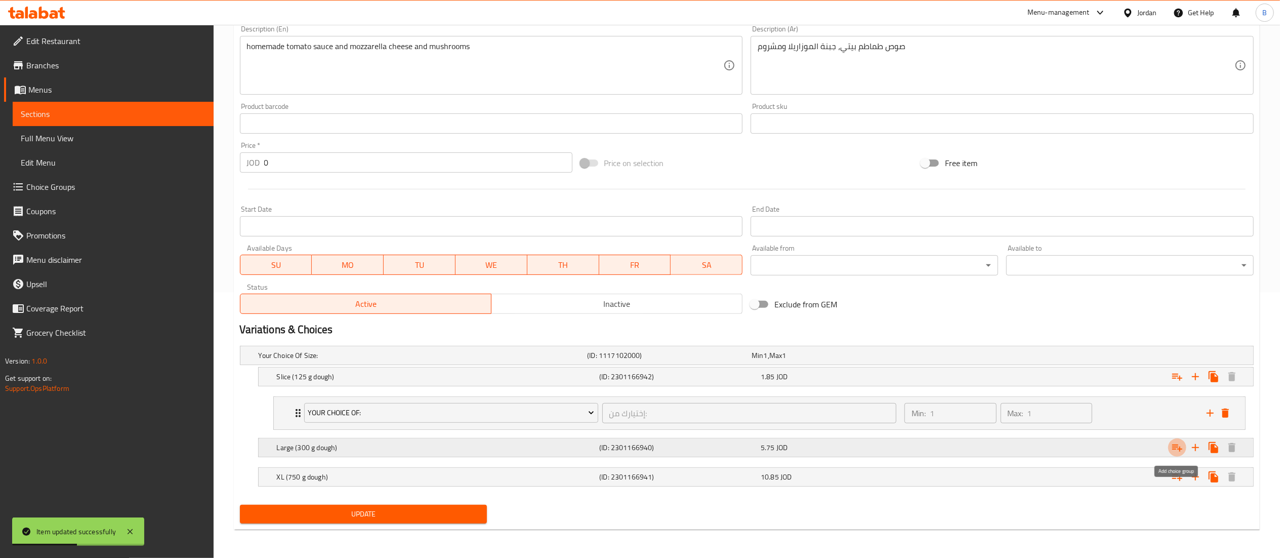
click at [1173, 444] on icon "Expand" at bounding box center [1177, 447] width 10 height 7
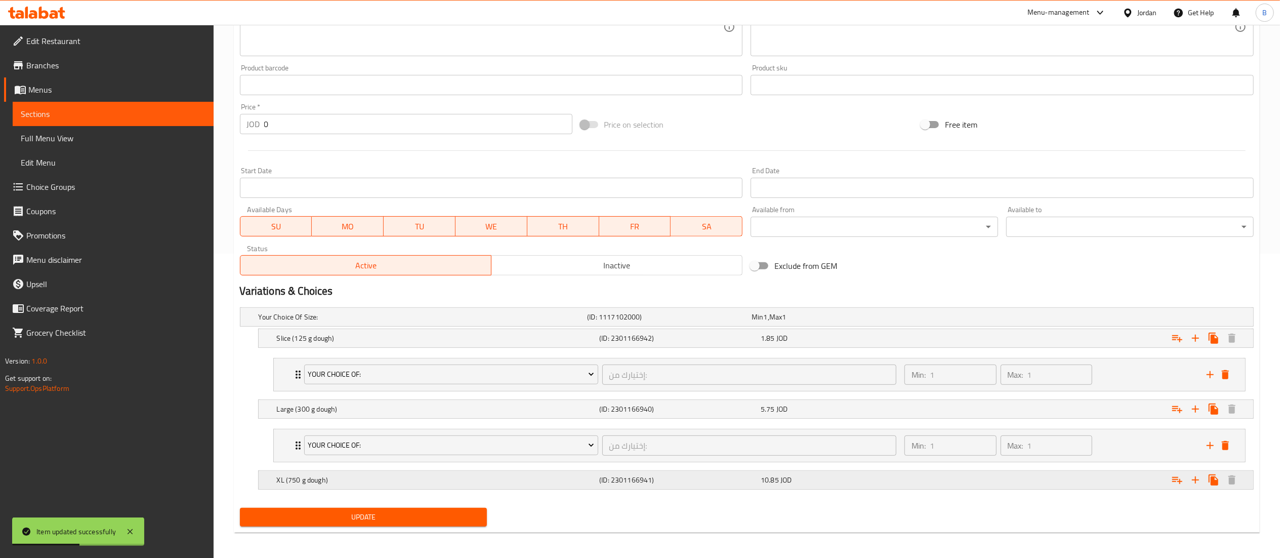
scroll to position [310, 0]
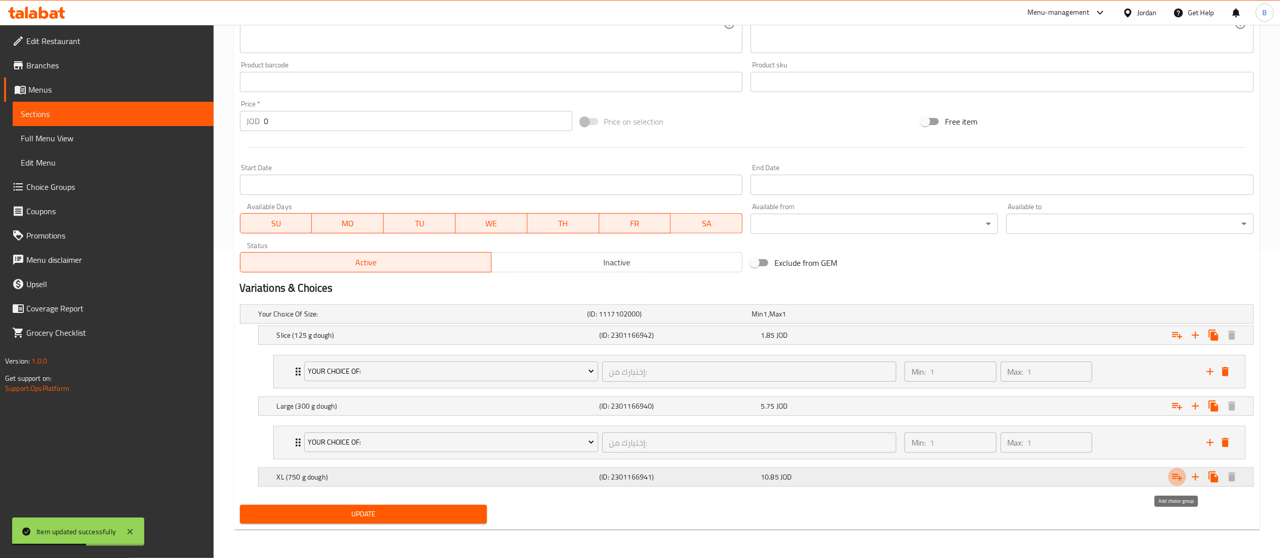
click at [1183, 475] on icon "Expand" at bounding box center [1177, 477] width 12 height 12
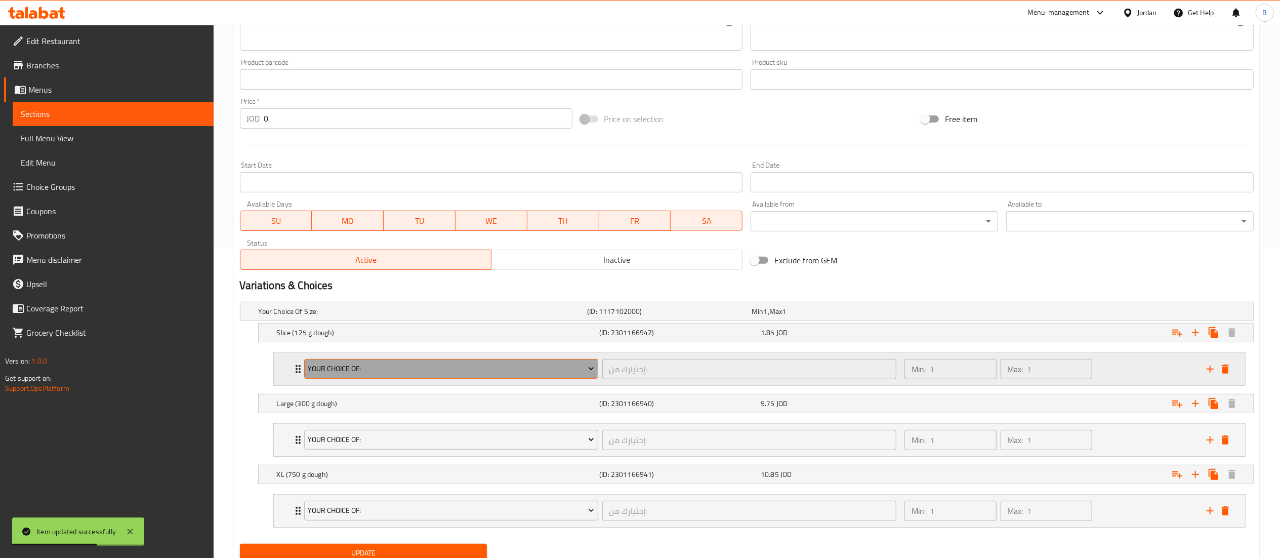
click at [392, 368] on span "your choice of:" at bounding box center [451, 368] width 286 height 13
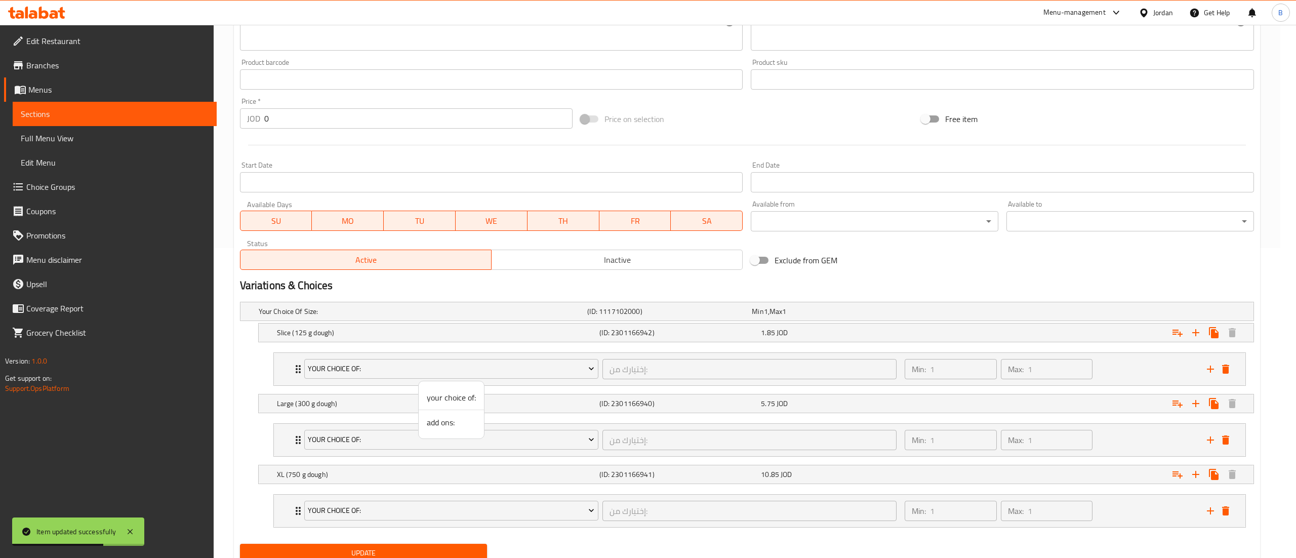
click at [450, 428] on span "add ons:" at bounding box center [451, 422] width 49 height 12
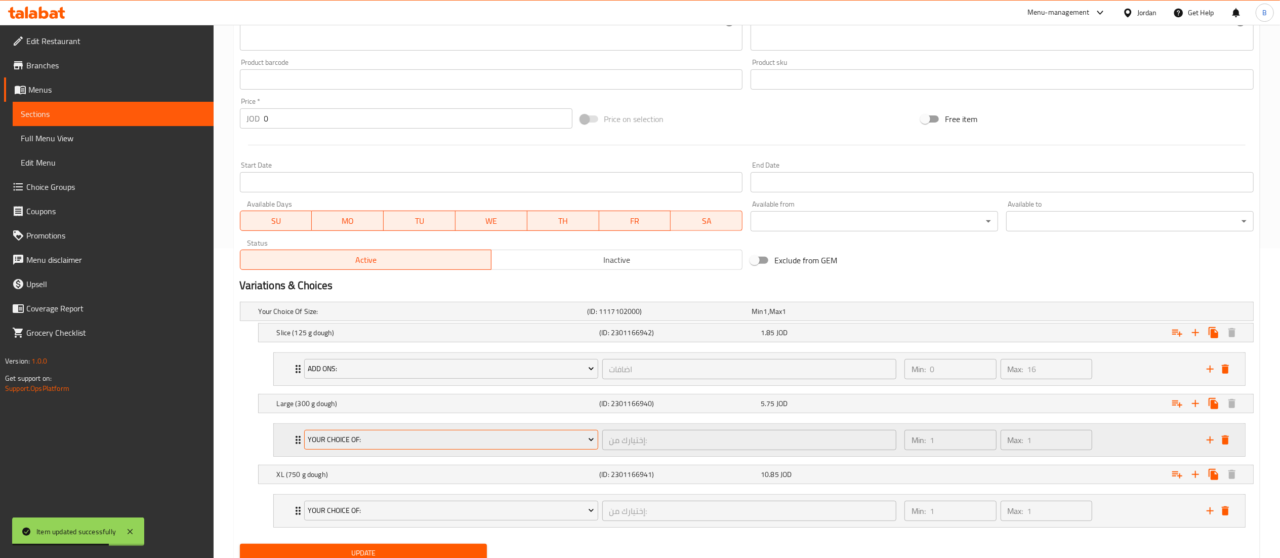
click at [389, 446] on span "your choice of:" at bounding box center [451, 439] width 286 height 13
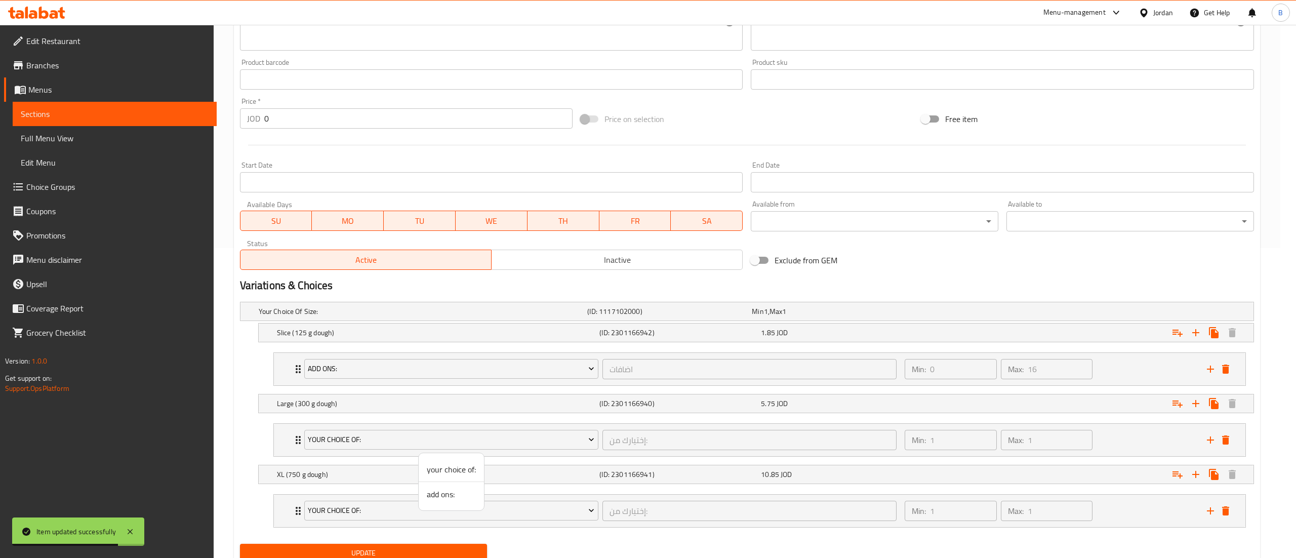
click at [432, 495] on span "add ons:" at bounding box center [451, 494] width 49 height 12
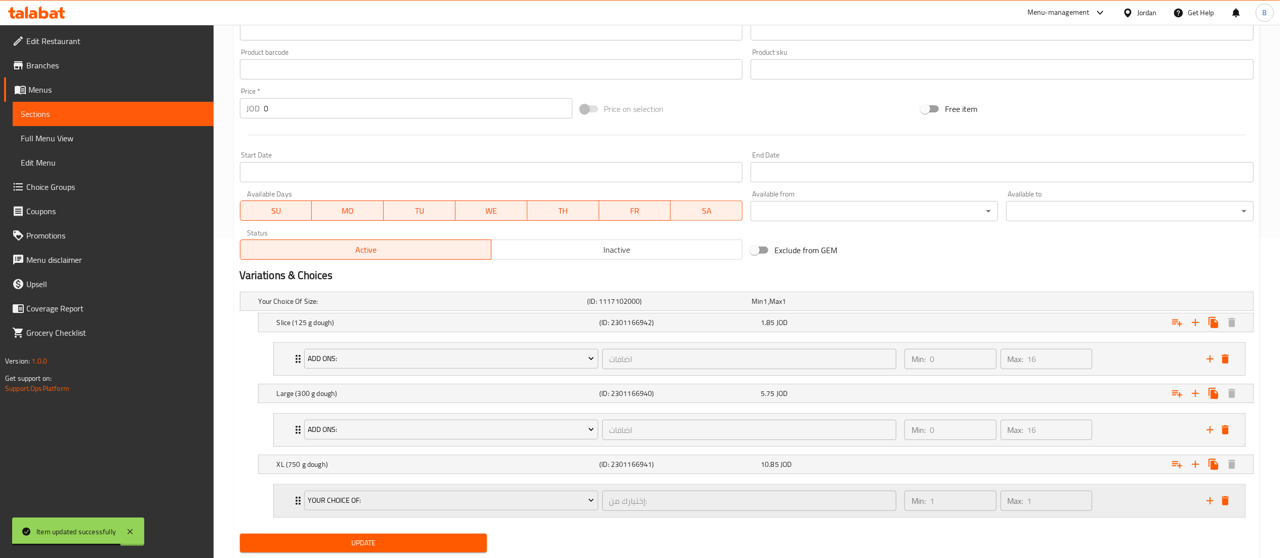
scroll to position [351, 0]
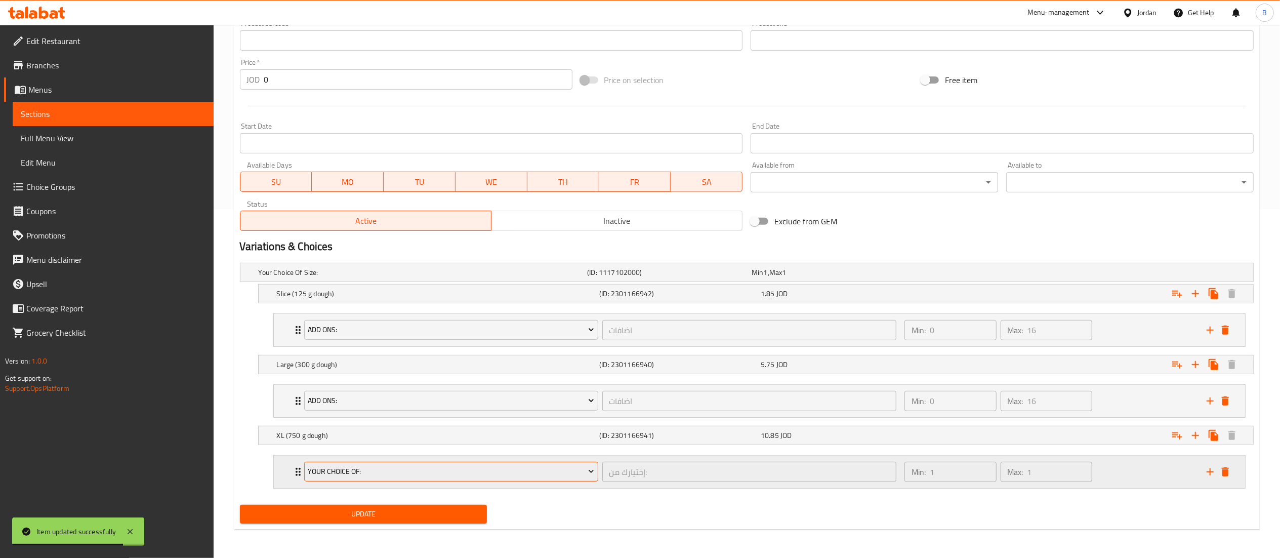
click at [386, 475] on span "your choice of:" at bounding box center [451, 471] width 286 height 13
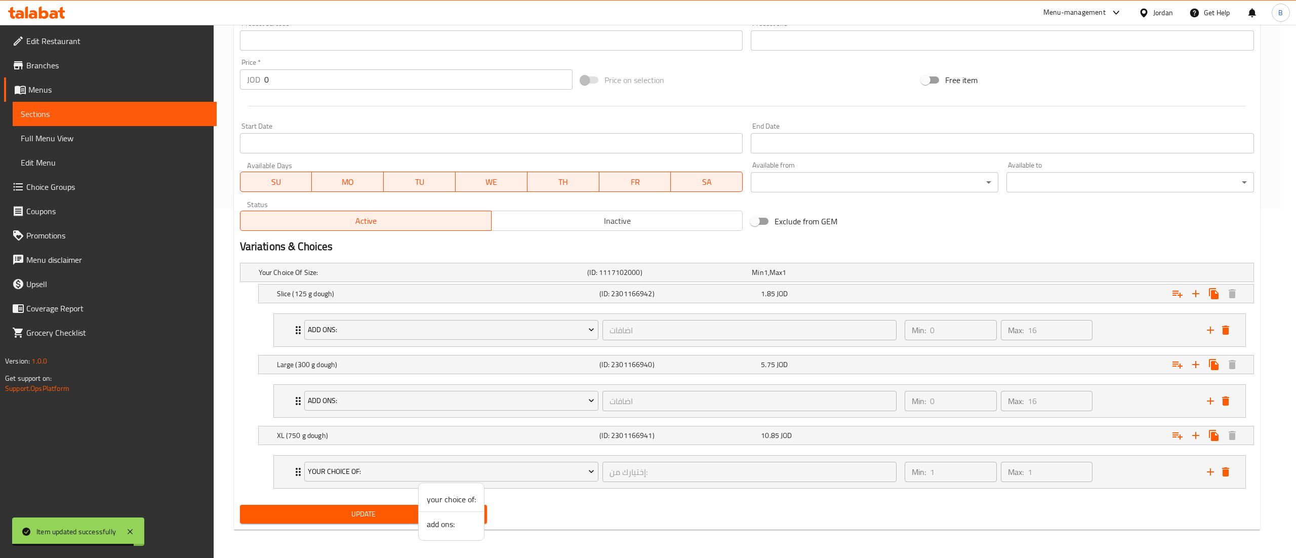
click at [445, 523] on span "add ons:" at bounding box center [451, 524] width 49 height 12
click at [387, 518] on span "Update" at bounding box center [363, 514] width 231 height 13
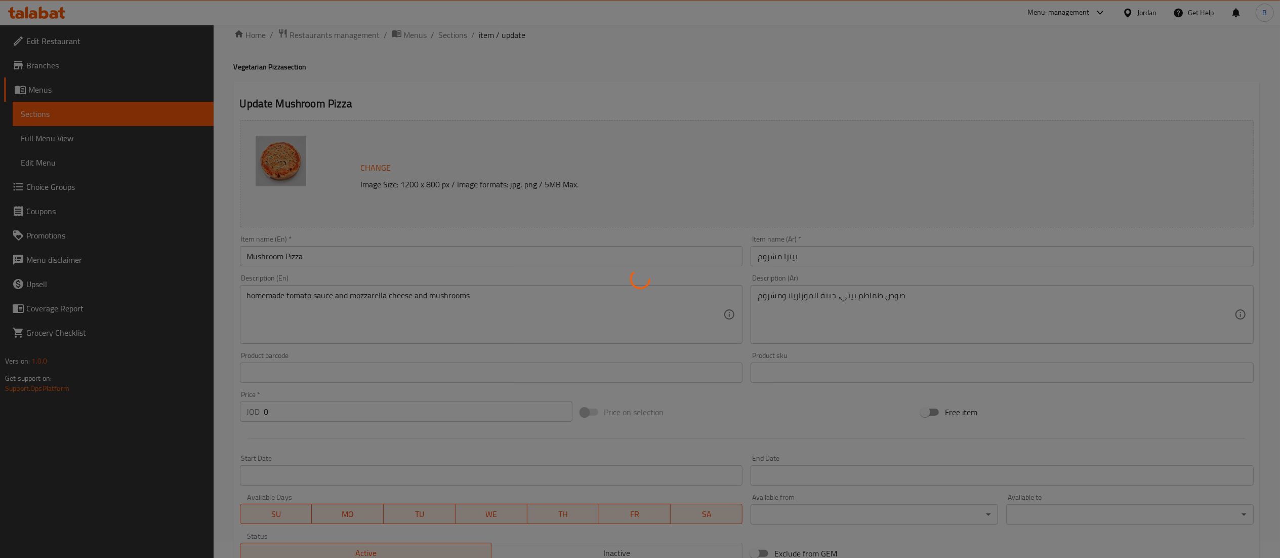
scroll to position [0, 0]
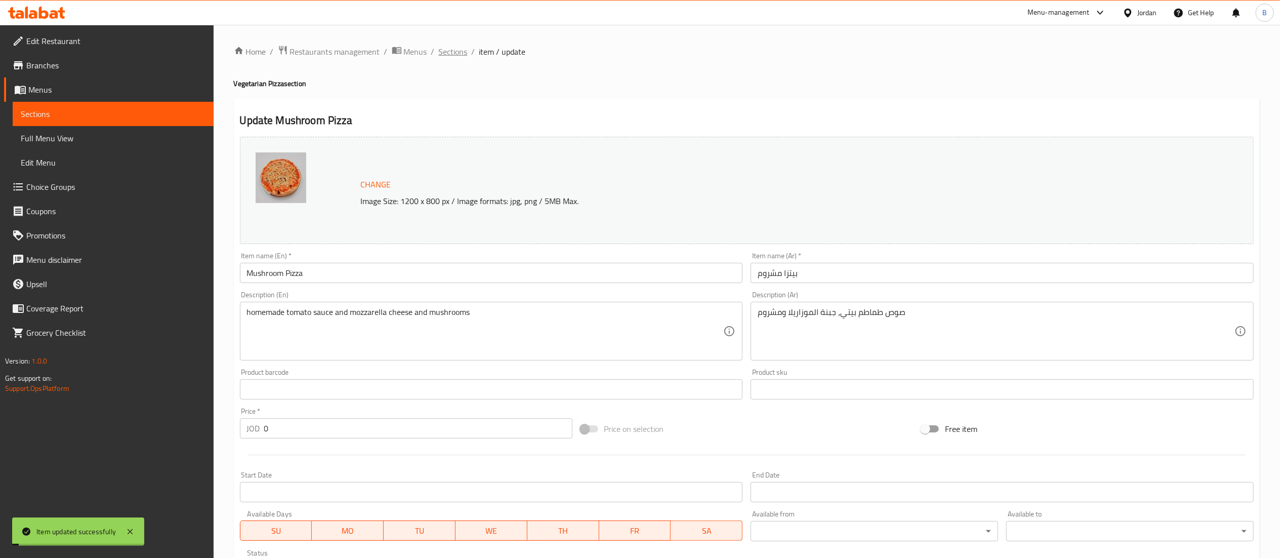
click at [450, 52] on span "Sections" at bounding box center [453, 52] width 29 height 12
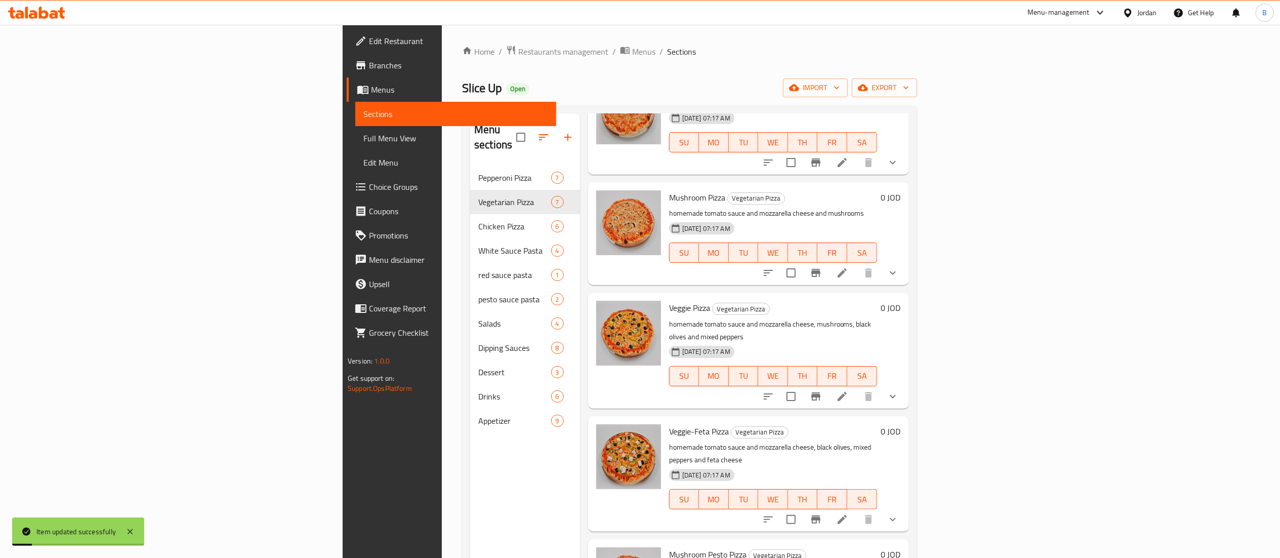
scroll to position [202, 0]
click at [847, 390] on icon at bounding box center [842, 394] width 9 height 9
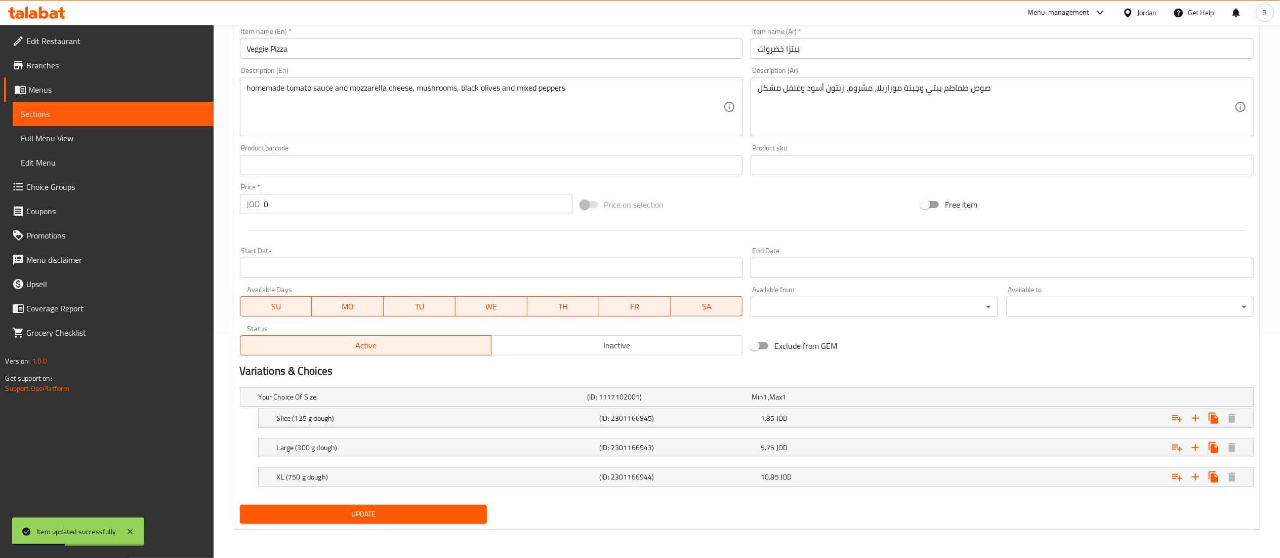
scroll to position [225, 0]
click at [1177, 419] on icon "Expand" at bounding box center [1177, 418] width 12 height 12
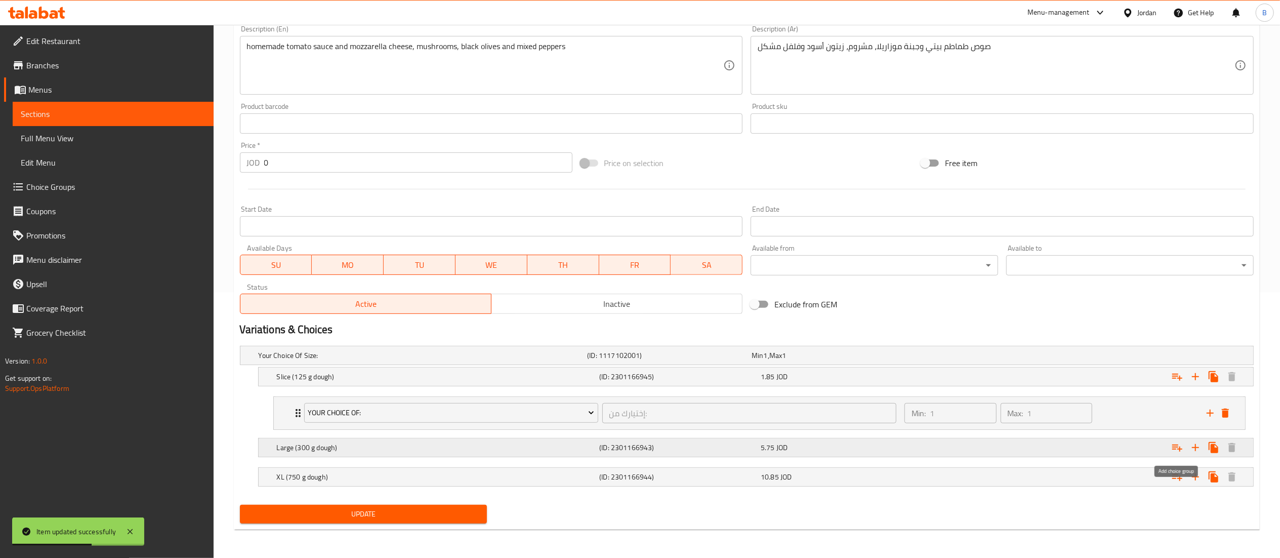
click at [1180, 448] on icon "Expand" at bounding box center [1177, 447] width 10 height 7
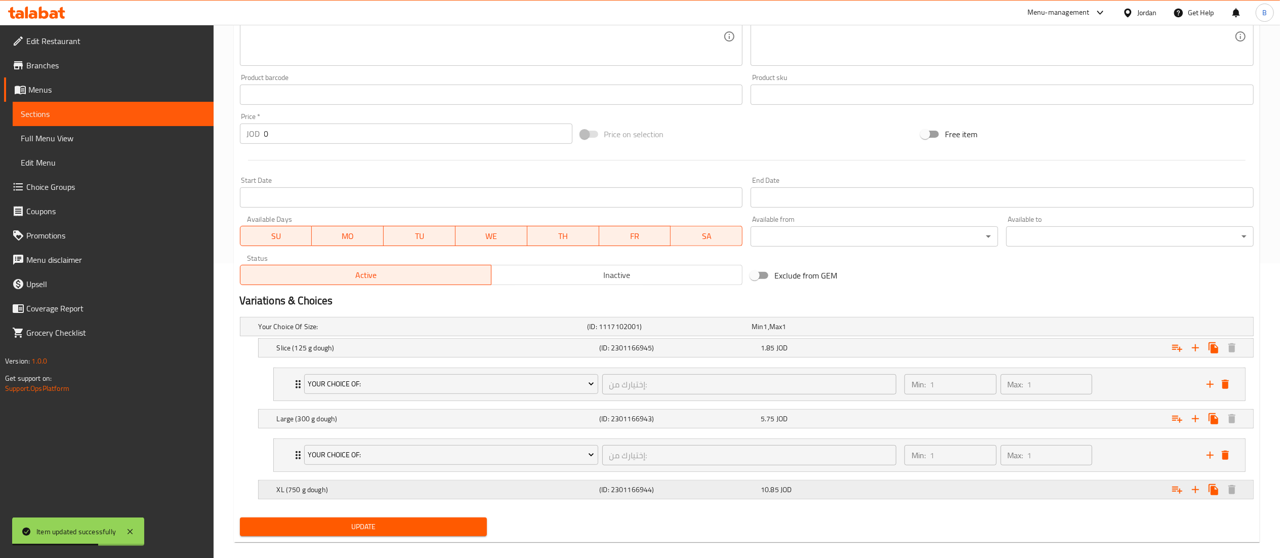
scroll to position [310, 0]
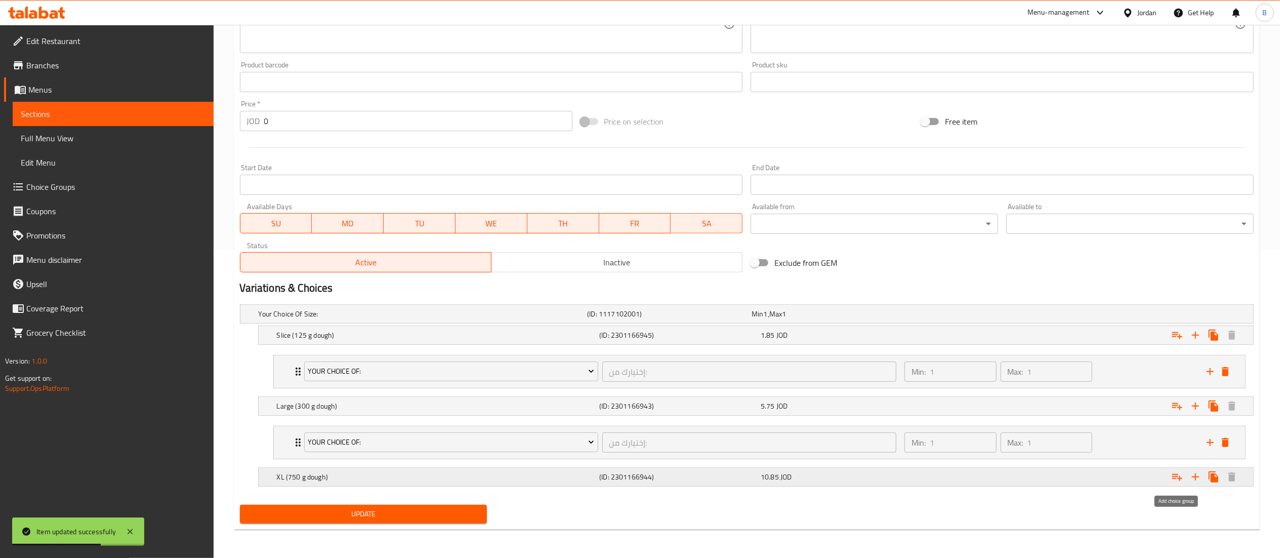
click at [1183, 475] on button "Expand" at bounding box center [1177, 477] width 18 height 18
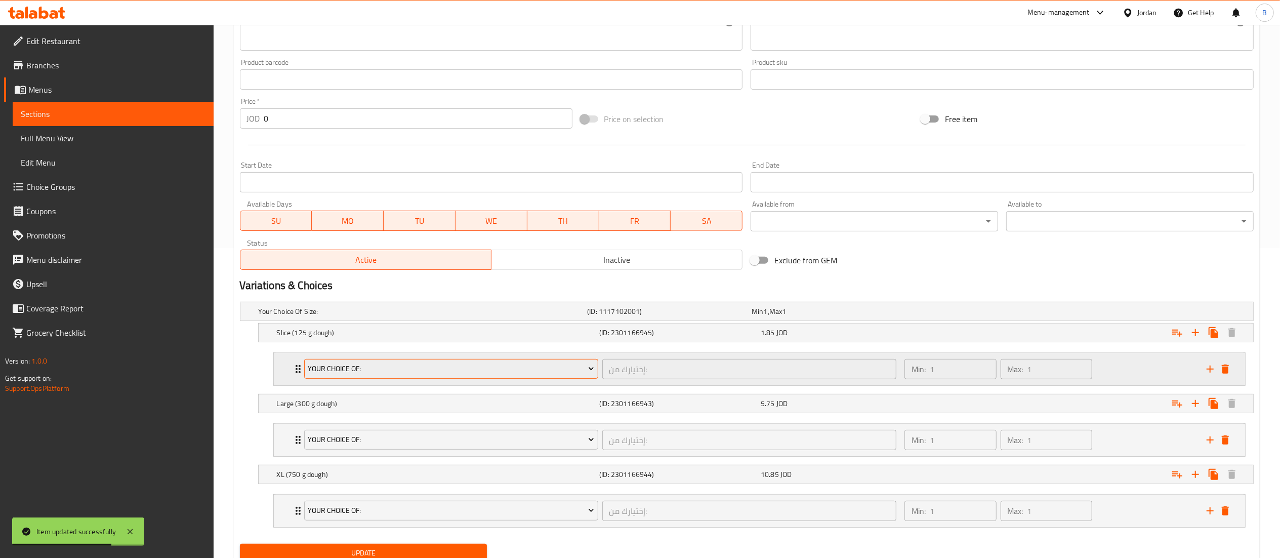
click at [367, 366] on span "your choice of:" at bounding box center [451, 368] width 286 height 13
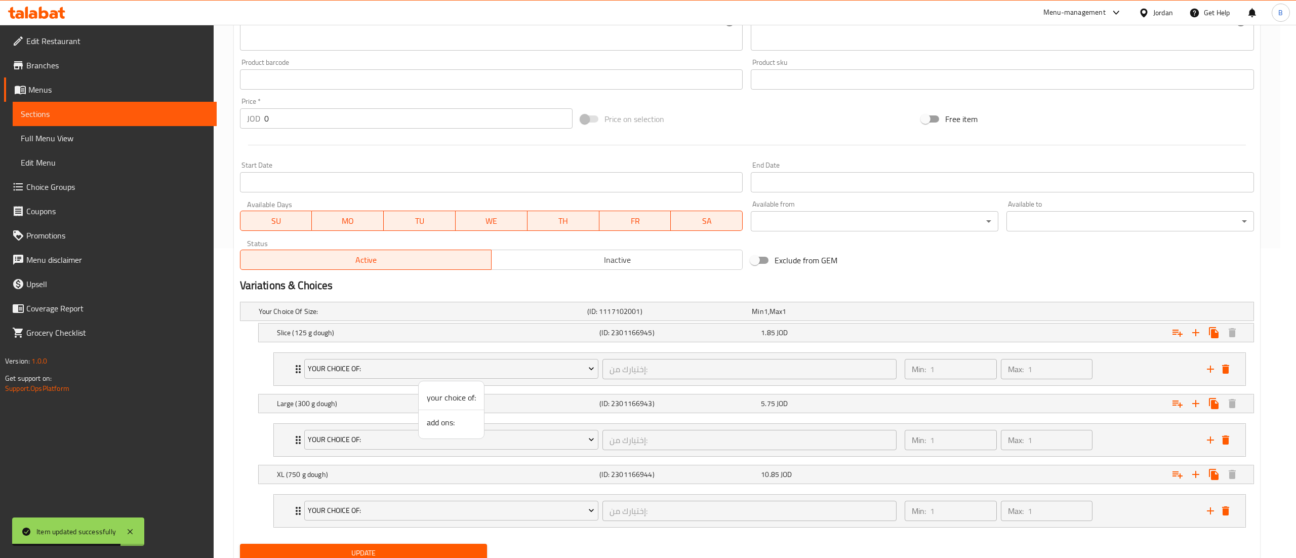
click at [431, 421] on span "add ons:" at bounding box center [451, 422] width 49 height 12
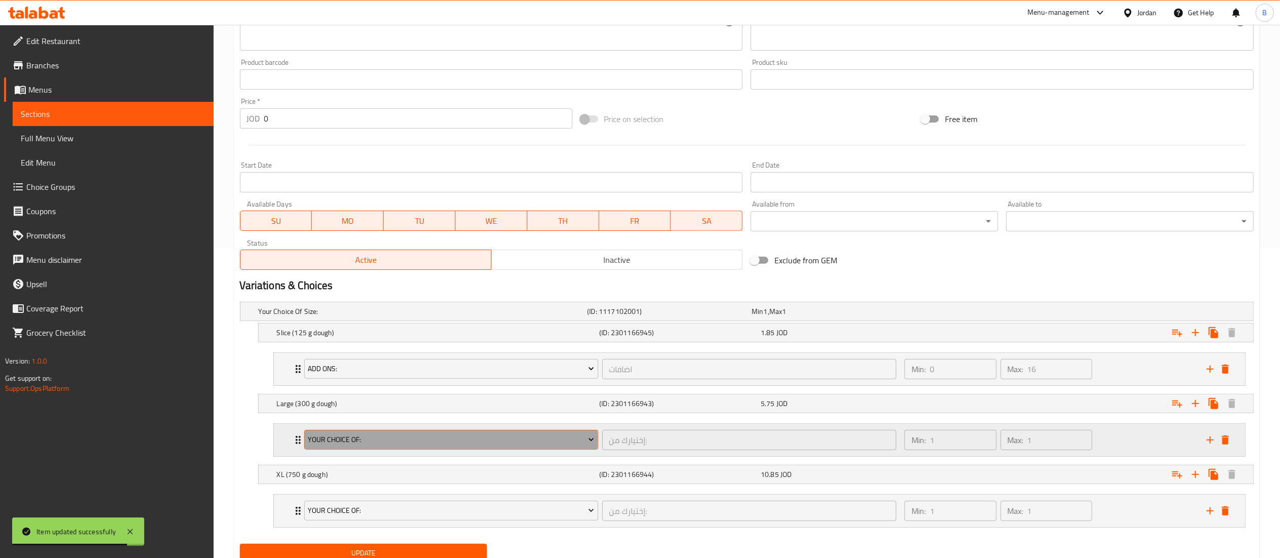
click at [386, 442] on span "your choice of:" at bounding box center [451, 439] width 286 height 13
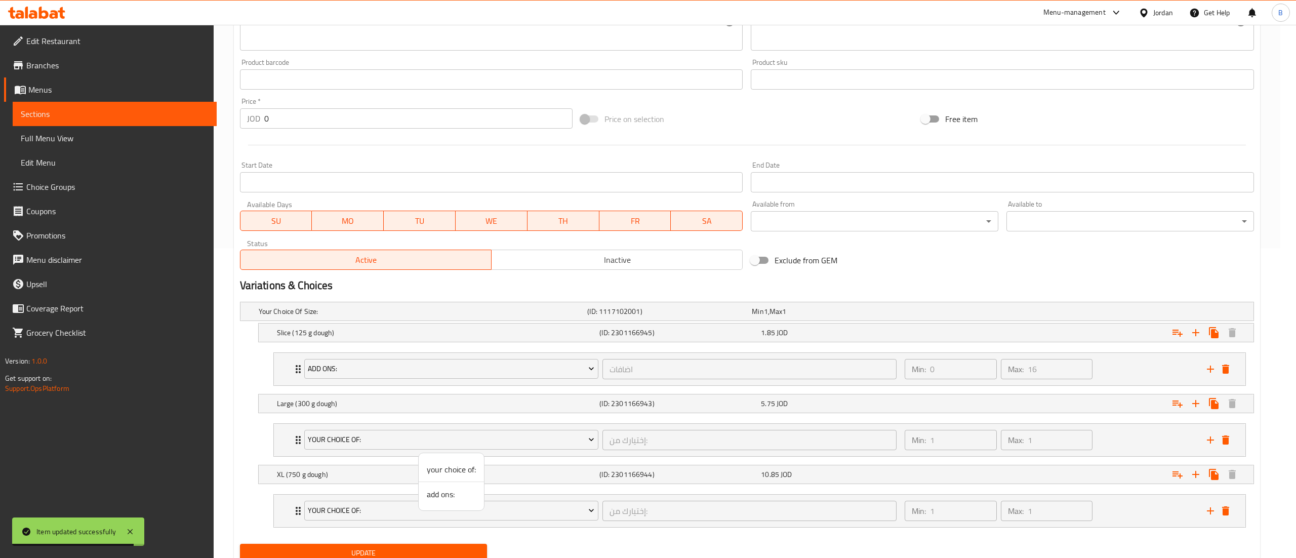
click at [427, 498] on span "add ons:" at bounding box center [451, 494] width 49 height 12
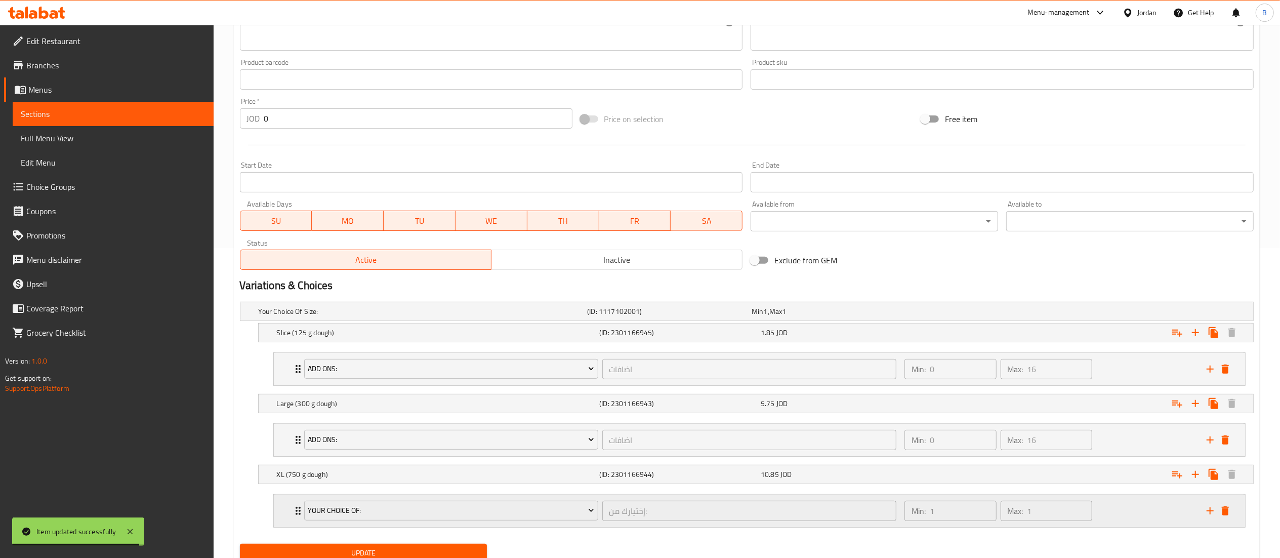
scroll to position [351, 0]
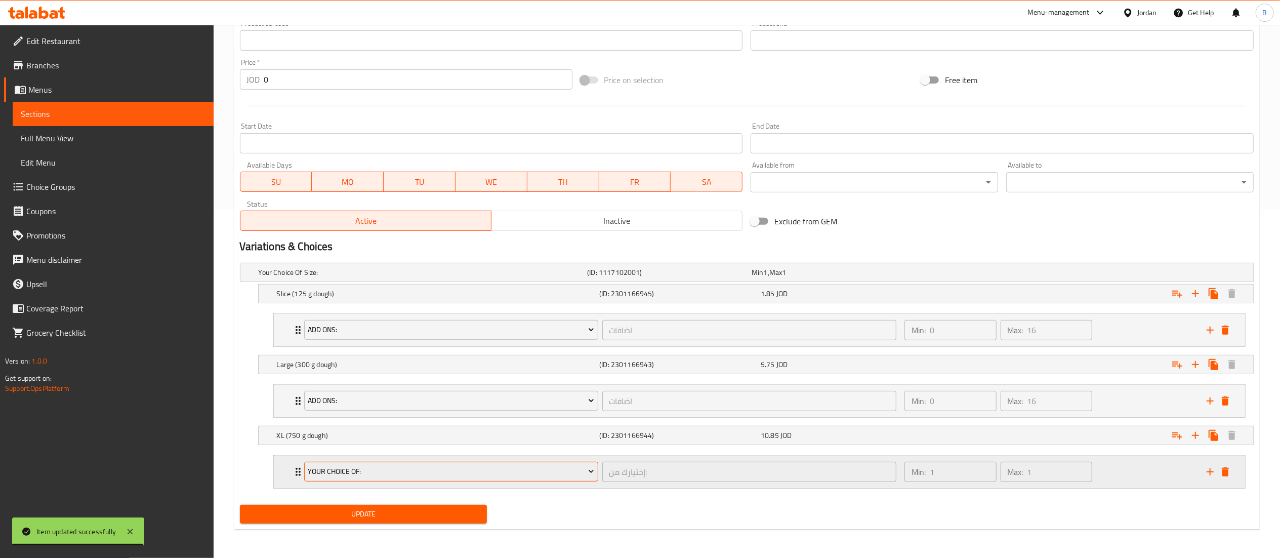
click at [372, 469] on span "your choice of:" at bounding box center [451, 471] width 286 height 13
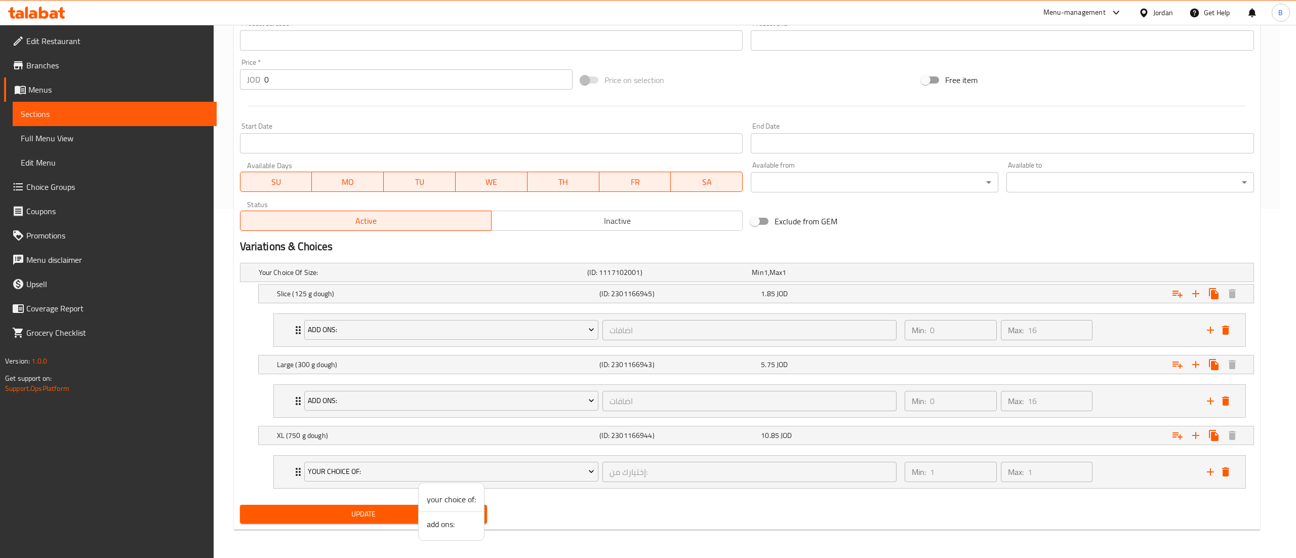
click at [434, 523] on span "add ons:" at bounding box center [451, 524] width 49 height 12
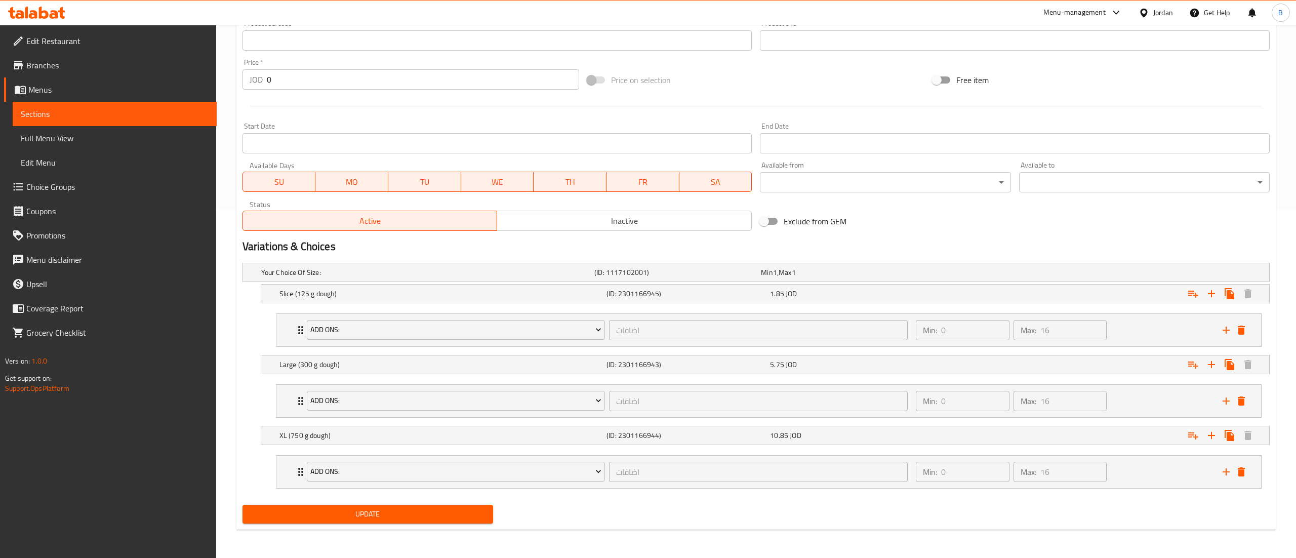
click at [383, 524] on div "Update" at bounding box center [367, 514] width 259 height 27
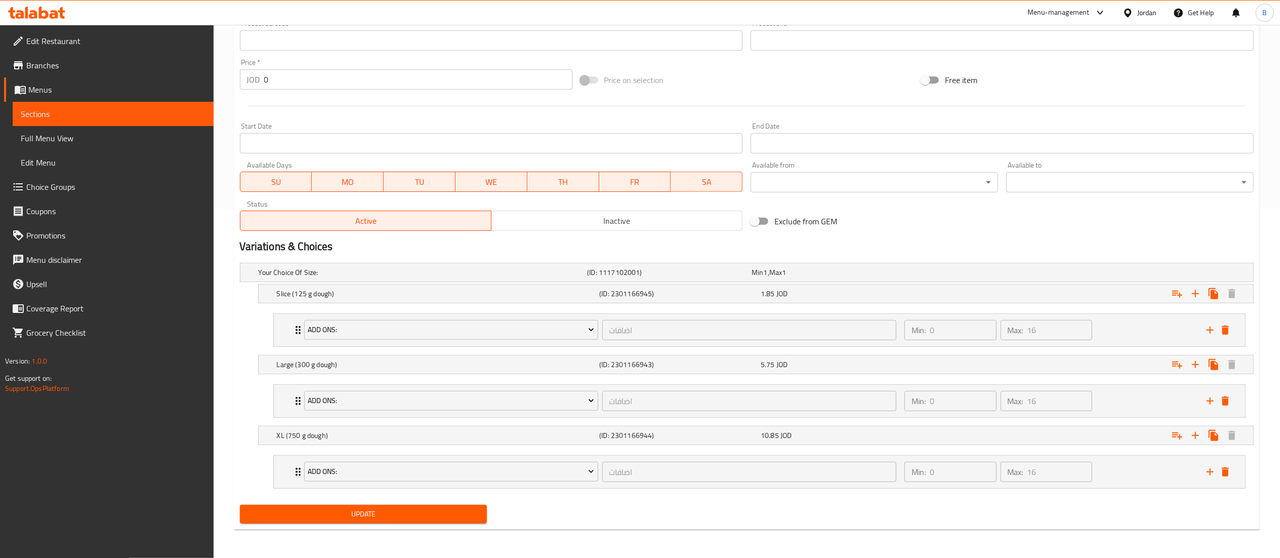
click at [389, 514] on span "Update" at bounding box center [363, 514] width 231 height 13
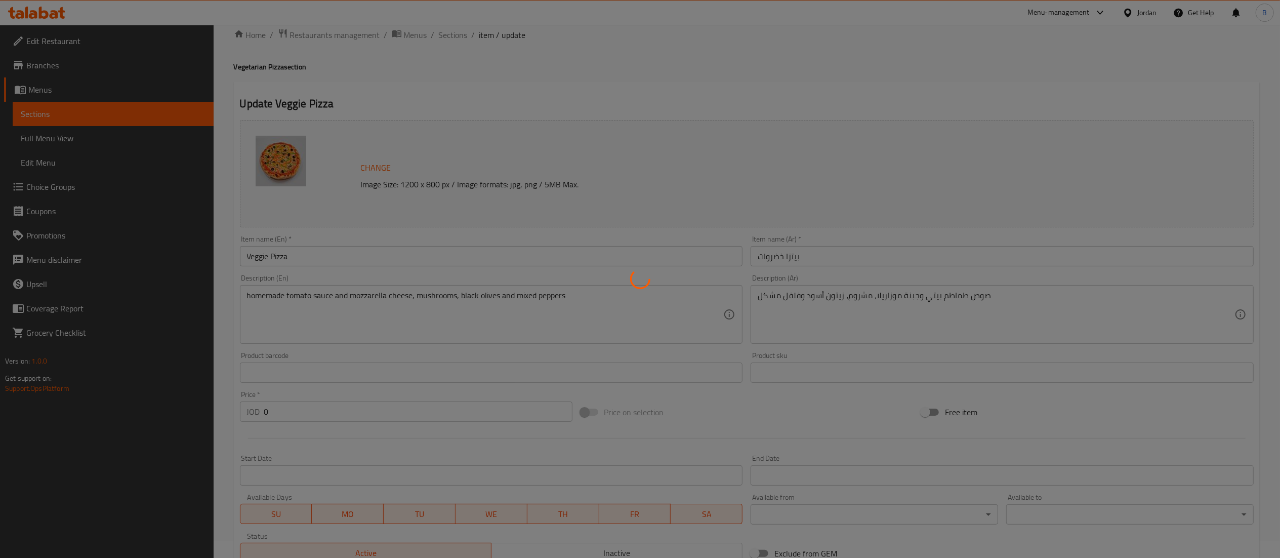
scroll to position [0, 0]
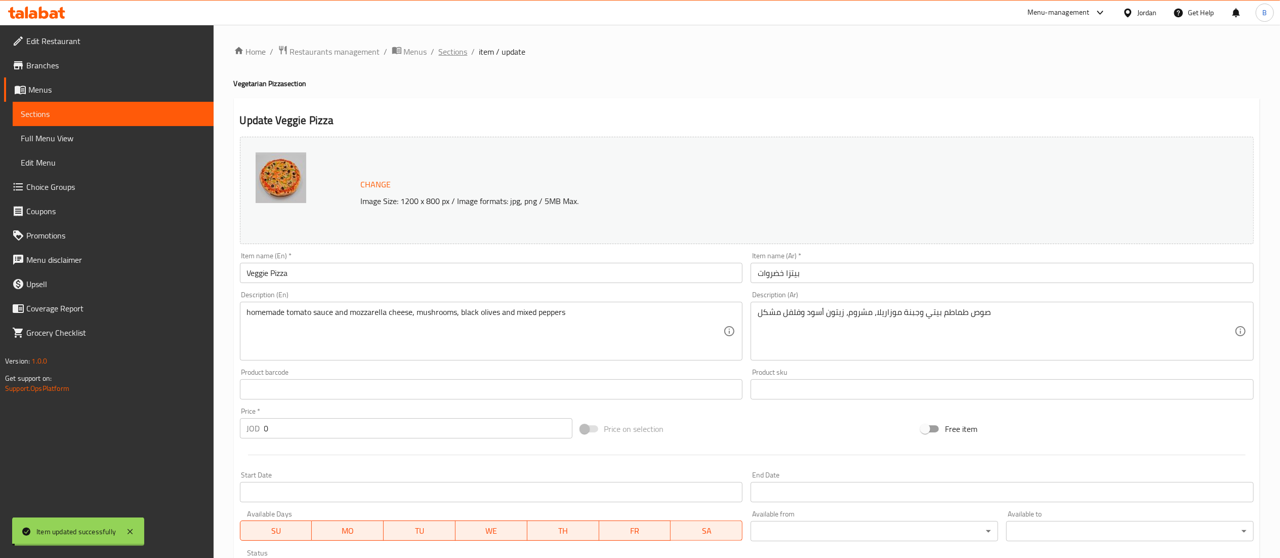
click at [448, 51] on span "Sections" at bounding box center [453, 52] width 29 height 12
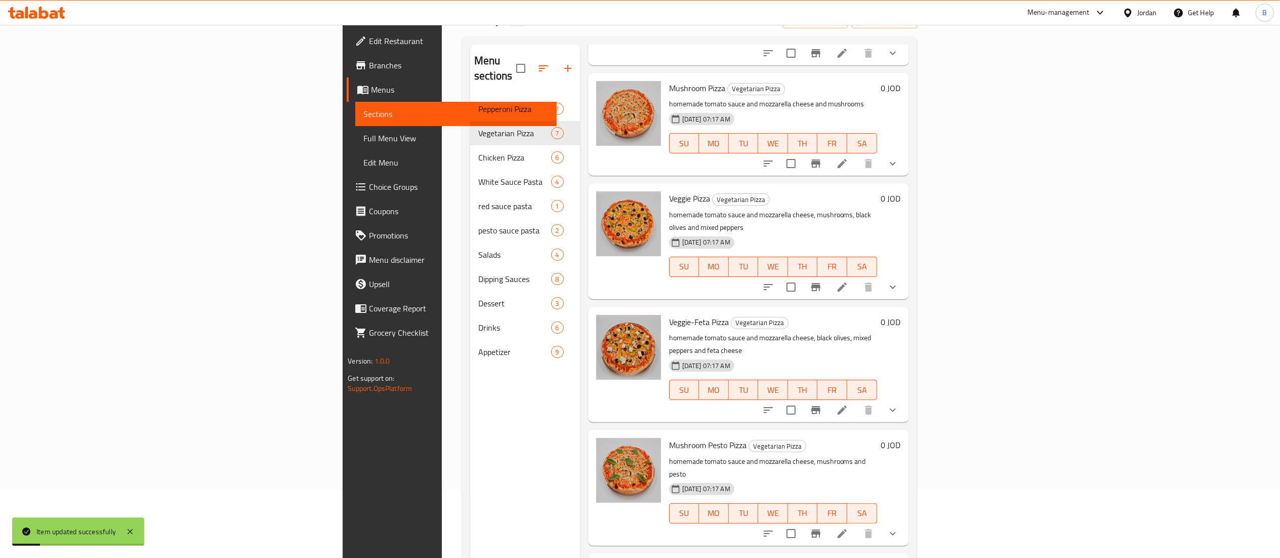
scroll to position [142, 0]
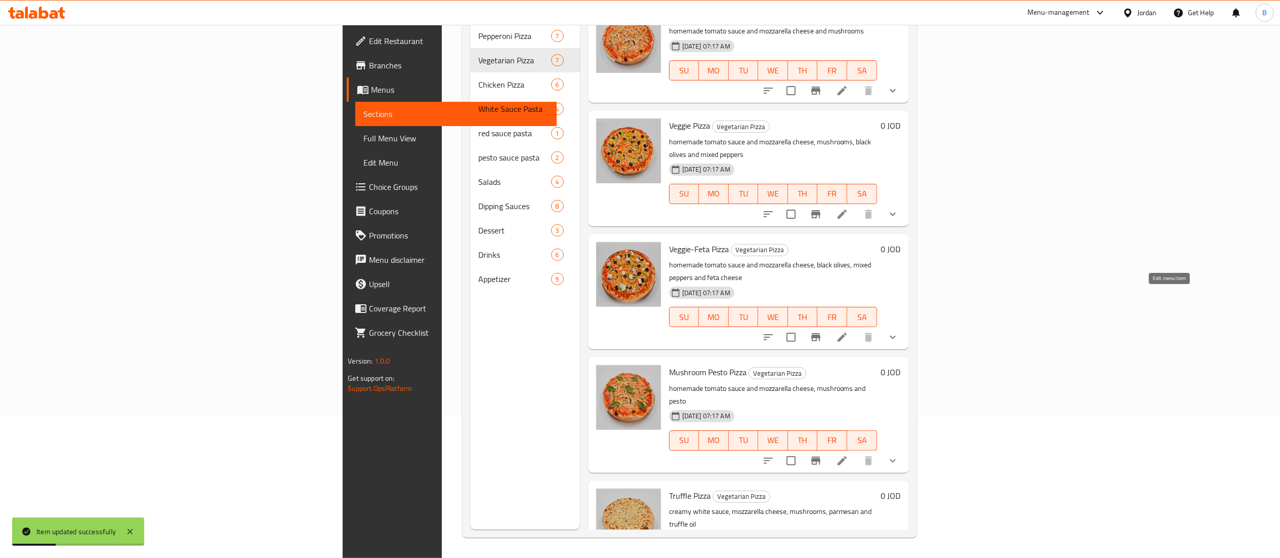
click at [847, 333] on icon at bounding box center [842, 337] width 9 height 9
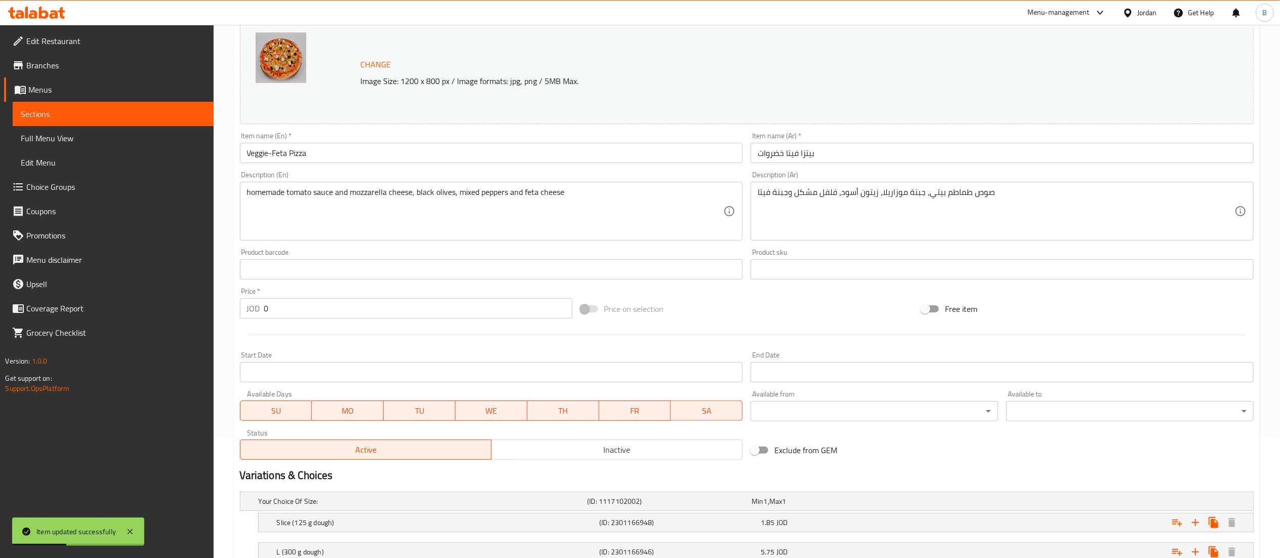
scroll to position [225, 0]
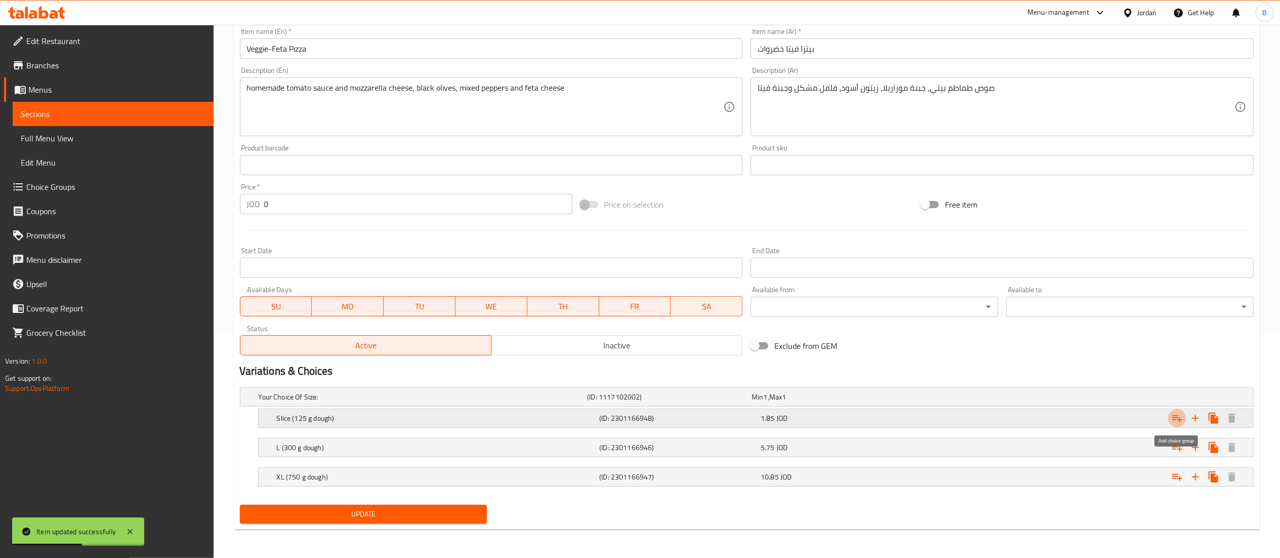
click at [1175, 422] on icon "Expand" at bounding box center [1177, 418] width 12 height 12
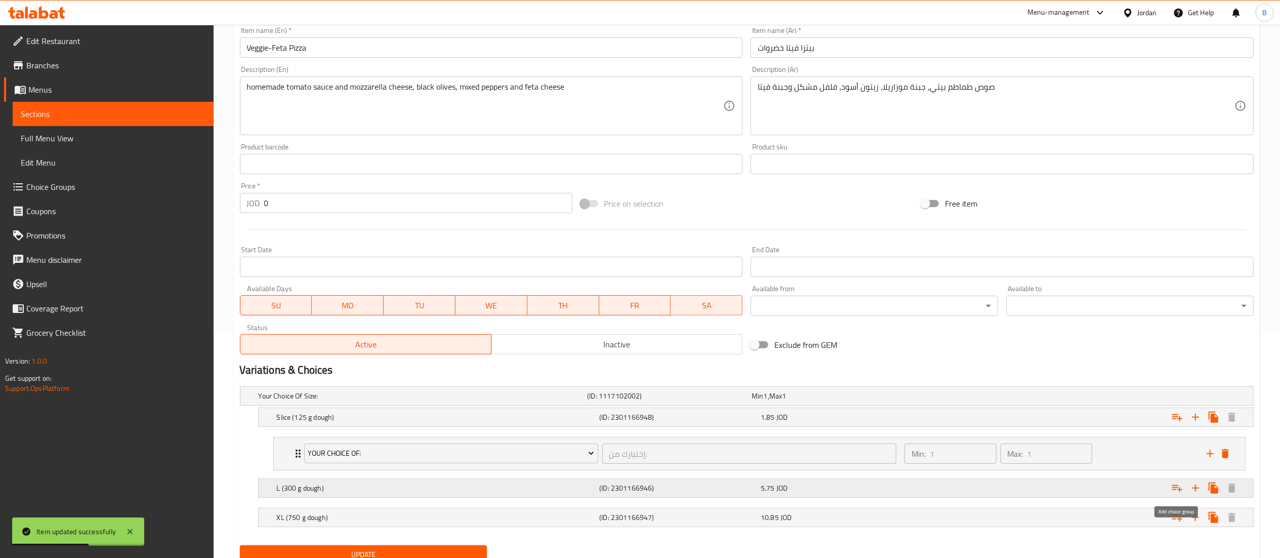
click at [1183, 490] on button "Expand" at bounding box center [1177, 488] width 18 height 18
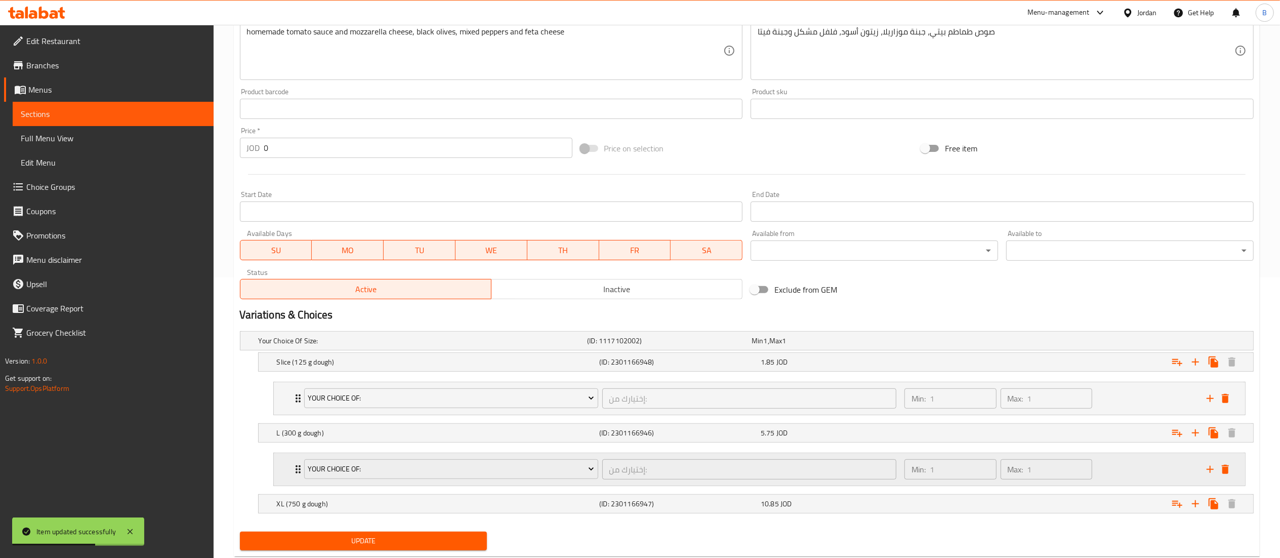
scroll to position [310, 0]
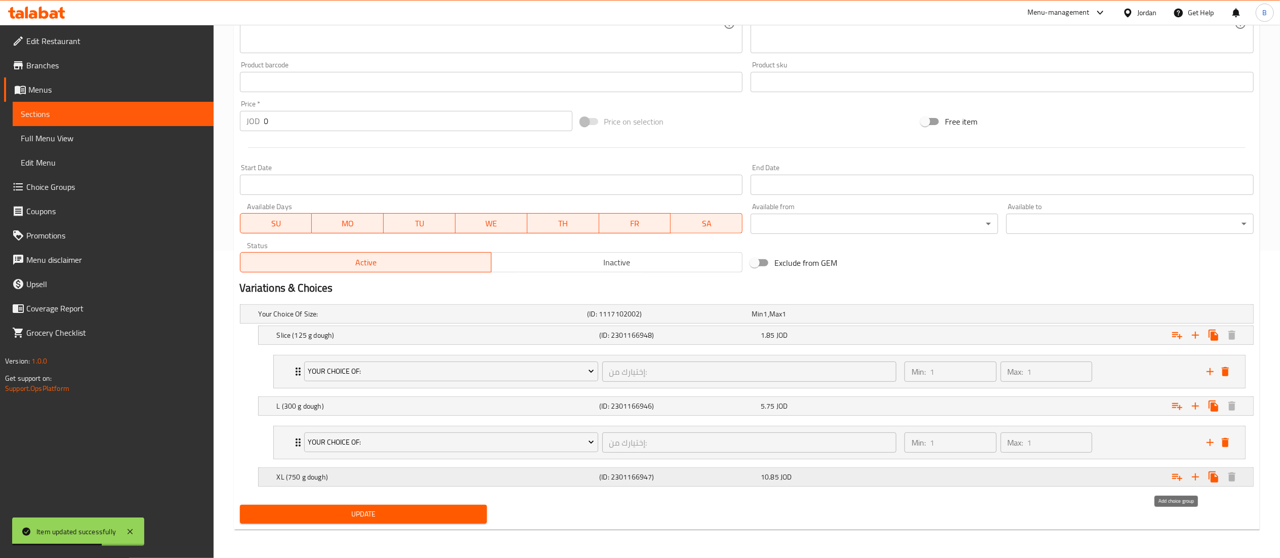
click at [1169, 481] on button "Expand" at bounding box center [1177, 477] width 18 height 18
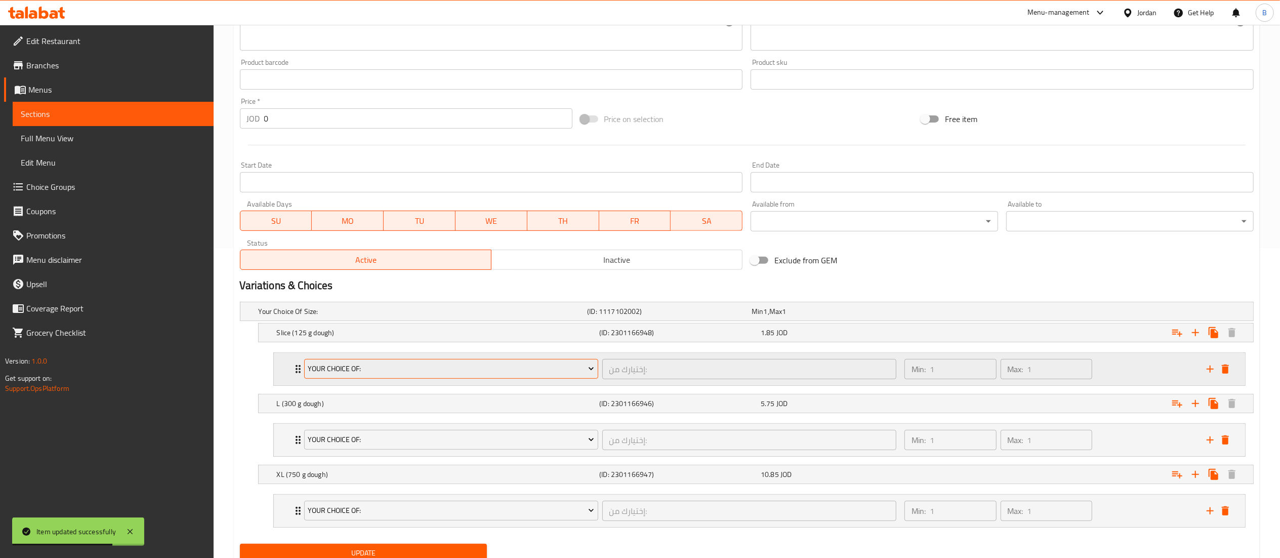
click at [351, 367] on span "your choice of:" at bounding box center [451, 368] width 286 height 13
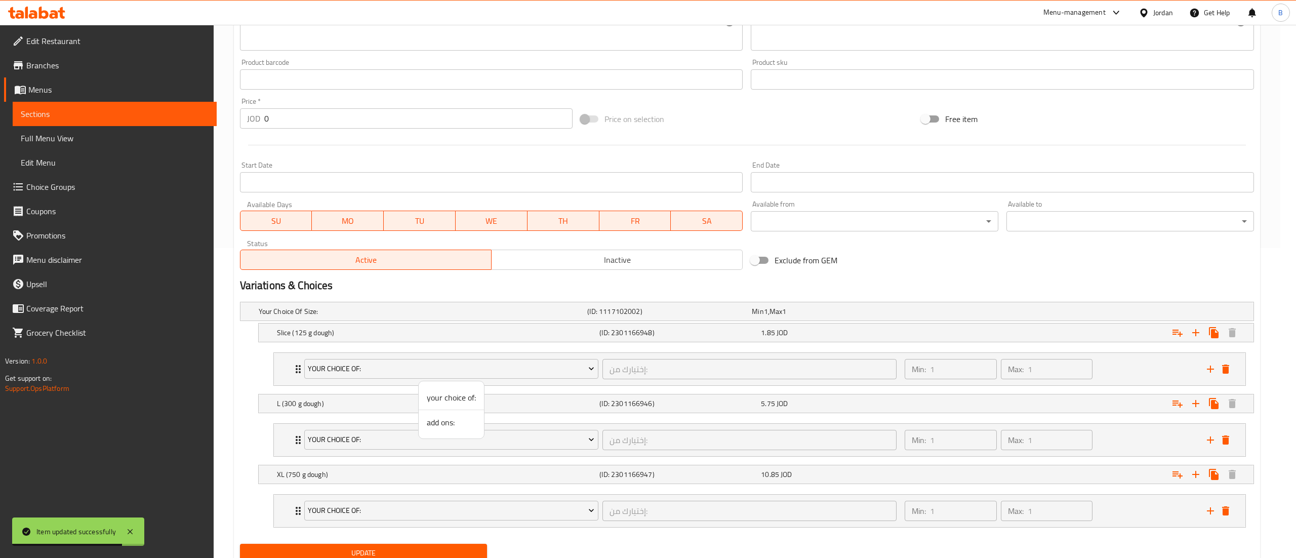
click at [435, 425] on span "add ons:" at bounding box center [451, 422] width 49 height 12
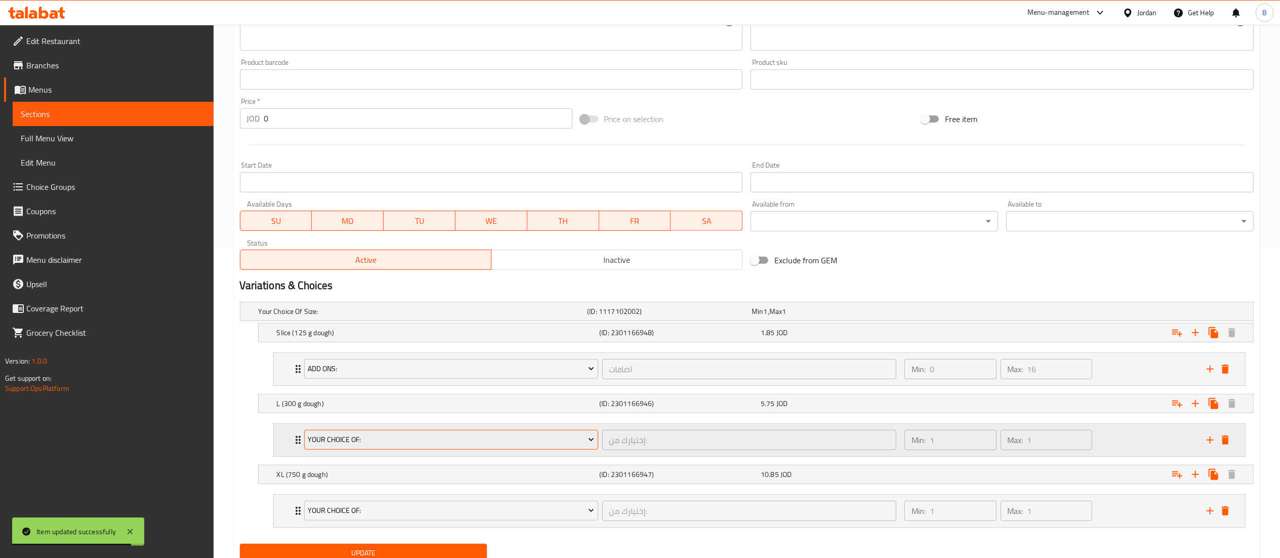
click at [375, 437] on span "your choice of:" at bounding box center [451, 439] width 286 height 13
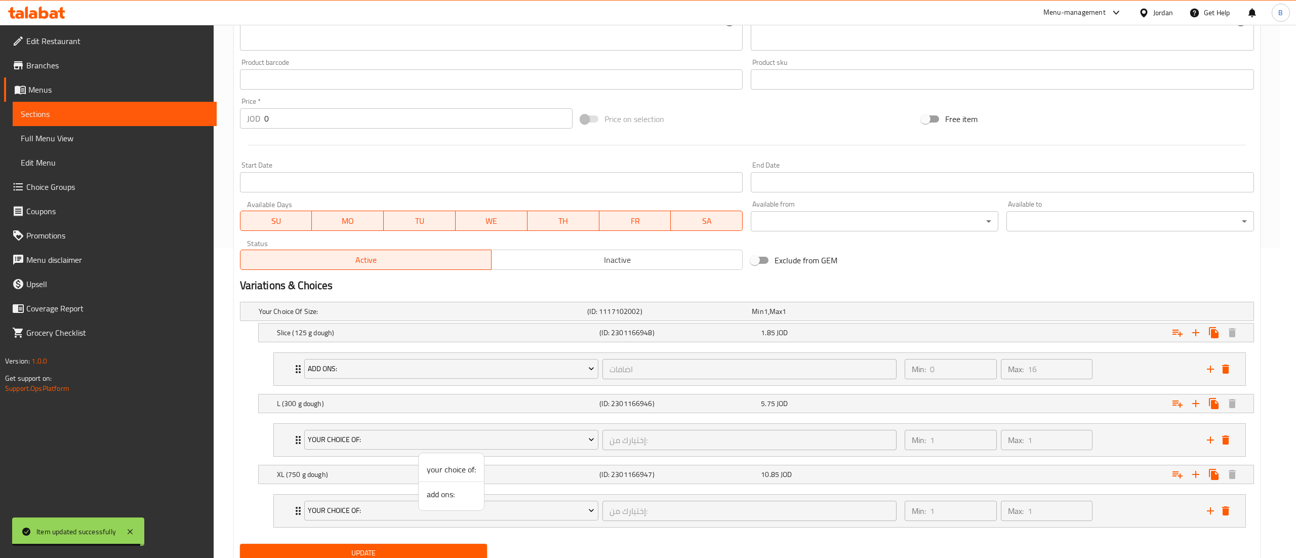
click at [442, 493] on span "add ons:" at bounding box center [451, 494] width 49 height 12
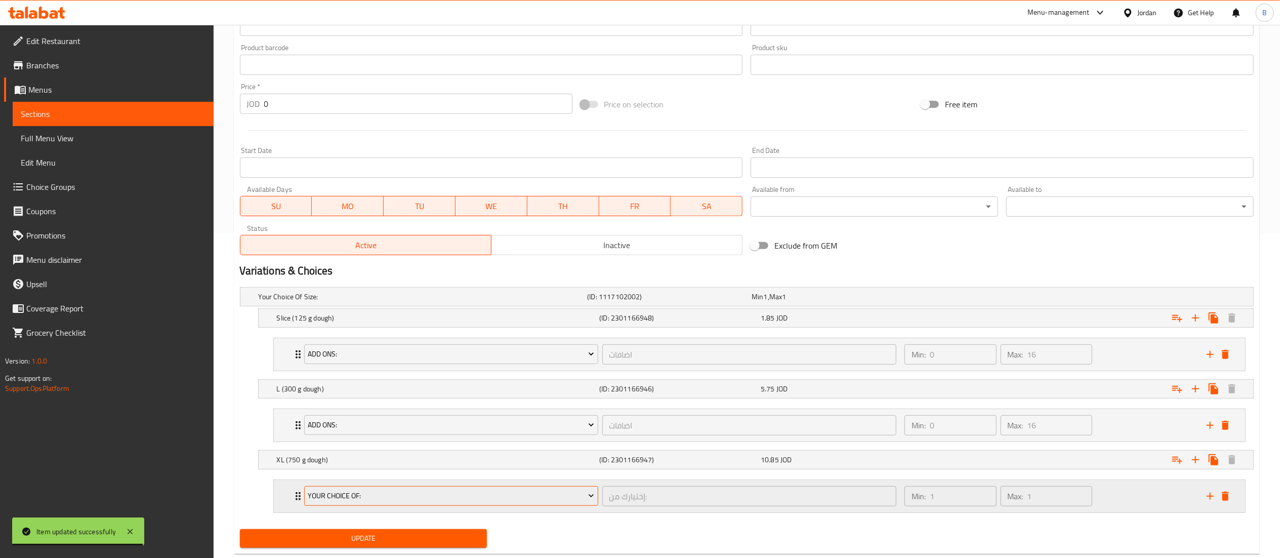
scroll to position [351, 0]
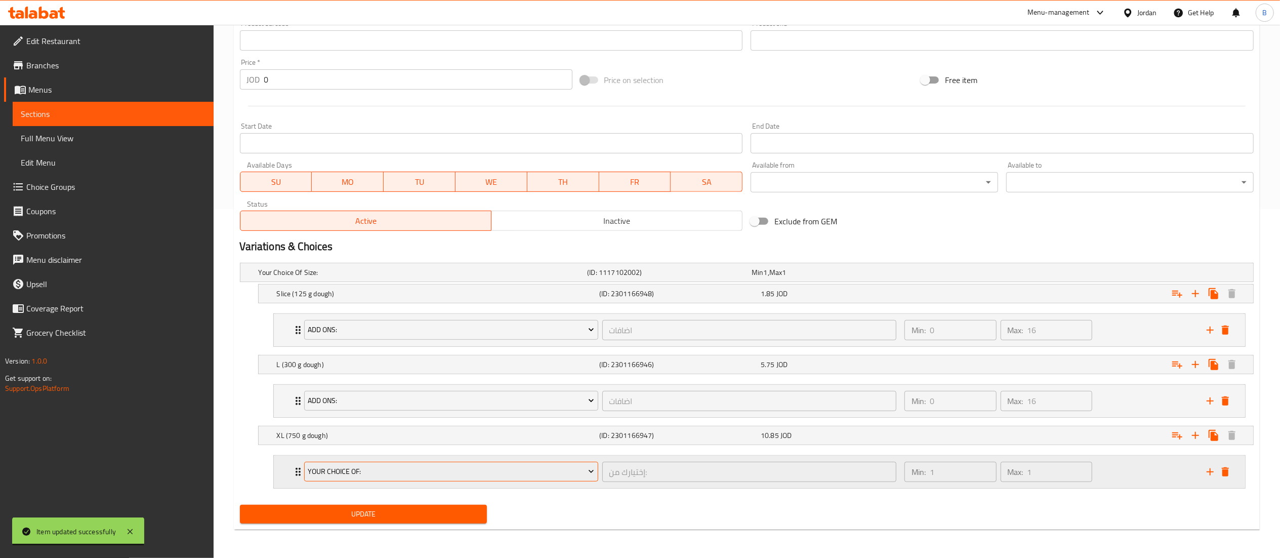
click at [389, 472] on span "your choice of:" at bounding box center [451, 471] width 286 height 13
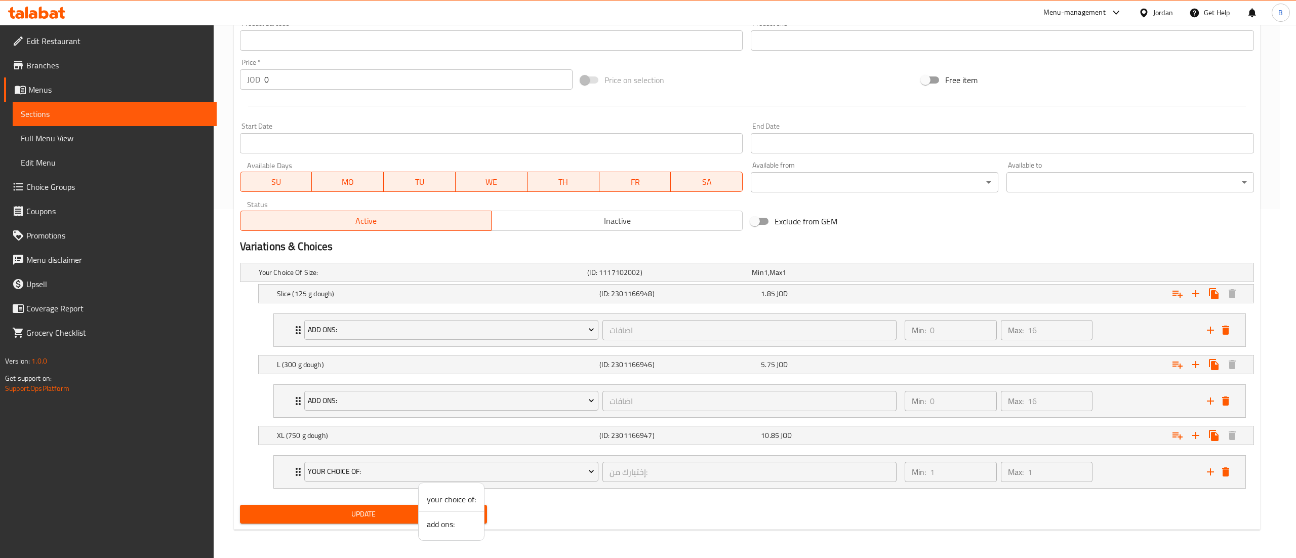
click at [436, 526] on span "add ons:" at bounding box center [451, 524] width 49 height 12
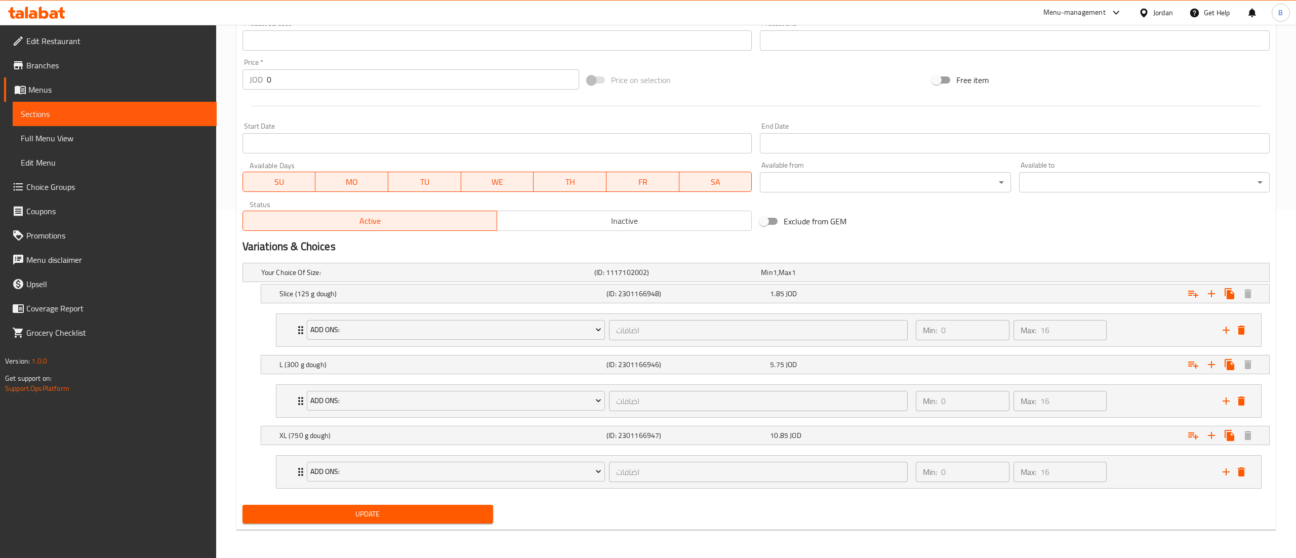
click at [373, 526] on div "Update" at bounding box center [367, 514] width 259 height 27
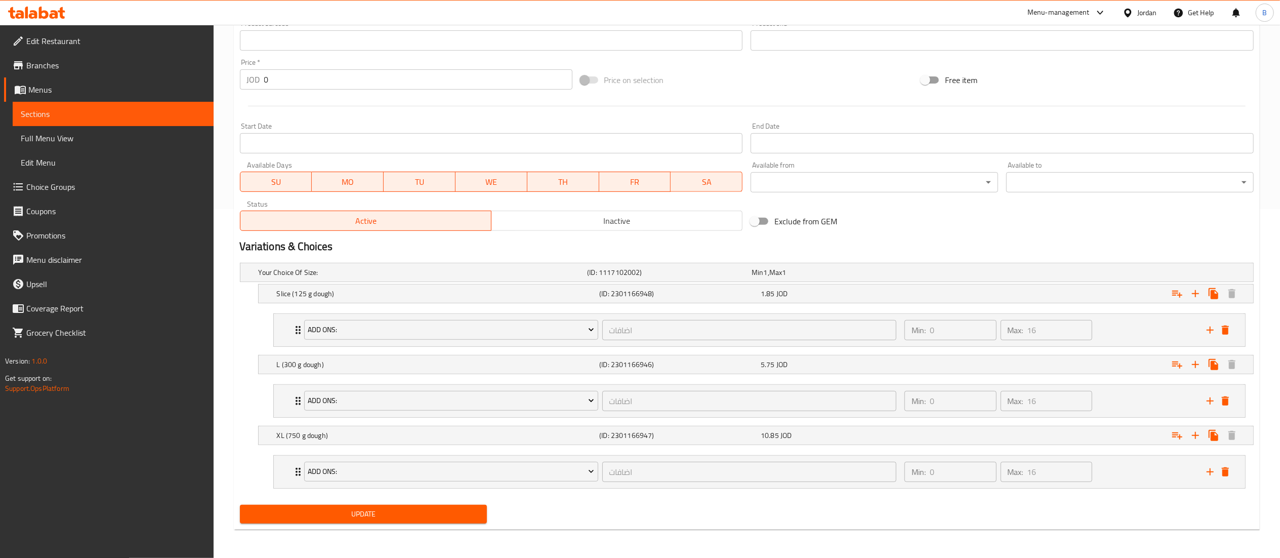
click at [374, 515] on span "Update" at bounding box center [363, 514] width 231 height 13
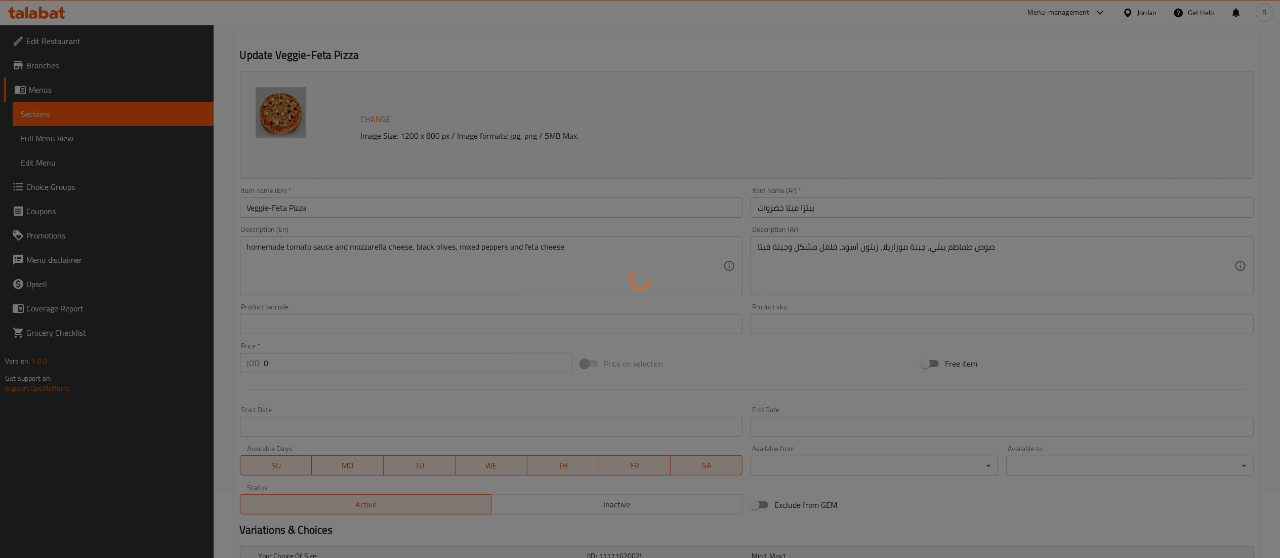
scroll to position [0, 0]
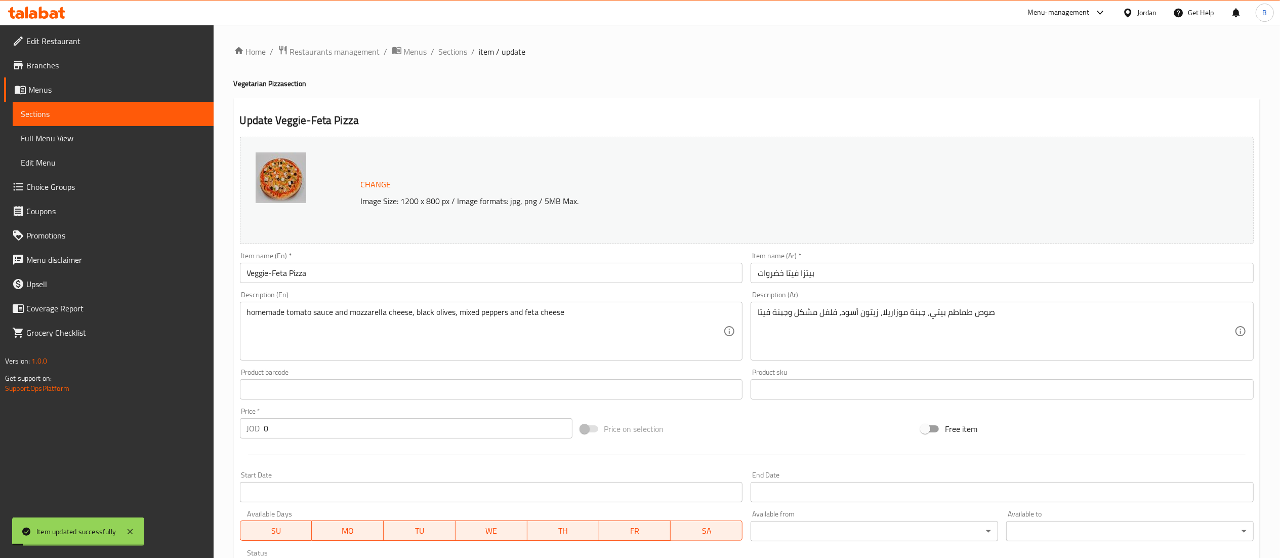
drag, startPoint x: 450, startPoint y: 51, endPoint x: 470, endPoint y: 71, distance: 28.3
click at [450, 51] on span "Sections" at bounding box center [453, 52] width 29 height 12
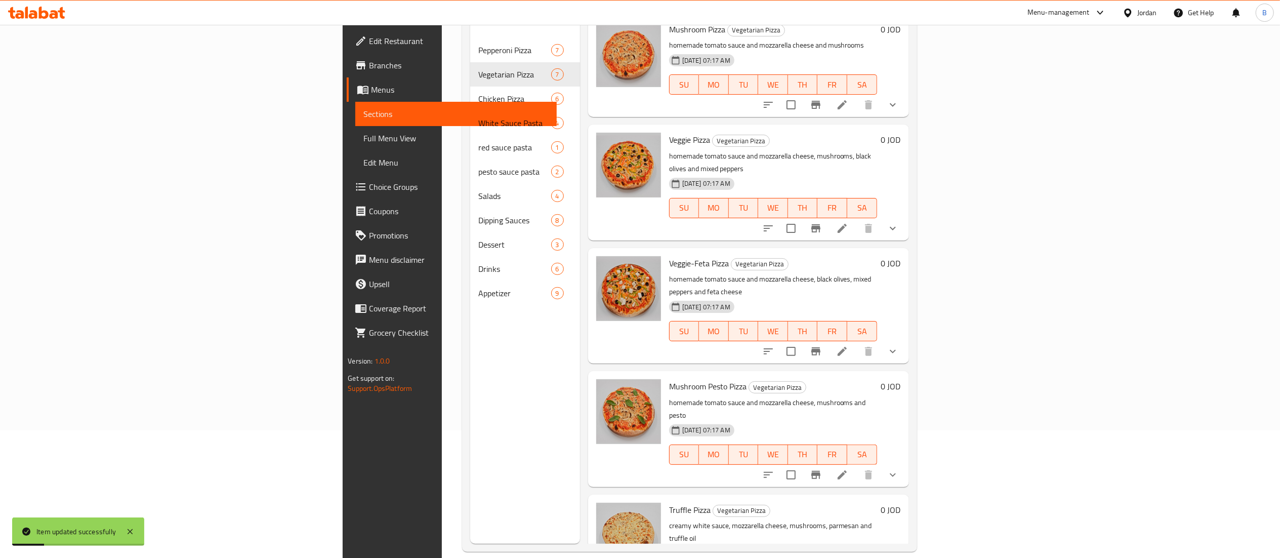
scroll to position [142, 0]
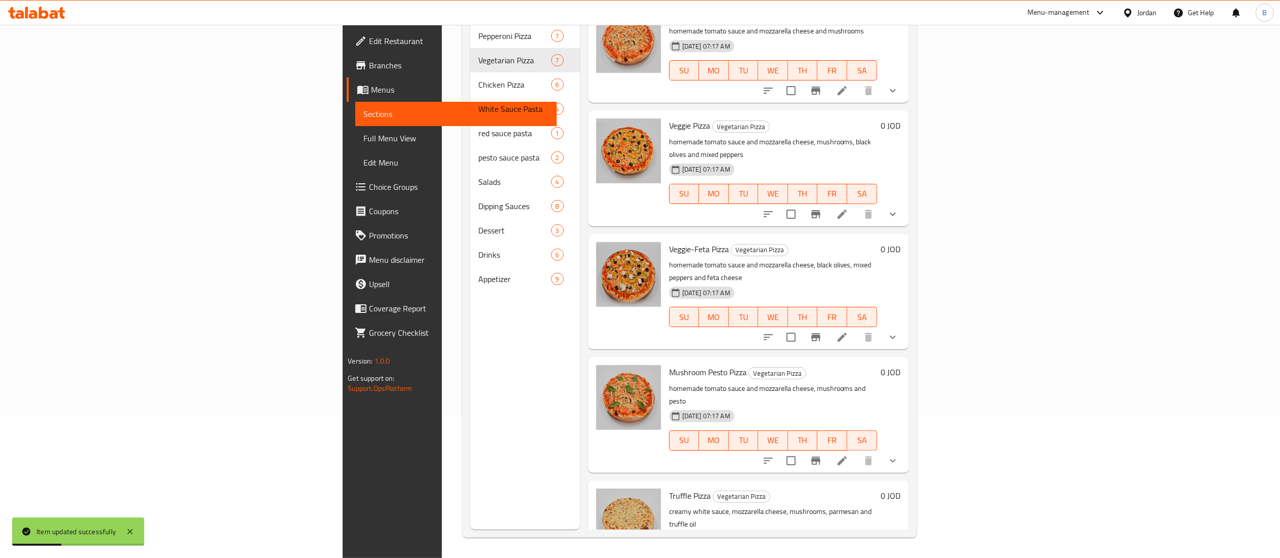
click at [847, 456] on icon at bounding box center [842, 460] width 9 height 9
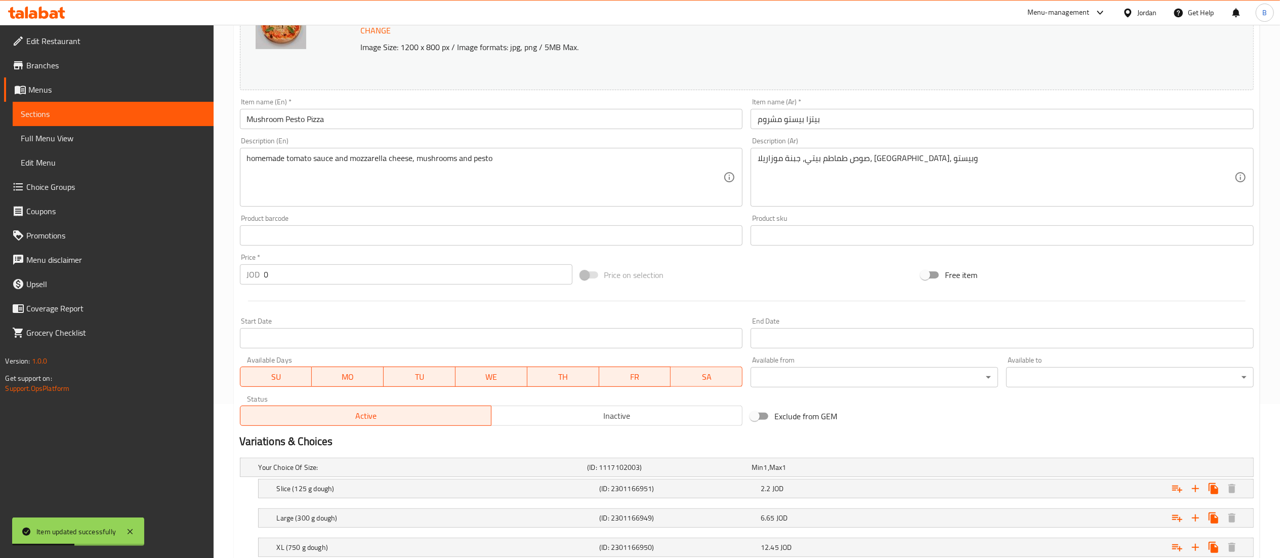
scroll to position [225, 0]
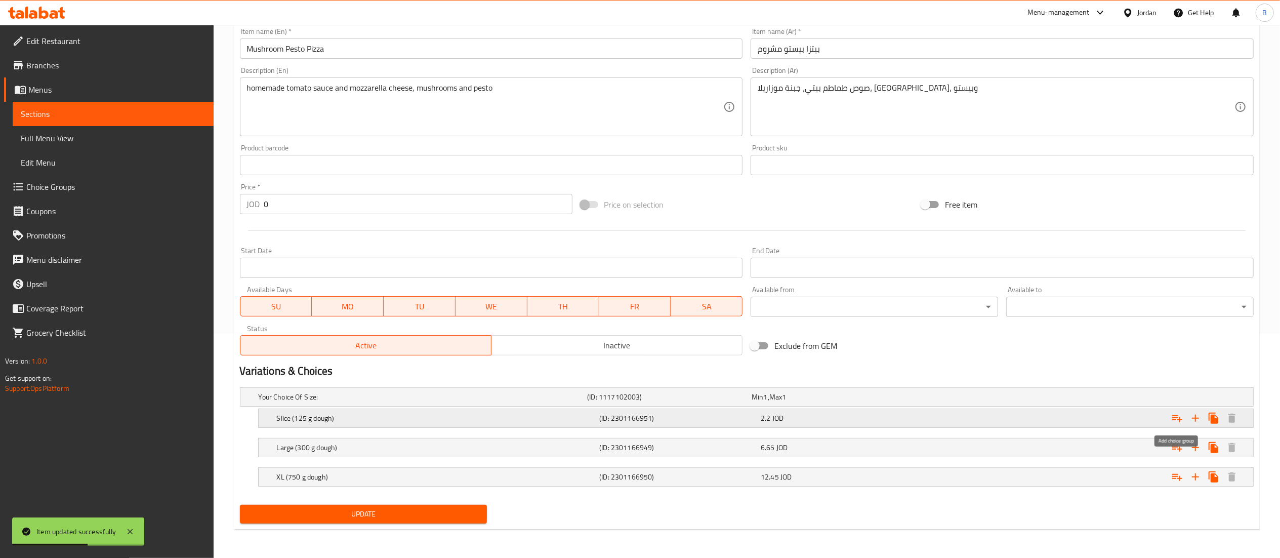
click at [1175, 417] on icon "Expand" at bounding box center [1177, 418] width 10 height 7
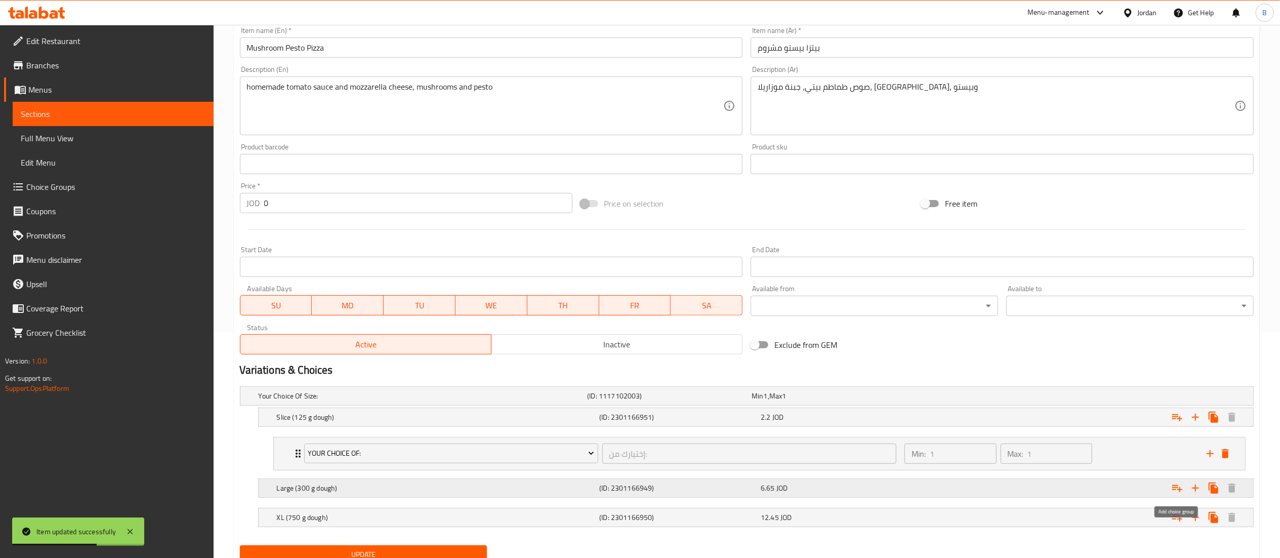
click at [1181, 486] on icon "Expand" at bounding box center [1177, 488] width 12 height 12
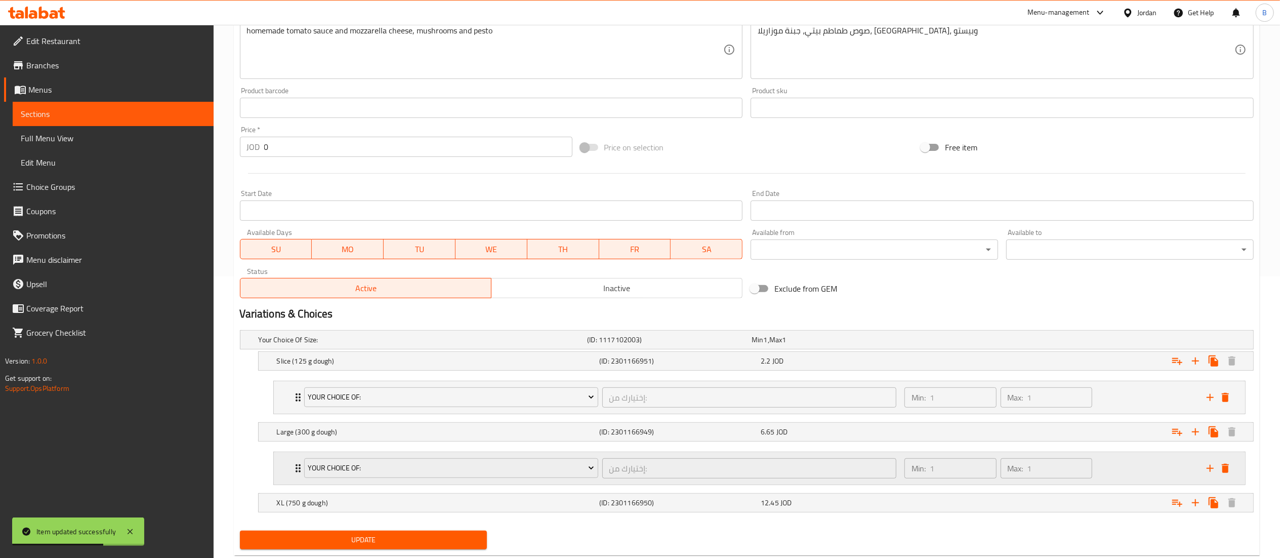
scroll to position [310, 0]
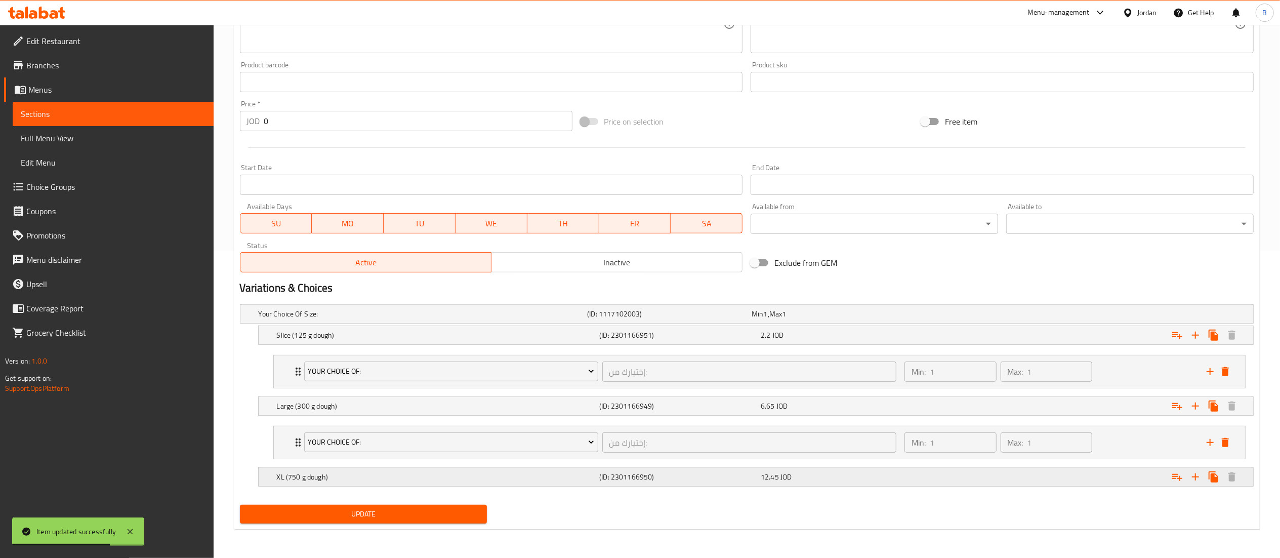
click at [1176, 481] on icon "Expand" at bounding box center [1177, 477] width 12 height 12
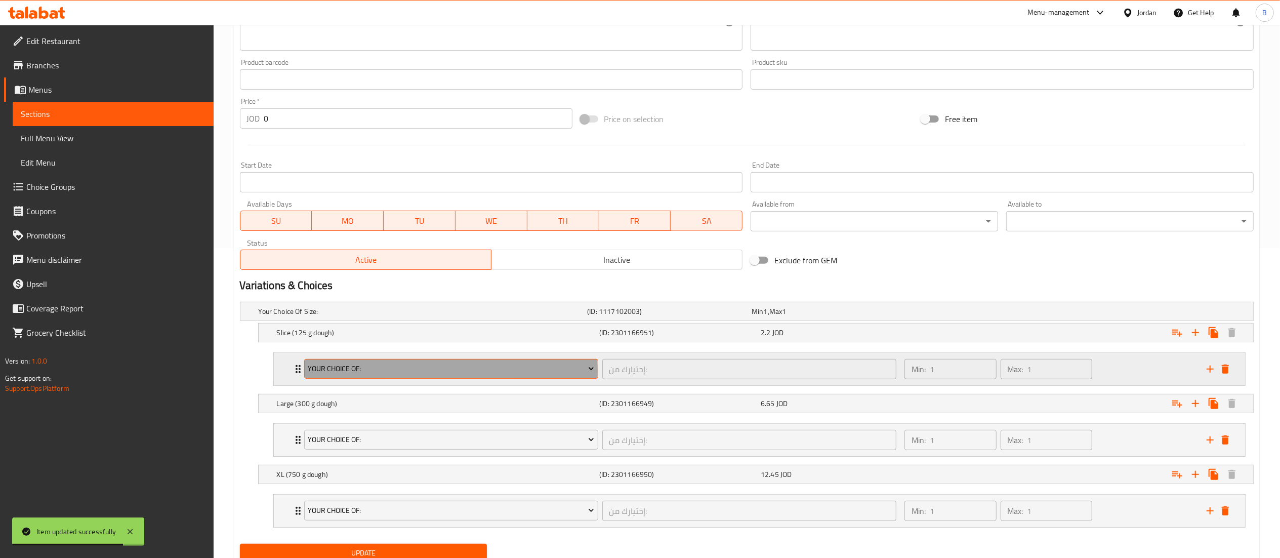
click at [352, 374] on span "your choice of:" at bounding box center [451, 368] width 286 height 13
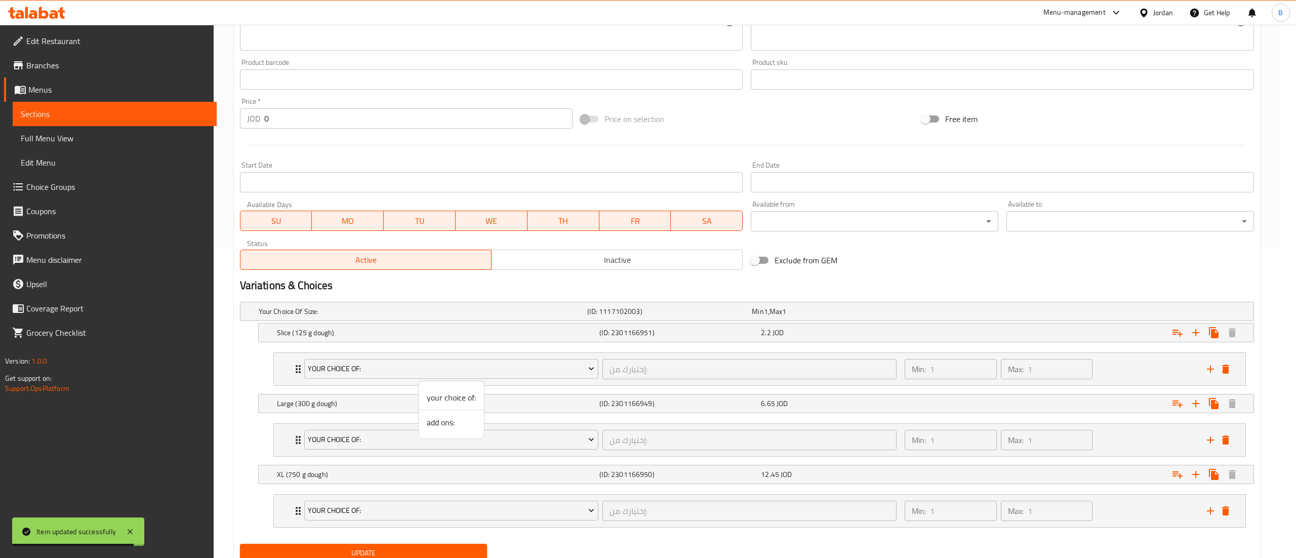
click at [447, 419] on span "add ons:" at bounding box center [451, 422] width 49 height 12
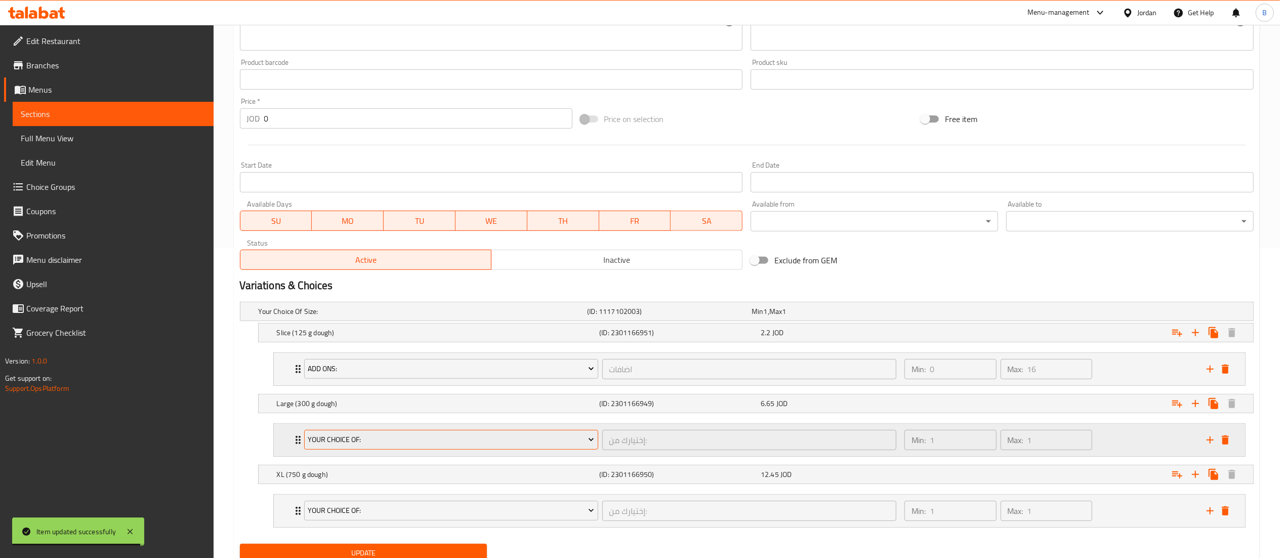
click at [399, 431] on button "your choice of:" at bounding box center [451, 440] width 294 height 20
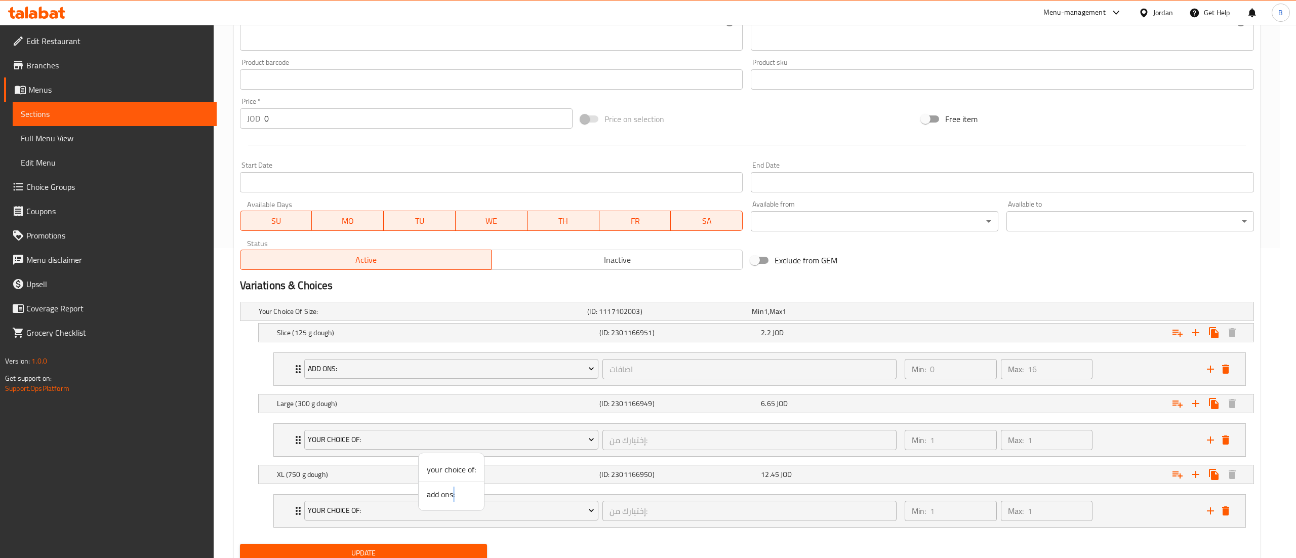
click at [454, 492] on span "add ons:" at bounding box center [451, 494] width 49 height 12
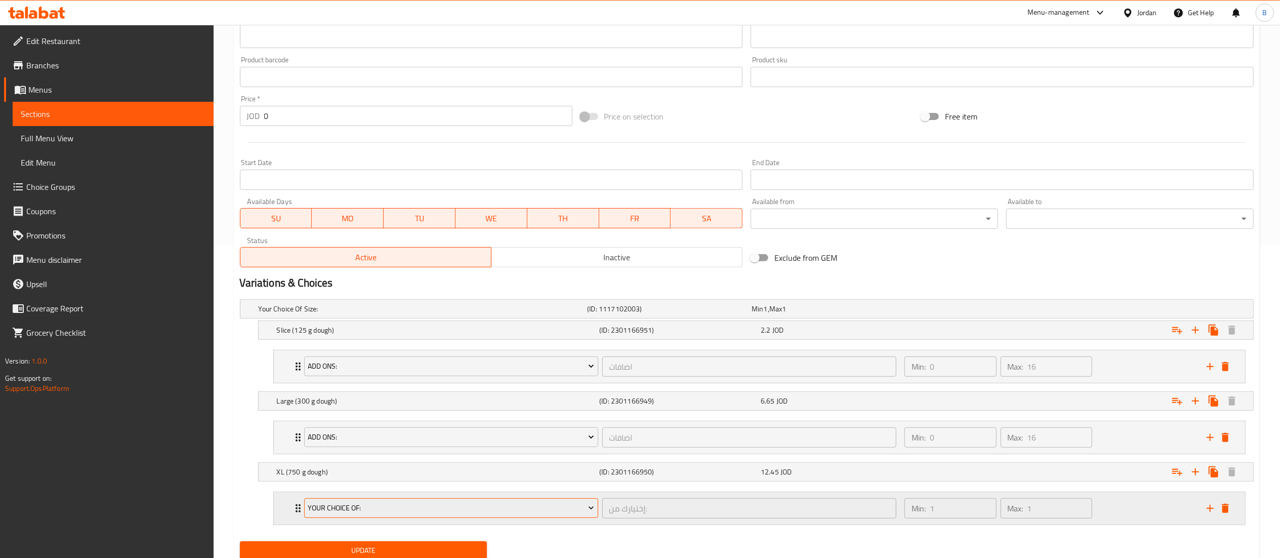
scroll to position [351, 0]
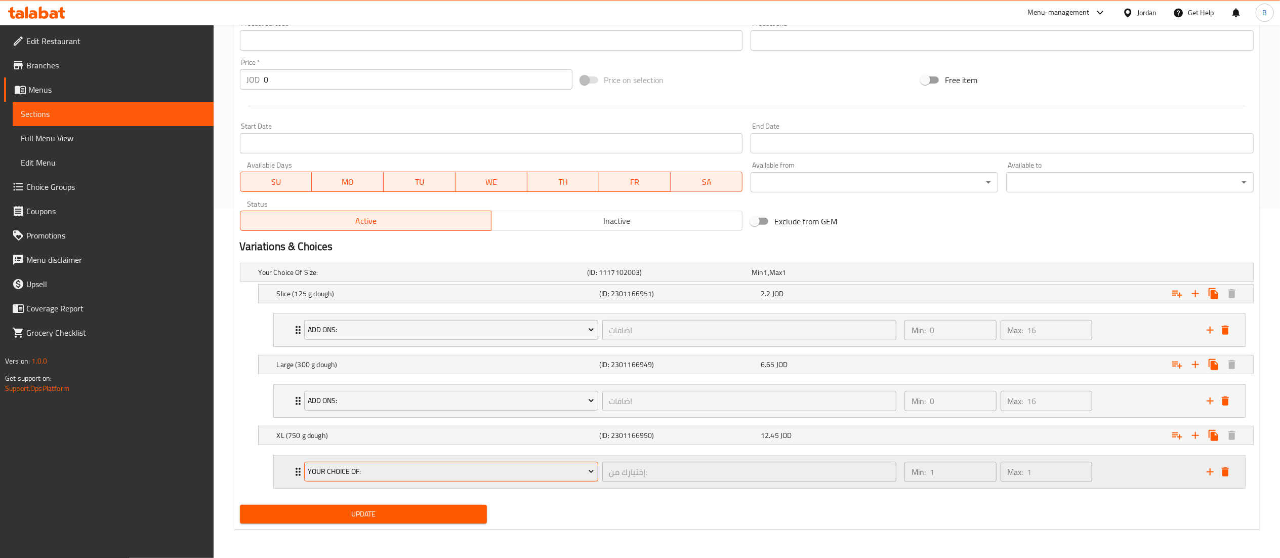
click at [384, 470] on span "your choice of:" at bounding box center [451, 471] width 286 height 13
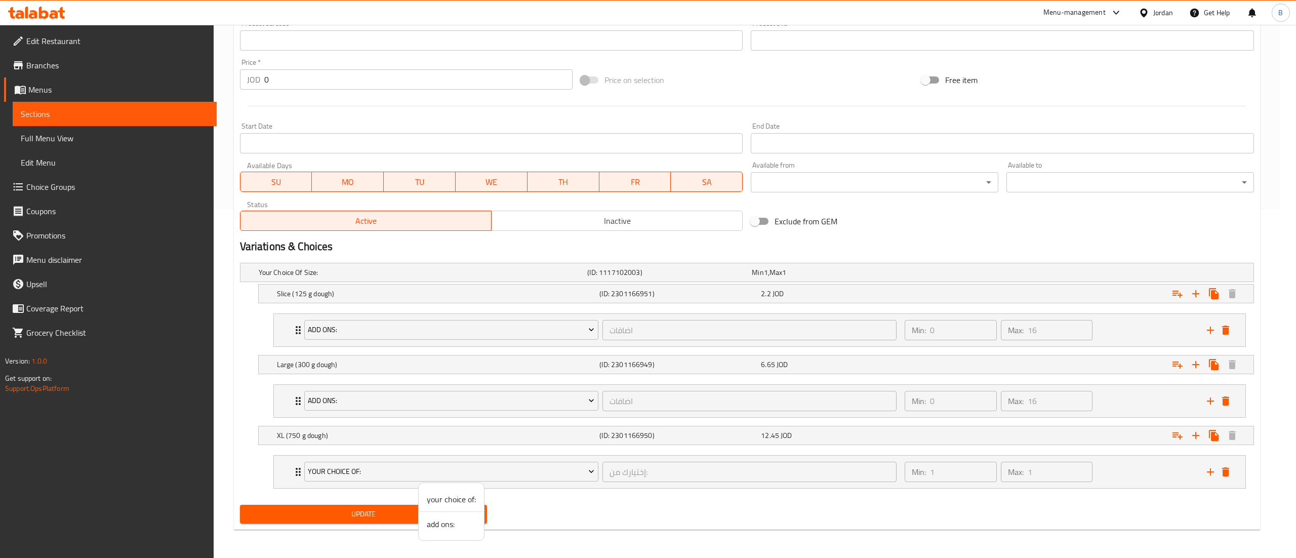
click at [434, 523] on span "add ons:" at bounding box center [451, 524] width 49 height 12
click at [385, 521] on button "Update" at bounding box center [363, 514] width 247 height 19
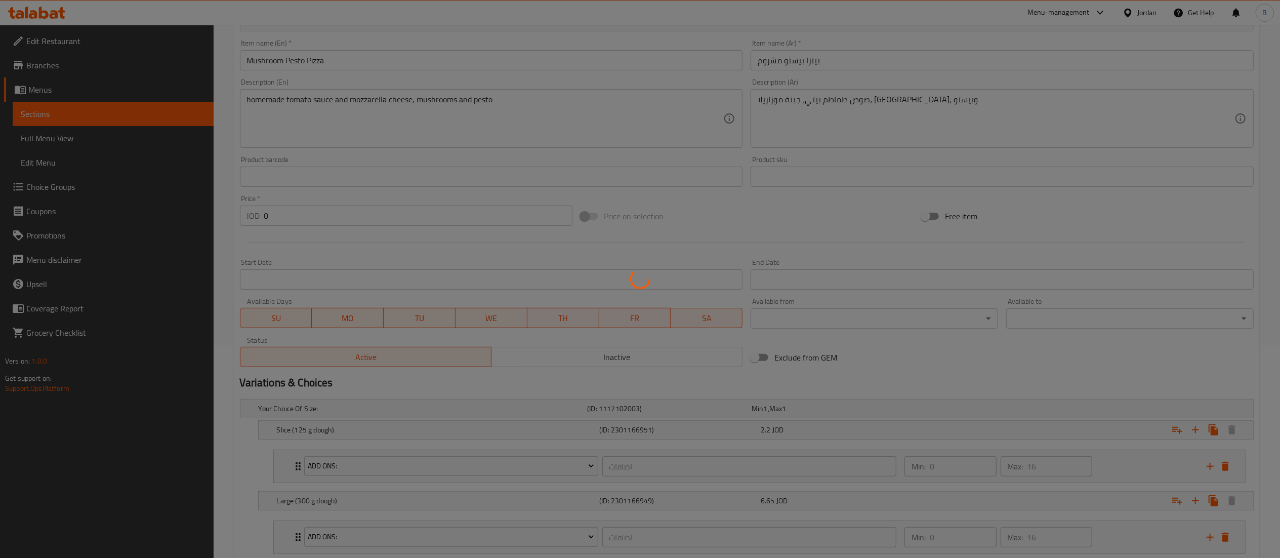
scroll to position [0, 0]
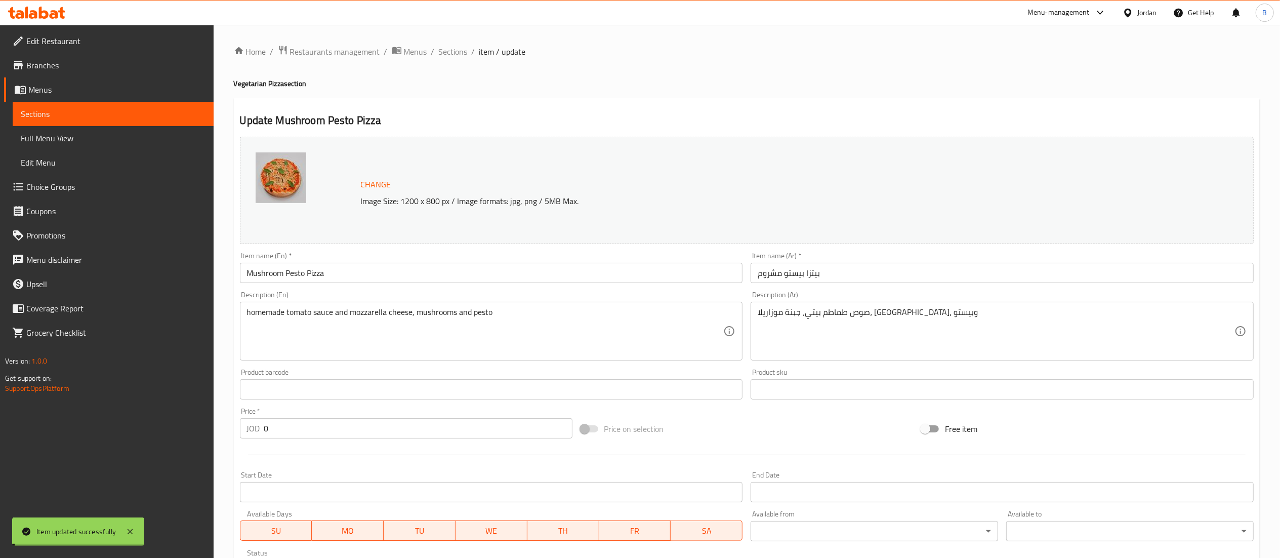
drag, startPoint x: 445, startPoint y: 54, endPoint x: 452, endPoint y: 60, distance: 9.7
click at [445, 54] on span "Sections" at bounding box center [453, 52] width 29 height 12
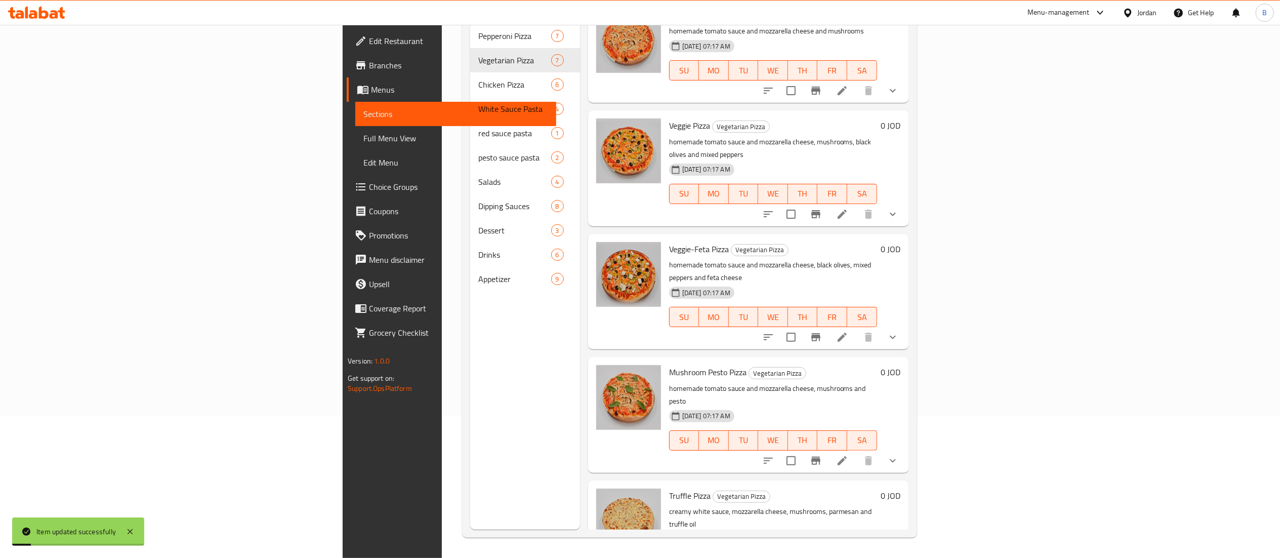
scroll to position [142, 0]
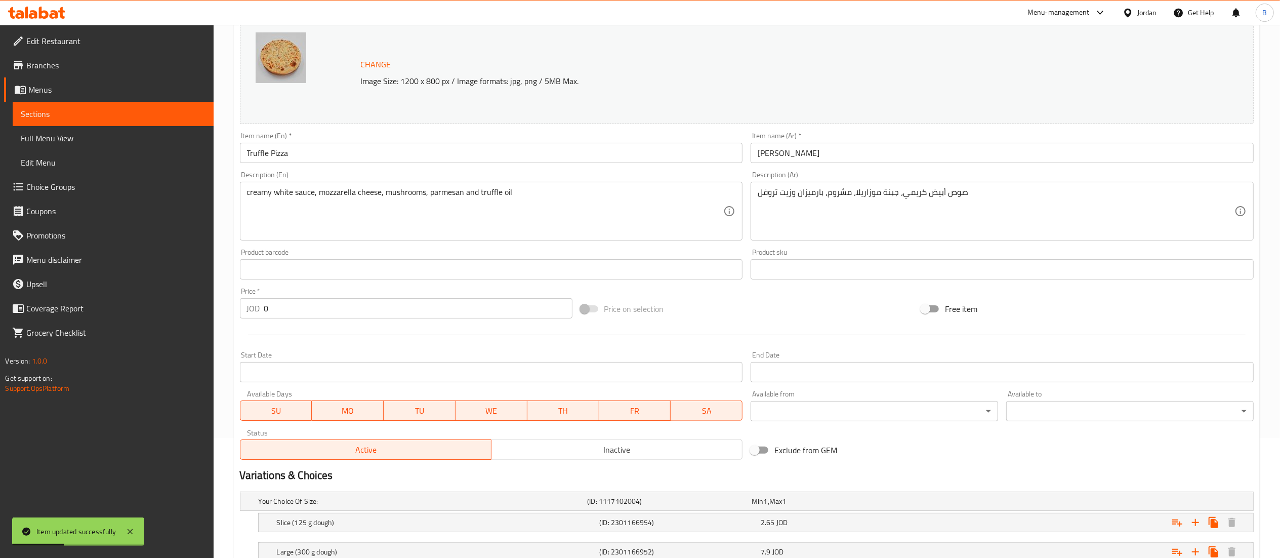
scroll to position [225, 0]
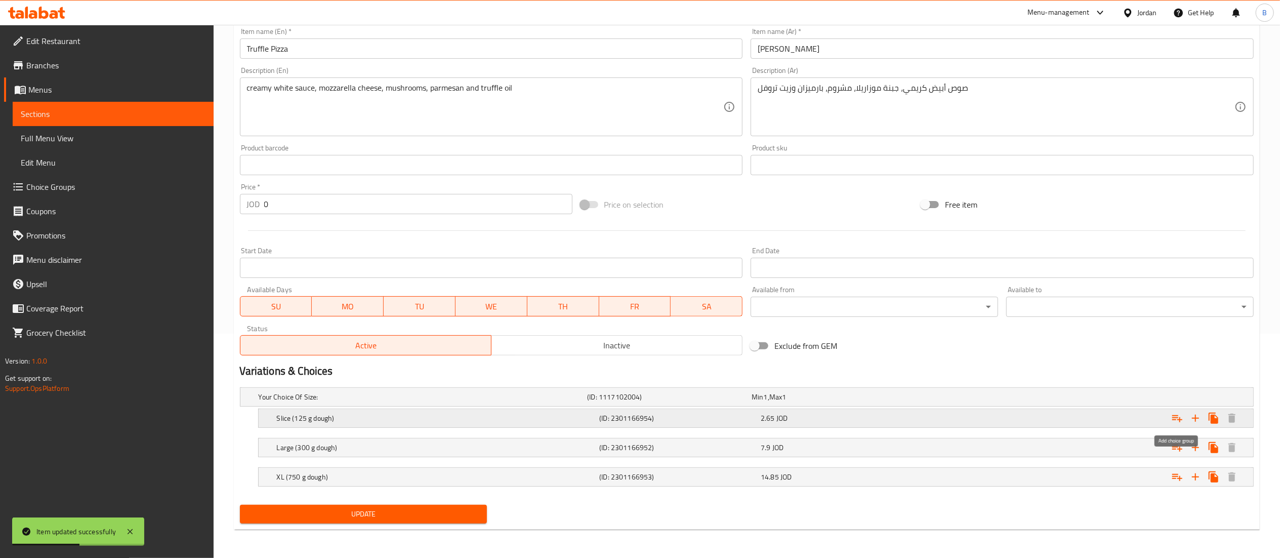
click at [1177, 422] on icon "Expand" at bounding box center [1177, 418] width 12 height 12
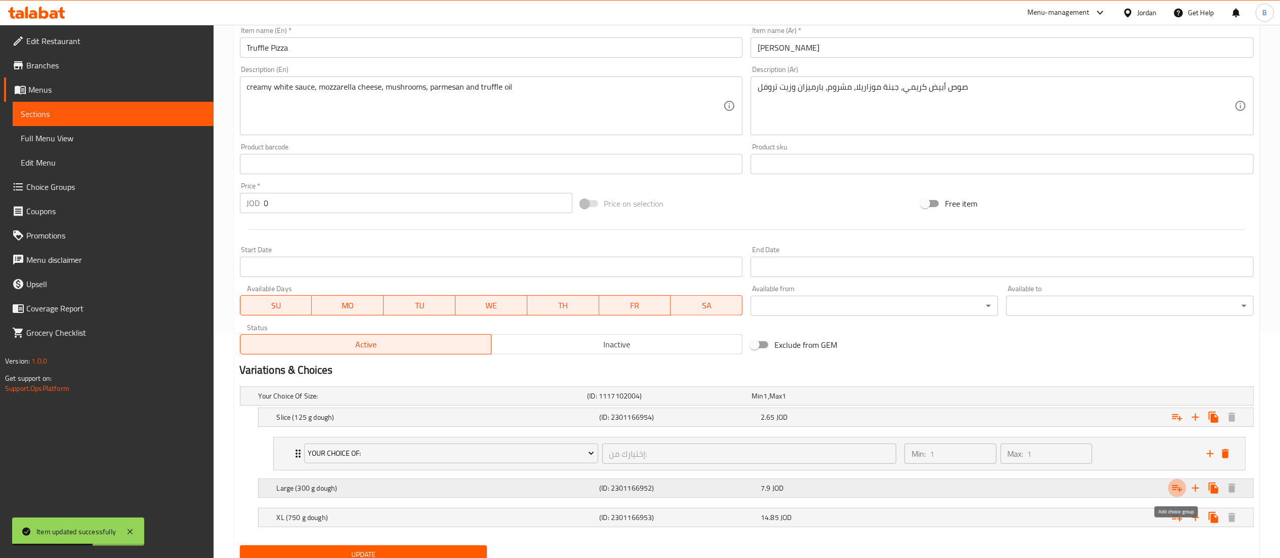
click at [1179, 492] on icon "Expand" at bounding box center [1177, 488] width 12 height 12
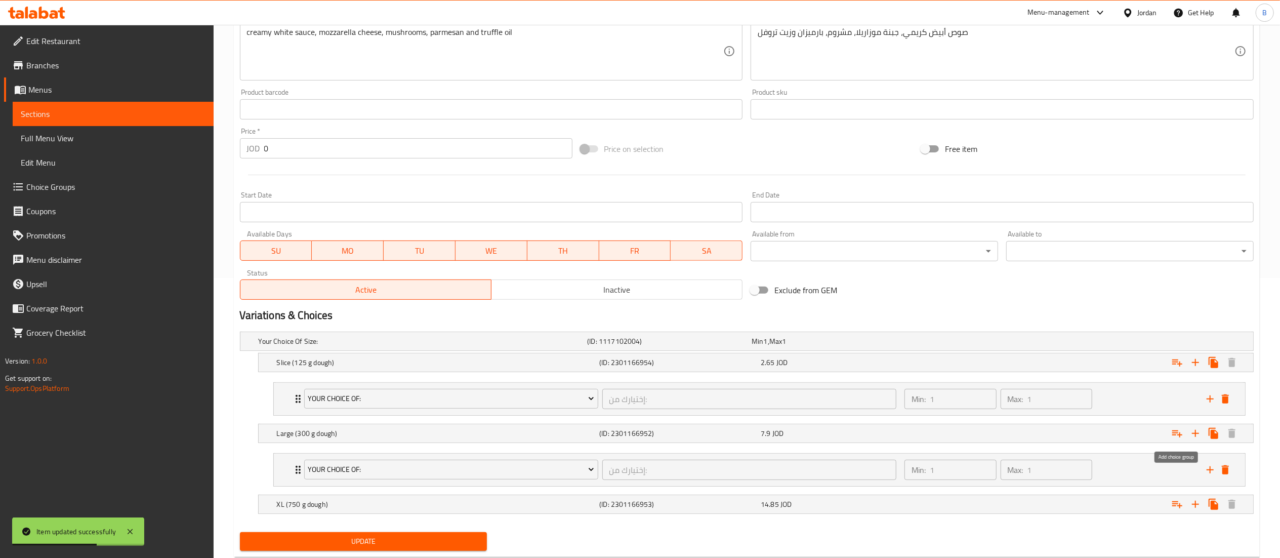
scroll to position [310, 0]
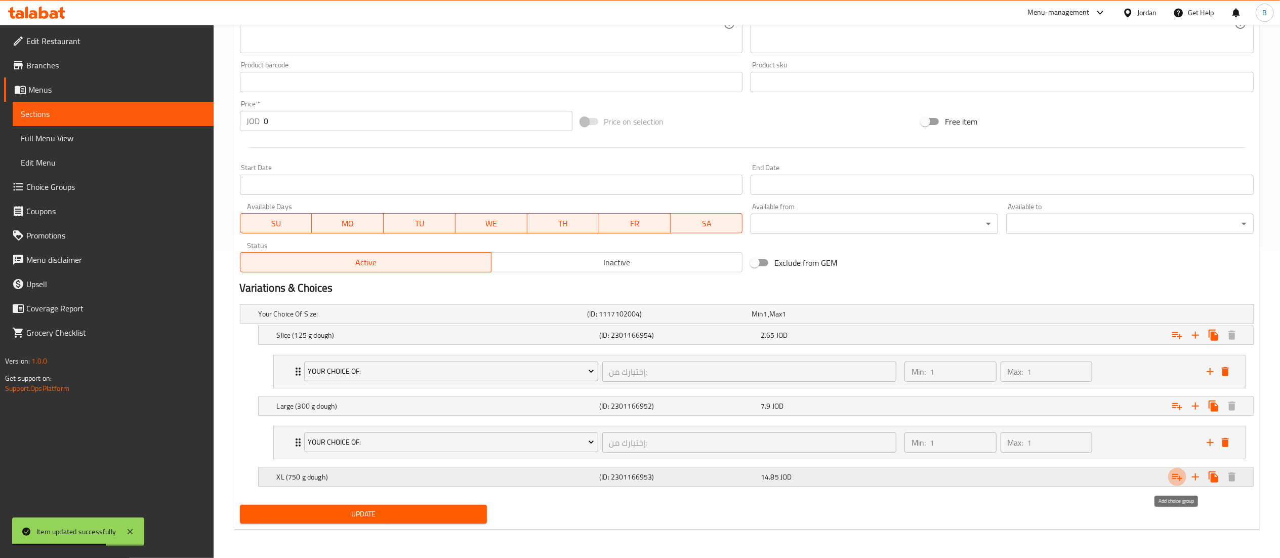
click at [1181, 479] on icon "Expand" at bounding box center [1177, 477] width 12 height 12
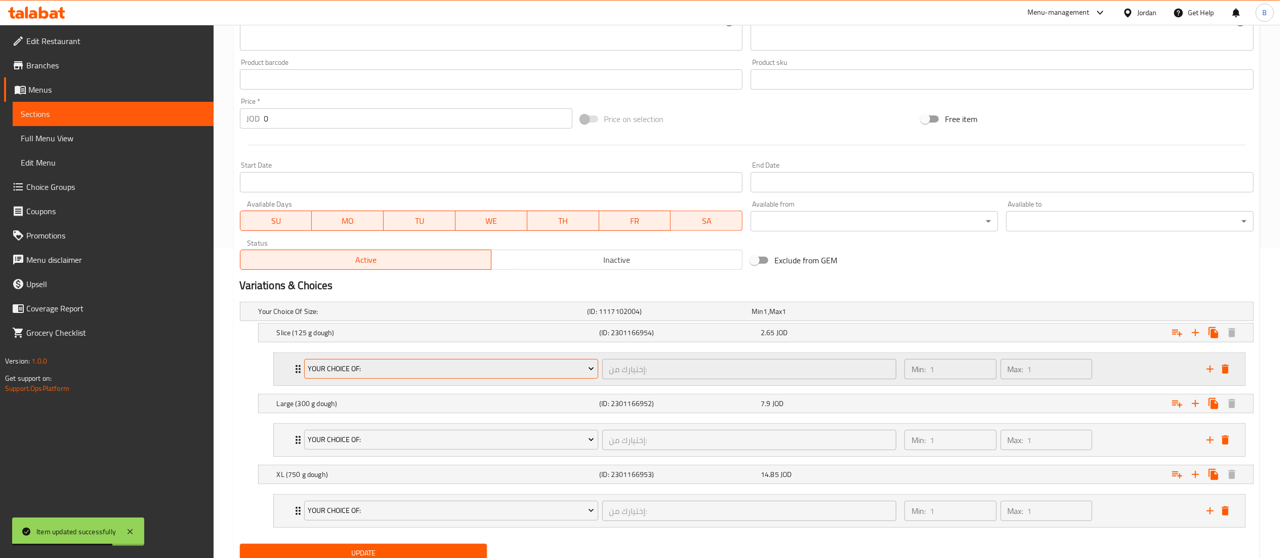
click at [395, 364] on span "your choice of:" at bounding box center [451, 368] width 286 height 13
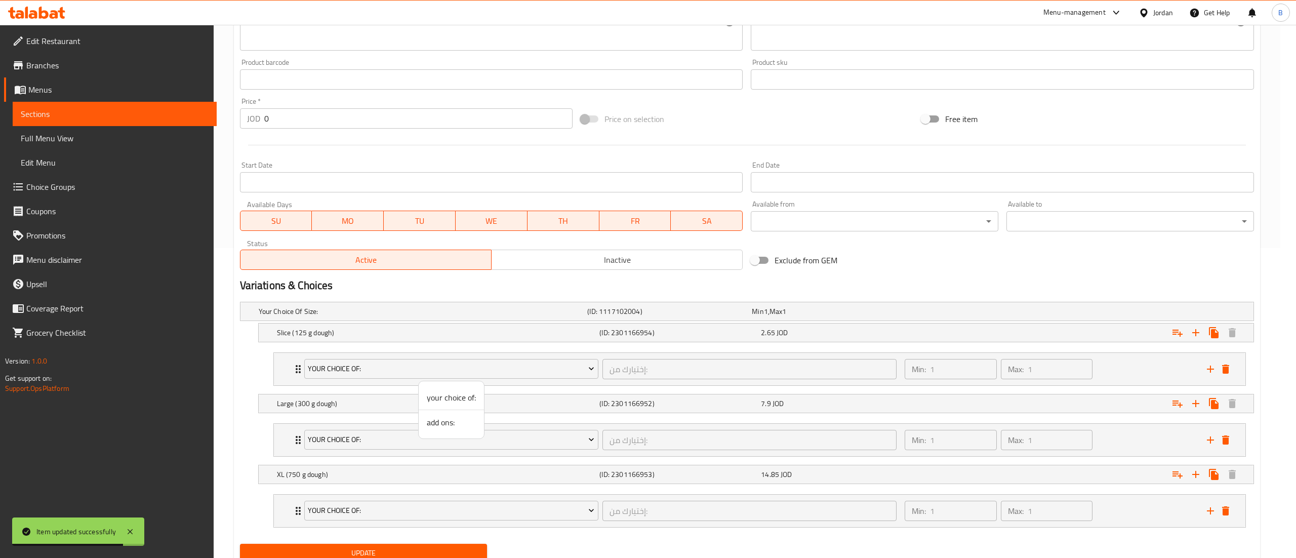
click at [442, 423] on span "add ons:" at bounding box center [451, 422] width 49 height 12
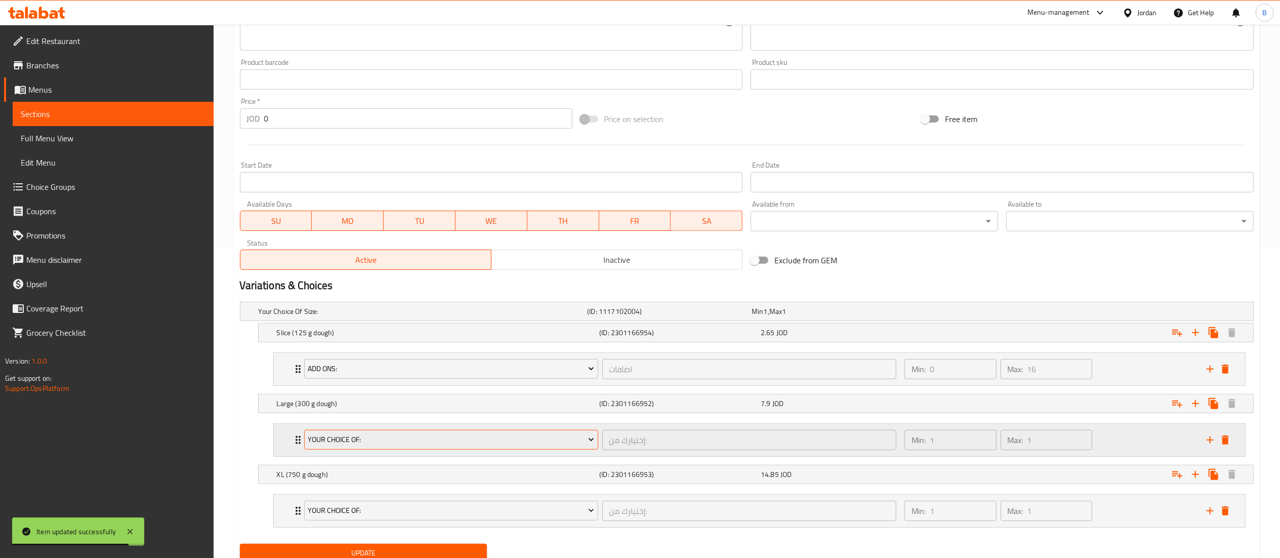
click at [371, 441] on span "your choice of:" at bounding box center [451, 439] width 286 height 13
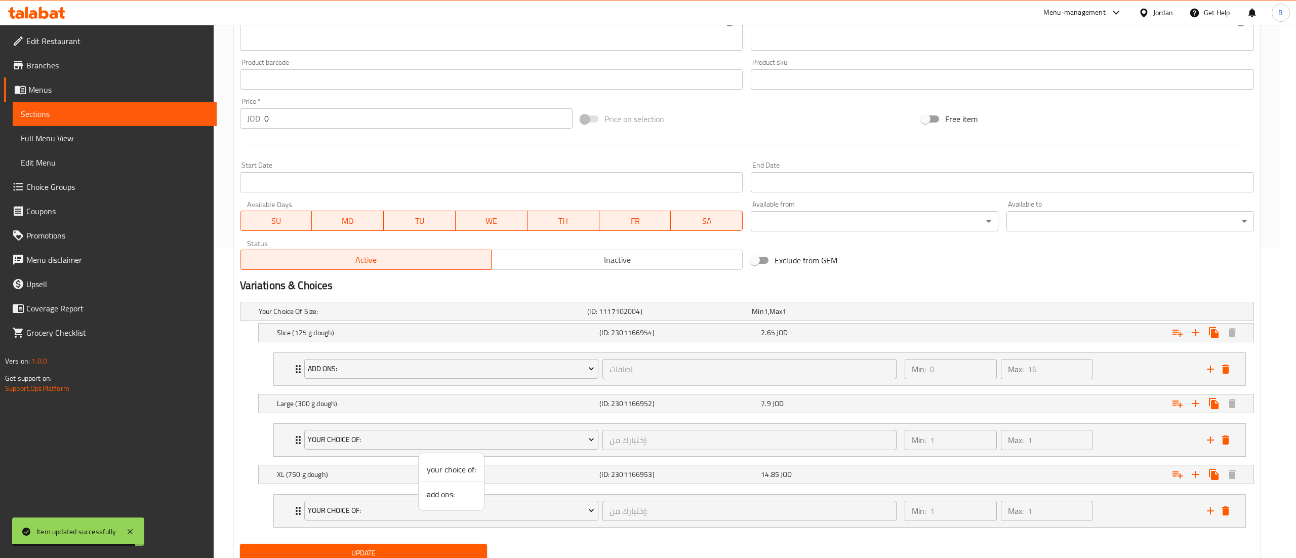
click at [443, 491] on span "add ons:" at bounding box center [451, 494] width 49 height 12
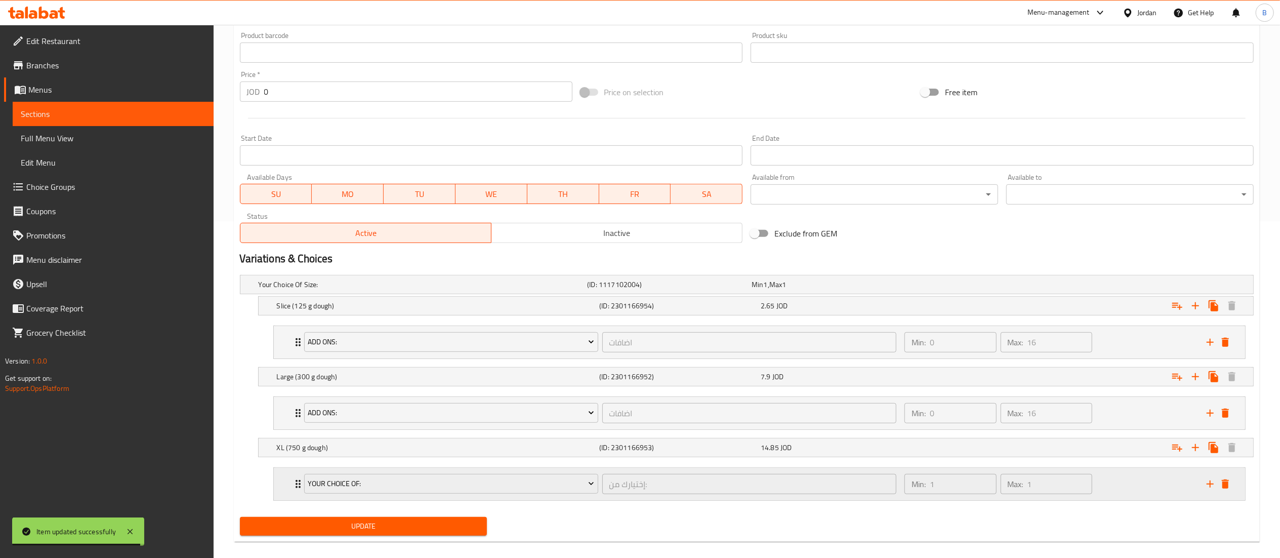
scroll to position [351, 0]
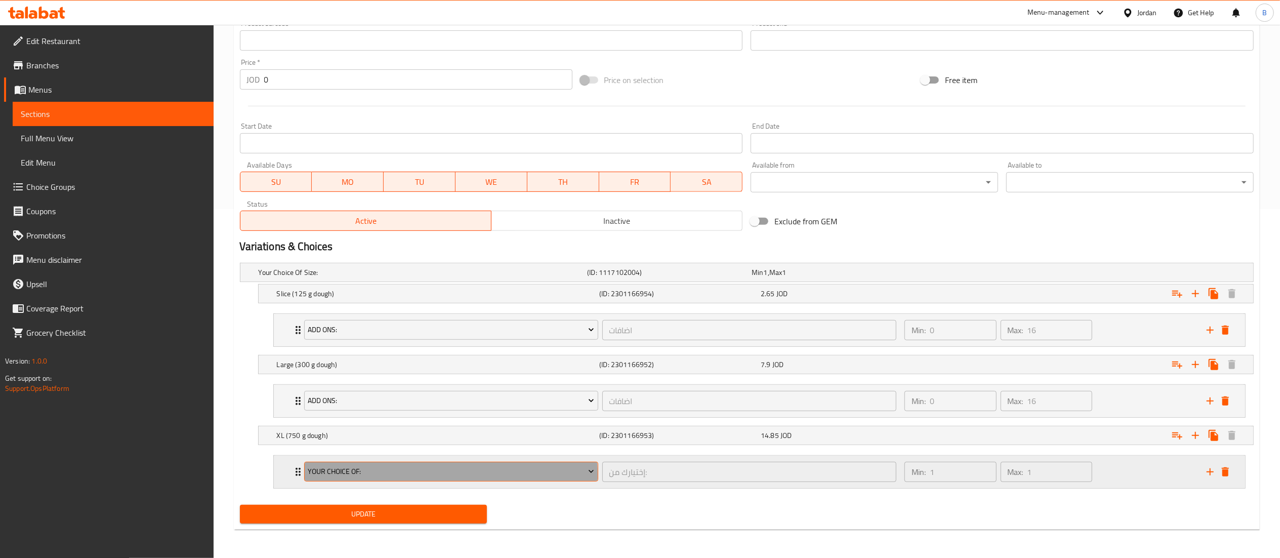
click at [388, 475] on span "your choice of:" at bounding box center [451, 471] width 286 height 13
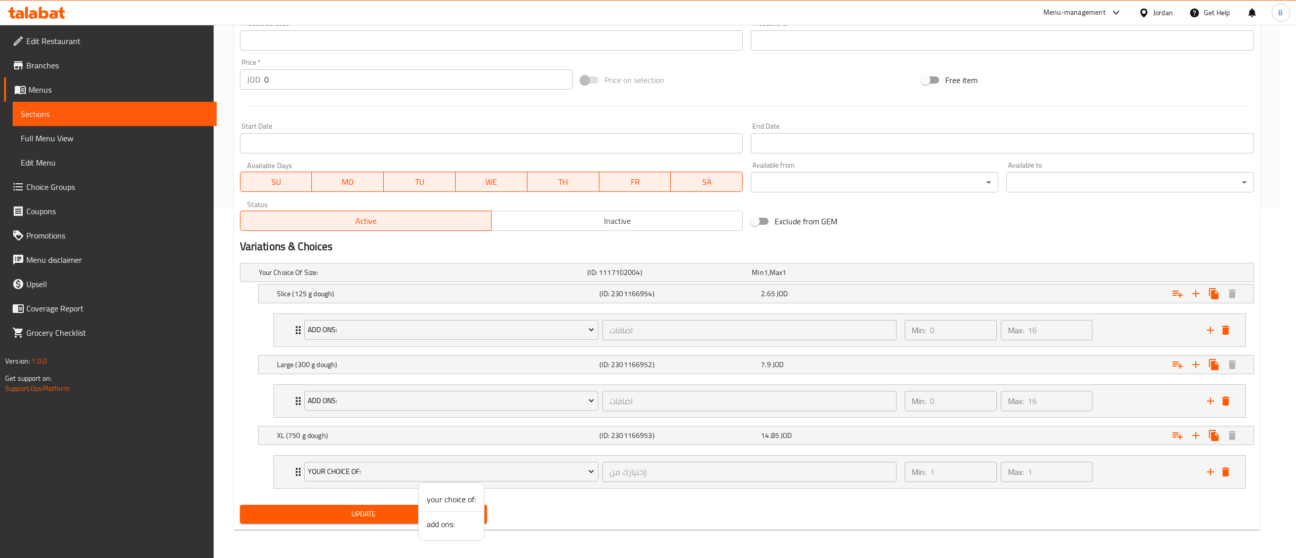
click at [440, 522] on span "add ons:" at bounding box center [451, 524] width 49 height 12
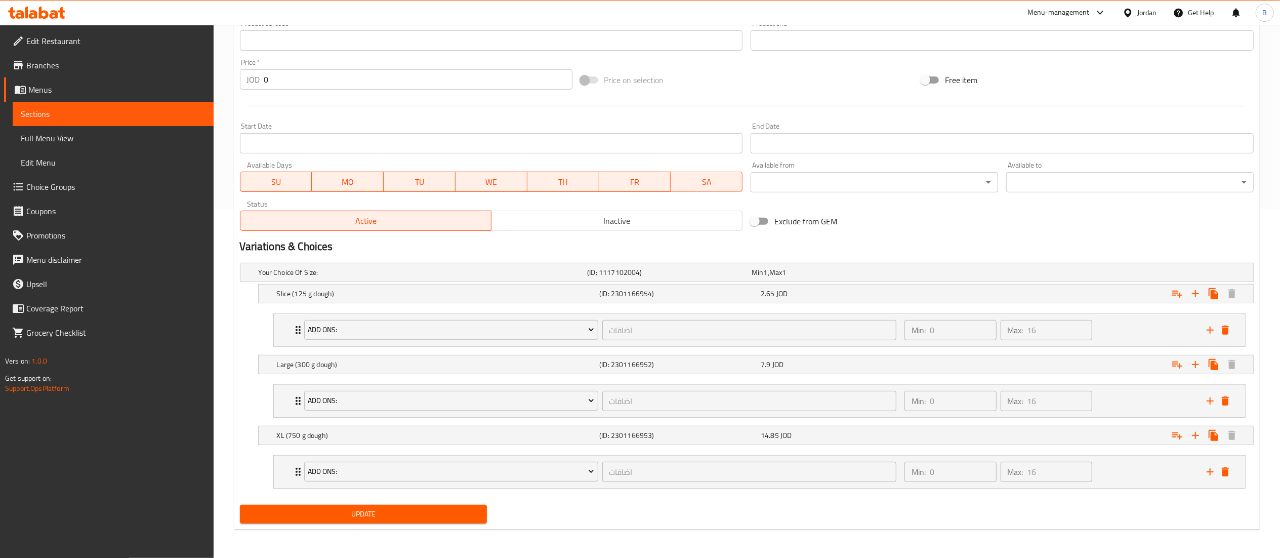
click at [381, 512] on span "Update" at bounding box center [363, 514] width 231 height 13
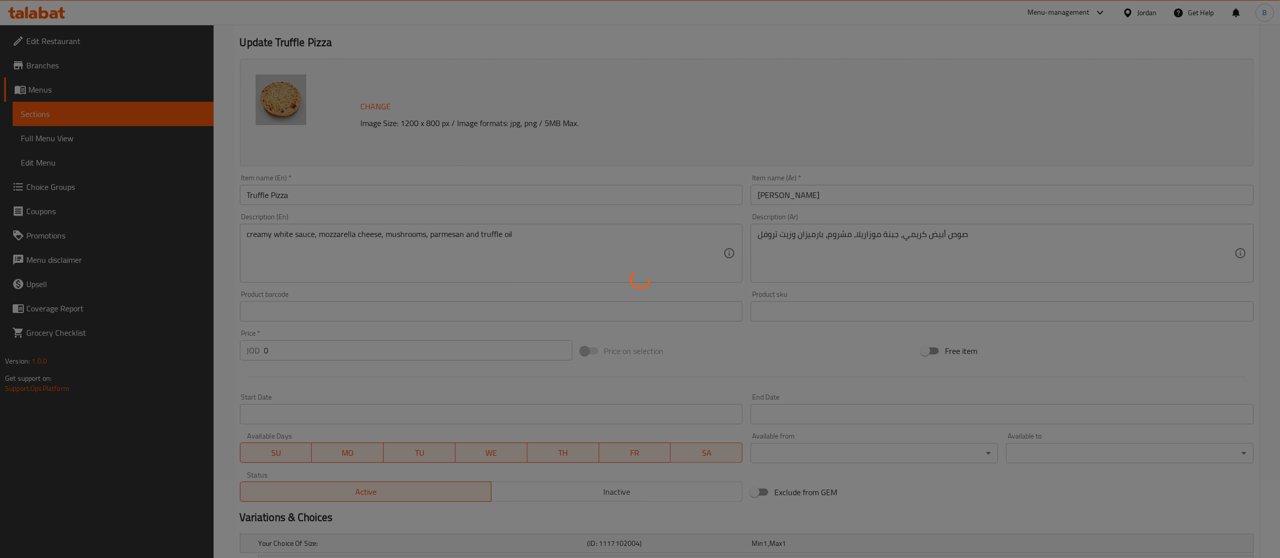
scroll to position [0, 0]
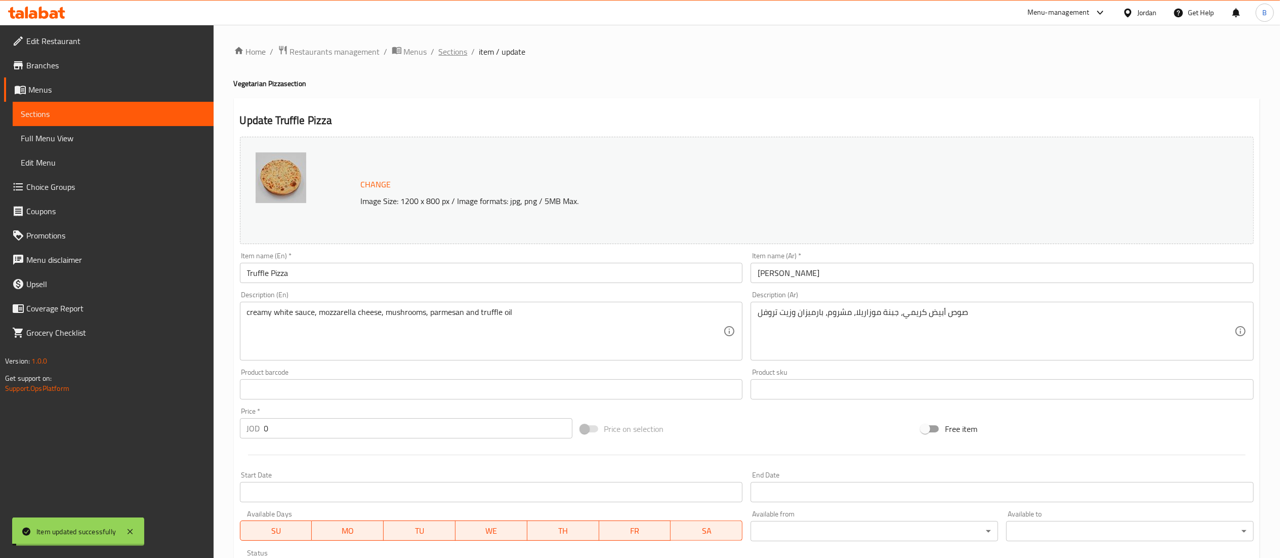
click at [452, 51] on span "Sections" at bounding box center [453, 52] width 29 height 12
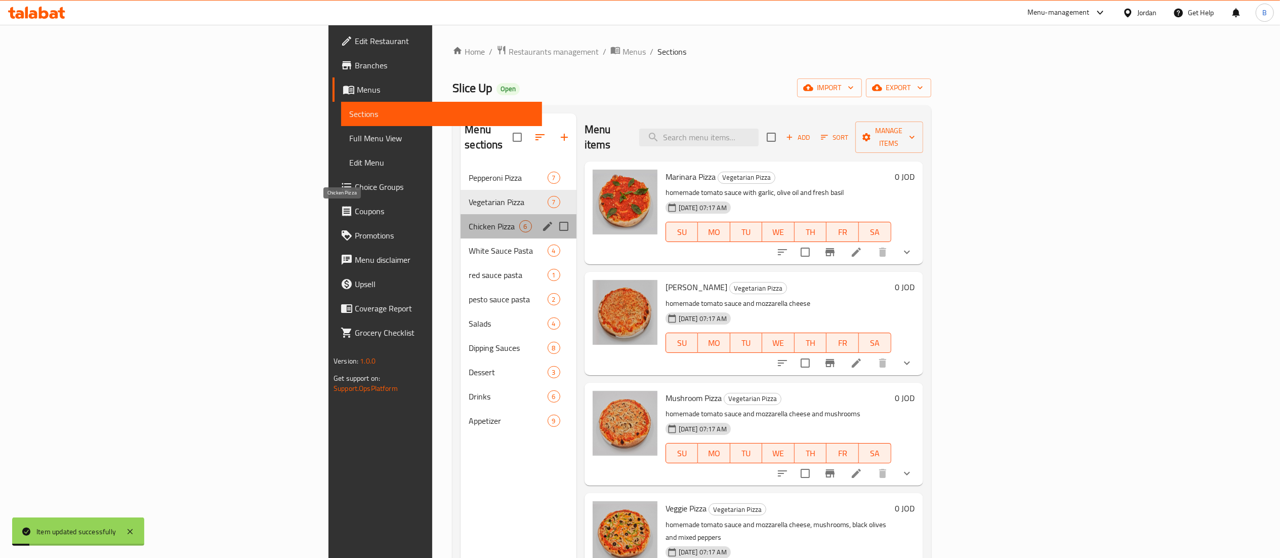
click at [469, 220] on span "Chicken Pizza" at bounding box center [494, 226] width 50 height 12
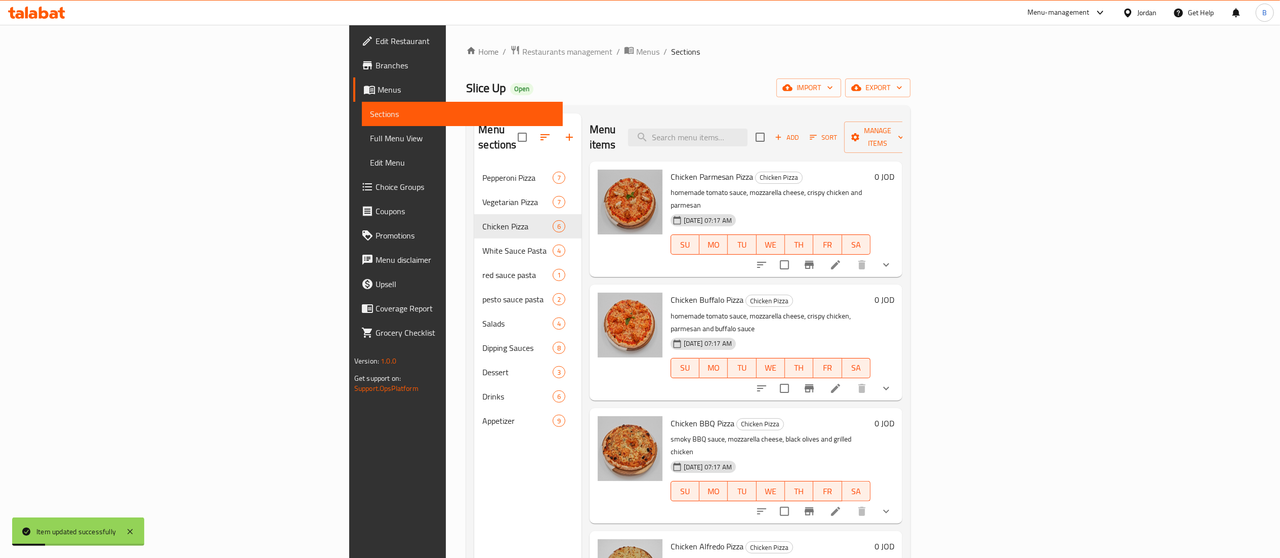
click at [842, 259] on icon at bounding box center [836, 265] width 12 height 12
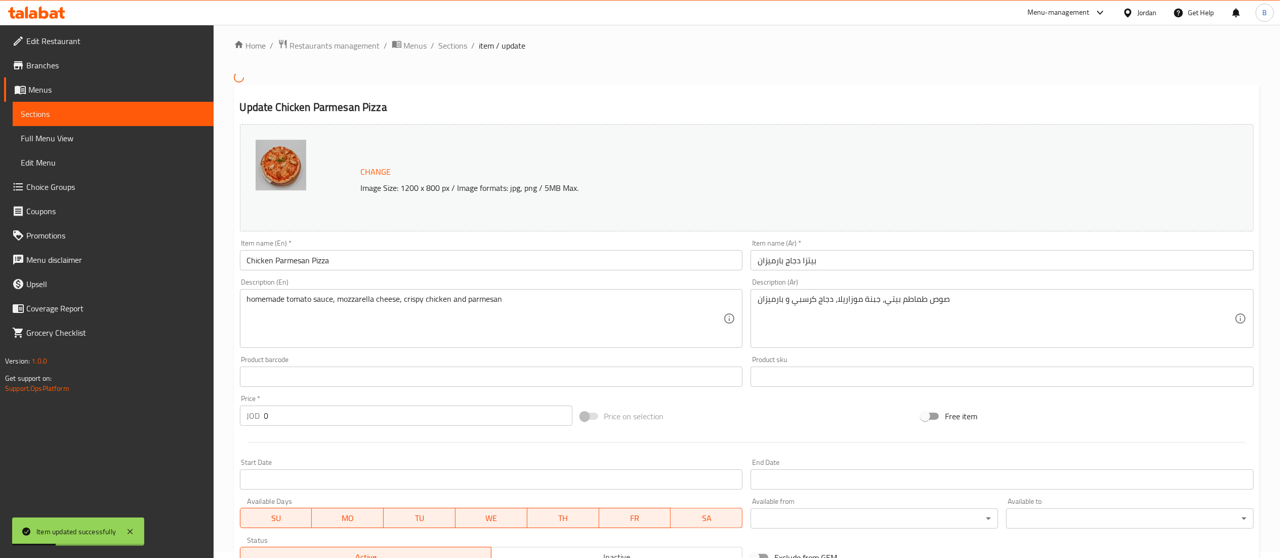
scroll to position [219, 0]
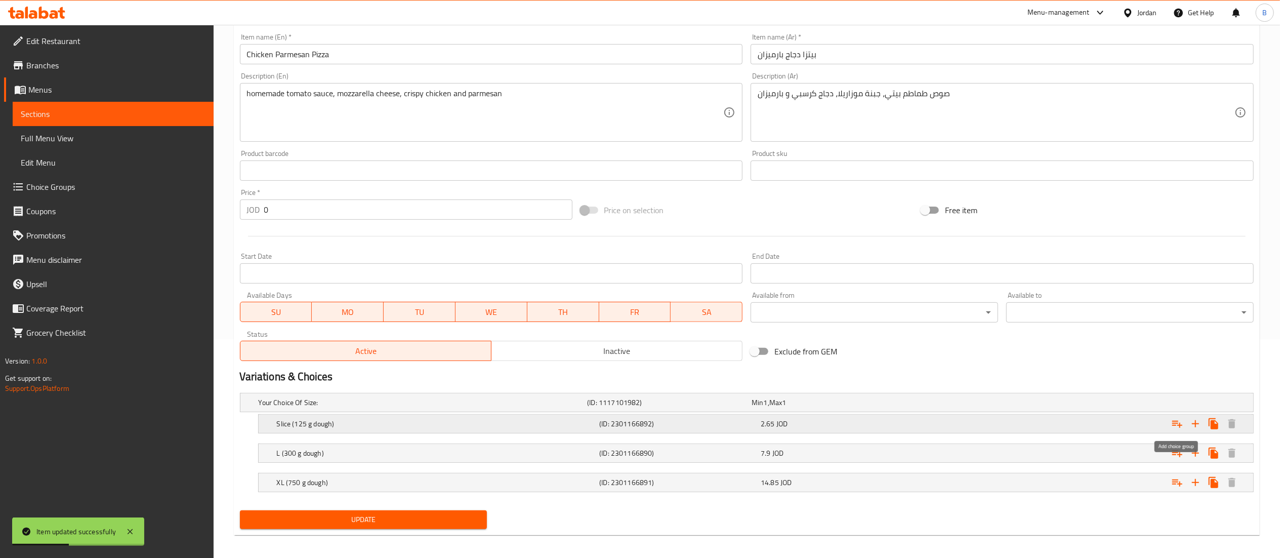
click at [1175, 423] on icon "Expand" at bounding box center [1177, 424] width 12 height 12
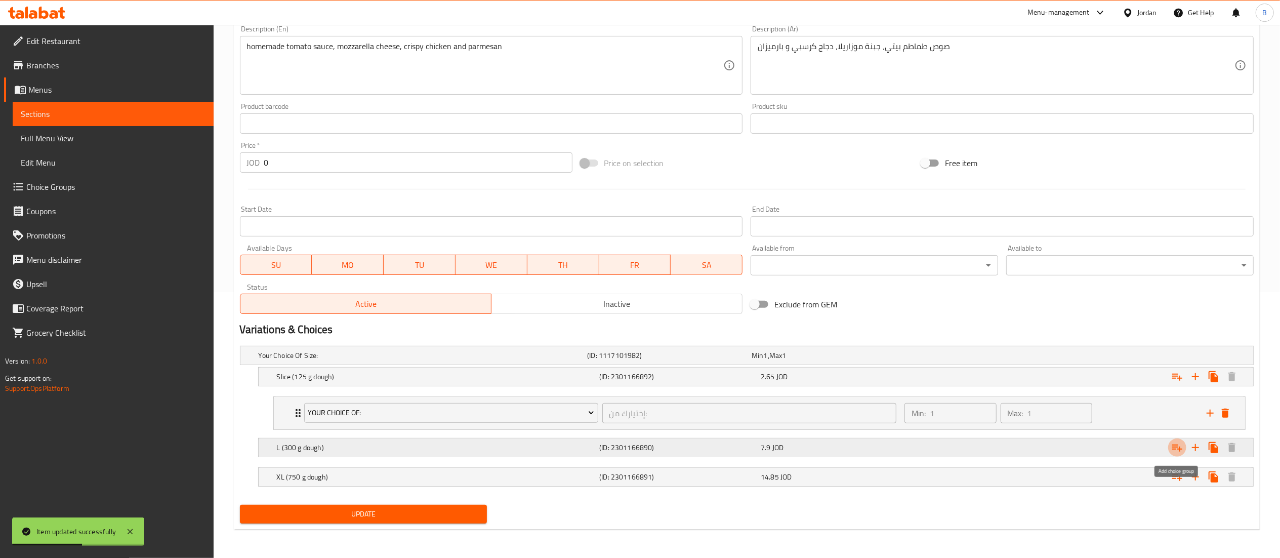
click at [1179, 449] on icon "Expand" at bounding box center [1177, 447] width 10 height 7
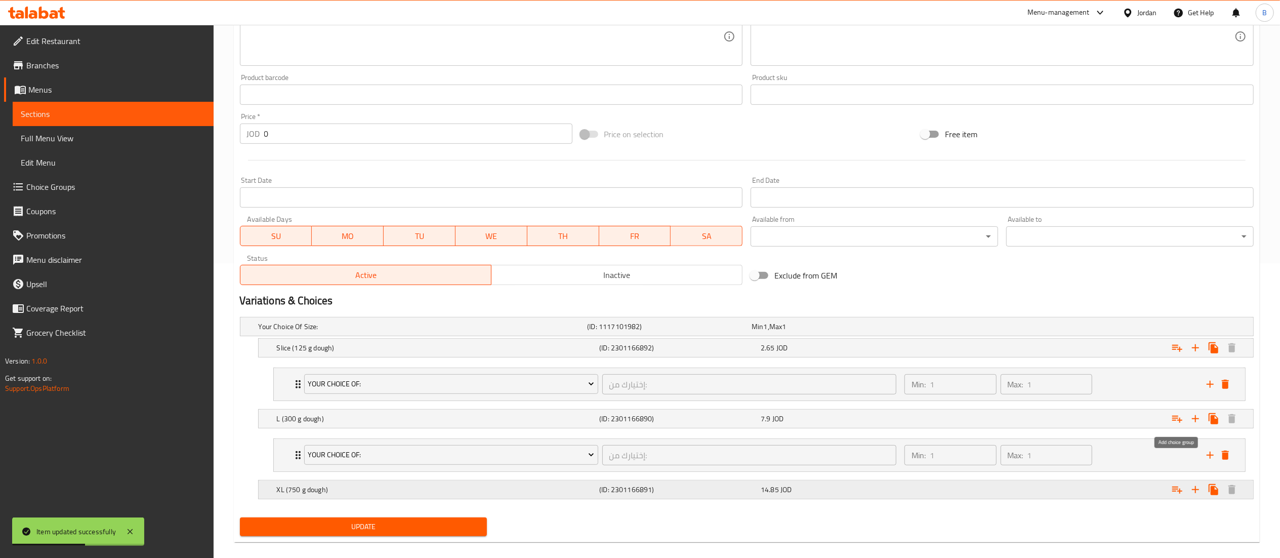
scroll to position [310, 0]
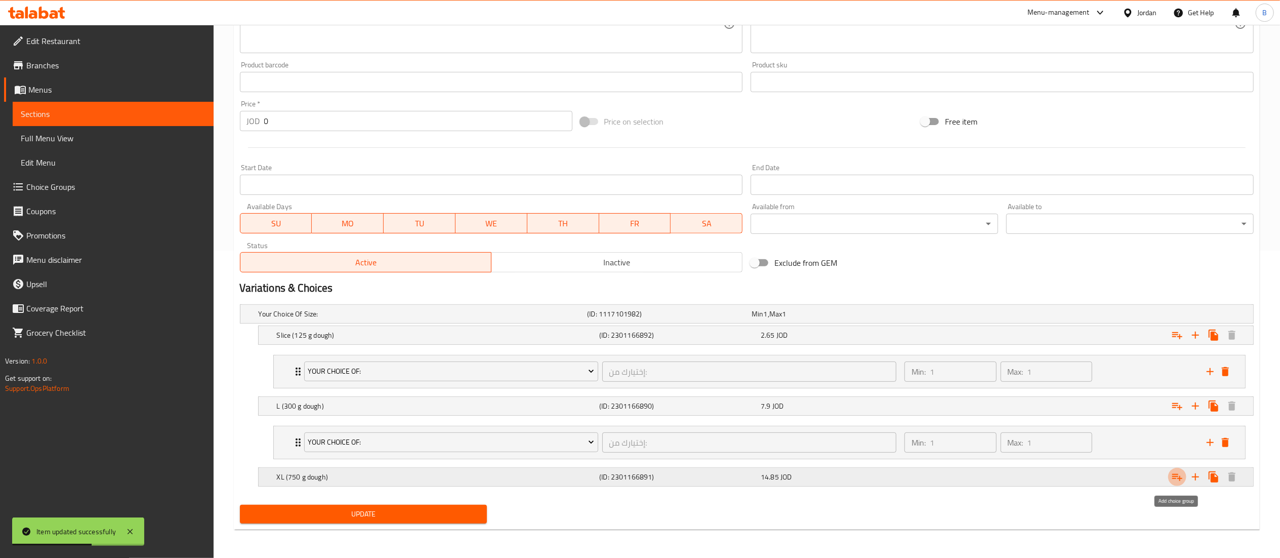
click at [1180, 475] on icon "Expand" at bounding box center [1177, 477] width 12 height 12
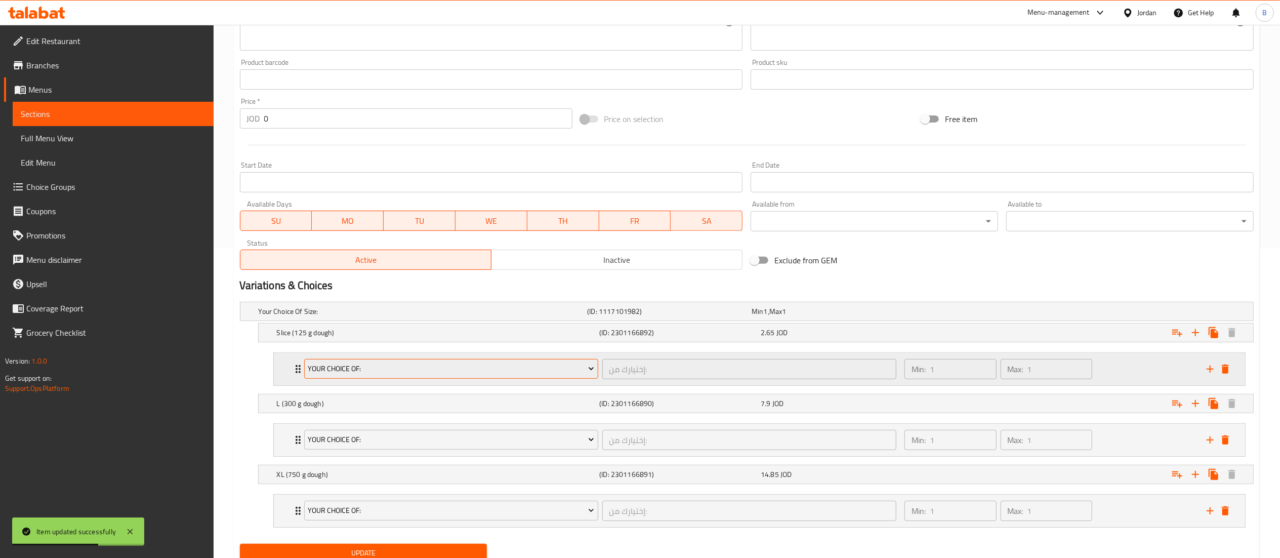
click at [361, 364] on span "your choice of:" at bounding box center [451, 368] width 286 height 13
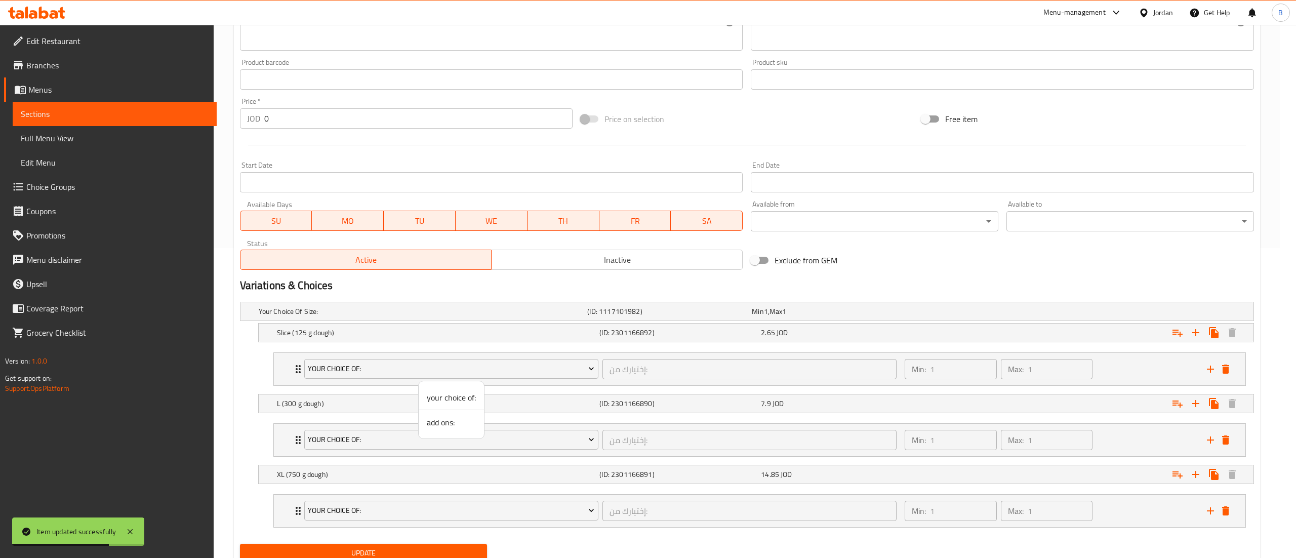
click at [444, 421] on span "add ons:" at bounding box center [451, 422] width 49 height 12
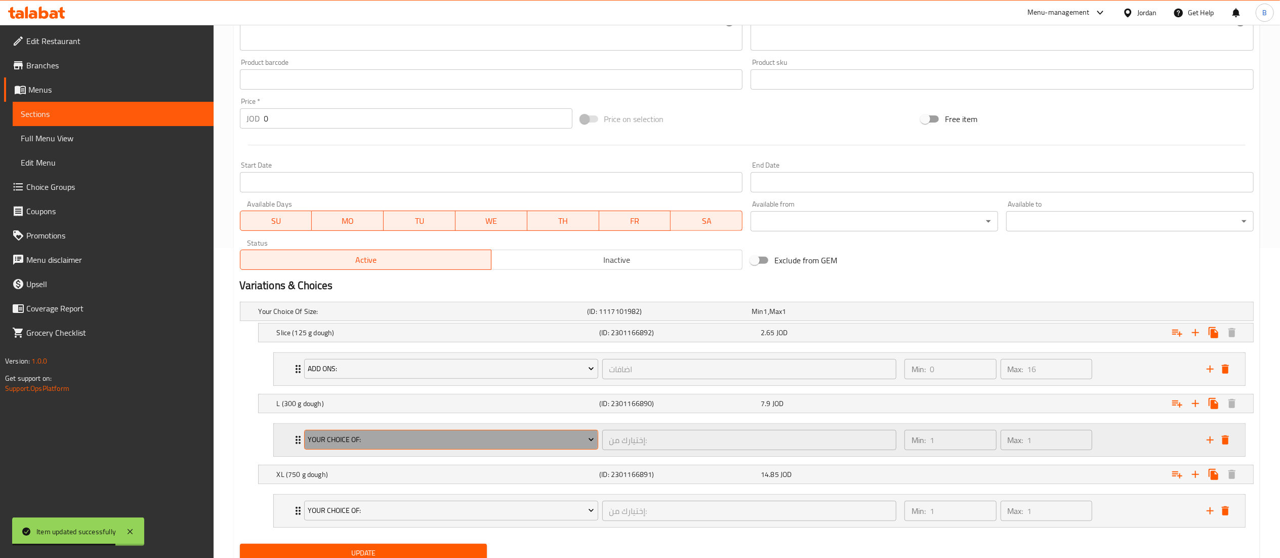
click at [401, 445] on span "your choice of:" at bounding box center [451, 439] width 286 height 13
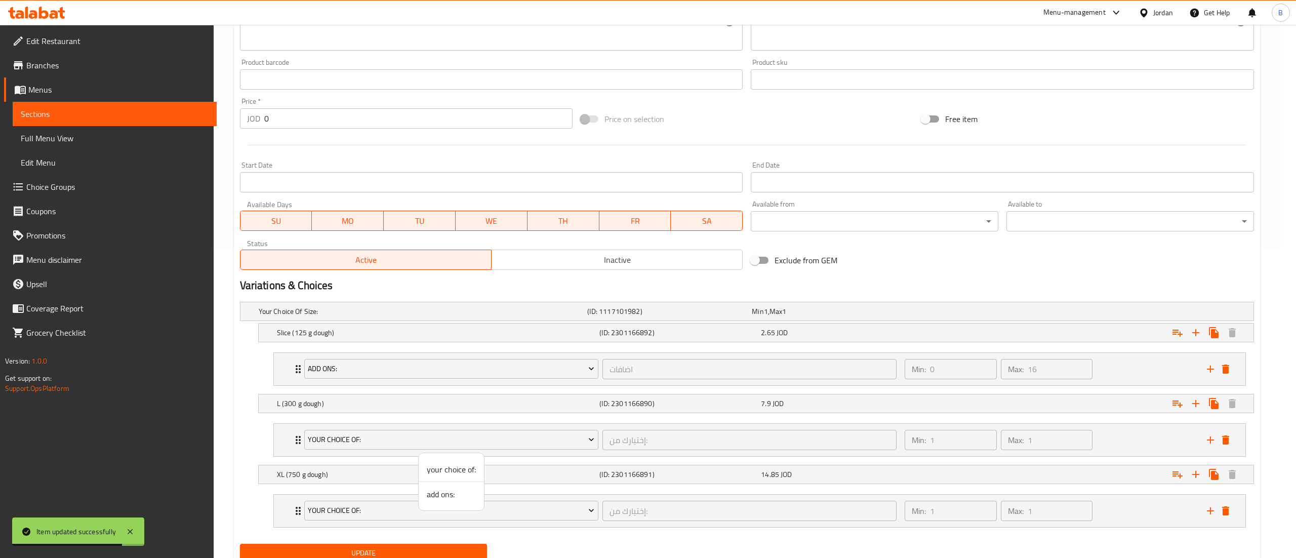
click at [448, 495] on span "add ons:" at bounding box center [451, 494] width 49 height 12
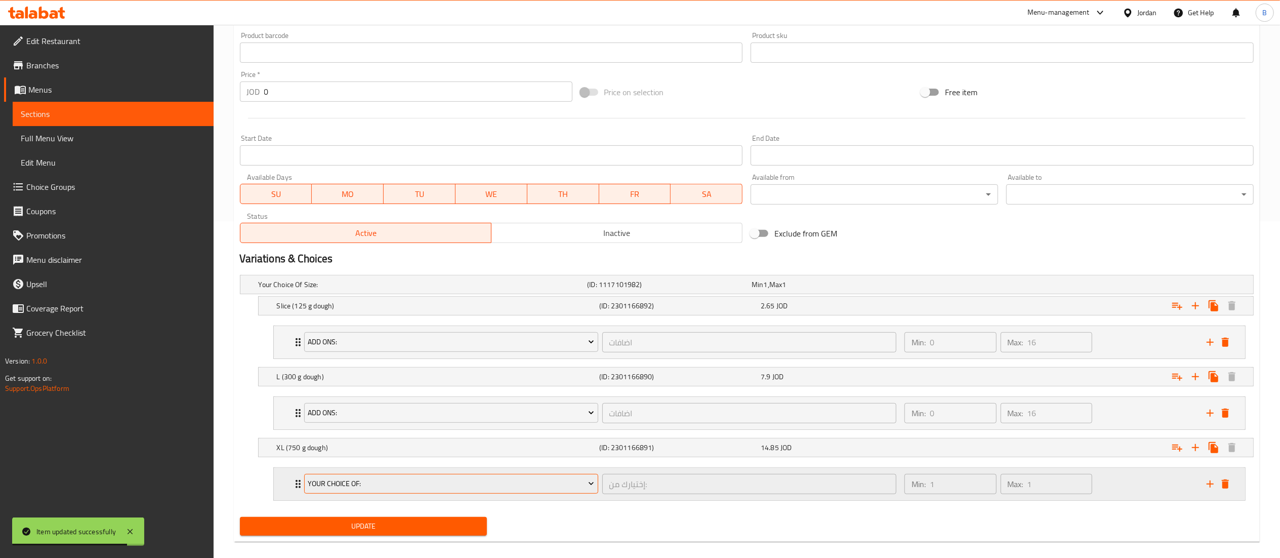
scroll to position [351, 0]
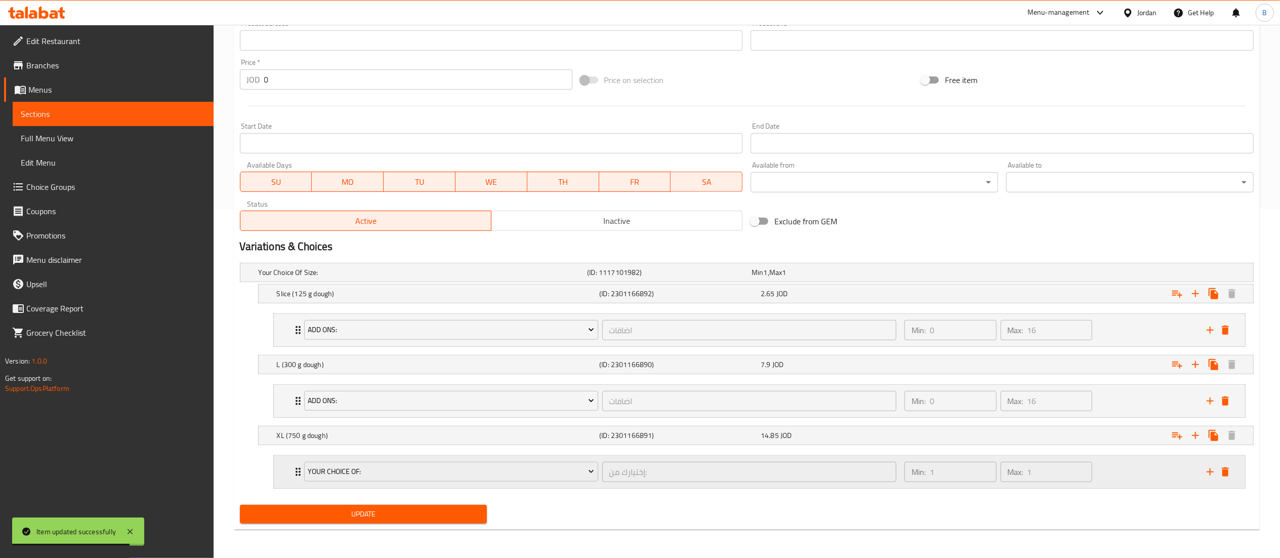
click at [401, 458] on div "your choice of: إختيارك من: ​" at bounding box center [600, 471] width 604 height 32
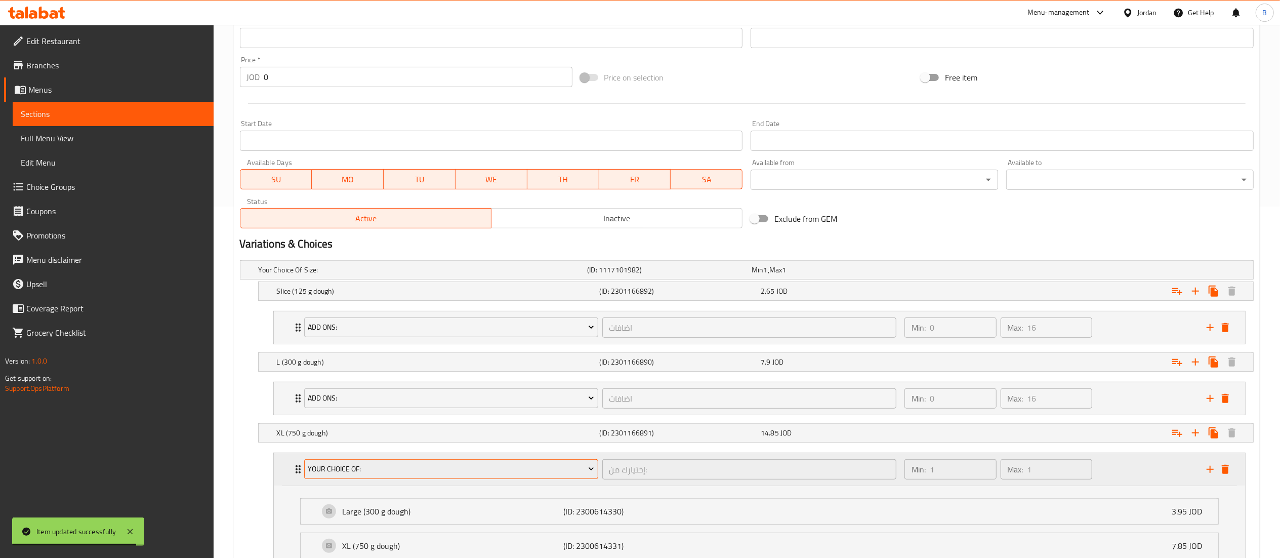
click at [423, 475] on span "your choice of:" at bounding box center [451, 469] width 286 height 13
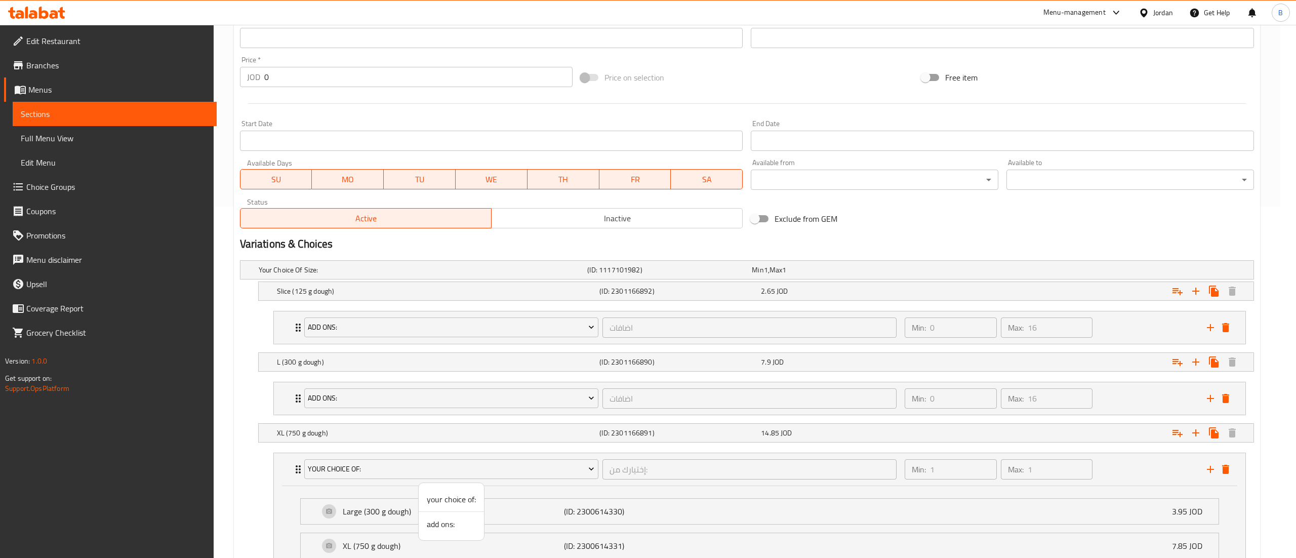
click at [464, 526] on span "add ons:" at bounding box center [451, 524] width 49 height 12
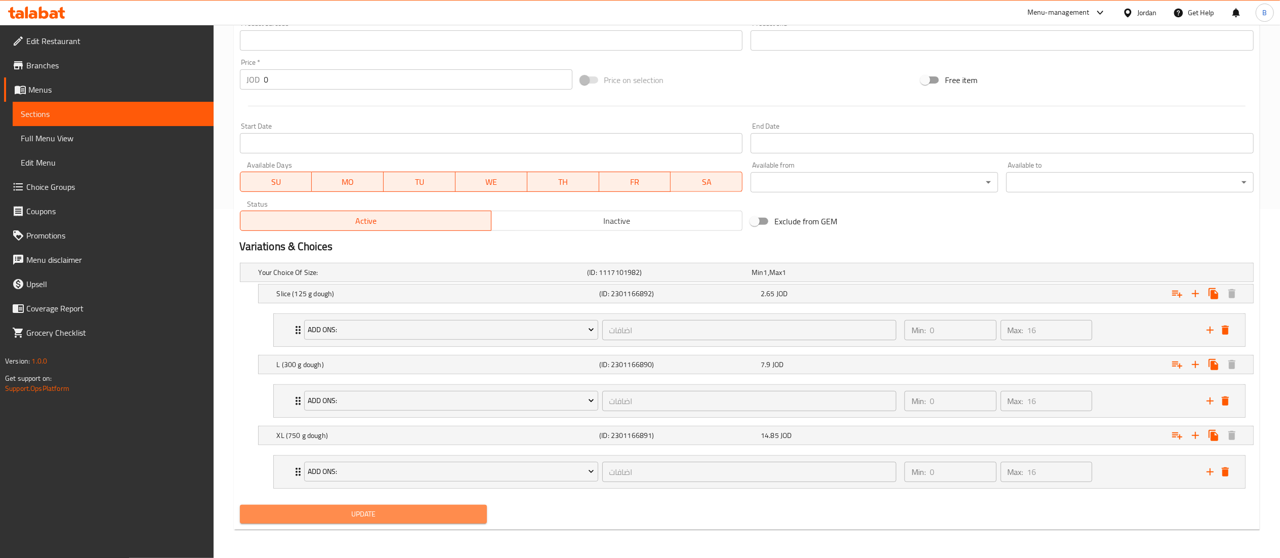
click at [388, 506] on button "Update" at bounding box center [363, 514] width 247 height 19
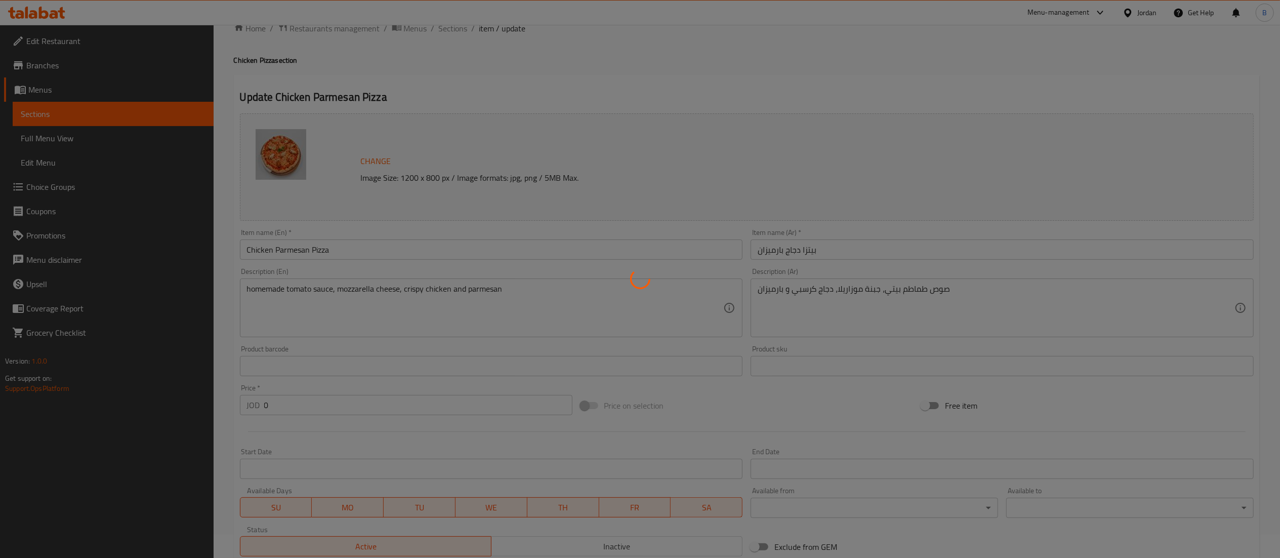
scroll to position [0, 0]
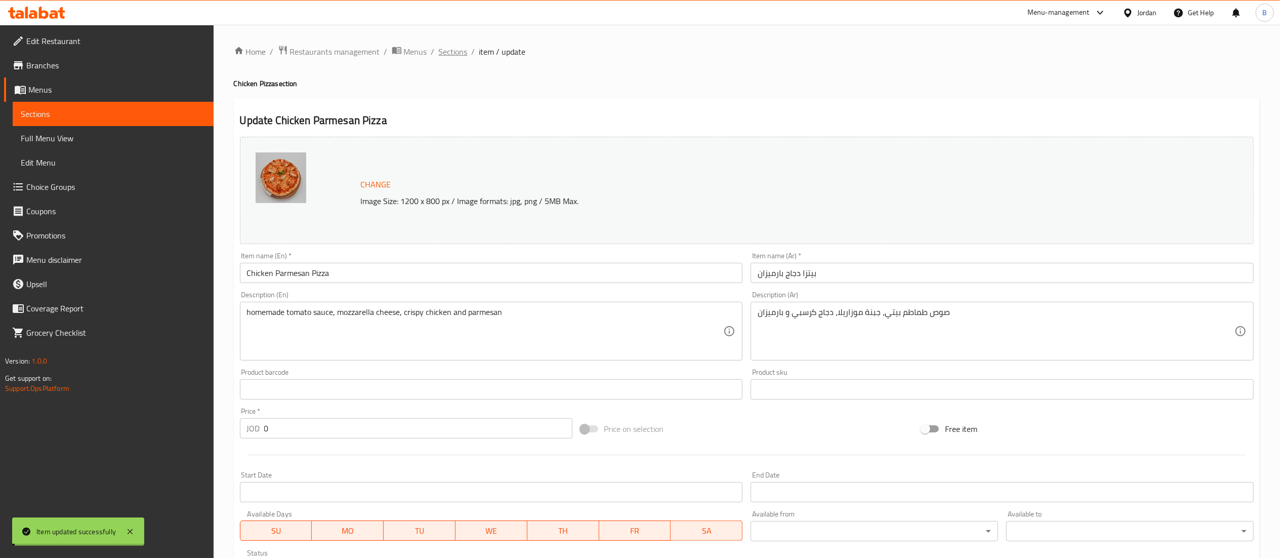
click at [454, 52] on span "Sections" at bounding box center [453, 52] width 29 height 12
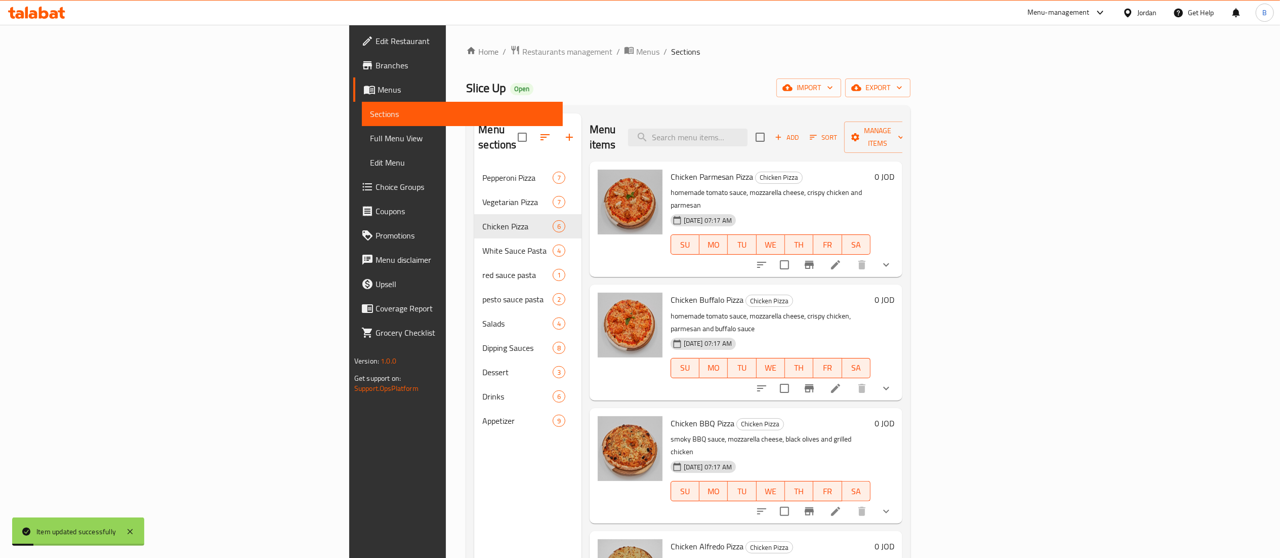
click at [842, 382] on icon at bounding box center [836, 388] width 12 height 12
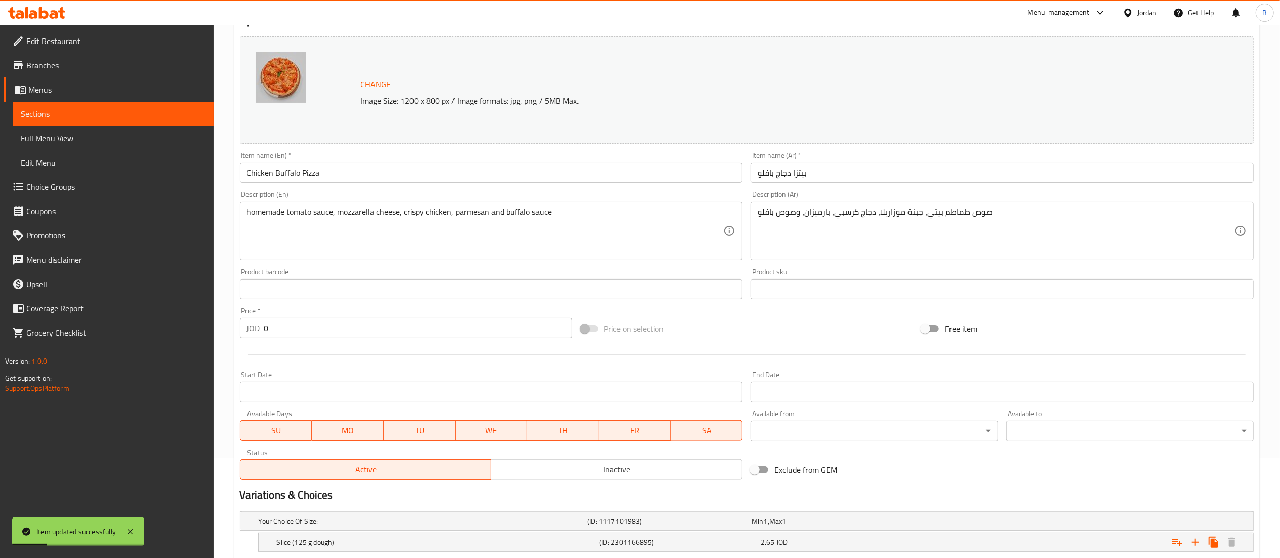
scroll to position [225, 0]
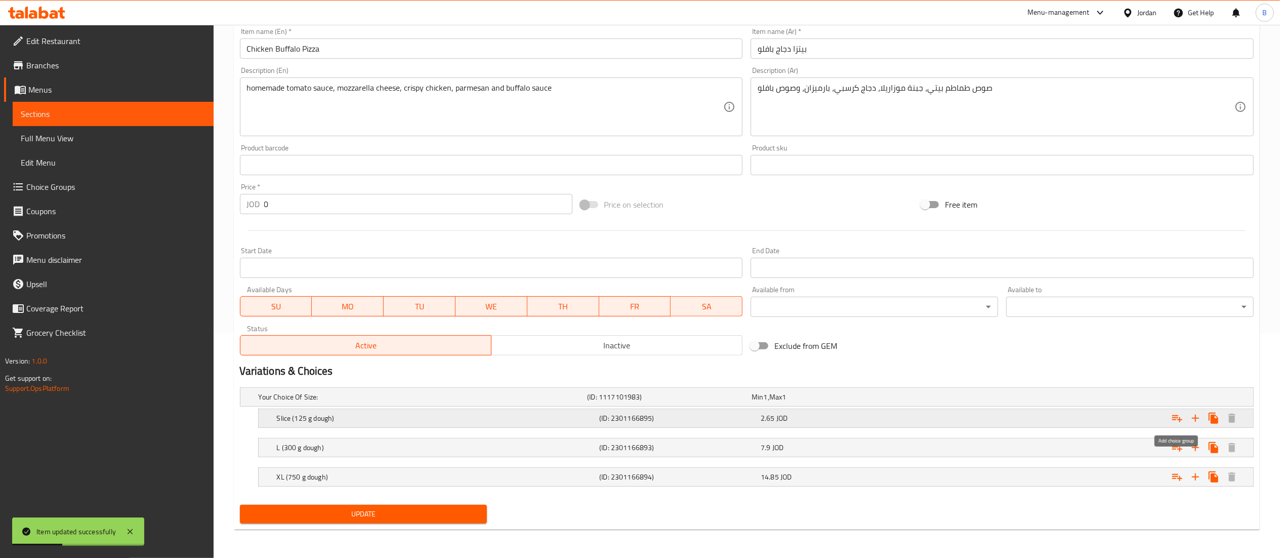
click at [1175, 416] on icon "Expand" at bounding box center [1177, 418] width 12 height 12
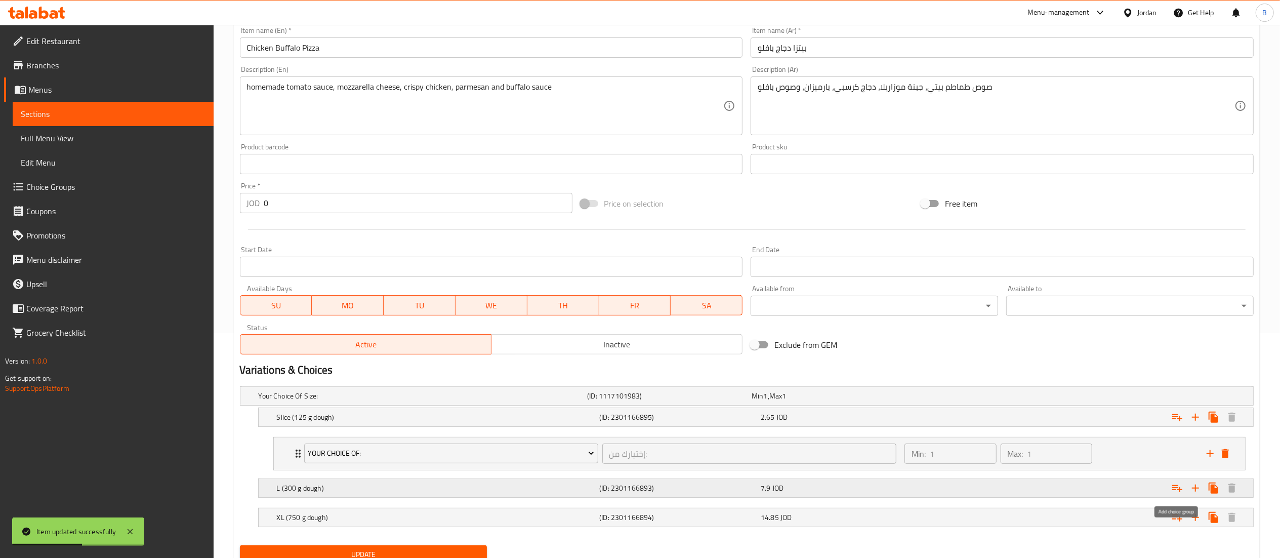
click at [1176, 487] on icon "Expand" at bounding box center [1177, 488] width 10 height 7
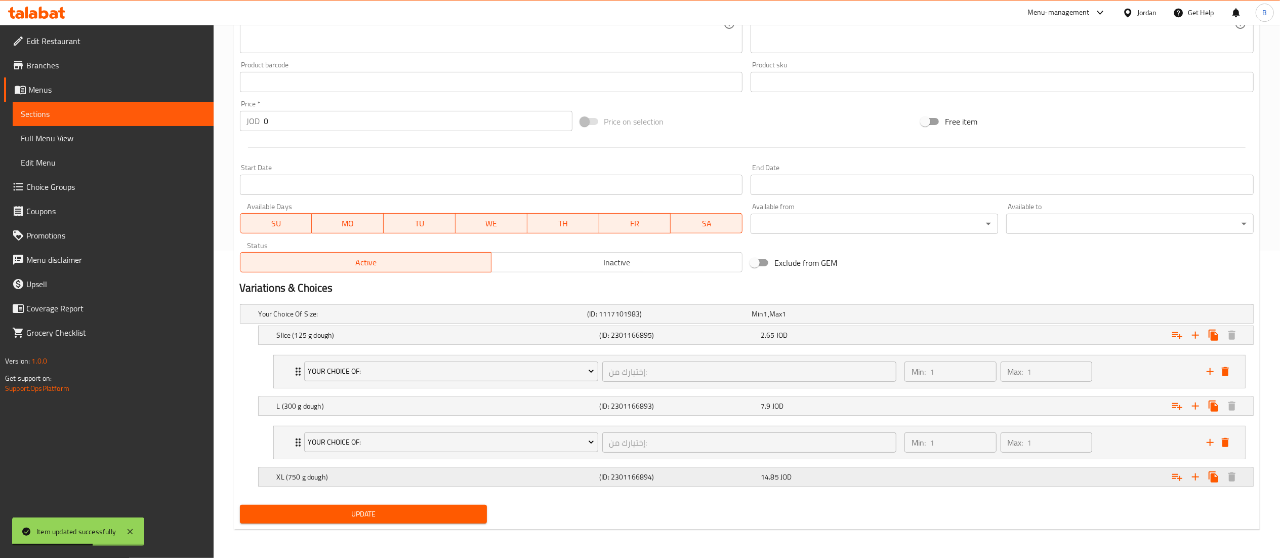
click at [1176, 481] on icon "Expand" at bounding box center [1177, 477] width 12 height 12
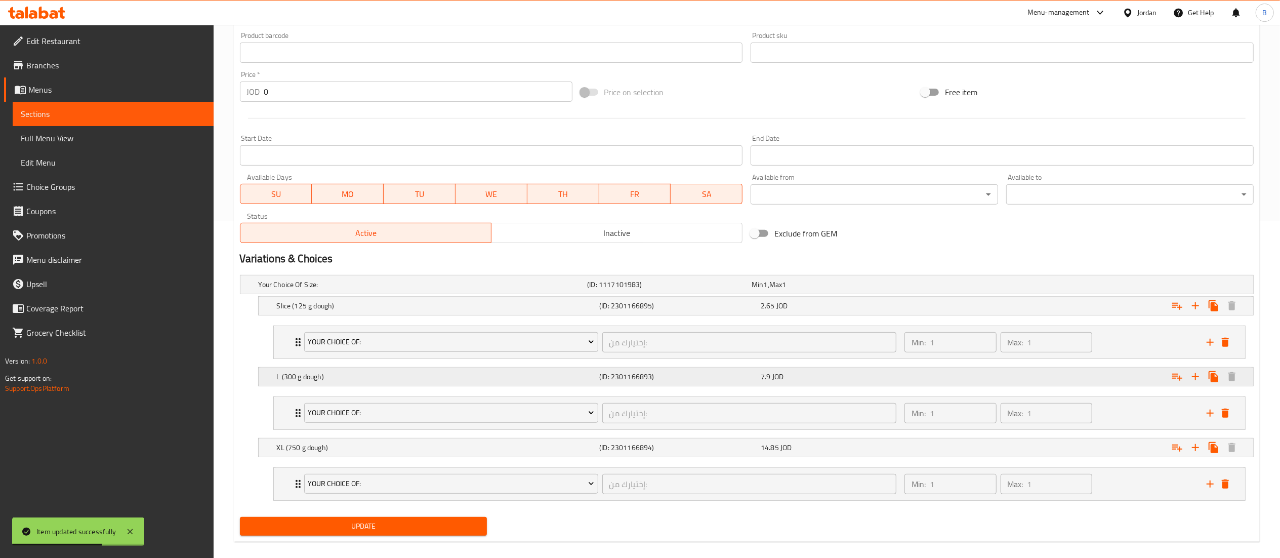
scroll to position [351, 0]
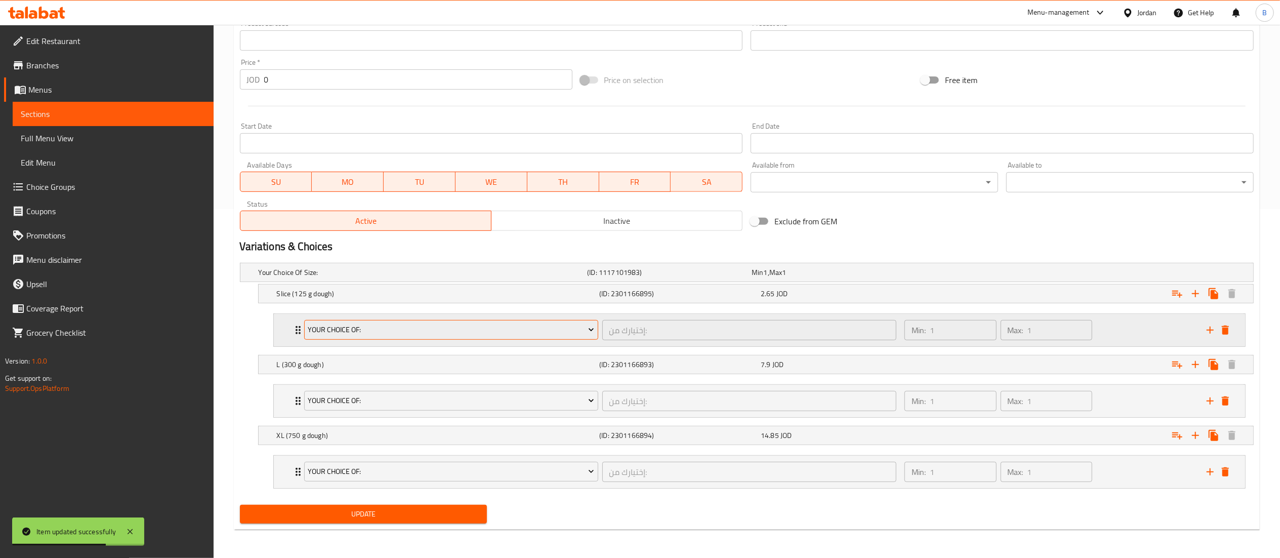
click at [381, 327] on span "your choice of:" at bounding box center [451, 329] width 286 height 13
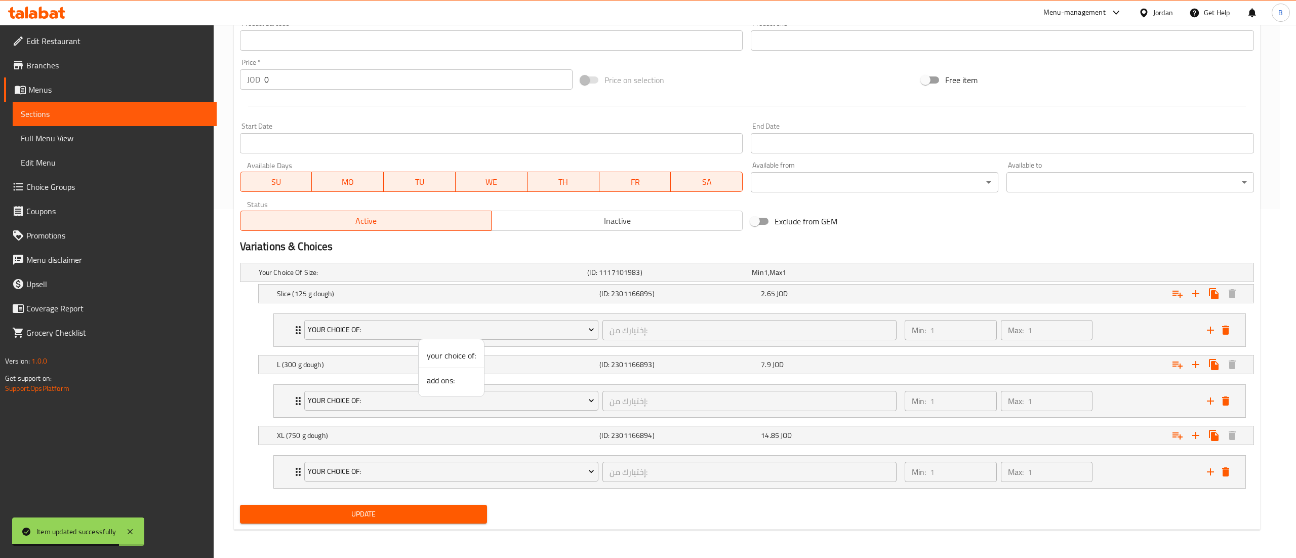
click at [442, 385] on span "add ons:" at bounding box center [451, 380] width 49 height 12
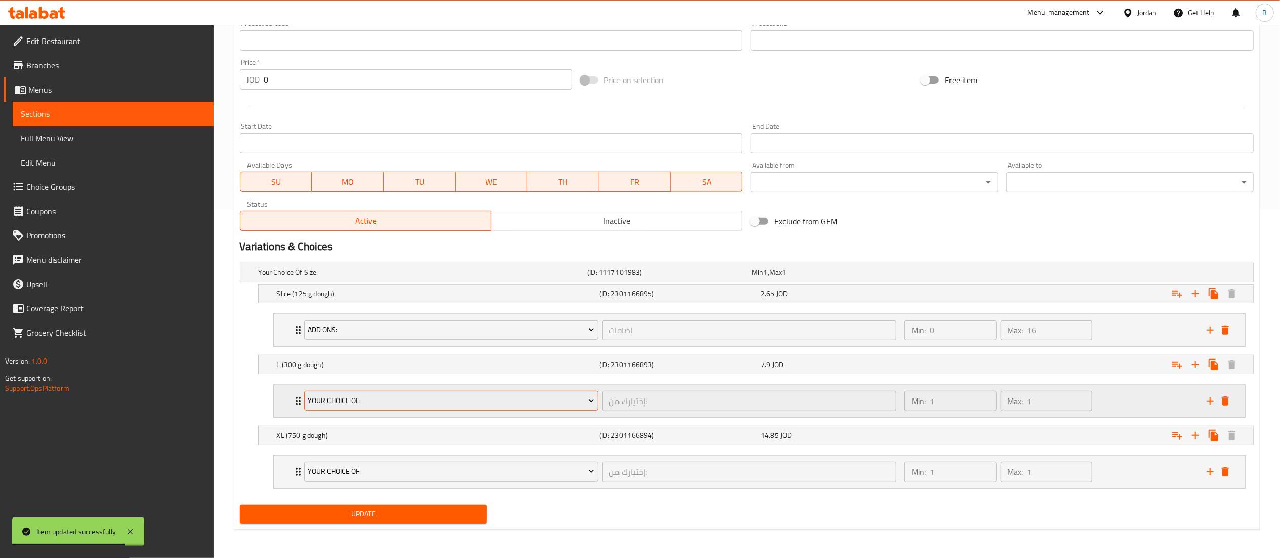
click at [426, 396] on span "your choice of:" at bounding box center [451, 400] width 286 height 13
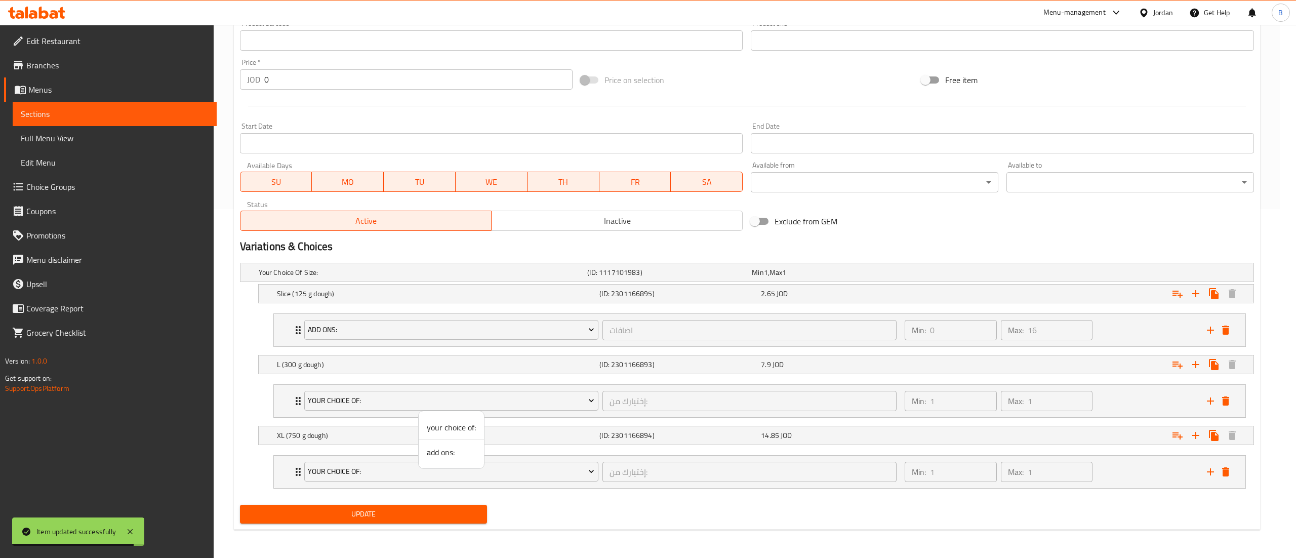
click at [451, 457] on span "add ons:" at bounding box center [451, 452] width 49 height 12
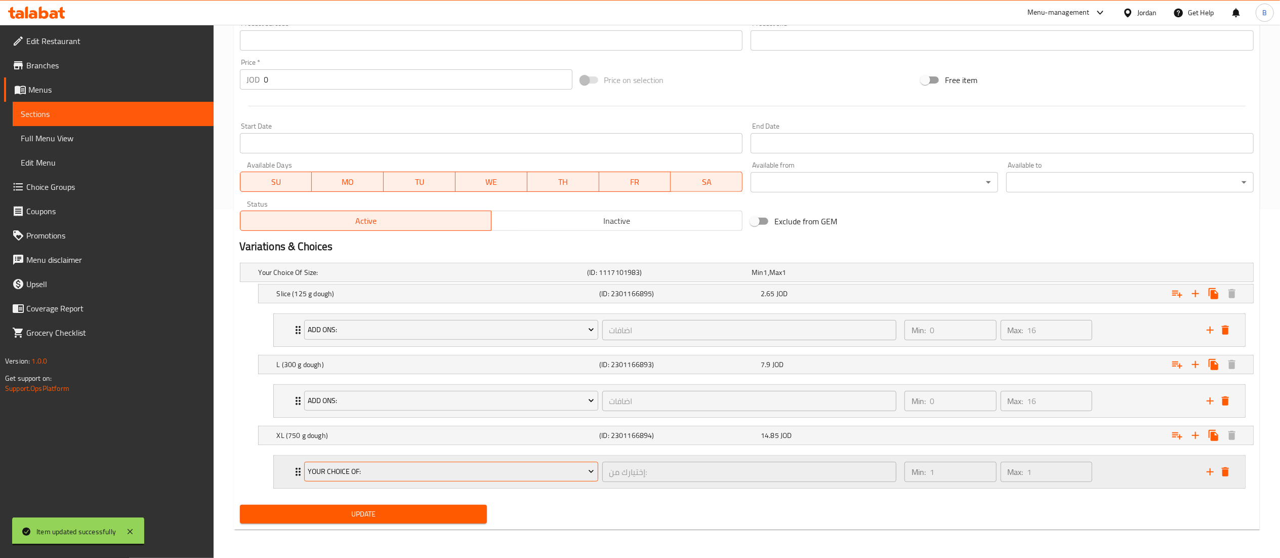
click at [414, 473] on span "your choice of:" at bounding box center [451, 471] width 286 height 13
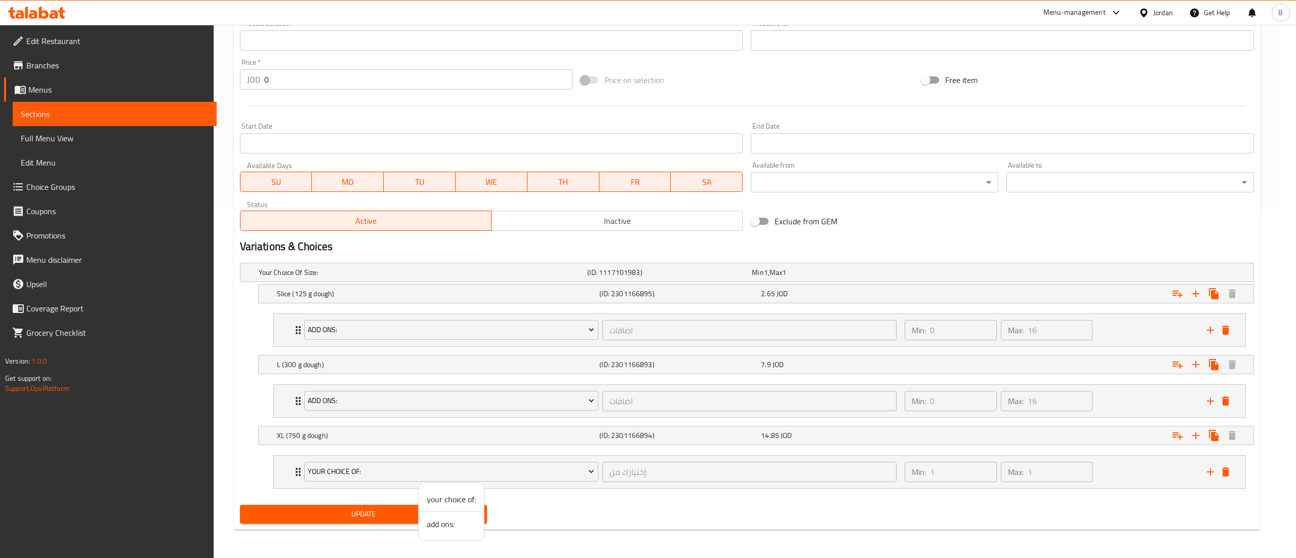
click at [452, 522] on span "add ons:" at bounding box center [451, 524] width 49 height 12
click at [381, 519] on span "Update" at bounding box center [363, 514] width 231 height 13
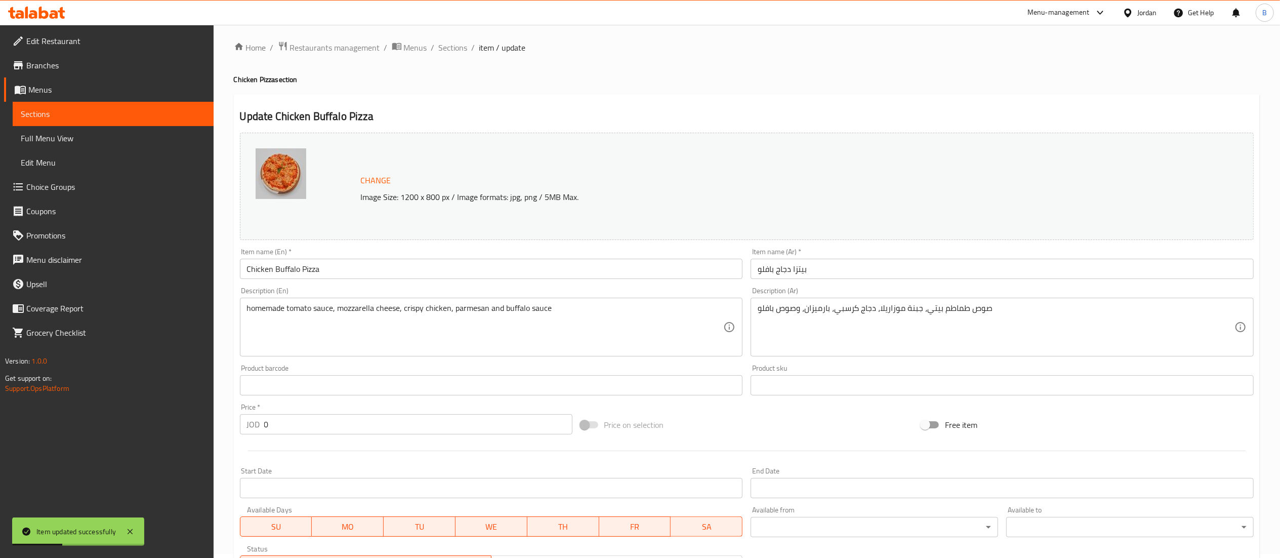
scroll to position [0, 0]
click at [445, 50] on span "Sections" at bounding box center [453, 52] width 29 height 12
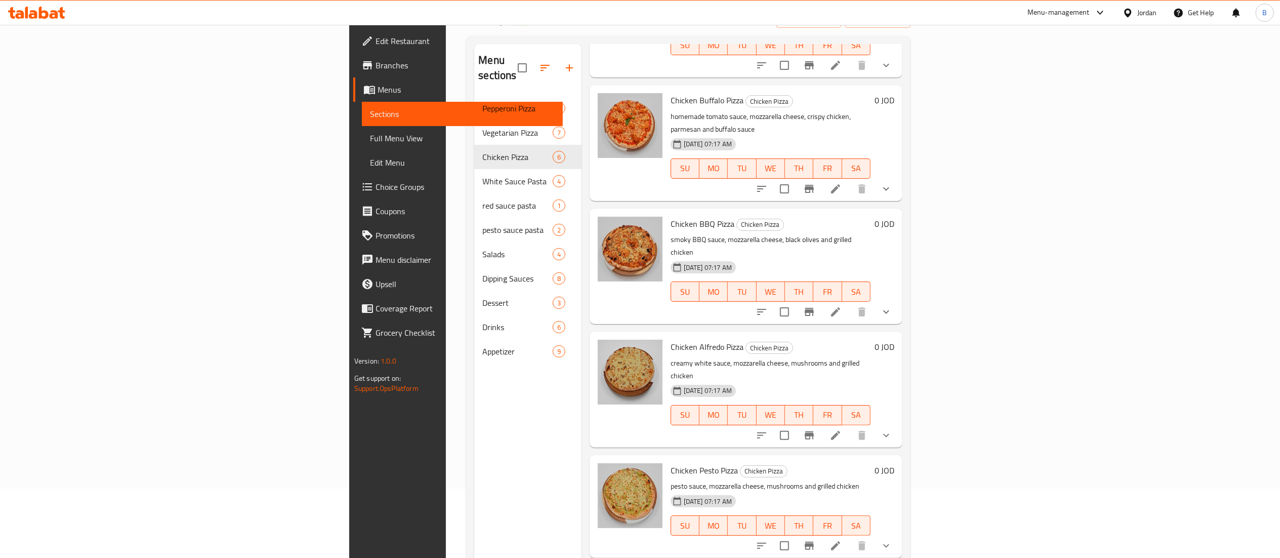
scroll to position [101, 0]
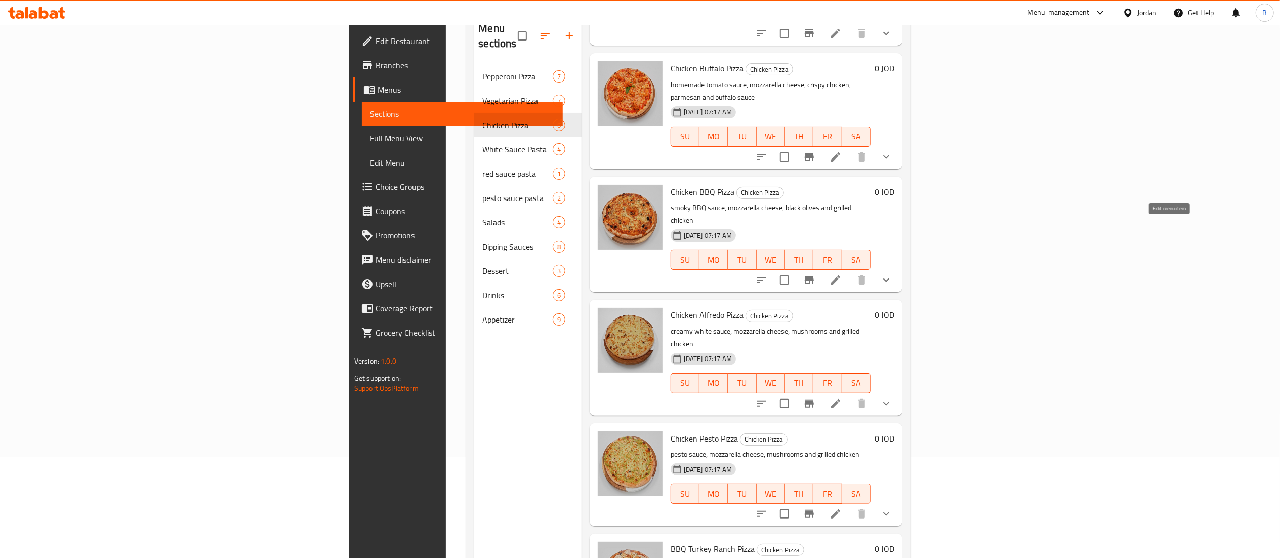
click at [842, 274] on icon at bounding box center [836, 280] width 12 height 12
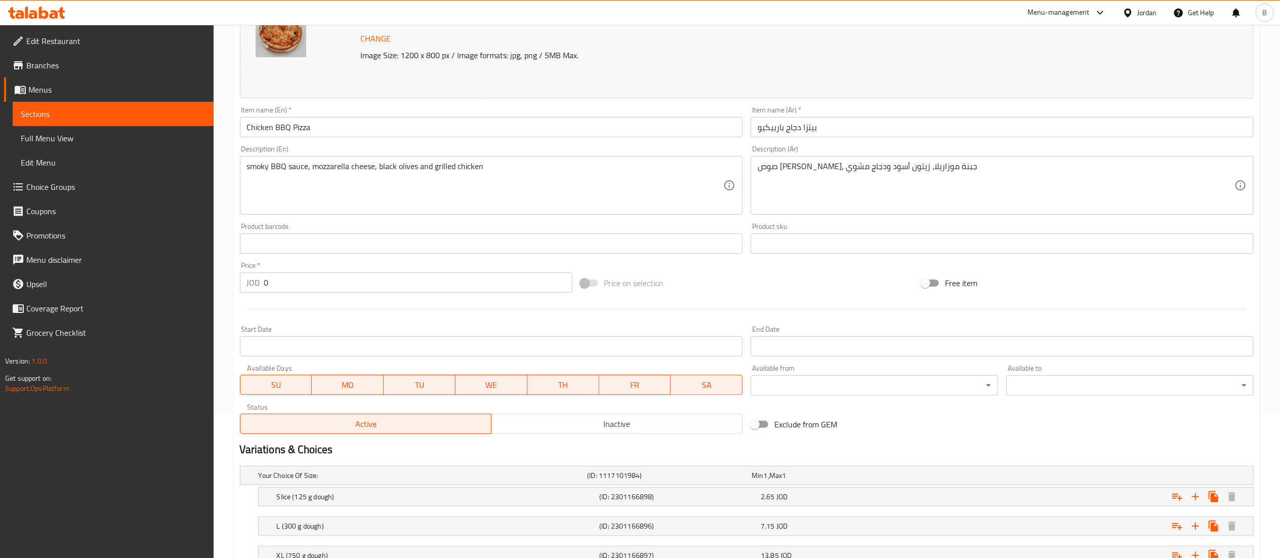
scroll to position [225, 0]
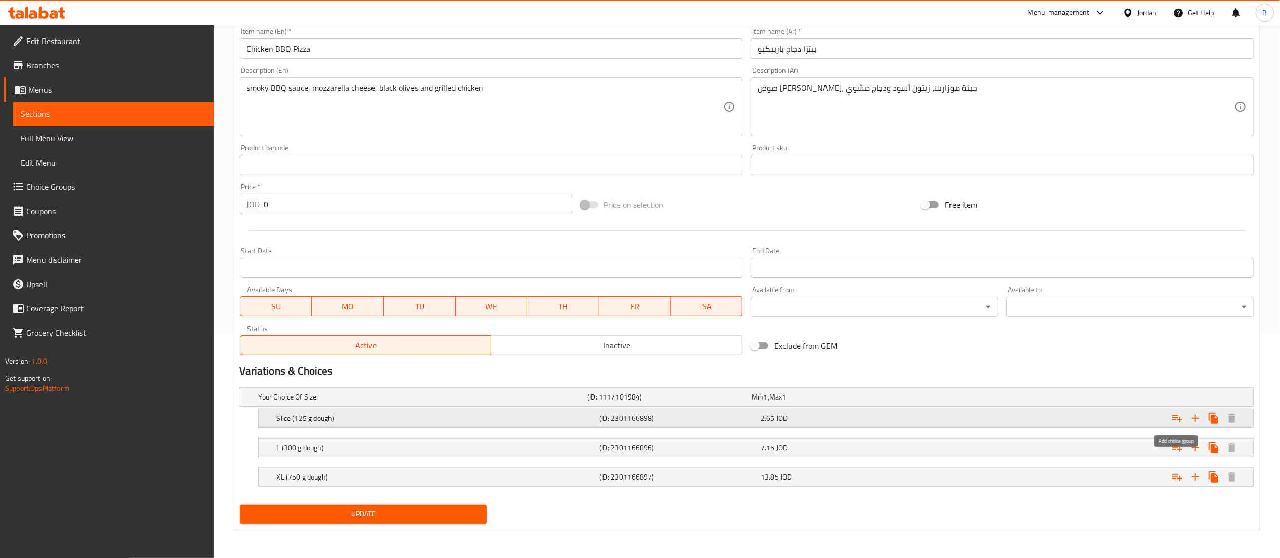
click at [1181, 419] on icon "Expand" at bounding box center [1177, 418] width 10 height 7
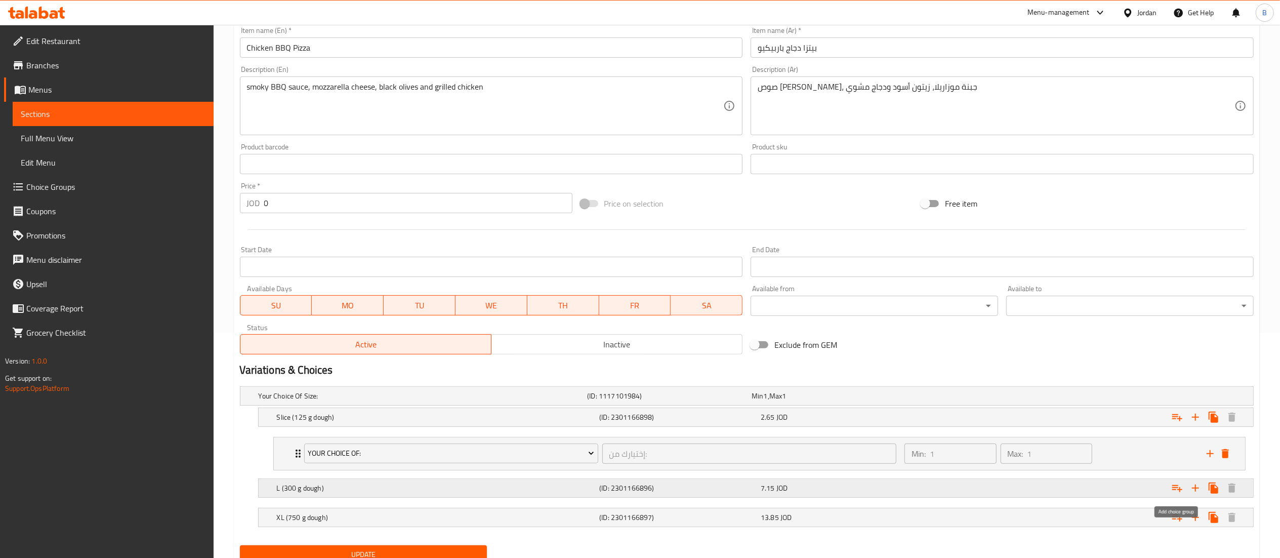
click at [1180, 489] on icon "Expand" at bounding box center [1177, 488] width 12 height 12
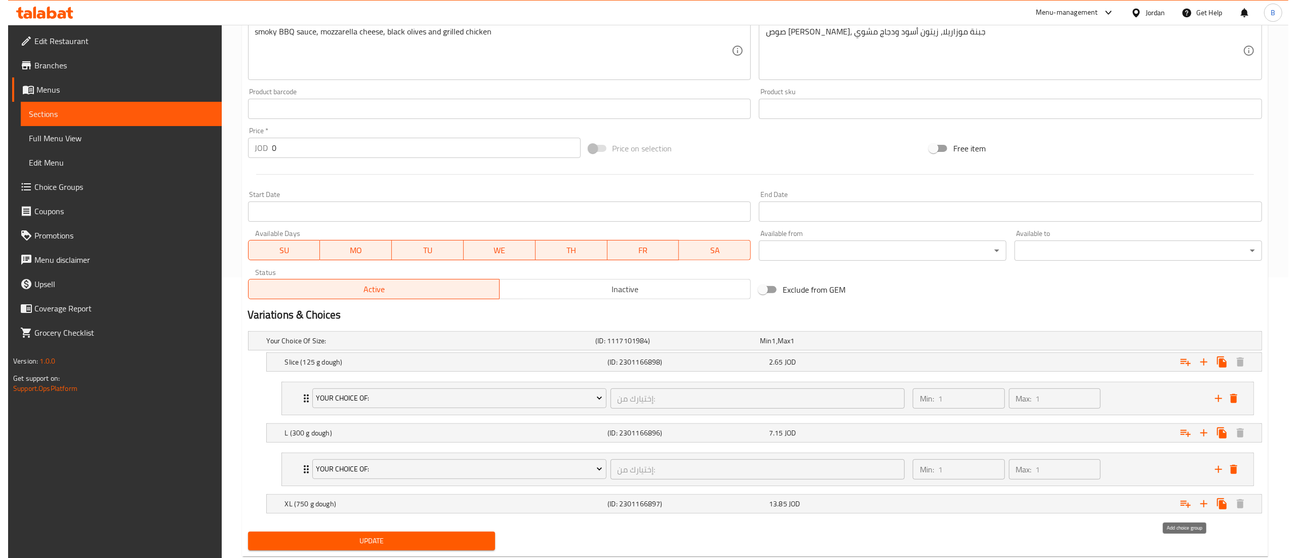
scroll to position [310, 0]
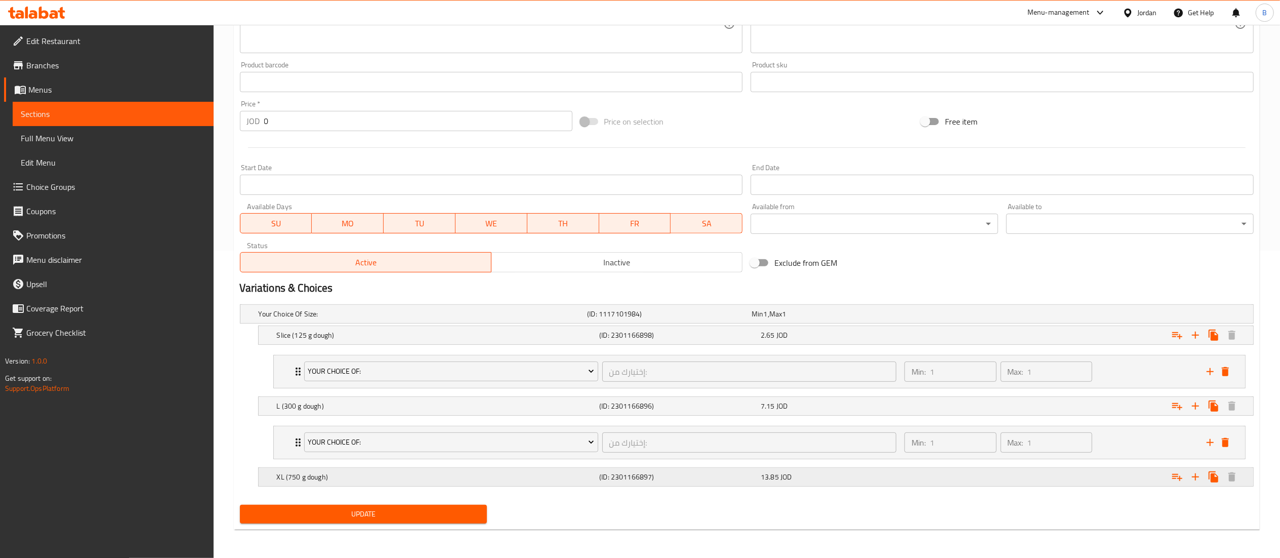
click at [1168, 479] on button "Expand" at bounding box center [1177, 477] width 18 height 18
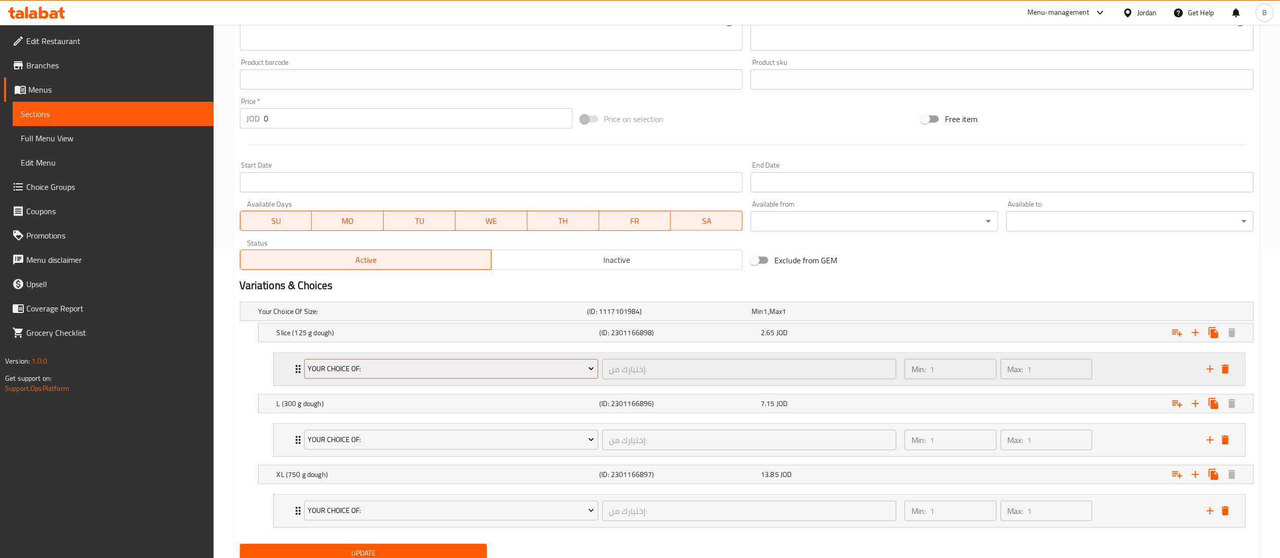
click at [343, 374] on span "your choice of:" at bounding box center [451, 368] width 286 height 13
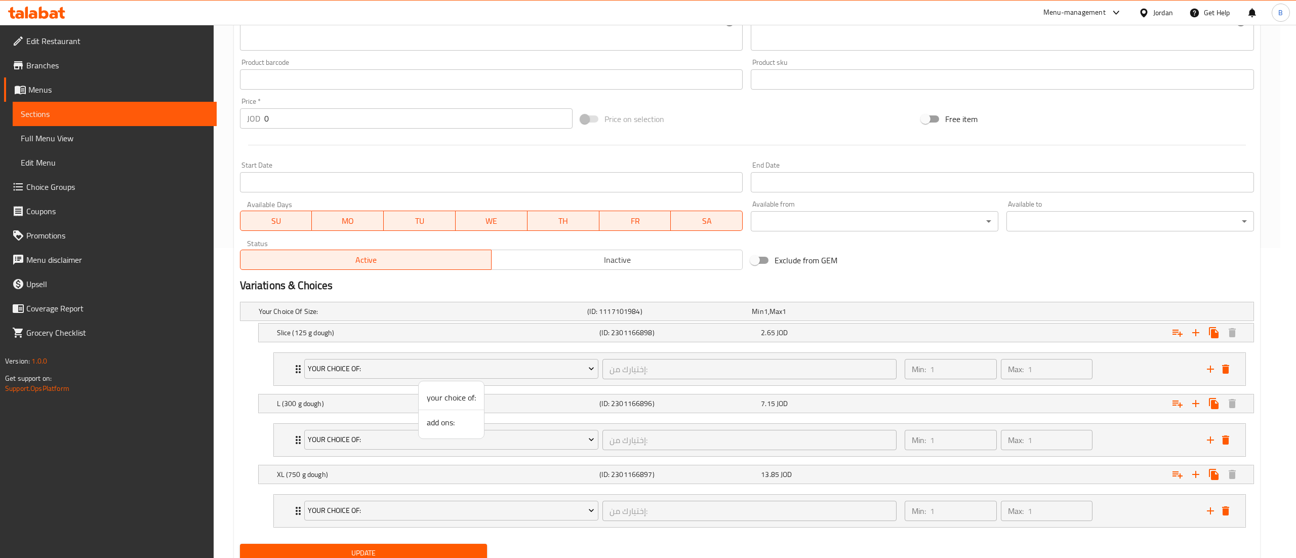
click at [435, 417] on span "add ons:" at bounding box center [451, 422] width 49 height 12
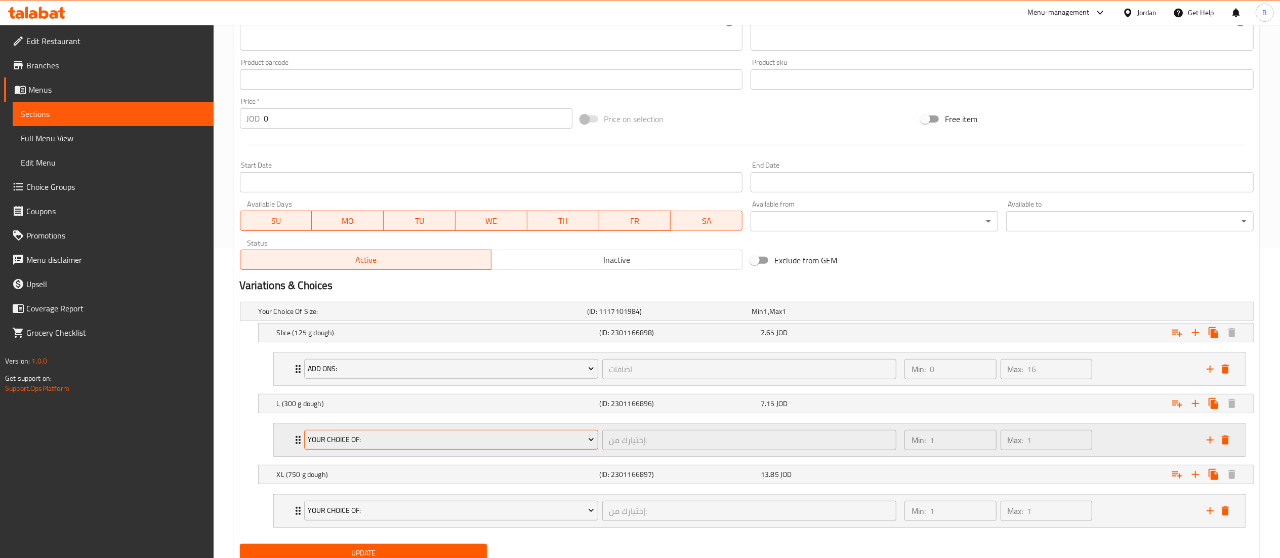
click at [394, 437] on span "your choice of:" at bounding box center [451, 439] width 286 height 13
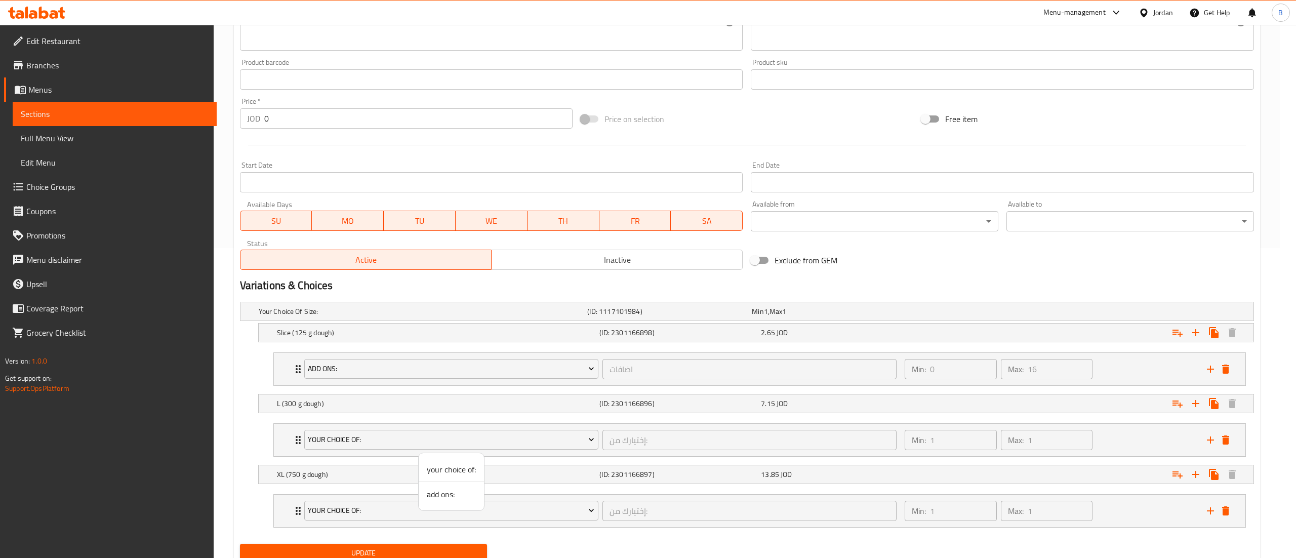
click at [444, 500] on span "add ons:" at bounding box center [451, 494] width 49 height 12
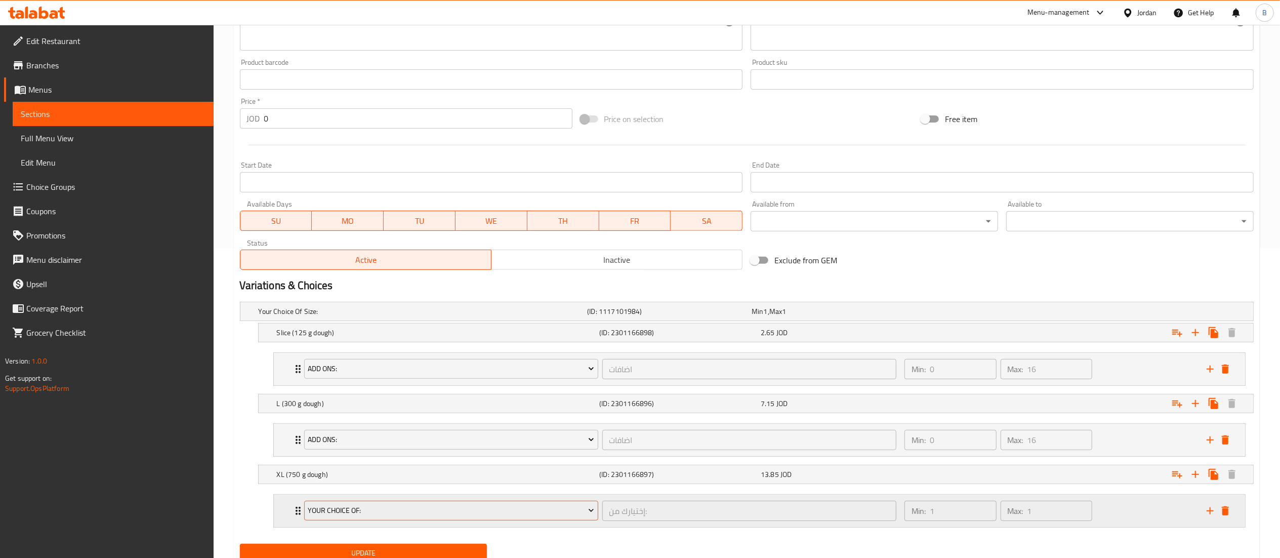
click at [382, 514] on span "your choice of:" at bounding box center [451, 510] width 286 height 13
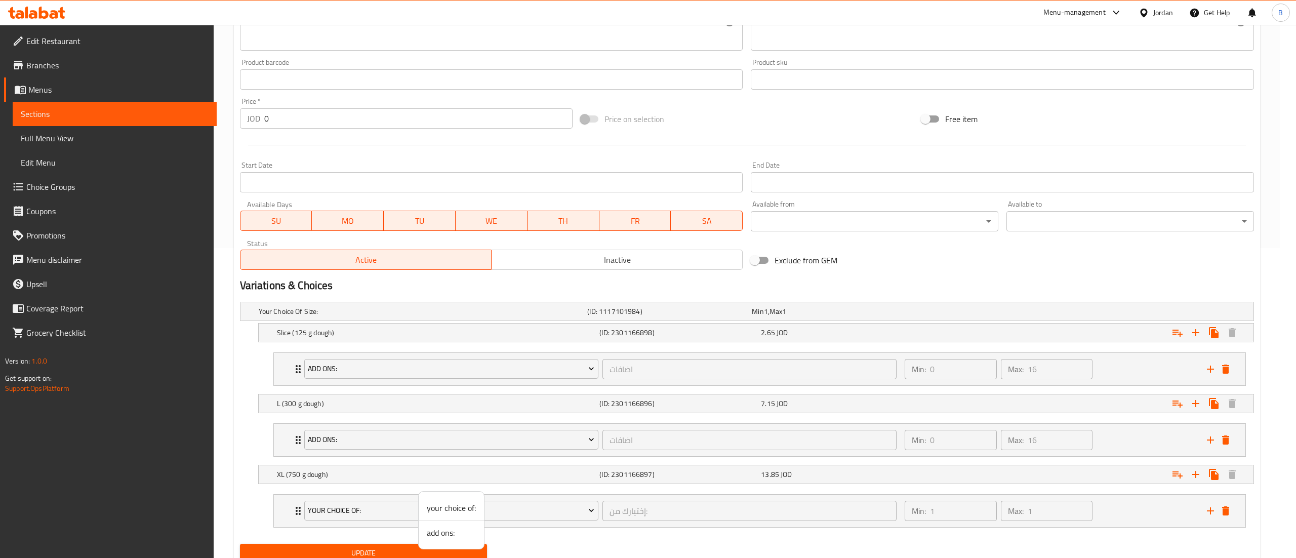
click at [447, 538] on span "add ons:" at bounding box center [451, 532] width 49 height 12
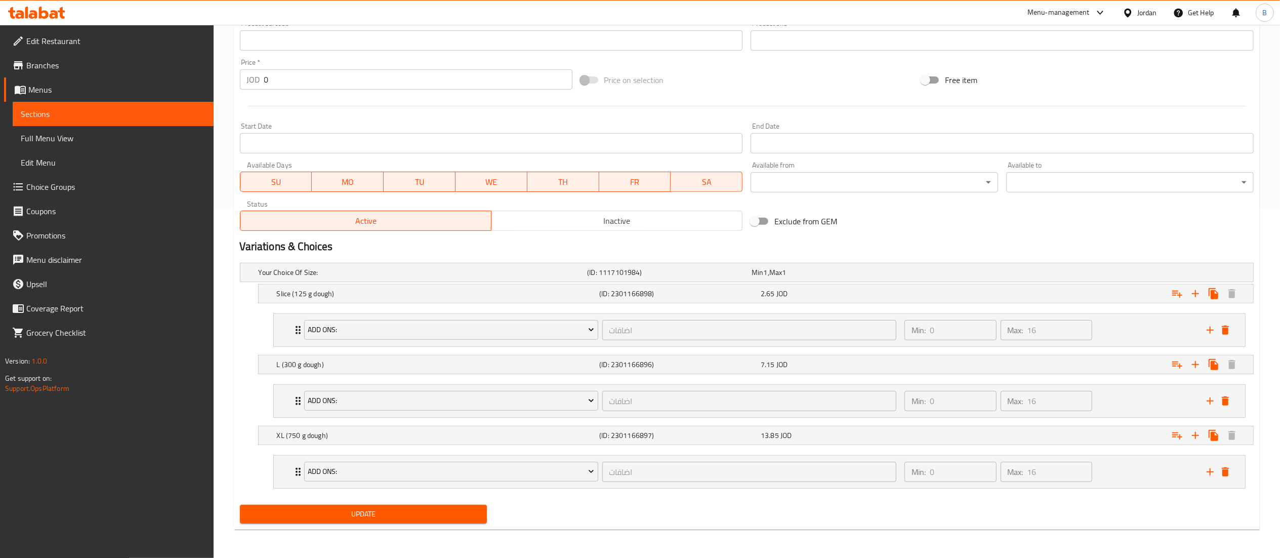
click at [432, 518] on span "Update" at bounding box center [363, 514] width 231 height 13
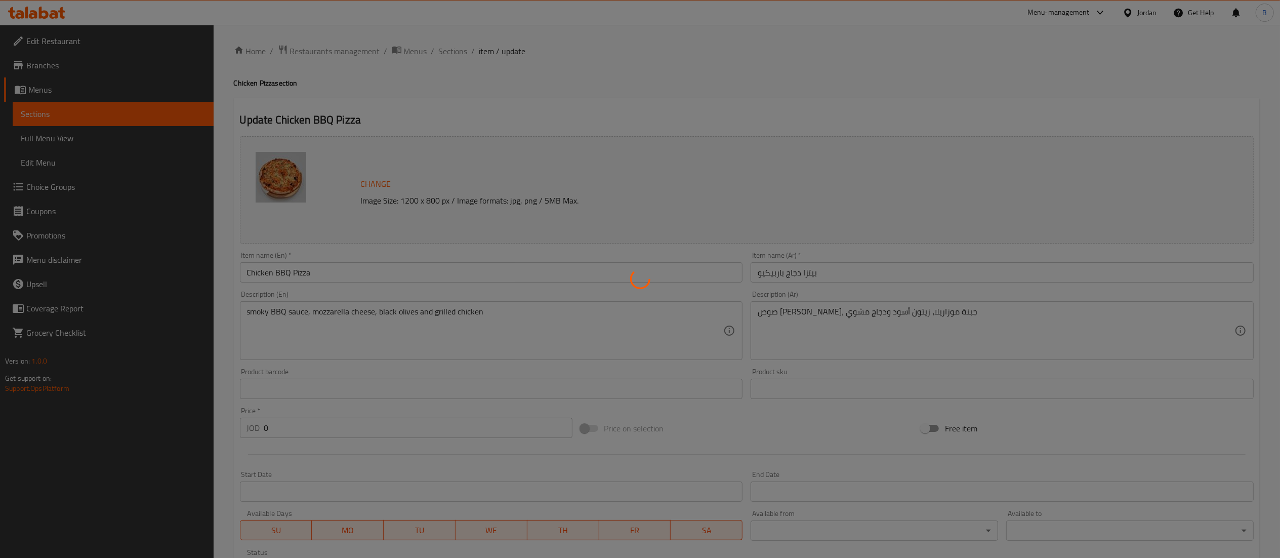
scroll to position [0, 0]
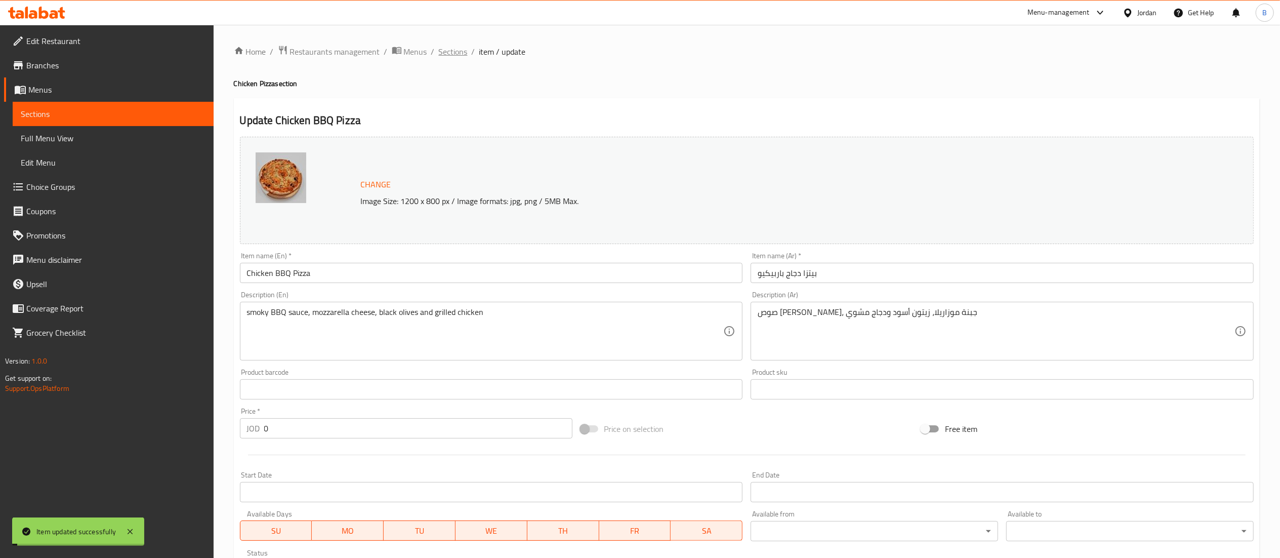
click at [444, 51] on span "Sections" at bounding box center [453, 52] width 29 height 12
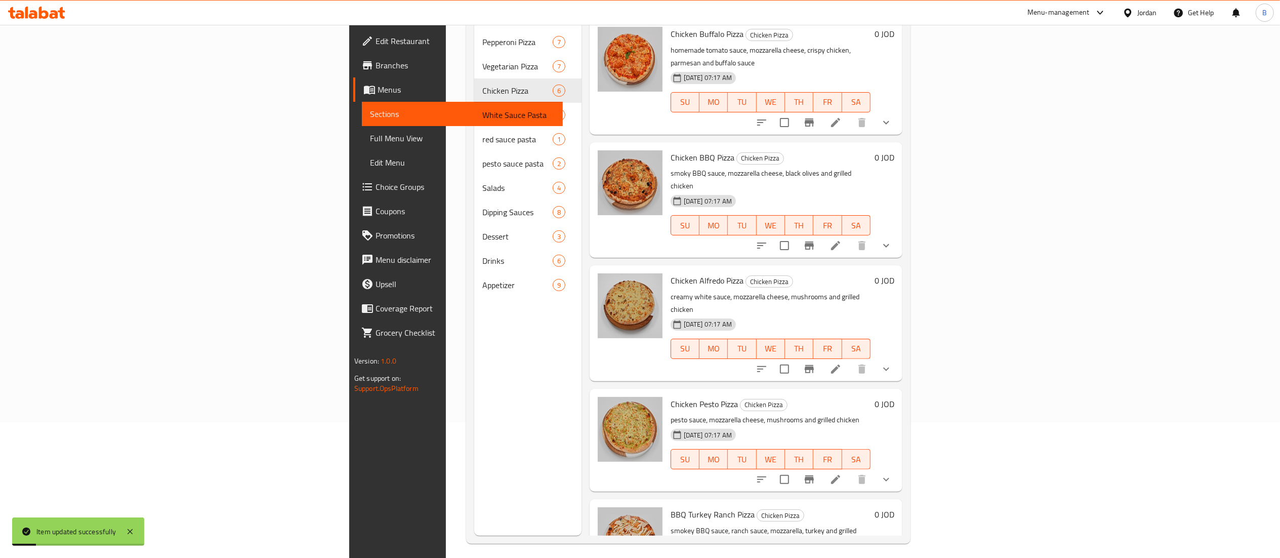
scroll to position [142, 0]
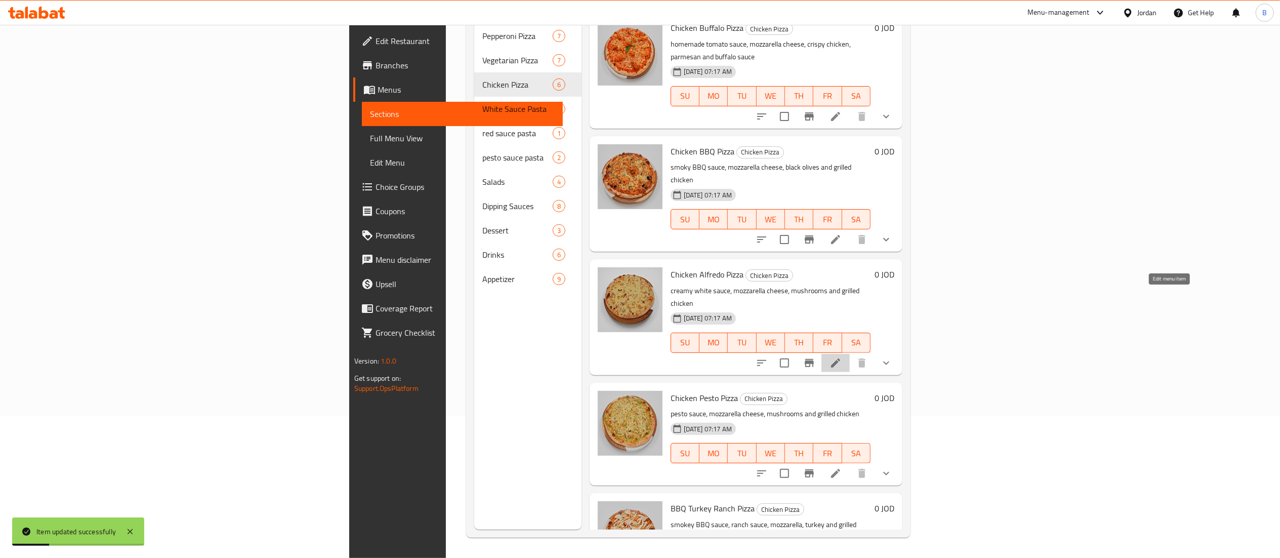
click at [842, 357] on icon at bounding box center [836, 363] width 12 height 12
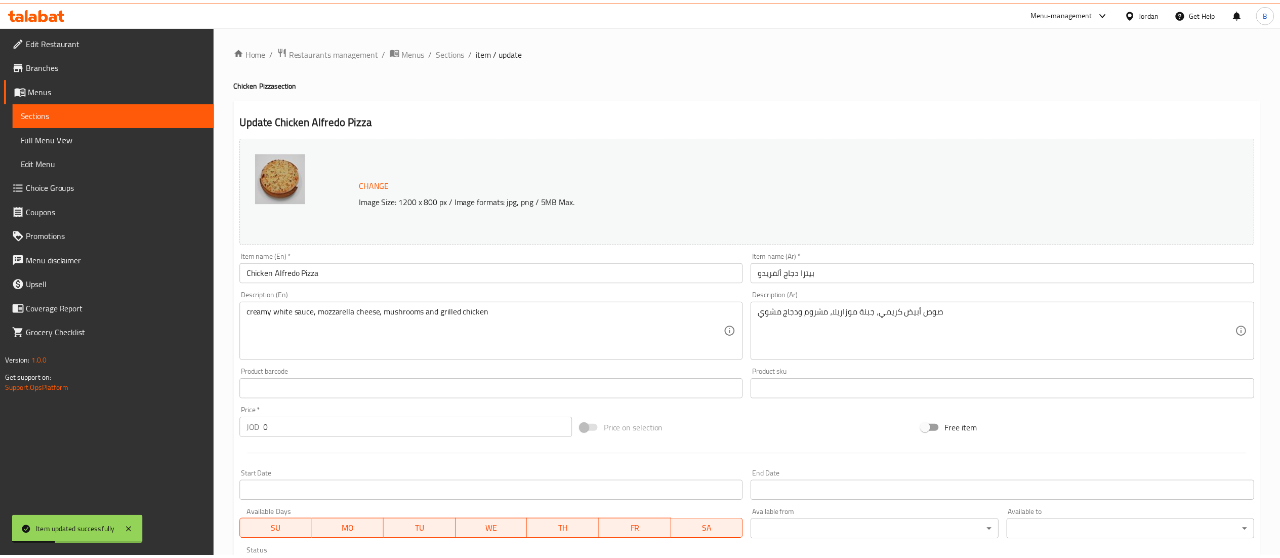
scroll to position [225, 0]
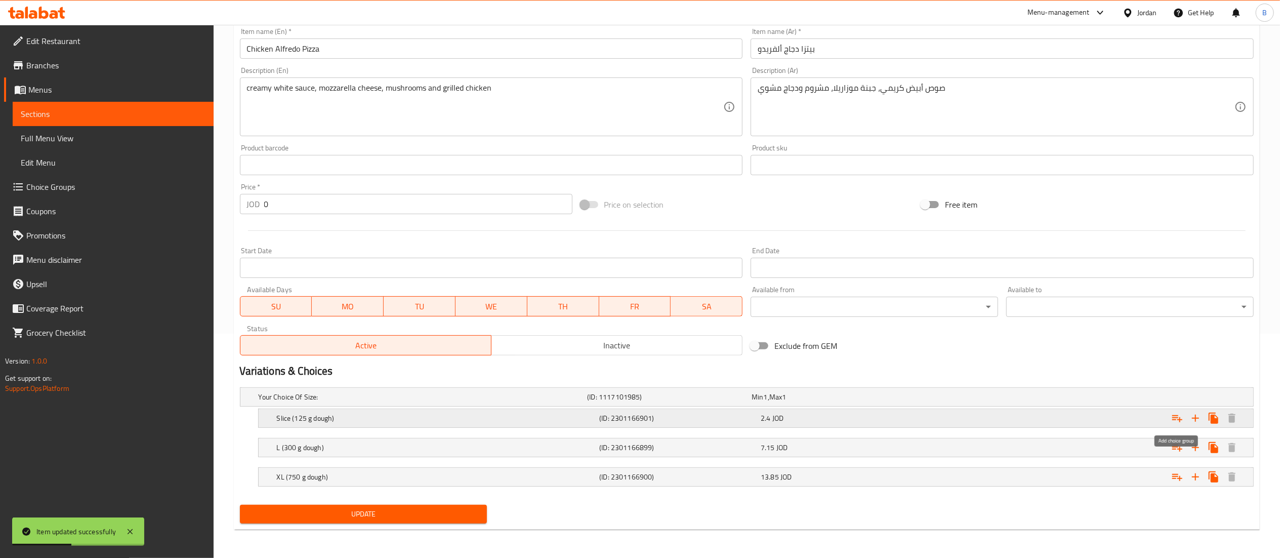
click at [1177, 420] on icon "Expand" at bounding box center [1177, 418] width 12 height 12
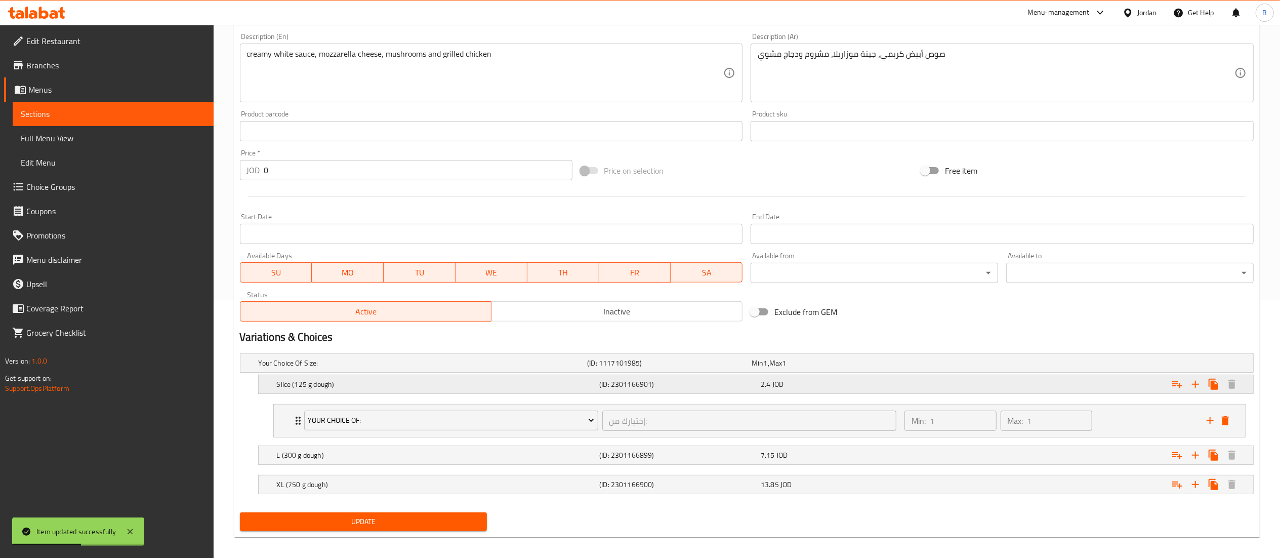
scroll to position [268, 0]
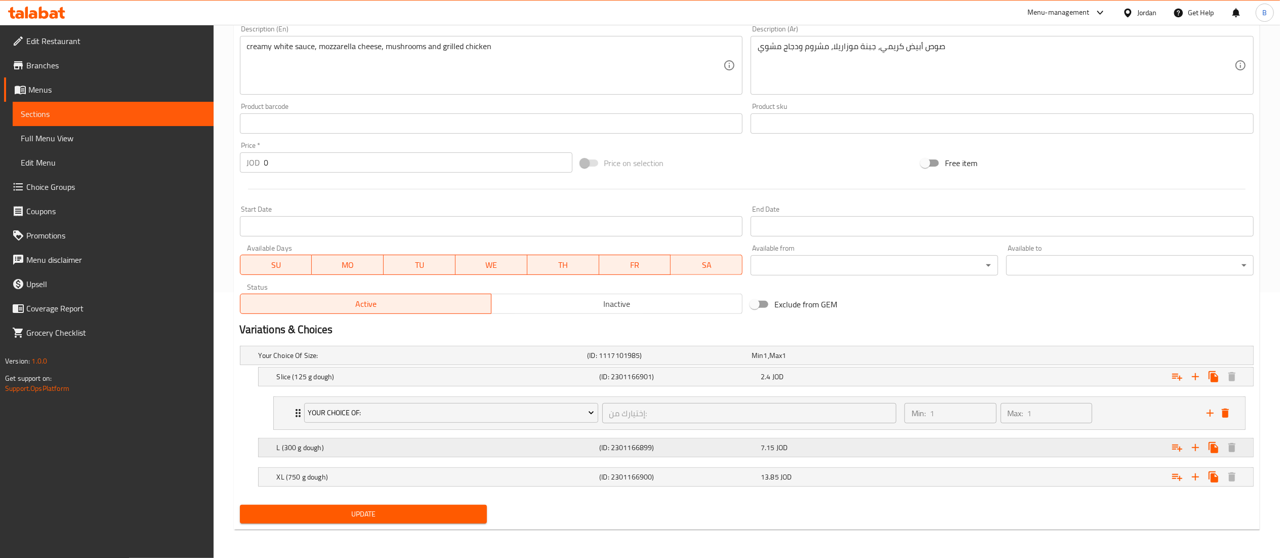
click at [1179, 447] on icon "Expand" at bounding box center [1177, 447] width 12 height 12
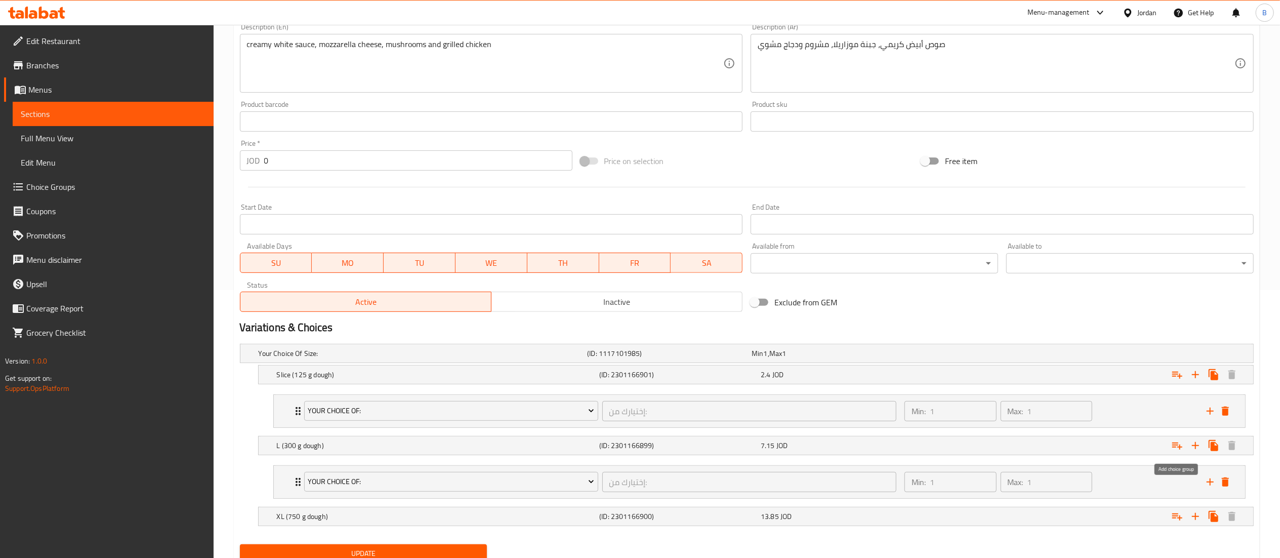
scroll to position [310, 0]
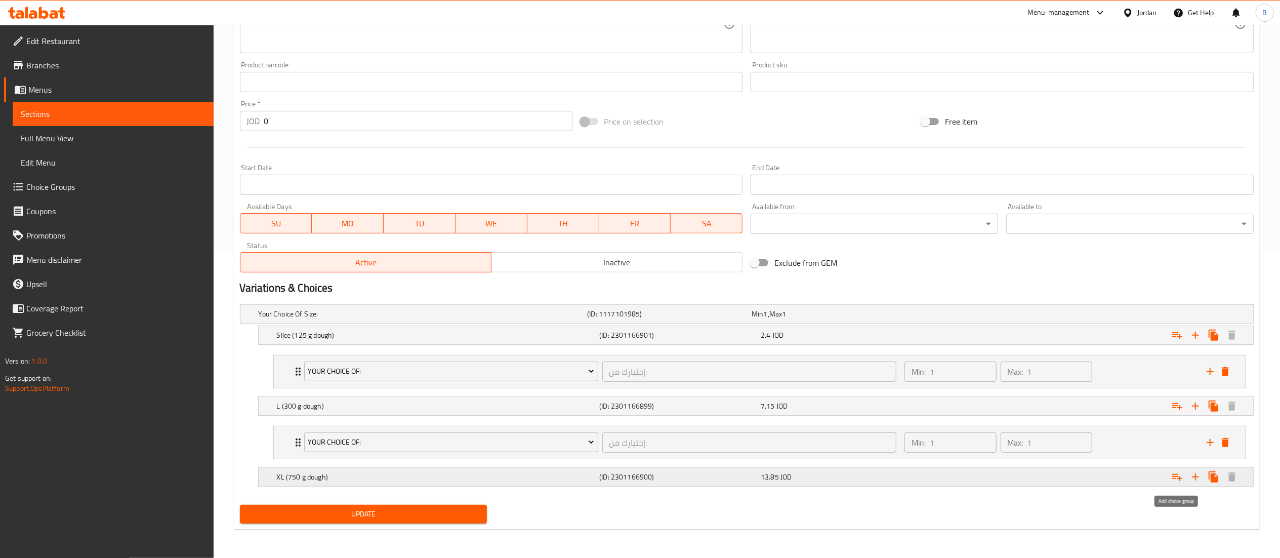
click at [1175, 481] on icon "Expand" at bounding box center [1177, 477] width 12 height 12
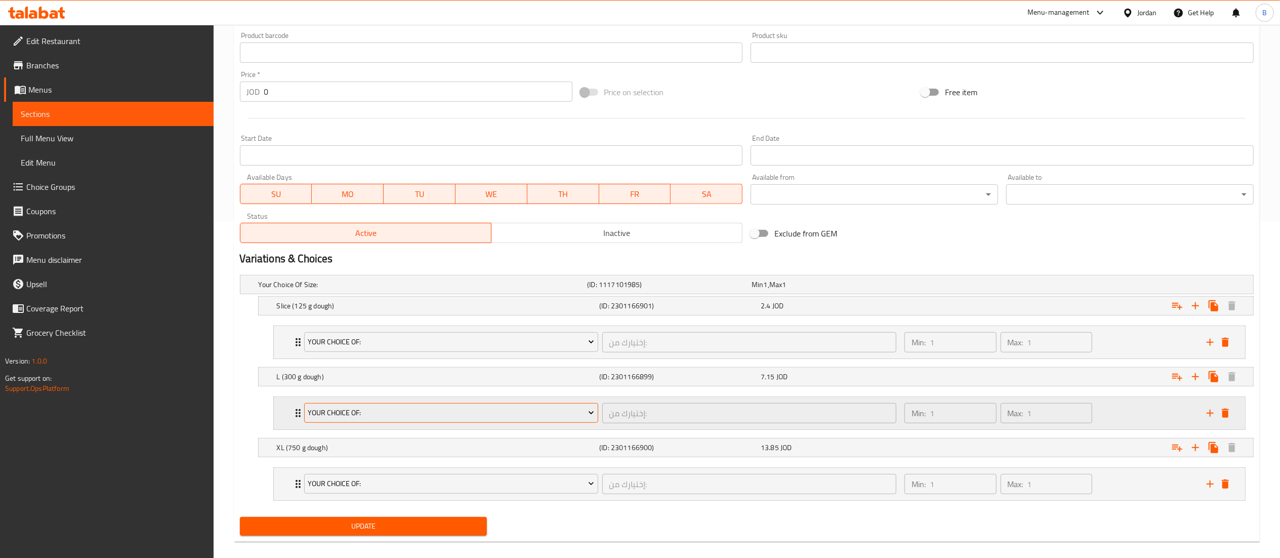
scroll to position [351, 0]
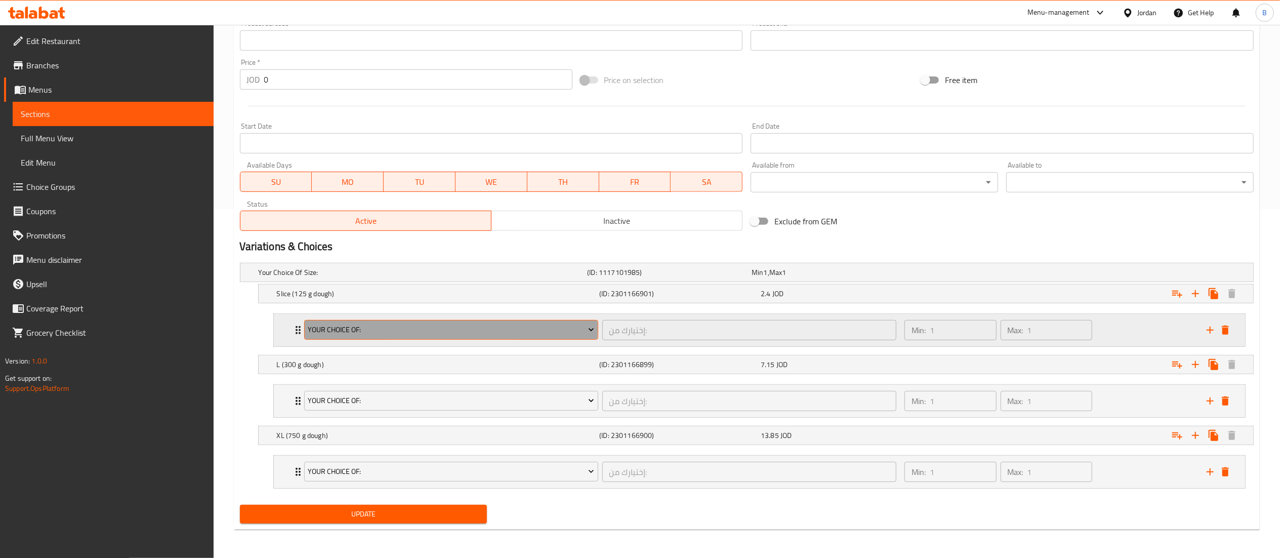
click at [399, 327] on span "your choice of:" at bounding box center [451, 329] width 286 height 13
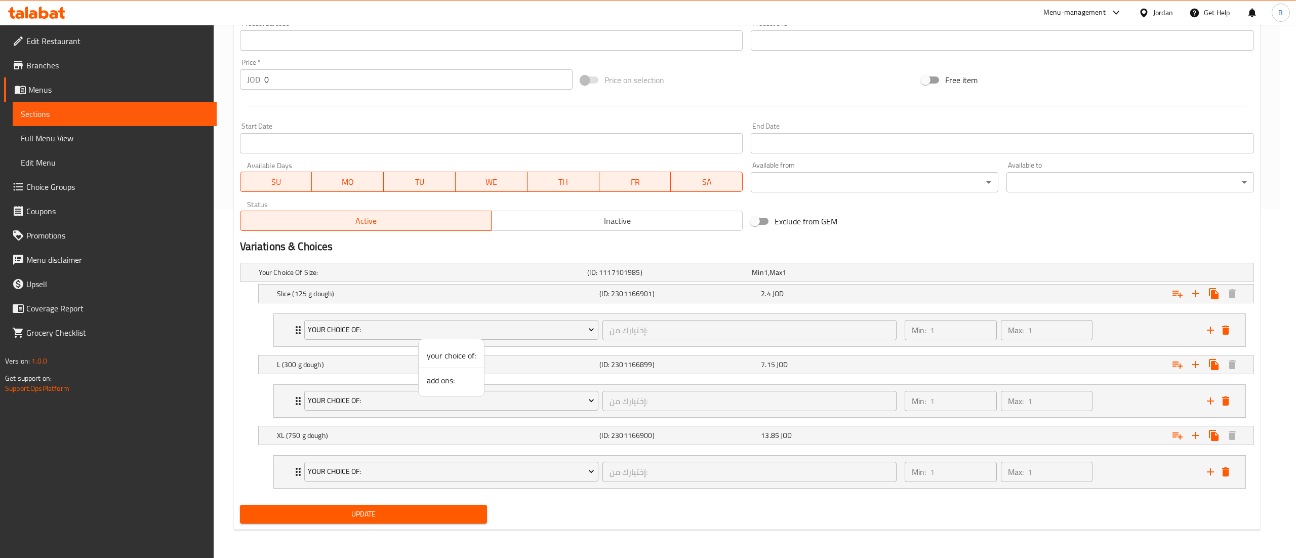
click at [439, 379] on span "add ons:" at bounding box center [451, 380] width 49 height 12
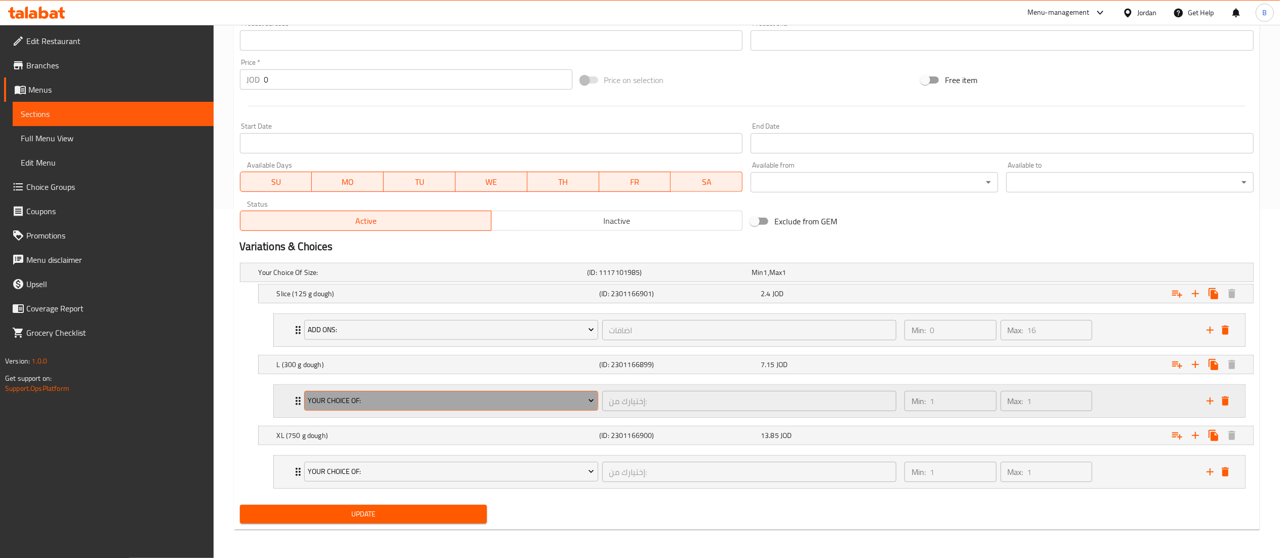
click at [387, 399] on span "your choice of:" at bounding box center [451, 400] width 286 height 13
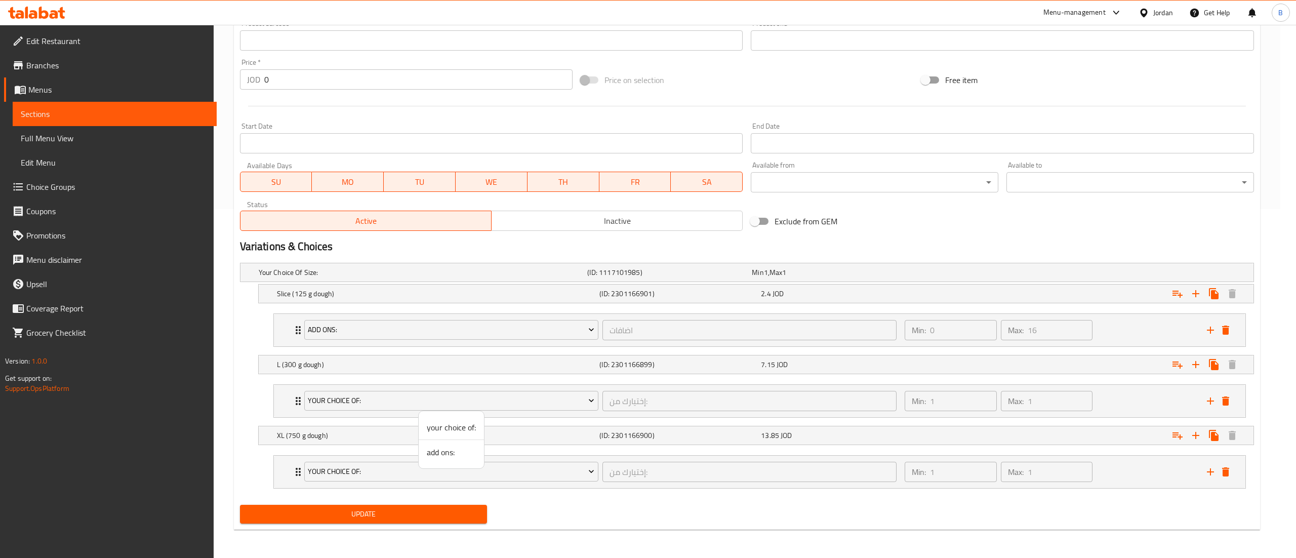
click at [435, 457] on span "add ons:" at bounding box center [451, 452] width 49 height 12
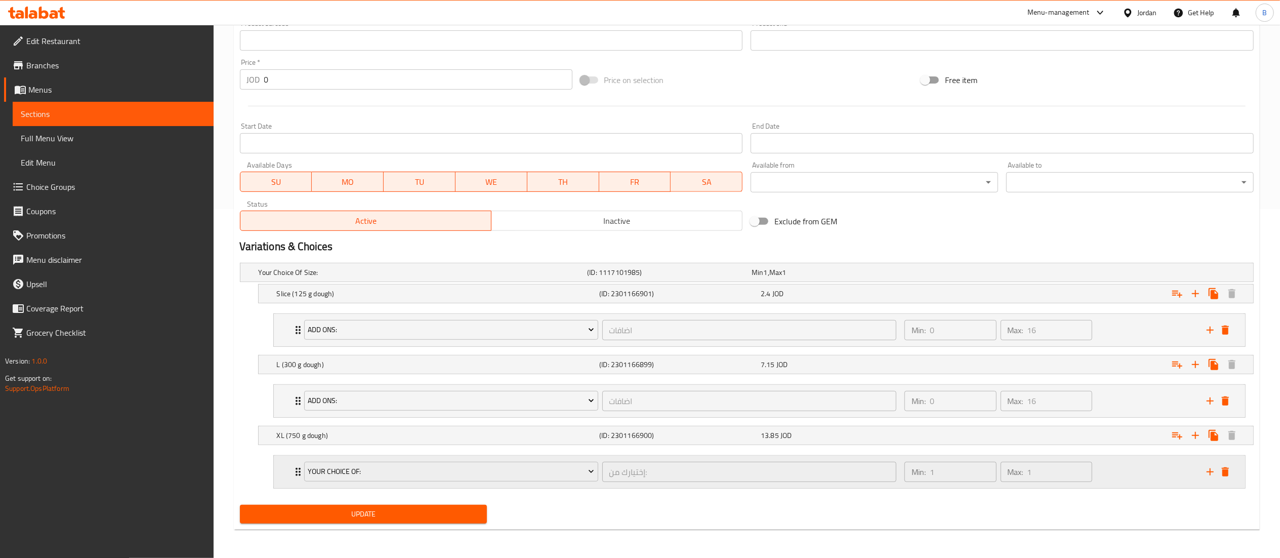
click at [395, 483] on div "your choice of:" at bounding box center [451, 472] width 298 height 24
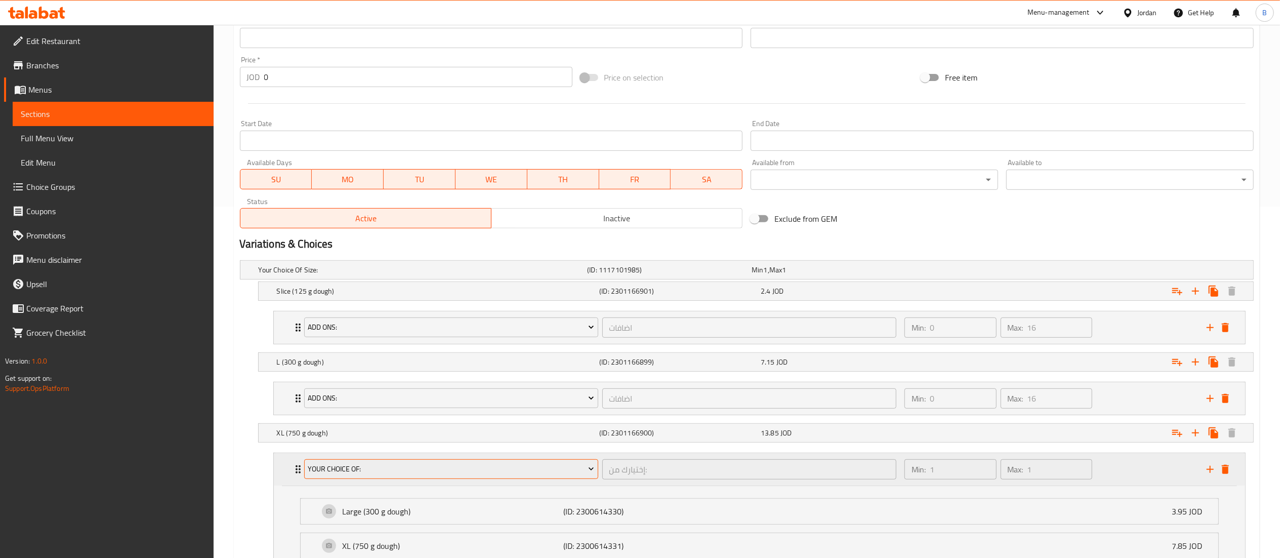
click at [403, 475] on span "your choice of:" at bounding box center [451, 469] width 286 height 13
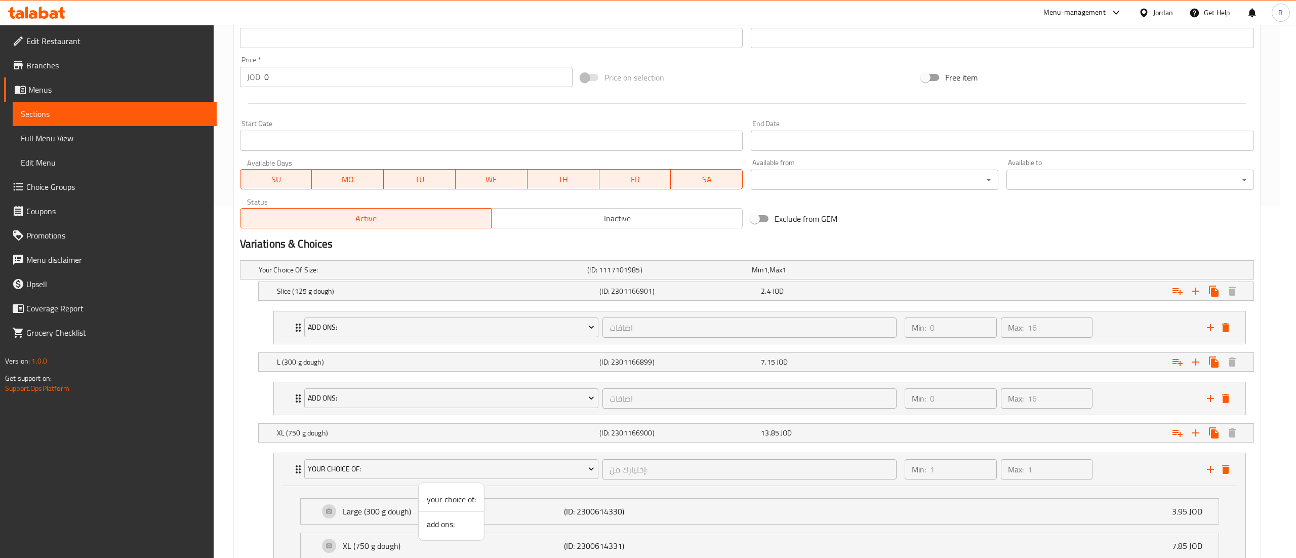
click at [432, 520] on span "add ons:" at bounding box center [451, 524] width 49 height 12
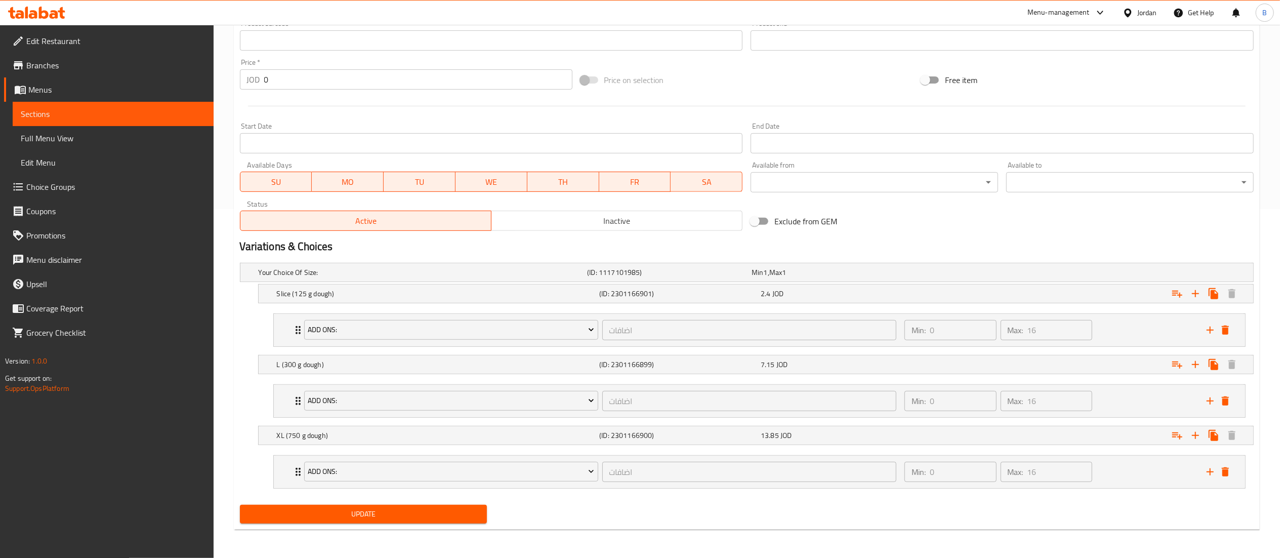
click at [399, 508] on span "Update" at bounding box center [363, 514] width 231 height 13
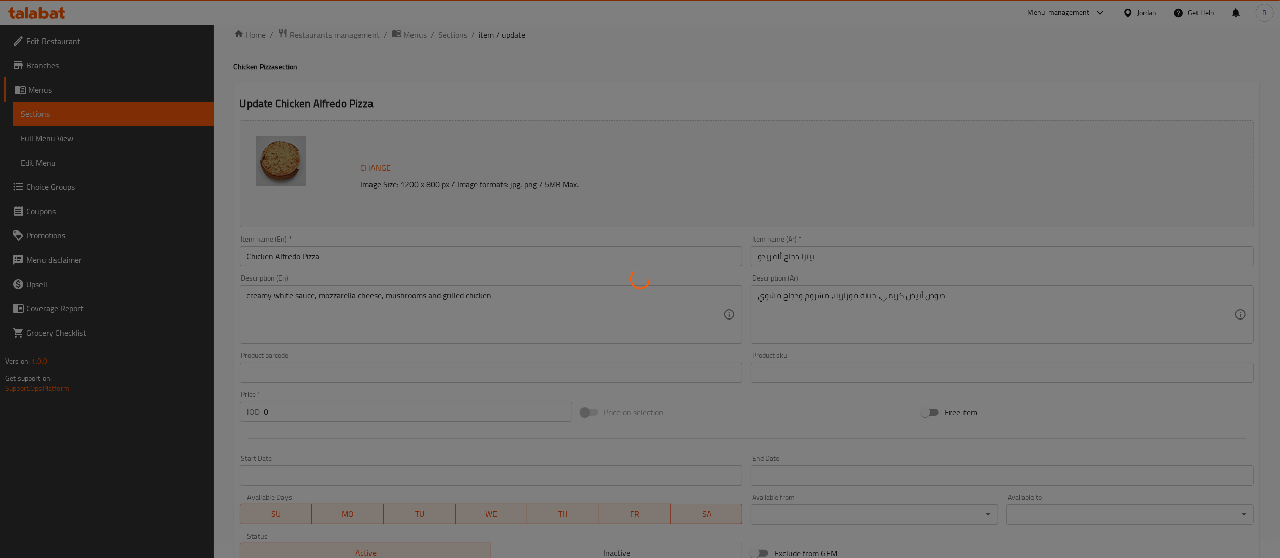
scroll to position [0, 0]
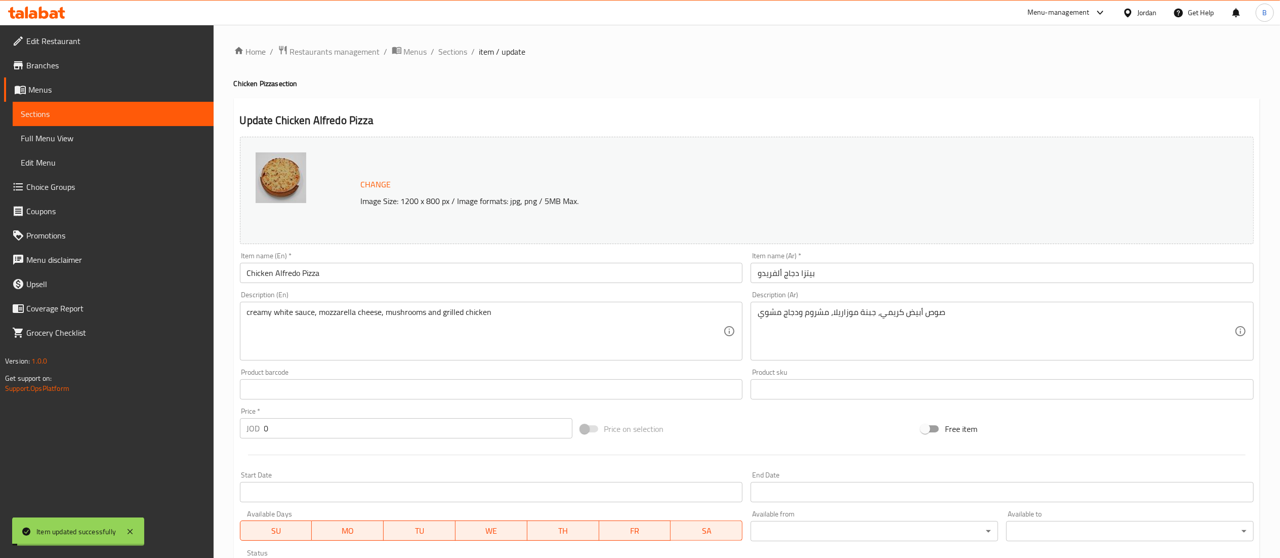
drag, startPoint x: 452, startPoint y: 50, endPoint x: 450, endPoint y: 60, distance: 9.9
click at [452, 50] on span "Sections" at bounding box center [453, 52] width 29 height 12
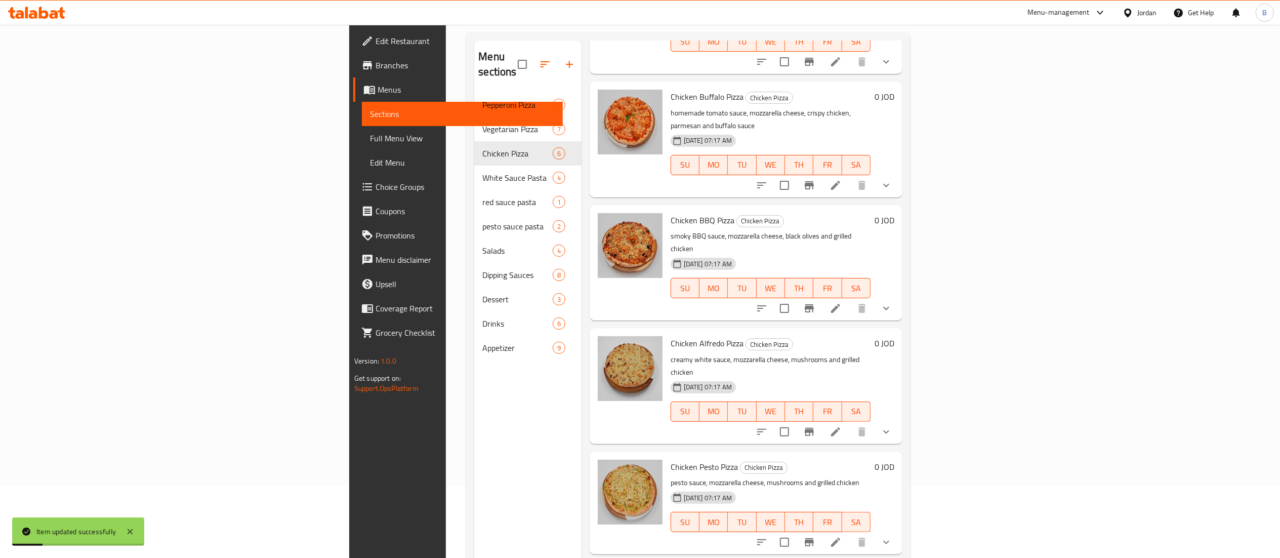
scroll to position [142, 0]
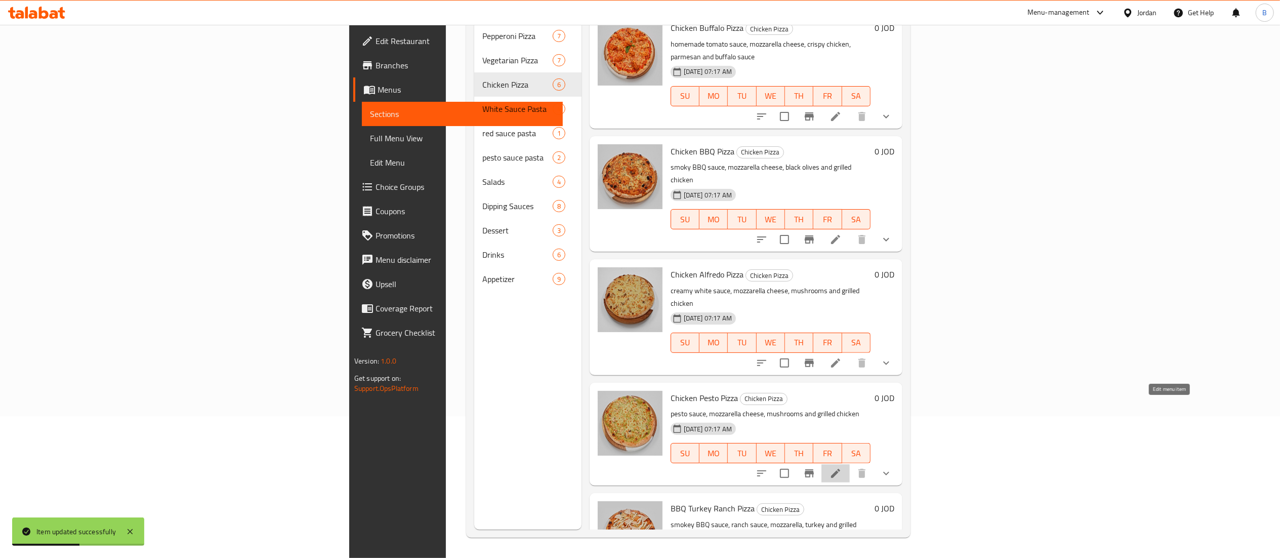
click at [842, 467] on icon at bounding box center [836, 473] width 12 height 12
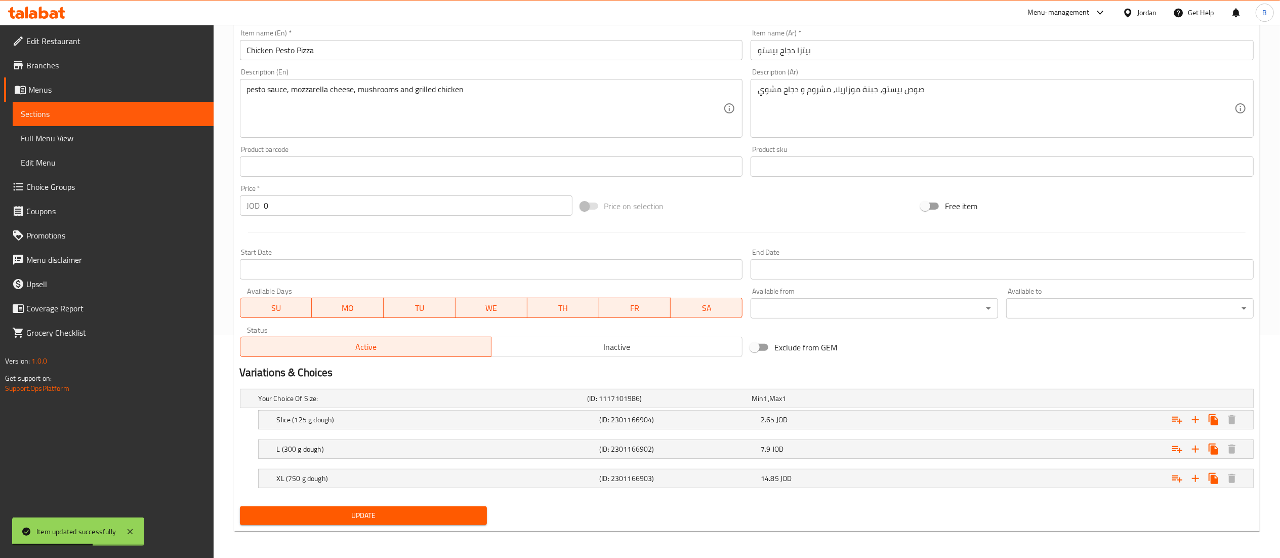
scroll to position [225, 0]
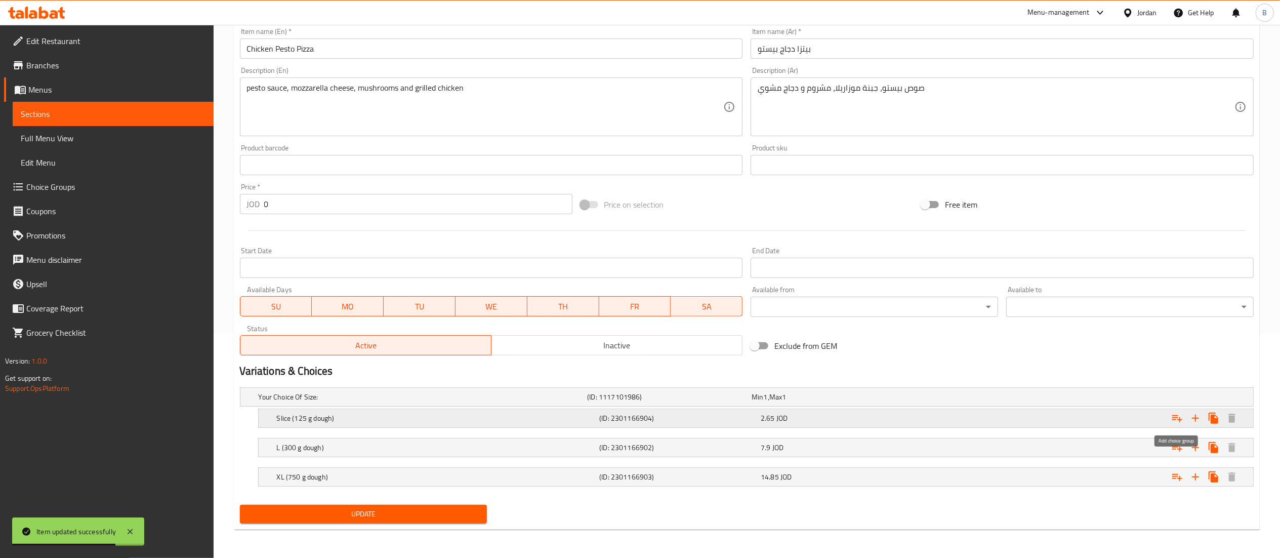
click at [1181, 419] on icon "Expand" at bounding box center [1177, 418] width 10 height 7
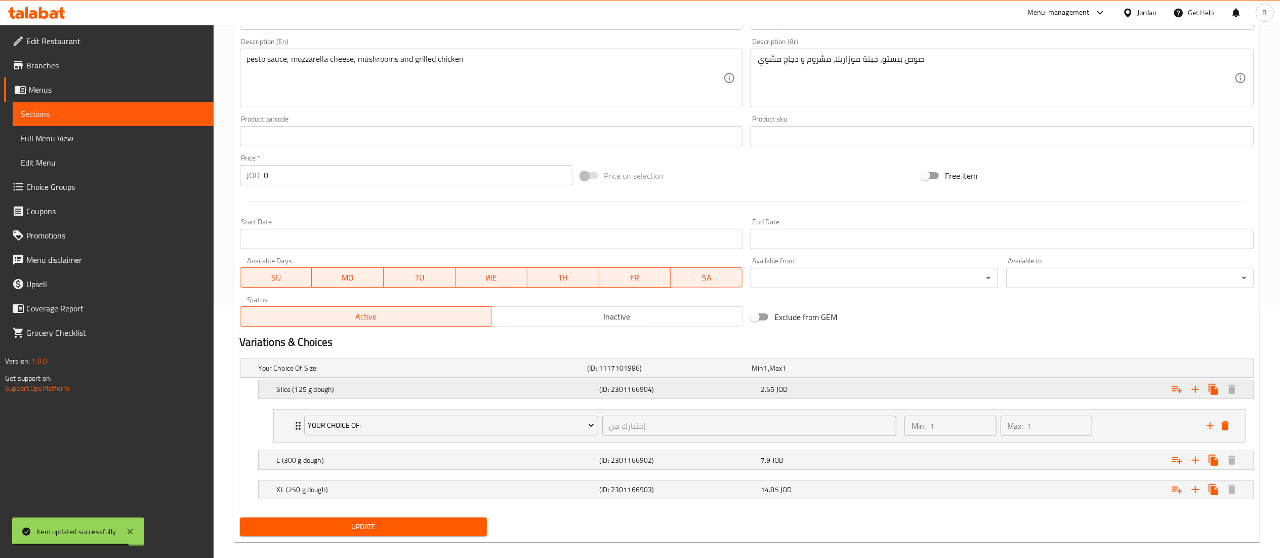
scroll to position [268, 0]
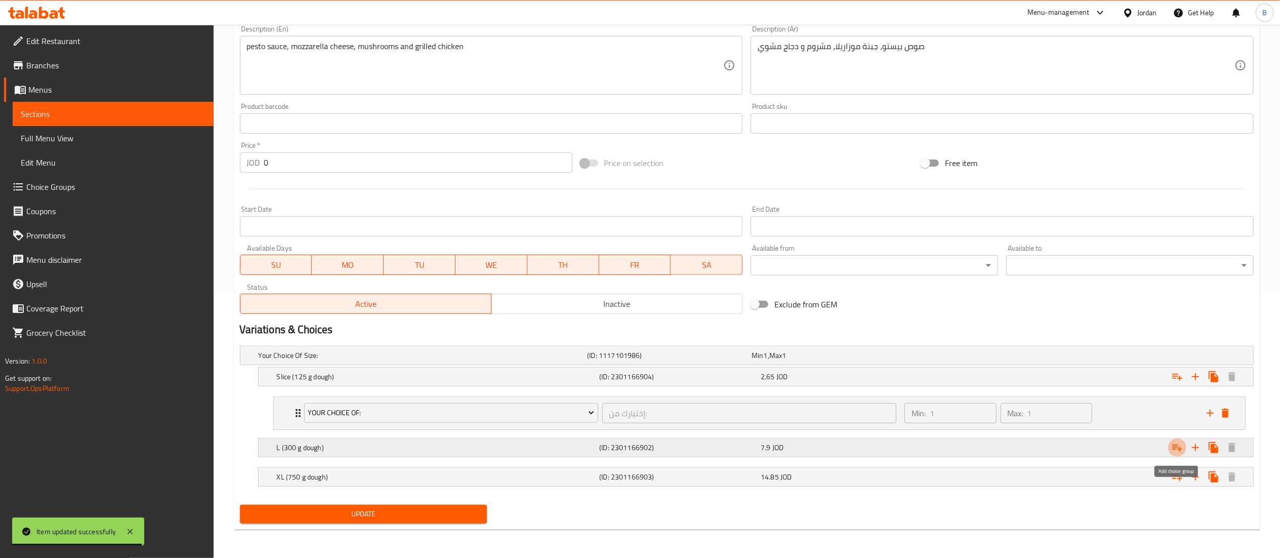
click at [1178, 449] on icon "Expand" at bounding box center [1177, 447] width 12 height 12
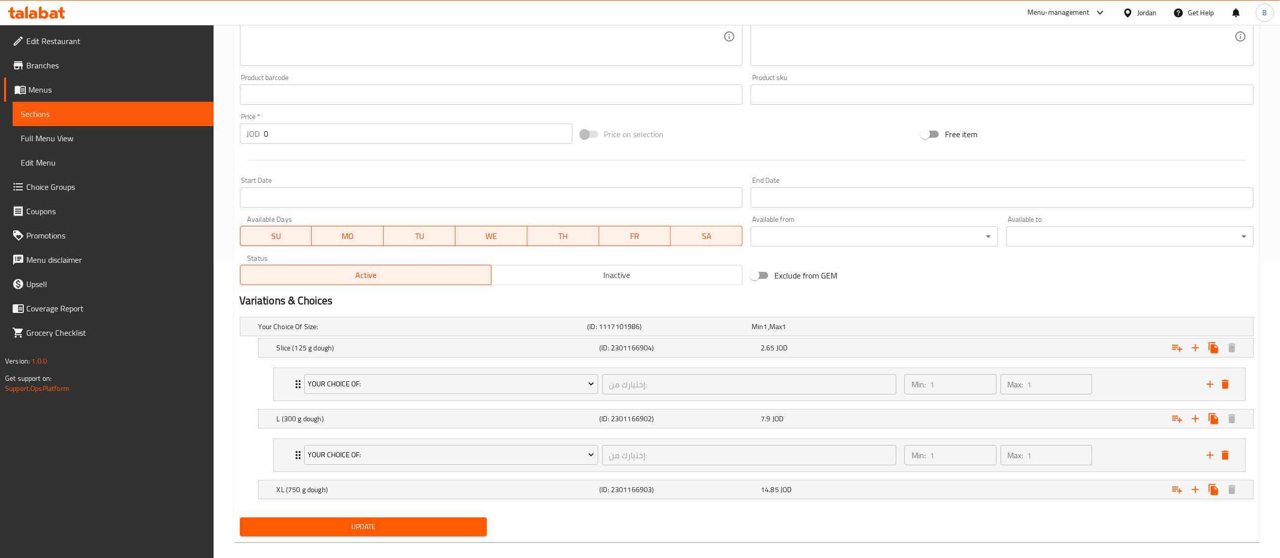
scroll to position [310, 0]
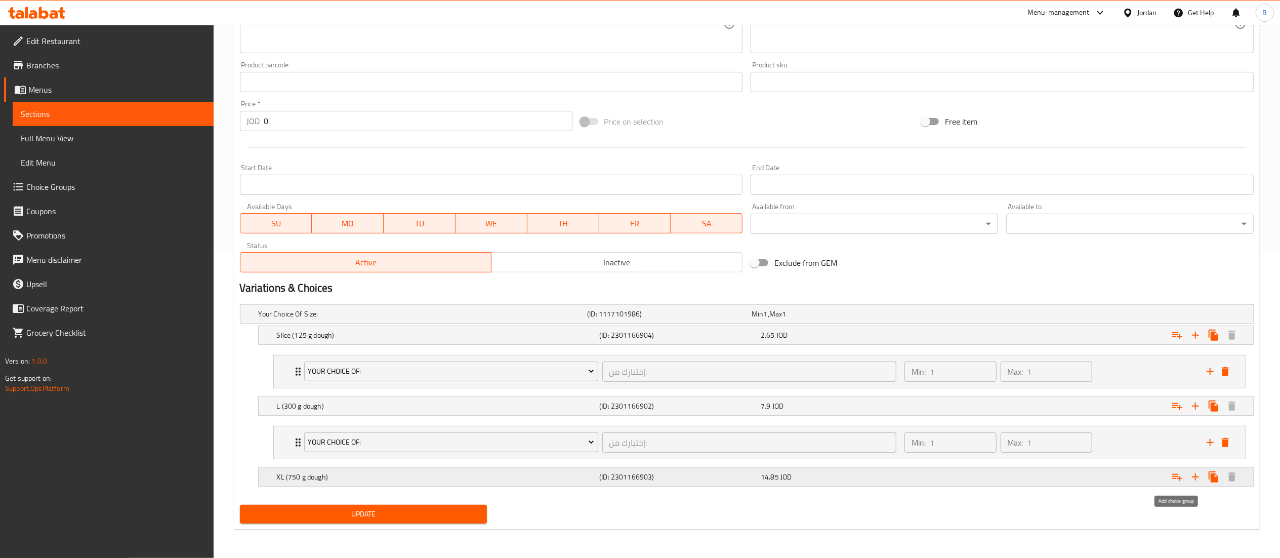
click at [1172, 481] on icon "Expand" at bounding box center [1177, 477] width 12 height 12
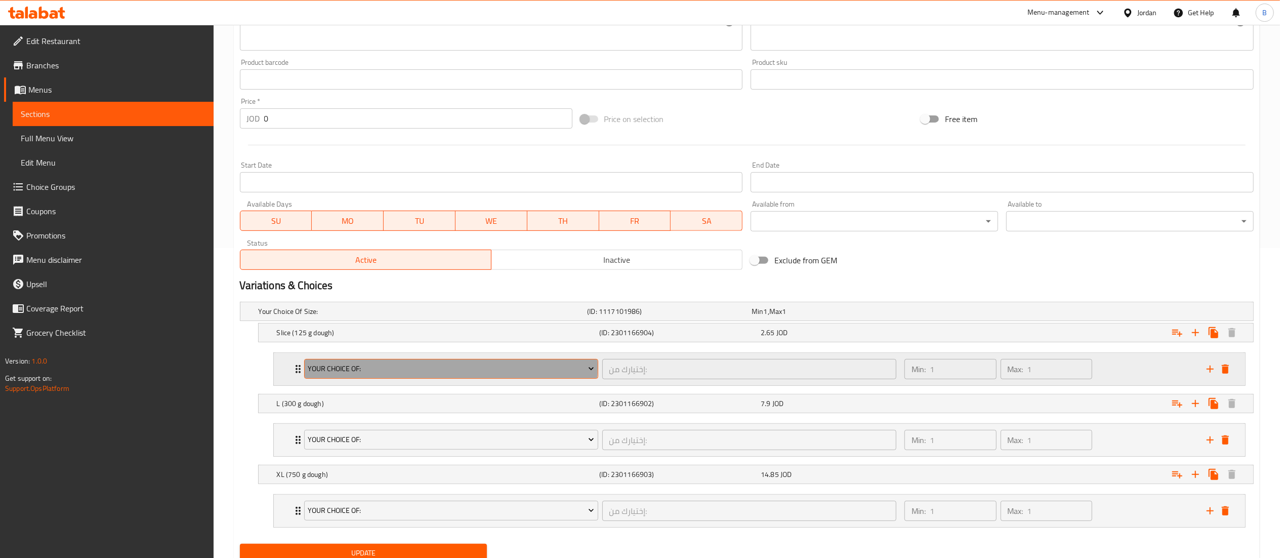
click at [406, 368] on span "your choice of:" at bounding box center [451, 368] width 286 height 13
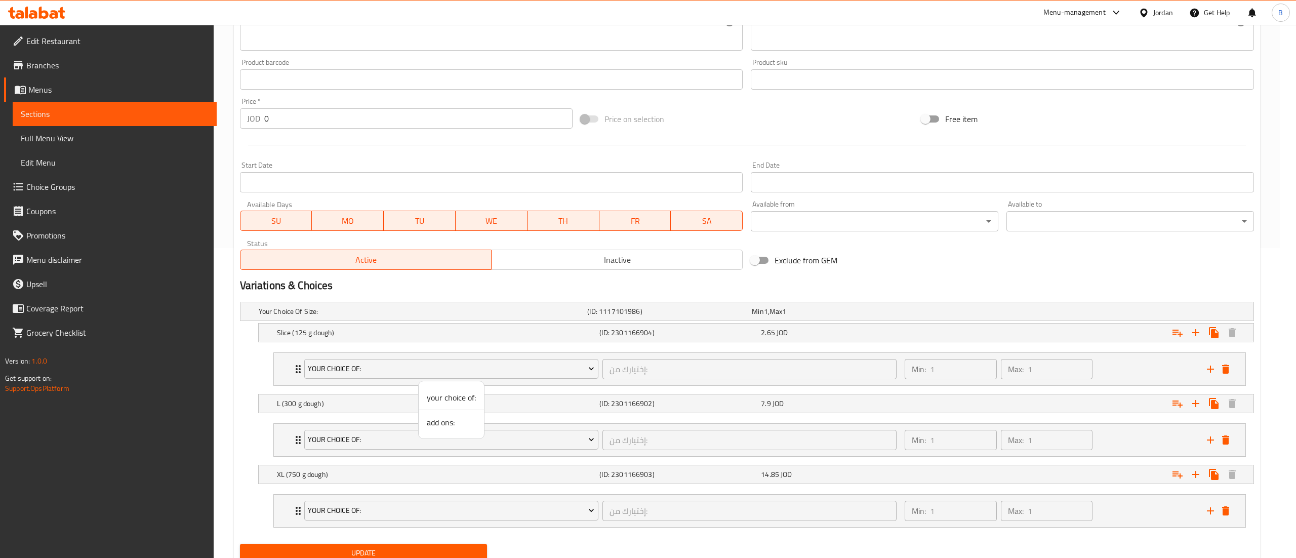
click at [449, 421] on span "add ons:" at bounding box center [451, 422] width 49 height 12
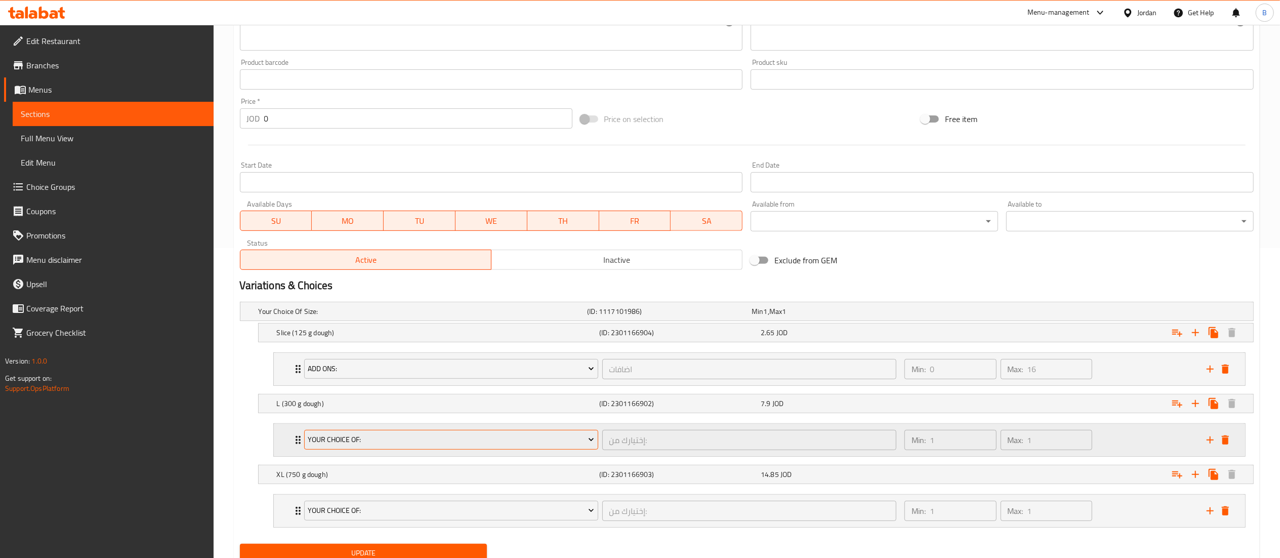
click at [446, 439] on span "your choice of:" at bounding box center [451, 439] width 286 height 13
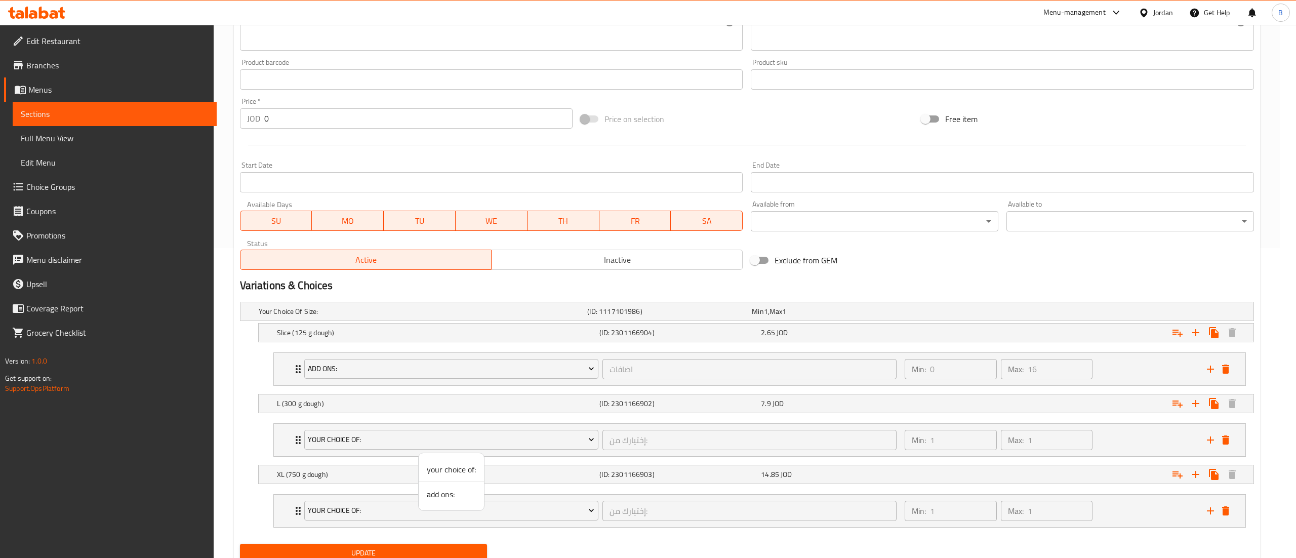
click at [453, 492] on span "add ons:" at bounding box center [451, 494] width 49 height 12
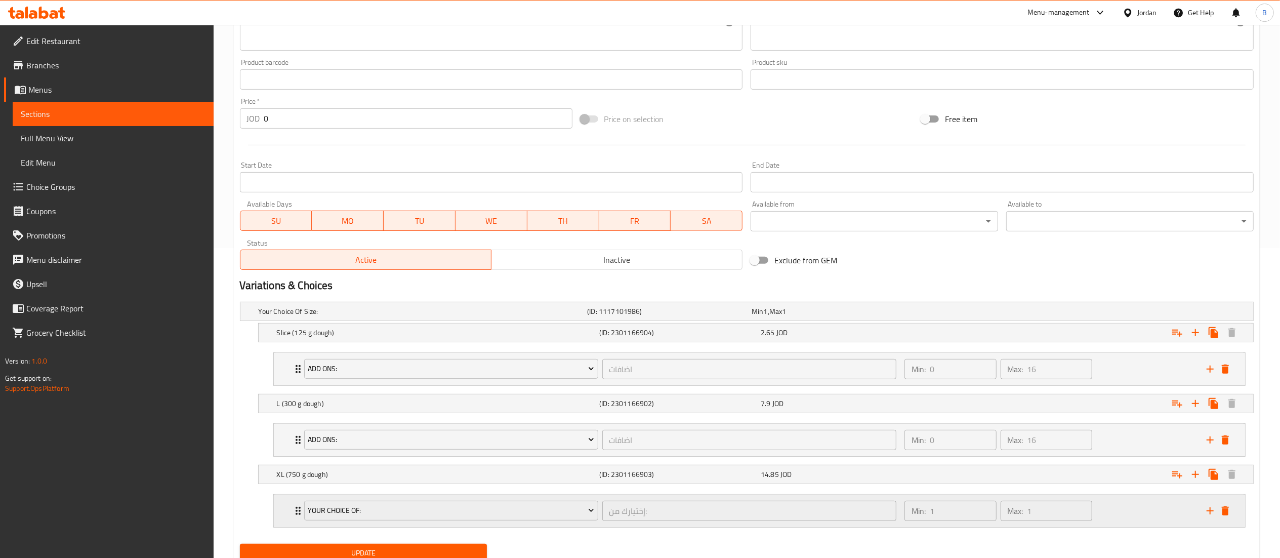
scroll to position [351, 0]
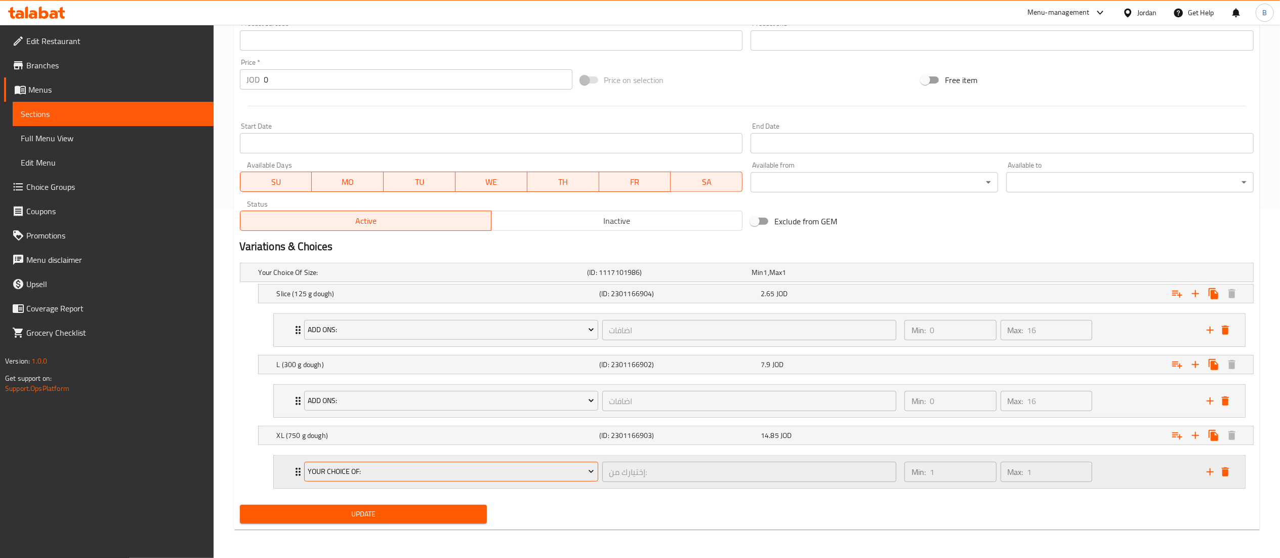
click at [387, 465] on button "your choice of:" at bounding box center [451, 472] width 294 height 20
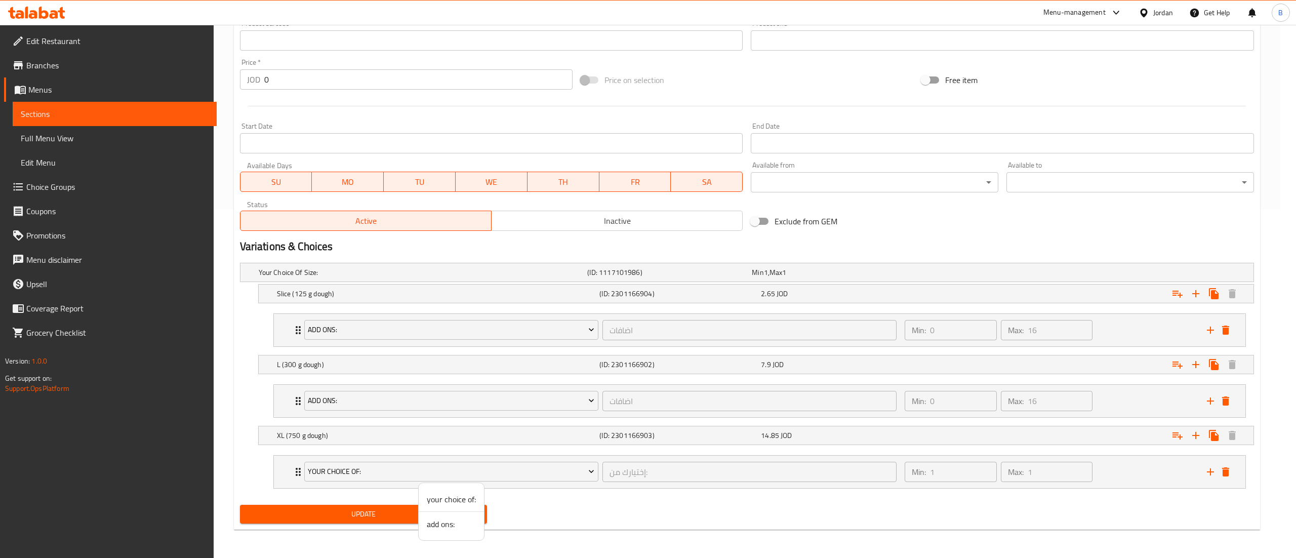
click at [424, 515] on li "add ons:" at bounding box center [451, 524] width 65 height 24
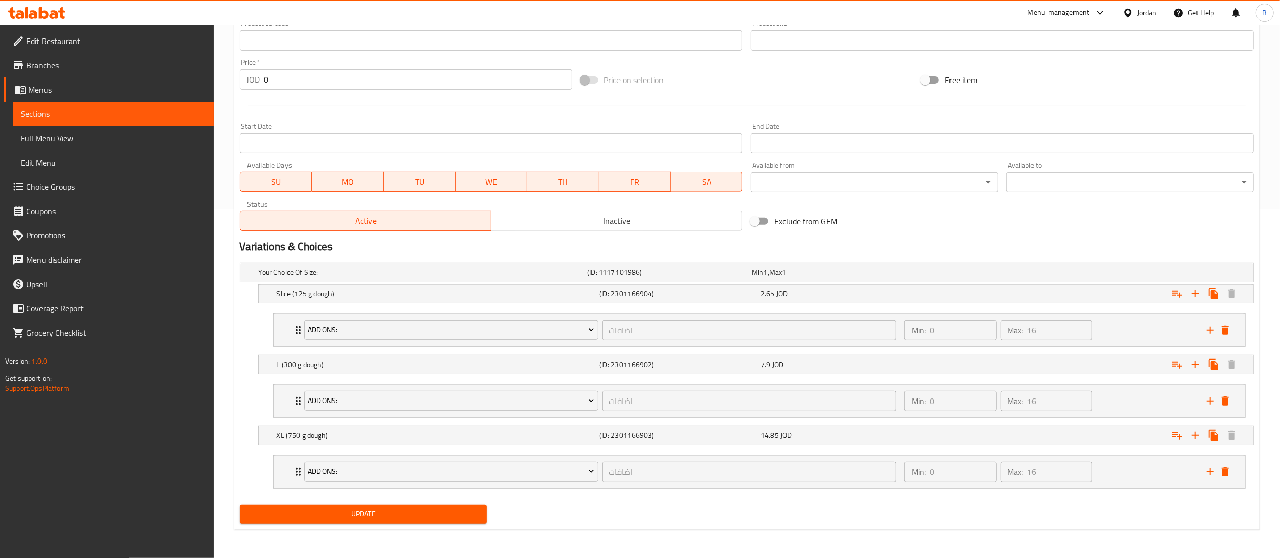
click at [359, 518] on span "Update" at bounding box center [363, 514] width 231 height 13
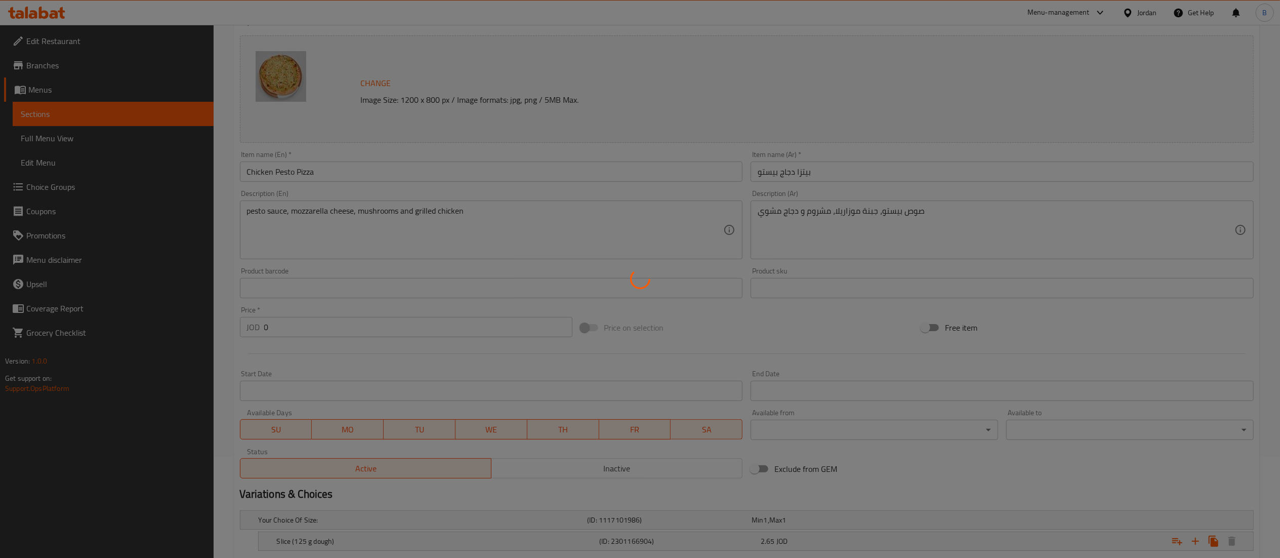
scroll to position [0, 0]
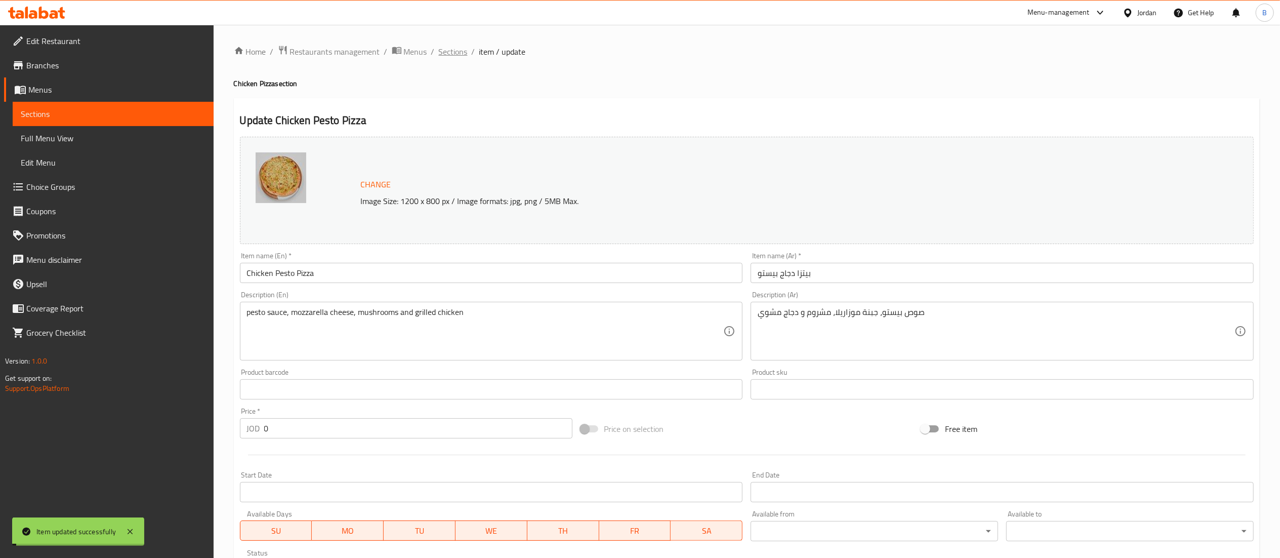
click at [457, 52] on span "Sections" at bounding box center [453, 52] width 29 height 12
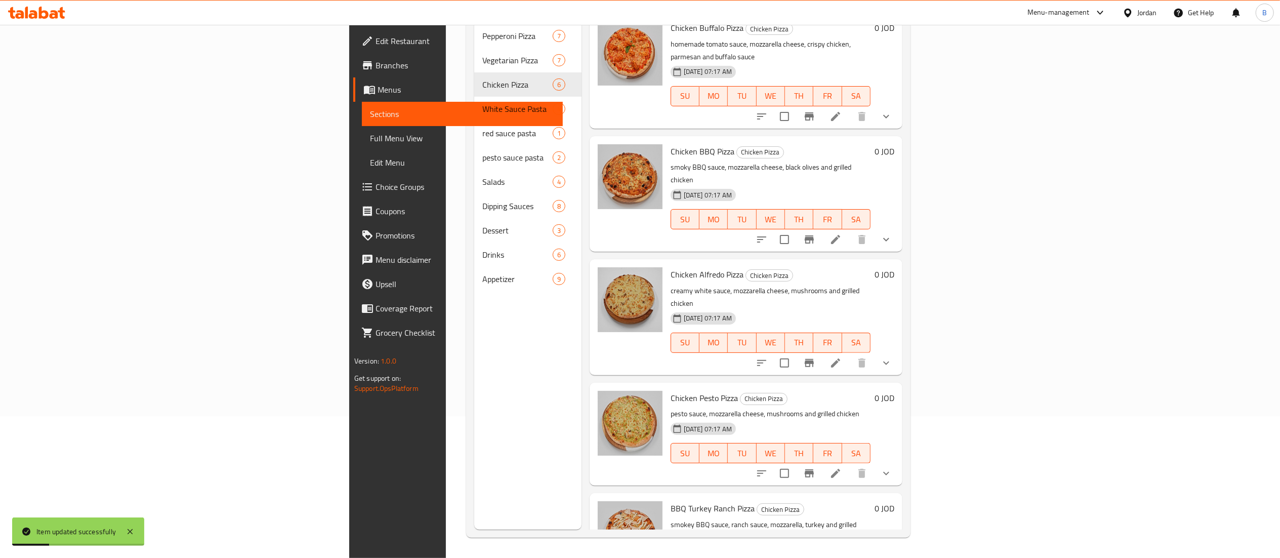
scroll to position [130, 0]
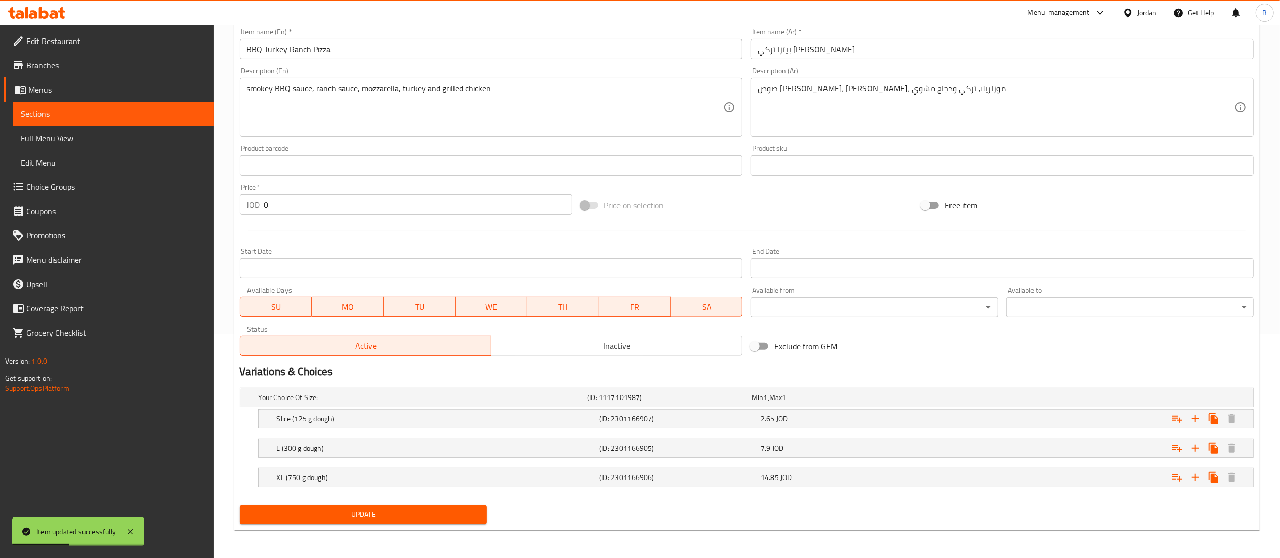
scroll to position [225, 0]
click at [1178, 422] on icon "Expand" at bounding box center [1177, 418] width 12 height 12
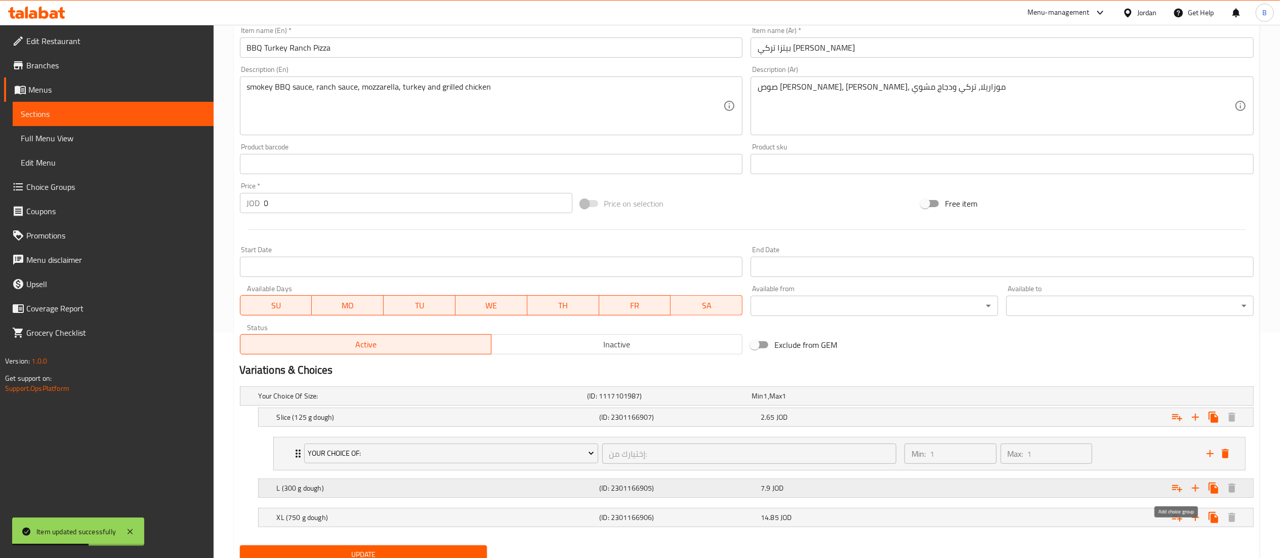
click at [1176, 493] on icon "Expand" at bounding box center [1177, 488] width 12 height 12
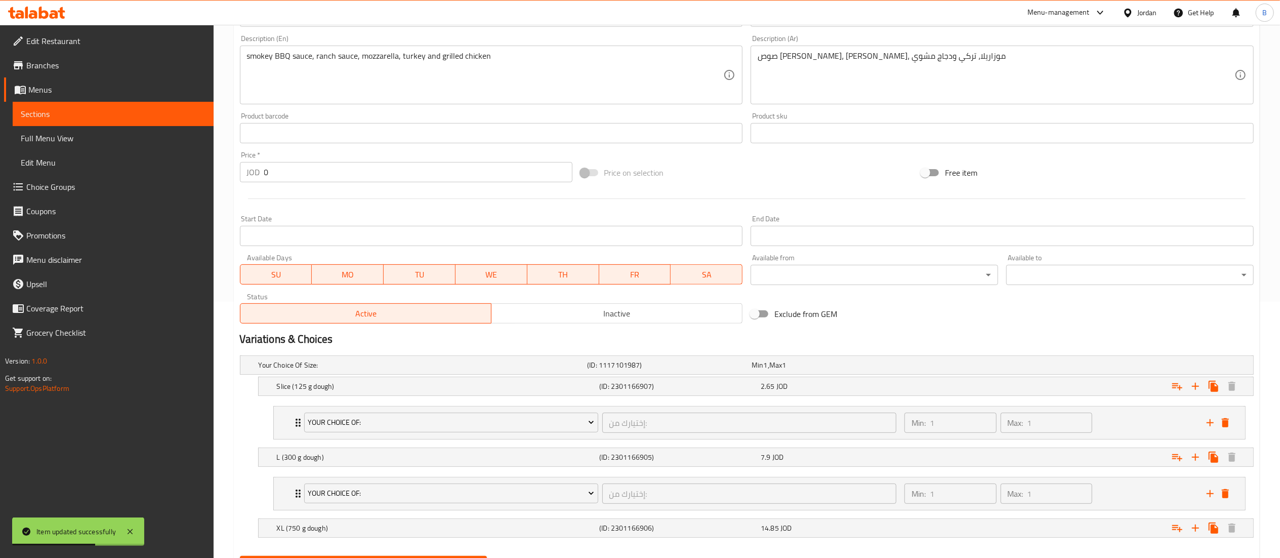
scroll to position [310, 0]
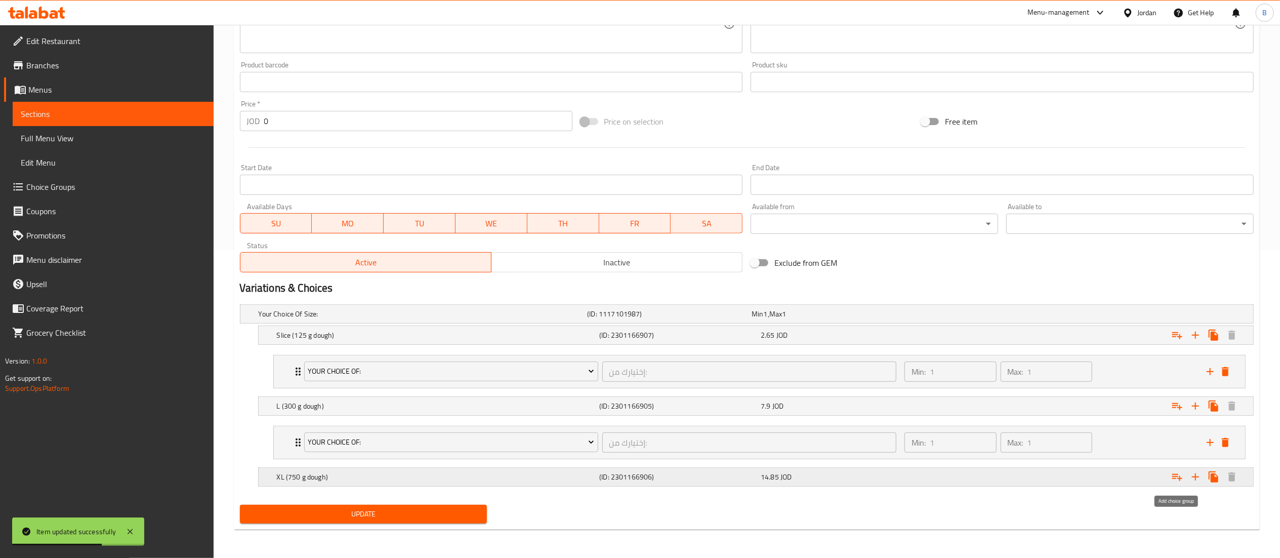
click at [1175, 476] on icon "Expand" at bounding box center [1177, 477] width 10 height 7
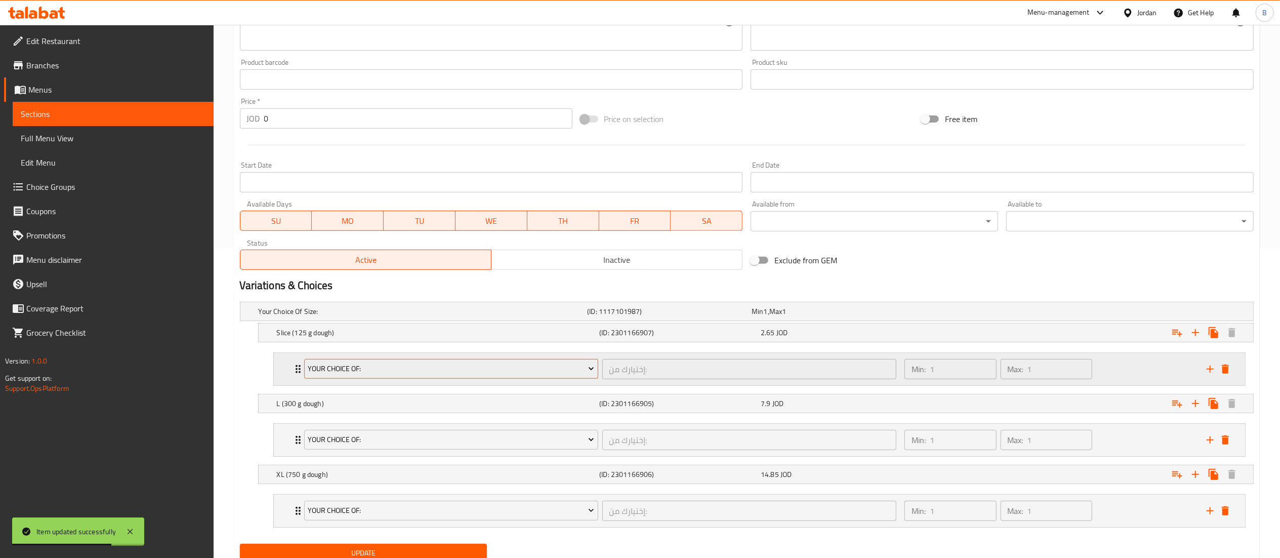
click at [370, 364] on span "your choice of:" at bounding box center [451, 368] width 286 height 13
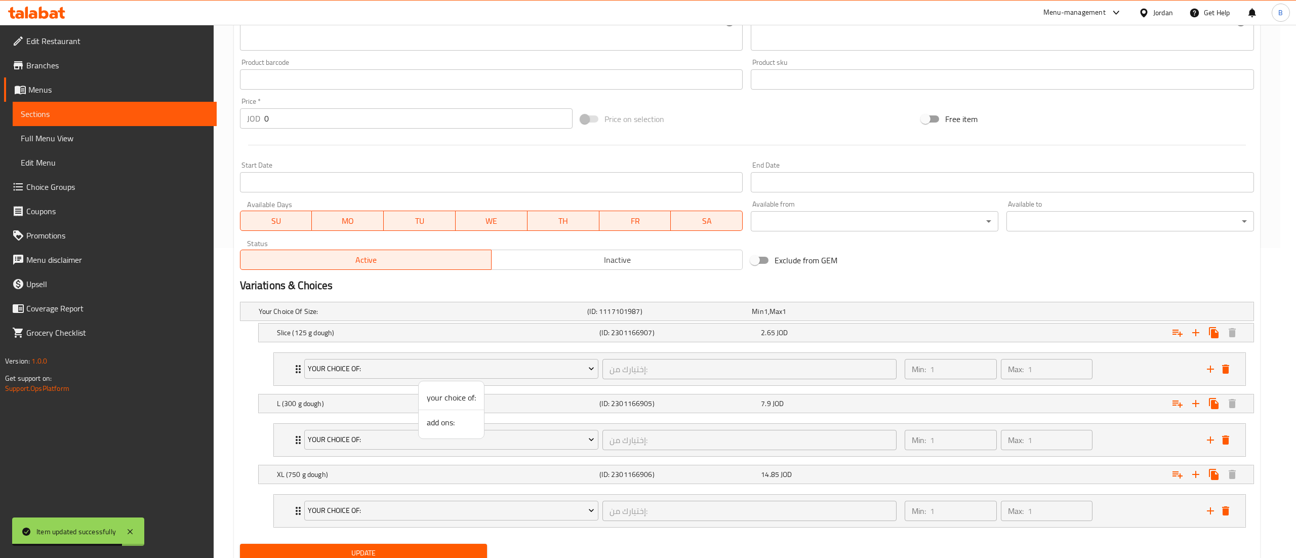
click at [449, 425] on span "add ons:" at bounding box center [451, 422] width 49 height 12
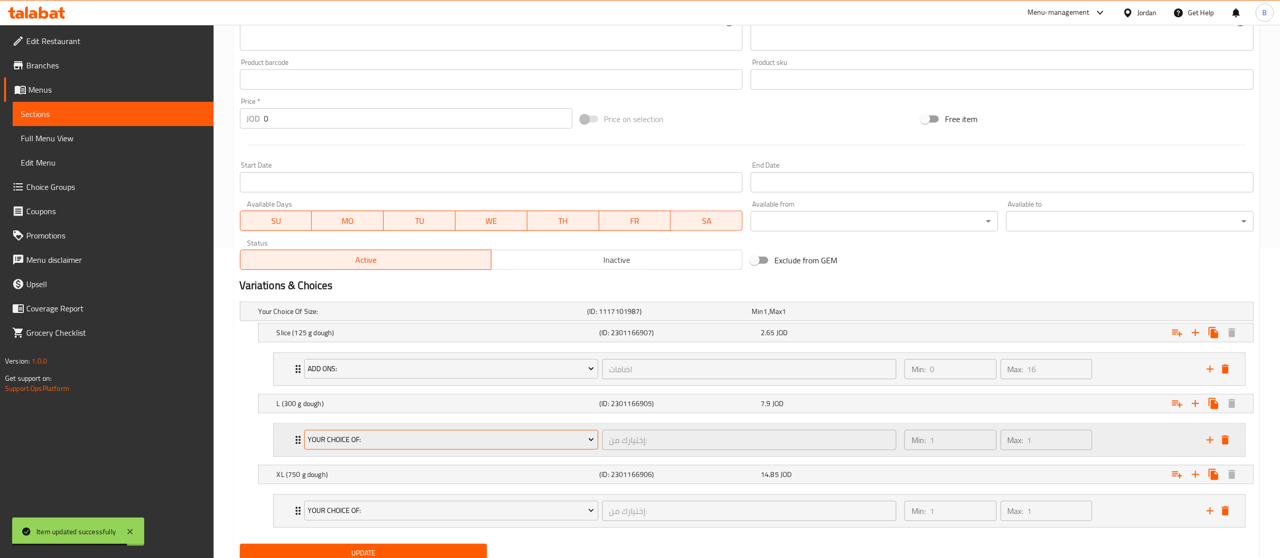
click at [402, 433] on button "your choice of:" at bounding box center [451, 440] width 294 height 20
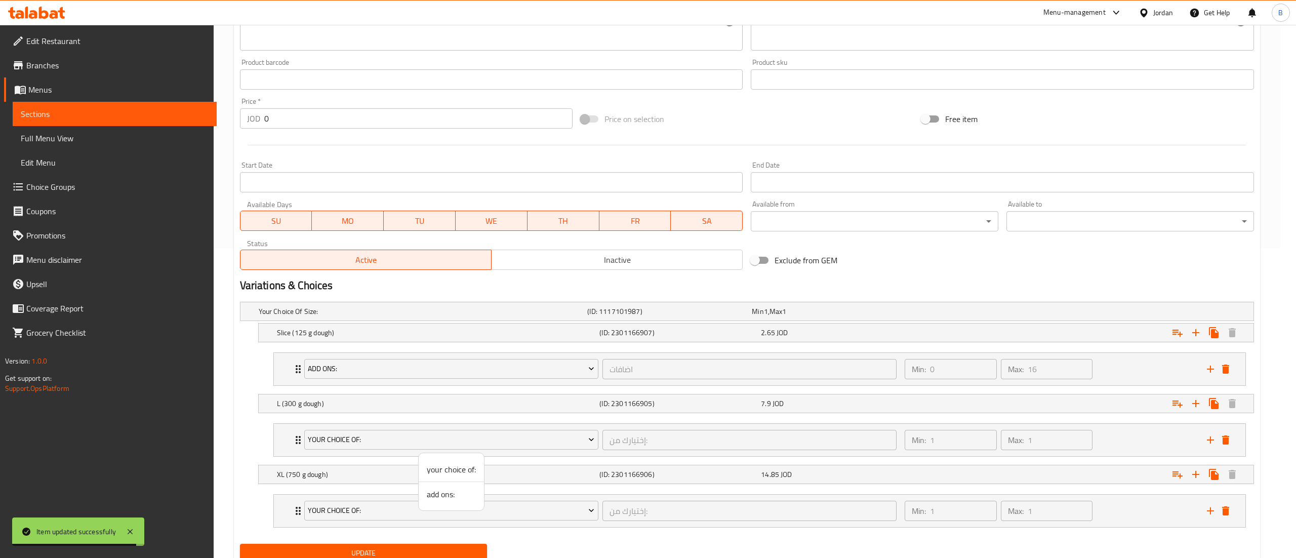
click at [427, 488] on span "add ons:" at bounding box center [451, 494] width 49 height 12
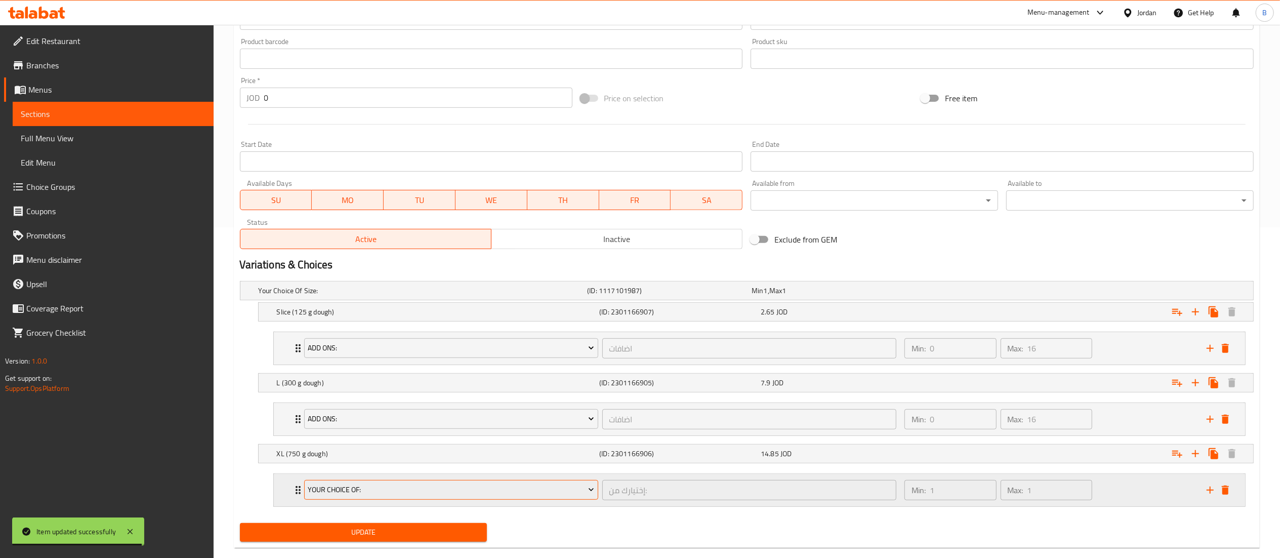
scroll to position [351, 0]
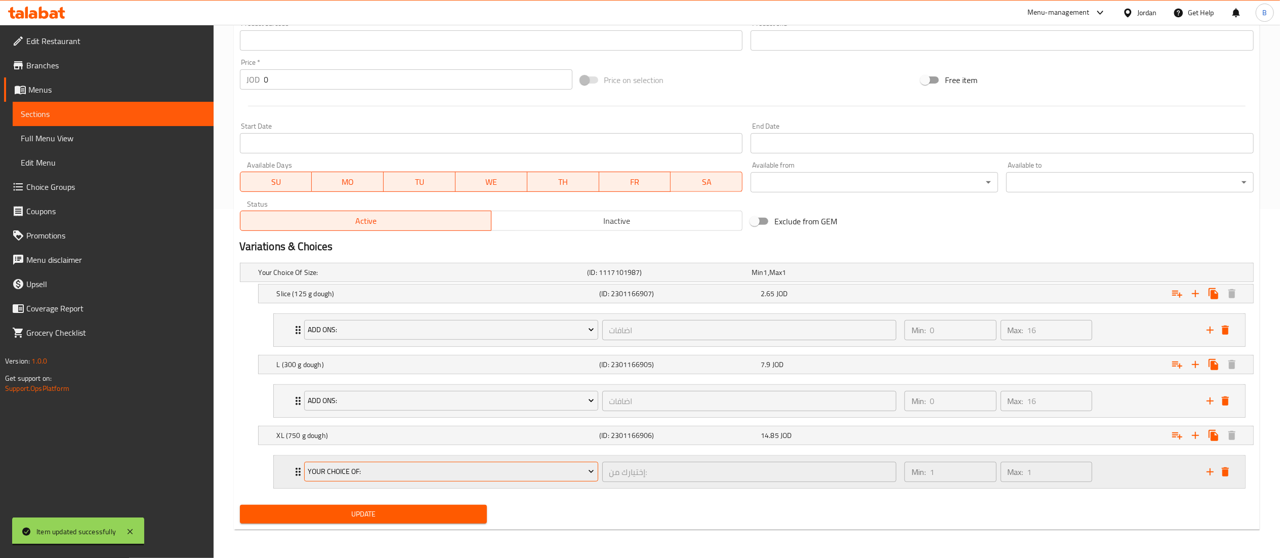
click at [364, 470] on span "your choice of:" at bounding box center [451, 471] width 286 height 13
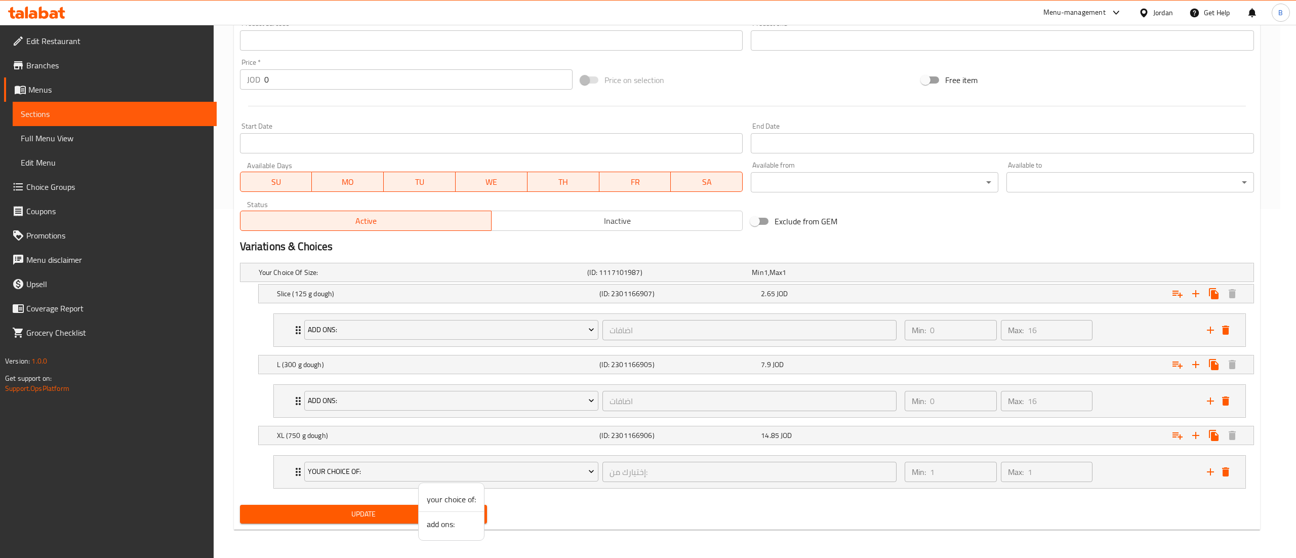
click at [451, 520] on span "add ons:" at bounding box center [451, 524] width 49 height 12
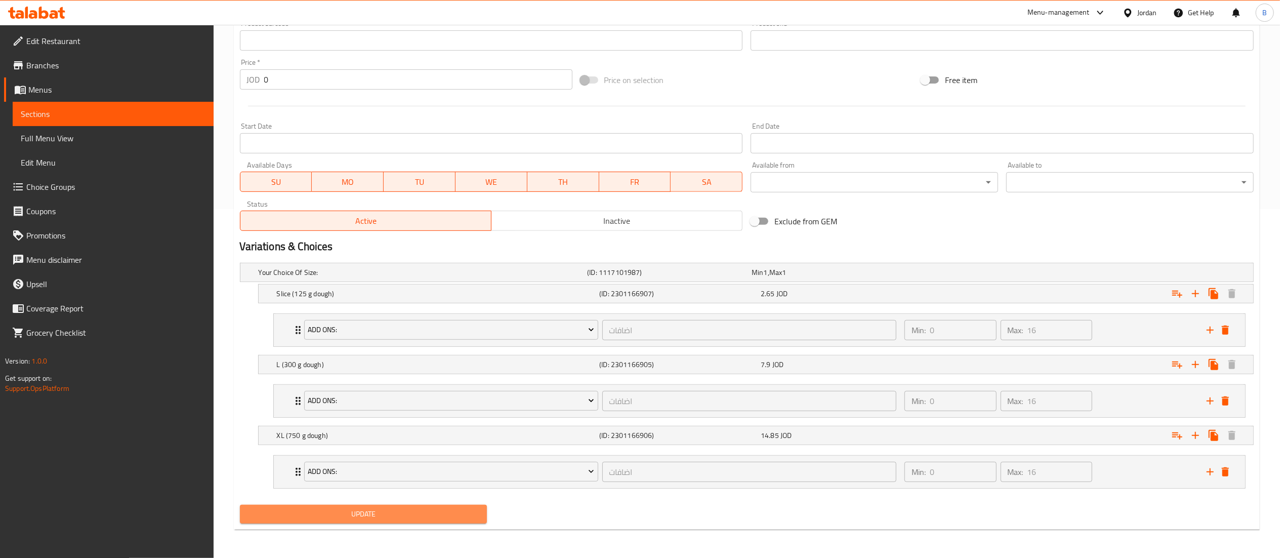
click at [393, 520] on span "Update" at bounding box center [363, 514] width 231 height 13
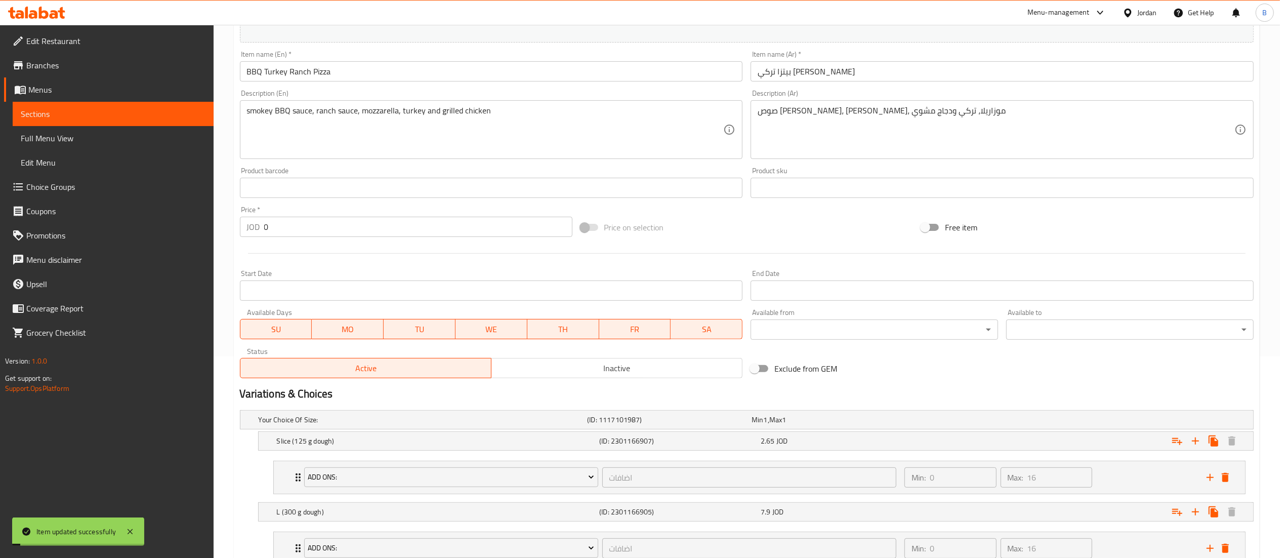
scroll to position [0, 0]
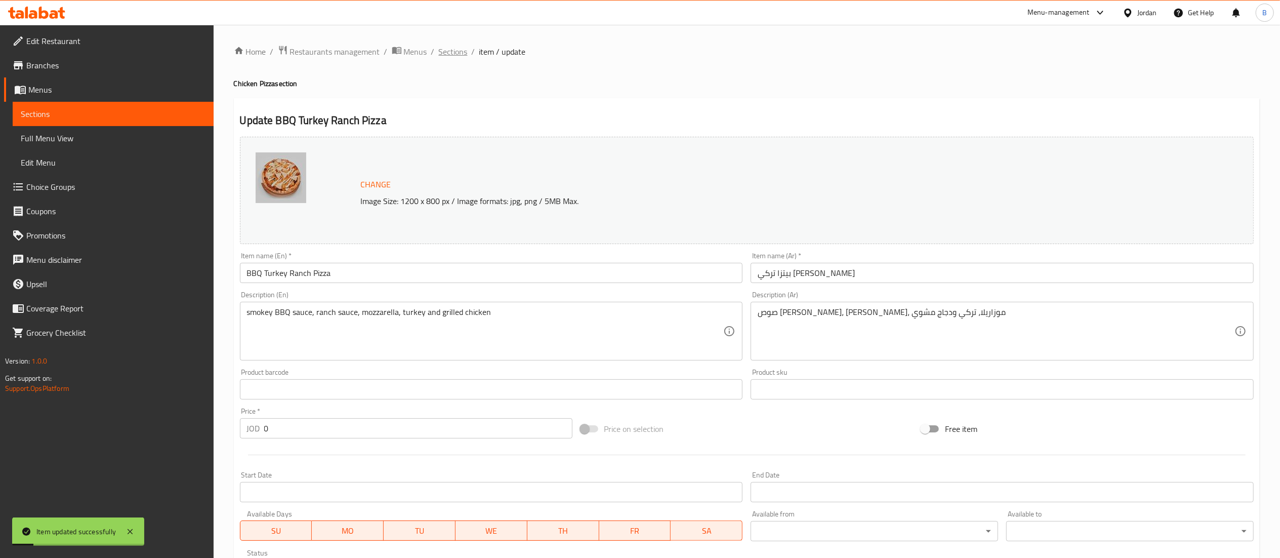
click at [461, 50] on span "Sections" at bounding box center [453, 52] width 29 height 12
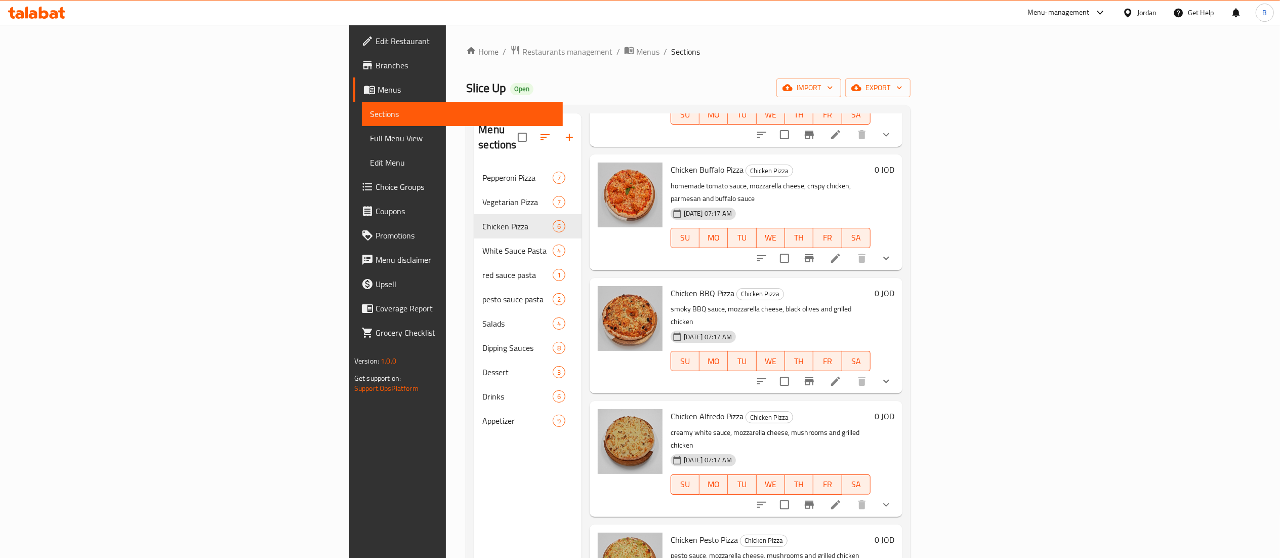
click at [56, 16] on icon at bounding box center [54, 14] width 9 height 9
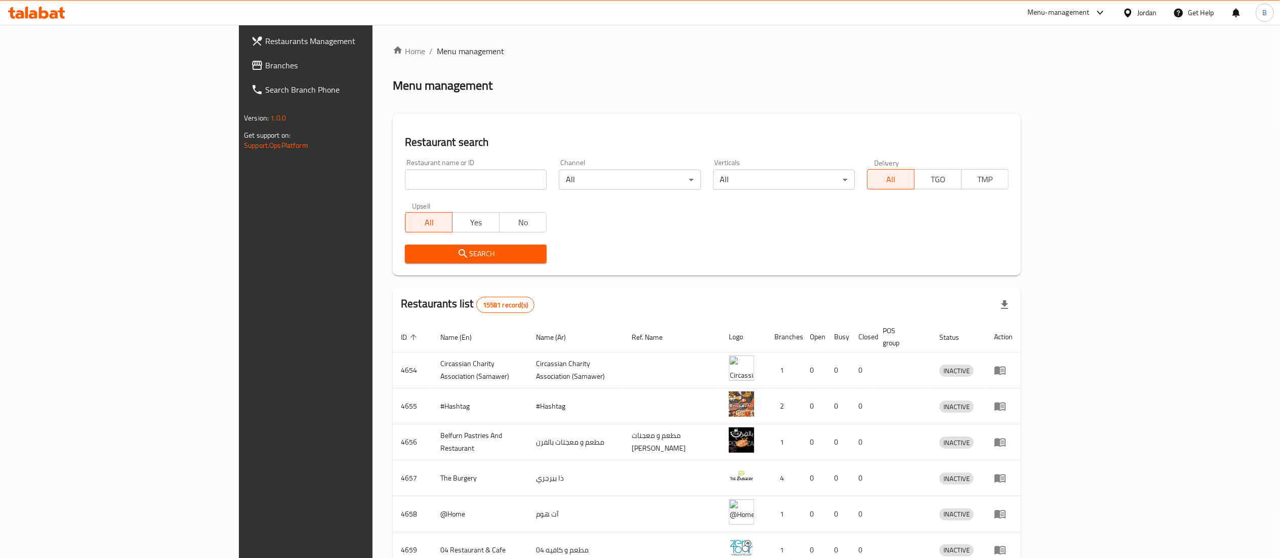
click at [265, 68] on span "Branches" at bounding box center [354, 65] width 179 height 12
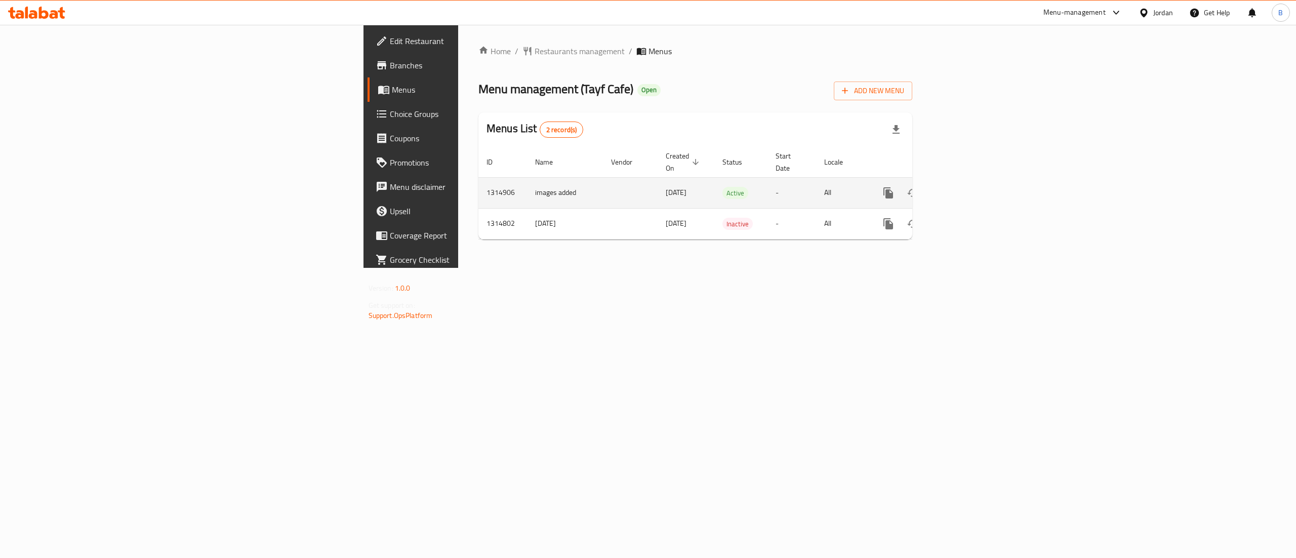
click at [967, 187] on icon "enhanced table" at bounding box center [961, 193] width 12 height 12
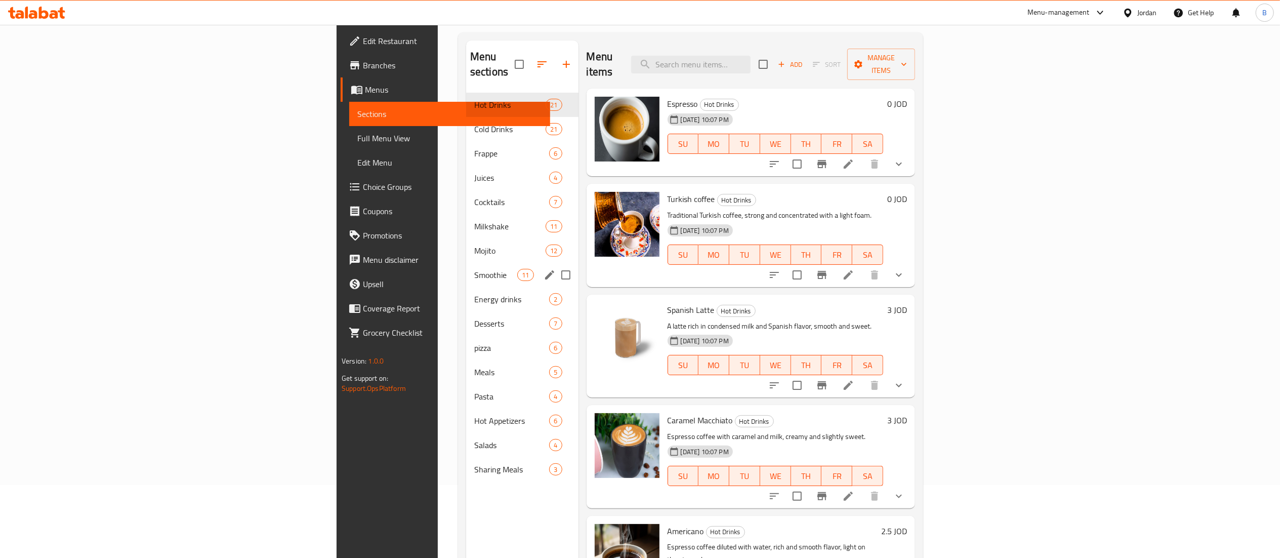
scroll to position [41, 0]
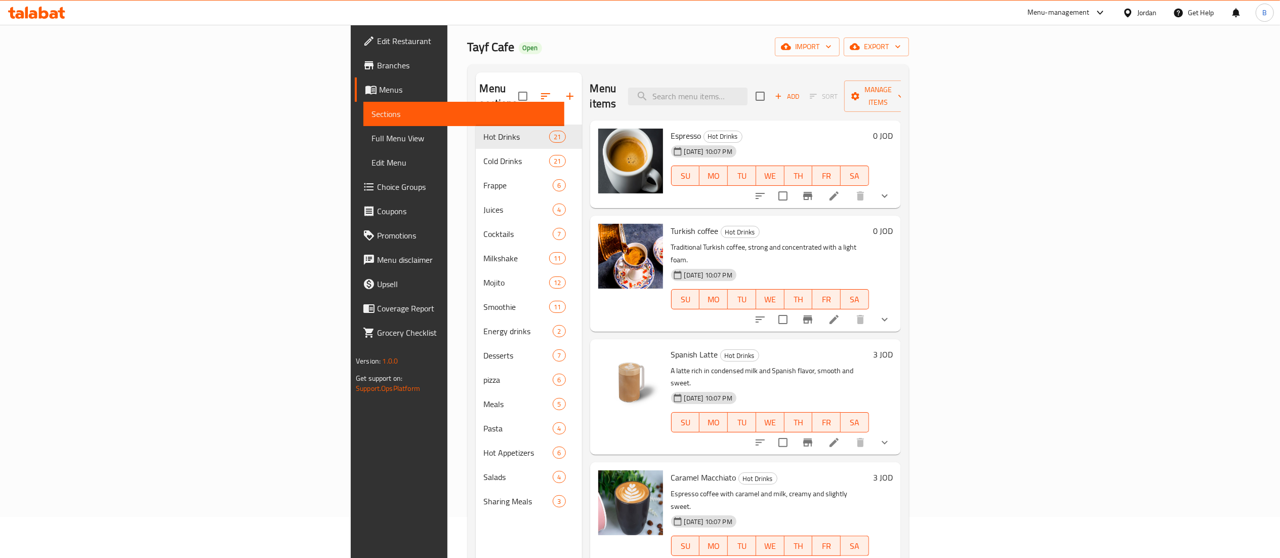
click at [897, 184] on button "show more" at bounding box center [885, 196] width 24 height 24
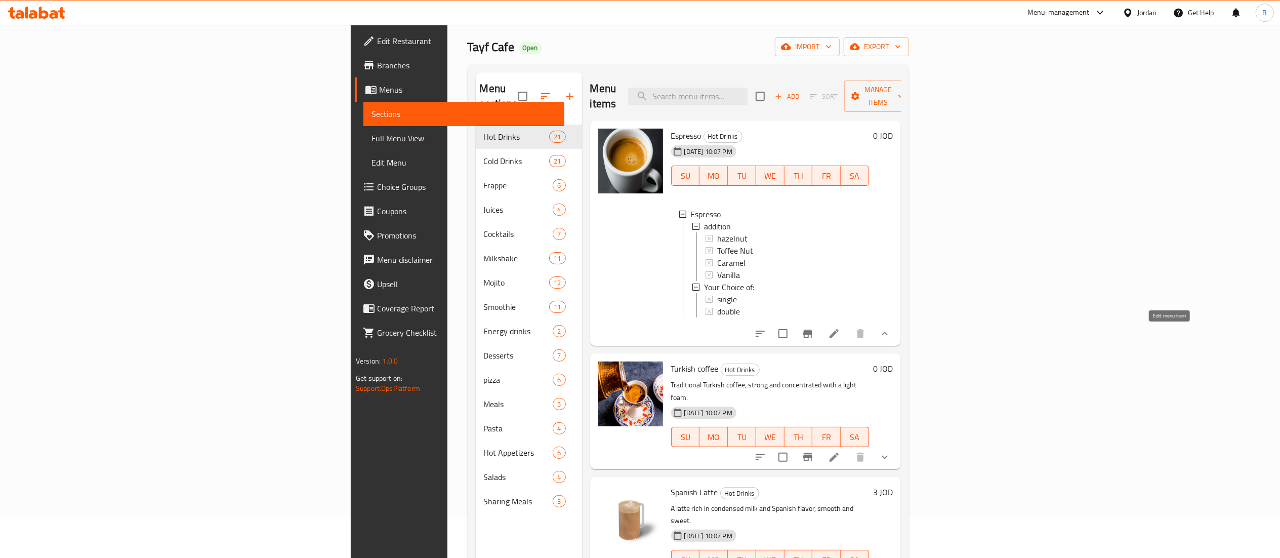
click at [840, 337] on icon at bounding box center [834, 333] width 12 height 12
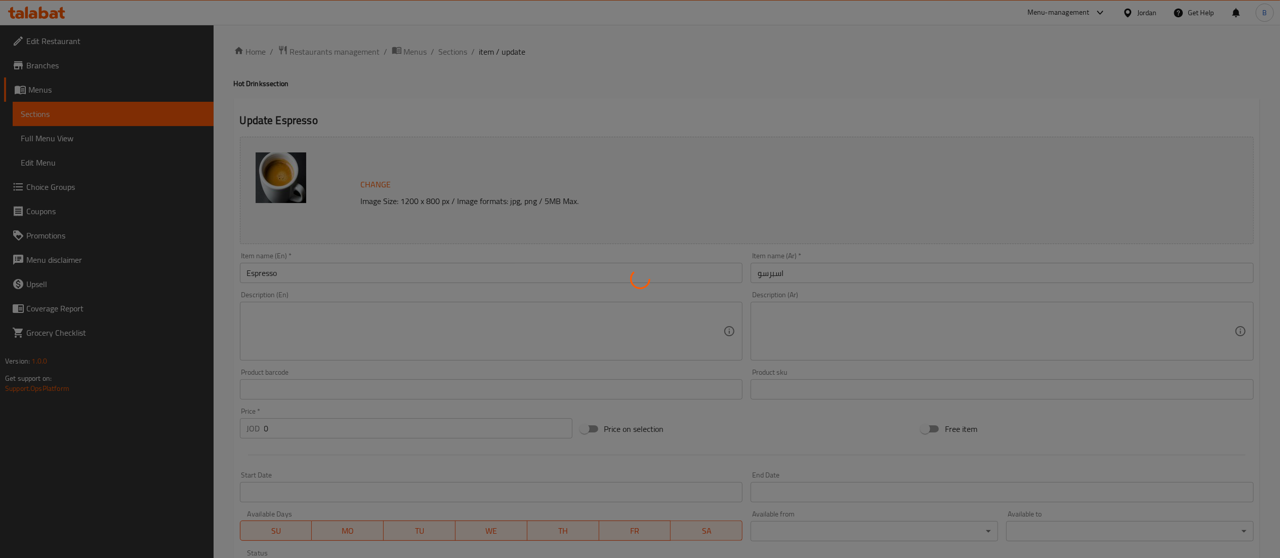
type input "إضافة"
type input "0"
type input "4"
type input "اختيارك من:"
type input "1"
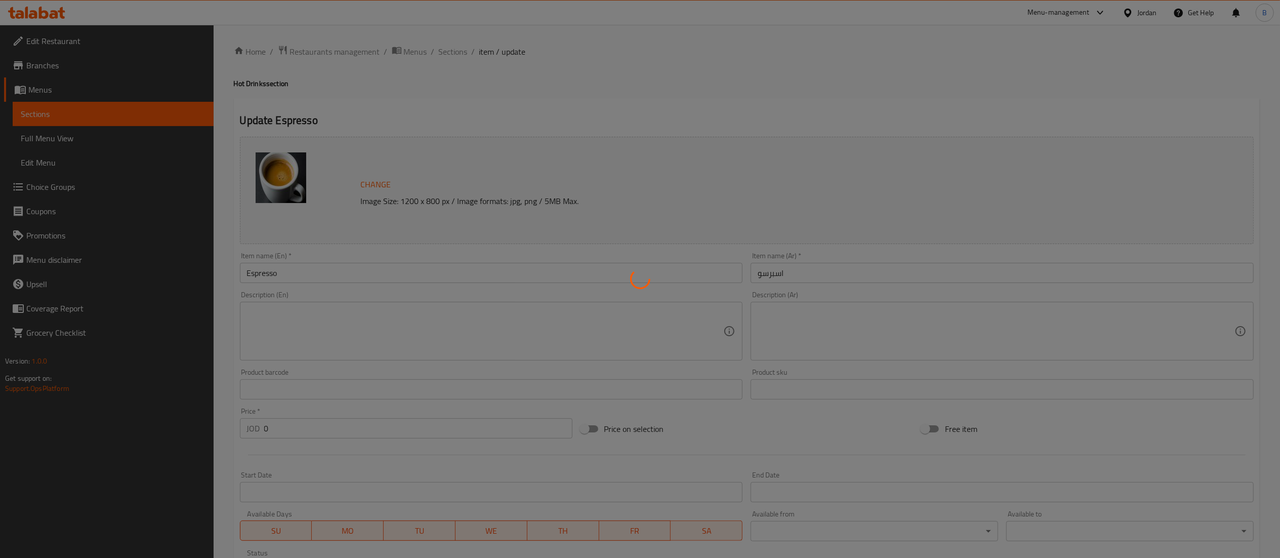
type input "1"
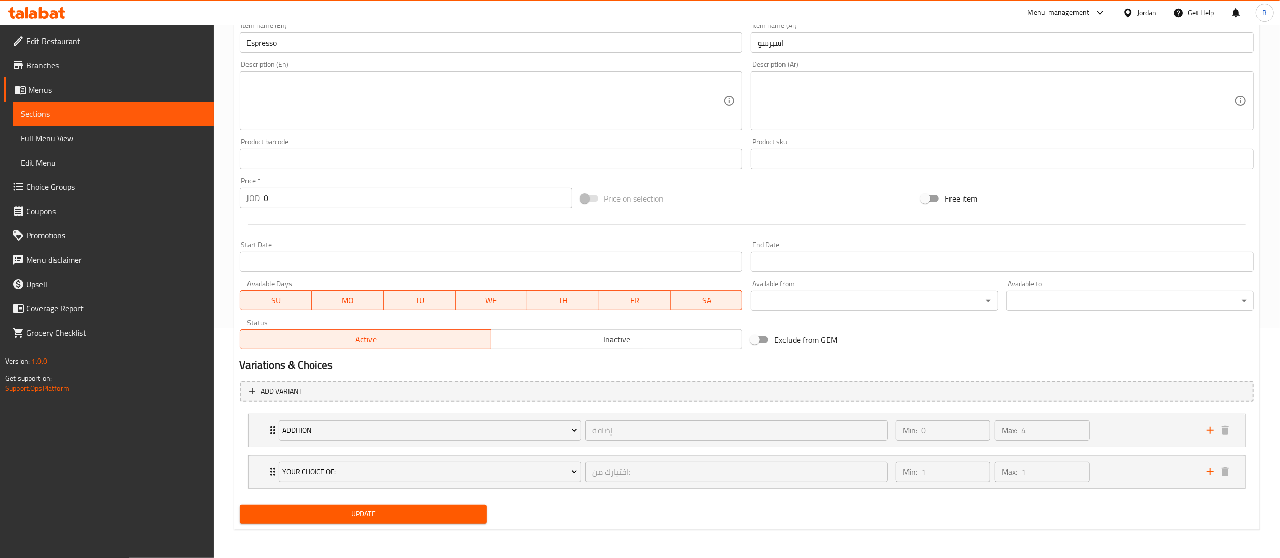
scroll to position [231, 0]
click at [1148, 429] on div "Min: 0 ​ Max: 4 ​" at bounding box center [1045, 430] width 311 height 32
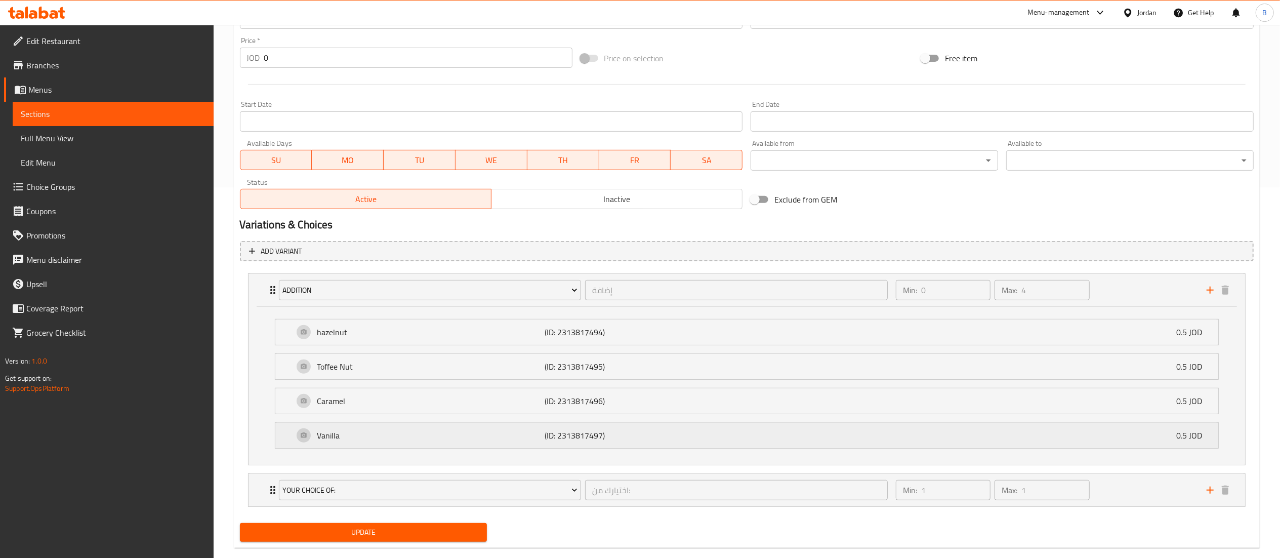
scroll to position [391, 0]
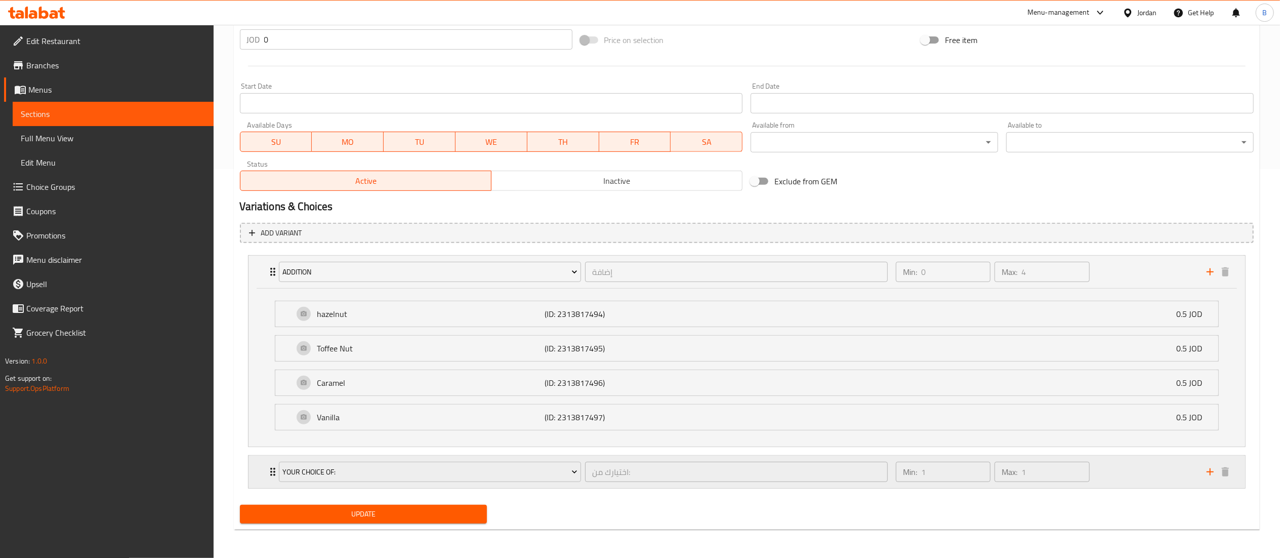
click at [1127, 481] on div "Min: 1 ​ Max: 1 ​" at bounding box center [1045, 471] width 311 height 32
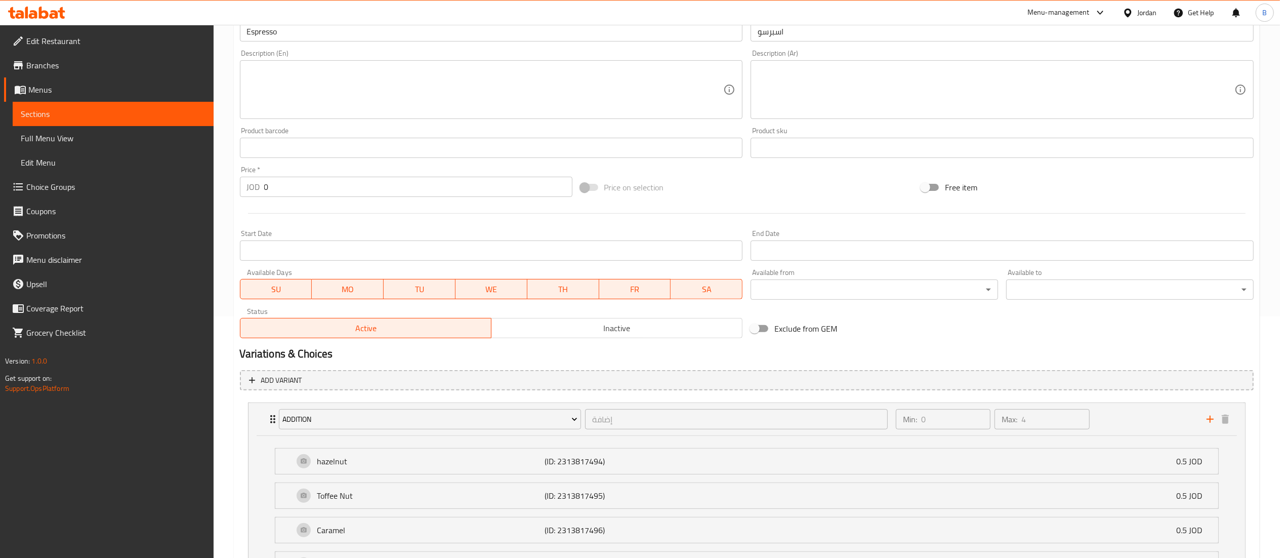
scroll to position [481, 0]
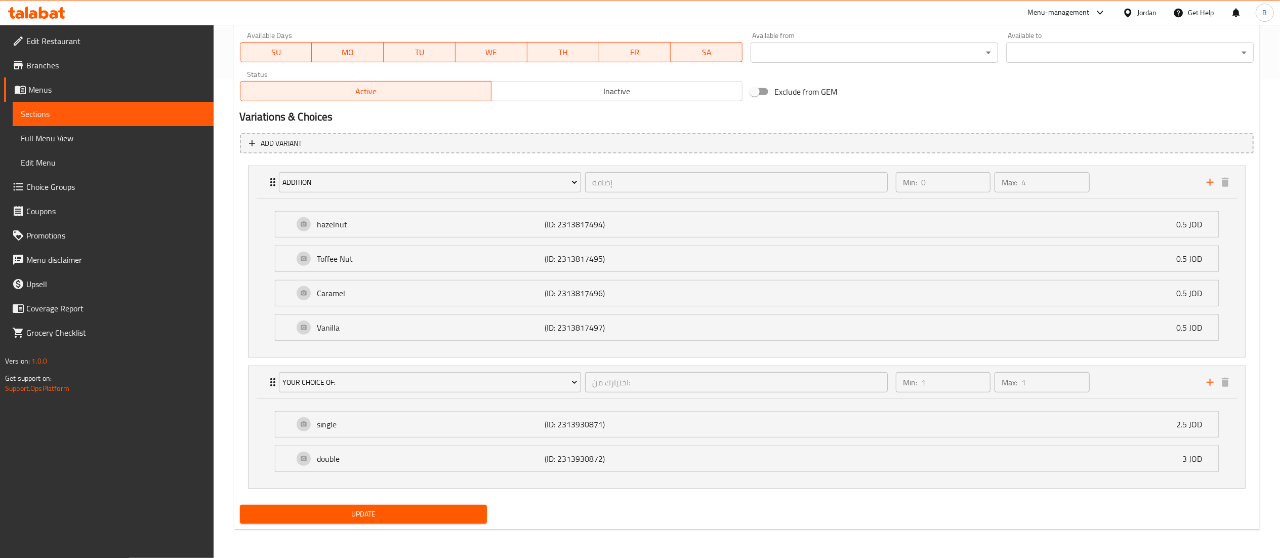
click at [81, 186] on span "Choice Groups" at bounding box center [115, 187] width 179 height 12
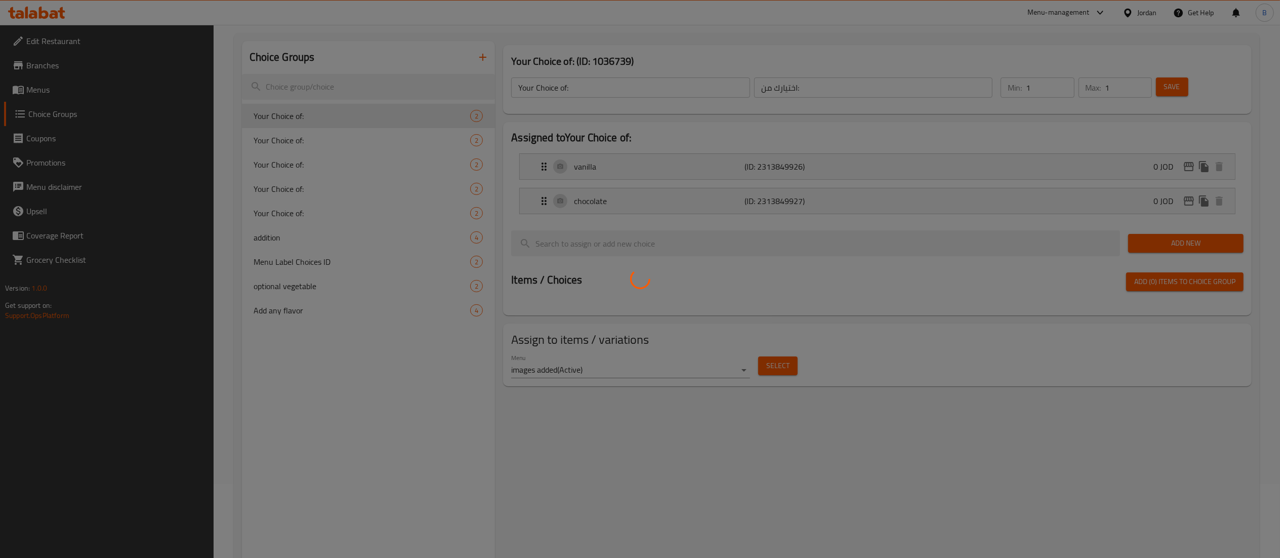
scroll to position [43, 0]
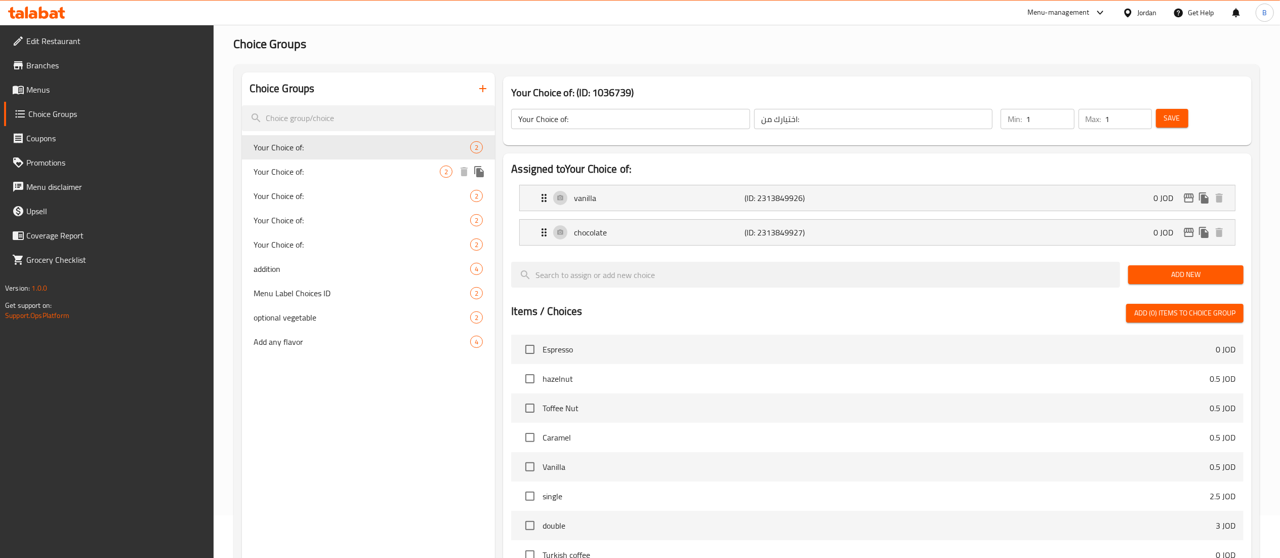
click at [326, 165] on div "Your Choice of: 2" at bounding box center [369, 171] width 254 height 24
type input "Your Choice of:"
type input "اختيارك من:"
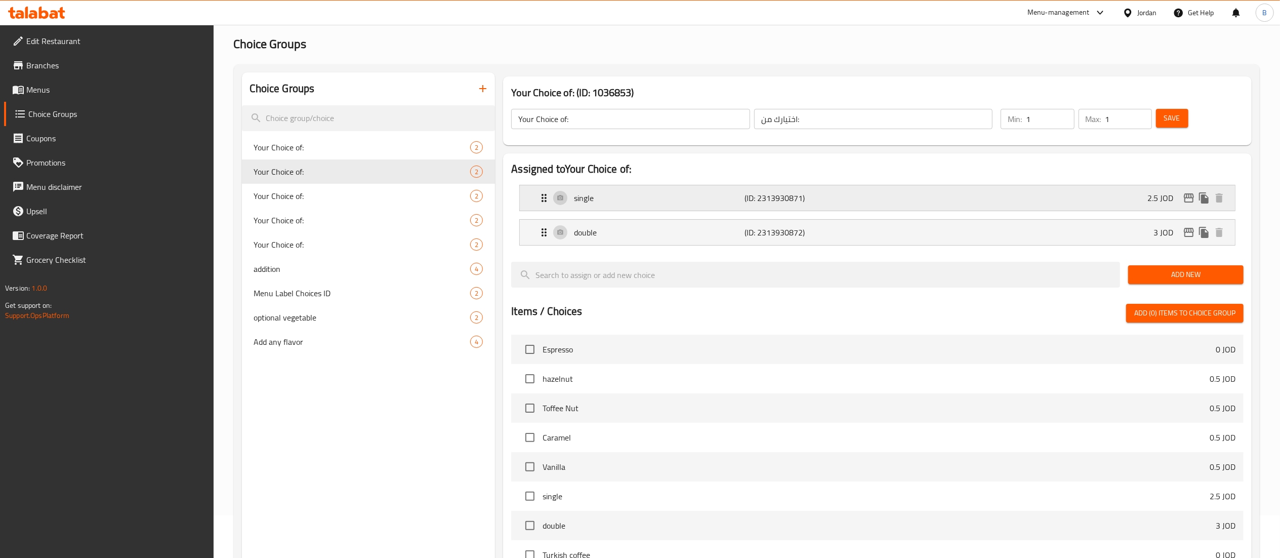
click at [1189, 200] on icon "edit" at bounding box center [1189, 198] width 12 height 12
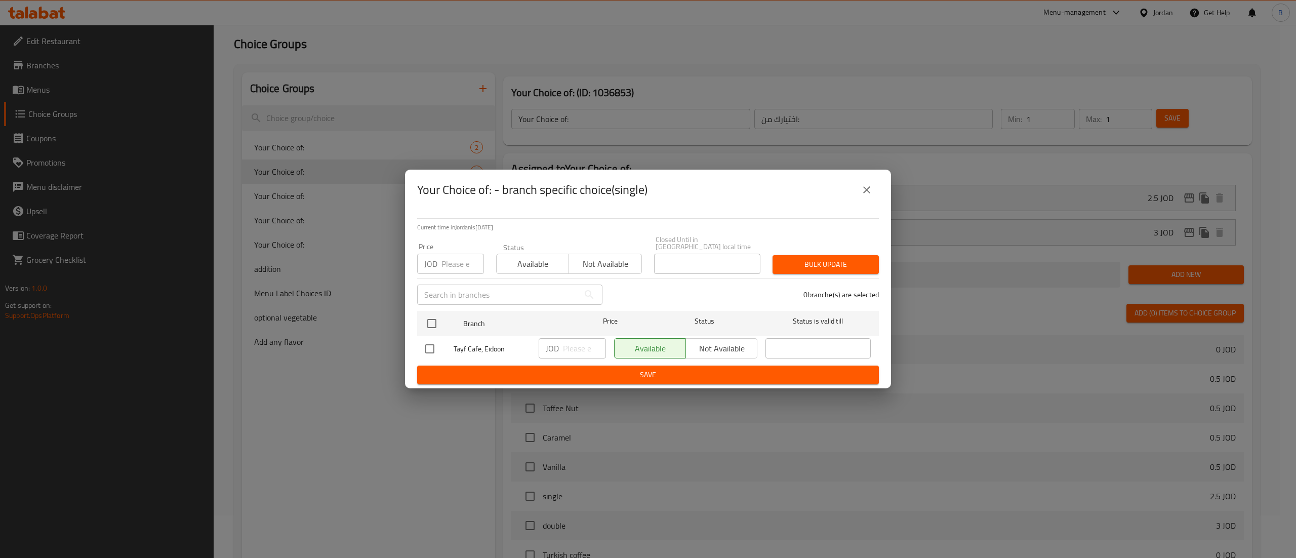
click at [837, 210] on div "Your Choice of: - branch specific choice(single)" at bounding box center [648, 190] width 486 height 40
click at [865, 200] on button "close" at bounding box center [866, 190] width 24 height 24
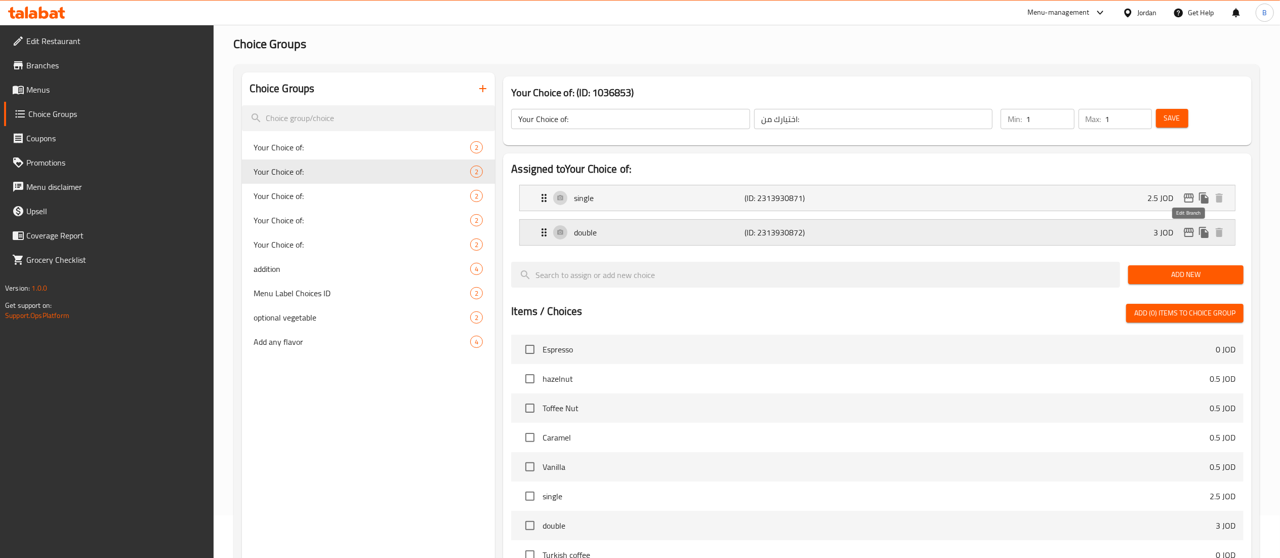
click at [1191, 240] on button "edit" at bounding box center [1188, 232] width 15 height 15
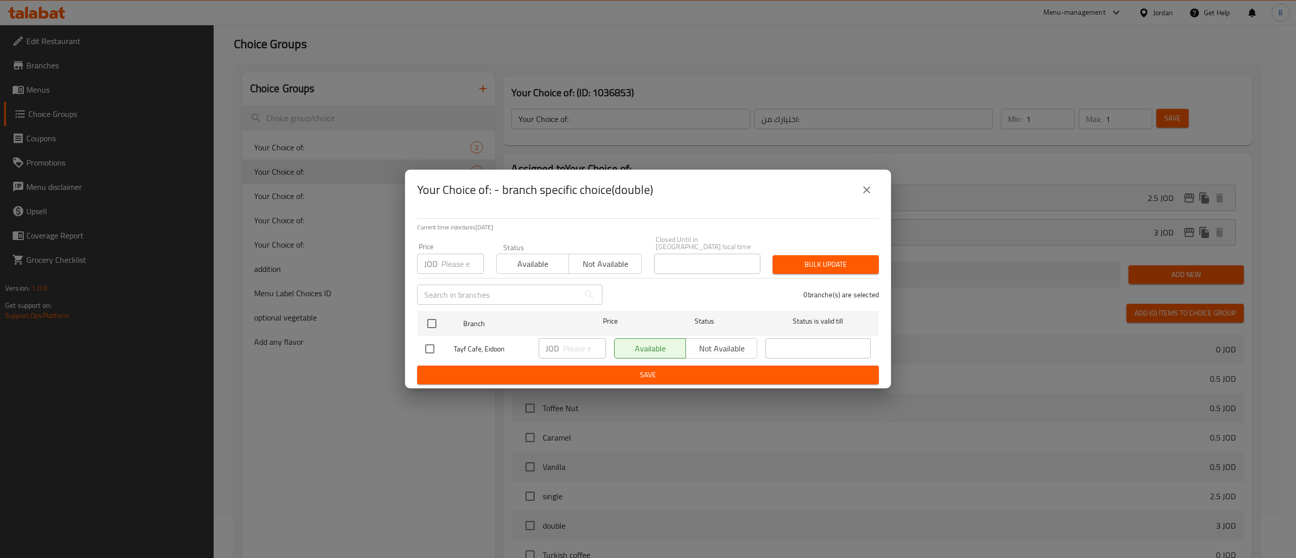
click at [860, 192] on icon "close" at bounding box center [866, 190] width 12 height 12
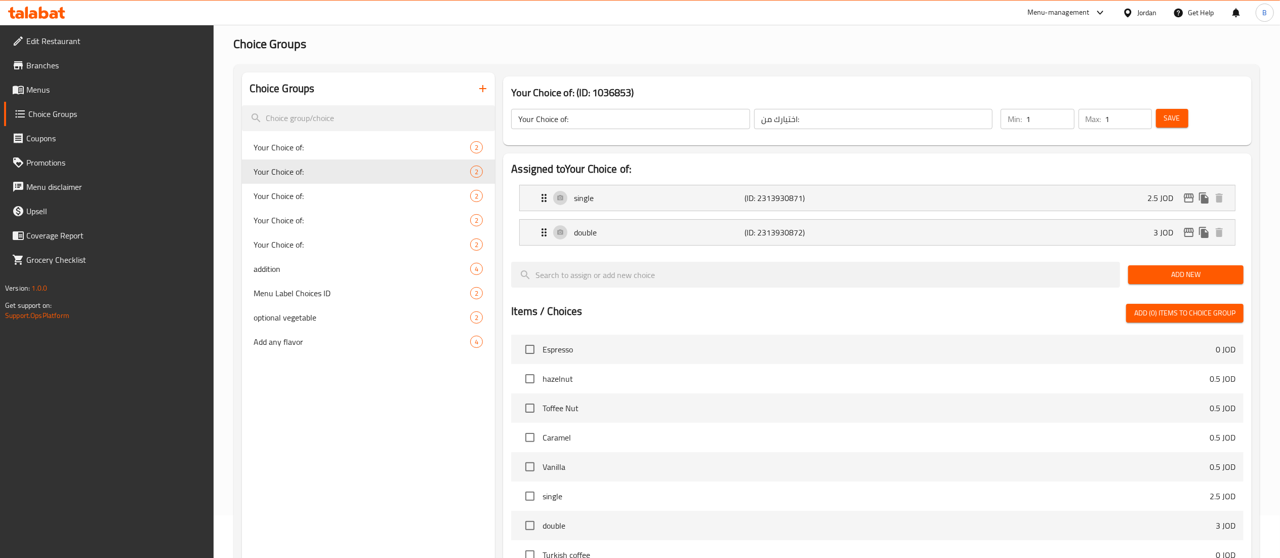
click at [67, 85] on span "Menus" at bounding box center [115, 90] width 179 height 12
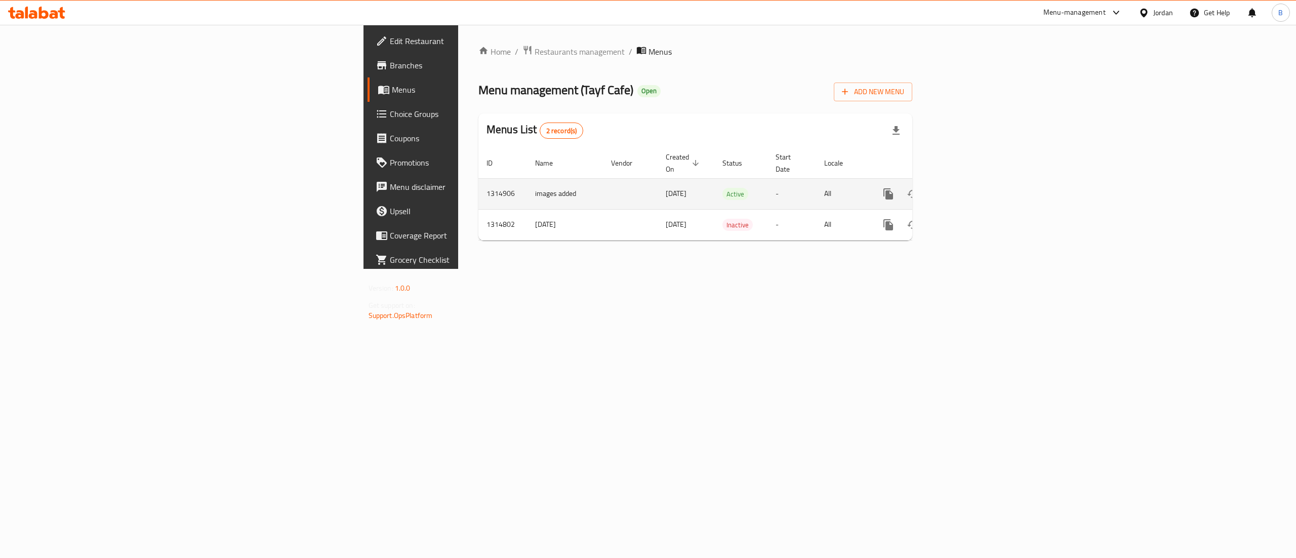
click at [973, 182] on link "enhanced table" at bounding box center [961, 194] width 24 height 24
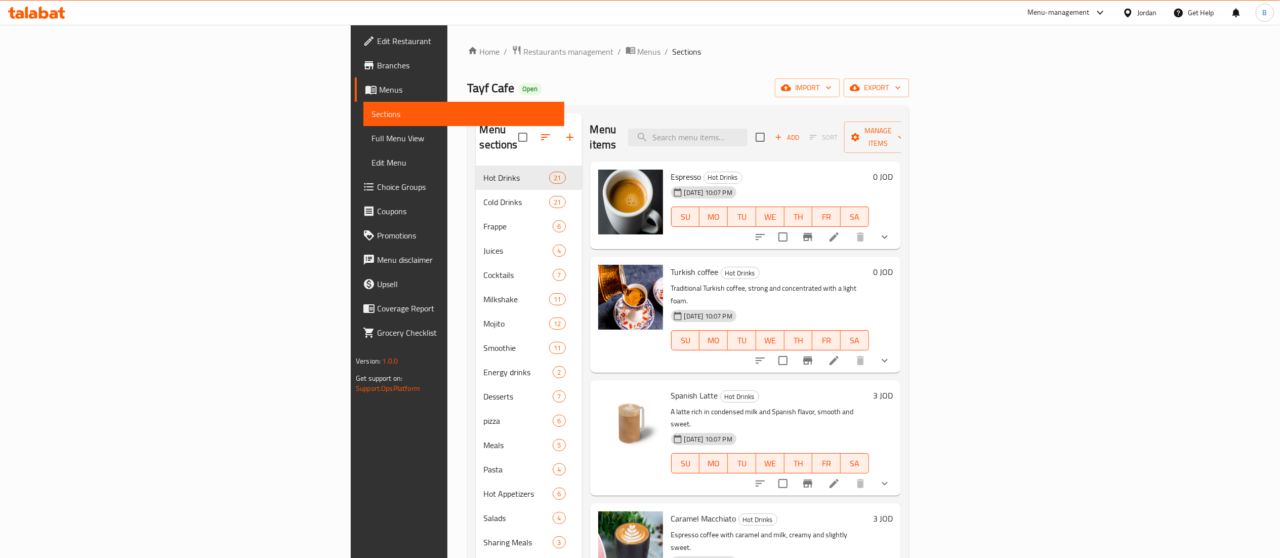
click at [848, 351] on li at bounding box center [834, 360] width 28 height 18
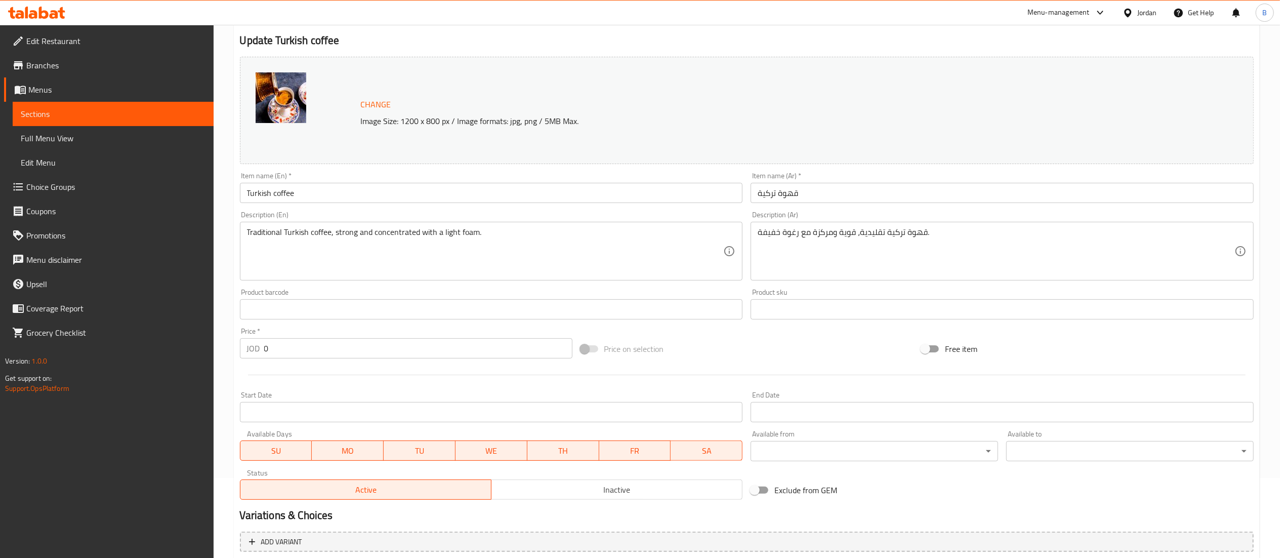
scroll to position [231, 0]
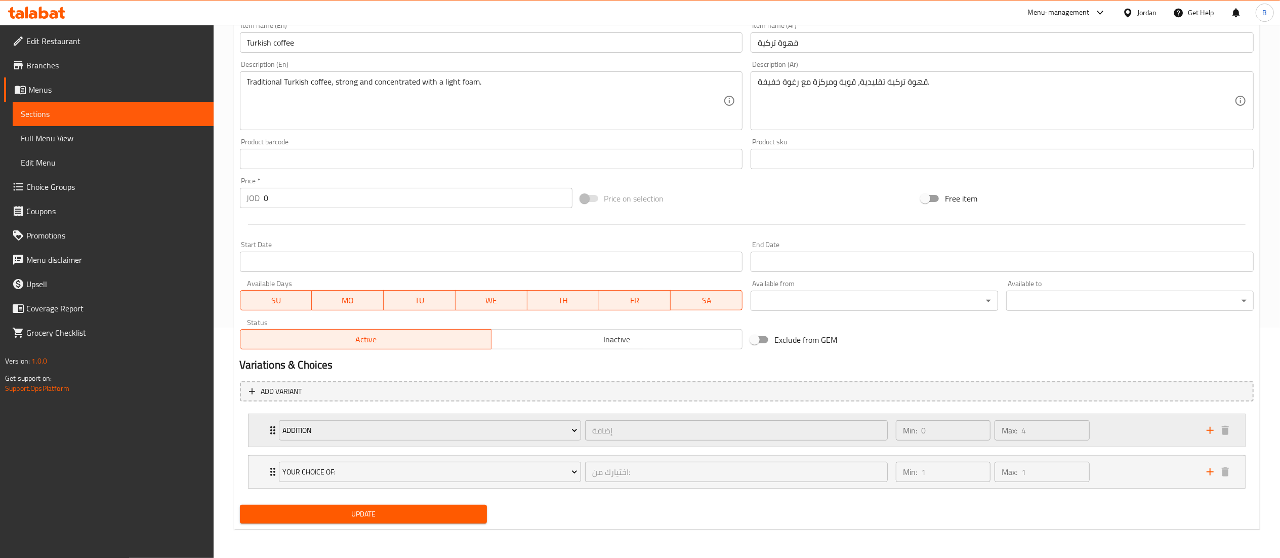
click at [1143, 422] on div "Min: 0 ​ Max: 4 ​" at bounding box center [1045, 430] width 311 height 32
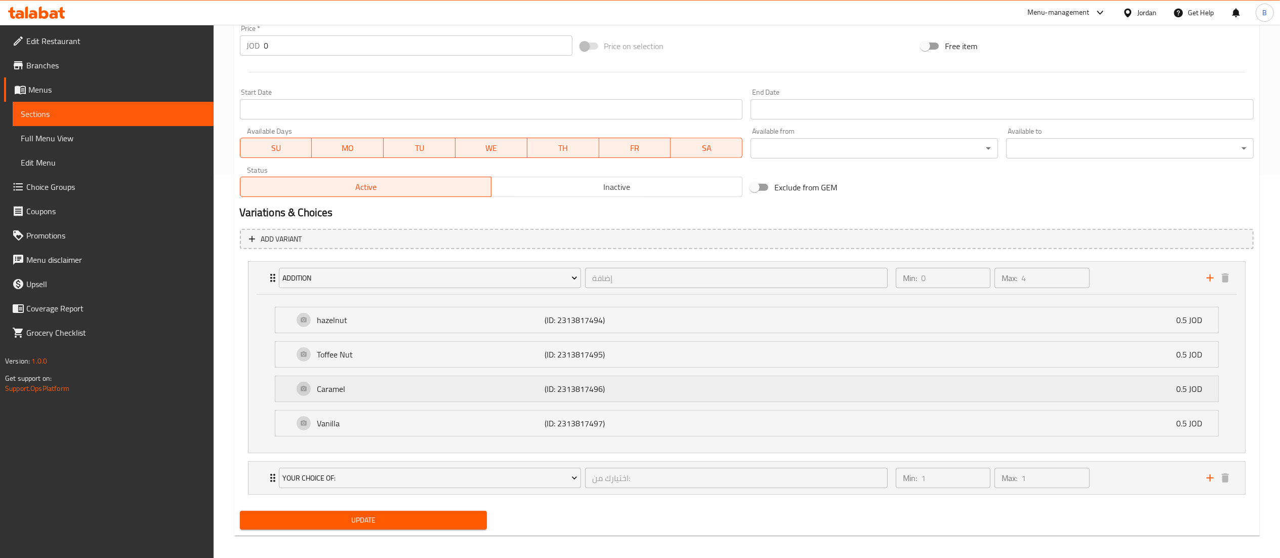
scroll to position [391, 0]
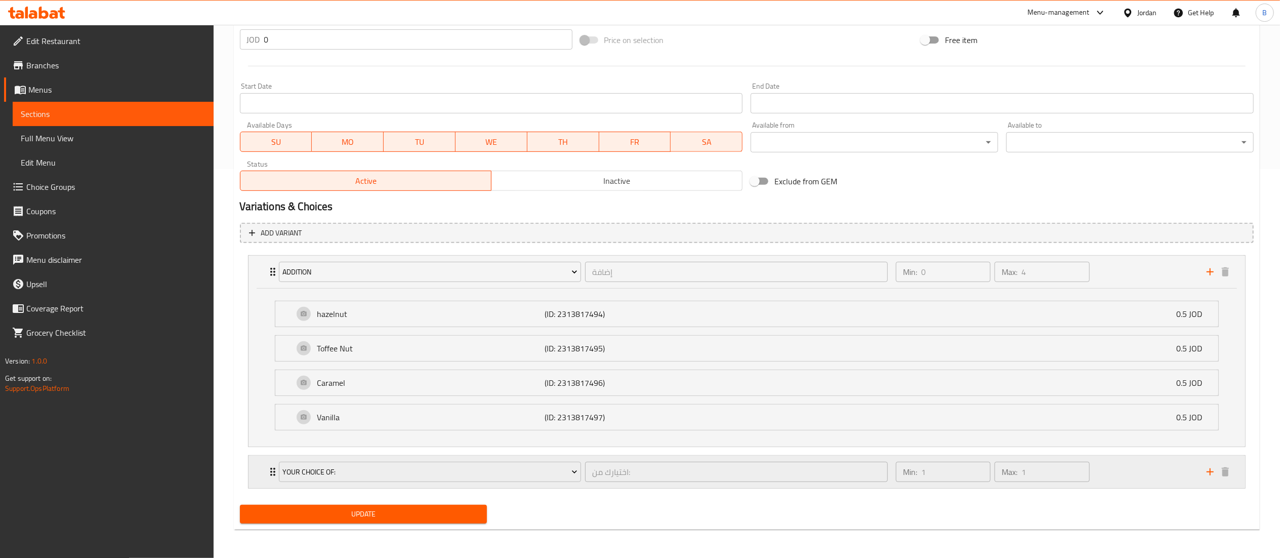
click at [1134, 472] on div "Min: 1 ​ Max: 1 ​" at bounding box center [1045, 471] width 311 height 32
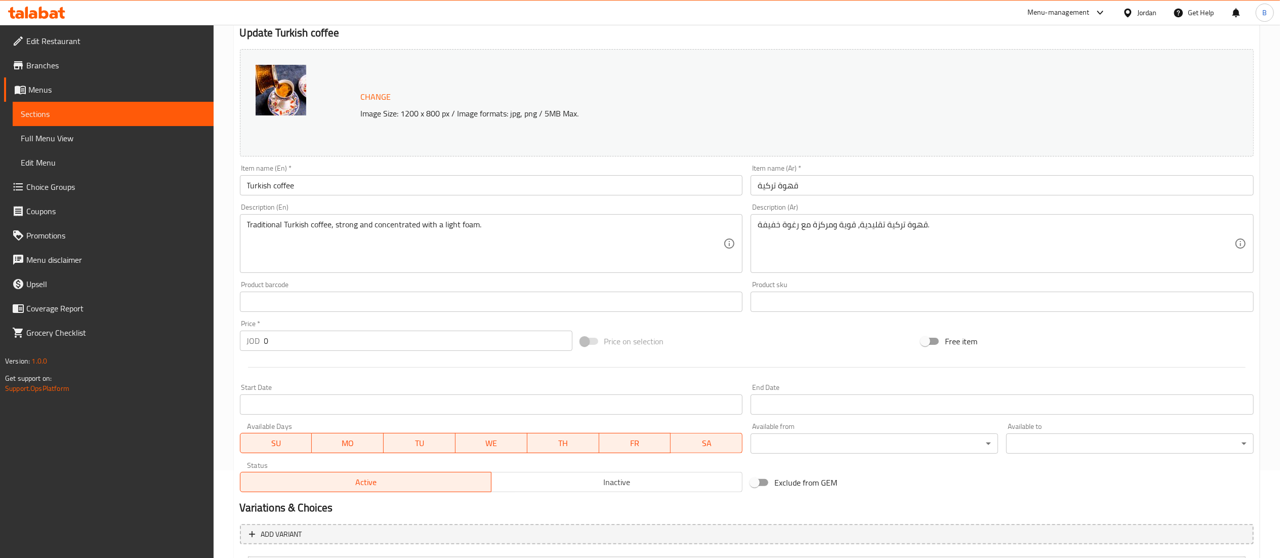
scroll to position [0, 0]
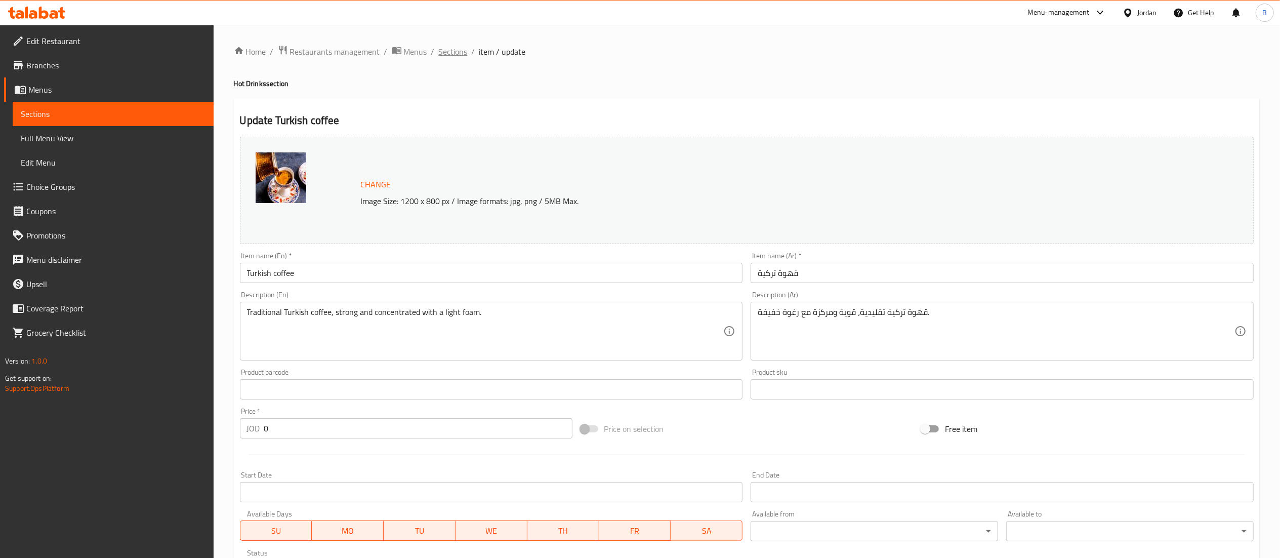
click at [450, 58] on span "Sections" at bounding box center [453, 52] width 29 height 12
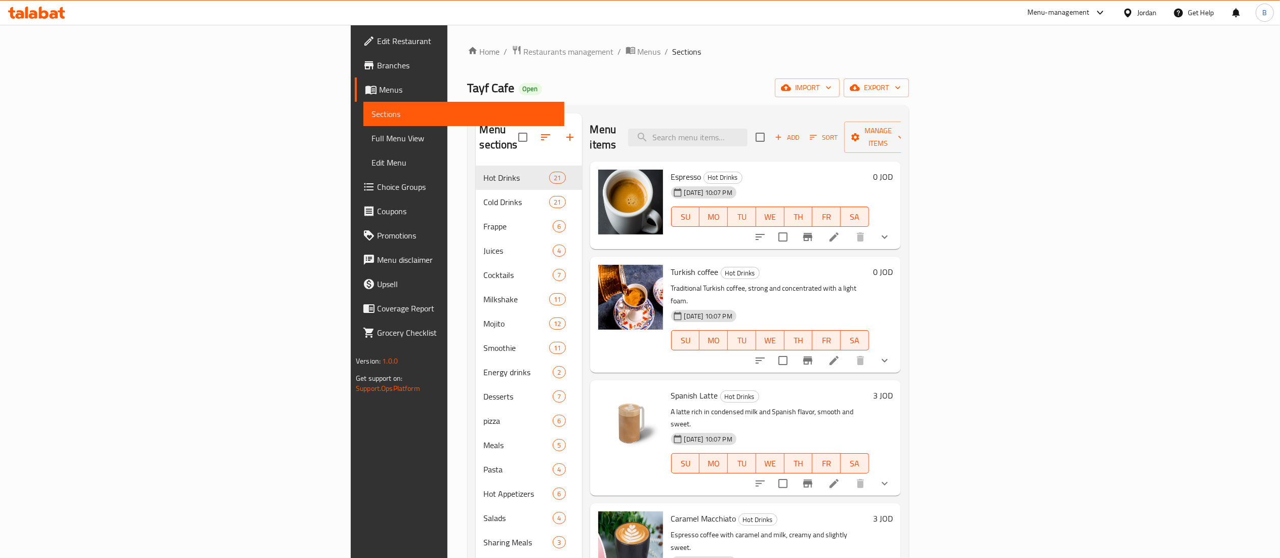
scroll to position [101, 0]
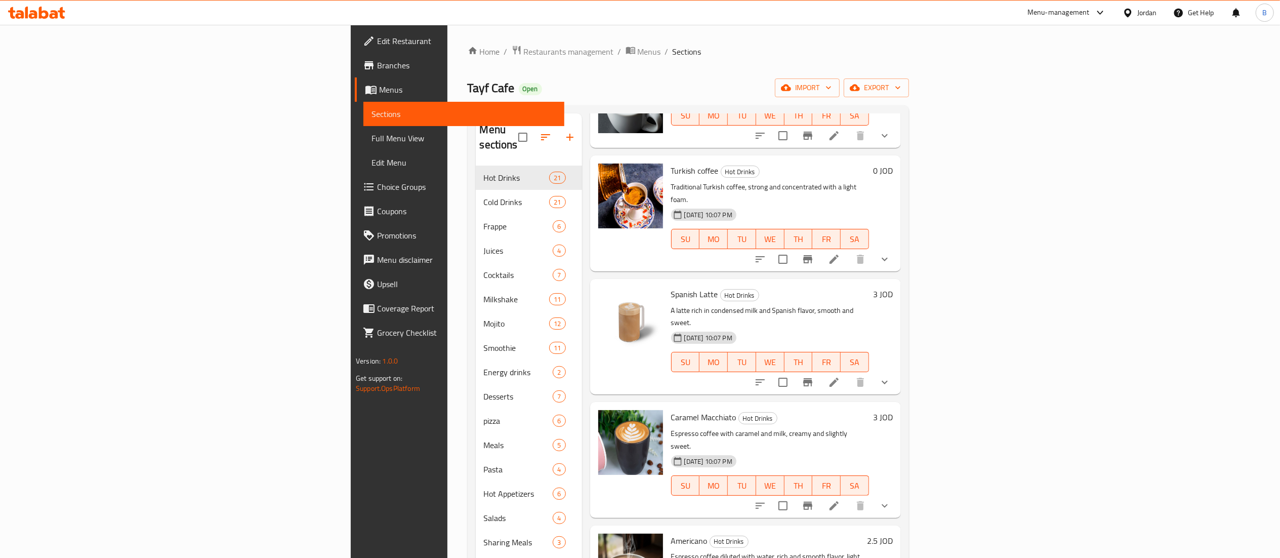
click at [848, 373] on li at bounding box center [834, 382] width 28 height 18
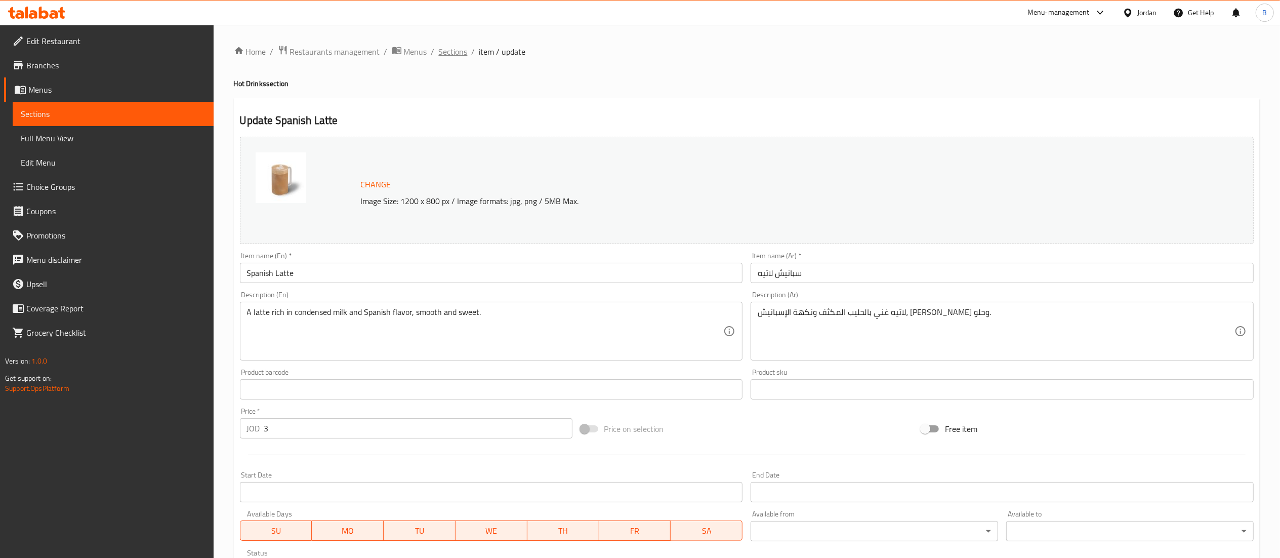
click at [456, 52] on span "Sections" at bounding box center [453, 52] width 29 height 12
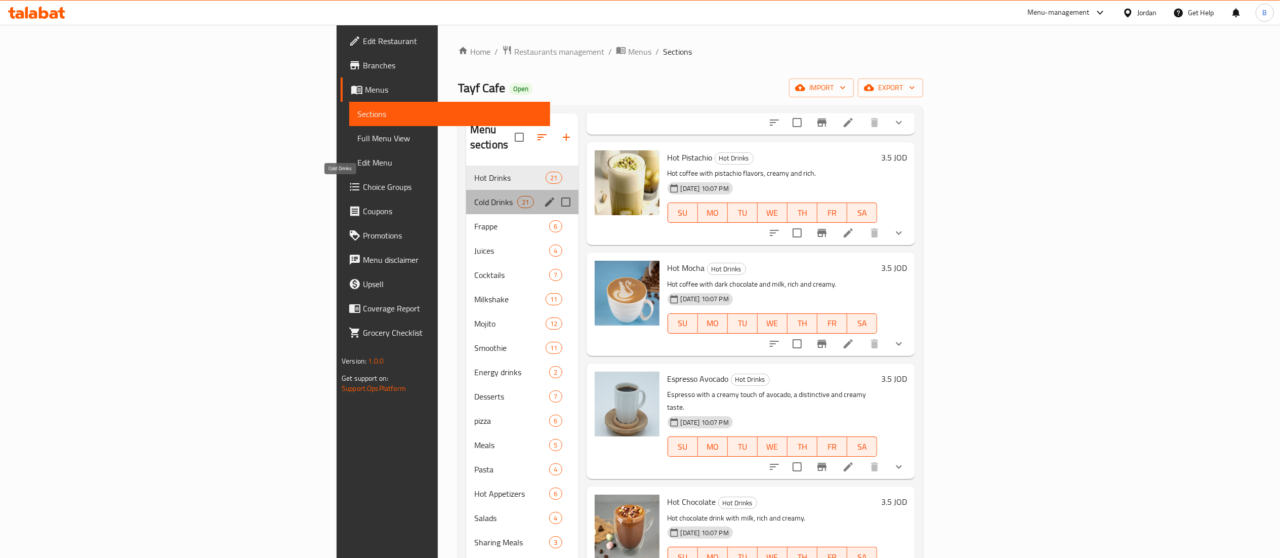
click at [474, 196] on span "Cold Drinks" at bounding box center [495, 202] width 43 height 12
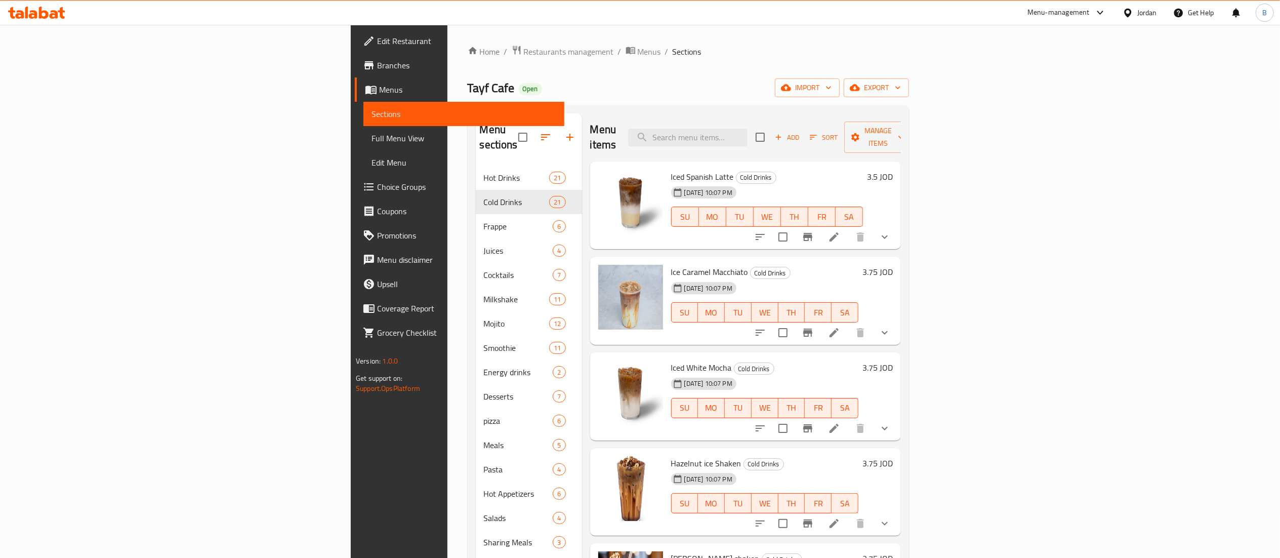
scroll to position [101, 0]
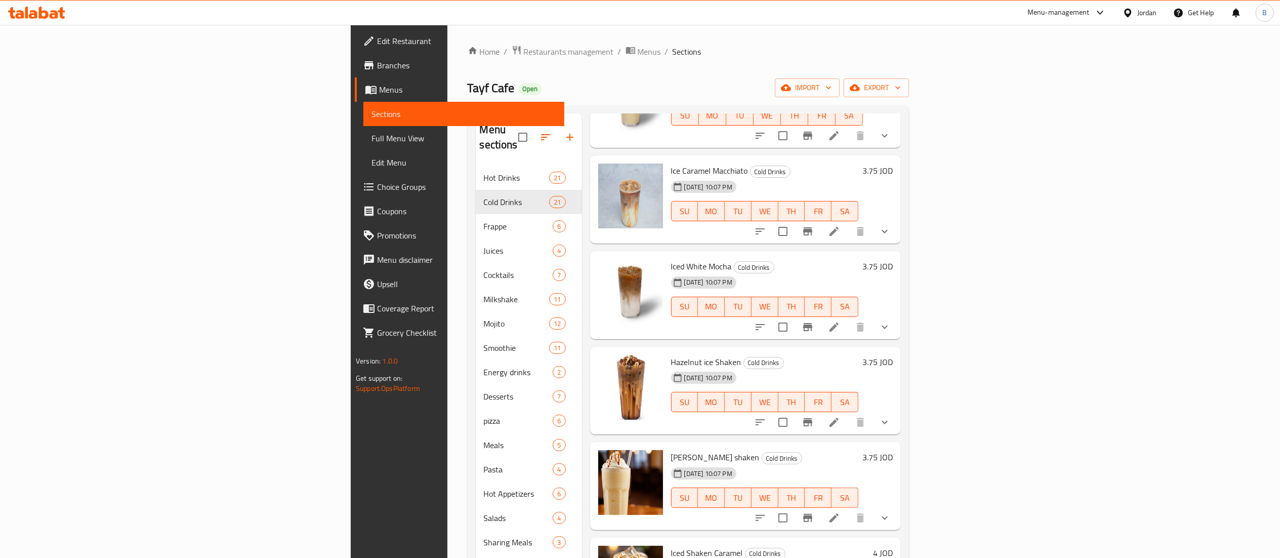
click at [893, 355] on h6 "3.75 JOD" at bounding box center [877, 362] width 30 height 14
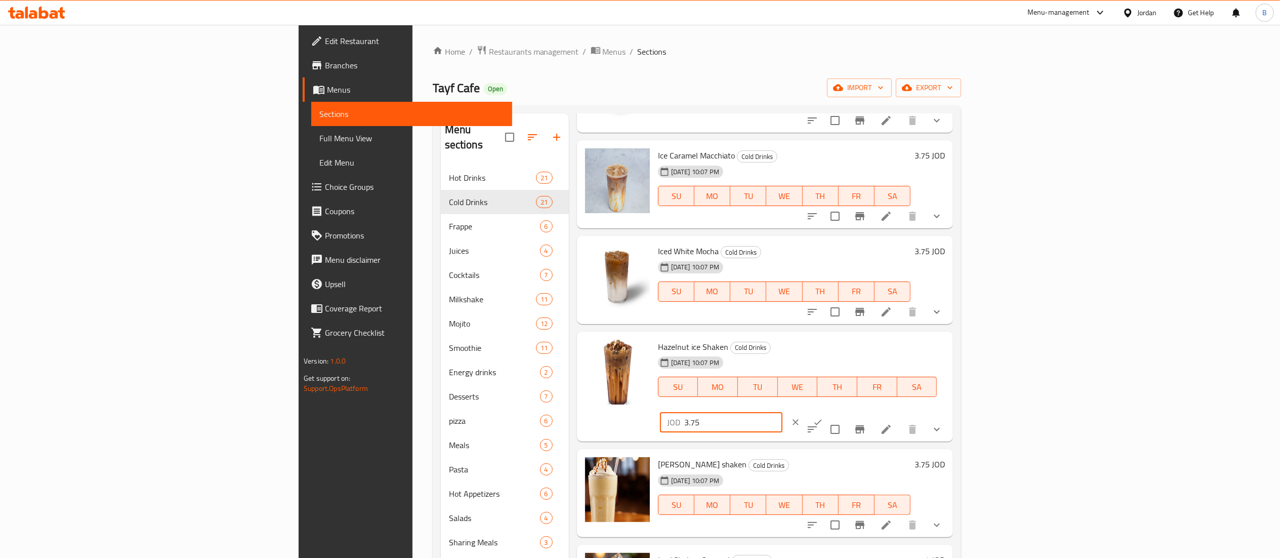
drag, startPoint x: 1062, startPoint y: 352, endPoint x: 952, endPoint y: 348, distance: 109.9
click at [949, 348] on div "Hazelnut ice Shaken Cold Drinks [DATE] 10:07 PM SU MO TU WE TH FR SA JOD 3.75 ​" at bounding box center [801, 387] width 295 height 102
type input "4"
drag, startPoint x: 1209, startPoint y: 356, endPoint x: 1189, endPoint y: 378, distance: 29.0
click at [829, 411] on button "ok" at bounding box center [818, 422] width 22 height 22
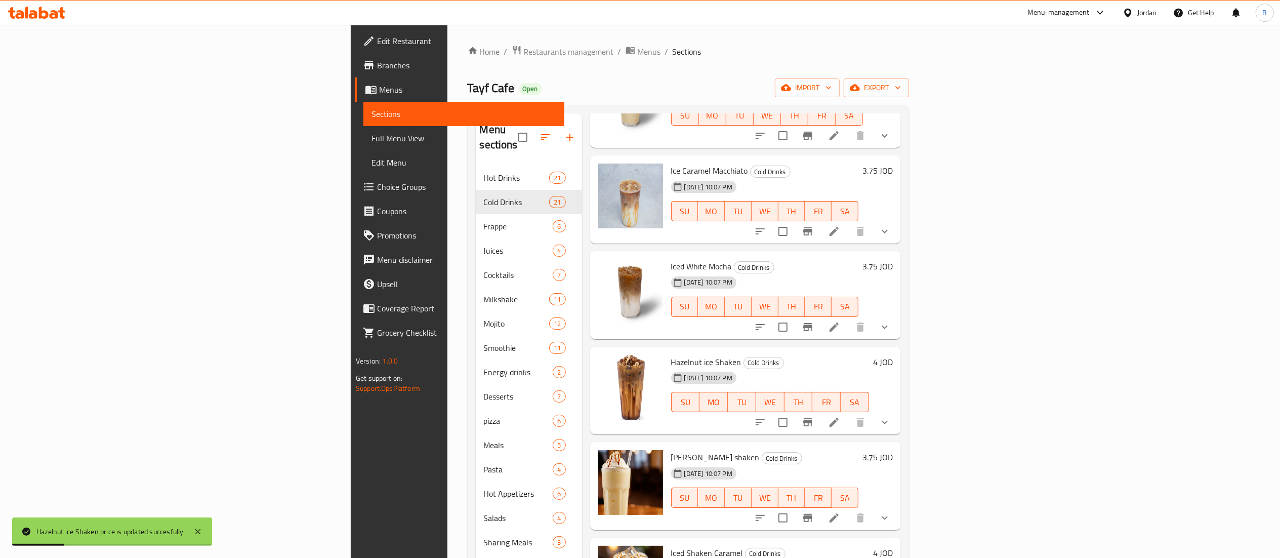
click at [893, 450] on h6 "3.75 JOD" at bounding box center [877, 457] width 30 height 14
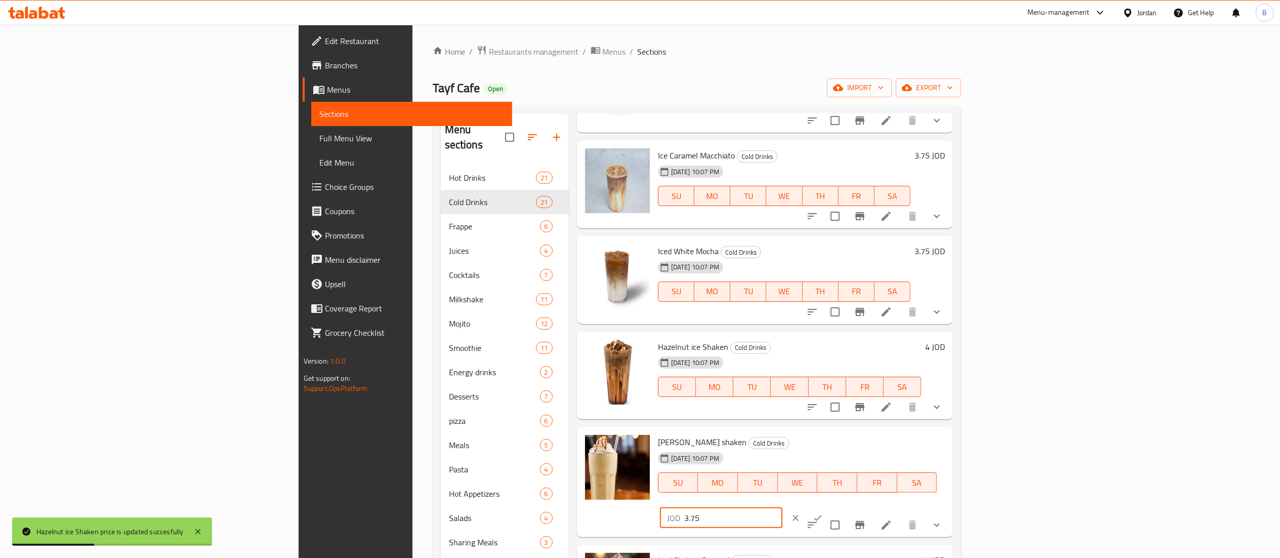
drag, startPoint x: 1084, startPoint y: 437, endPoint x: 1002, endPoint y: 432, distance: 82.1
click at [949, 433] on div "[PERSON_NAME] shaken Cold Drinks [DATE] 10:07 PM SU MO TU WE TH FR SA JOD 3.75 ​" at bounding box center [801, 482] width 295 height 102
type input "4"
click at [823, 513] on icon "ok" at bounding box center [818, 518] width 10 height 10
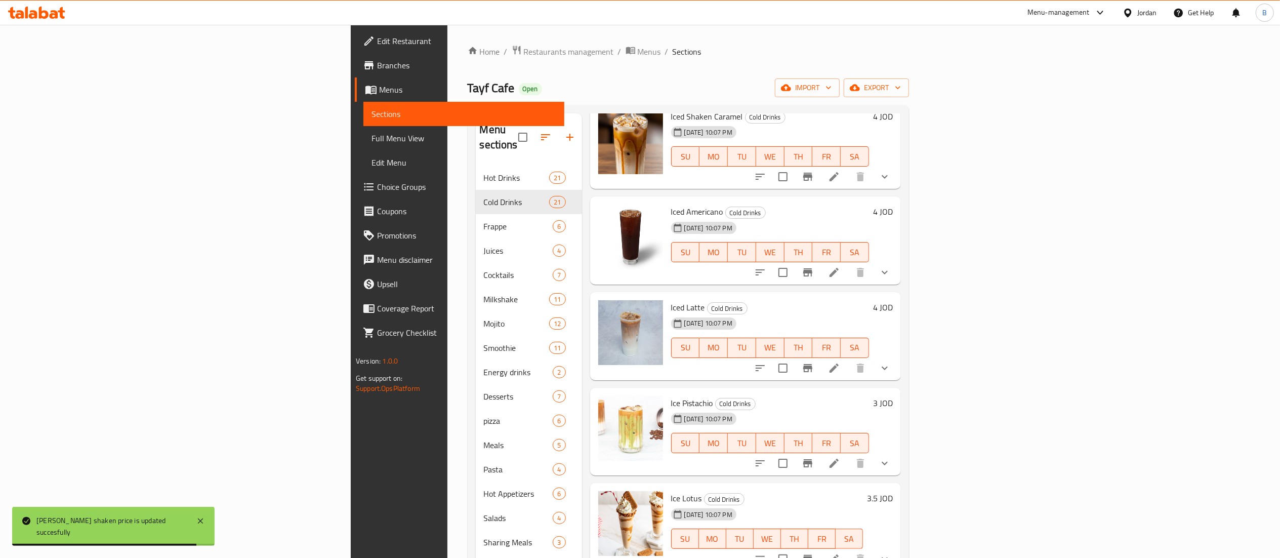
scroll to position [506, 0]
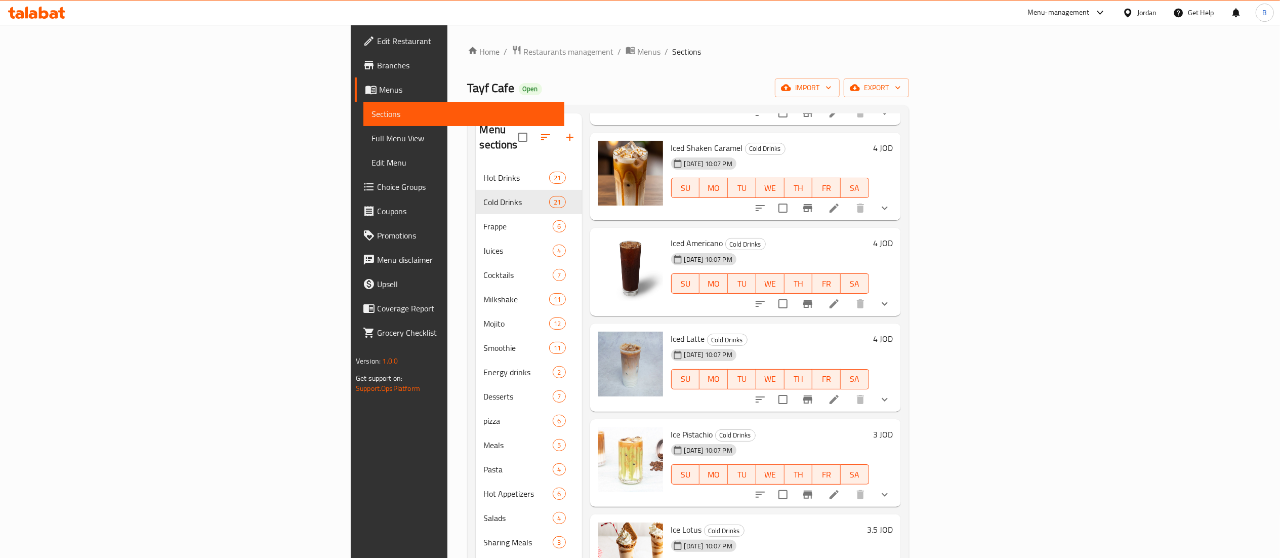
click at [893, 236] on h6 "4 JOD" at bounding box center [883, 243] width 20 height 14
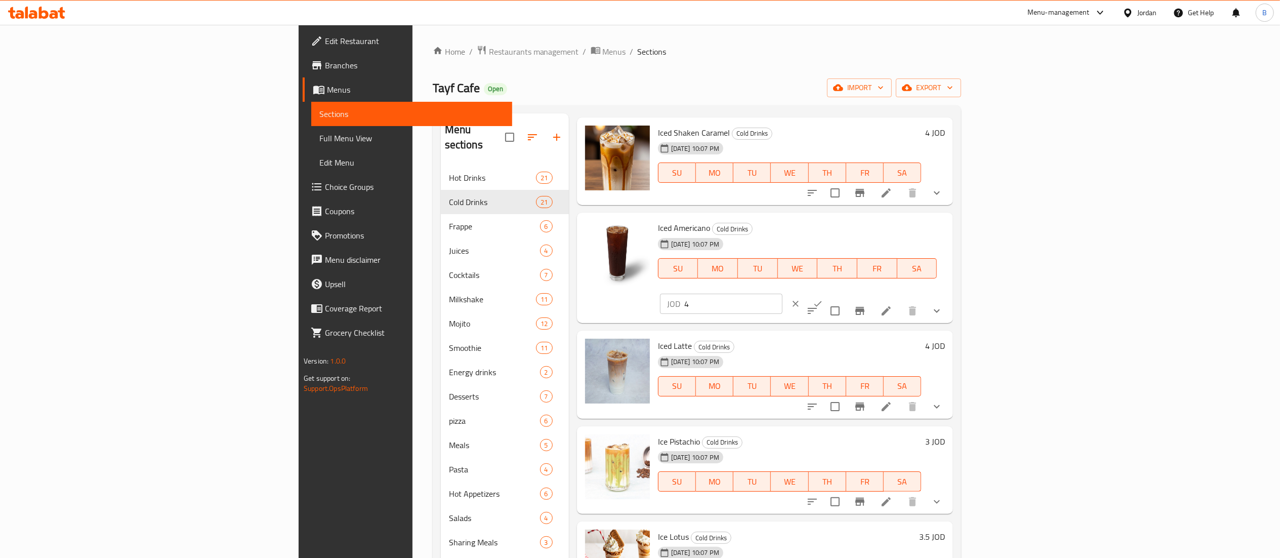
drag, startPoint x: 1131, startPoint y: 231, endPoint x: 1001, endPoint y: 231, distance: 130.1
click at [949, 231] on div "Iced Americano Cold Drinks [DATE] 10:07 PM SU MO TU WE TH FR SA JOD 4 ​" at bounding box center [801, 268] width 295 height 102
type input "3"
click at [823, 299] on icon "ok" at bounding box center [818, 304] width 10 height 10
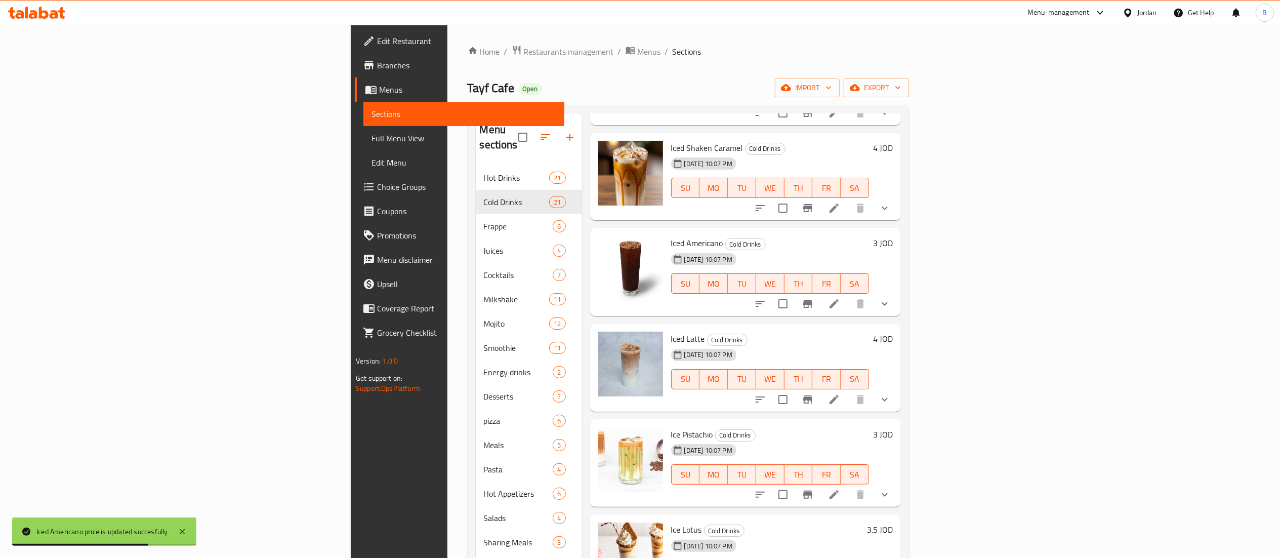
click at [893, 331] on h6 "4 JOD" at bounding box center [883, 338] width 20 height 14
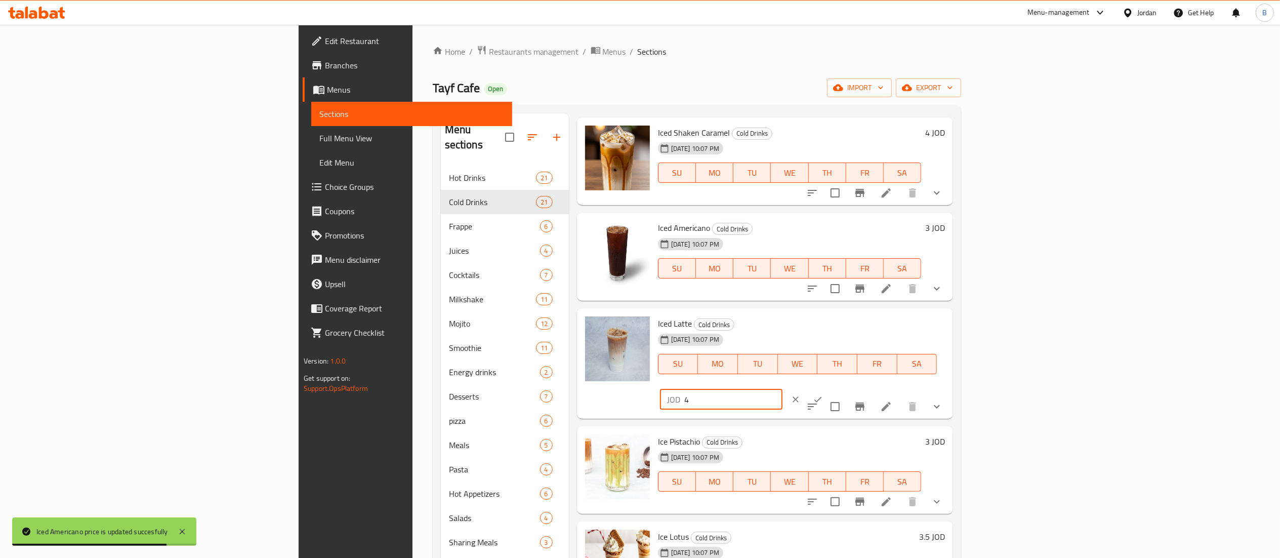
drag, startPoint x: 1132, startPoint y: 331, endPoint x: 1017, endPoint y: 344, distance: 115.6
click at [949, 342] on div "Iced Latte Cold Drinks [DATE] 10:07 PM SU MO TU WE TH FR SA JOD 4 ​" at bounding box center [801, 363] width 295 height 102
type input "3.5"
click at [829, 388] on button "ok" at bounding box center [818, 399] width 22 height 22
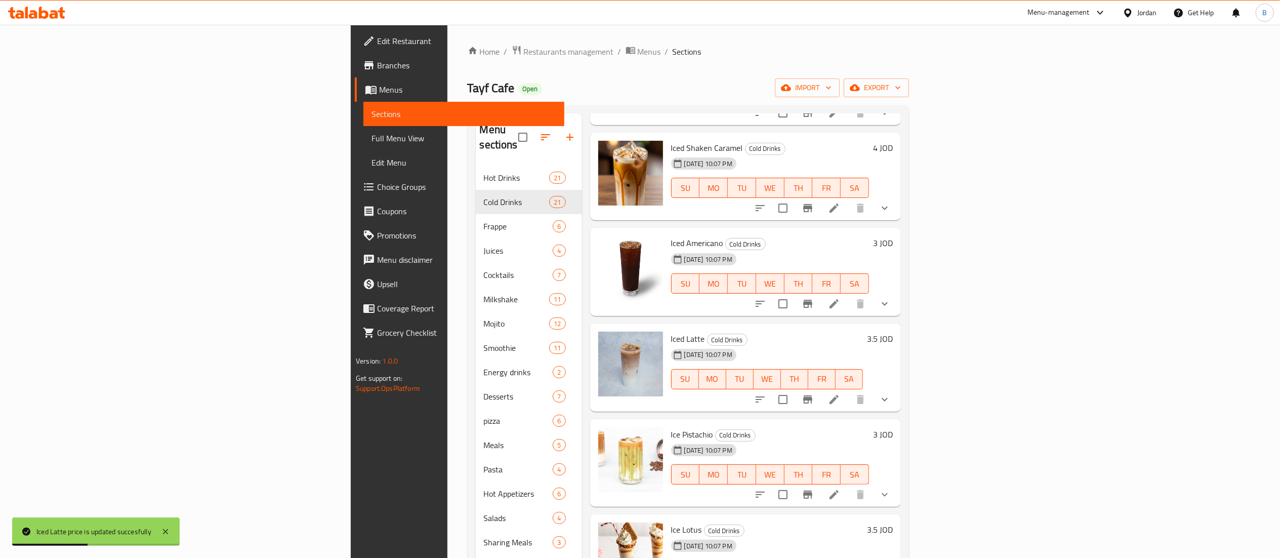
click at [893, 427] on h6 "3 JOD" at bounding box center [883, 434] width 20 height 14
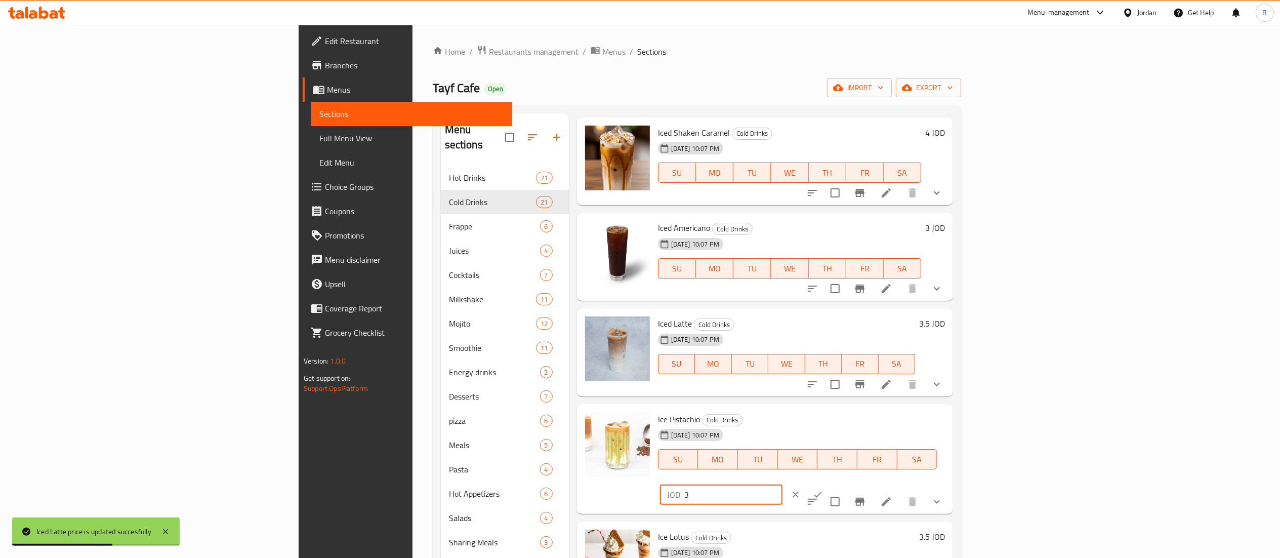
drag, startPoint x: 1100, startPoint y: 419, endPoint x: 985, endPoint y: 422, distance: 114.9
click at [949, 422] on div "Ice Pistachio Cold Drinks [DATE] 10:07 PM SU MO TU WE TH FR SA JOD 3 ​" at bounding box center [801, 459] width 295 height 102
type input "4"
click at [823, 489] on icon "ok" at bounding box center [818, 494] width 10 height 10
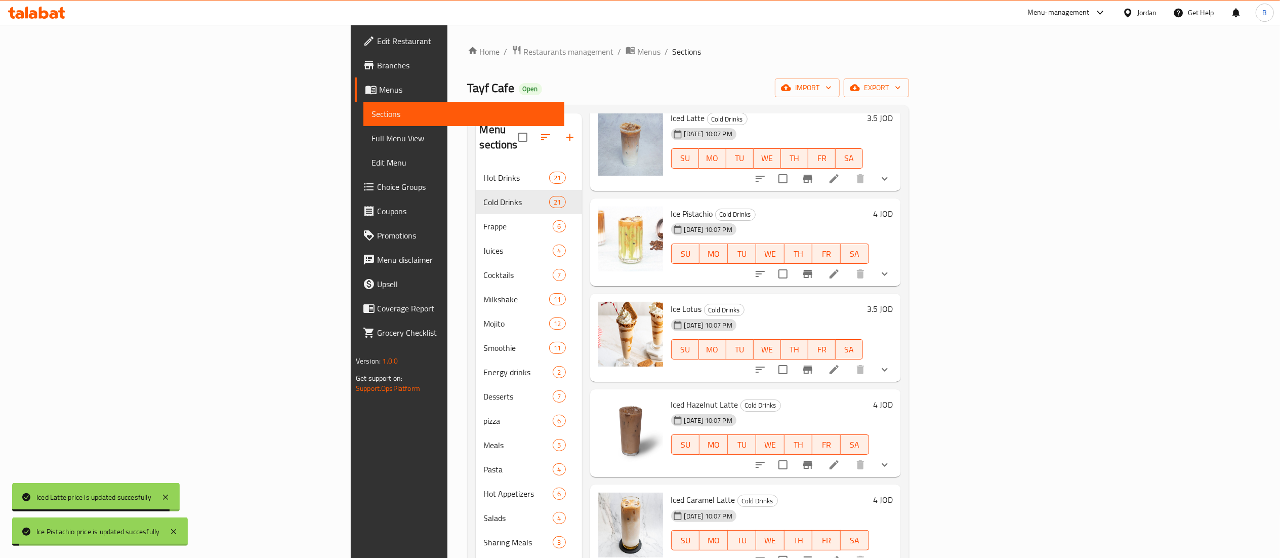
scroll to position [810, 0]
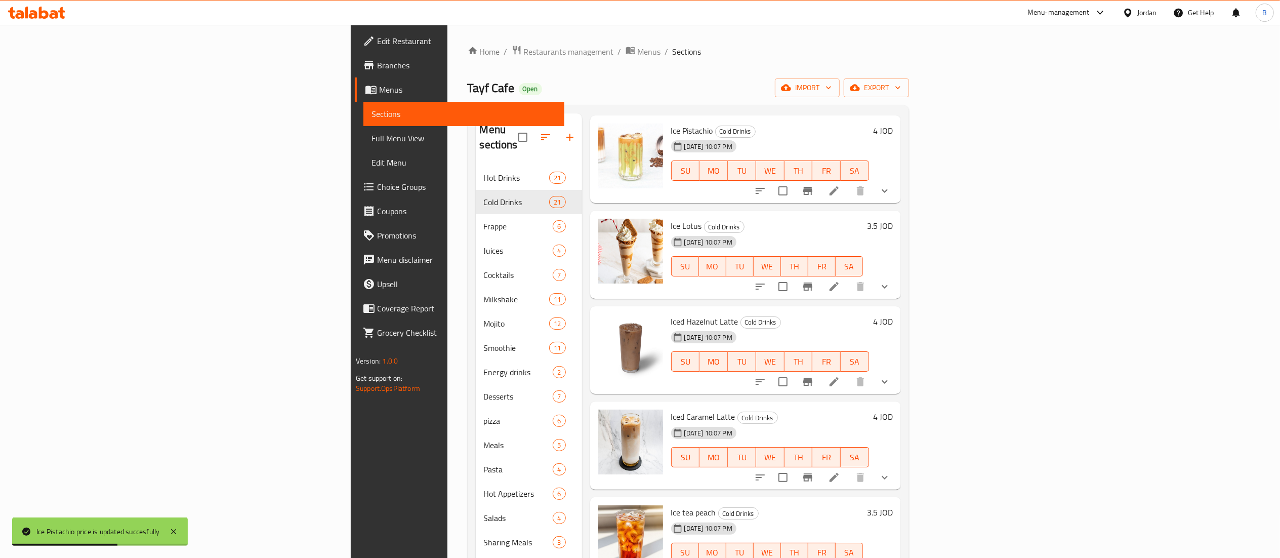
click at [893, 219] on h6 "3.5 JOD" at bounding box center [880, 226] width 26 height 14
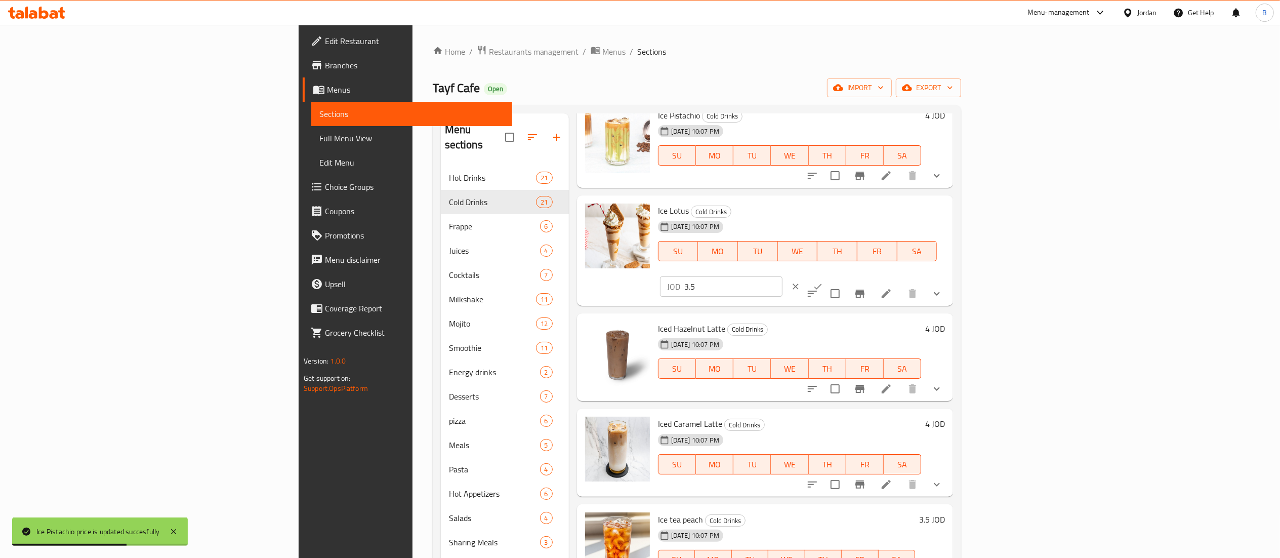
drag, startPoint x: 1094, startPoint y: 213, endPoint x: 1054, endPoint y: 213, distance: 40.5
click at [949, 213] on div "Ice Lotus Cold Drinks [DATE] 10:07 PM SU MO TU WE TH FR SA JOD 3.5 ​" at bounding box center [801, 250] width 295 height 102
type input "4"
click at [829, 275] on div at bounding box center [806, 286] width 45 height 22
click at [823, 281] on icon "ok" at bounding box center [818, 286] width 10 height 10
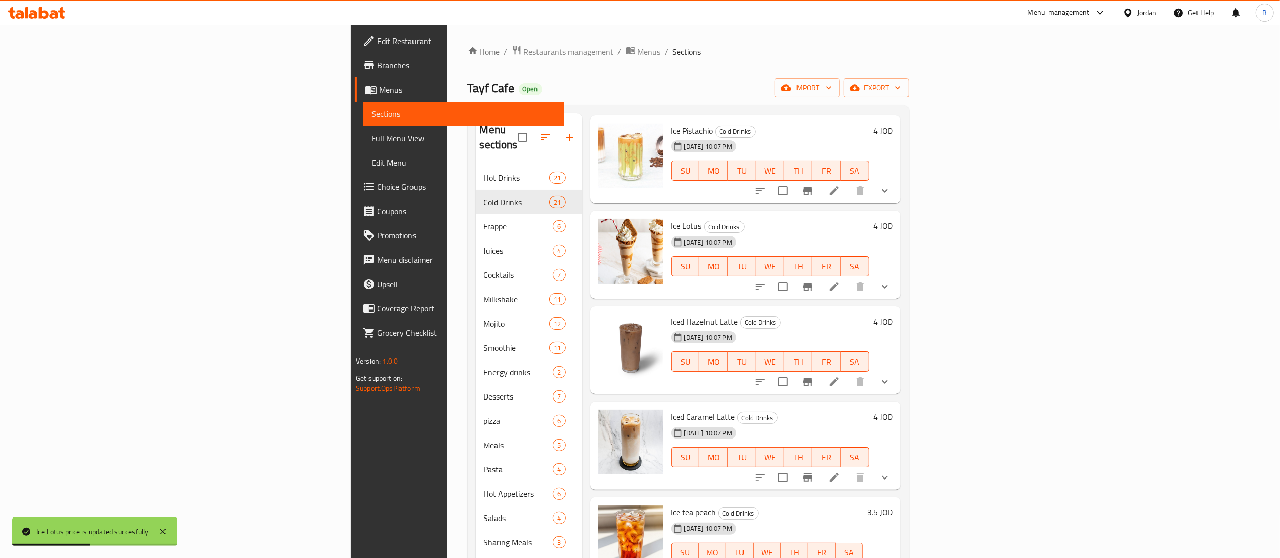
click at [893, 314] on h6 "4 JOD" at bounding box center [883, 321] width 20 height 14
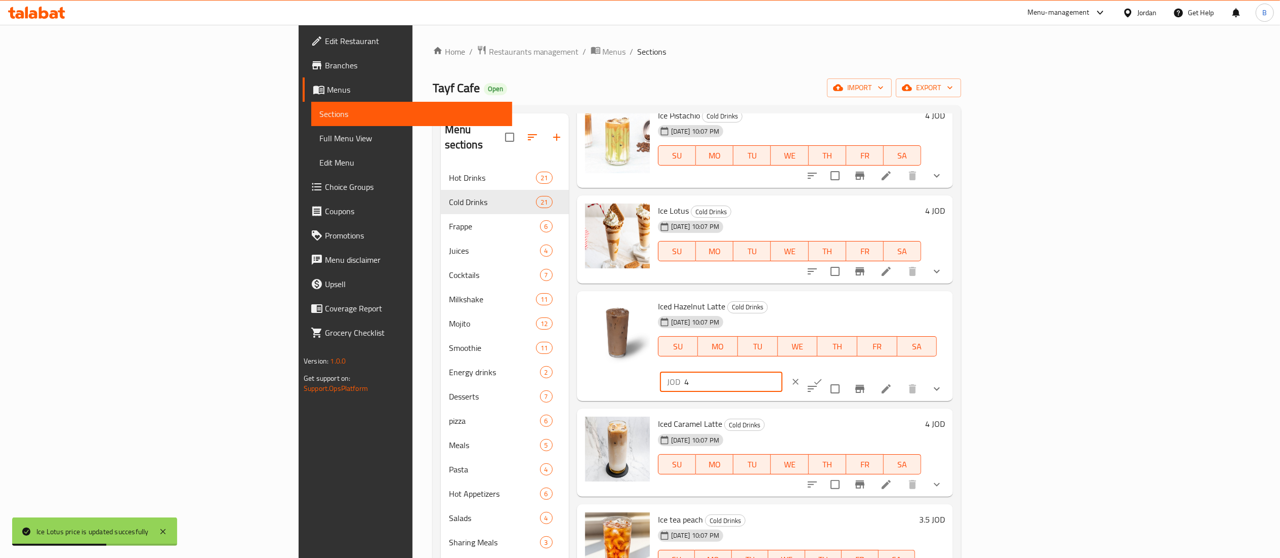
drag, startPoint x: 1062, startPoint y: 313, endPoint x: 986, endPoint y: 315, distance: 75.4
click at [949, 313] on div "Iced Hazelnut Latte Cold Drinks [DATE] 10:07 PM SU MO TU WE TH FR SA JOD 4 ​" at bounding box center [801, 346] width 295 height 102
type input "3.5"
click at [823, 377] on icon "ok" at bounding box center [818, 382] width 10 height 10
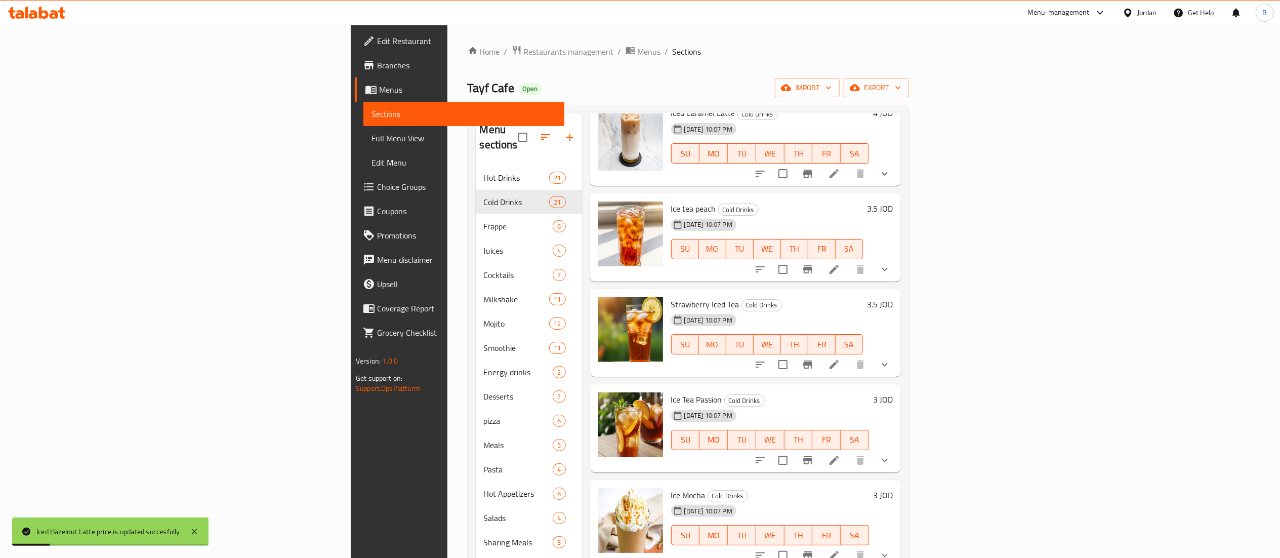
scroll to position [1012, 0]
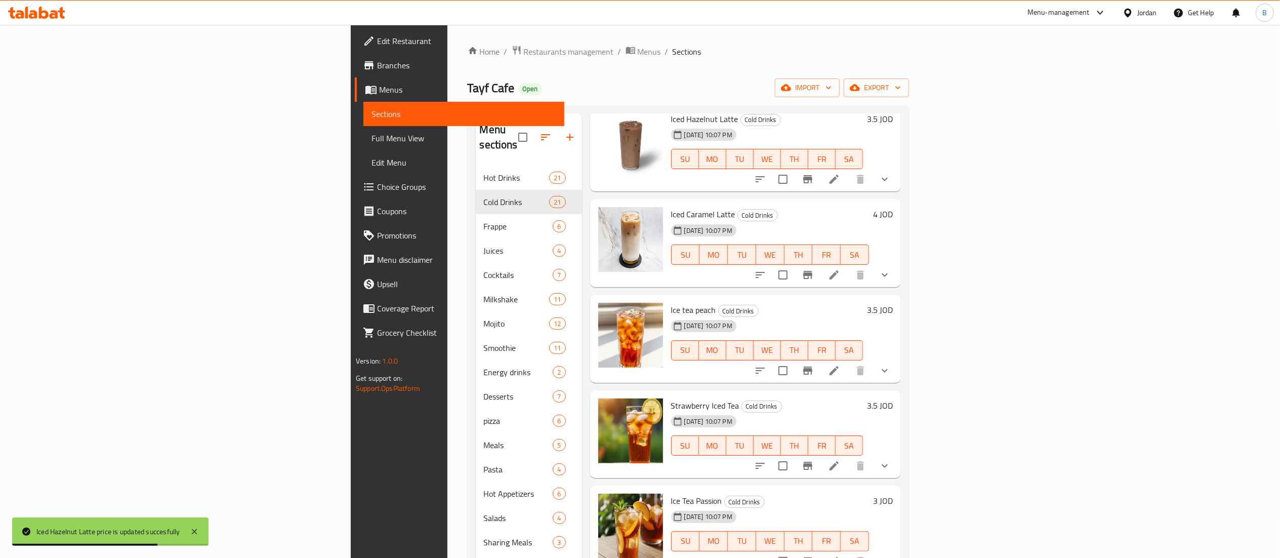
click at [893, 207] on h6 "4 JOD" at bounding box center [883, 214] width 20 height 14
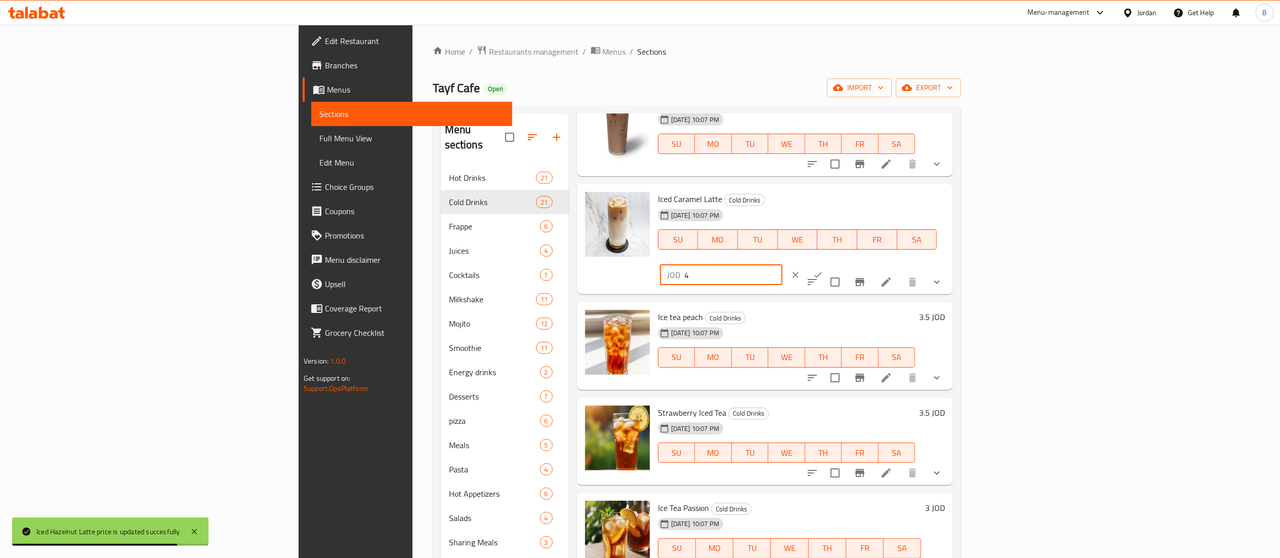
drag, startPoint x: 1131, startPoint y: 202, endPoint x: 877, endPoint y: 192, distance: 254.3
click at [879, 192] on div "Iced Caramel Latte Cold Drinks [DATE] 10:07 PM SU MO TU WE TH FR SA JOD 4 ​" at bounding box center [801, 239] width 295 height 102
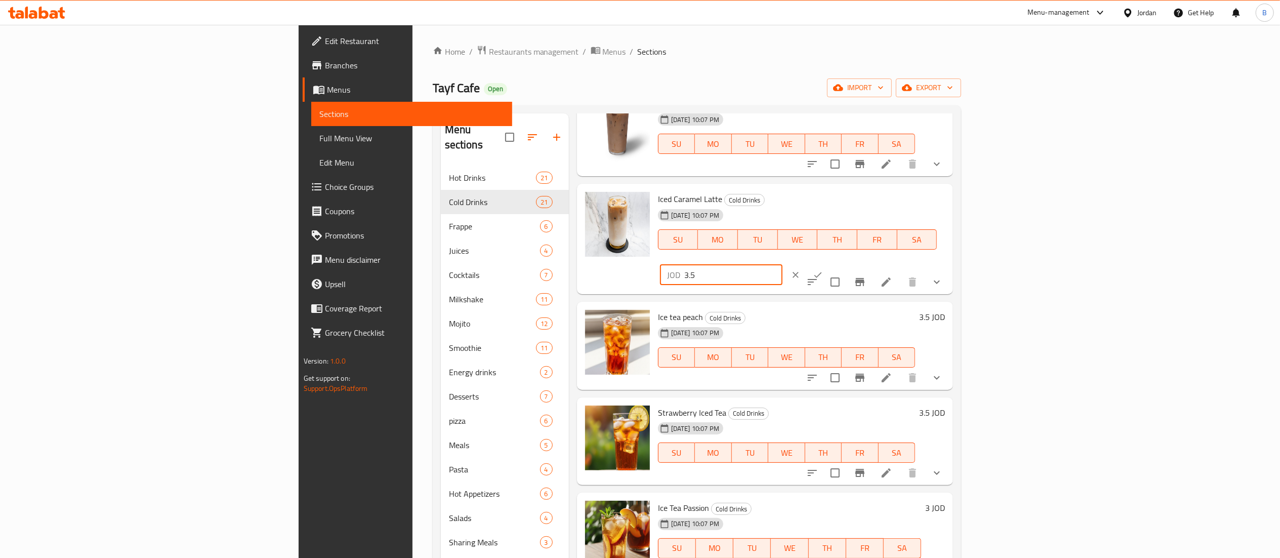
type input "3.5"
click at [829, 264] on button "ok" at bounding box center [818, 275] width 22 height 22
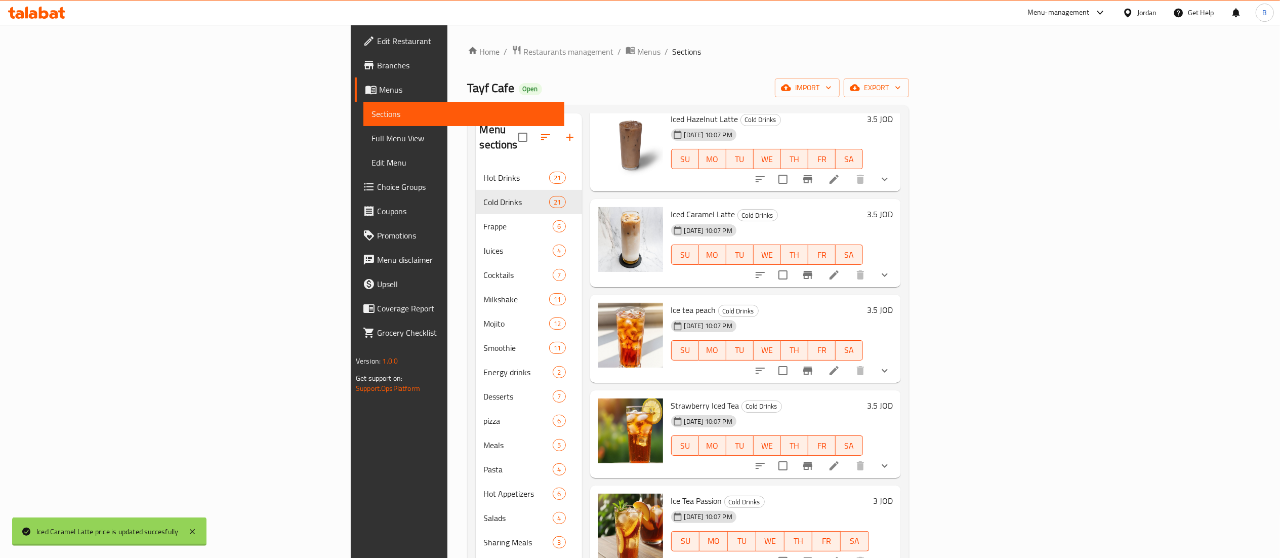
scroll to position [1113, 0]
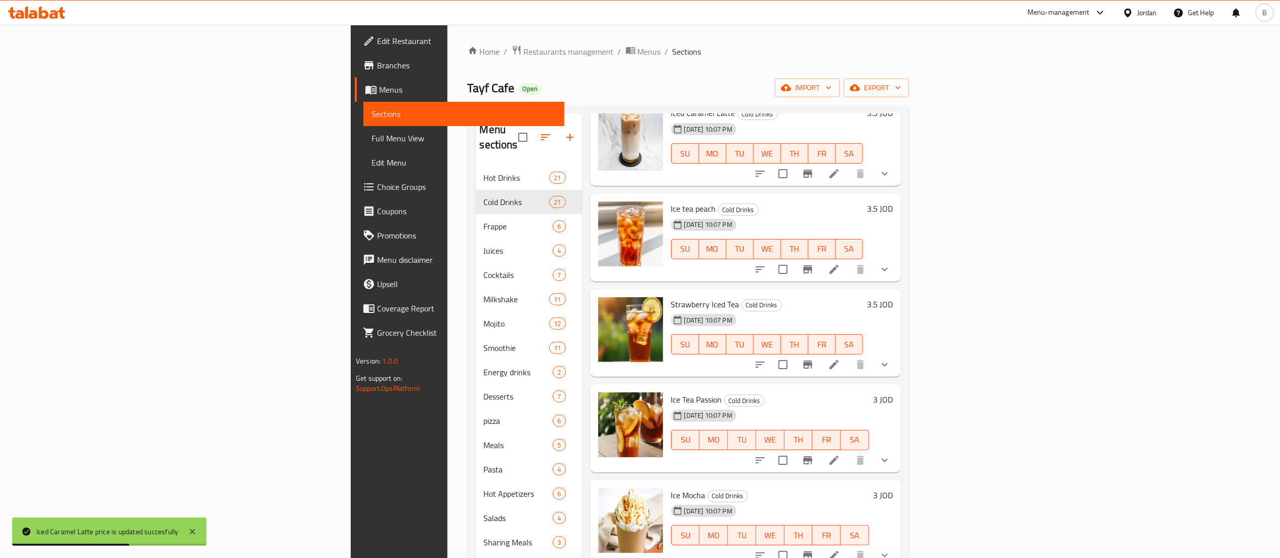
click at [893, 201] on h6 "3.5 JOD" at bounding box center [880, 208] width 26 height 14
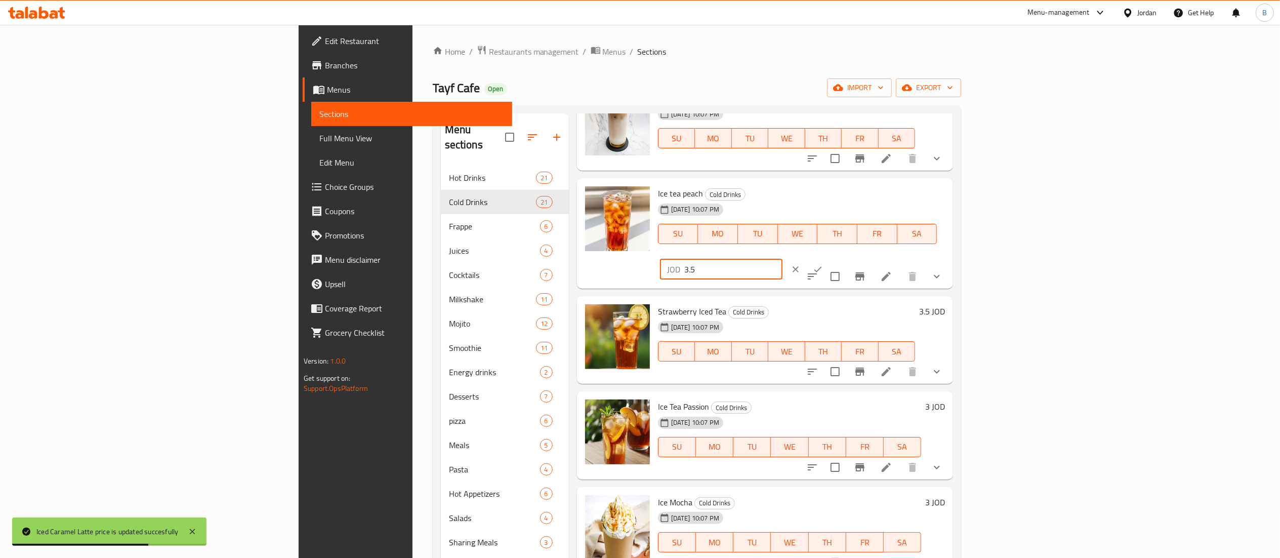
drag, startPoint x: 1122, startPoint y: 196, endPoint x: 1043, endPoint y: 197, distance: 78.5
click at [949, 196] on div "Ice tea peach Cold Drinks [DATE] 10:07 PM SU MO TU WE TH FR SA JOD 3.5 ​" at bounding box center [801, 233] width 295 height 102
type input "3"
click at [823, 264] on icon "ok" at bounding box center [818, 269] width 10 height 10
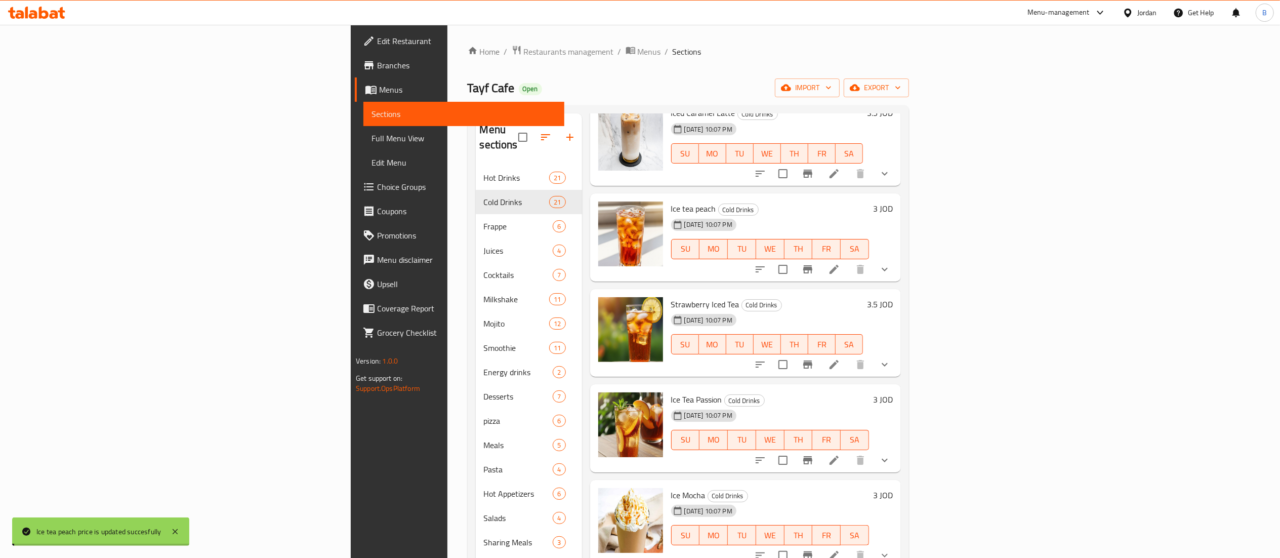
scroll to position [1215, 0]
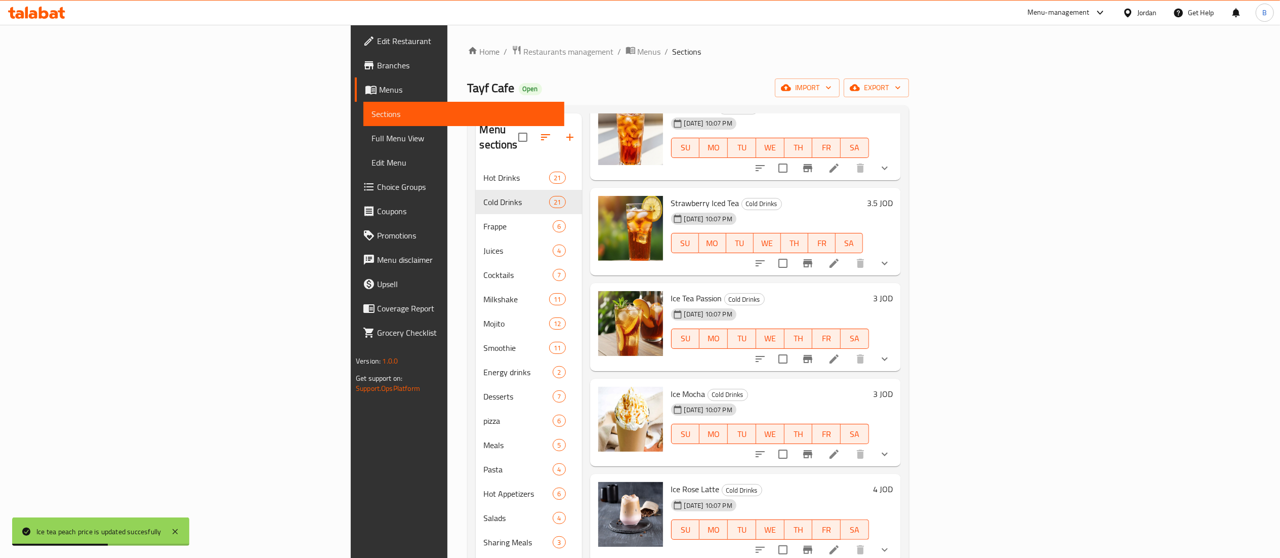
click at [893, 196] on h6 "3.5 JOD" at bounding box center [880, 203] width 26 height 14
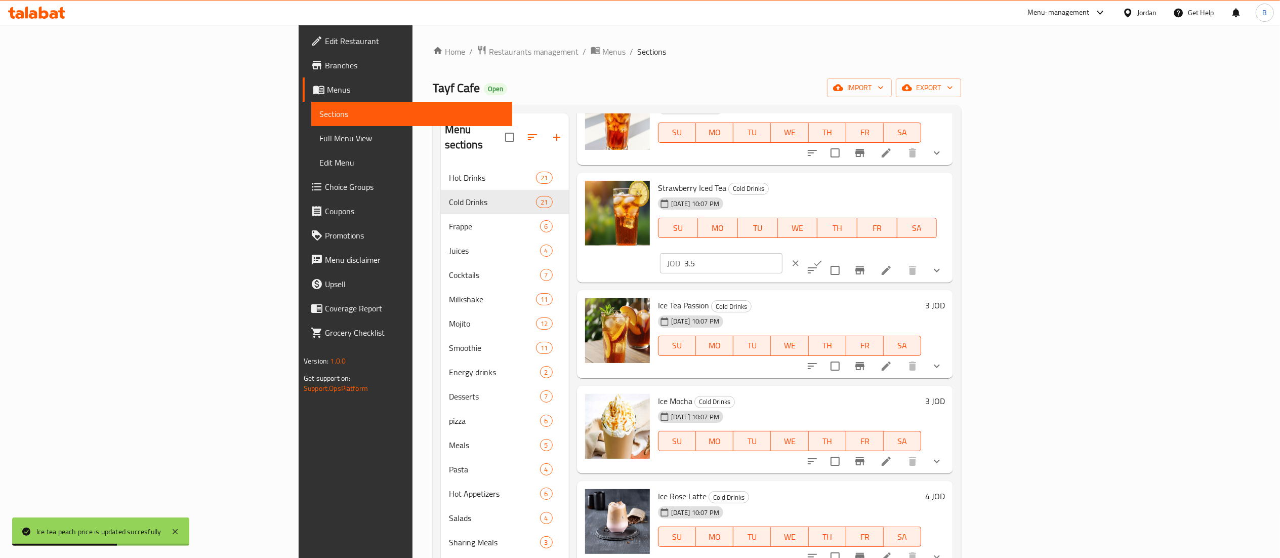
drag, startPoint x: 1086, startPoint y: 190, endPoint x: 1043, endPoint y: 197, distance: 43.2
click at [949, 196] on div "Strawberry Iced Tea Cold Drinks [DATE] 10:07 PM SU MO TU WE TH FR SA JOD 3.5 ​" at bounding box center [801, 228] width 295 height 102
type input "3"
click at [829, 252] on button "ok" at bounding box center [818, 263] width 22 height 22
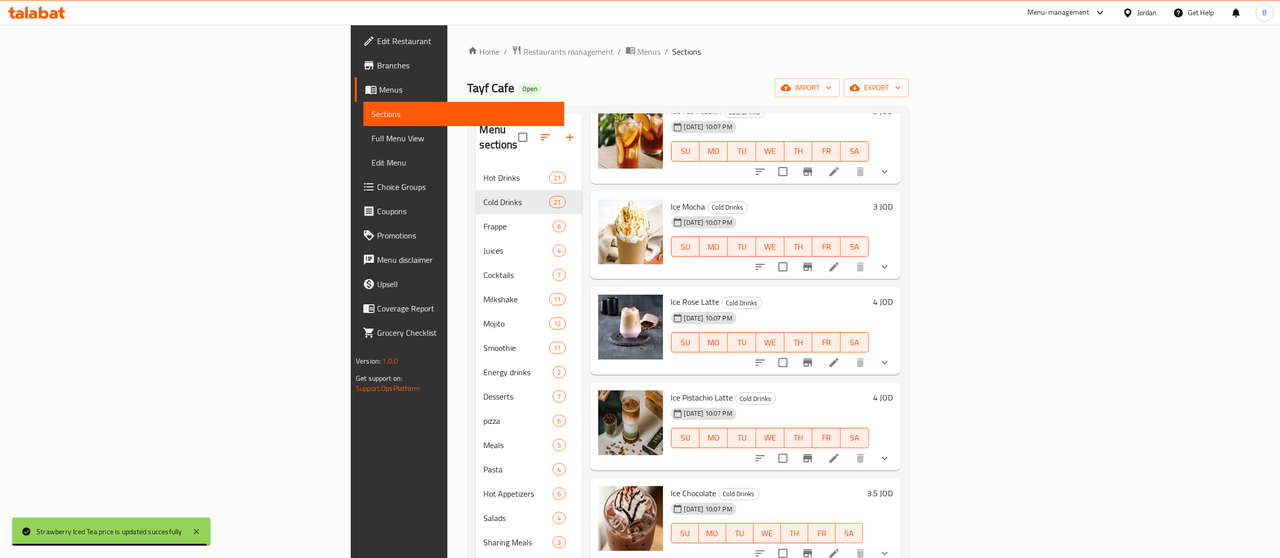
scroll to position [1371, 0]
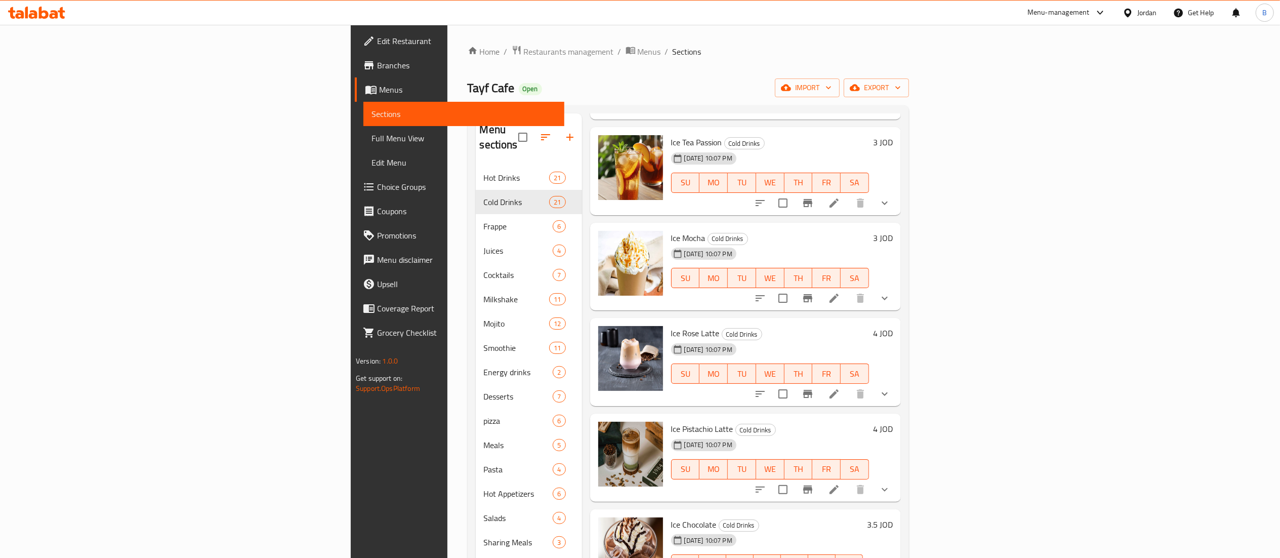
click at [893, 231] on h6 "3 JOD" at bounding box center [883, 238] width 20 height 14
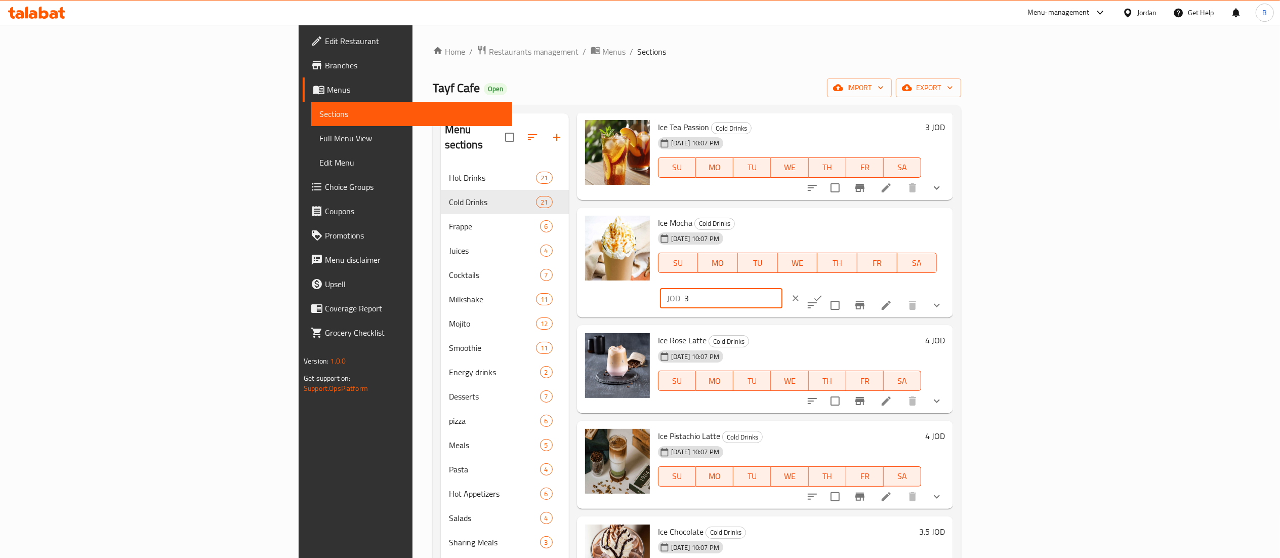
click at [782, 288] on input "3" at bounding box center [733, 298] width 98 height 20
type input "3.5"
click at [829, 287] on button "ok" at bounding box center [818, 298] width 22 height 22
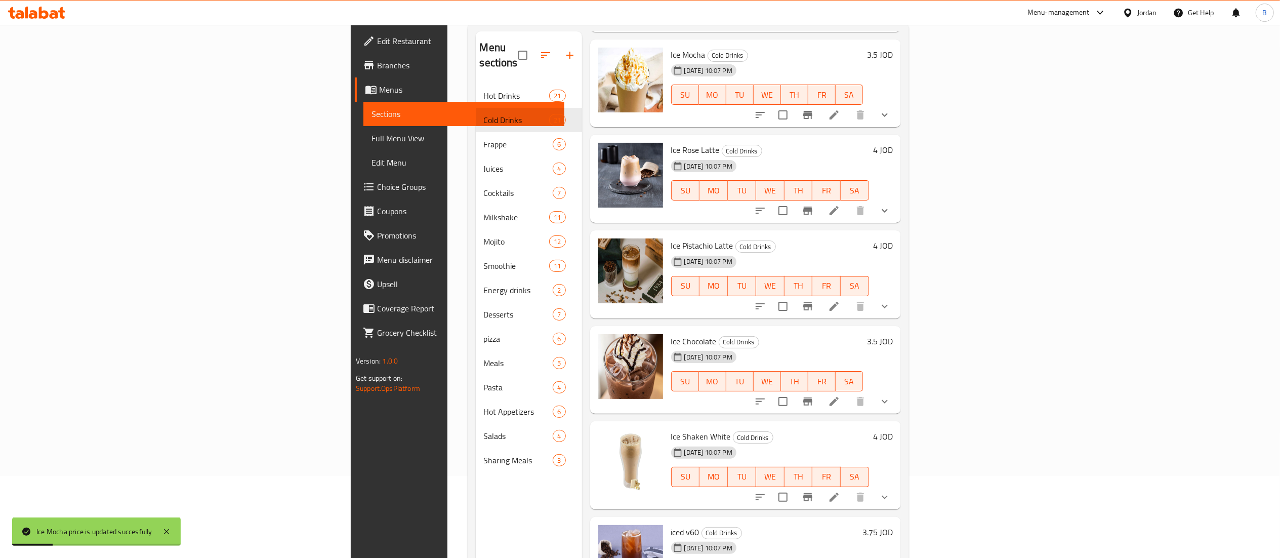
scroll to position [101, 0]
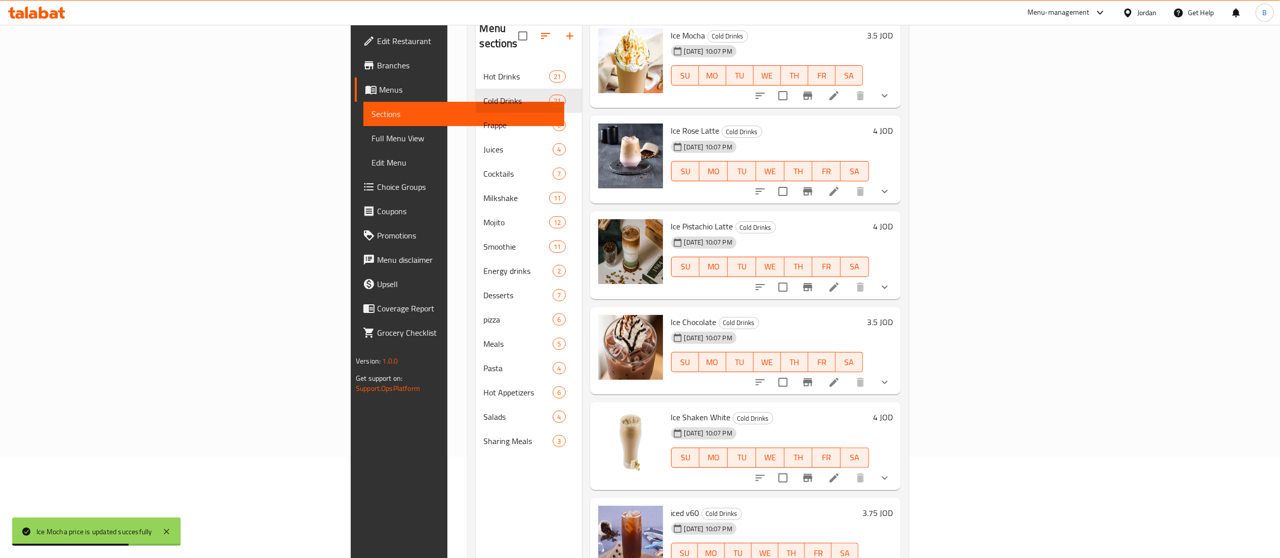
click at [893, 123] on h6 "4 JOD" at bounding box center [883, 130] width 20 height 14
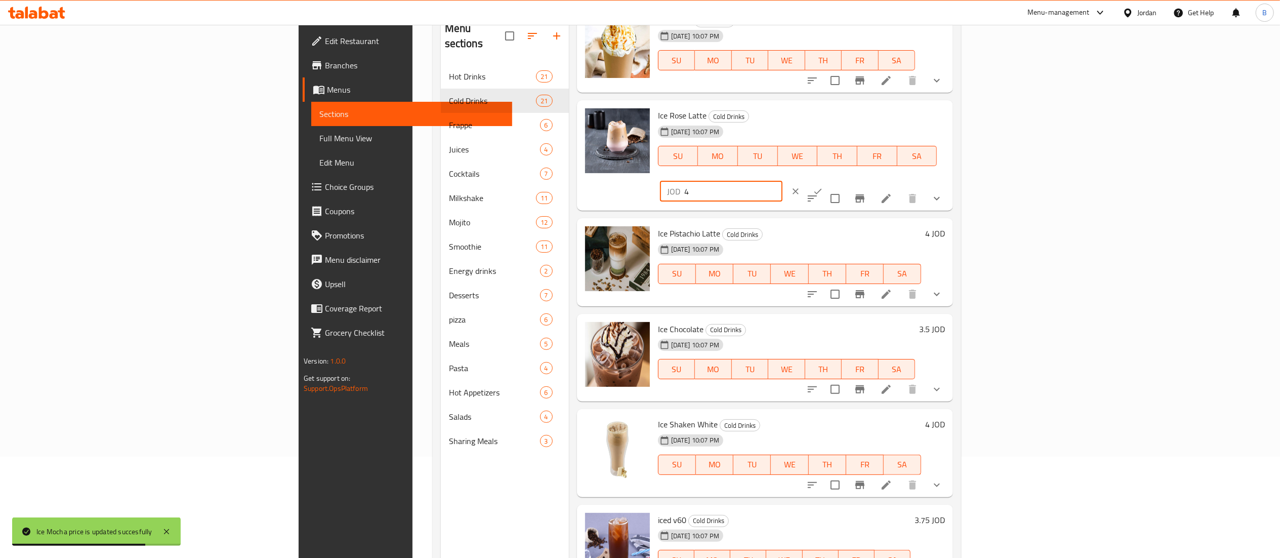
drag, startPoint x: 1108, startPoint y: 116, endPoint x: 1043, endPoint y: 119, distance: 65.4
click at [949, 117] on div "Ice Rose Latte Cold Drinks [DATE] 10:07 PM SU MO TU WE TH FR SA JOD 4 ​" at bounding box center [801, 155] width 295 height 102
type input "5"
click at [829, 180] on button "ok" at bounding box center [818, 191] width 22 height 22
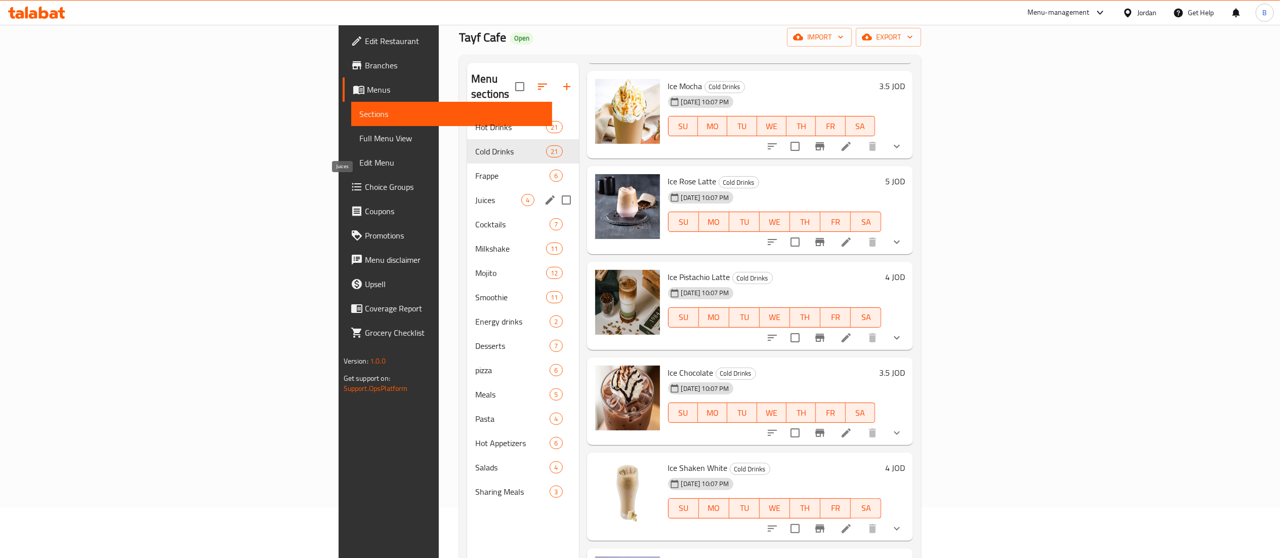
scroll to position [41, 0]
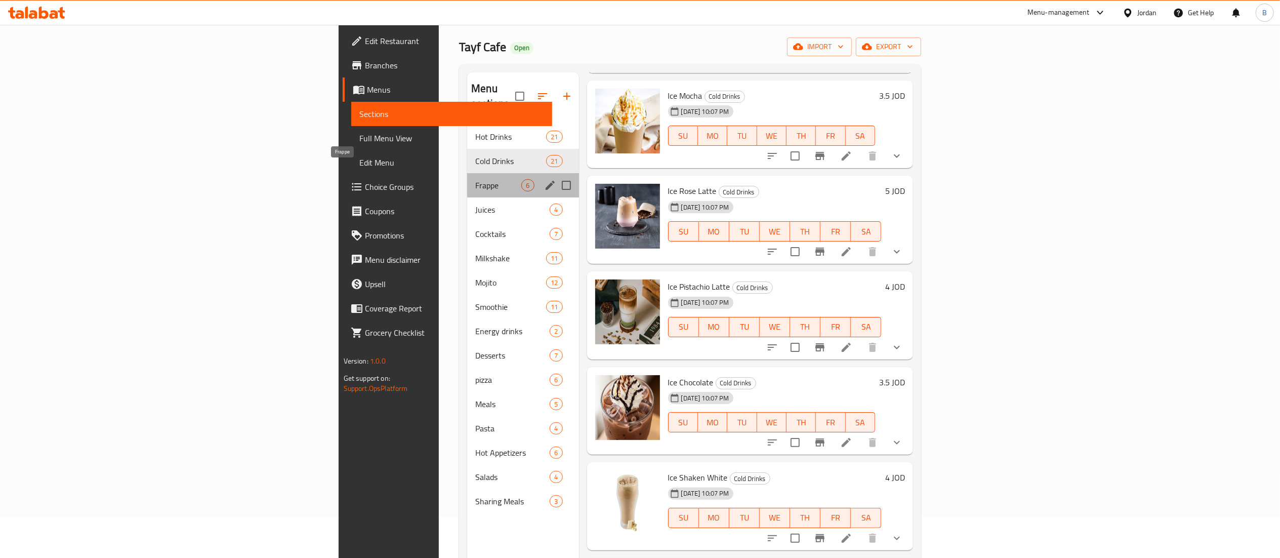
click at [475, 179] on span "Frappe" at bounding box center [498, 185] width 46 height 12
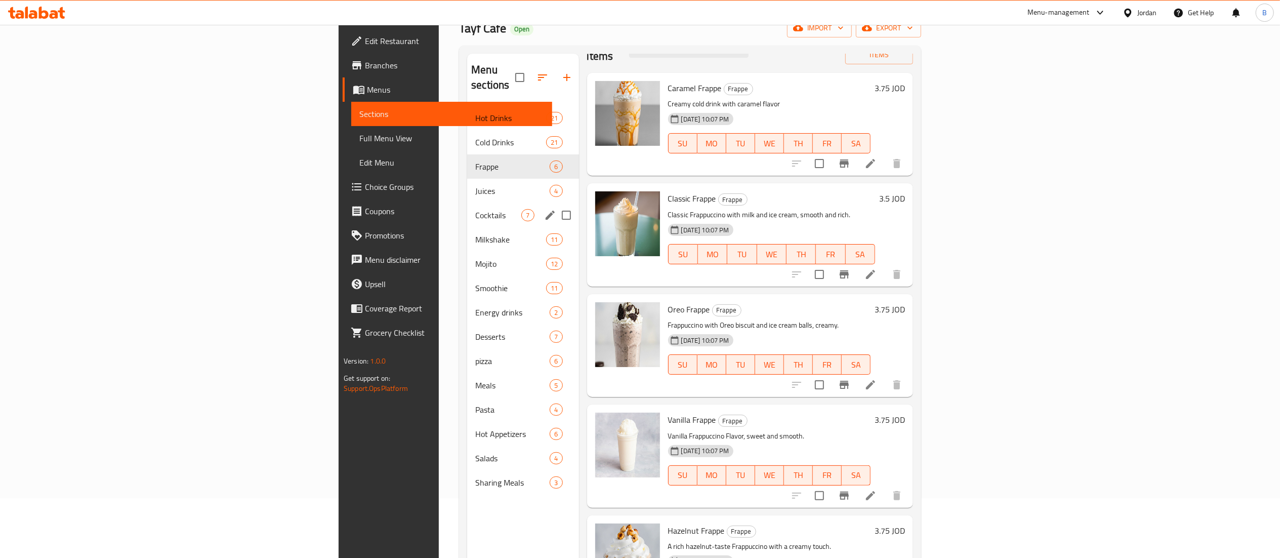
scroll to position [41, 0]
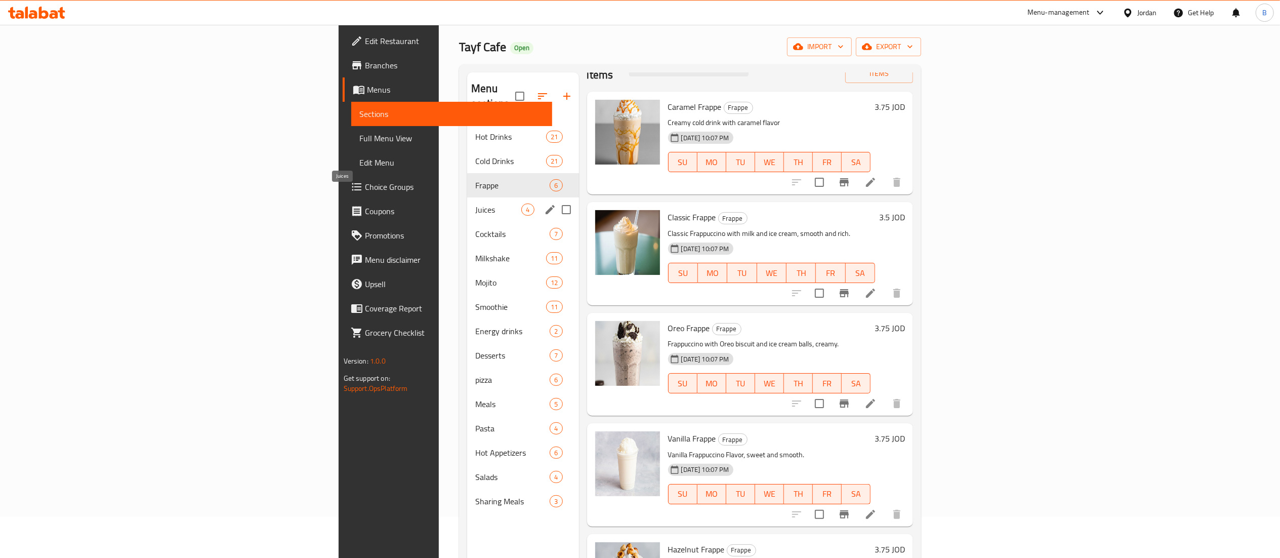
click at [475, 203] on span "Juices" at bounding box center [498, 209] width 46 height 12
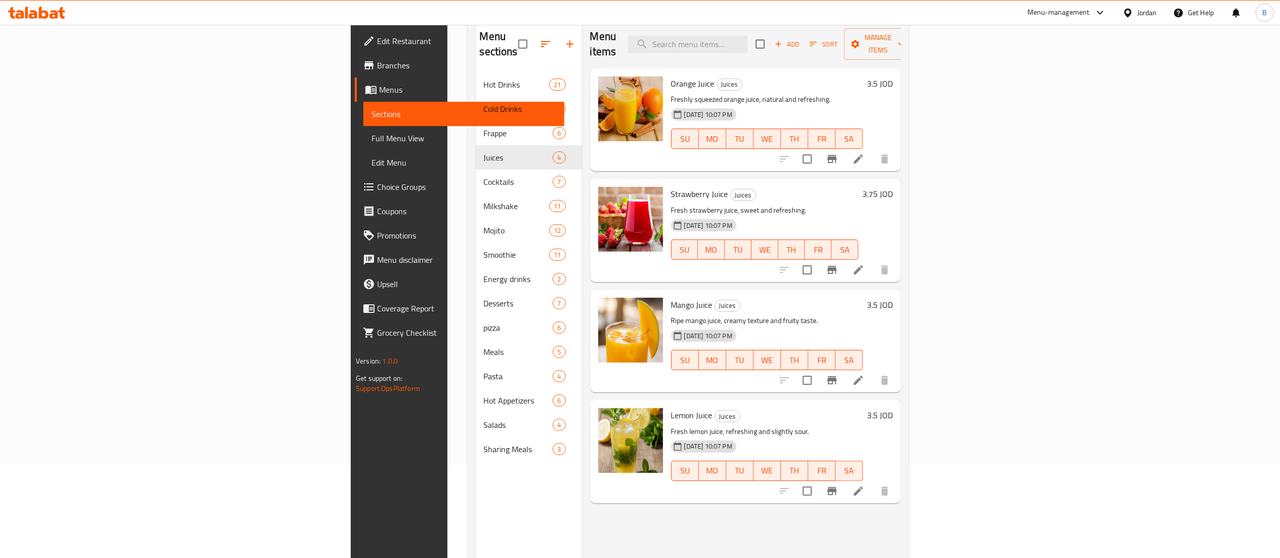
scroll to position [142, 0]
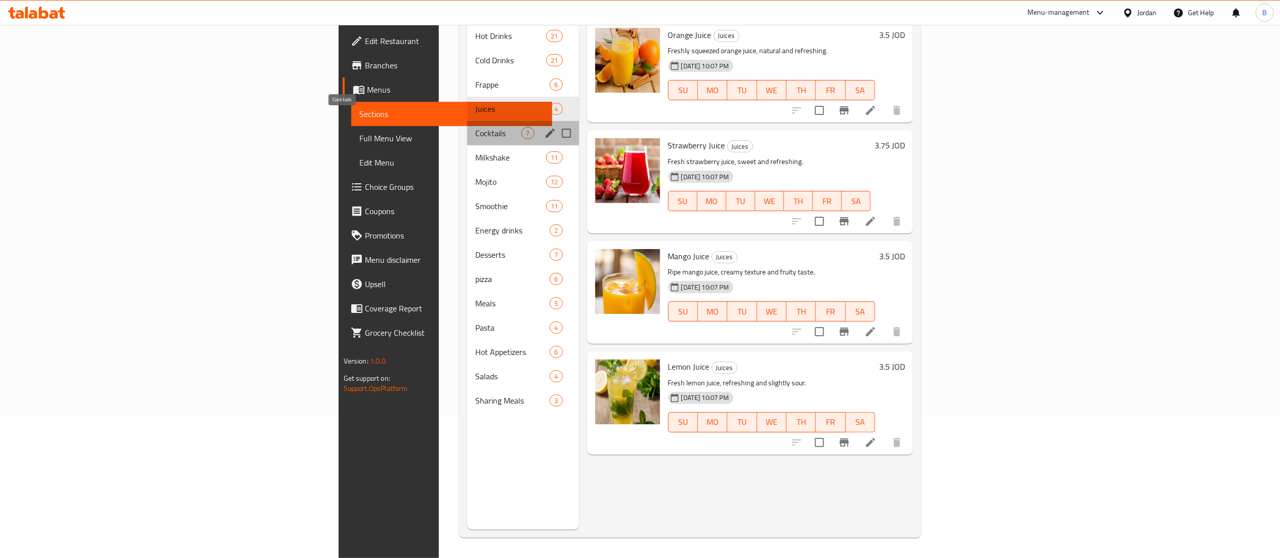
click at [475, 127] on span "Cocktails" at bounding box center [498, 133] width 46 height 12
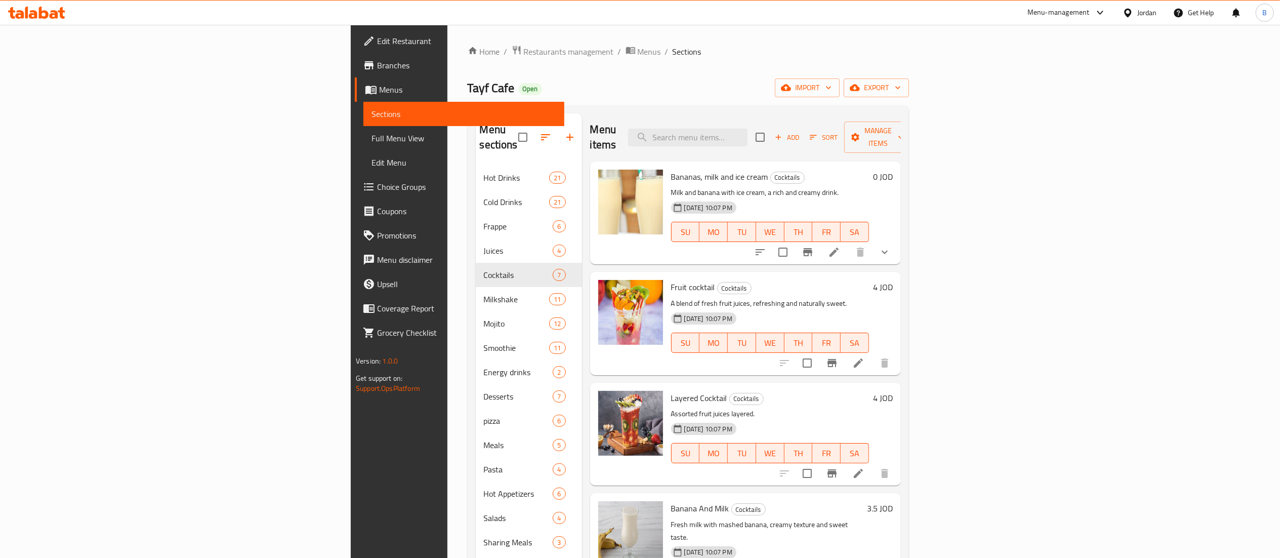
click at [848, 243] on li at bounding box center [834, 252] width 28 height 18
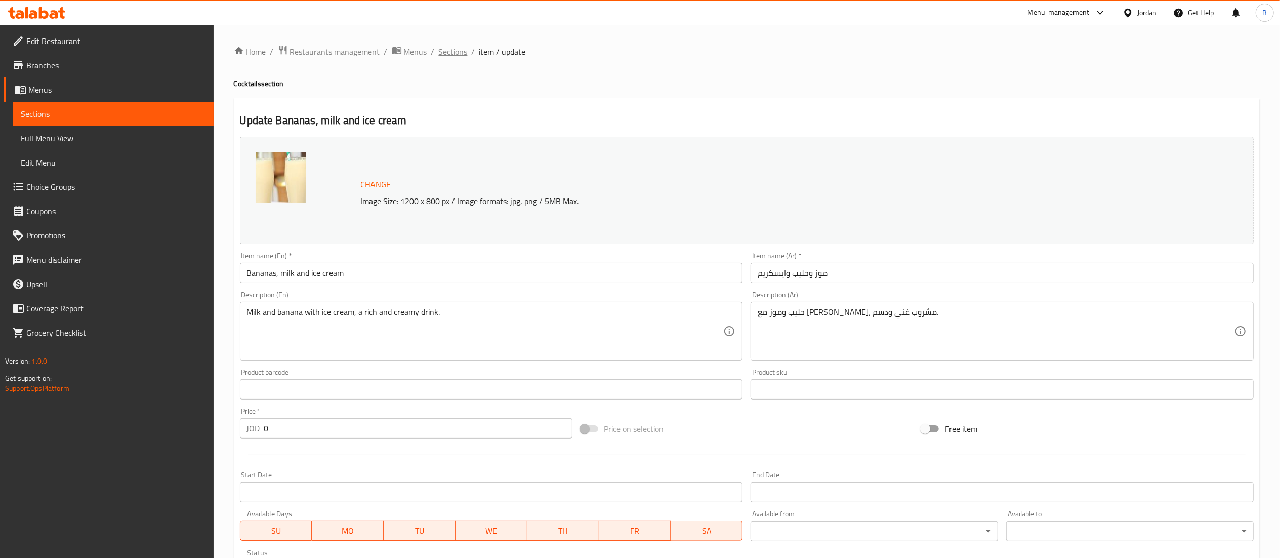
click at [463, 52] on span "Sections" at bounding box center [453, 52] width 29 height 12
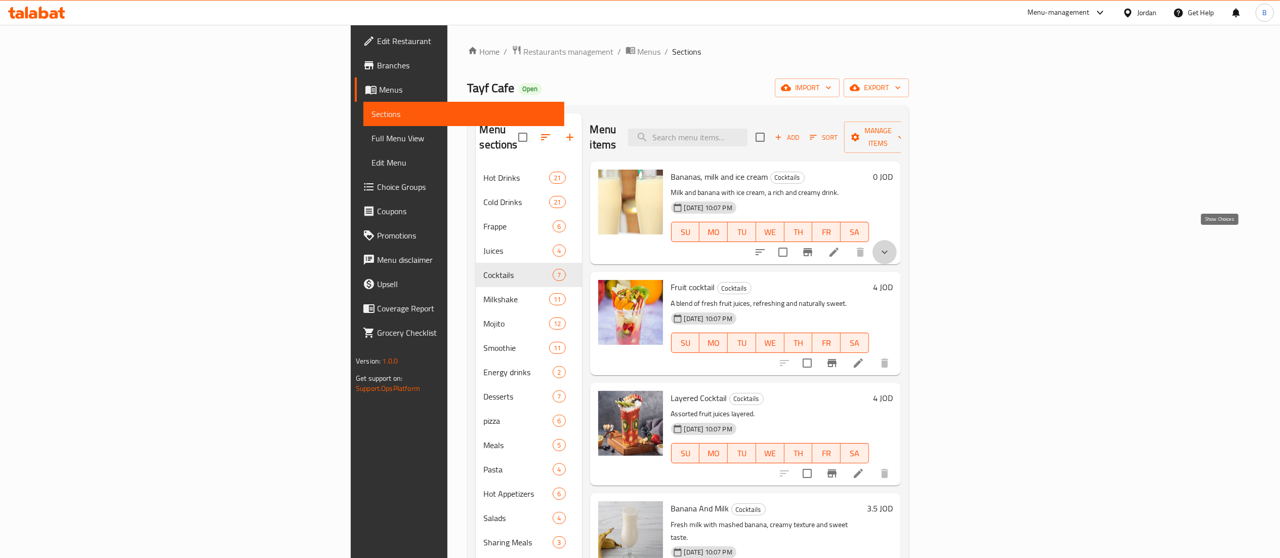
click at [891, 246] on icon "show more" at bounding box center [885, 252] width 12 height 12
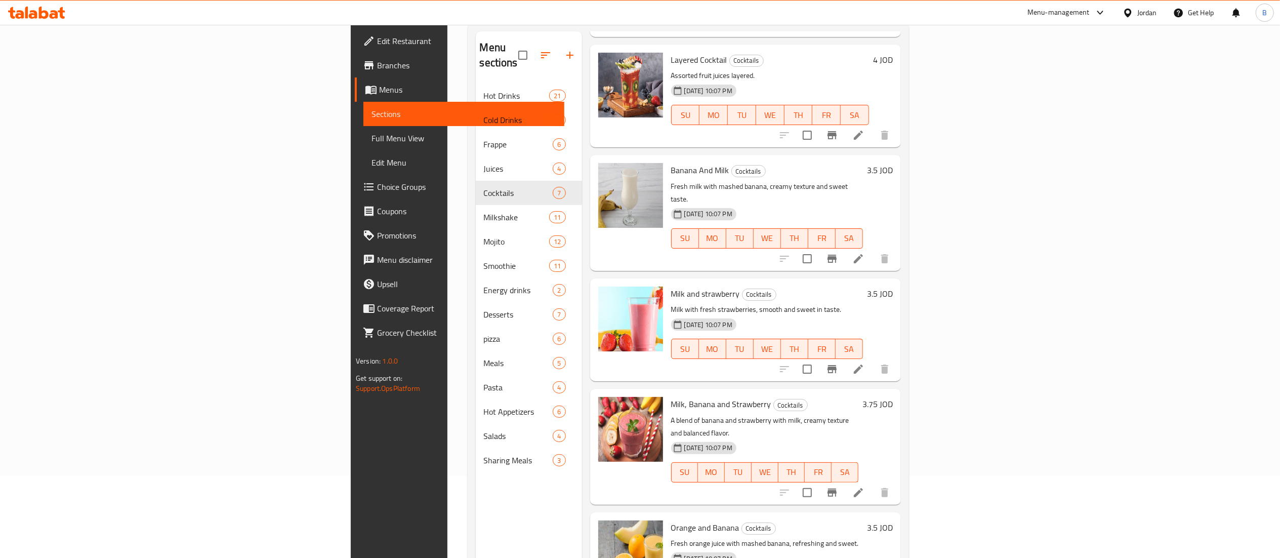
scroll to position [142, 0]
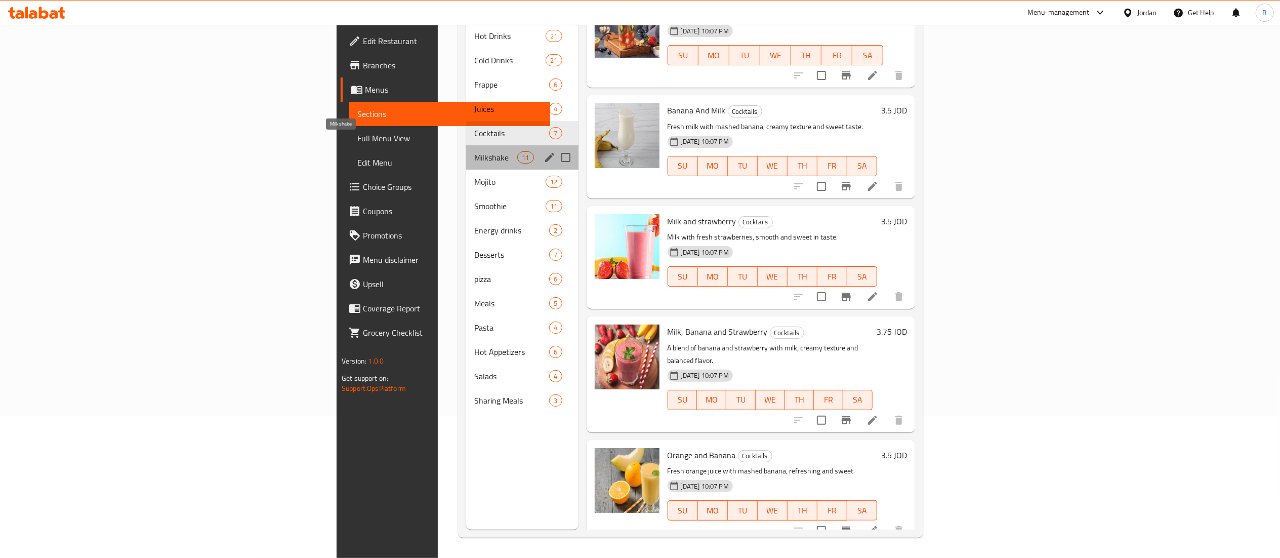
click at [474, 151] on span "Milkshake" at bounding box center [495, 157] width 43 height 12
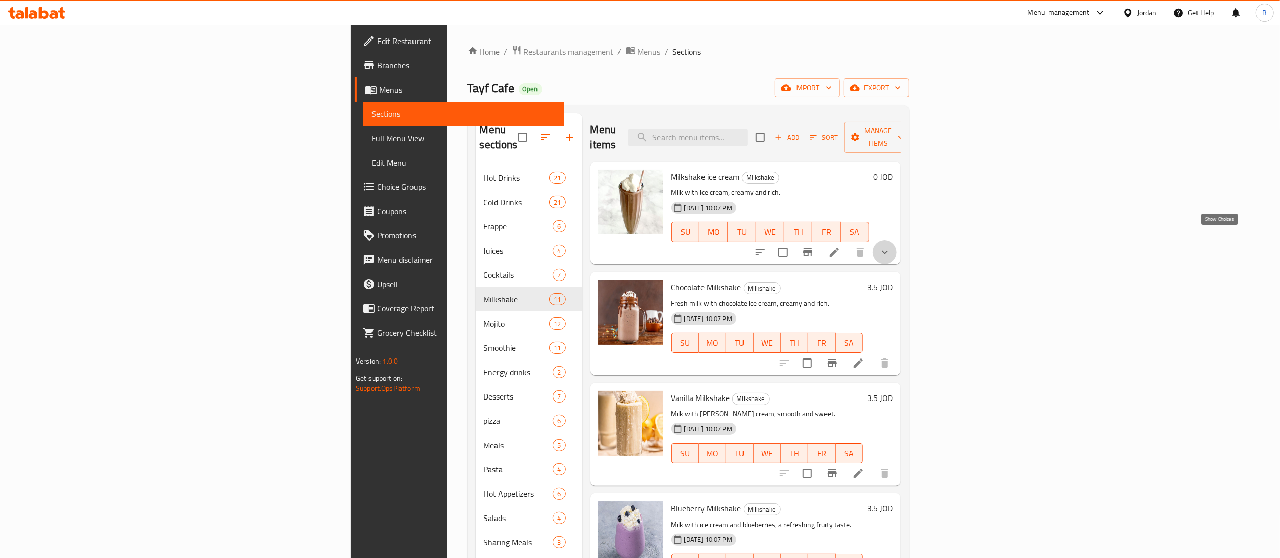
click at [891, 246] on icon "show more" at bounding box center [885, 252] width 12 height 12
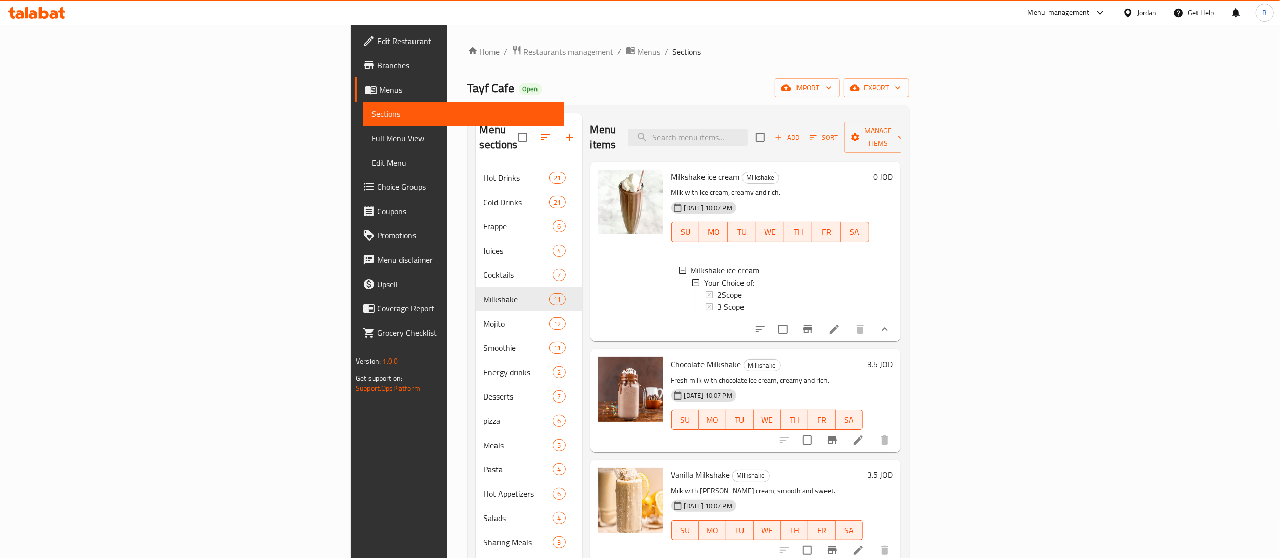
click at [848, 333] on li at bounding box center [834, 329] width 28 height 18
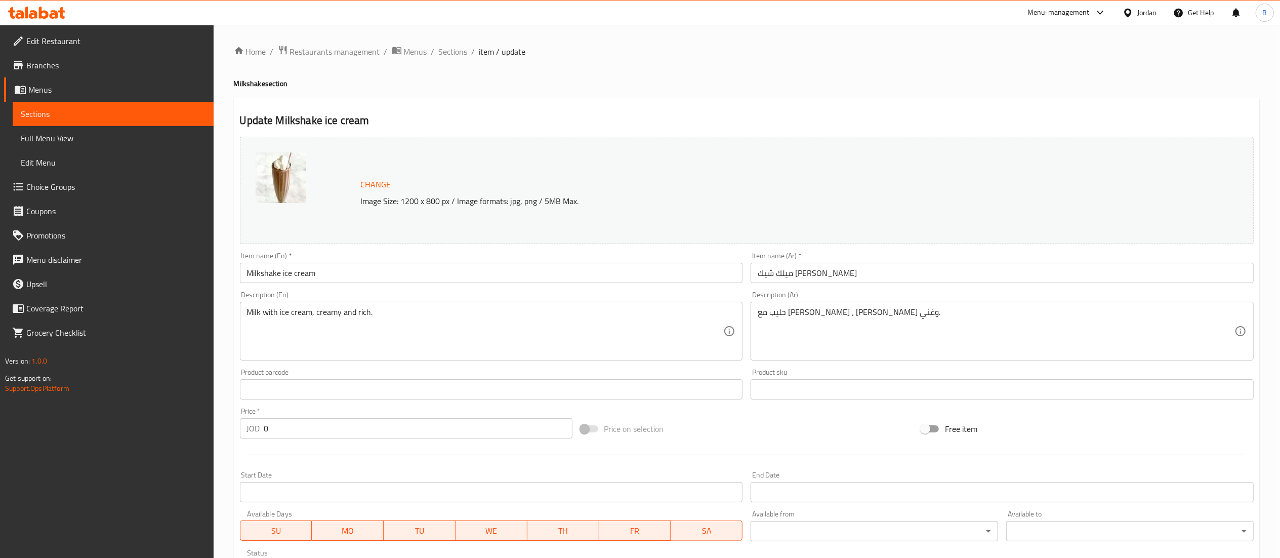
click at [436, 44] on div "Home / Restaurants management / Menus / Sections / item / update Milkshake sect…" at bounding box center [747, 389] width 1066 height 728
click at [442, 47] on span "Sections" at bounding box center [453, 52] width 29 height 12
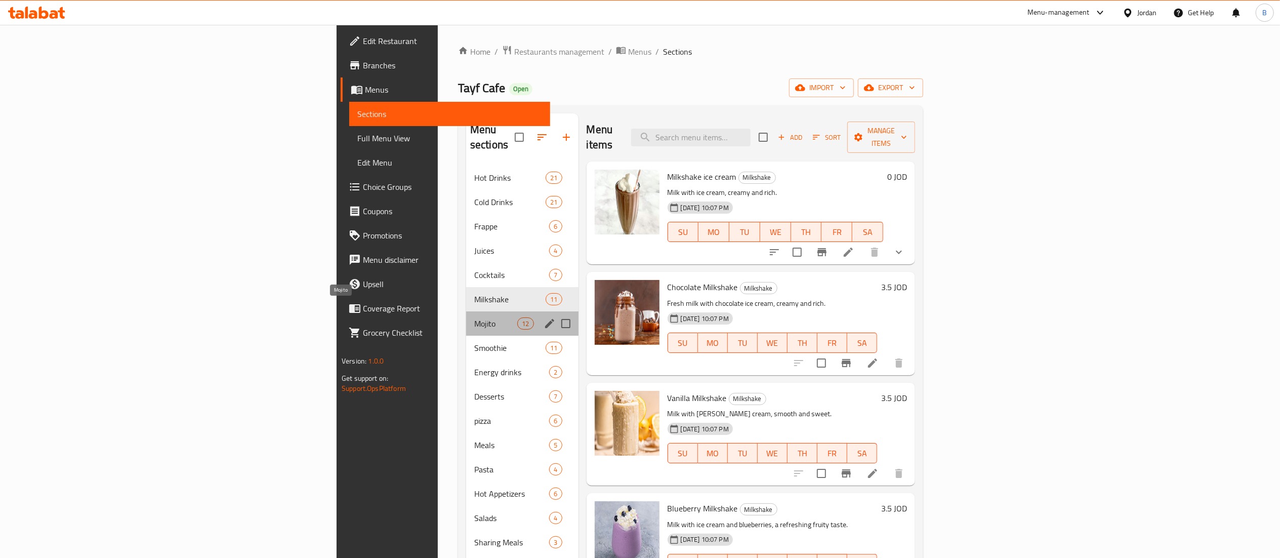
click at [474, 317] on span "Mojito" at bounding box center [495, 323] width 43 height 12
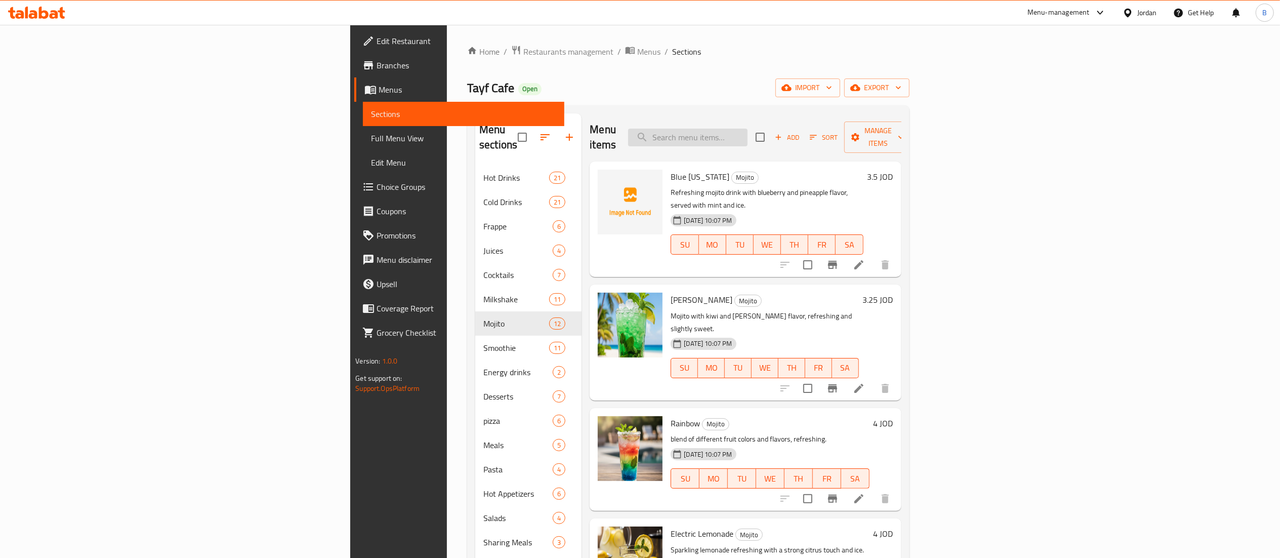
click at [748, 129] on input "search" at bounding box center [687, 138] width 119 height 18
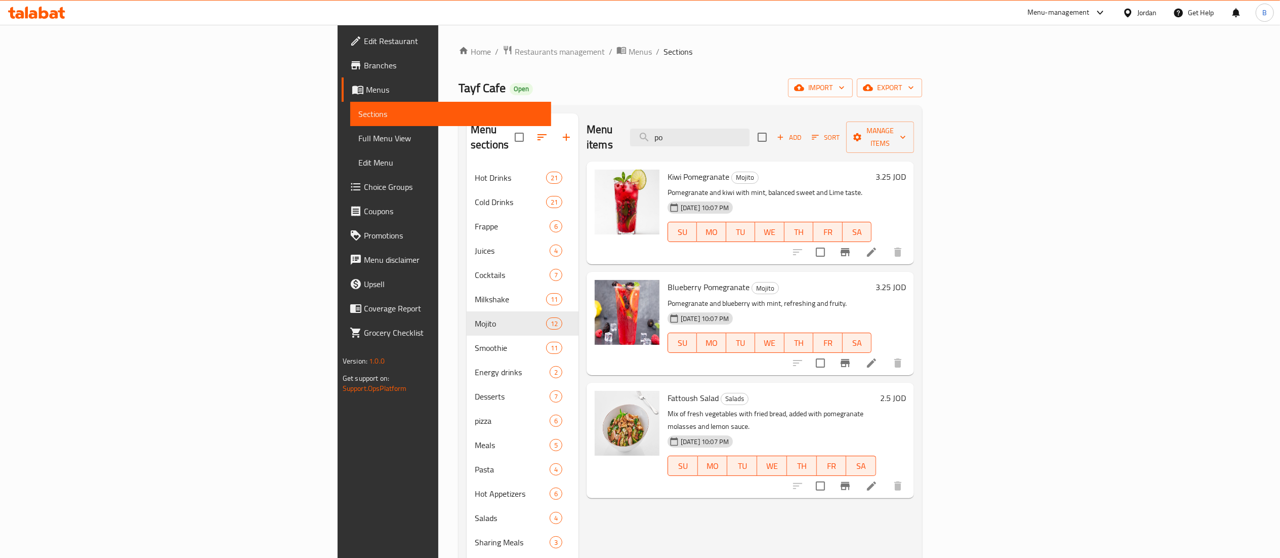
type input "p"
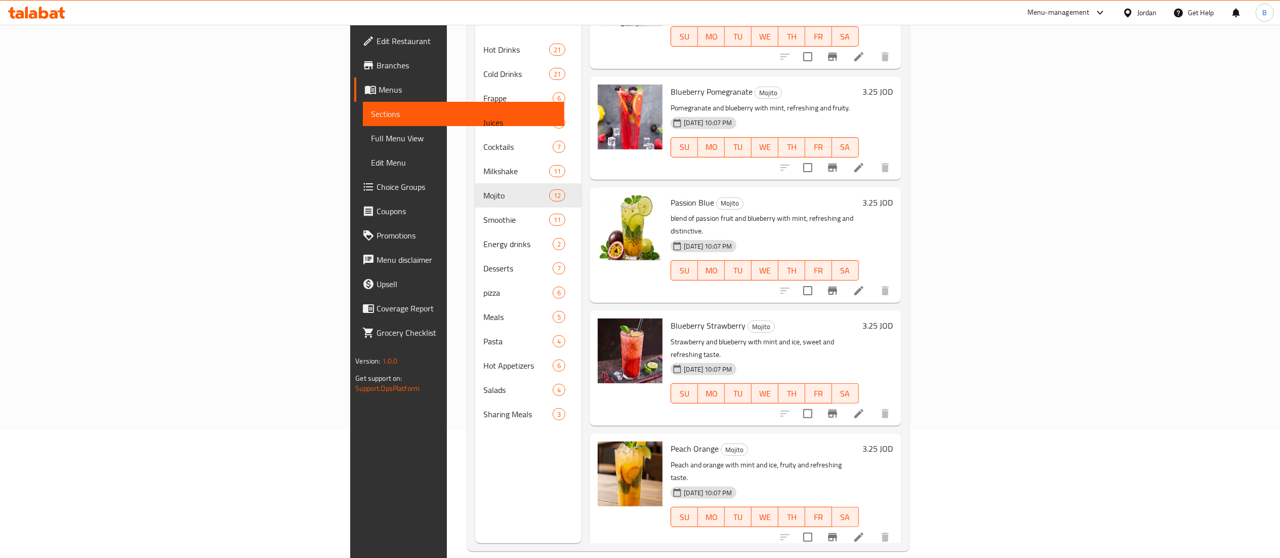
scroll to position [142, 0]
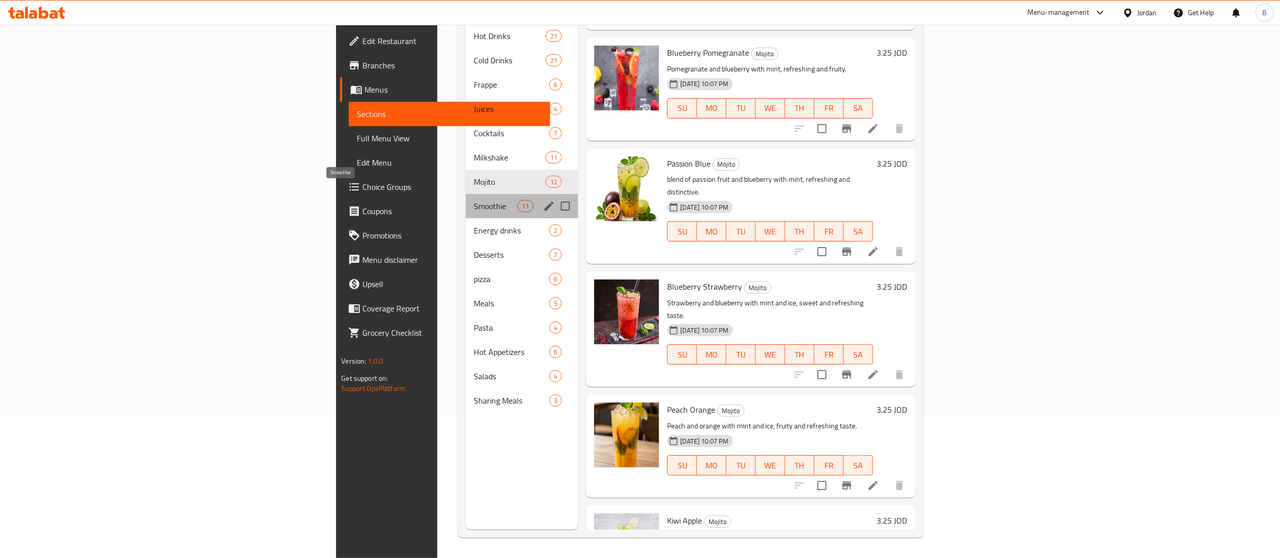
click at [474, 200] on span "Smoothie" at bounding box center [496, 206] width 44 height 12
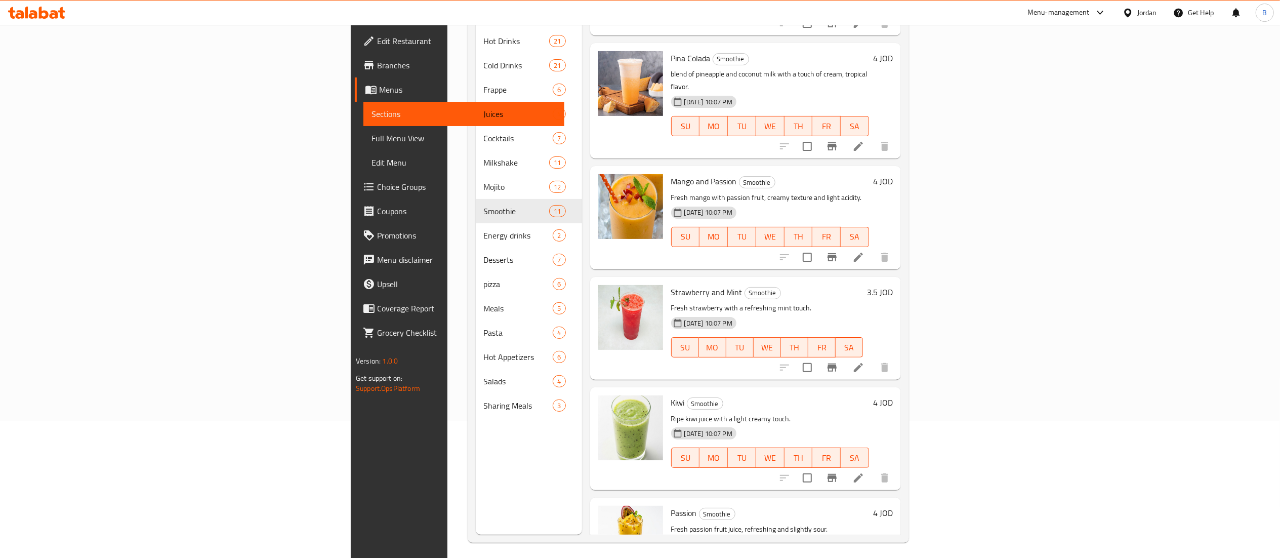
scroll to position [142, 0]
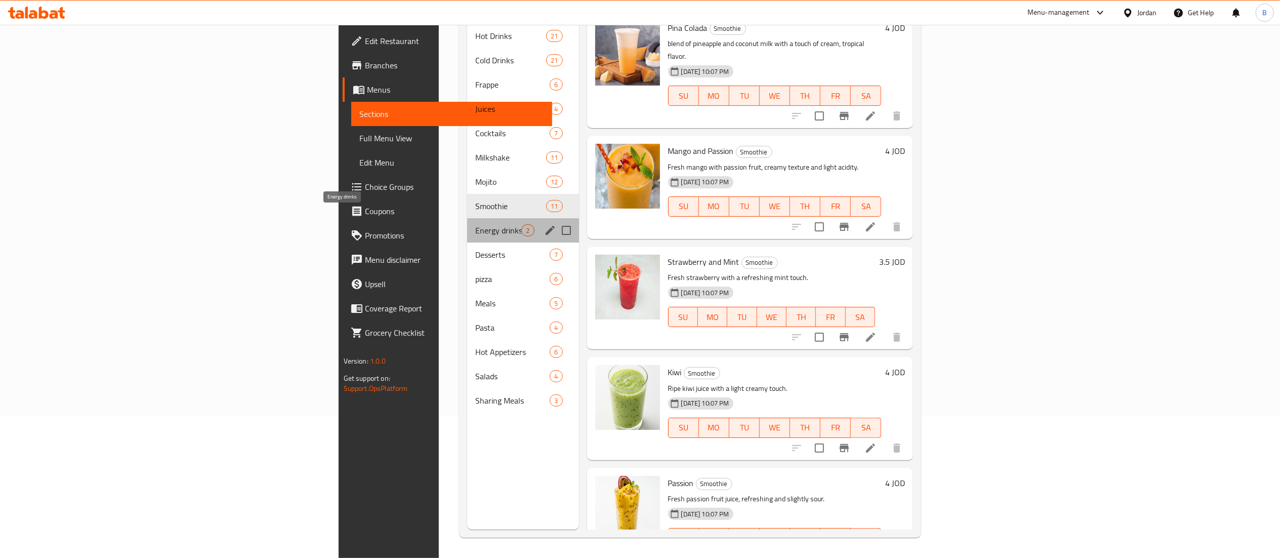
click at [475, 224] on span "Energy drinks" at bounding box center [498, 230] width 46 height 12
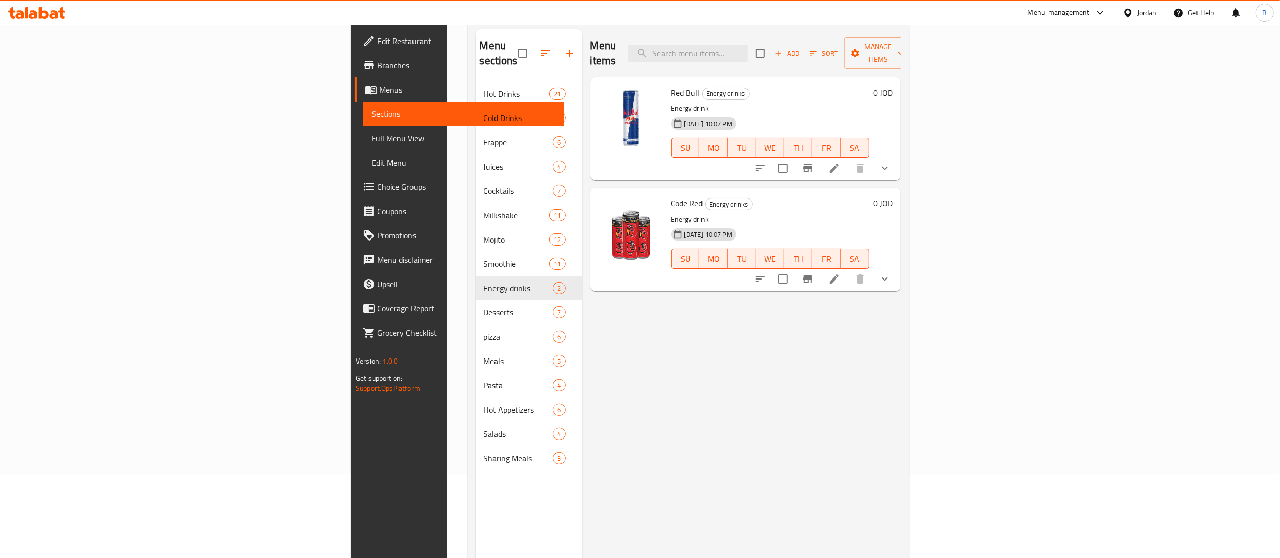
scroll to position [41, 0]
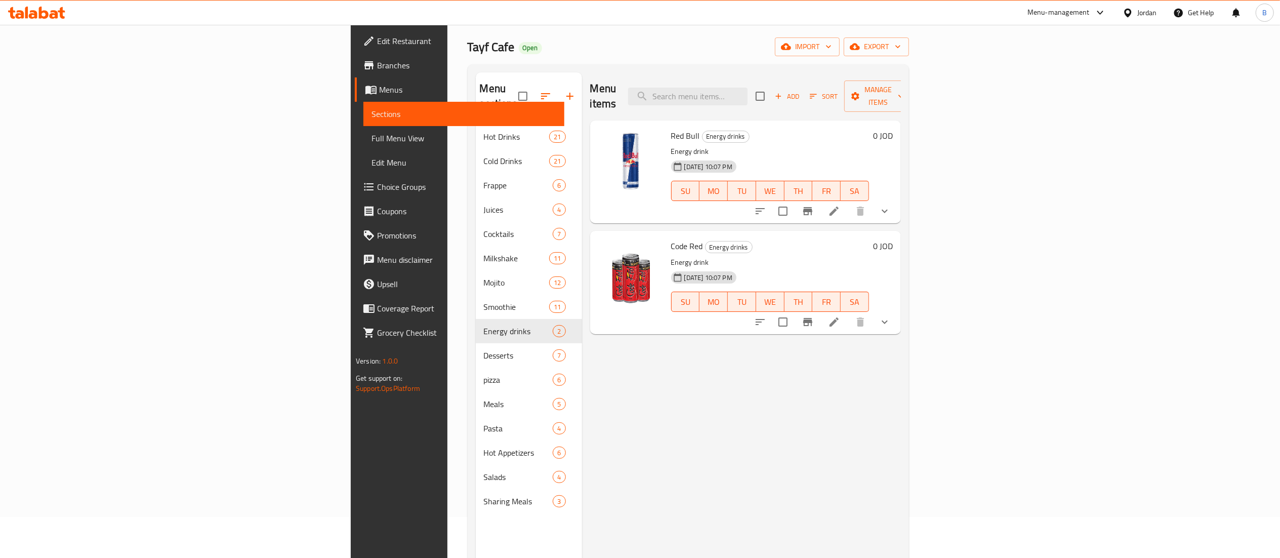
click at [840, 205] on icon at bounding box center [834, 211] width 12 height 12
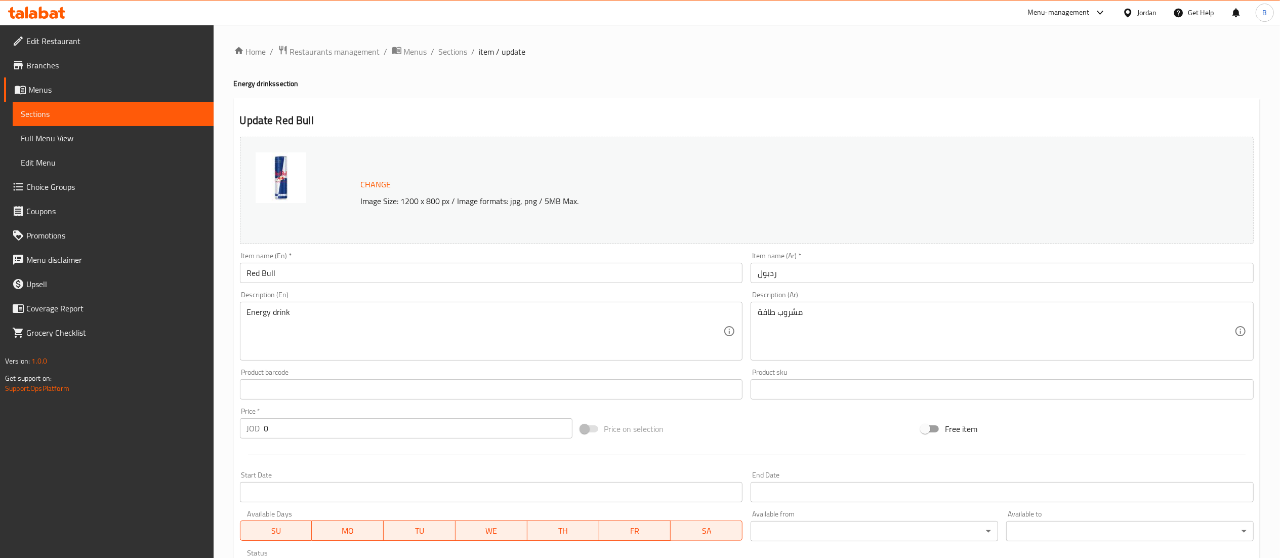
drag, startPoint x: 444, startPoint y: 46, endPoint x: 536, endPoint y: 103, distance: 108.9
click at [443, 46] on span "Sections" at bounding box center [453, 52] width 29 height 12
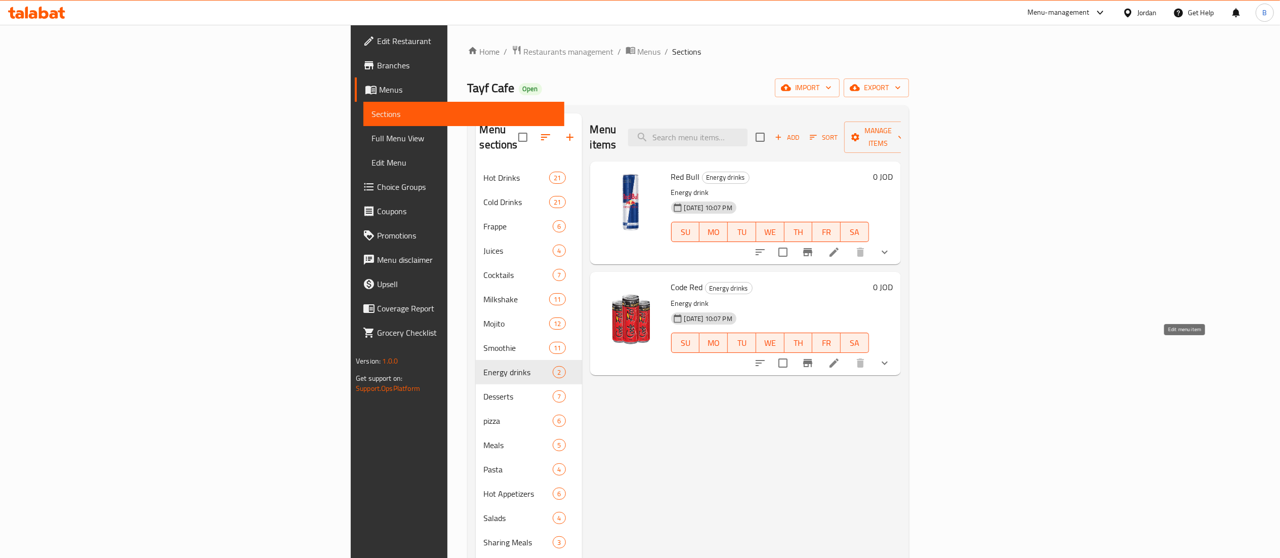
click at [840, 357] on icon at bounding box center [834, 363] width 12 height 12
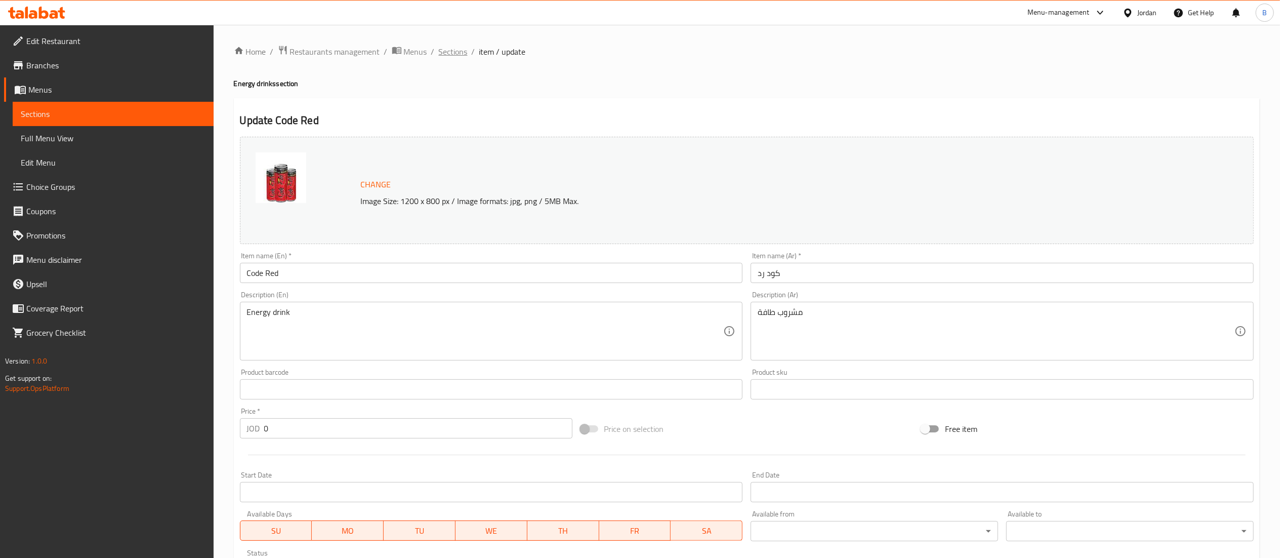
click at [450, 53] on span "Sections" at bounding box center [453, 52] width 29 height 12
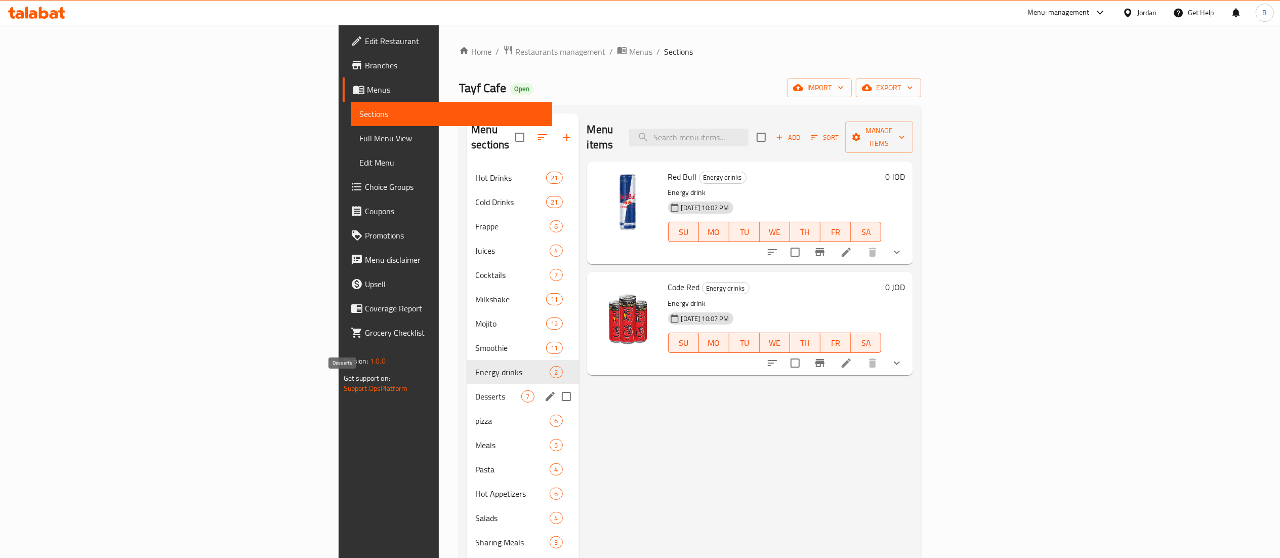
click at [475, 390] on span "Desserts" at bounding box center [498, 396] width 46 height 12
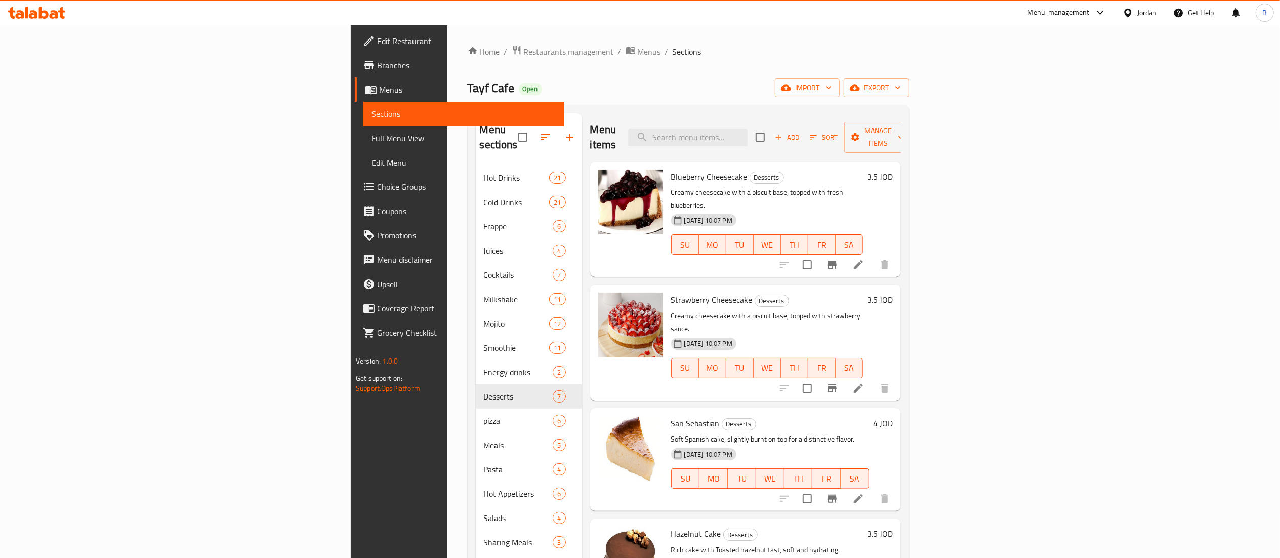
click at [893, 170] on h6 "3.5 JOD" at bounding box center [880, 177] width 26 height 14
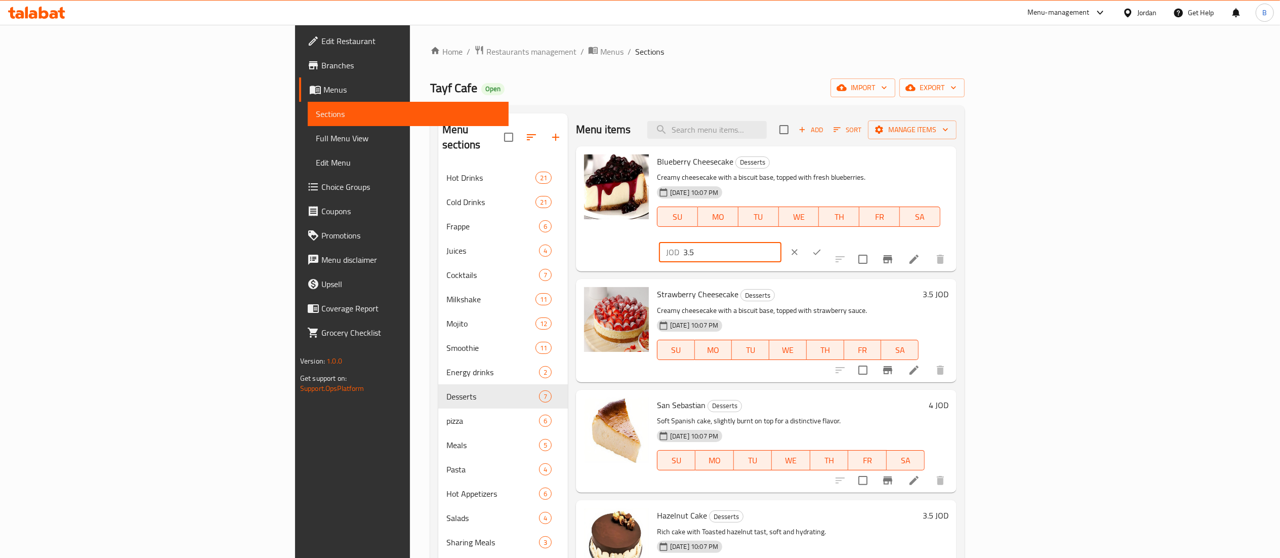
drag, startPoint x: 1094, startPoint y: 165, endPoint x: 1071, endPoint y: 165, distance: 22.3
click at [781, 242] on div "JOD 3.5 ​" at bounding box center [720, 252] width 122 height 20
type input "4.5"
click at [828, 241] on button "ok" at bounding box center [817, 252] width 22 height 22
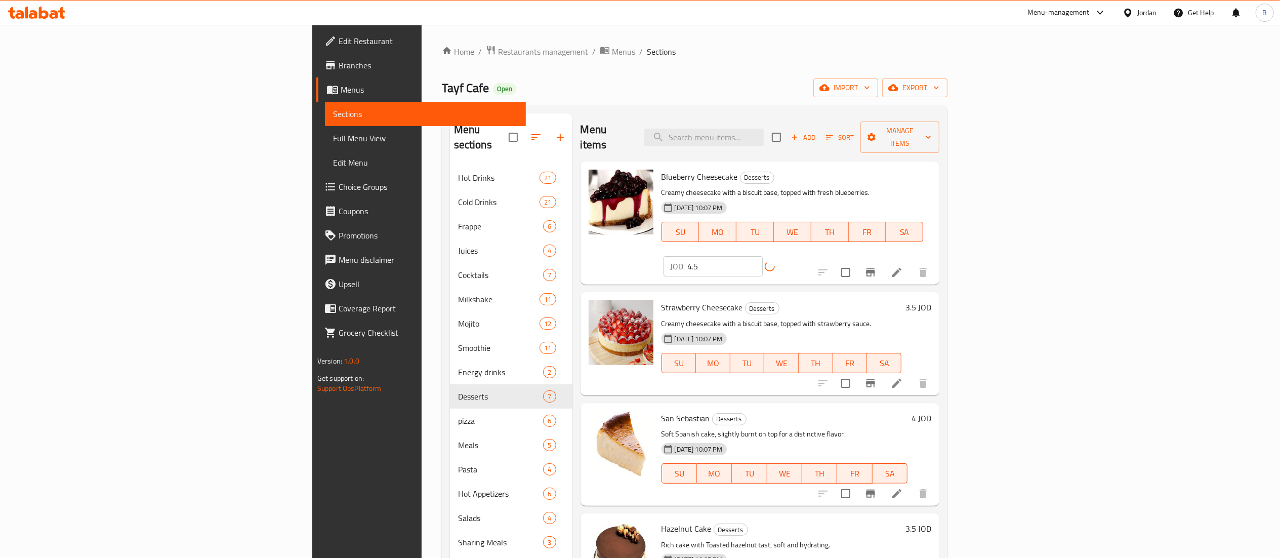
click at [931, 300] on h6 "3.5 JOD" at bounding box center [918, 307] width 26 height 14
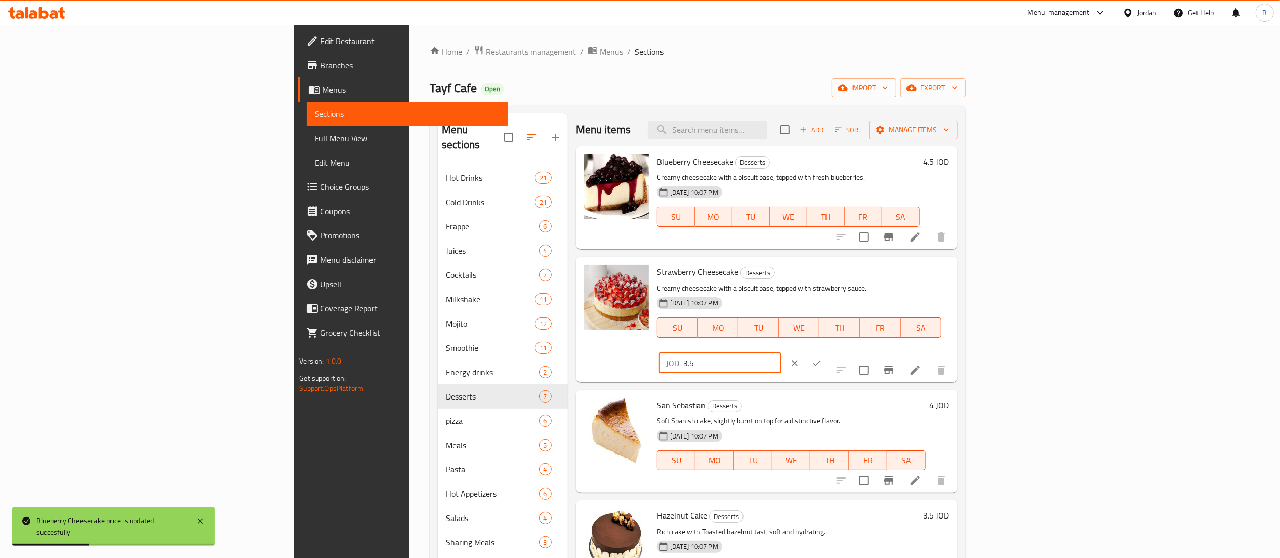
click at [781, 353] on input "3.5" at bounding box center [732, 363] width 98 height 20
type input "4.5"
click at [822, 358] on icon "ok" at bounding box center [817, 363] width 10 height 10
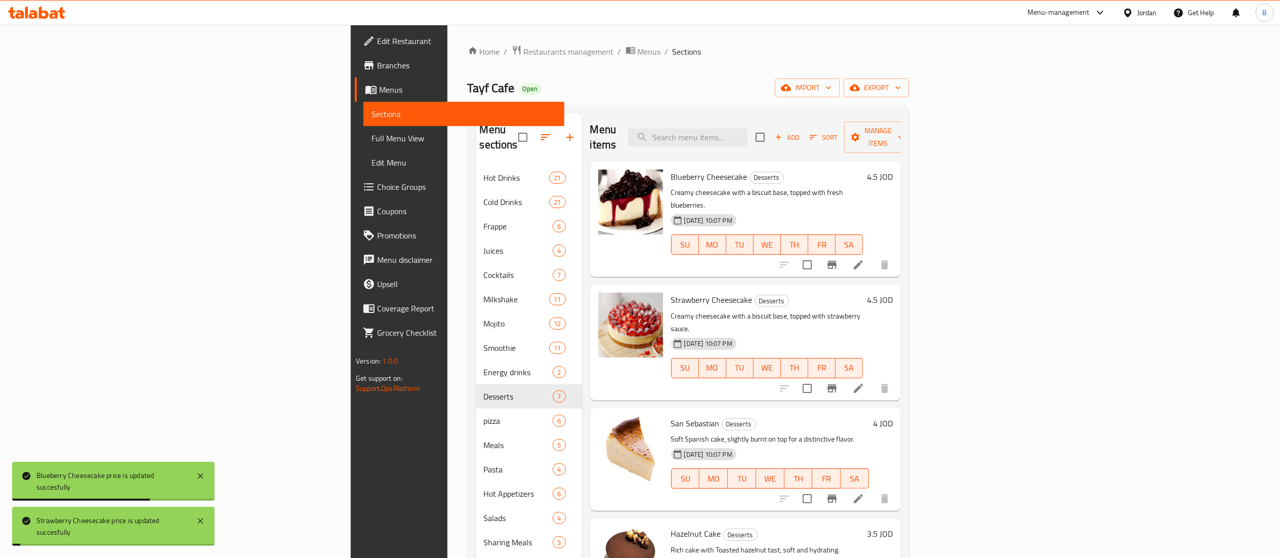
click at [893, 416] on h6 "4 JOD" at bounding box center [883, 423] width 20 height 14
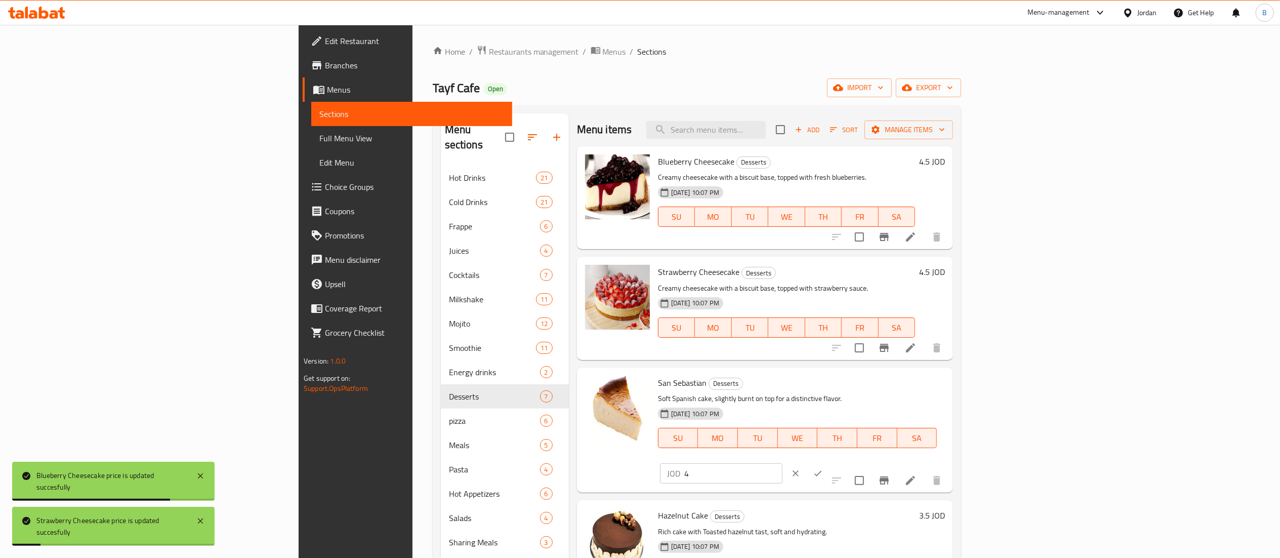
drag, startPoint x: 1132, startPoint y: 381, endPoint x: 907, endPoint y: 381, distance: 224.7
click at [907, 381] on div "San Sebastian Desserts Soft Spanish cake, slightly burnt on top for a distincti…" at bounding box center [801, 429] width 295 height 117
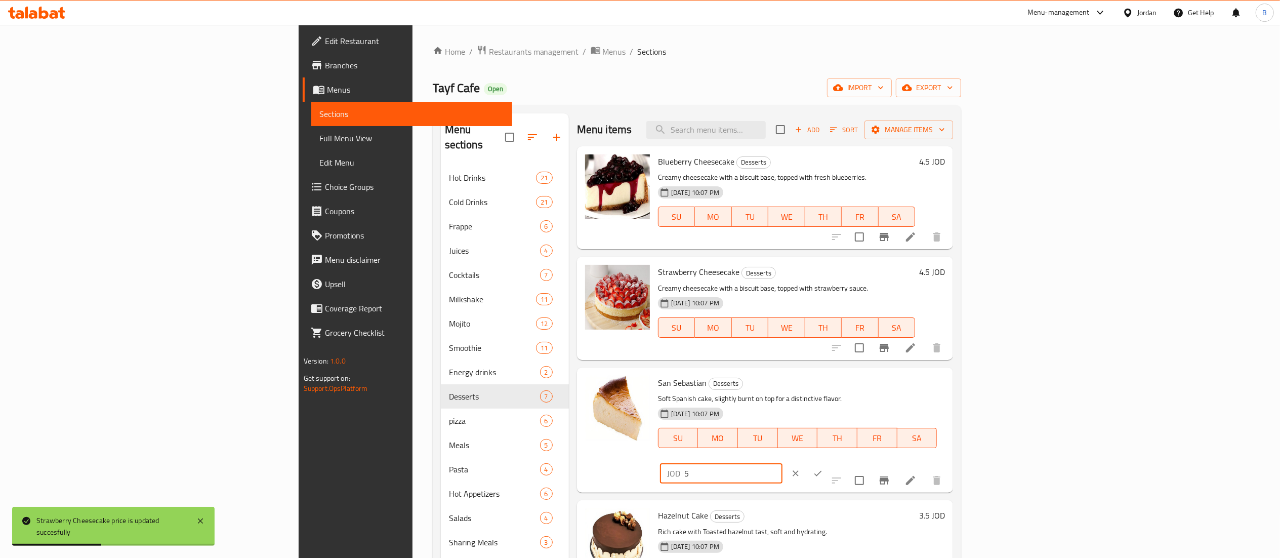
type input "5"
drag, startPoint x: 1219, startPoint y: 388, endPoint x: 1201, endPoint y: 392, distance: 17.6
click at [829, 462] on button "ok" at bounding box center [818, 473] width 22 height 22
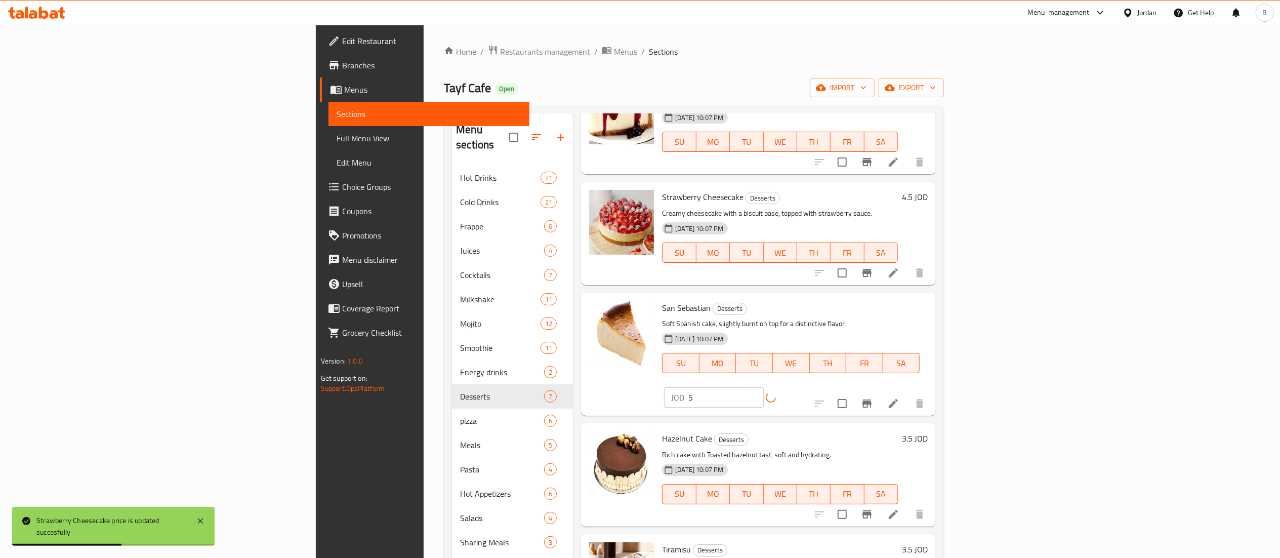
scroll to position [202, 0]
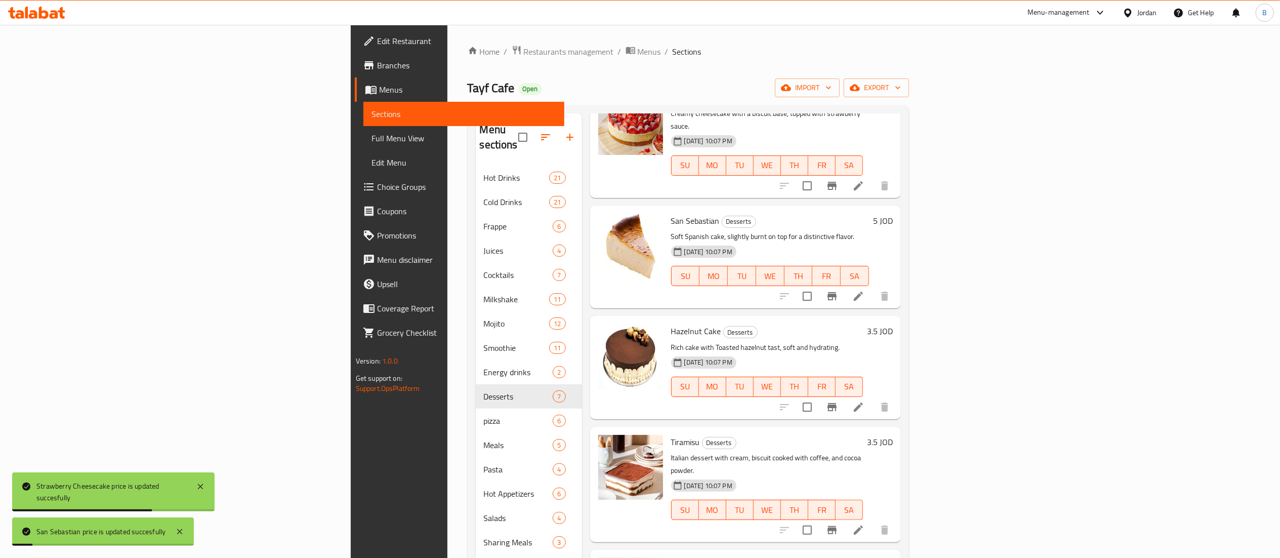
click at [893, 324] on h6 "3.5 JOD" at bounding box center [880, 331] width 26 height 14
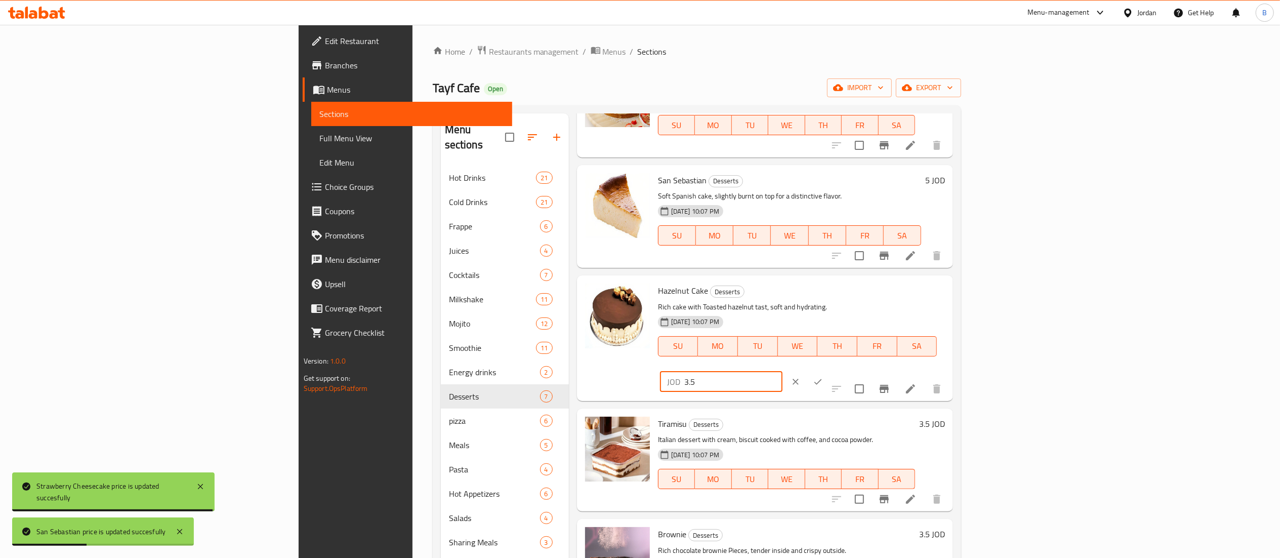
click at [782, 371] on input "3.5" at bounding box center [733, 381] width 98 height 20
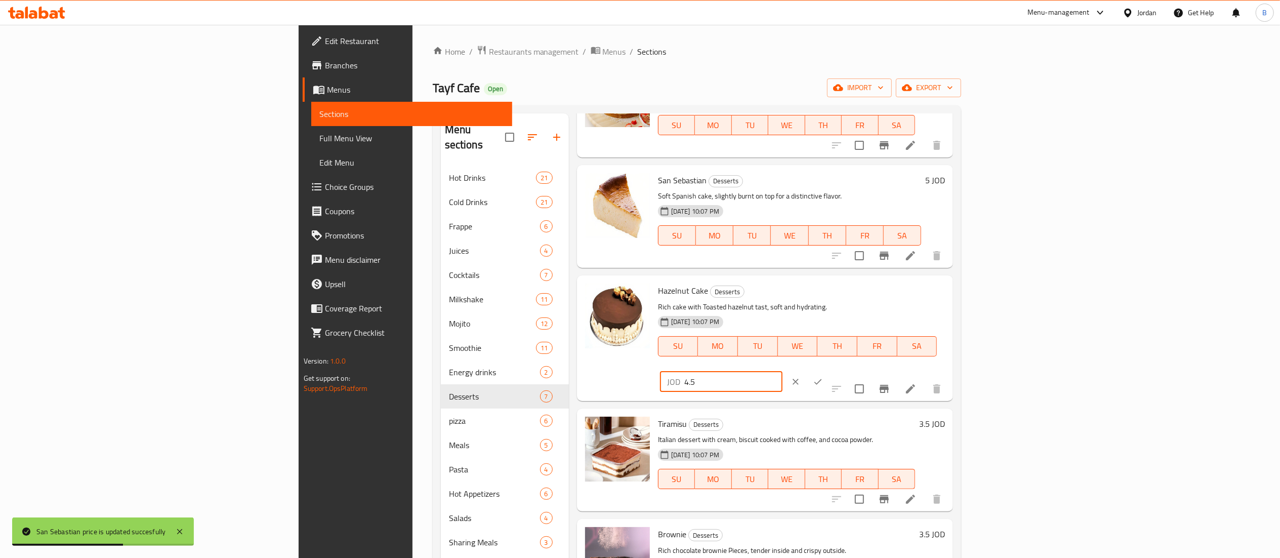
type input "4.5"
click at [823, 377] on icon "ok" at bounding box center [818, 382] width 10 height 10
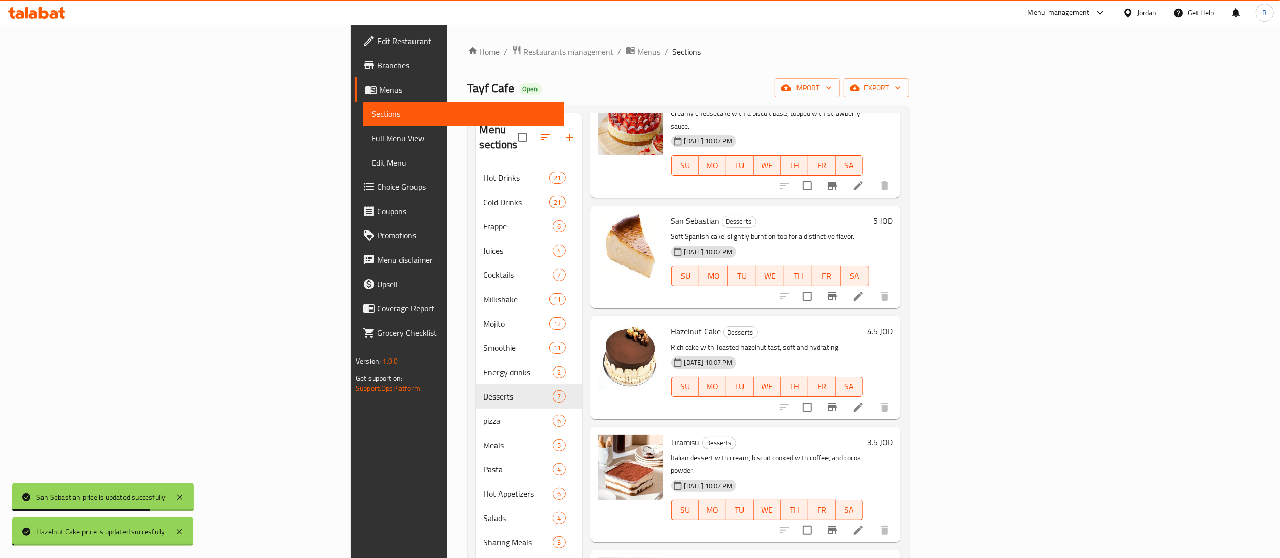
click at [893, 435] on h6 "3.5 JOD" at bounding box center [880, 442] width 26 height 14
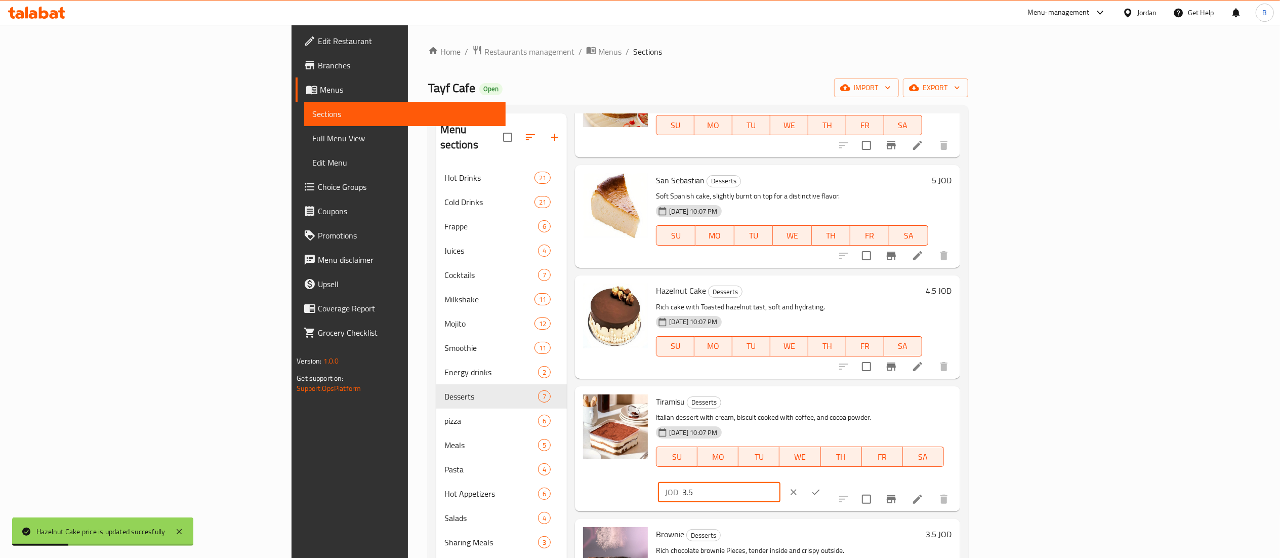
click at [780, 482] on input "3.5" at bounding box center [731, 492] width 98 height 20
type input "4.5"
click at [820, 489] on icon "ok" at bounding box center [816, 492] width 8 height 6
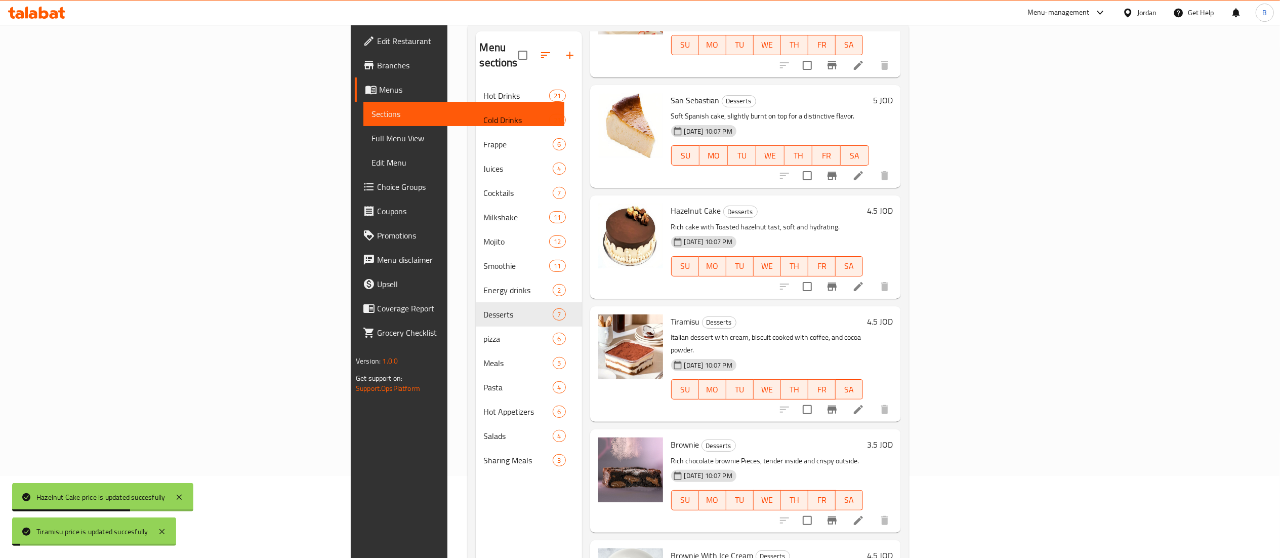
scroll to position [101, 0]
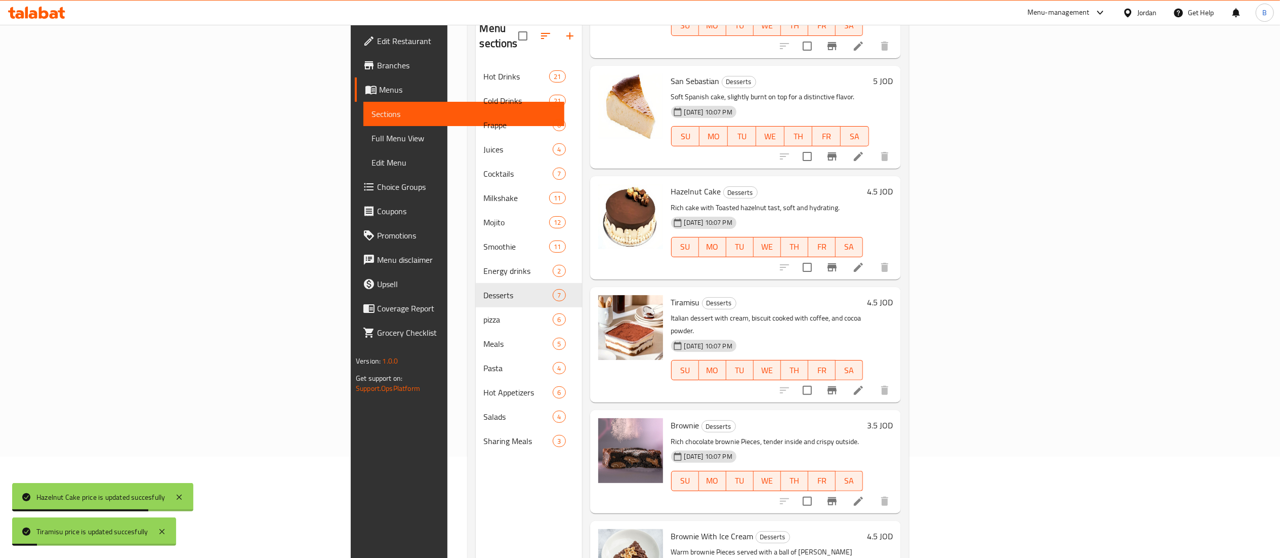
click at [893, 418] on h6 "3.5 JOD" at bounding box center [880, 425] width 26 height 14
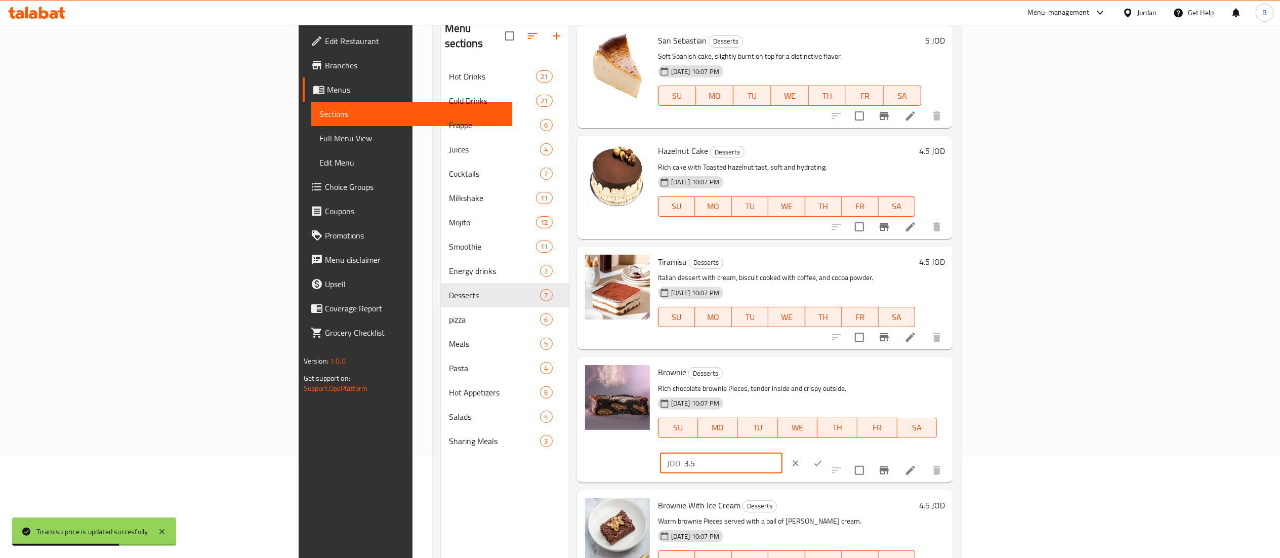
click at [782, 453] on div "JOD 3.5 ​" at bounding box center [721, 463] width 122 height 20
type input "4.5"
click at [823, 458] on icon "ok" at bounding box center [818, 463] width 10 height 10
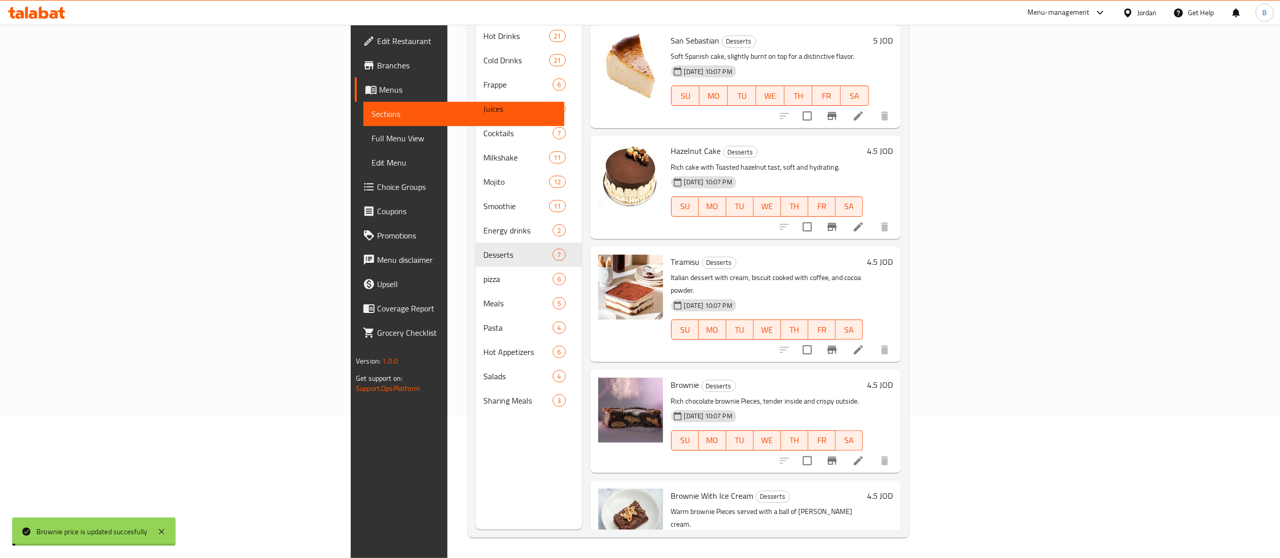
scroll to position [142, 0]
click at [893, 488] on h6 "4.5 JOD" at bounding box center [880, 495] width 26 height 14
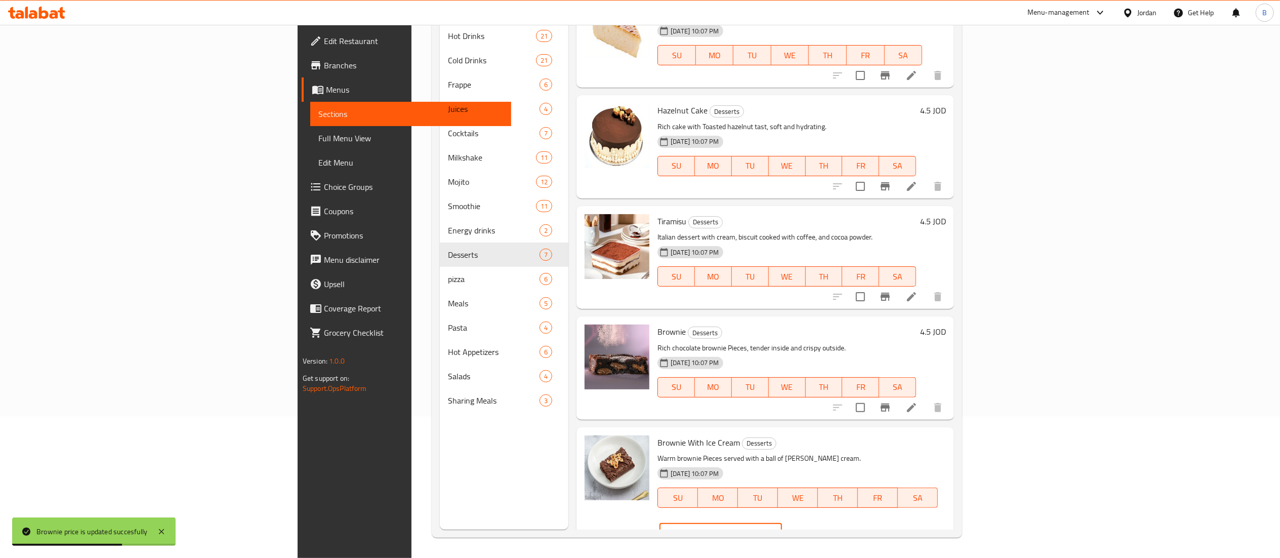
click at [782, 523] on input "4.5" at bounding box center [733, 533] width 98 height 20
type input "5.5"
click at [806, 522] on button "clear" at bounding box center [795, 533] width 22 height 22
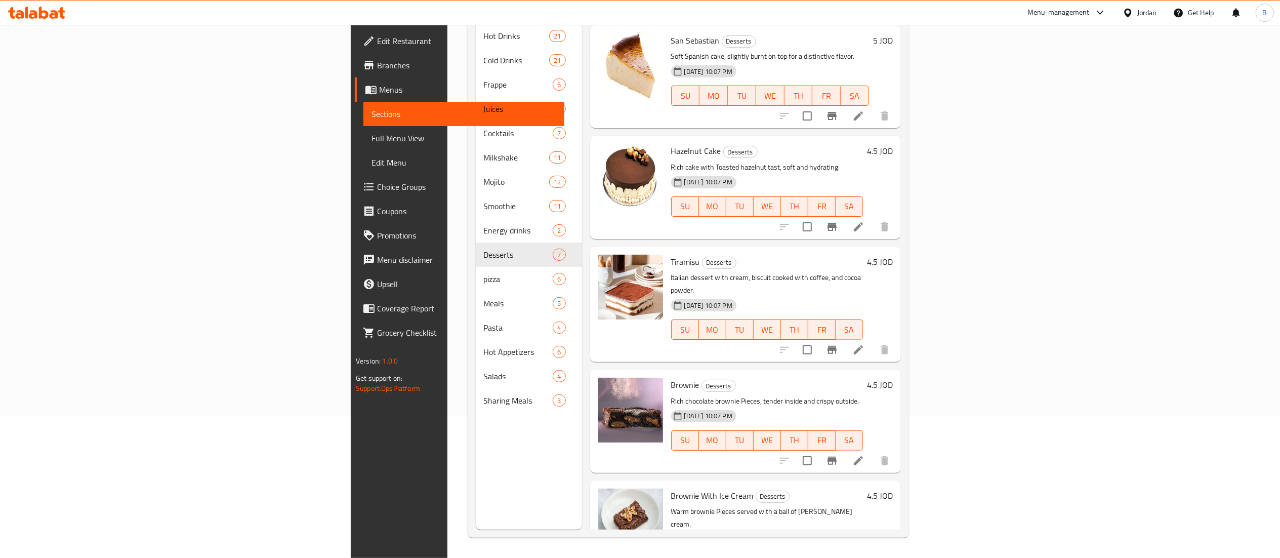
click at [893, 488] on h6 "4.5 JOD" at bounding box center [880, 495] width 26 height 14
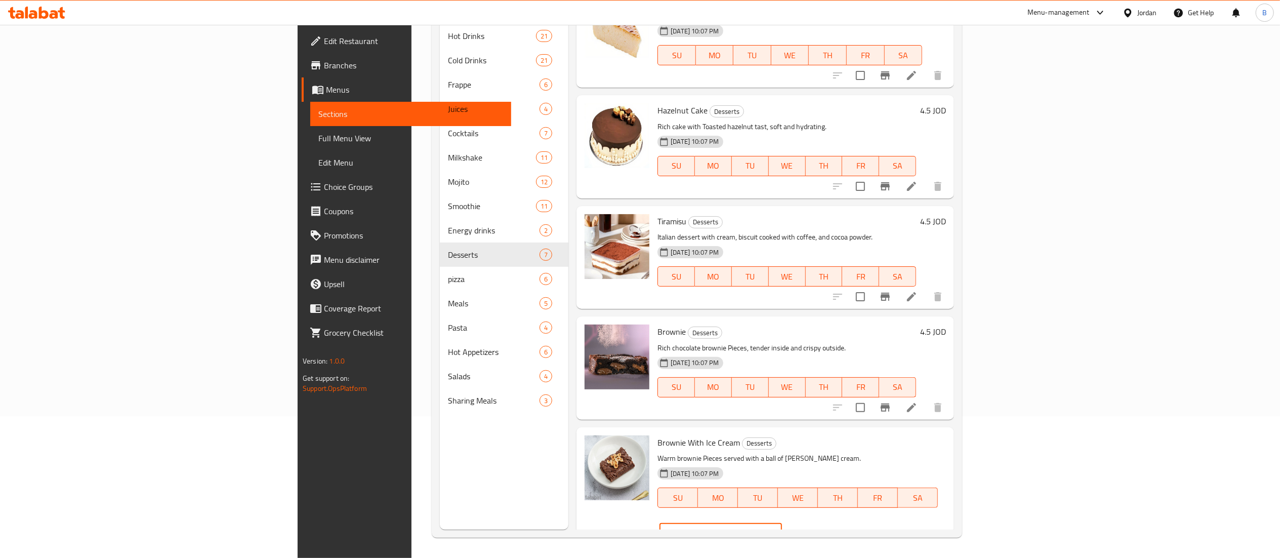
click at [782, 523] on input "4.5" at bounding box center [733, 533] width 98 height 20
type input "5.5"
click at [822, 528] on icon "ok" at bounding box center [817, 533] width 10 height 10
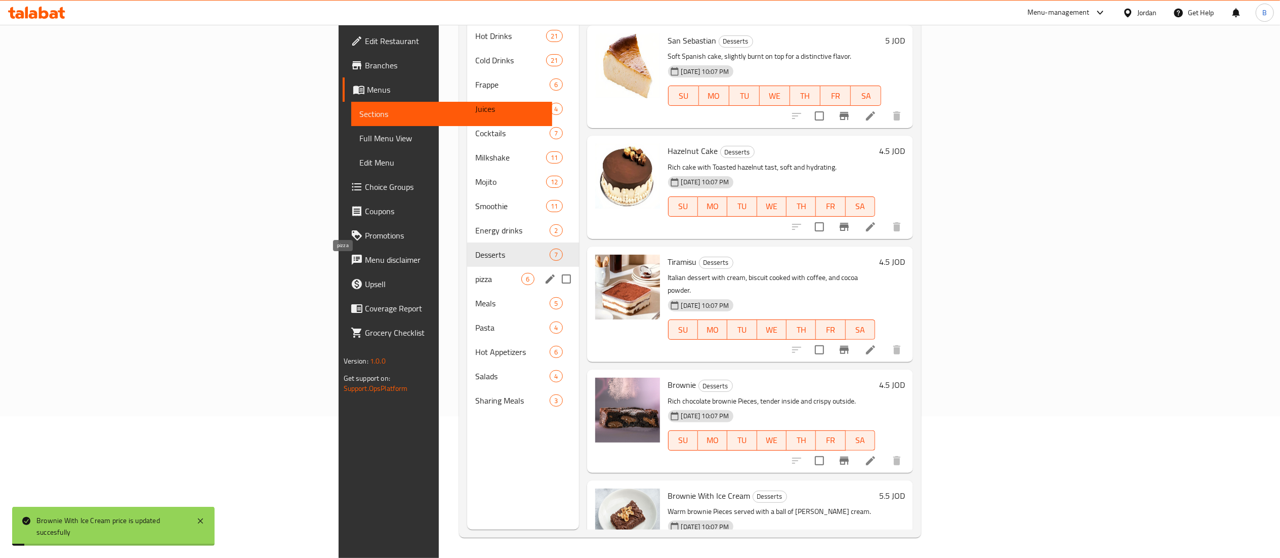
click at [475, 273] on span "pizza" at bounding box center [498, 279] width 46 height 12
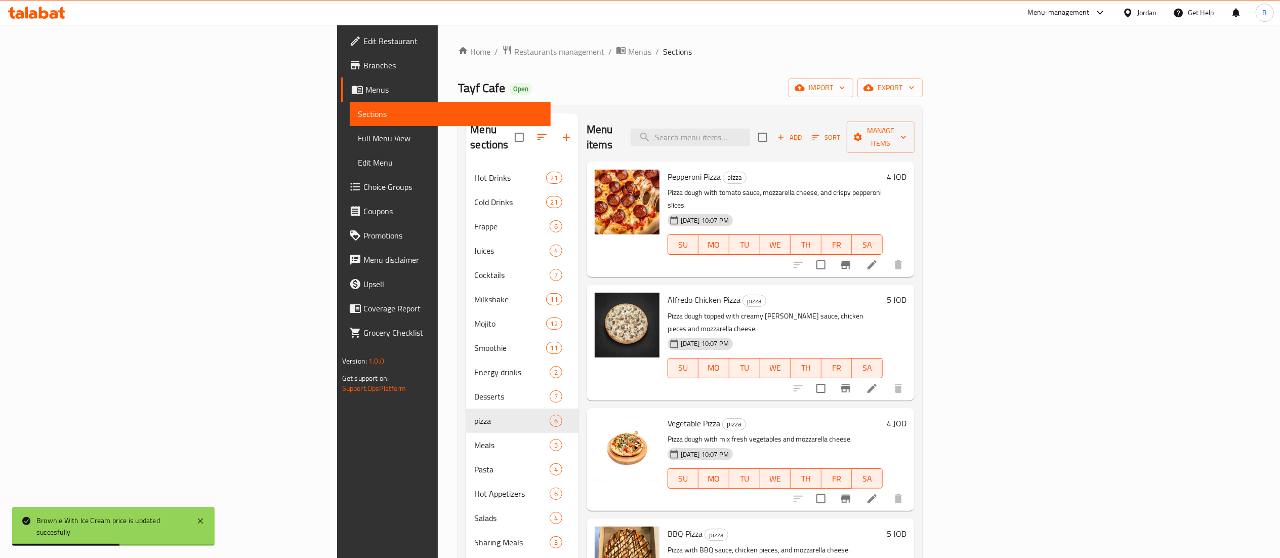
click at [906, 170] on h6 "4 JOD" at bounding box center [897, 177] width 20 height 14
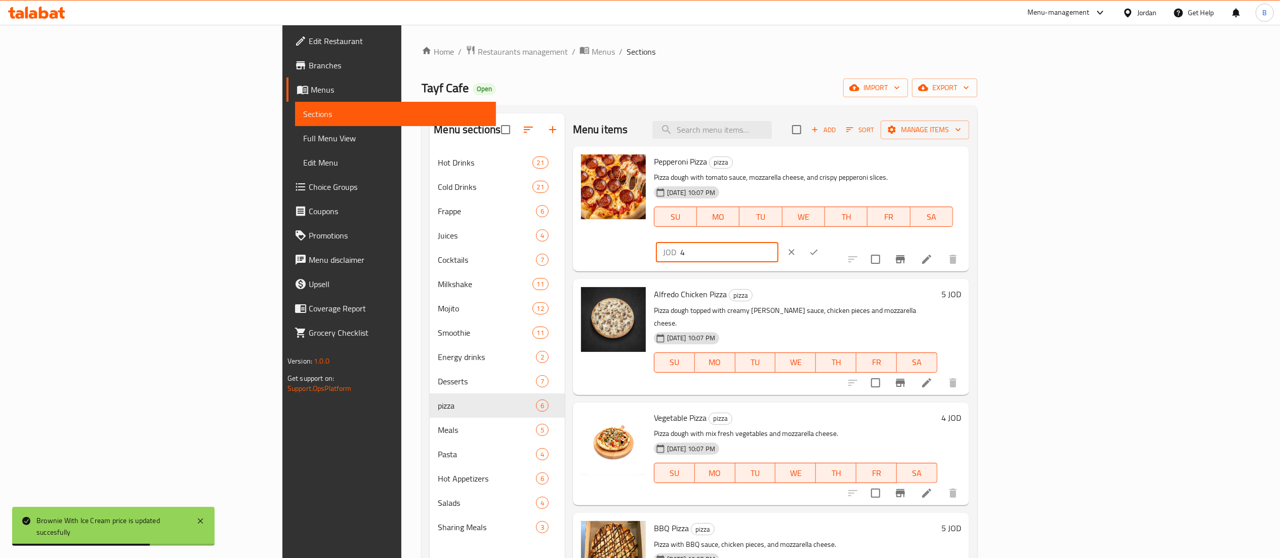
drag, startPoint x: 1103, startPoint y: 166, endPoint x: 1021, endPoint y: 177, distance: 82.7
click at [965, 177] on div "Pepperoni Pizza pizza Pizza dough with tomato sauce, mozzarella cheese, and cri…" at bounding box center [807, 208] width 315 height 117
type input "5"
click at [825, 241] on button "ok" at bounding box center [814, 252] width 22 height 22
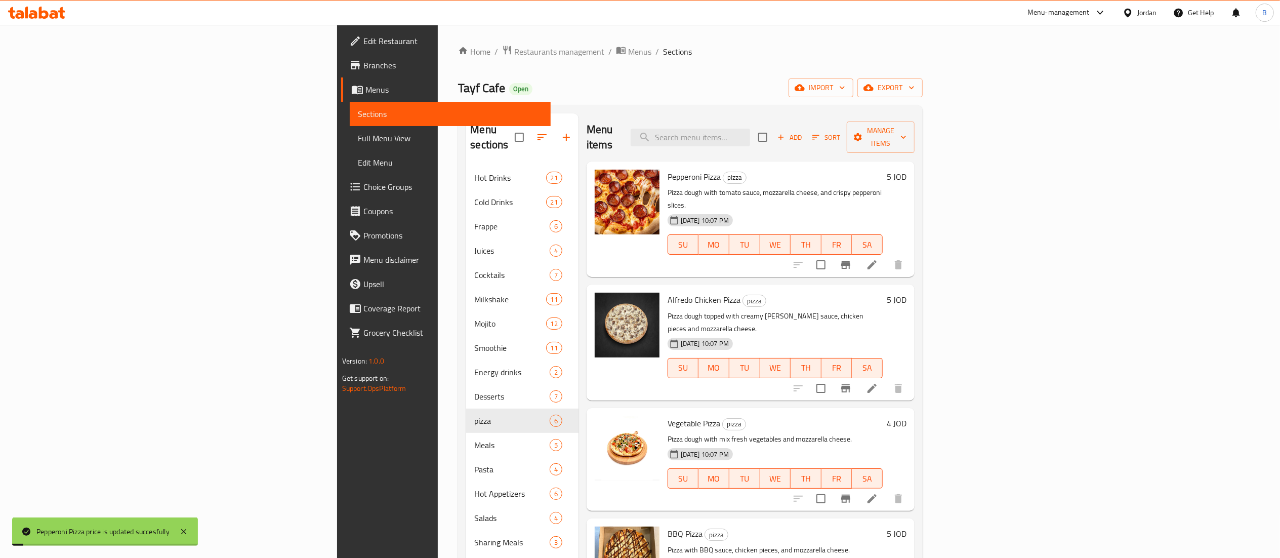
click at [906, 293] on h6 "5 JOD" at bounding box center [897, 300] width 20 height 14
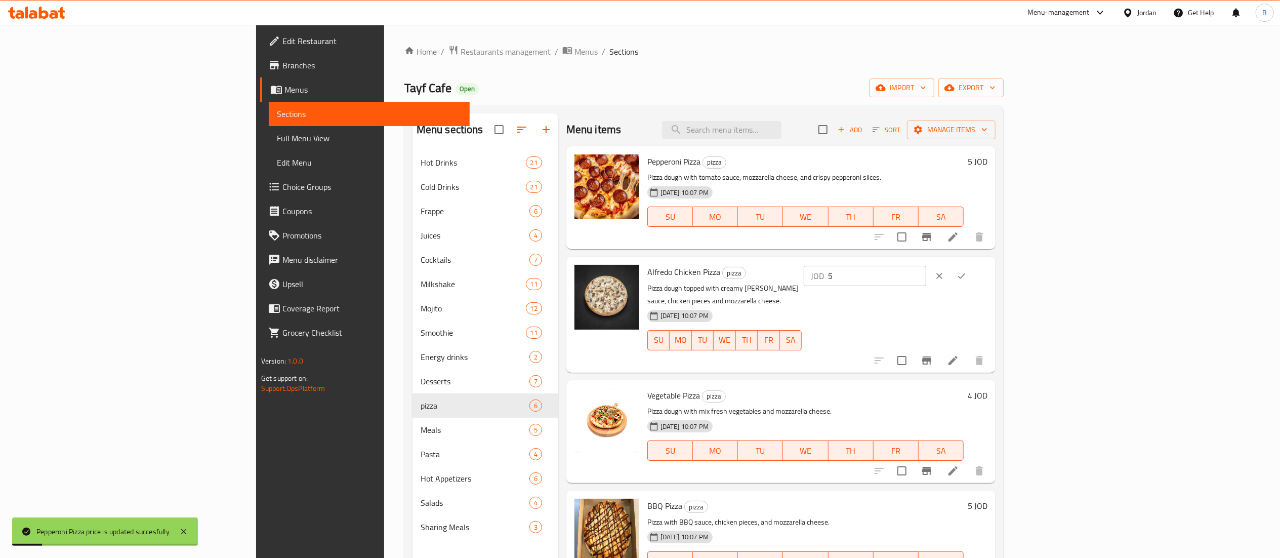
drag, startPoint x: 1145, startPoint y: 271, endPoint x: 966, endPoint y: 273, distance: 178.7
click at [968, 273] on div "[PERSON_NAME] Chicken Pizza pizza Pizza dough topped with creamy [PERSON_NAME] …" at bounding box center [817, 314] width 348 height 107
type input "6"
click at [973, 274] on button "ok" at bounding box center [961, 276] width 22 height 22
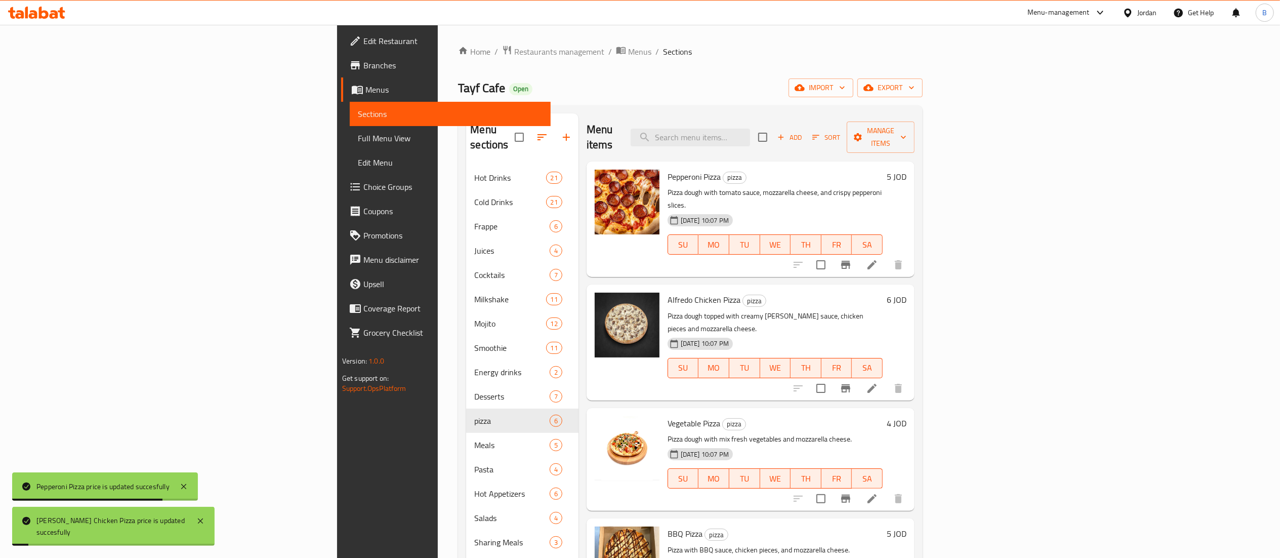
click at [906, 416] on h6 "4 JOD" at bounding box center [897, 423] width 20 height 14
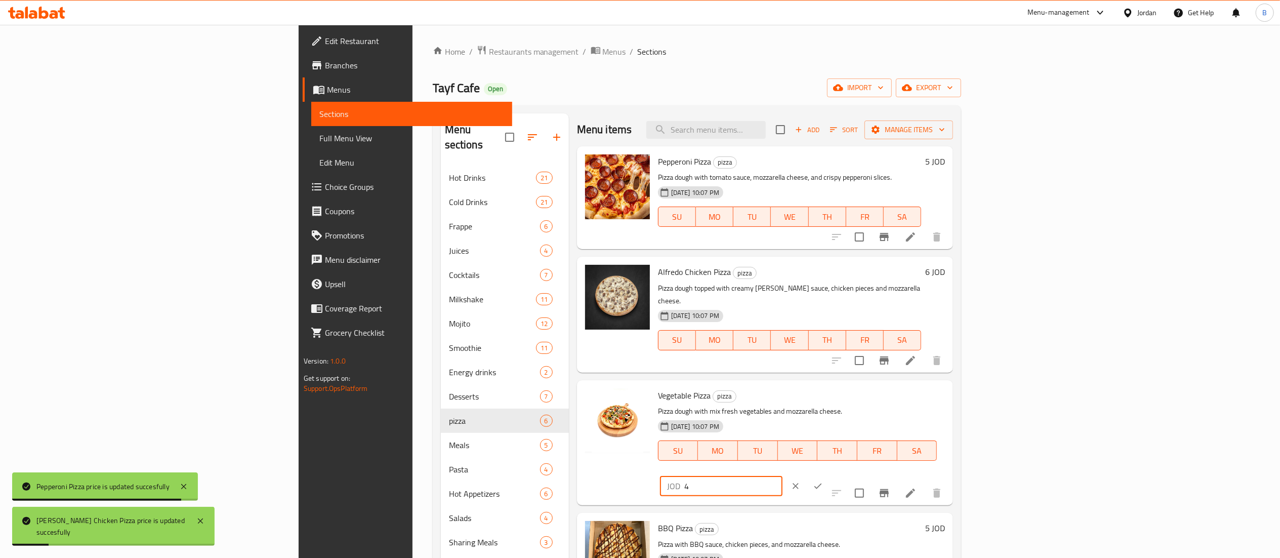
drag, startPoint x: 1122, startPoint y: 388, endPoint x: 1023, endPoint y: 388, distance: 98.7
click at [949, 388] on div "Vegetable Pizza pizza Pizza dough with mix fresh vegetables and mozzarella chee…" at bounding box center [801, 442] width 295 height 117
type input "5"
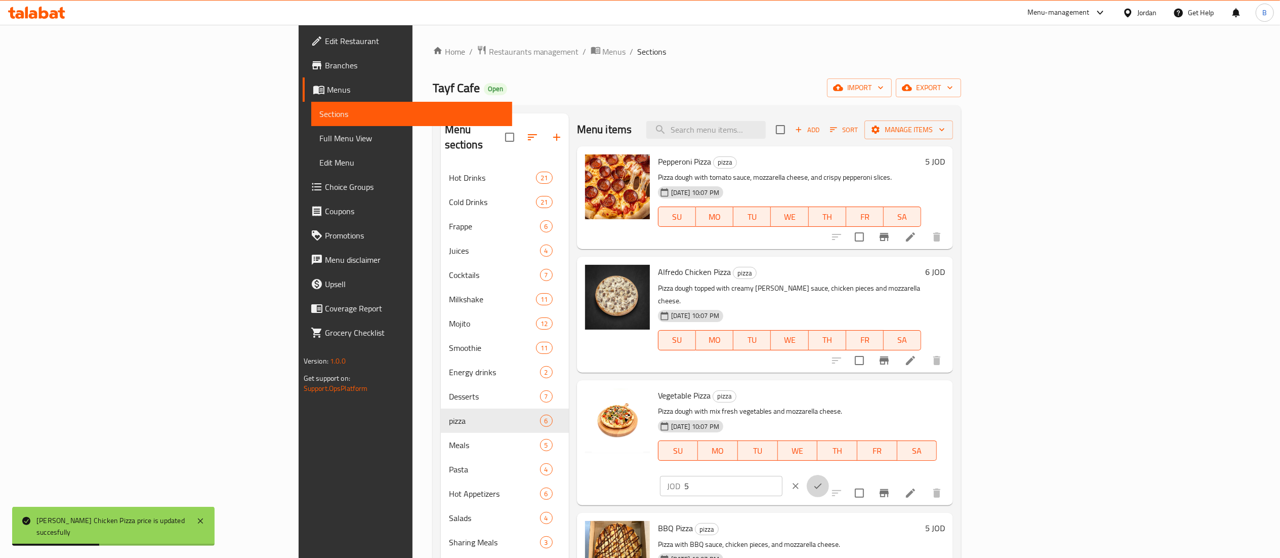
click at [823, 481] on icon "ok" at bounding box center [818, 486] width 10 height 10
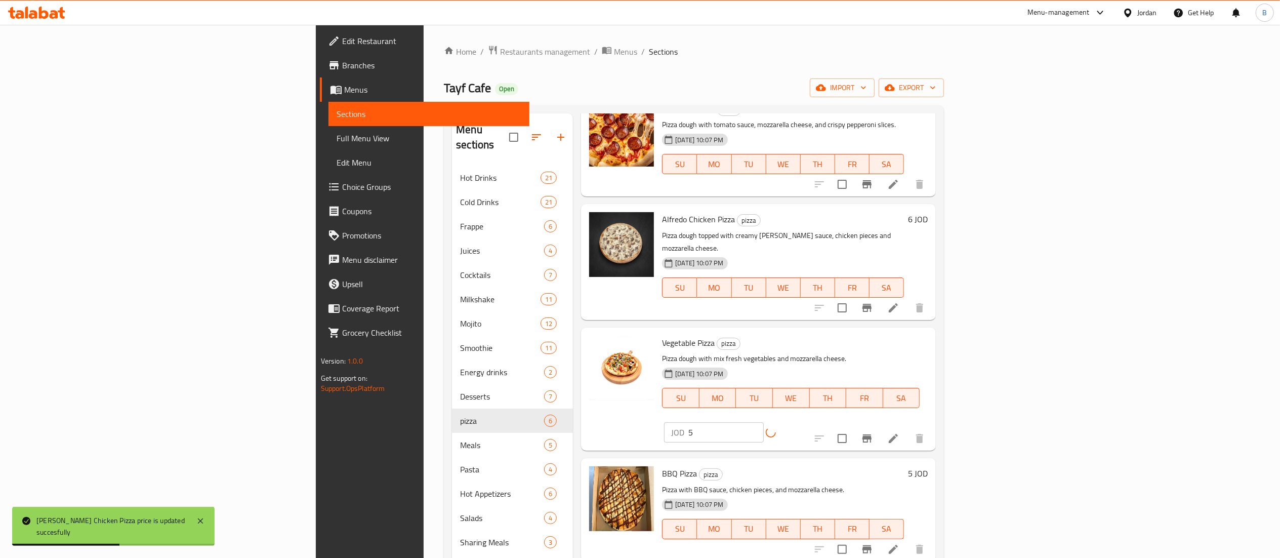
scroll to position [130, 0]
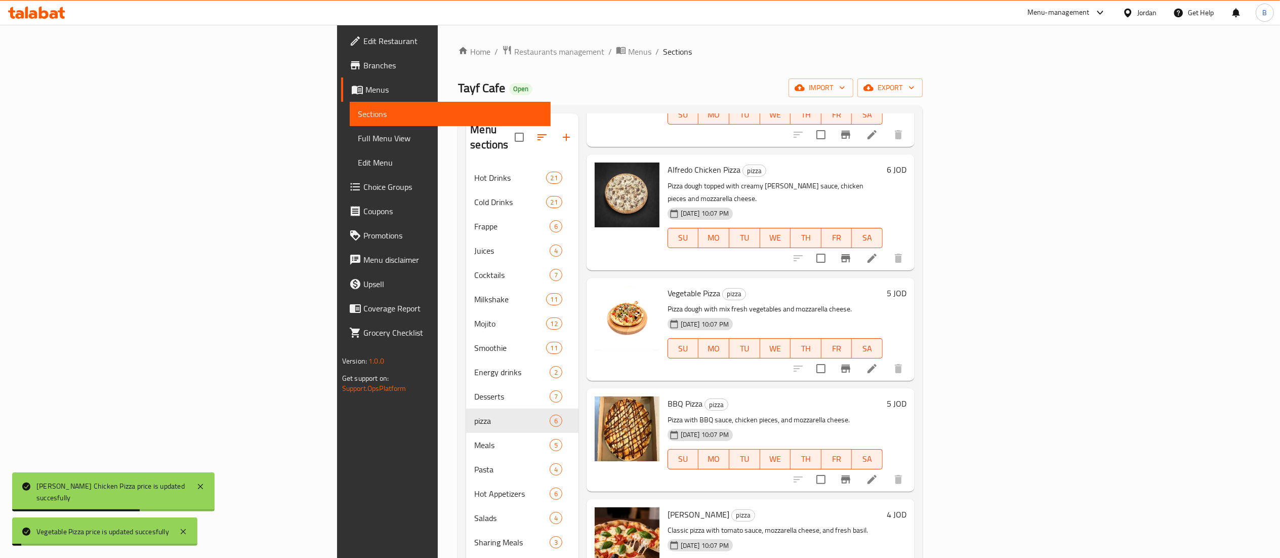
click at [906, 396] on h6 "5 JOD" at bounding box center [897, 403] width 20 height 14
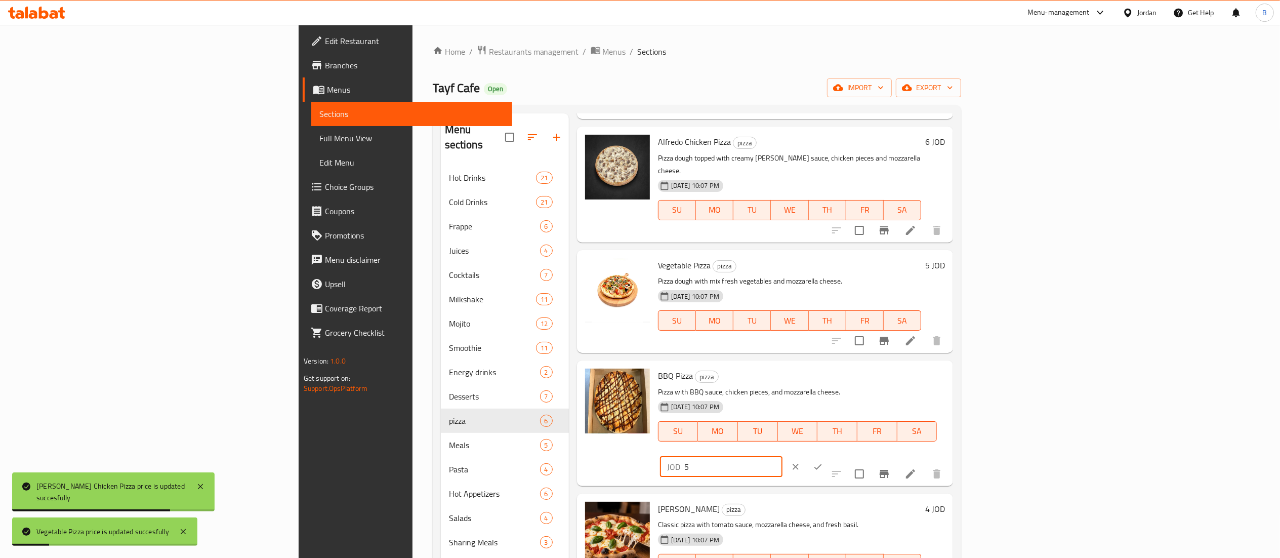
drag, startPoint x: 1118, startPoint y: 368, endPoint x: 1023, endPoint y: 368, distance: 94.6
click at [949, 368] on div "BBQ Pizza pizza Pizza with BBQ sauce, chicken pieces, and mozzarella cheese. [D…" at bounding box center [801, 422] width 295 height 117
type input "6"
click at [829, 455] on button "ok" at bounding box center [818, 466] width 22 height 22
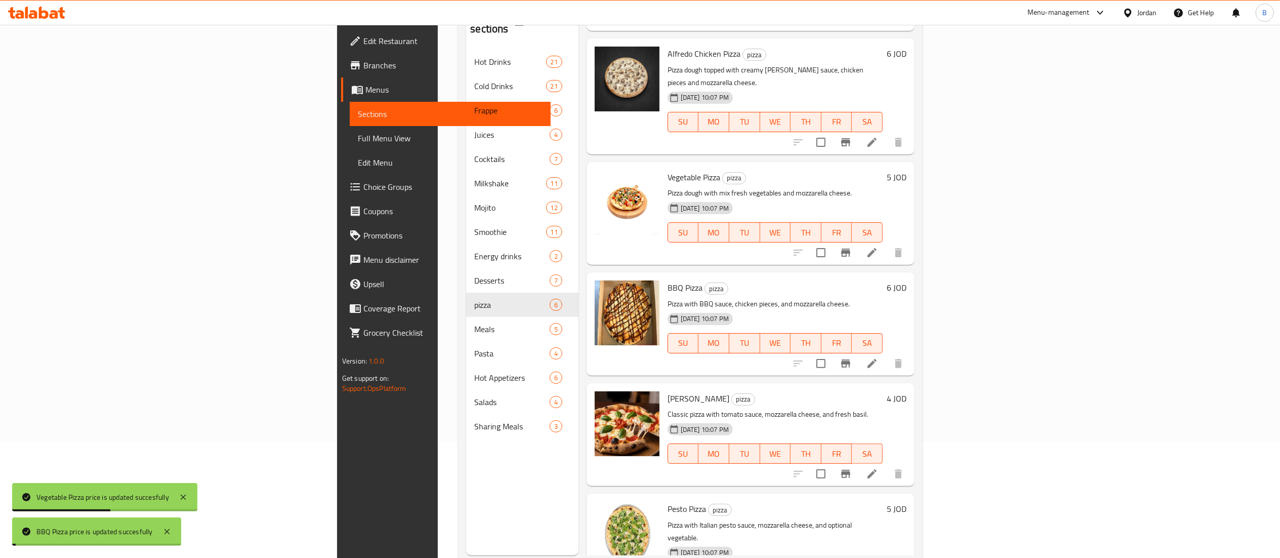
scroll to position [142, 0]
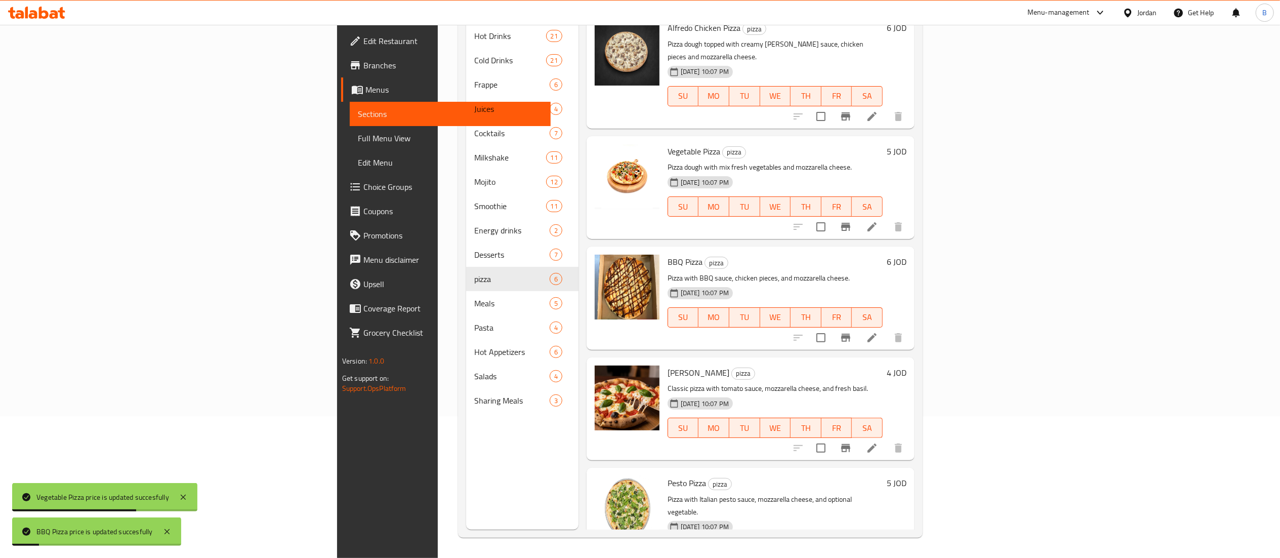
click at [906, 365] on h6 "4 JOD" at bounding box center [897, 372] width 20 height 14
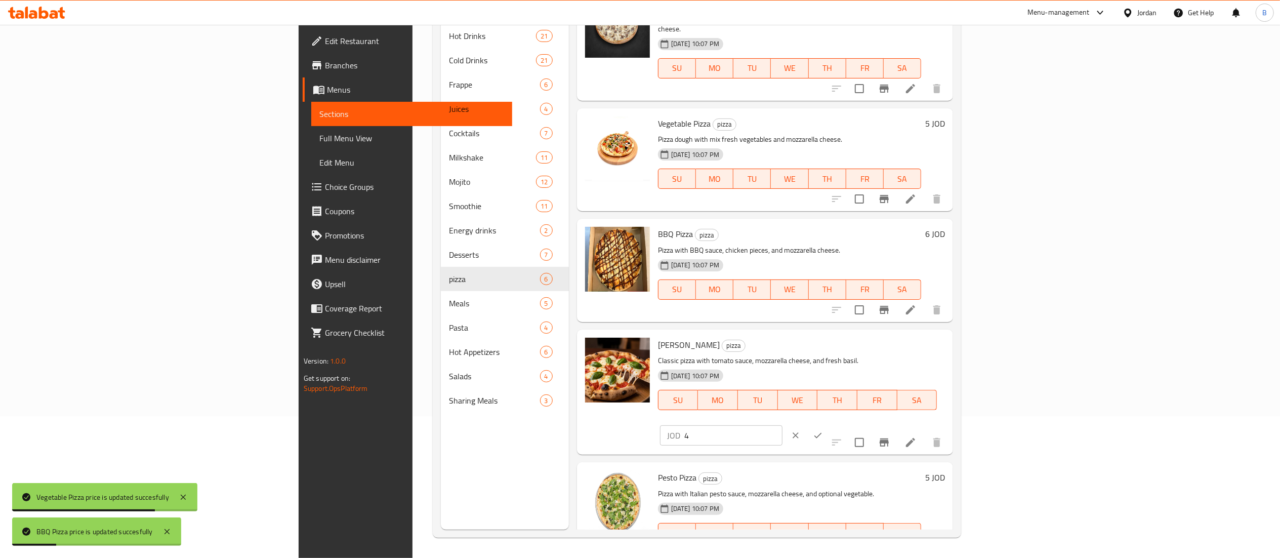
drag, startPoint x: 1135, startPoint y: 335, endPoint x: 964, endPoint y: 334, distance: 170.6
click at [949, 334] on div "Margherita Pizza pizza Classic pizza with tomato sauce, mozzarella cheese, and …" at bounding box center [801, 392] width 295 height 117
type input "5"
click at [829, 424] on button "ok" at bounding box center [818, 435] width 22 height 22
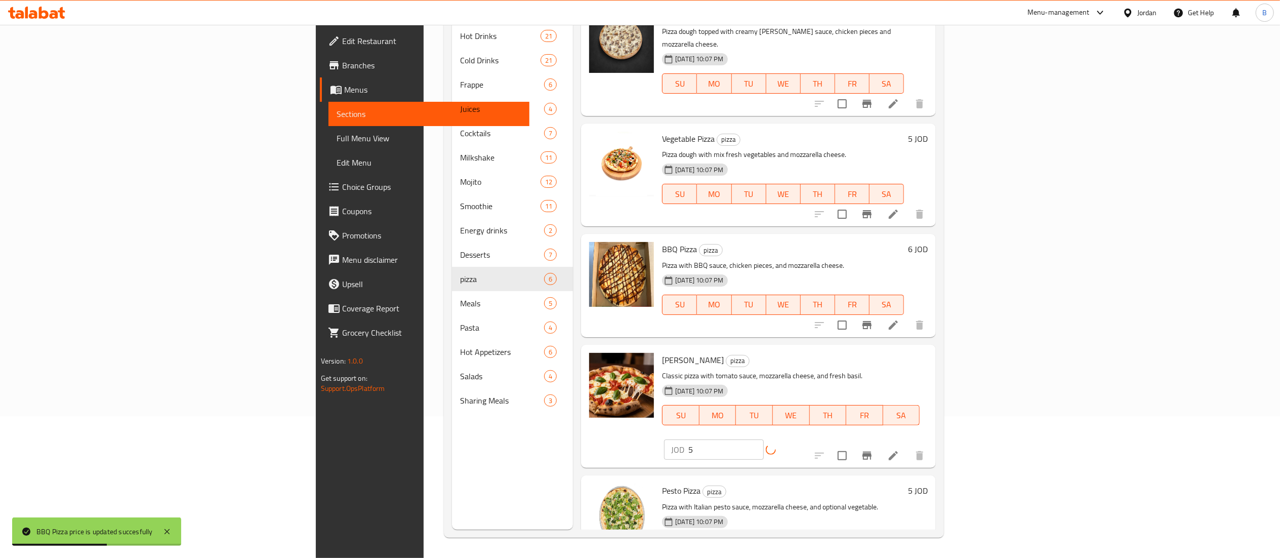
click at [928, 483] on h6 "5 JOD" at bounding box center [918, 490] width 20 height 14
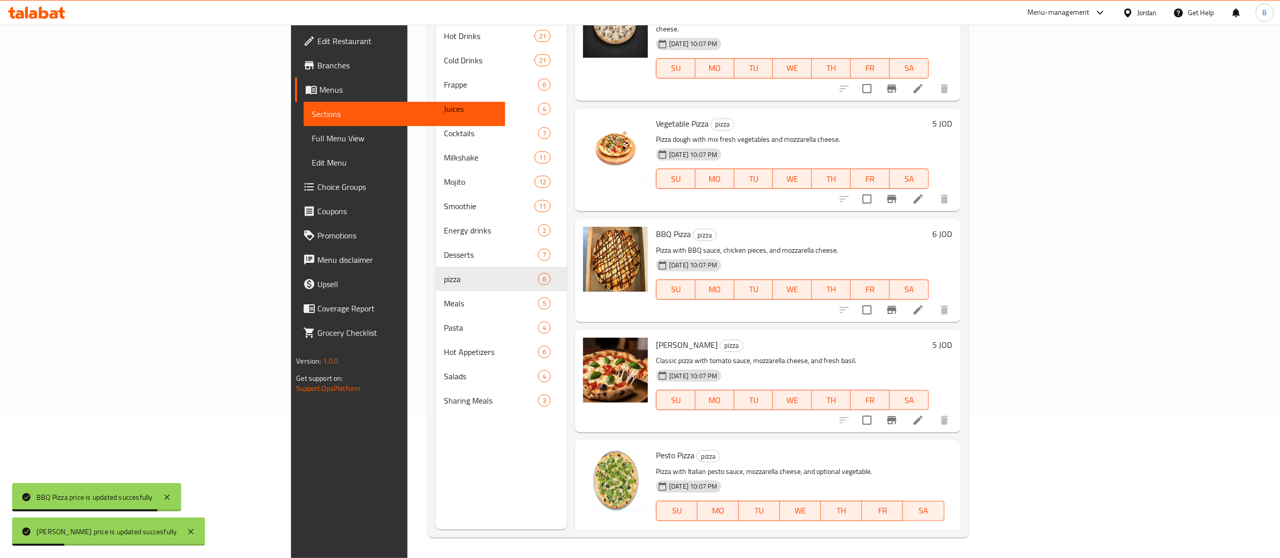
drag, startPoint x: 1116, startPoint y: 441, endPoint x: 1069, endPoint y: 437, distance: 47.2
click at [956, 444] on div "Pesto Pizza pizza Pizza with Italian pesto sauce, mozzarella cheese, and option…" at bounding box center [804, 502] width 304 height 117
type input "6"
click at [821, 541] on icon "ok" at bounding box center [816, 546] width 10 height 10
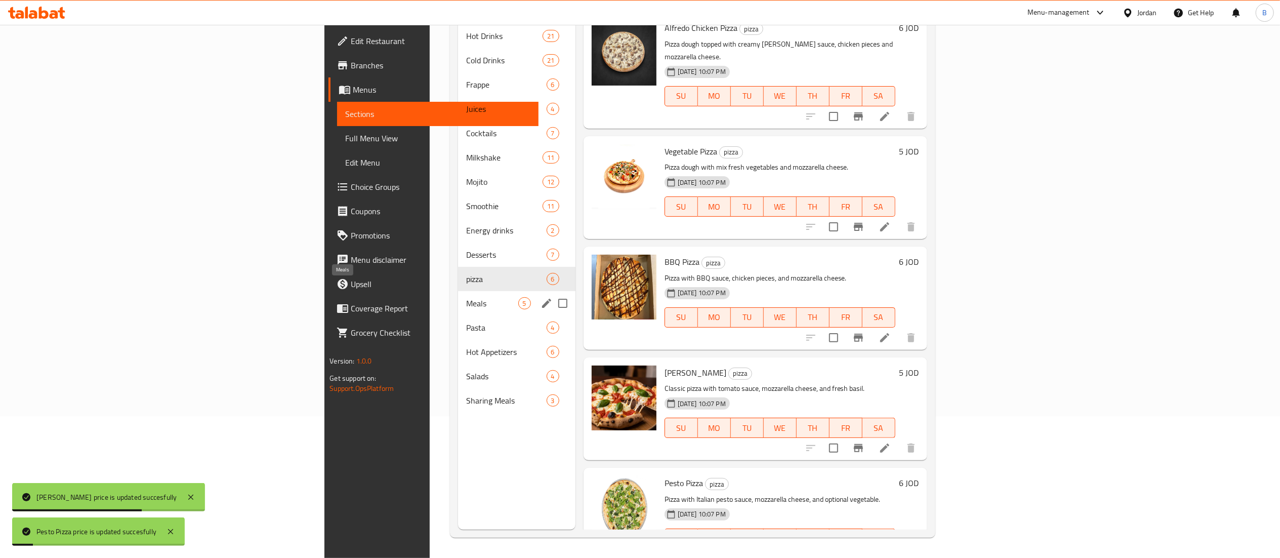
click at [466, 297] on span "Meals" at bounding box center [492, 303] width 52 height 12
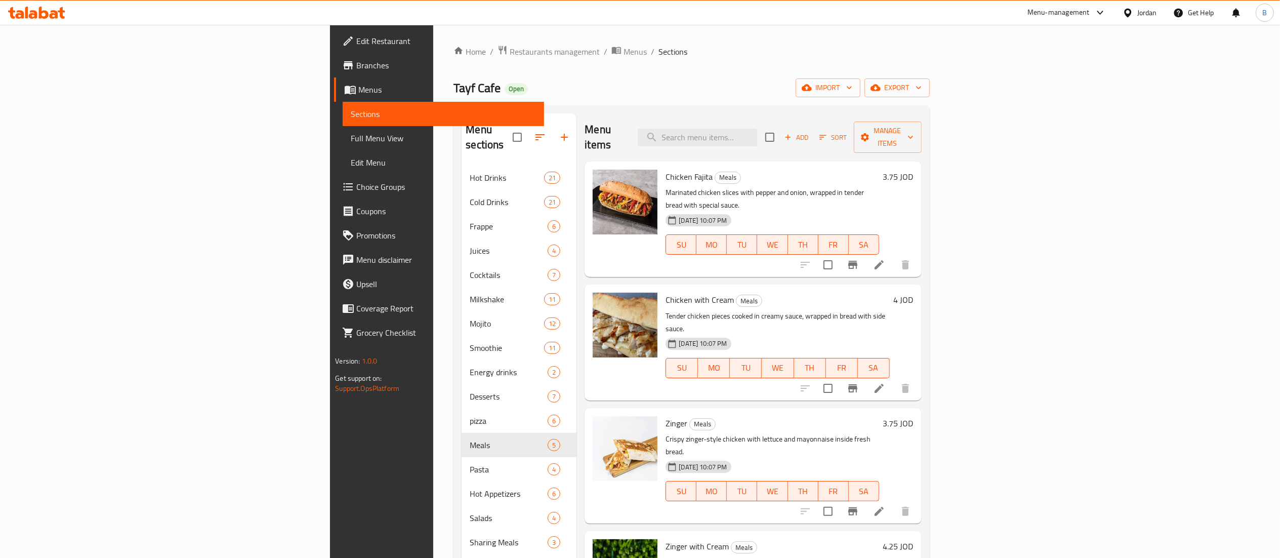
click at [914, 170] on h6 "3.75 JOD" at bounding box center [898, 177] width 30 height 14
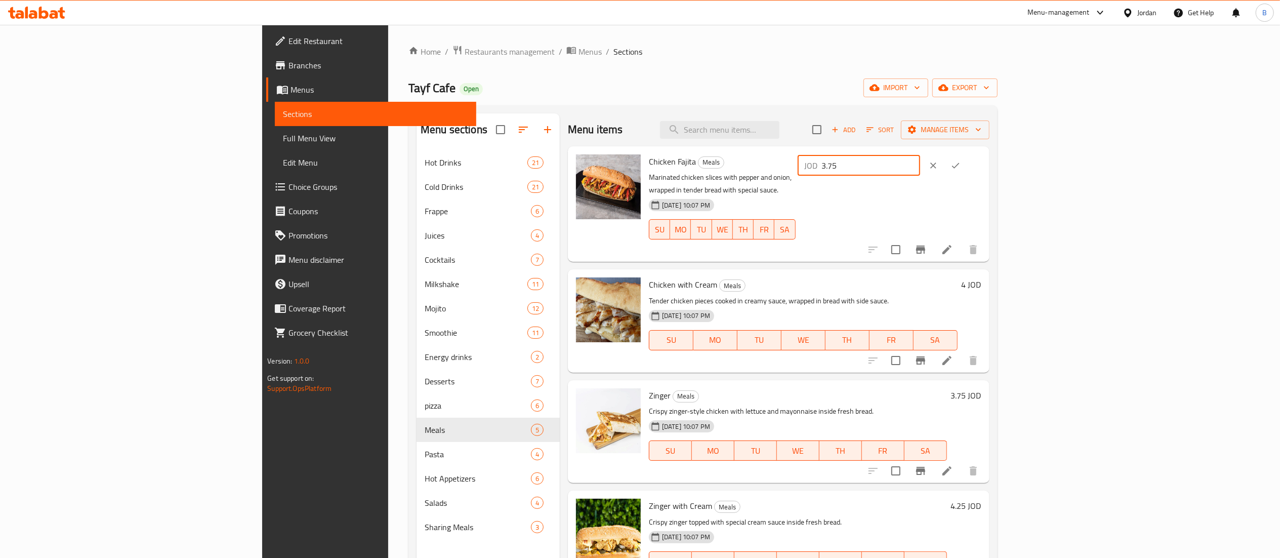
drag, startPoint x: 1094, startPoint y: 169, endPoint x: 1077, endPoint y: 169, distance: 16.2
click at [920, 169] on div "JOD 3.75 ​" at bounding box center [859, 165] width 122 height 20
type input "4.75"
click at [961, 170] on icon "ok" at bounding box center [955, 165] width 10 height 10
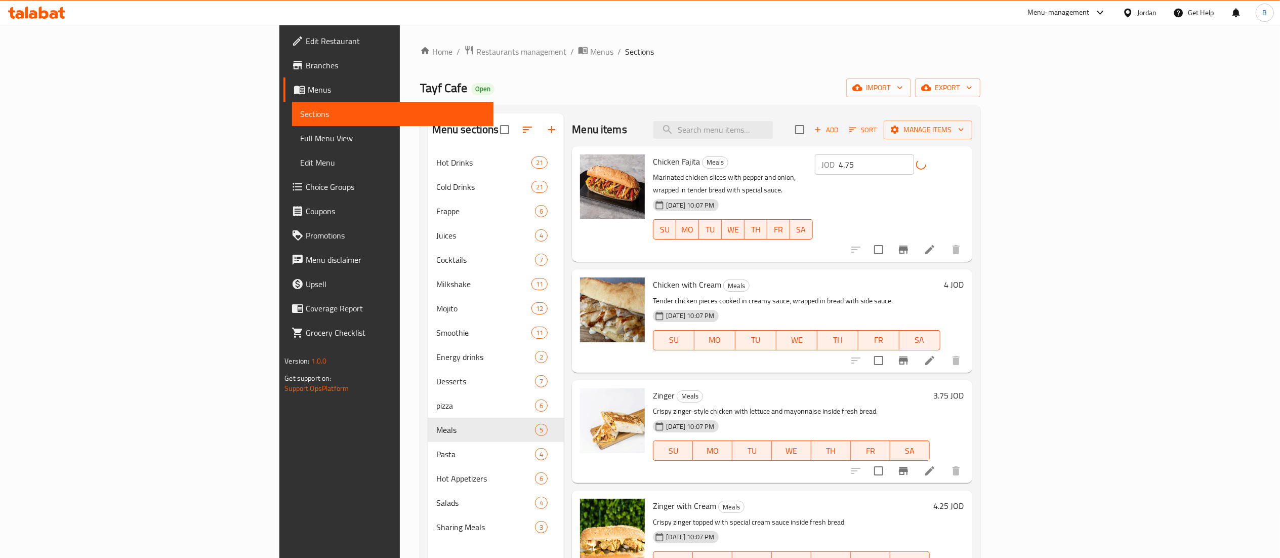
click at [964, 277] on h6 "4 JOD" at bounding box center [954, 284] width 20 height 14
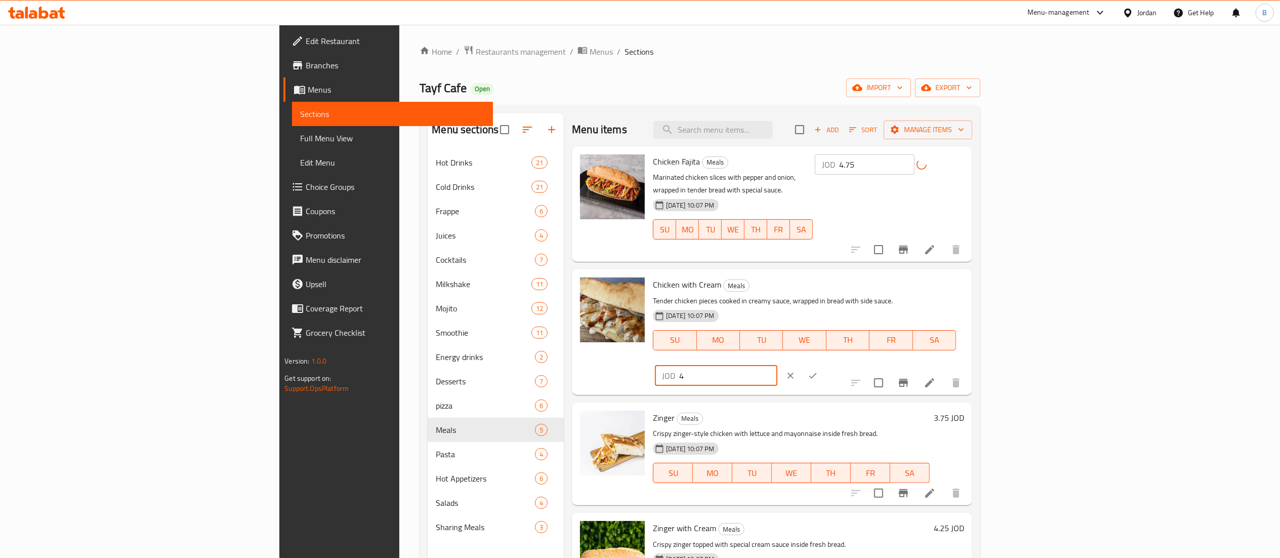
drag, startPoint x: 1052, startPoint y: 275, endPoint x: 990, endPoint y: 274, distance: 61.2
click at [968, 275] on div "Chicken with Cream Meals Tender chicken pieces cooked in creamy sauce, wrapped …" at bounding box center [808, 331] width 319 height 117
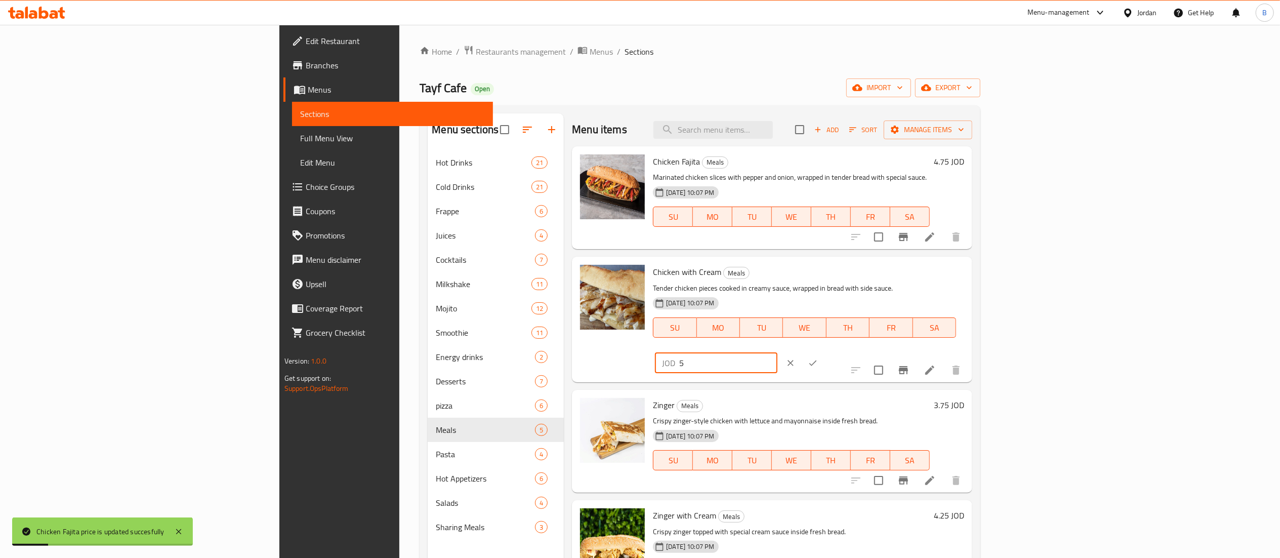
type input "5"
click at [817, 360] on icon "ok" at bounding box center [813, 363] width 8 height 6
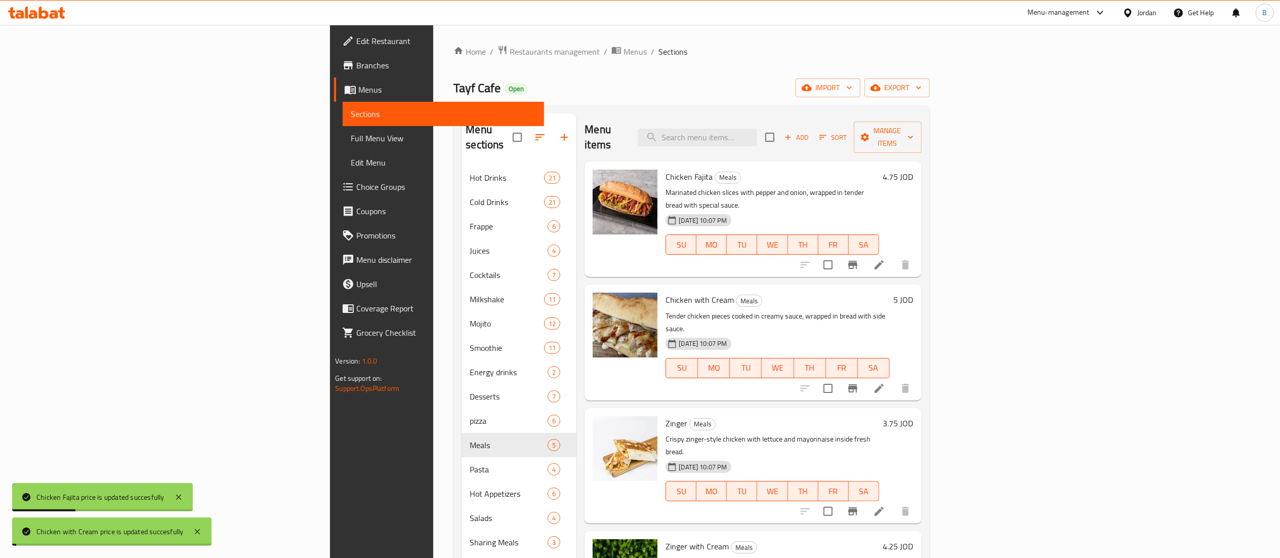
click at [914, 416] on h6 "3.75 JOD" at bounding box center [898, 423] width 30 height 14
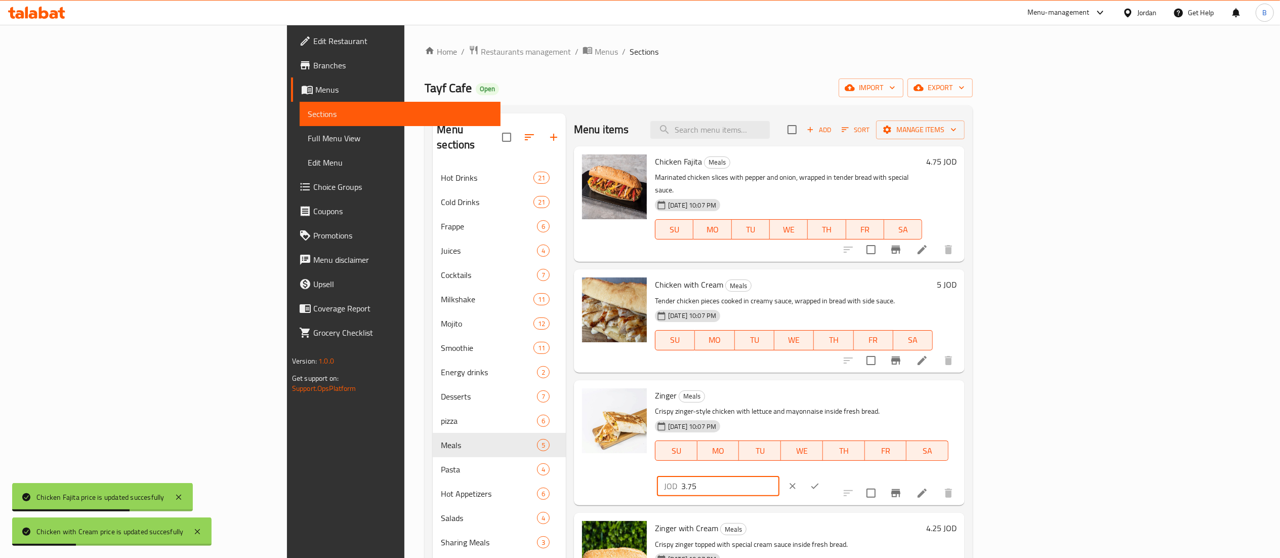
drag, startPoint x: 1088, startPoint y: 388, endPoint x: 1093, endPoint y: 386, distance: 5.8
click at [779, 476] on div "JOD 3.75 ​" at bounding box center [718, 486] width 122 height 20
type input "4.75"
click at [819, 483] on icon "ok" at bounding box center [815, 486] width 8 height 6
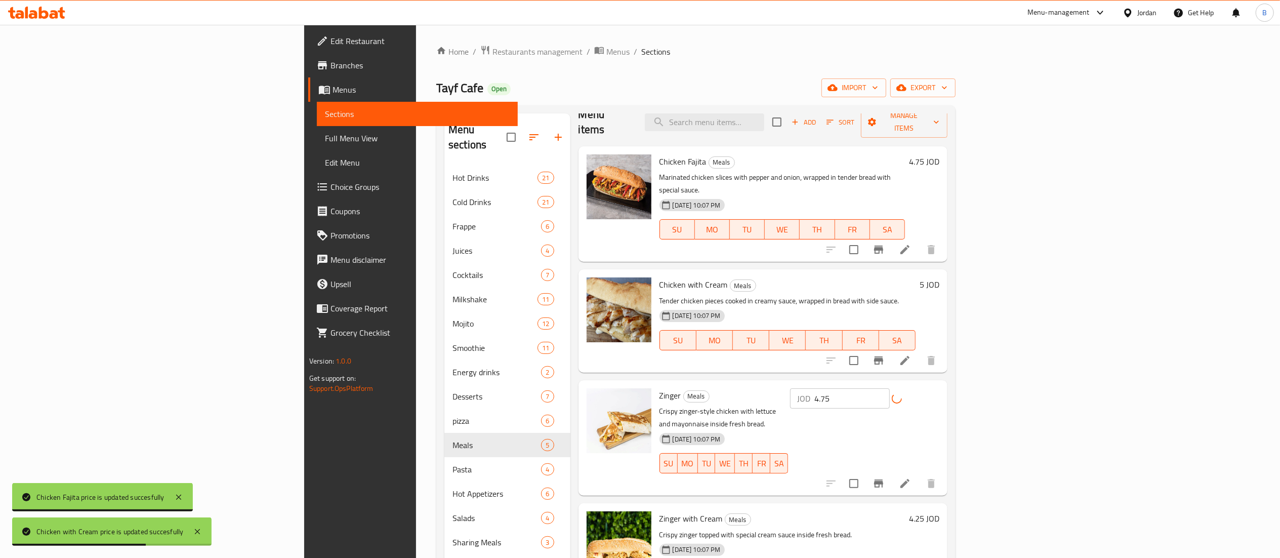
scroll to position [20, 0]
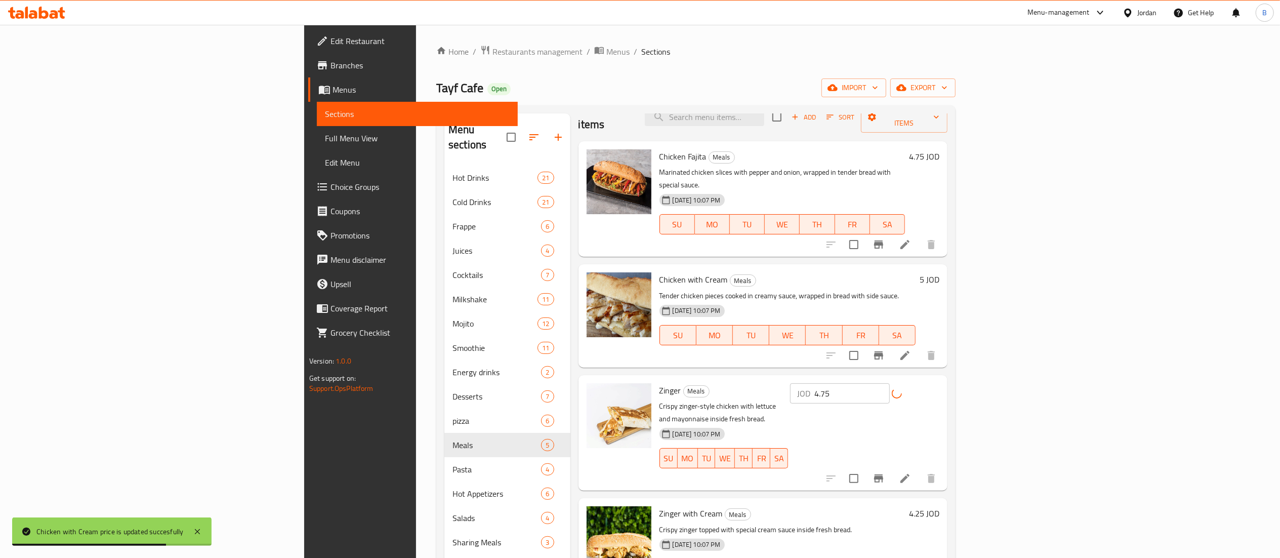
click at [939, 506] on h6 "4.25 JOD" at bounding box center [924, 513] width 30 height 14
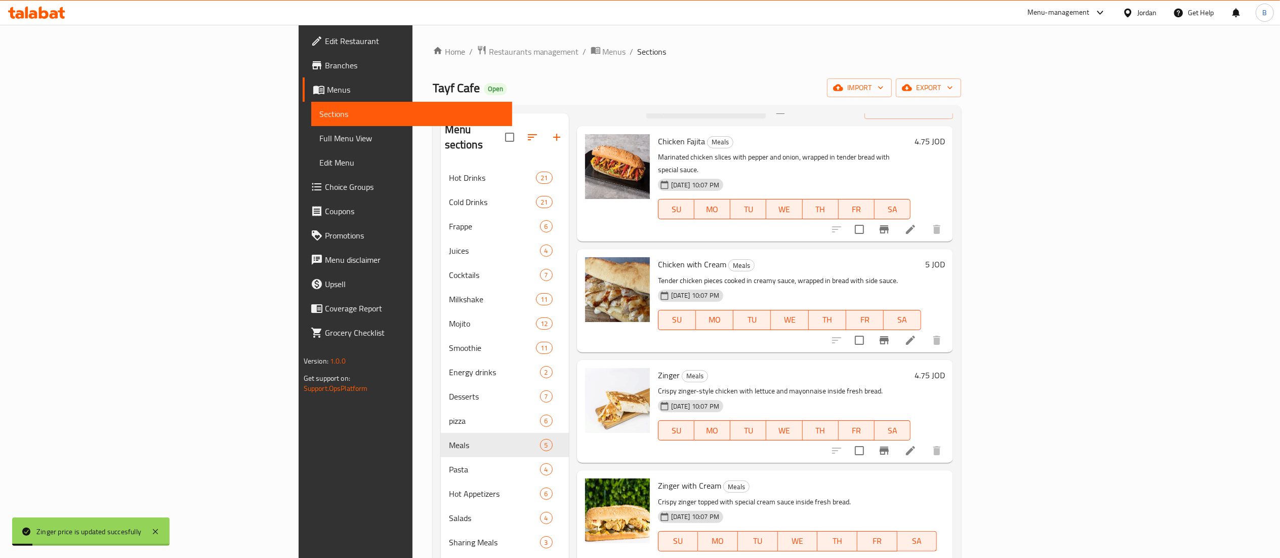
drag, startPoint x: 1092, startPoint y: 479, endPoint x: 1073, endPoint y: 479, distance: 18.2
type input "5.25"
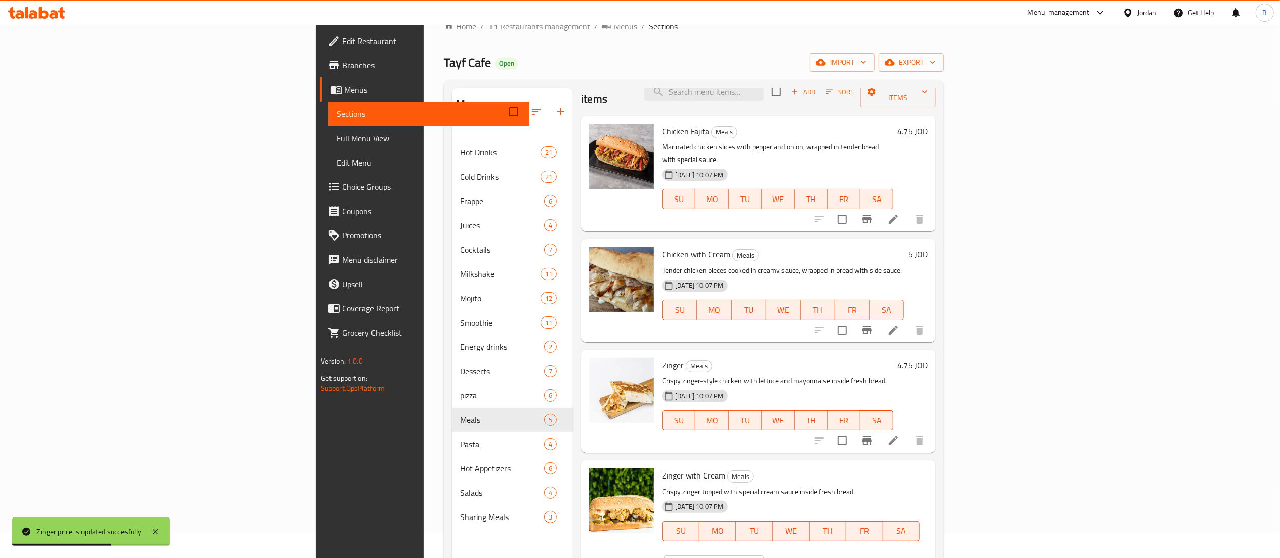
scroll to position [142, 0]
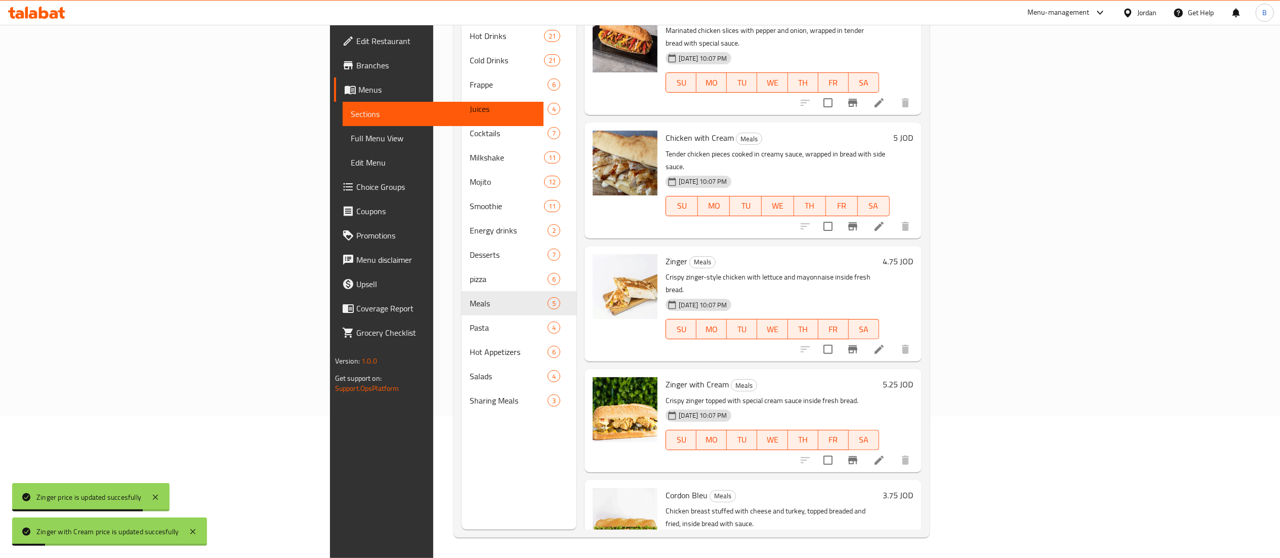
click at [914, 488] on h6 "3.75 JOD" at bounding box center [898, 495] width 30 height 14
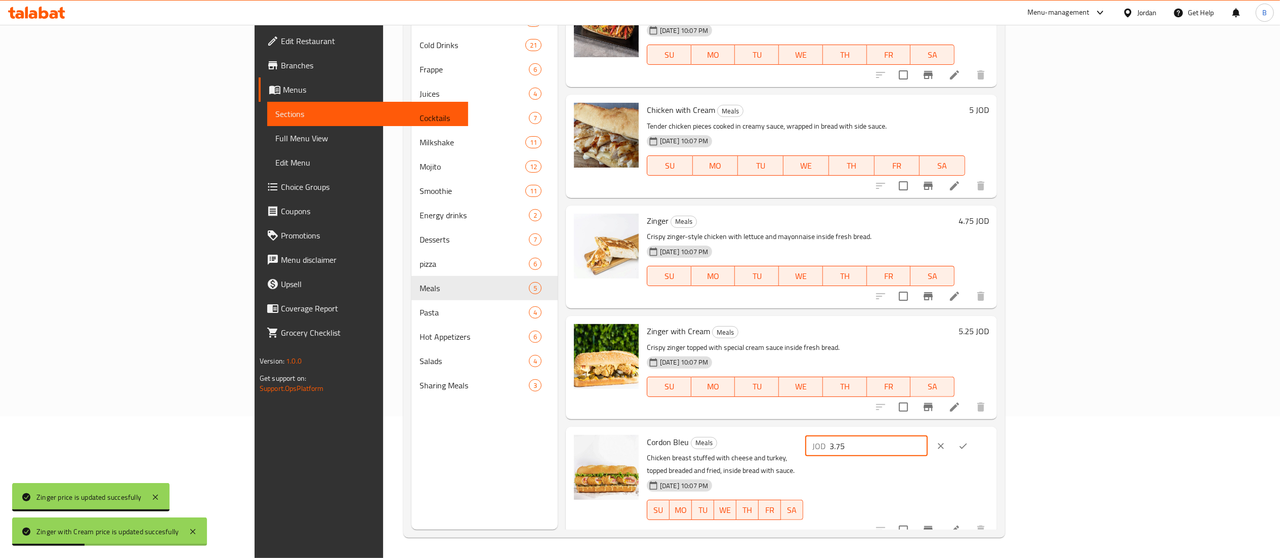
drag, startPoint x: 1094, startPoint y: 449, endPoint x: 1069, endPoint y: 449, distance: 25.3
click at [928, 449] on div "JOD 3.75 ​" at bounding box center [866, 446] width 122 height 20
type input "4.75"
click at [968, 448] on icon "ok" at bounding box center [963, 446] width 10 height 10
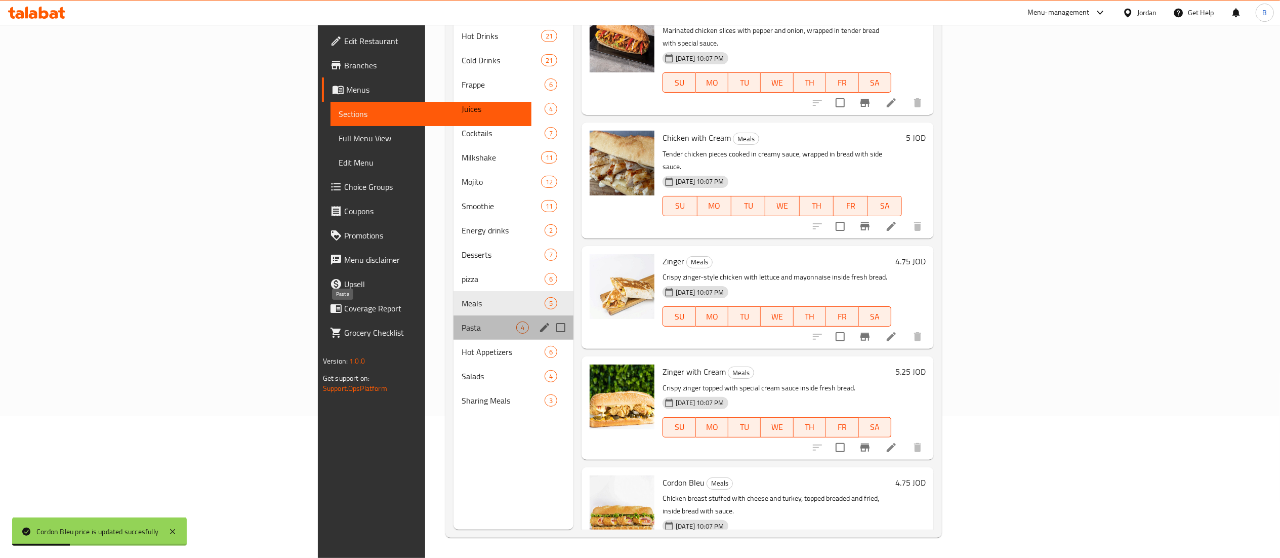
click at [462, 321] on span "Pasta" at bounding box center [489, 327] width 55 height 12
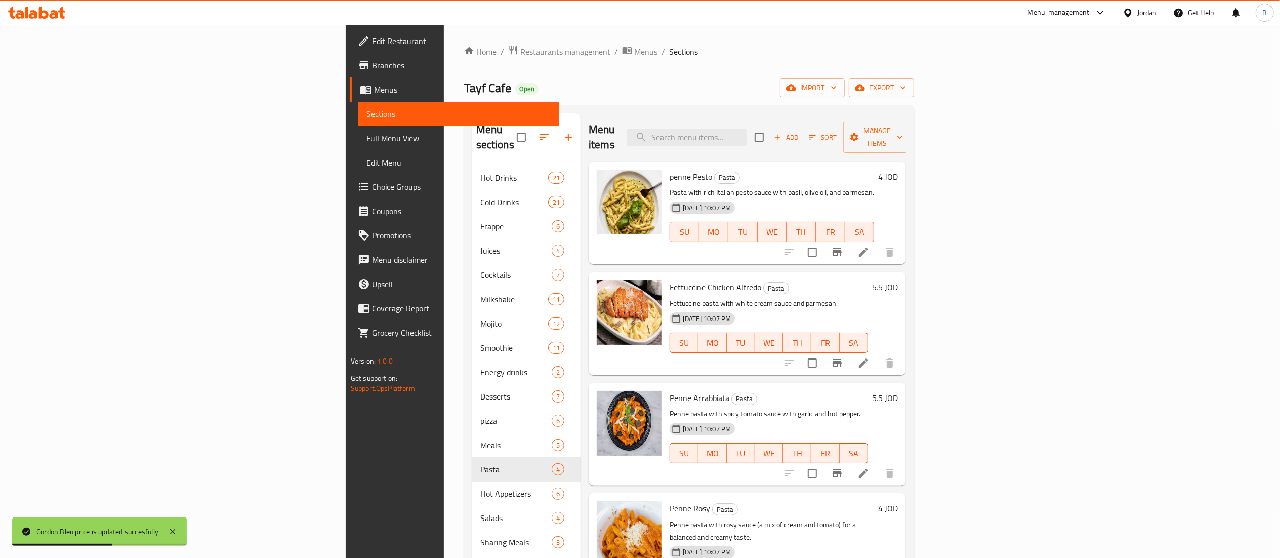
click at [898, 170] on h6 "4 JOD" at bounding box center [888, 177] width 20 height 14
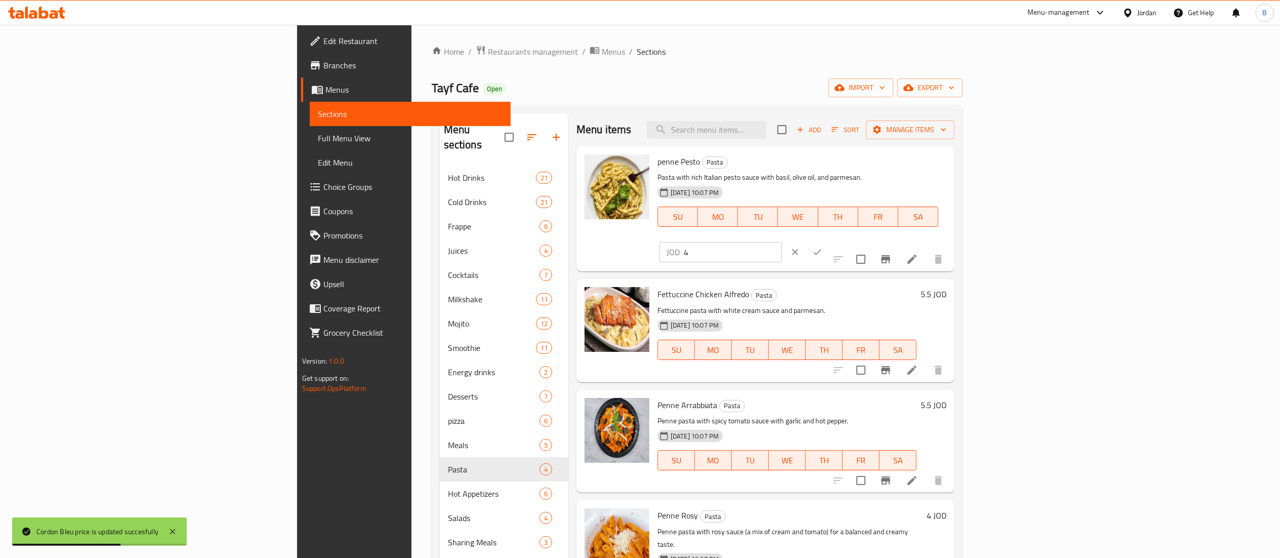
click at [843, 241] on div "JOD 4 ​" at bounding box center [750, 252] width 186 height 22
drag, startPoint x: 1114, startPoint y: 169, endPoint x: 978, endPoint y: 169, distance: 136.6
click at [950, 169] on div "penne Pesto Pasta Pasta with rich Italian pesto sauce with basil, olive oil, an…" at bounding box center [801, 208] width 297 height 117
type input "5"
click at [828, 241] on button "ok" at bounding box center [817, 252] width 22 height 22
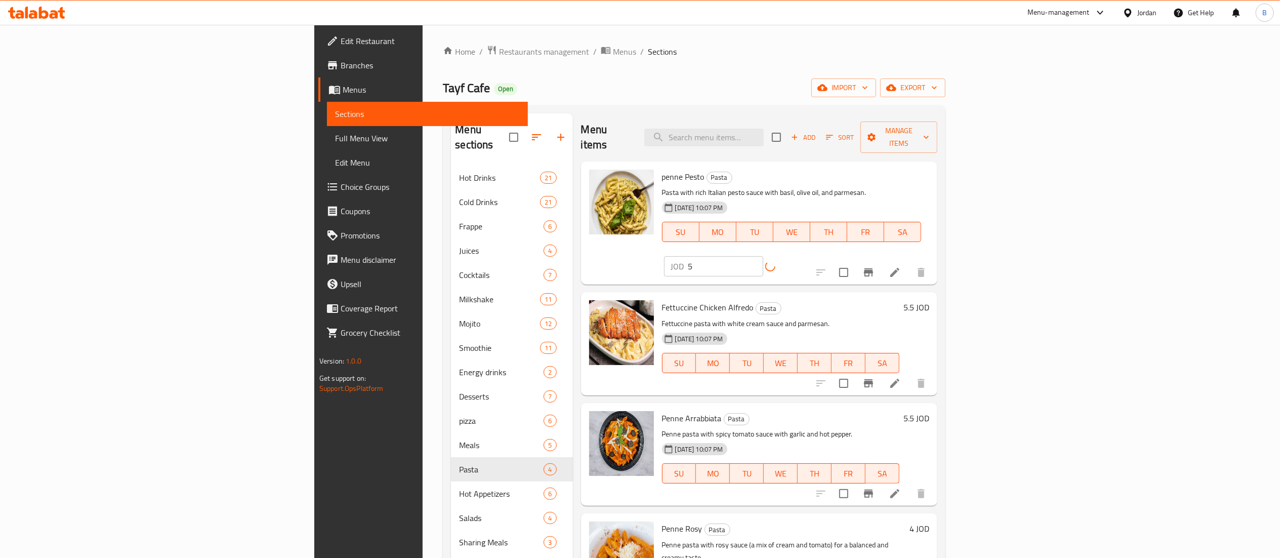
click at [929, 300] on h6 "5.5 JOD" at bounding box center [916, 307] width 26 height 14
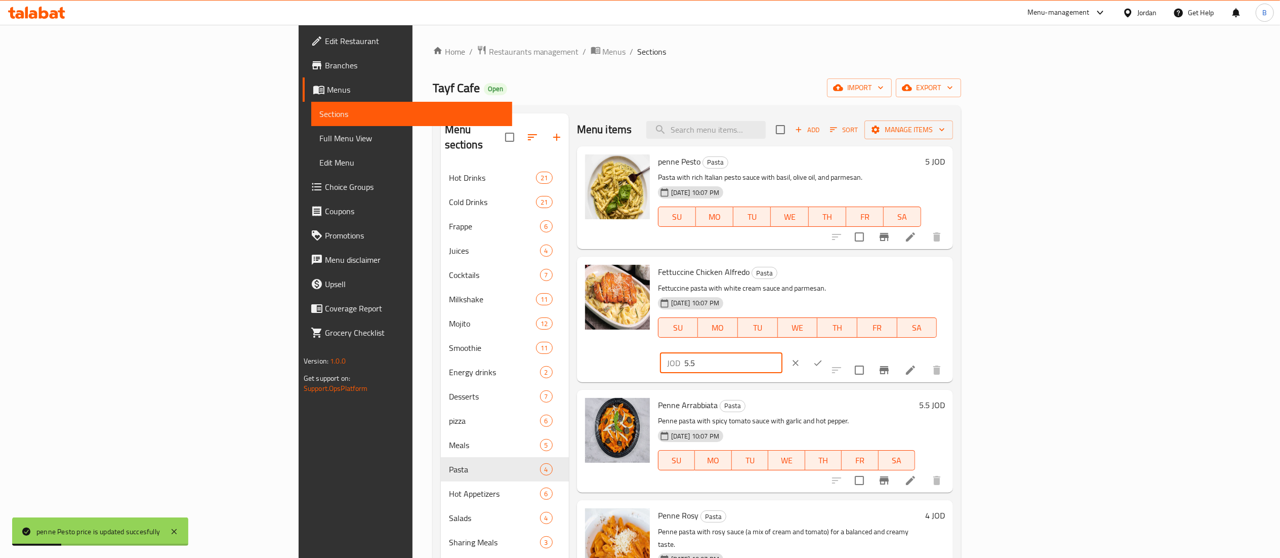
click at [782, 353] on input "5.5" at bounding box center [733, 363] width 98 height 20
type input "6.5"
click at [829, 352] on button "ok" at bounding box center [818, 363] width 22 height 22
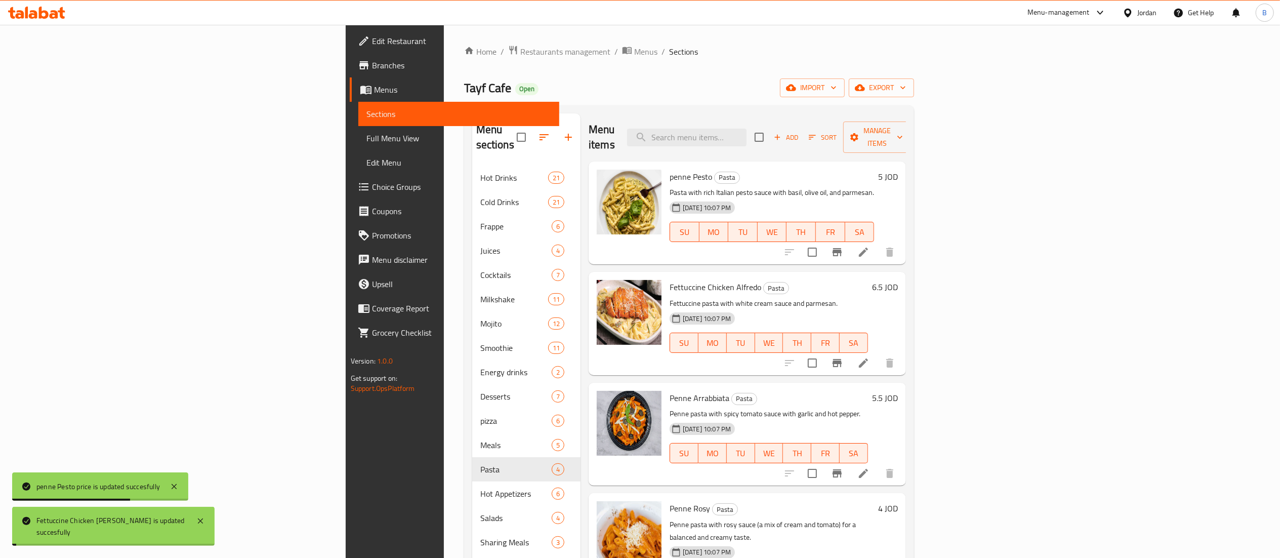
click at [906, 383] on div "Penne Arrabbiata Pasta Penne pasta with spicy tomato sauce with garlic and hot …" at bounding box center [747, 434] width 317 height 103
click at [902, 390] on div "Penne Arrabbiata Pasta Penne pasta with spicy tomato sauce with garlic and hot …" at bounding box center [784, 434] width 236 height 95
click at [898, 391] on h6 "5.5 JOD" at bounding box center [885, 398] width 26 height 14
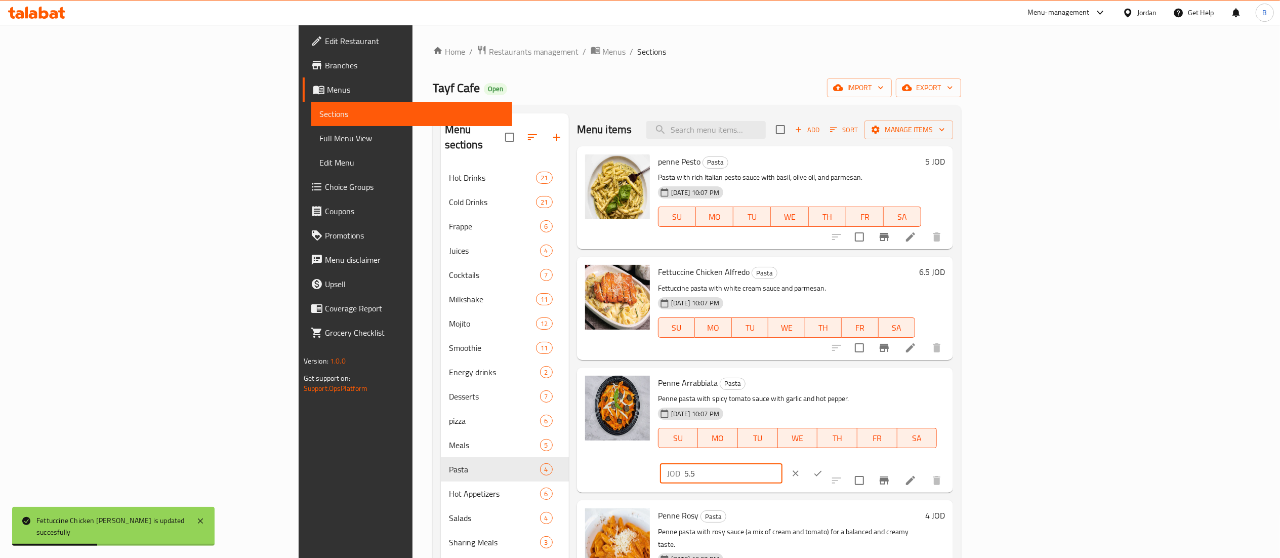
click at [782, 463] on input "5.5" at bounding box center [733, 473] width 98 height 20
drag, startPoint x: 1107, startPoint y: 390, endPoint x: 1100, endPoint y: 390, distance: 7.1
click at [782, 463] on div "JOD 5.5 ​" at bounding box center [721, 473] width 122 height 20
type input "6.5"
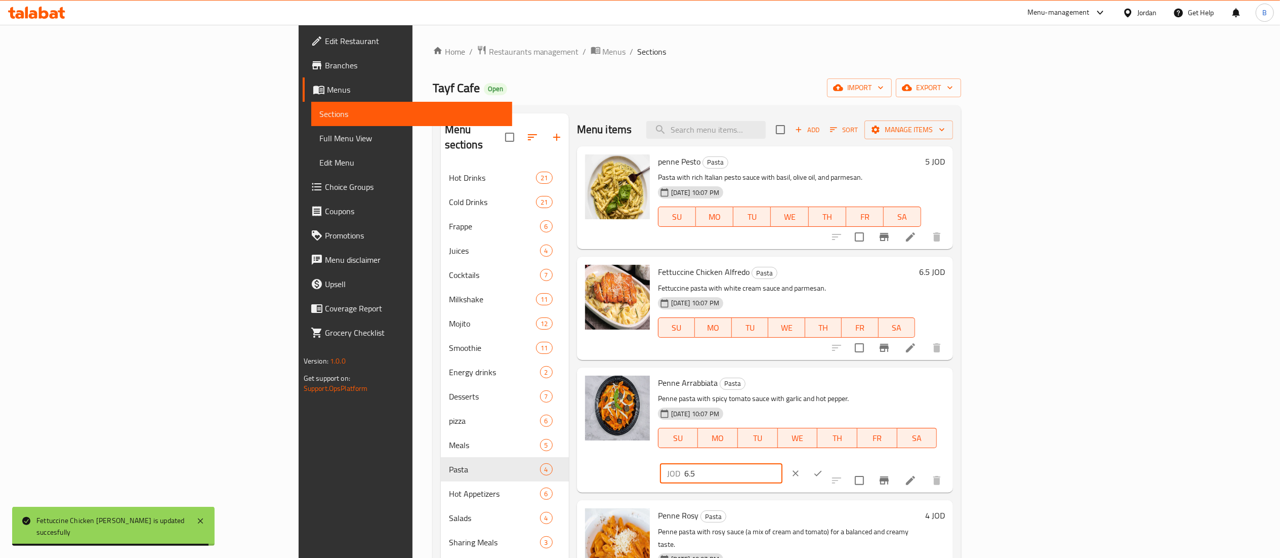
click at [829, 462] on button "ok" at bounding box center [818, 473] width 22 height 22
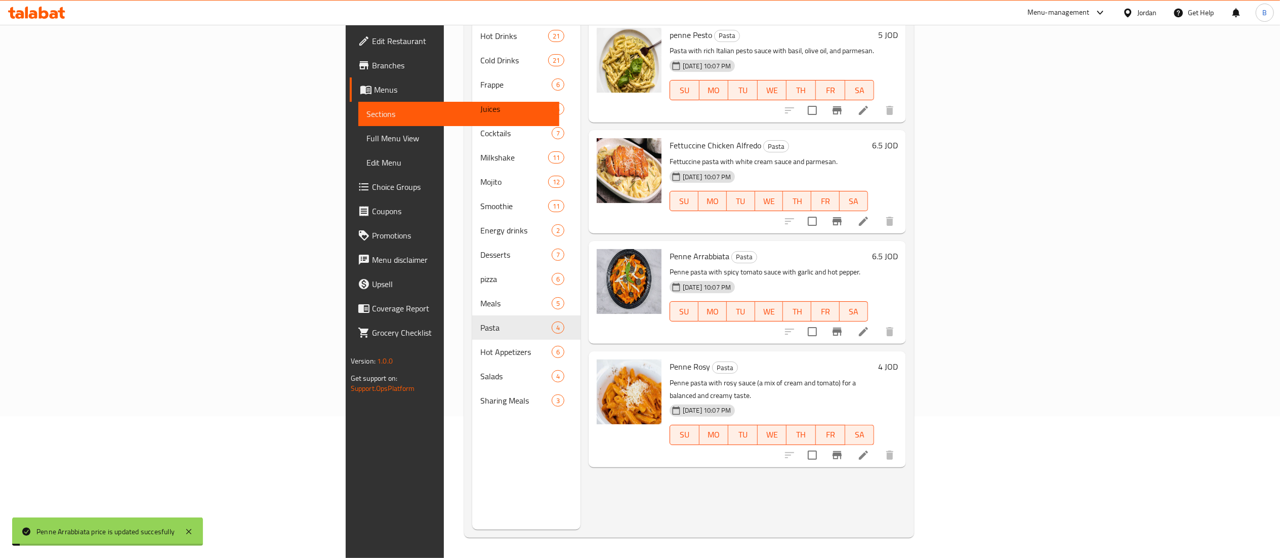
scroll to position [142, 0]
click at [898, 359] on h6 "4 JOD" at bounding box center [888, 366] width 20 height 14
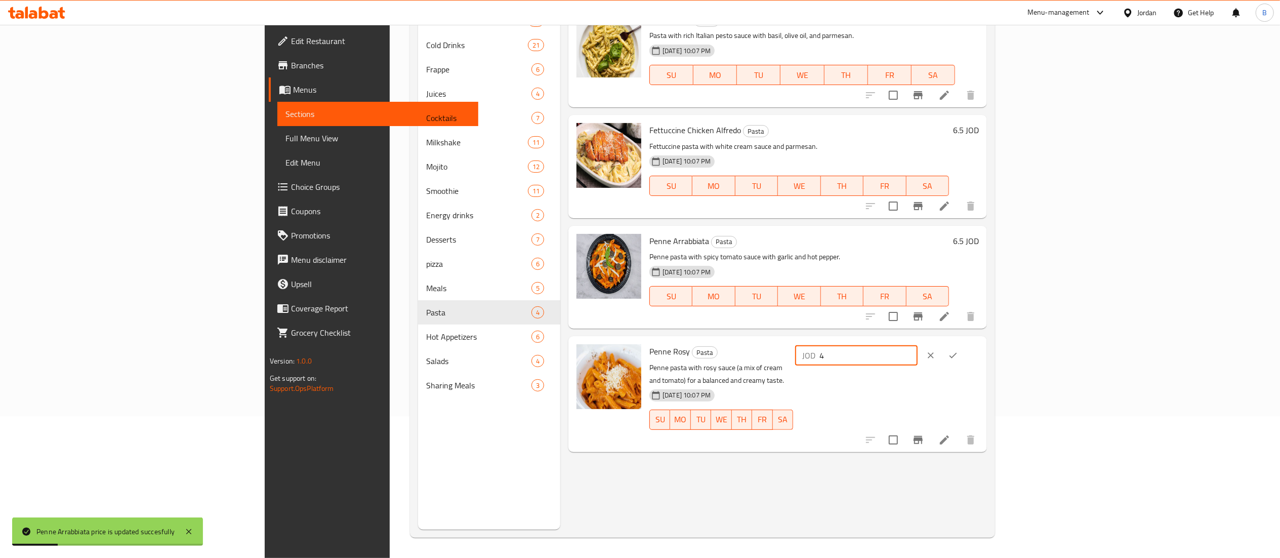
drag, startPoint x: 1162, startPoint y: 351, endPoint x: 1096, endPoint y: 351, distance: 65.8
click at [918, 351] on div "JOD 4 ​" at bounding box center [856, 355] width 122 height 20
type input "5"
click at [957, 356] on icon "ok" at bounding box center [953, 356] width 8 height 6
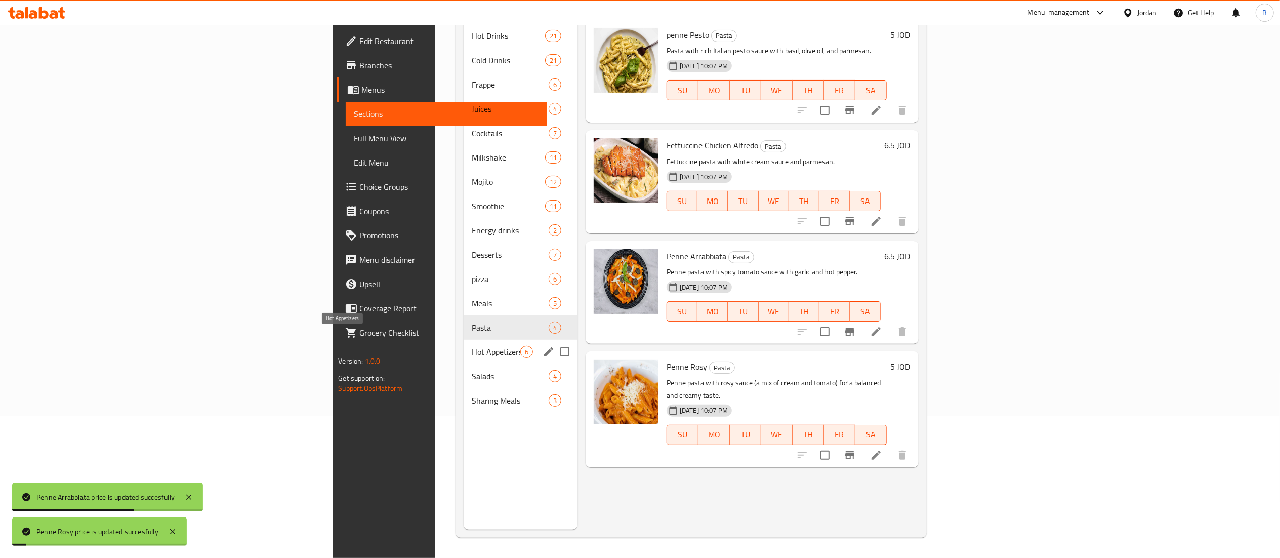
click at [472, 346] on span "Hot Appetizers" at bounding box center [496, 352] width 48 height 12
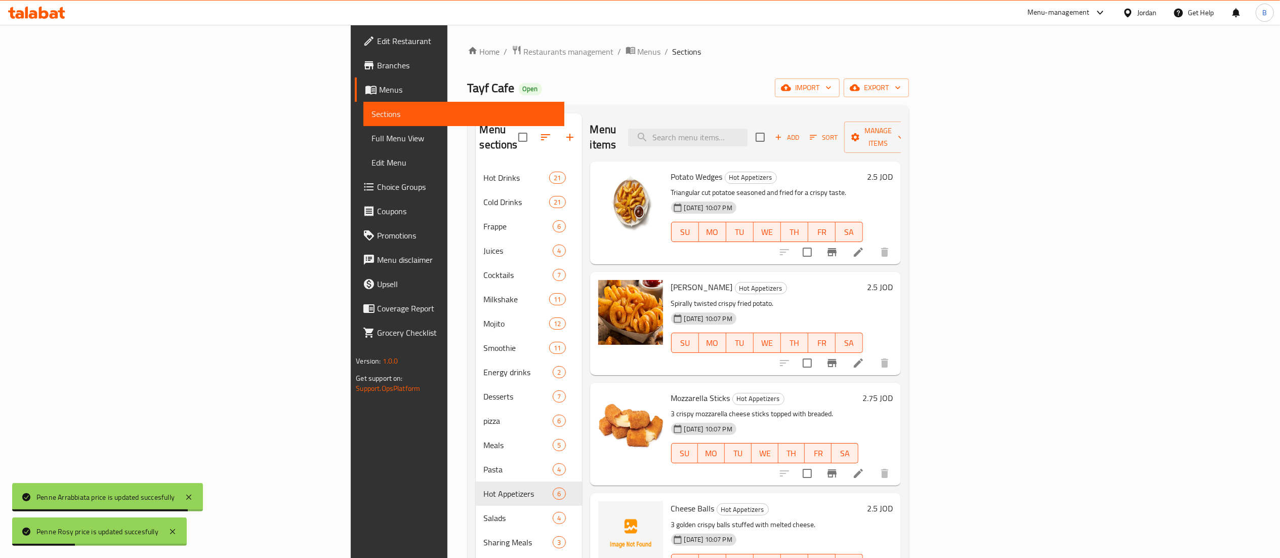
click at [893, 170] on h6 "2.5 JOD" at bounding box center [880, 177] width 26 height 14
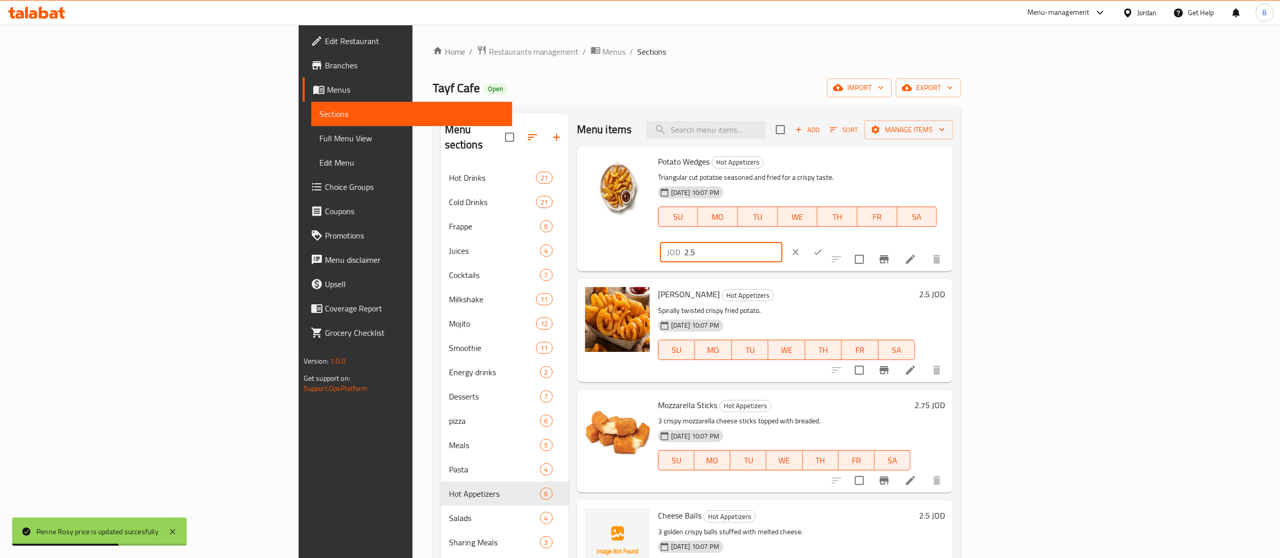
drag, startPoint x: 1092, startPoint y: 168, endPoint x: 1073, endPoint y: 169, distance: 18.8
click at [782, 242] on div "JOD 2.5 ​" at bounding box center [721, 252] width 122 height 20
type input "3.5"
click at [823, 247] on icon "ok" at bounding box center [818, 252] width 10 height 10
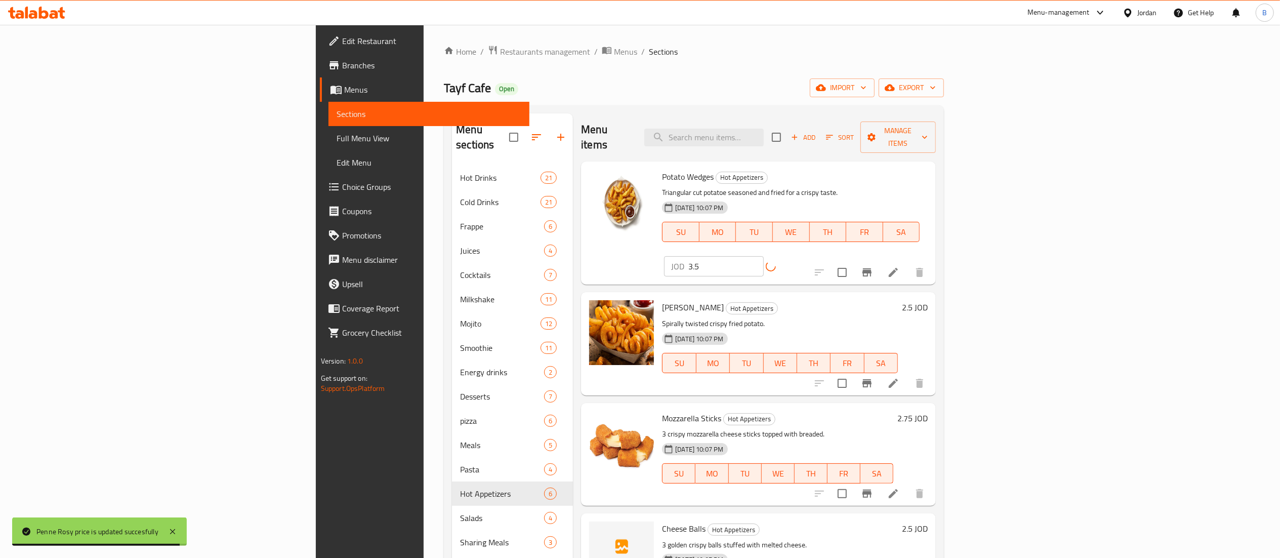
click at [928, 300] on h6 "2.5 JOD" at bounding box center [915, 307] width 26 height 14
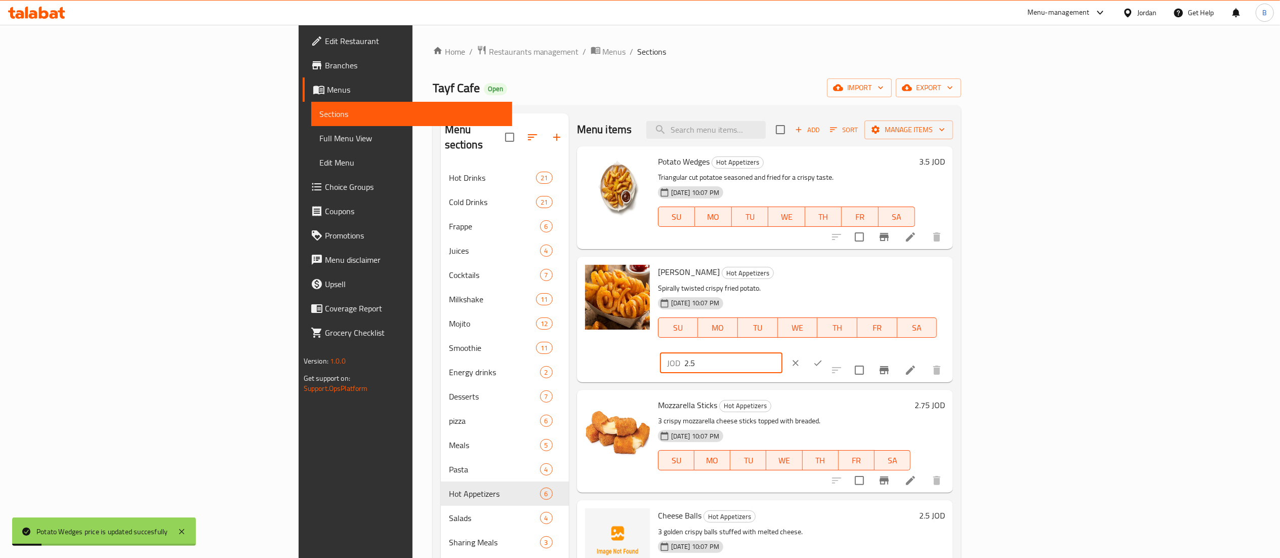
drag, startPoint x: 1093, startPoint y: 279, endPoint x: 1065, endPoint y: 279, distance: 27.8
click at [782, 353] on div "JOD 2.5 ​" at bounding box center [721, 363] width 122 height 20
type input "3.5"
click at [823, 358] on icon "ok" at bounding box center [818, 363] width 10 height 10
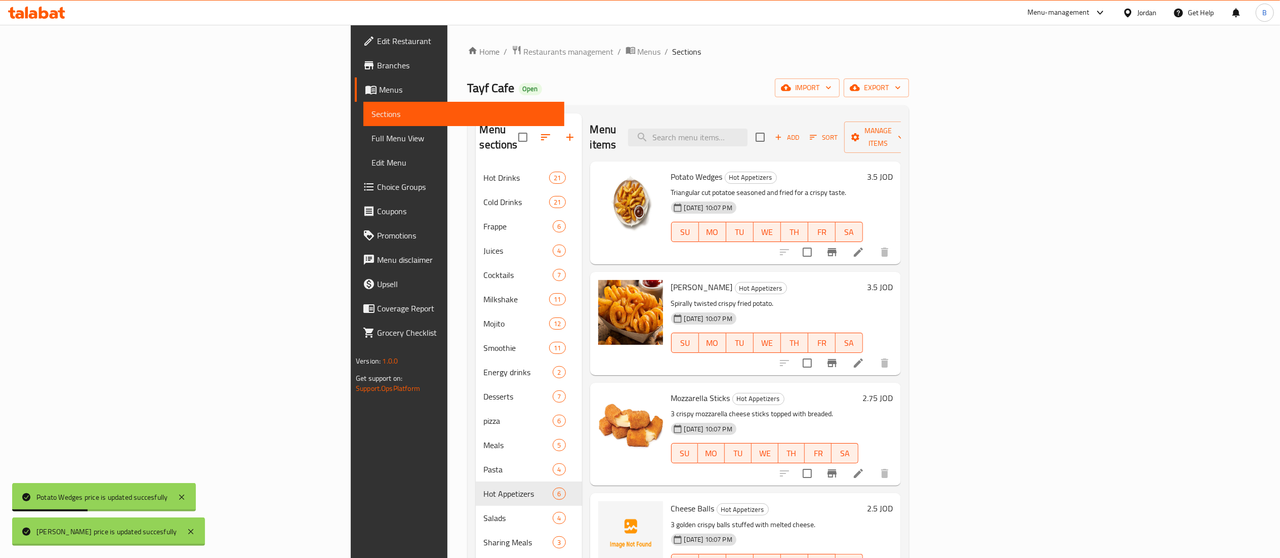
click at [893, 391] on h6 "2.75 JOD" at bounding box center [877, 398] width 30 height 14
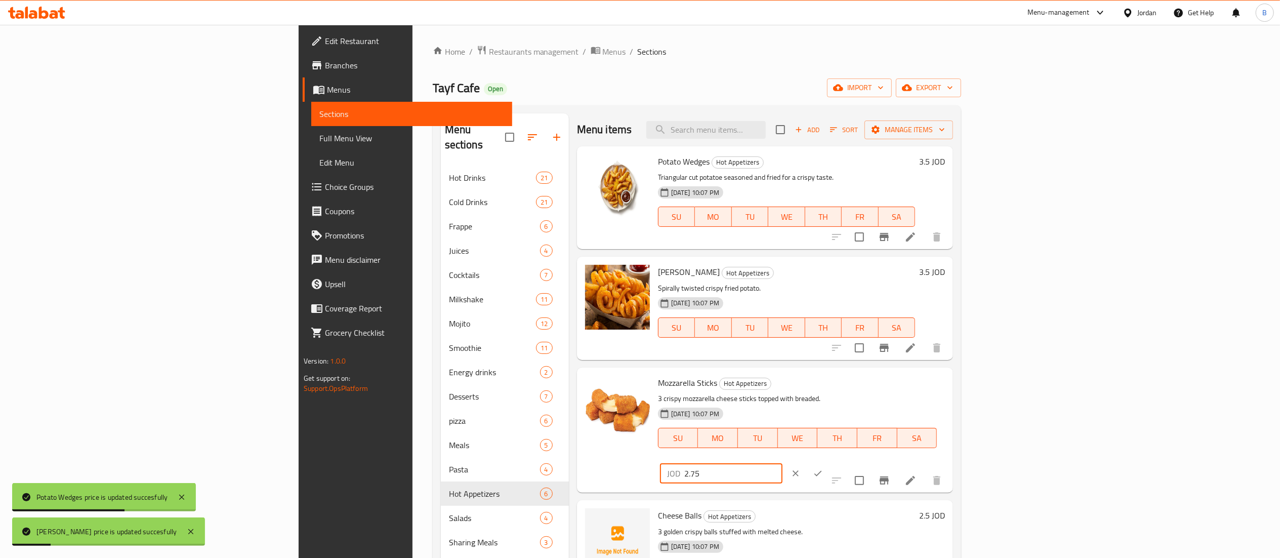
drag, startPoint x: 1094, startPoint y: 384, endPoint x: 1059, endPoint y: 384, distance: 34.9
click at [949, 384] on div "Mozzarella Sticks Hot Appetizers 3 crispy mozzarella cheese sticks topped with …" at bounding box center [801, 429] width 295 height 117
type input "3.75"
drag, startPoint x: 1213, startPoint y: 383, endPoint x: 1207, endPoint y: 383, distance: 6.1
click at [823, 468] on icon "ok" at bounding box center [818, 473] width 10 height 10
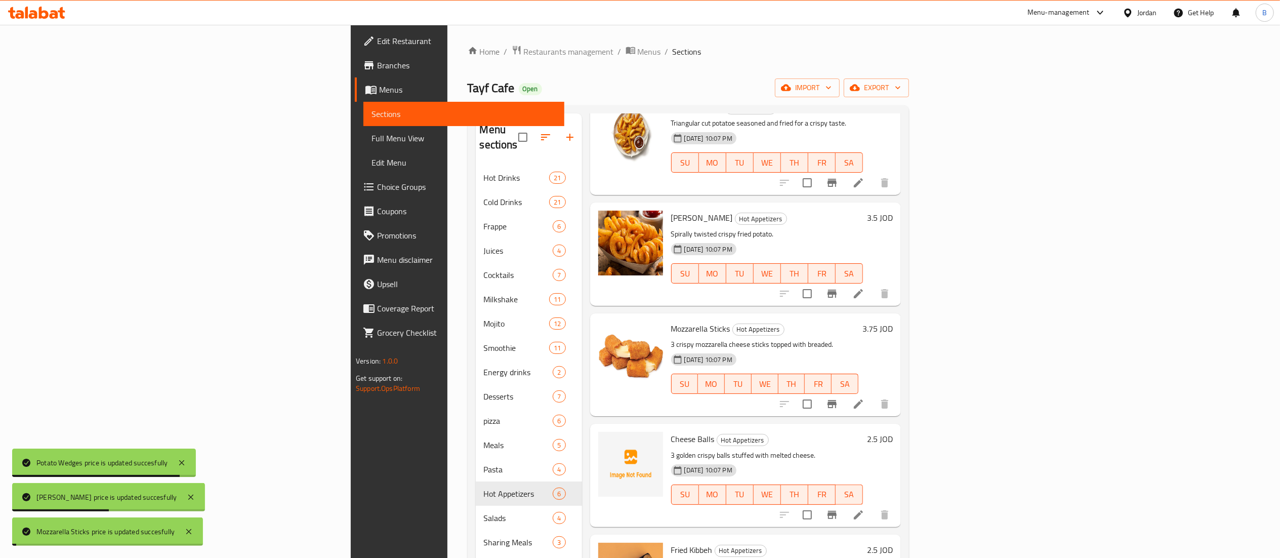
scroll to position [101, 0]
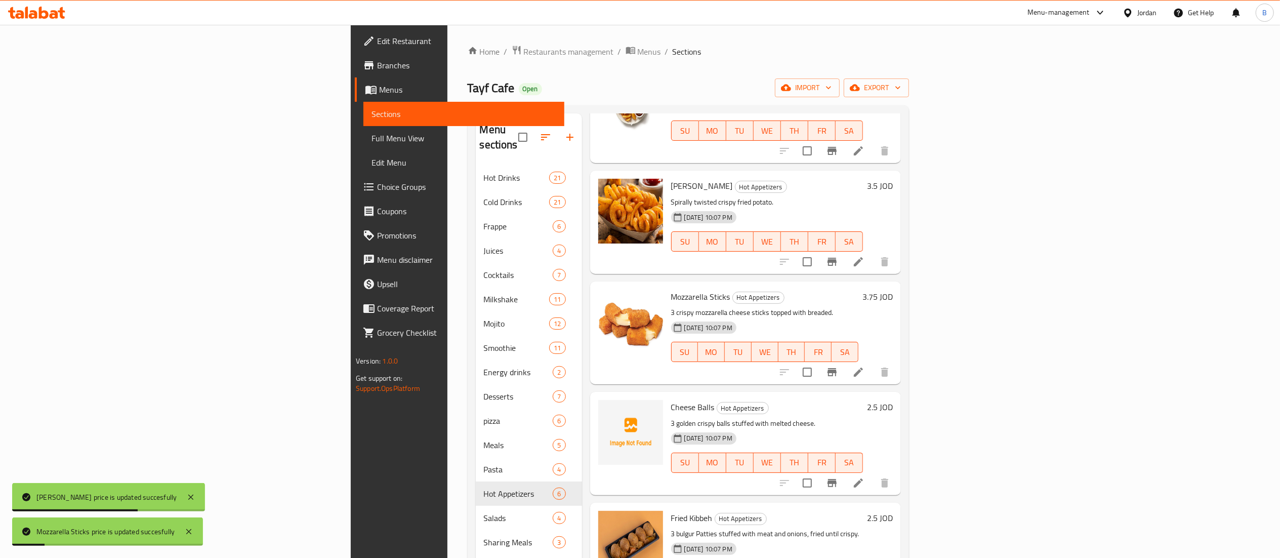
click at [893, 400] on h6 "2.5 JOD" at bounding box center [880, 407] width 26 height 14
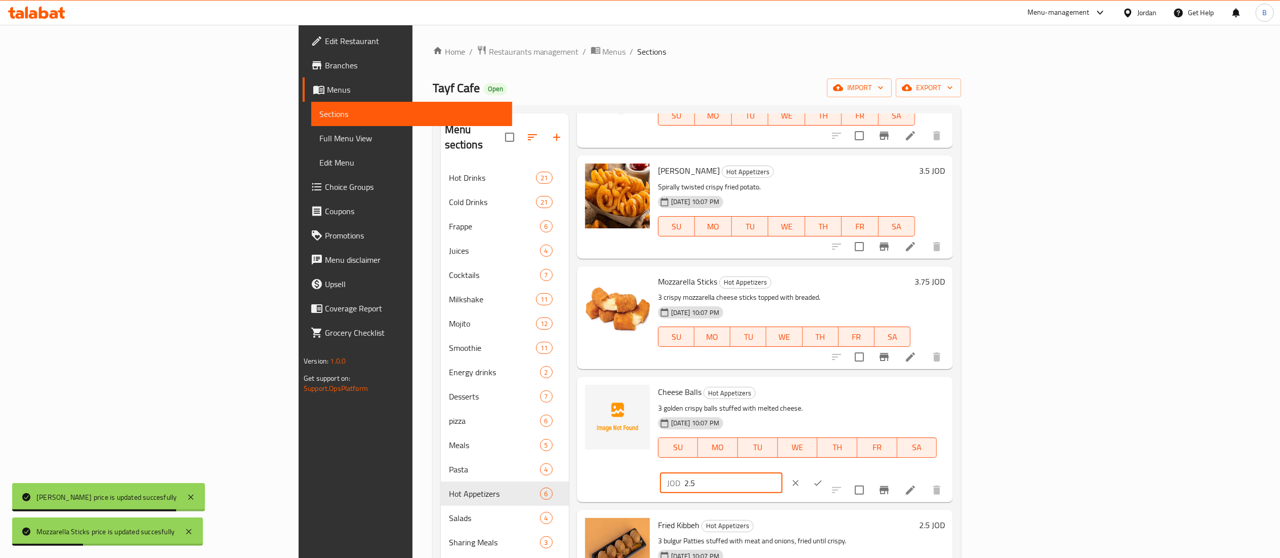
drag, startPoint x: 1092, startPoint y: 398, endPoint x: 1073, endPoint y: 401, distance: 19.5
click at [782, 473] on div "JOD 2.5 ​" at bounding box center [721, 483] width 122 height 20
type input "3.5"
click at [823, 478] on icon "ok" at bounding box center [818, 483] width 10 height 10
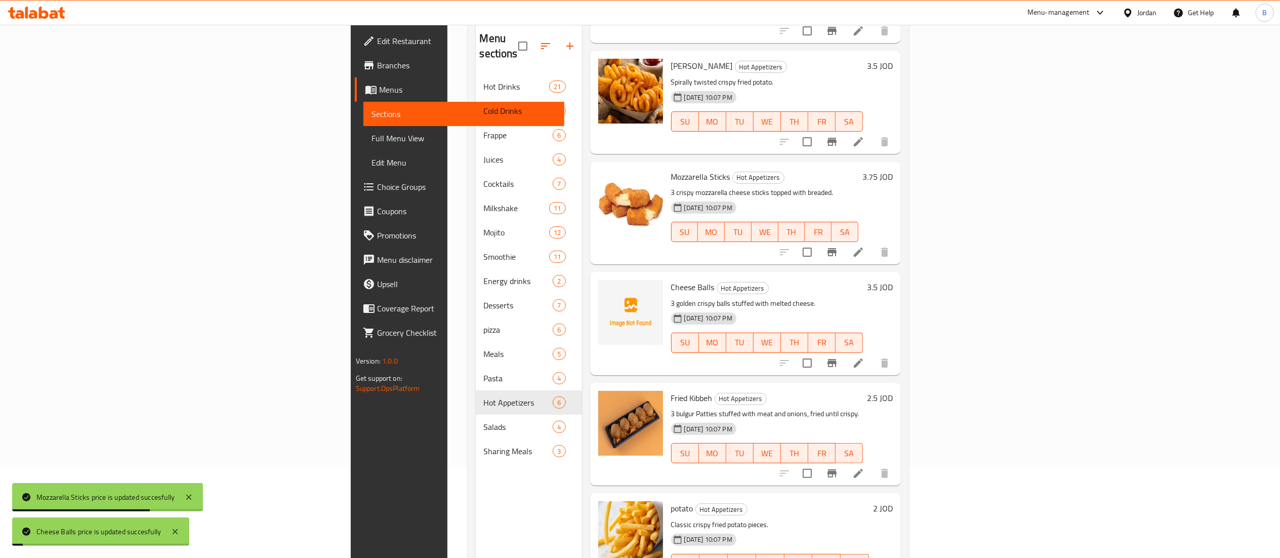
scroll to position [142, 0]
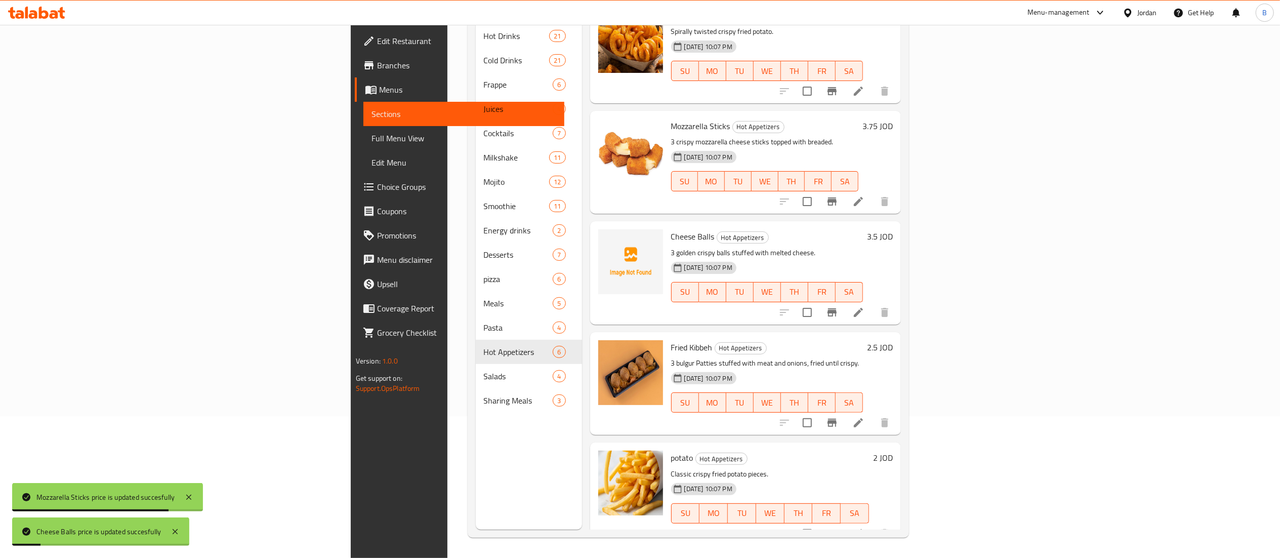
click at [893, 340] on h6 "2.5 JOD" at bounding box center [880, 347] width 26 height 14
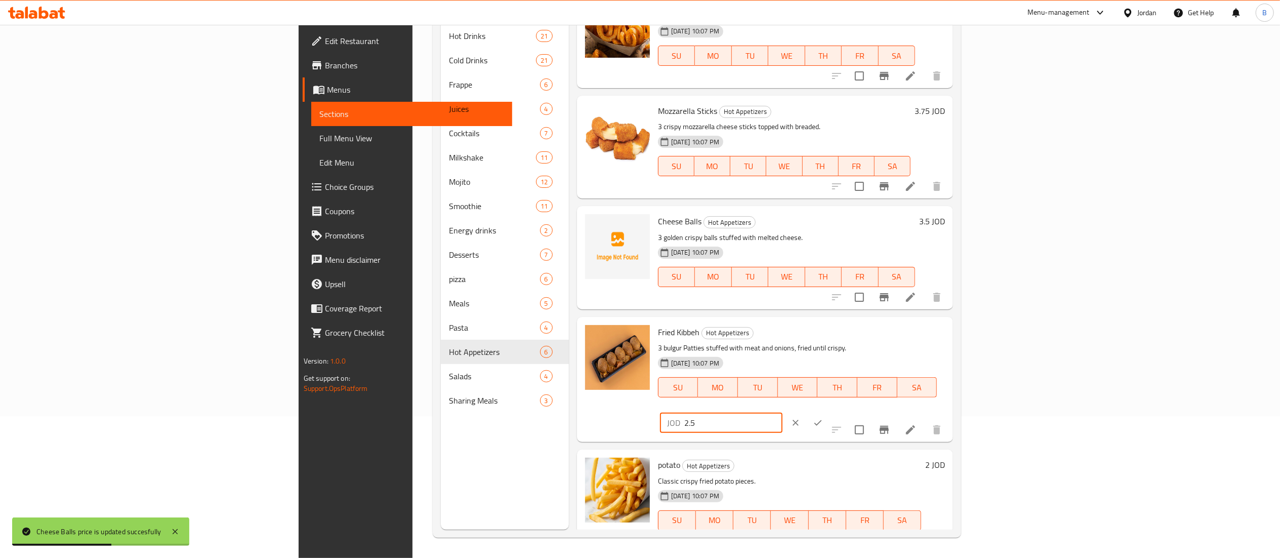
click at [782, 412] on div "JOD 2.5 ​" at bounding box center [721, 422] width 122 height 20
type input "3.5"
click at [823, 418] on icon "ok" at bounding box center [818, 423] width 10 height 10
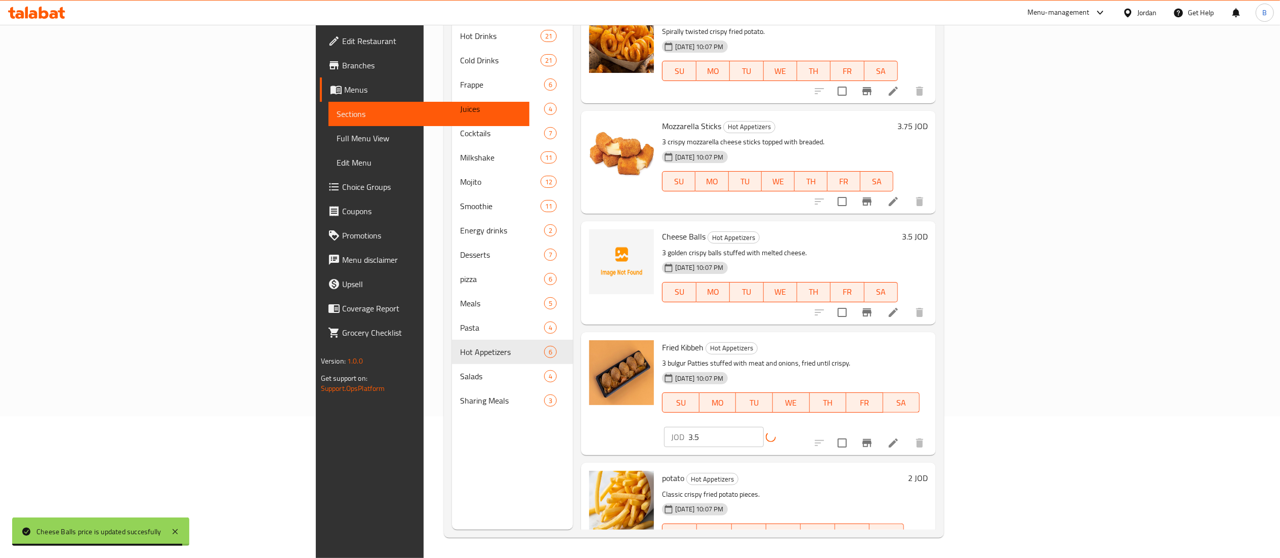
click at [928, 471] on h6 "2 JOD" at bounding box center [918, 478] width 20 height 14
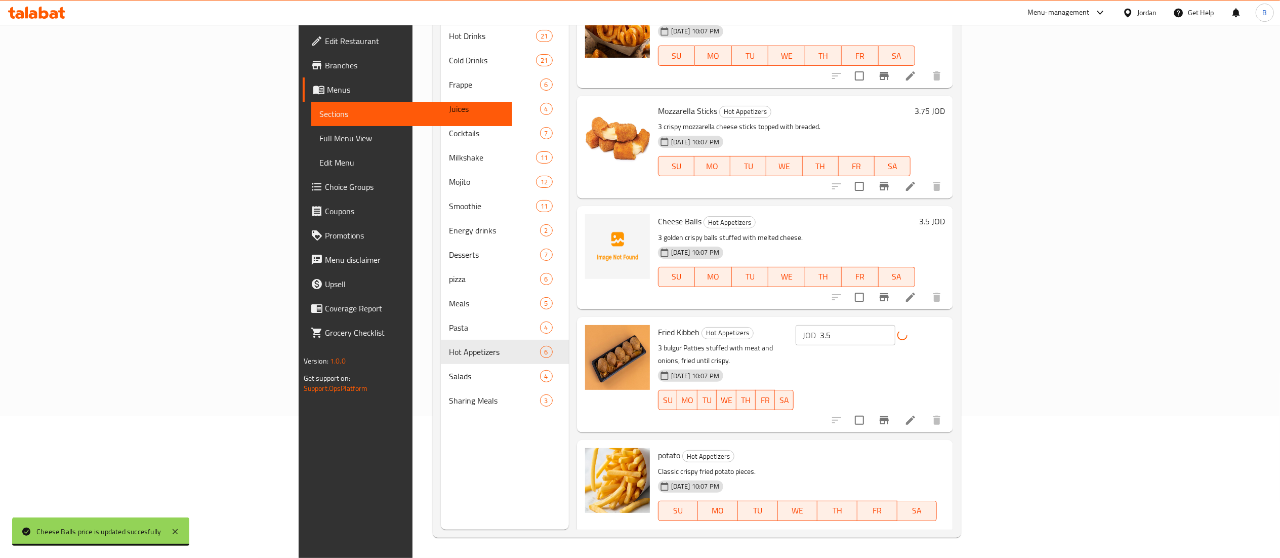
drag, startPoint x: 1129, startPoint y: 443, endPoint x: 1024, endPoint y: 440, distance: 104.3
click at [949, 444] on div "potato Hot Appetizers Classic crispy fried potato pieces. [DATE] 10:07 PM SU MO…" at bounding box center [801, 502] width 295 height 117
type input "4"
type input "3"
click at [829, 535] on button "ok" at bounding box center [818, 546] width 22 height 22
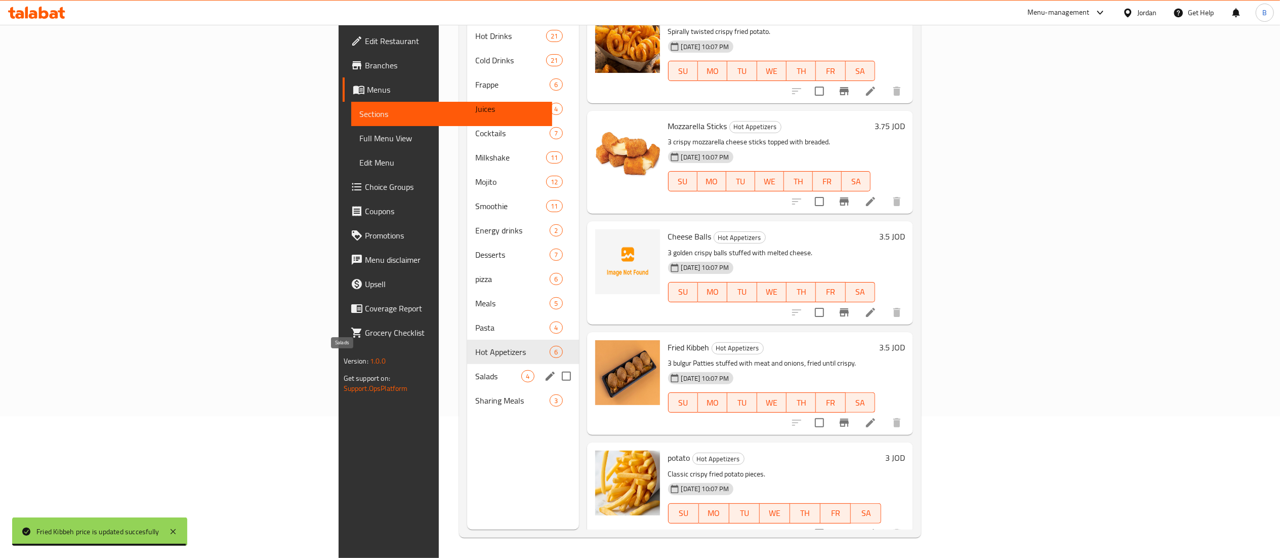
click at [475, 370] on span "Salads" at bounding box center [498, 376] width 46 height 12
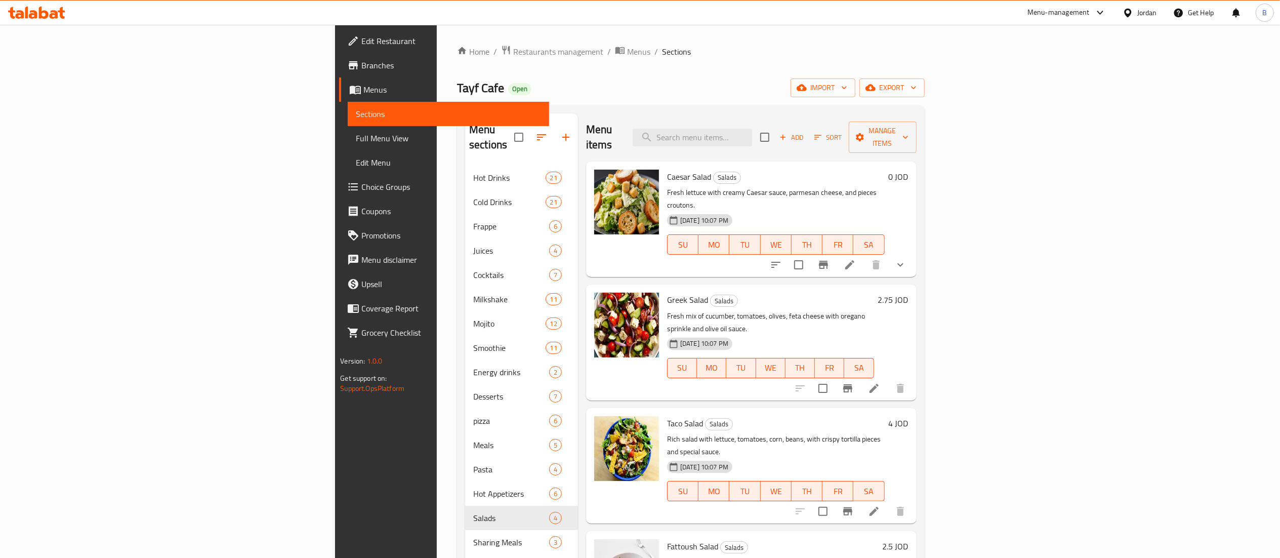
click at [864, 256] on li at bounding box center [850, 265] width 28 height 18
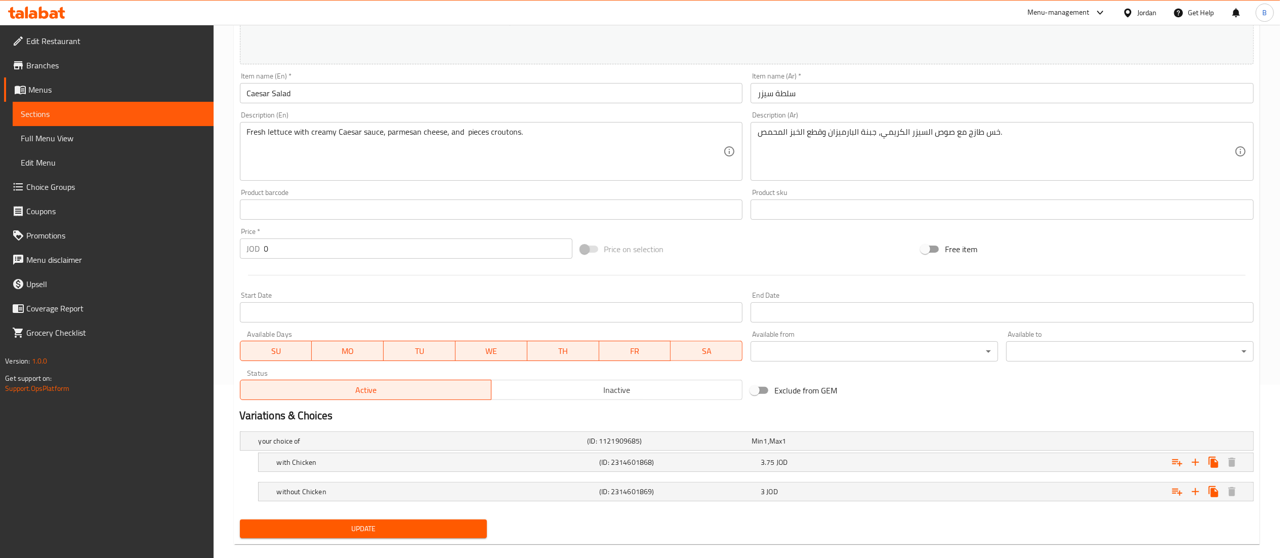
scroll to position [189, 0]
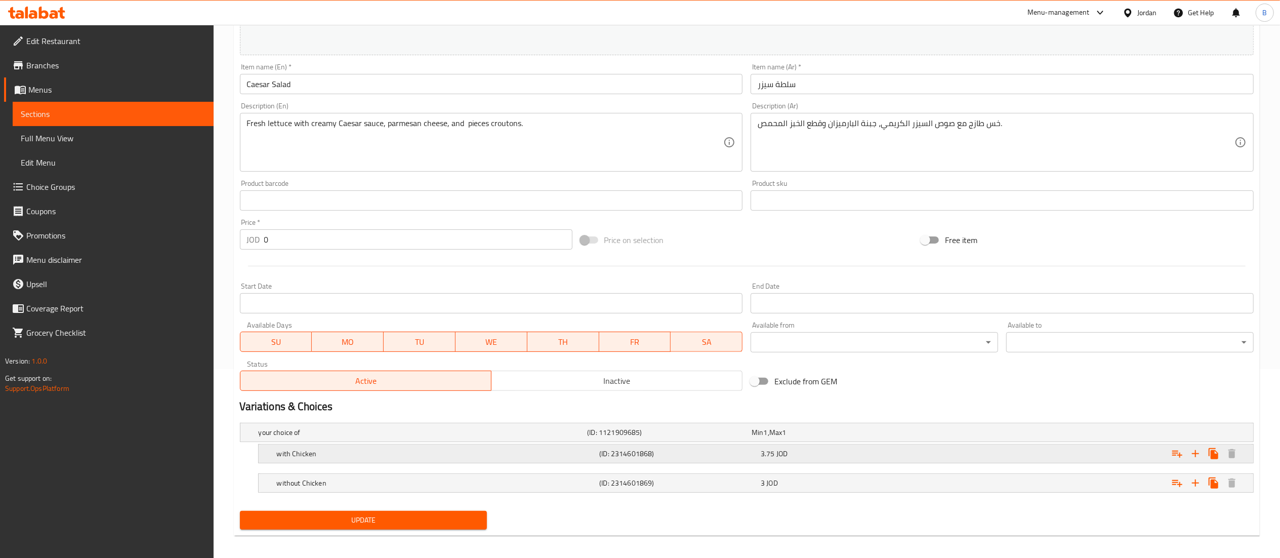
click at [778, 454] on span "JOD" at bounding box center [781, 453] width 11 height 13
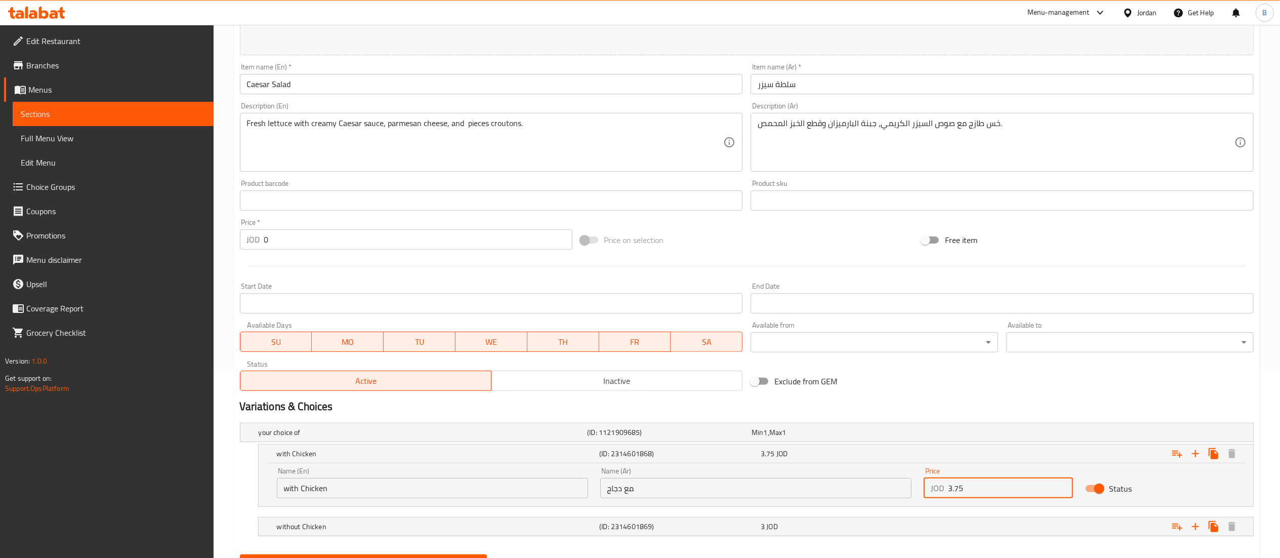
drag, startPoint x: 950, startPoint y: 489, endPoint x: 922, endPoint y: 489, distance: 28.3
click at [922, 489] on div "Price JOD 3.75 Price" at bounding box center [999, 482] width 162 height 43
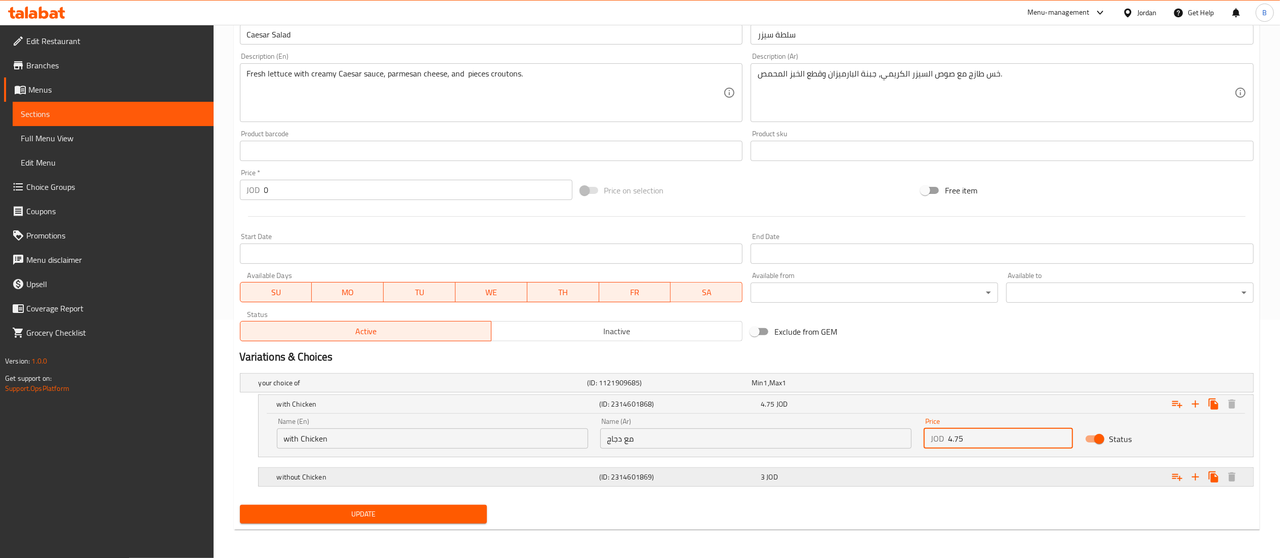
scroll to position [239, 0]
type input "4.75"
click at [802, 475] on div "3 JOD" at bounding box center [839, 477] width 157 height 10
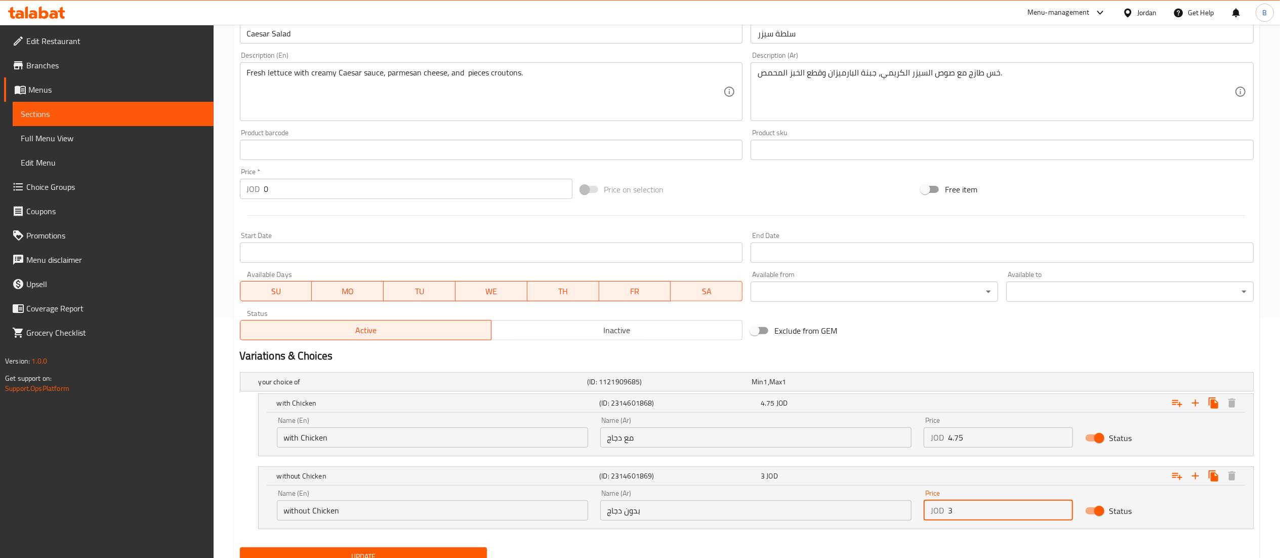
drag, startPoint x: 960, startPoint y: 512, endPoint x: 878, endPoint y: 512, distance: 82.0
click at [881, 512] on div "Name (En) without Chicken Name (En) Name (Ar) بدون دجاج Name (Ar) Price JOD 3 P…" at bounding box center [756, 504] width 970 height 43
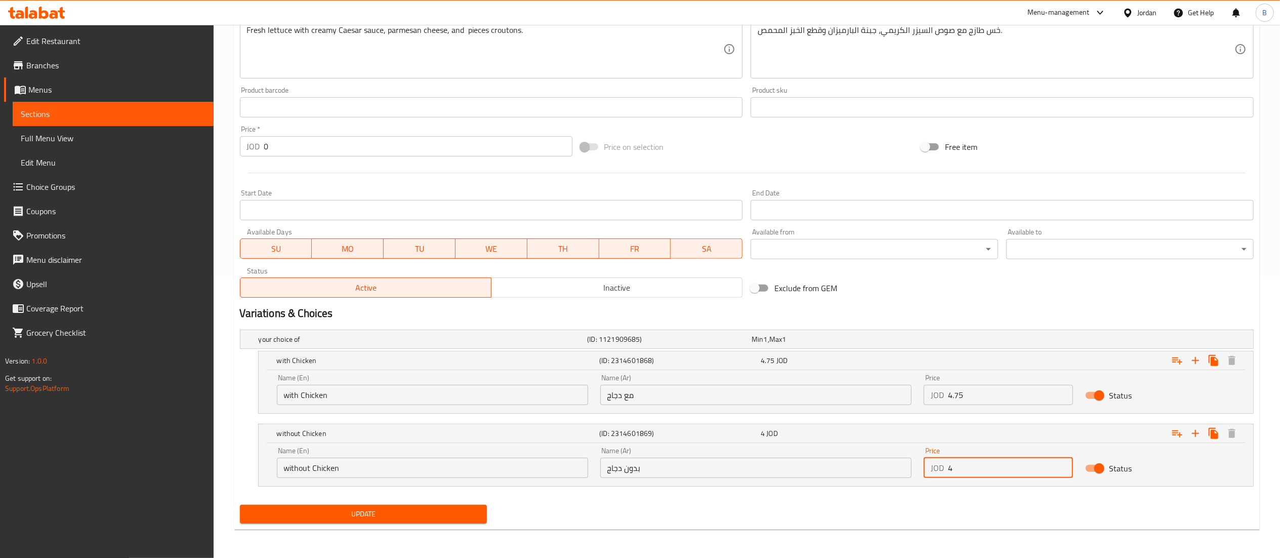
type input "4"
click at [438, 518] on span "Update" at bounding box center [363, 514] width 231 height 13
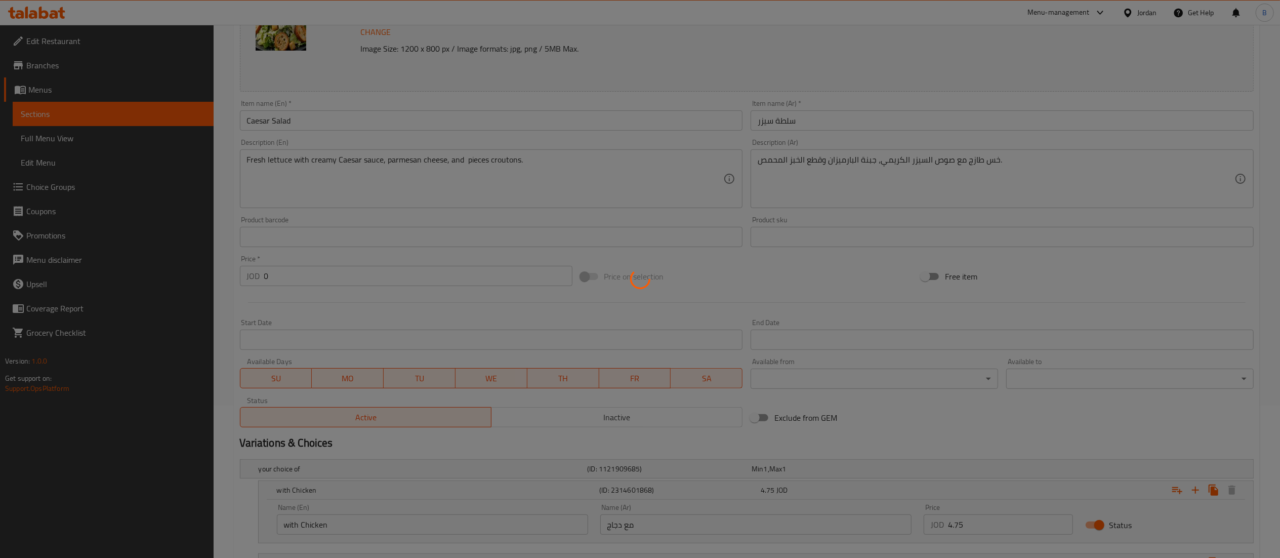
scroll to position [0, 0]
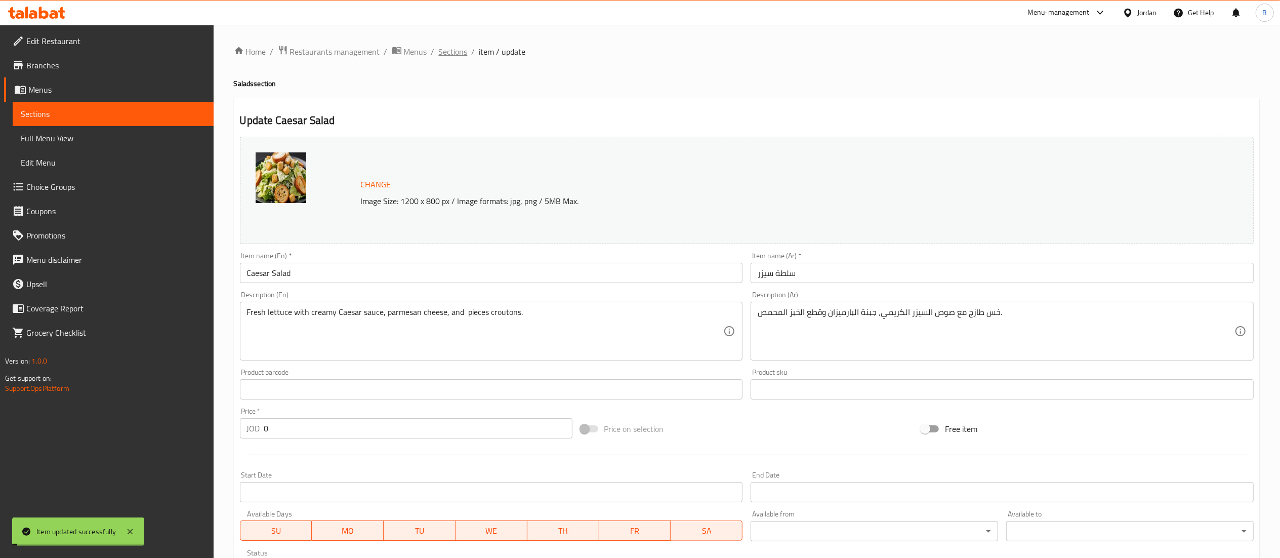
click at [454, 49] on span "Sections" at bounding box center [453, 52] width 29 height 12
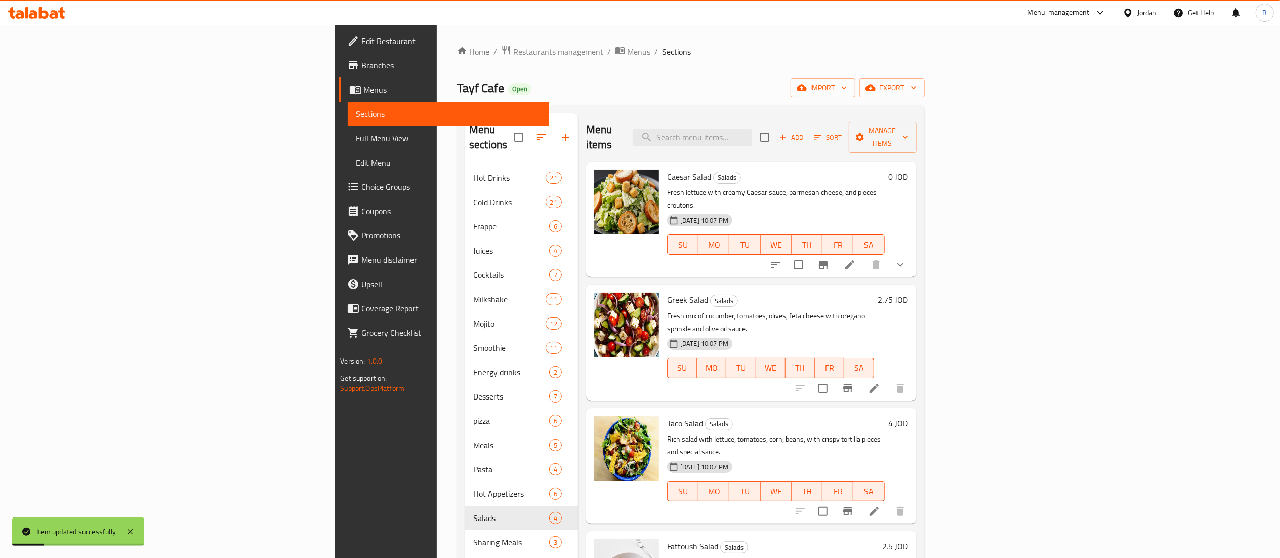
click at [908, 293] on h6 "2.75 JOD" at bounding box center [893, 300] width 30 height 14
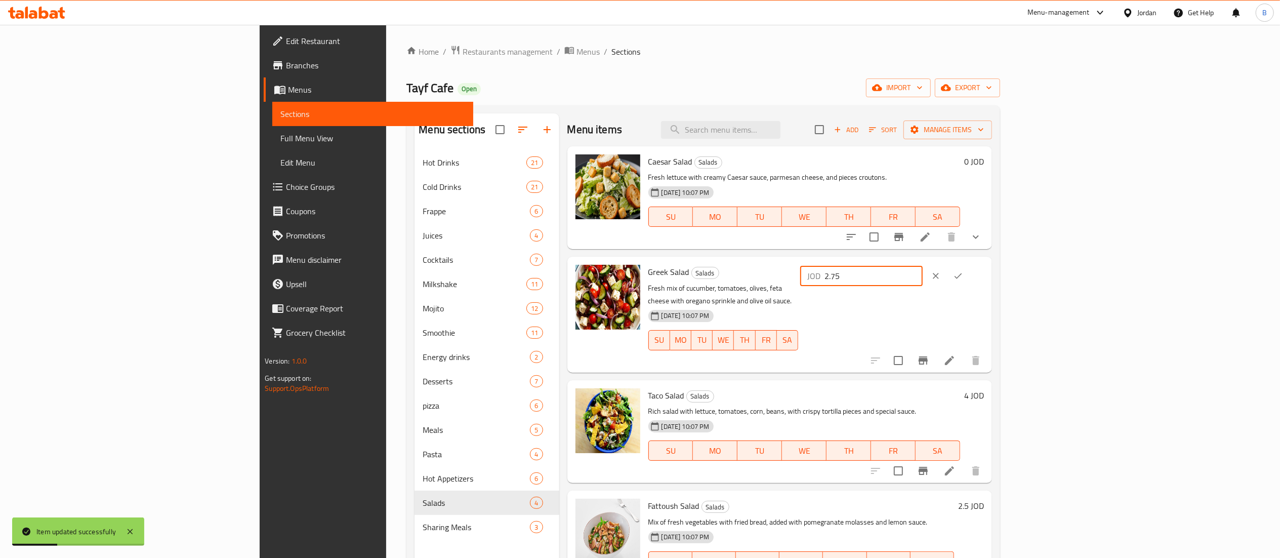
drag, startPoint x: 1108, startPoint y: 277, endPoint x: 1085, endPoint y: 277, distance: 23.3
click at [923, 277] on div "JOD 2.75 ​" at bounding box center [861, 276] width 122 height 20
type input "3.75"
click at [963, 273] on icon "ok" at bounding box center [958, 276] width 10 height 10
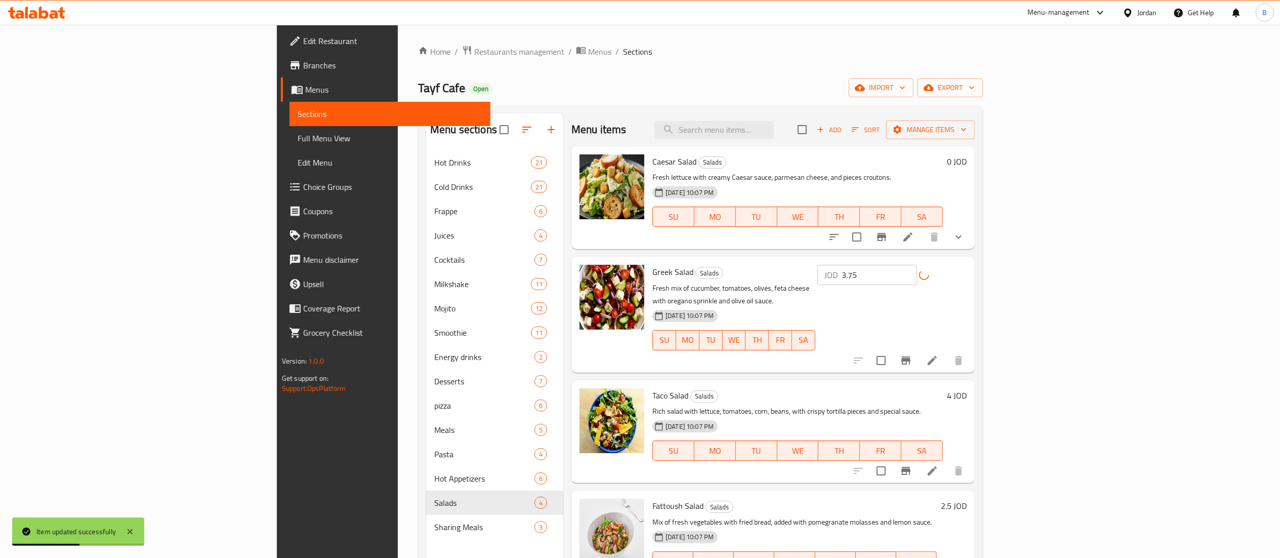
click at [967, 388] on h6 "4 JOD" at bounding box center [957, 395] width 20 height 14
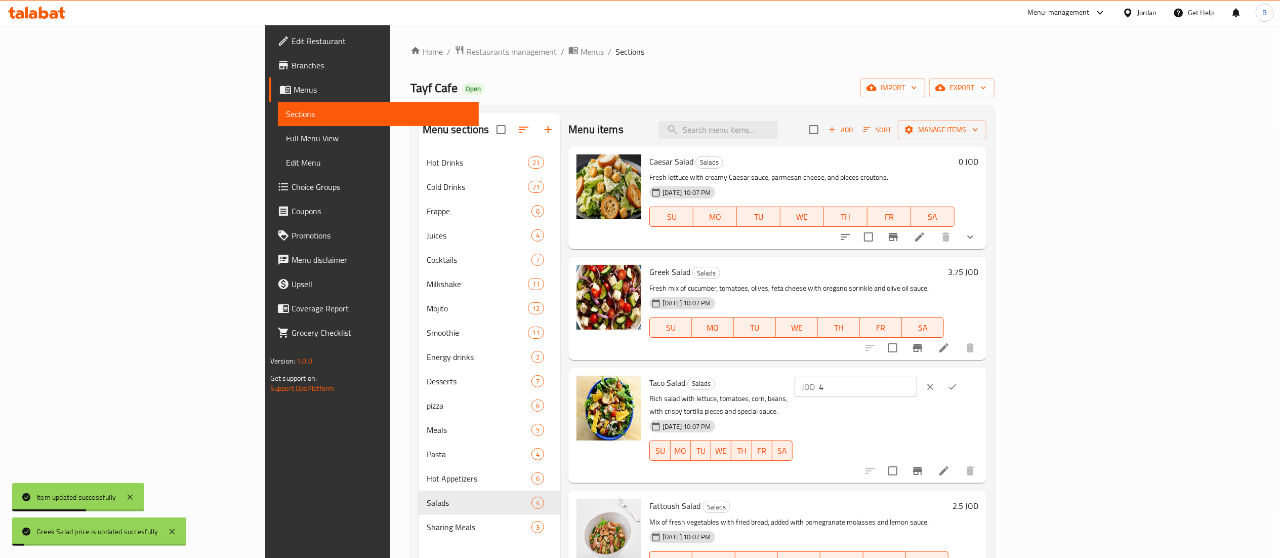
drag, startPoint x: 1132, startPoint y: 386, endPoint x: 950, endPoint y: 386, distance: 181.2
click at [982, 386] on div "Taco Salad Salads Rich salad with lettuce, tomatoes, corn, beans, with crispy t…" at bounding box center [813, 424] width 337 height 107
type input "5"
click at [978, 388] on div "JOD 5 ​" at bounding box center [887, 387] width 184 height 22
click at [958, 388] on icon "ok" at bounding box center [952, 387] width 10 height 10
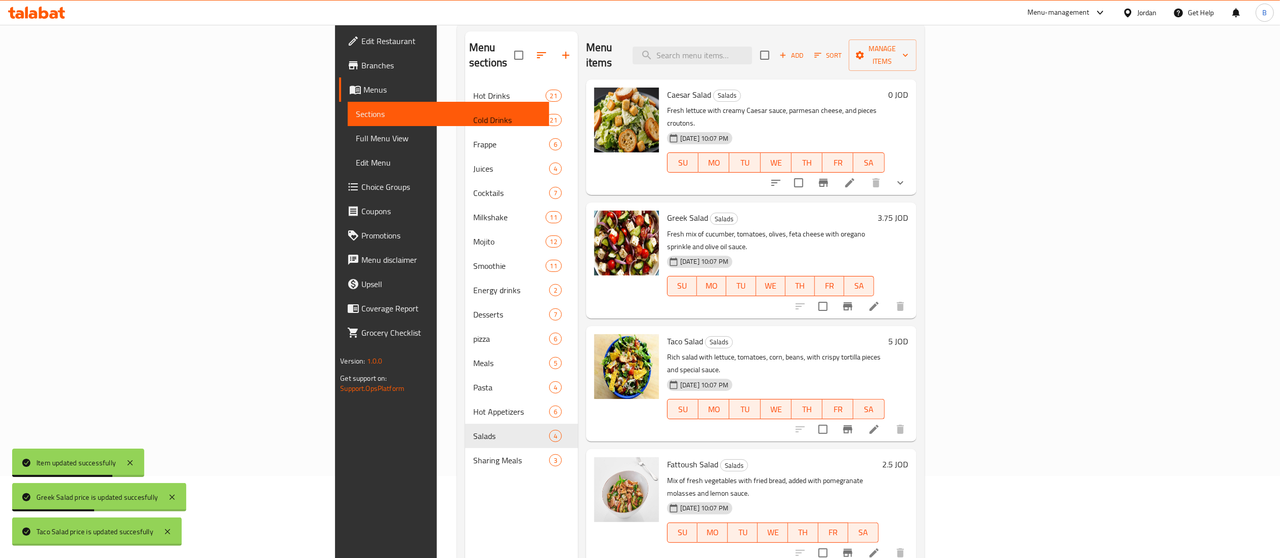
scroll to position [101, 0]
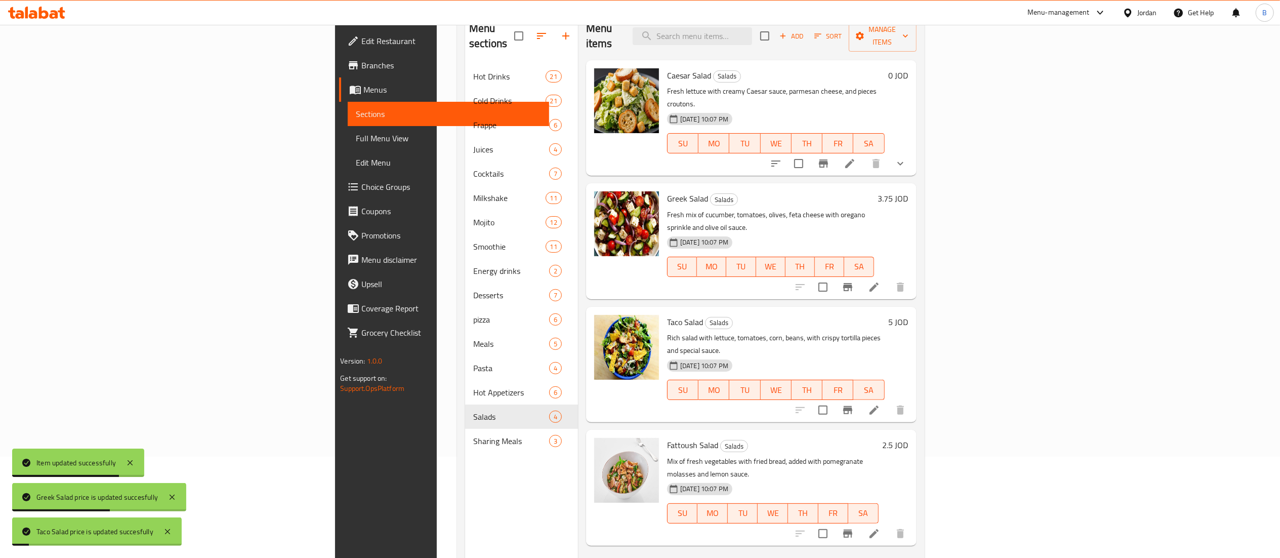
click at [908, 438] on h6 "2.5 JOD" at bounding box center [896, 445] width 26 height 14
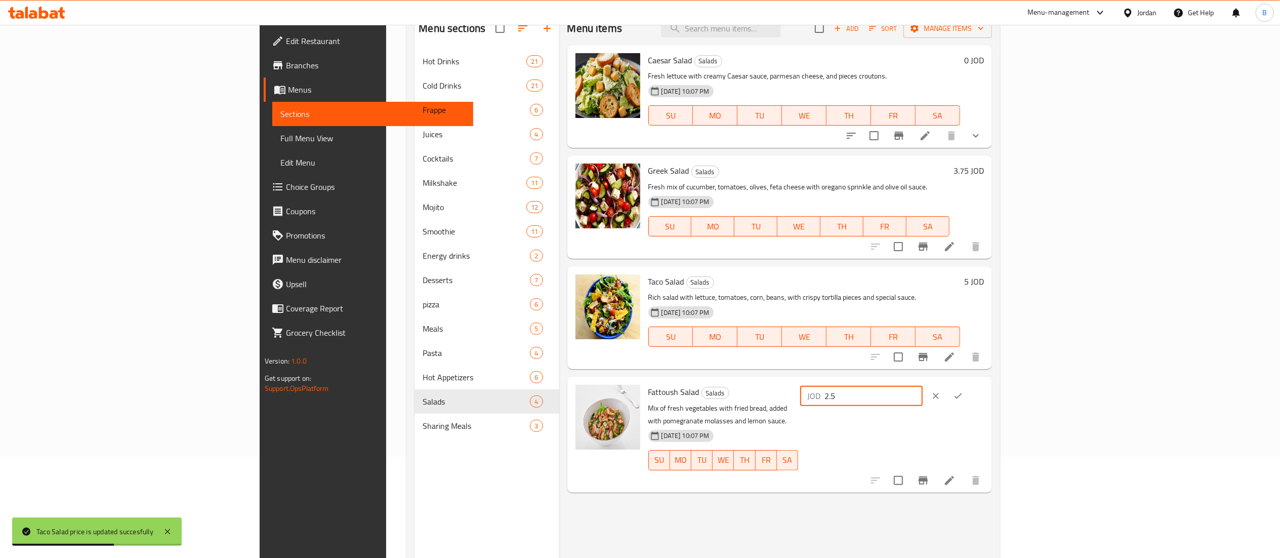
click at [923, 395] on input "2.5" at bounding box center [873, 396] width 98 height 20
type input "3.5"
click at [963, 398] on icon "ok" at bounding box center [958, 396] width 10 height 10
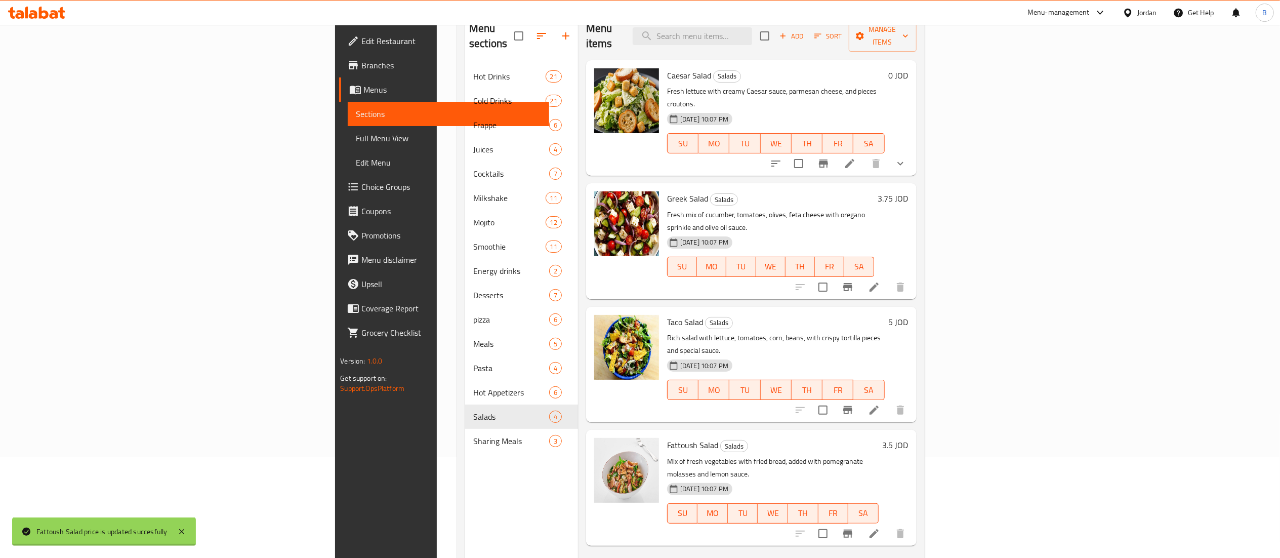
scroll to position [142, 0]
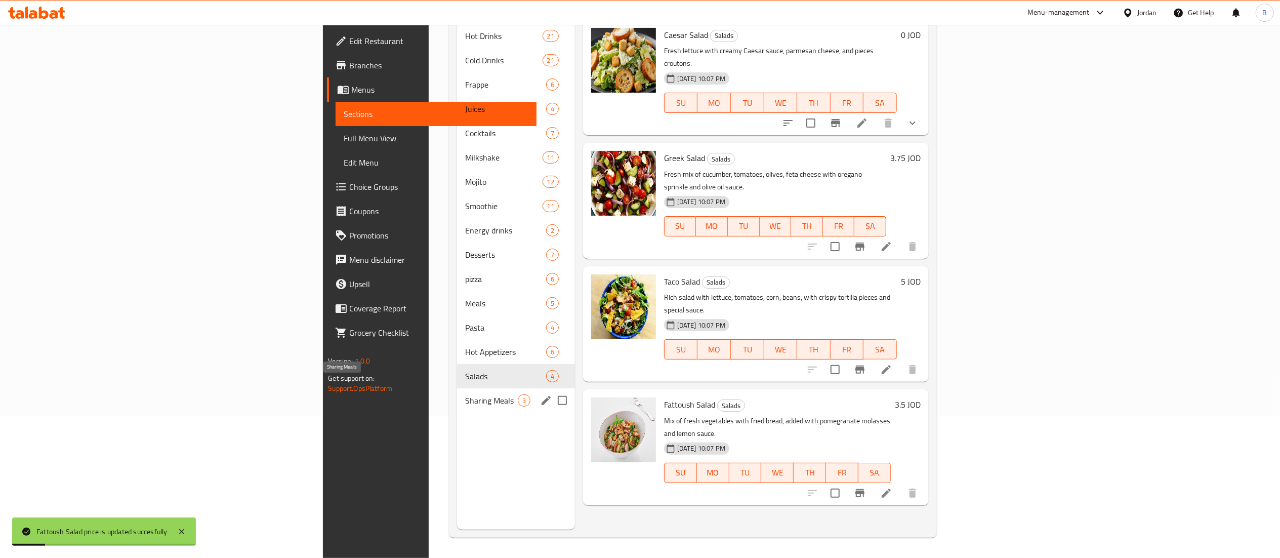
click at [465, 394] on span "Sharing Meals" at bounding box center [491, 400] width 53 height 12
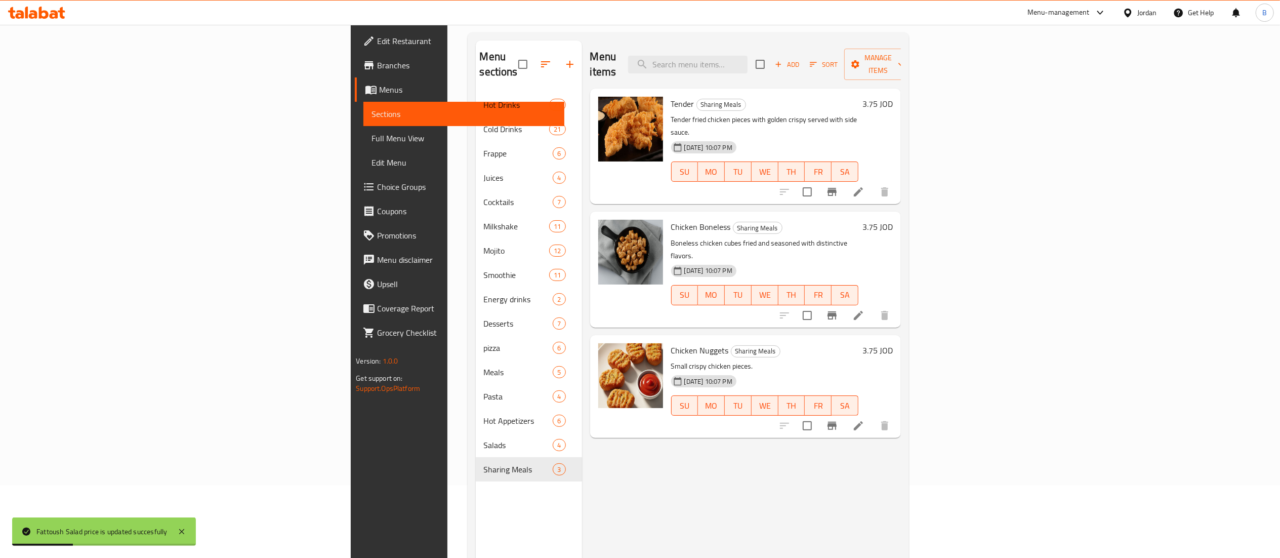
scroll to position [41, 0]
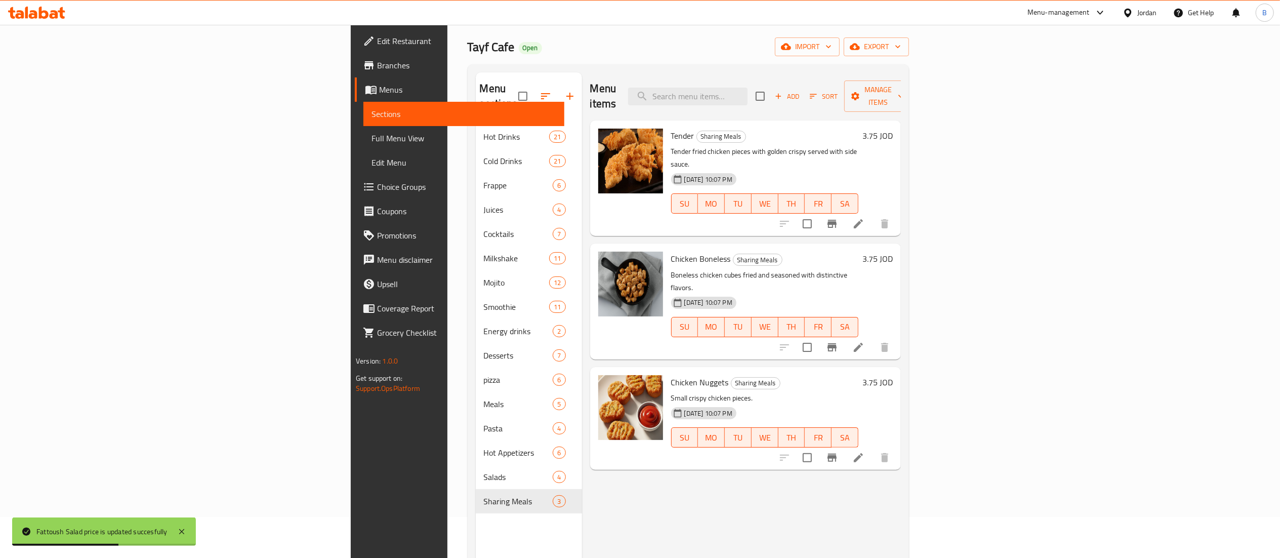
click at [893, 129] on h6 "3.75 JOD" at bounding box center [877, 136] width 30 height 14
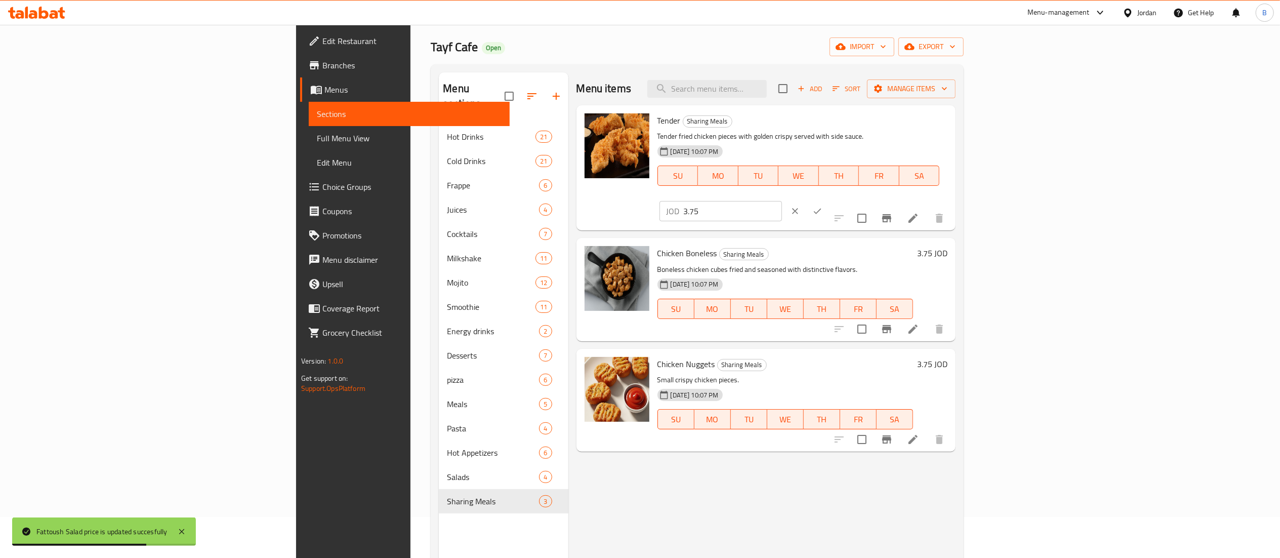
click at [782, 201] on div "JOD 3.75 ​" at bounding box center [720, 211] width 122 height 20
click at [782, 201] on input "3.75" at bounding box center [733, 211] width 98 height 20
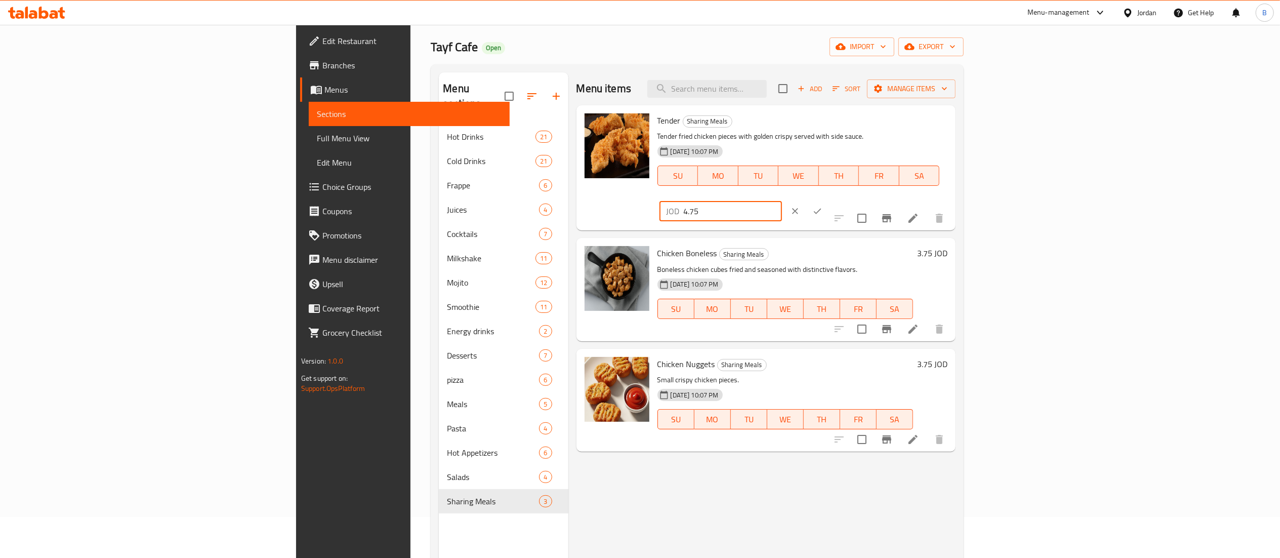
type input "4.75"
click at [822, 206] on icon "ok" at bounding box center [817, 211] width 10 height 10
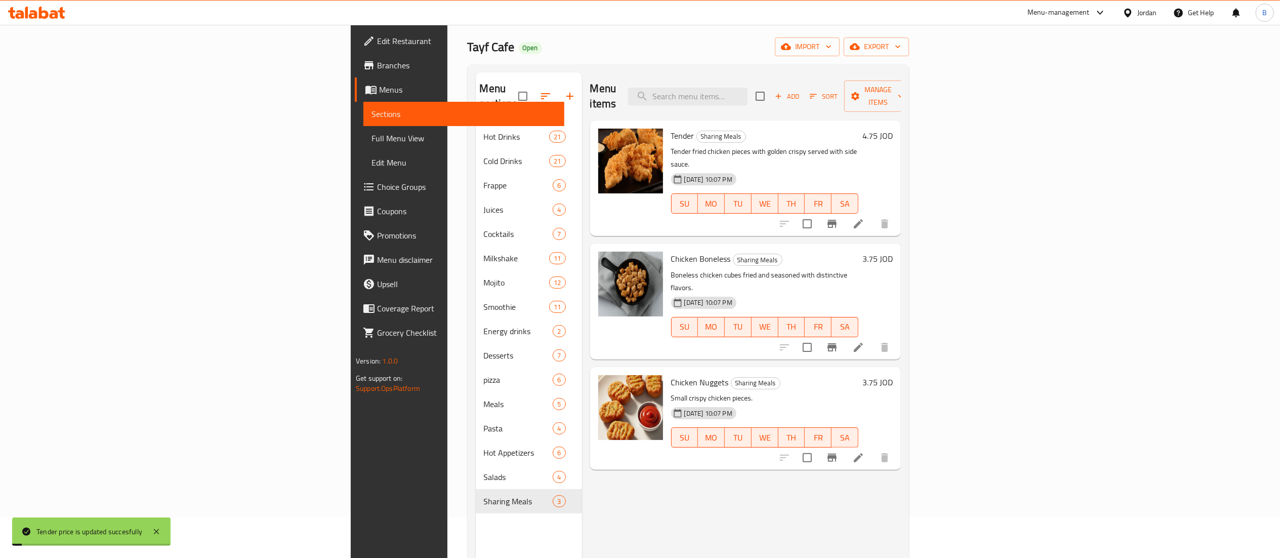
click at [893, 252] on h6 "3.75 JOD" at bounding box center [877, 259] width 30 height 14
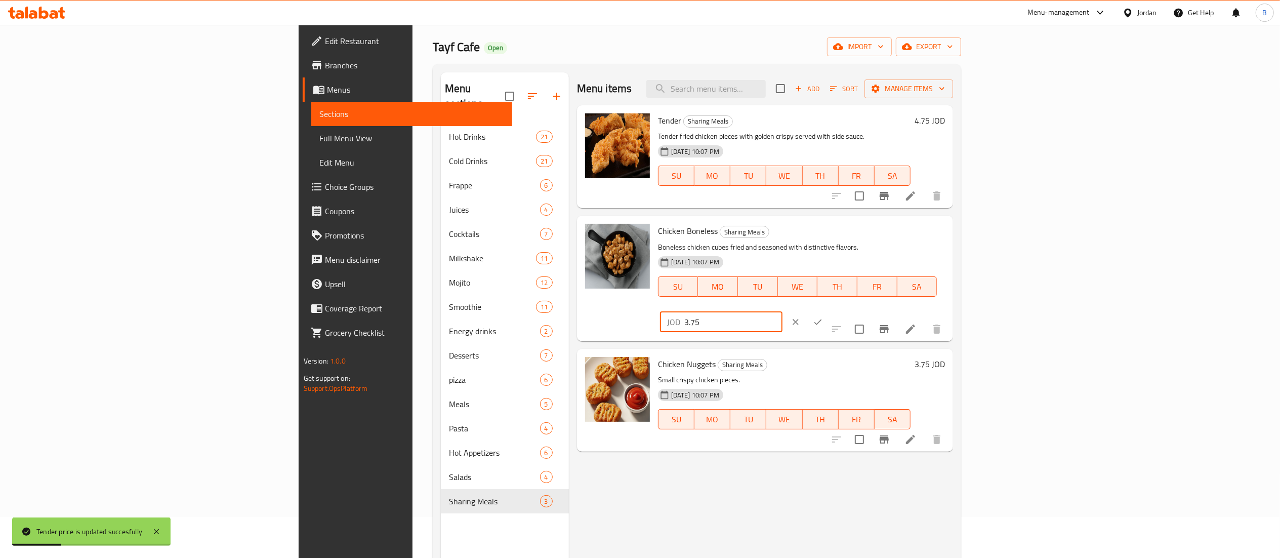
drag, startPoint x: 1108, startPoint y: 233, endPoint x: 1112, endPoint y: 236, distance: 5.8
click at [782, 312] on div "JOD 3.75 ​" at bounding box center [721, 322] width 122 height 20
type input "4.75"
click at [823, 317] on icon "ok" at bounding box center [818, 322] width 10 height 10
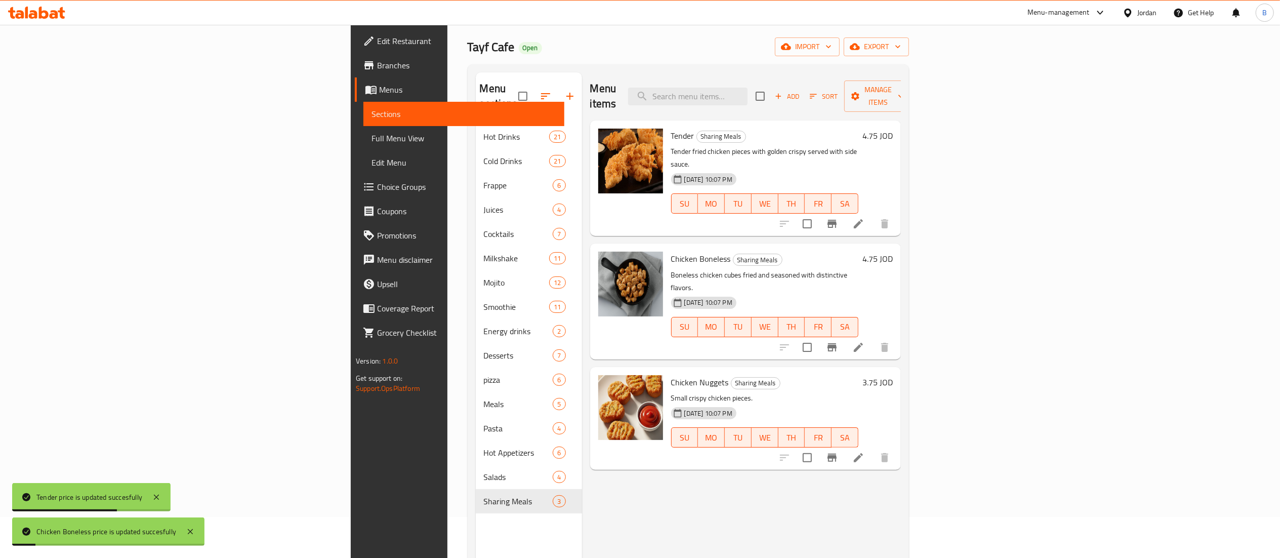
click at [893, 375] on h6 "3.75 JOD" at bounding box center [877, 382] width 30 height 14
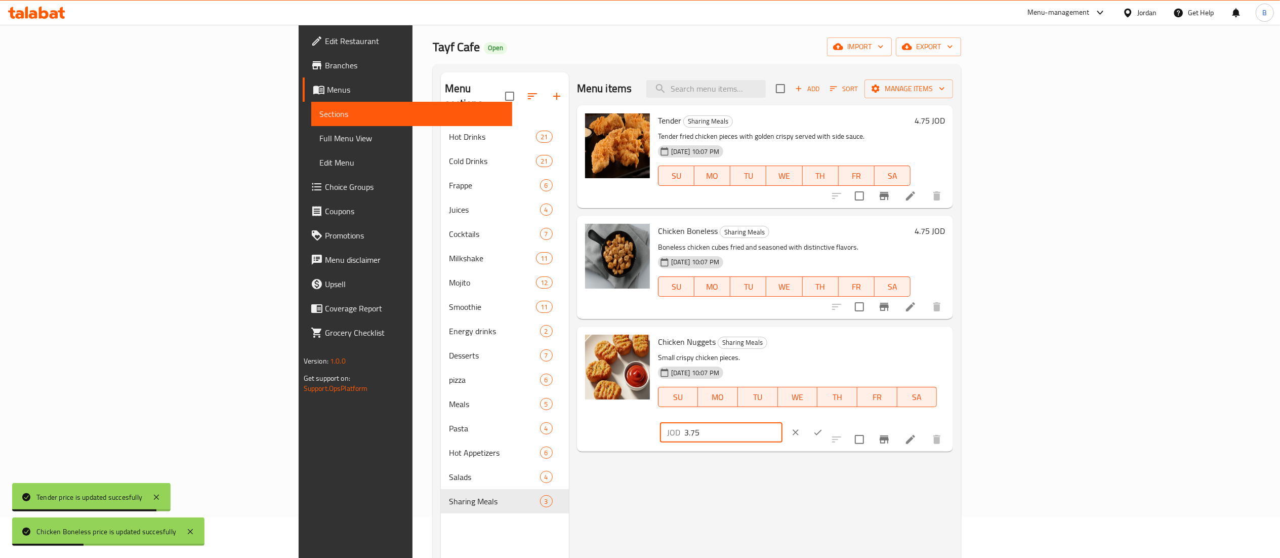
drag, startPoint x: 1108, startPoint y: 345, endPoint x: 1072, endPoint y: 348, distance: 36.5
click at [949, 346] on div "Chicken Nuggets Sharing Meals Small crispy chicken pieces. [DATE] 10:07 PM SU M…" at bounding box center [801, 388] width 295 height 117
type input "4.75"
click at [829, 421] on button "ok" at bounding box center [818, 432] width 22 height 22
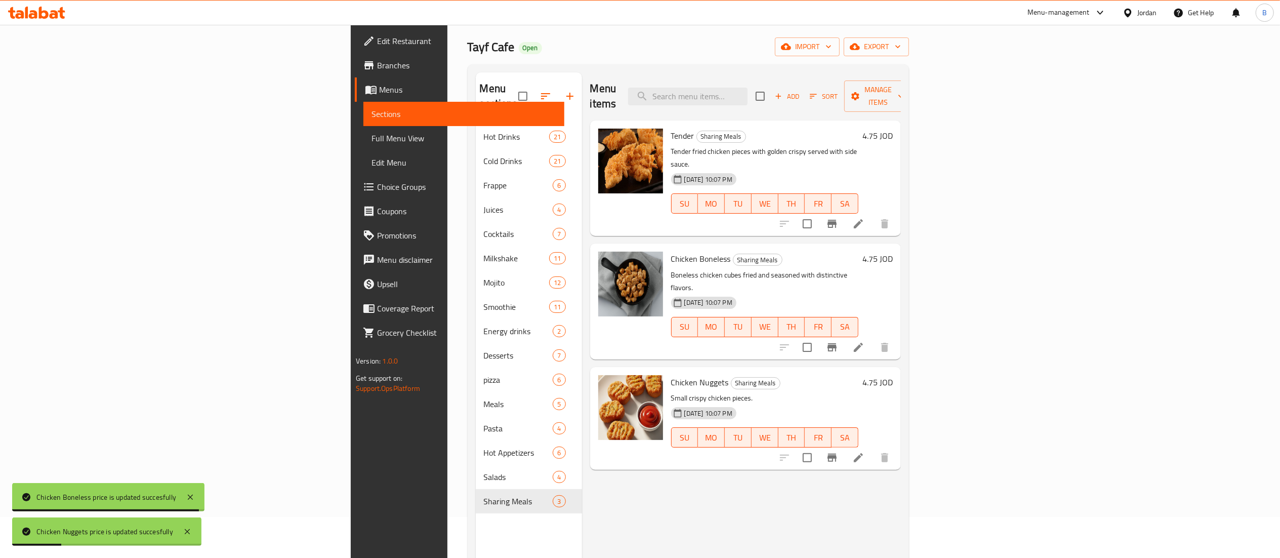
scroll to position [142, 0]
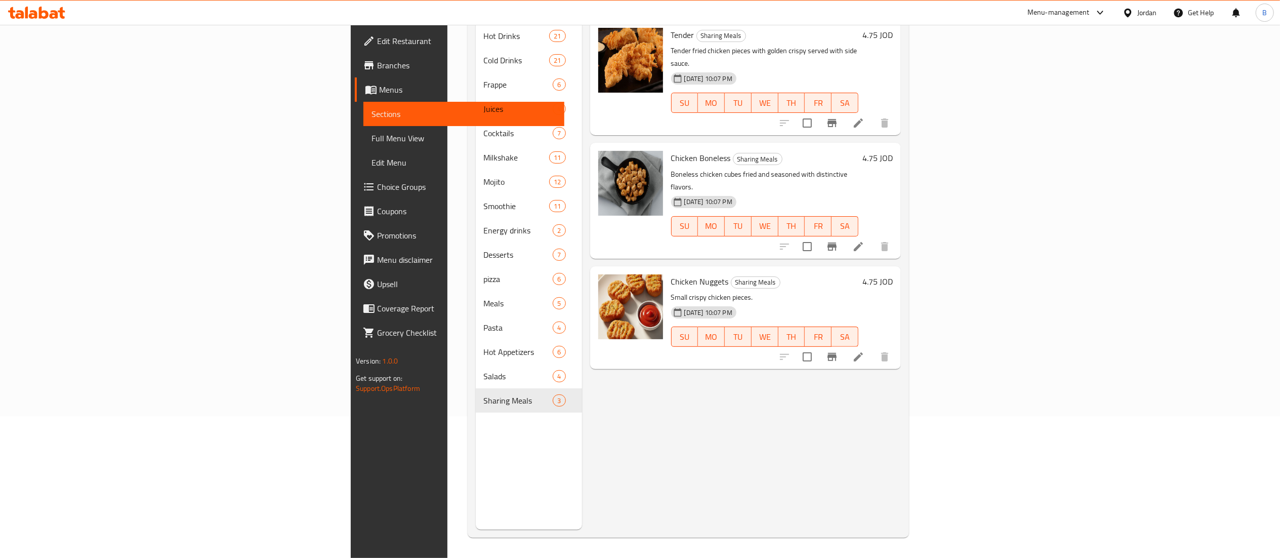
click at [45, 12] on icon at bounding box center [44, 13] width 10 height 12
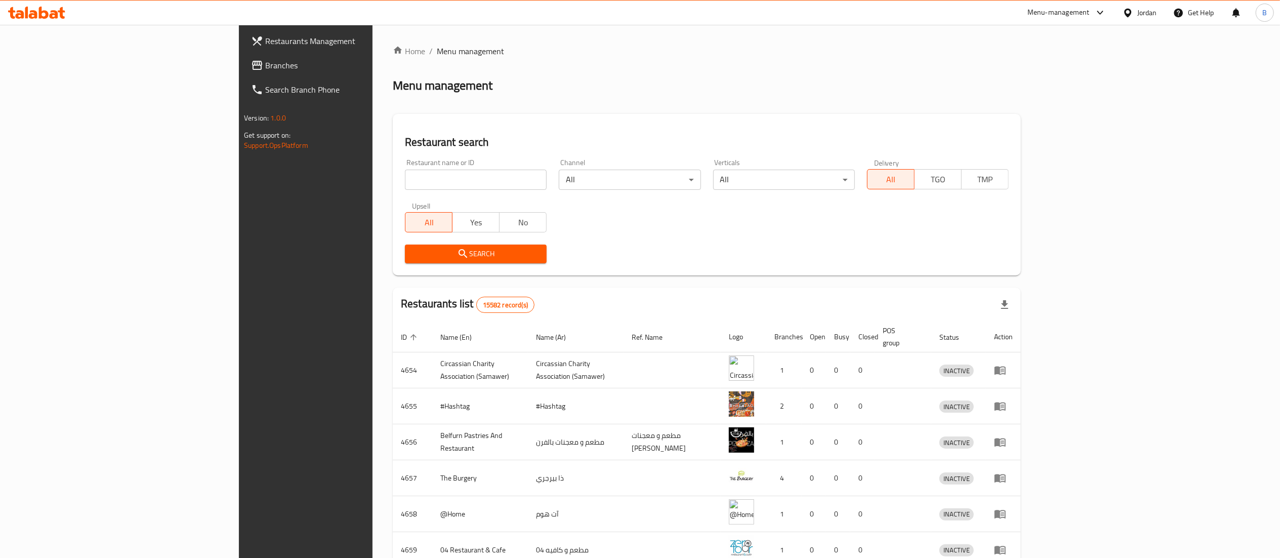
drag, startPoint x: 0, startPoint y: 0, endPoint x: 59, endPoint y: 68, distance: 90.0
click at [265, 68] on span "Branches" at bounding box center [354, 65] width 179 height 12
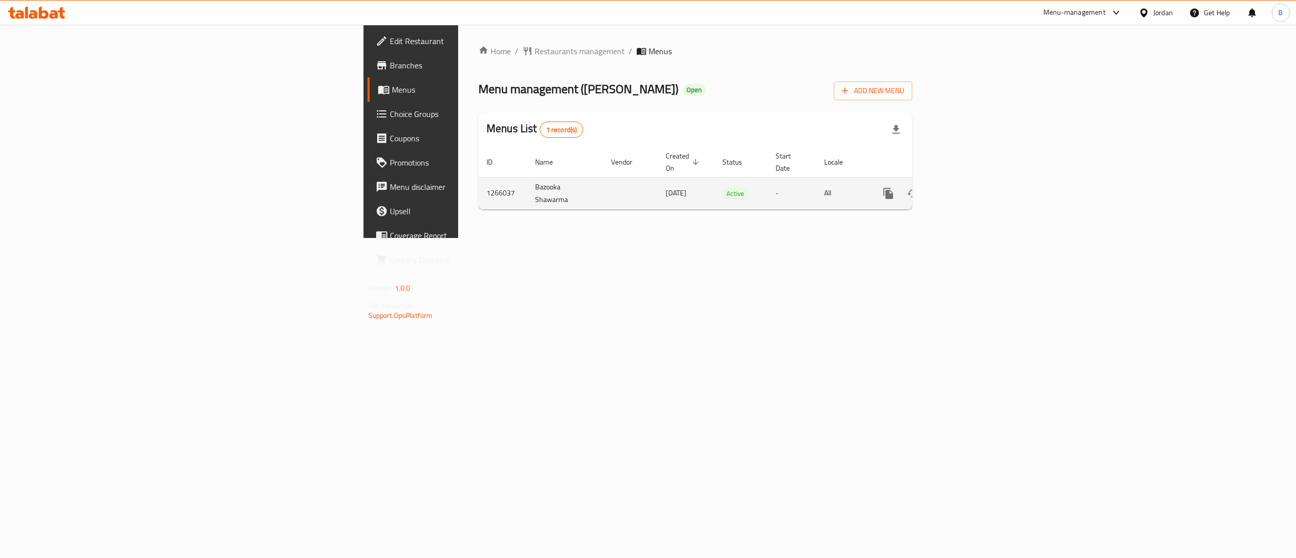
click at [967, 187] on icon "enhanced table" at bounding box center [961, 193] width 12 height 12
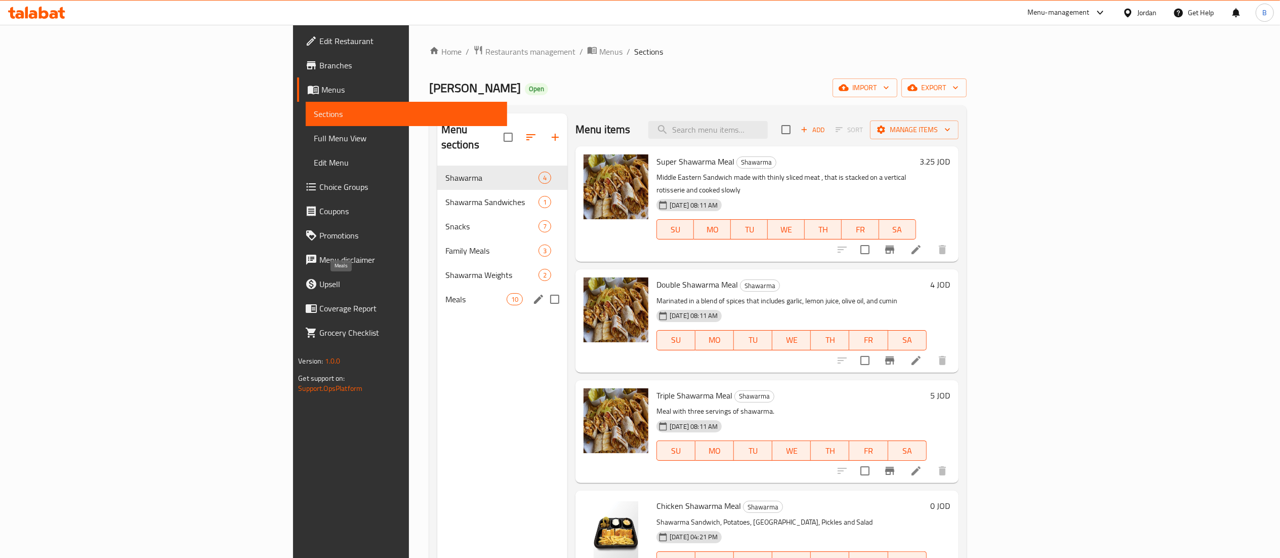
click at [437, 293] on div "Meals 10" at bounding box center [502, 299] width 130 height 24
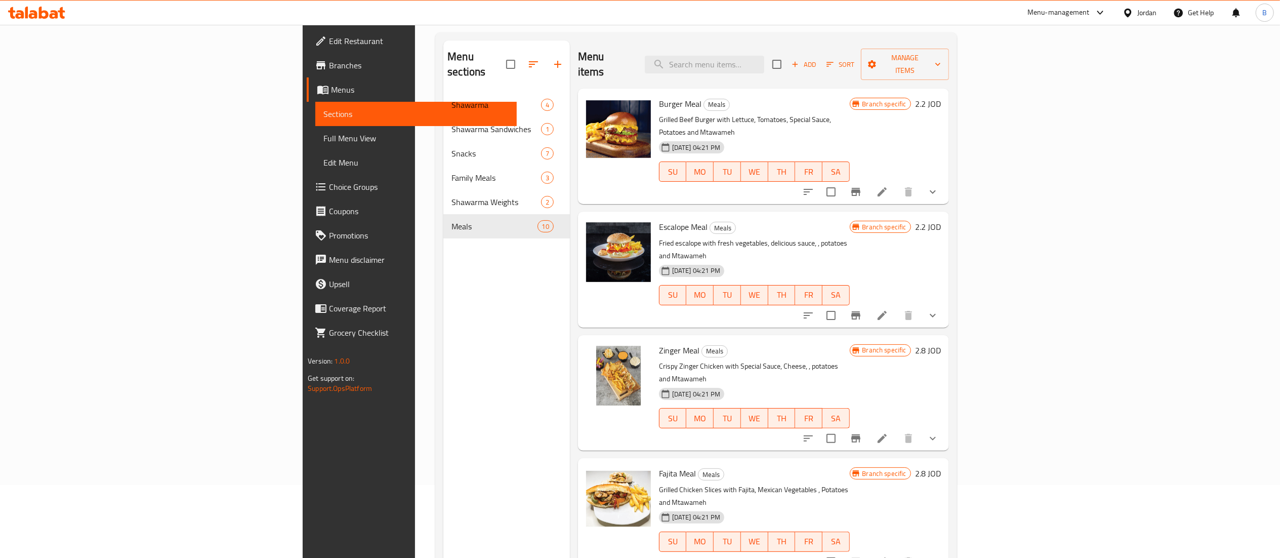
scroll to position [41, 0]
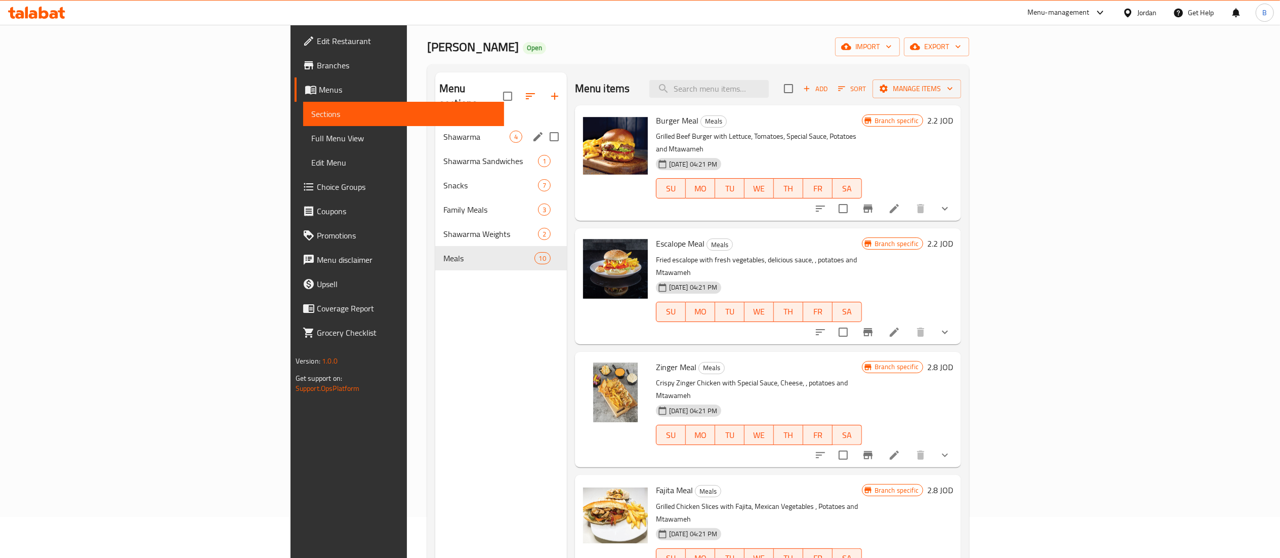
drag, startPoint x: 297, startPoint y: 123, endPoint x: 342, endPoint y: 161, distance: 59.0
click at [443, 131] on span "Shawarma" at bounding box center [476, 137] width 66 height 12
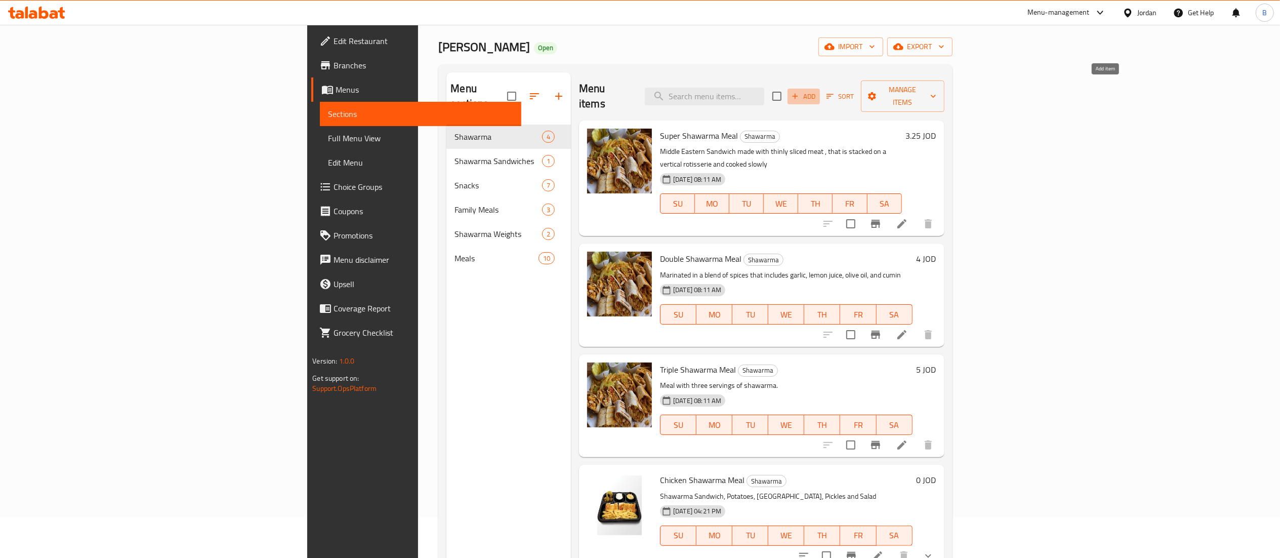
click at [817, 91] on span "Add" at bounding box center [803, 97] width 27 height 12
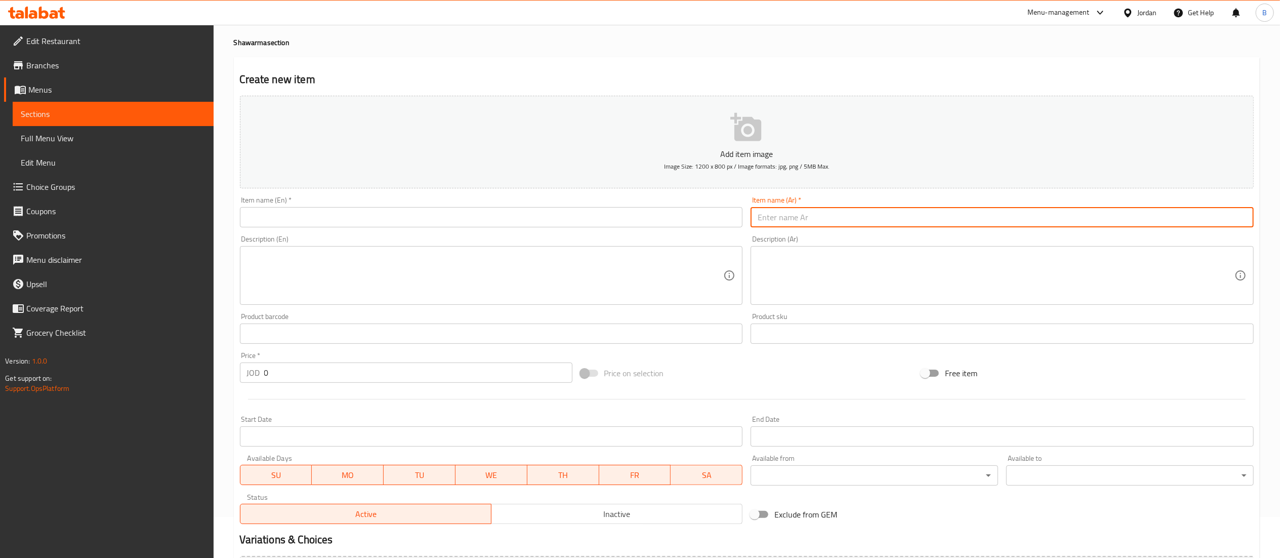
click at [930, 218] on input "text" at bounding box center [1002, 217] width 503 height 20
paste input "وجبه ايطالي شاورما عرض 2.25(مع مقبلاتها"
click at [814, 219] on input "وجبه ايطالي شاورما عرض 2.25(مع مقبلاتها" at bounding box center [1002, 217] width 503 height 20
click at [799, 217] on input "وجبه ايطالي شاورما عرض(مع مقبلاتها" at bounding box center [1002, 217] width 503 height 20
type input "وجبه ايطالي شاورما عرض مع مقبلاتها"
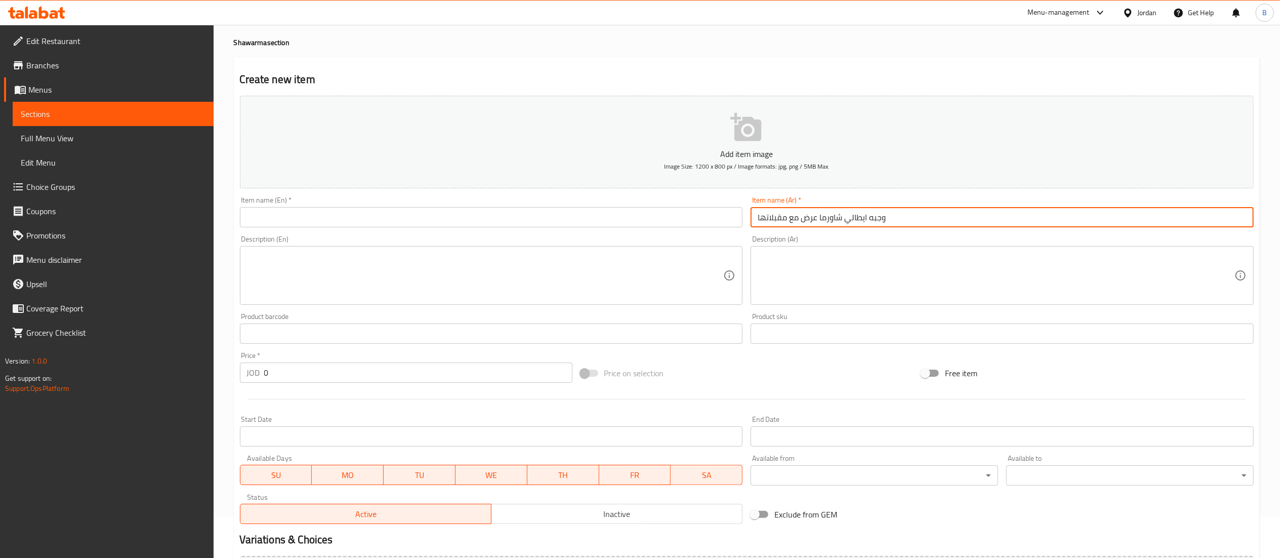
drag, startPoint x: 221, startPoint y: 372, endPoint x: 122, endPoint y: 372, distance: 98.7
click at [144, 372] on div "Edit Restaurant Branches Menus Sections Full Menu View Edit Menu Choice Groups …" at bounding box center [640, 329] width 1280 height 690
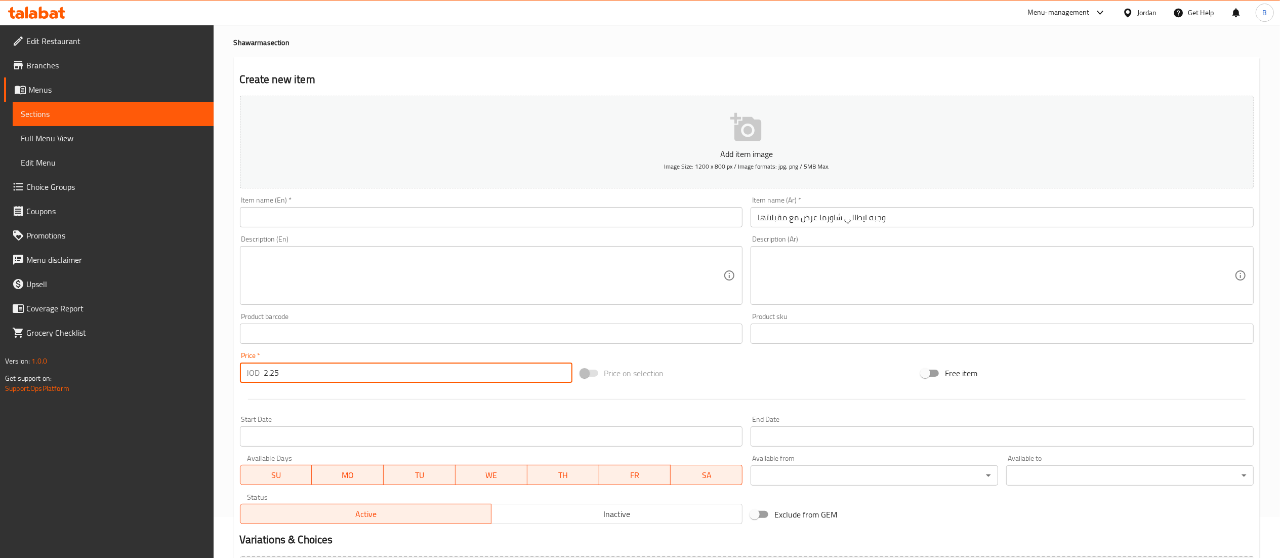
type input "2.25"
click at [470, 218] on input "text" at bounding box center [491, 217] width 503 height 20
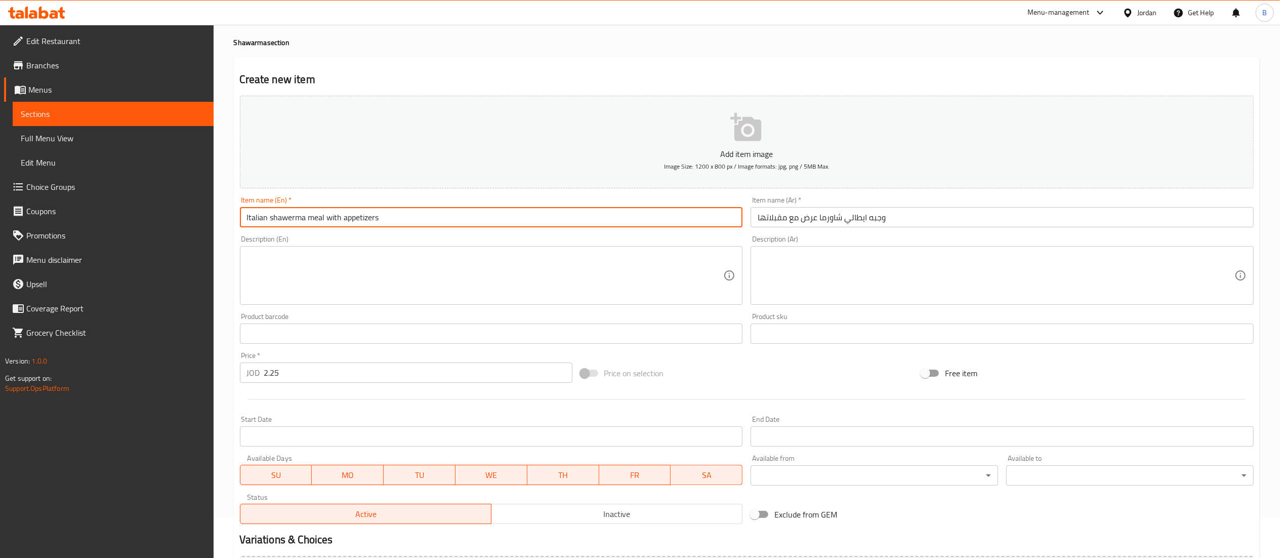
type input "Italian shawerma meal with appetizers"
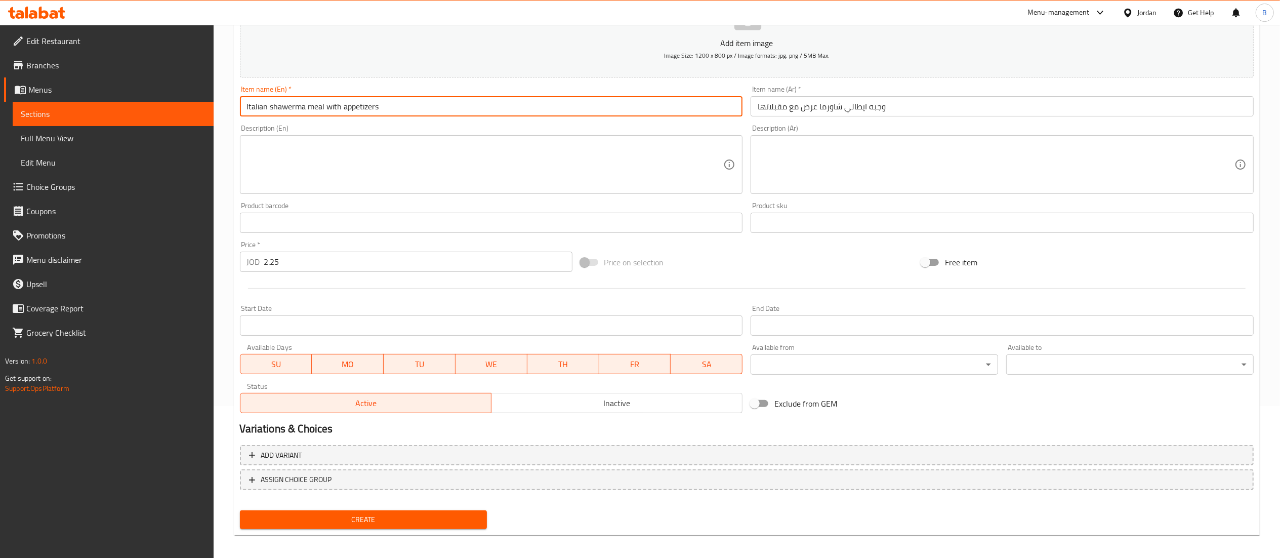
scroll to position [156, 0]
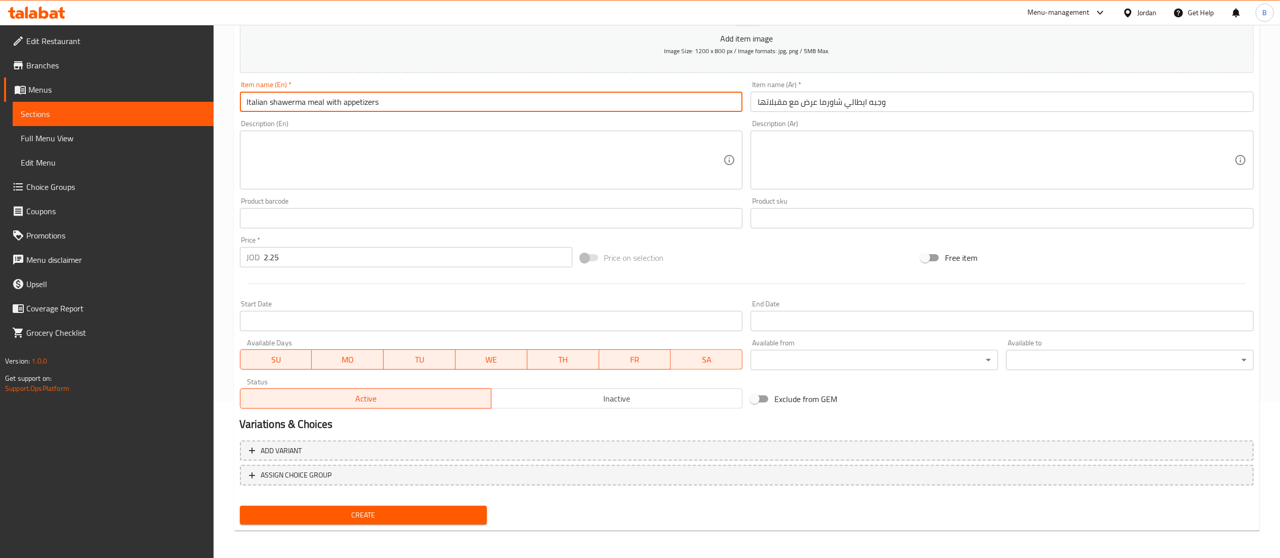
click at [368, 515] on span "Create" at bounding box center [363, 515] width 231 height 13
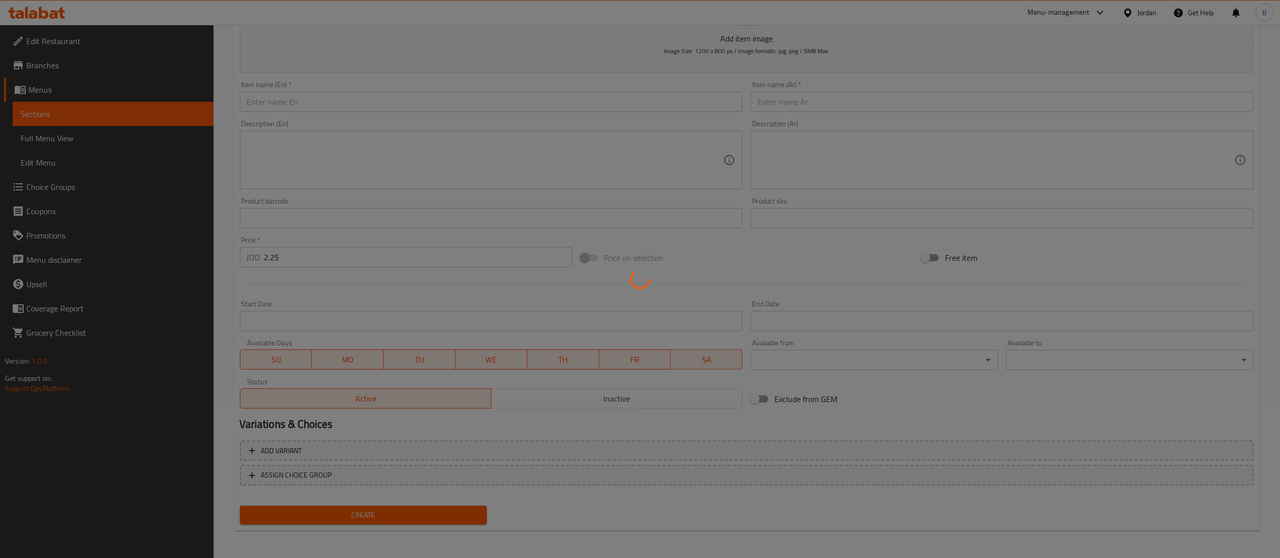
type input "0"
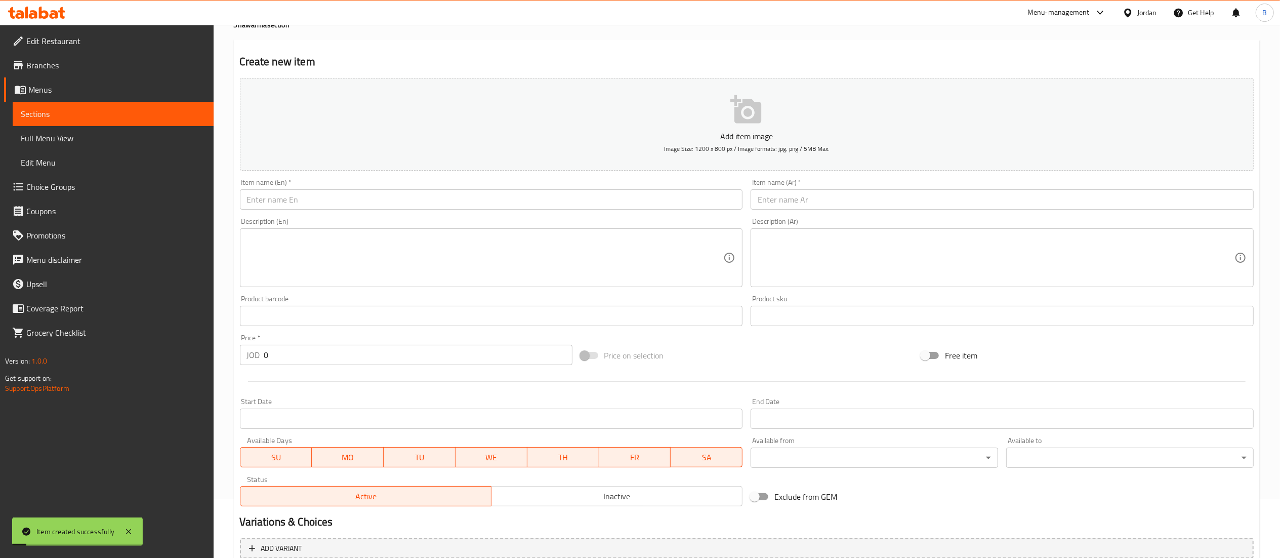
scroll to position [0, 0]
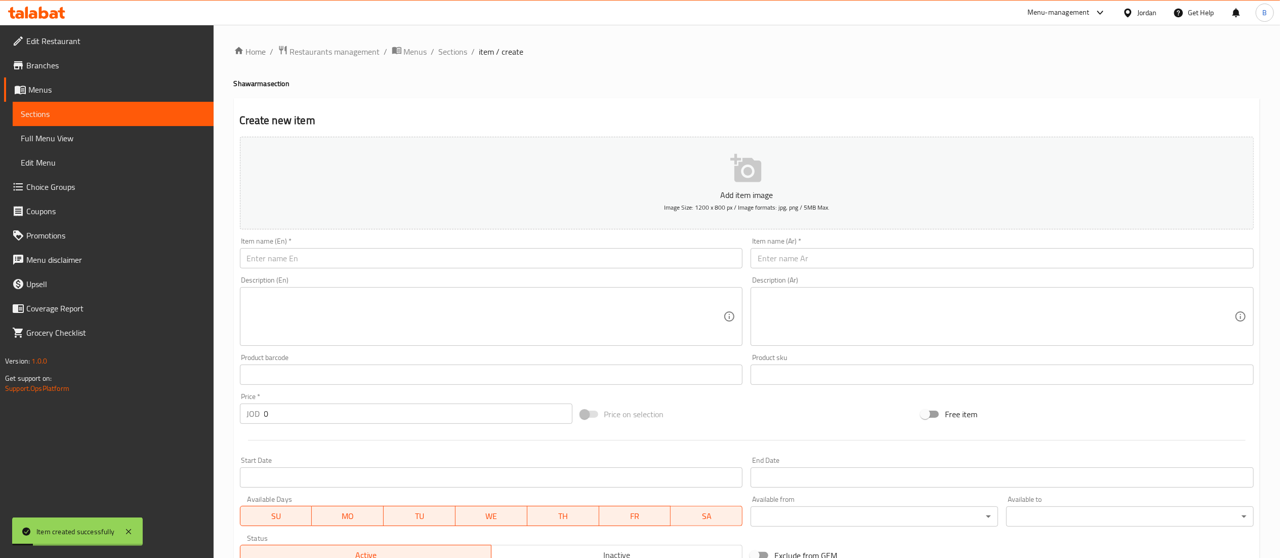
click at [865, 281] on div "Description (Ar) Description (Ar)" at bounding box center [1002, 310] width 503 height 69
click at [875, 264] on input "text" at bounding box center [1002, 258] width 503 height 20
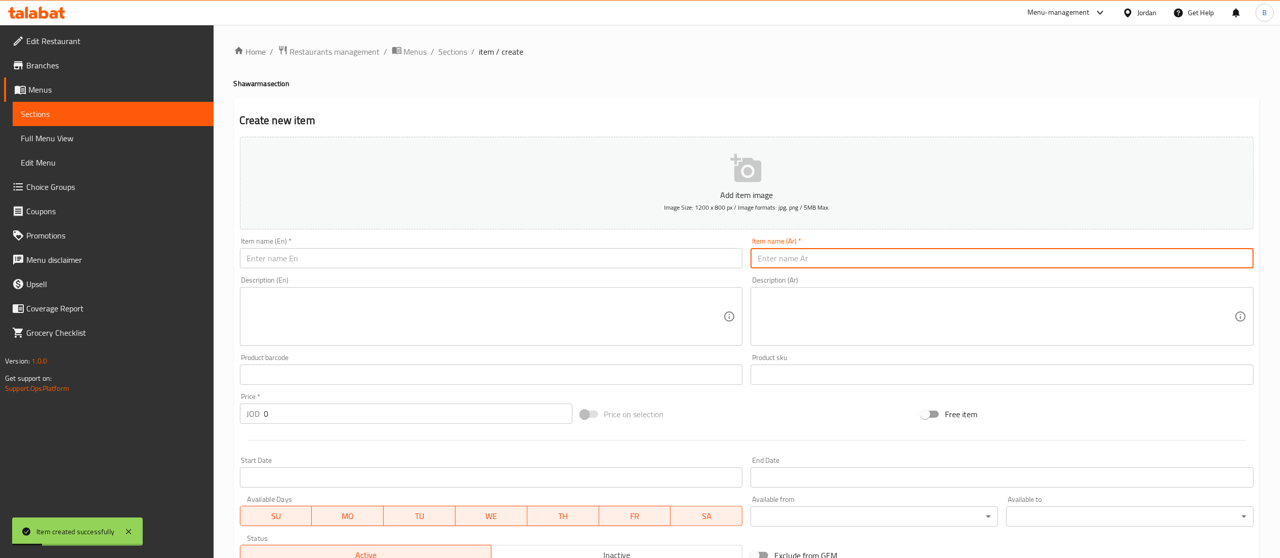
paste input "وجبه 3شاورما ايطالي عرض 6.5 مع متومه ومخلل وبطاطا"
drag, startPoint x: 855, startPoint y: 258, endPoint x: 845, endPoint y: 259, distance: 10.1
click at [845, 259] on input "وجبه 3شاورما ايطالي عرض 6.5 مع متومه ومخلل وبطاطا" at bounding box center [1002, 258] width 503 height 20
drag, startPoint x: 841, startPoint y: 263, endPoint x: 693, endPoint y: 260, distance: 148.3
click at [693, 260] on div "Add item image Image Size: 1200 x 800 px / Image formats: jpg, png / 5MB Max. I…" at bounding box center [747, 351] width 1022 height 436
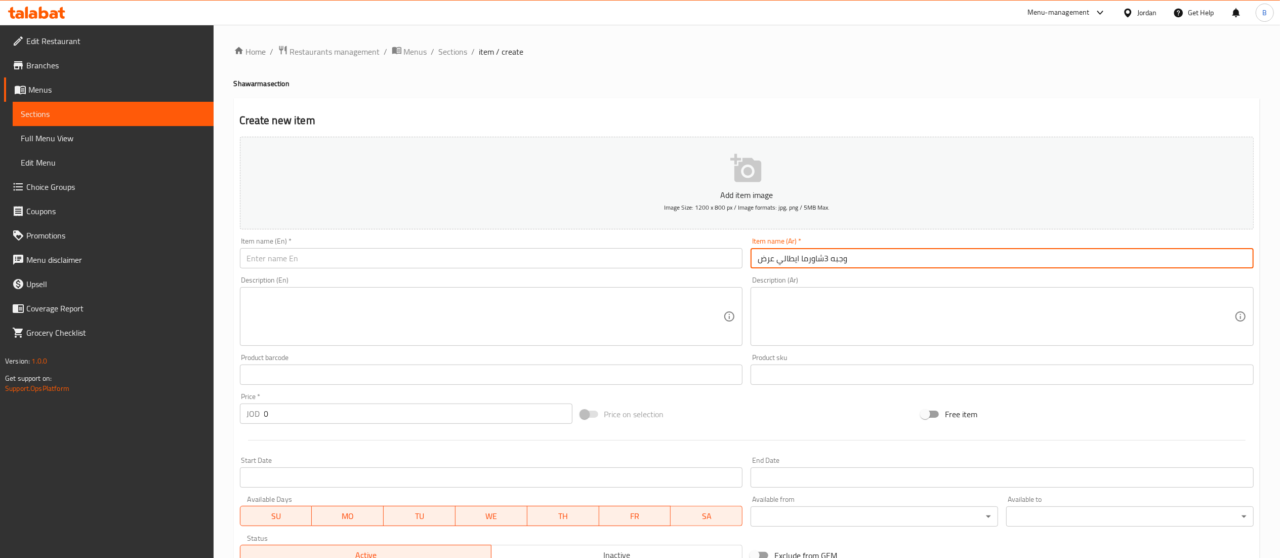
type input "وجبه 3شاورما ايطالي عرض"
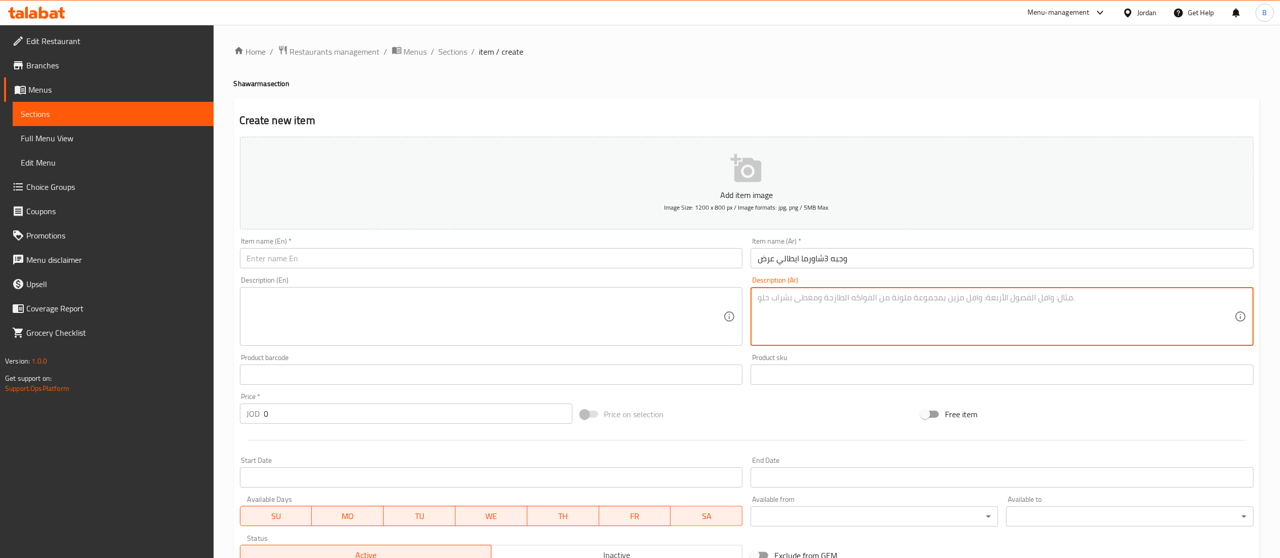
click at [775, 327] on textarea at bounding box center [996, 317] width 477 height 48
paste textarea "مع متومه ومخلل وبطاطا"
type textarea "مع متومه ومخلل وبطاطا"
drag, startPoint x: 292, startPoint y: 412, endPoint x: 0, endPoint y: 414, distance: 291.5
click at [0, 414] on div "Edit Restaurant Branches Menus Sections Full Menu View Edit Menu Choice Groups …" at bounding box center [640, 370] width 1280 height 690
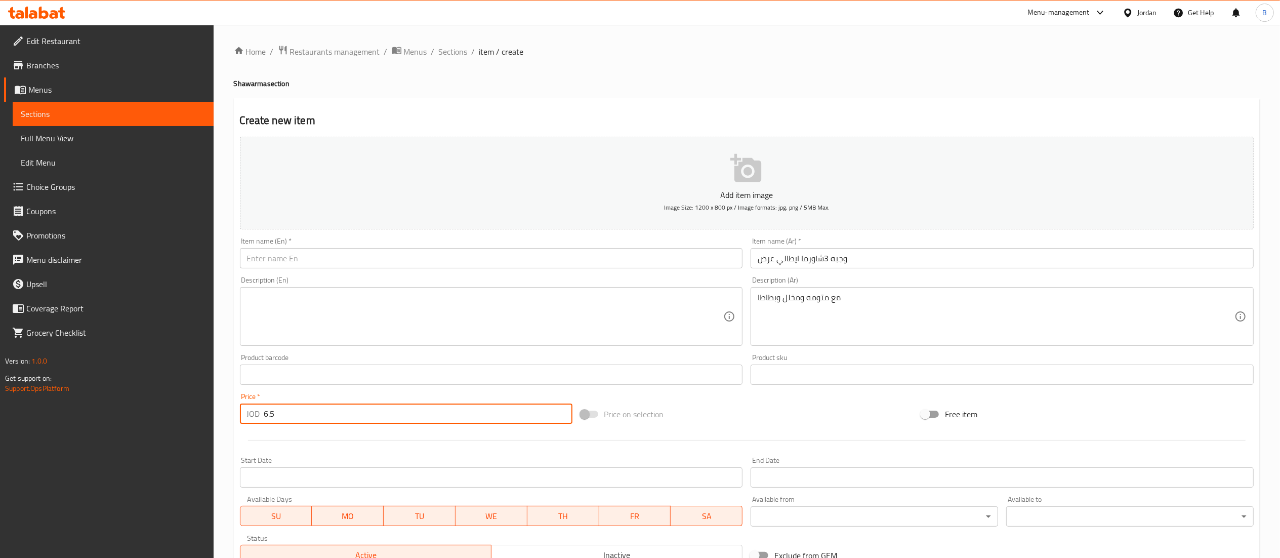
type input "6.5"
click at [594, 257] on input "text" at bounding box center [491, 258] width 503 height 20
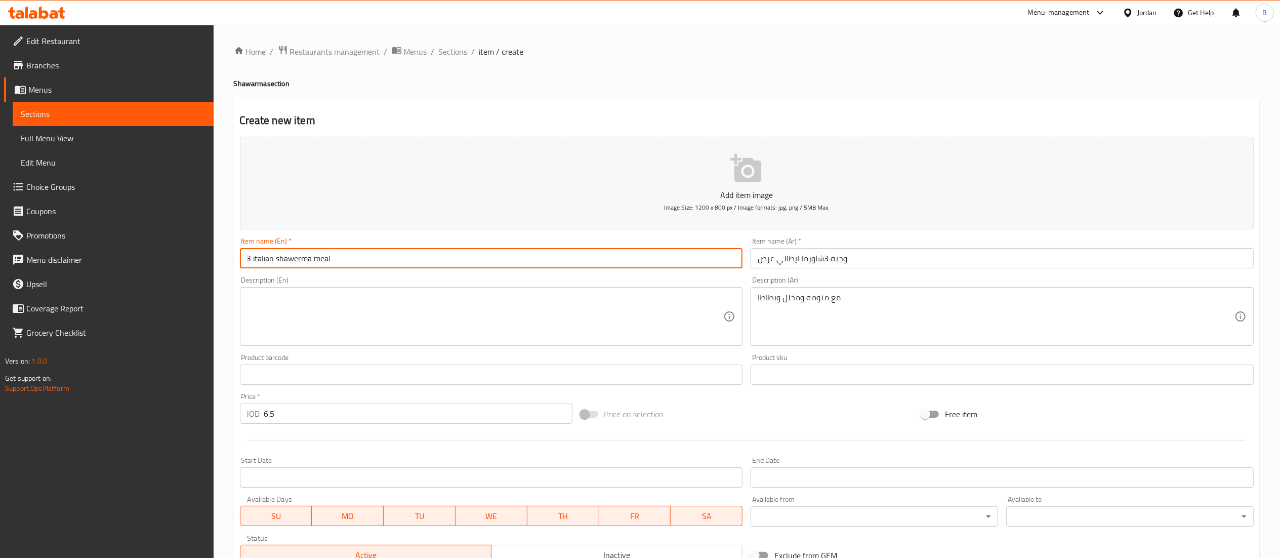
type input "3 italian shawerma meal"
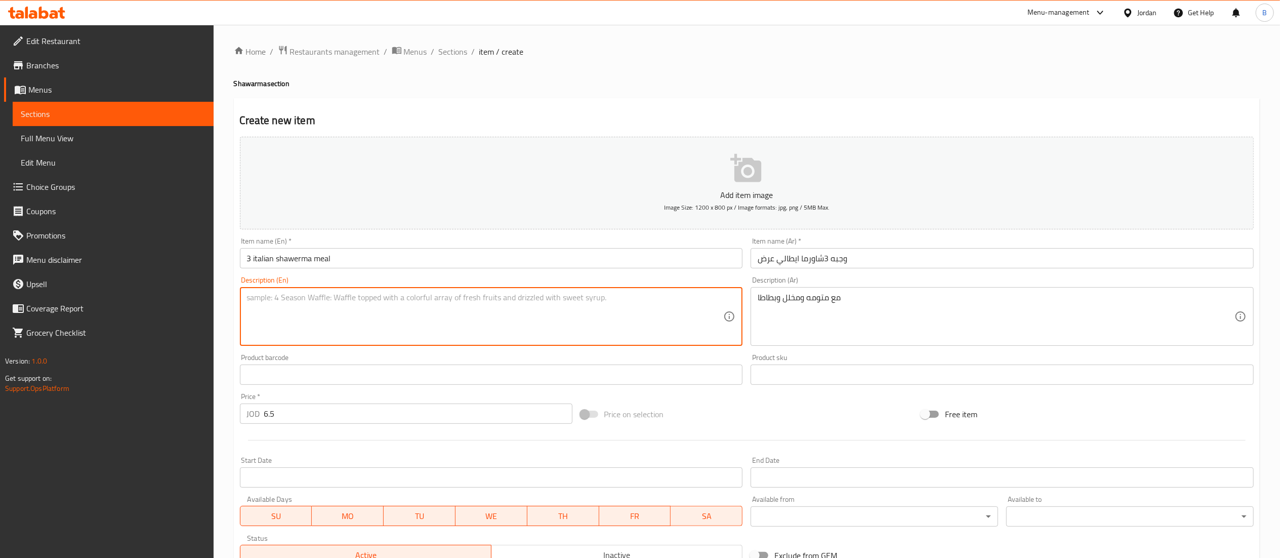
click at [625, 317] on textarea at bounding box center [485, 317] width 477 height 48
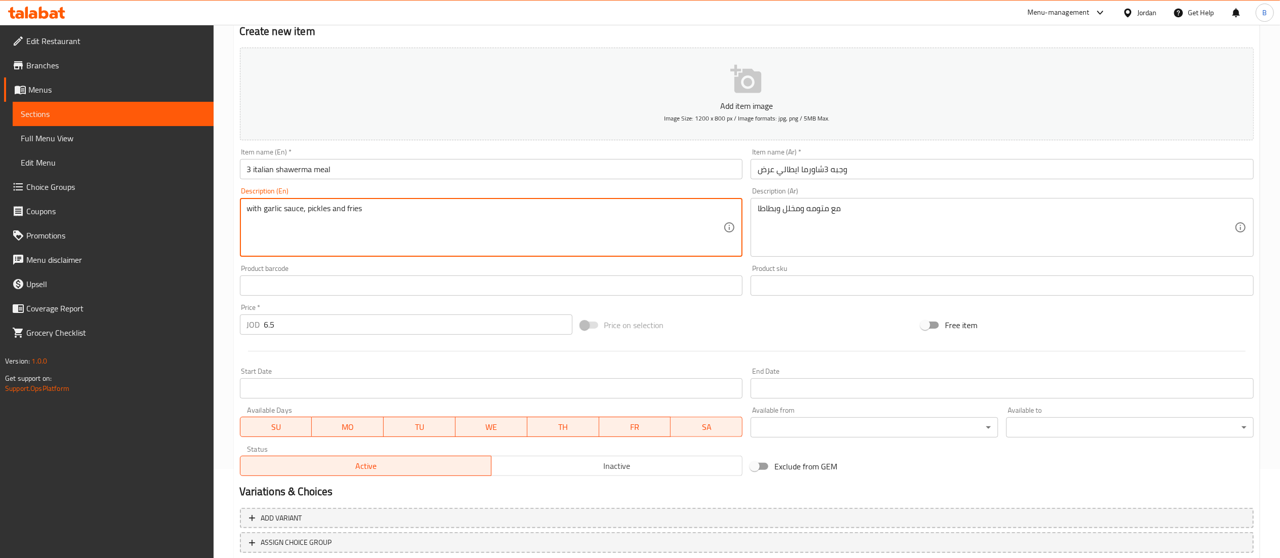
scroll to position [156, 0]
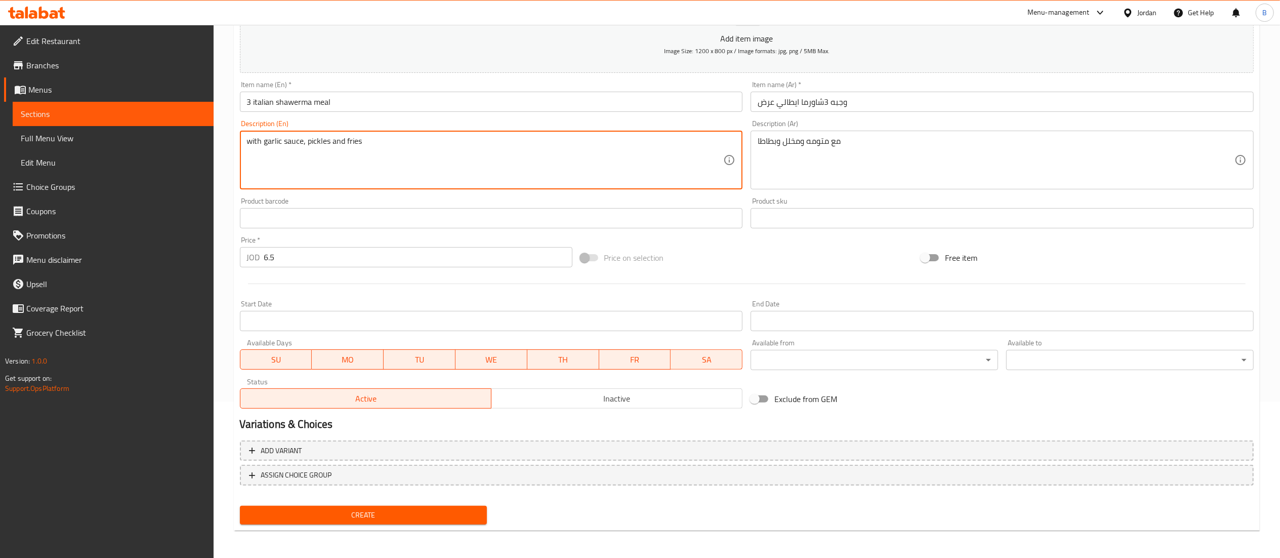
type textarea "with garlic sauce, pickles and fries"
click at [338, 518] on span "Create" at bounding box center [363, 515] width 231 height 13
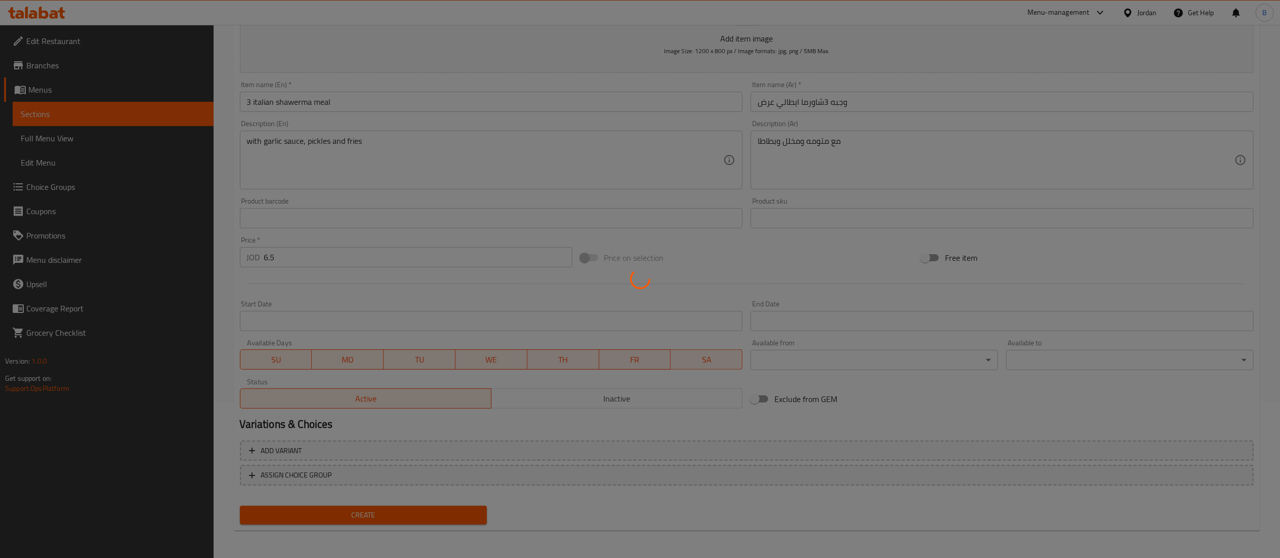
type input "0"
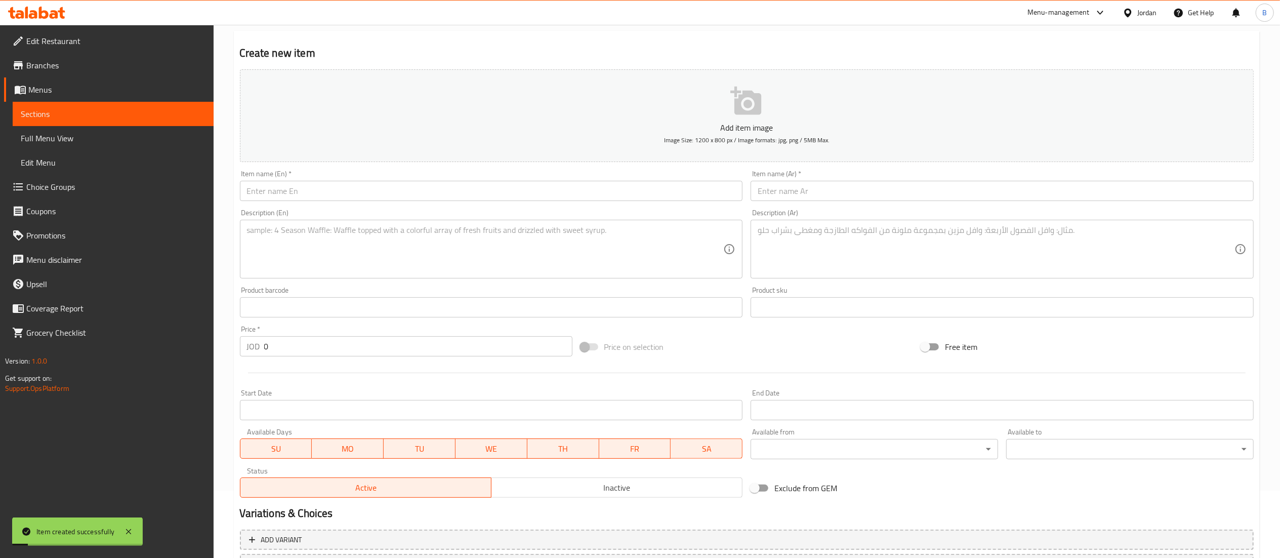
scroll to position [0, 0]
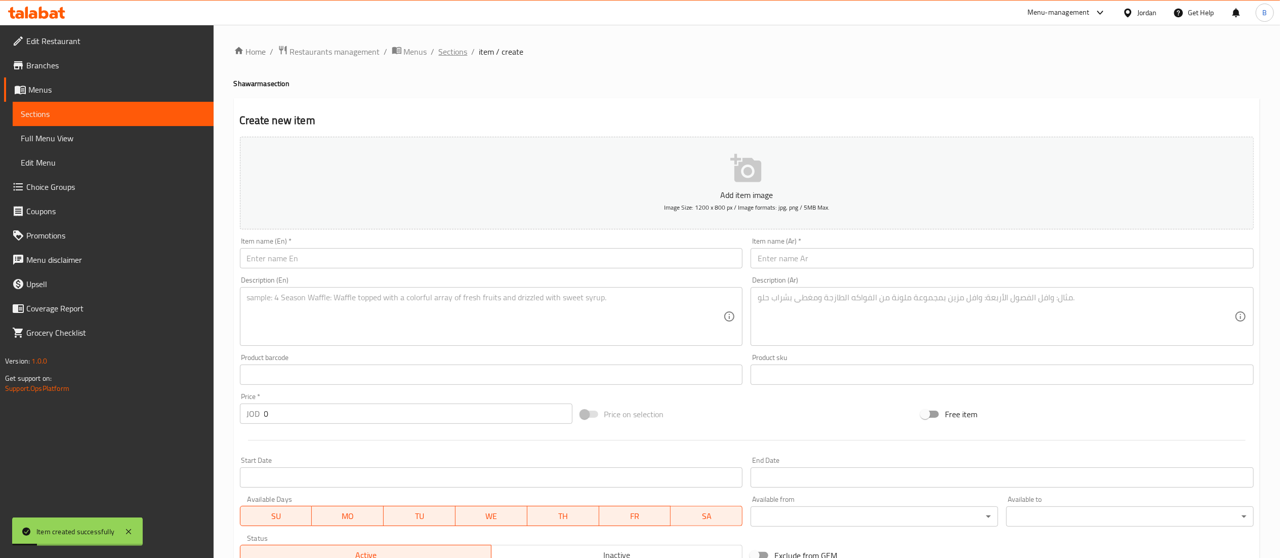
click at [447, 46] on span "Sections" at bounding box center [453, 52] width 29 height 12
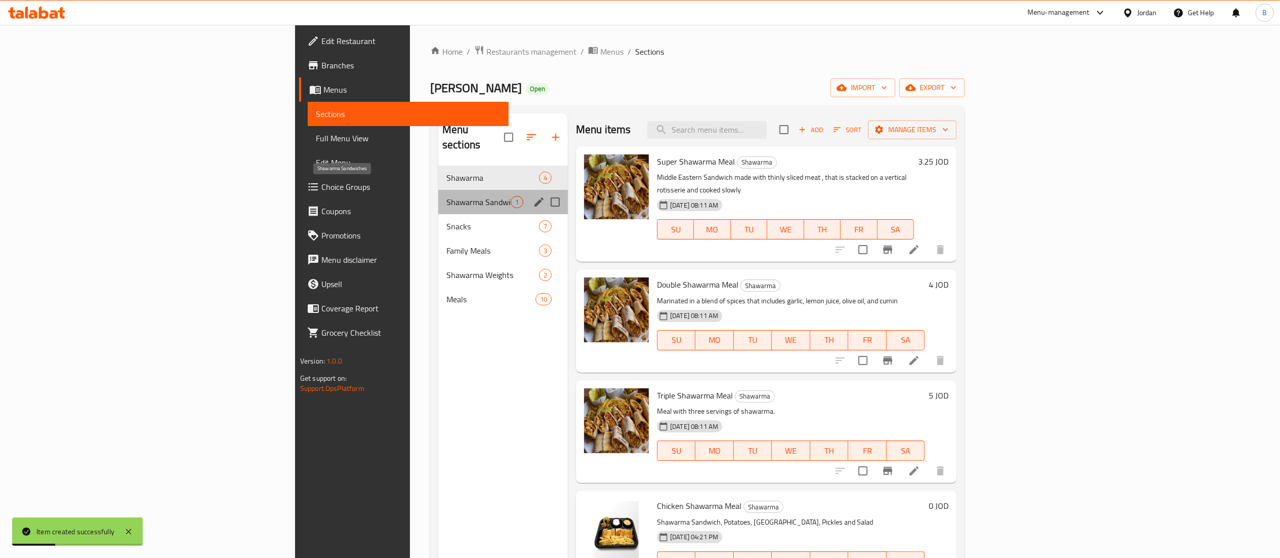
click at [446, 196] on span "Shawarma Sandwiches" at bounding box center [478, 202] width 64 height 12
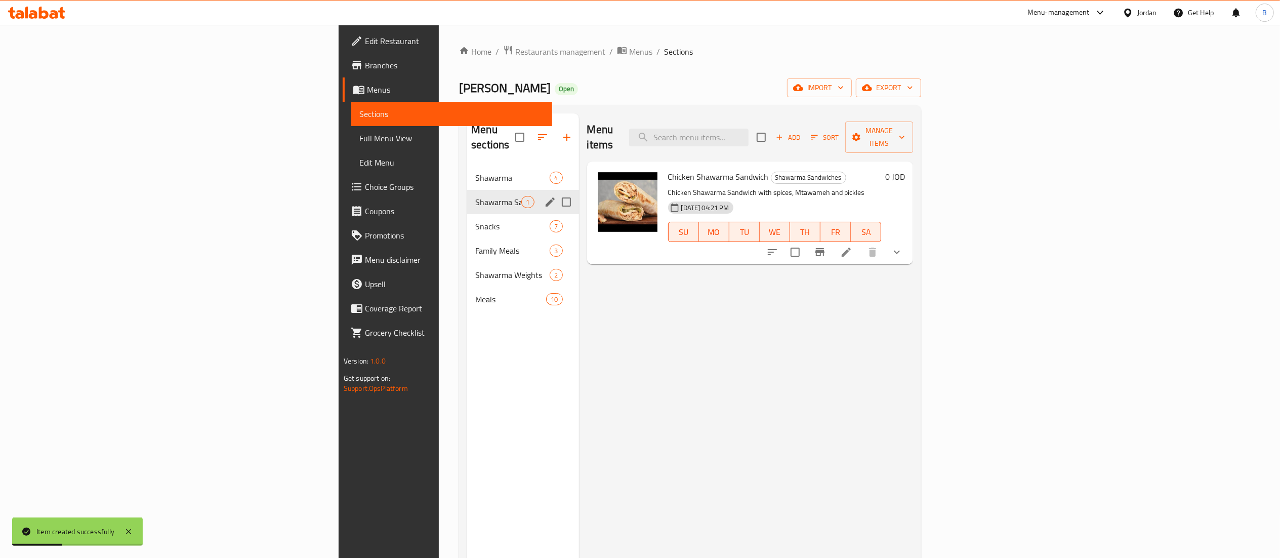
click at [467, 214] on div "Snacks 7" at bounding box center [522, 226] width 111 height 24
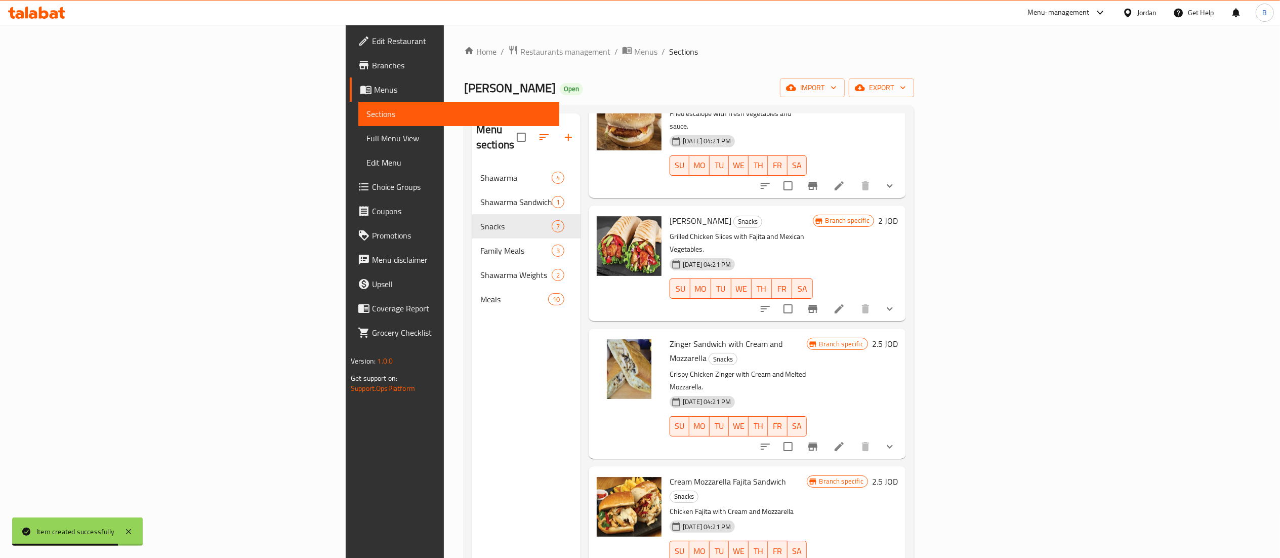
scroll to position [241, 0]
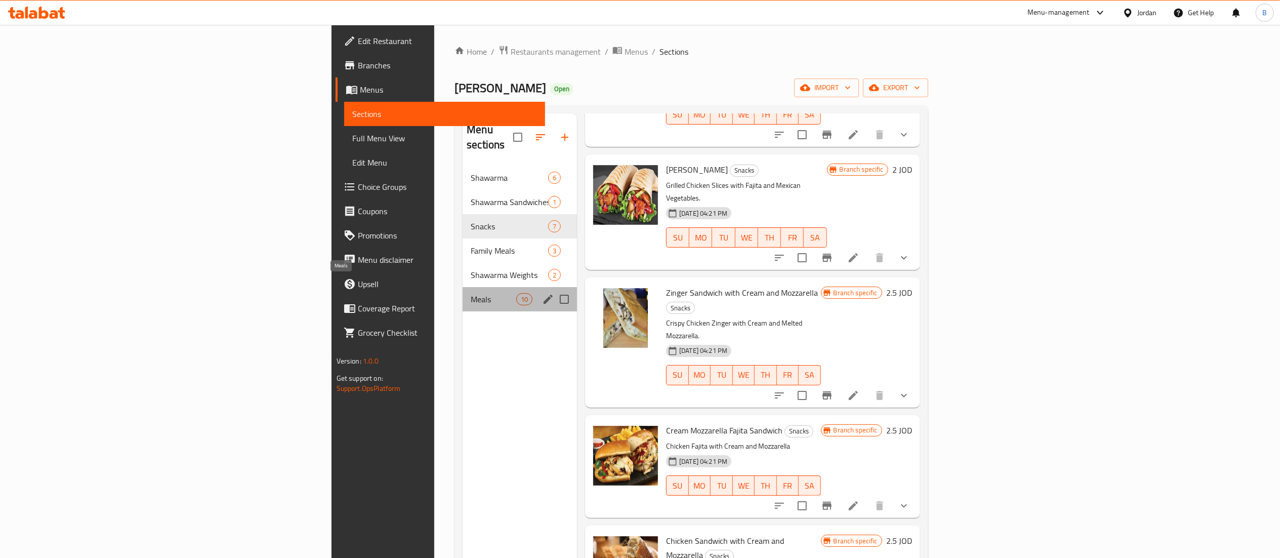
click at [471, 293] on span "Meals" at bounding box center [494, 299] width 46 height 12
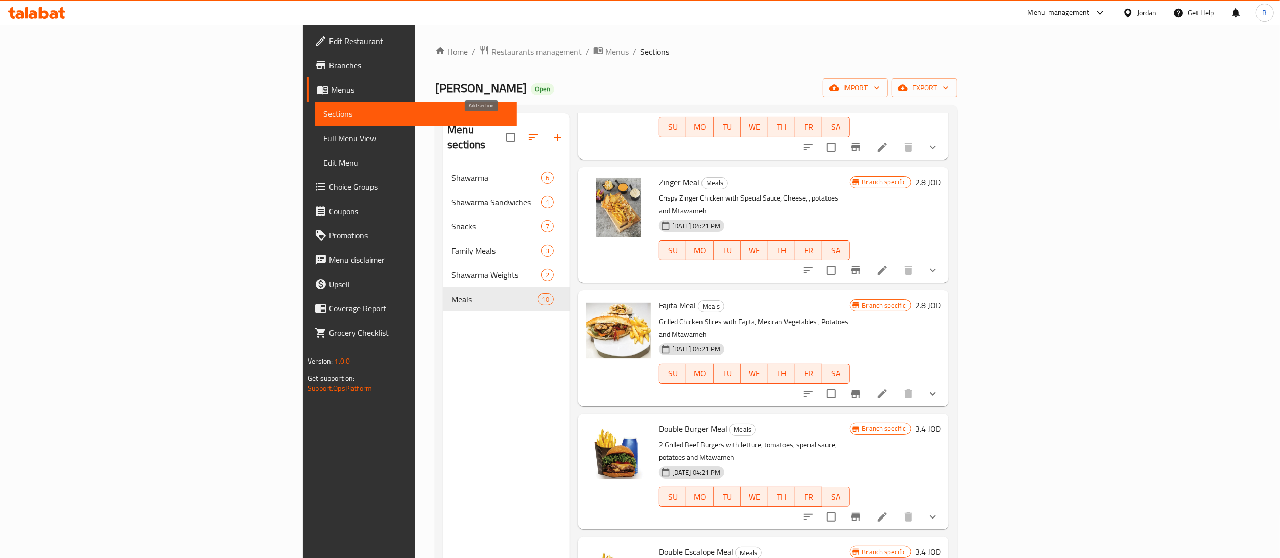
click at [554, 134] on icon "button" at bounding box center [557, 137] width 7 height 7
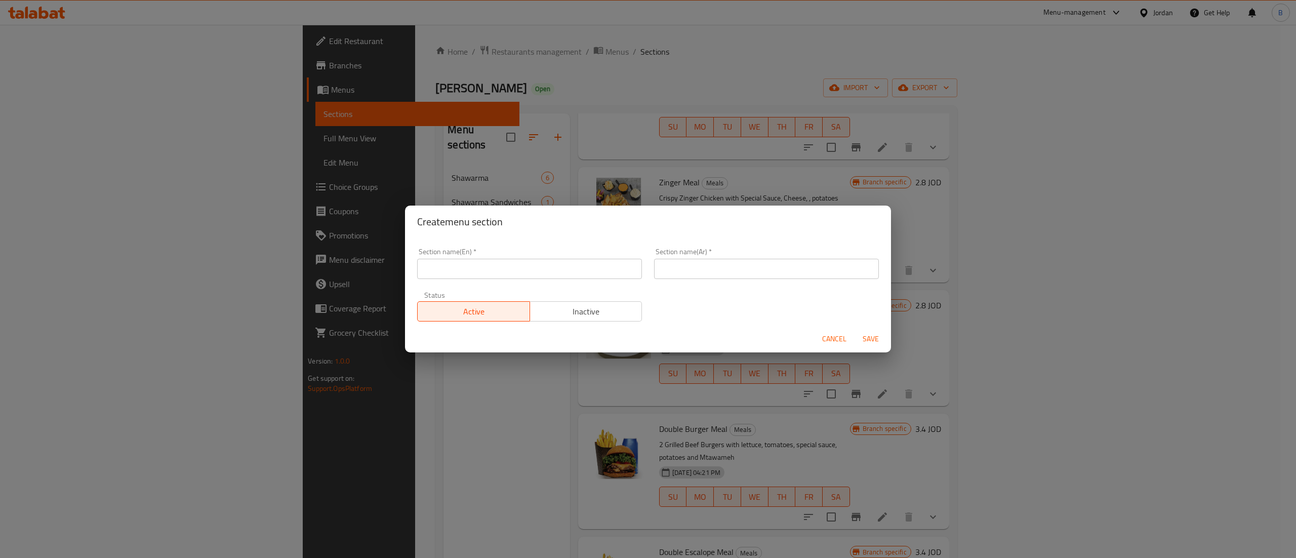
click at [567, 266] on input "text" at bounding box center [529, 269] width 225 height 20
type input "Chicken on charcoal"
click at [672, 271] on input "text" at bounding box center [766, 269] width 225 height 20
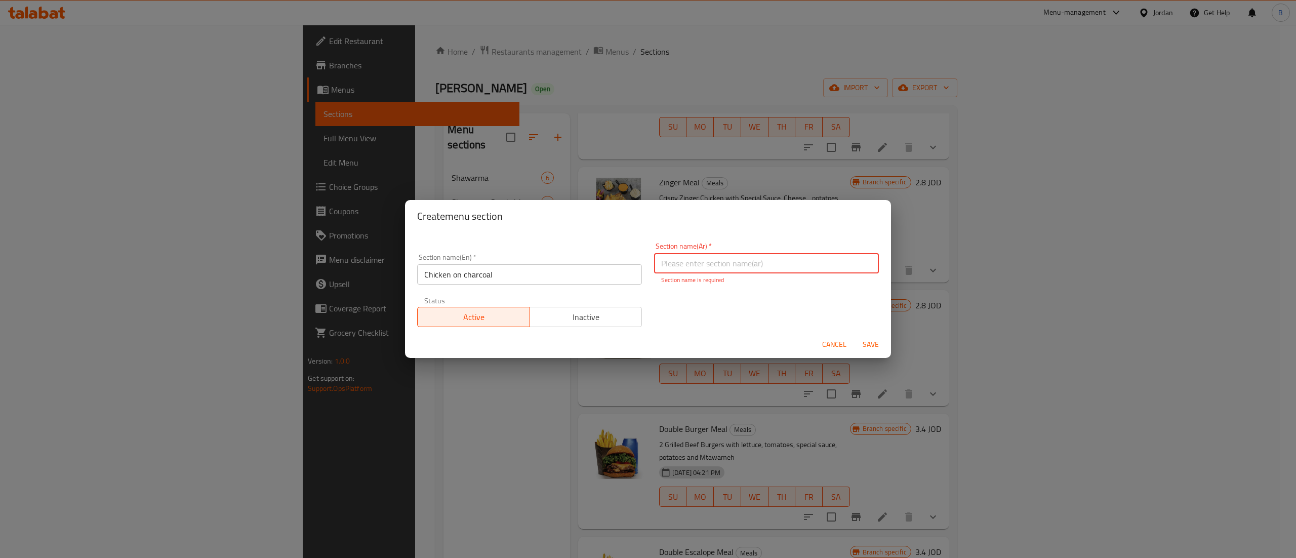
paste input "جاجه شوايه"
drag, startPoint x: 707, startPoint y: 263, endPoint x: 676, endPoint y: 263, distance: 30.4
click at [676, 263] on input "جاجه شوايه" at bounding box center [766, 263] width 225 height 20
type input "دجاج شوايه"
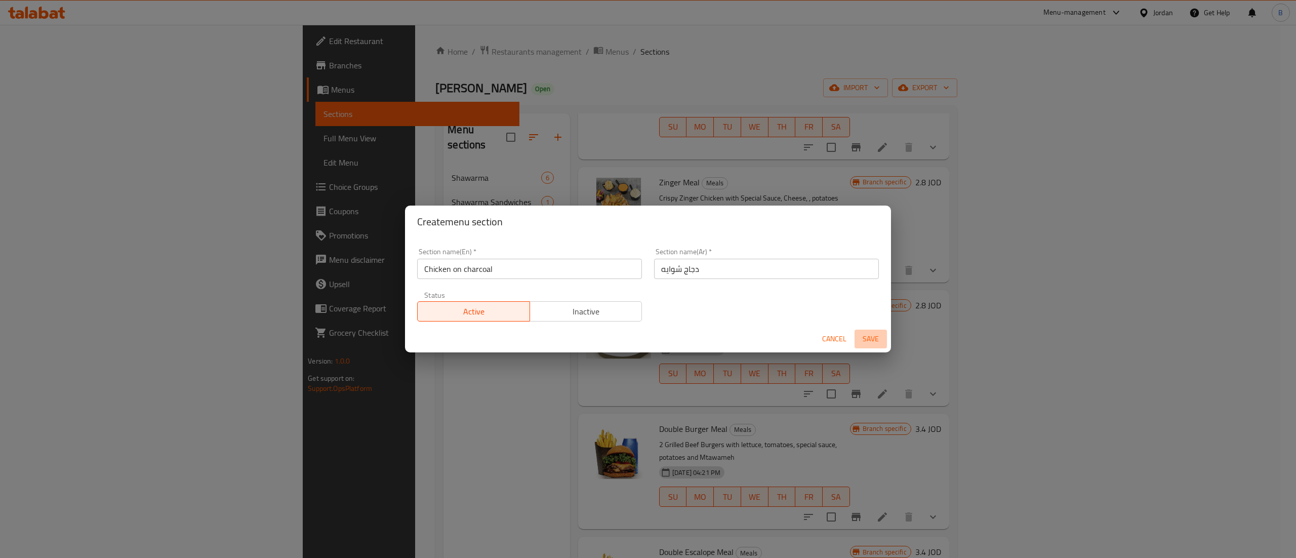
click at [865, 343] on span "Save" at bounding box center [870, 339] width 24 height 13
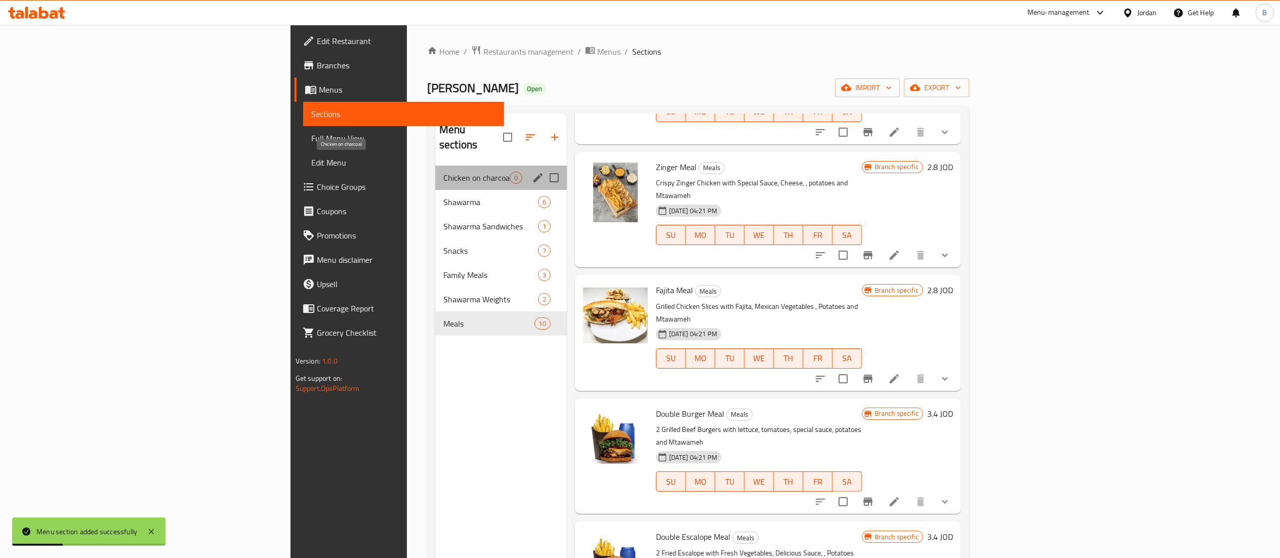
click at [443, 172] on span "Chicken on charcoal" at bounding box center [476, 178] width 66 height 12
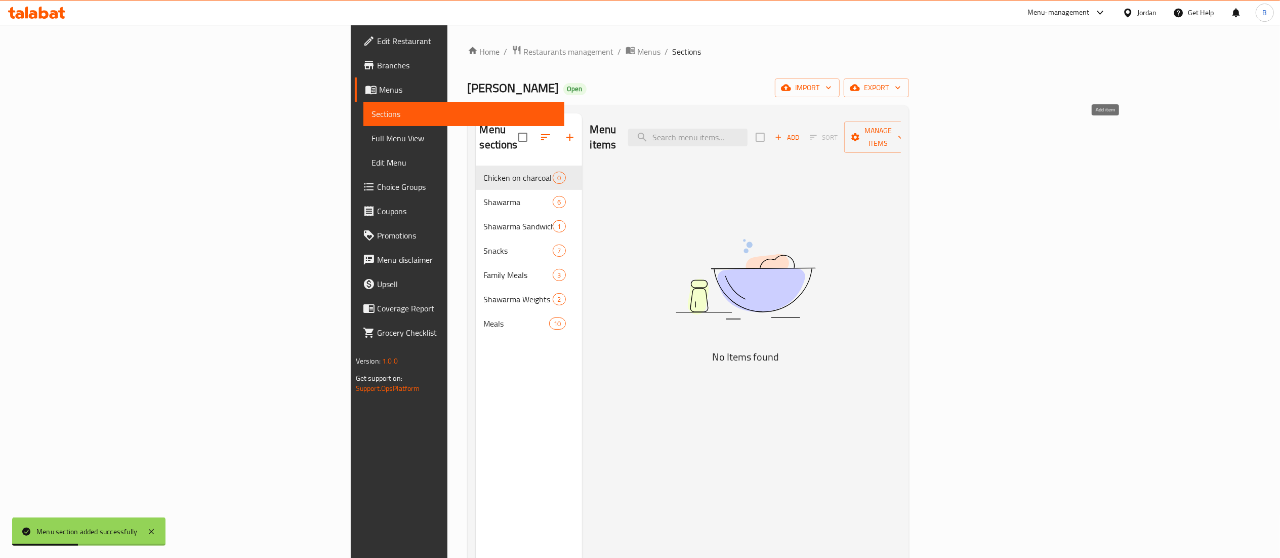
click at [801, 137] on span "Add" at bounding box center [786, 138] width 27 height 12
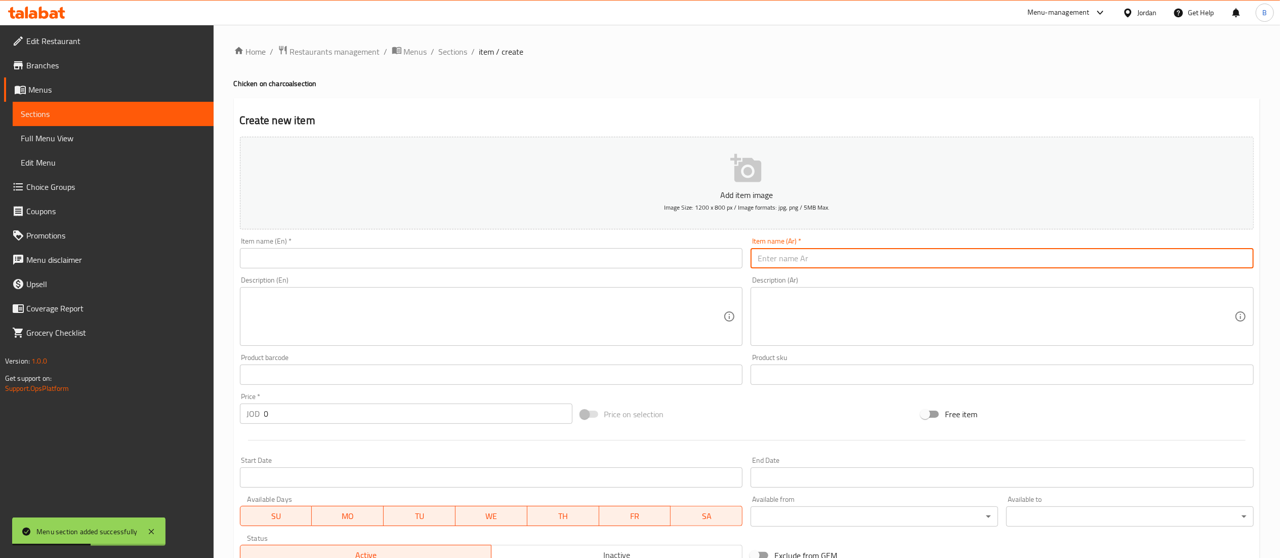
drag, startPoint x: 874, startPoint y: 254, endPoint x: 853, endPoint y: 269, distance: 25.3
click at [874, 254] on input "text" at bounding box center [1002, 258] width 503 height 20
paste input "جاجه شوايه"
type input "جاجه شوايه"
click at [696, 255] on input "text" at bounding box center [491, 258] width 503 height 20
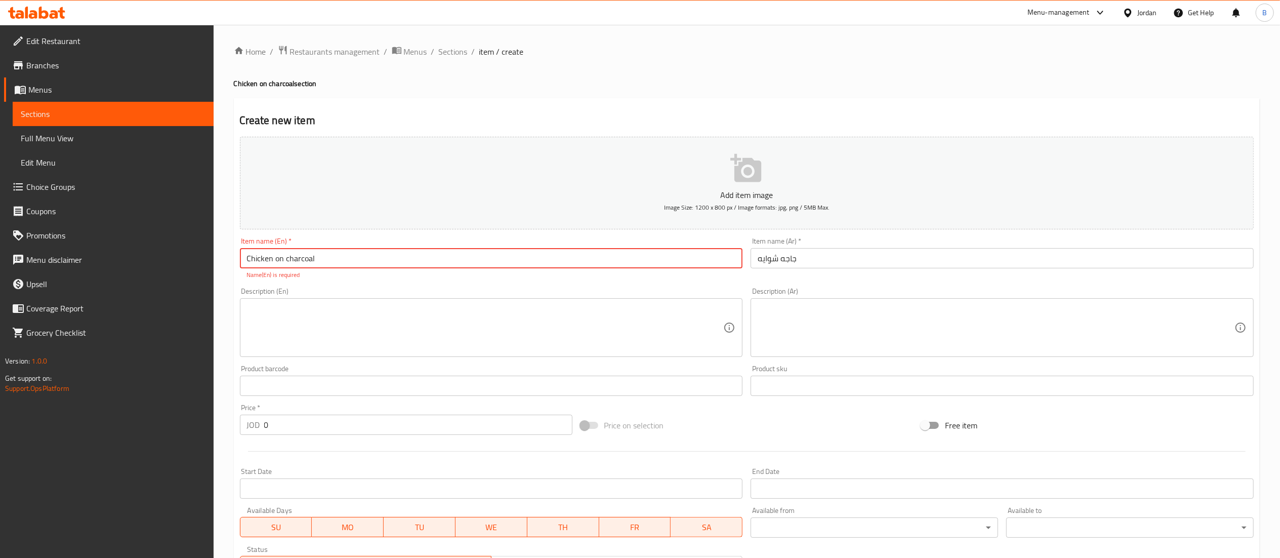
type input "Chicken on charcoal"
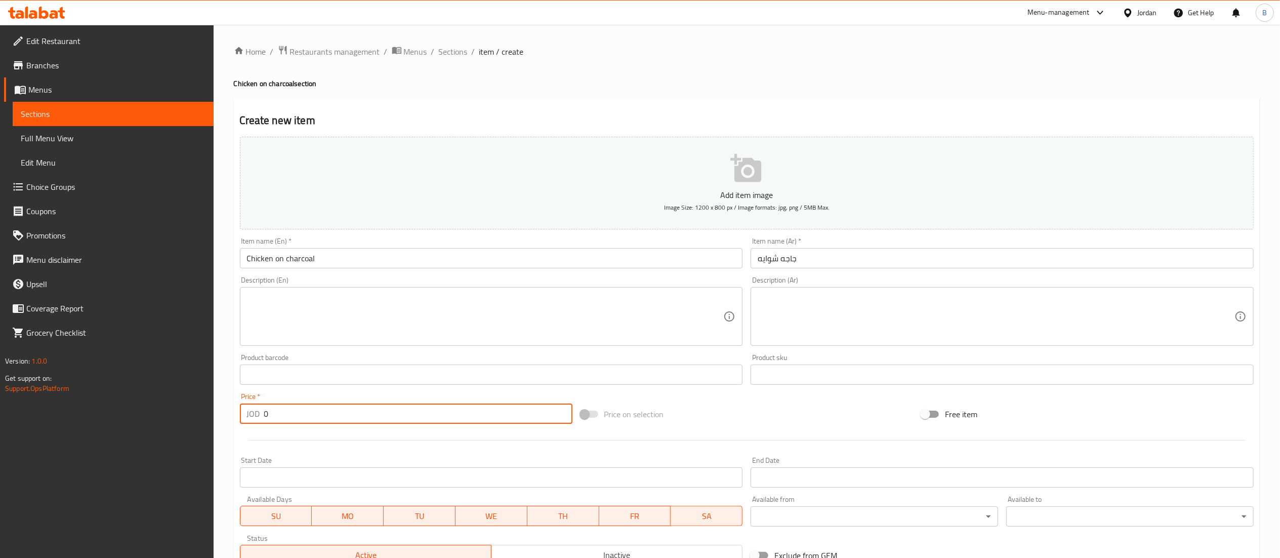
drag, startPoint x: 270, startPoint y: 425, endPoint x: 239, endPoint y: 425, distance: 30.4
click at [239, 425] on div "Price   * JOD 0 Price *" at bounding box center [406, 408] width 341 height 39
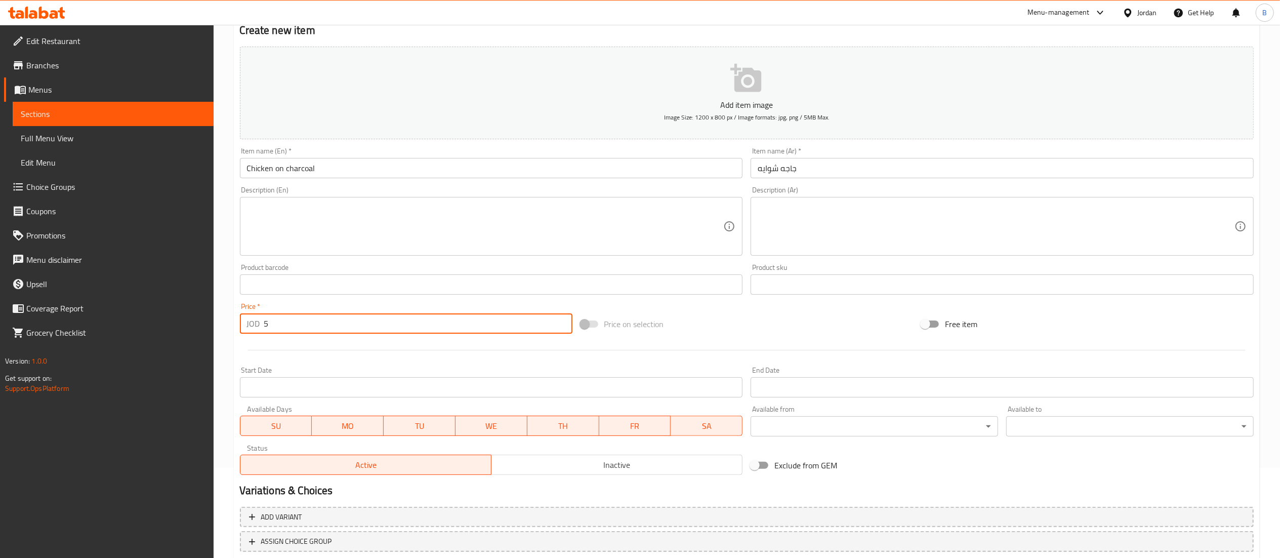
scroll to position [156, 0]
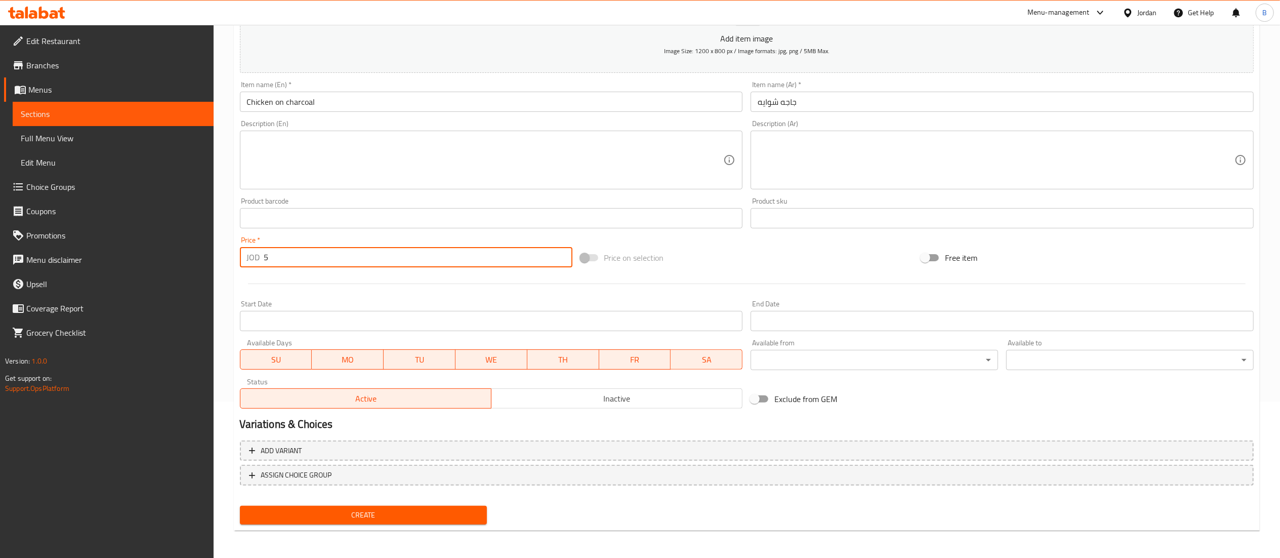
type input "5"
click at [442, 519] on span "Create" at bounding box center [363, 515] width 231 height 13
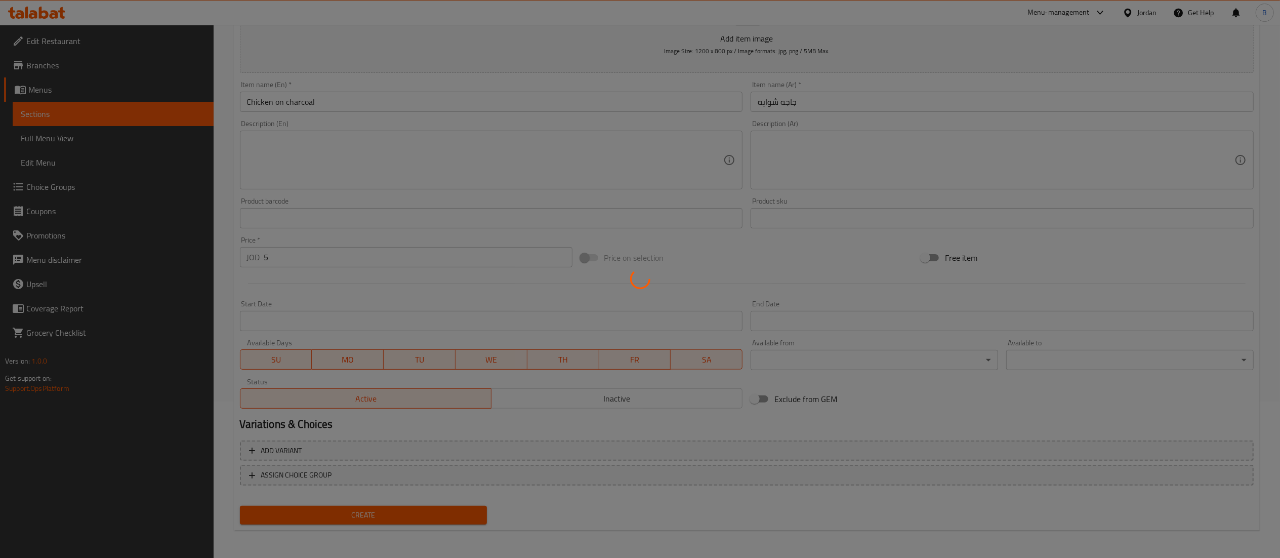
type input "0"
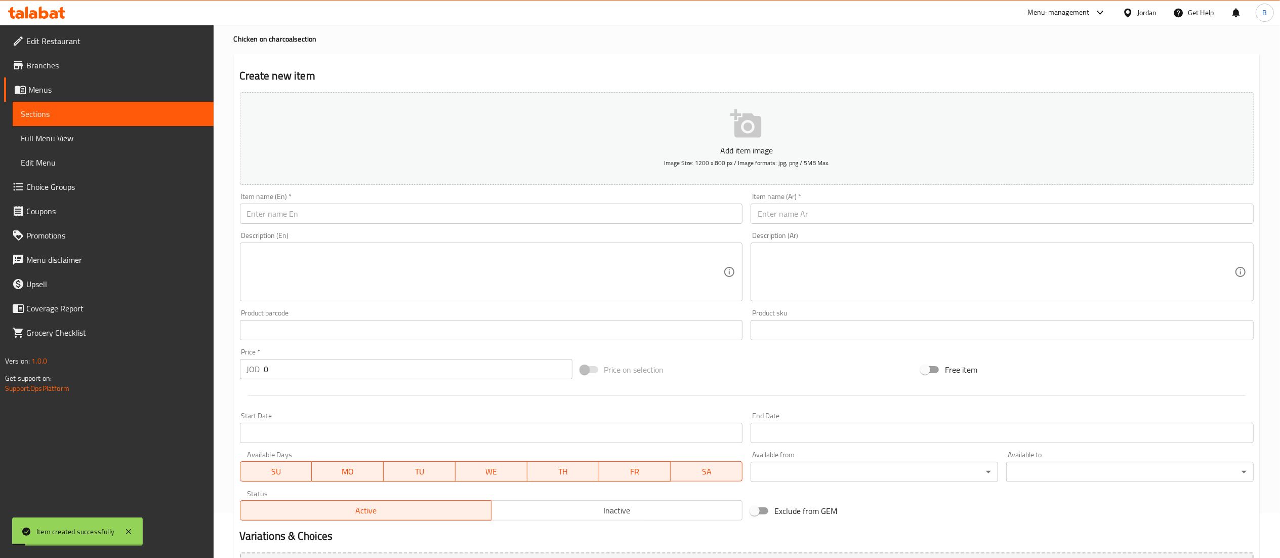
scroll to position [0, 0]
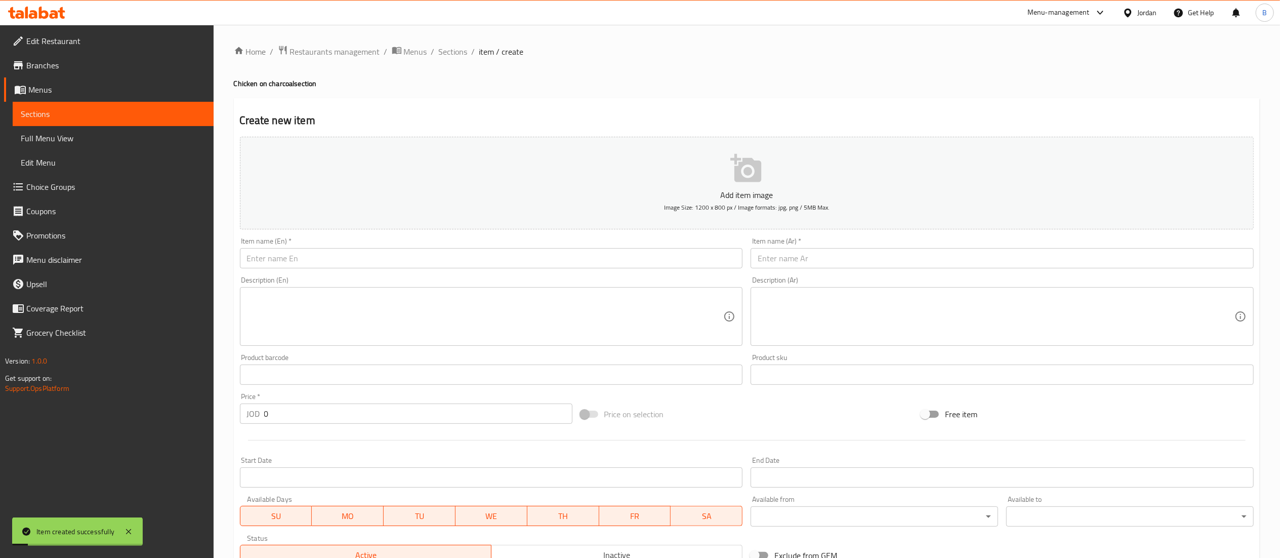
click at [810, 263] on input "text" at bounding box center [1002, 258] width 503 height 20
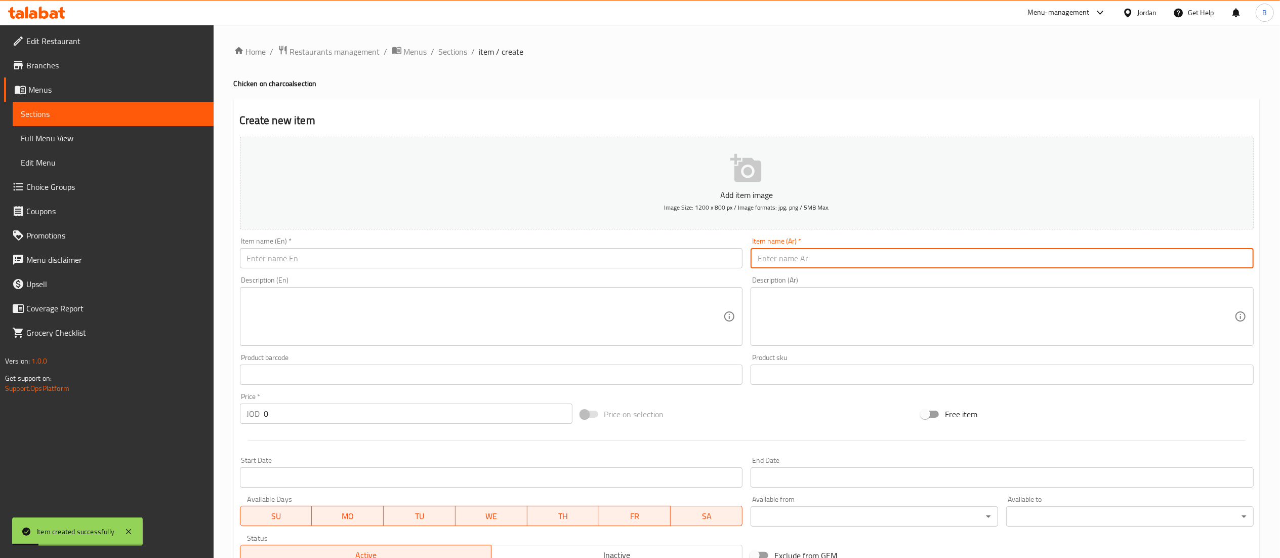
paste input "نصف جاجه شوايه"
type input "نصف جاجه شوايه"
click at [645, 252] on input "text" at bounding box center [491, 258] width 503 height 20
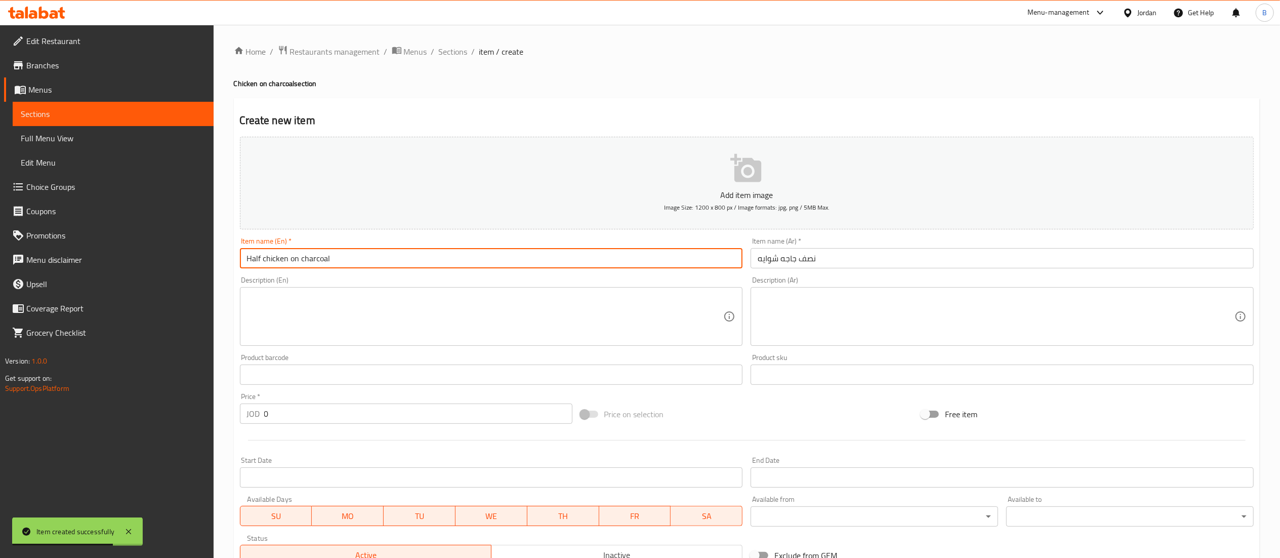
type input "Half chicken on charcoal"
drag, startPoint x: 287, startPoint y: 421, endPoint x: 205, endPoint y: 410, distance: 83.2
click at [209, 410] on div "Edit Restaurant Branches Menus Sections Full Menu View Edit Menu Choice Groups …" at bounding box center [640, 370] width 1280 height 690
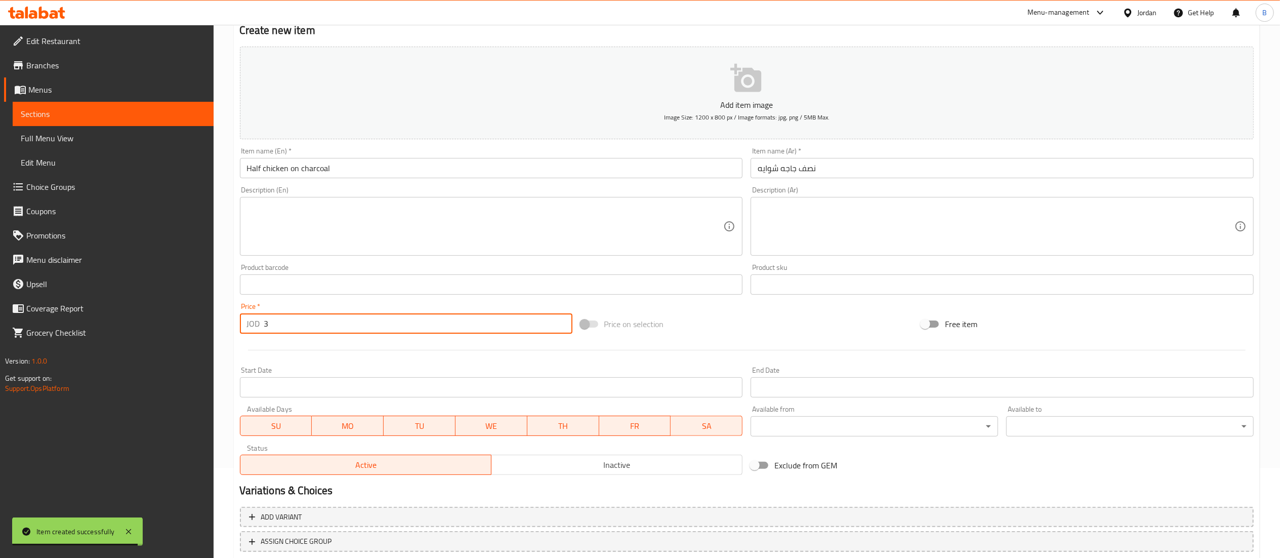
scroll to position [156, 0]
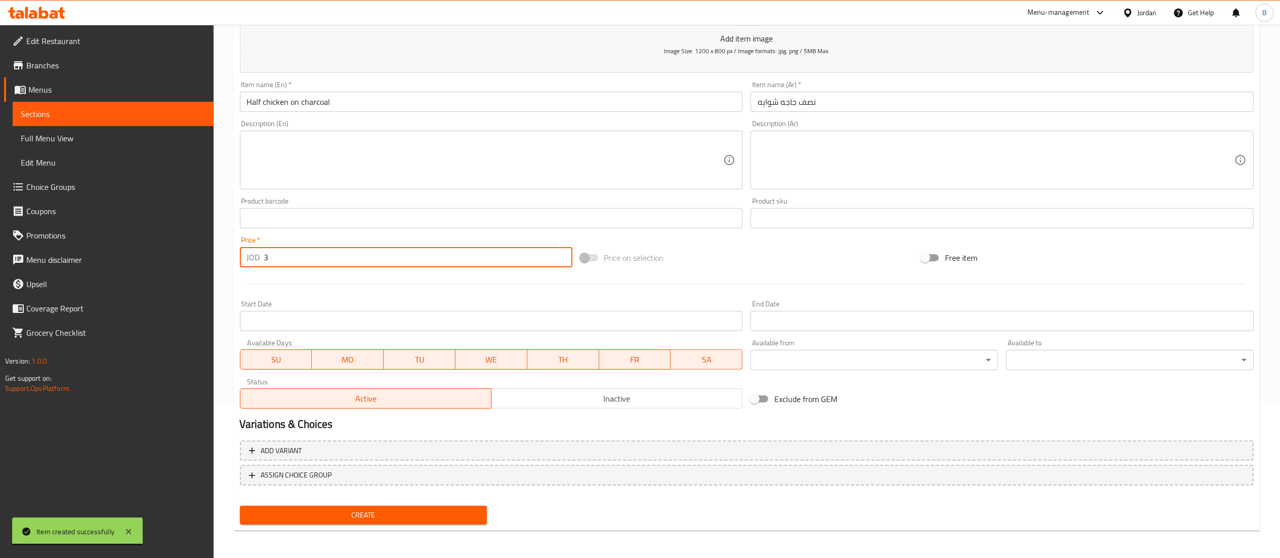
type input "3"
click at [396, 520] on span "Create" at bounding box center [363, 515] width 231 height 13
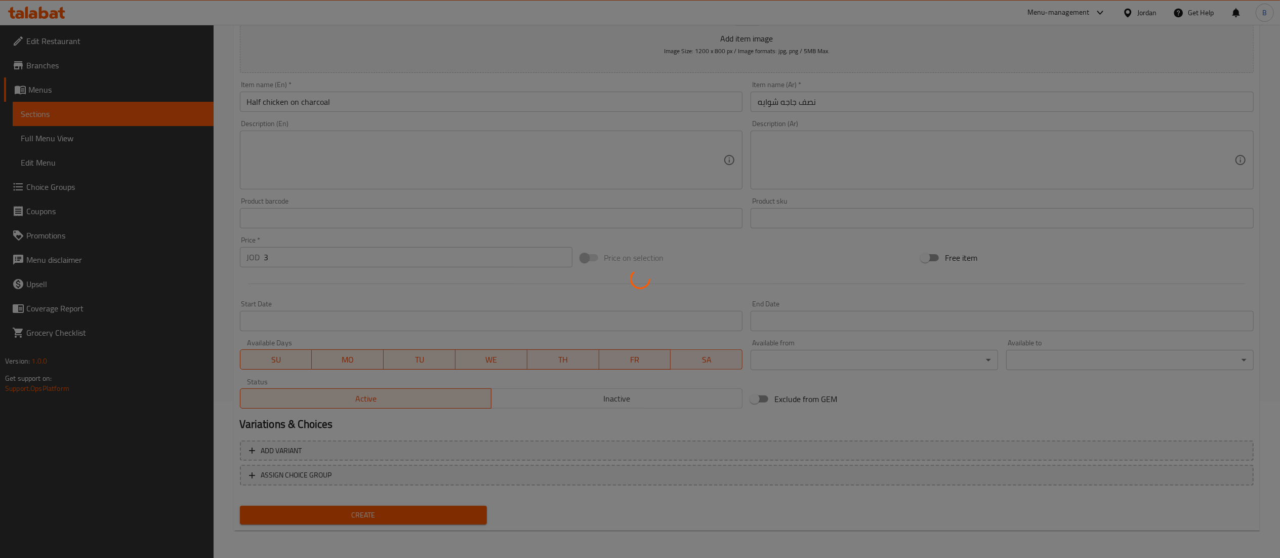
type input "0"
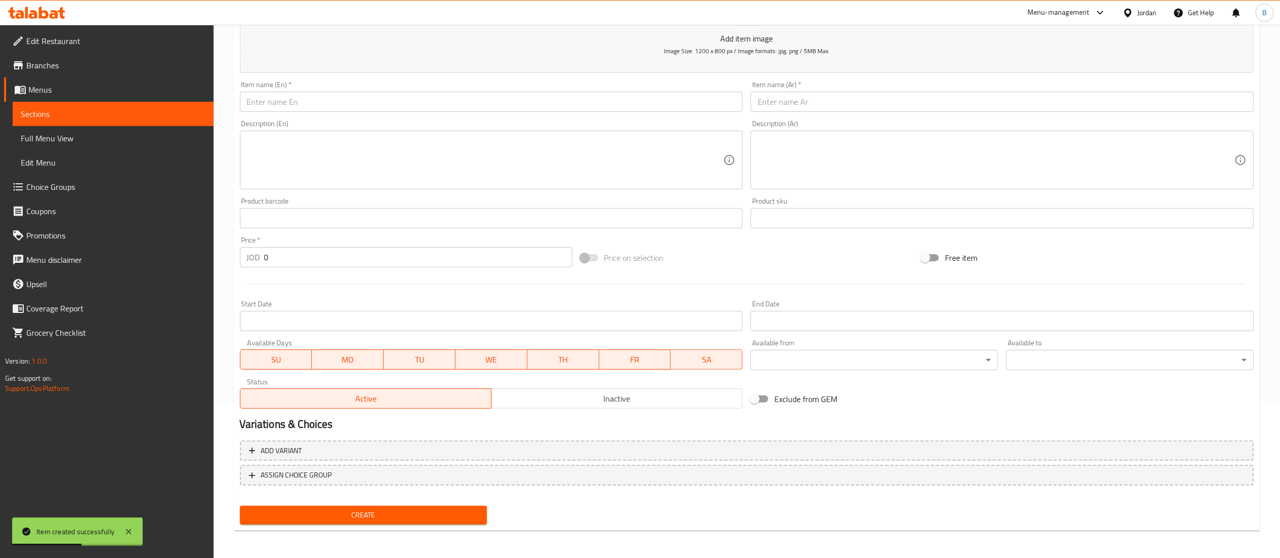
click at [46, 12] on icon at bounding box center [44, 13] width 10 height 12
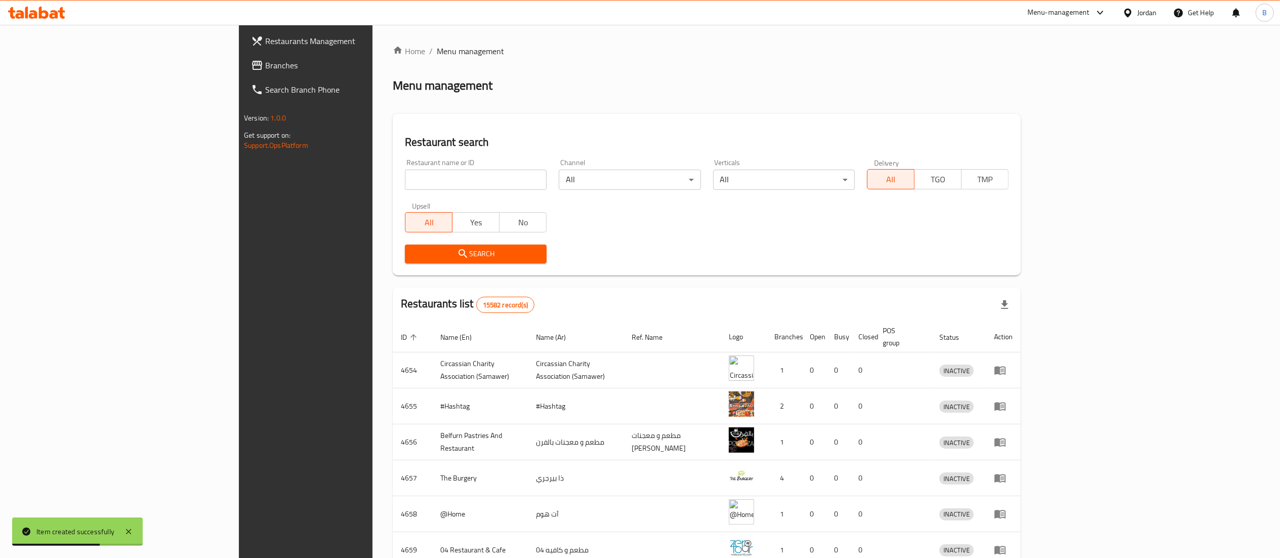
click at [265, 64] on span "Branches" at bounding box center [354, 65] width 179 height 12
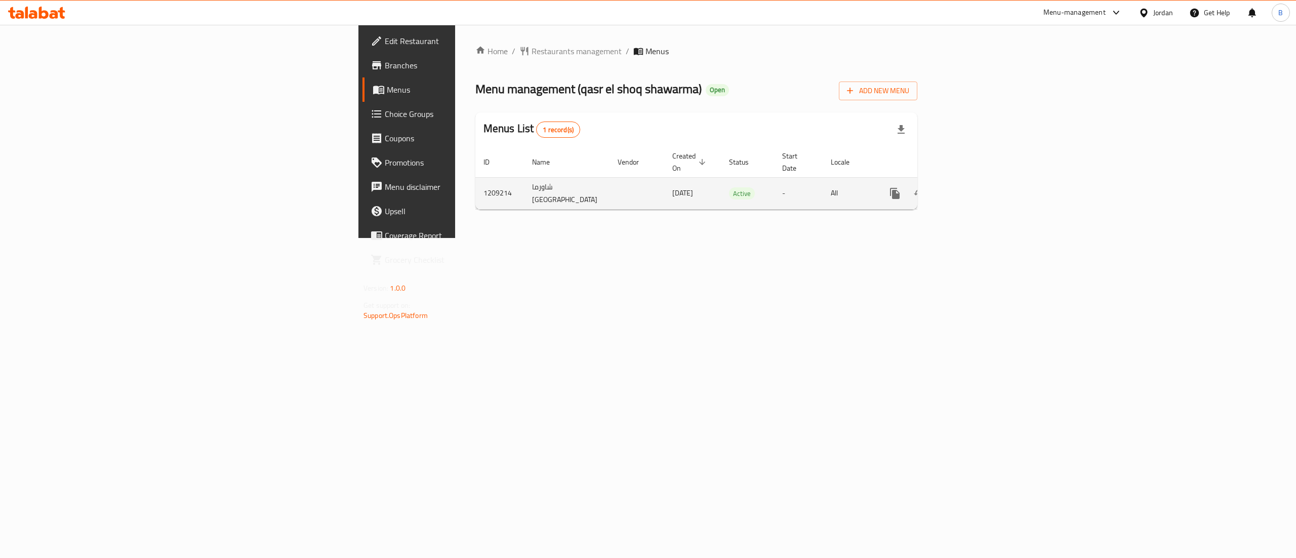
click at [974, 187] on icon "enhanced table" at bounding box center [968, 193] width 12 height 12
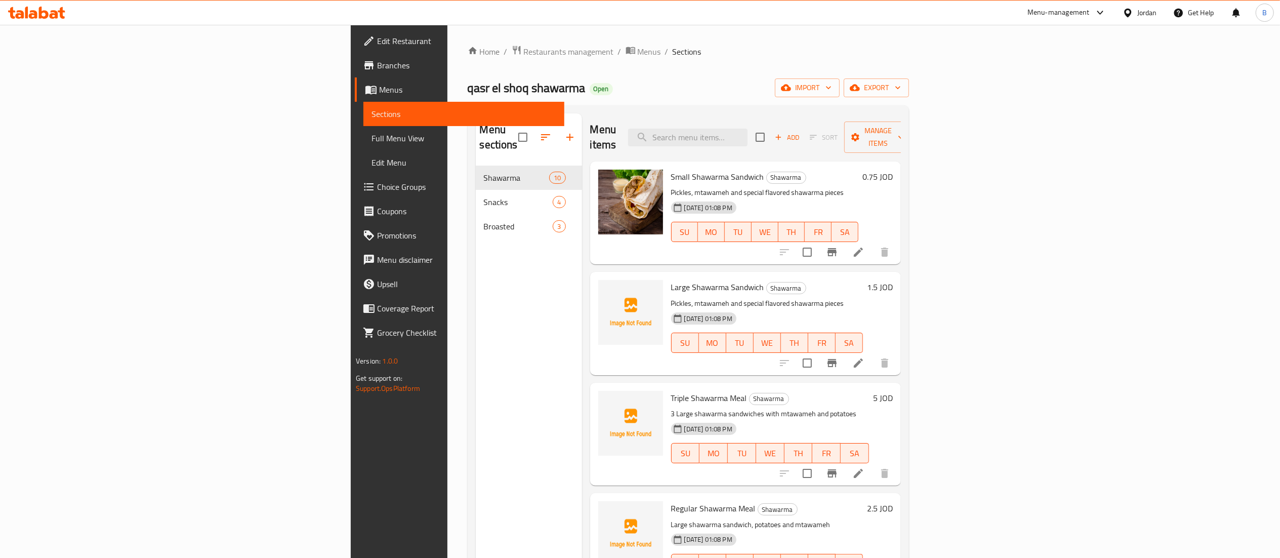
click at [801, 132] on span "Add" at bounding box center [786, 138] width 27 height 12
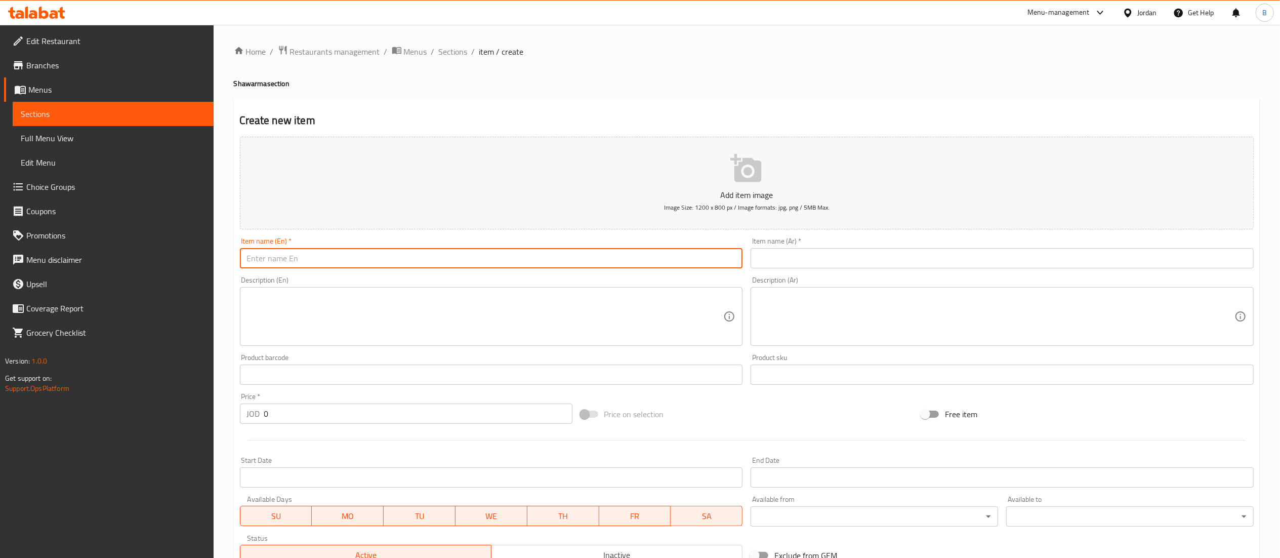
click at [533, 250] on input "text" at bounding box center [491, 258] width 503 height 20
paste input "ساندوش شاورما صغير"
type input "ساندوش شاورما صغير"
click at [858, 262] on input "text" at bounding box center [1002, 258] width 503 height 20
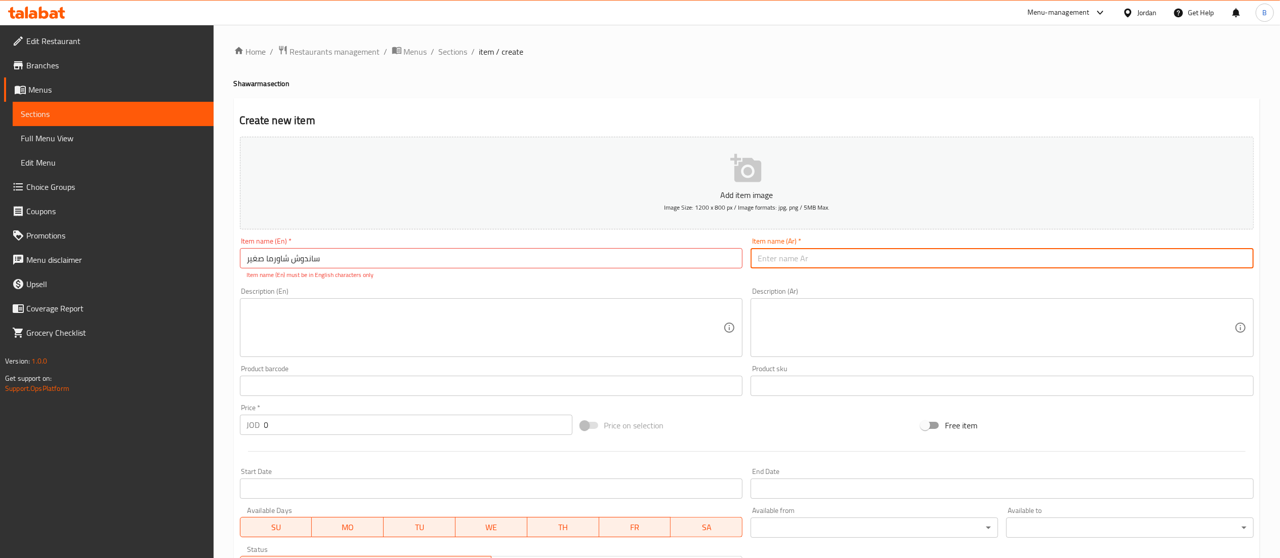
paste input "ساندوش شاورما صغير"
type input "ساندوش شاورما صغير"
drag, startPoint x: 687, startPoint y: 252, endPoint x: 159, endPoint y: 228, distance: 528.9
click at [162, 228] on div "Edit Restaurant Branches Menus Sections Full Menu View Edit Menu Choice Groups …" at bounding box center [640, 375] width 1280 height 701
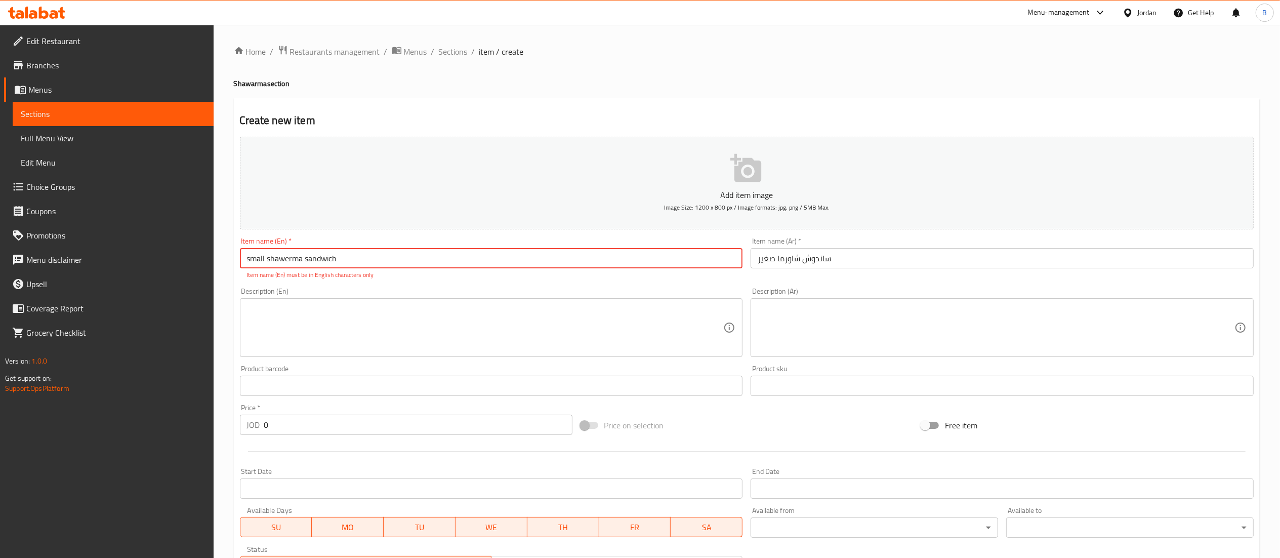
type input "small shawerma sandwich"
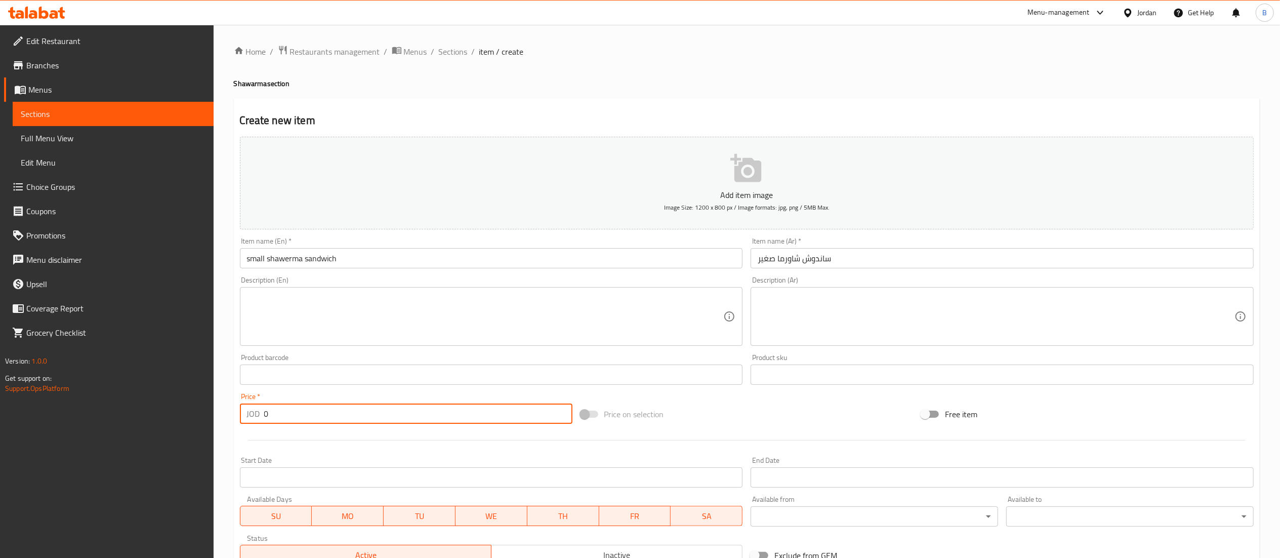
click at [308, 417] on input "0" at bounding box center [418, 413] width 308 height 20
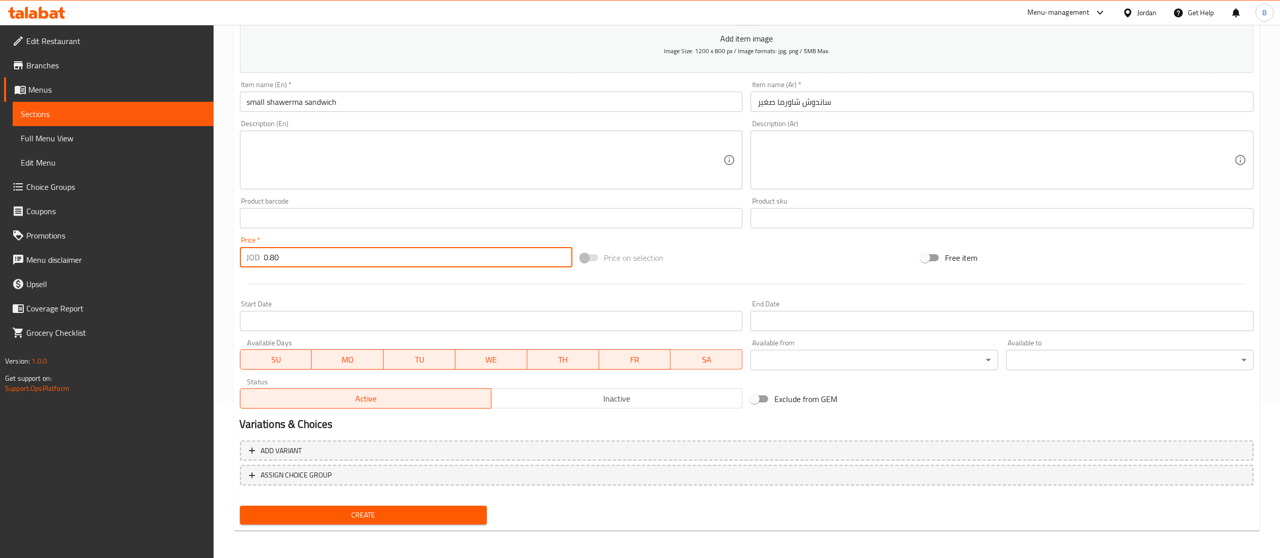
type input "0.80"
drag, startPoint x: 426, startPoint y: 512, endPoint x: 584, endPoint y: 536, distance: 160.3
click at [426, 512] on span "Create" at bounding box center [363, 515] width 231 height 13
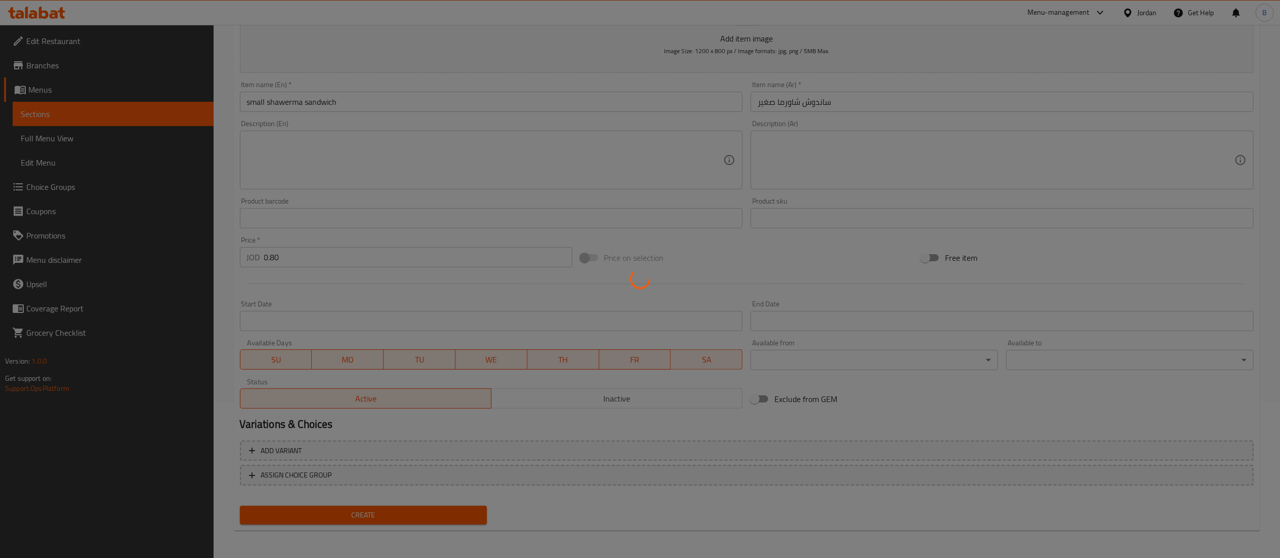
type input "0"
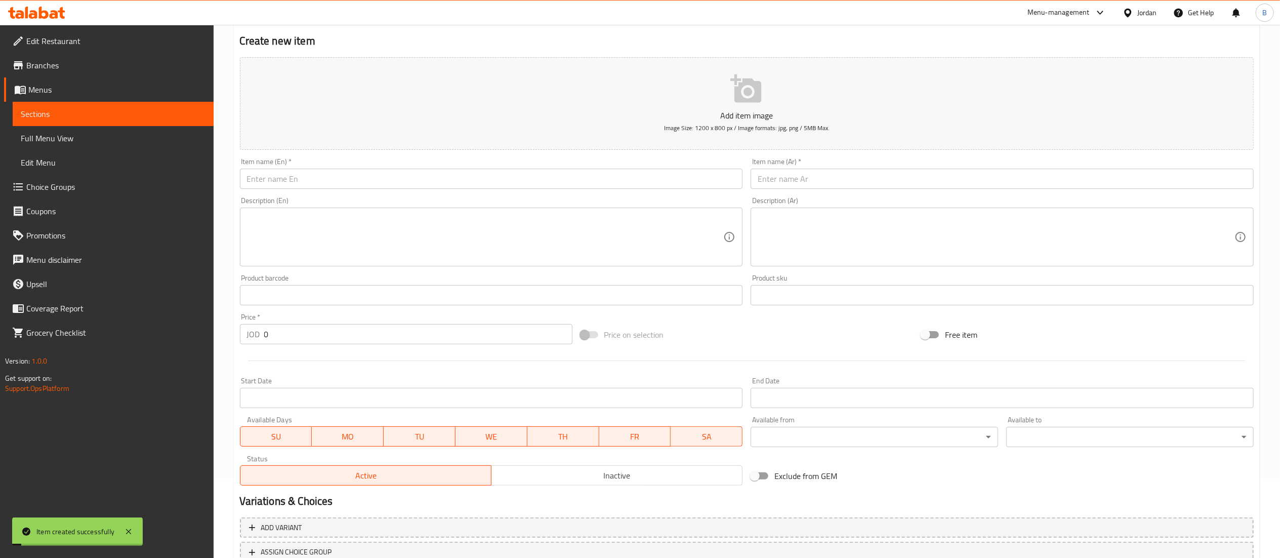
scroll to position [0, 0]
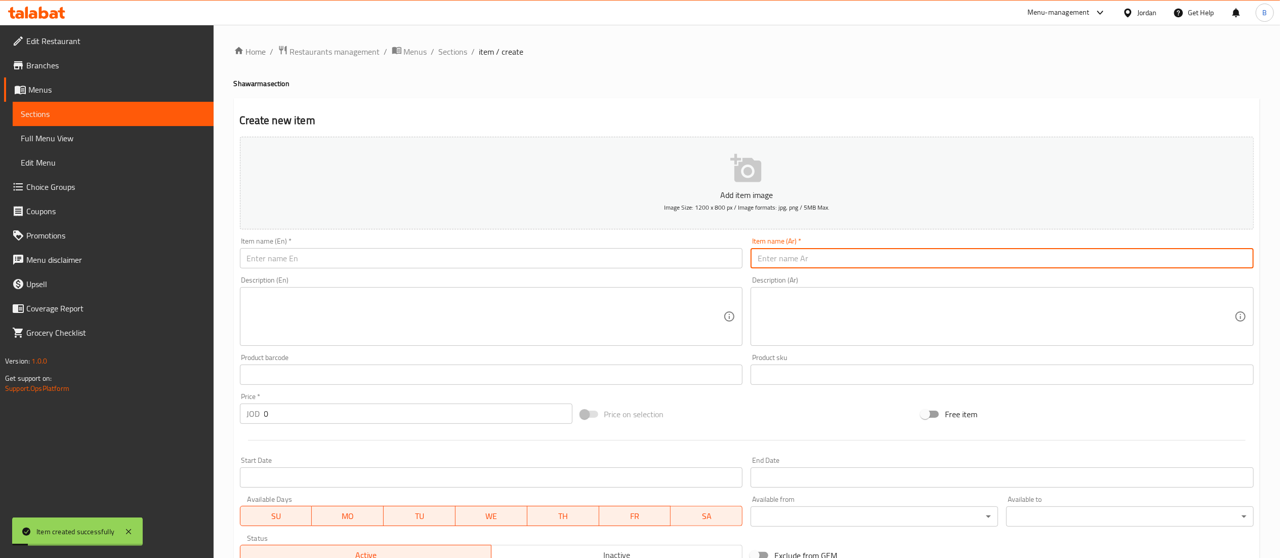
click at [835, 249] on input "text" at bounding box center [1002, 258] width 503 height 20
paste input "سندويش شاورما كبير"
type input "سندويش شاورما كبير"
click at [691, 259] on input "text" at bounding box center [491, 258] width 503 height 20
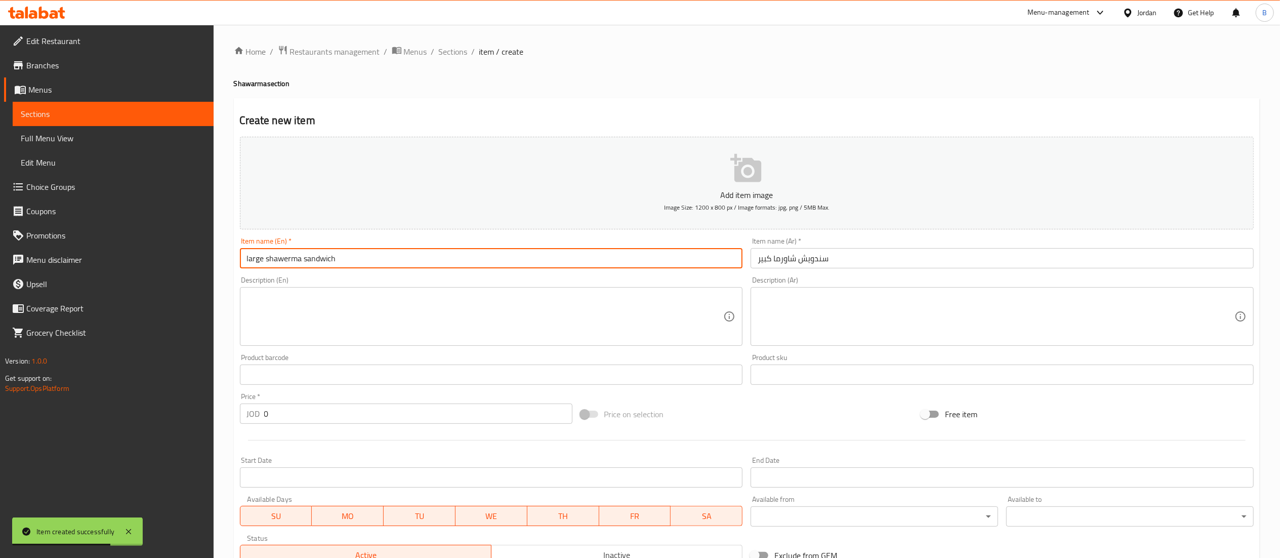
type input "large shawerma sandwich"
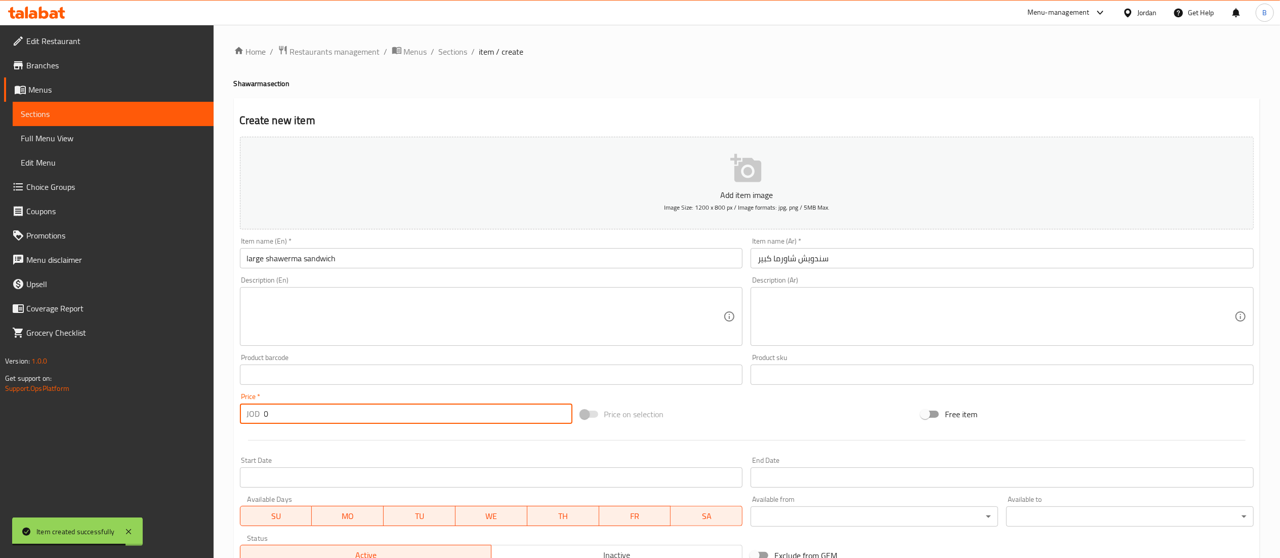
drag, startPoint x: 302, startPoint y: 409, endPoint x: 82, endPoint y: 408, distance: 219.7
click at [104, 408] on div "Edit Restaurant Branches Menus Sections Full Menu View Edit Menu Choice Groups …" at bounding box center [640, 370] width 1280 height 690
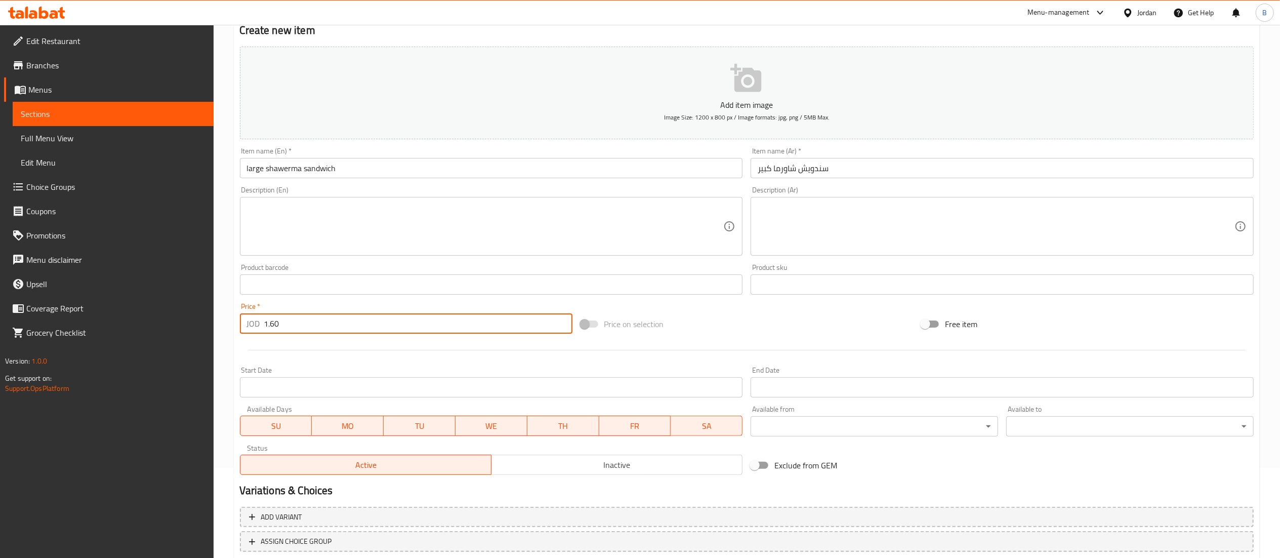
scroll to position [156, 0]
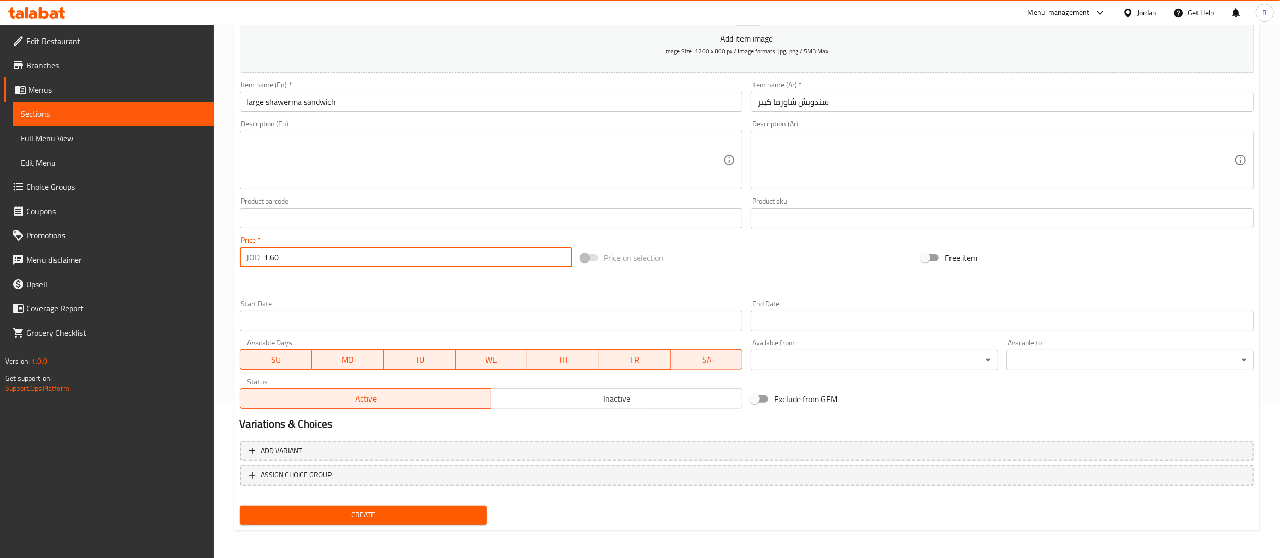
type input "1.60"
click at [423, 507] on button "Create" at bounding box center [363, 515] width 247 height 19
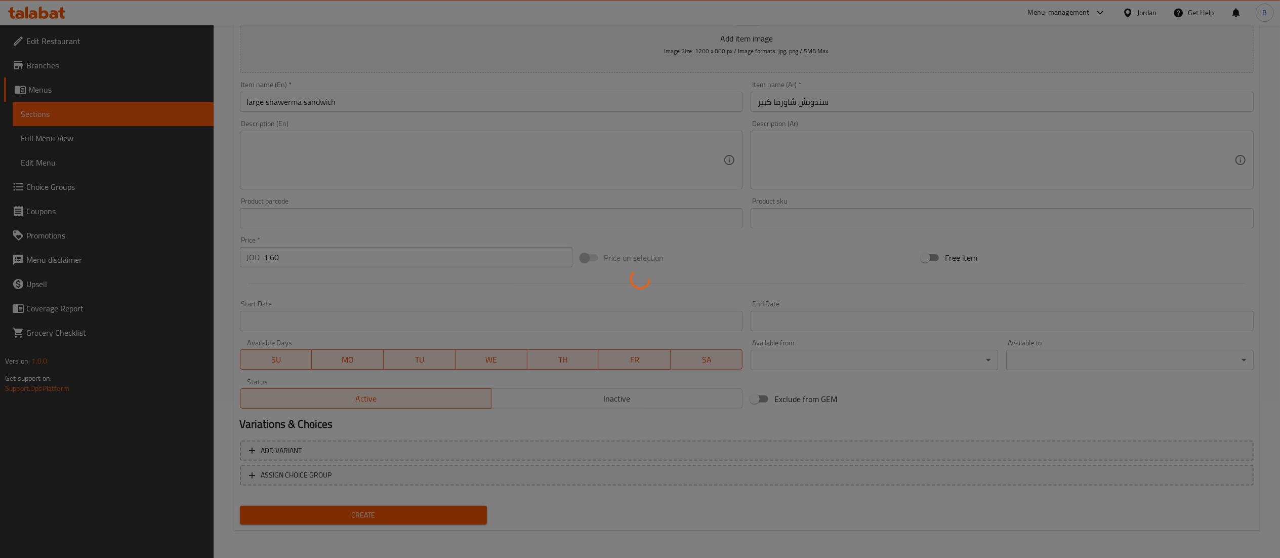
type input "0"
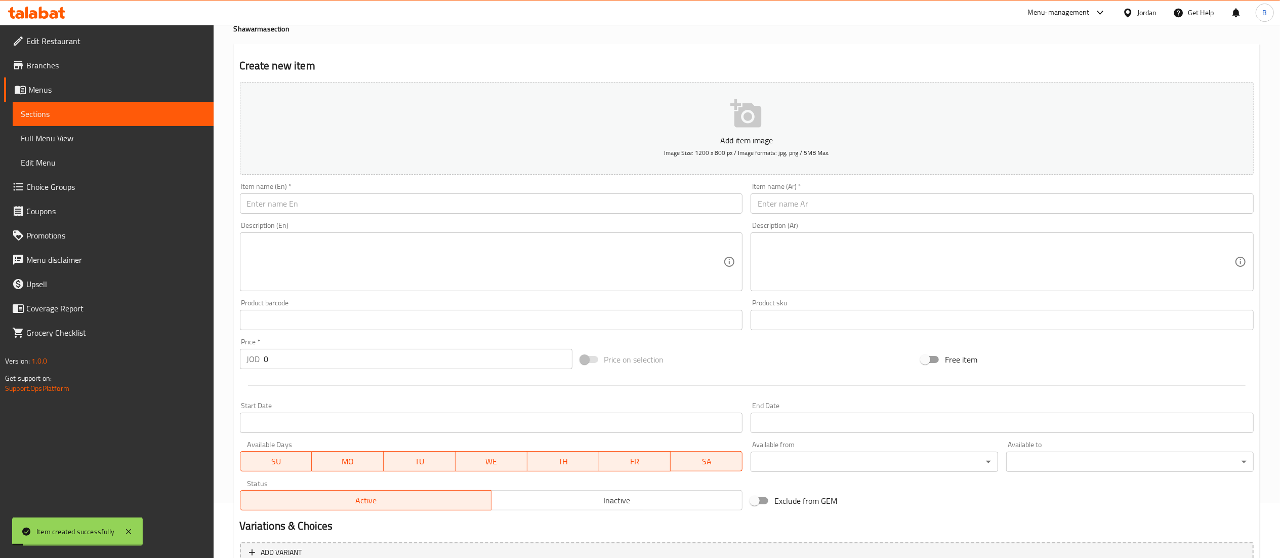
scroll to position [0, 0]
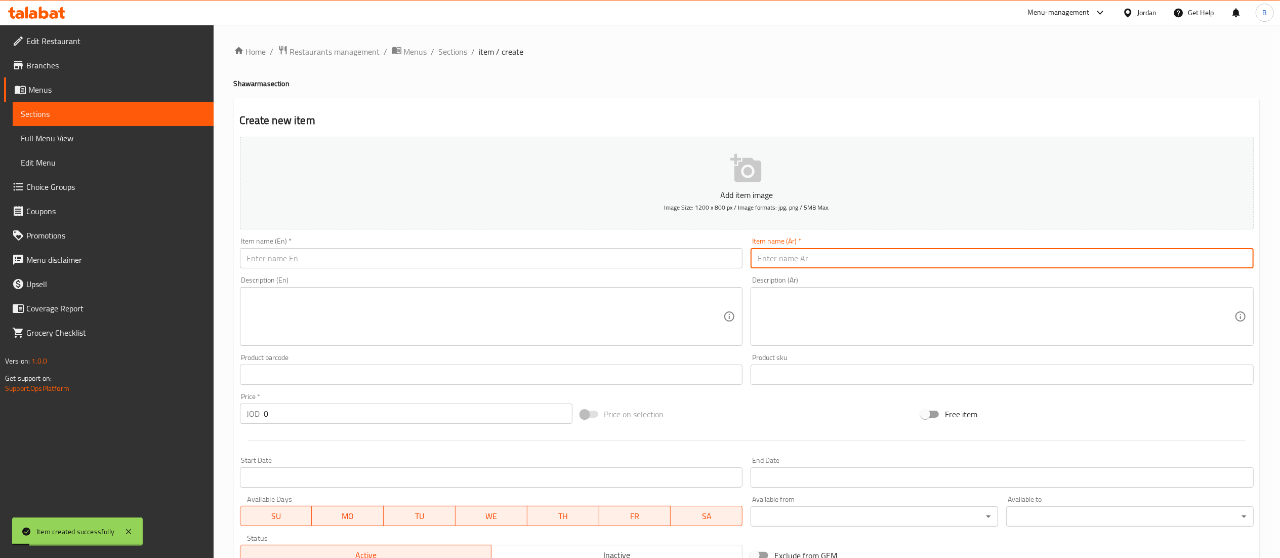
click at [845, 261] on input "text" at bounding box center [1002, 258] width 503 height 20
paste input "سندويش شاورما فرنسي مع جبنه"
type input "سندويش شاورما فرنسي مع جبنه"
click at [652, 259] on input "text" at bounding box center [491, 258] width 503 height 20
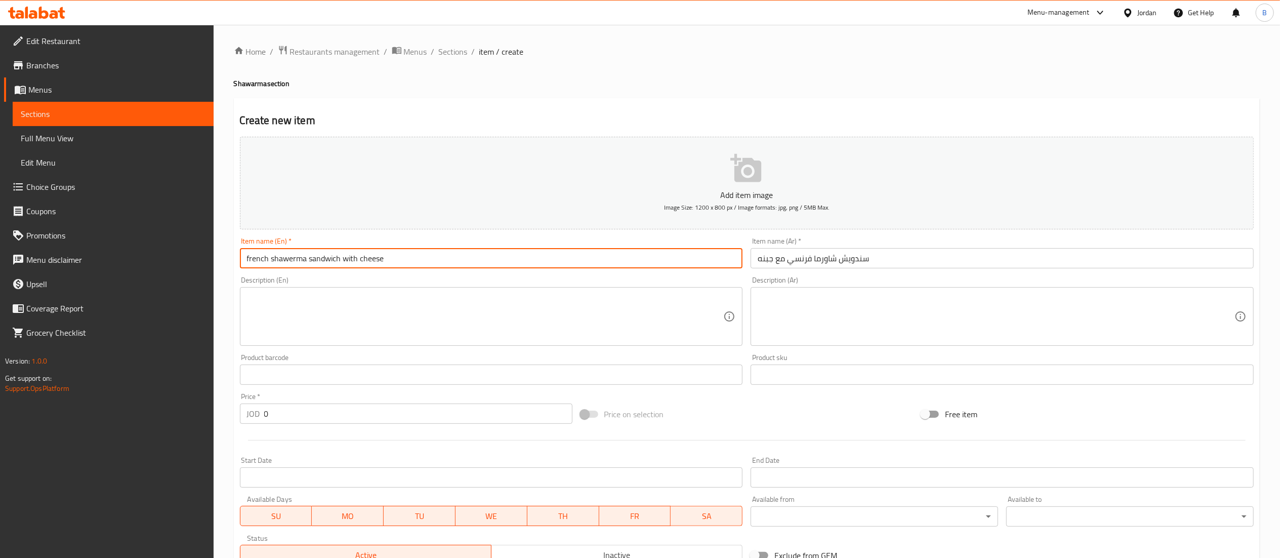
type input "french shawerma sandwich with cheese"
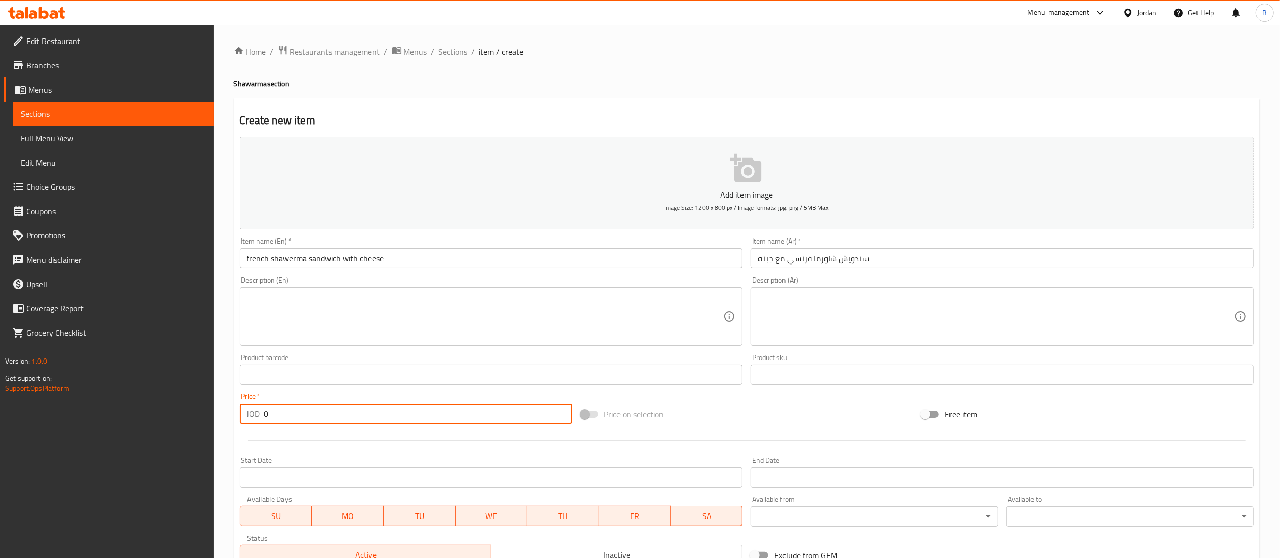
drag, startPoint x: 263, startPoint y: 408, endPoint x: 148, endPoint y: 408, distance: 114.9
click at [158, 408] on div "Edit Restaurant Branches Menus Sections Full Menu View Edit Menu Choice Groups …" at bounding box center [640, 370] width 1280 height 690
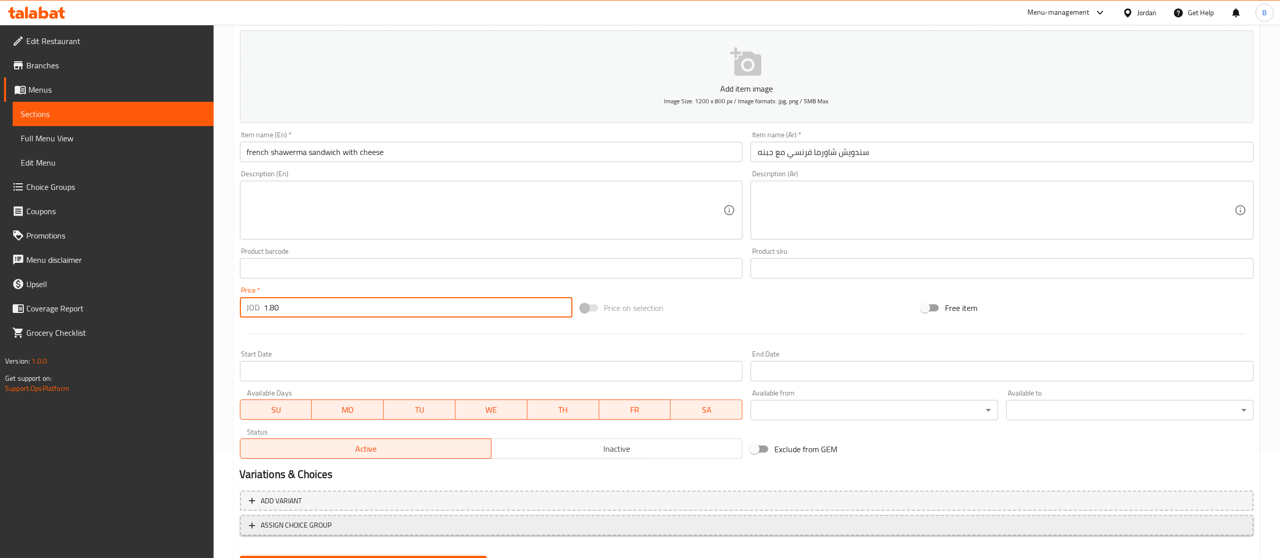
scroll to position [156, 0]
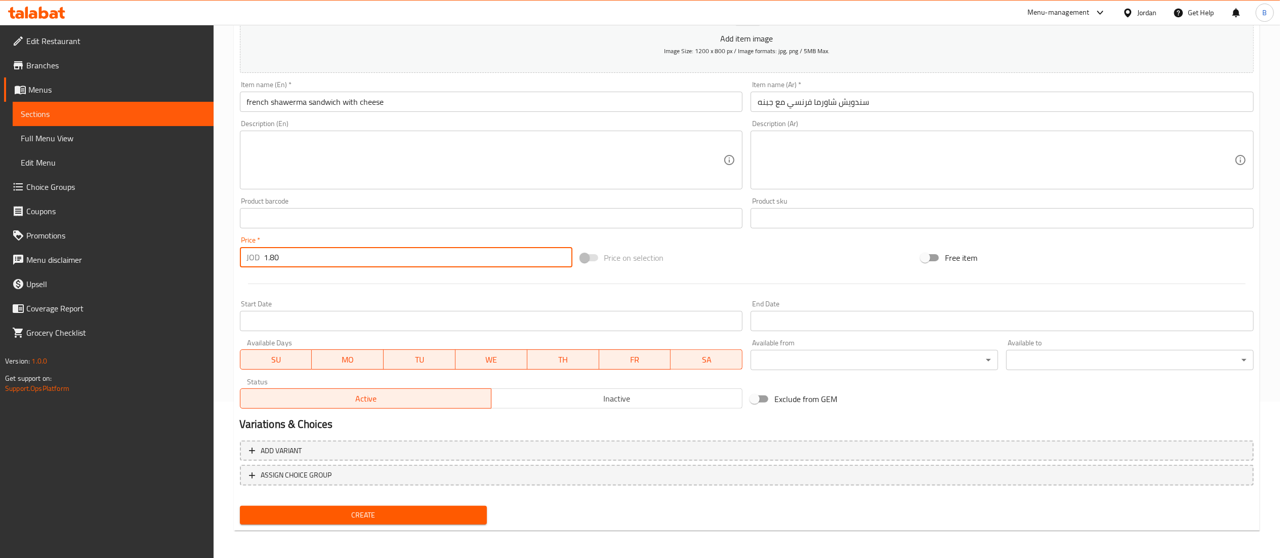
type input "1.80"
click at [351, 513] on span "Create" at bounding box center [363, 515] width 231 height 13
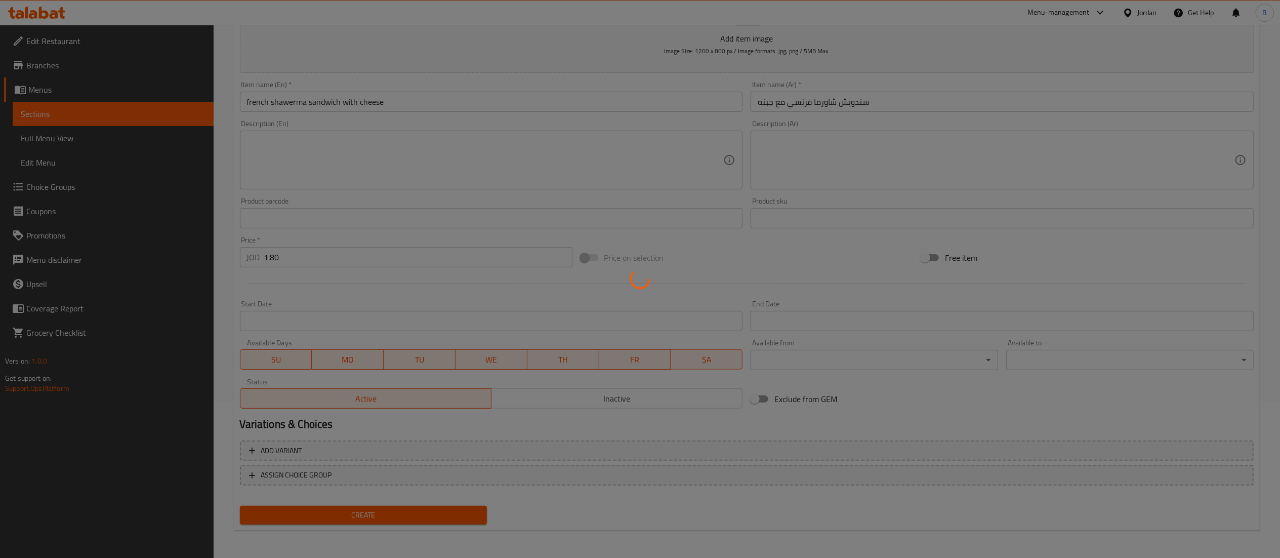
type input "0"
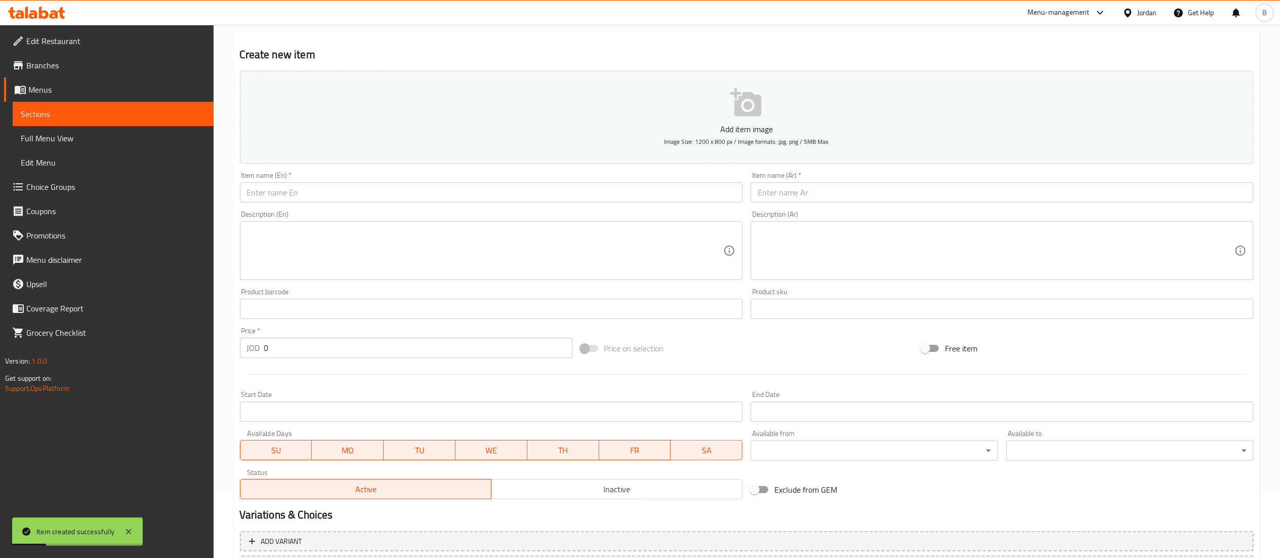
scroll to position [0, 0]
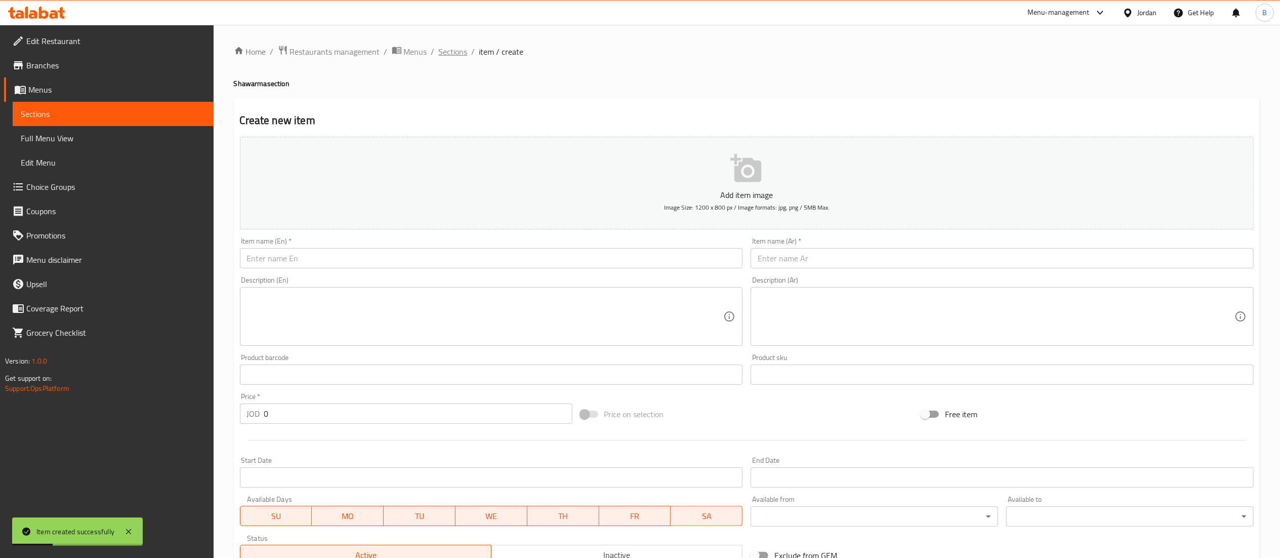
click at [456, 46] on span "Sections" at bounding box center [453, 52] width 29 height 12
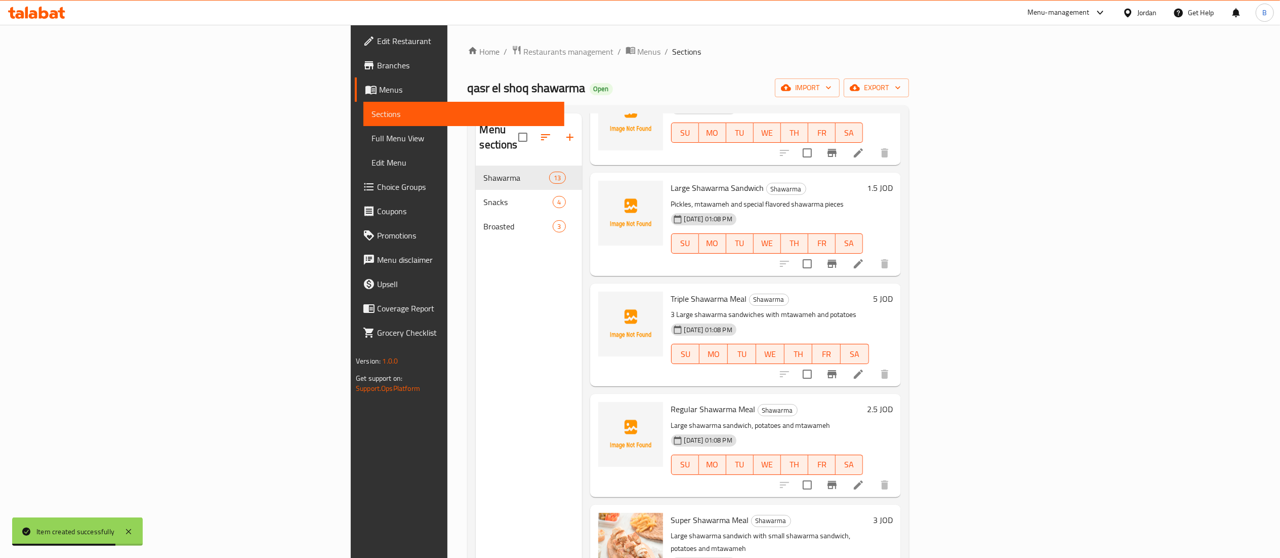
scroll to position [405, 0]
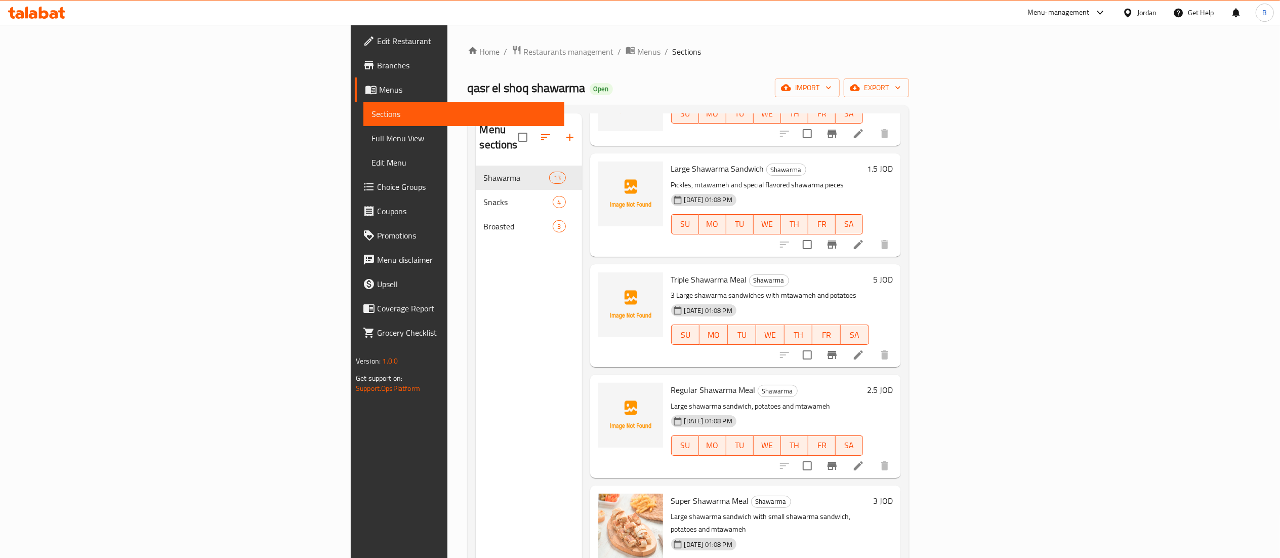
click at [893, 383] on h6 "2.5 JOD" at bounding box center [880, 390] width 26 height 14
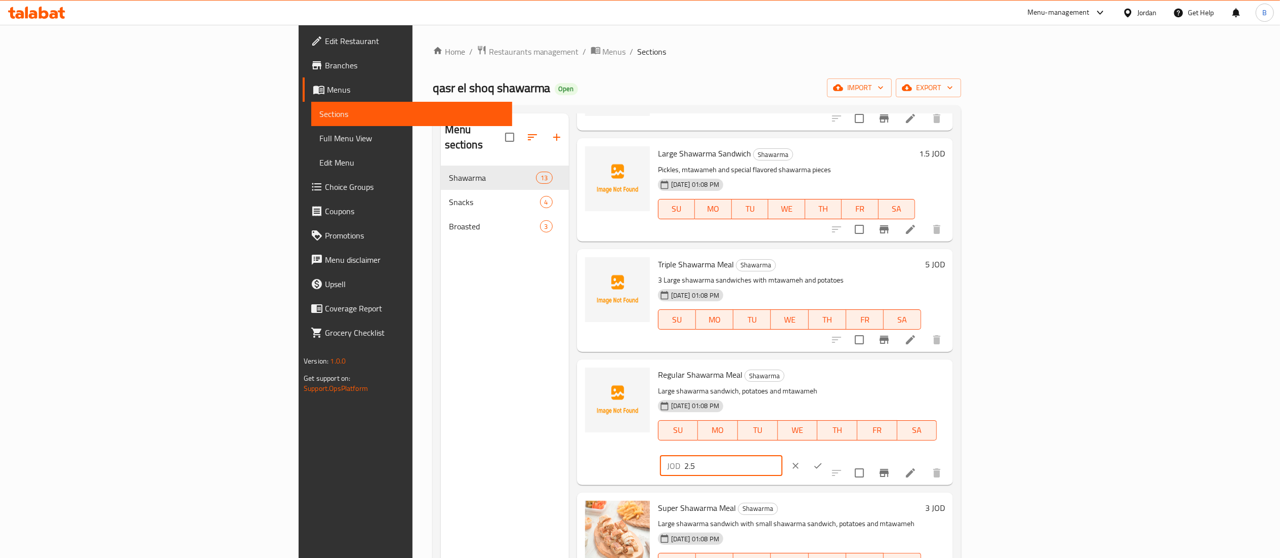
click at [782, 455] on input "2.5" at bounding box center [733, 465] width 98 height 20
type input "2.60"
click at [829, 454] on button "ok" at bounding box center [818, 465] width 22 height 22
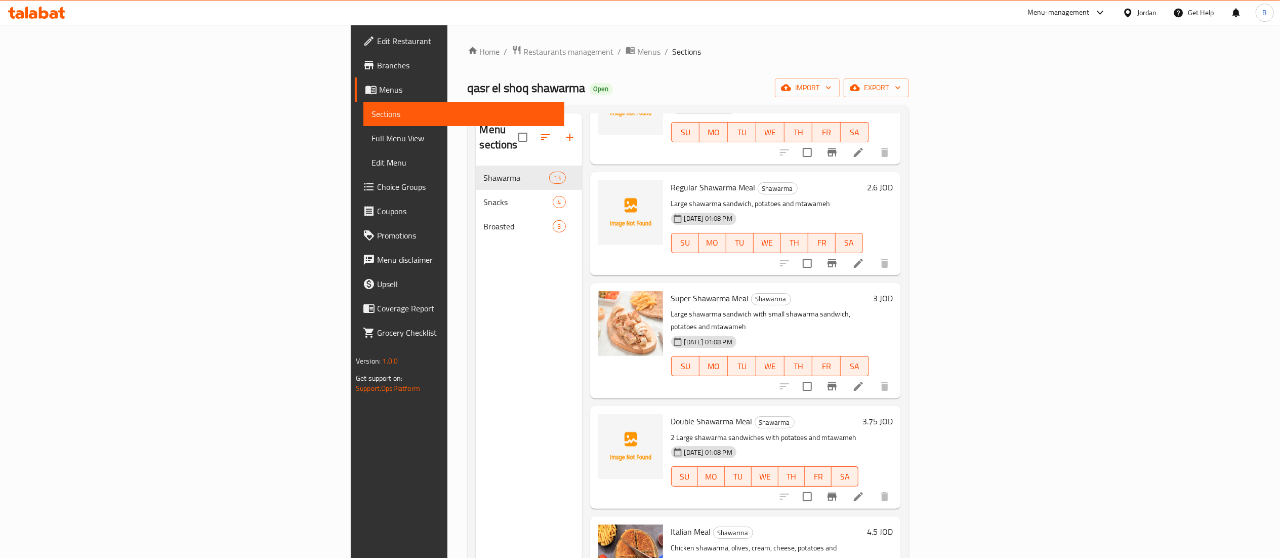
scroll to position [709, 0]
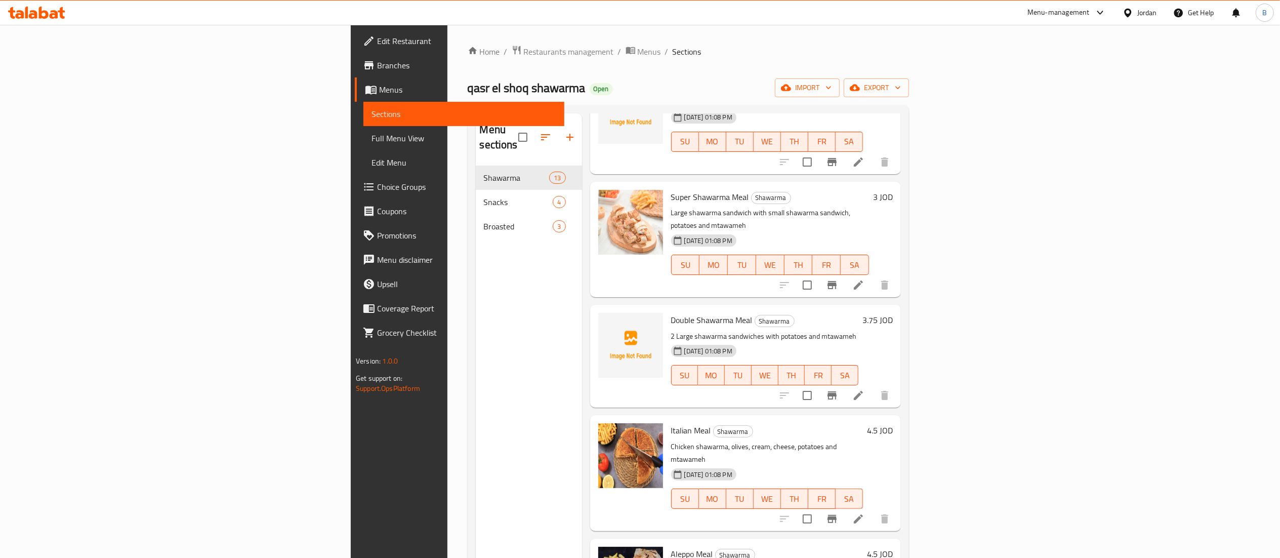
click at [893, 313] on h6 "3.75 JOD" at bounding box center [877, 320] width 30 height 14
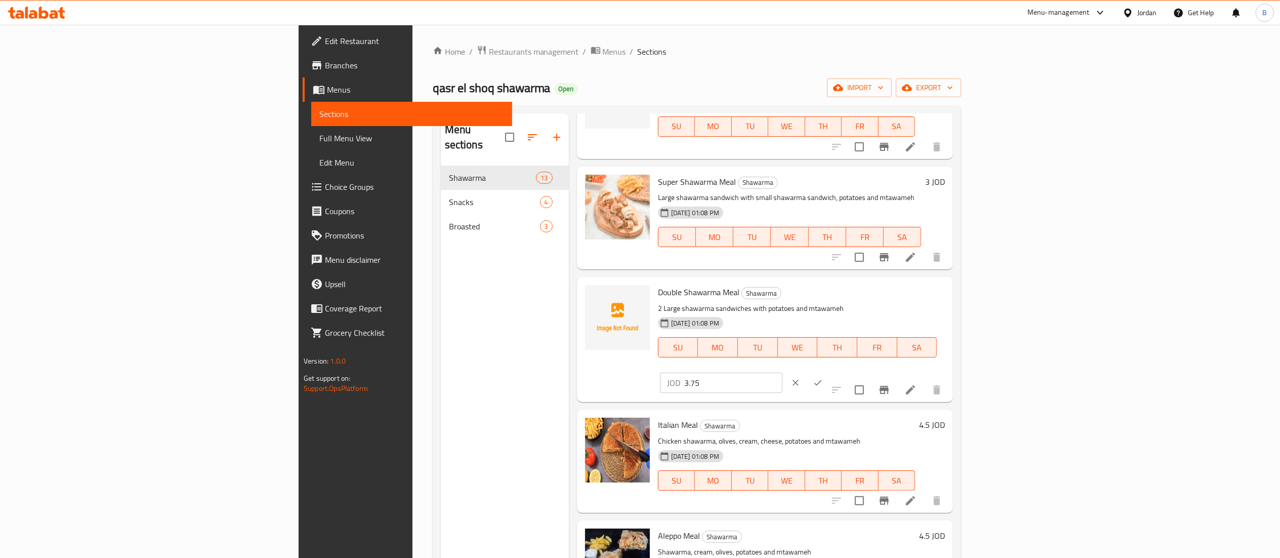
click at [782, 372] on input "3.75" at bounding box center [733, 382] width 98 height 20
type input "3.80"
click at [829, 371] on button "ok" at bounding box center [818, 382] width 22 height 22
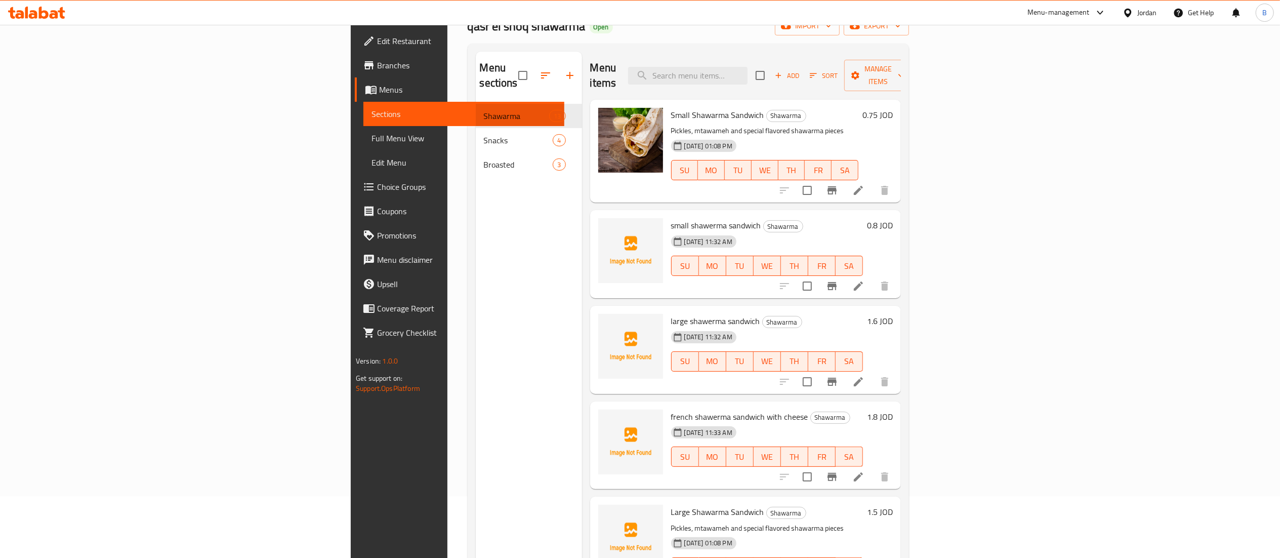
scroll to position [0, 0]
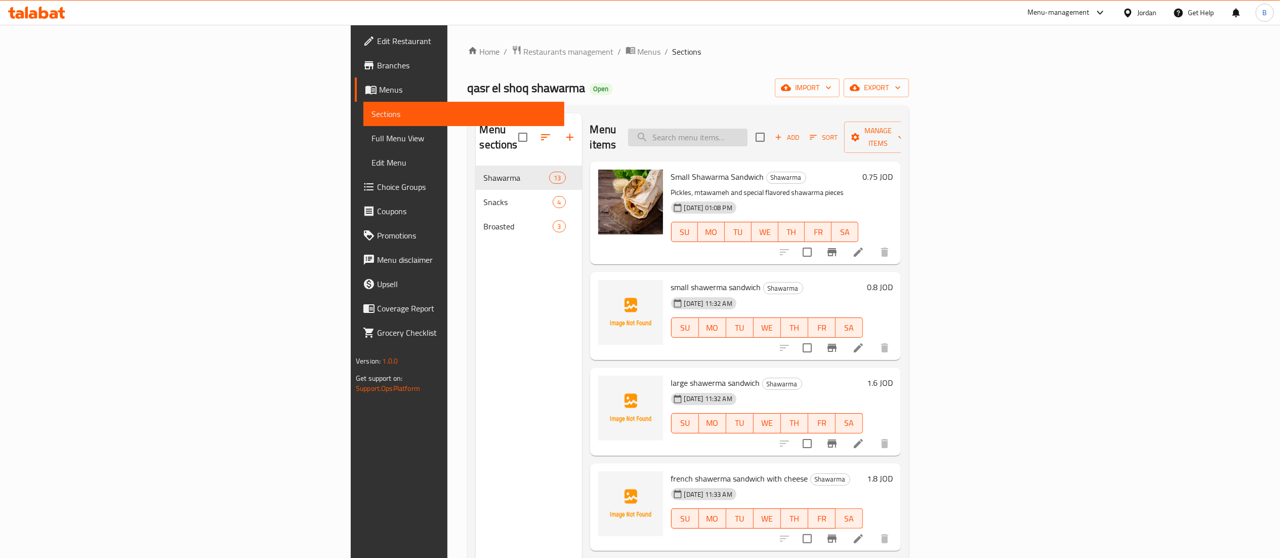
click at [748, 129] on input "search" at bounding box center [687, 138] width 119 height 18
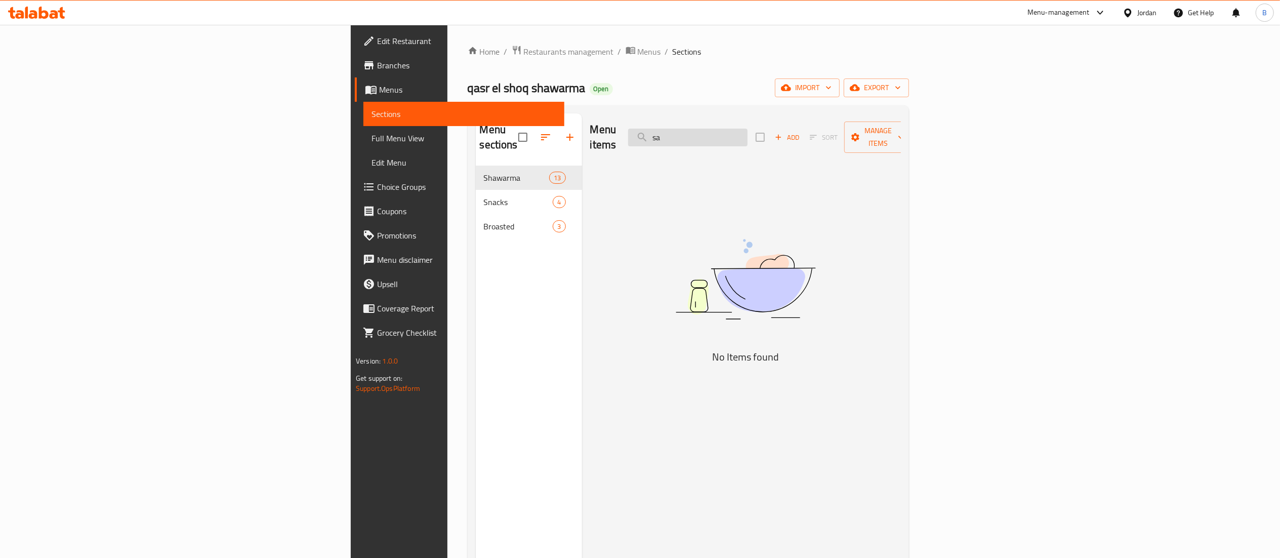
type input "s"
type input "e"
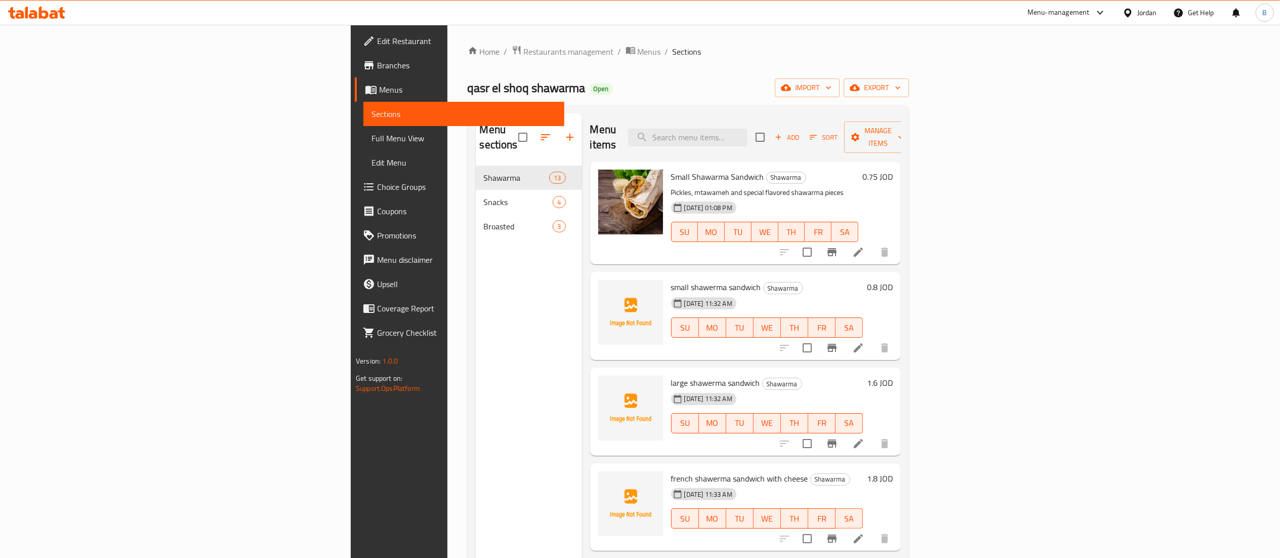
click at [801, 133] on span "Add" at bounding box center [786, 138] width 27 height 12
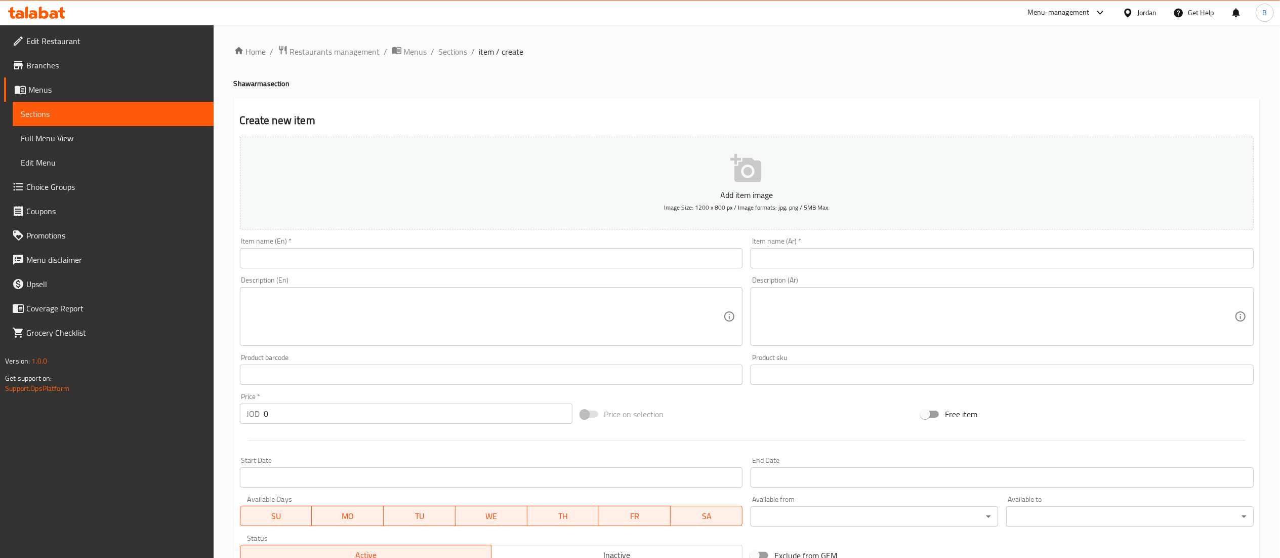
click at [881, 260] on input "text" at bounding box center [1002, 258] width 503 height 20
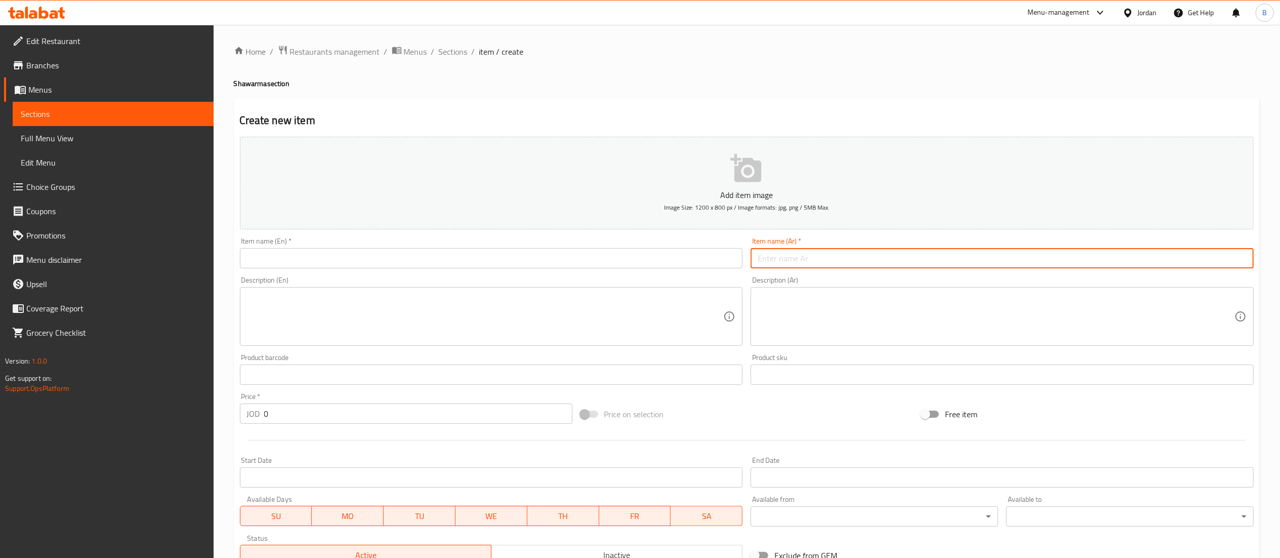
paste input "وجبة شاورما توفير"
type input "وجبة شاورما توفير"
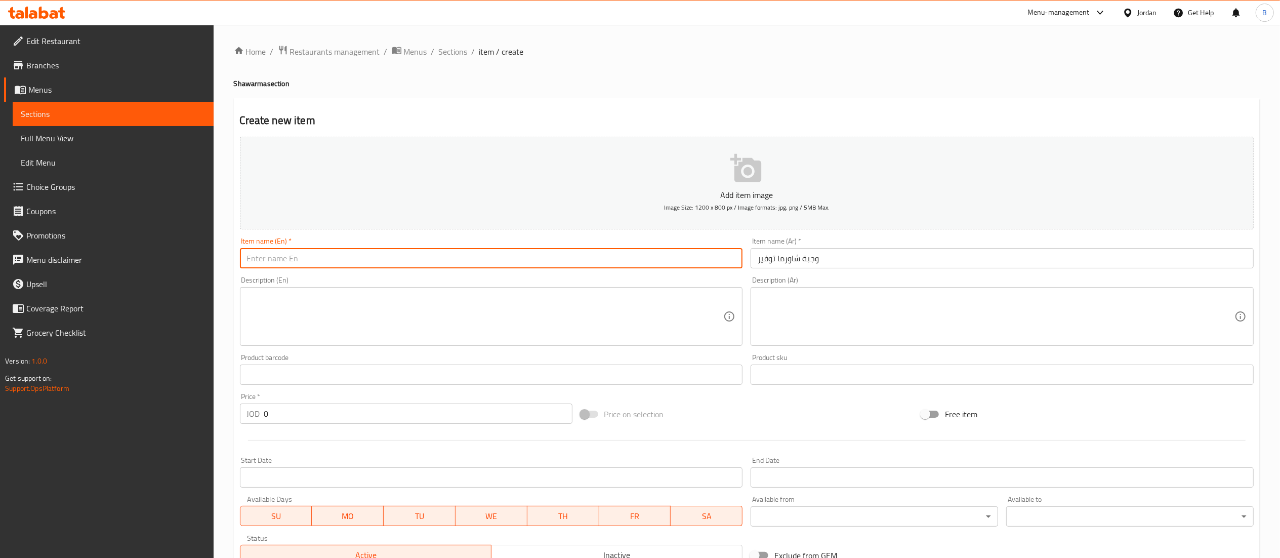
click at [688, 258] on input "text" at bounding box center [491, 258] width 503 height 20
type input "saving shawerma meal"
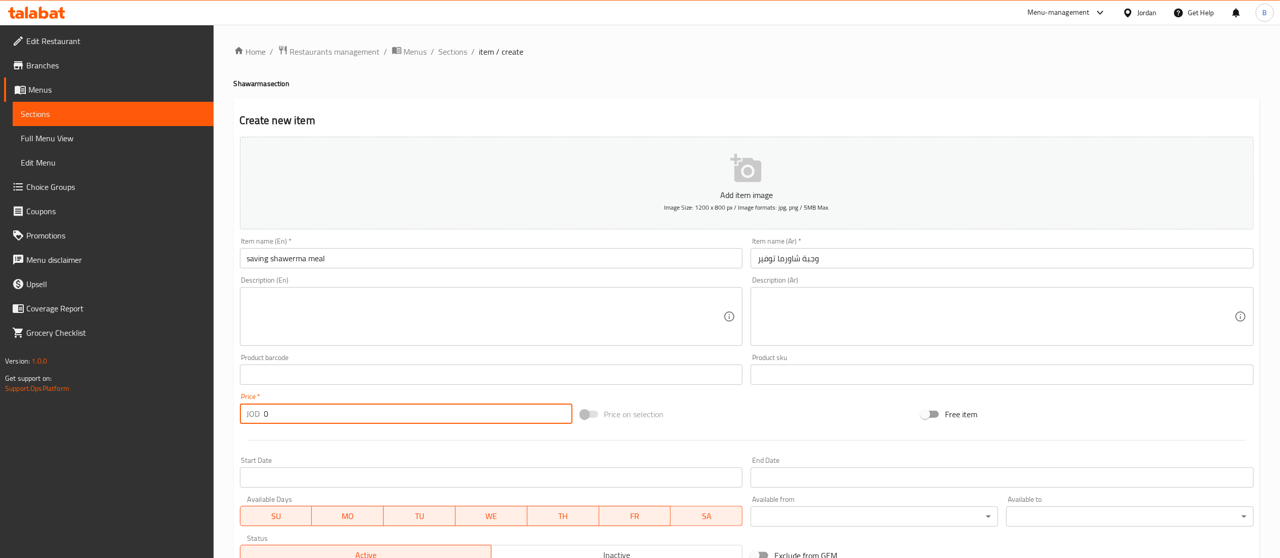
drag, startPoint x: 316, startPoint y: 419, endPoint x: 104, endPoint y: 390, distance: 214.0
click at [121, 391] on div "Edit Restaurant Branches Menus Sections Full Menu View Edit Menu Choice Groups …" at bounding box center [640, 370] width 1280 height 690
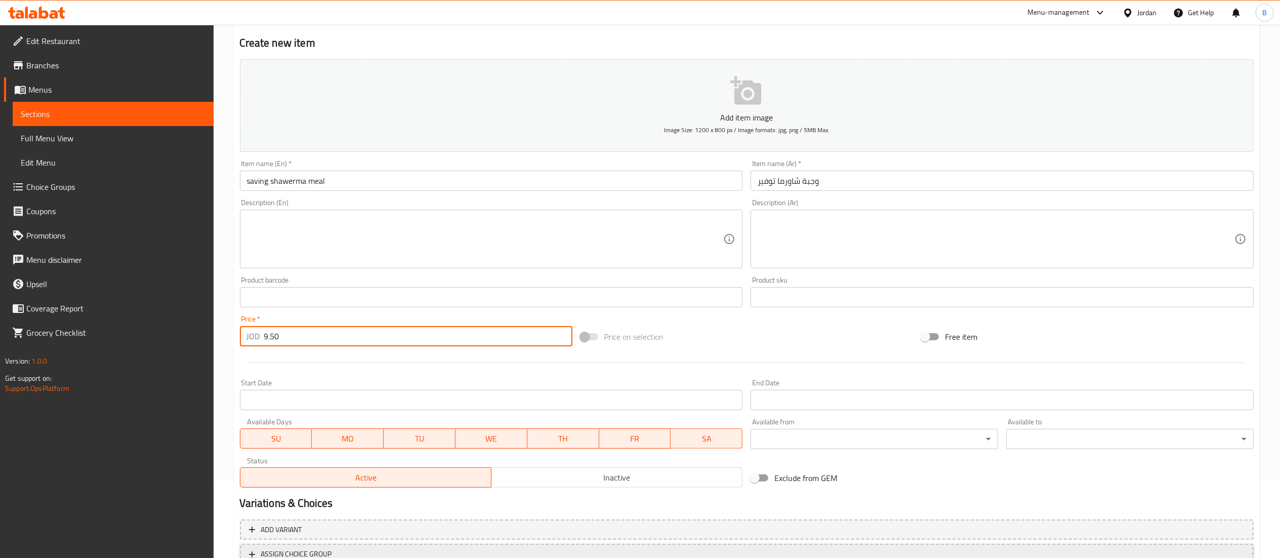
scroll to position [156, 0]
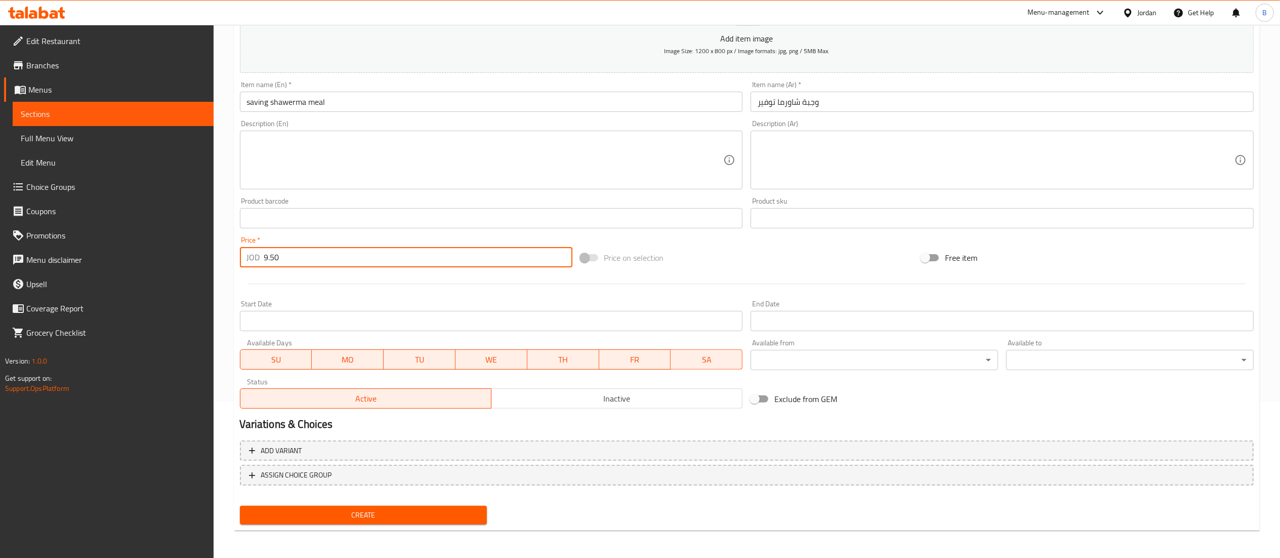
type input "9.50"
click at [399, 520] on span "Create" at bounding box center [363, 515] width 231 height 13
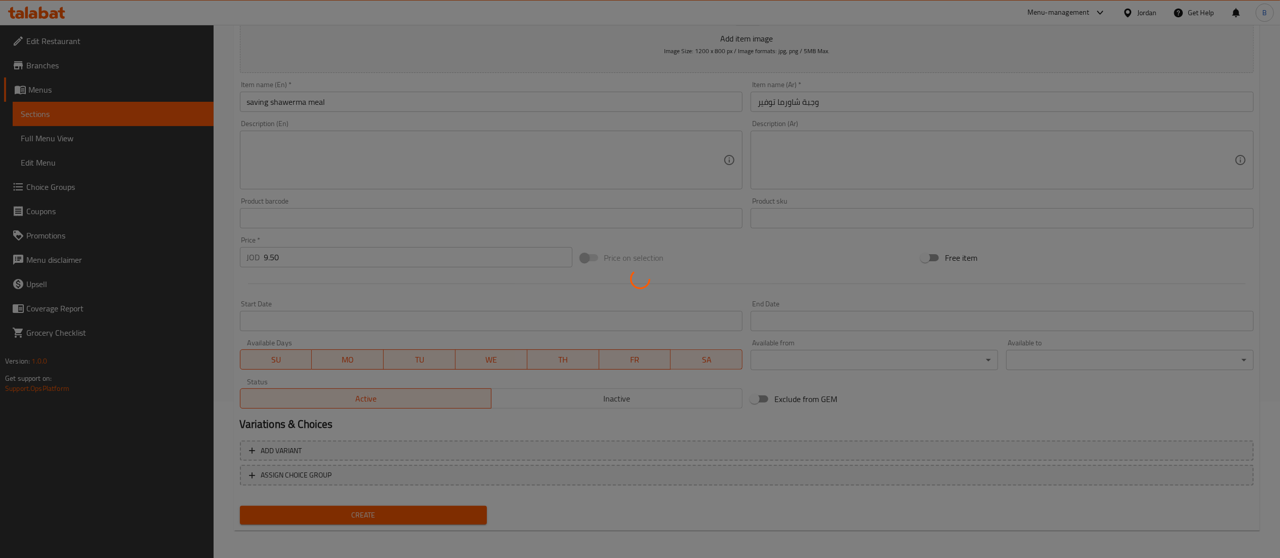
type input "0"
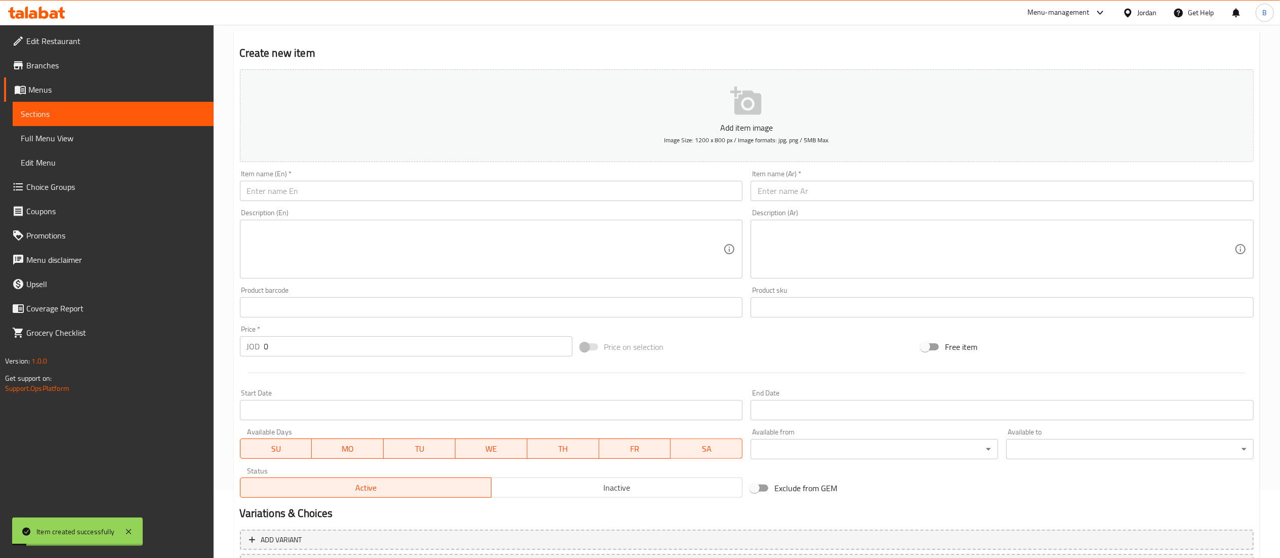
scroll to position [0, 0]
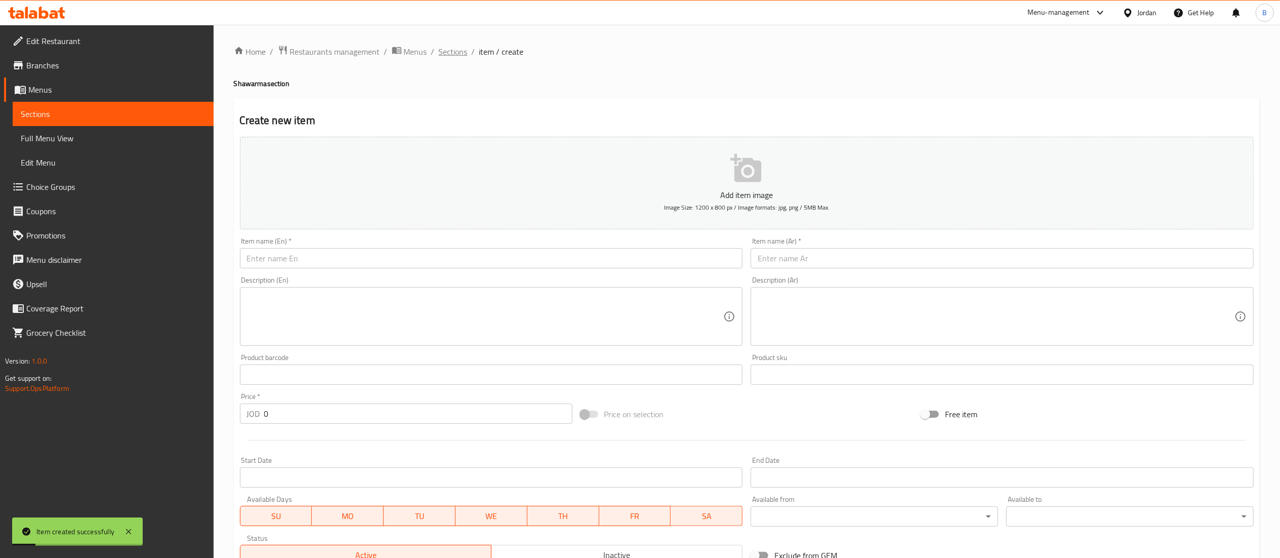
click at [461, 56] on span "Sections" at bounding box center [453, 52] width 29 height 12
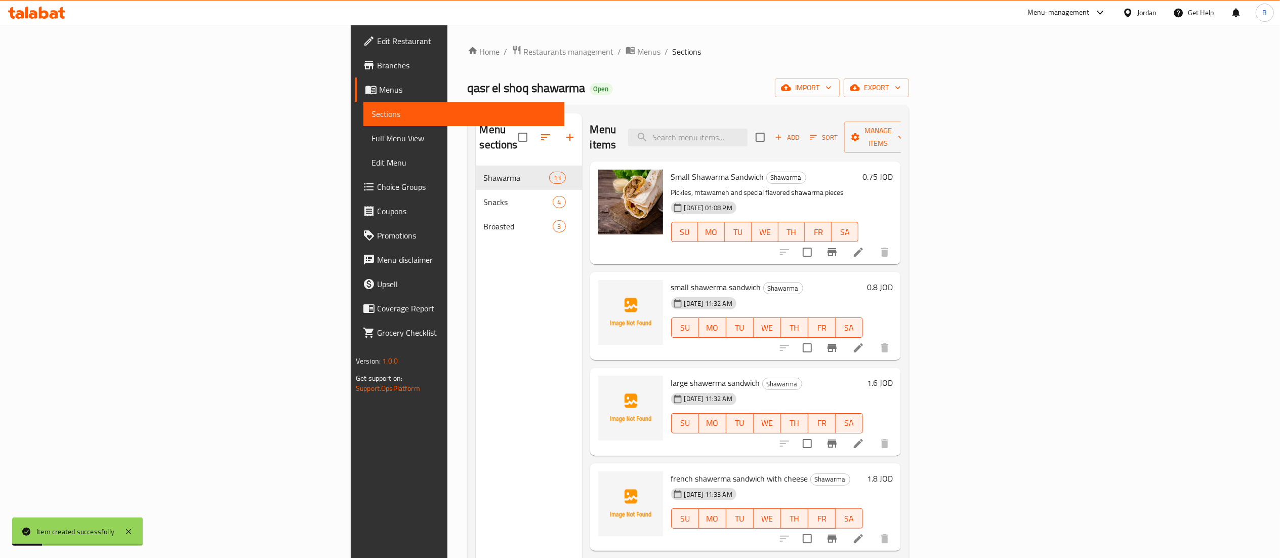
click at [792, 140] on div "Menu items Add Sort Manage items" at bounding box center [745, 137] width 311 height 48
click at [748, 133] on input "search" at bounding box center [687, 138] width 119 height 18
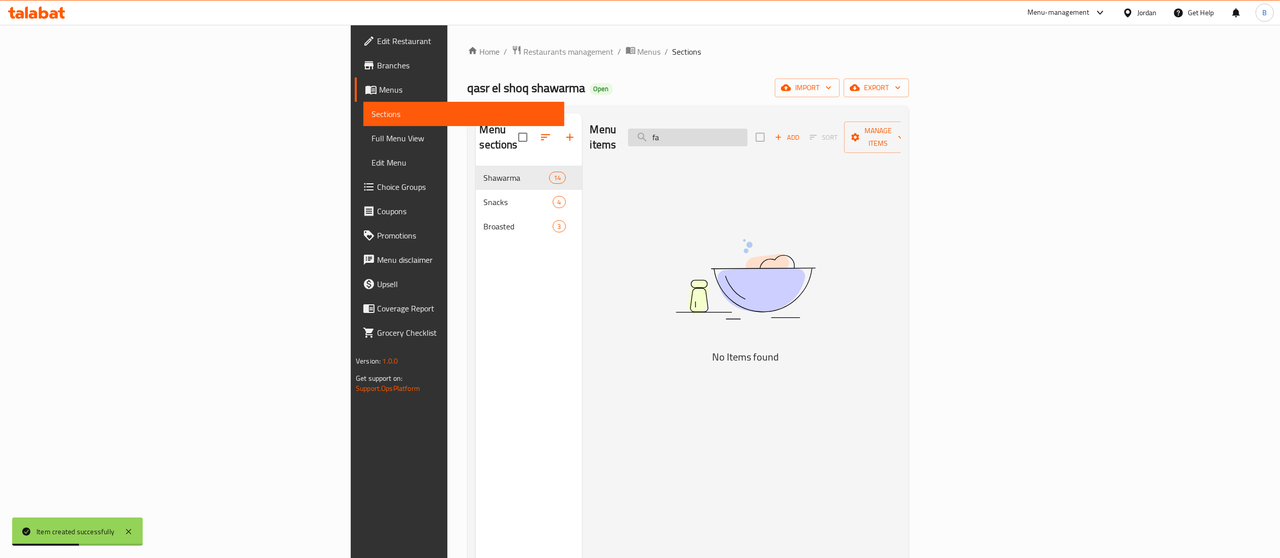
type input "f"
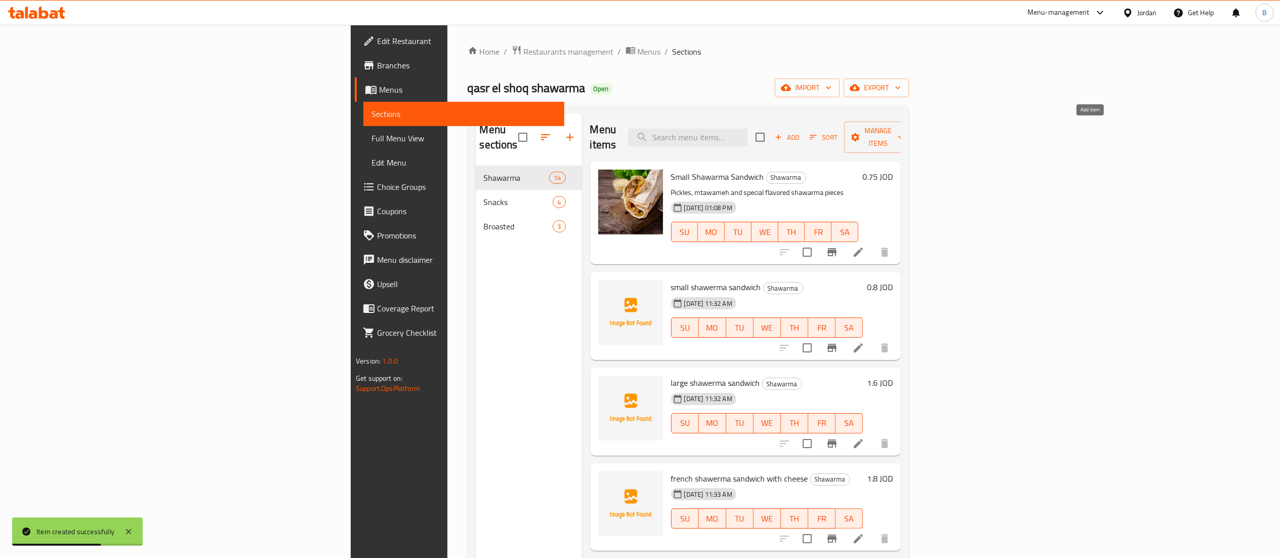
click at [801, 132] on span "Add" at bounding box center [786, 138] width 27 height 12
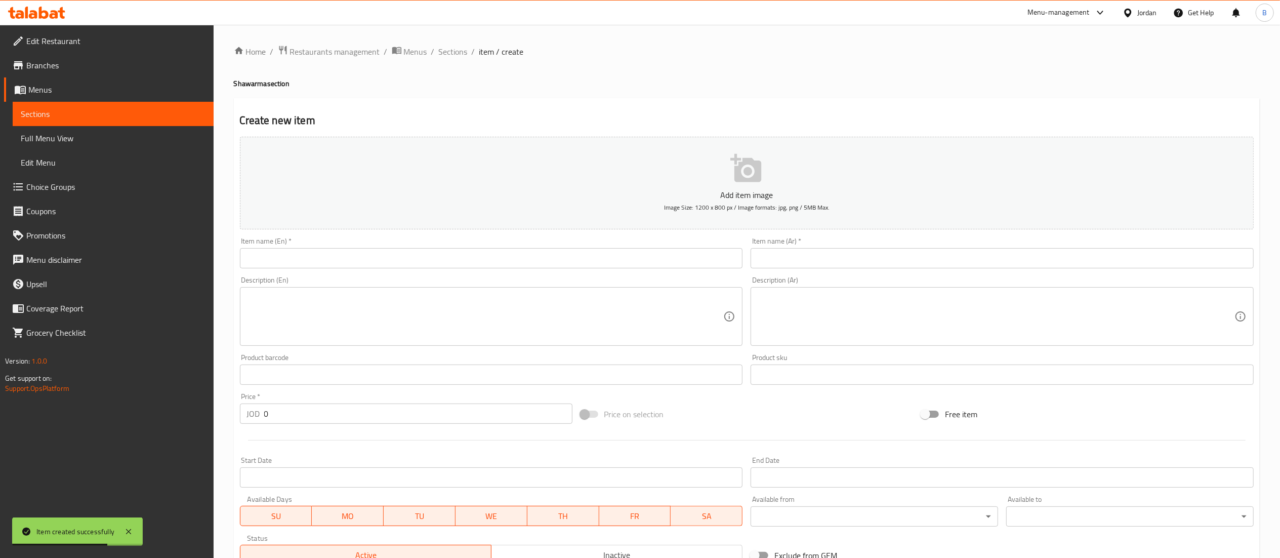
click at [853, 267] on input "text" at bounding box center [1002, 258] width 503 height 20
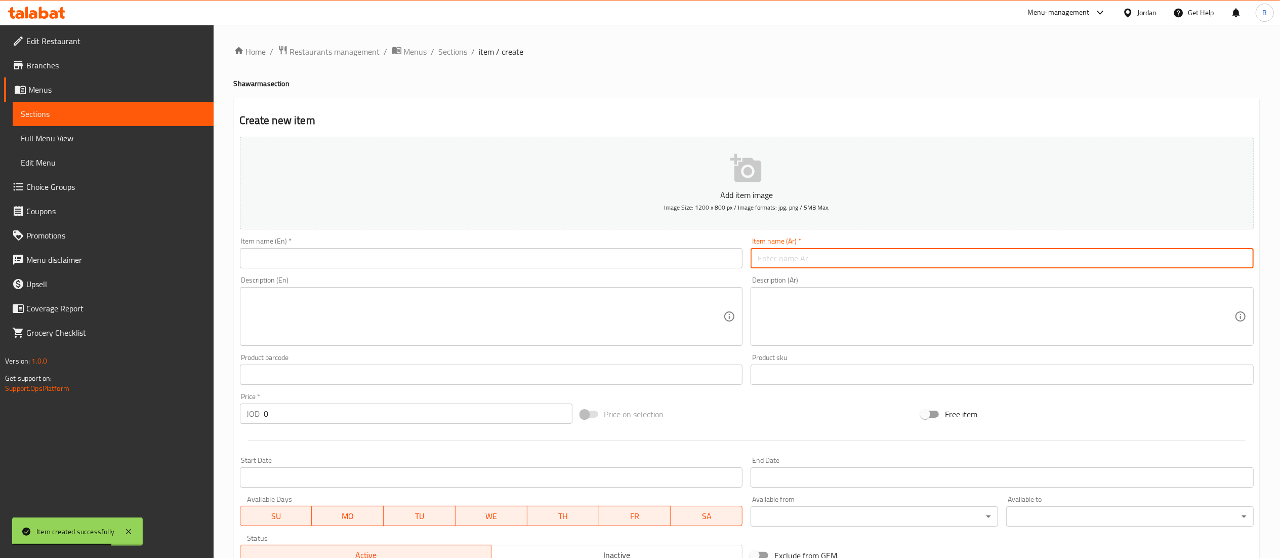
paste input "وجبة العائلي"
type input "وجبة العائلي"
click at [685, 255] on input "text" at bounding box center [491, 258] width 503 height 20
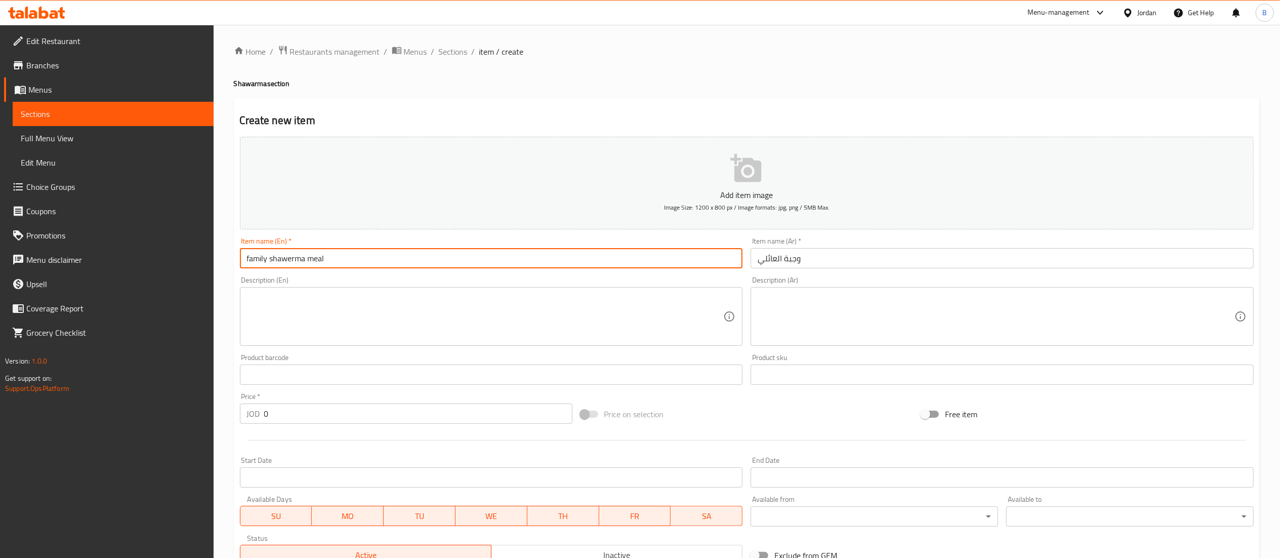
type input "family shawerma meal"
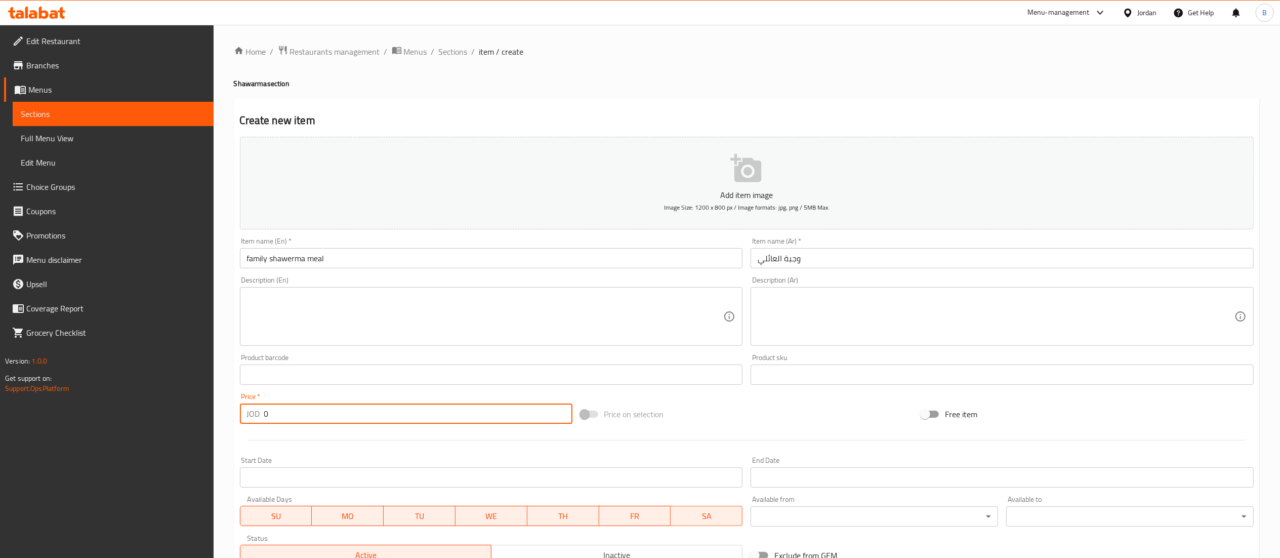
drag, startPoint x: 254, startPoint y: 410, endPoint x: 0, endPoint y: 384, distance: 254.9
click at [50, 390] on div "Edit Restaurant Branches Menus Sections Full Menu View Edit Menu Choice Groups …" at bounding box center [640, 370] width 1280 height 690
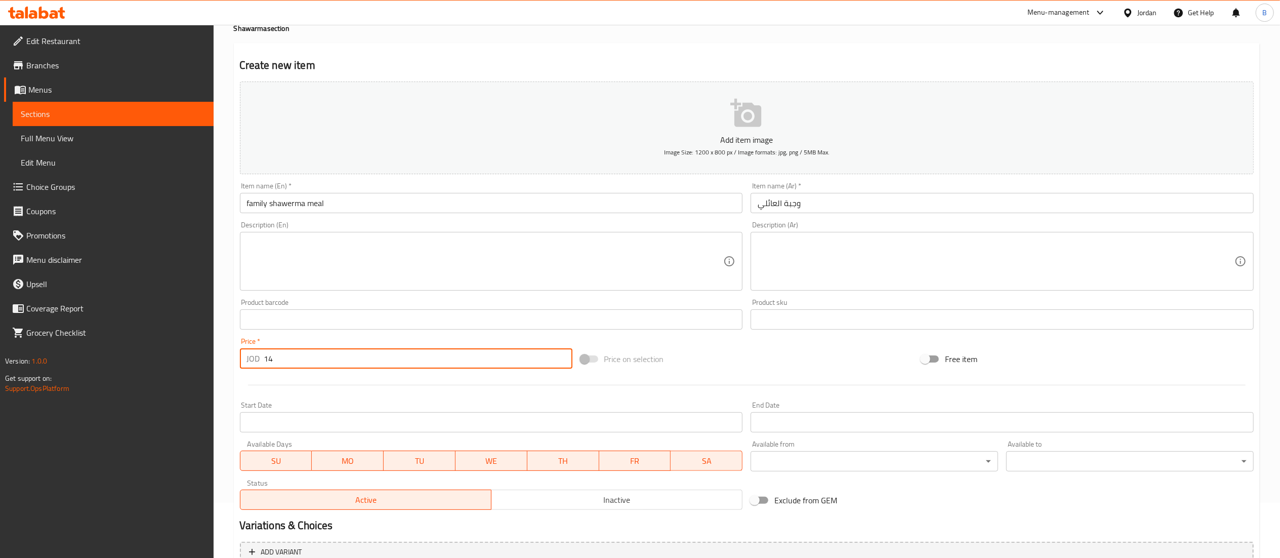
scroll to position [156, 0]
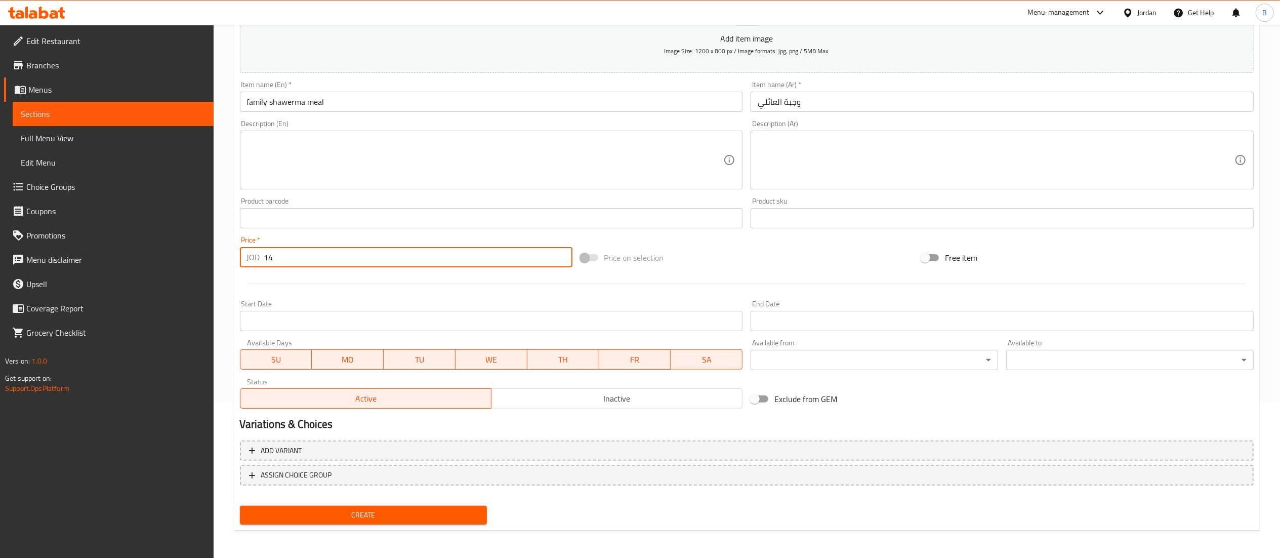
type input "14"
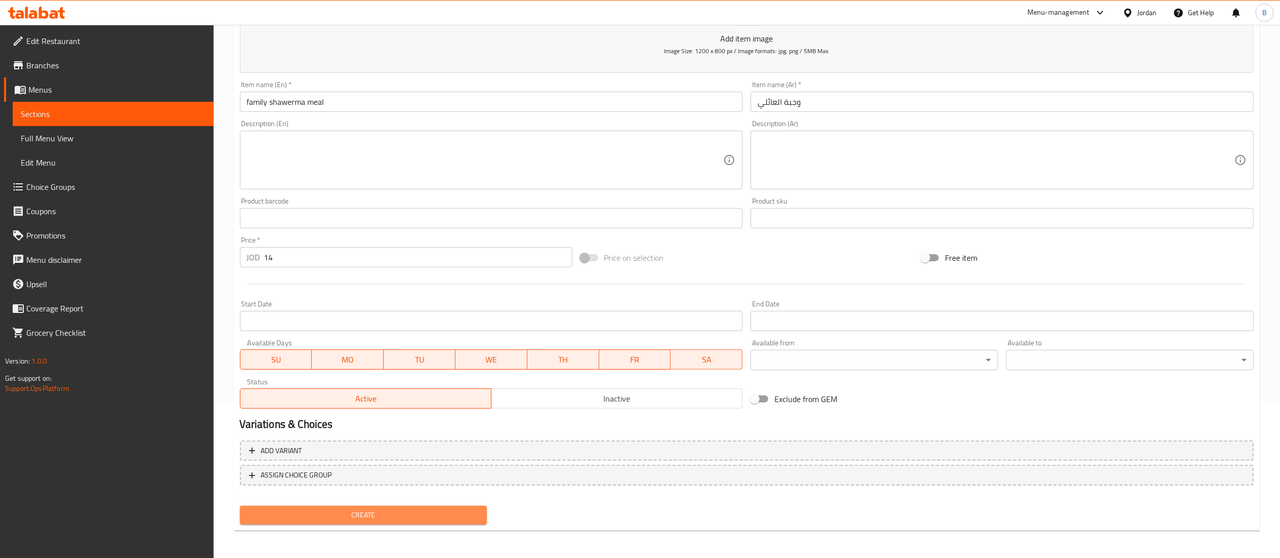
click at [369, 514] on span "Create" at bounding box center [363, 515] width 231 height 13
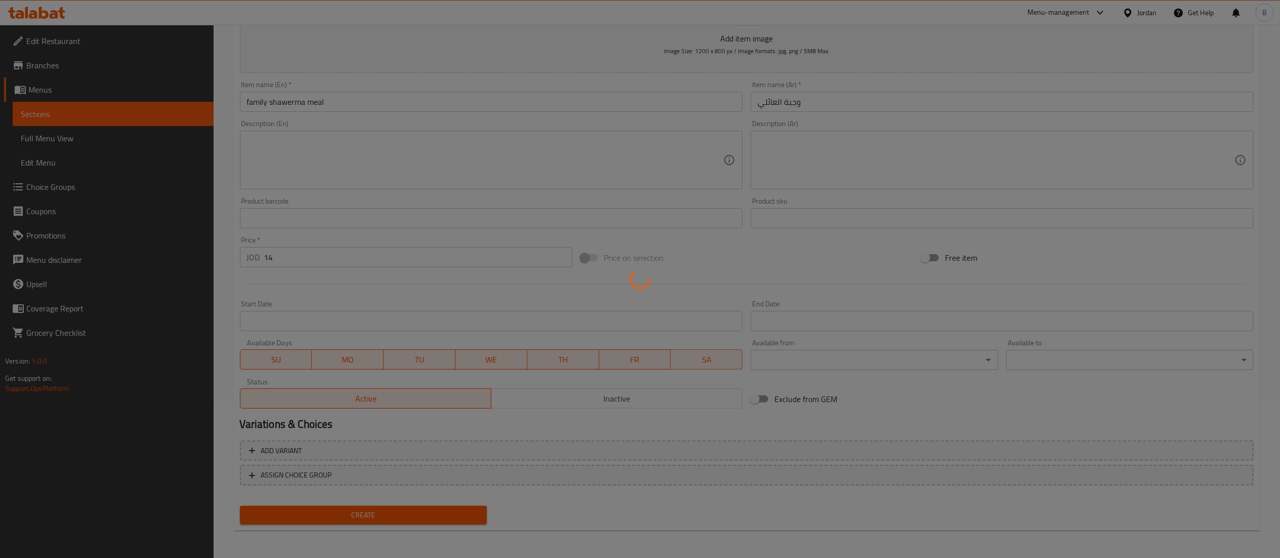
type input "0"
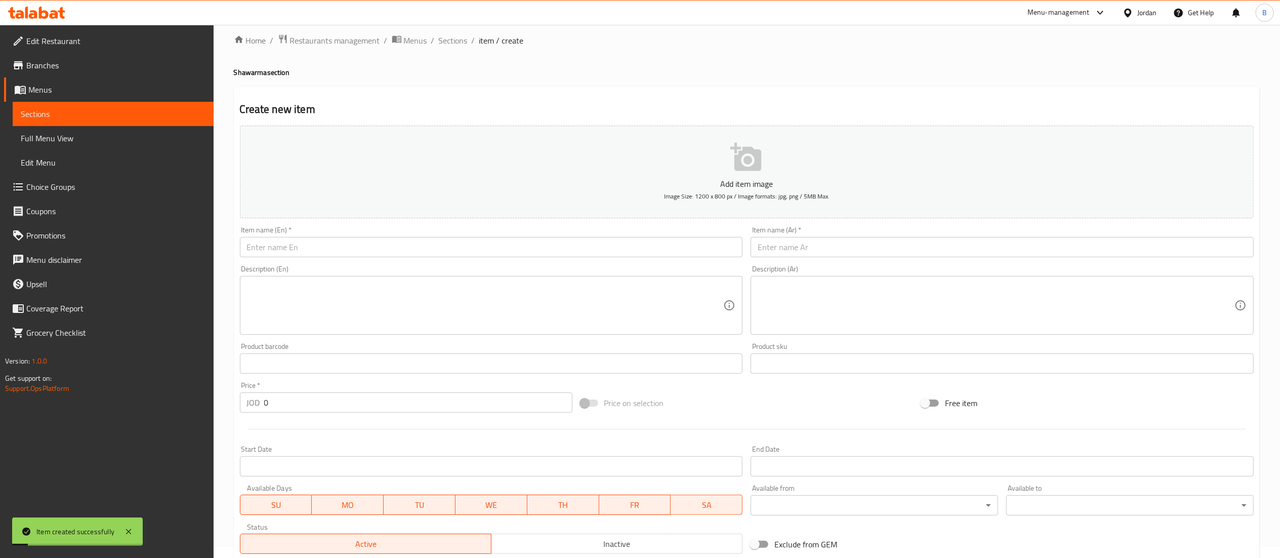
scroll to position [0, 0]
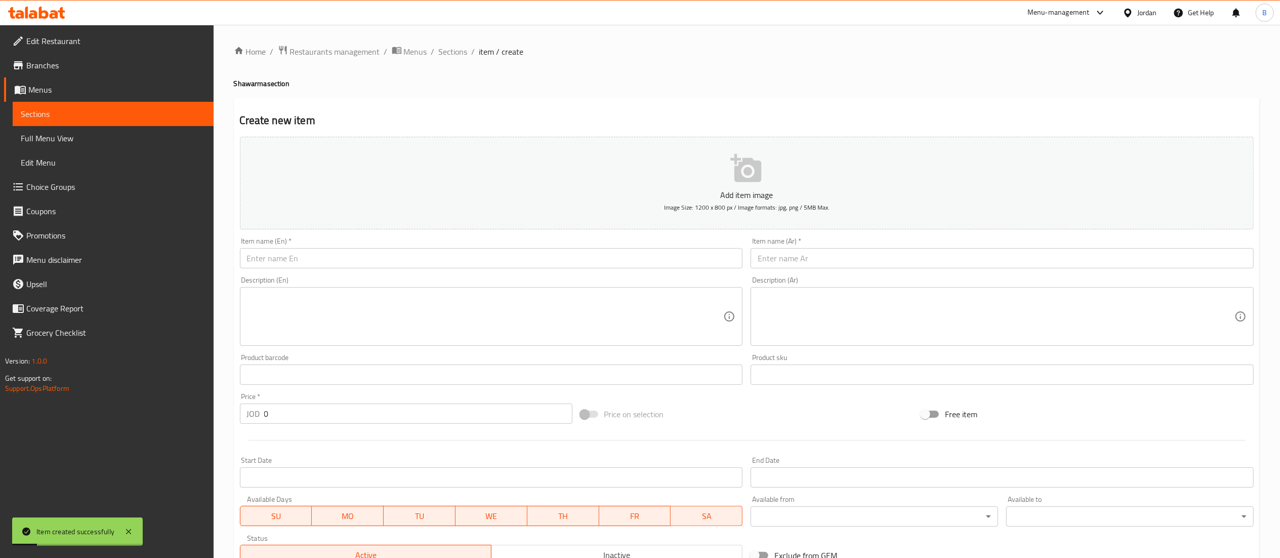
click at [449, 61] on div "Home / Restaurants management / Menus / Sections / item / create Shawarma secti…" at bounding box center [747, 370] width 1026 height 650
click at [450, 51] on span "Sections" at bounding box center [453, 52] width 29 height 12
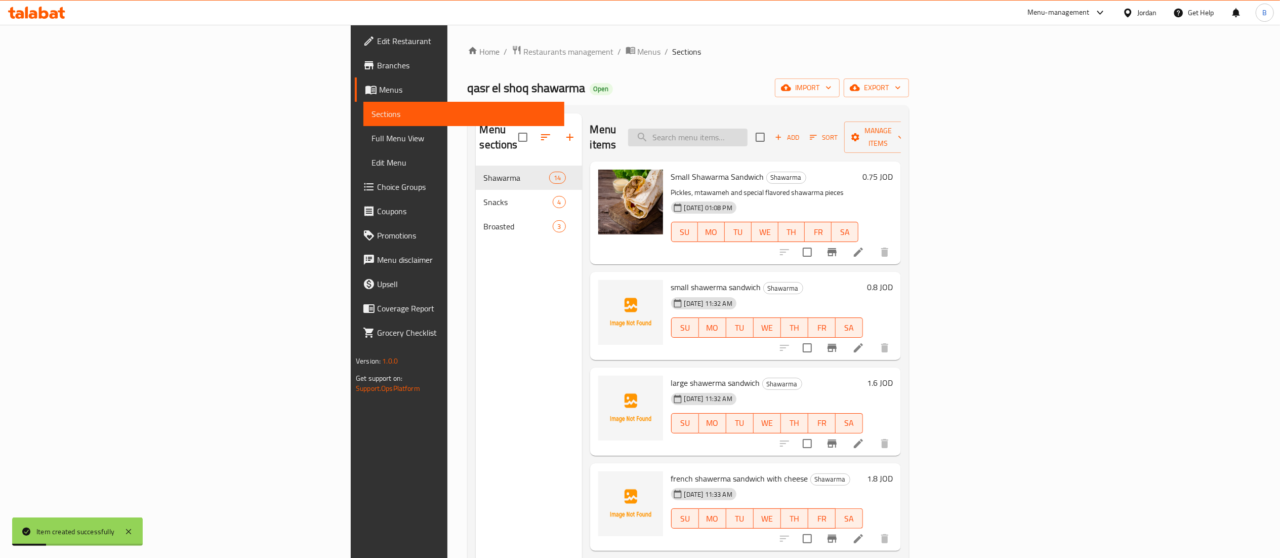
click at [748, 129] on input "search" at bounding box center [687, 138] width 119 height 18
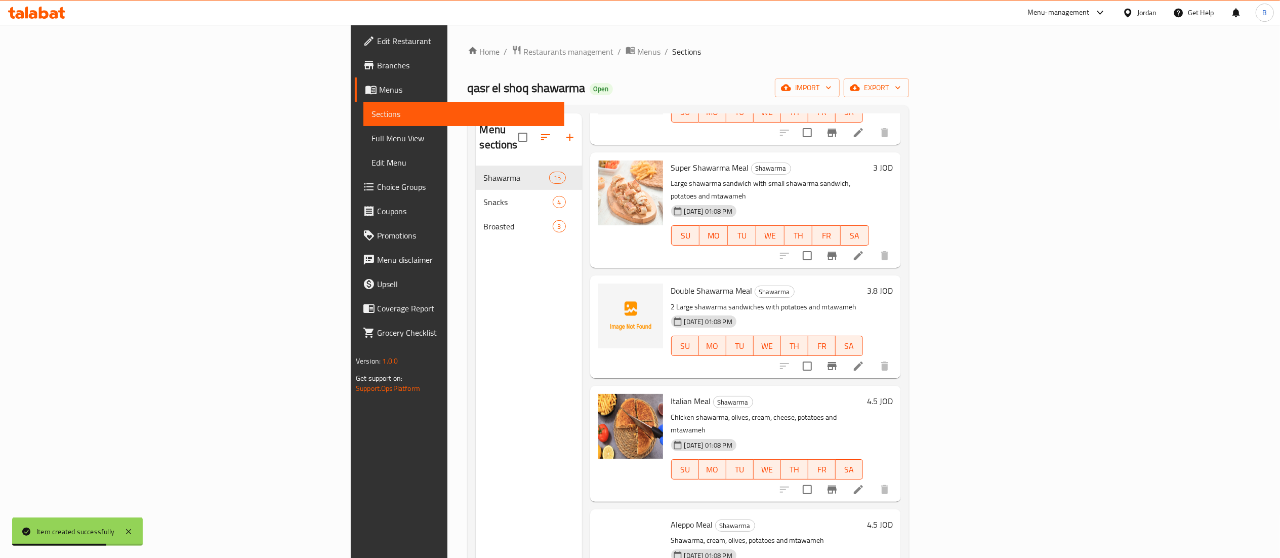
scroll to position [810, 0]
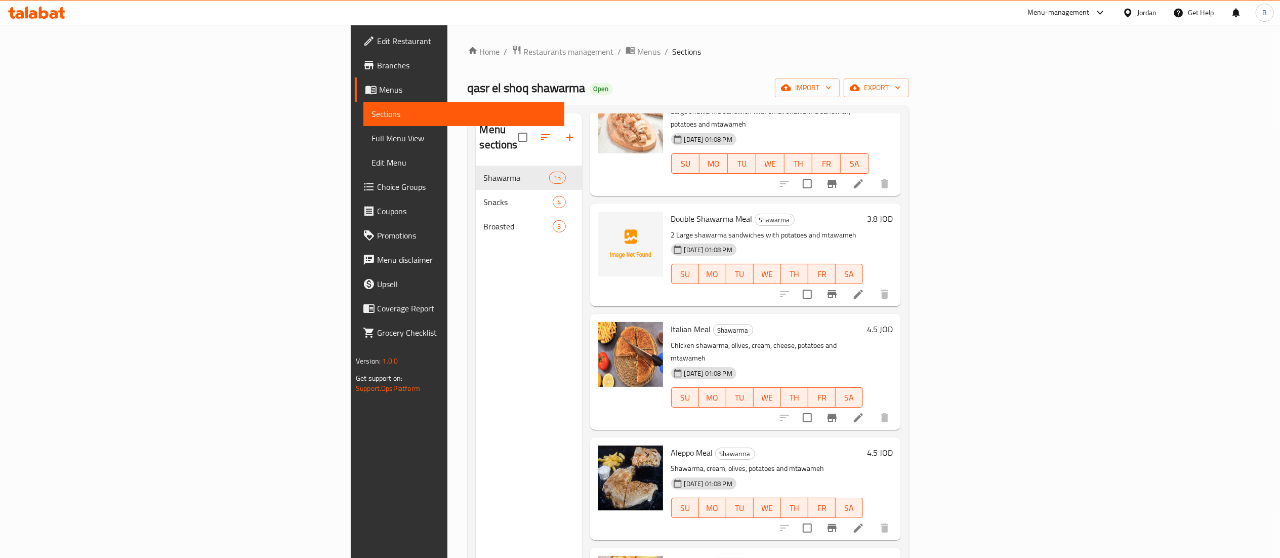
type input "al"
click at [864, 522] on icon at bounding box center [858, 528] width 12 height 12
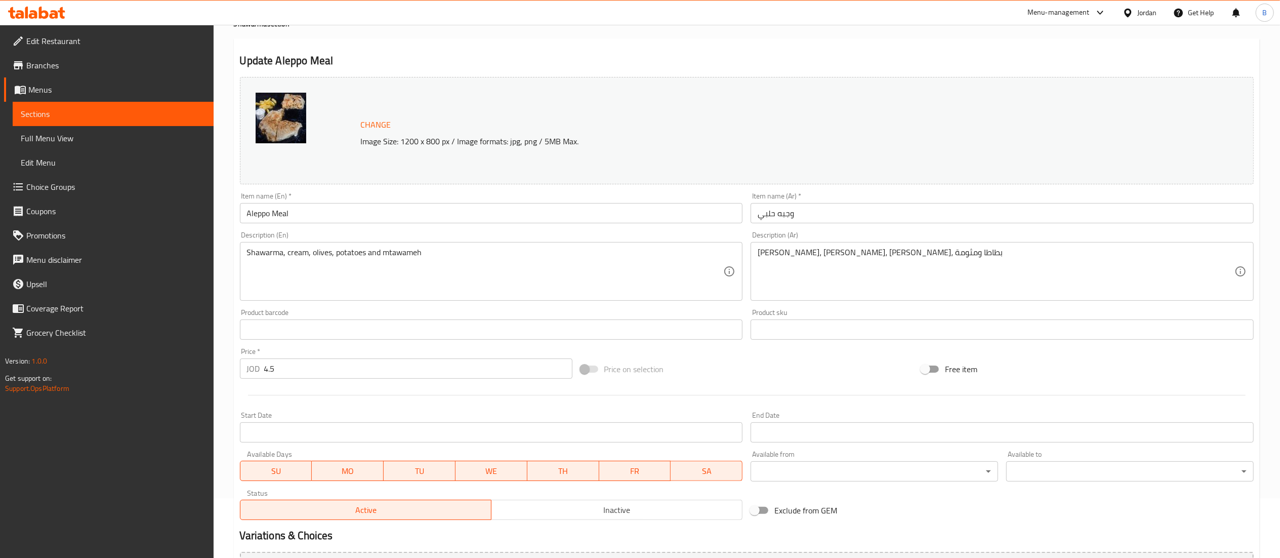
scroll to position [101, 0]
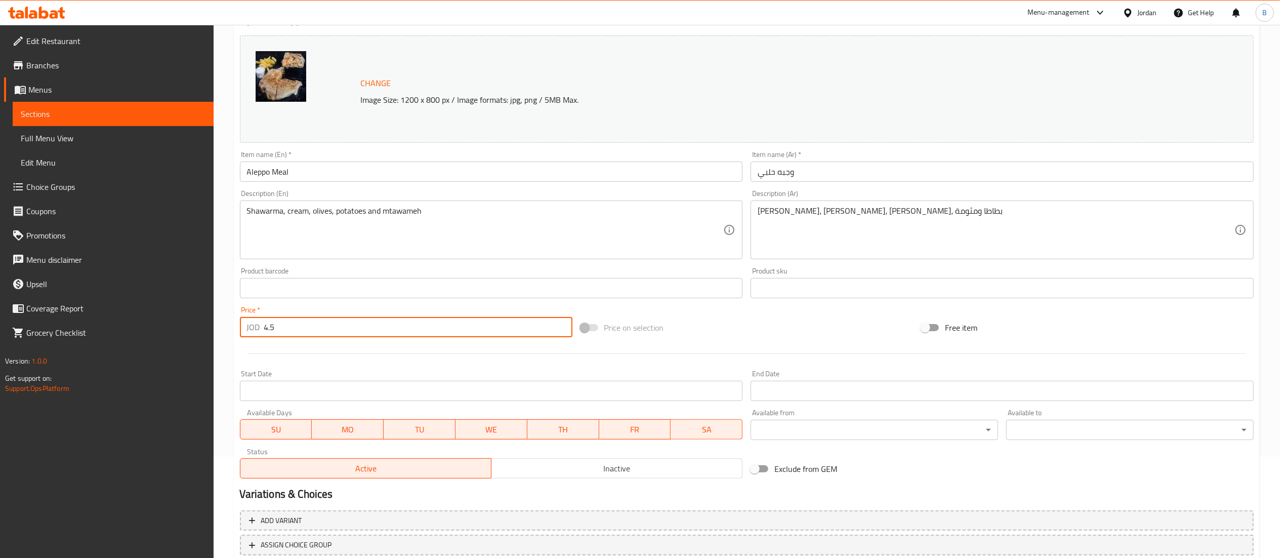
click at [390, 332] on input "4.5" at bounding box center [418, 327] width 308 height 20
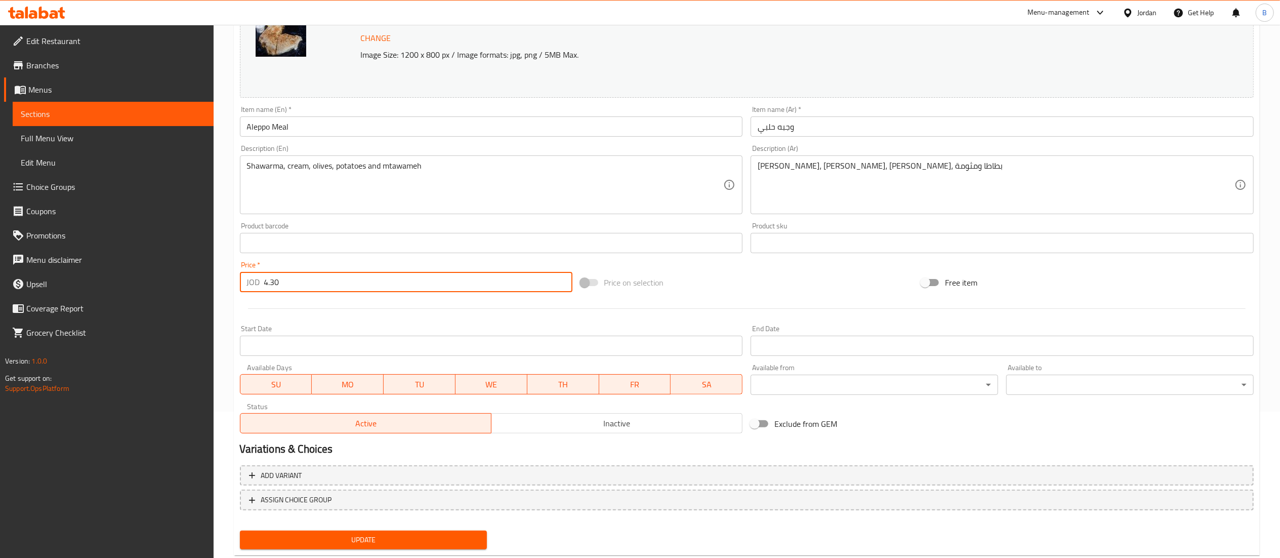
scroll to position [171, 0]
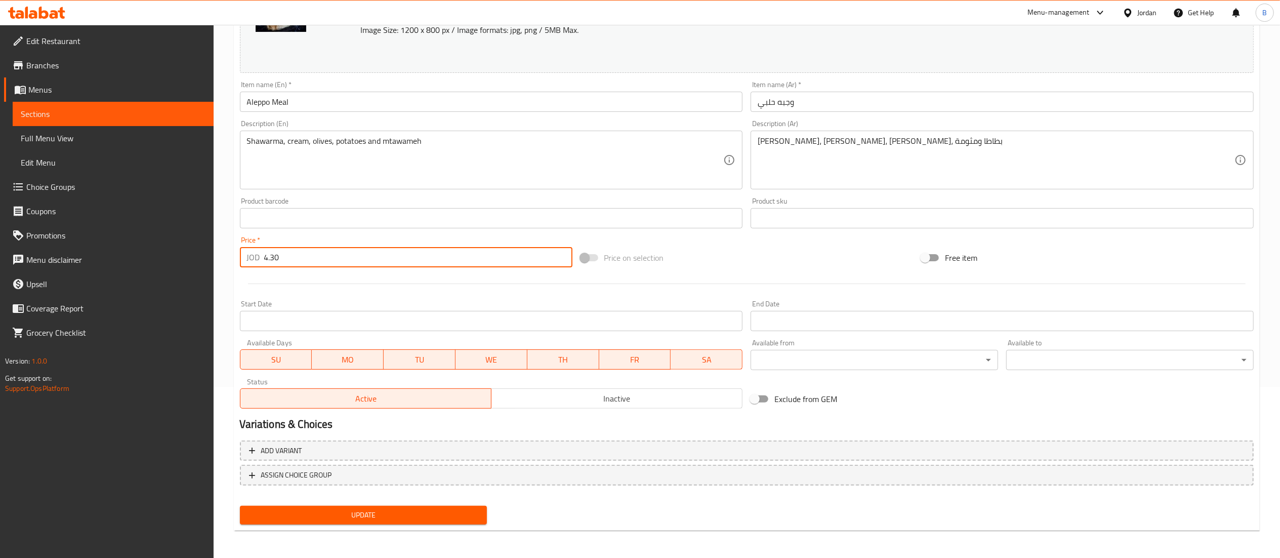
type input "4.30"
click at [420, 517] on span "Update" at bounding box center [363, 515] width 231 height 13
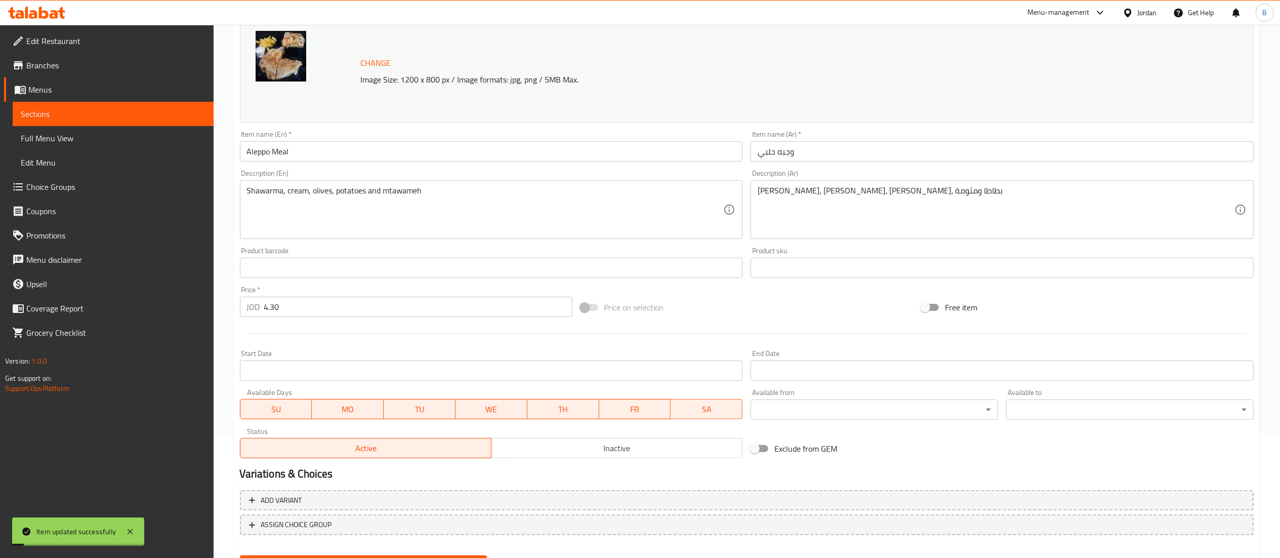
scroll to position [0, 0]
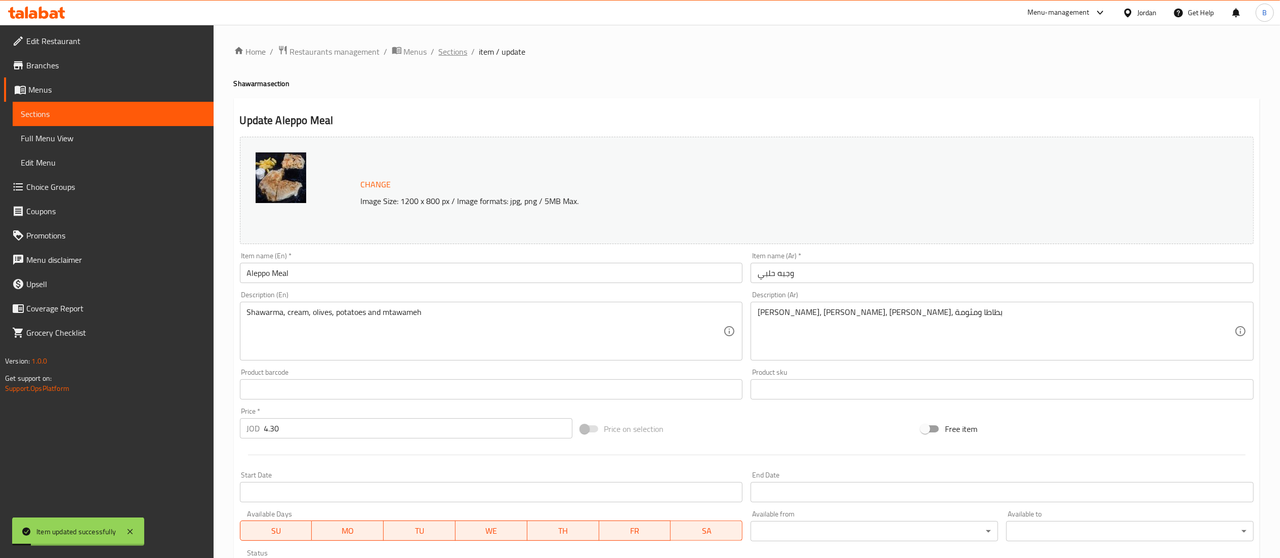
click at [462, 51] on span "Sections" at bounding box center [453, 52] width 29 height 12
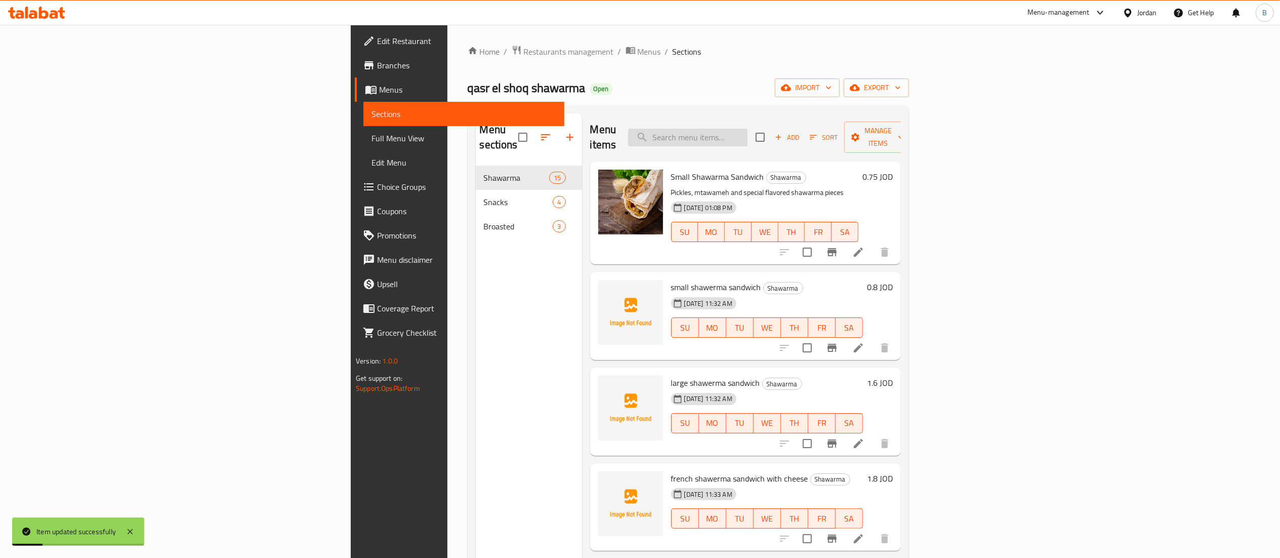
click at [748, 129] on input "search" at bounding box center [687, 138] width 119 height 18
type input "alepp"
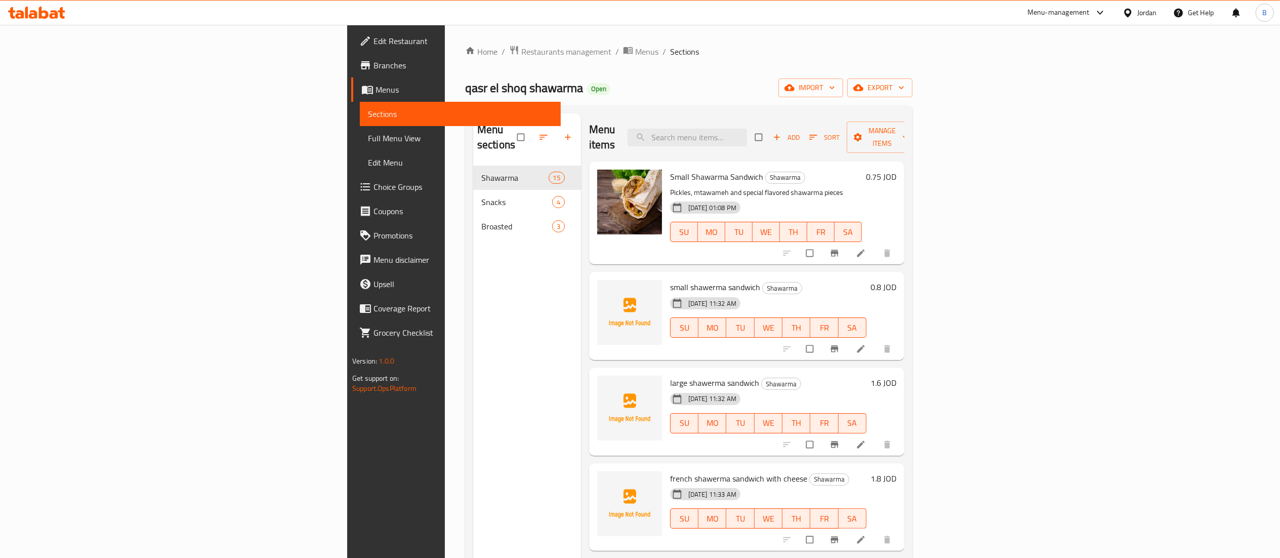
click at [824, 120] on div "Menu items Add Sort Manage items" at bounding box center [746, 137] width 315 height 48
click at [747, 129] on input "search" at bounding box center [687, 138] width 119 height 18
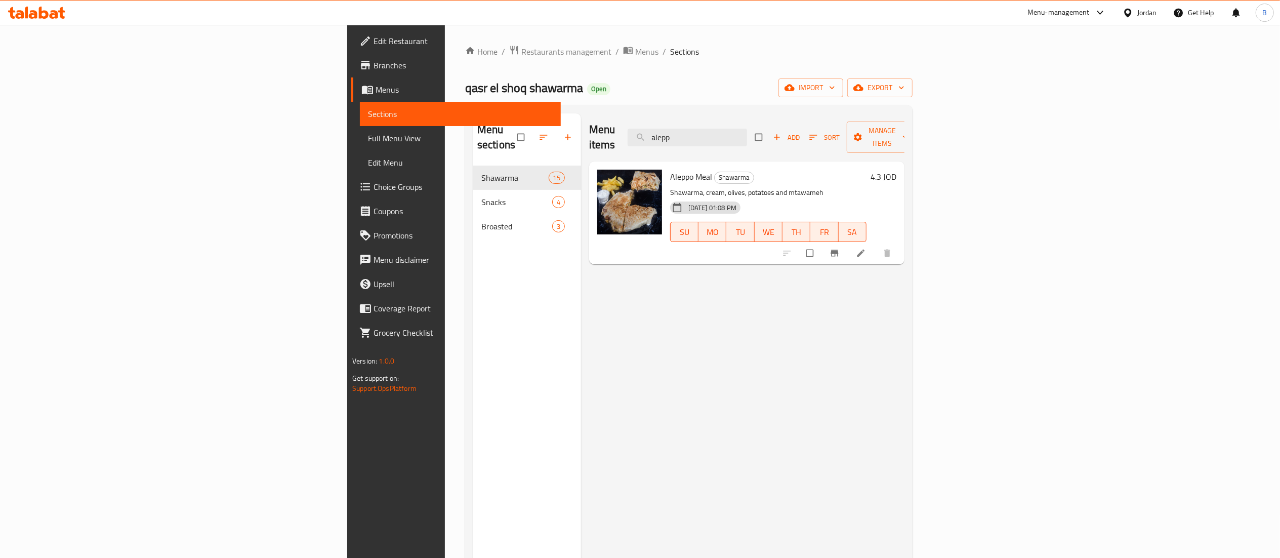
drag, startPoint x: 835, startPoint y: 136, endPoint x: 669, endPoint y: 105, distance: 169.3
click at [675, 105] on div "Home / Restaurants management / Menus / Sections qasr el shoq shawarma Open imp…" at bounding box center [688, 362] width 447 height 634
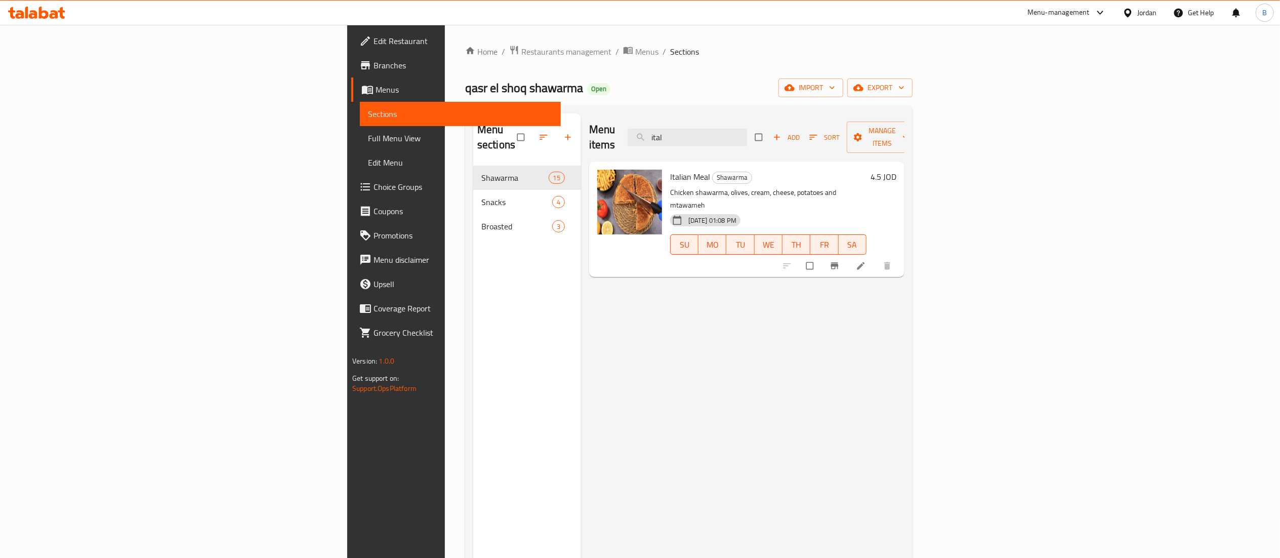
type input "ital"
click at [896, 170] on h6 "4.5 JOD" at bounding box center [883, 177] width 26 height 14
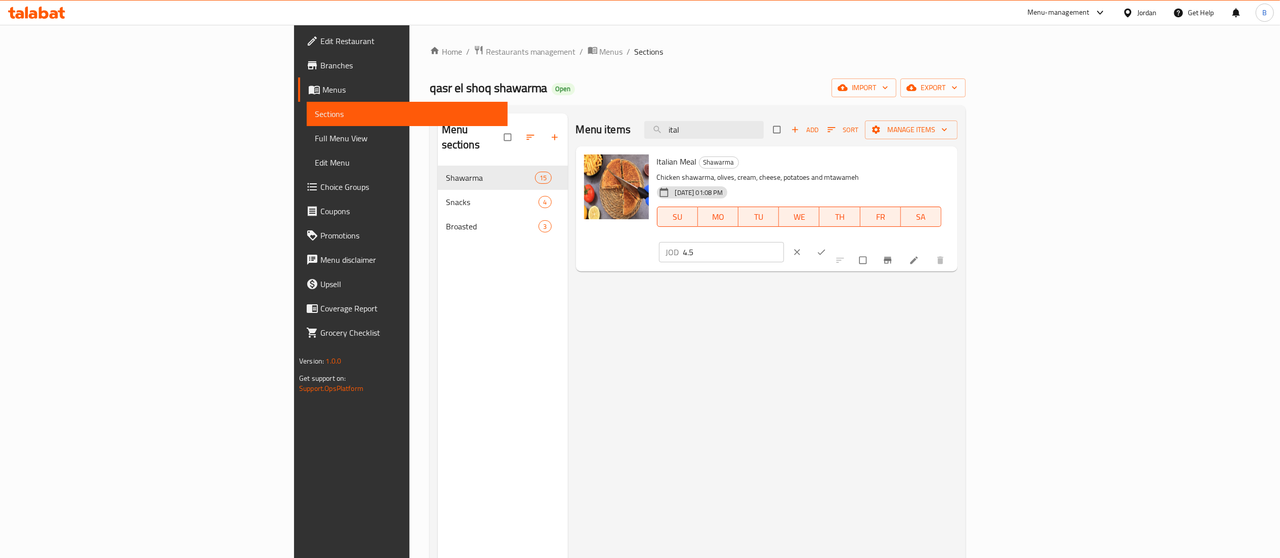
click at [784, 242] on input "4.5" at bounding box center [733, 252] width 101 height 20
type input "4.30"
click at [826, 247] on icon "ok" at bounding box center [821, 252] width 10 height 10
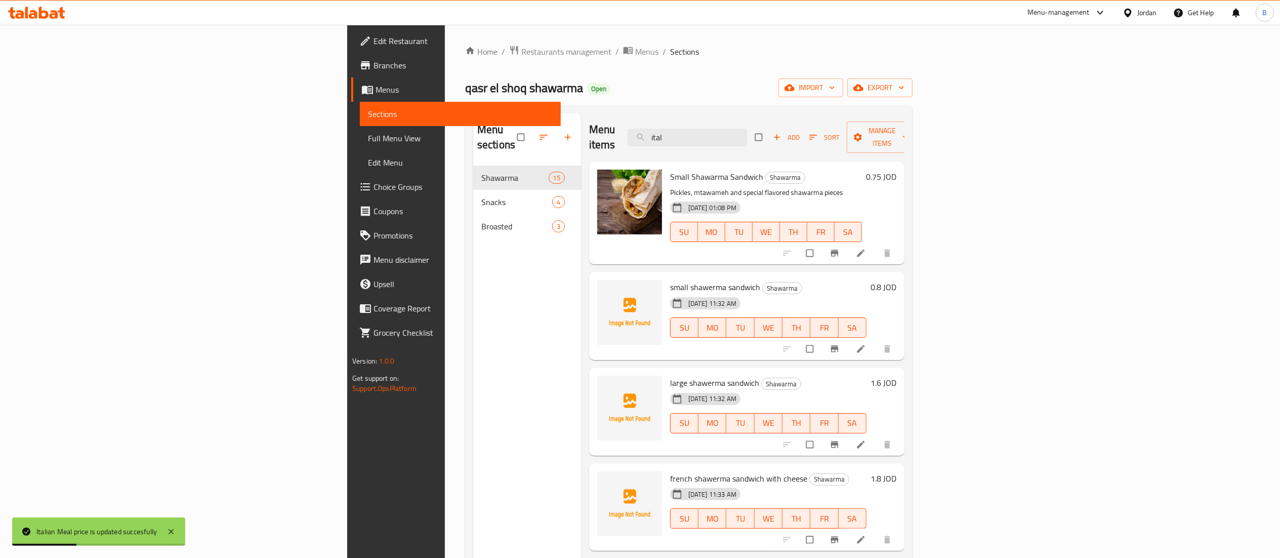
click at [374, 193] on span "Choice Groups" at bounding box center [463, 187] width 179 height 12
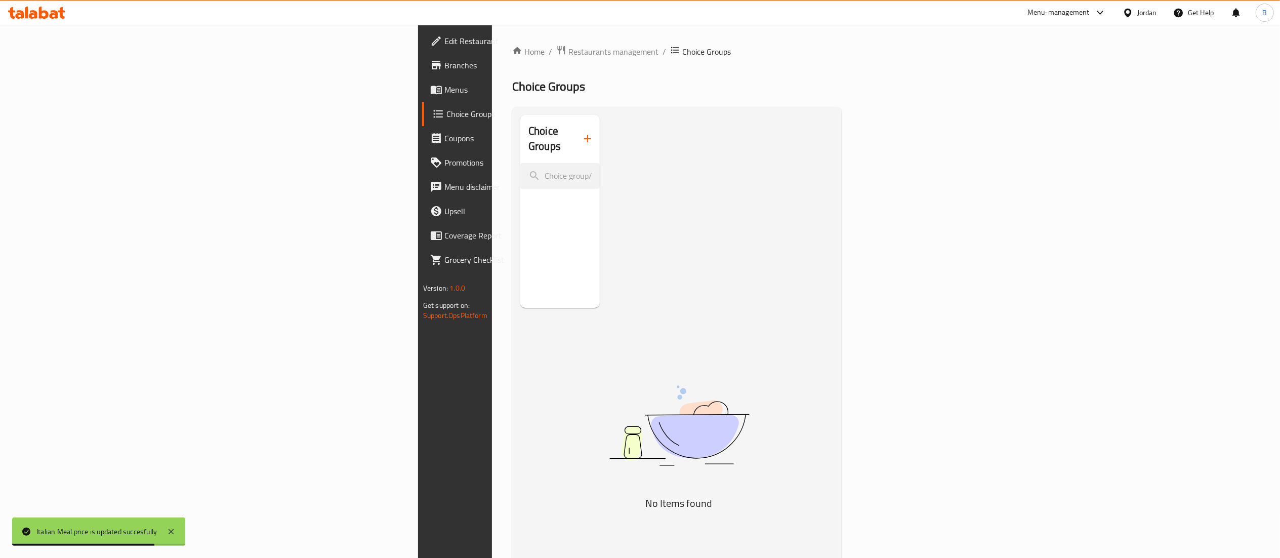
click at [584, 135] on icon "button" at bounding box center [587, 138] width 7 height 7
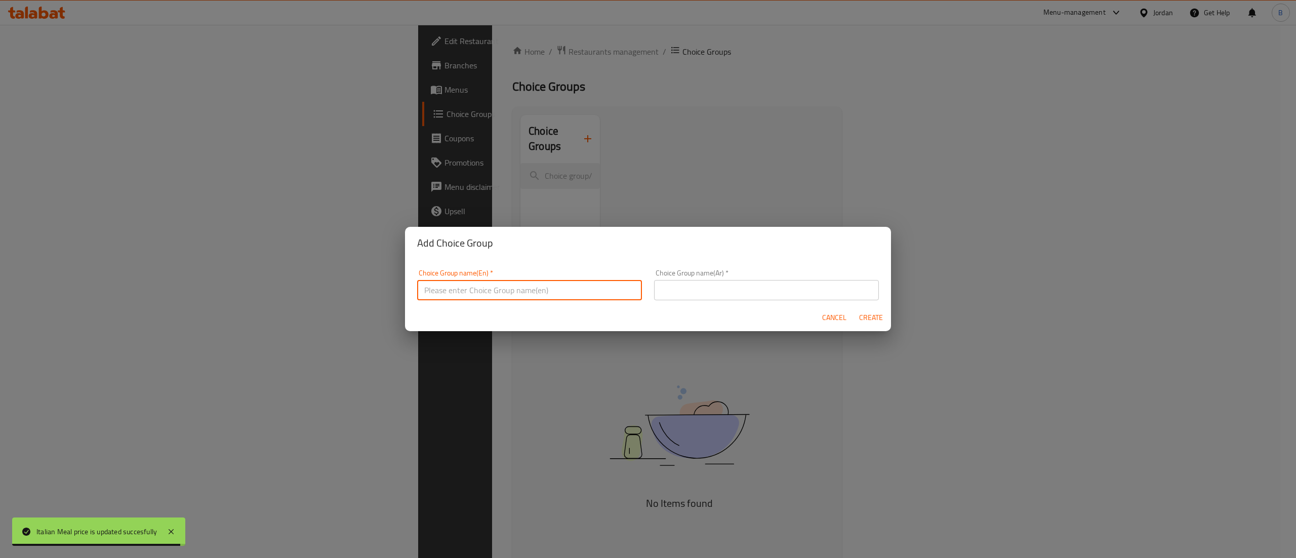
click at [528, 292] on input "text" at bounding box center [529, 290] width 225 height 20
type input "add on:"
click at [813, 283] on input "text" at bounding box center [766, 290] width 225 height 20
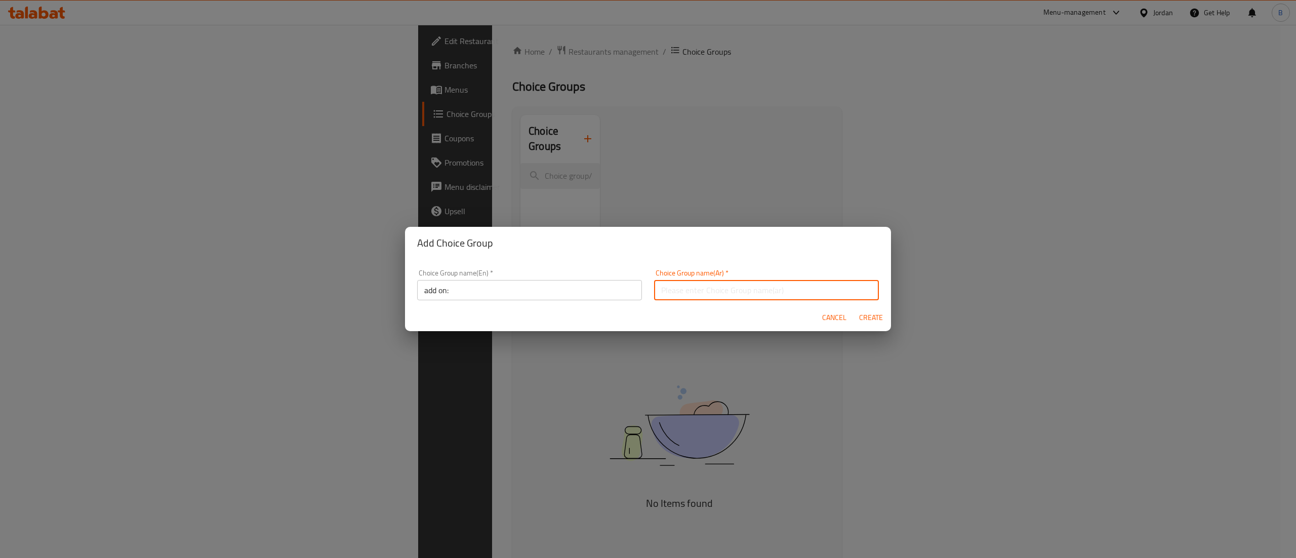
type input "اضافة"
click at [865, 323] on span "Create" at bounding box center [870, 317] width 24 height 13
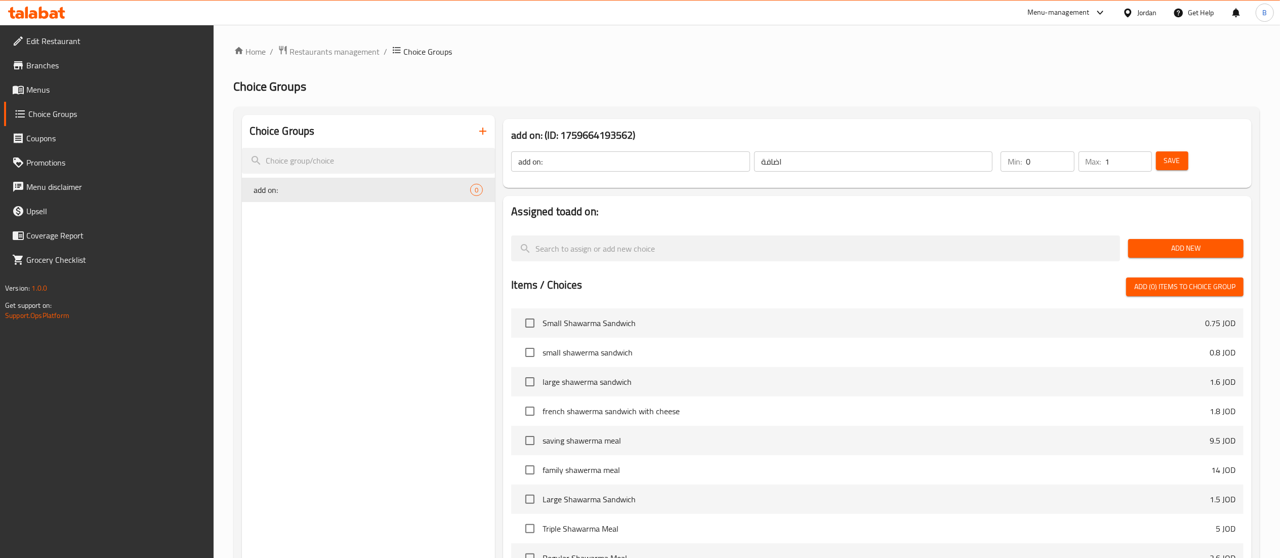
type input "1"
click at [1137, 157] on input "1" at bounding box center [1128, 161] width 47 height 20
click at [1173, 158] on span "Save" at bounding box center [1172, 160] width 16 height 13
click at [1181, 244] on span "Add New" at bounding box center [1185, 248] width 99 height 13
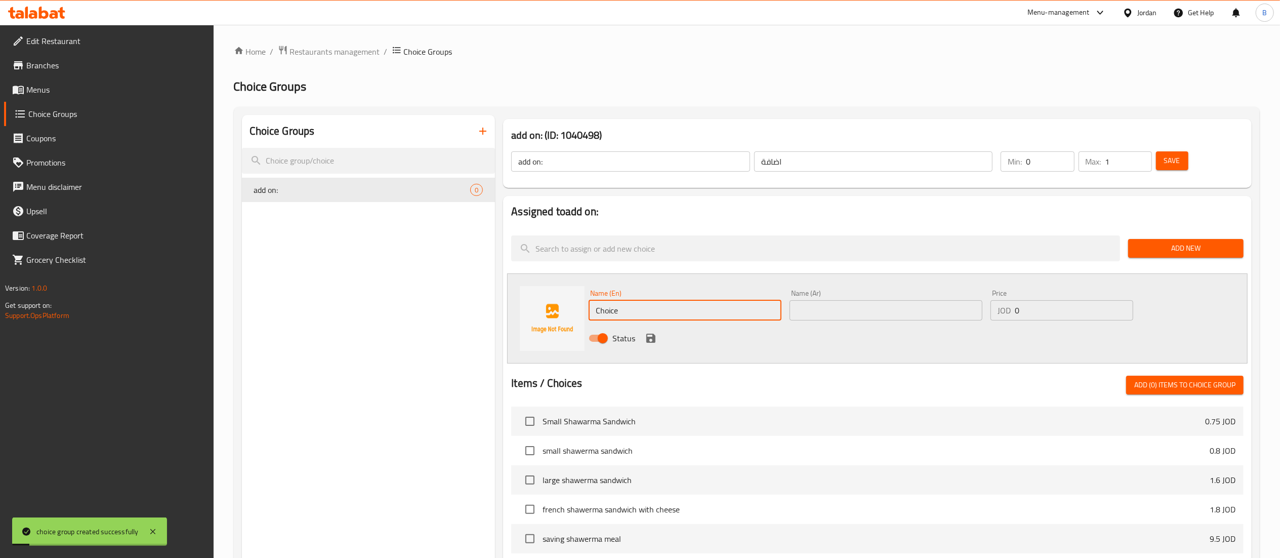
drag, startPoint x: 621, startPoint y: 301, endPoint x: 499, endPoint y: 302, distance: 123.0
click at [499, 302] on div "Assigned to add on: Add New Name (En) Choice Name (En) Name (Ar) Name (Ar) Pric…" at bounding box center [877, 470] width 757 height 557
type input "cheese"
click at [894, 305] on input "text" at bounding box center [886, 310] width 193 height 20
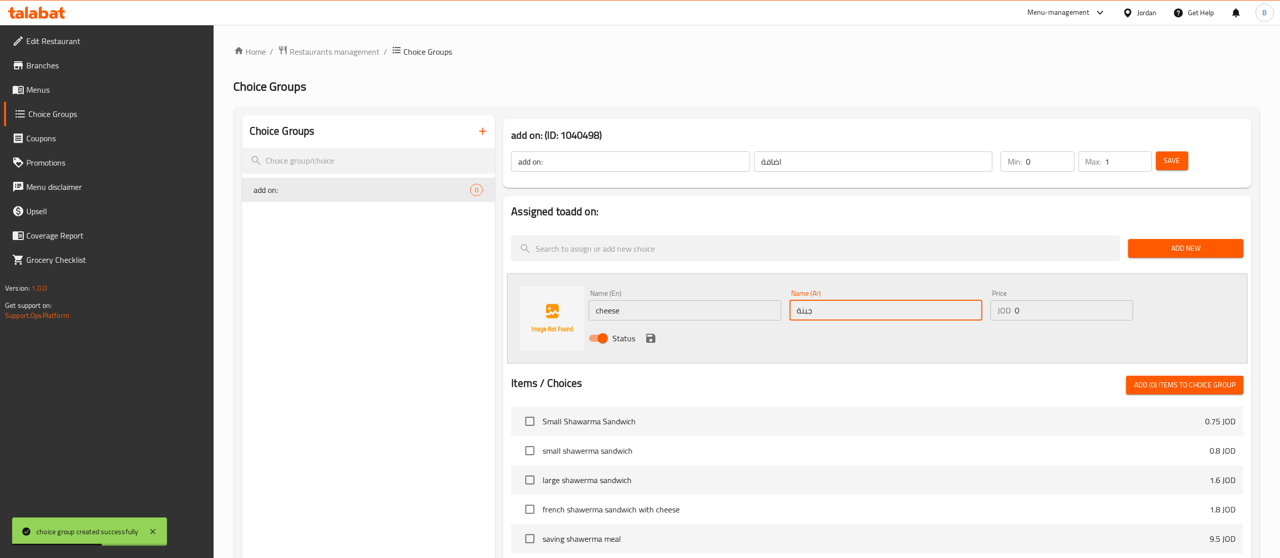
type input "جبنة"
drag, startPoint x: 1019, startPoint y: 311, endPoint x: 961, endPoint y: 307, distance: 58.9
click at [970, 307] on div "Name (En) cheese Name (En) Name (Ar) جبنة Name (Ar) Price JOD 0 Price Status" at bounding box center [886, 318] width 603 height 66
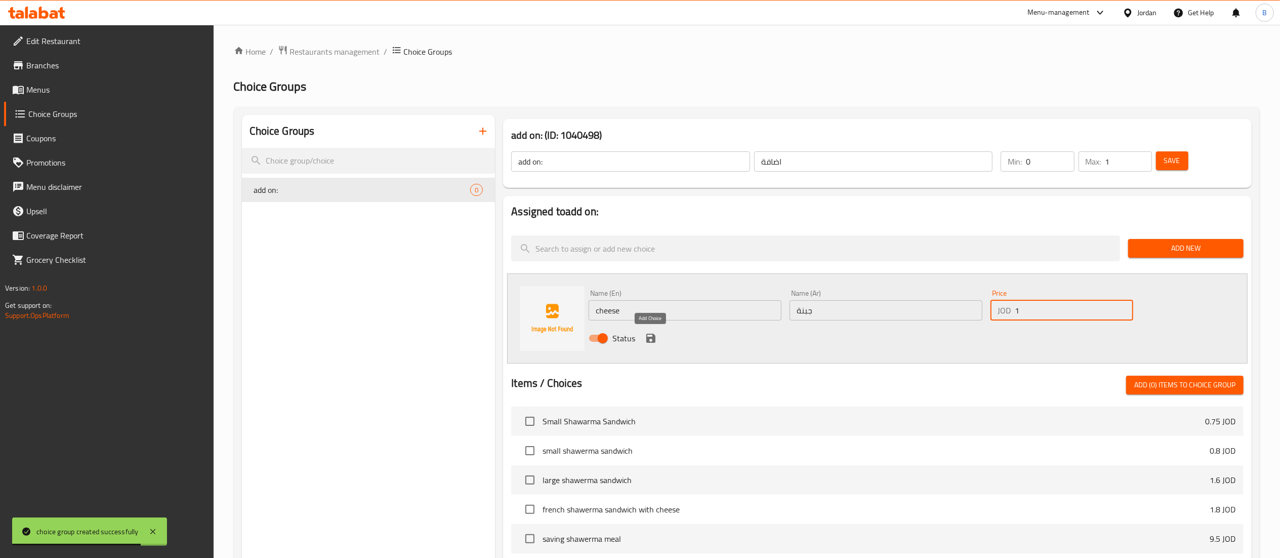
type input "1"
click at [650, 336] on icon "save" at bounding box center [651, 338] width 12 height 12
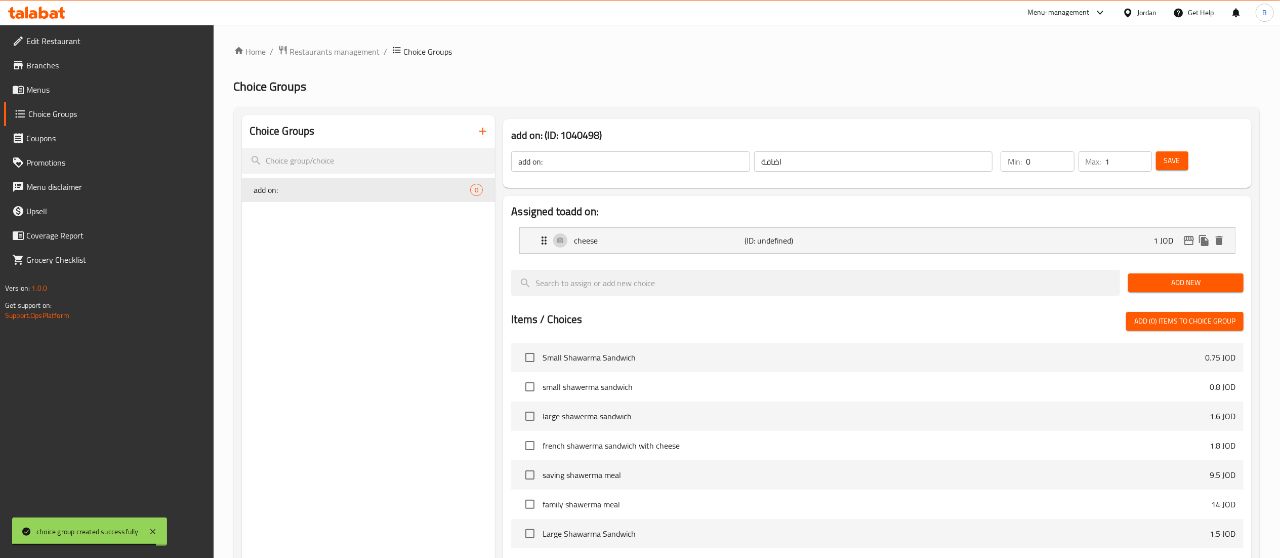
click at [1175, 165] on span "Save" at bounding box center [1172, 160] width 16 height 13
drag, startPoint x: 29, startPoint y: 94, endPoint x: 203, endPoint y: 118, distance: 175.3
click at [29, 94] on span "Menus" at bounding box center [115, 90] width 179 height 12
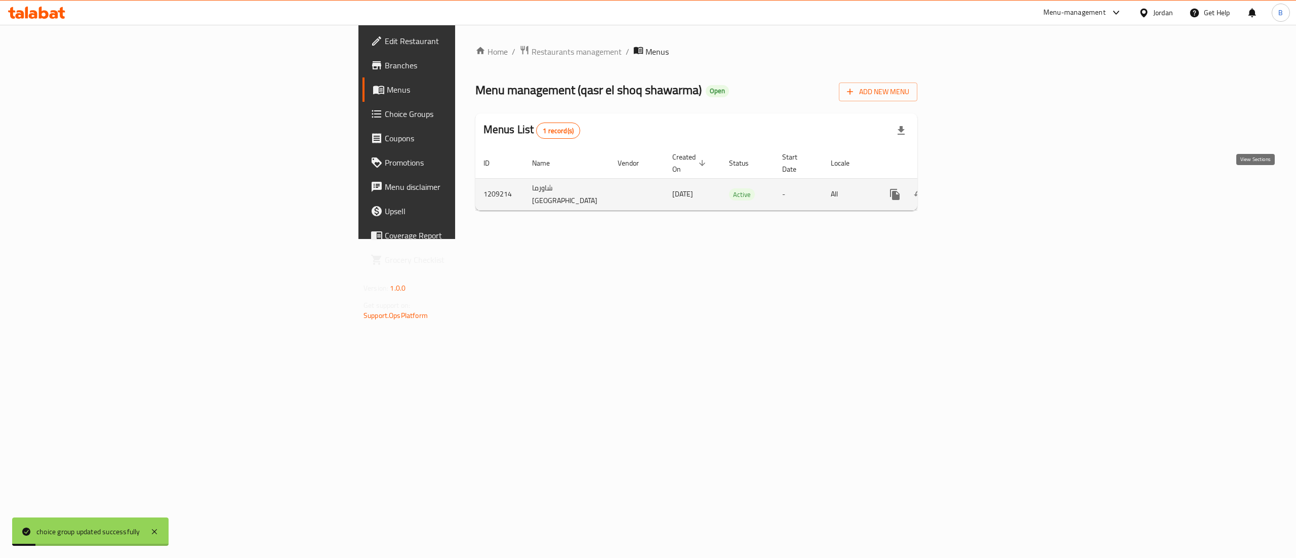
click at [974, 188] on icon "enhanced table" at bounding box center [968, 194] width 12 height 12
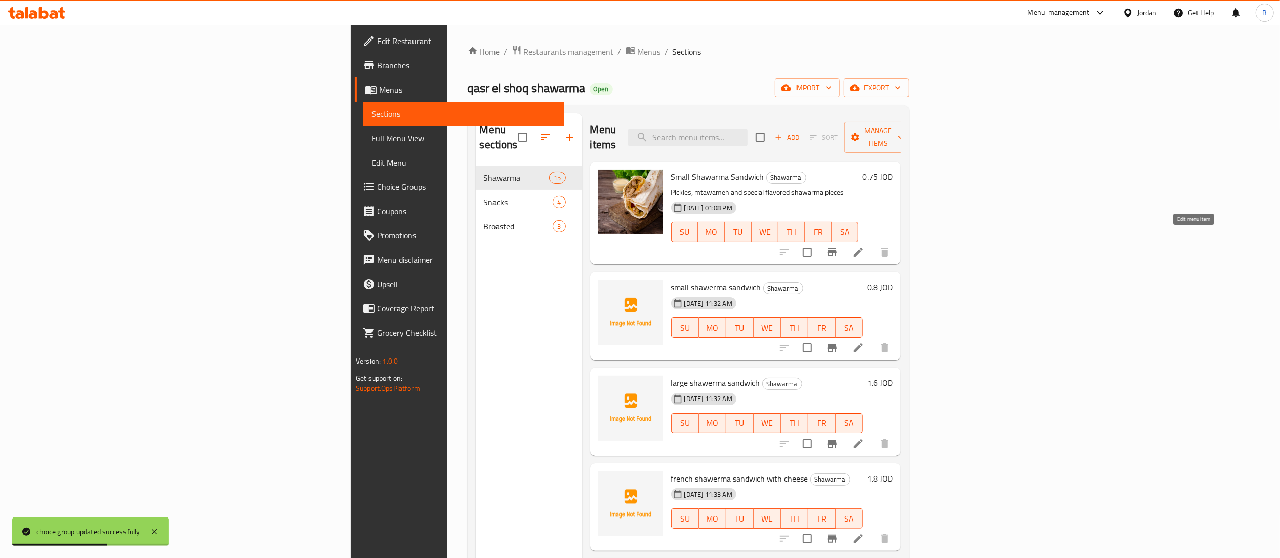
click at [864, 246] on icon at bounding box center [858, 252] width 12 height 12
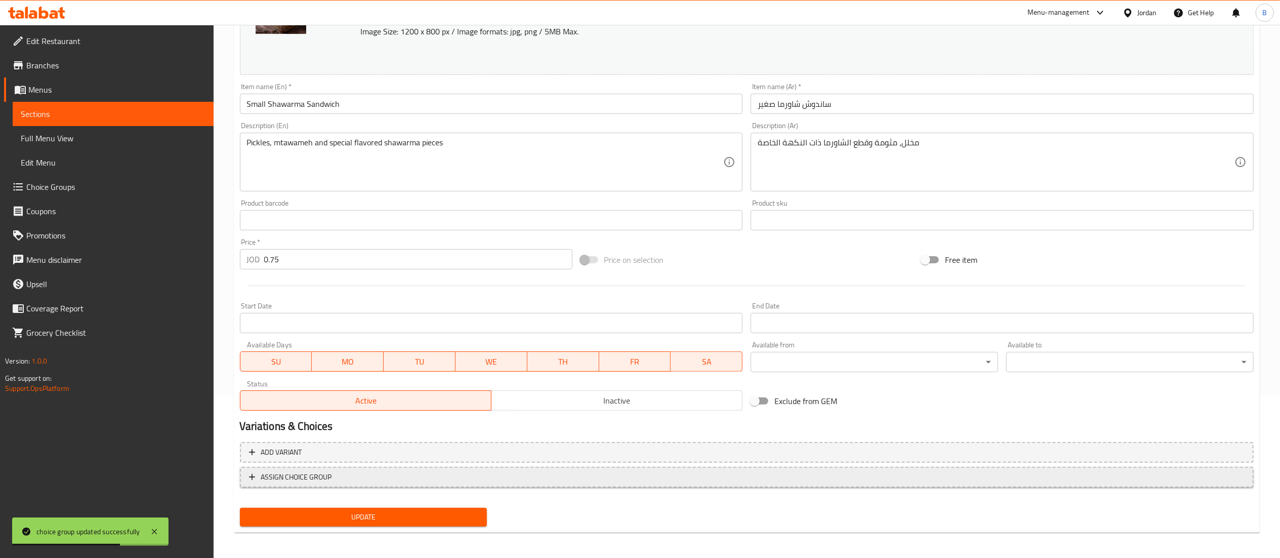
scroll to position [164, 0]
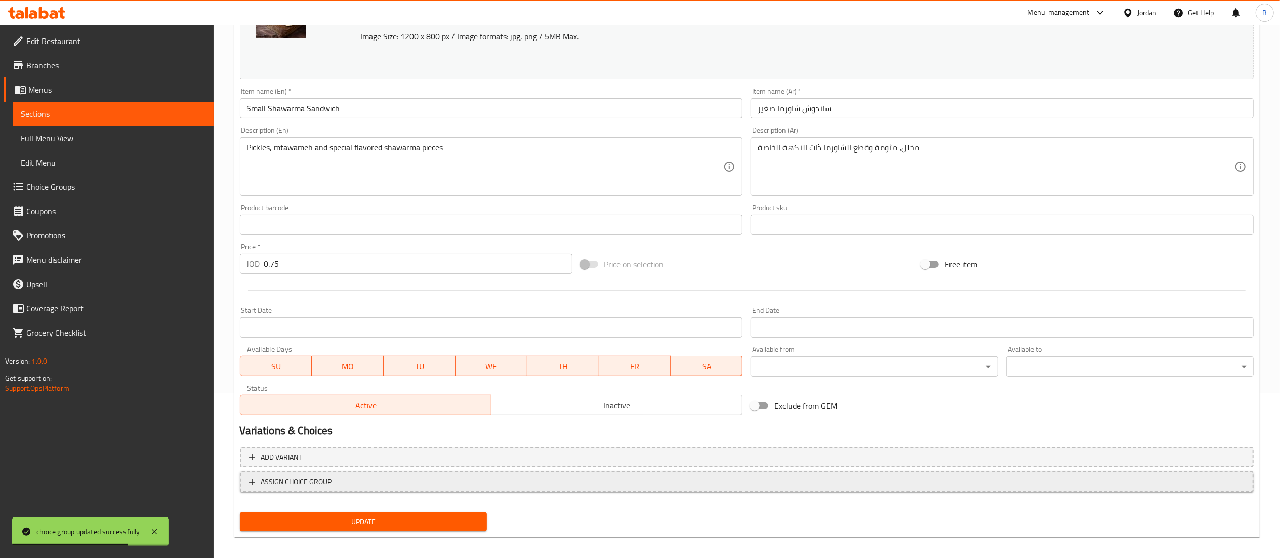
click at [293, 475] on span "ASSIGN CHOICE GROUP" at bounding box center [296, 481] width 71 height 13
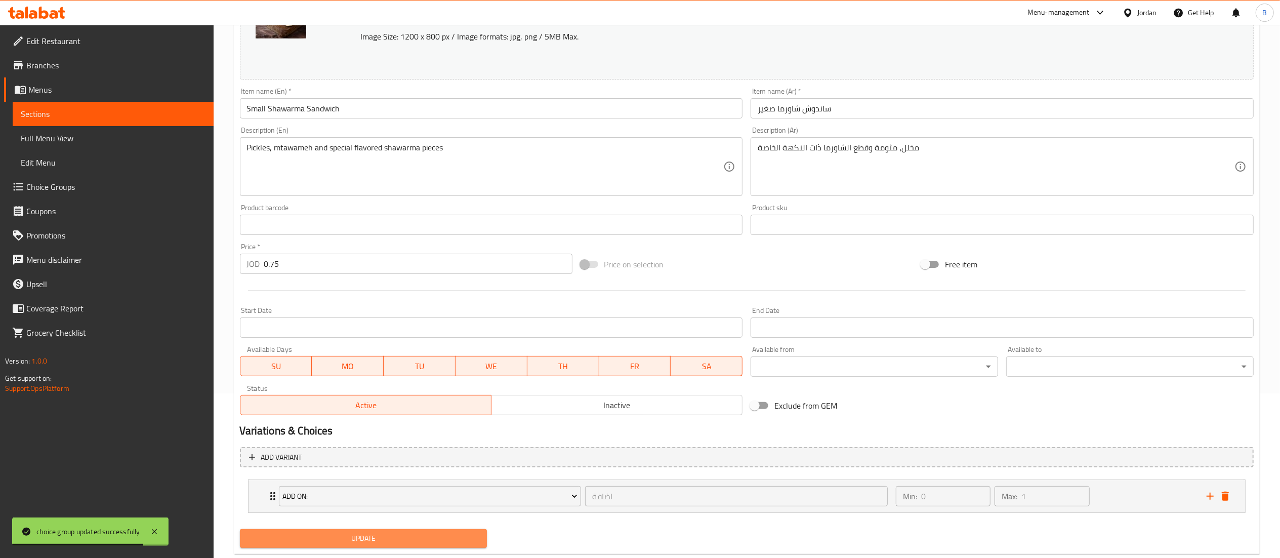
click at [367, 540] on span "Update" at bounding box center [363, 538] width 231 height 13
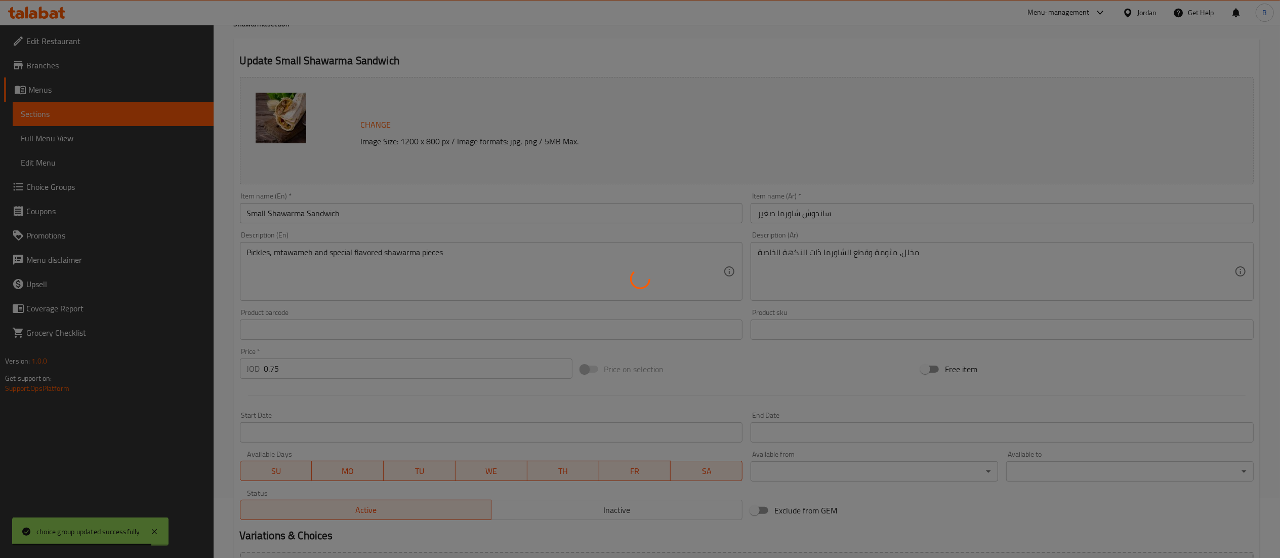
scroll to position [0, 0]
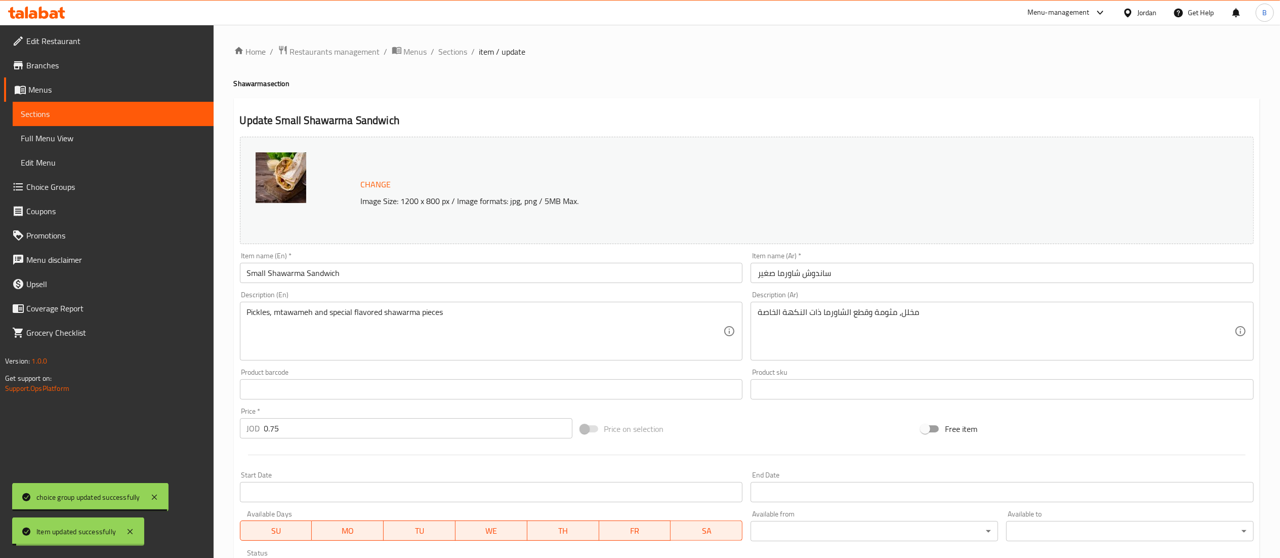
click at [454, 52] on span "Sections" at bounding box center [453, 52] width 29 height 12
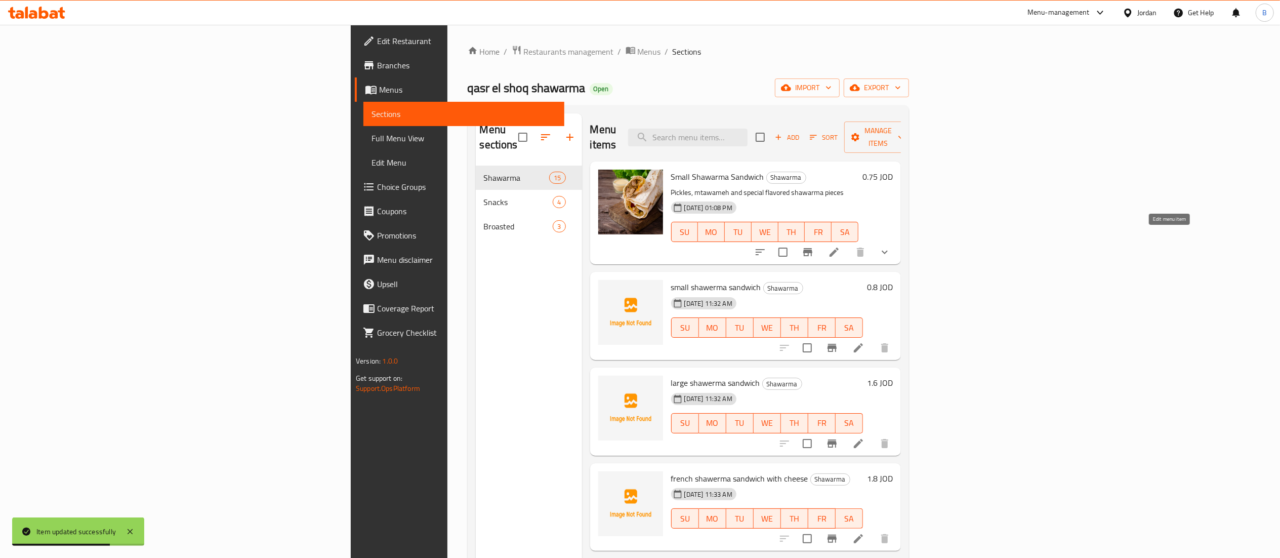
click at [840, 246] on icon at bounding box center [834, 252] width 12 height 12
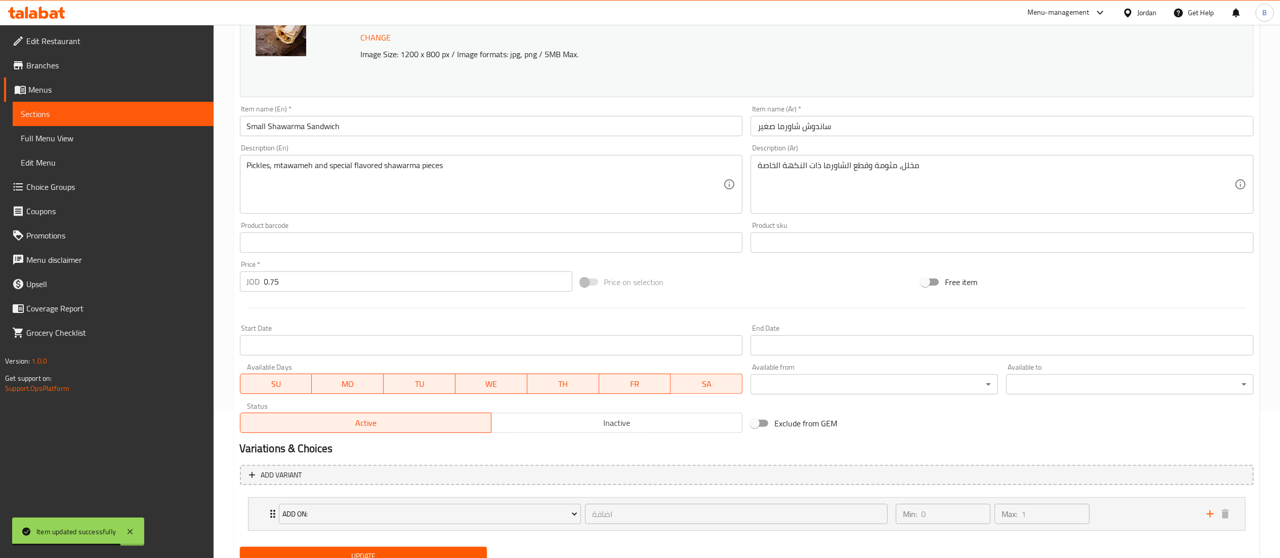
scroll to position [189, 0]
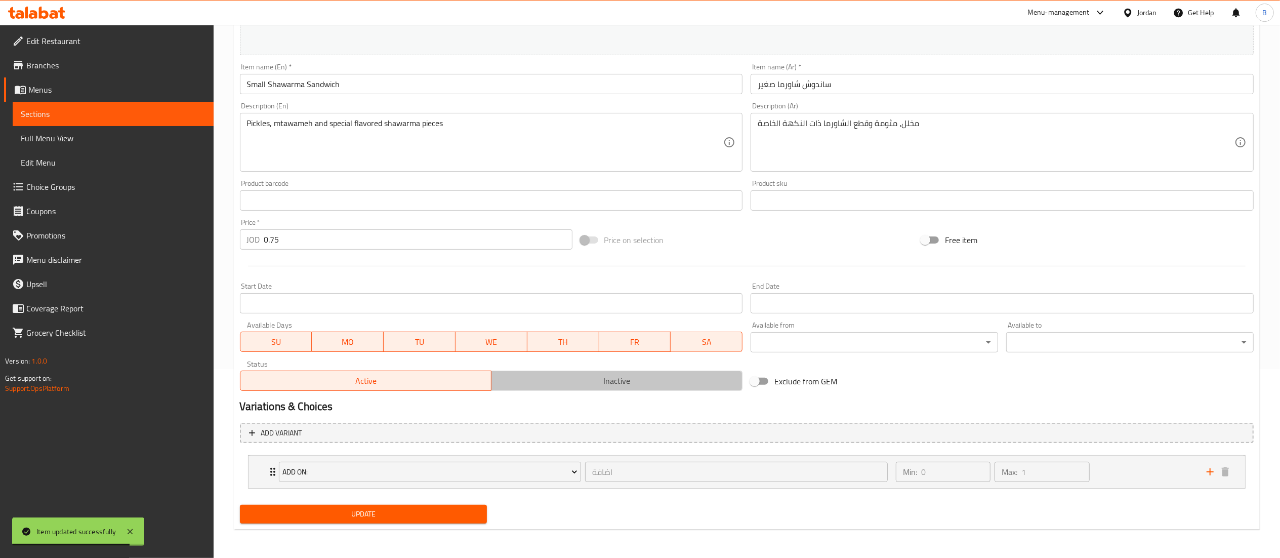
click at [619, 384] on span "Inactive" at bounding box center [616, 381] width 243 height 15
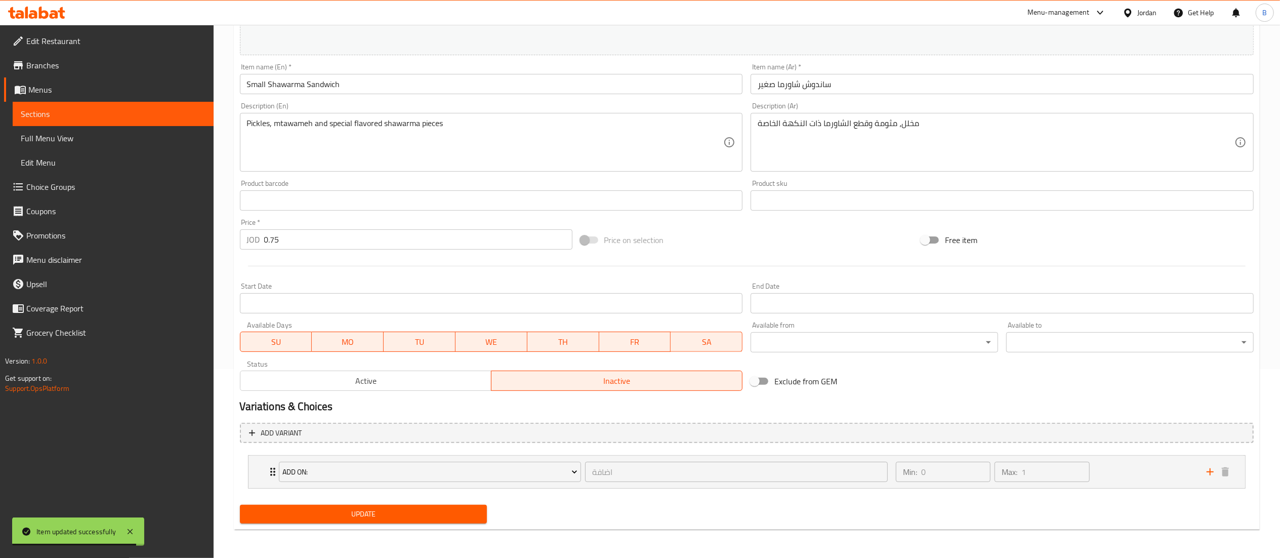
click at [405, 516] on span "Update" at bounding box center [363, 514] width 231 height 13
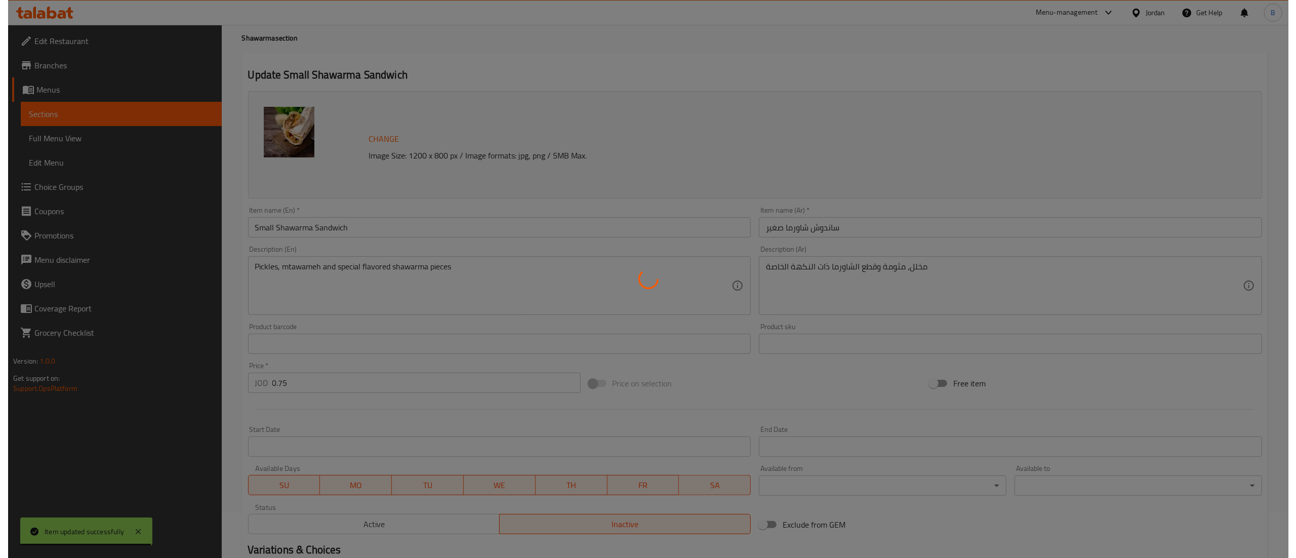
scroll to position [0, 0]
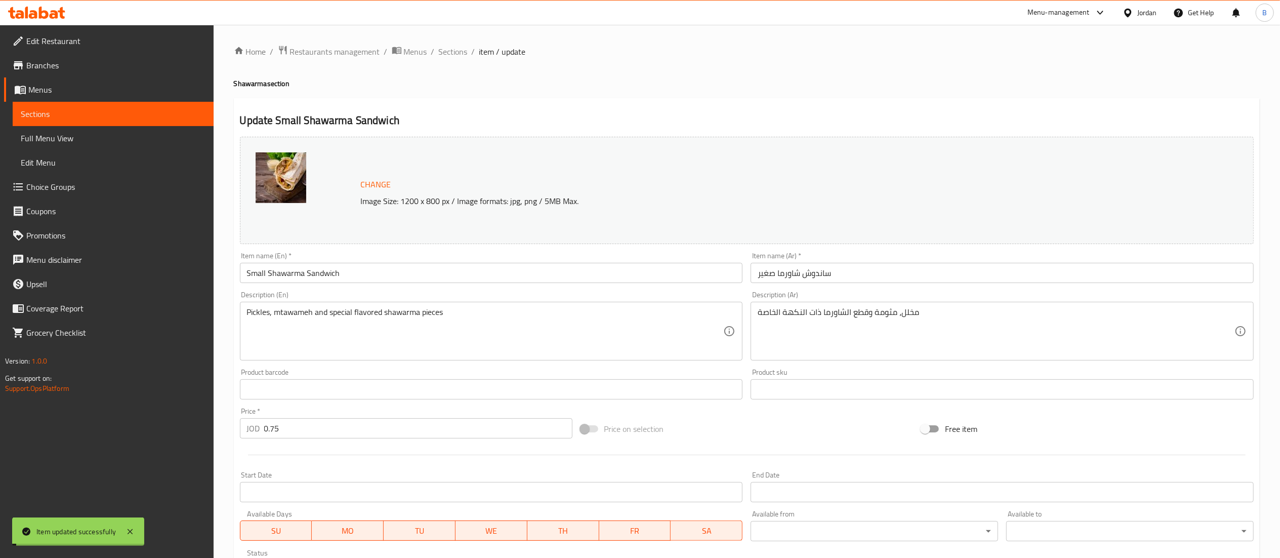
click at [446, 50] on span "Sections" at bounding box center [453, 52] width 29 height 12
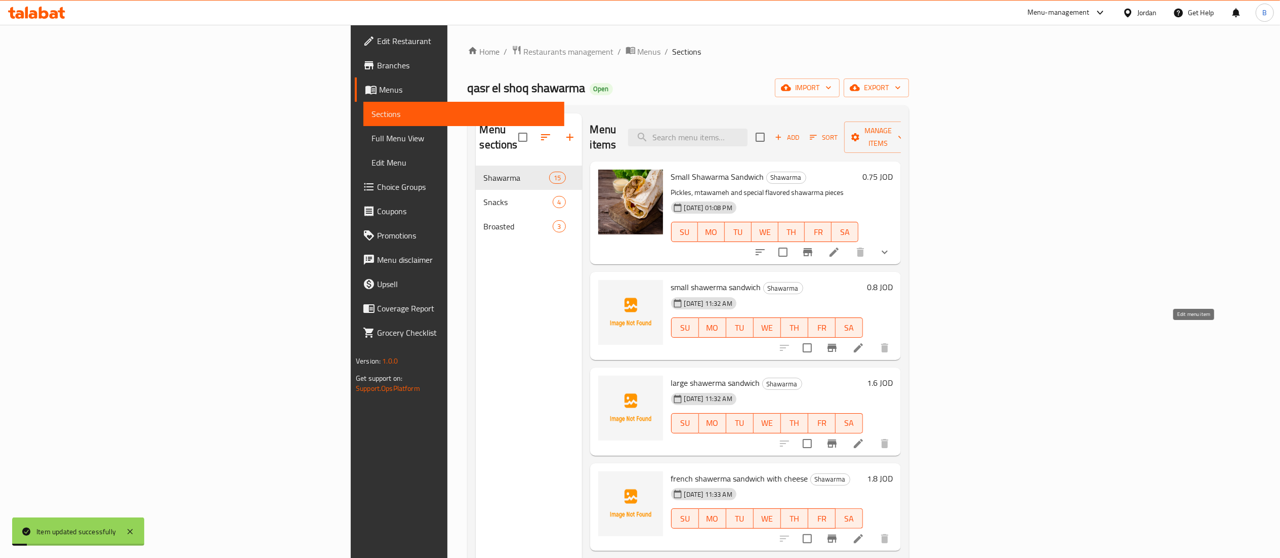
click at [863, 343] on icon at bounding box center [858, 347] width 9 height 9
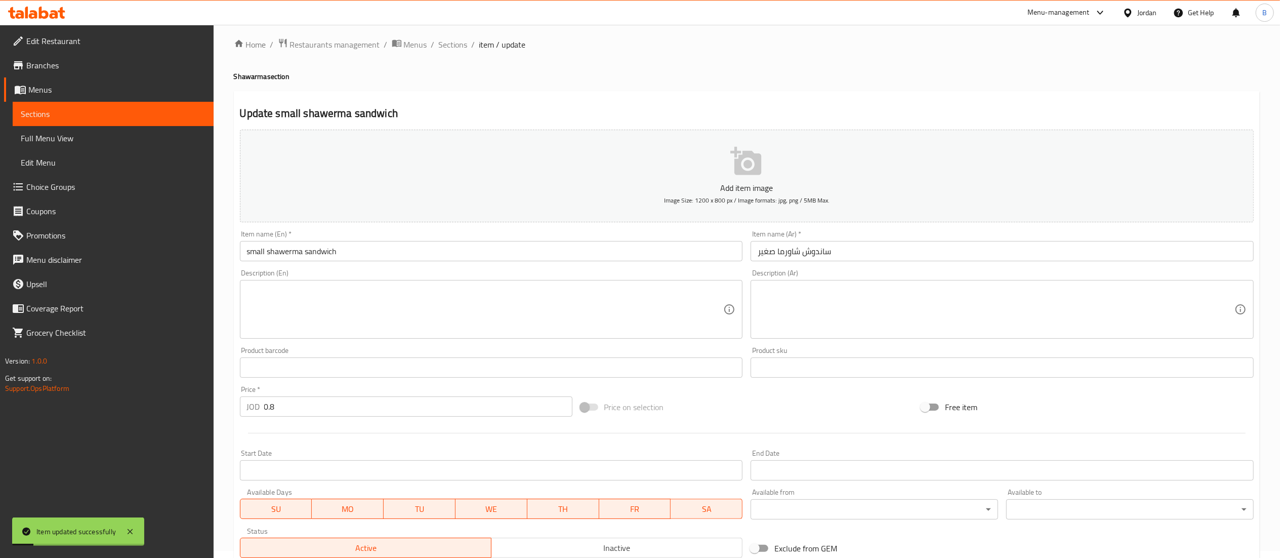
scroll to position [156, 0]
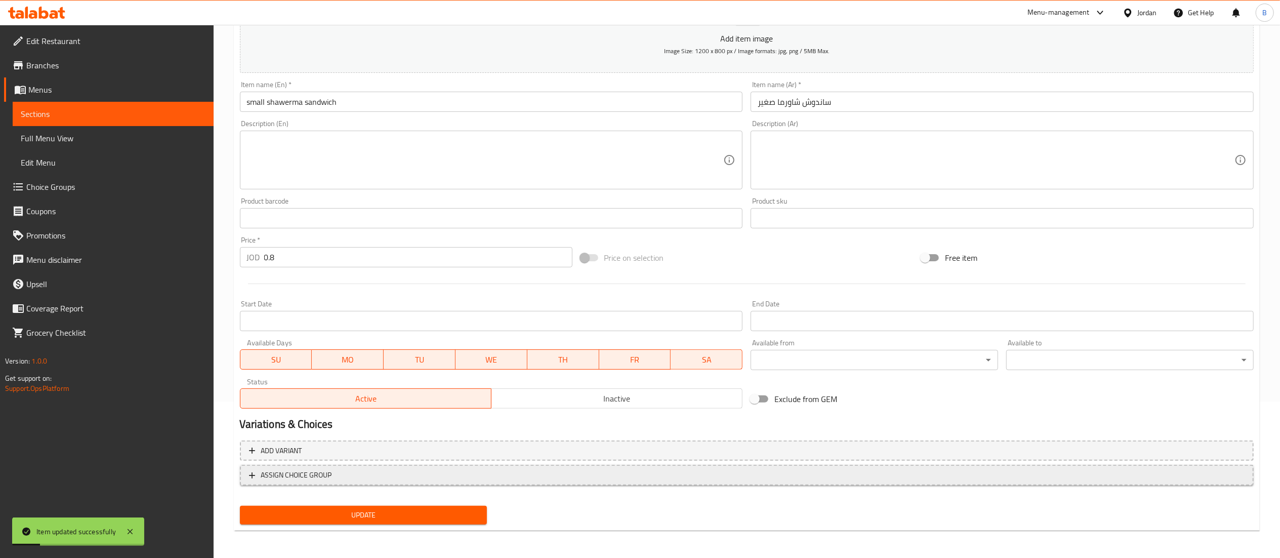
click at [411, 477] on span "ASSIGN CHOICE GROUP" at bounding box center [747, 475] width 996 height 13
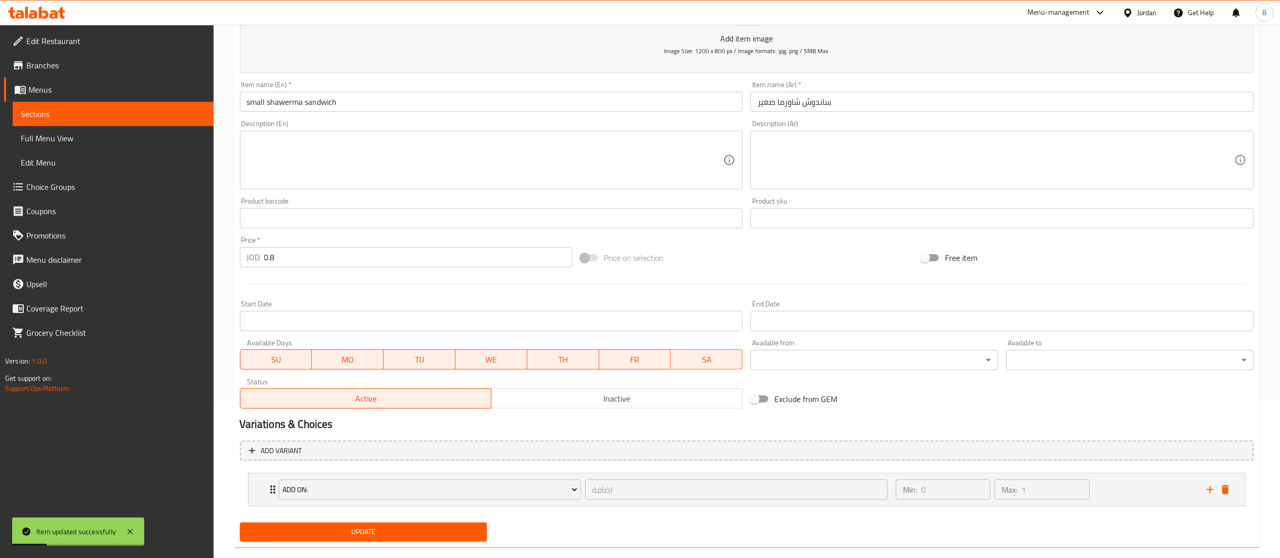
click at [391, 531] on span "Update" at bounding box center [363, 531] width 231 height 13
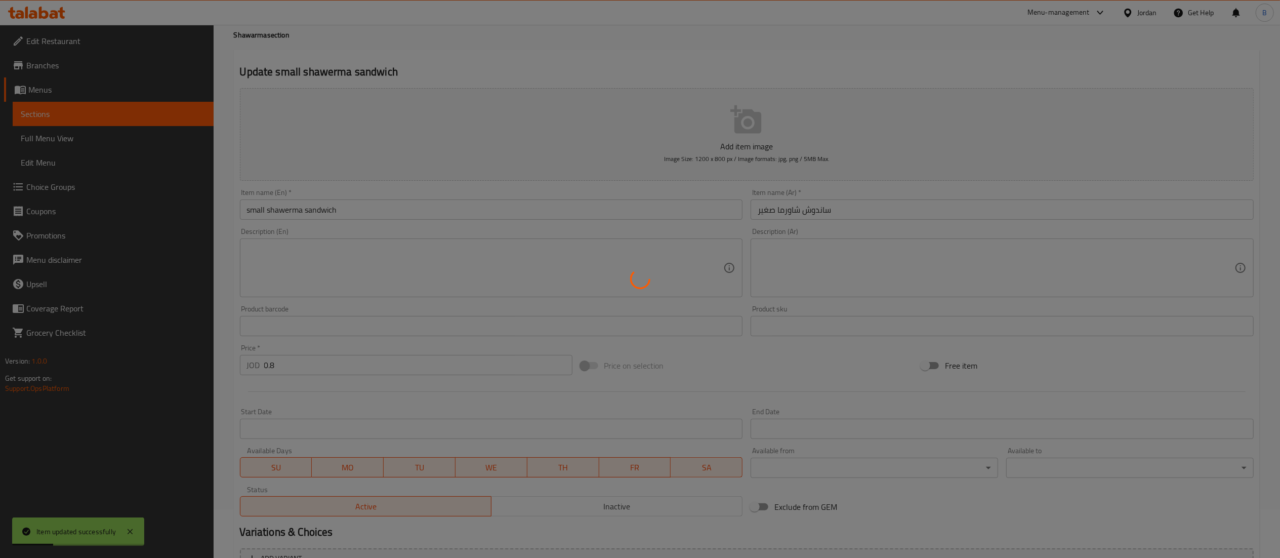
scroll to position [0, 0]
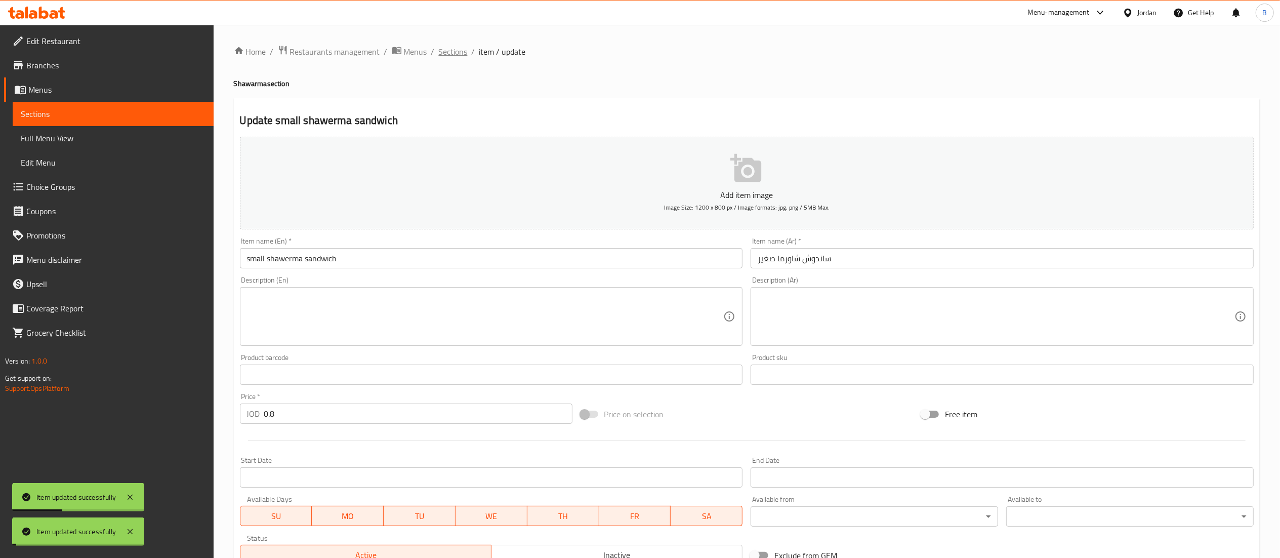
click at [446, 54] on span "Sections" at bounding box center [453, 52] width 29 height 12
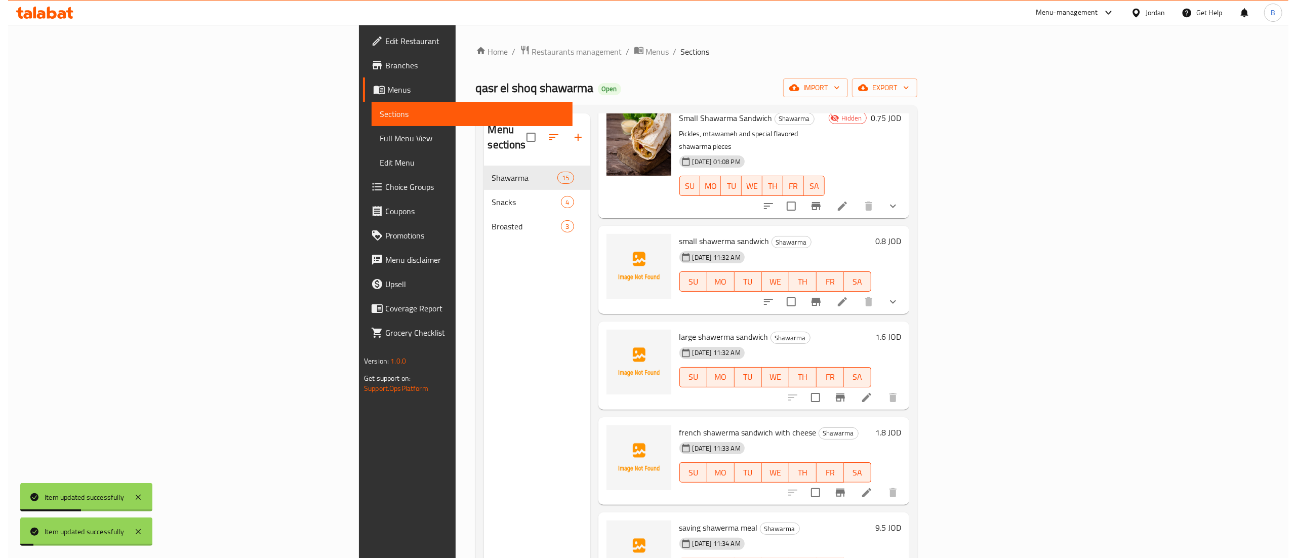
scroll to position [101, 0]
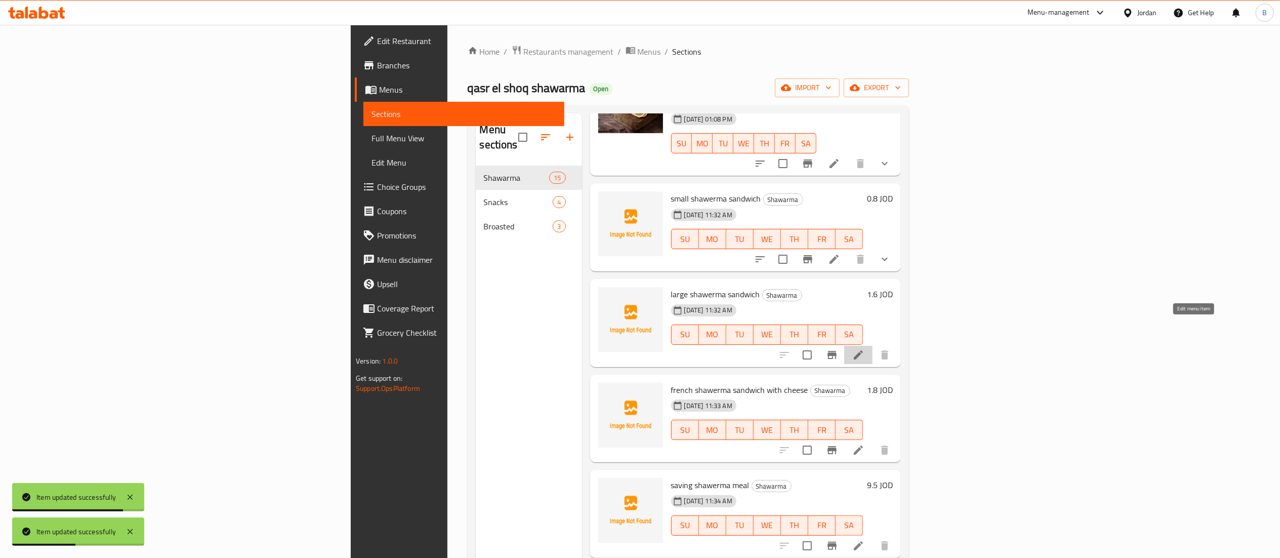
click at [864, 349] on icon at bounding box center [858, 355] width 12 height 12
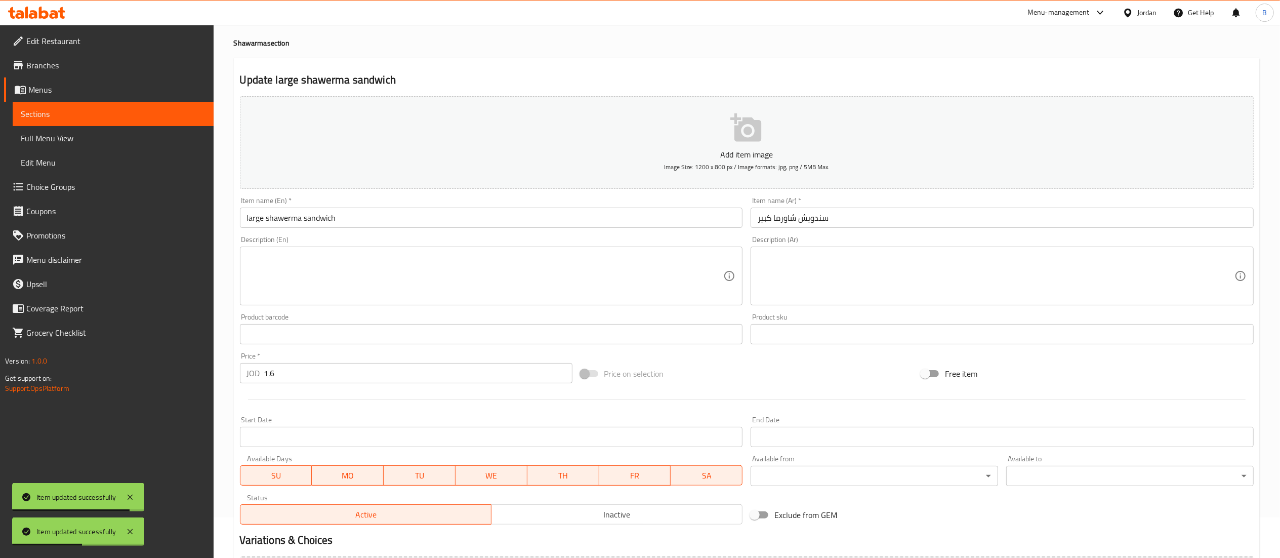
scroll to position [156, 0]
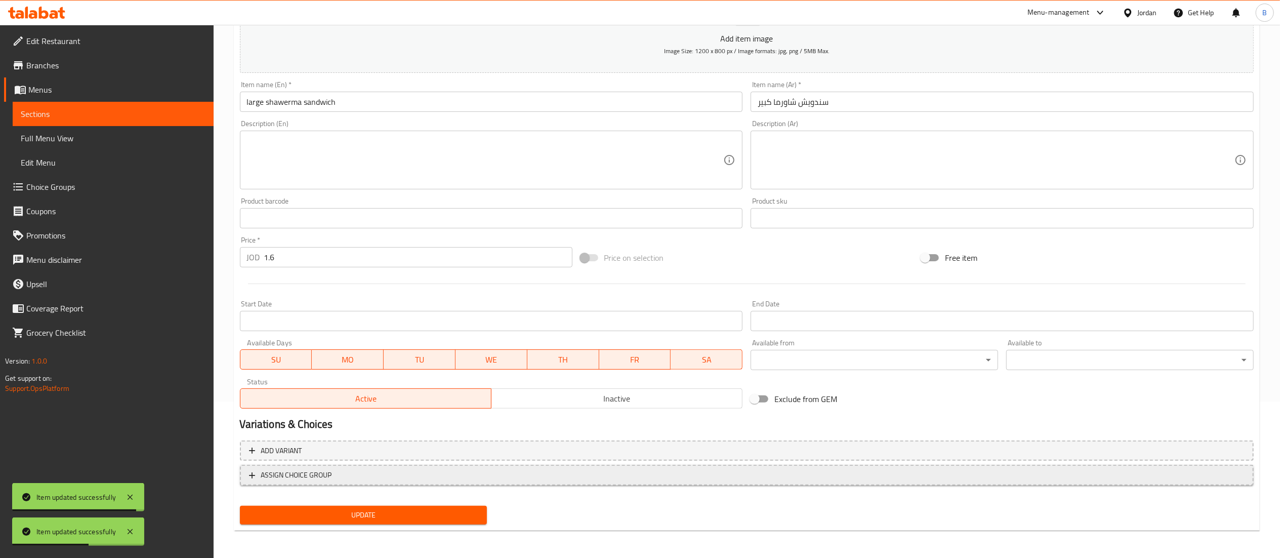
click at [353, 480] on span "ASSIGN CHOICE GROUP" at bounding box center [747, 475] width 996 height 13
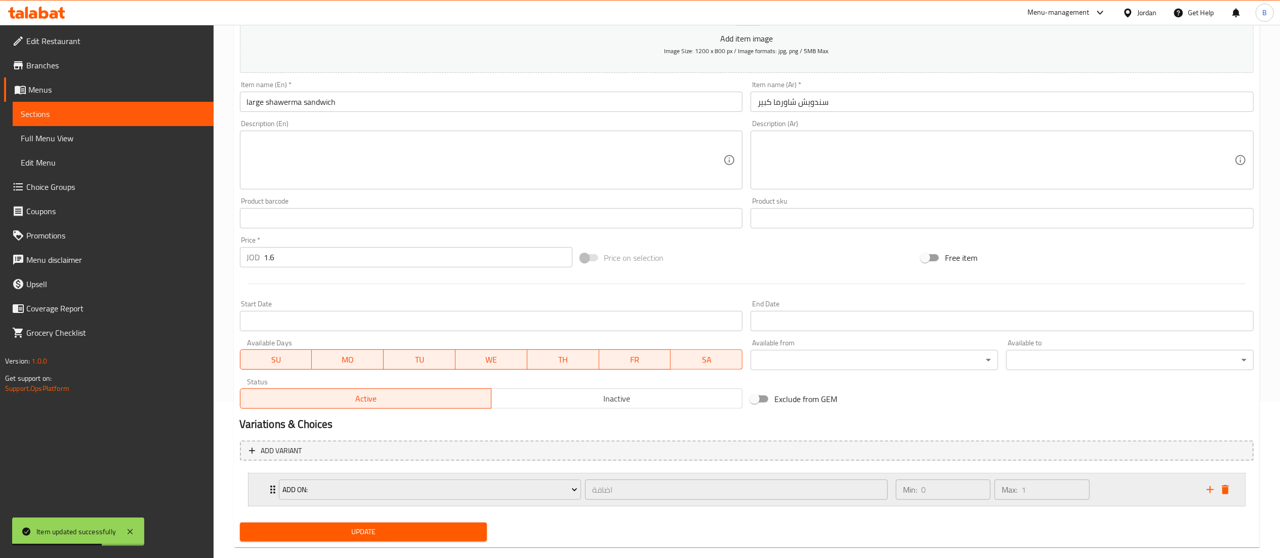
click at [1156, 485] on div "Min: 0 ​ Max: 1 ​" at bounding box center [1045, 489] width 311 height 32
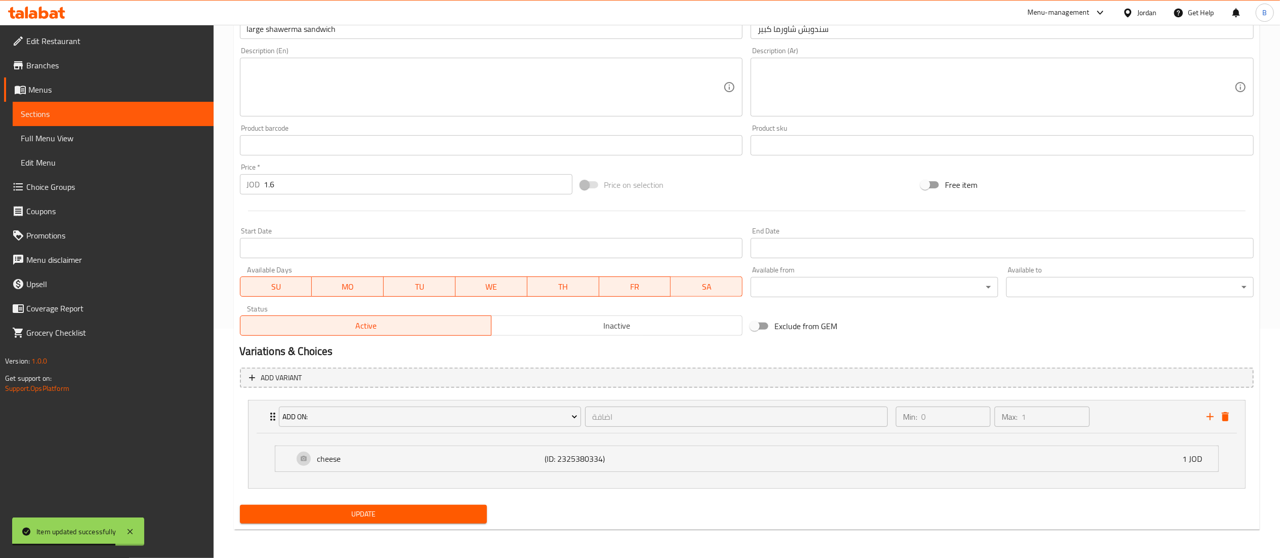
click at [365, 518] on span "Update" at bounding box center [363, 514] width 231 height 13
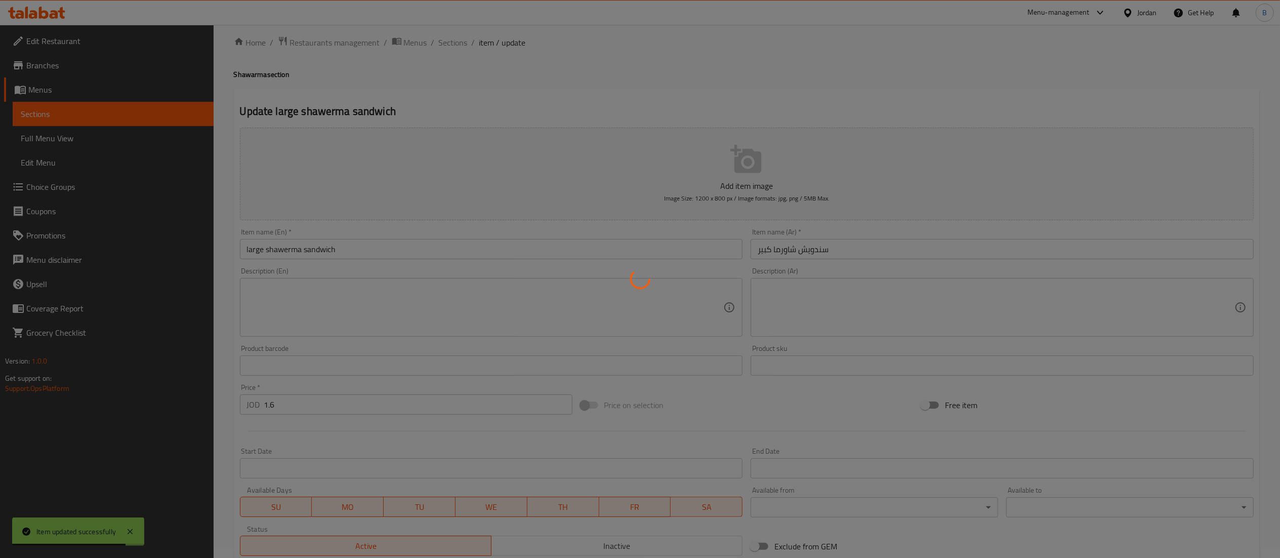
scroll to position [0, 0]
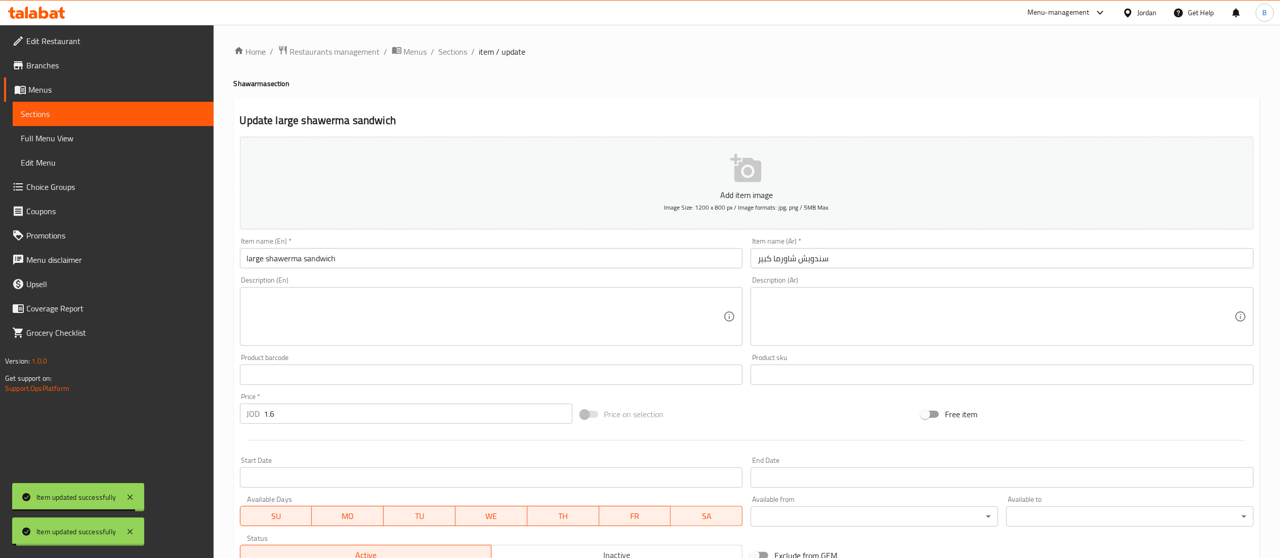
click at [446, 49] on span "Sections" at bounding box center [453, 52] width 29 height 12
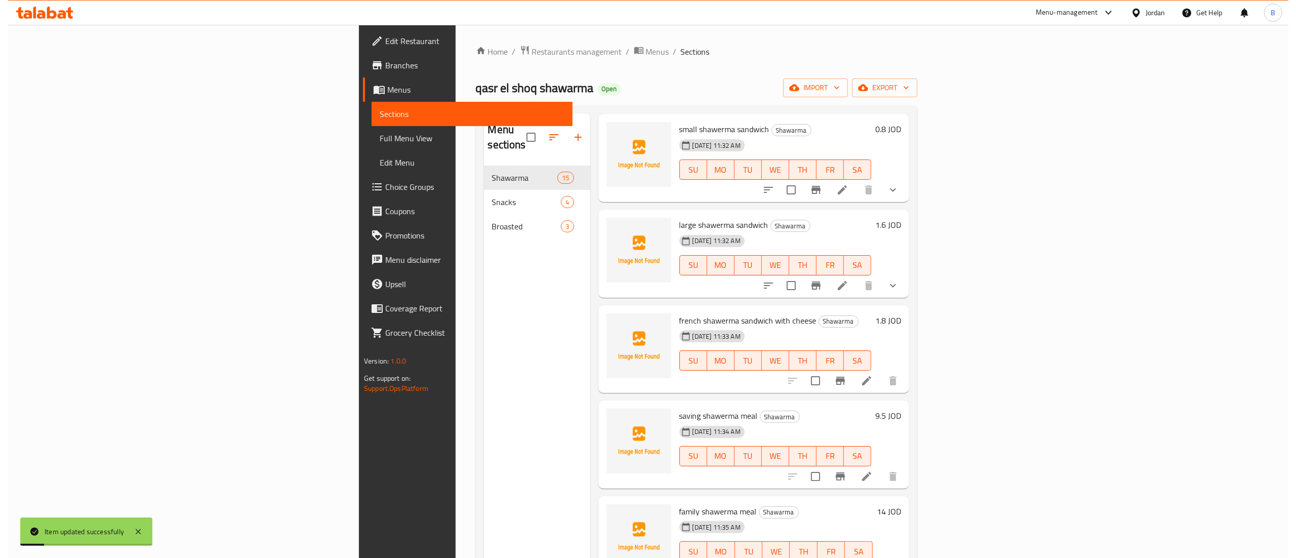
scroll to position [202, 0]
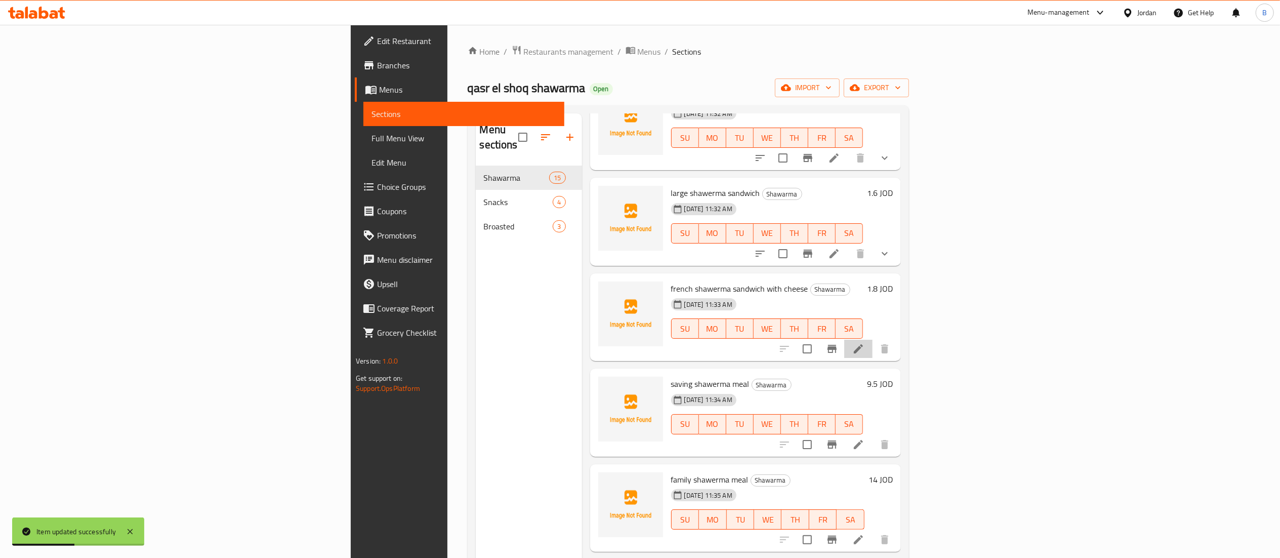
click at [873, 340] on li at bounding box center [858, 349] width 28 height 18
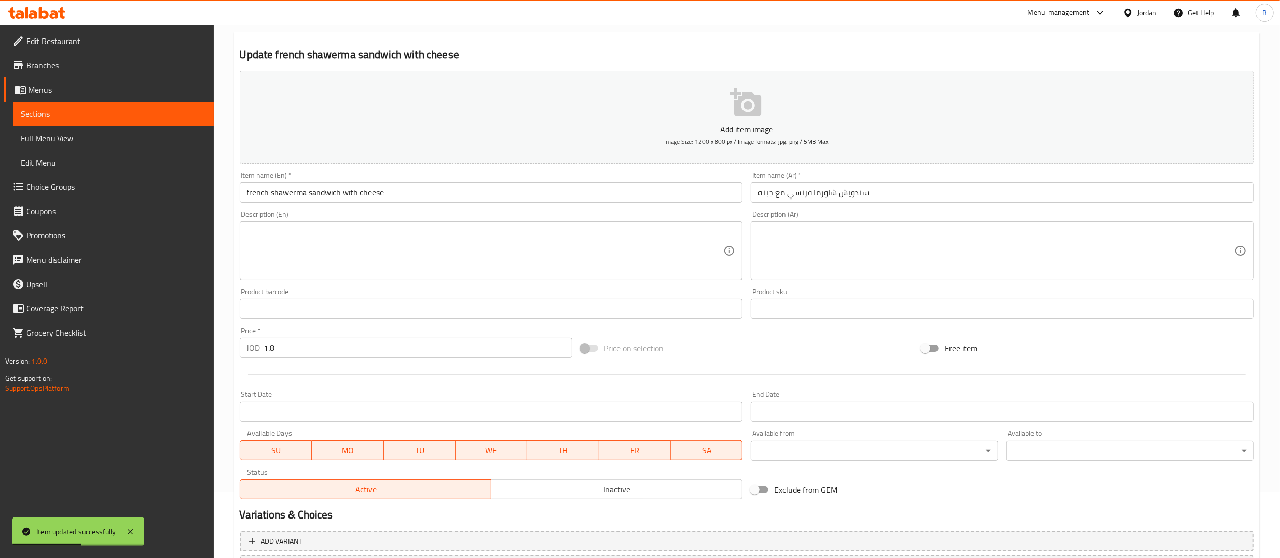
scroll to position [156, 0]
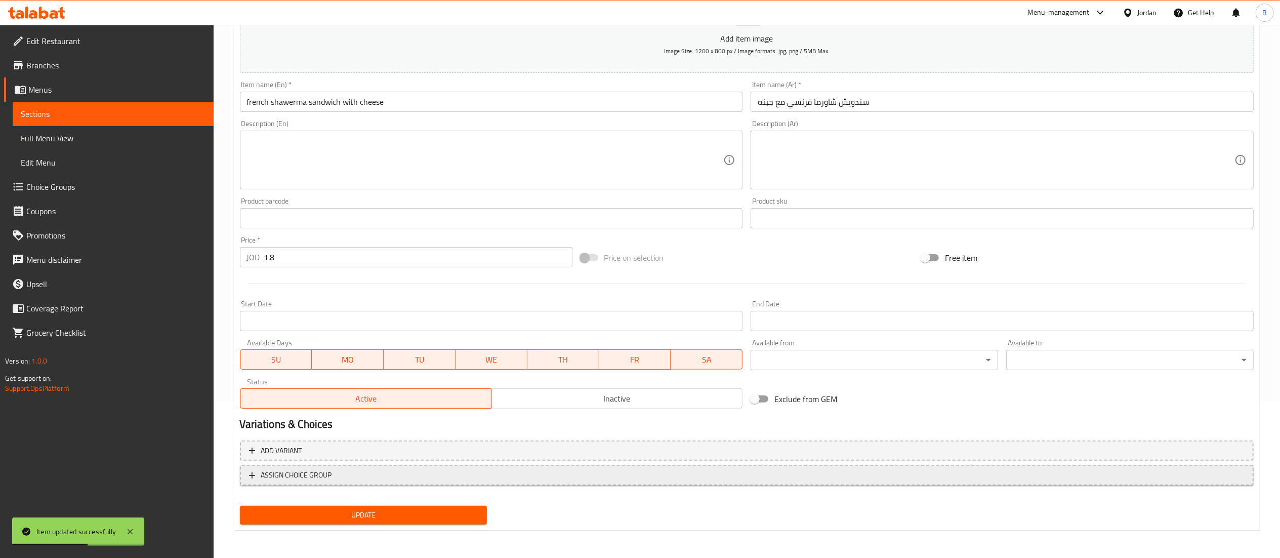
click at [347, 477] on span "ASSIGN CHOICE GROUP" at bounding box center [747, 475] width 996 height 13
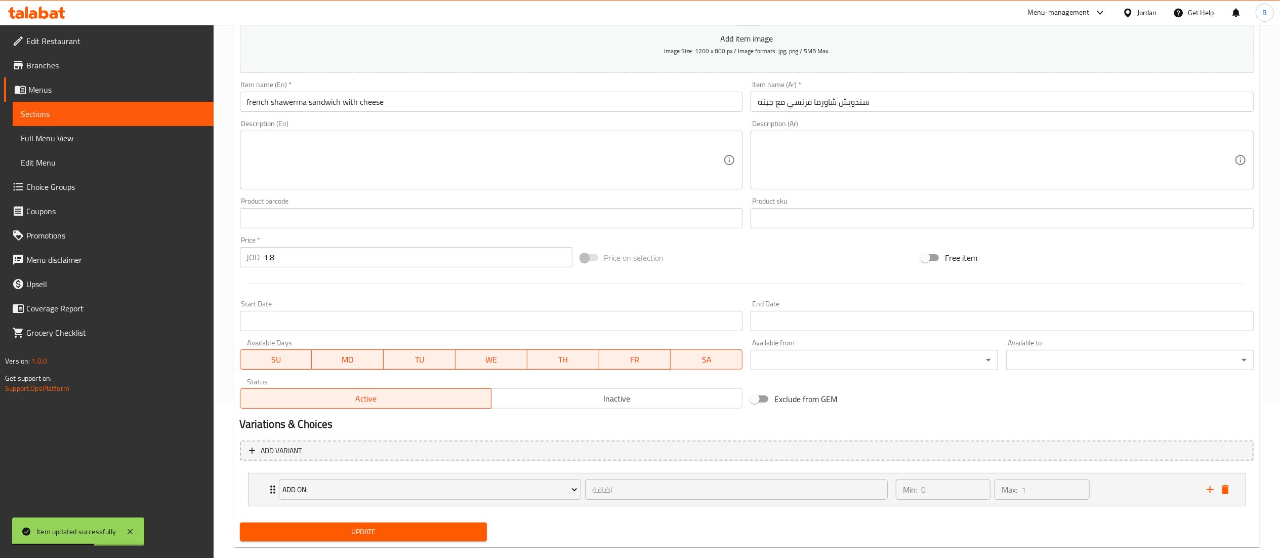
click at [357, 531] on span "Update" at bounding box center [363, 531] width 231 height 13
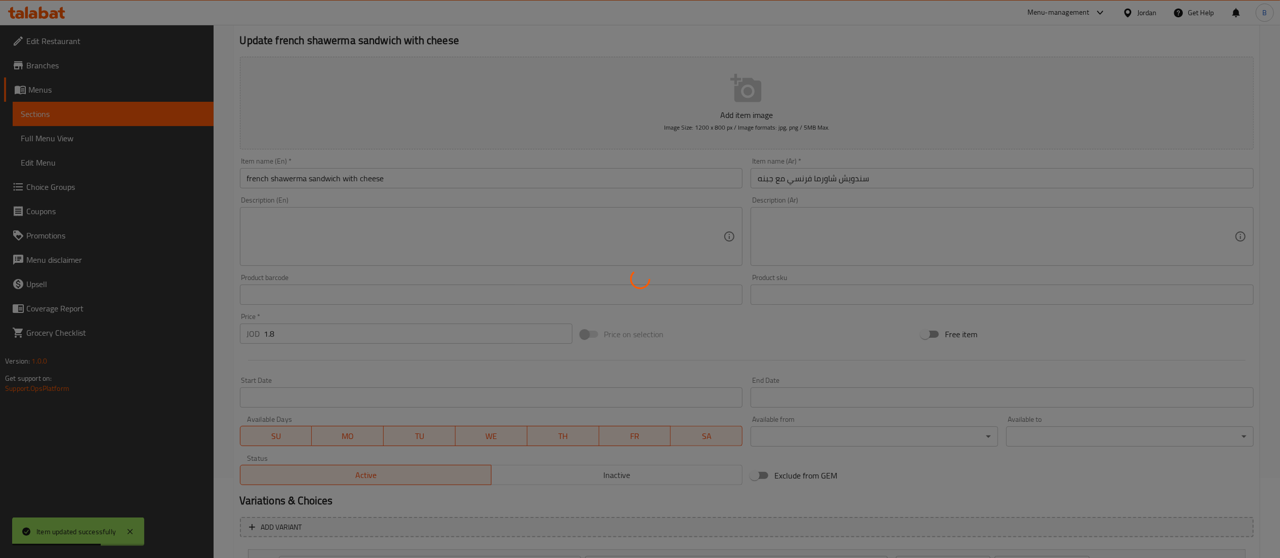
scroll to position [0, 0]
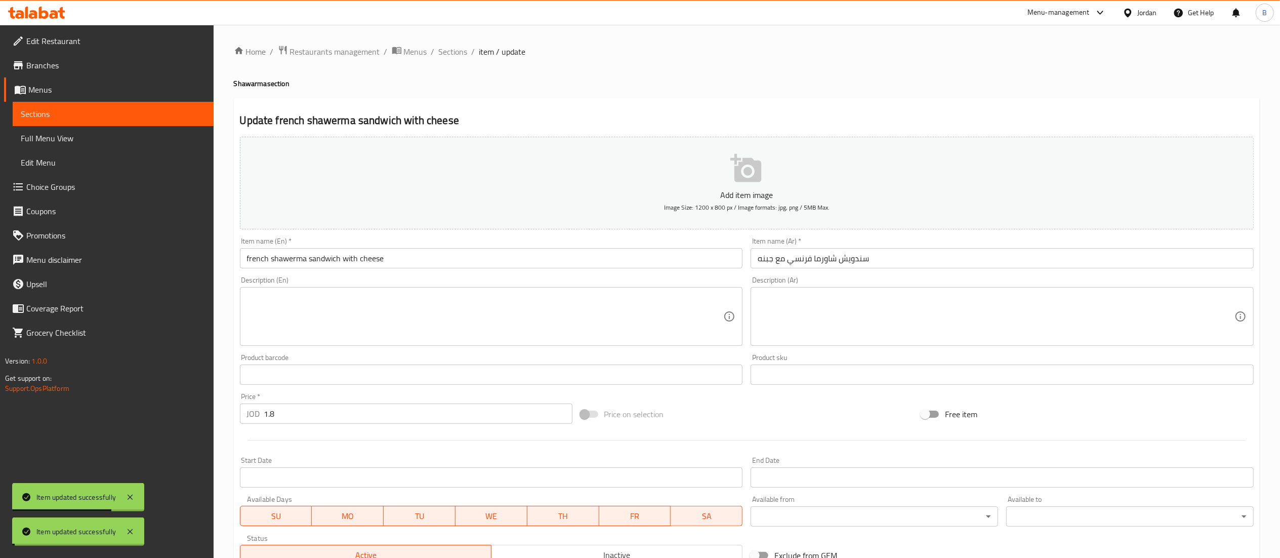
click at [456, 50] on span "Sections" at bounding box center [453, 52] width 29 height 12
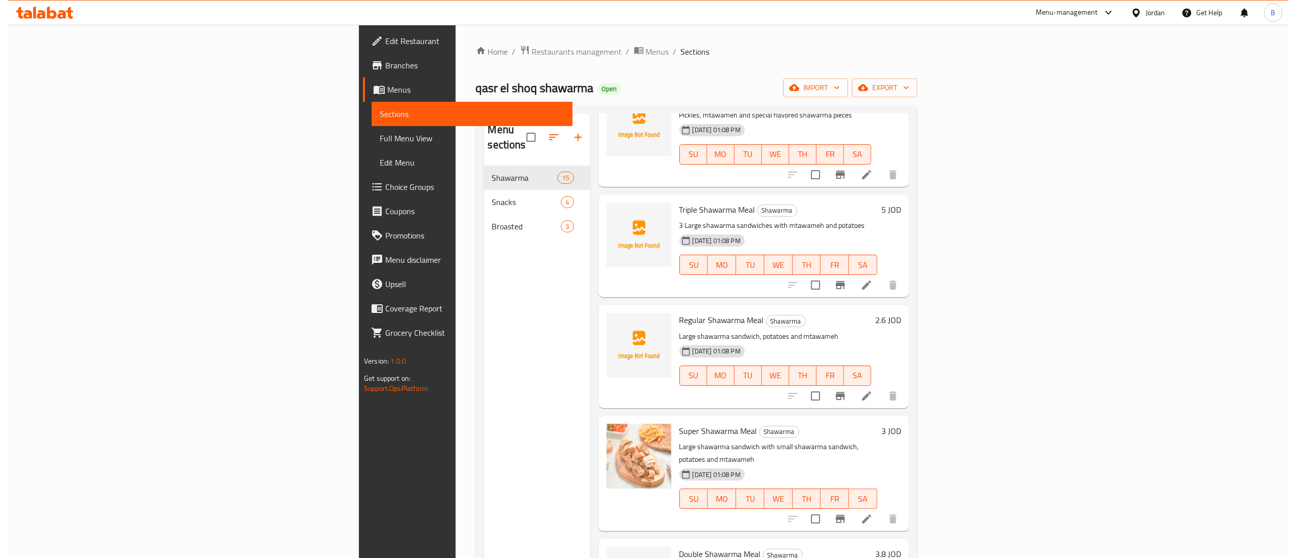
scroll to position [709, 0]
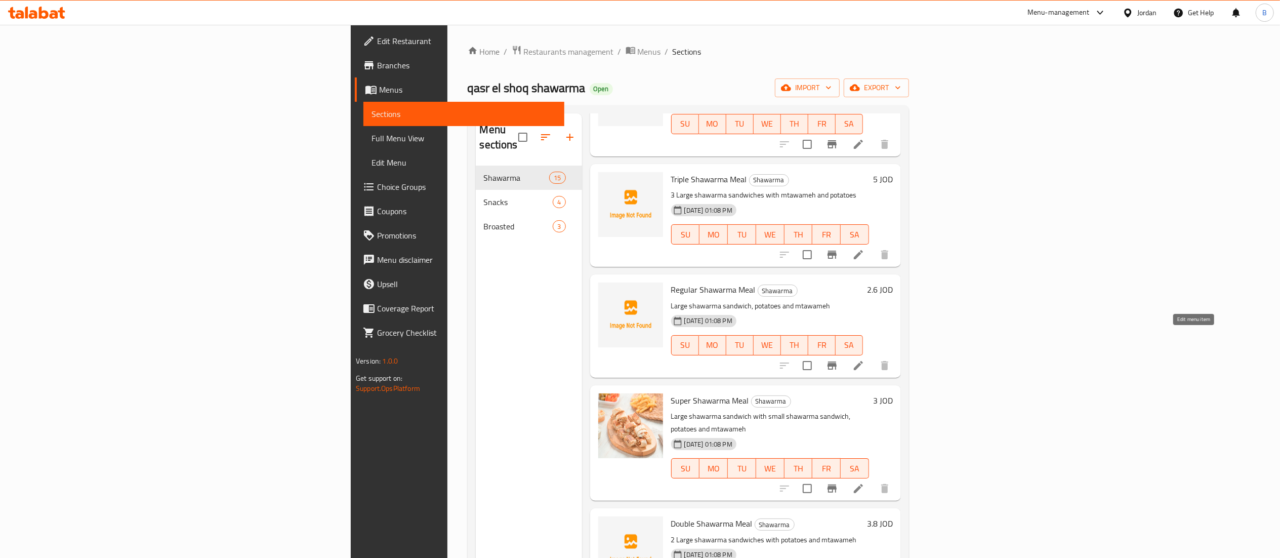
click at [864, 359] on icon at bounding box center [858, 365] width 12 height 12
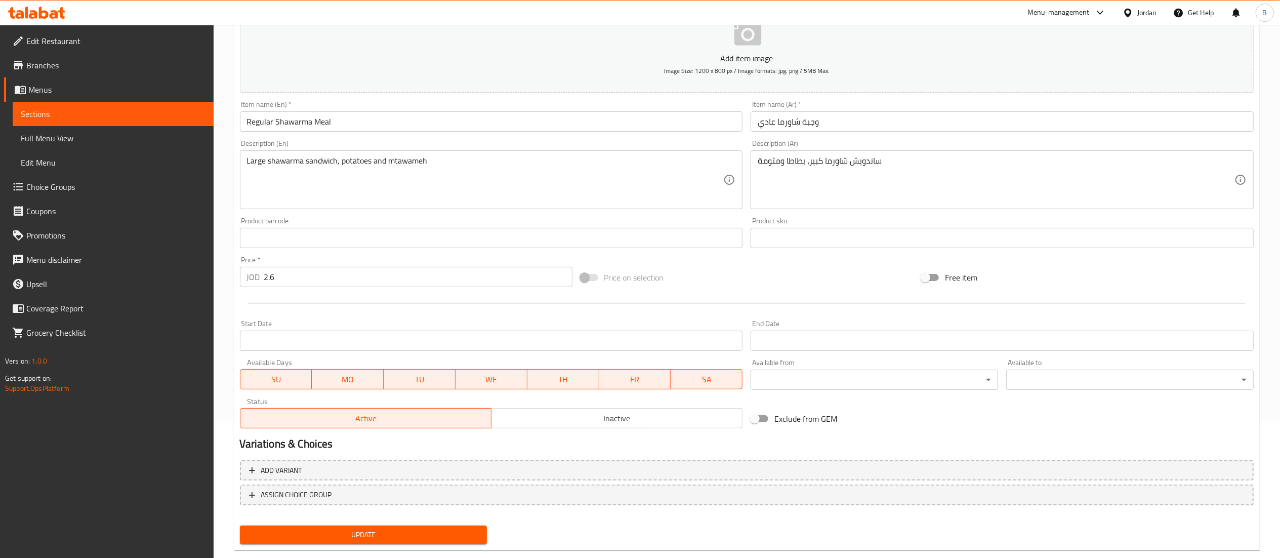
scroll to position [156, 0]
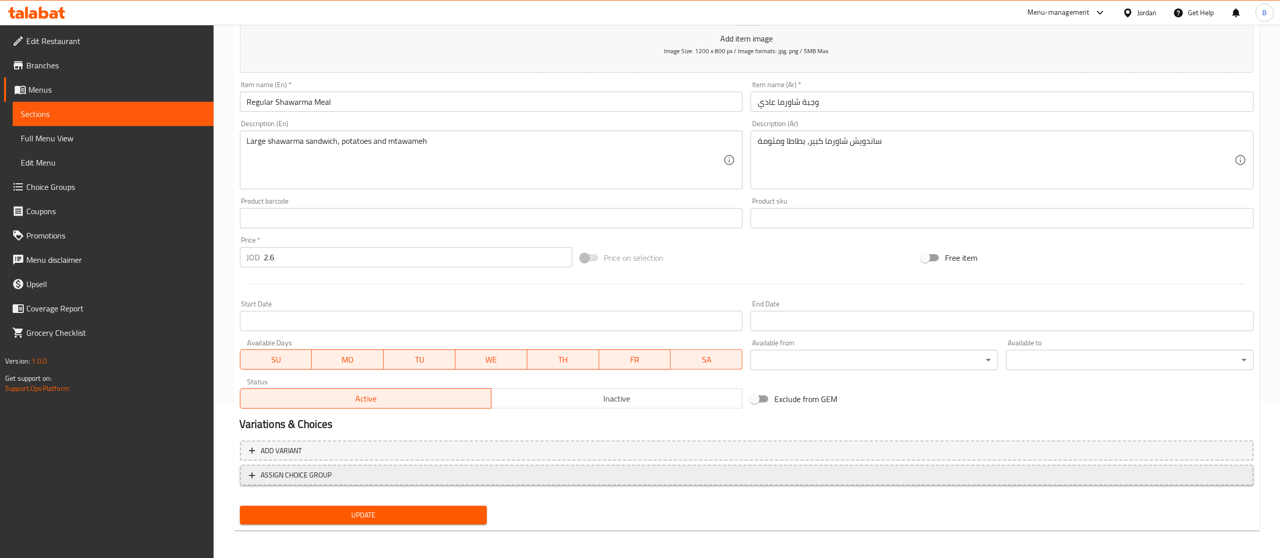
click at [335, 475] on span "ASSIGN CHOICE GROUP" at bounding box center [747, 475] width 996 height 13
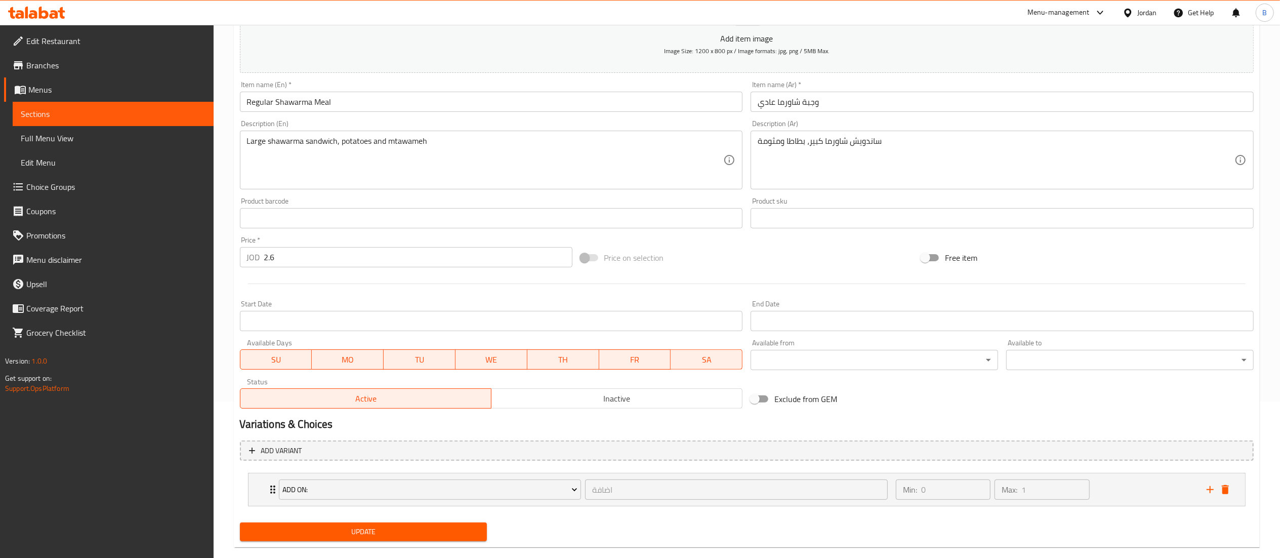
click at [348, 518] on div "Update" at bounding box center [364, 531] width 256 height 27
click at [350, 530] on span "Update" at bounding box center [363, 531] width 231 height 13
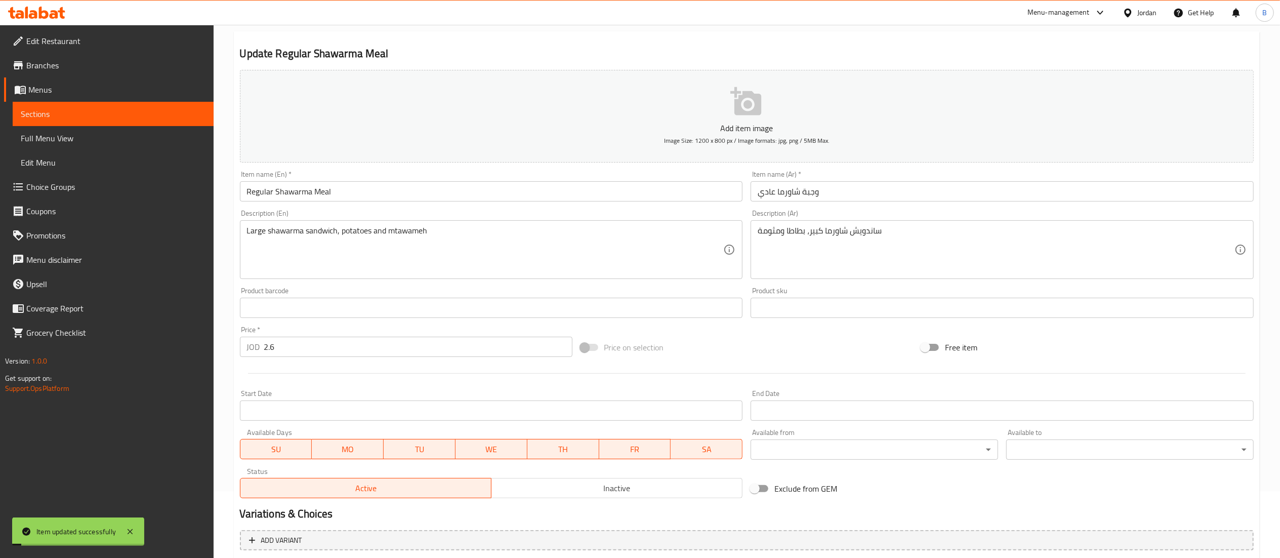
scroll to position [0, 0]
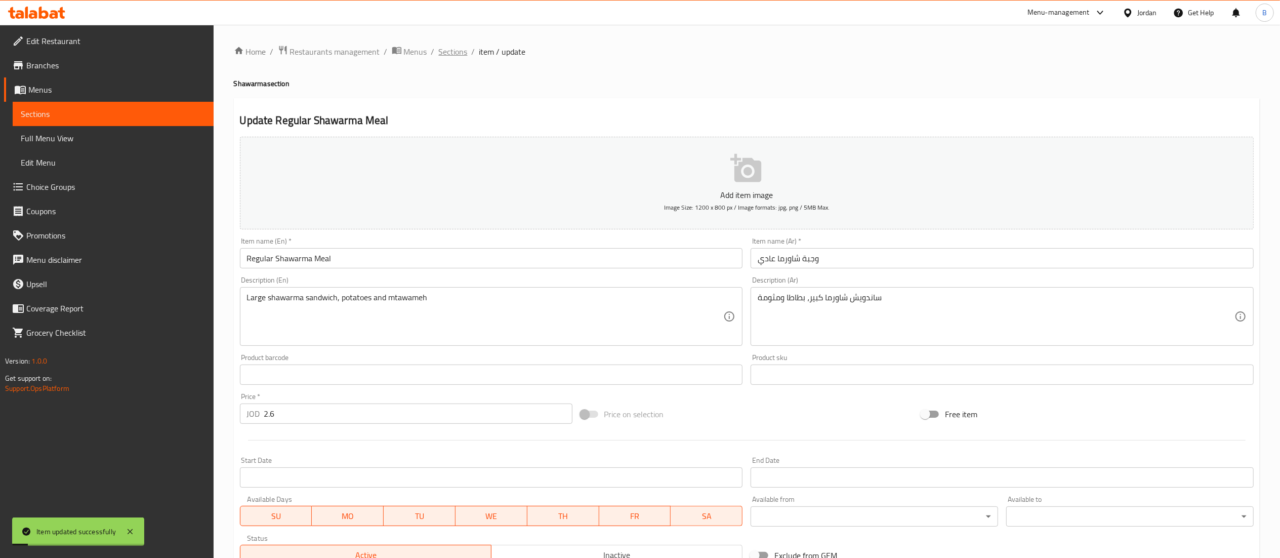
click at [445, 57] on span "Sections" at bounding box center [453, 52] width 29 height 12
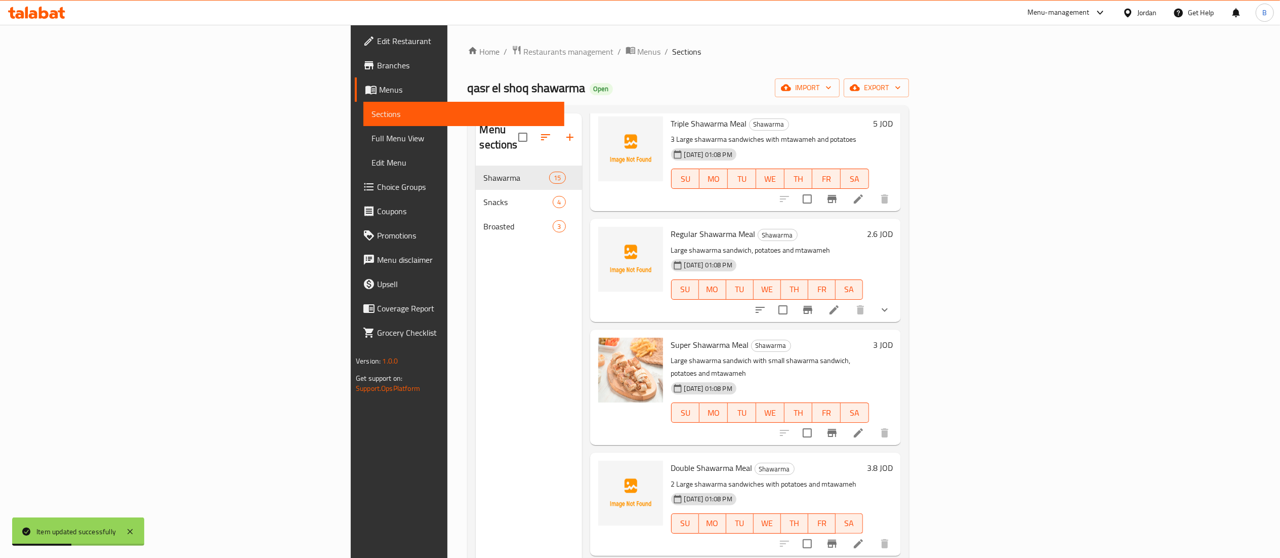
scroll to position [810, 0]
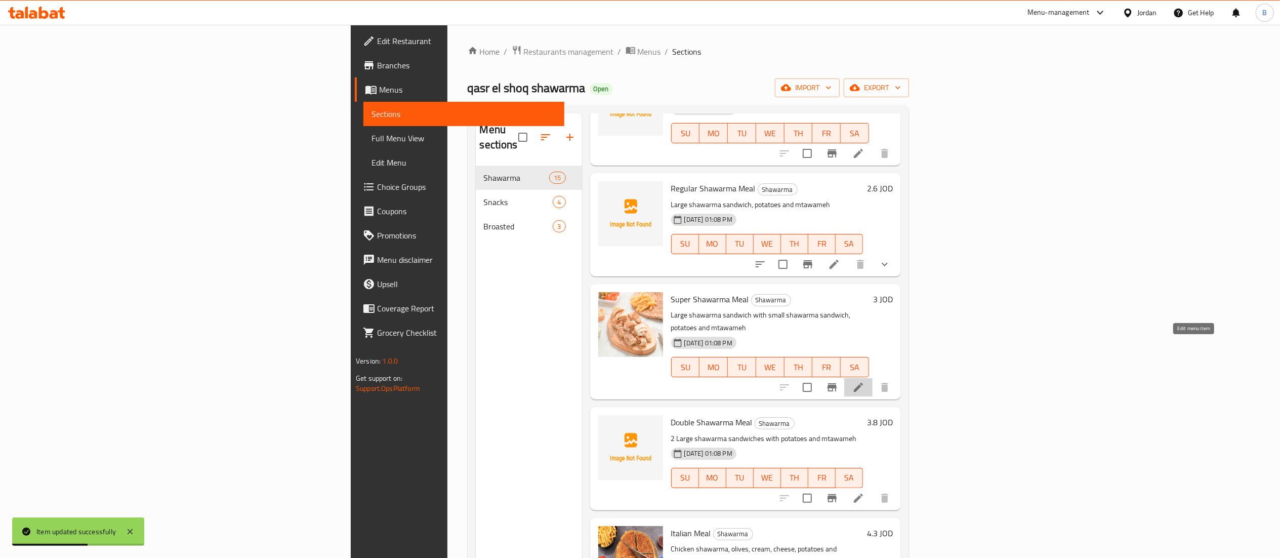
click at [864, 381] on icon at bounding box center [858, 387] width 12 height 12
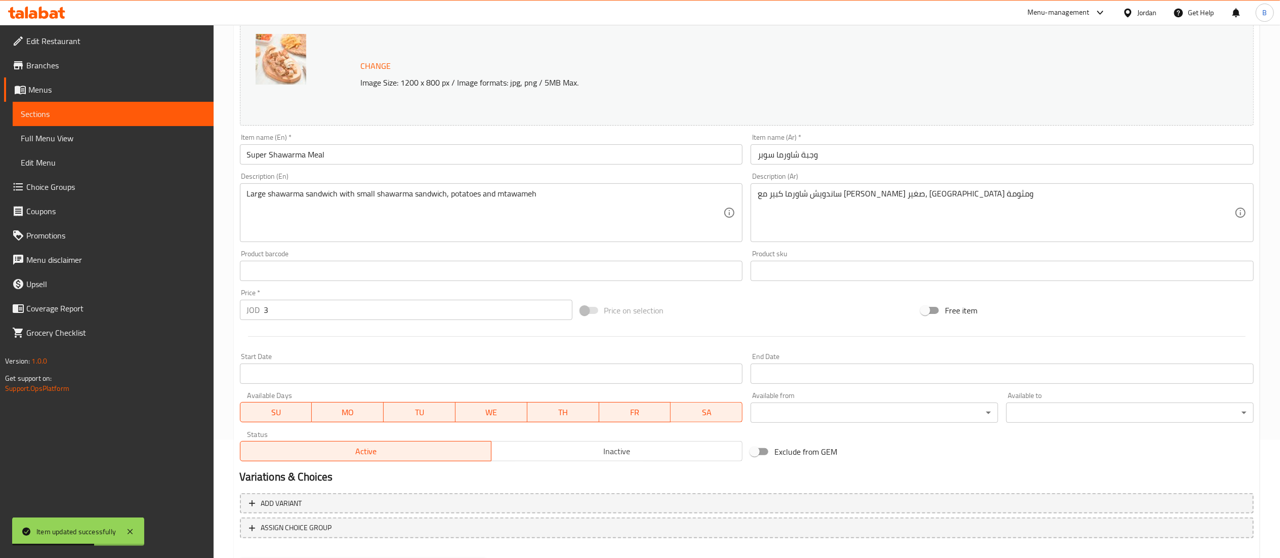
scroll to position [171, 0]
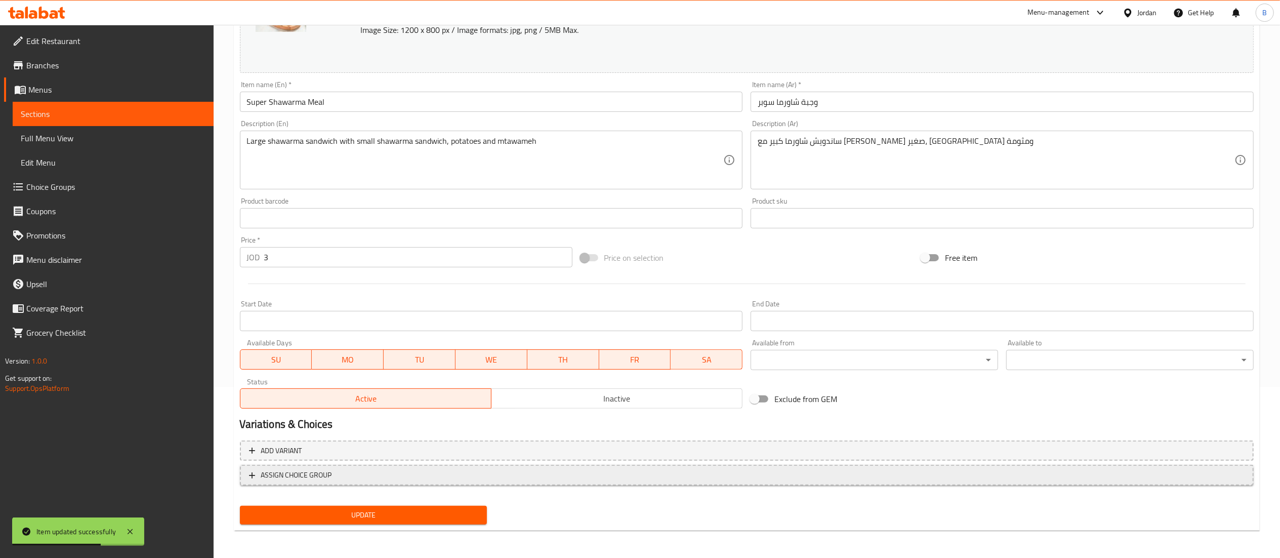
click at [362, 481] on span "ASSIGN CHOICE GROUP" at bounding box center [747, 475] width 996 height 13
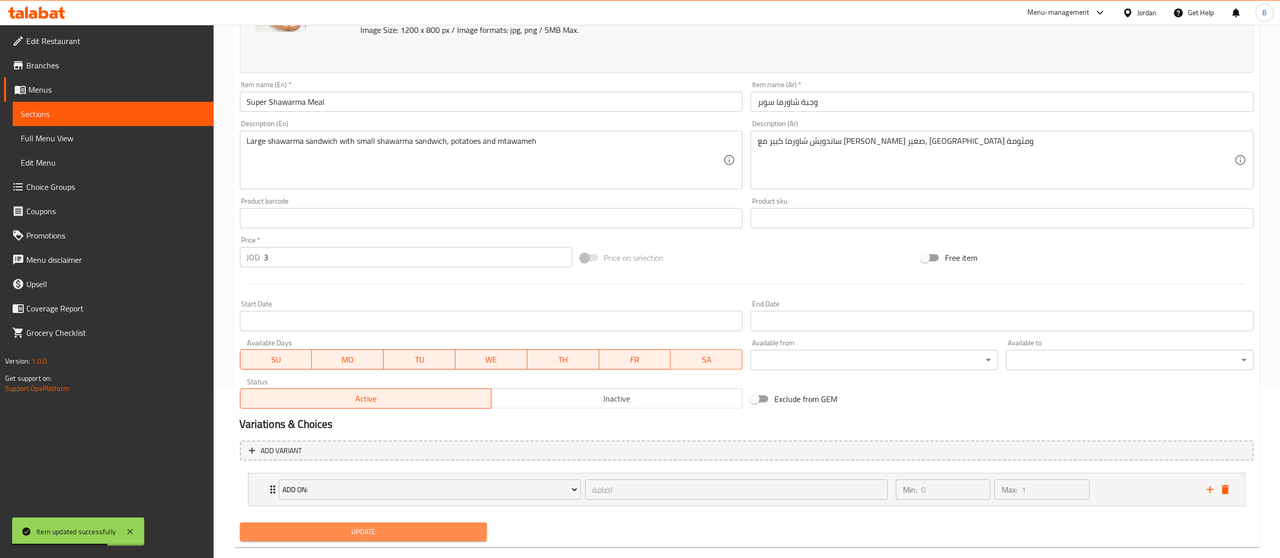
click at [363, 522] on button "Update" at bounding box center [363, 531] width 247 height 19
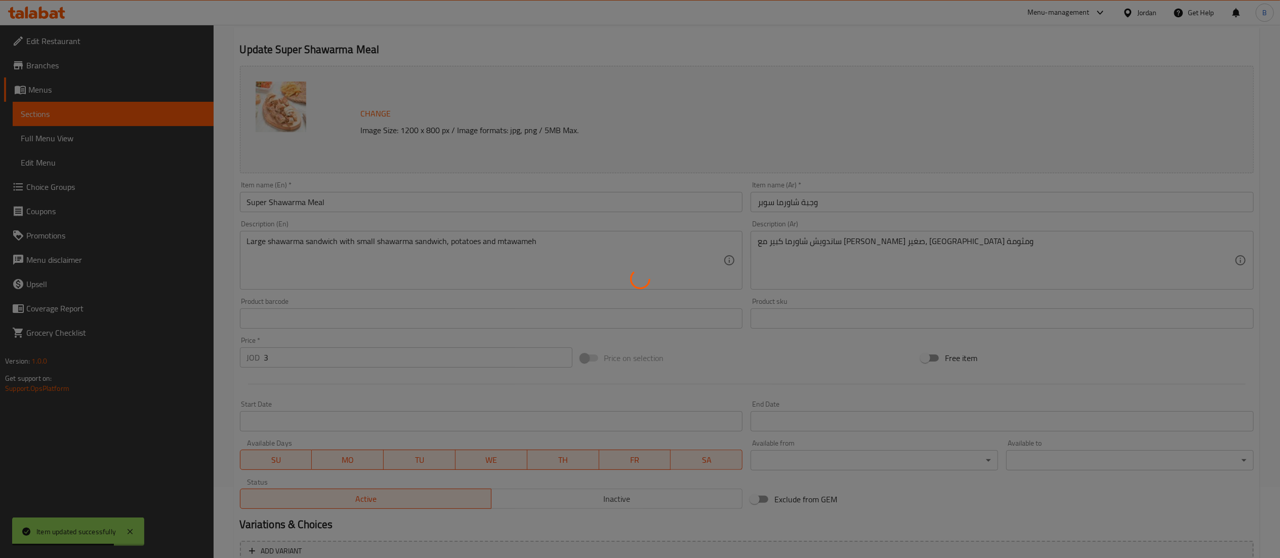
scroll to position [0, 0]
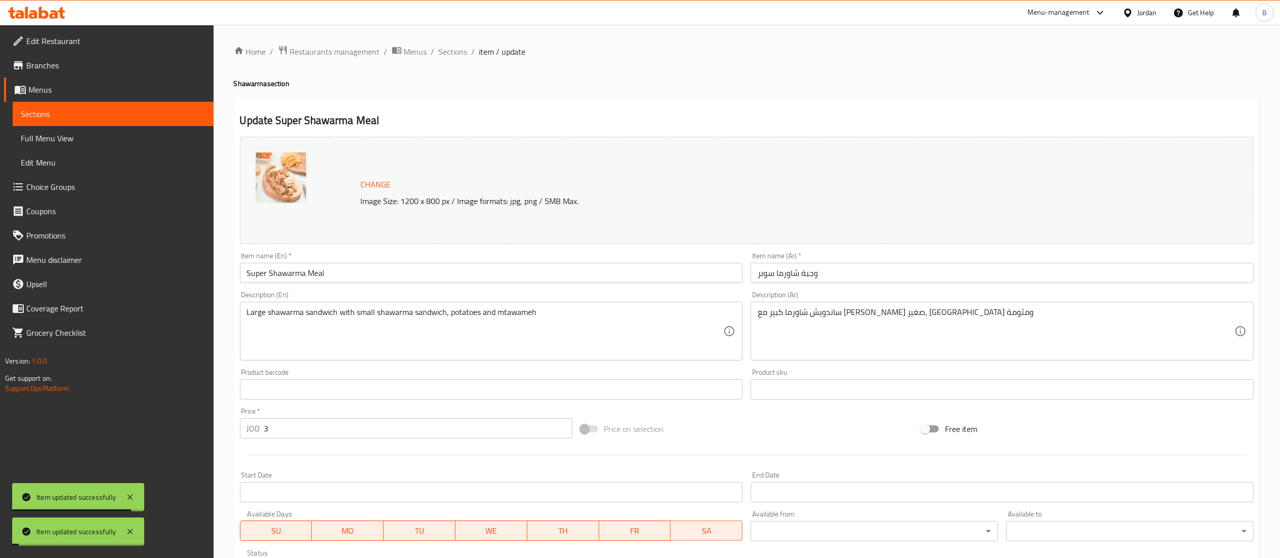
click at [453, 52] on span "Sections" at bounding box center [453, 52] width 29 height 12
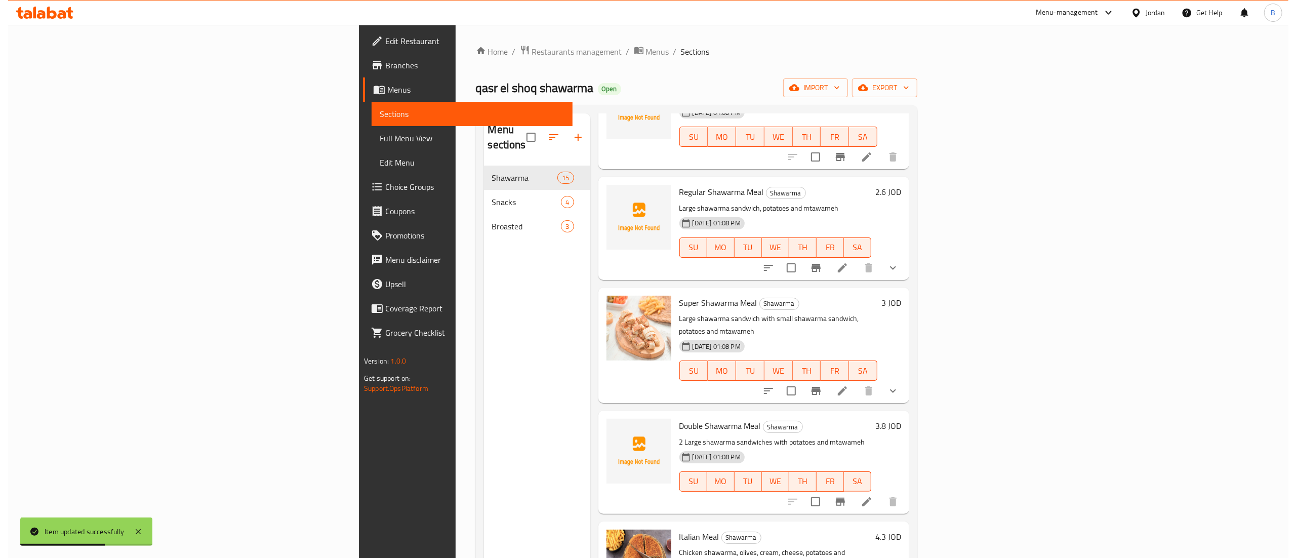
scroll to position [810, 0]
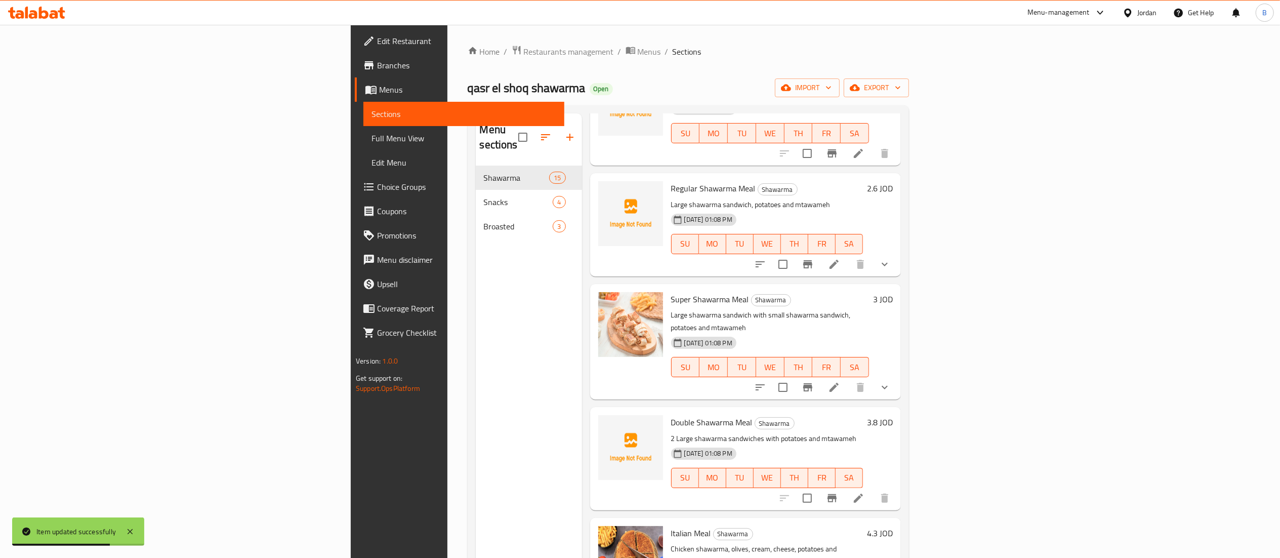
click at [873, 489] on li at bounding box center [858, 498] width 28 height 18
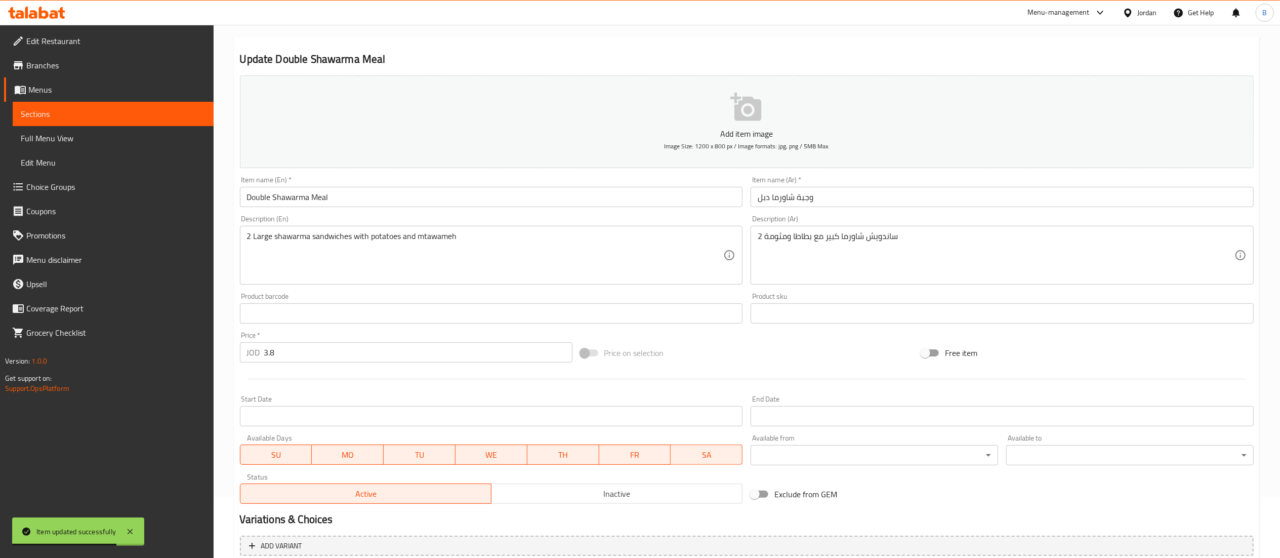
scroll to position [156, 0]
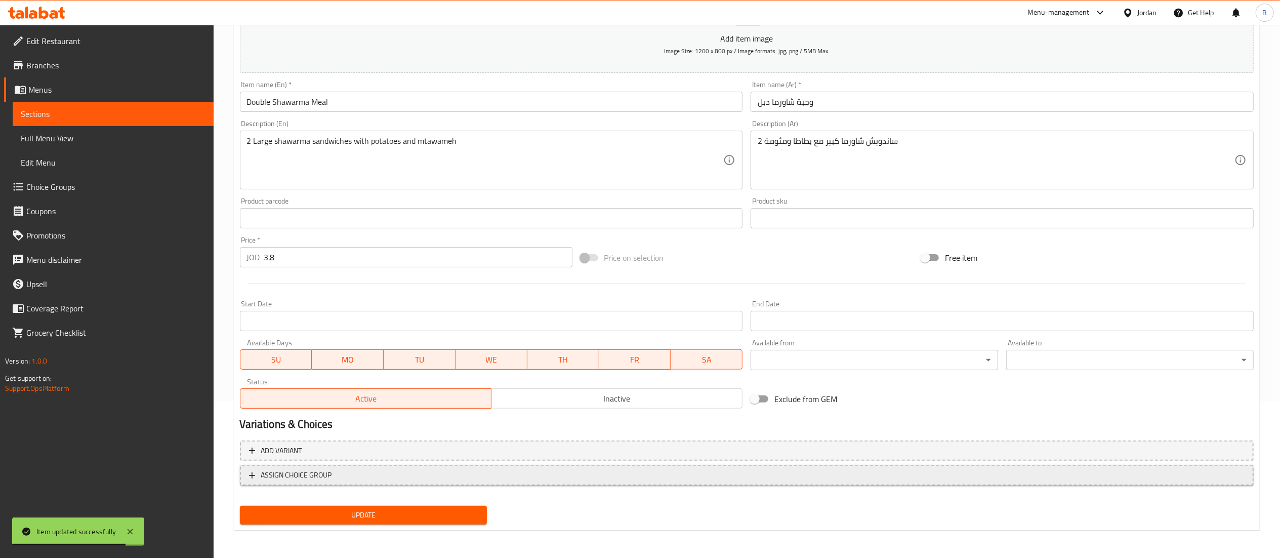
click at [424, 471] on span "ASSIGN CHOICE GROUP" at bounding box center [747, 475] width 996 height 13
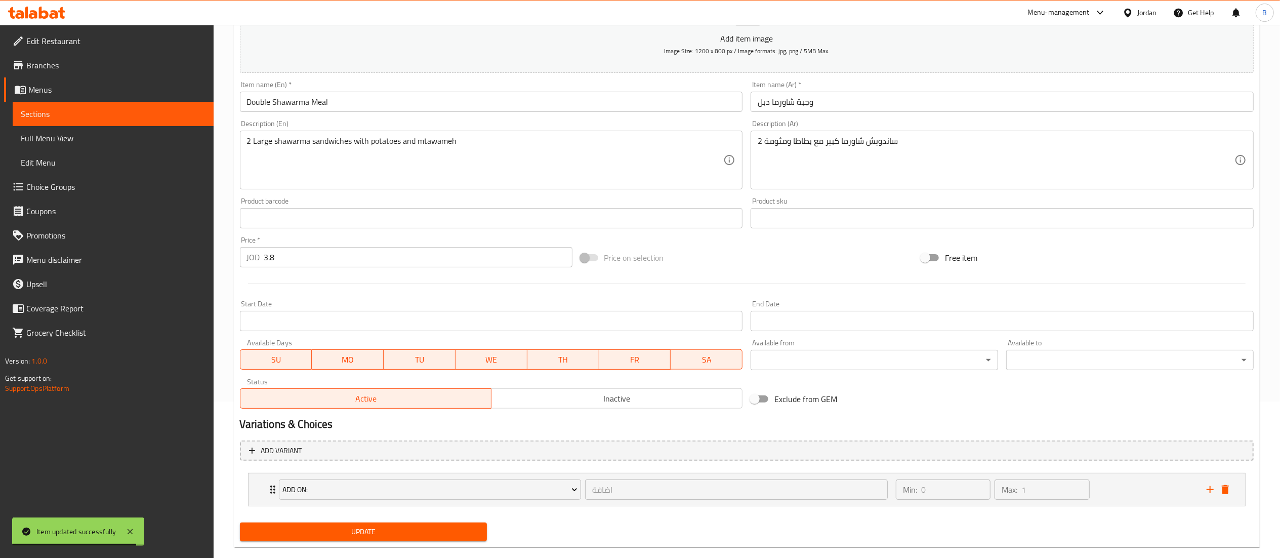
click at [415, 527] on span "Update" at bounding box center [363, 531] width 231 height 13
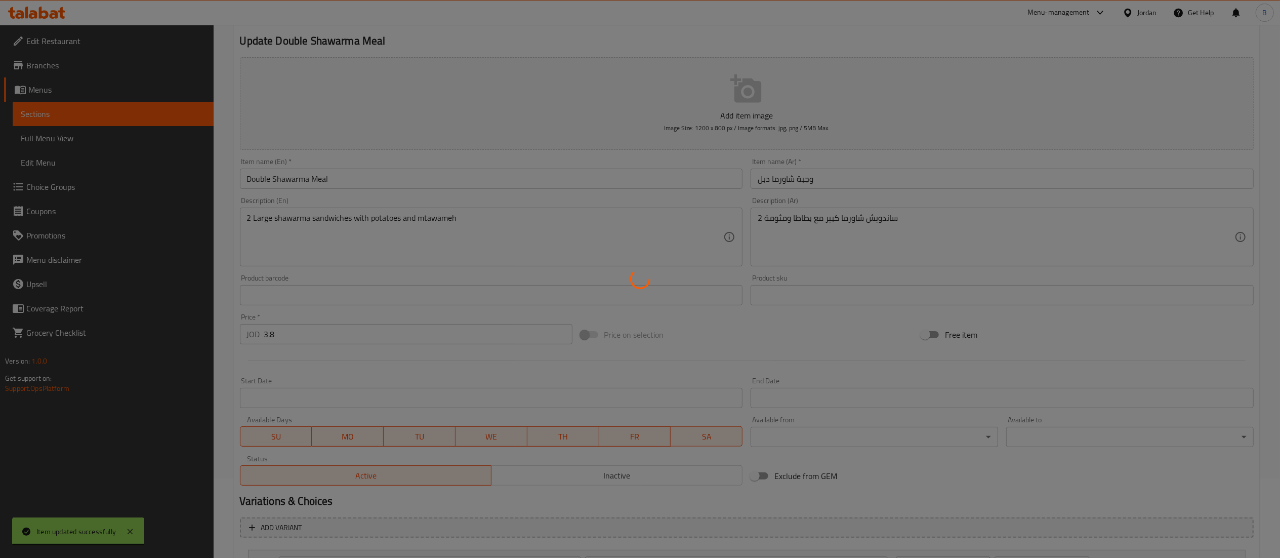
scroll to position [0, 0]
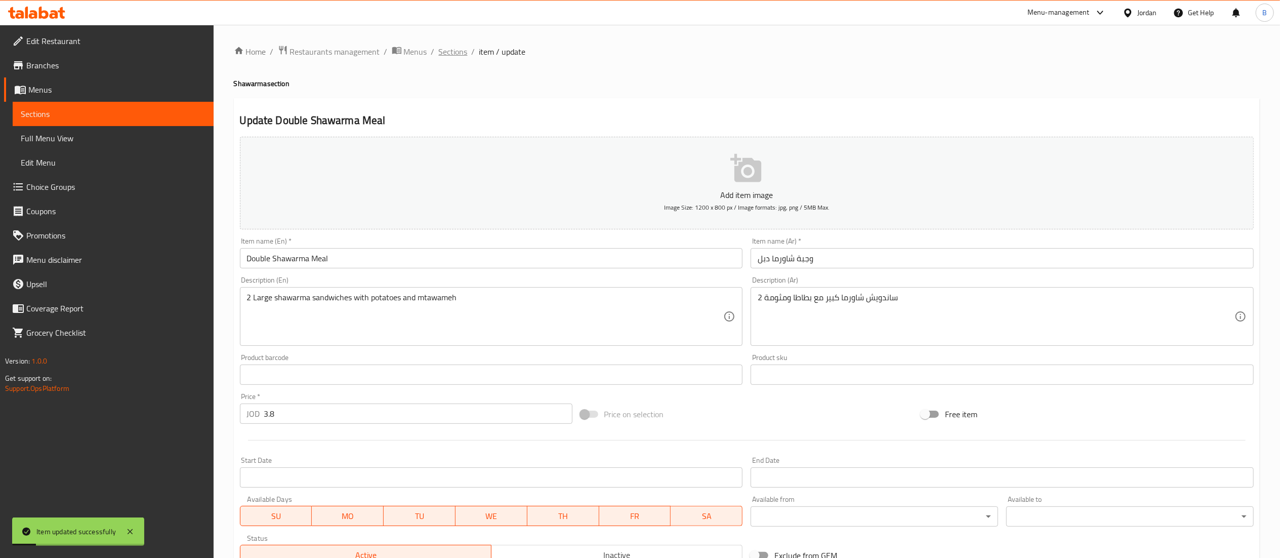
click at [440, 49] on span "Sections" at bounding box center [453, 52] width 29 height 12
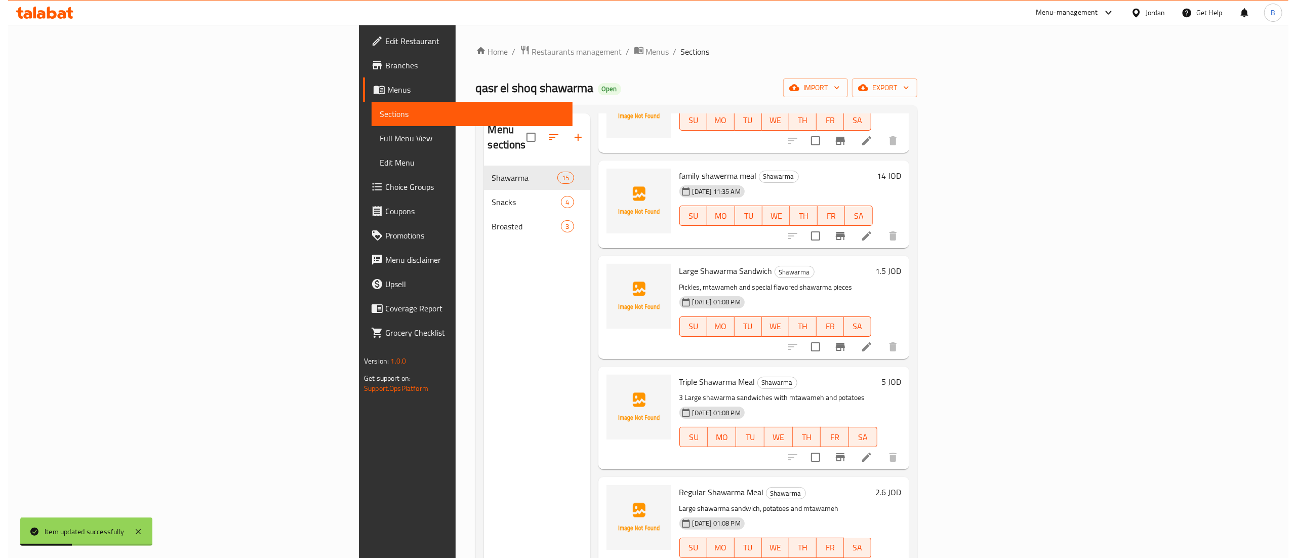
scroll to position [607, 0]
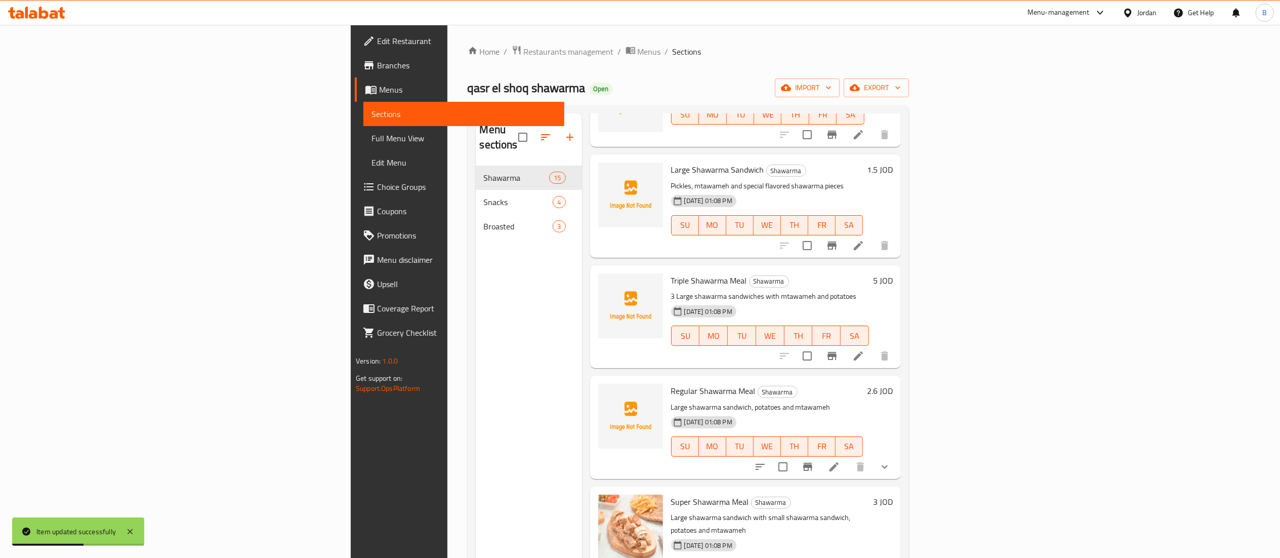
click at [873, 347] on li at bounding box center [858, 356] width 28 height 18
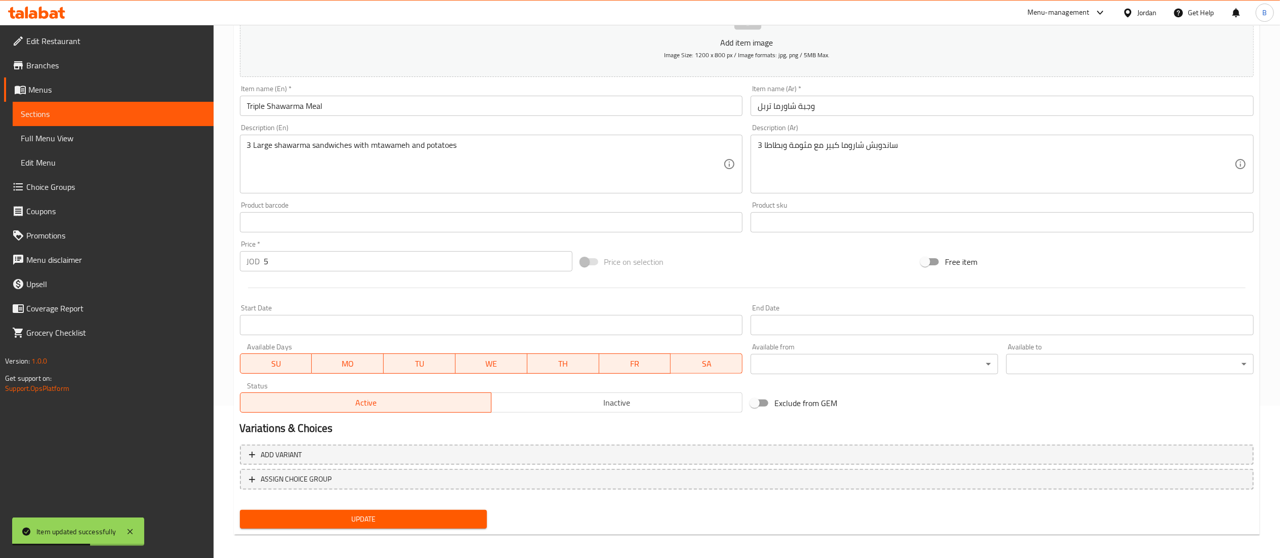
scroll to position [156, 0]
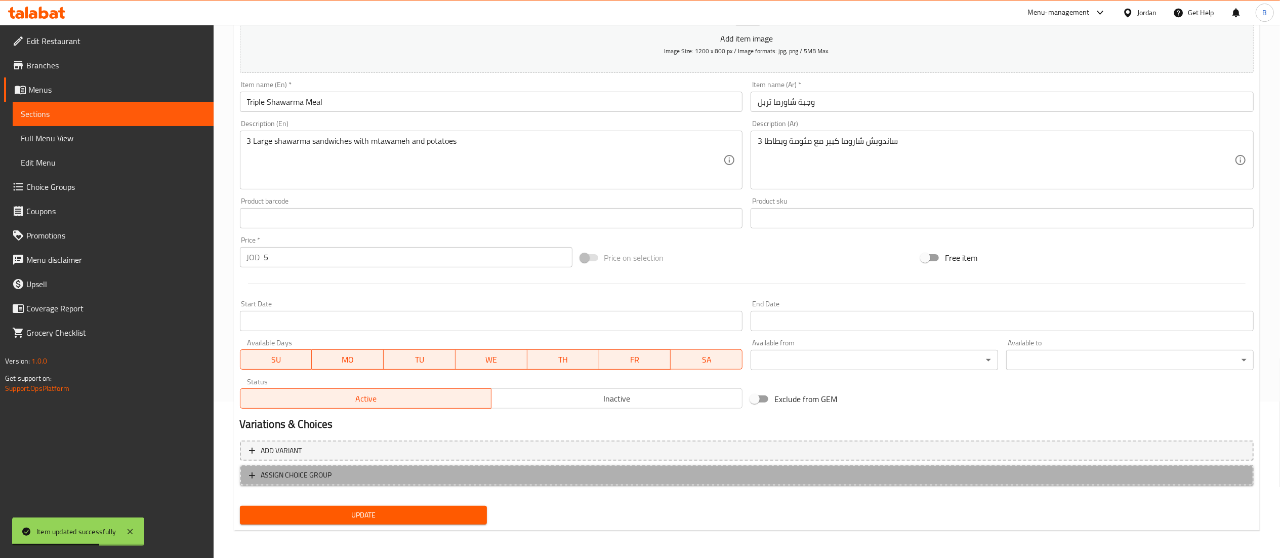
click at [362, 480] on span "ASSIGN CHOICE GROUP" at bounding box center [747, 475] width 996 height 13
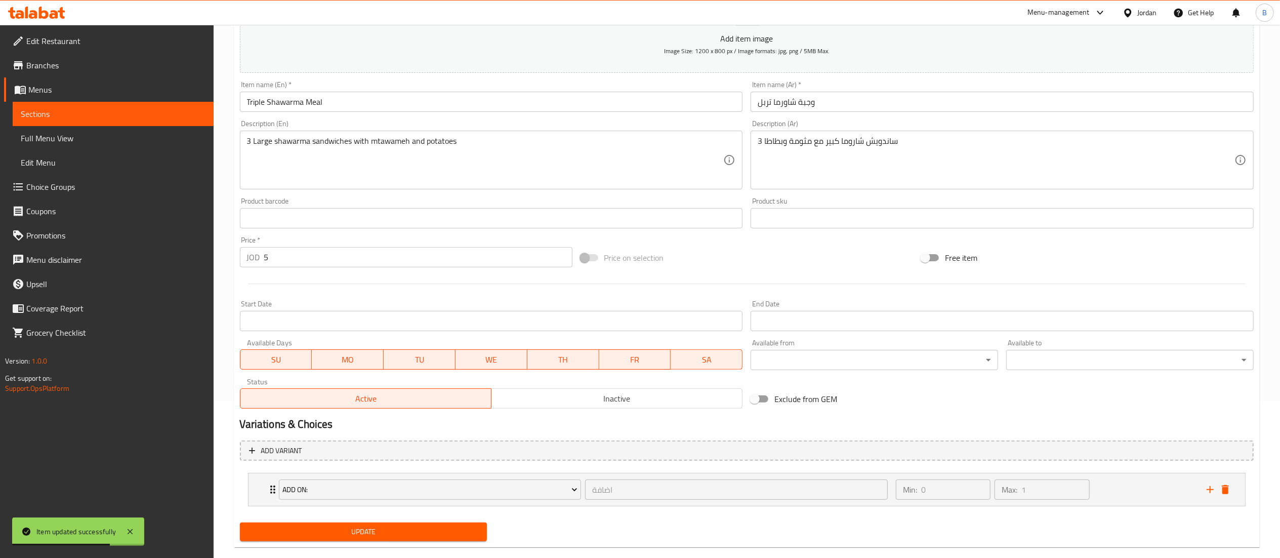
click at [399, 526] on span "Update" at bounding box center [363, 531] width 231 height 13
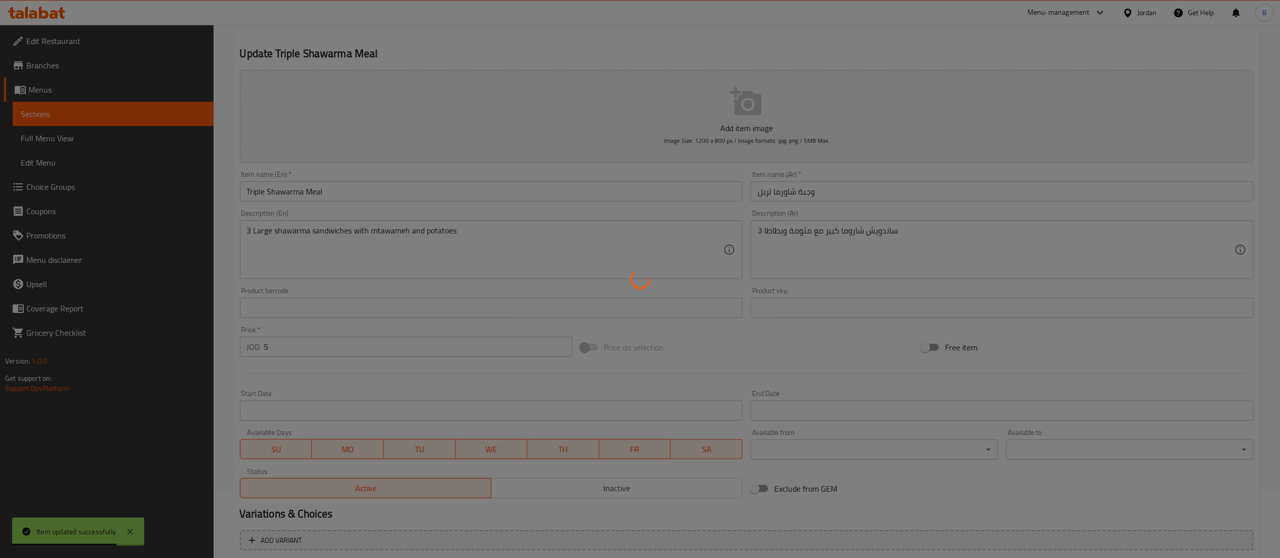
scroll to position [0, 0]
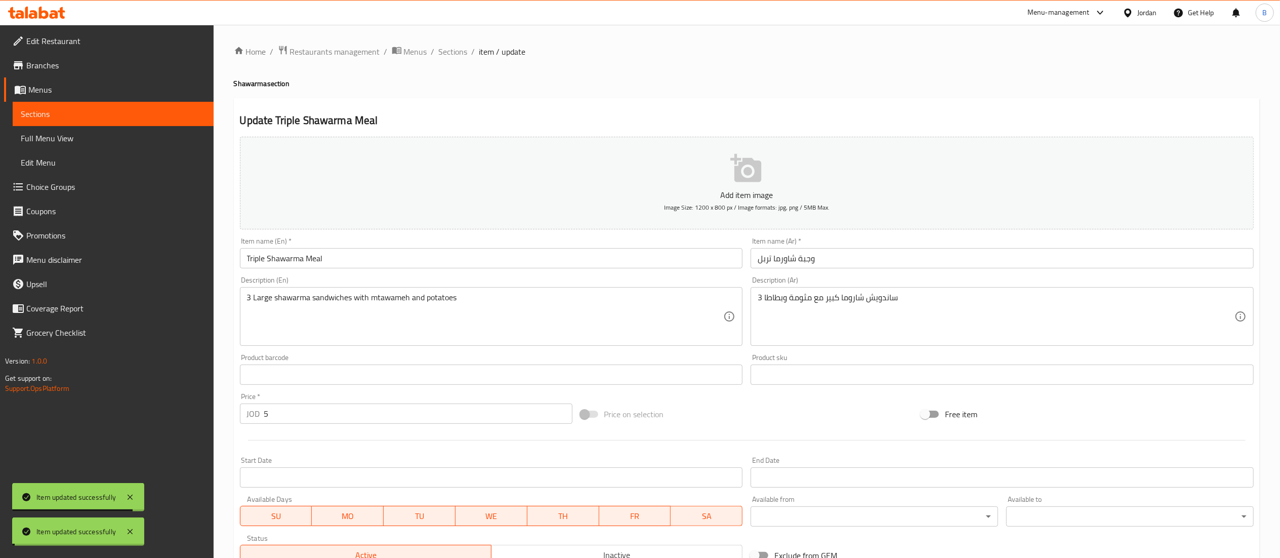
click at [448, 54] on span "Sections" at bounding box center [453, 52] width 29 height 12
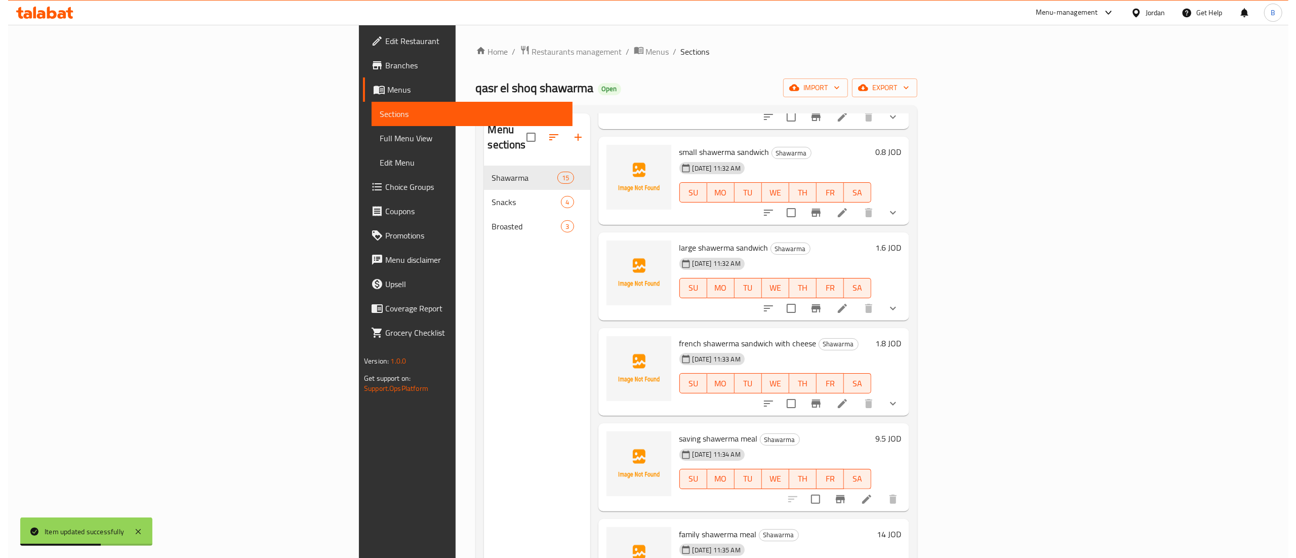
scroll to position [139, 0]
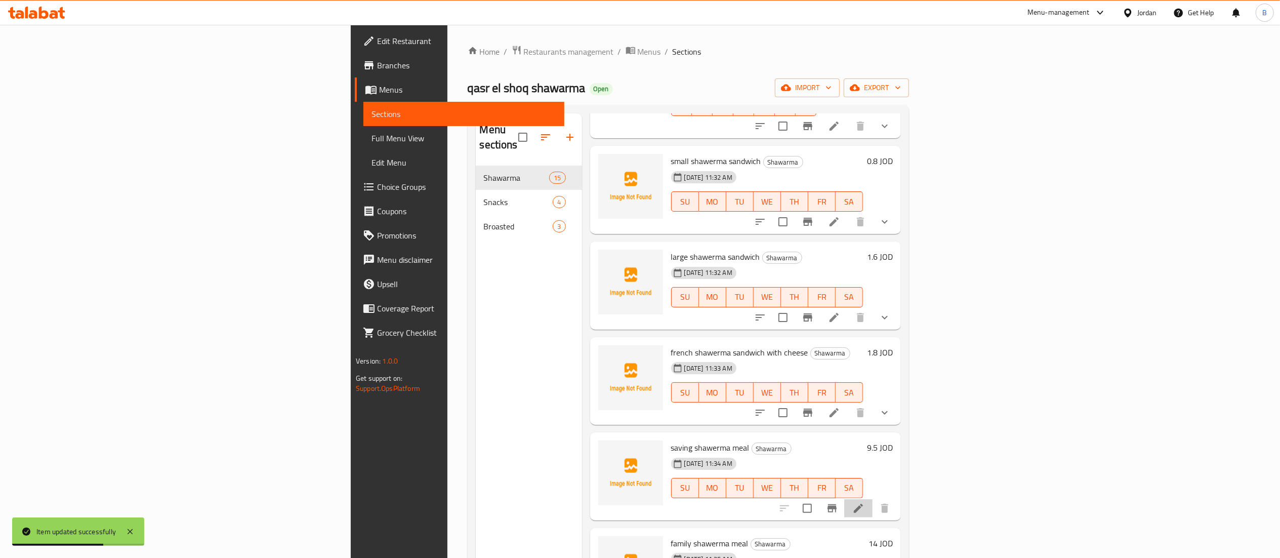
click at [863, 504] on icon at bounding box center [858, 508] width 9 height 9
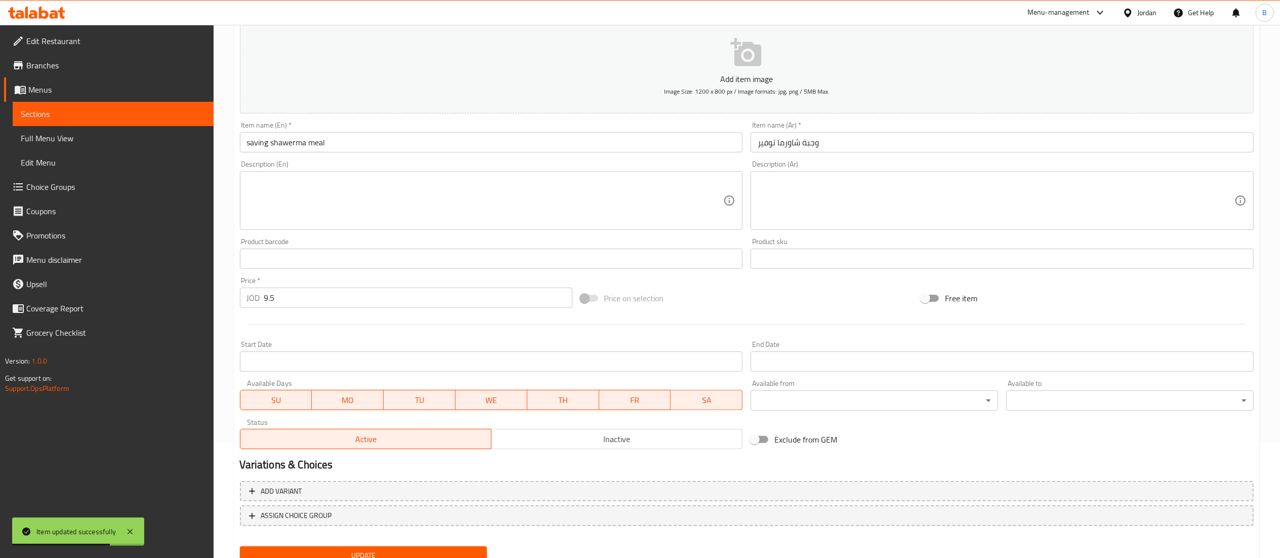
scroll to position [156, 0]
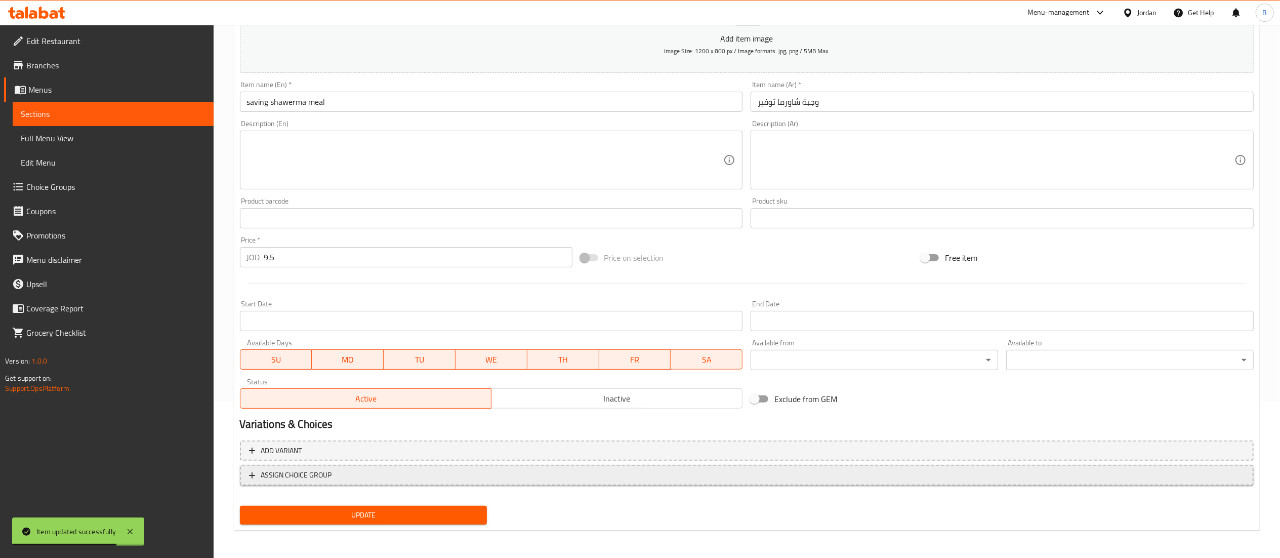
click at [320, 471] on span "ASSIGN CHOICE GROUP" at bounding box center [296, 475] width 71 height 13
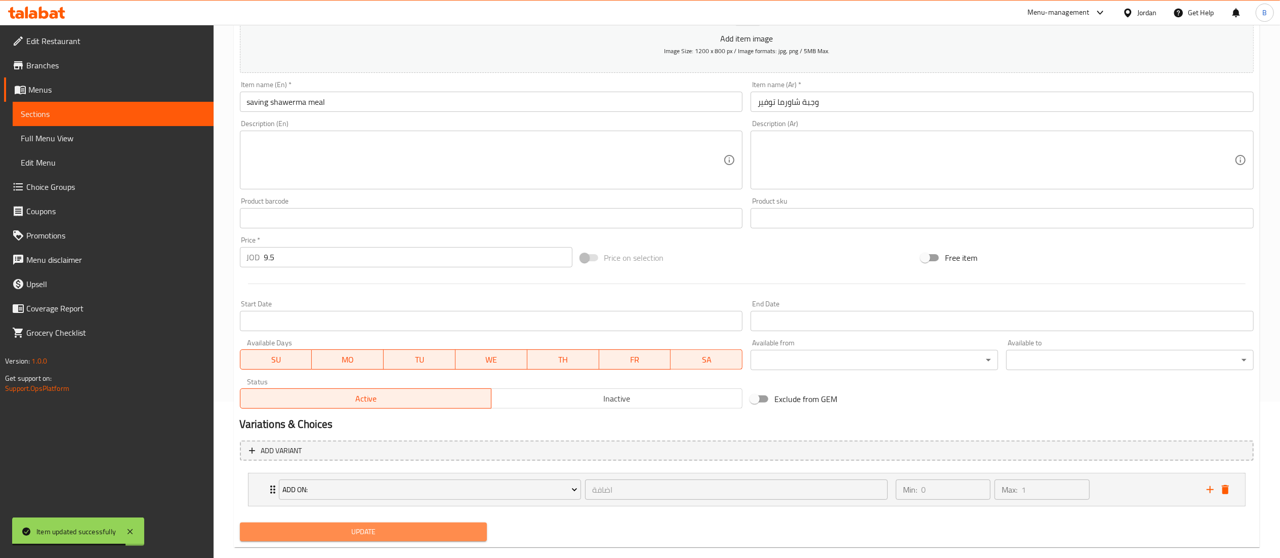
click at [389, 526] on span "Update" at bounding box center [363, 531] width 231 height 13
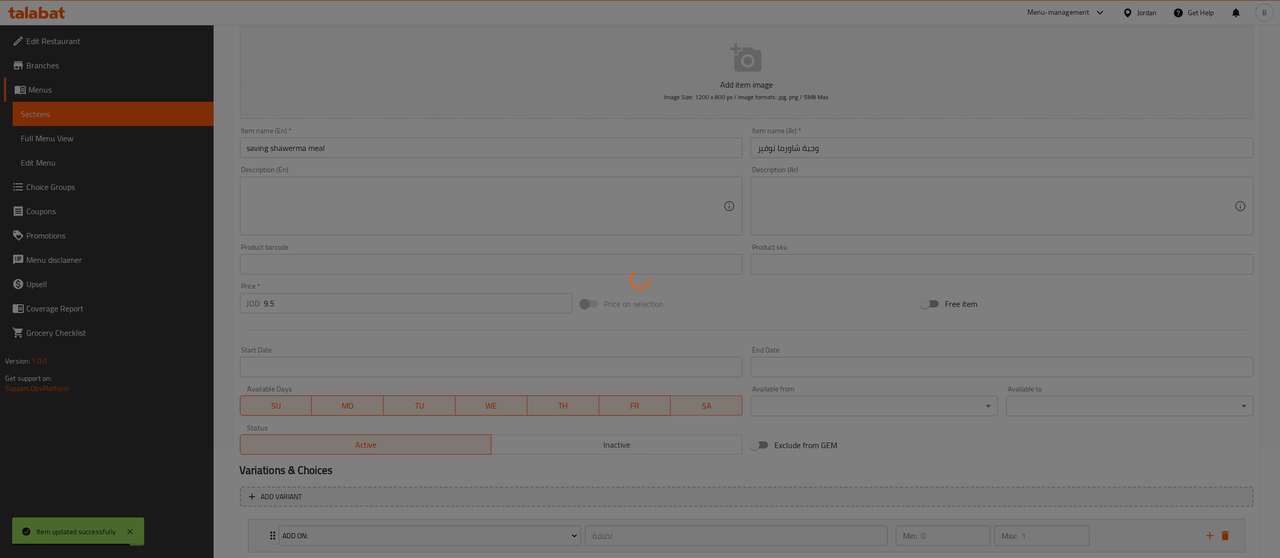
scroll to position [0, 0]
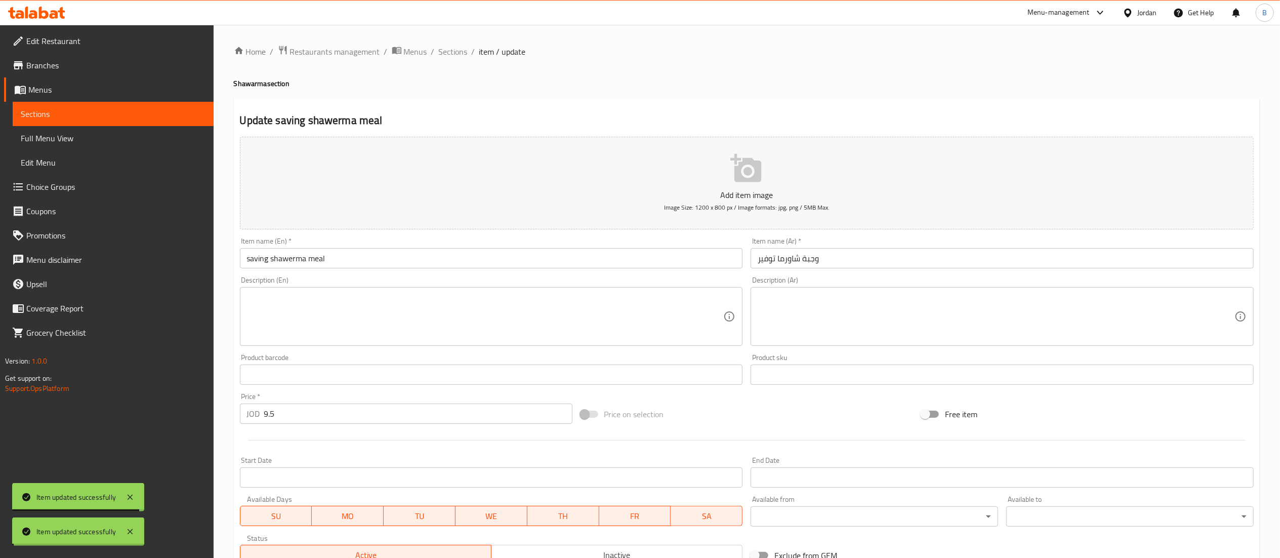
click at [451, 46] on span "Sections" at bounding box center [453, 52] width 29 height 12
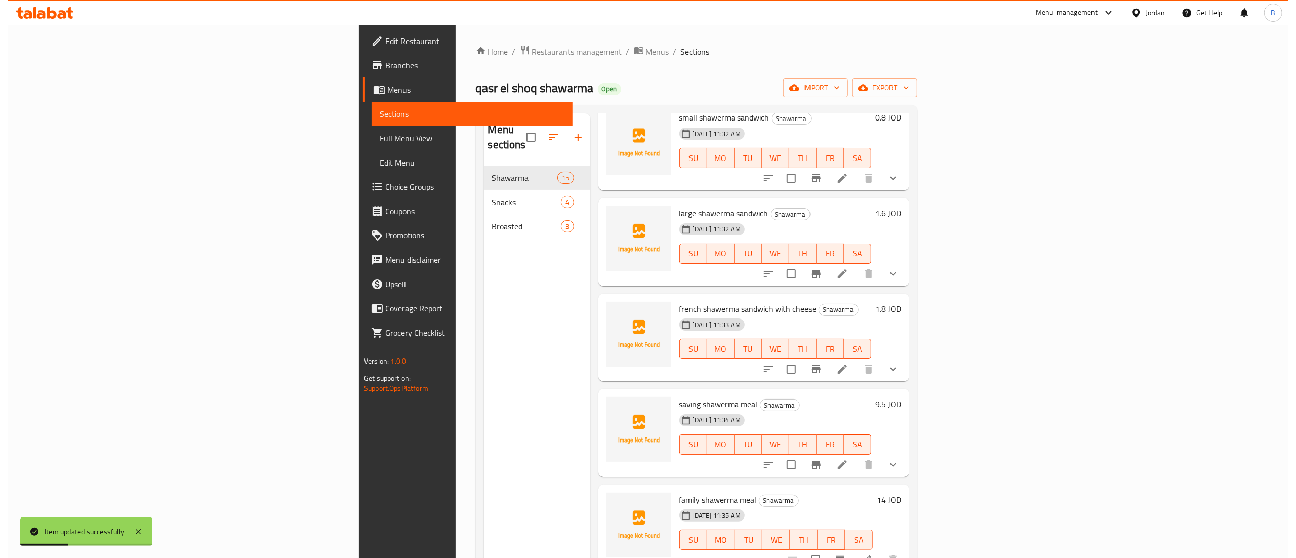
scroll to position [304, 0]
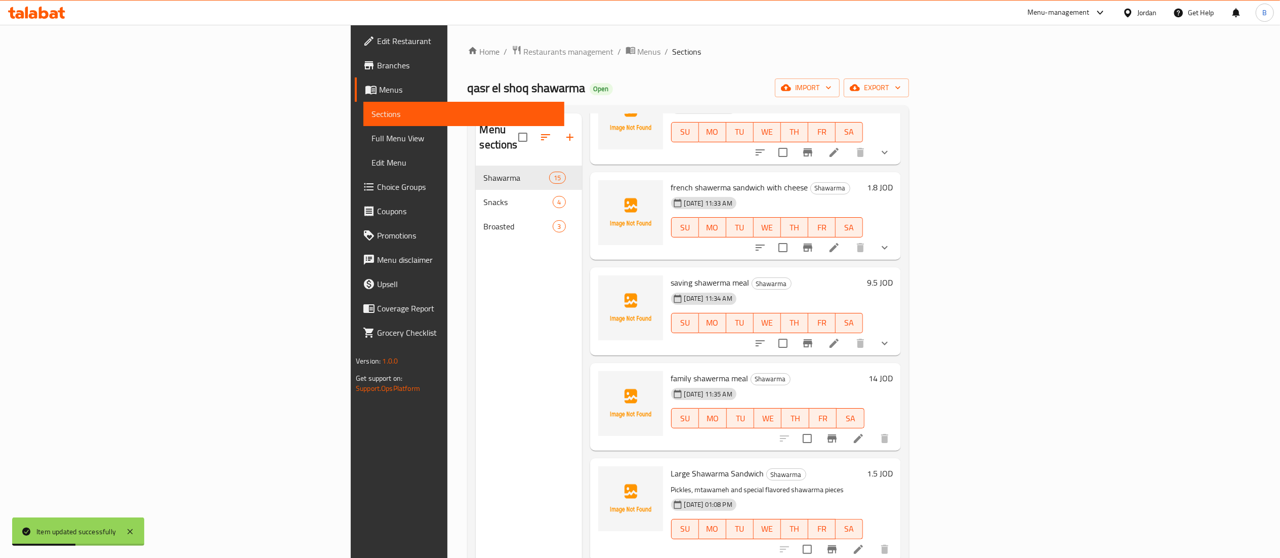
click at [864, 432] on icon at bounding box center [858, 438] width 12 height 12
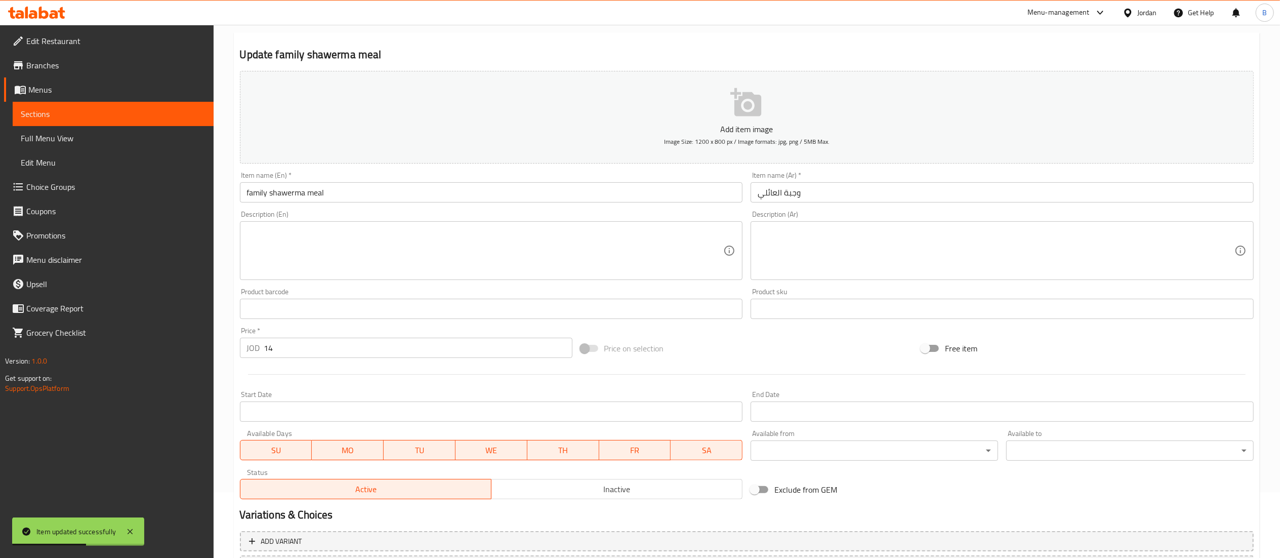
scroll to position [156, 0]
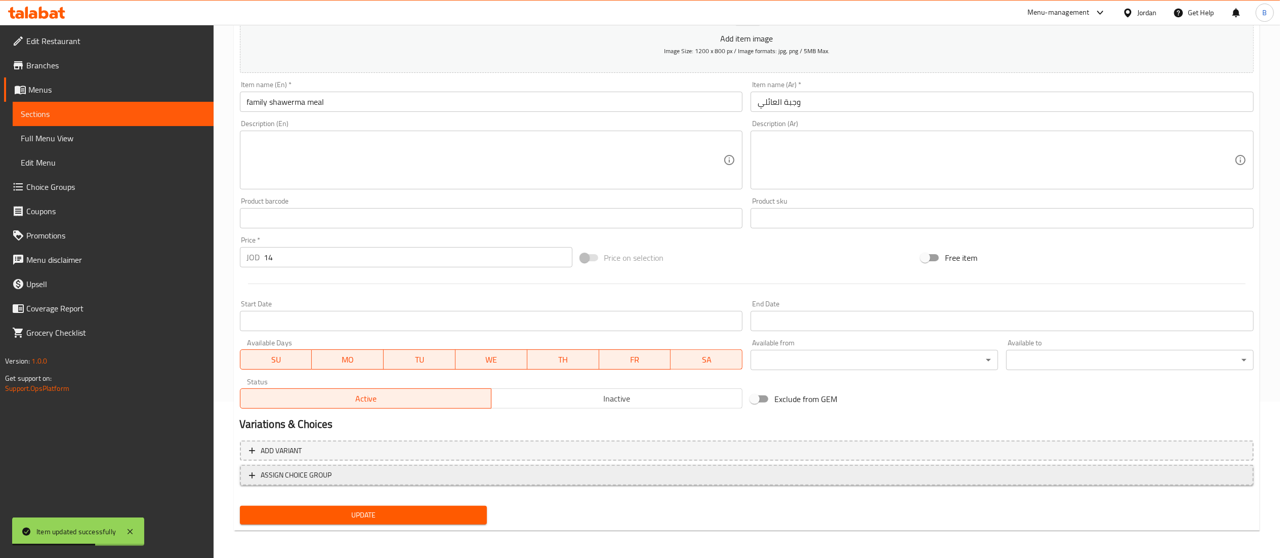
click at [341, 474] on span "ASSIGN CHOICE GROUP" at bounding box center [747, 475] width 996 height 13
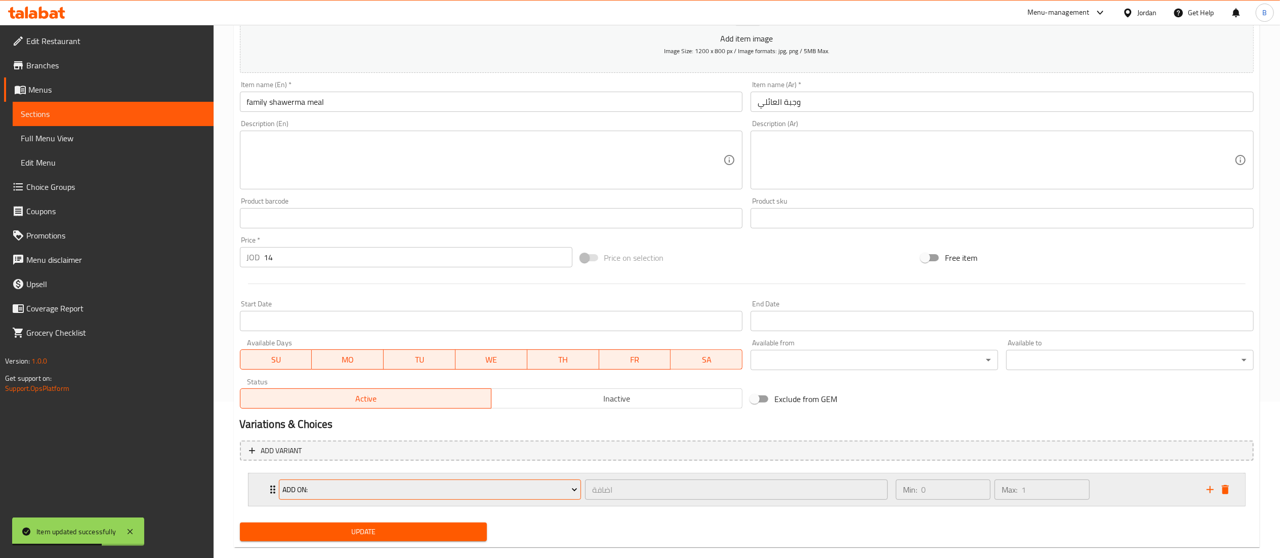
click at [400, 497] on button "add on:" at bounding box center [430, 489] width 303 height 20
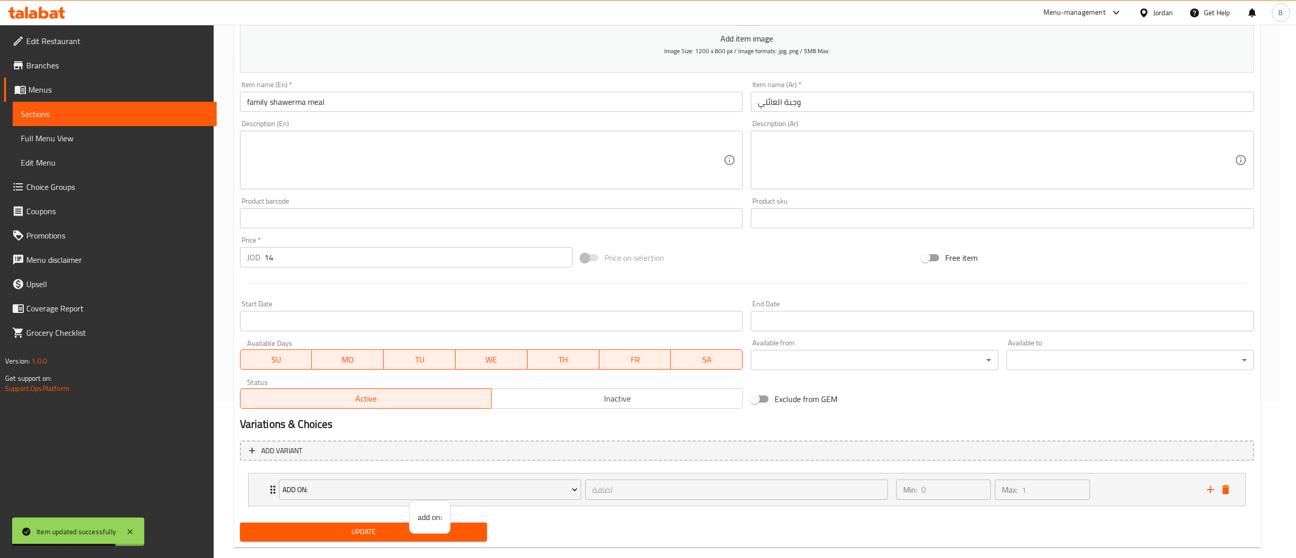
click at [507, 520] on div at bounding box center [648, 279] width 1296 height 558
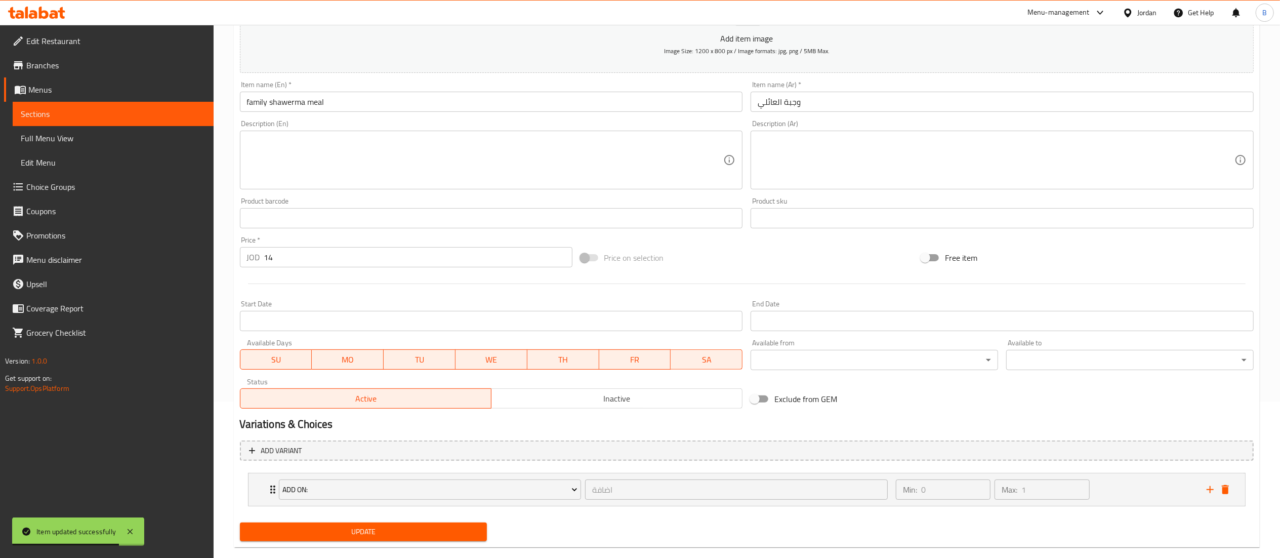
click at [439, 523] on button "Update" at bounding box center [363, 531] width 247 height 19
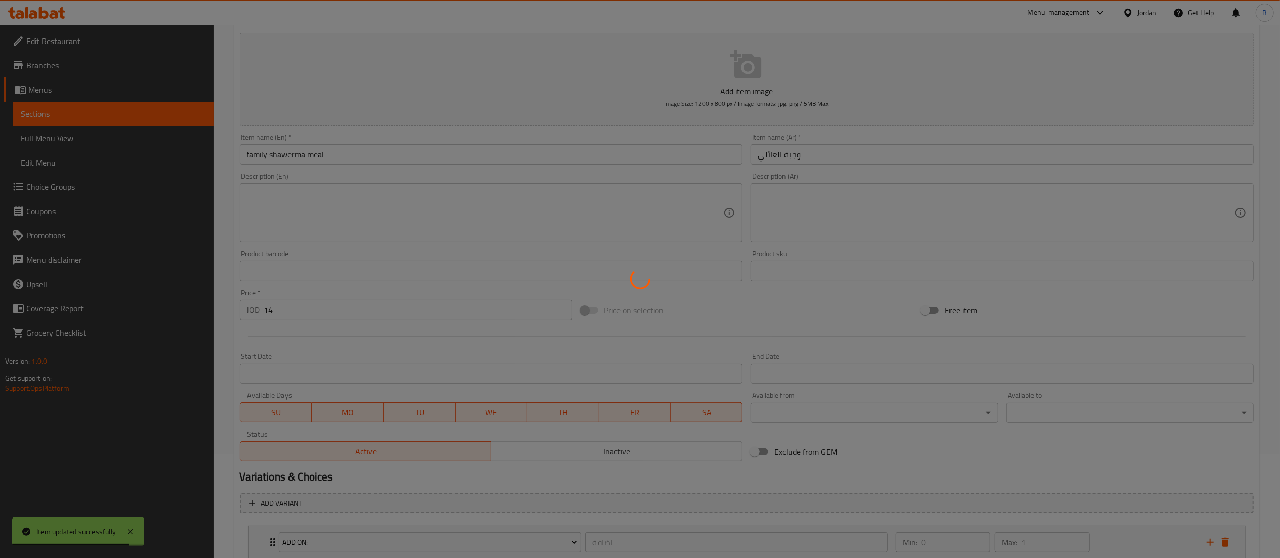
scroll to position [0, 0]
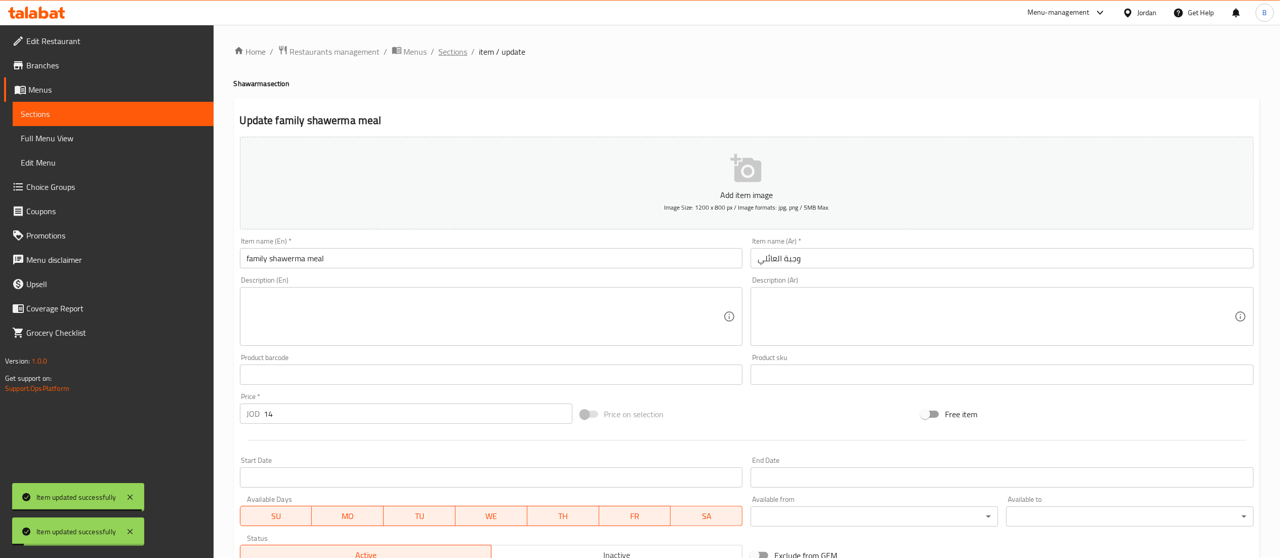
click at [448, 52] on span "Sections" at bounding box center [453, 52] width 29 height 12
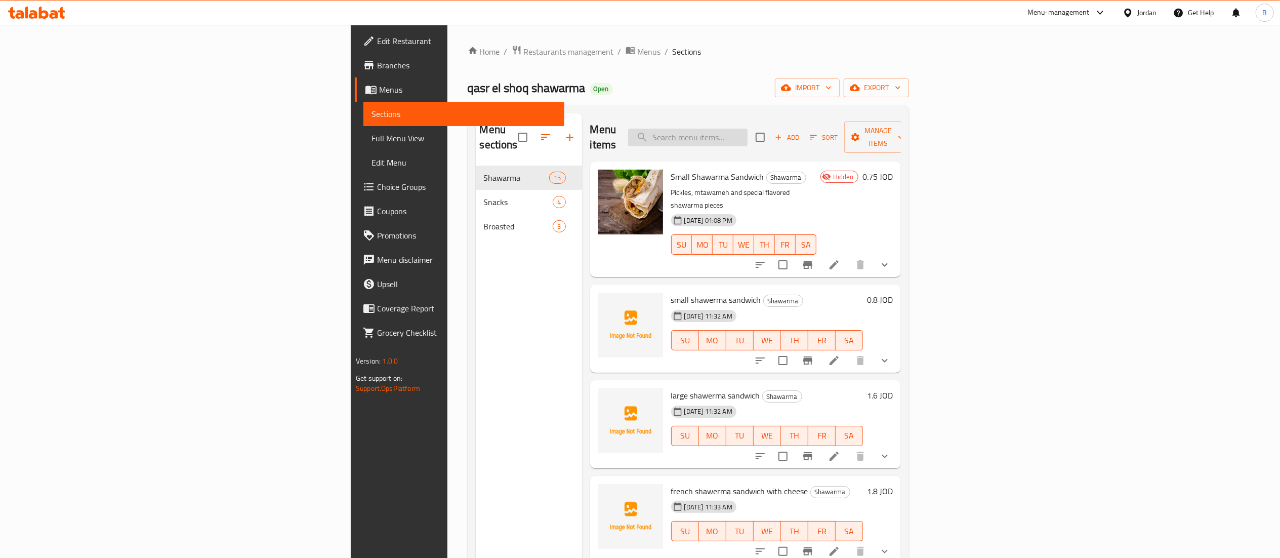
click at [748, 138] on input "search" at bounding box center [687, 138] width 119 height 18
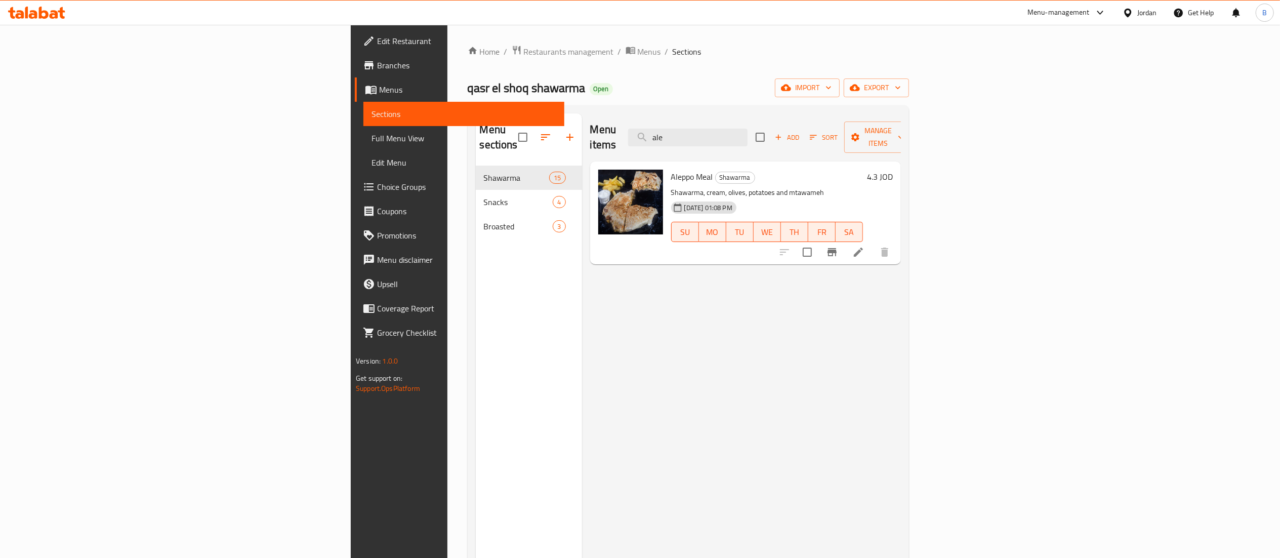
type input "ale"
click at [873, 243] on li at bounding box center [858, 252] width 28 height 18
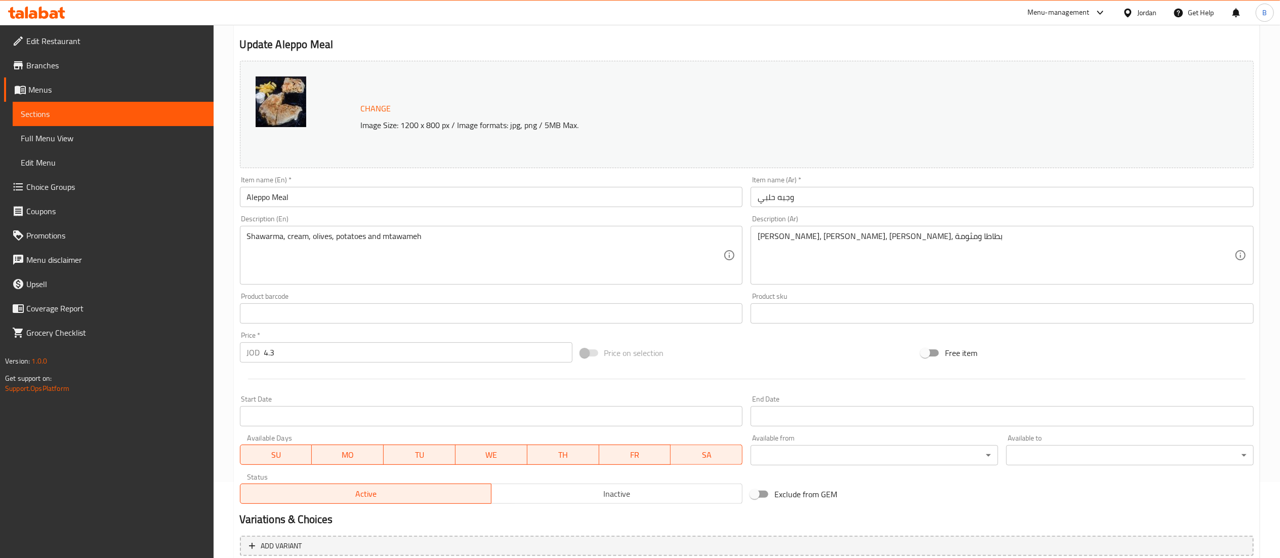
scroll to position [171, 0]
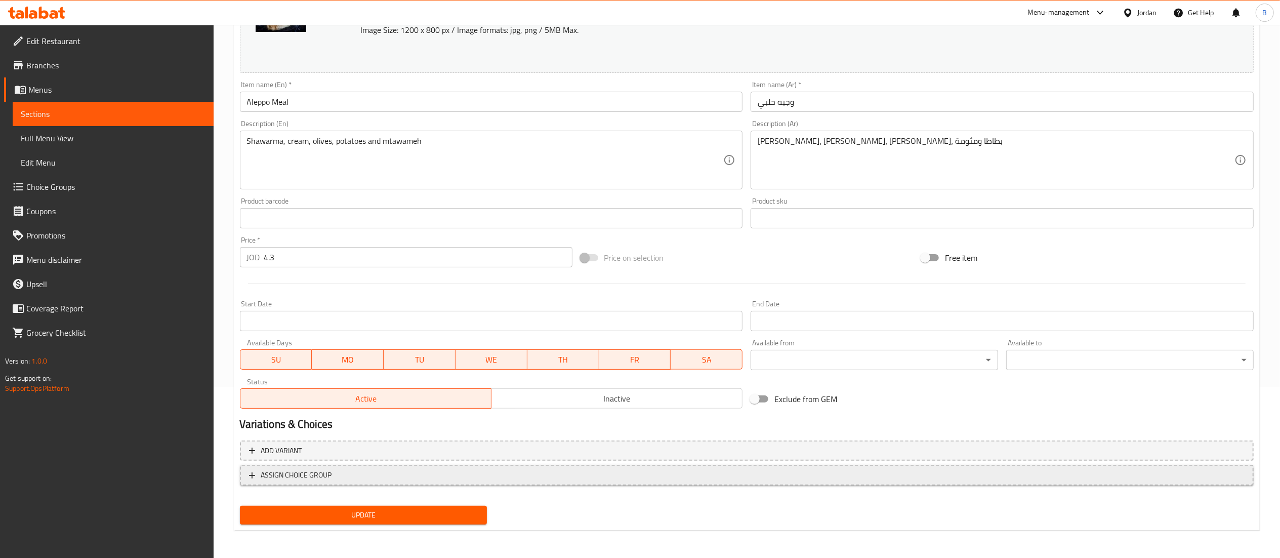
click at [335, 475] on span "ASSIGN CHOICE GROUP" at bounding box center [747, 475] width 996 height 13
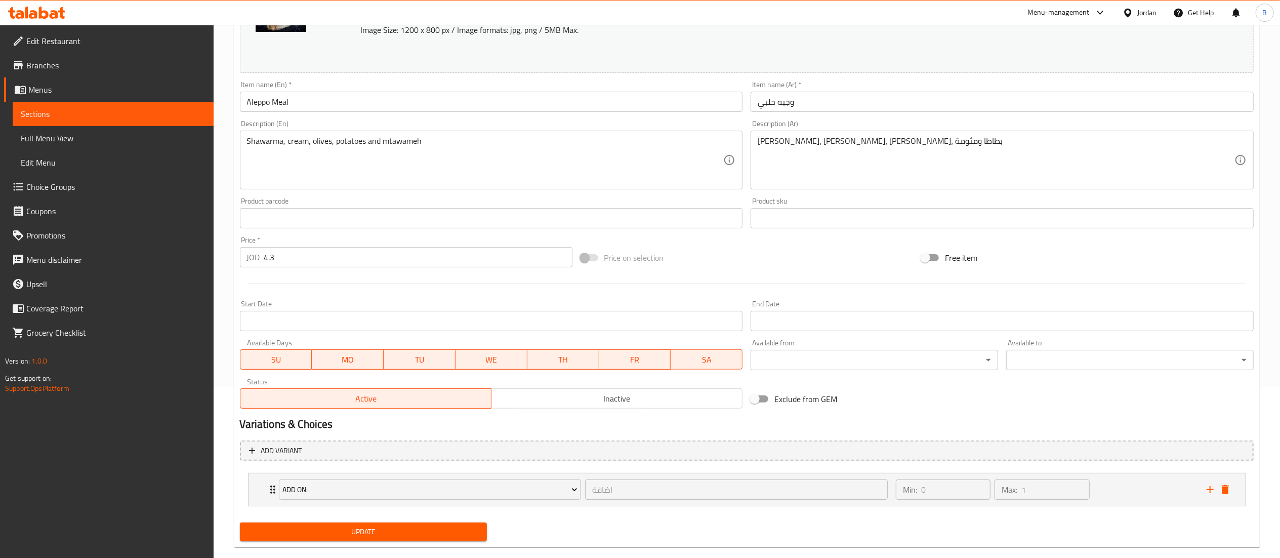
click at [376, 528] on span "Update" at bounding box center [363, 531] width 231 height 13
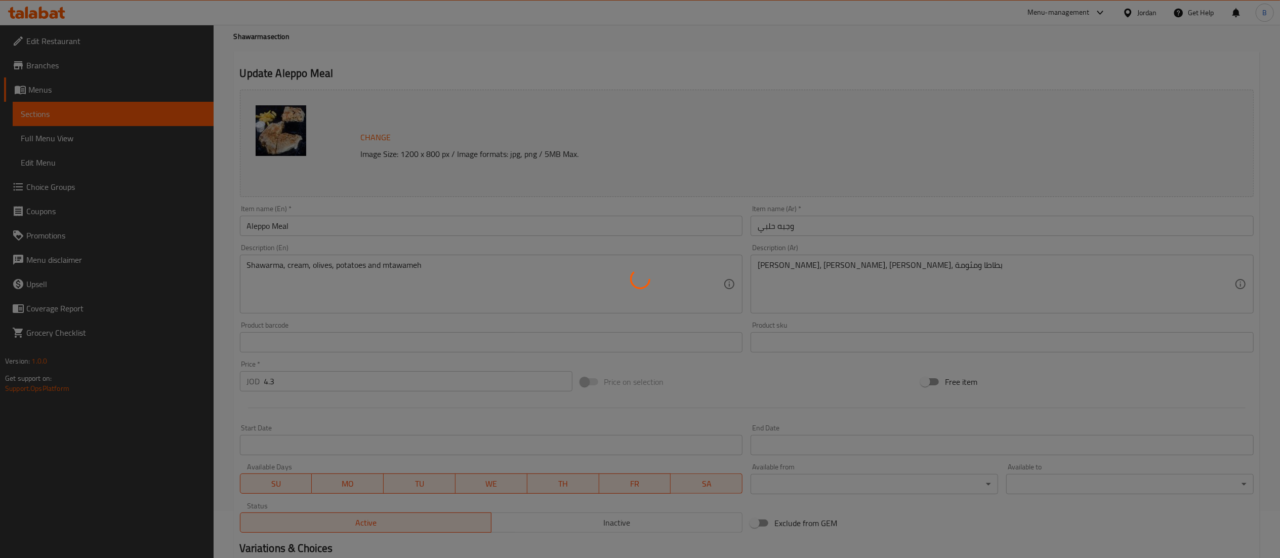
scroll to position [0, 0]
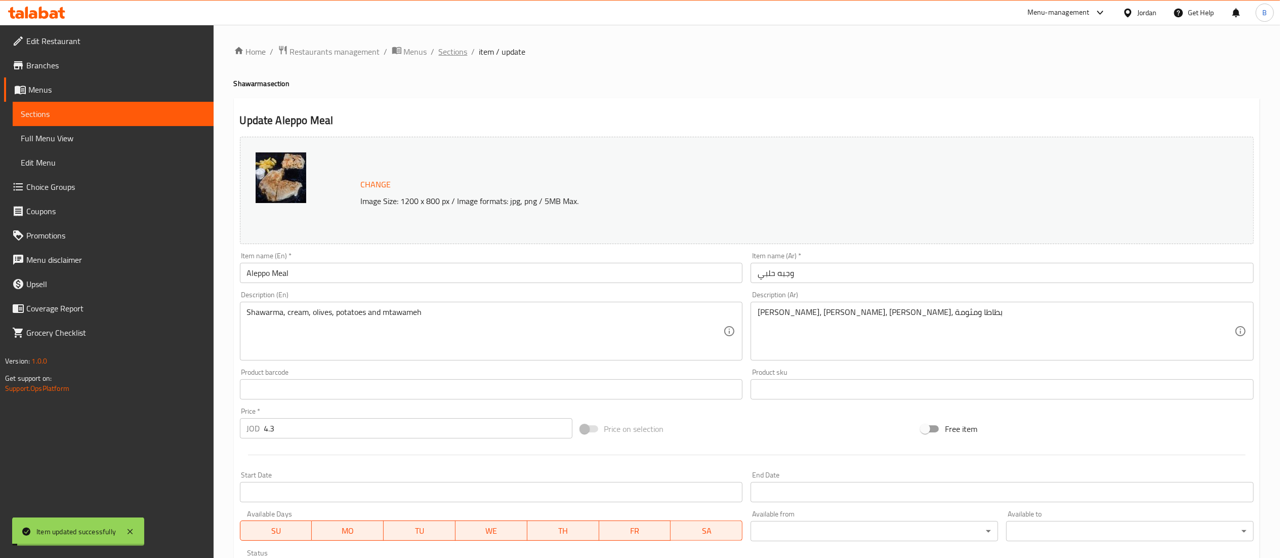
click at [444, 50] on span "Sections" at bounding box center [453, 52] width 29 height 12
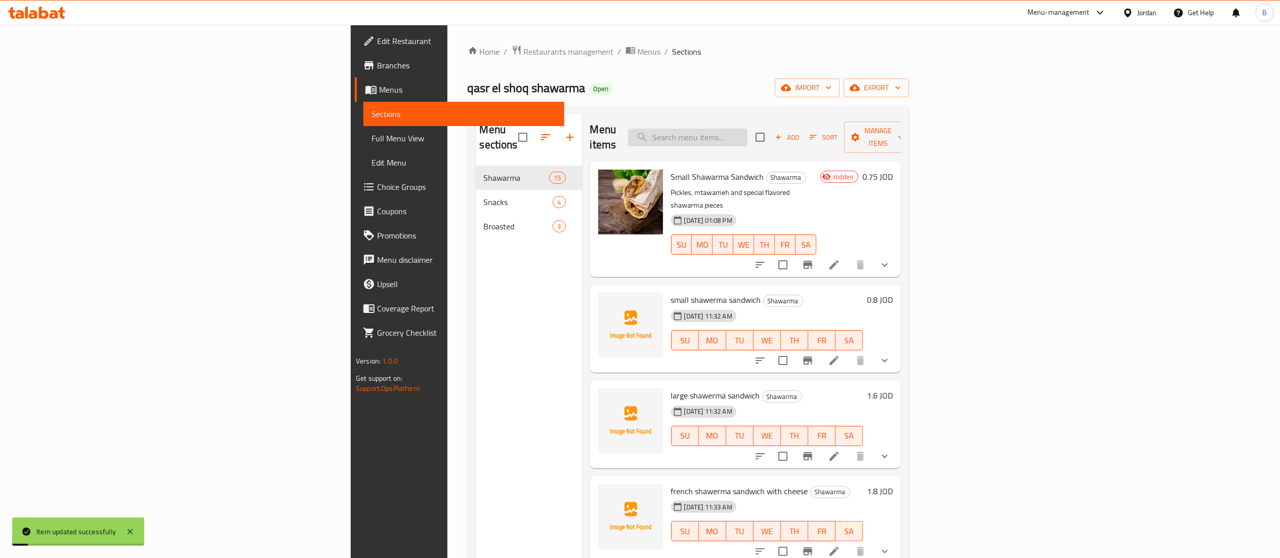
click at [748, 129] on input "search" at bounding box center [687, 138] width 119 height 18
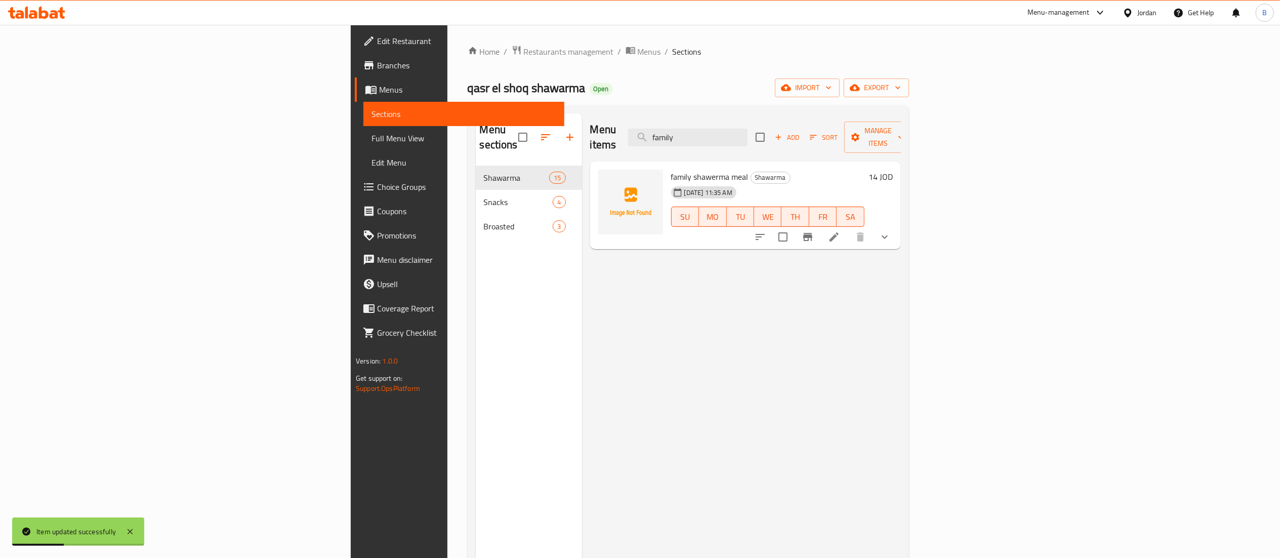
type input "family"
click at [840, 231] on icon at bounding box center [834, 237] width 12 height 12
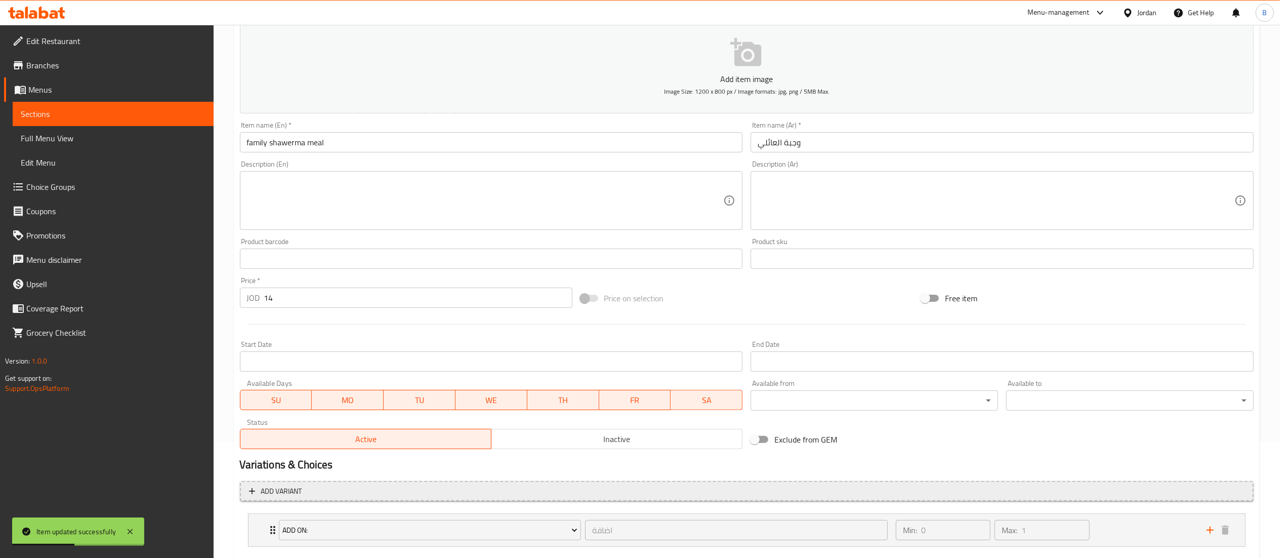
scroll to position [175, 0]
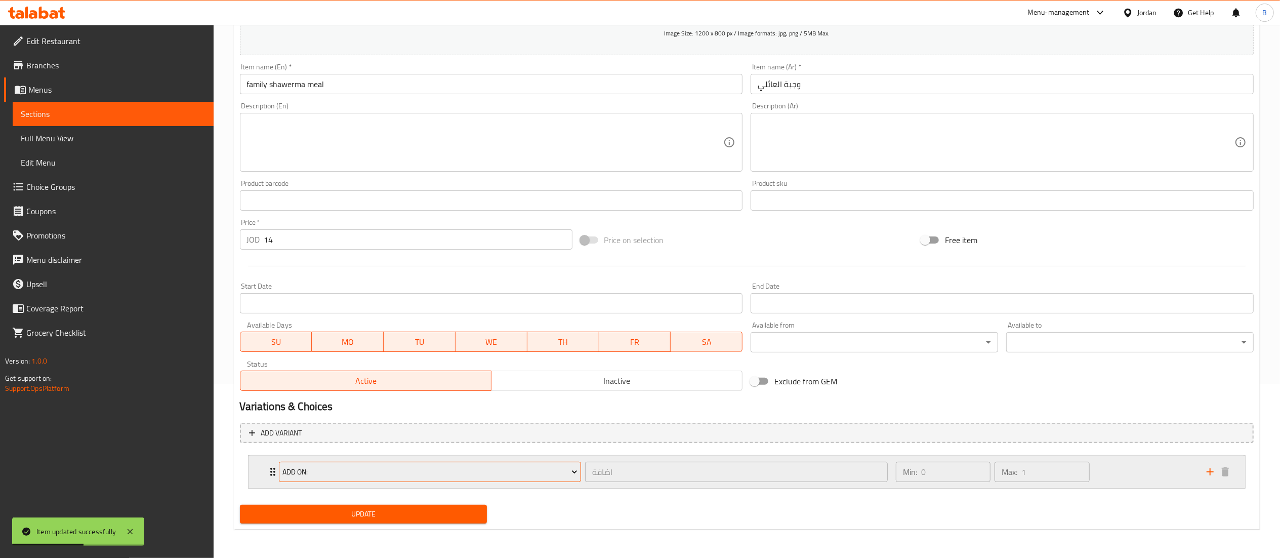
click at [521, 478] on button "add on:" at bounding box center [430, 472] width 303 height 20
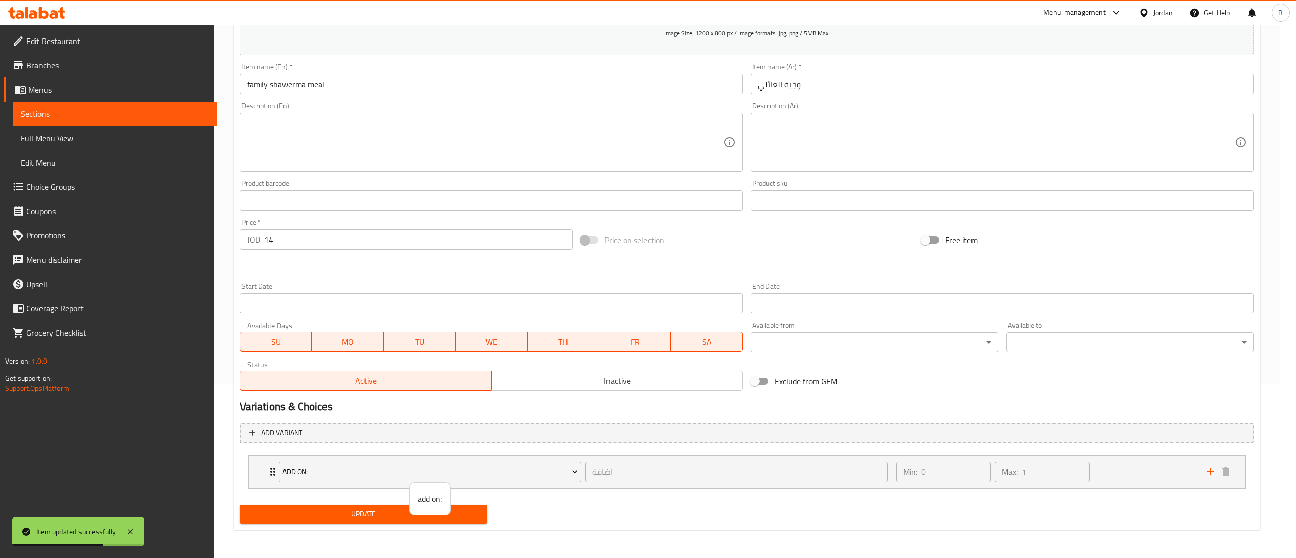
click at [1181, 460] on div at bounding box center [648, 279] width 1296 height 558
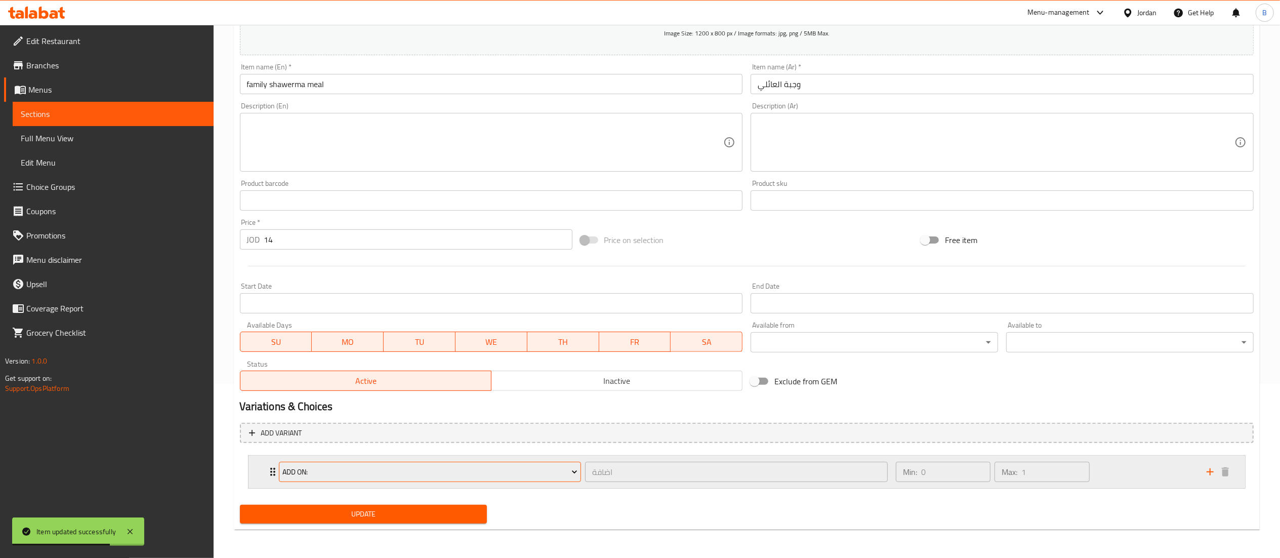
click at [480, 472] on span "add on:" at bounding box center [429, 472] width 295 height 13
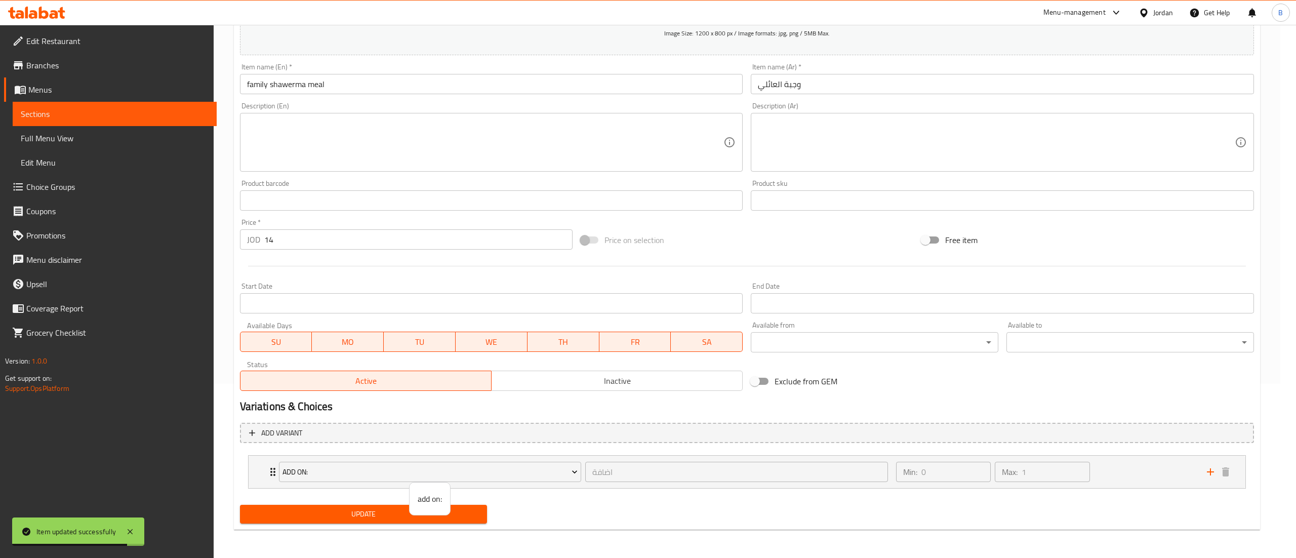
click at [428, 495] on span "add on:" at bounding box center [430, 498] width 24 height 12
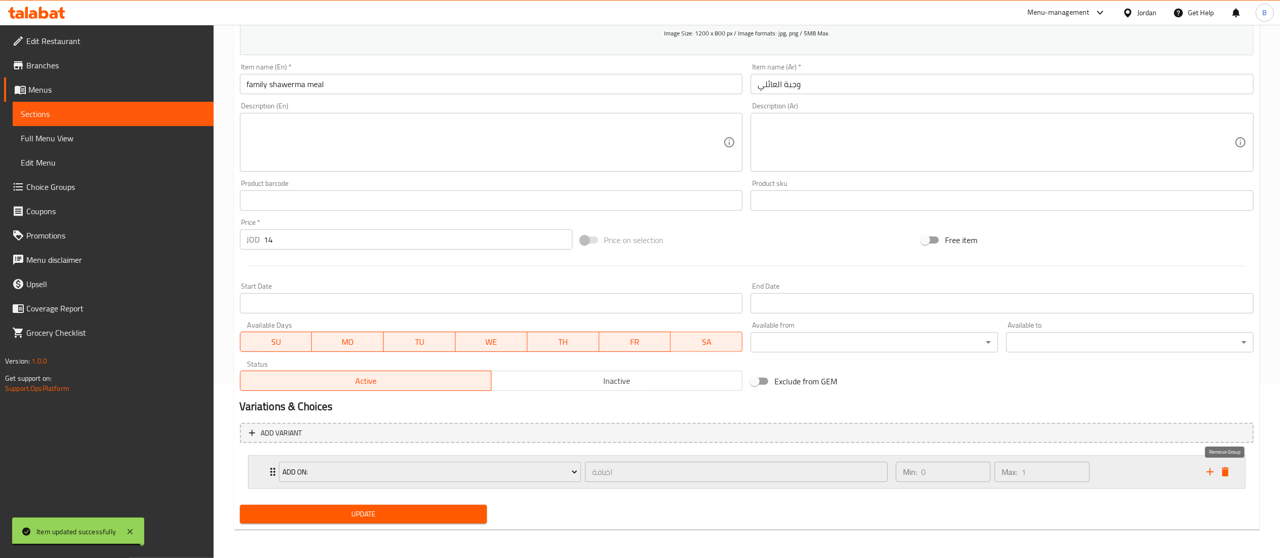
click at [1226, 469] on icon "delete" at bounding box center [1225, 471] width 7 height 9
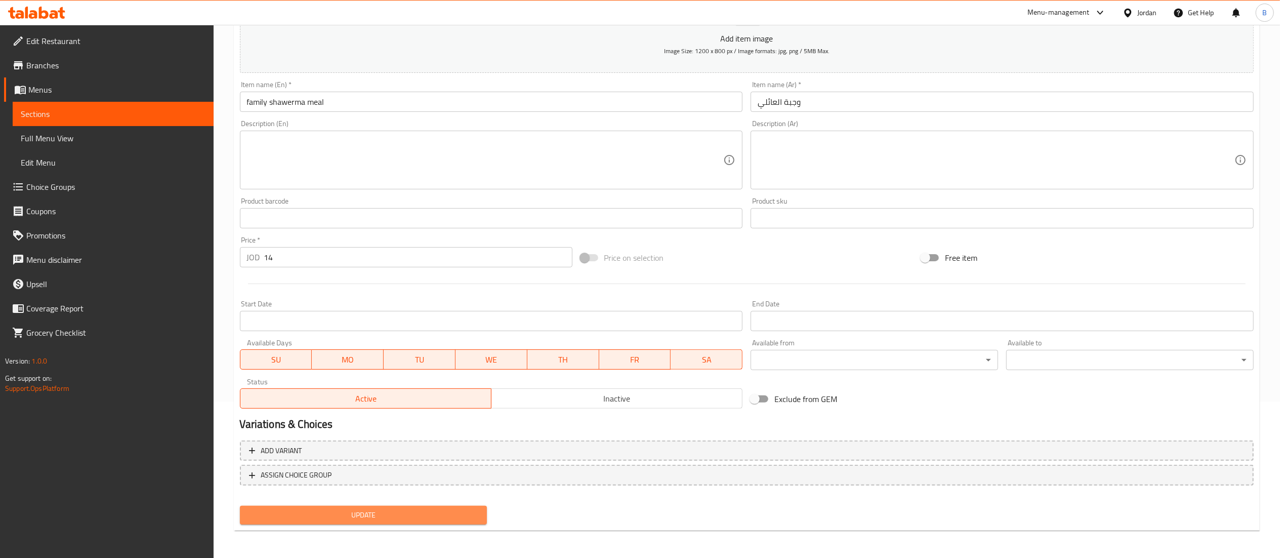
click at [430, 517] on span "Update" at bounding box center [363, 515] width 231 height 13
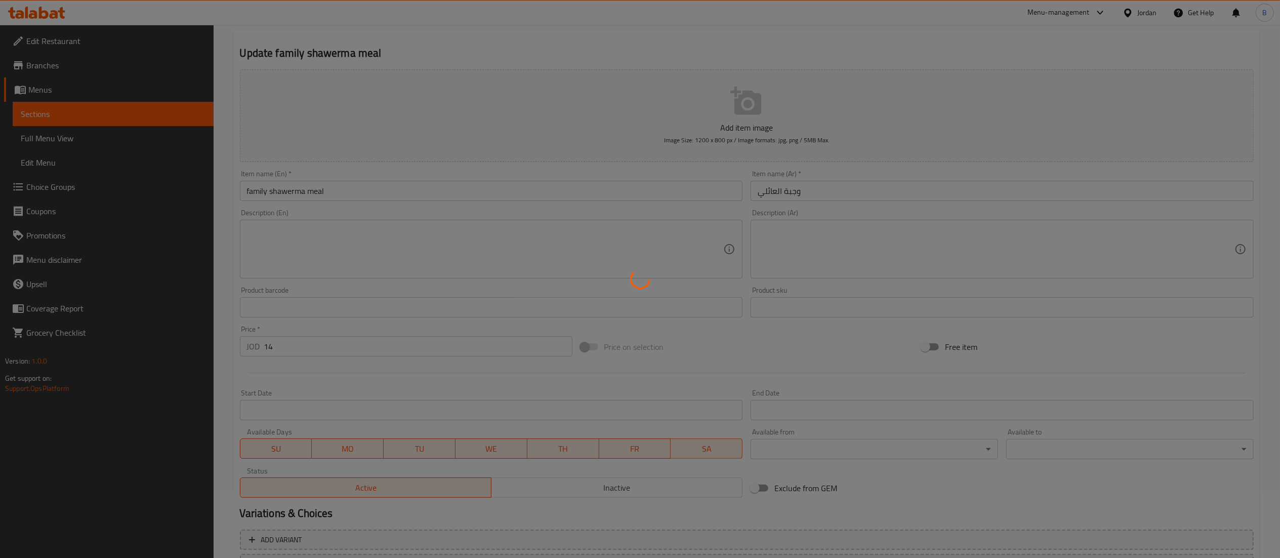
scroll to position [0, 0]
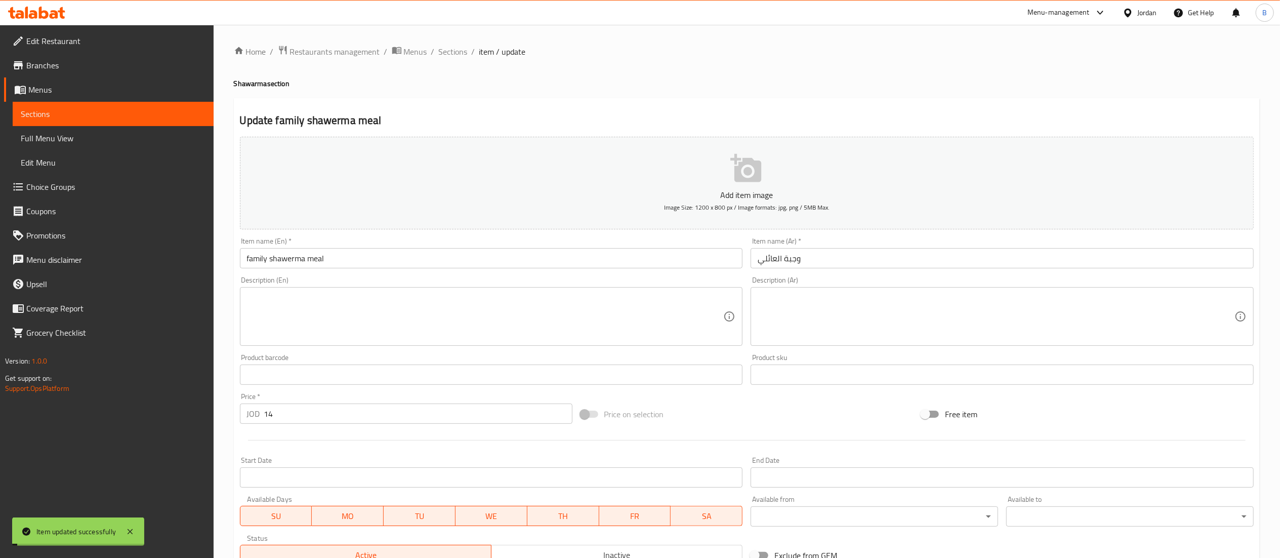
click at [446, 52] on span "Sections" at bounding box center [453, 52] width 29 height 12
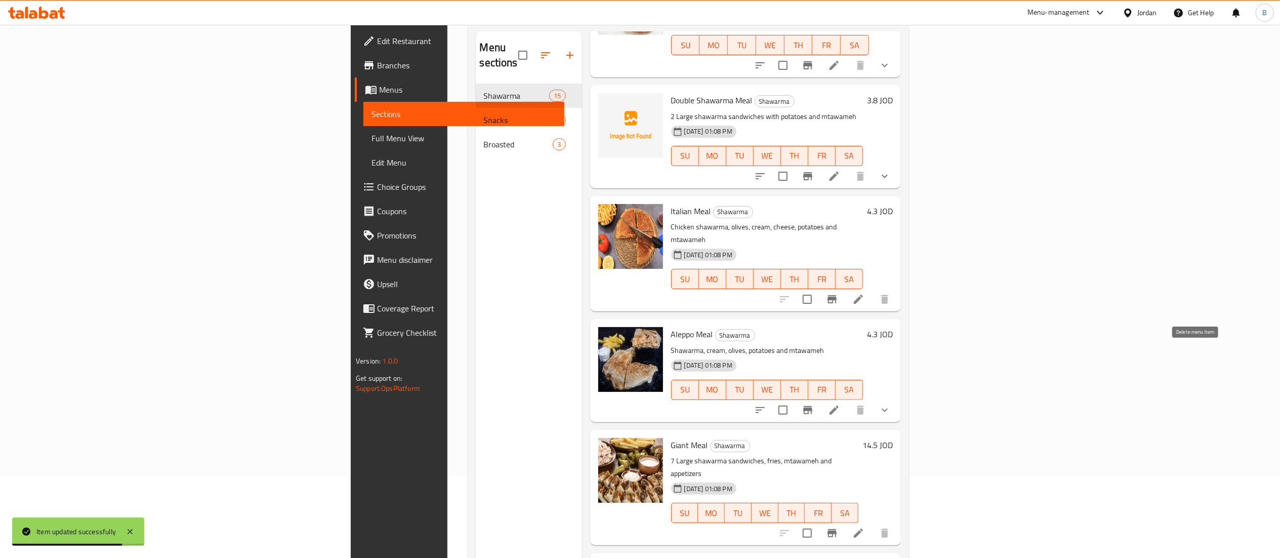
scroll to position [101, 0]
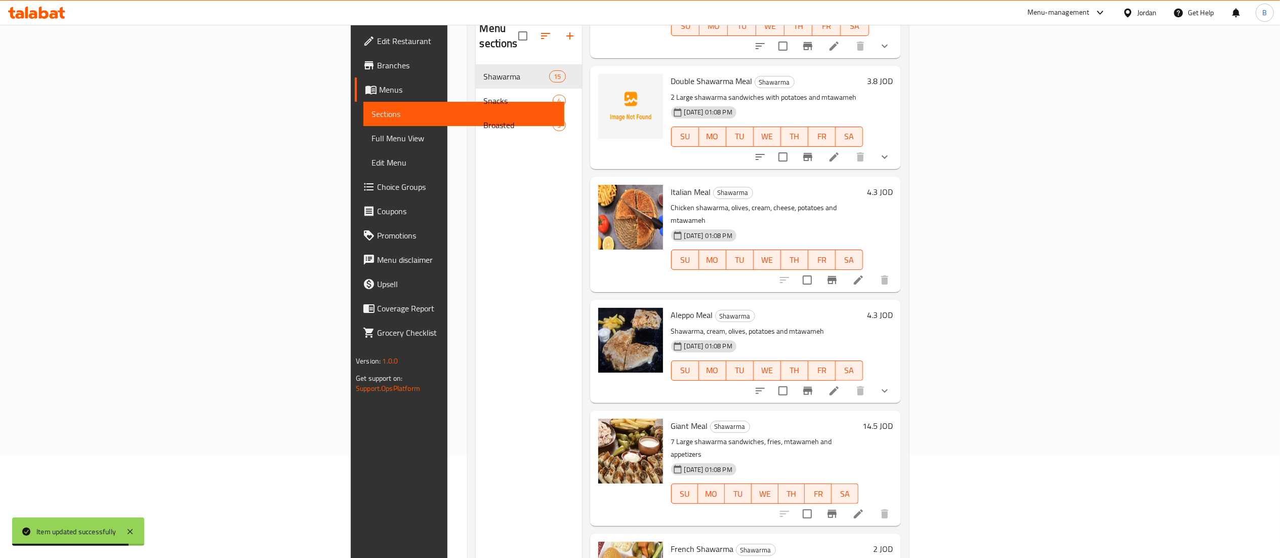
click at [864, 274] on icon at bounding box center [858, 280] width 12 height 12
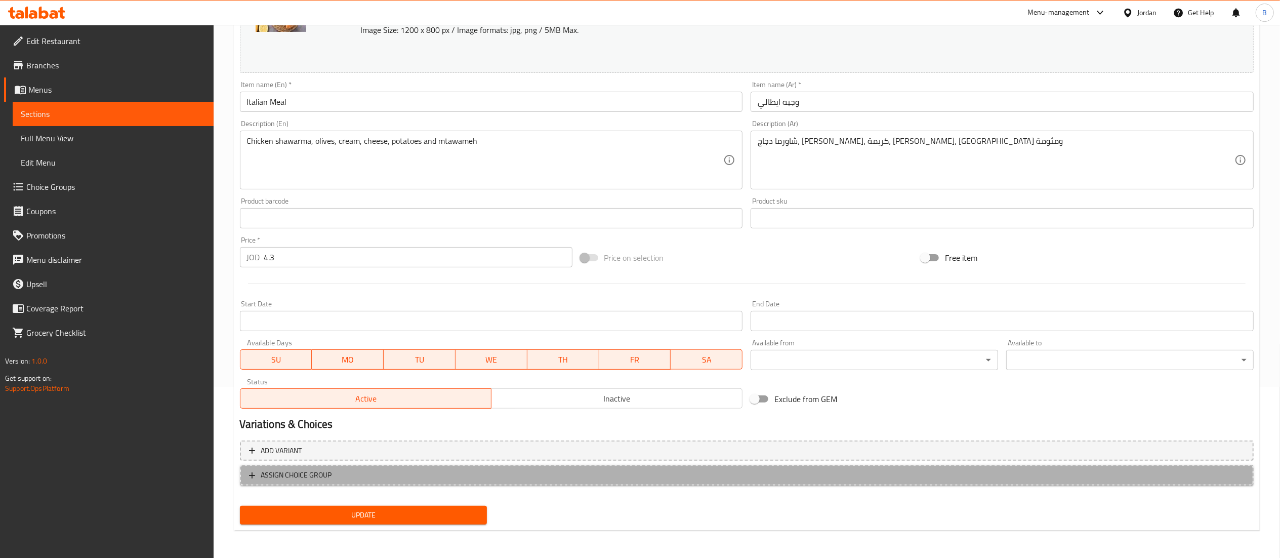
click at [347, 477] on span "ASSIGN CHOICE GROUP" at bounding box center [747, 475] width 996 height 13
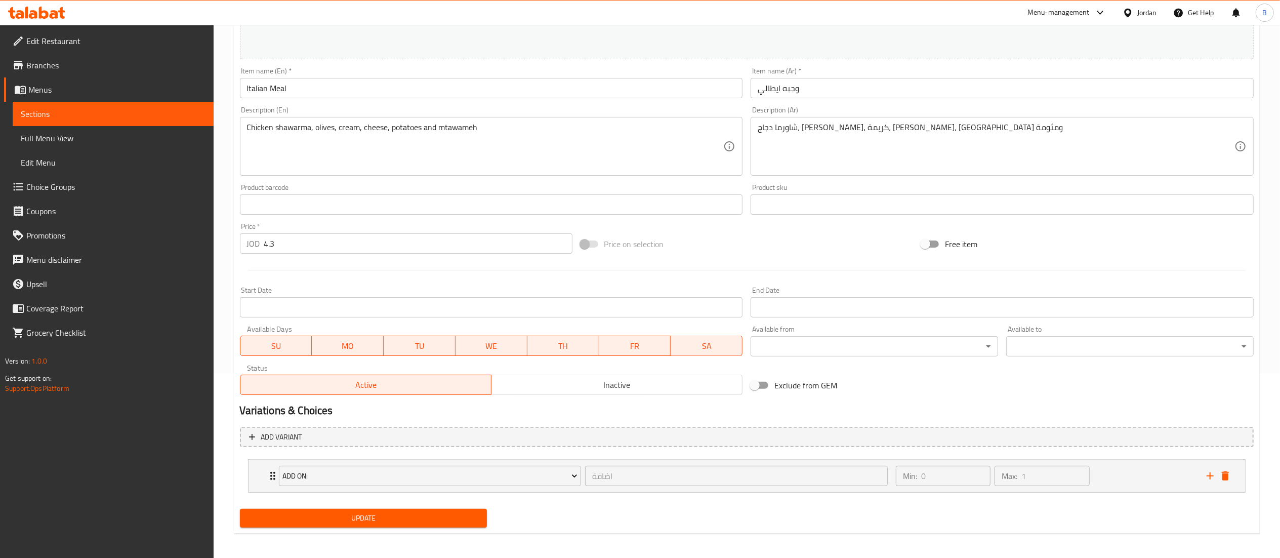
scroll to position [189, 0]
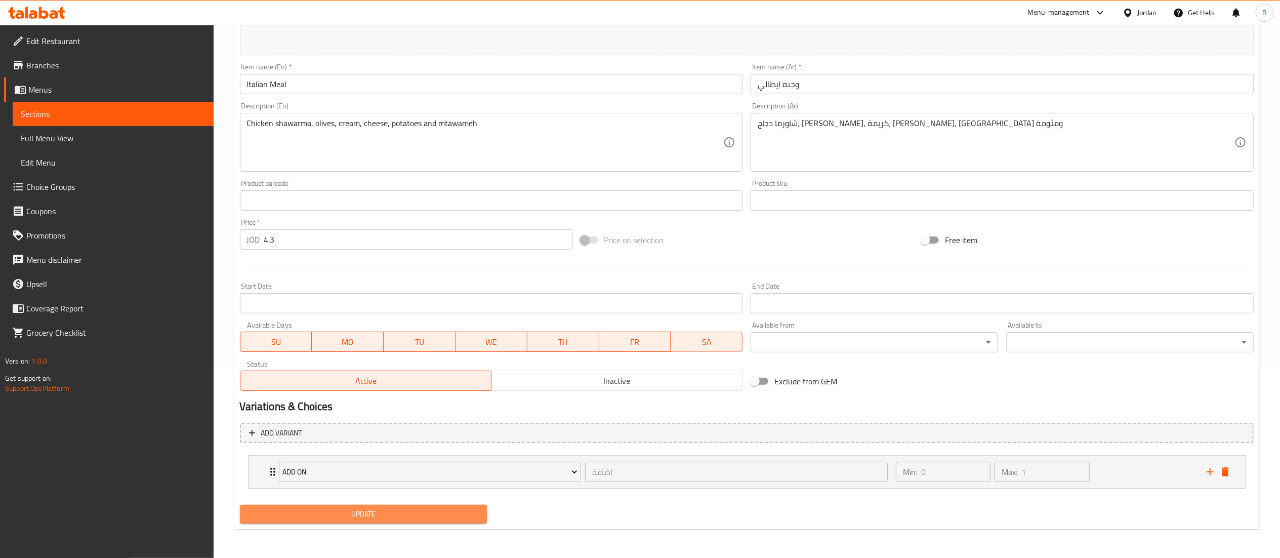
click at [358, 515] on span "Update" at bounding box center [363, 514] width 231 height 13
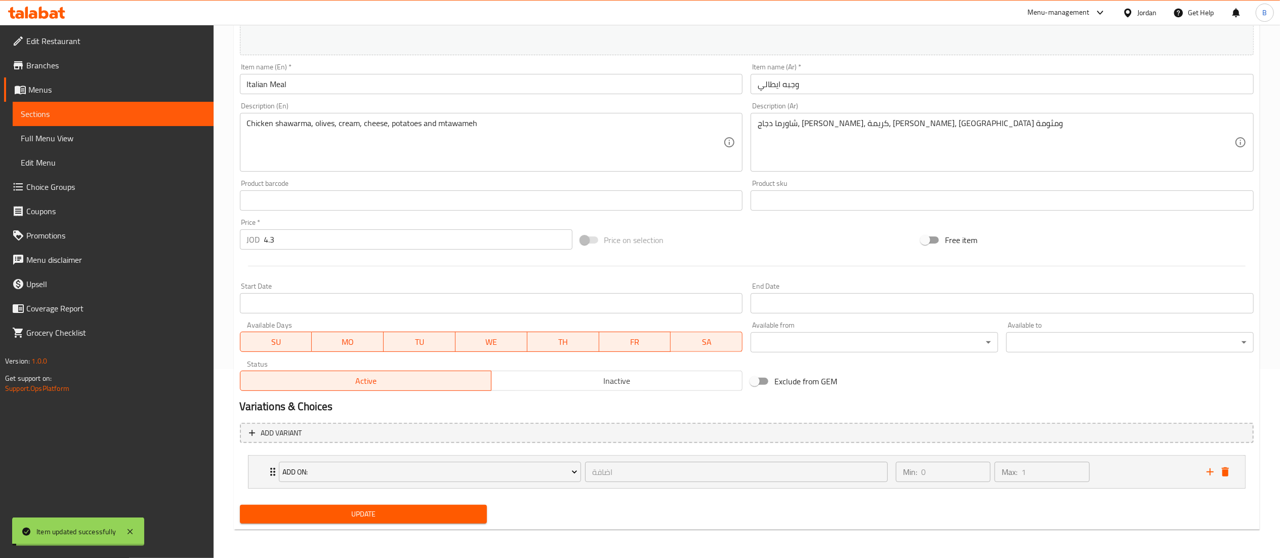
click at [61, 192] on span "Choice Groups" at bounding box center [115, 187] width 179 height 12
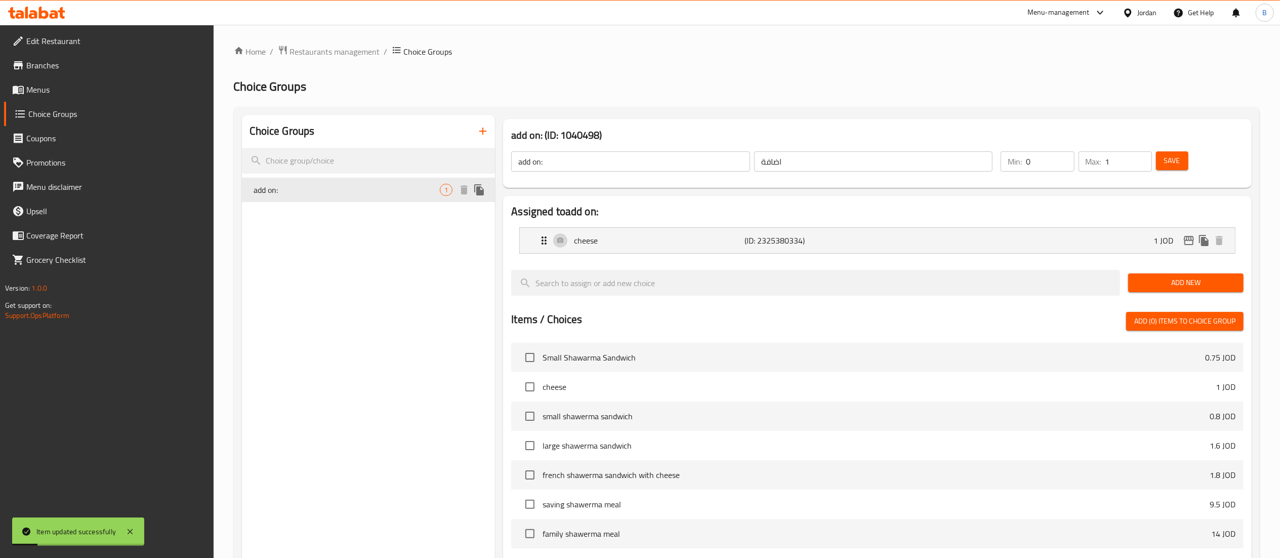
click at [476, 188] on icon "duplicate" at bounding box center [479, 190] width 12 height 12
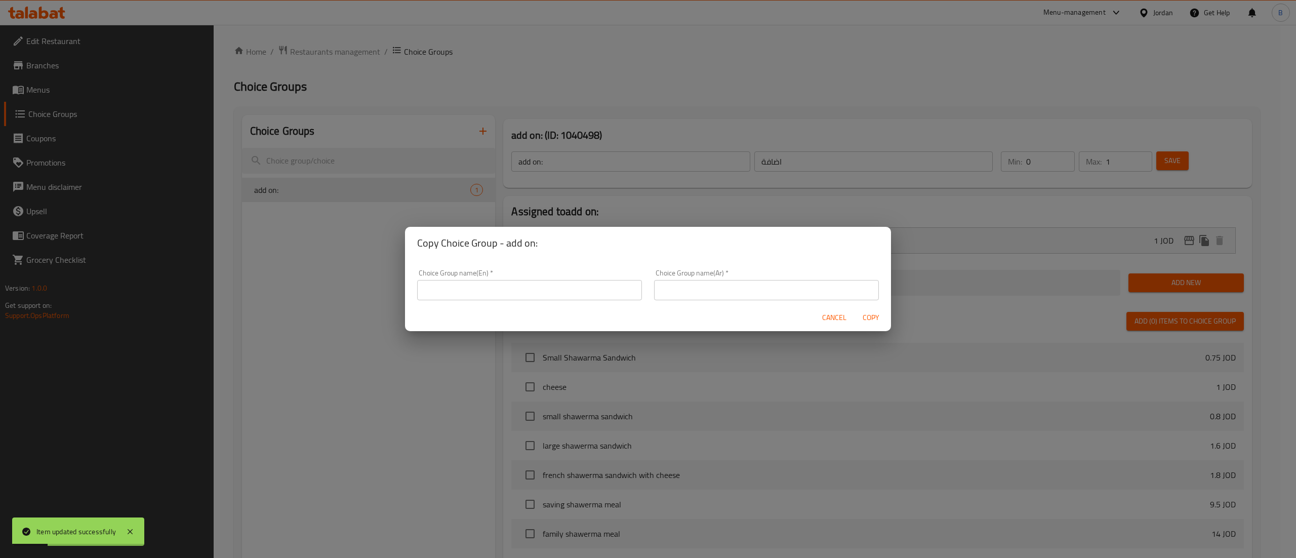
drag, startPoint x: 594, startPoint y: 292, endPoint x: 588, endPoint y: 298, distance: 8.2
click at [594, 292] on input "text" at bounding box center [529, 290] width 225 height 20
type input "add on::"
click at [667, 283] on input "text" at bounding box center [766, 290] width 225 height 20
type input "اضافة"
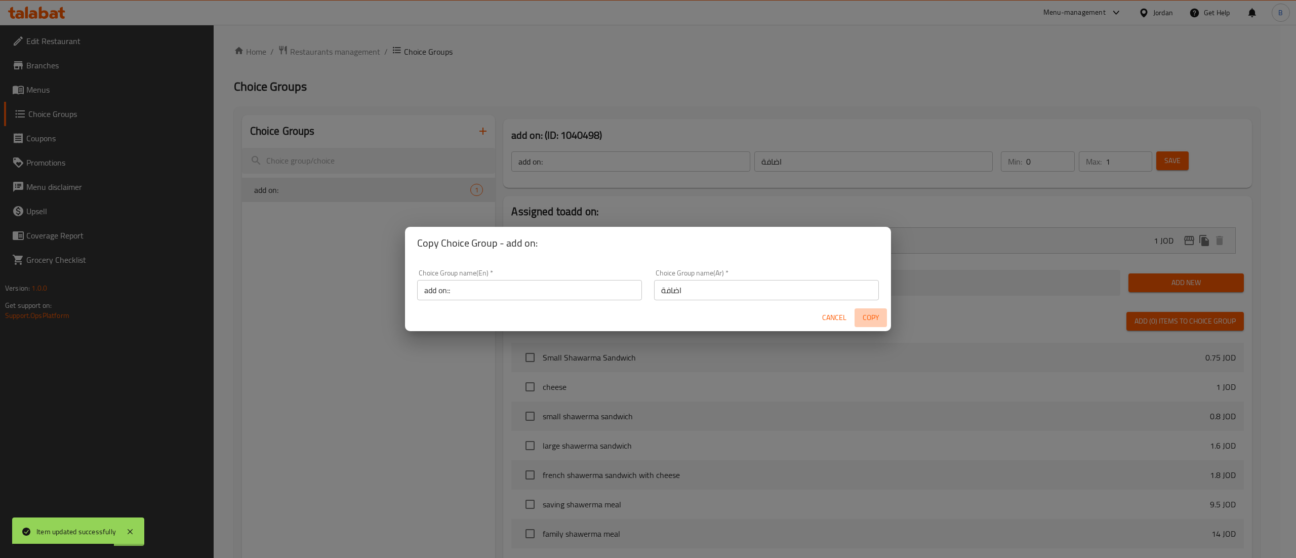
click at [872, 321] on span "Copy" at bounding box center [870, 317] width 24 height 13
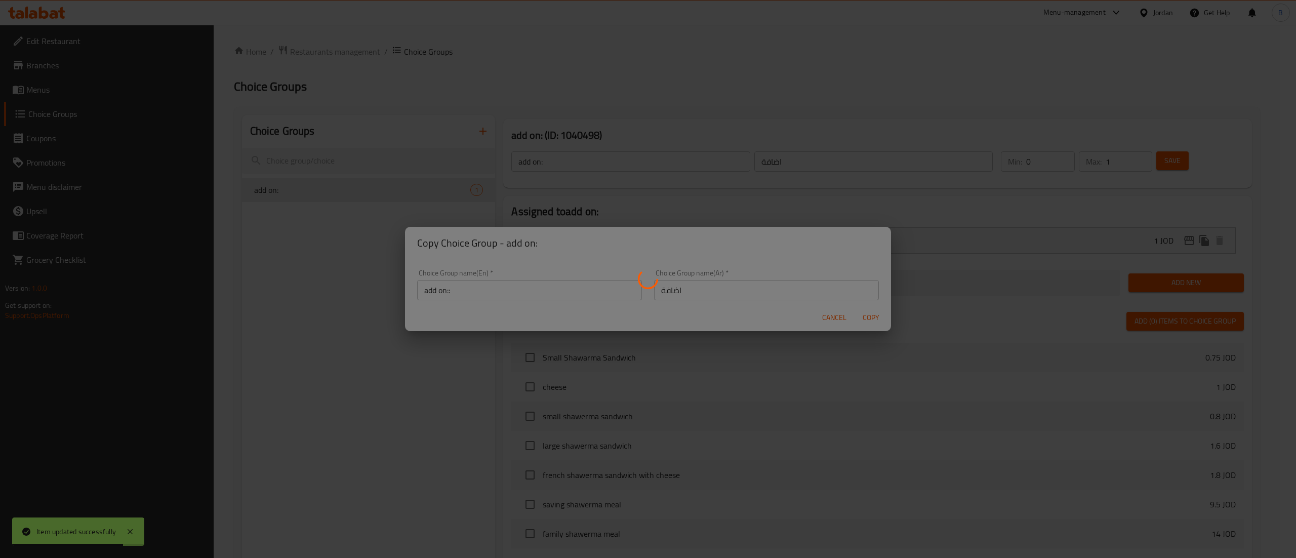
type input "add on::"
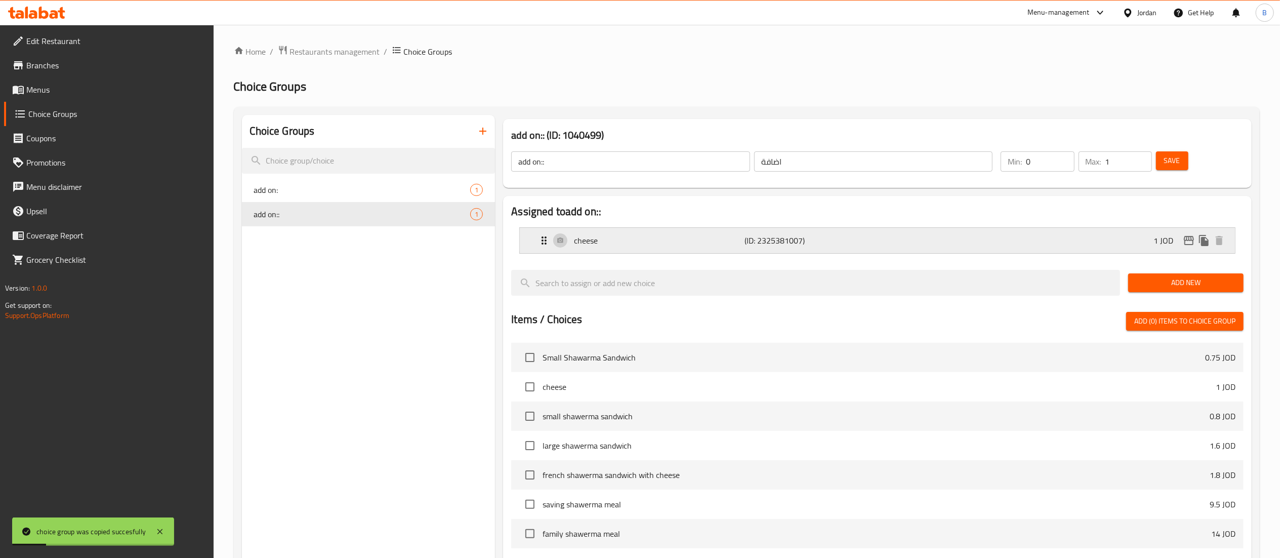
click at [912, 237] on div "cheese (ID: 2325381007) 1 JOD" at bounding box center [880, 240] width 685 height 25
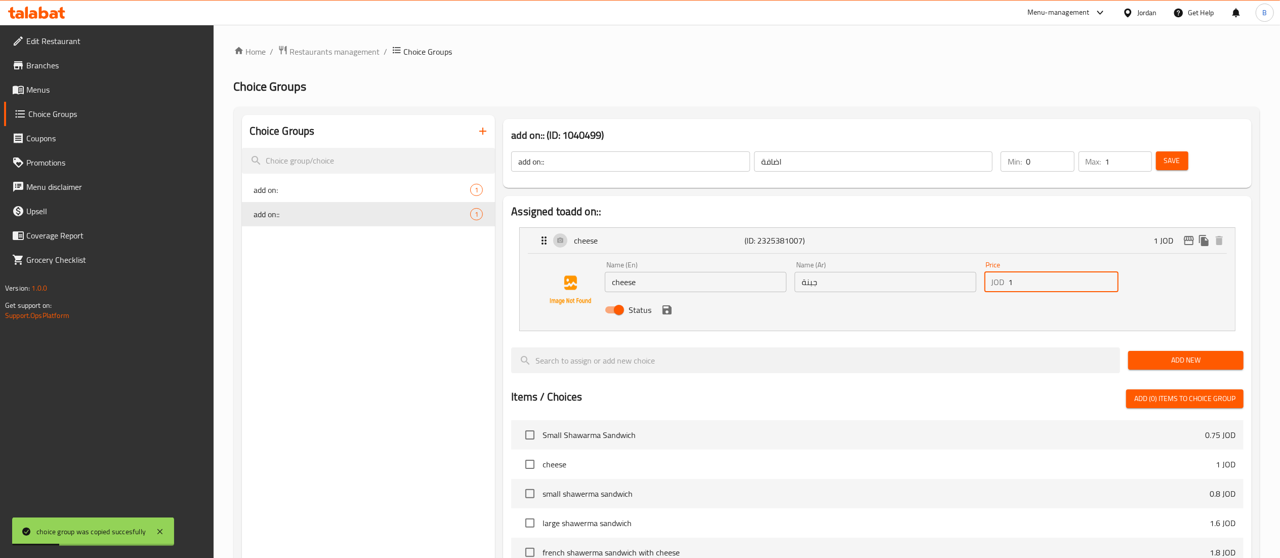
drag, startPoint x: 1039, startPoint y: 278, endPoint x: 920, endPoint y: 289, distance: 119.4
click at [920, 289] on div "Name (En) cheese Name (En) Name (Ar) جبنة Name (Ar) Price JOD 1 Price Status" at bounding box center [885, 290] width 569 height 66
type input "4"
click at [669, 311] on icon "save" at bounding box center [666, 309] width 9 height 9
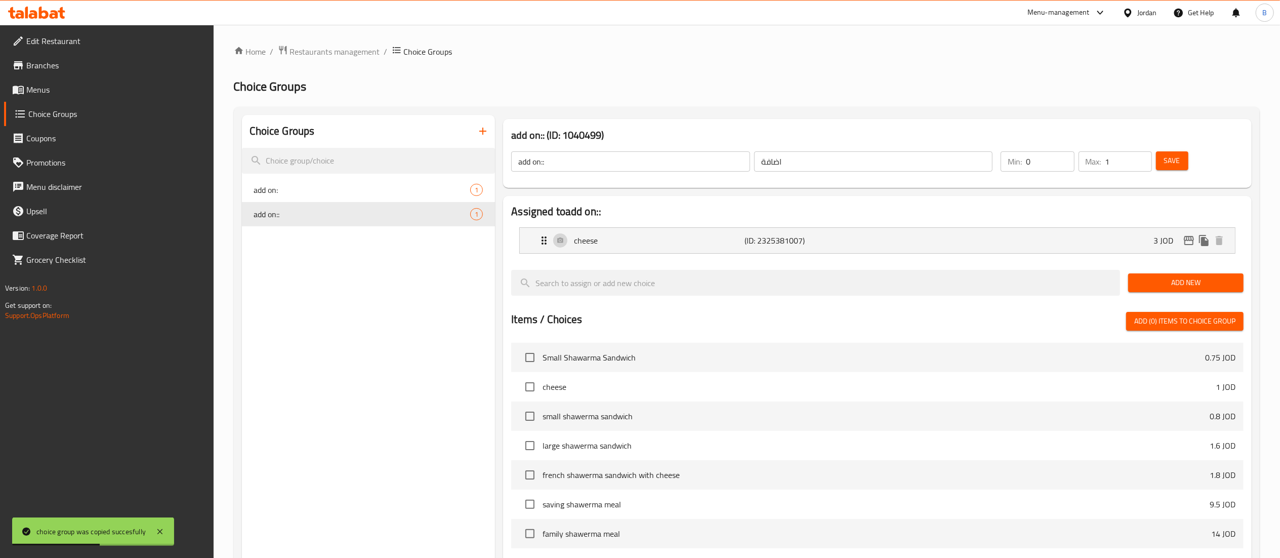
type input "3"
click at [1160, 163] on button "Save" at bounding box center [1172, 160] width 32 height 19
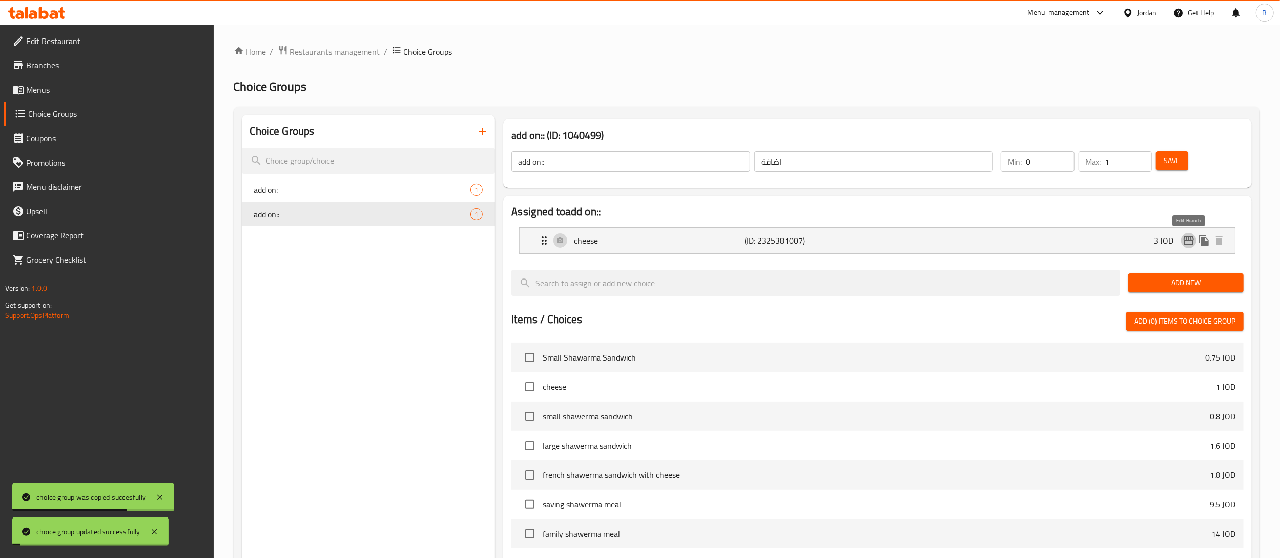
click at [1193, 242] on icon "edit" at bounding box center [1189, 240] width 10 height 9
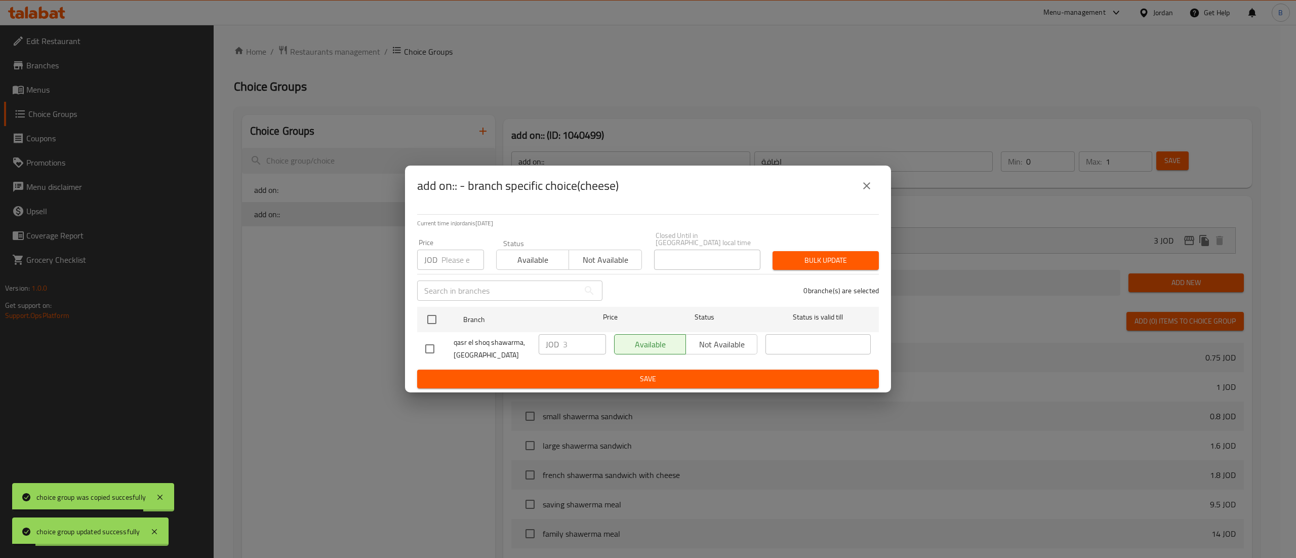
click at [865, 192] on icon "close" at bounding box center [866, 186] width 12 height 12
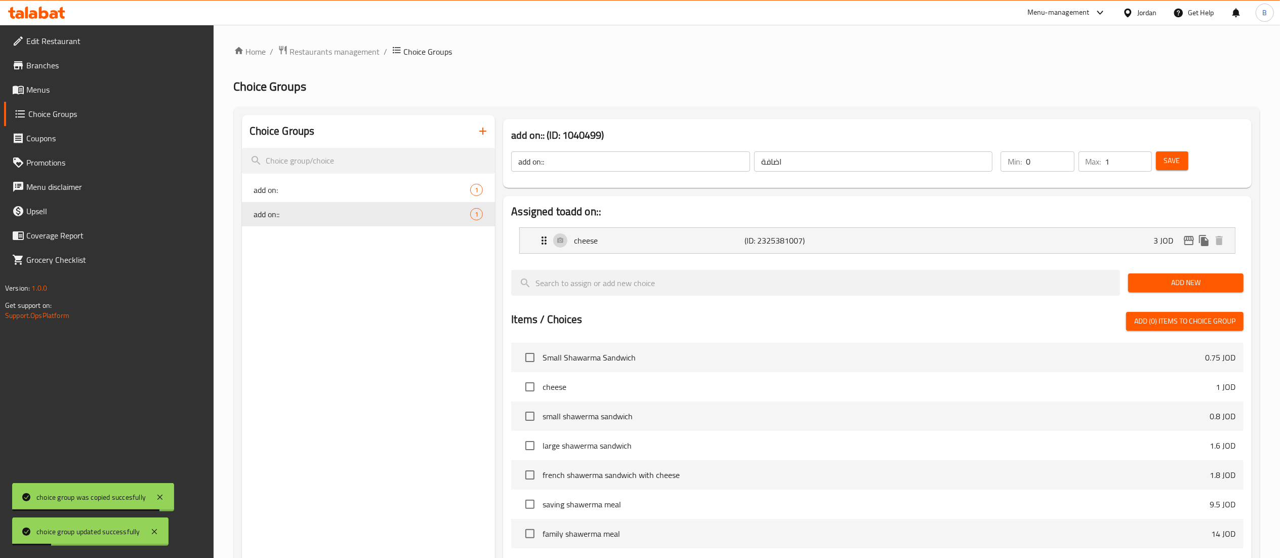
drag, startPoint x: 50, startPoint y: 95, endPoint x: 155, endPoint y: 107, distance: 106.0
click at [50, 95] on span "Menus" at bounding box center [115, 90] width 179 height 12
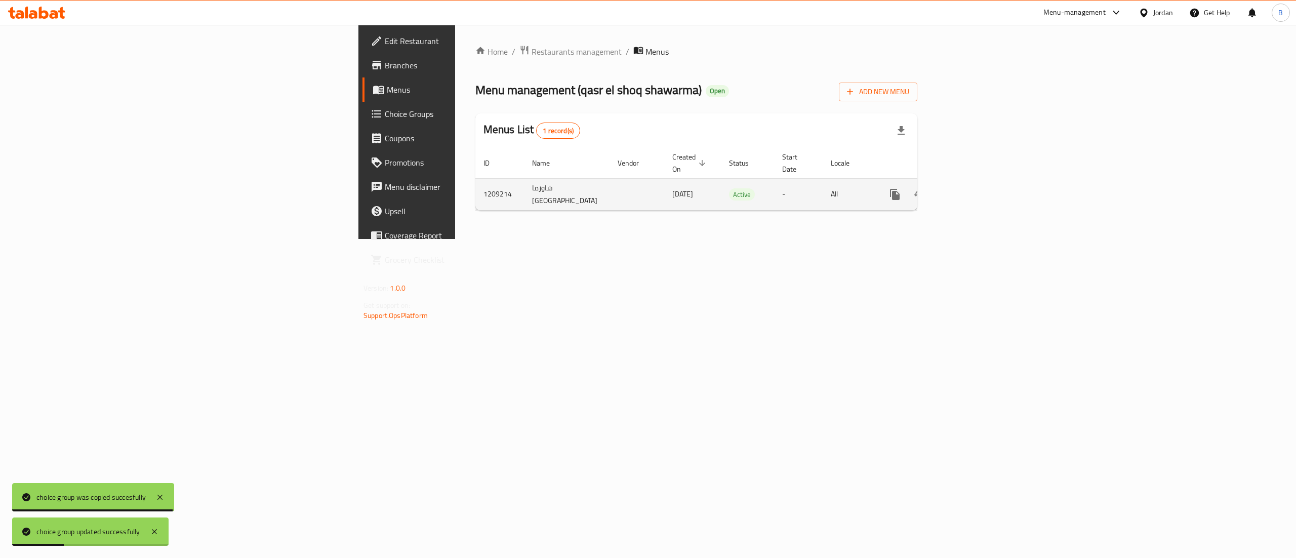
click at [974, 188] on icon "enhanced table" at bounding box center [968, 194] width 12 height 12
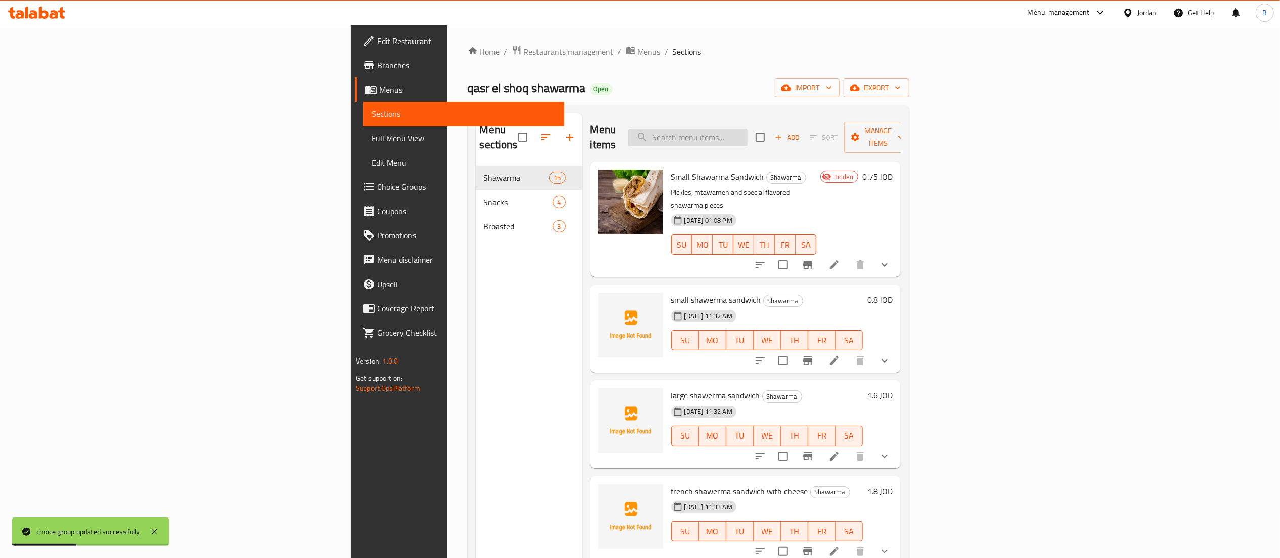
click at [748, 131] on input "search" at bounding box center [687, 138] width 119 height 18
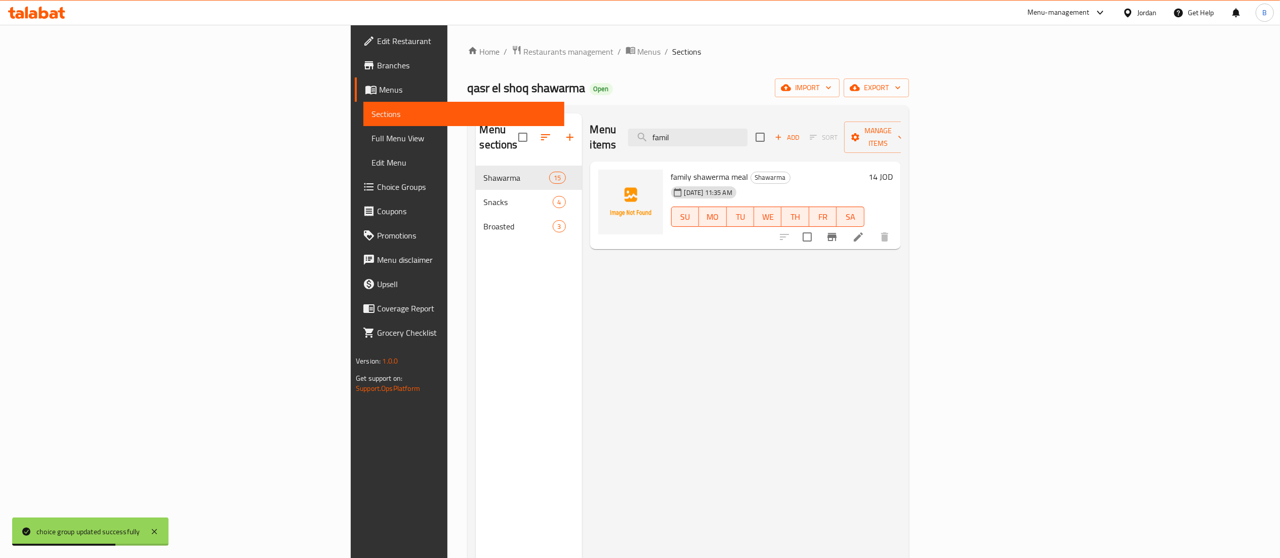
type input "famil"
click at [864, 231] on icon at bounding box center [858, 237] width 12 height 12
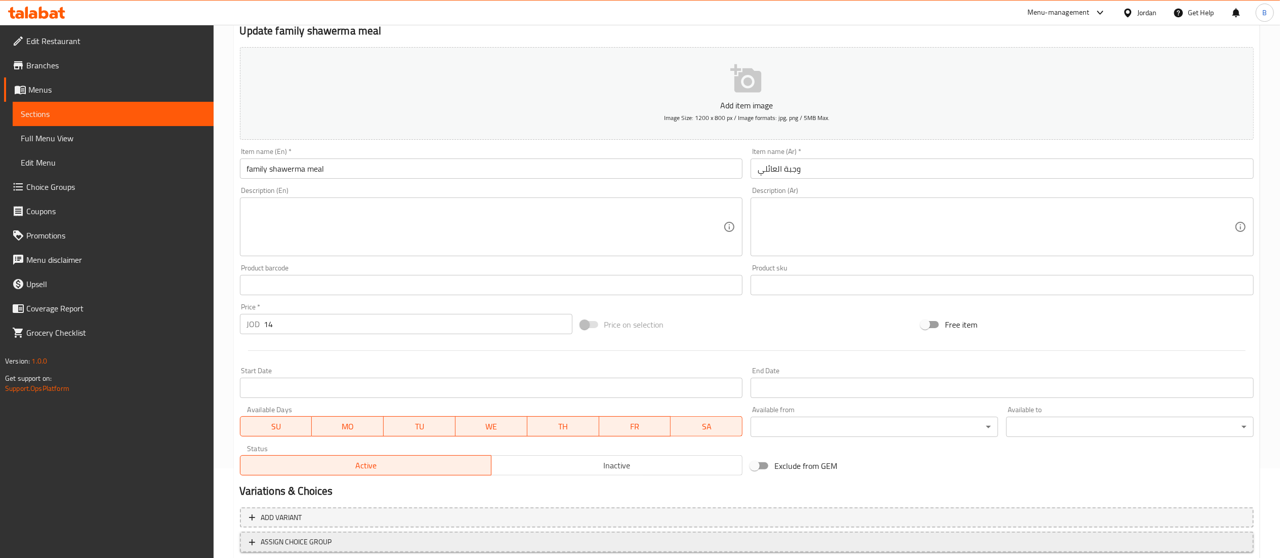
scroll to position [156, 0]
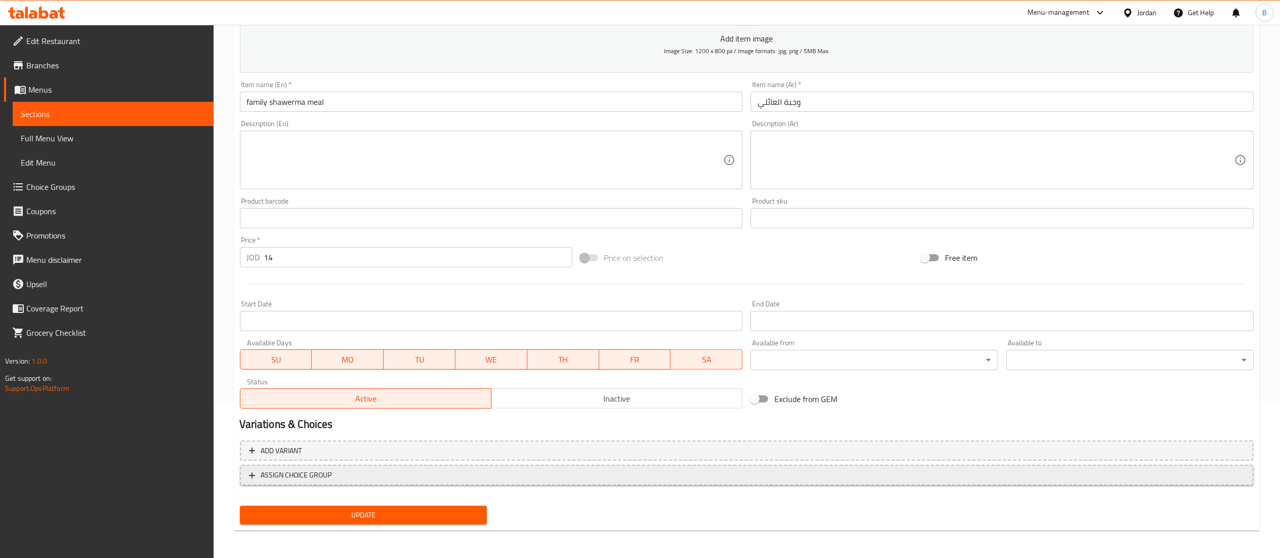
click at [350, 474] on span "ASSIGN CHOICE GROUP" at bounding box center [747, 475] width 996 height 13
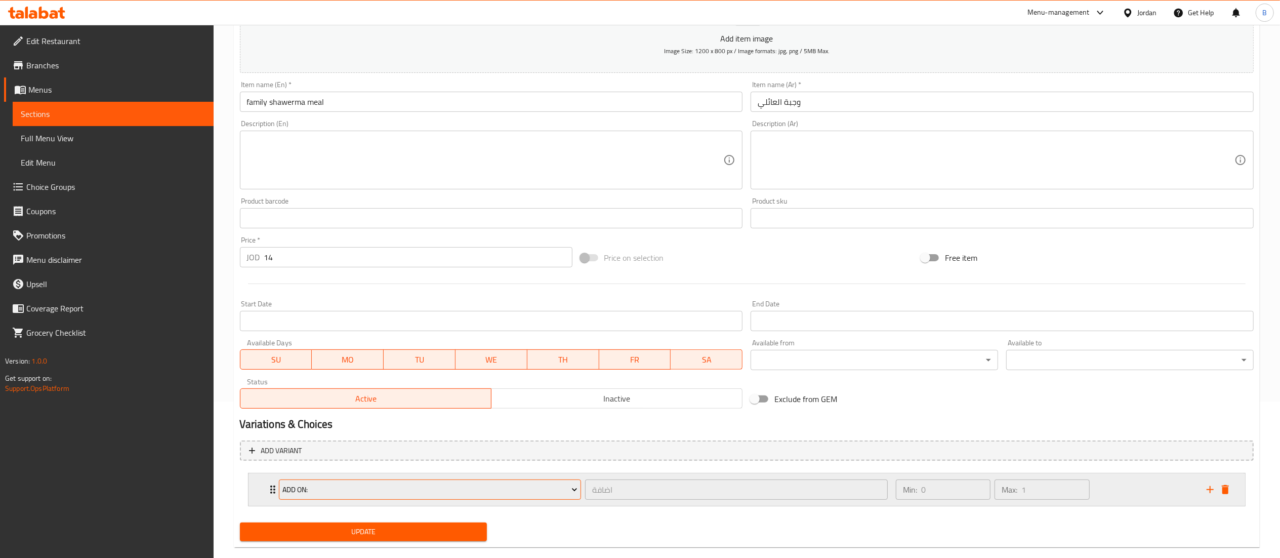
click at [365, 487] on span "add on:" at bounding box center [429, 489] width 295 height 13
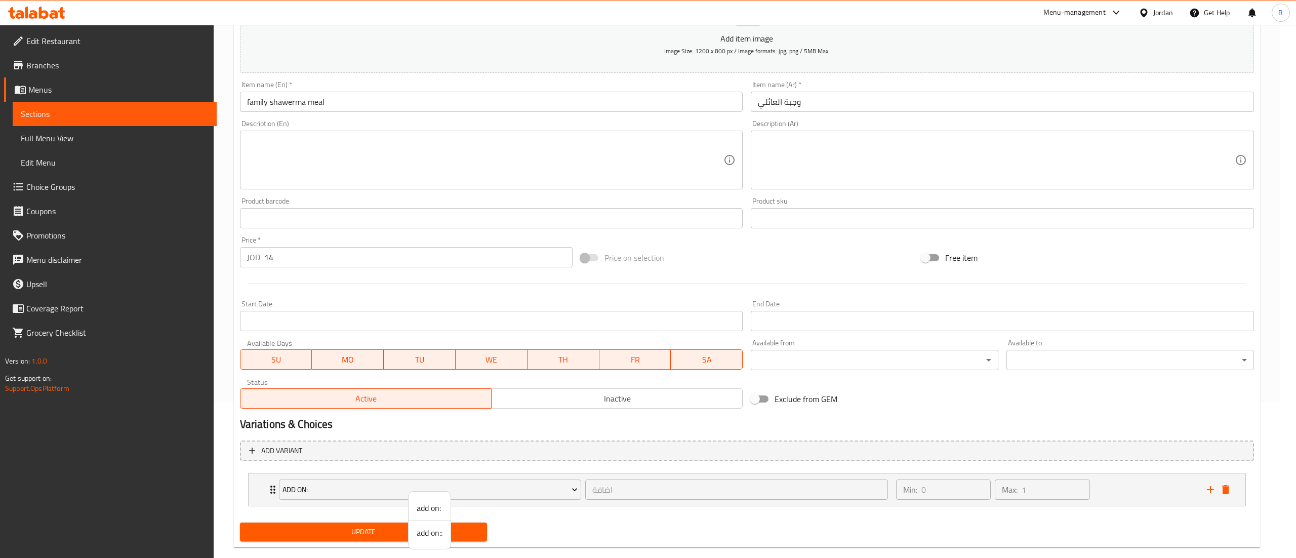
click at [420, 533] on span "add on::" at bounding box center [430, 532] width 26 height 12
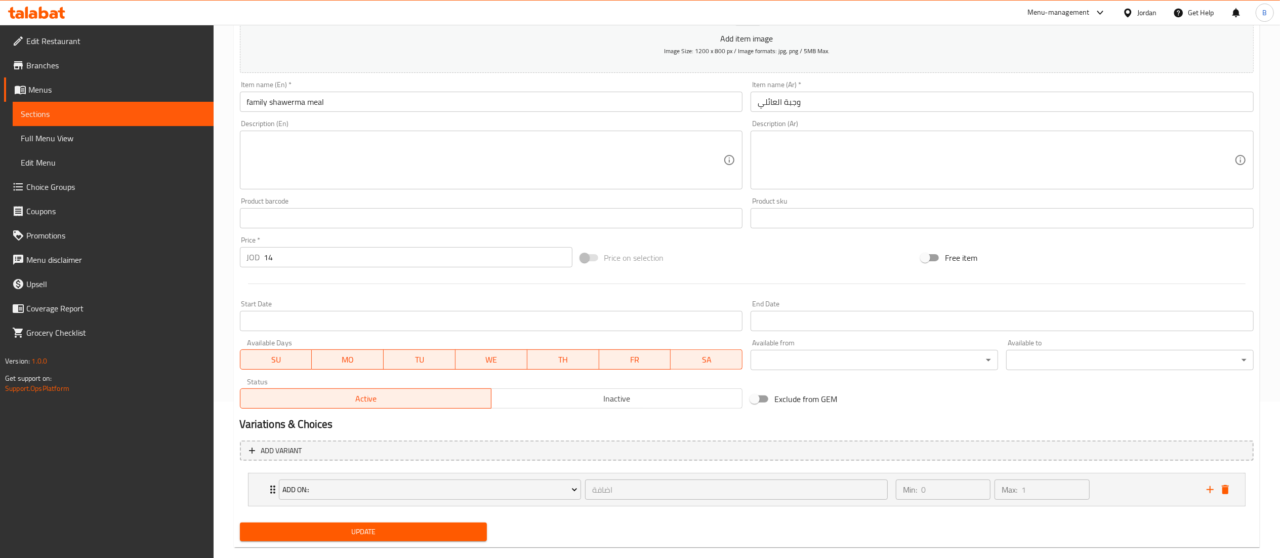
click at [378, 537] on span "Update" at bounding box center [363, 531] width 231 height 13
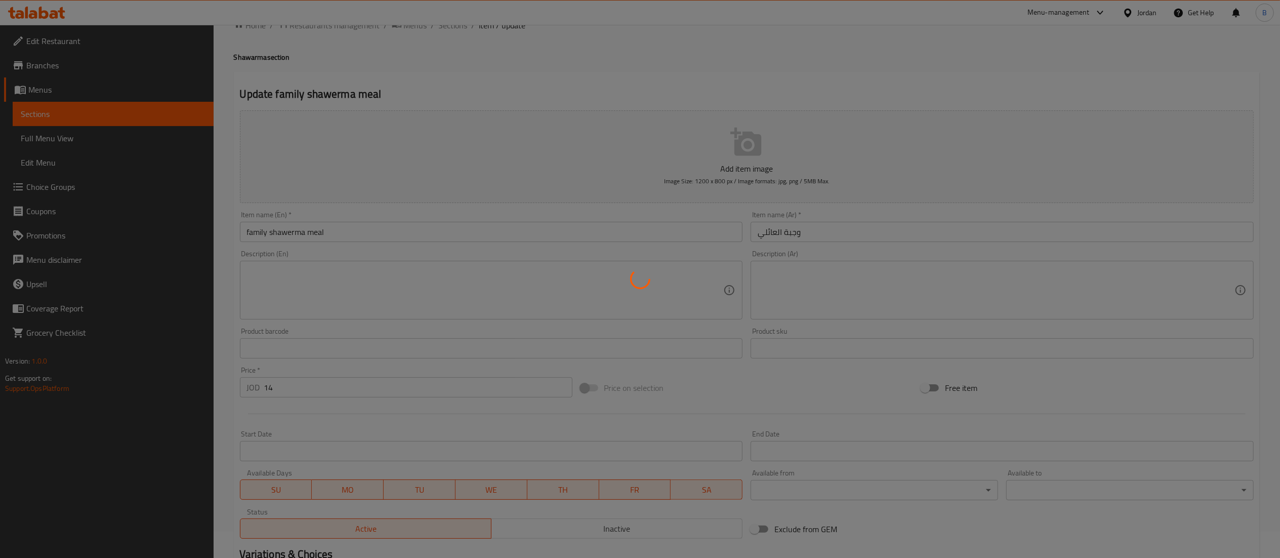
scroll to position [0, 0]
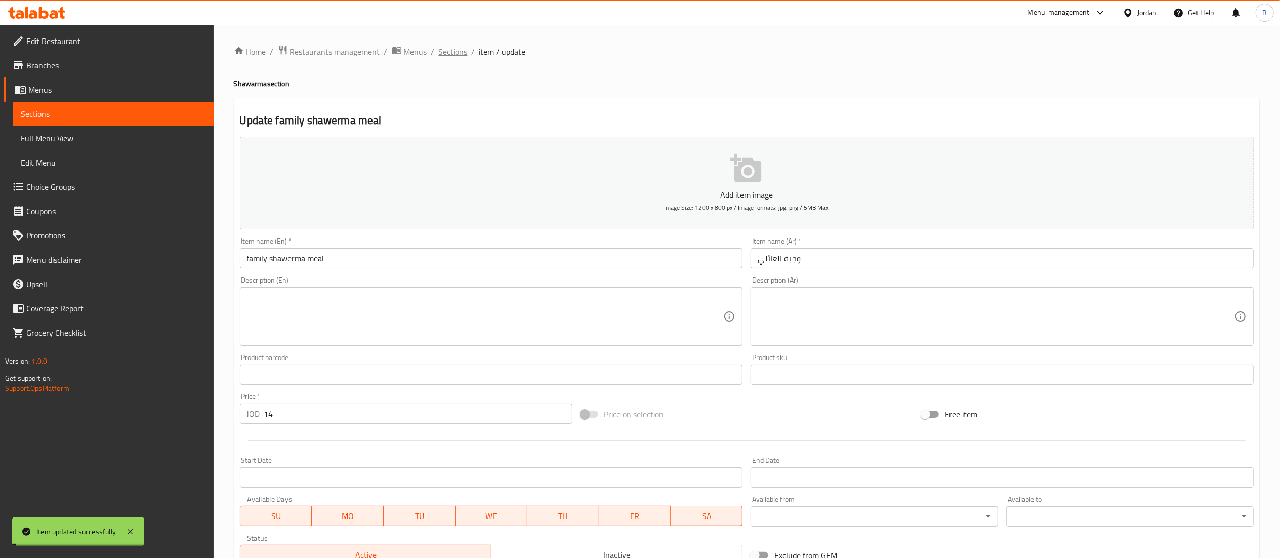
click at [460, 56] on span "Sections" at bounding box center [453, 52] width 29 height 12
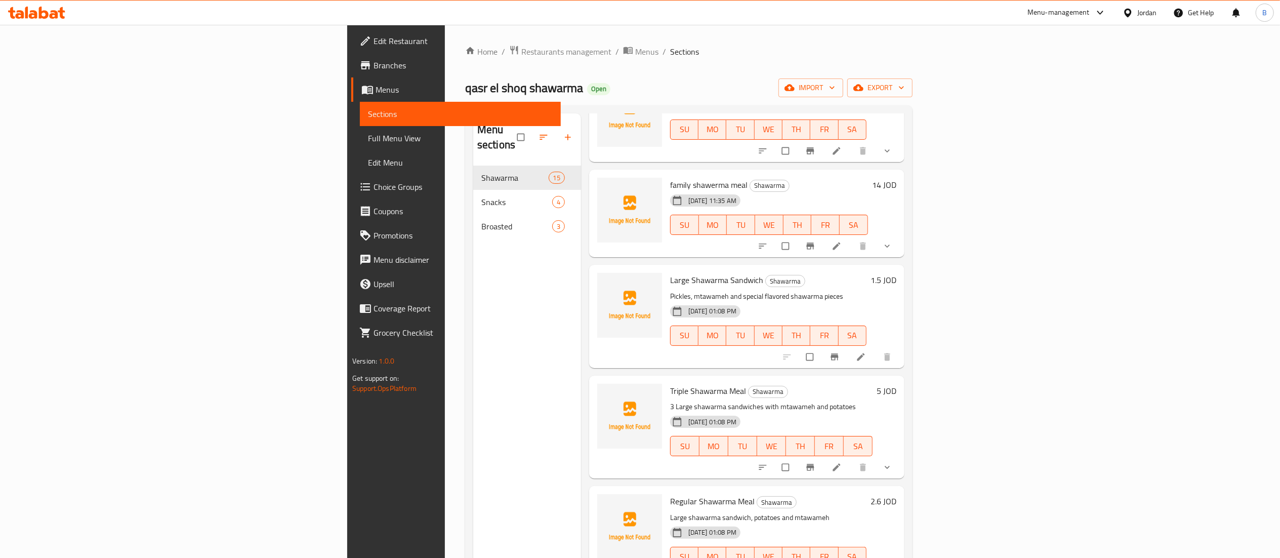
scroll to position [506, 0]
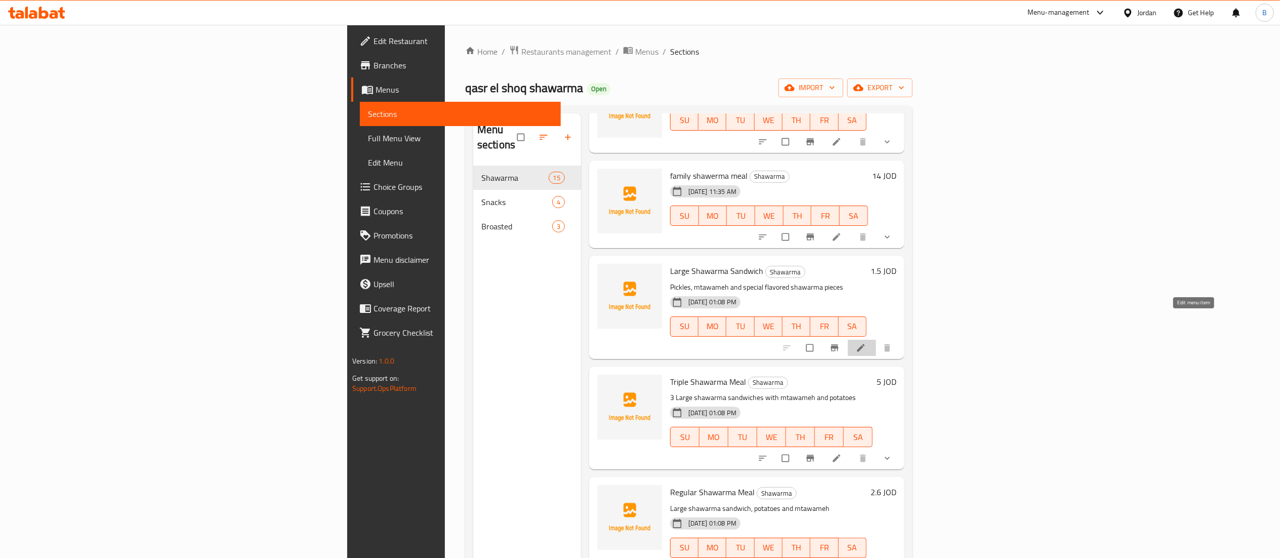
click at [866, 343] on icon at bounding box center [861, 348] width 10 height 10
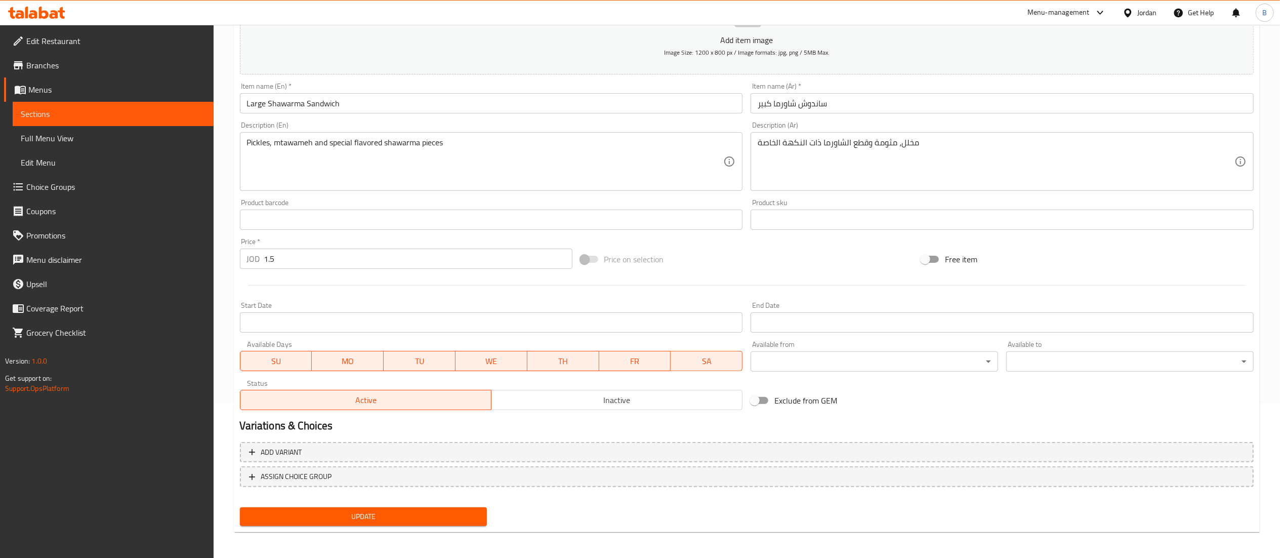
scroll to position [156, 0]
click at [612, 396] on span "Inactive" at bounding box center [616, 398] width 243 height 15
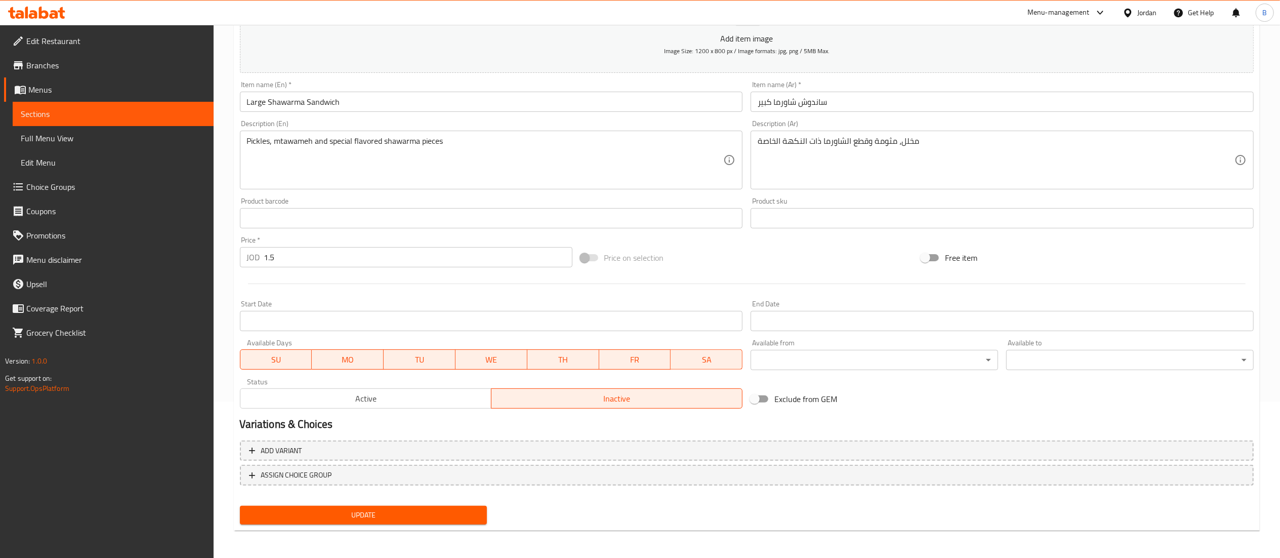
click at [398, 510] on span "Update" at bounding box center [363, 515] width 231 height 13
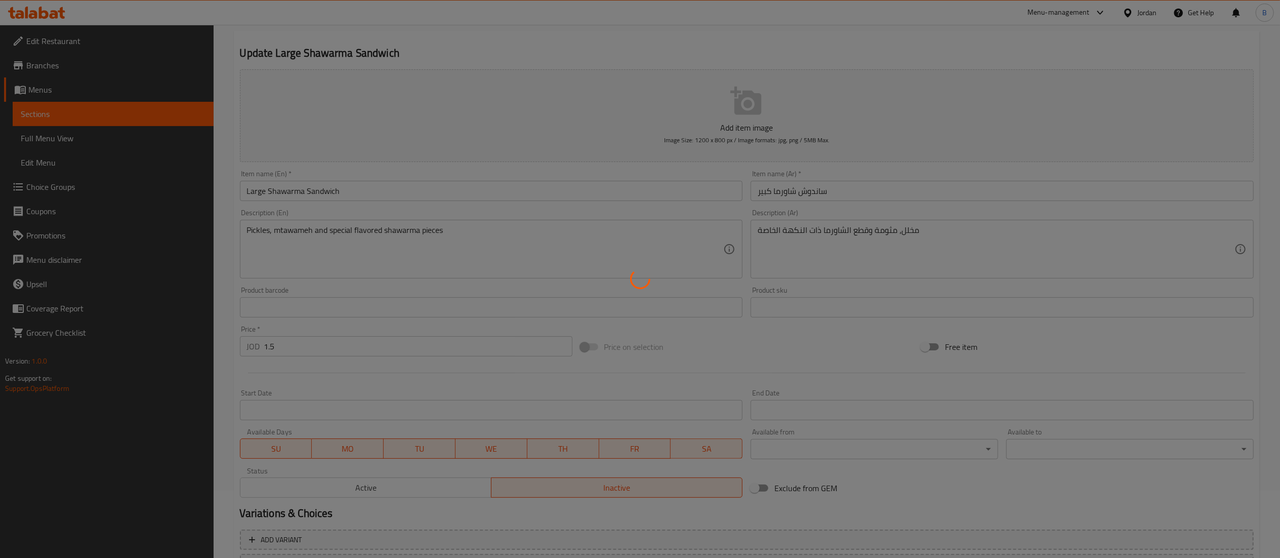
scroll to position [0, 0]
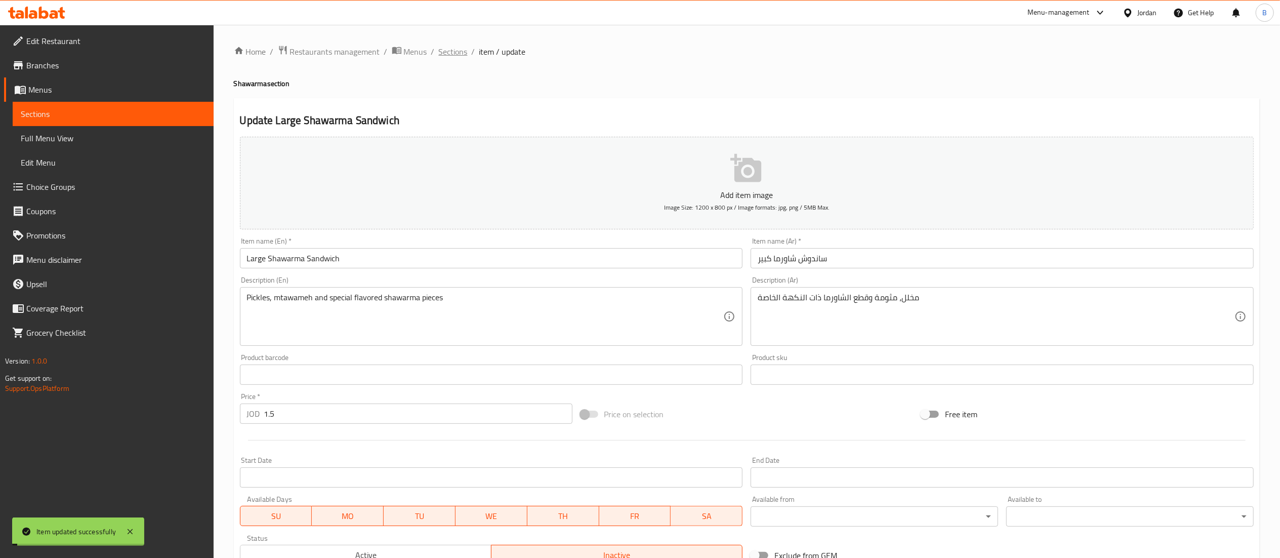
click at [450, 51] on span "Sections" at bounding box center [453, 52] width 29 height 12
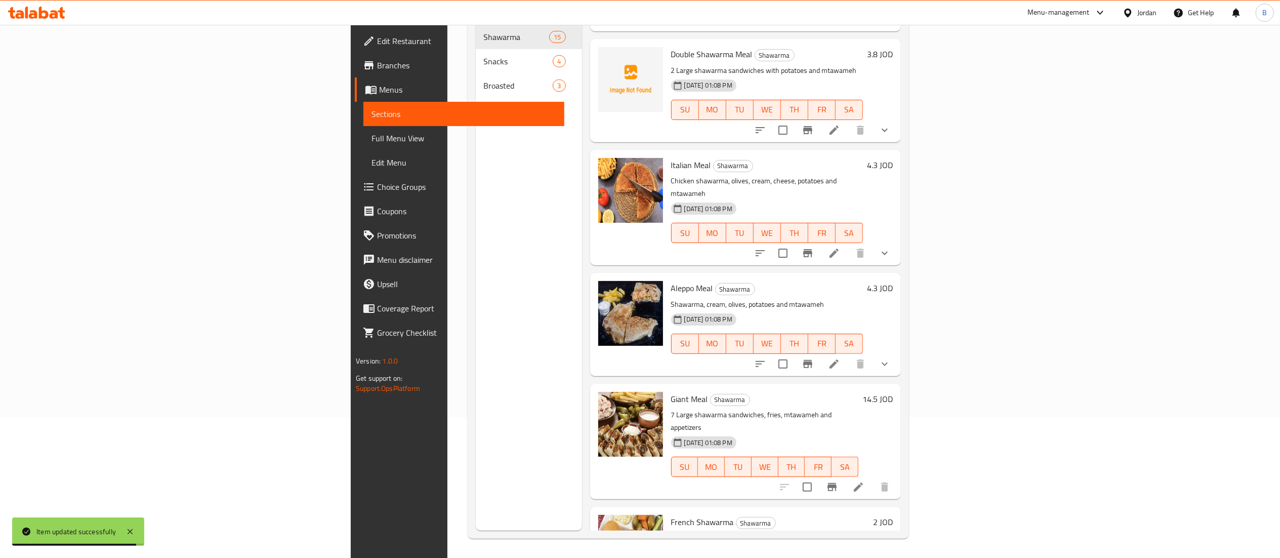
scroll to position [142, 0]
drag, startPoint x: 1276, startPoint y: 360, endPoint x: 1295, endPoint y: 349, distance: 21.4
click at [1280, 349] on html "​ Menu-management Jordan Get Help B Edit Restaurant Branches Menus Sections Ful…" at bounding box center [640, 137] width 1280 height 558
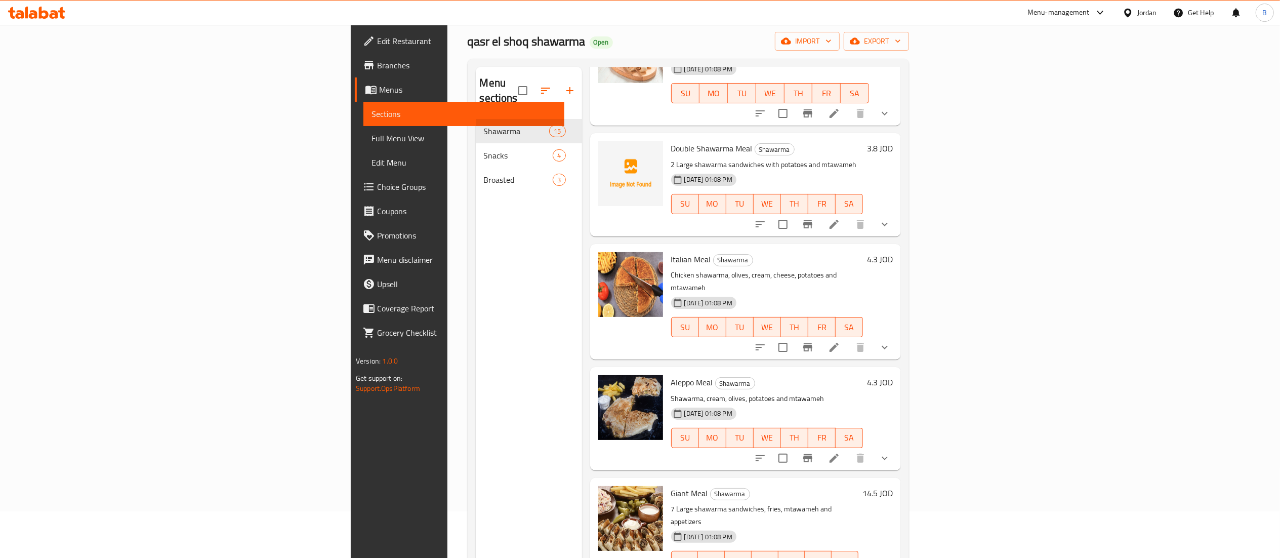
scroll to position [0, 0]
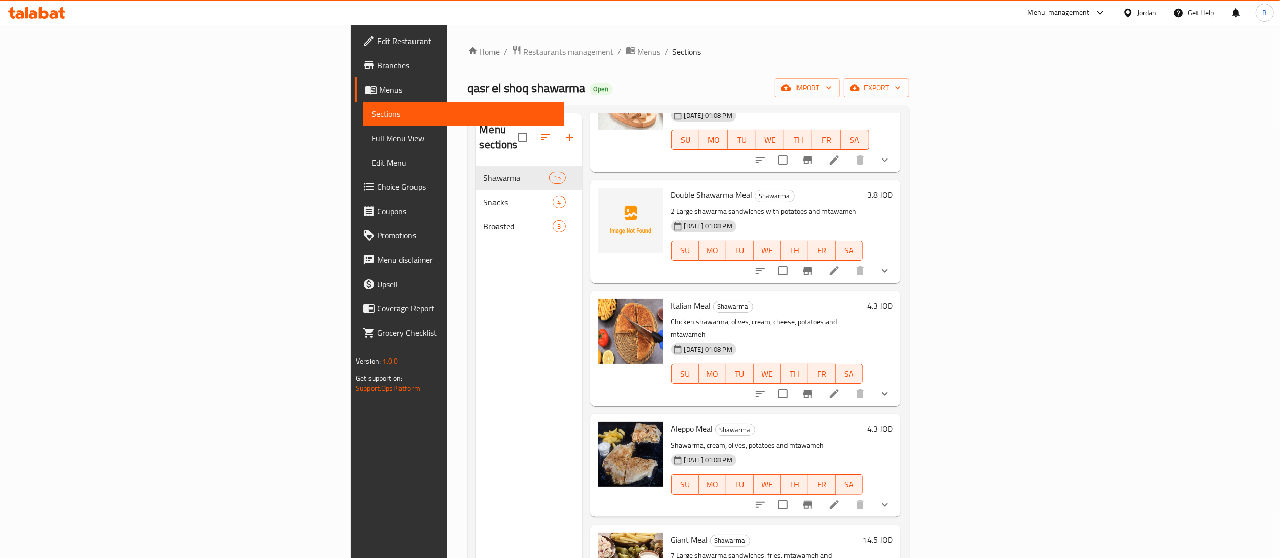
click at [49, 14] on icon at bounding box center [36, 13] width 57 height 12
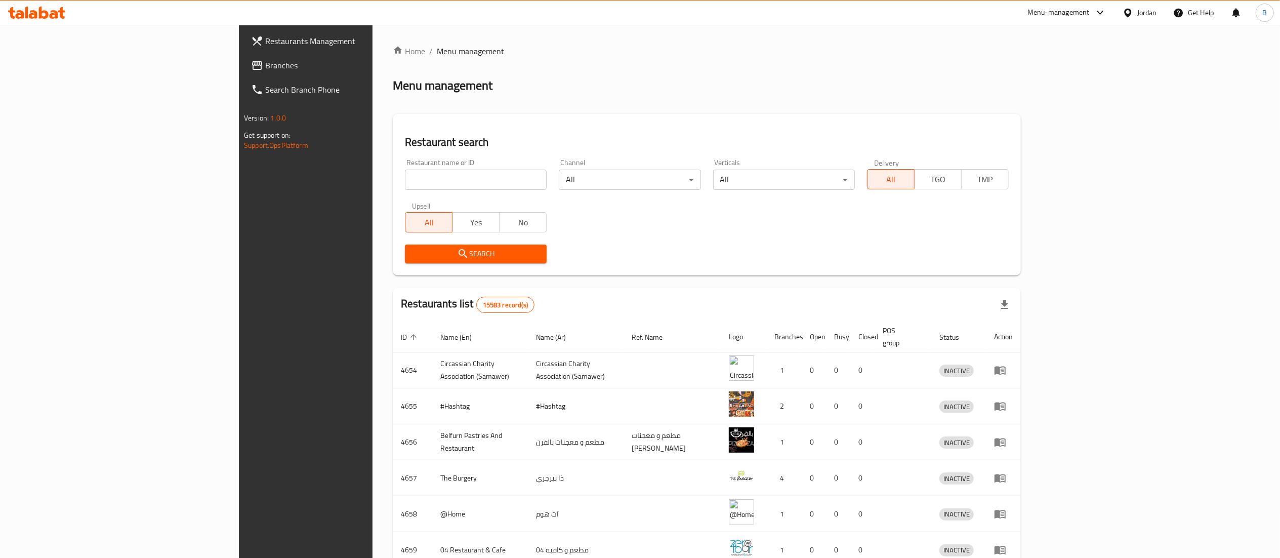
click at [405, 178] on input "search" at bounding box center [476, 180] width 142 height 20
paste input "723873"
type input "723873"
click button "Search" at bounding box center [476, 253] width 142 height 19
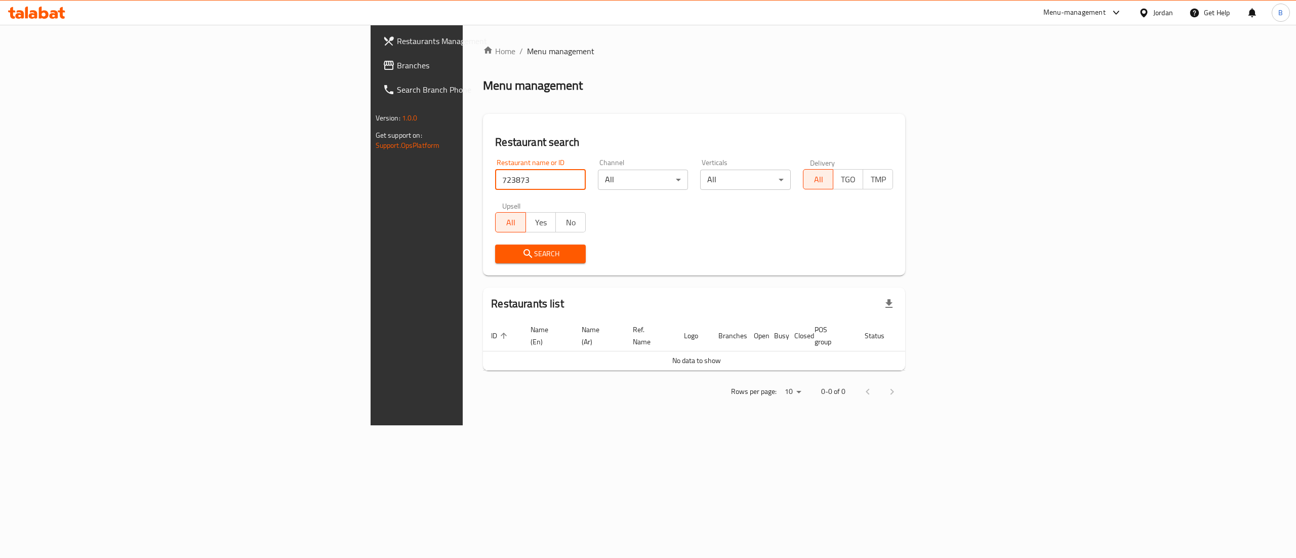
click at [397, 67] on span "Branches" at bounding box center [488, 65] width 182 height 12
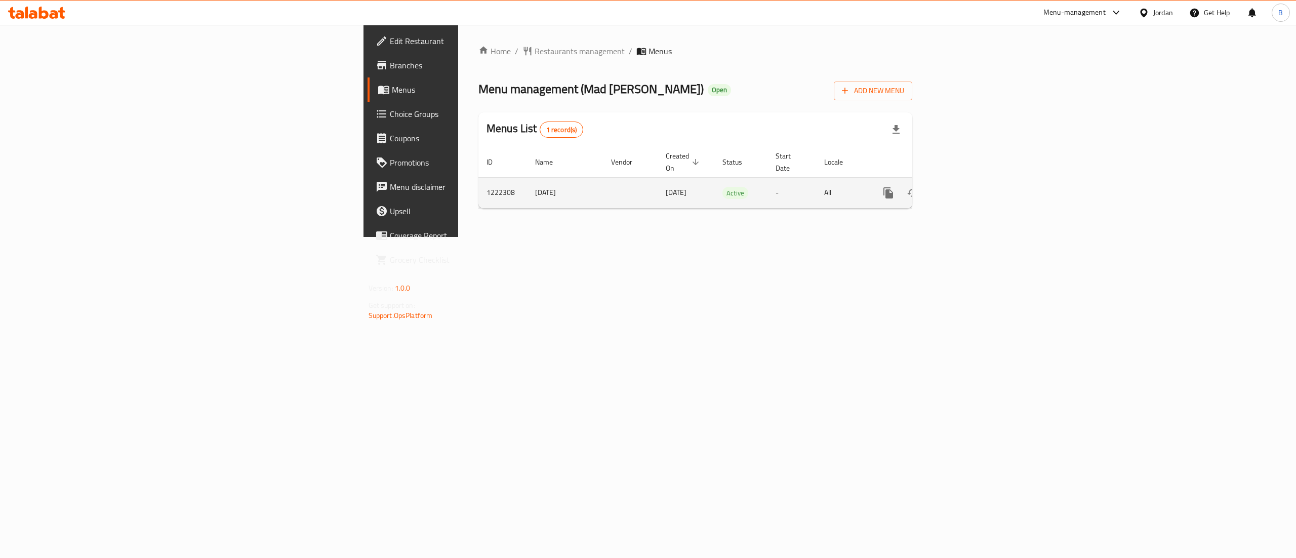
click at [973, 190] on link "enhanced table" at bounding box center [961, 193] width 24 height 24
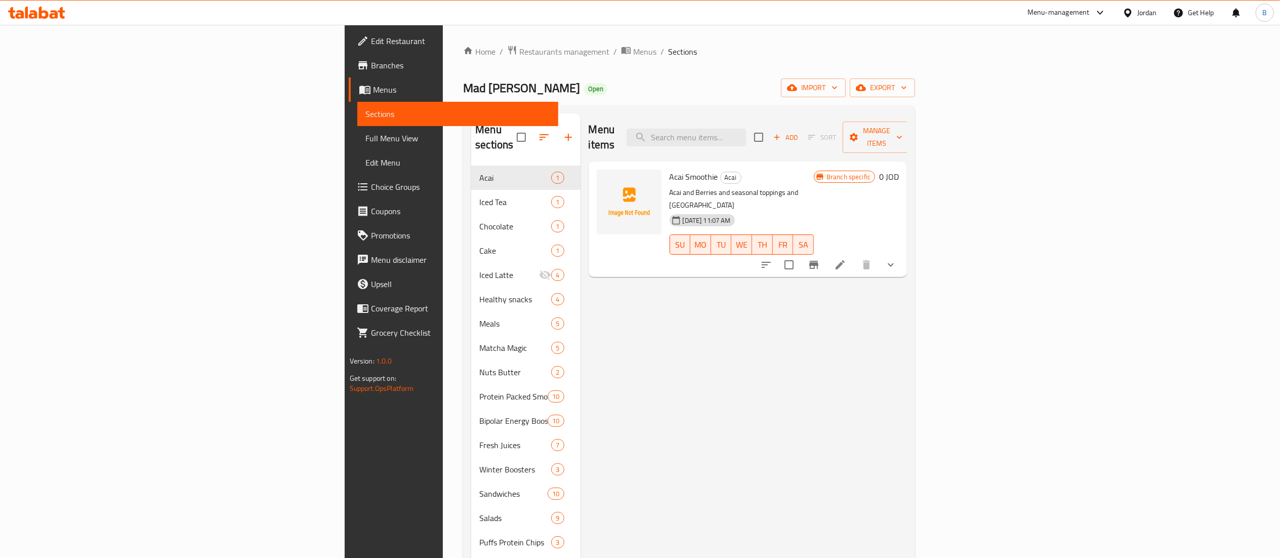
click at [556, 131] on button "button" at bounding box center [568, 137] width 24 height 24
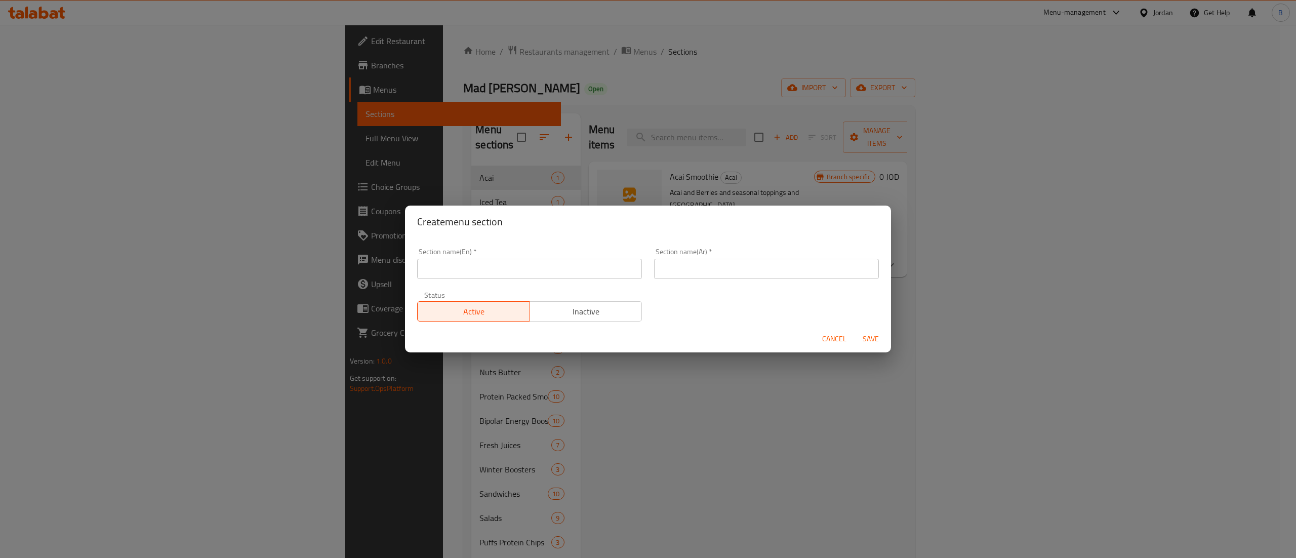
click at [555, 259] on input "text" at bounding box center [529, 269] width 225 height 20
type input "Coffee"
click at [831, 344] on span "Cancel" at bounding box center [834, 339] width 24 height 13
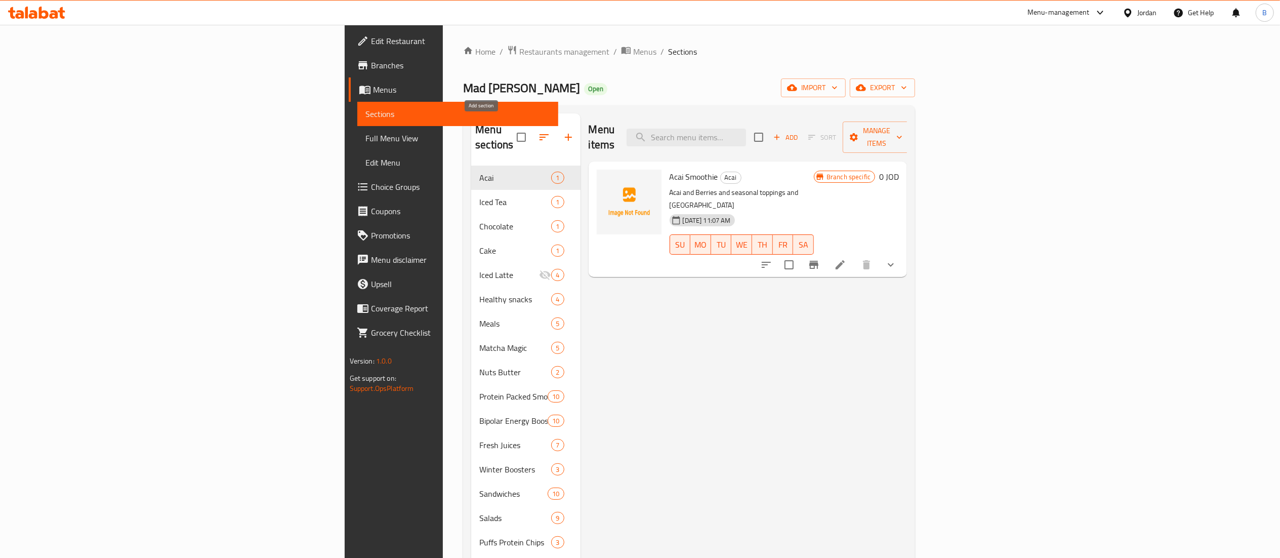
click at [562, 131] on icon "button" at bounding box center [568, 137] width 12 height 12
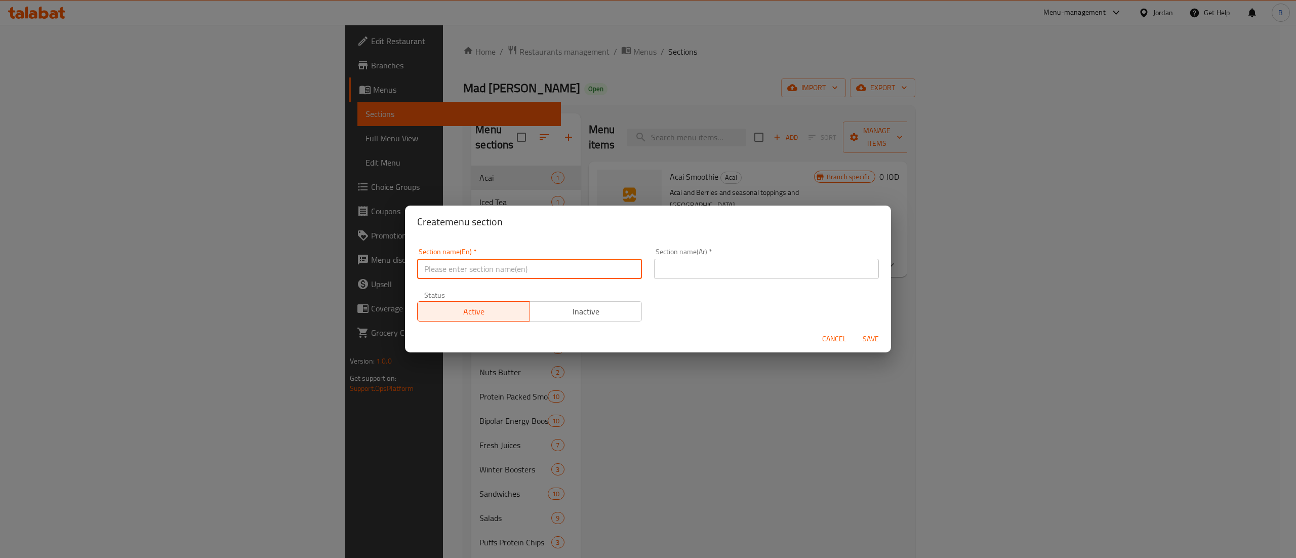
click at [620, 275] on input "text" at bounding box center [529, 269] width 225 height 20
type input "Coffee"
click at [792, 256] on div "Section name(Ar)   * Section name(Ar) *" at bounding box center [766, 263] width 225 height 31
click at [790, 279] on div "Section name(Ar)   * Section name(Ar) *" at bounding box center [766, 263] width 237 height 43
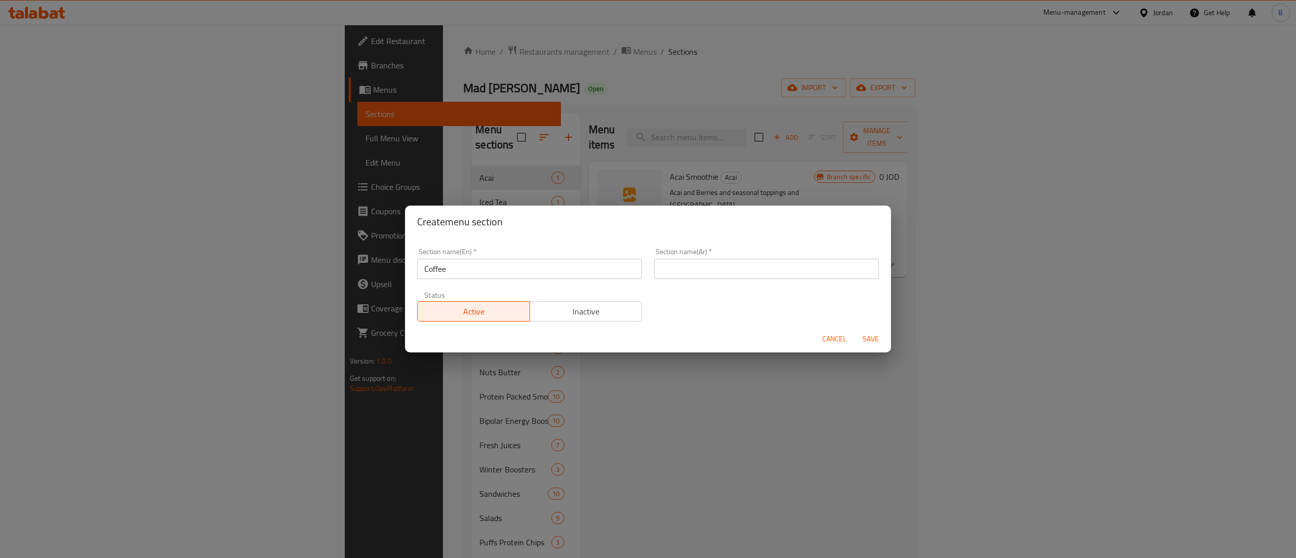
click at [797, 273] on input "text" at bounding box center [766, 269] width 225 height 20
type input "قهوة"
click at [665, 293] on div "Section name(En)   * Coffee Section name(En) * Section name(Ar)   * قهوة Sectio…" at bounding box center [648, 285] width 474 height 86
click at [881, 342] on span "Save" at bounding box center [870, 339] width 24 height 13
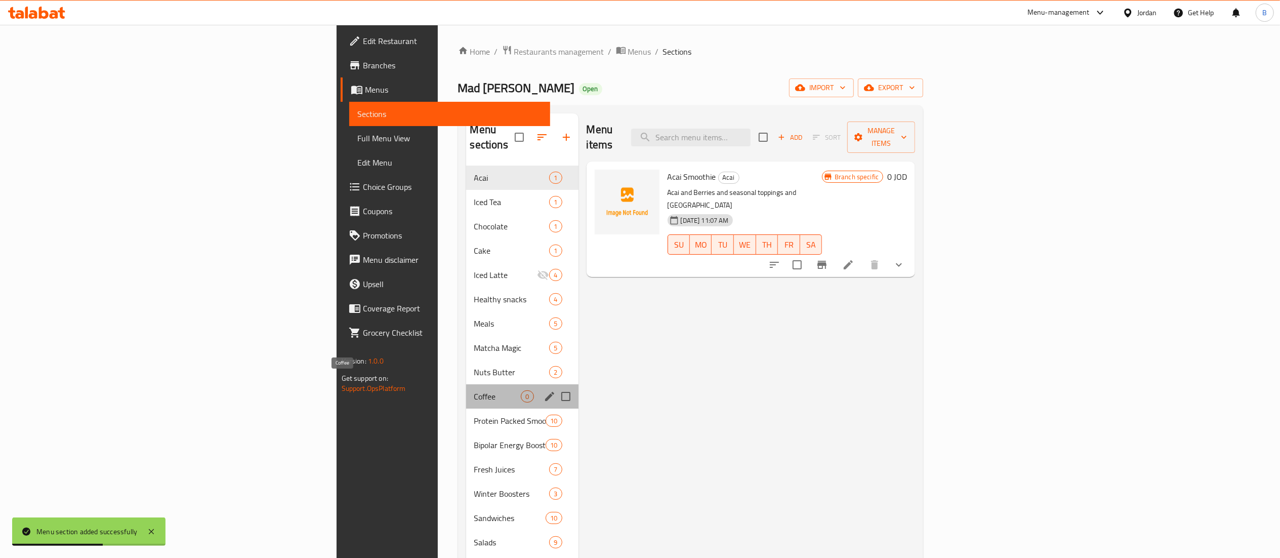
click at [474, 390] on span "Coffee" at bounding box center [497, 396] width 47 height 12
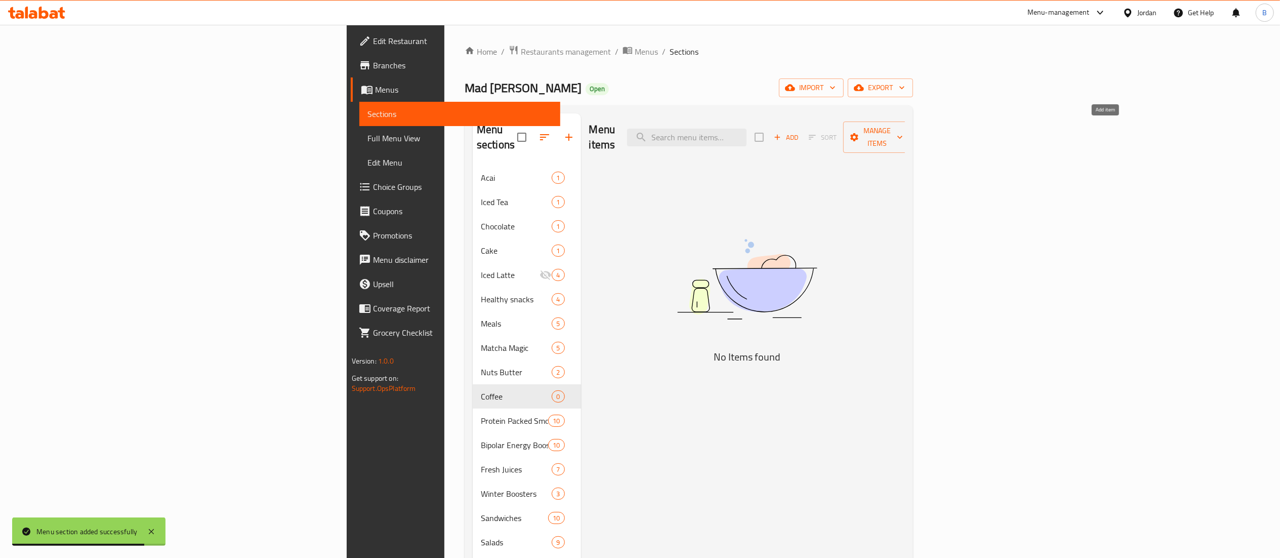
click at [782, 133] on icon "button" at bounding box center [777, 137] width 9 height 9
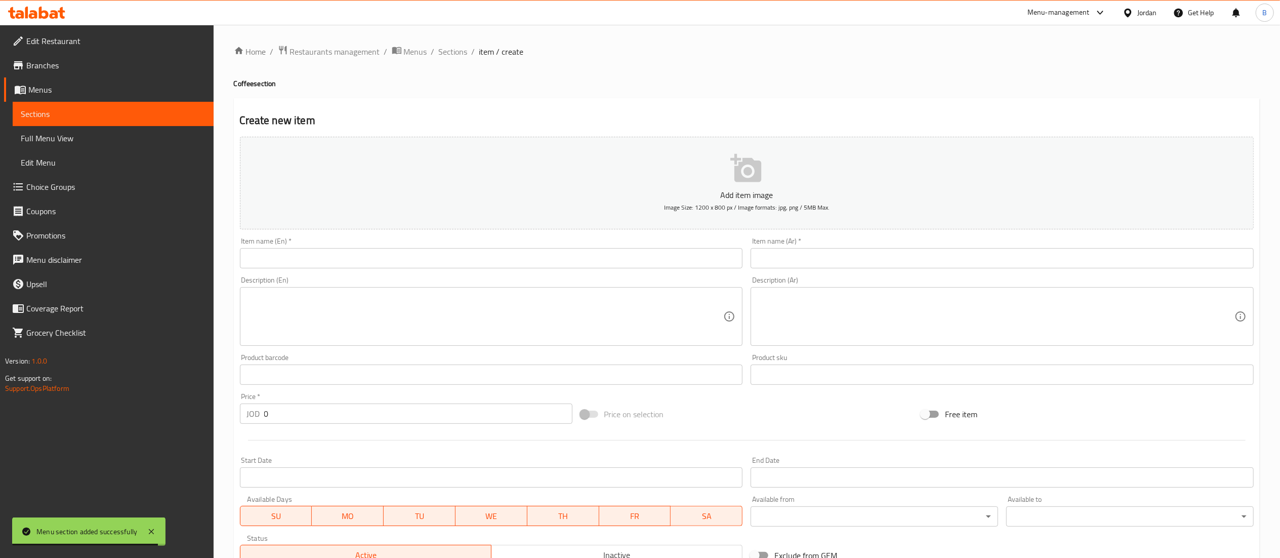
click at [454, 264] on input "text" at bounding box center [491, 258] width 503 height 20
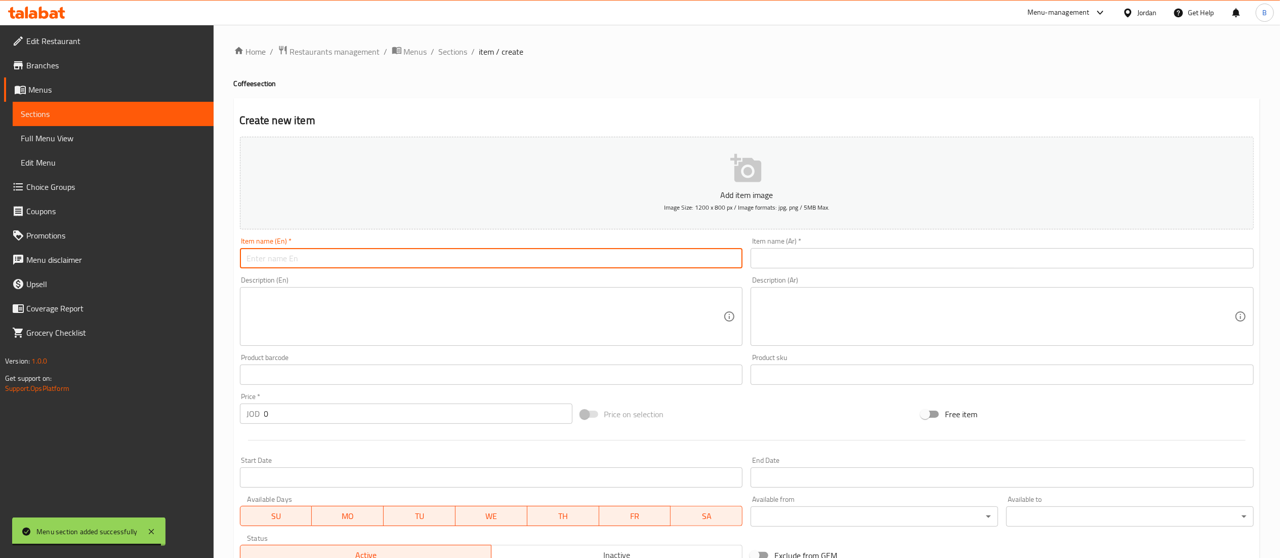
paste input "Hot latte"
type input "Hot latte"
click at [814, 261] on input "text" at bounding box center [1002, 258] width 503 height 20
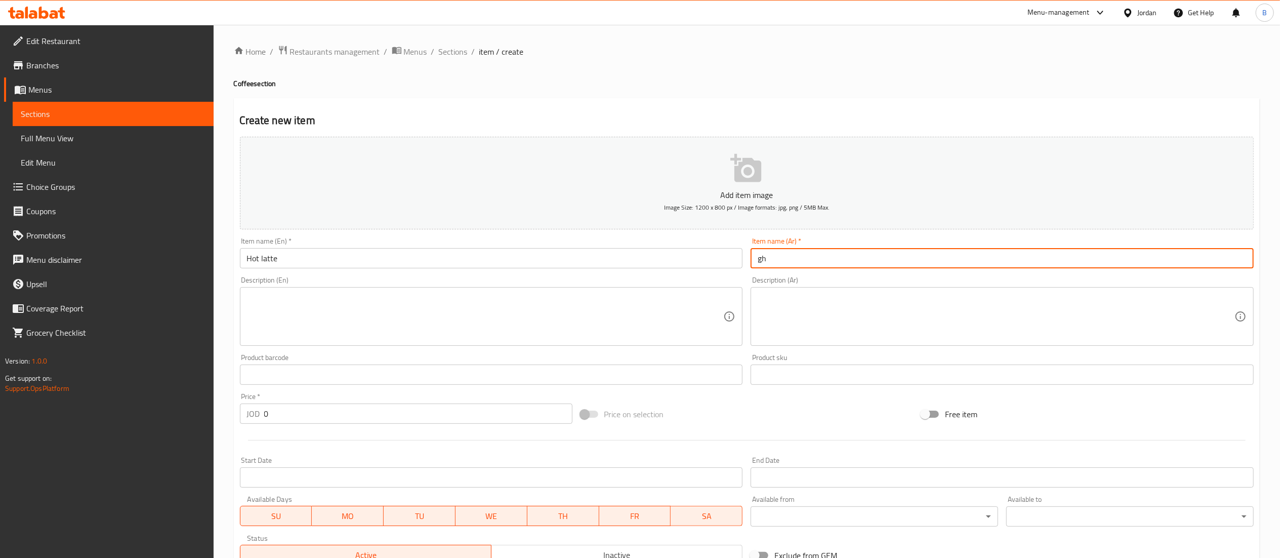
type input "g"
type input "لاتيه ساخن"
drag, startPoint x: 298, startPoint y: 411, endPoint x: 149, endPoint y: 423, distance: 149.3
click at [153, 421] on div "Edit Restaurant Branches Menus Sections Full Menu View Edit Menu Choice Groups …" at bounding box center [640, 370] width 1280 height 690
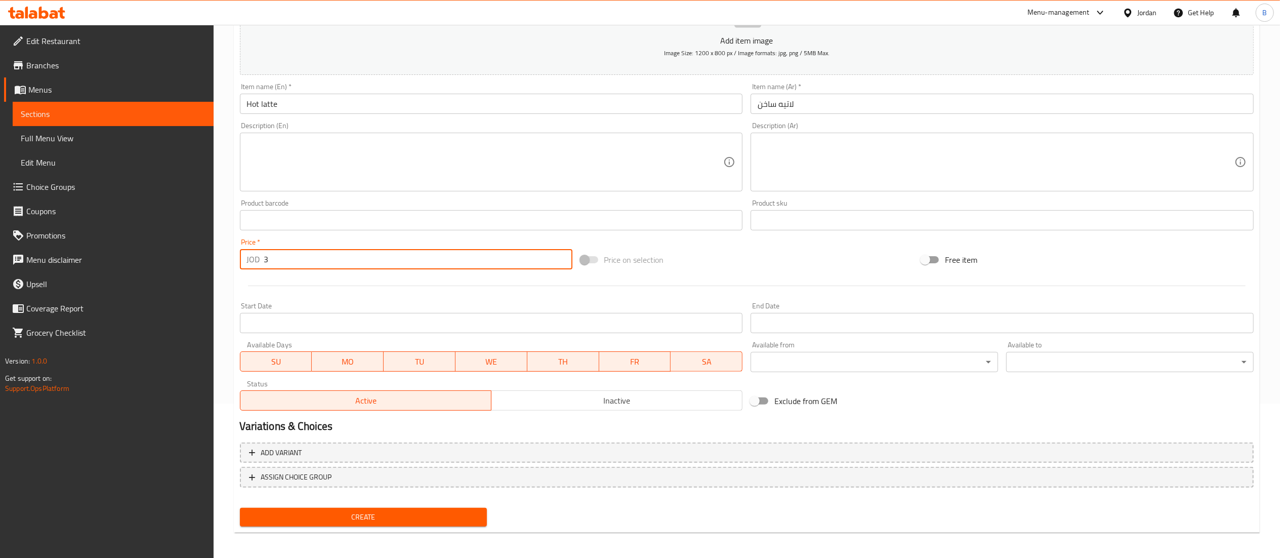
scroll to position [156, 0]
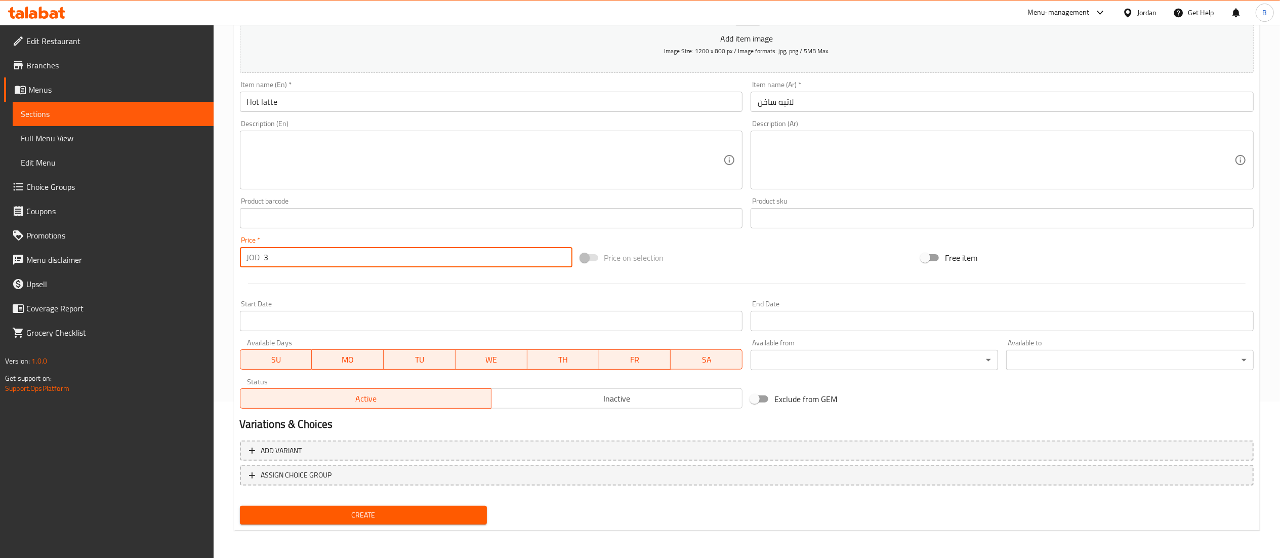
type input "3"
click at [374, 515] on span "Create" at bounding box center [363, 515] width 231 height 13
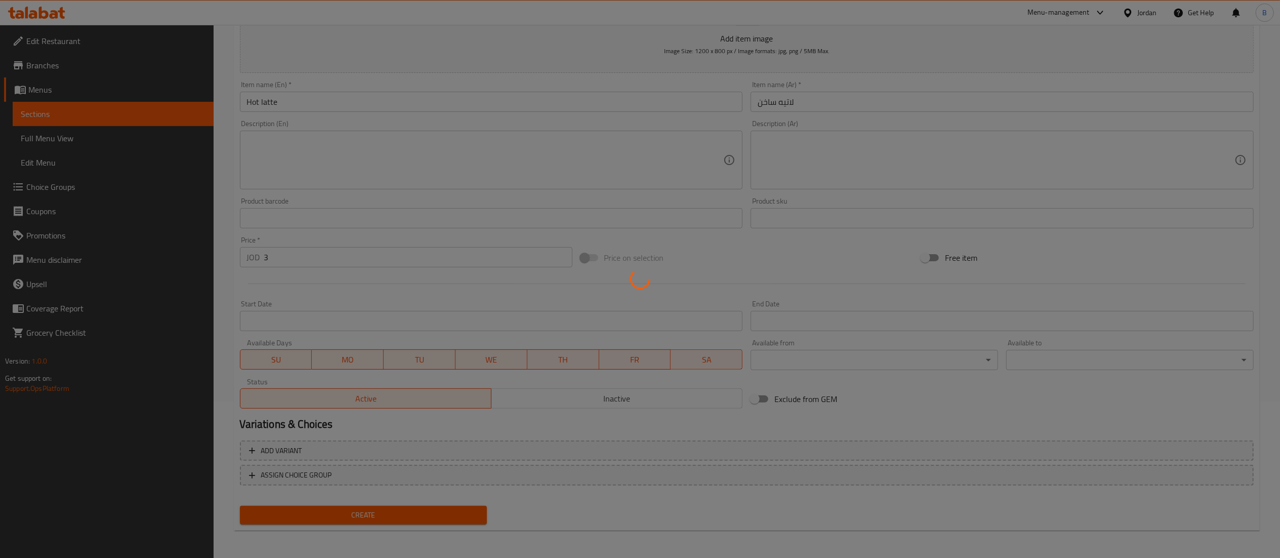
type input "0"
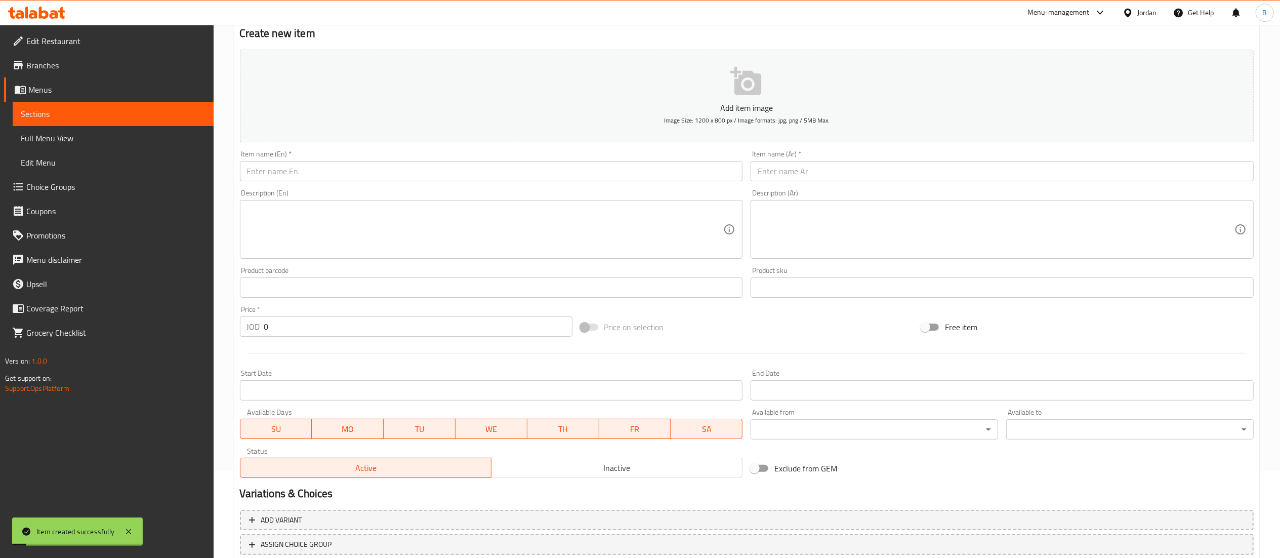
scroll to position [55, 0]
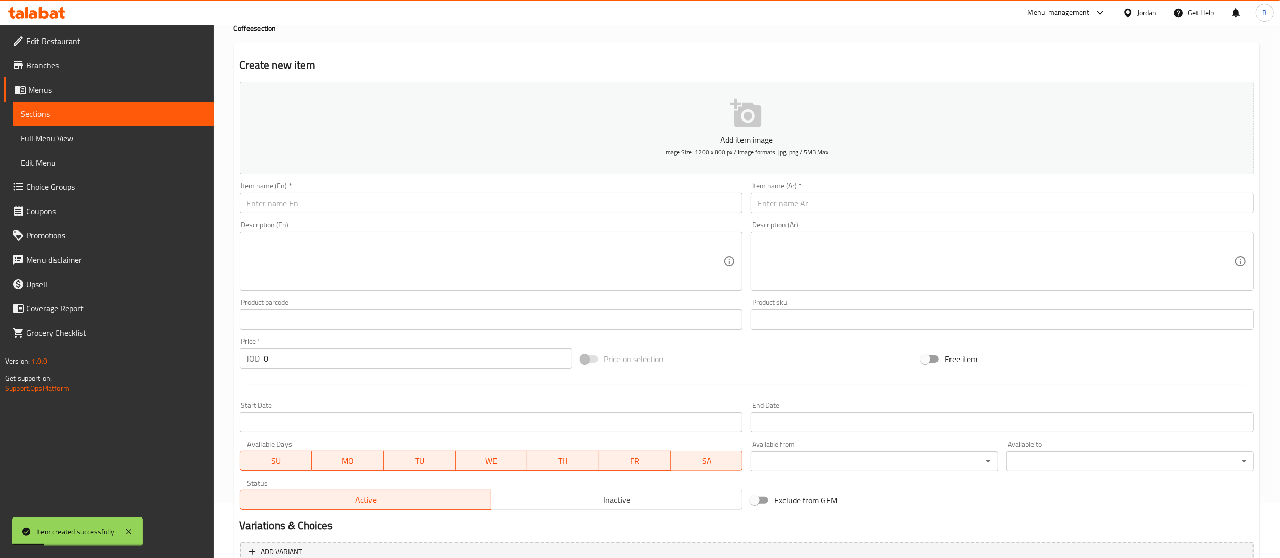
click at [663, 202] on input "text" at bounding box center [491, 203] width 503 height 20
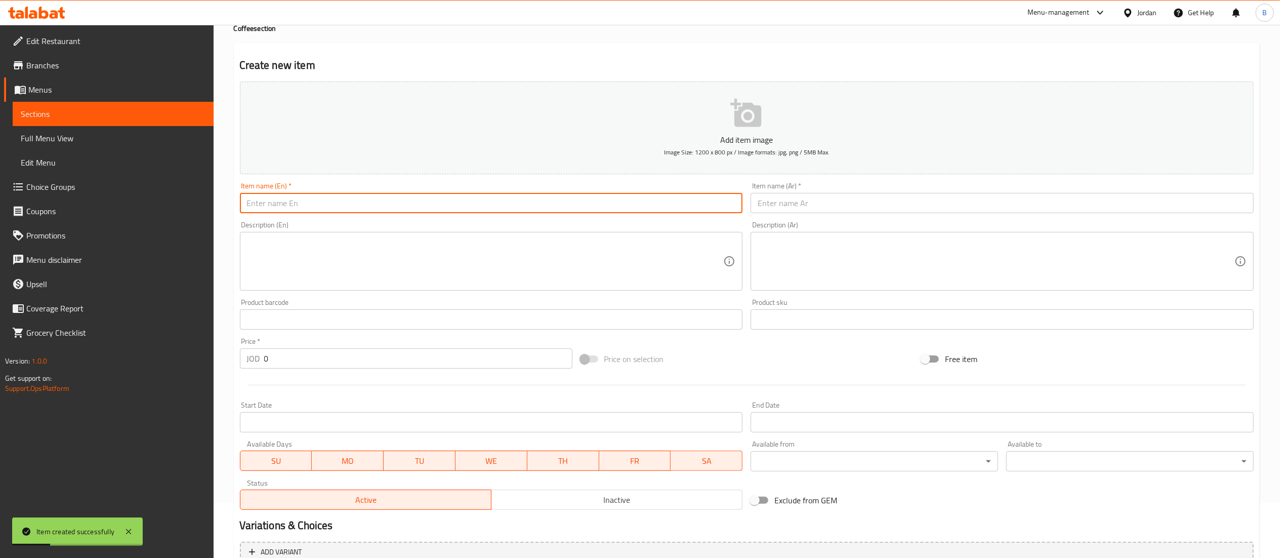
paste input "Iced latte"
type input "Iced latte"
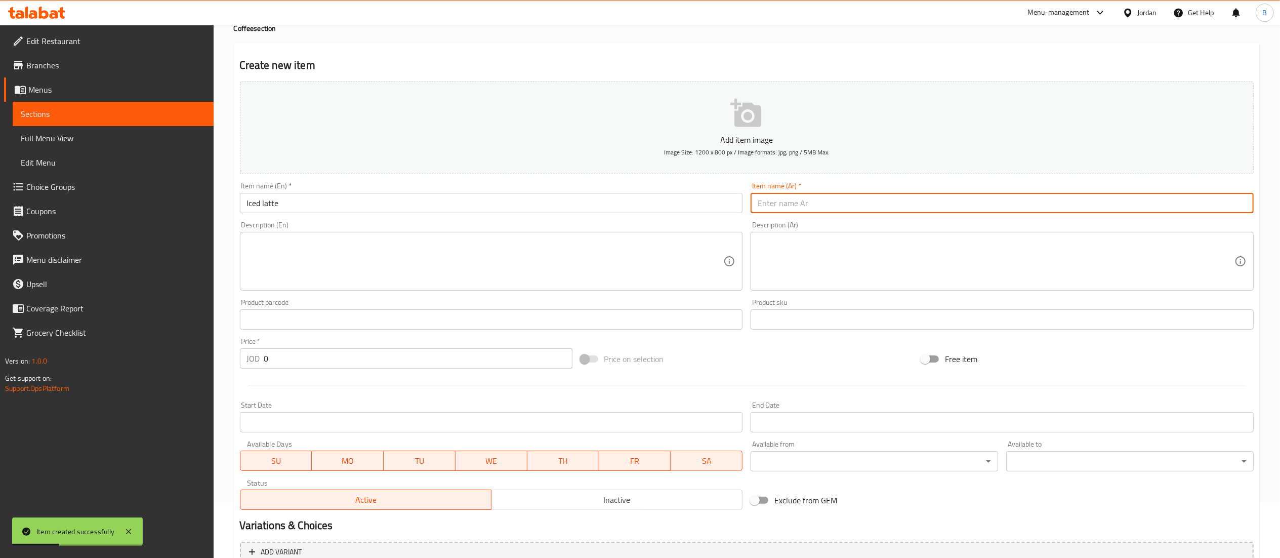
click at [843, 205] on input "text" at bounding box center [1002, 203] width 503 height 20
type input "لاتيه مثلج"
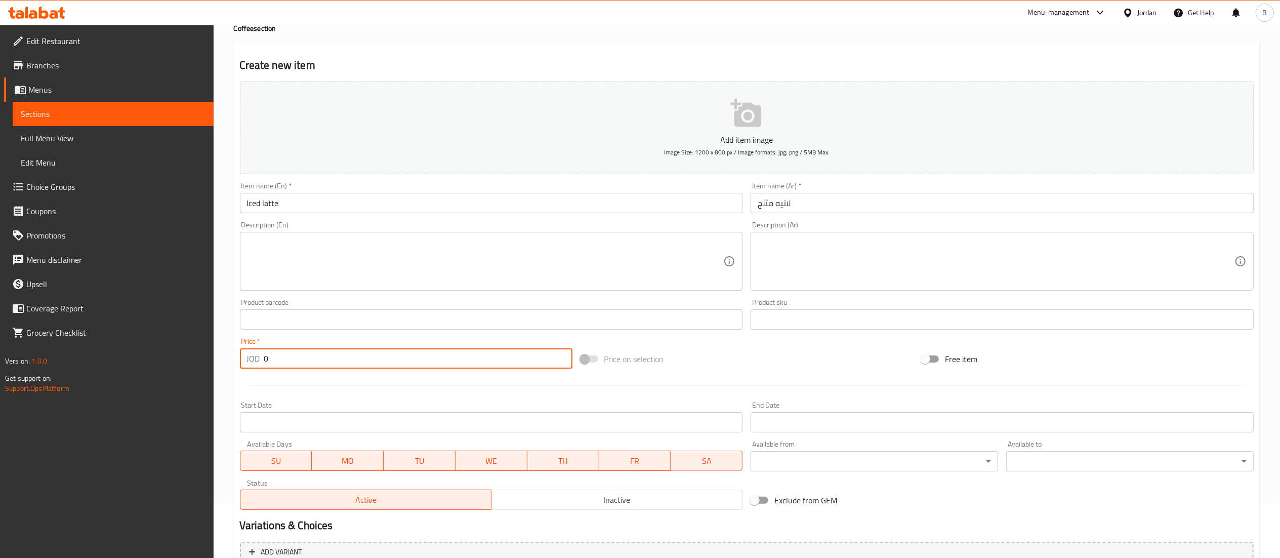
drag, startPoint x: 309, startPoint y: 363, endPoint x: 150, endPoint y: 363, distance: 158.4
click at [155, 363] on div "Edit Restaurant Branches Menus Sections Full Menu View Edit Menu Choice Groups …" at bounding box center [640, 315] width 1280 height 690
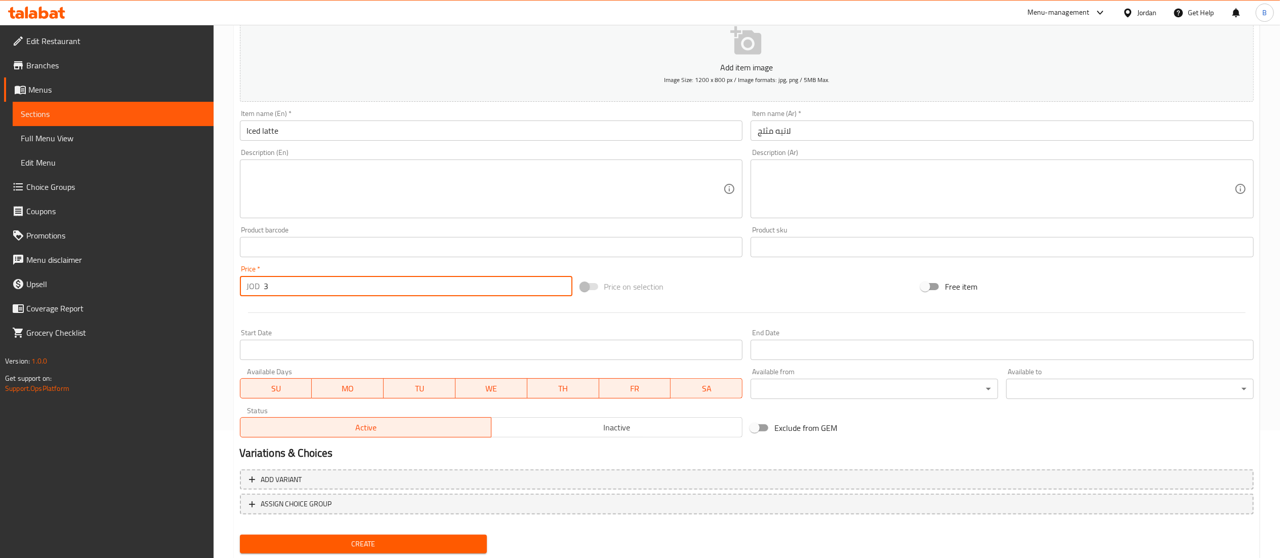
scroll to position [156, 0]
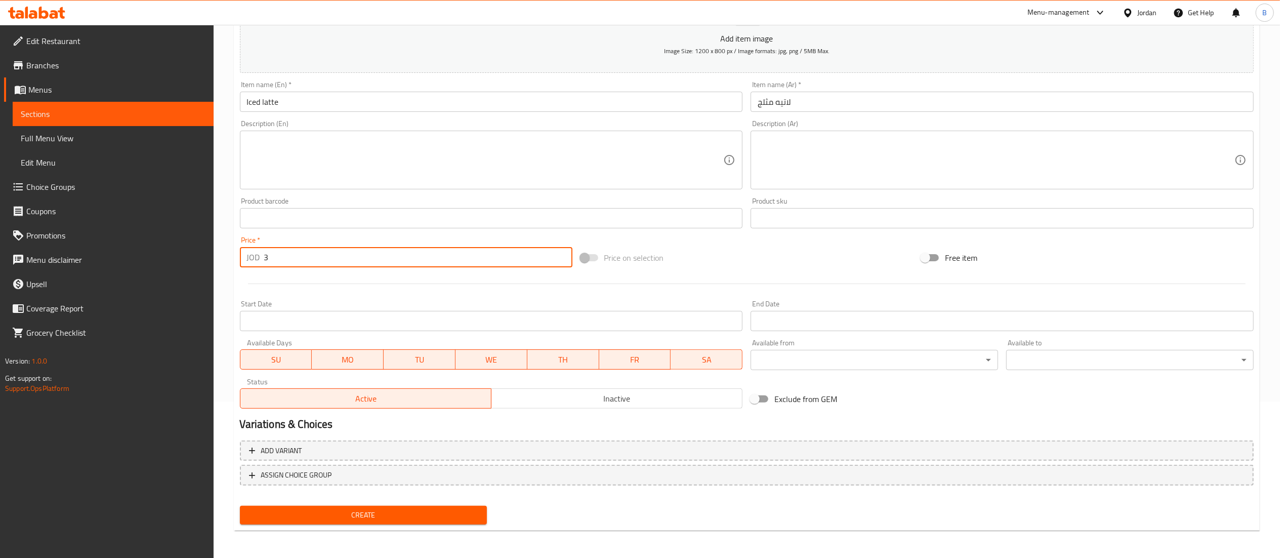
type input "3"
click at [384, 514] on span "Create" at bounding box center [363, 515] width 231 height 13
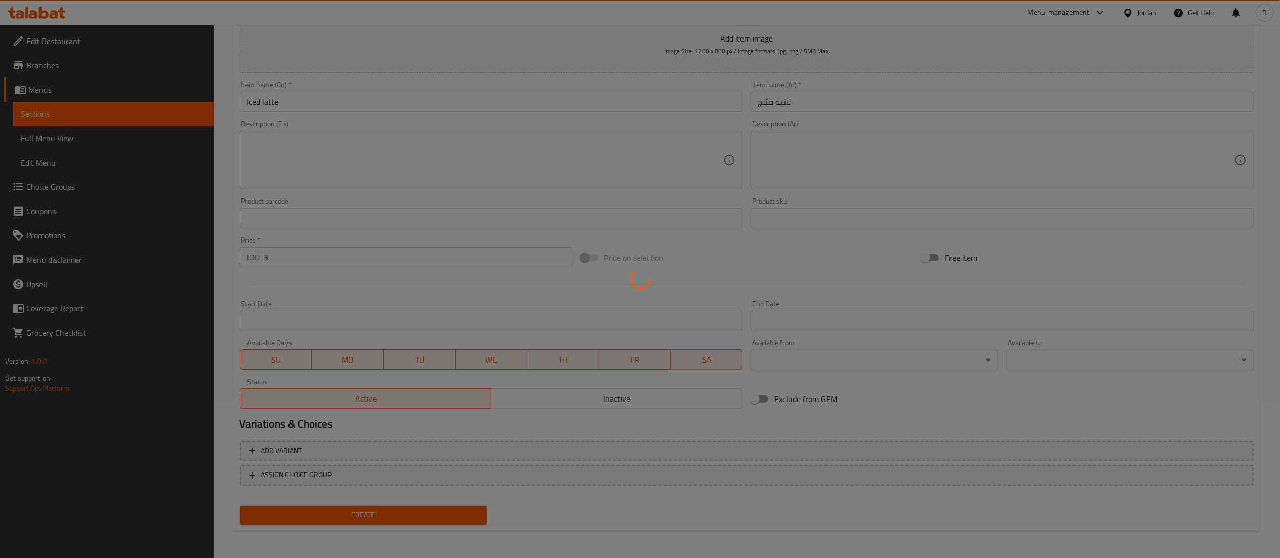
type input "0"
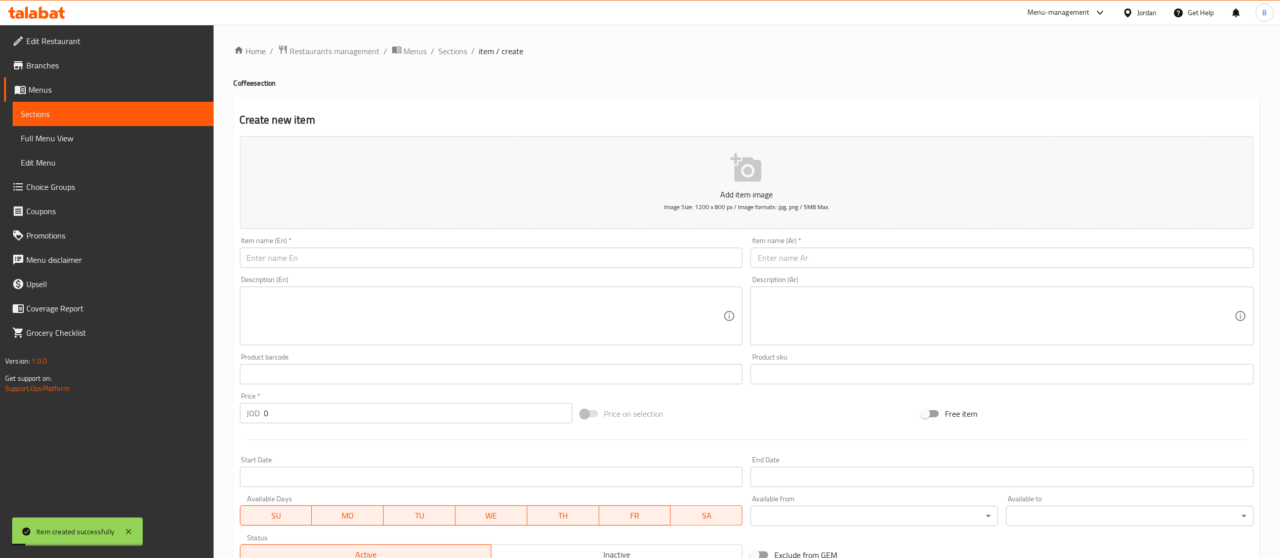
scroll to position [0, 0]
drag, startPoint x: 628, startPoint y: 261, endPoint x: 634, endPoint y: 261, distance: 6.6
click at [628, 261] on input "text" at bounding box center [491, 258] width 503 height 20
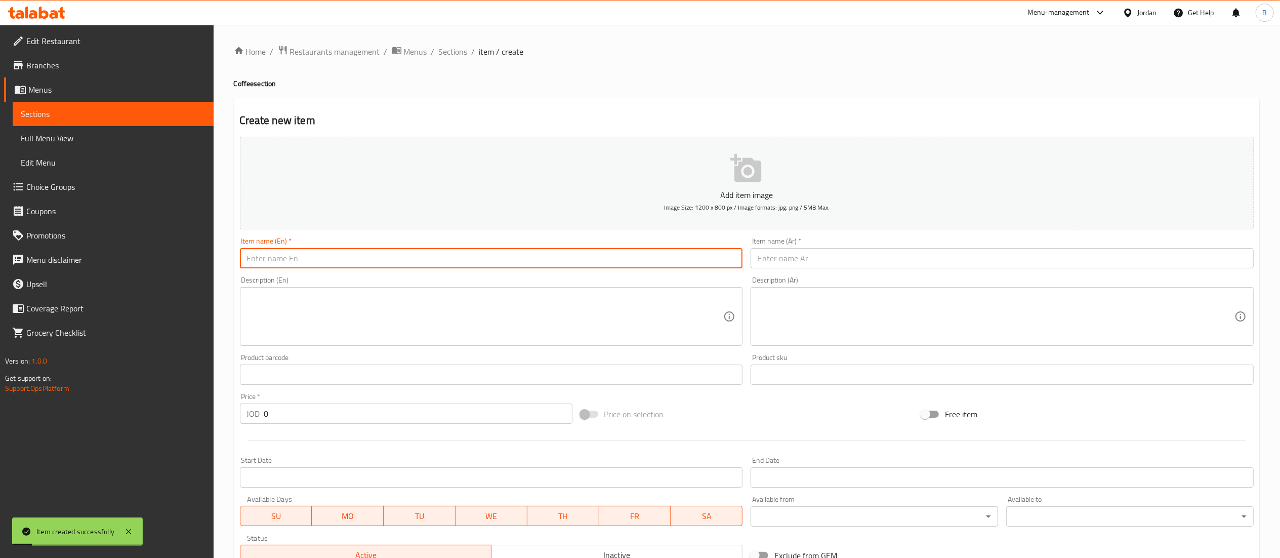
paste input "Americano"
type input "Americano"
click at [843, 262] on input "text" at bounding box center [1002, 258] width 503 height 20
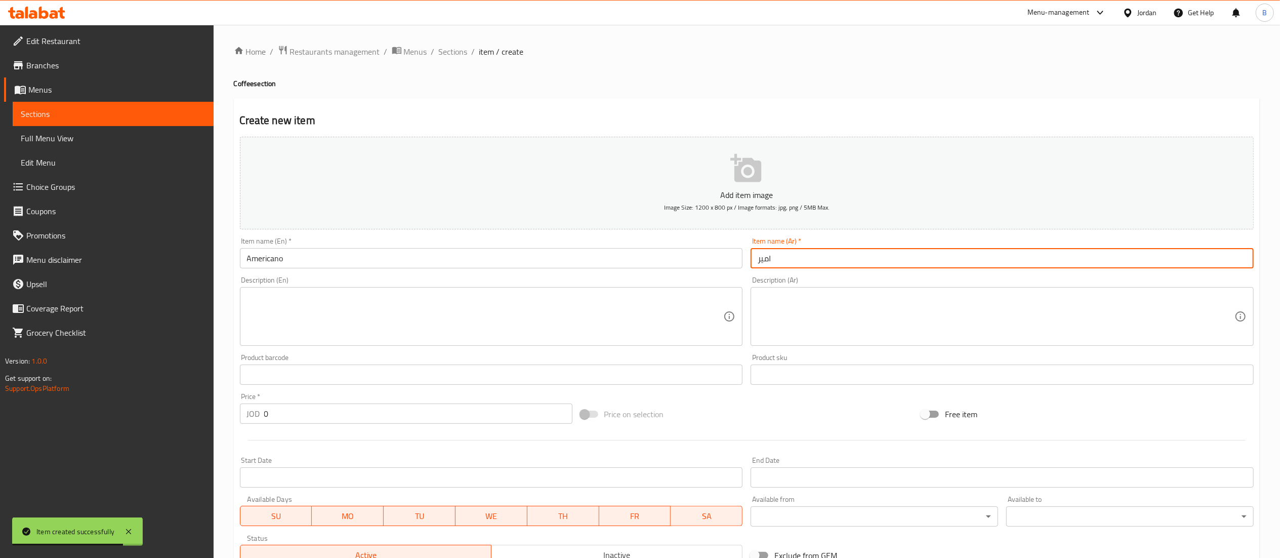
type input "اميركانو"
drag, startPoint x: 300, startPoint y: 419, endPoint x: 102, endPoint y: 414, distance: 198.4
click at [125, 414] on div "Edit Restaurant Branches Menus Sections Full Menu View Edit Menu Choice Groups …" at bounding box center [640, 370] width 1280 height 690
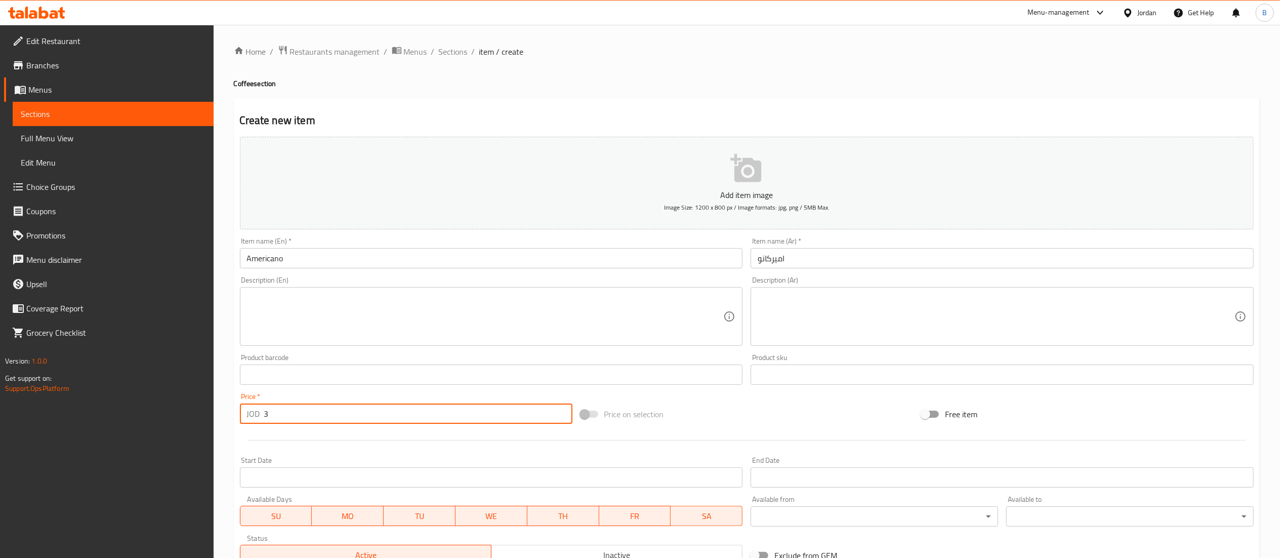
scroll to position [156, 0]
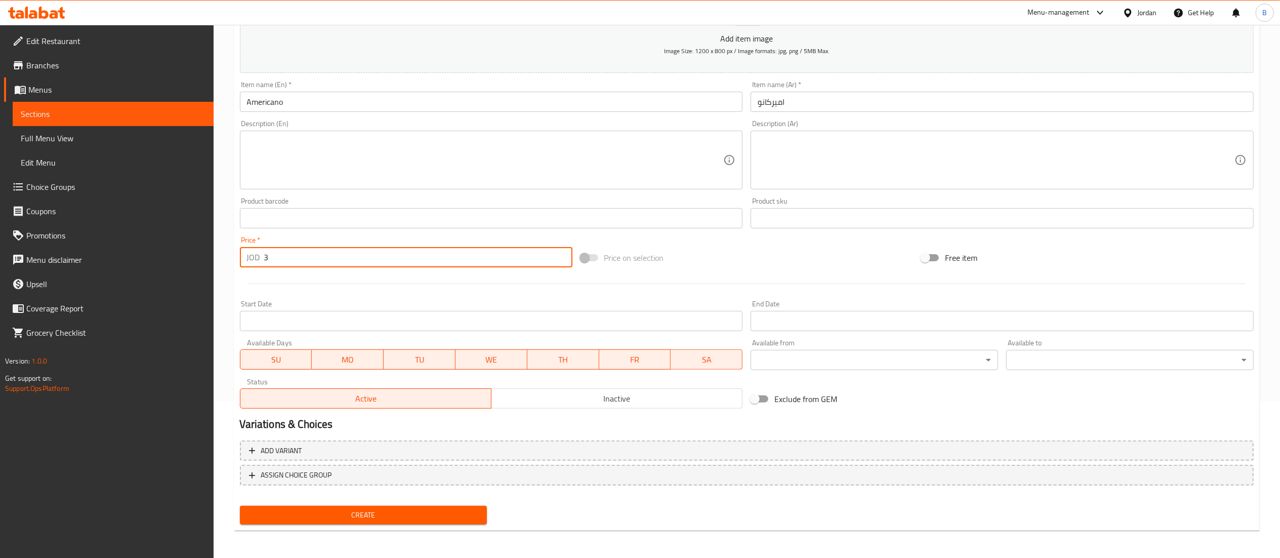
type input "3"
click at [355, 514] on span "Create" at bounding box center [363, 515] width 231 height 13
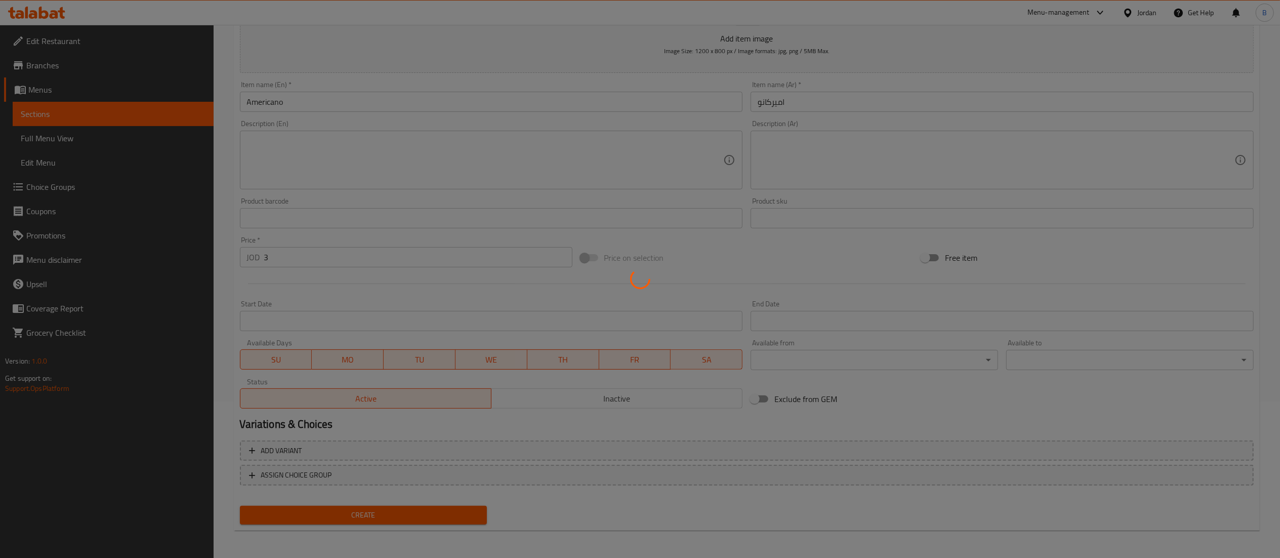
type input "0"
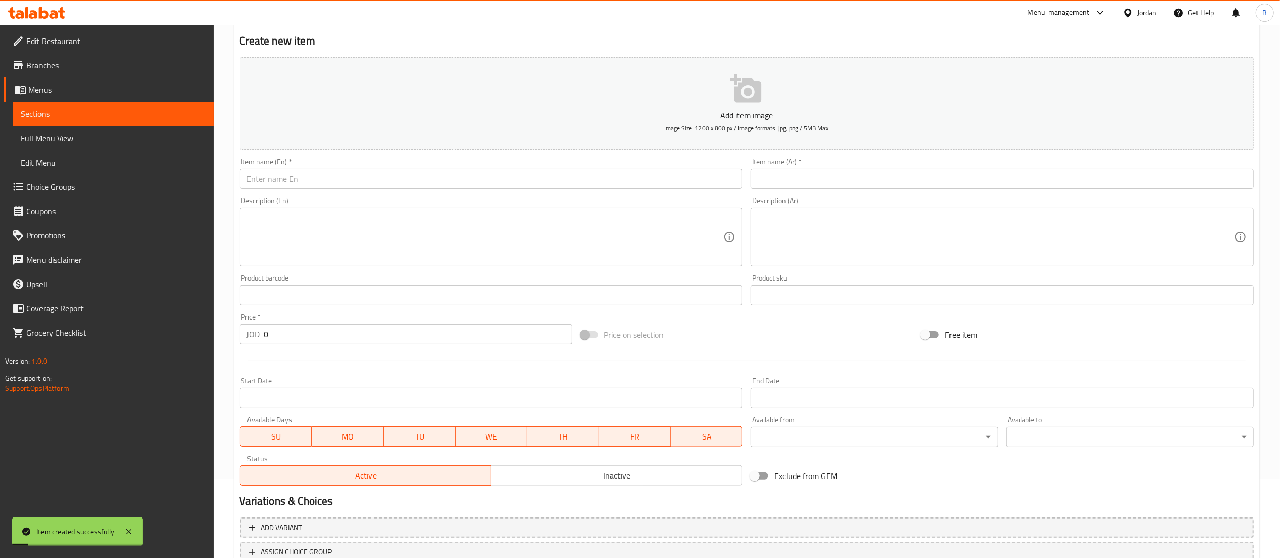
scroll to position [0, 0]
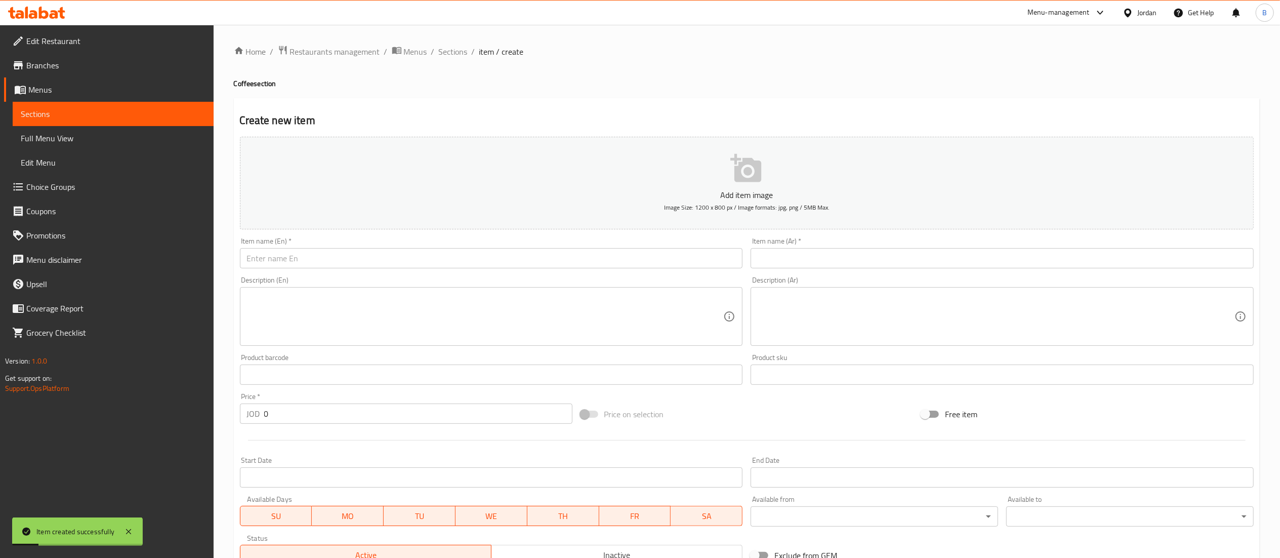
drag, startPoint x: 673, startPoint y: 261, endPoint x: 703, endPoint y: 266, distance: 30.3
click at [673, 261] on input "text" at bounding box center [491, 258] width 503 height 20
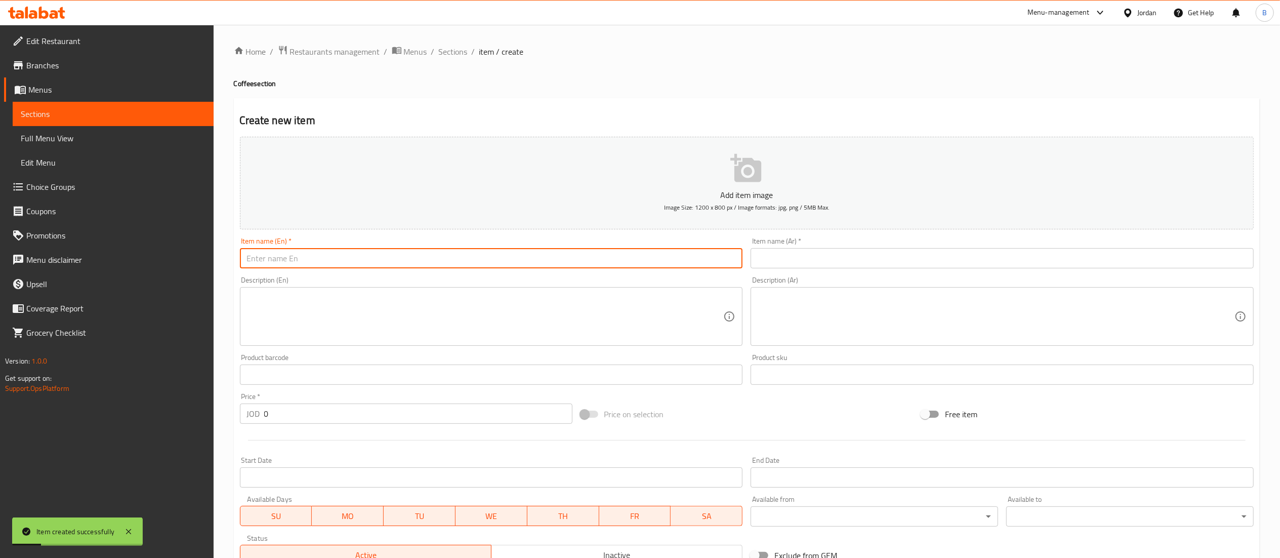
paste input "Cappucciono"
type input "Cappucciono"
click at [813, 257] on input "text" at bounding box center [1002, 258] width 503 height 20
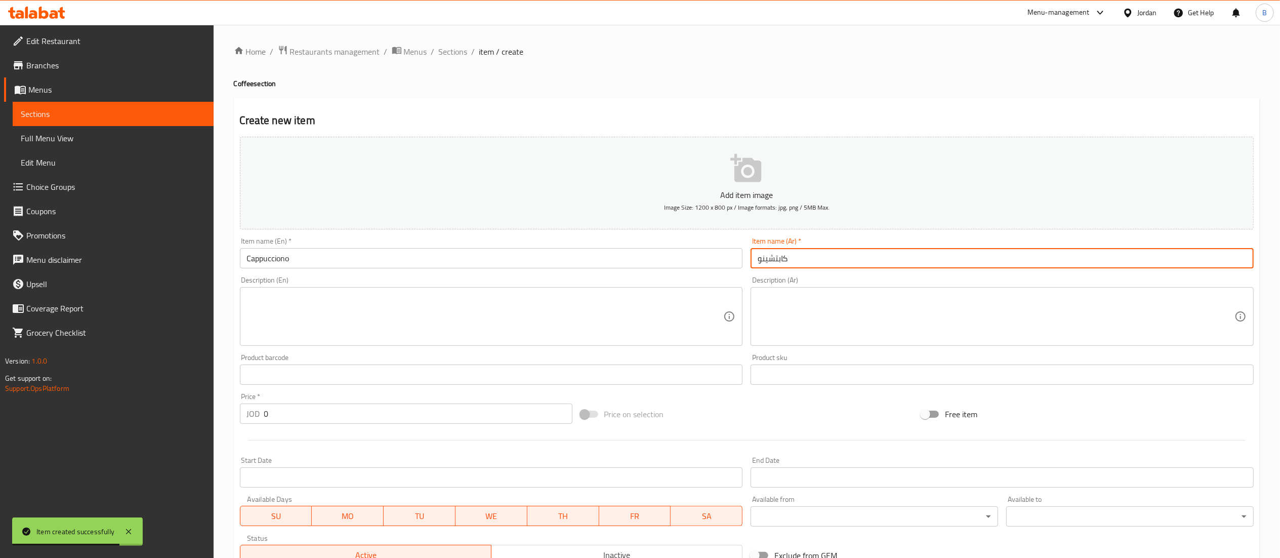
type input "كابتشينو"
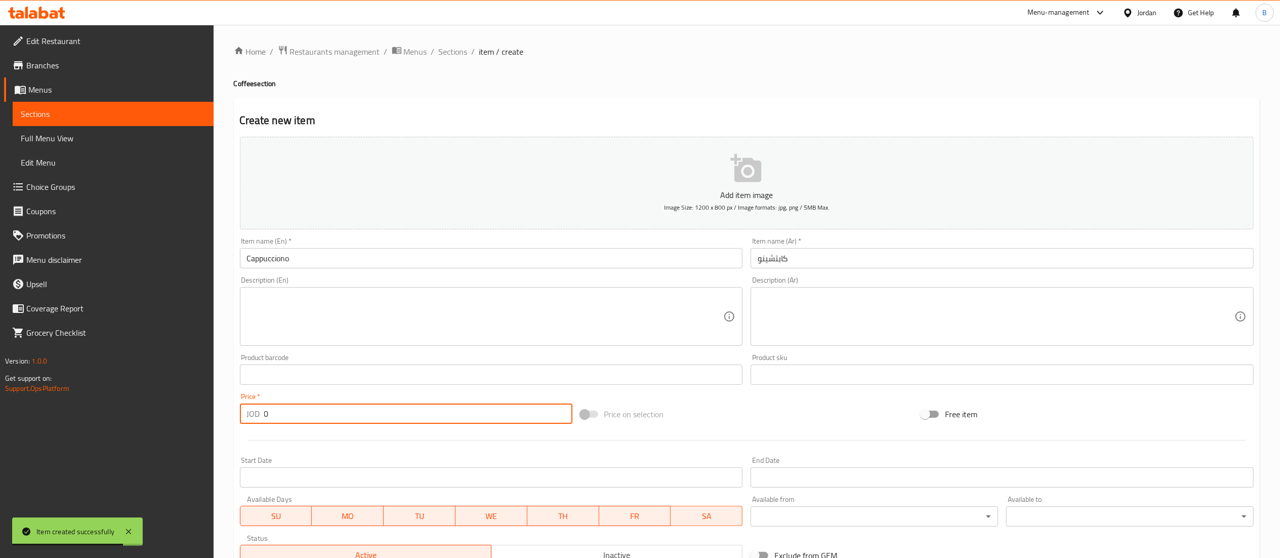
drag, startPoint x: 310, startPoint y: 420, endPoint x: 106, endPoint y: 436, distance: 204.6
click at [110, 436] on div "Edit Restaurant Branches Menus Sections Full Menu View Edit Menu Choice Groups …" at bounding box center [640, 370] width 1280 height 690
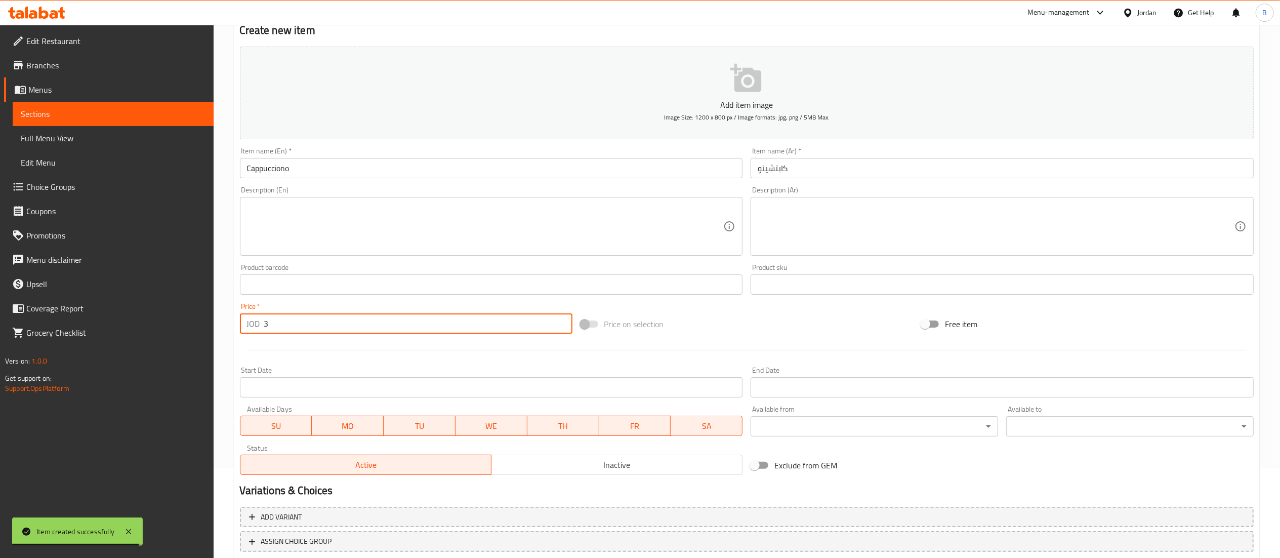
scroll to position [156, 0]
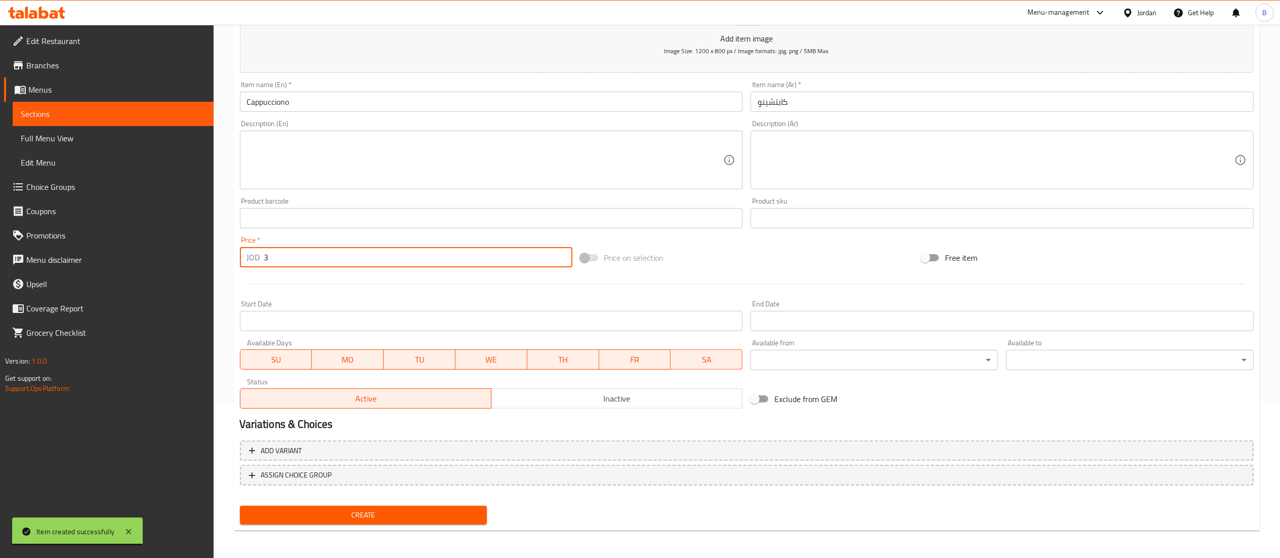
type input "3"
click at [411, 512] on span "Create" at bounding box center [363, 515] width 231 height 13
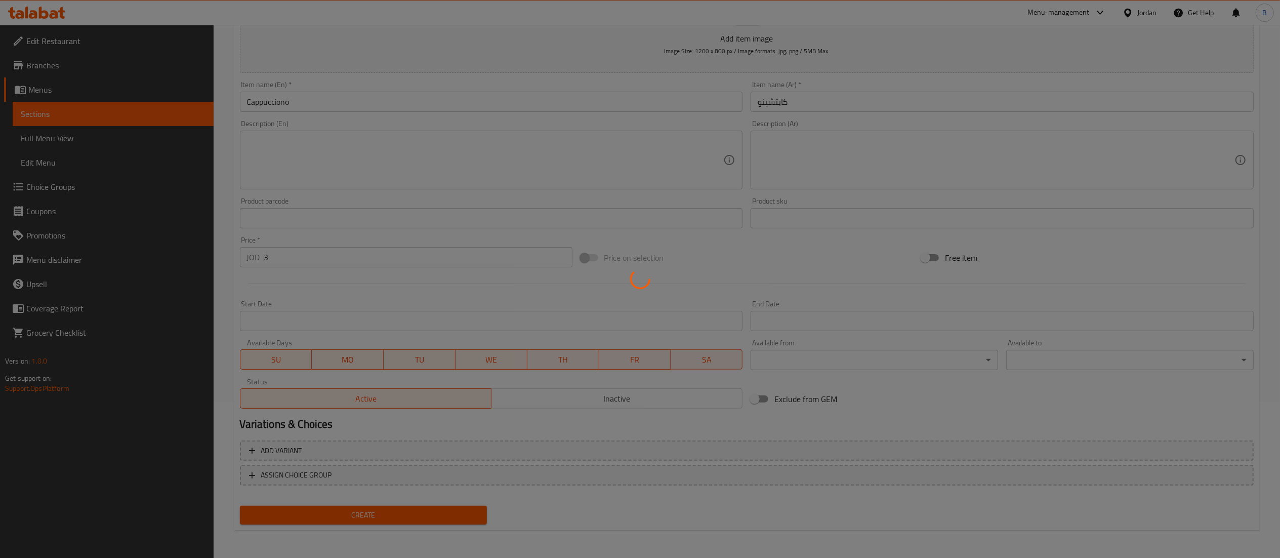
type input "0"
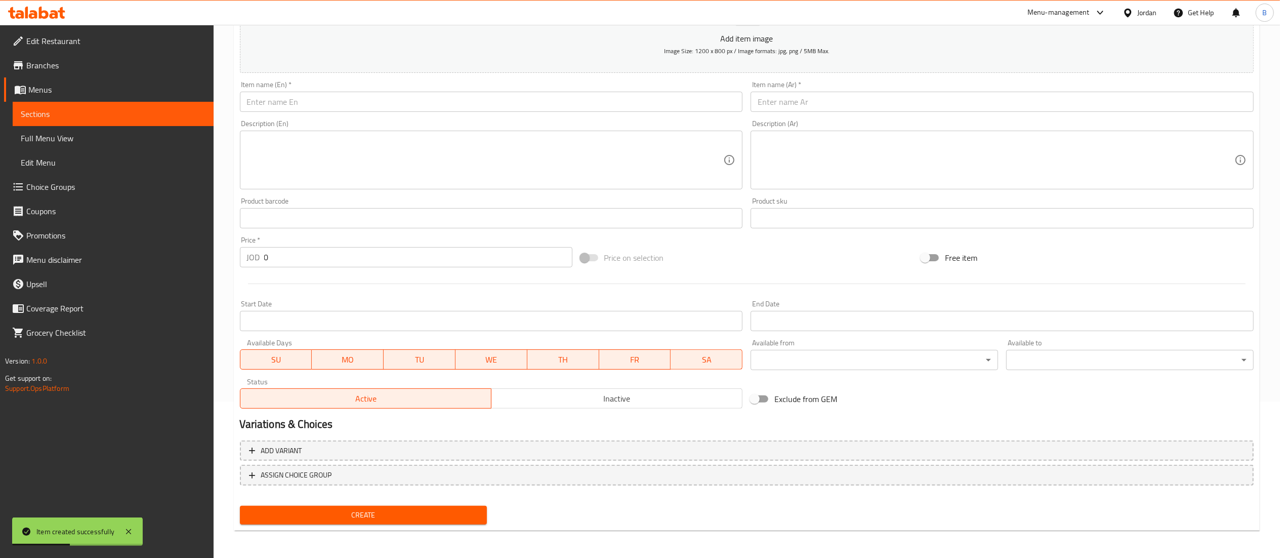
click at [670, 96] on input "text" at bounding box center [491, 102] width 503 height 20
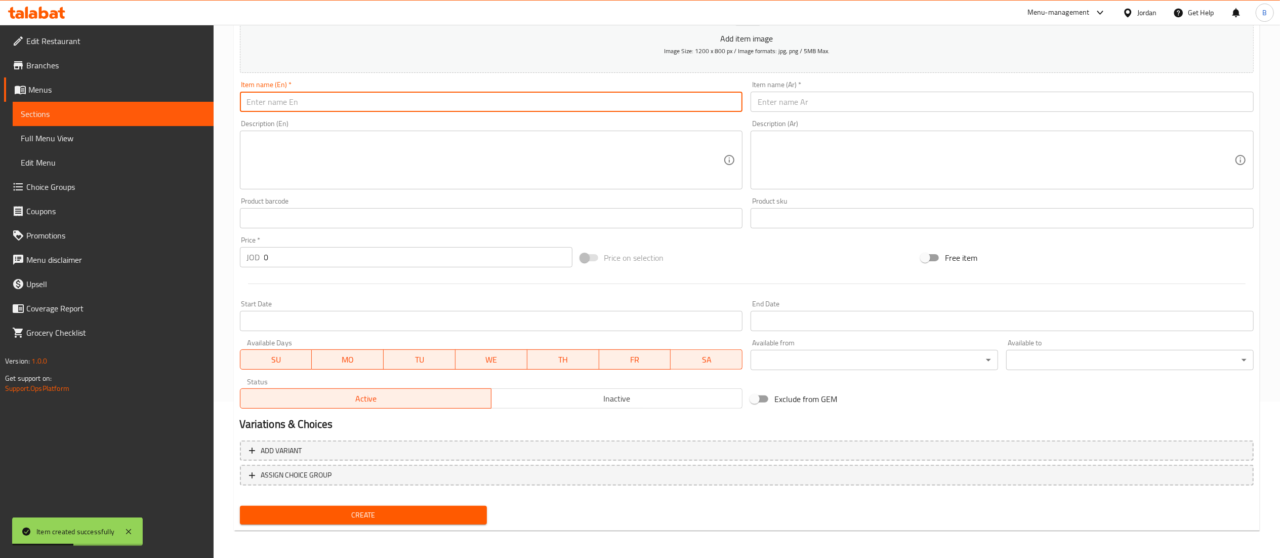
paste input "Iced mocha"
type input "Iced mocha"
click at [776, 103] on input "text" at bounding box center [1002, 102] width 503 height 20
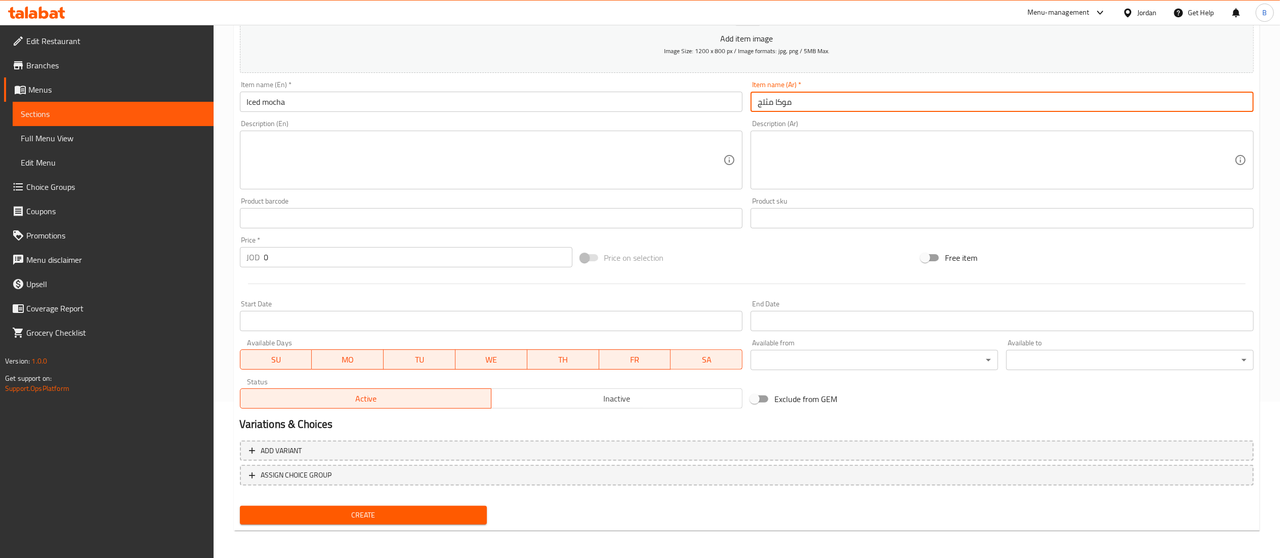
type input "موكا مثلج"
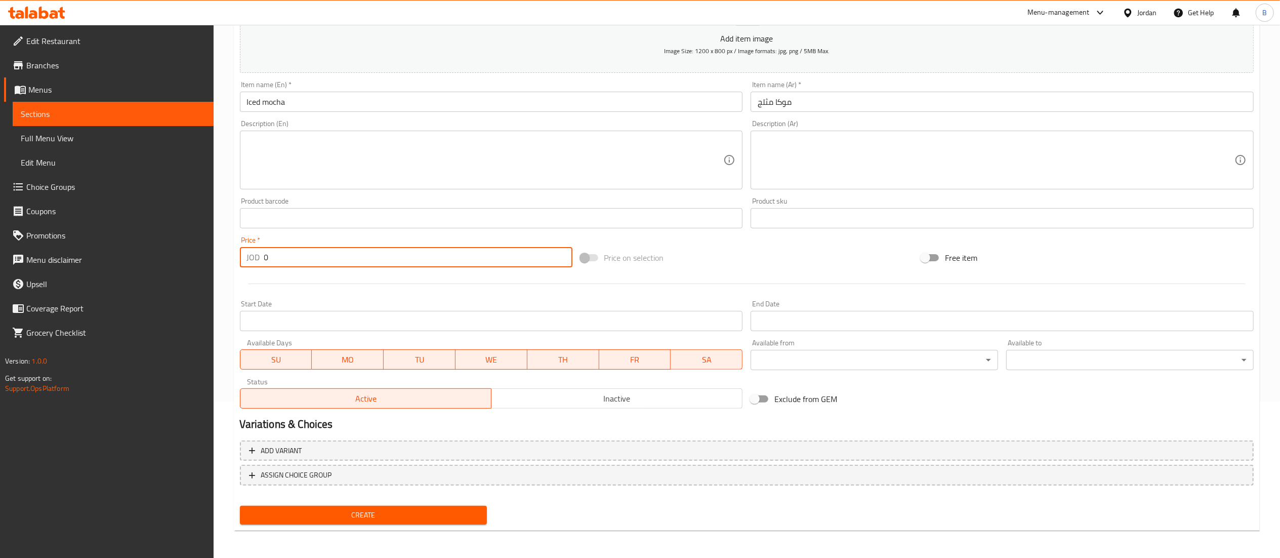
drag, startPoint x: 292, startPoint y: 259, endPoint x: 203, endPoint y: 263, distance: 88.2
click at [213, 263] on div "Edit Restaurant Branches Menus Sections Full Menu View Edit Menu Choice Groups …" at bounding box center [640, 213] width 1280 height 690
type input "3"
drag, startPoint x: 403, startPoint y: 516, endPoint x: 409, endPoint y: 516, distance: 6.1
click at [403, 516] on span "Create" at bounding box center [363, 515] width 231 height 13
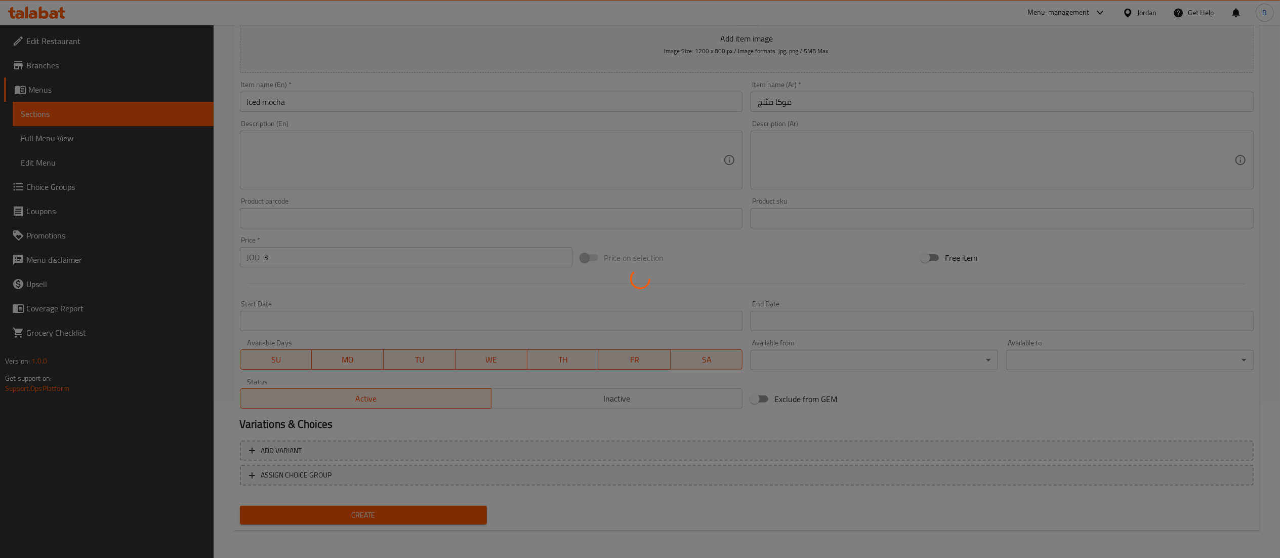
type input "0"
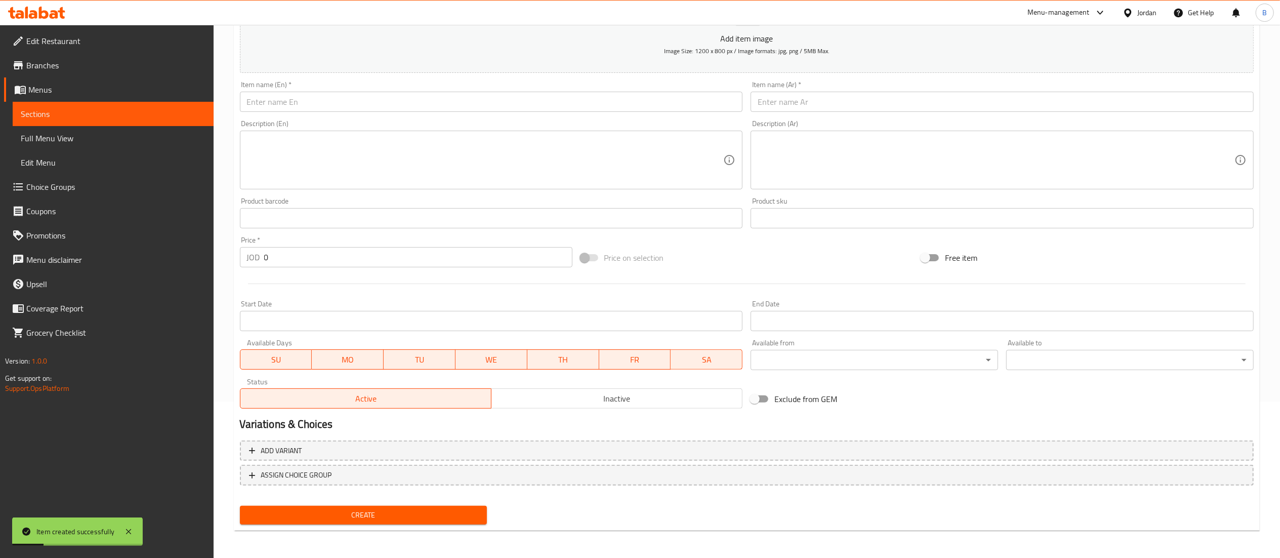
click at [60, 193] on span "Choice Groups" at bounding box center [115, 187] width 179 height 12
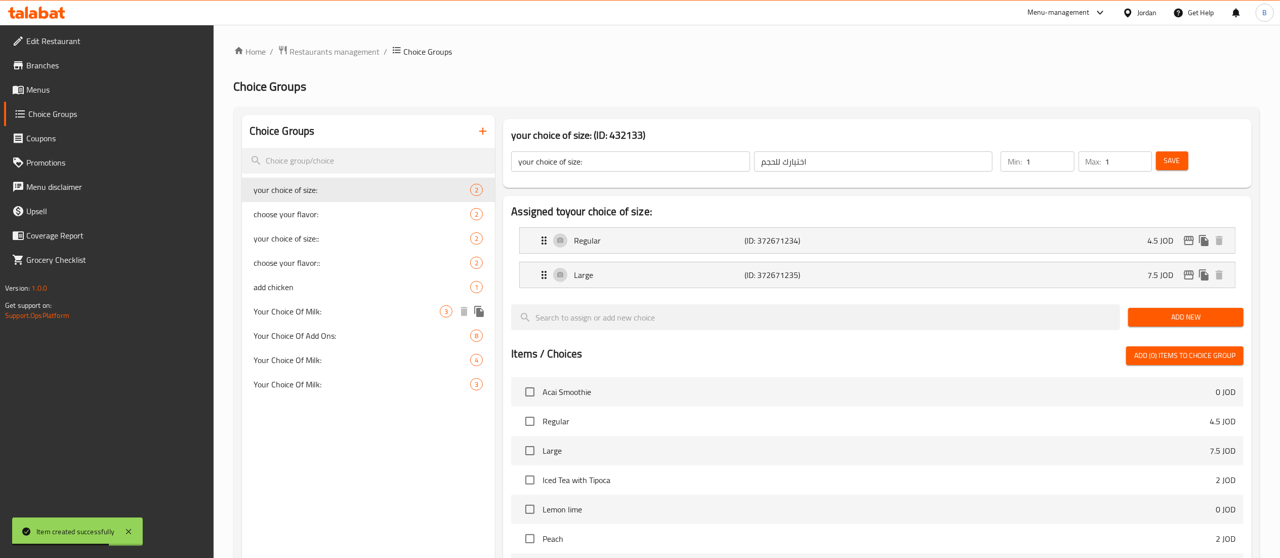
click at [339, 308] on span "Your Choice Of Milk:" at bounding box center [347, 311] width 186 height 12
type input "Your Choice Of Milk:"
type input "إختيارك من الحليب:"
type input "0"
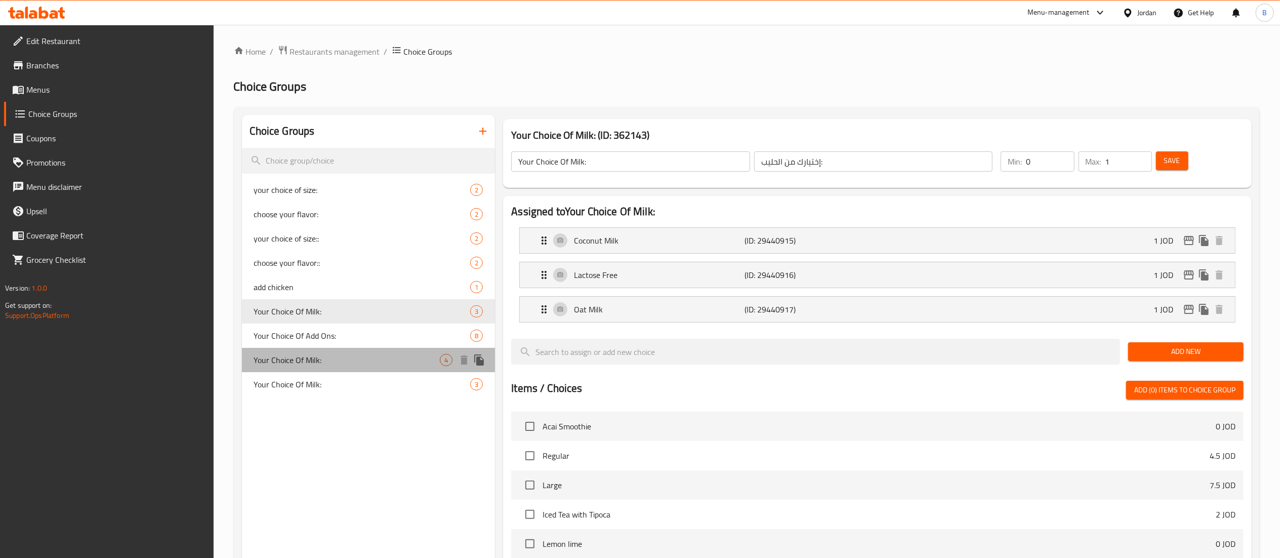
click at [351, 359] on span "Your Choice Of Milk:" at bounding box center [347, 360] width 186 height 12
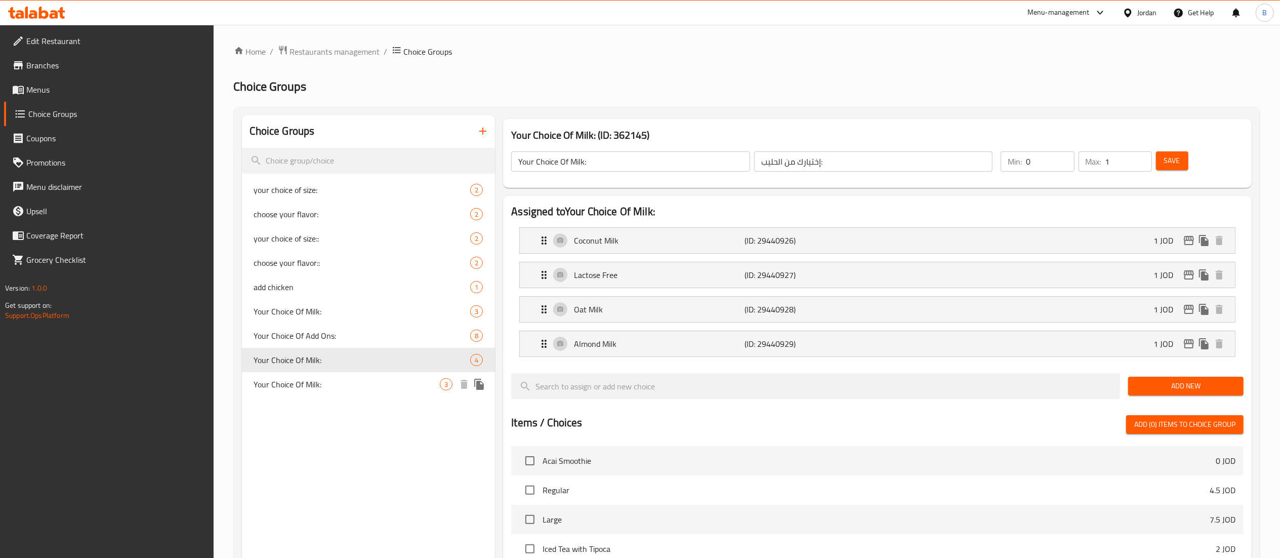
click at [346, 386] on span "Your Choice Of Milk:" at bounding box center [347, 384] width 186 height 12
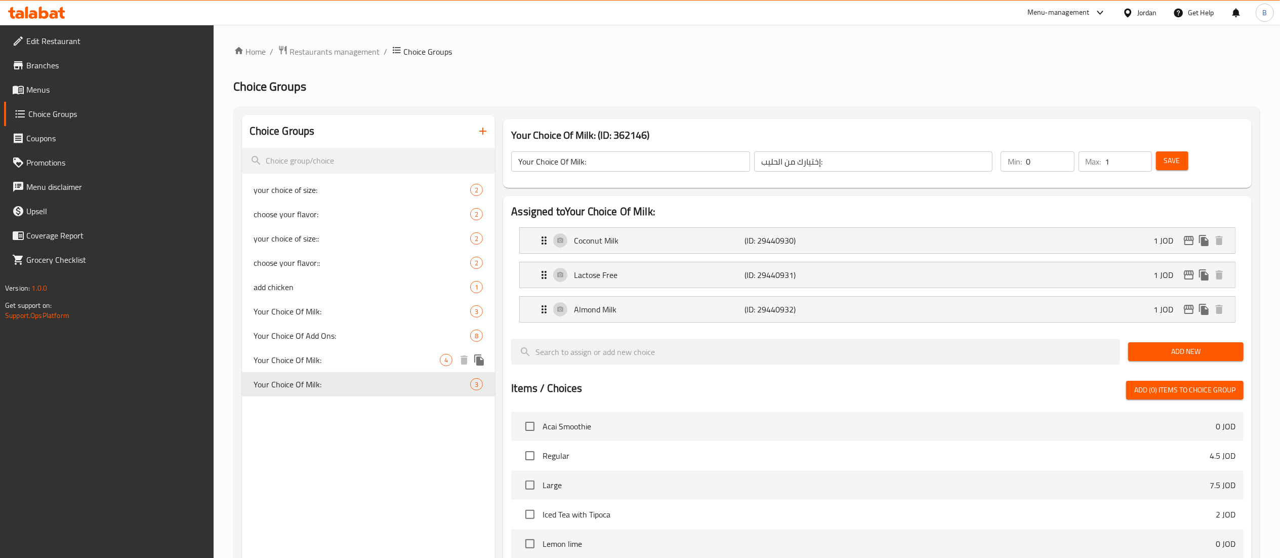
click at [336, 362] on span "Your Choice Of Milk:" at bounding box center [347, 360] width 186 height 12
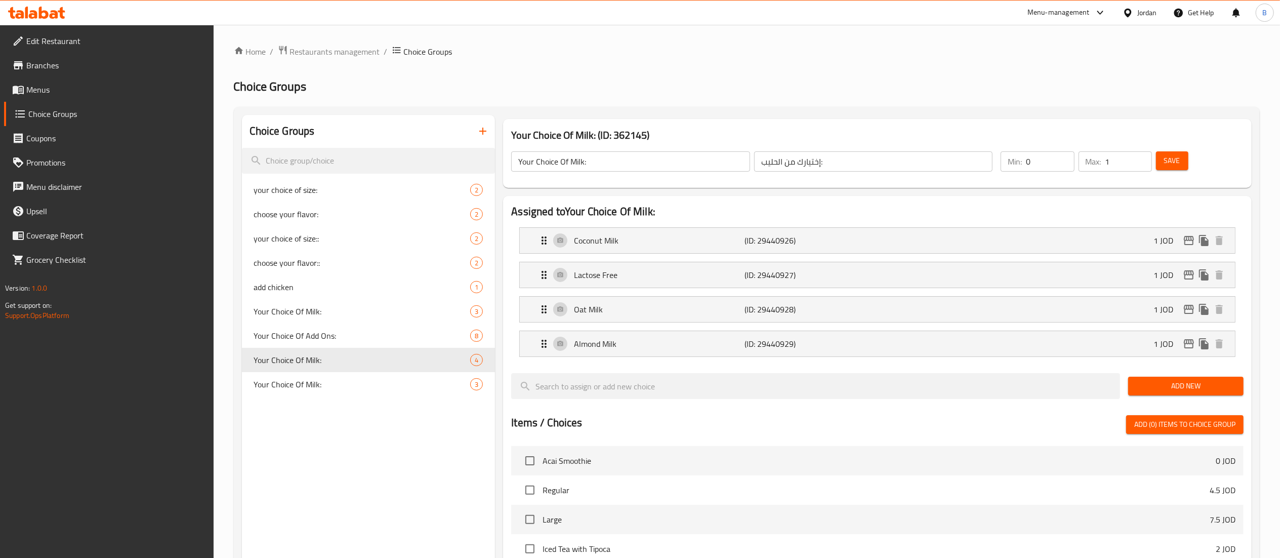
click at [619, 155] on input "Your Choice Of Milk:" at bounding box center [630, 161] width 239 height 20
type input "Your Choice Of Milk::"
click at [1165, 161] on span "Save" at bounding box center [1172, 160] width 16 height 13
click at [34, 84] on span "Menus" at bounding box center [115, 90] width 179 height 12
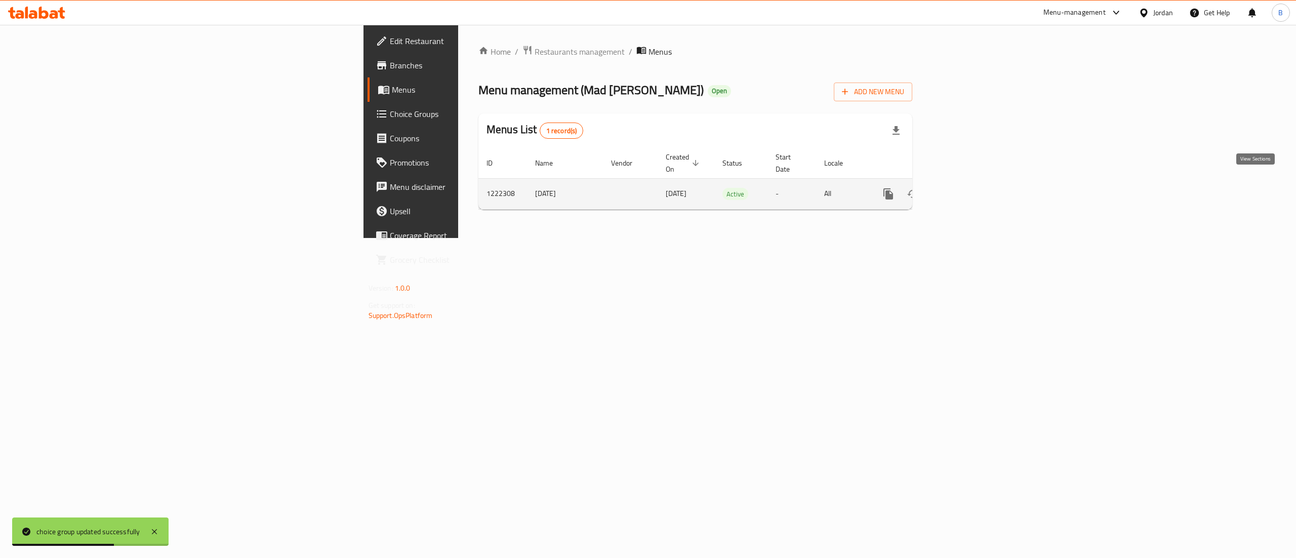
click at [967, 188] on icon "enhanced table" at bounding box center [961, 194] width 12 height 12
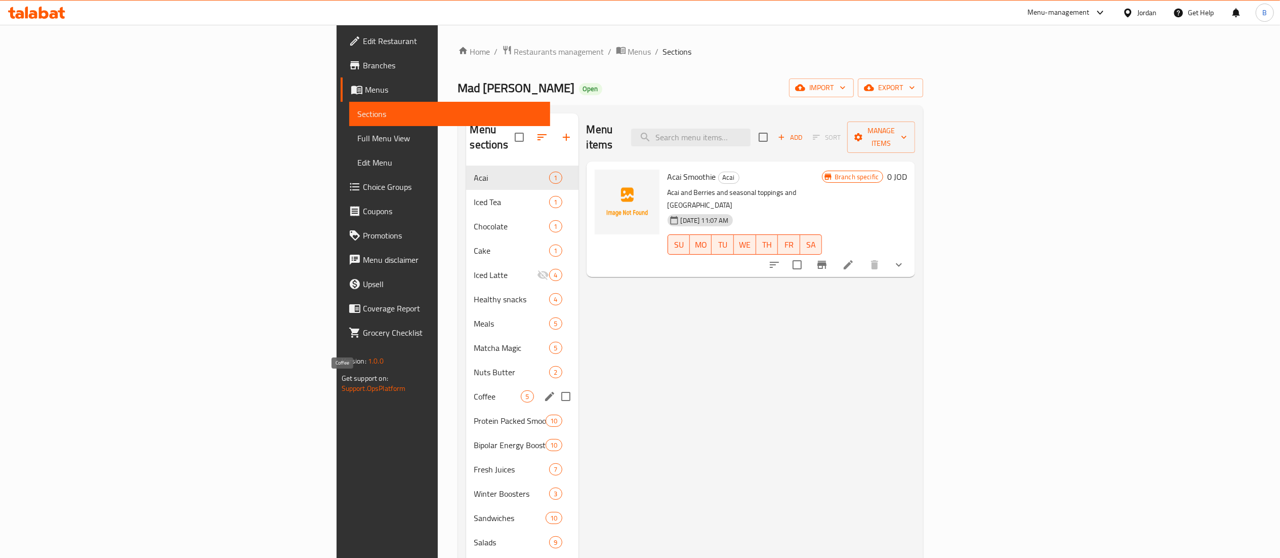
click at [474, 390] on span "Coffee" at bounding box center [497, 396] width 47 height 12
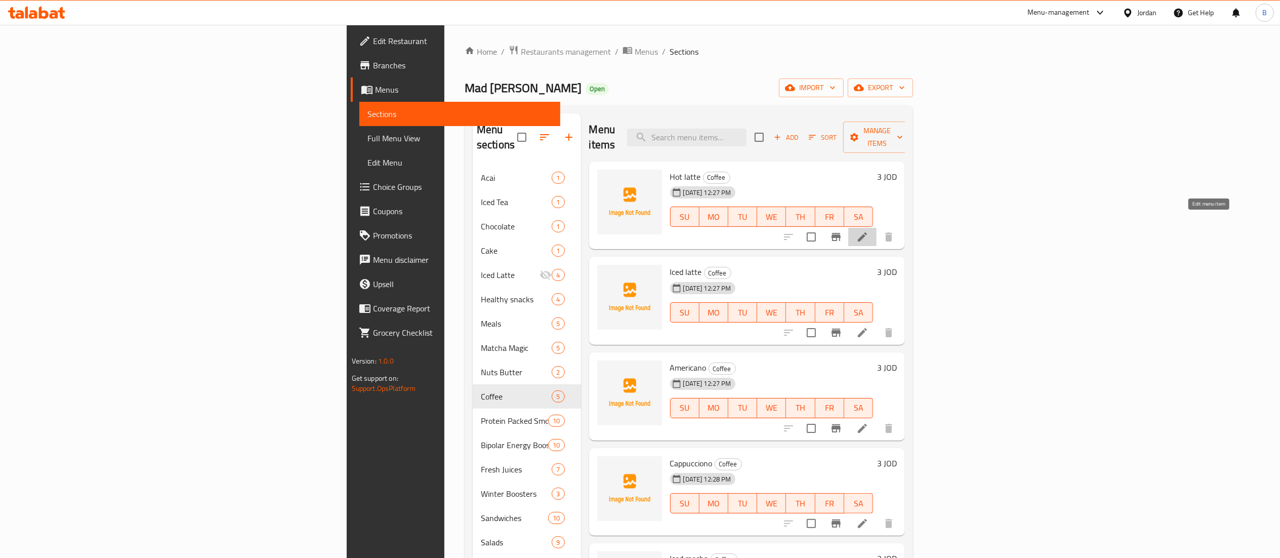
click at [868, 231] on icon at bounding box center [862, 237] width 12 height 12
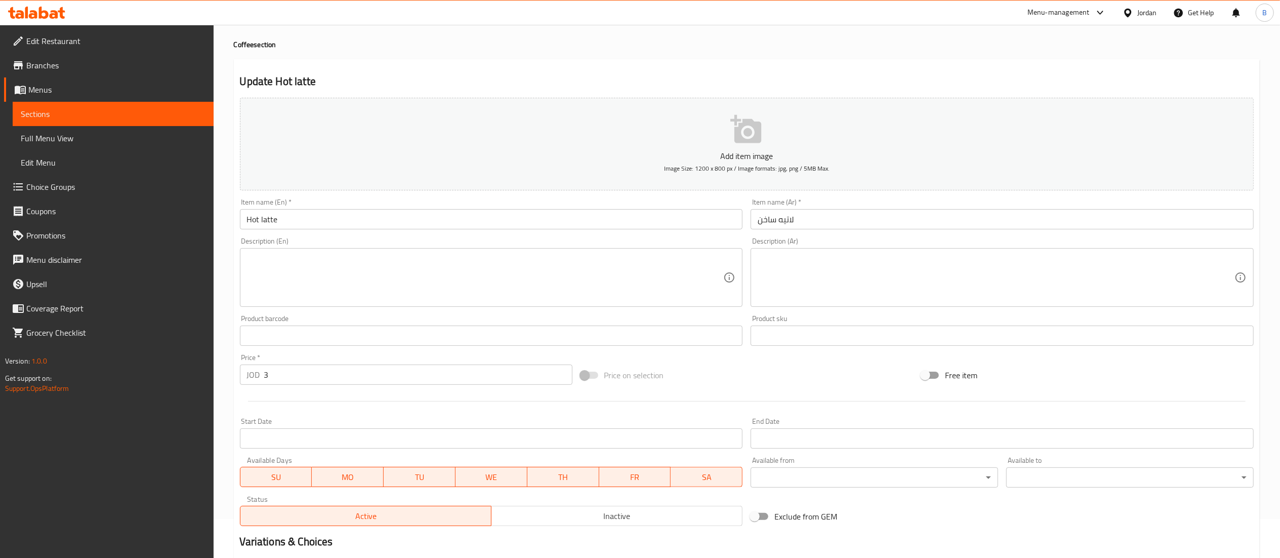
scroll to position [156, 0]
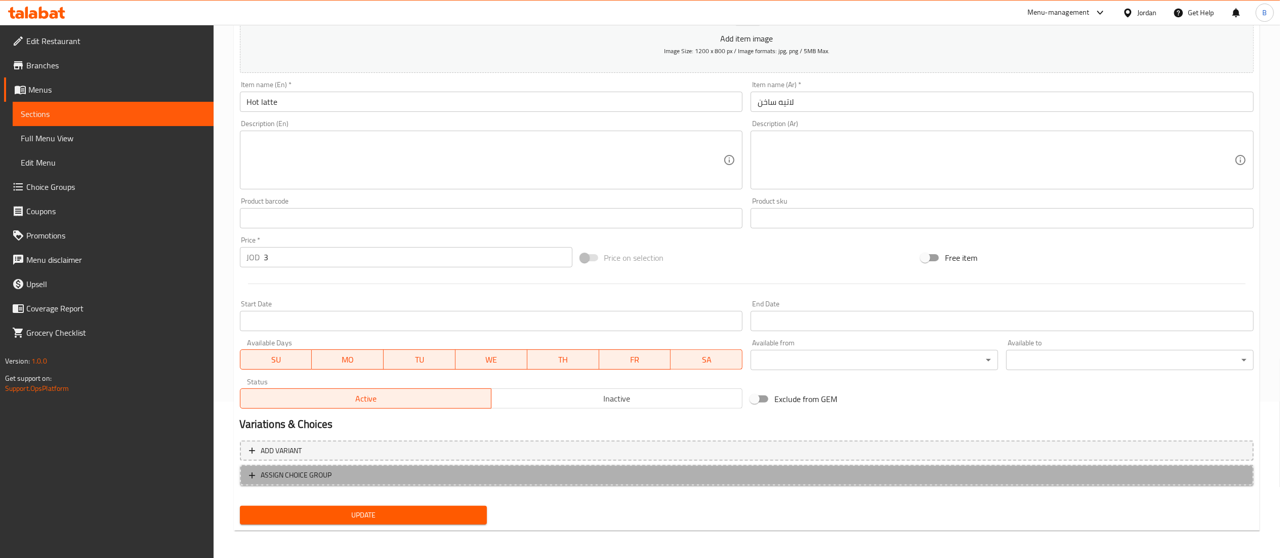
click at [305, 473] on span "ASSIGN CHOICE GROUP" at bounding box center [296, 475] width 71 height 13
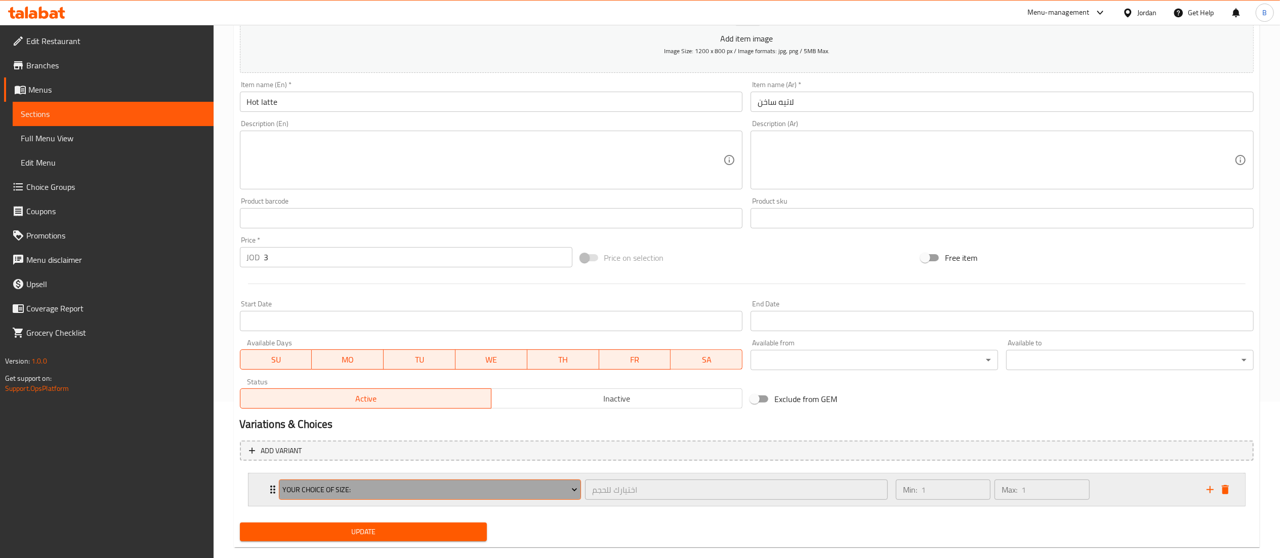
click at [399, 488] on span "your choice of size:" at bounding box center [429, 489] width 295 height 13
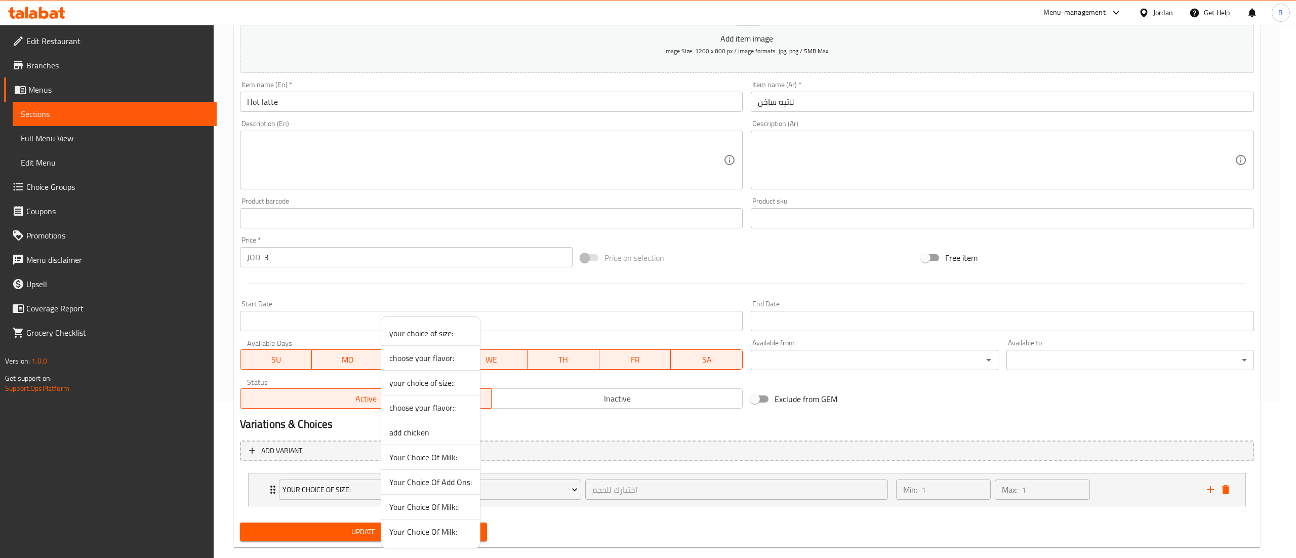
click at [430, 508] on span "Your Choice Of Milk::" at bounding box center [430, 507] width 82 height 12
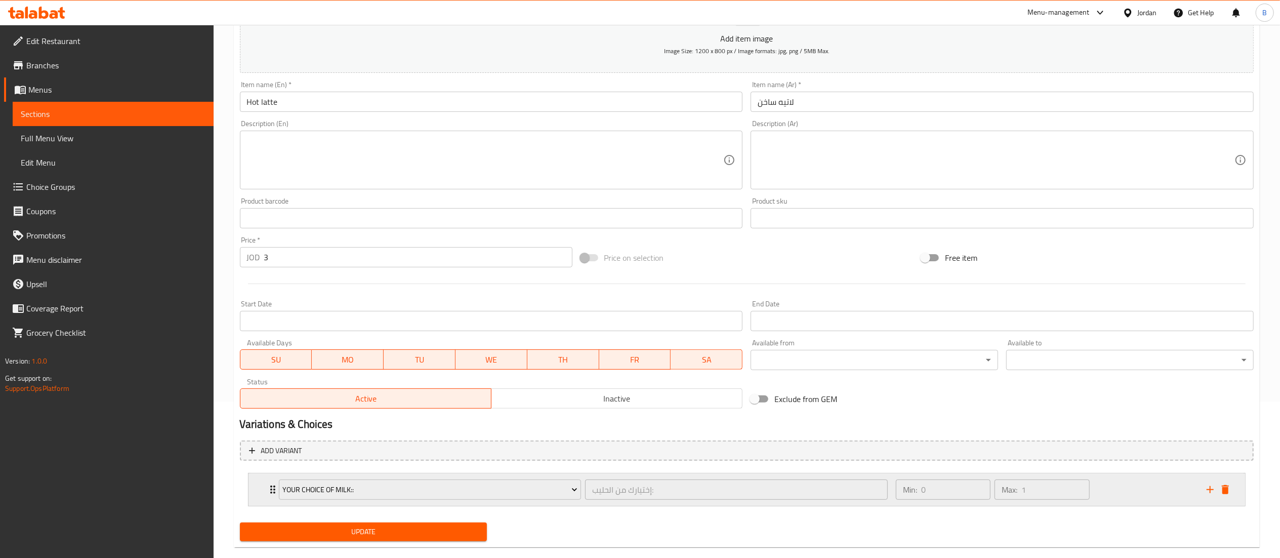
click at [1115, 485] on div "Min: 0 ​ Max: 1 ​" at bounding box center [1045, 489] width 311 height 32
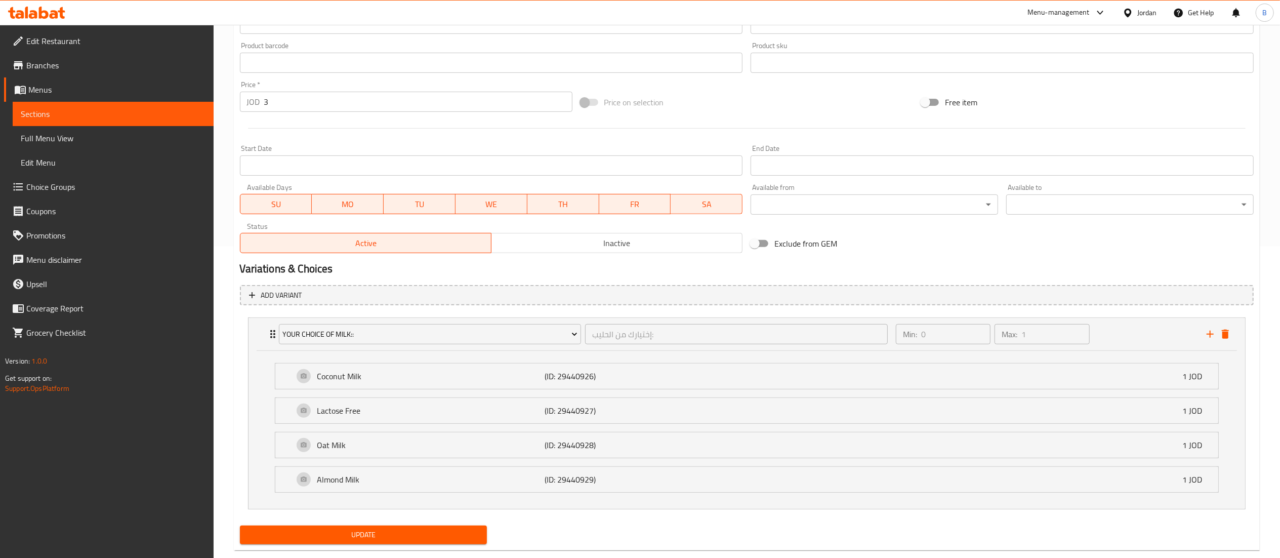
scroll to position [335, 0]
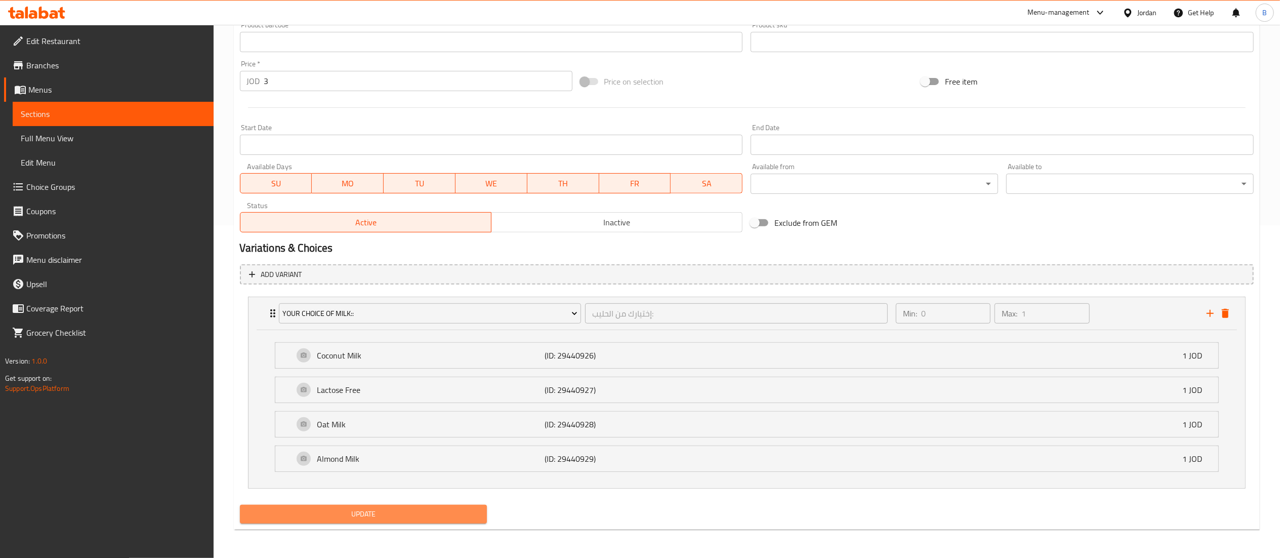
click at [399, 506] on button "Update" at bounding box center [363, 514] width 247 height 19
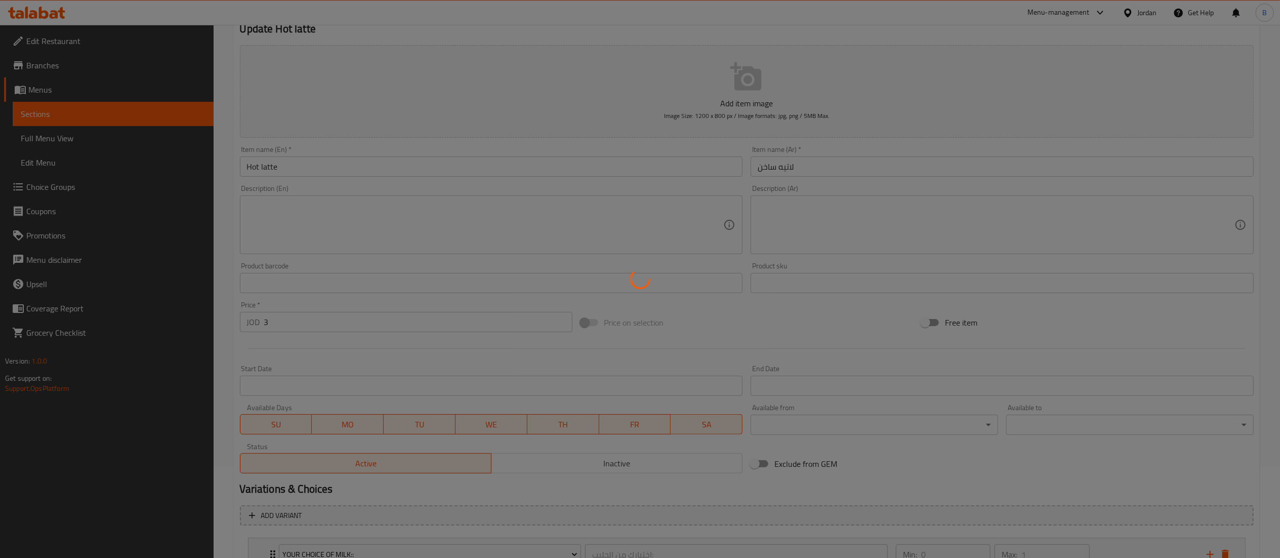
scroll to position [0, 0]
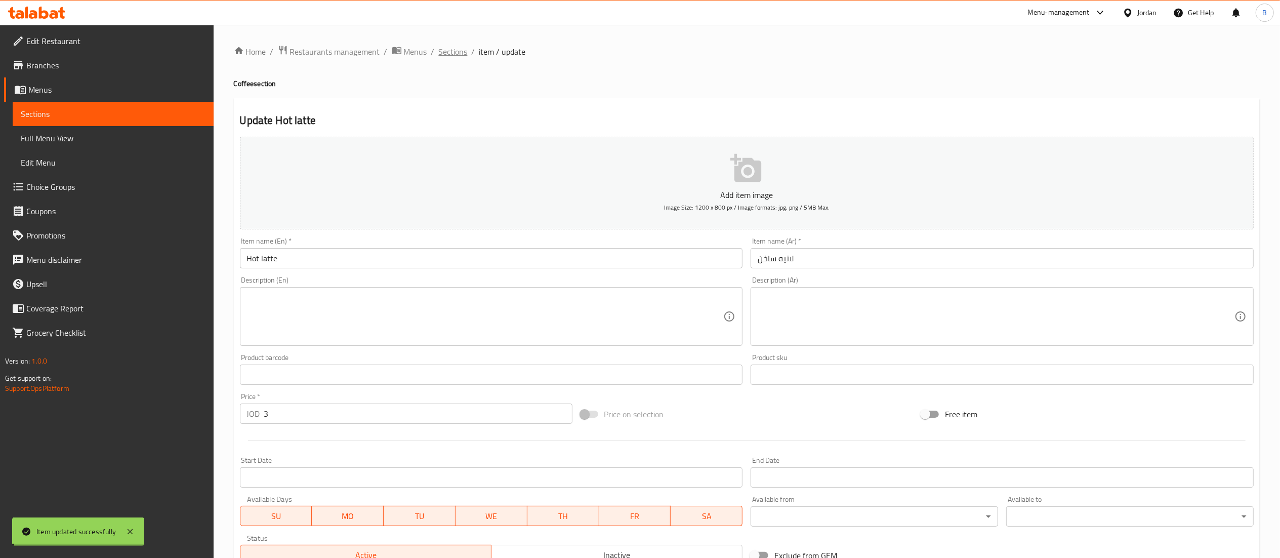
click at [451, 51] on span "Sections" at bounding box center [453, 52] width 29 height 12
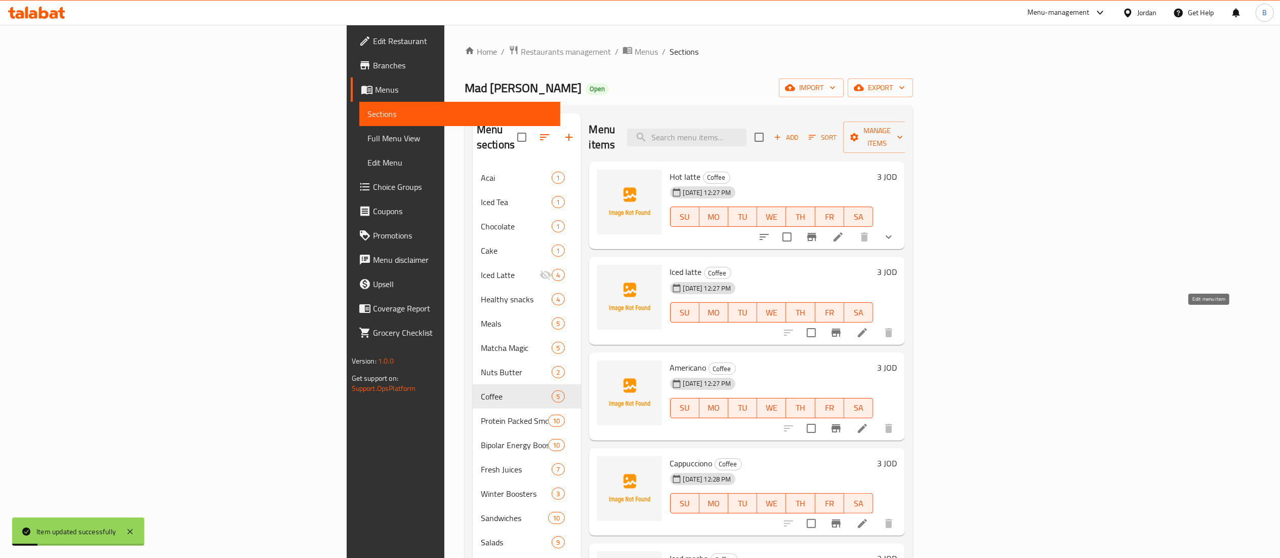
click at [868, 326] on icon at bounding box center [862, 332] width 12 height 12
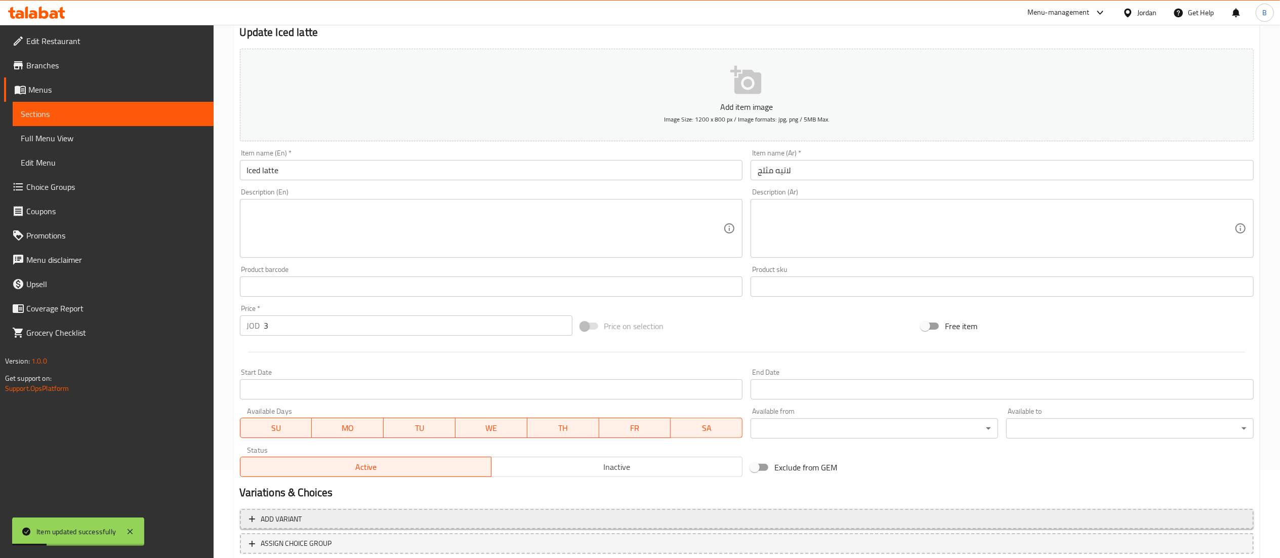
scroll to position [156, 0]
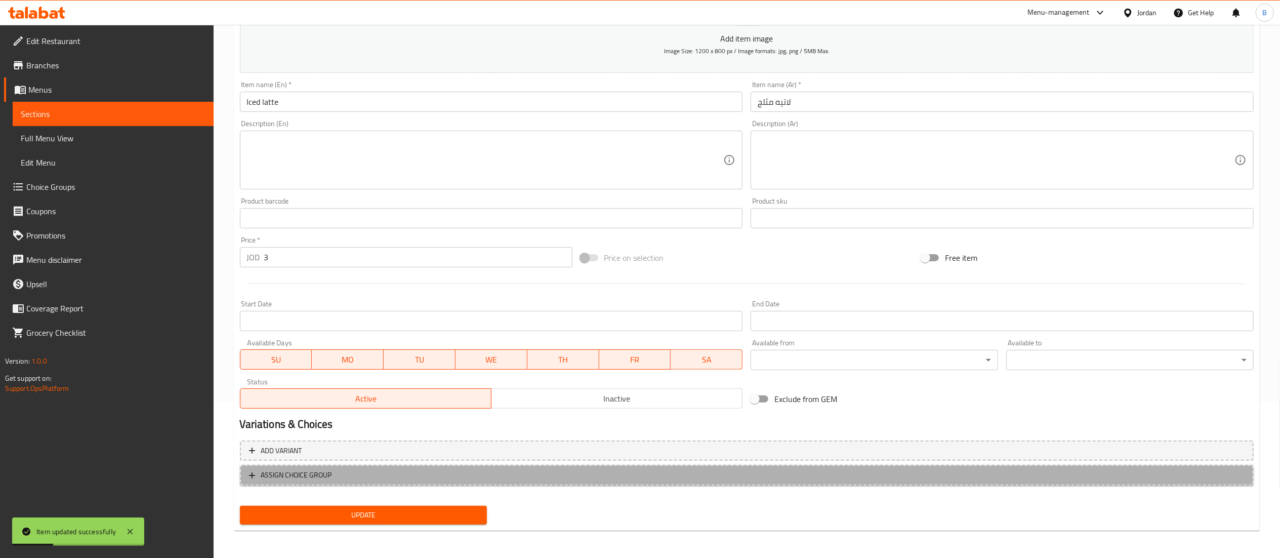
click at [301, 472] on span "ASSIGN CHOICE GROUP" at bounding box center [296, 475] width 71 height 13
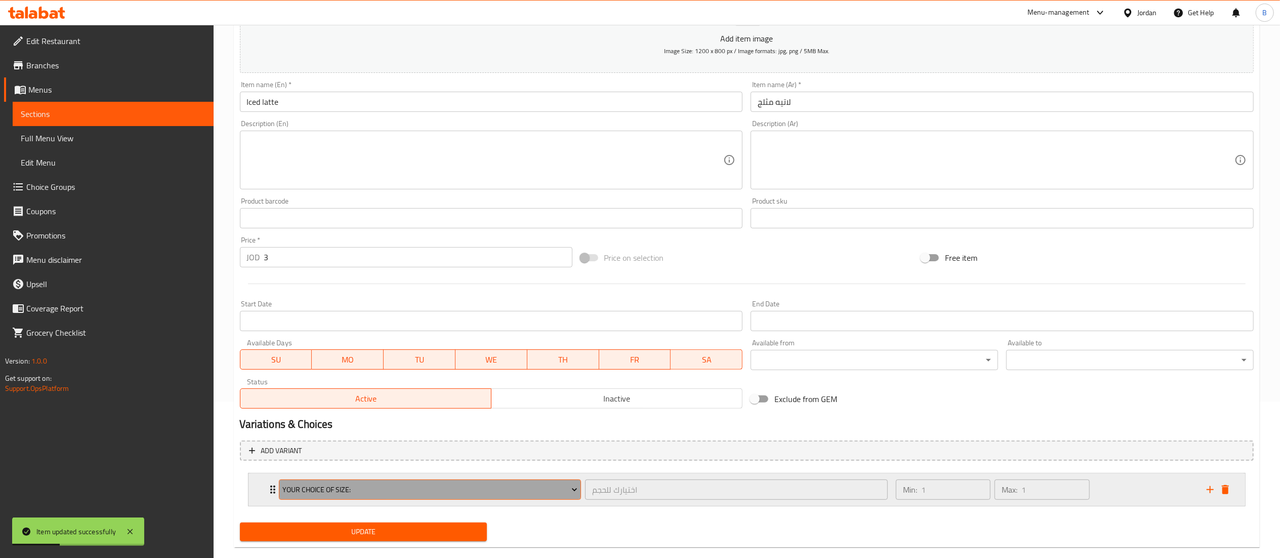
click at [361, 489] on span "your choice of size:" at bounding box center [429, 489] width 295 height 13
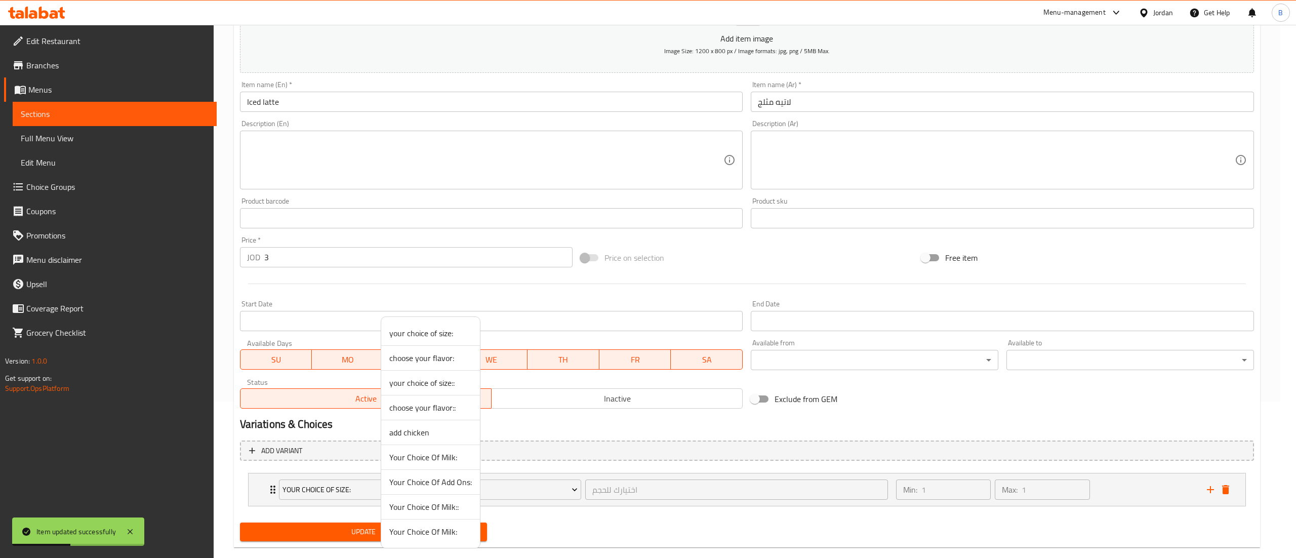
click at [438, 509] on span "Your Choice Of Milk::" at bounding box center [430, 507] width 82 height 12
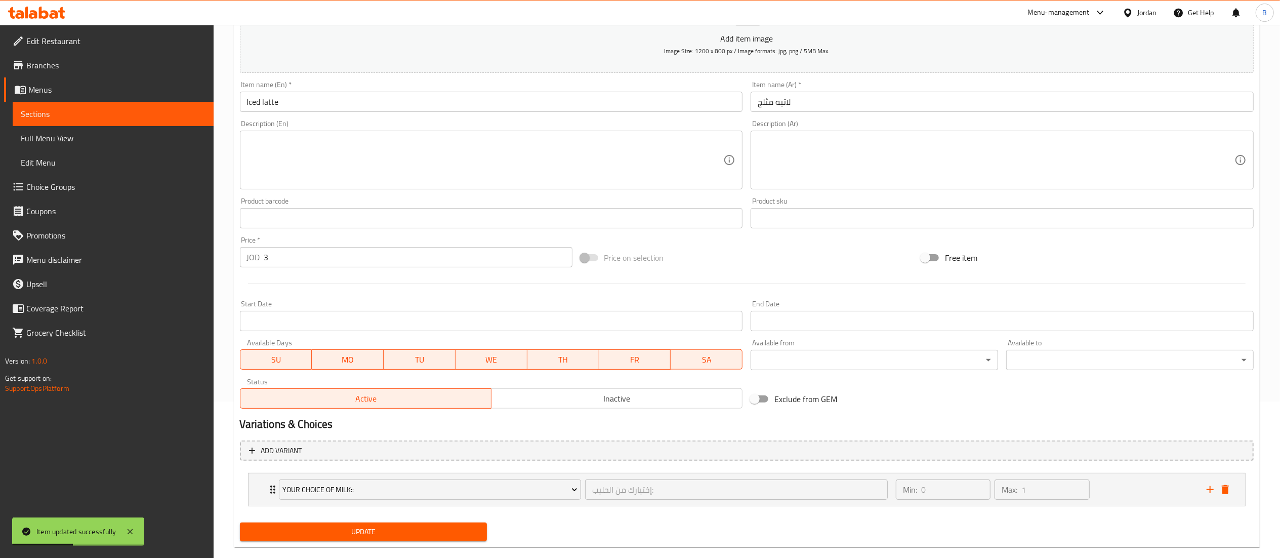
click at [401, 531] on span "Update" at bounding box center [363, 531] width 231 height 13
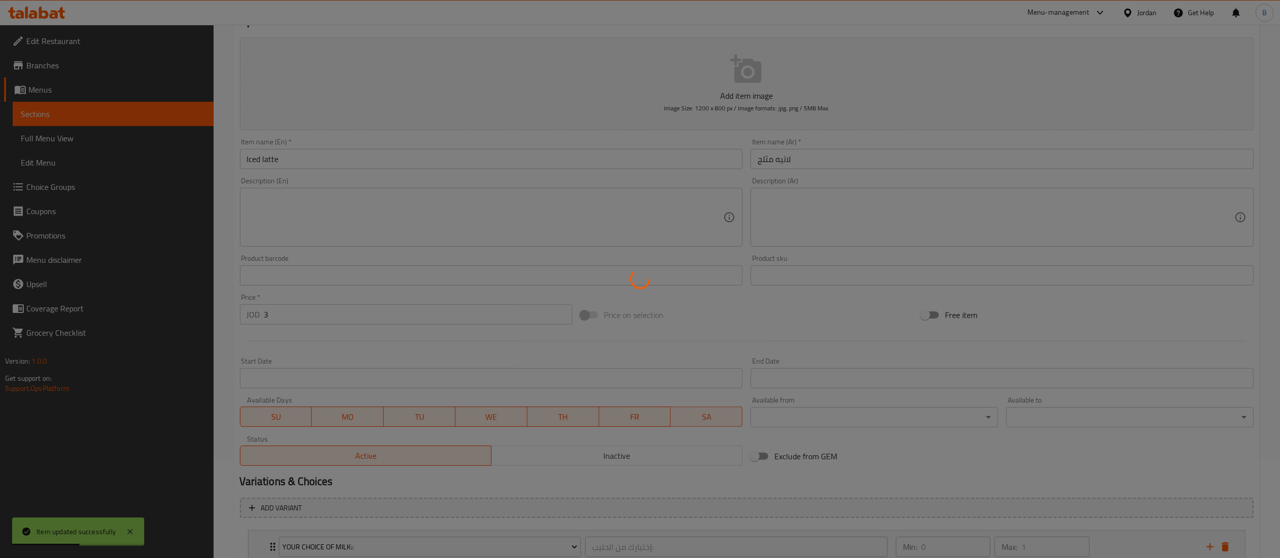
scroll to position [0, 0]
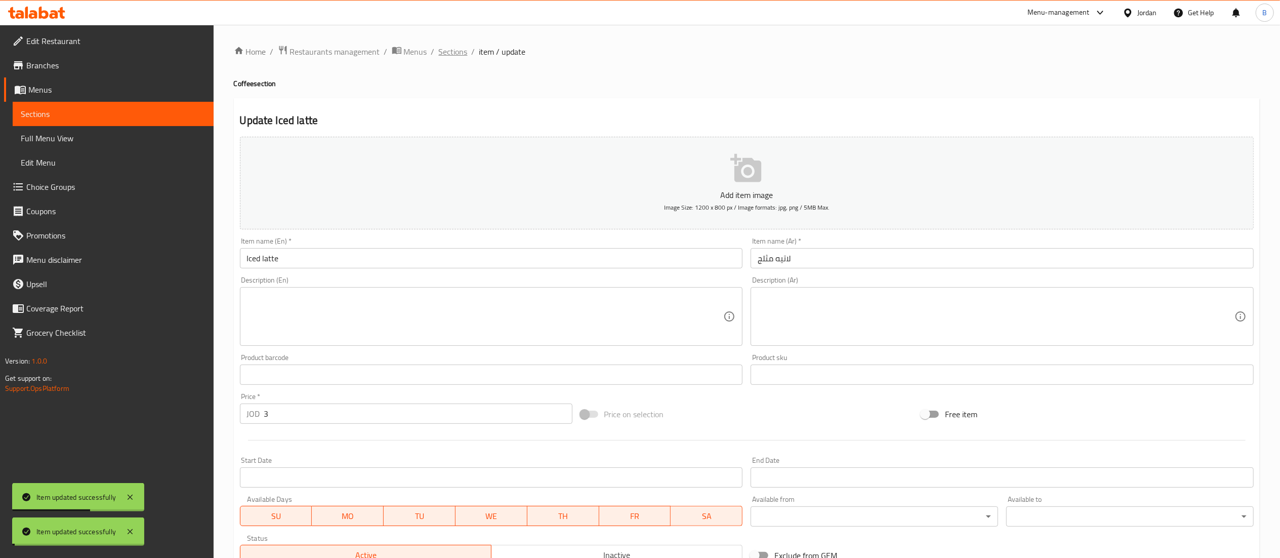
click at [442, 48] on span "Sections" at bounding box center [453, 52] width 29 height 12
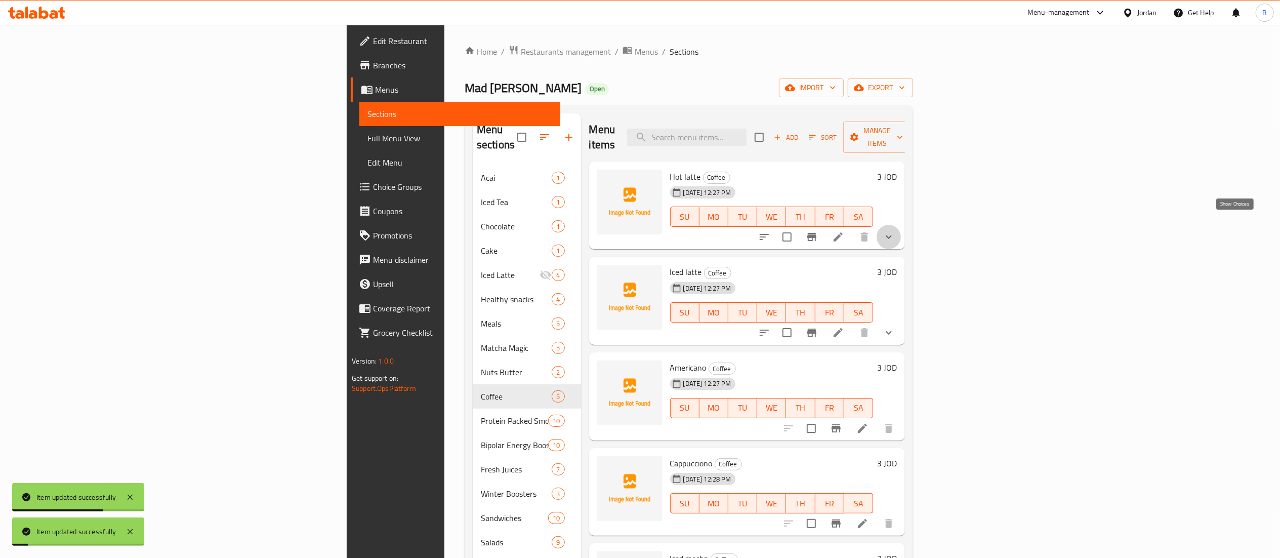
click at [895, 231] on icon "show more" at bounding box center [889, 237] width 12 height 12
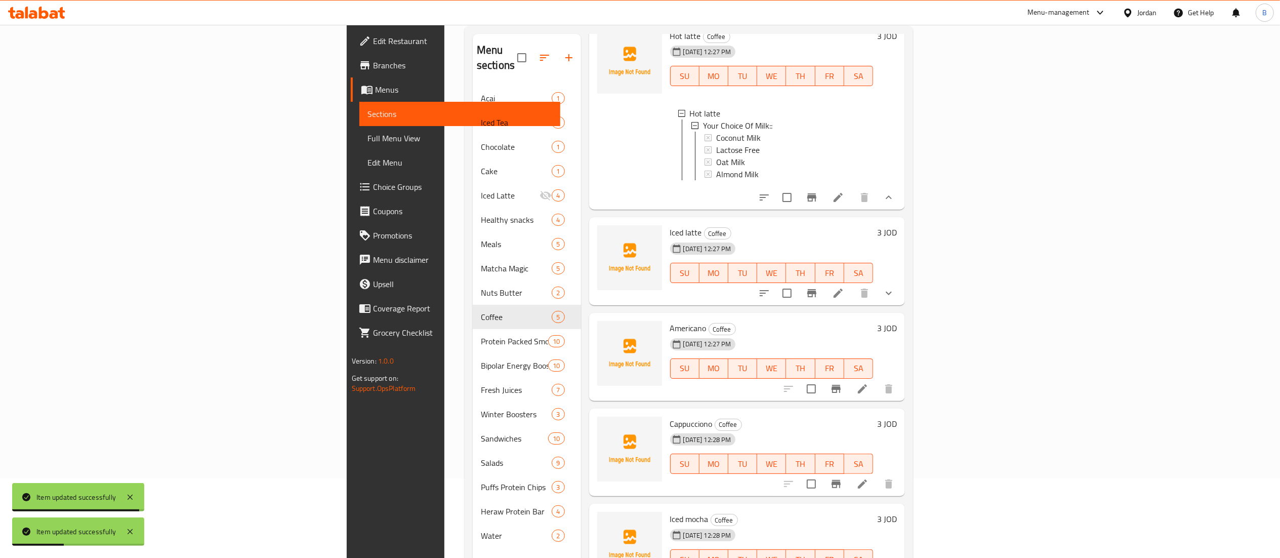
scroll to position [142, 0]
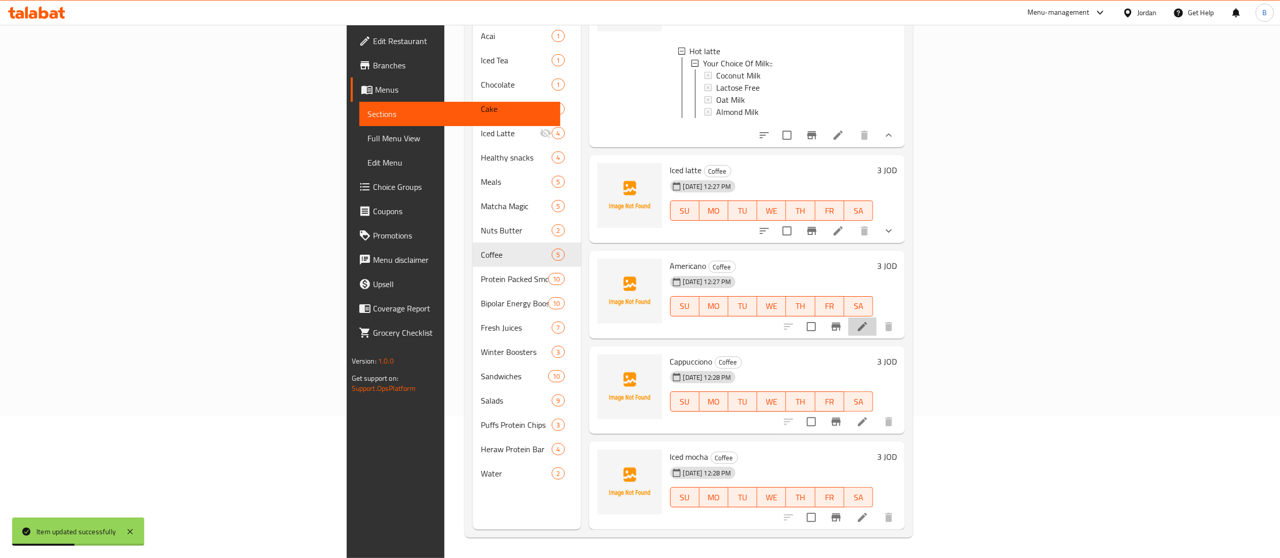
click at [877, 334] on li at bounding box center [862, 326] width 28 height 18
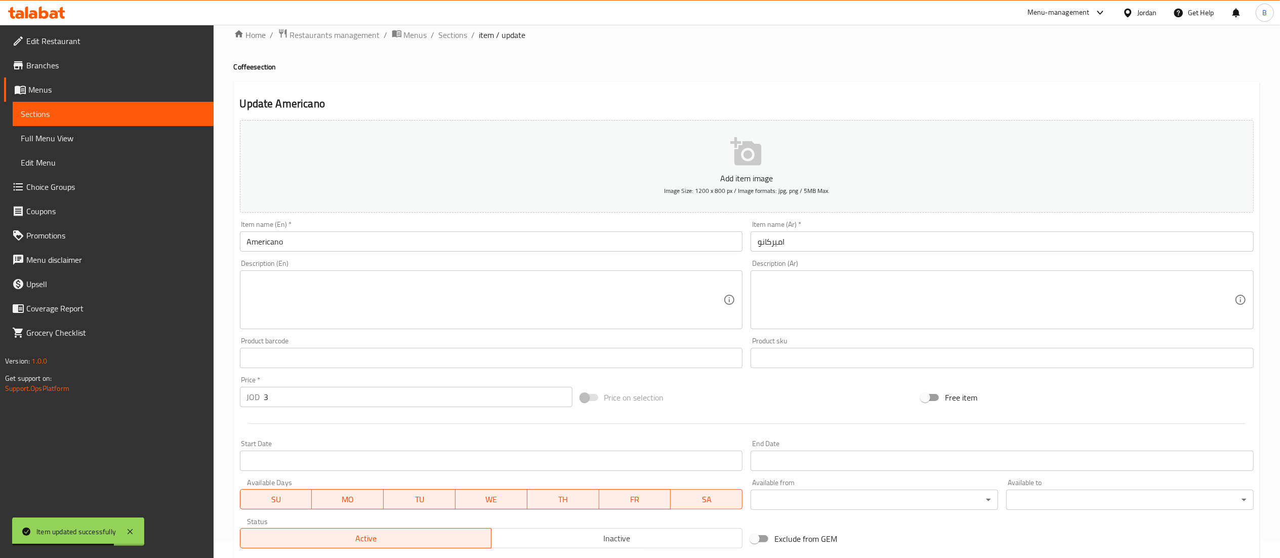
scroll to position [156, 0]
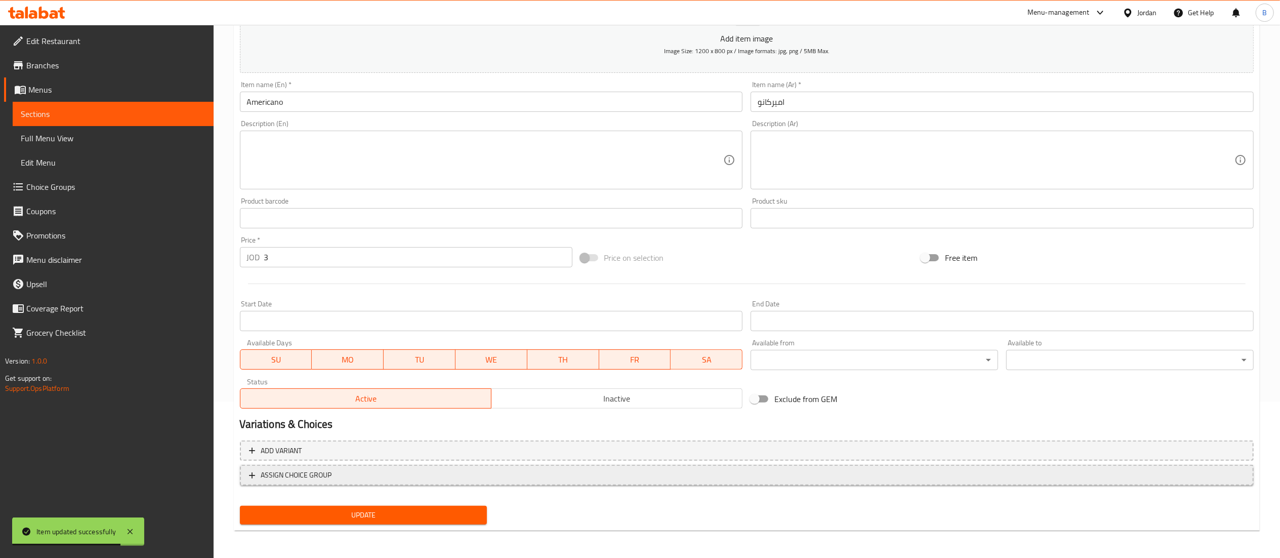
click at [315, 469] on span "ASSIGN CHOICE GROUP" at bounding box center [296, 475] width 71 height 13
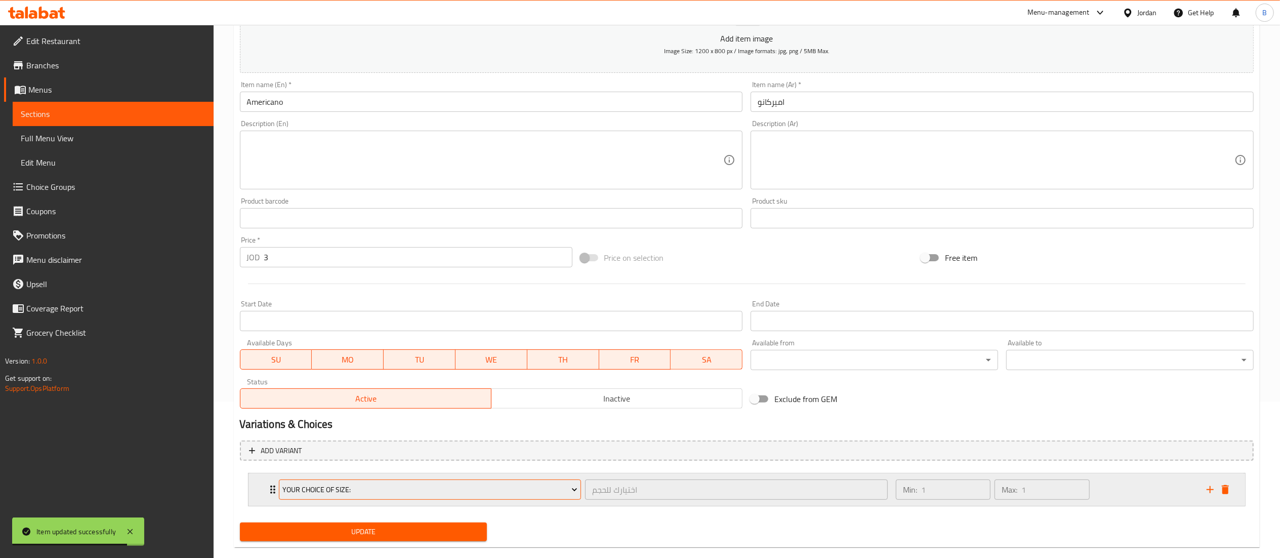
click at [359, 489] on span "your choice of size:" at bounding box center [429, 489] width 295 height 13
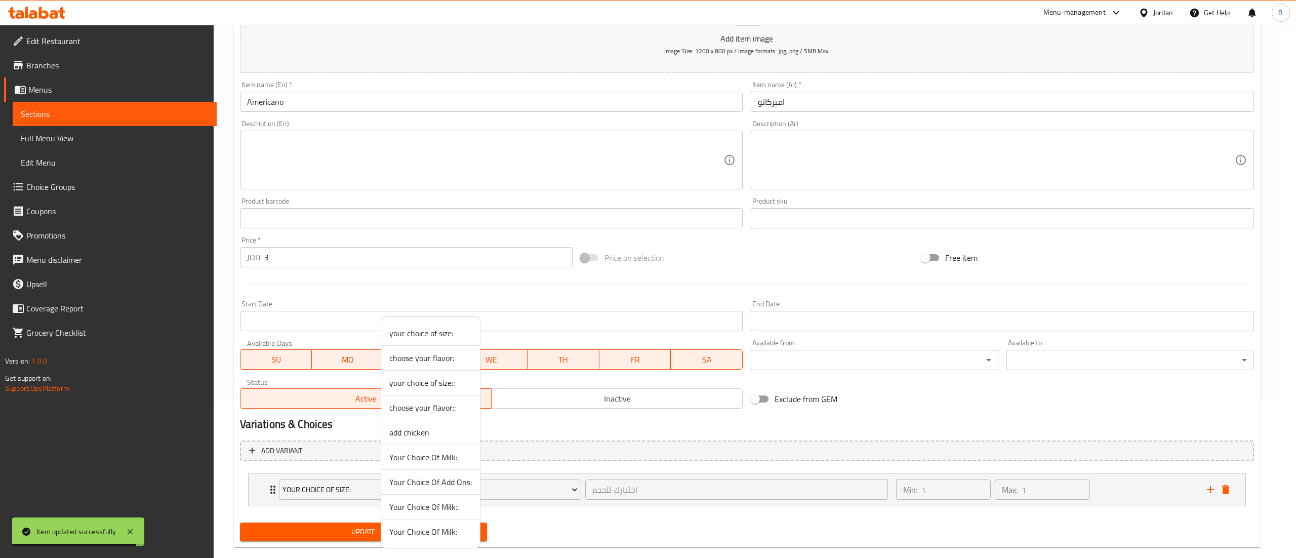
drag, startPoint x: 453, startPoint y: 512, endPoint x: 378, endPoint y: 527, distance: 77.4
click at [453, 512] on span "Your Choice Of Milk::" at bounding box center [430, 507] width 82 height 12
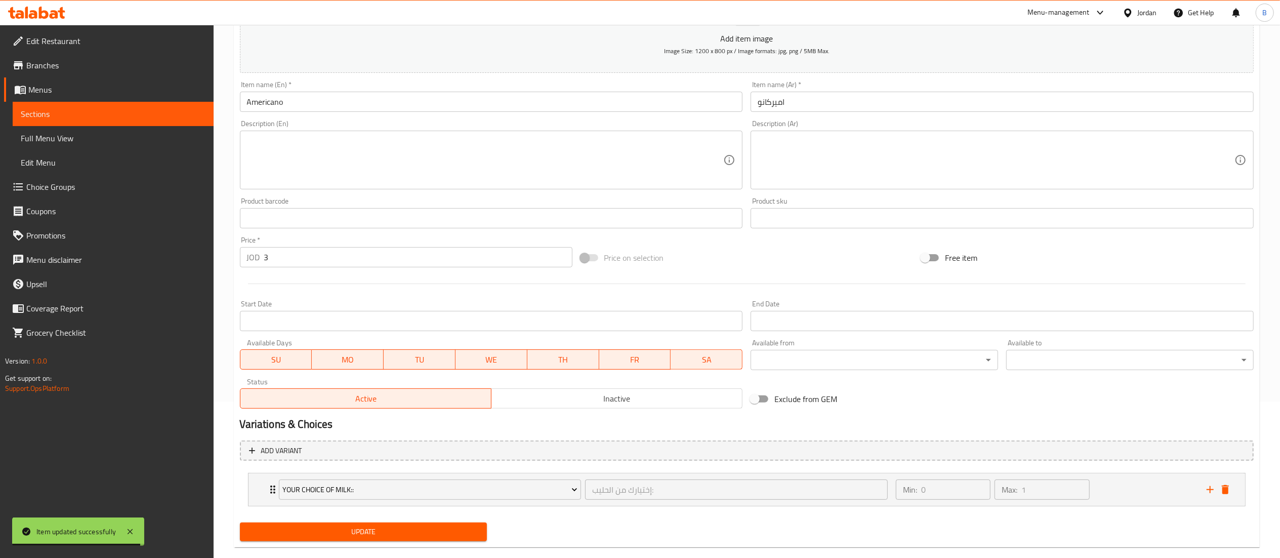
click at [378, 527] on span "Update" at bounding box center [363, 531] width 231 height 13
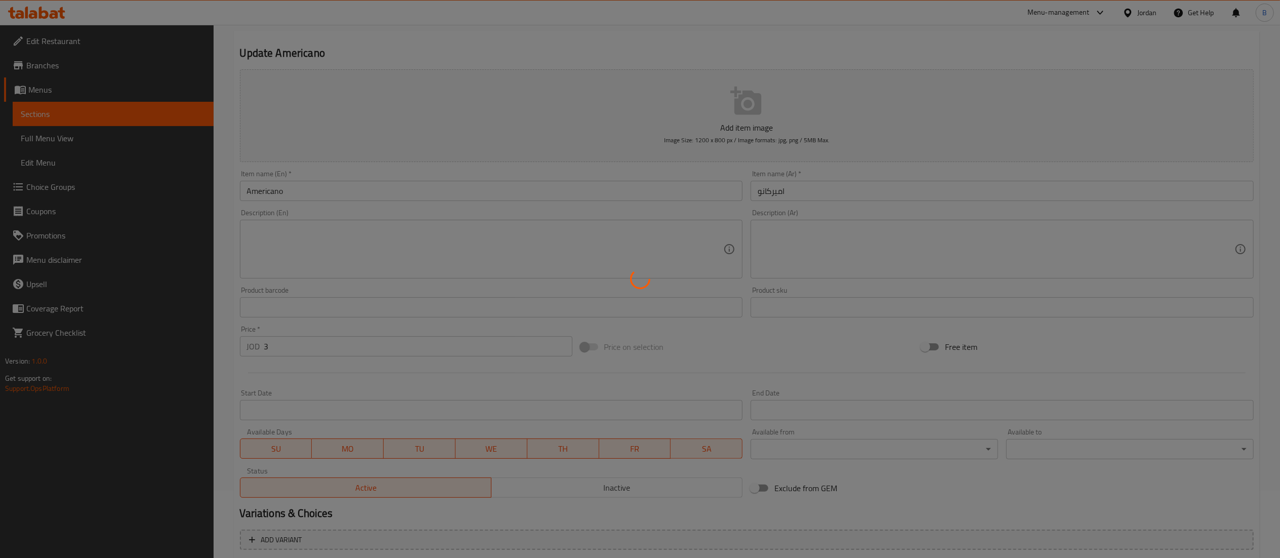
scroll to position [0, 0]
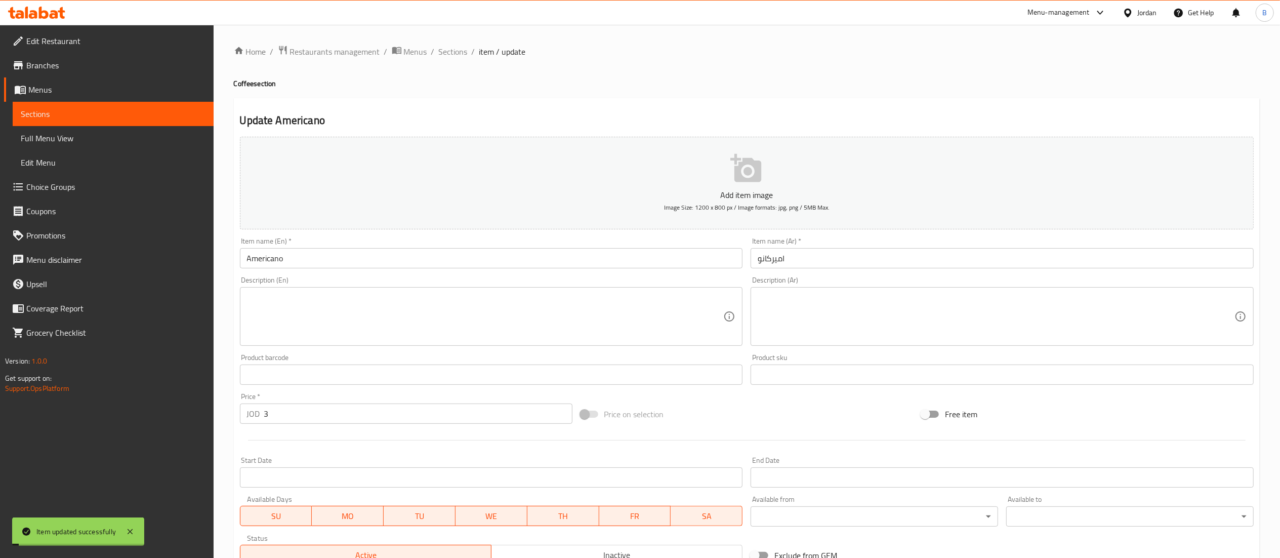
drag, startPoint x: 454, startPoint y: 49, endPoint x: 466, endPoint y: 62, distance: 18.0
click at [454, 49] on span "Sections" at bounding box center [453, 52] width 29 height 12
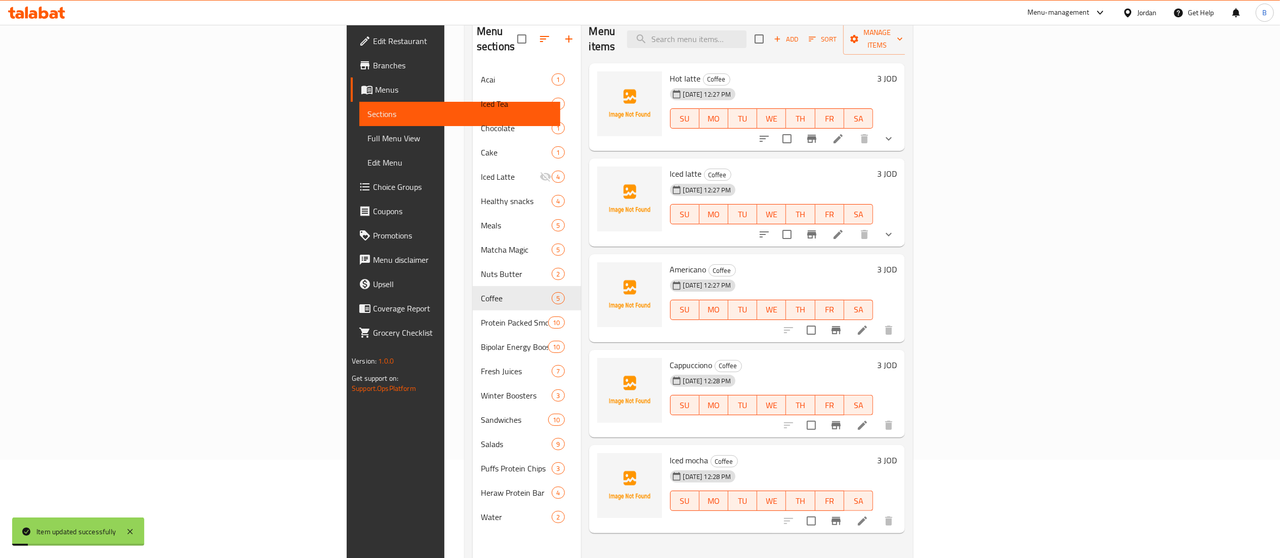
scroll to position [142, 0]
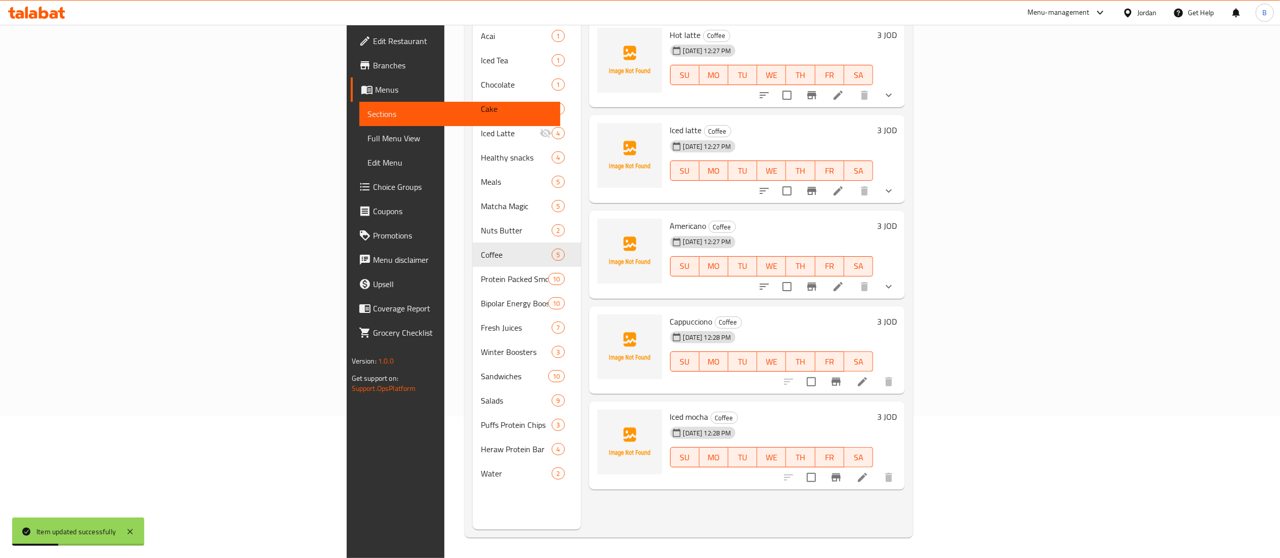
click at [877, 372] on li at bounding box center [862, 381] width 28 height 18
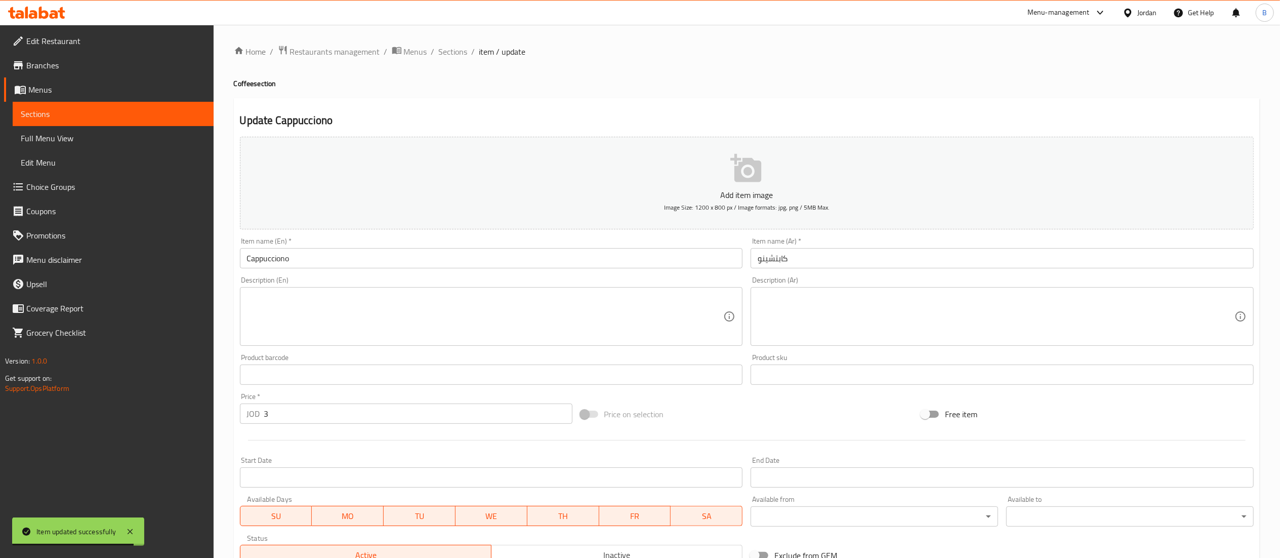
click at [281, 257] on input "Cappucciono" at bounding box center [491, 258] width 503 height 20
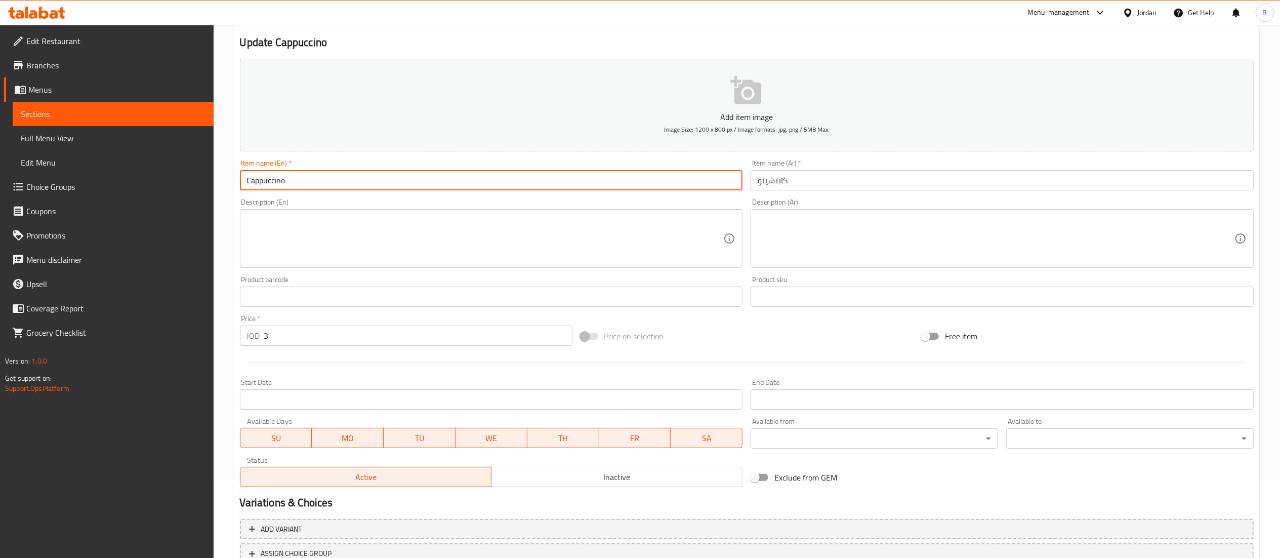
scroll to position [156, 0]
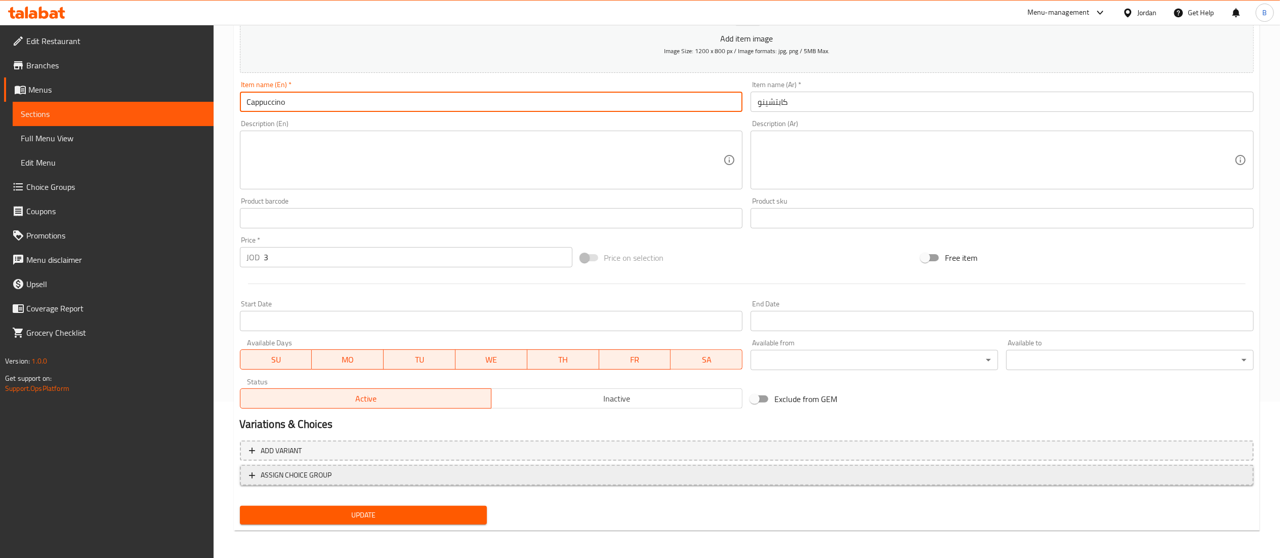
type input "Cappuccino"
click at [346, 469] on span "ASSIGN CHOICE GROUP" at bounding box center [747, 475] width 996 height 13
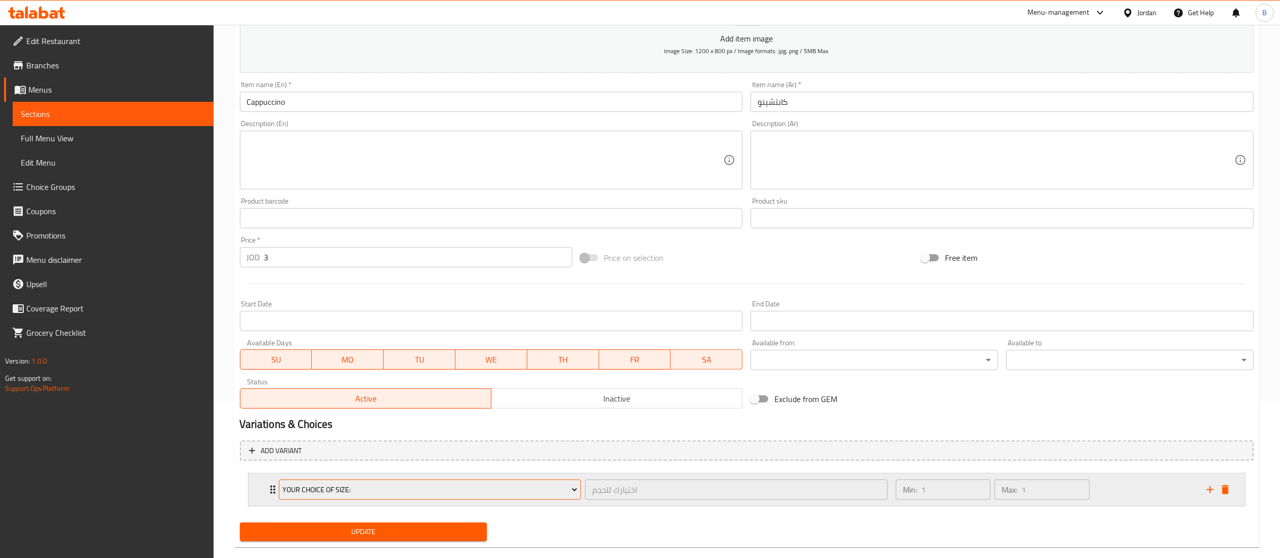
click at [371, 491] on span "your choice of size:" at bounding box center [429, 489] width 295 height 13
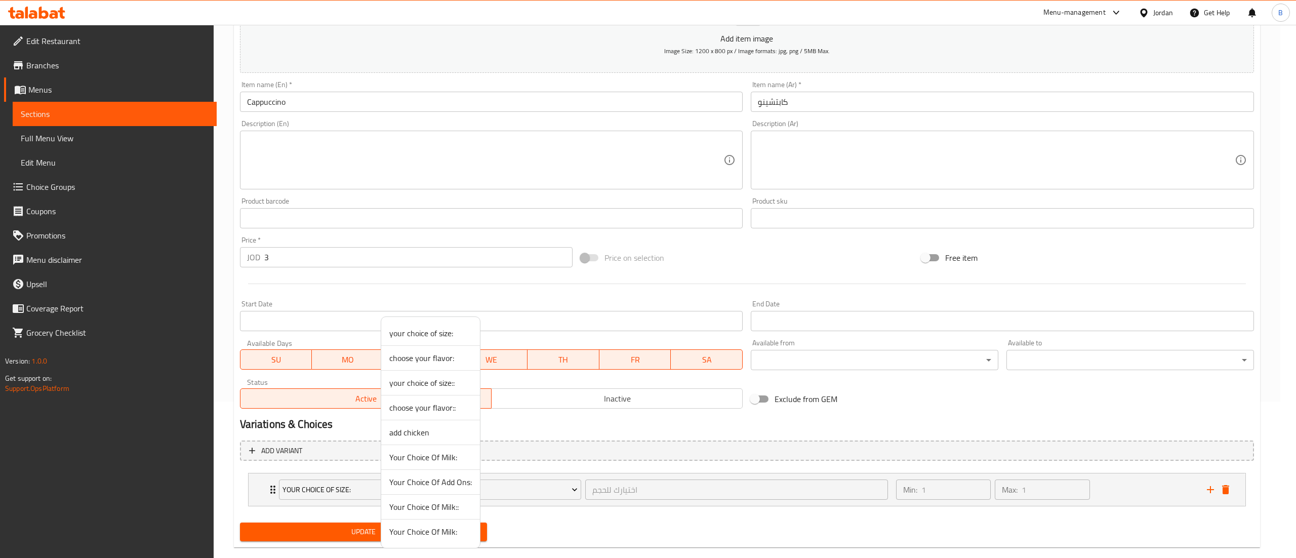
click at [421, 506] on span "Your Choice Of Milk::" at bounding box center [430, 507] width 82 height 12
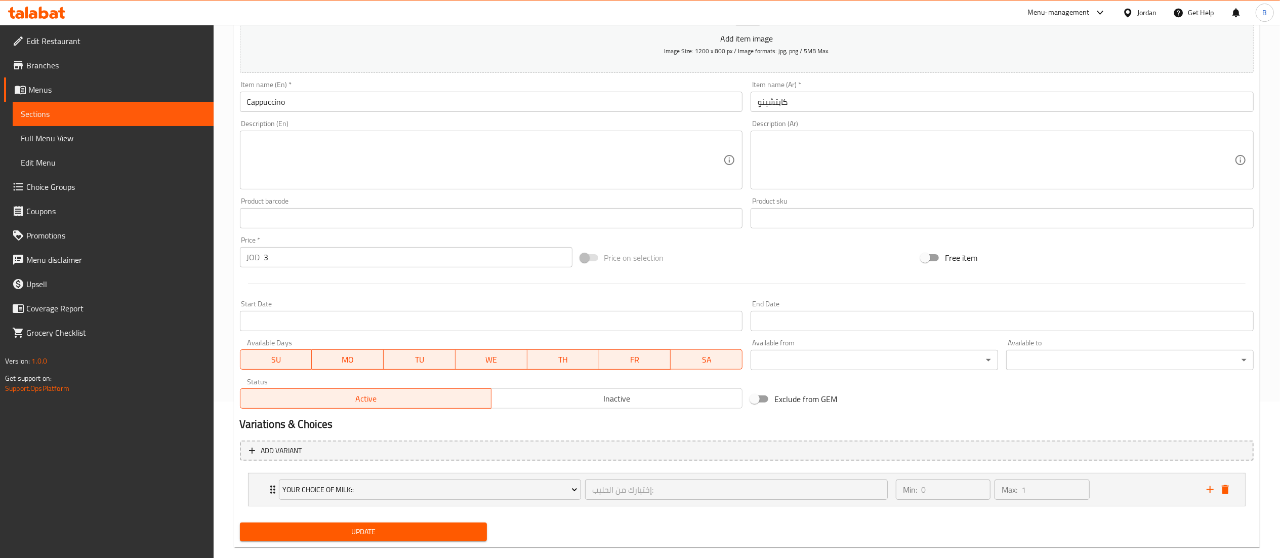
click at [375, 533] on span "Update" at bounding box center [363, 531] width 231 height 13
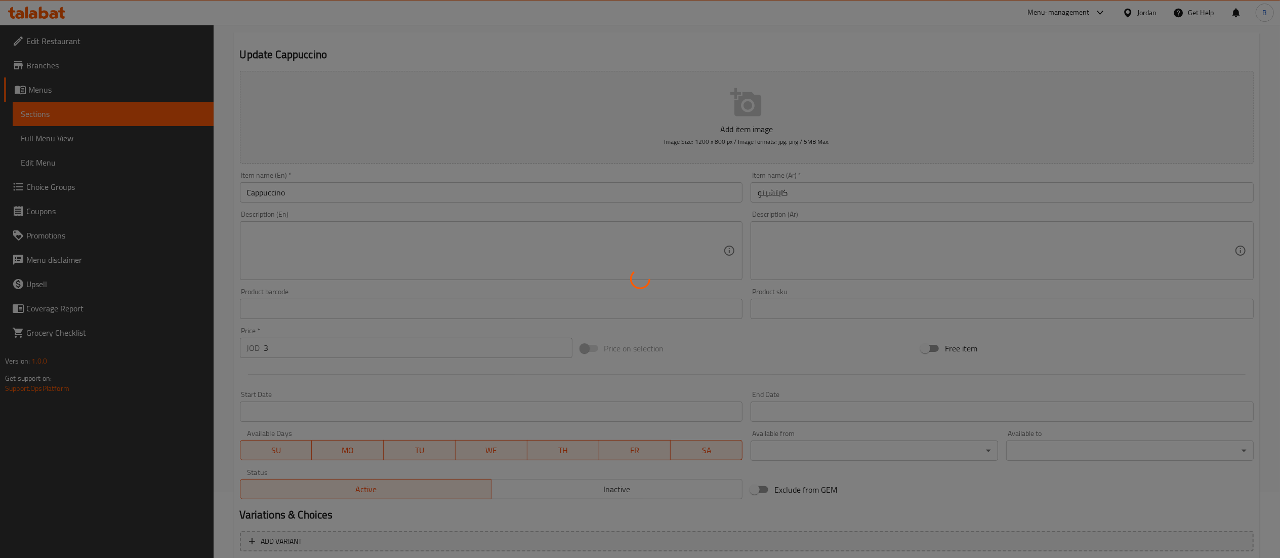
scroll to position [0, 0]
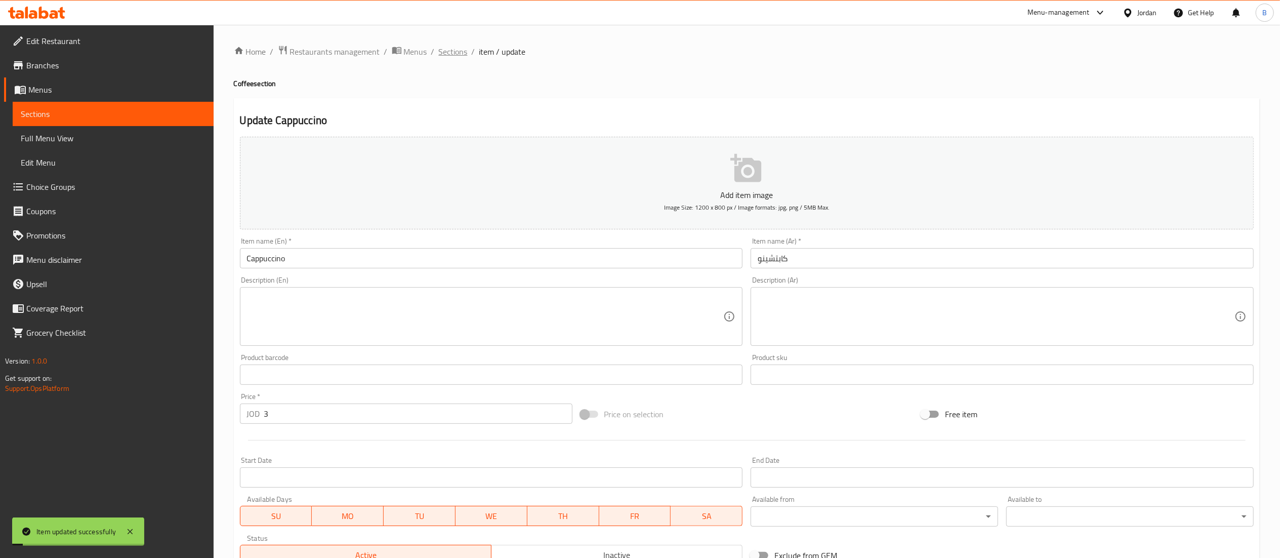
click at [453, 50] on span "Sections" at bounding box center [453, 52] width 29 height 12
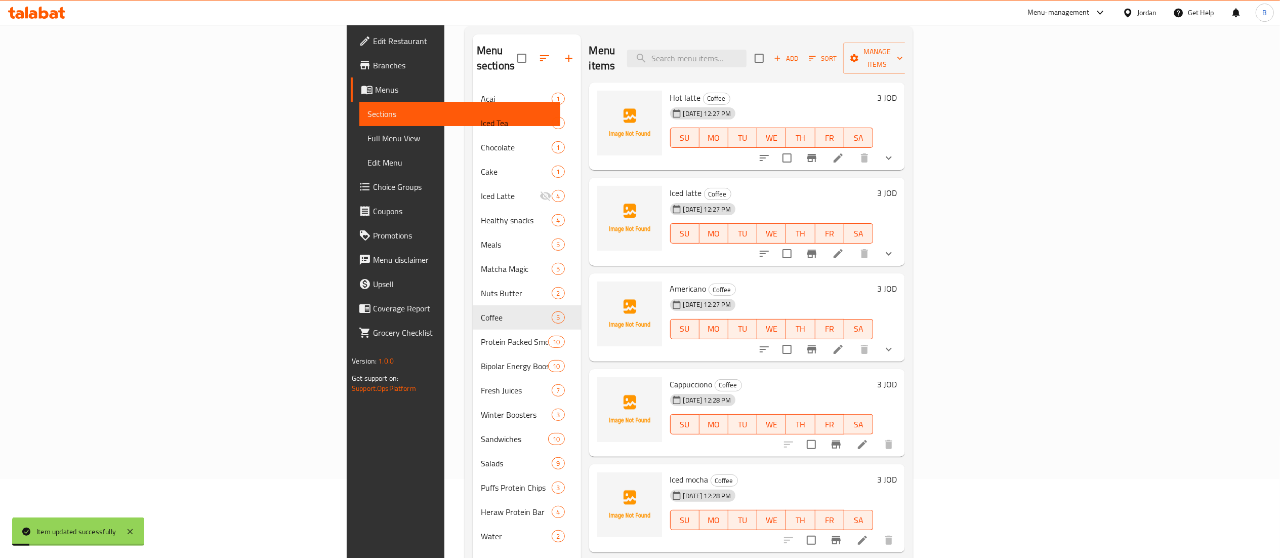
scroll to position [142, 0]
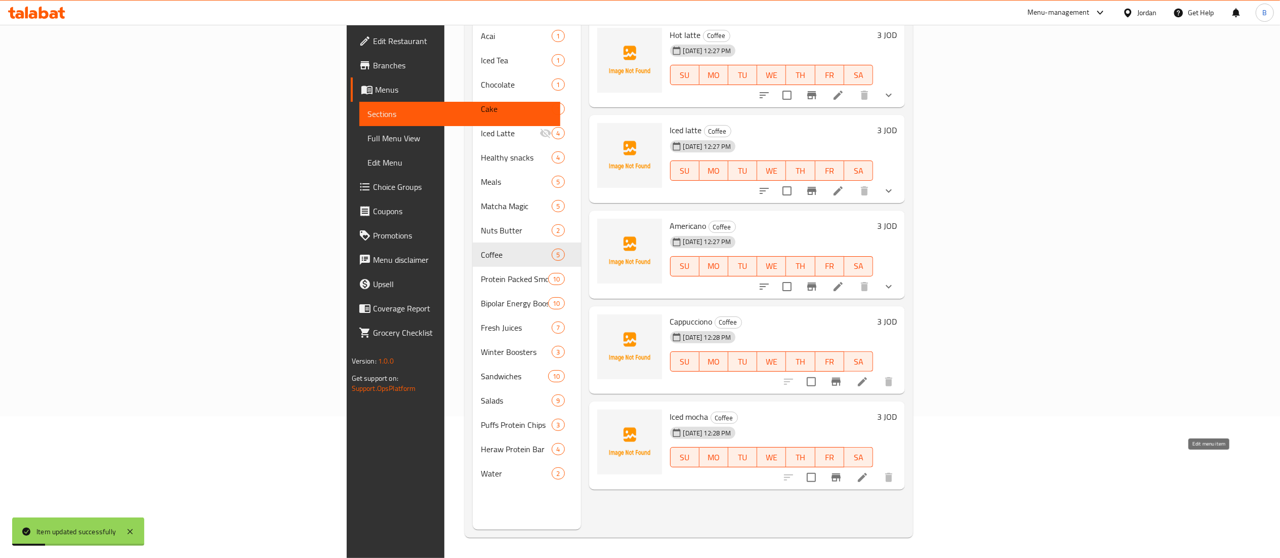
click at [868, 471] on icon at bounding box center [862, 477] width 12 height 12
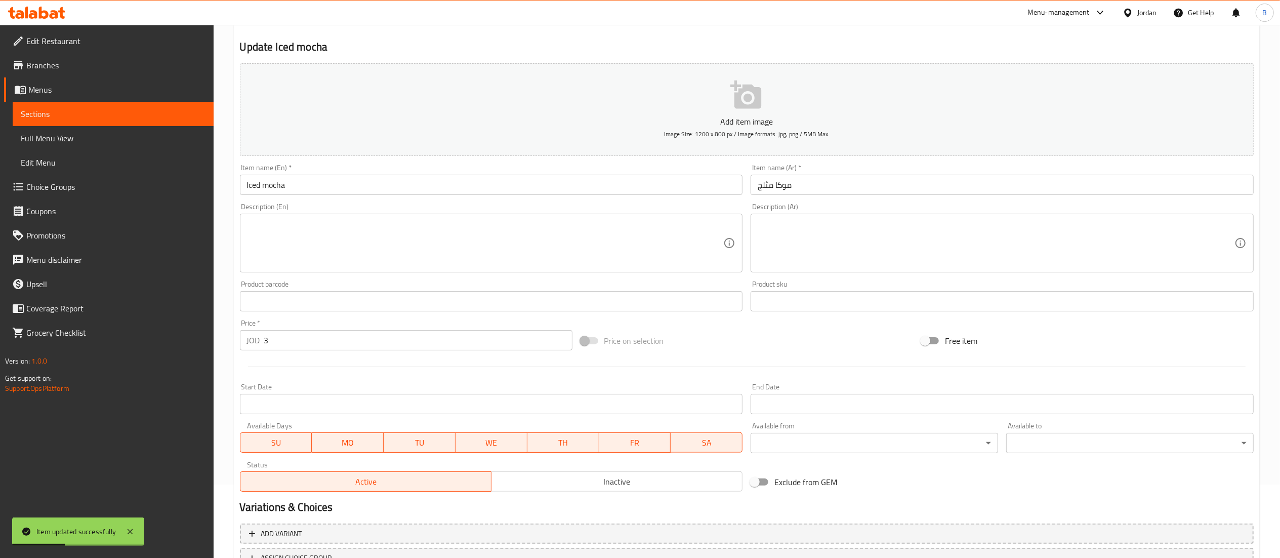
scroll to position [156, 0]
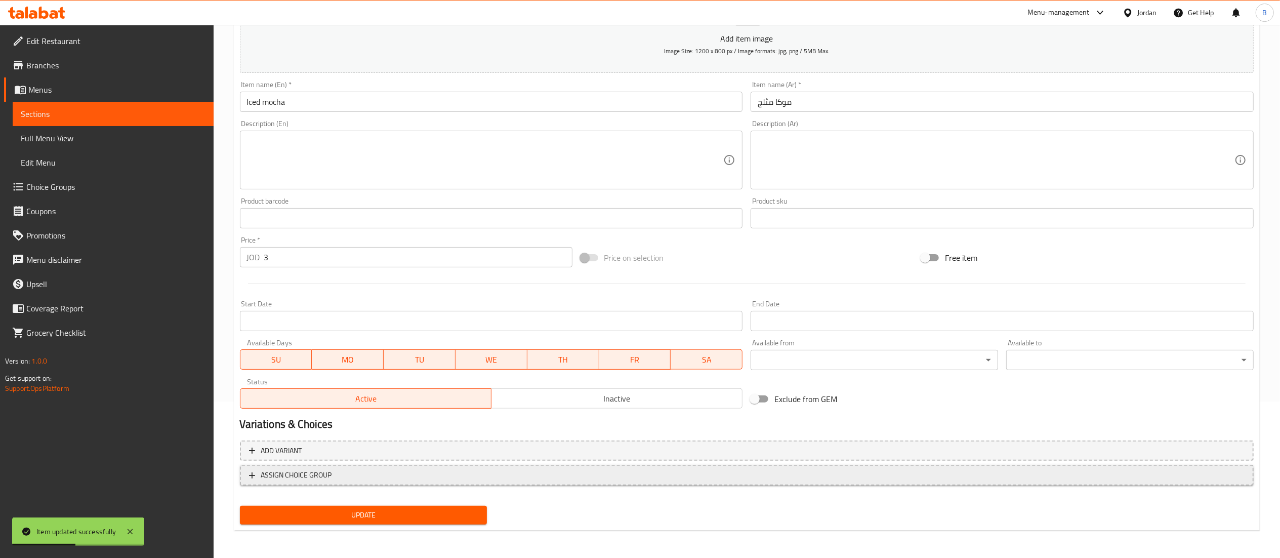
drag, startPoint x: 332, startPoint y: 474, endPoint x: 333, endPoint y: 480, distance: 6.1
click at [333, 480] on span "ASSIGN CHOICE GROUP" at bounding box center [747, 475] width 996 height 13
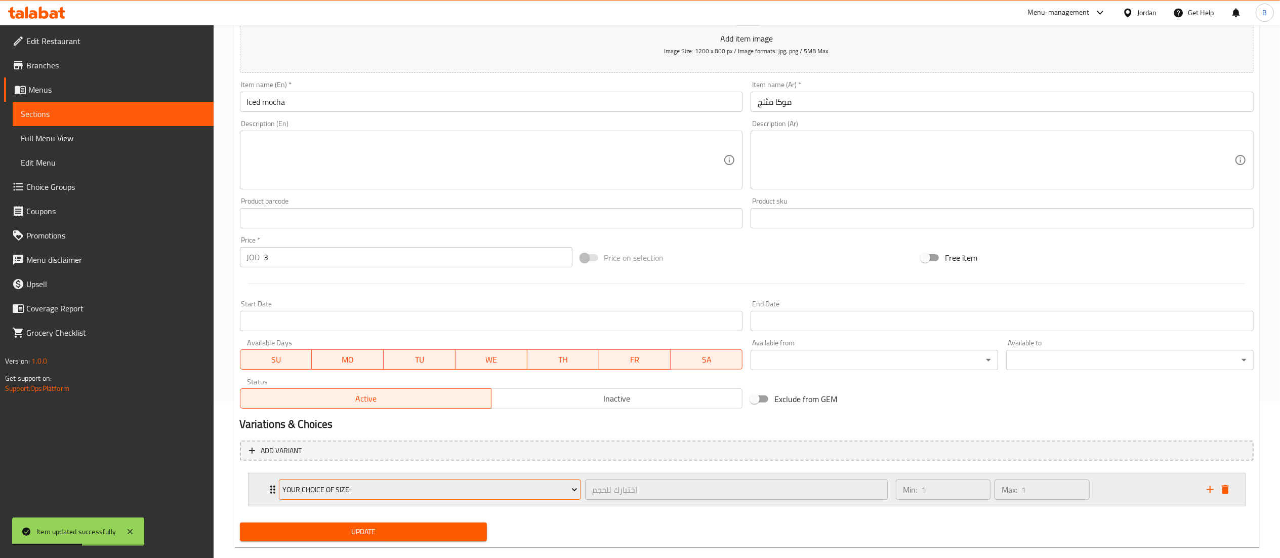
click at [364, 491] on span "your choice of size:" at bounding box center [429, 489] width 295 height 13
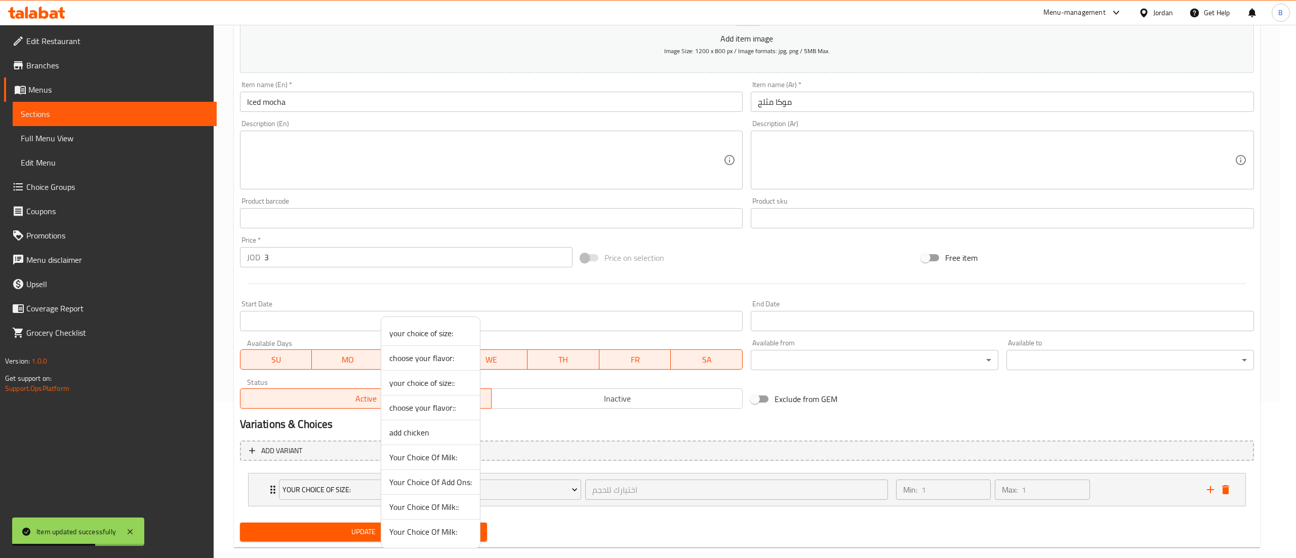
click at [436, 512] on span "Your Choice Of Milk::" at bounding box center [430, 507] width 82 height 12
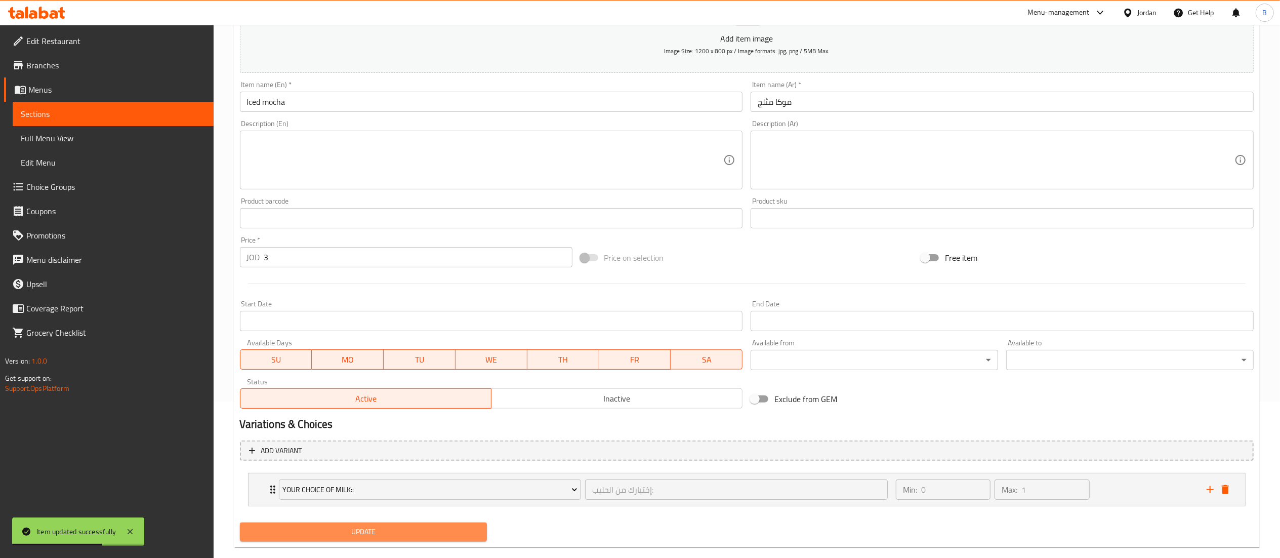
click at [397, 535] on span "Update" at bounding box center [363, 531] width 231 height 13
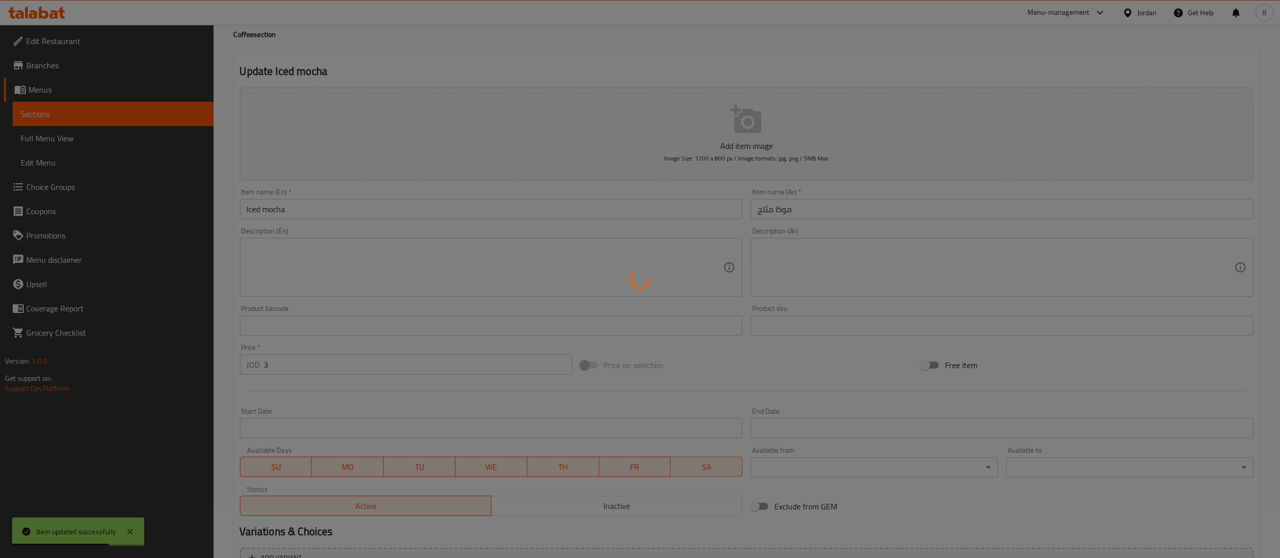
scroll to position [0, 0]
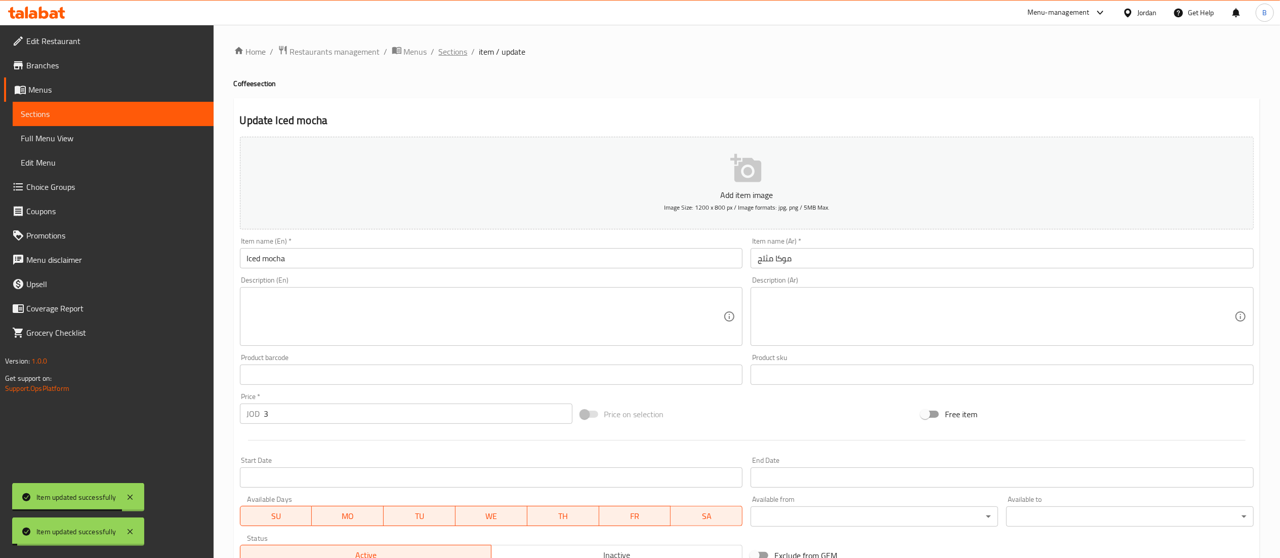
click at [452, 55] on span "Sections" at bounding box center [453, 52] width 29 height 12
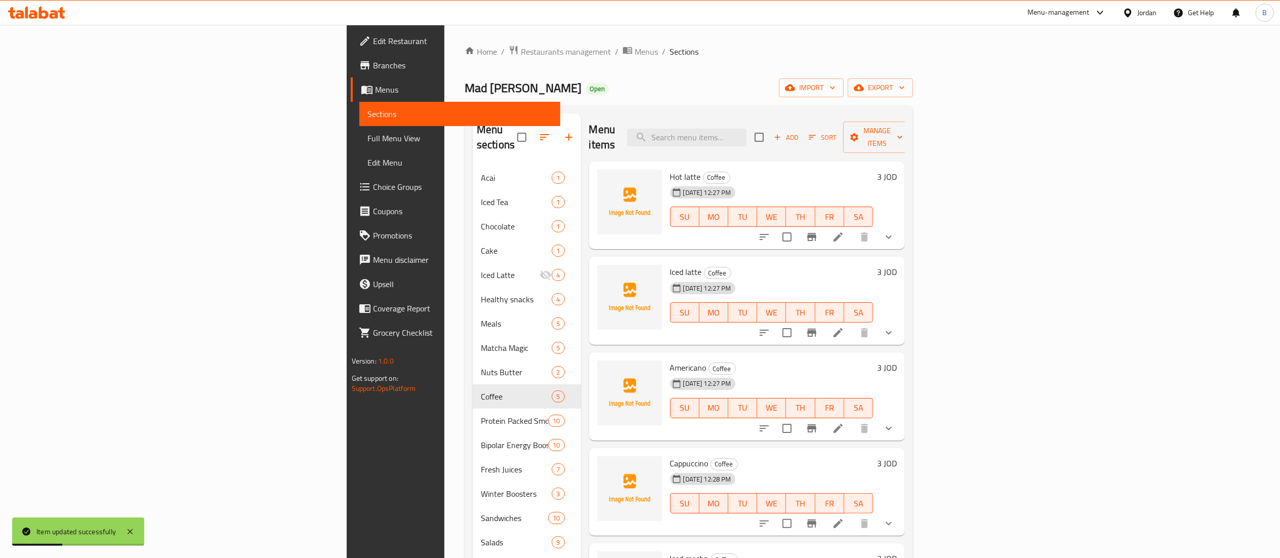
click at [373, 188] on span "Choice Groups" at bounding box center [462, 187] width 179 height 12
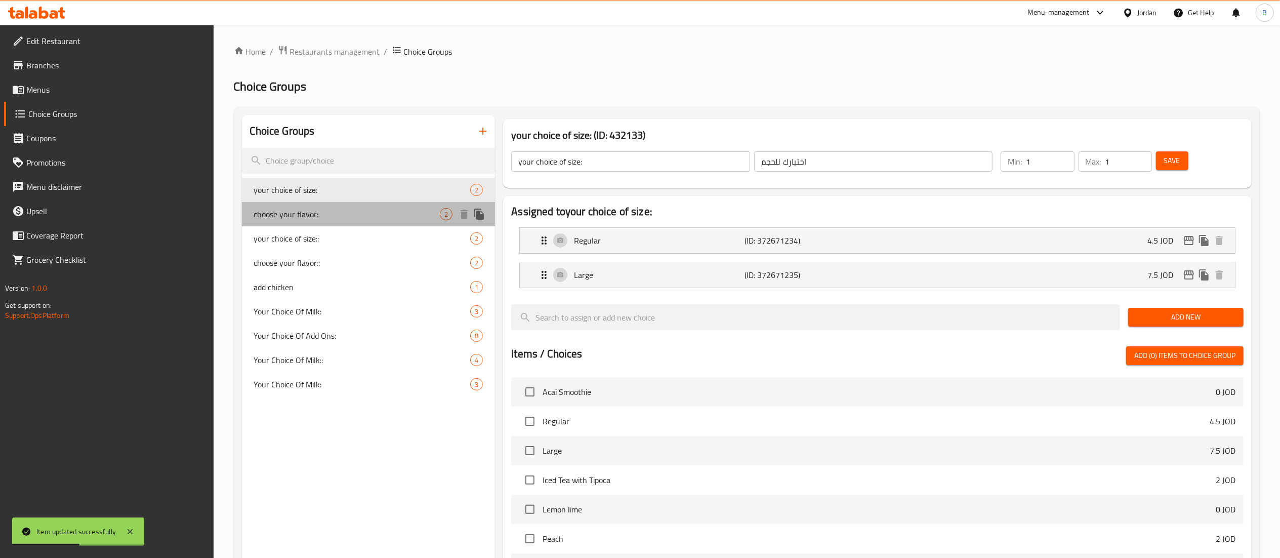
click at [272, 220] on span "choose your flavor:" at bounding box center [347, 214] width 186 height 12
type input "choose your flavor:"
type input "اختيارك للنكهة"
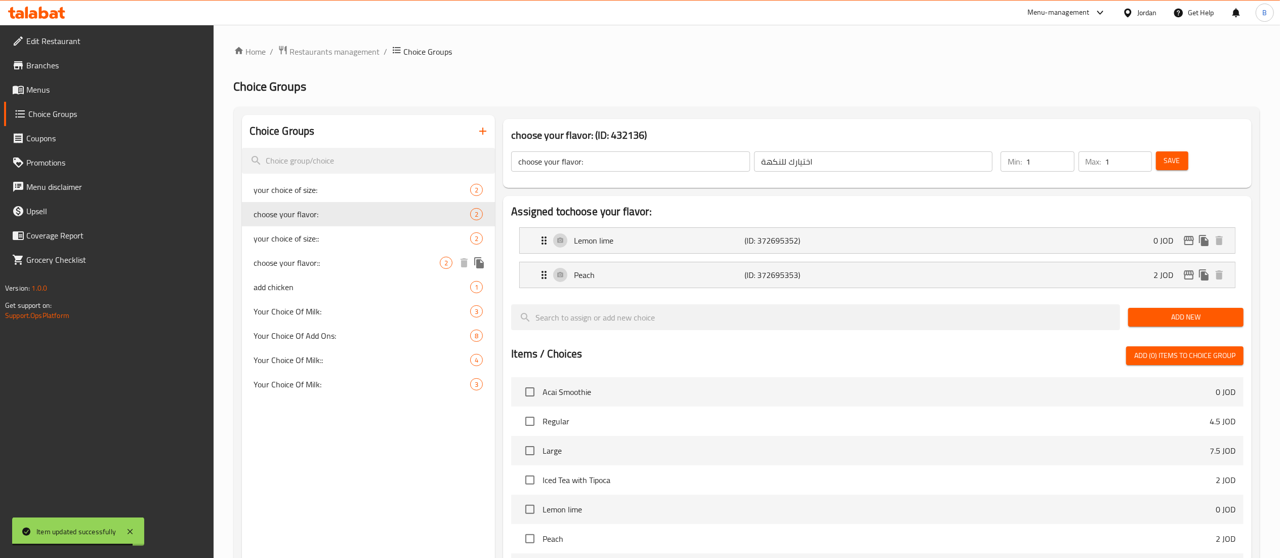
click at [324, 257] on span "choose your flavor::" at bounding box center [347, 263] width 186 height 12
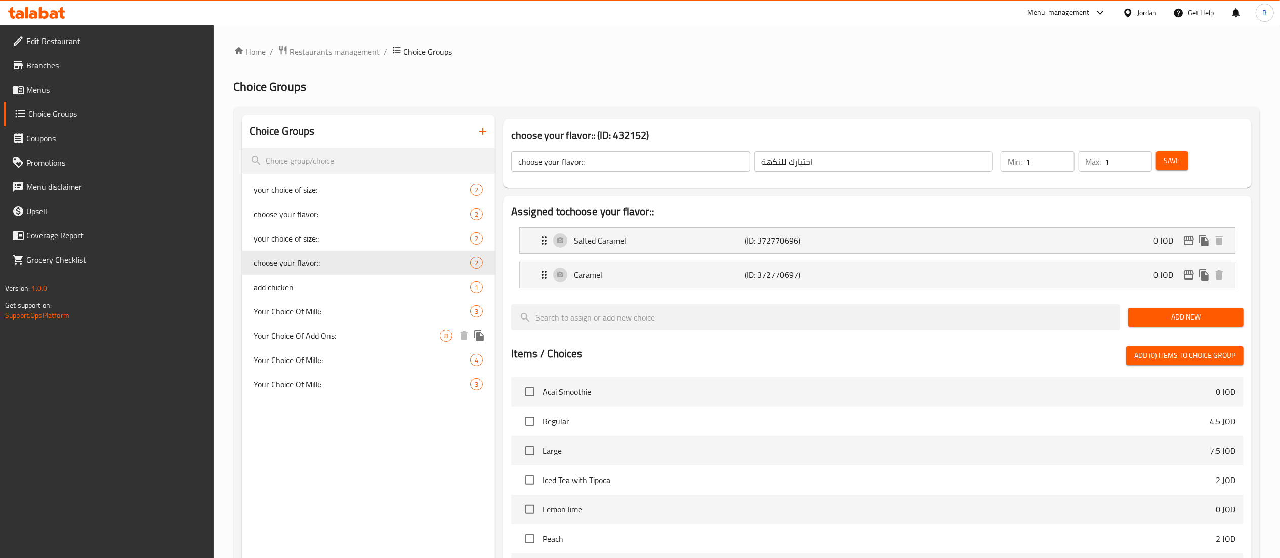
click at [365, 336] on span "Your Choice Of Add Ons:" at bounding box center [347, 335] width 186 height 12
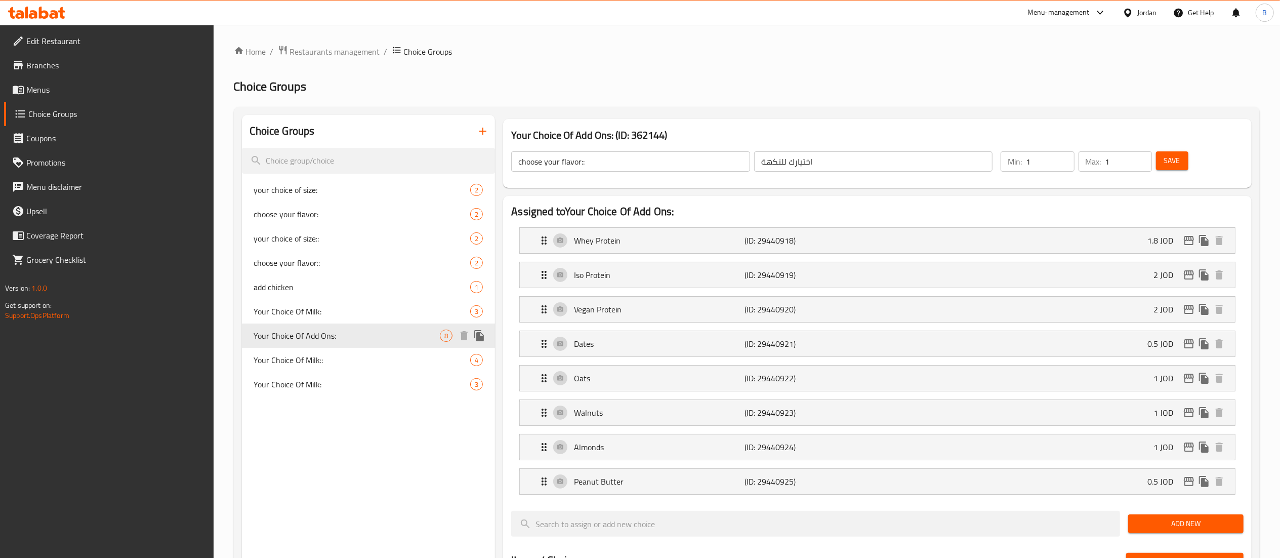
type input "Your Choice Of Add Ons:"
type input "اختيارك من الإضافات:"
type input "0"
click at [38, 85] on span "Menus" at bounding box center [115, 90] width 179 height 12
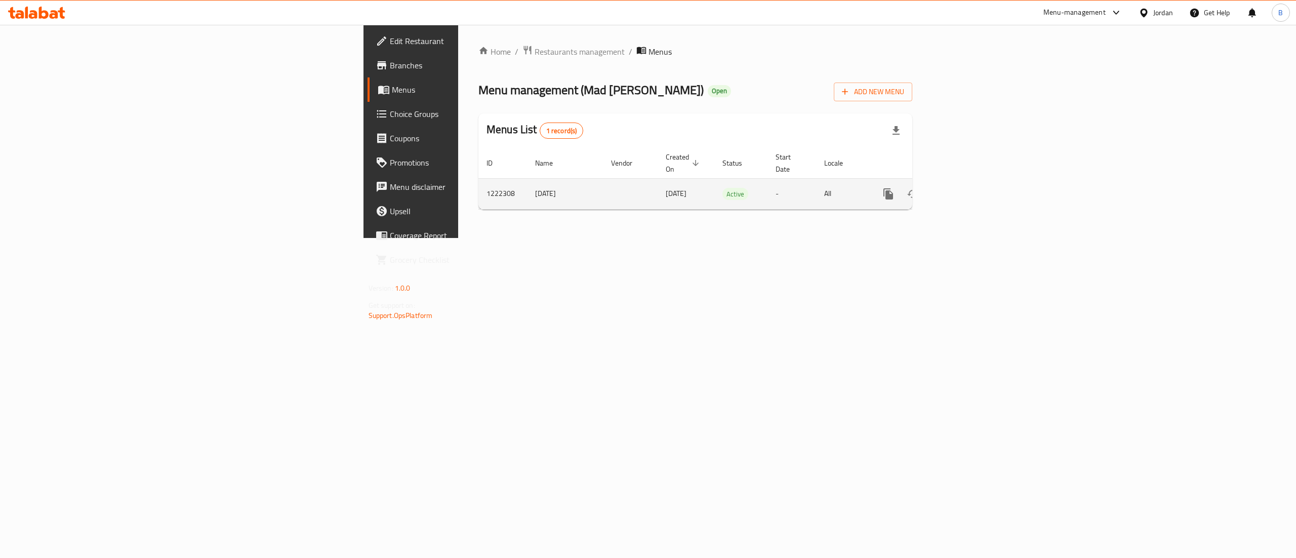
click at [966, 189] on icon "enhanced table" at bounding box center [961, 193] width 9 height 9
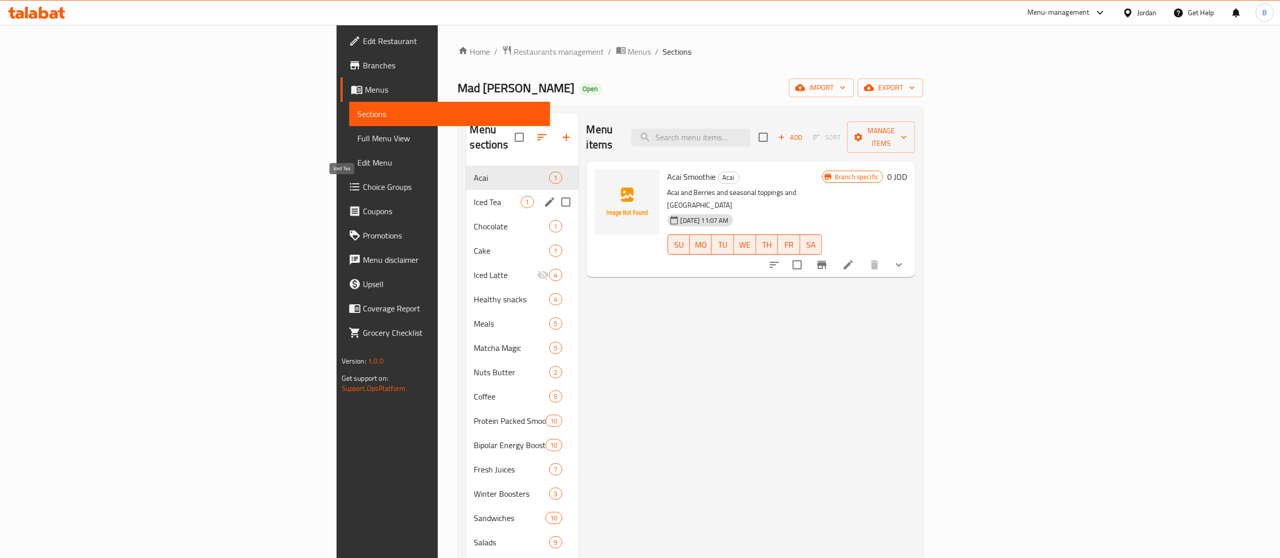
click at [474, 196] on span "Iced Tea" at bounding box center [497, 202] width 47 height 12
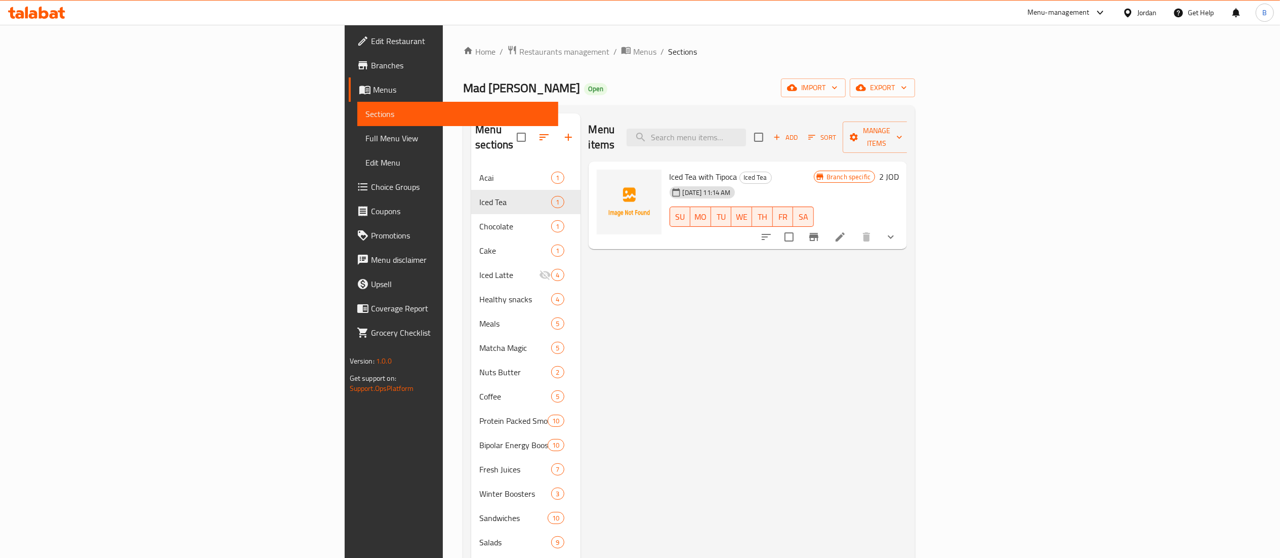
click at [903, 225] on div at bounding box center [828, 237] width 149 height 24
click at [897, 231] on icon "show more" at bounding box center [891, 237] width 12 height 12
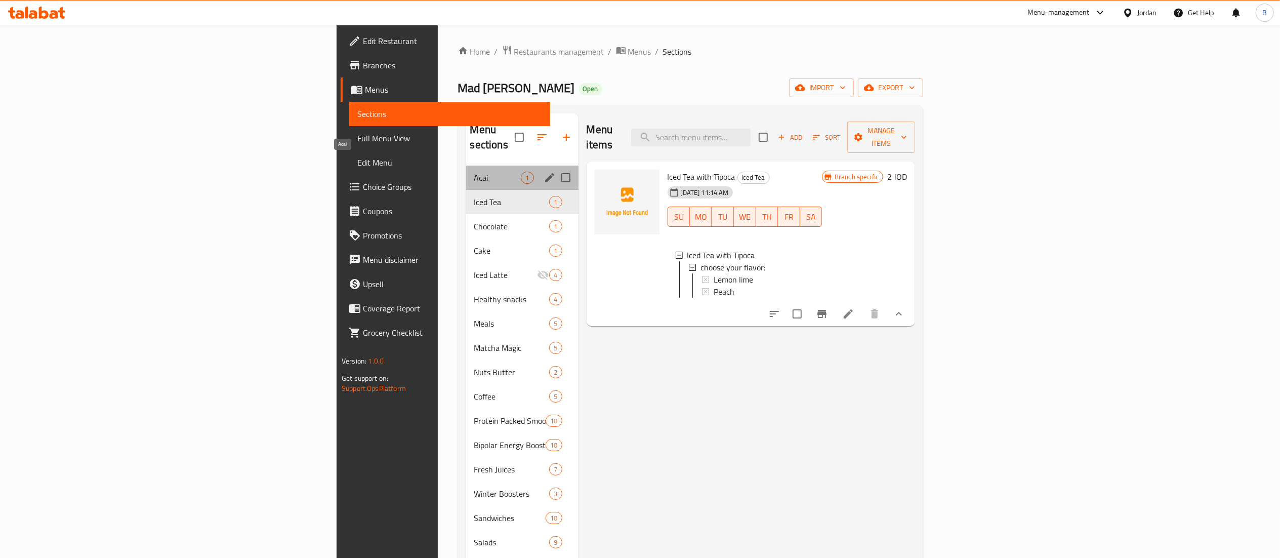
click at [474, 172] on span "Acai" at bounding box center [497, 178] width 47 height 12
